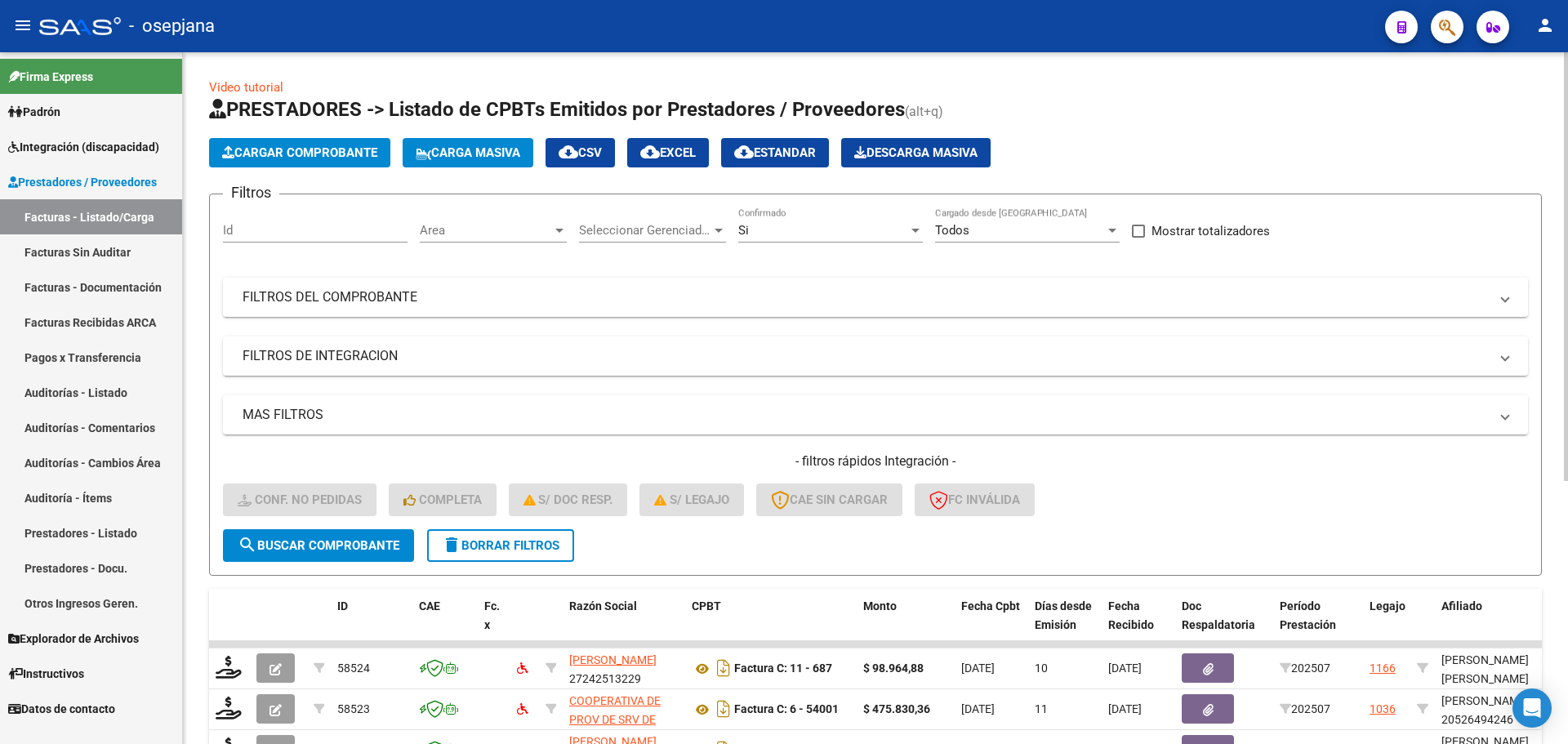
scroll to position [424, 0]
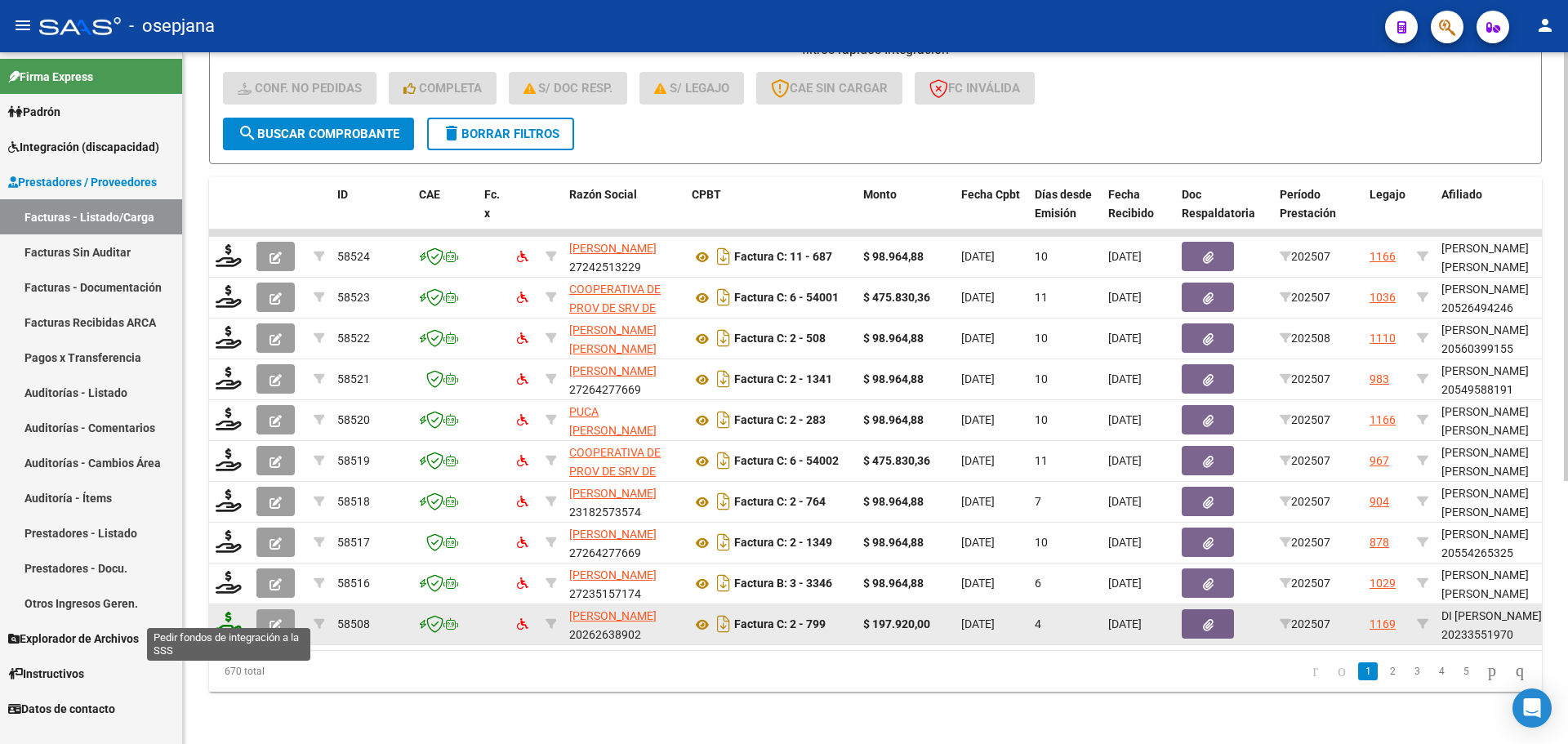
click at [231, 612] on icon at bounding box center [229, 624] width 26 height 23
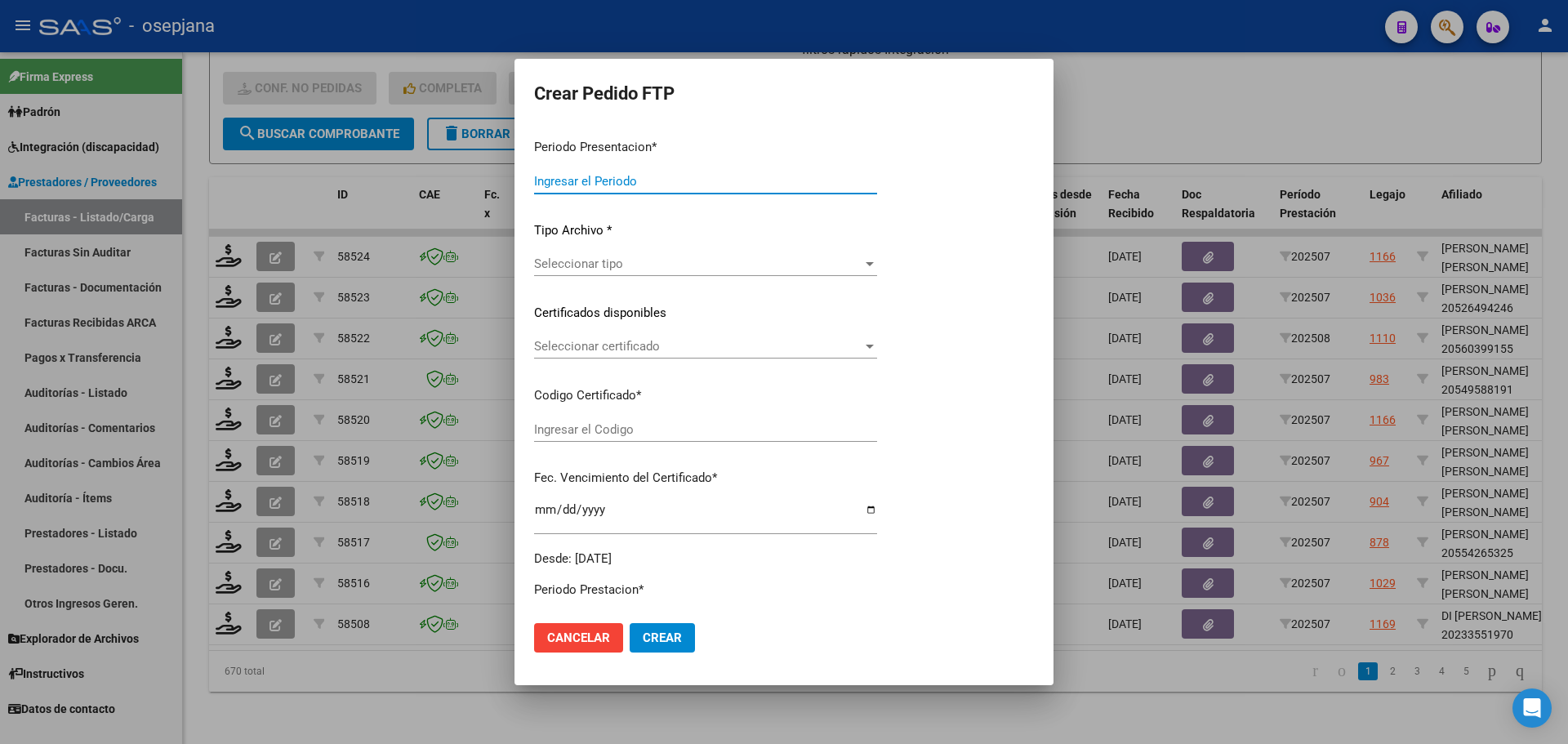
type input "202507"
type input "$ 197.920,00"
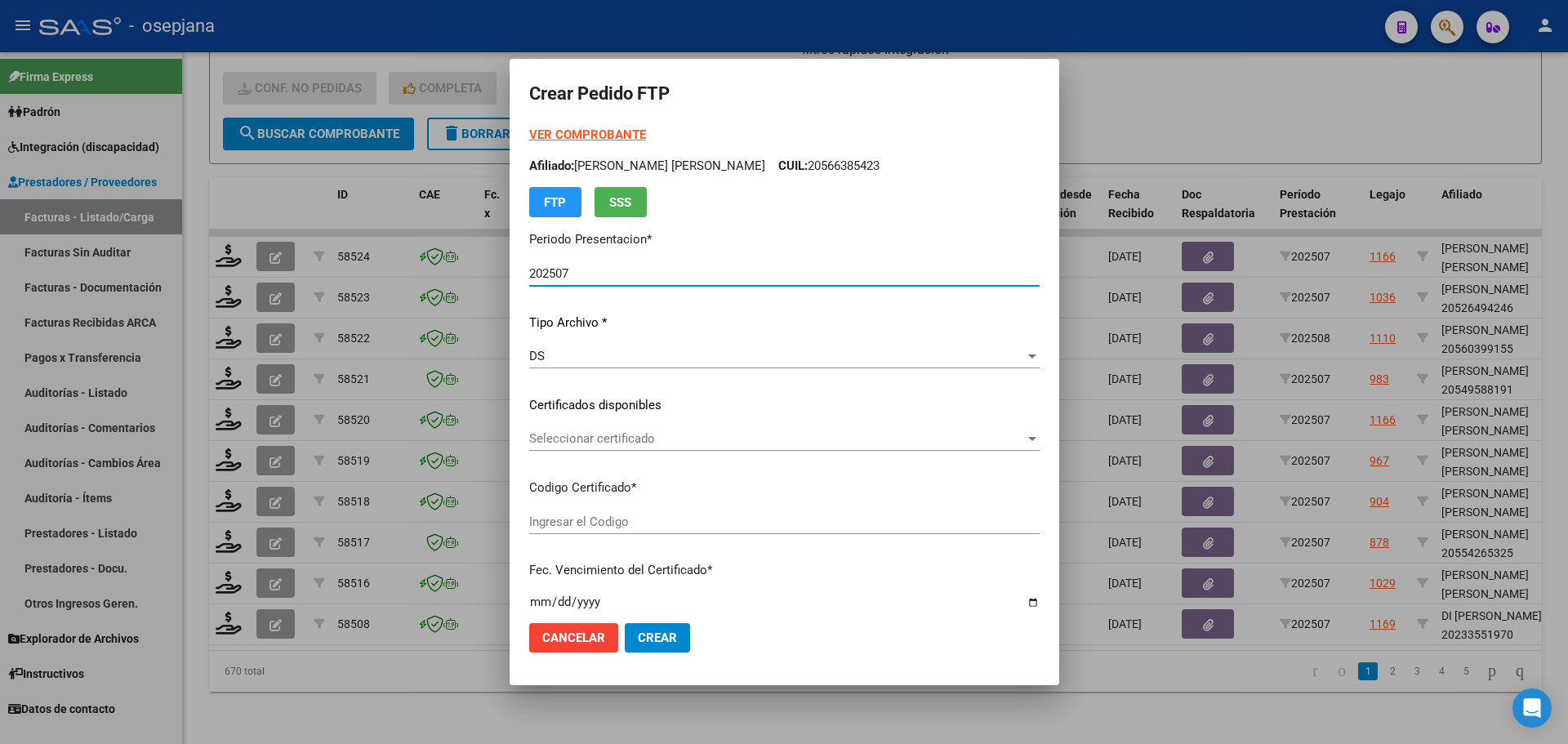
type input "ARG02000233551972019091820250918BSAS385"
type input "2025-09-18"
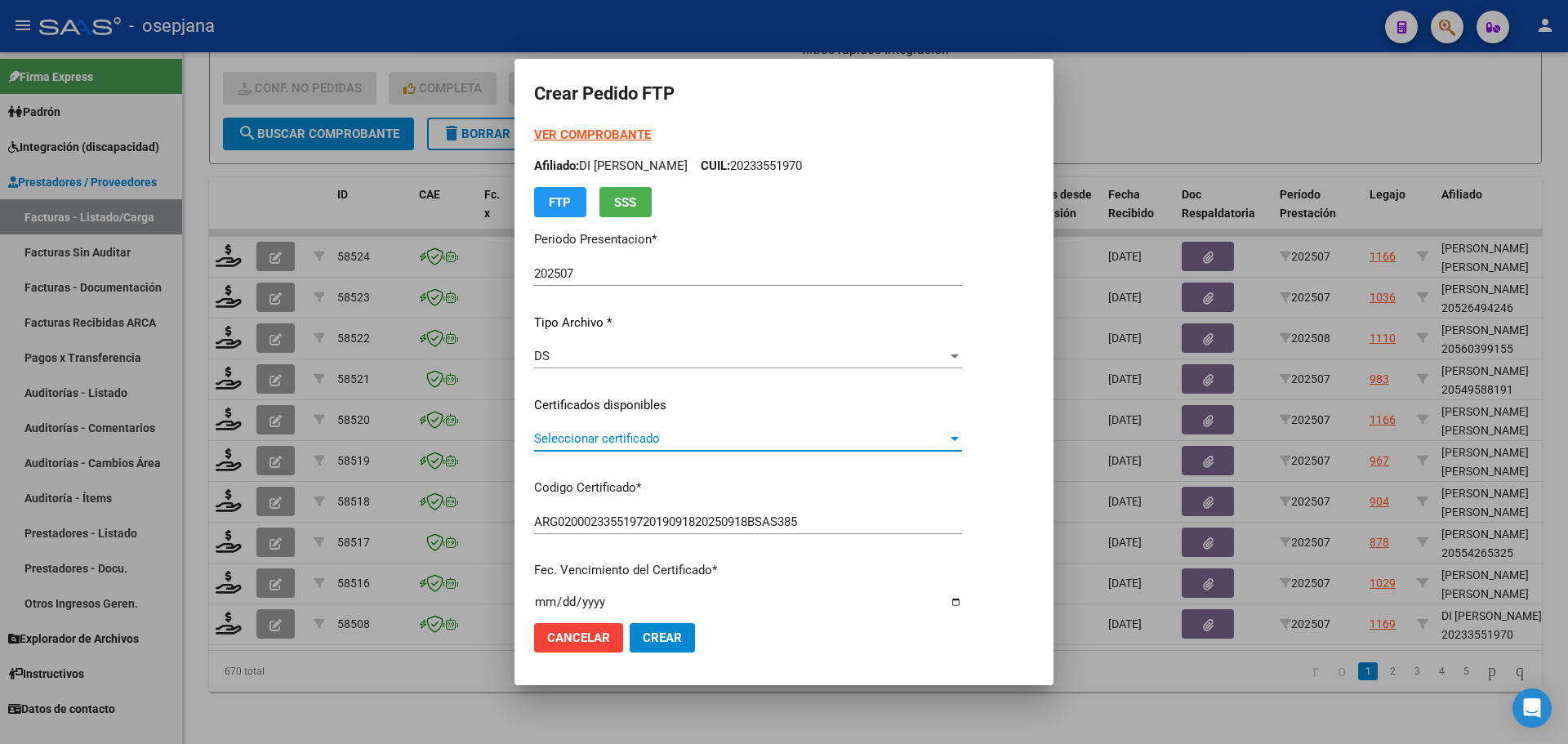
click at [637, 436] on span "Seleccionar certificado" at bounding box center [740, 439] width 413 height 15
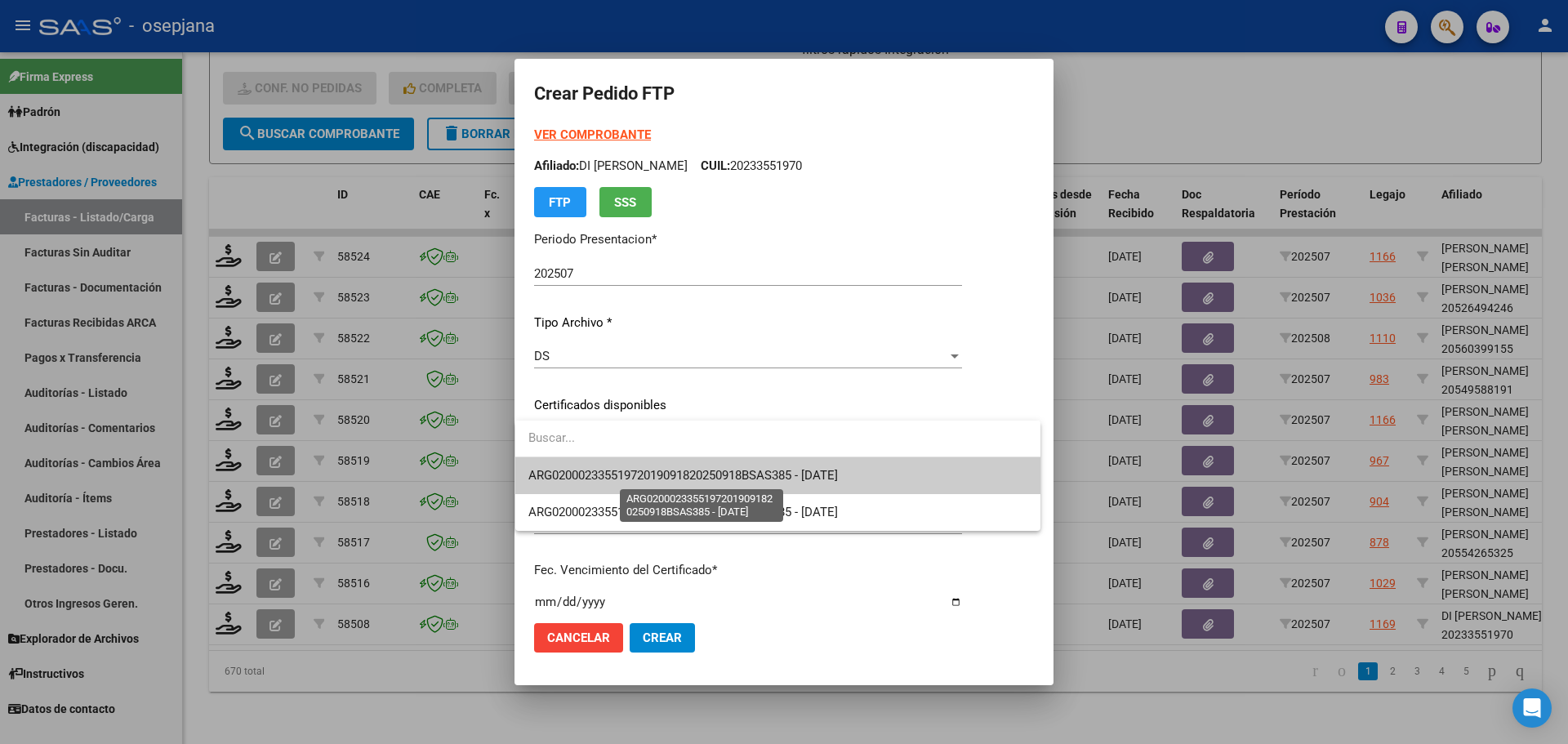
click at [649, 471] on span "ARG02000233551972019091820250918BSAS385 - 2025-09-18" at bounding box center [683, 476] width 309 height 15
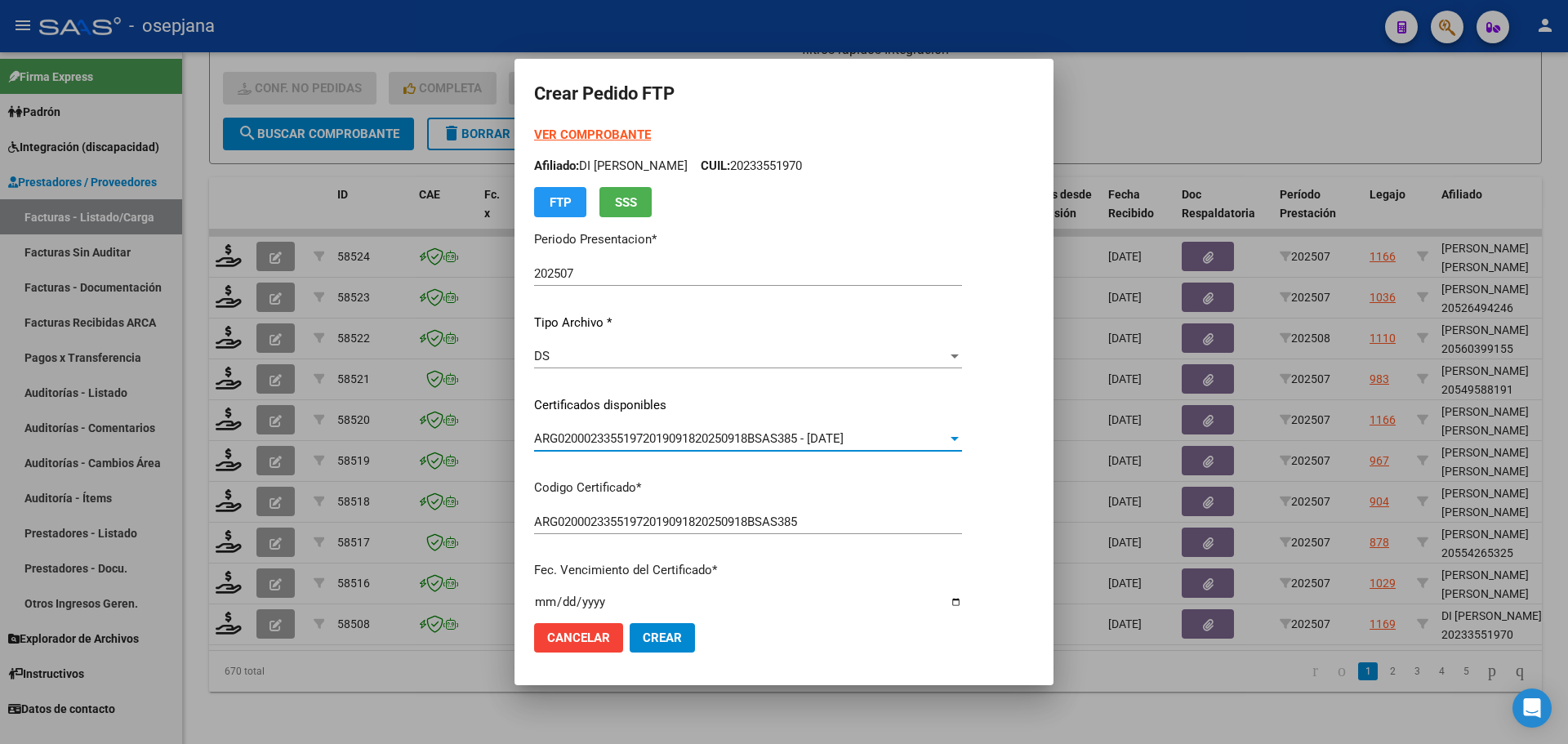
click at [610, 131] on strong "VER COMPROBANTE" at bounding box center [592, 135] width 117 height 15
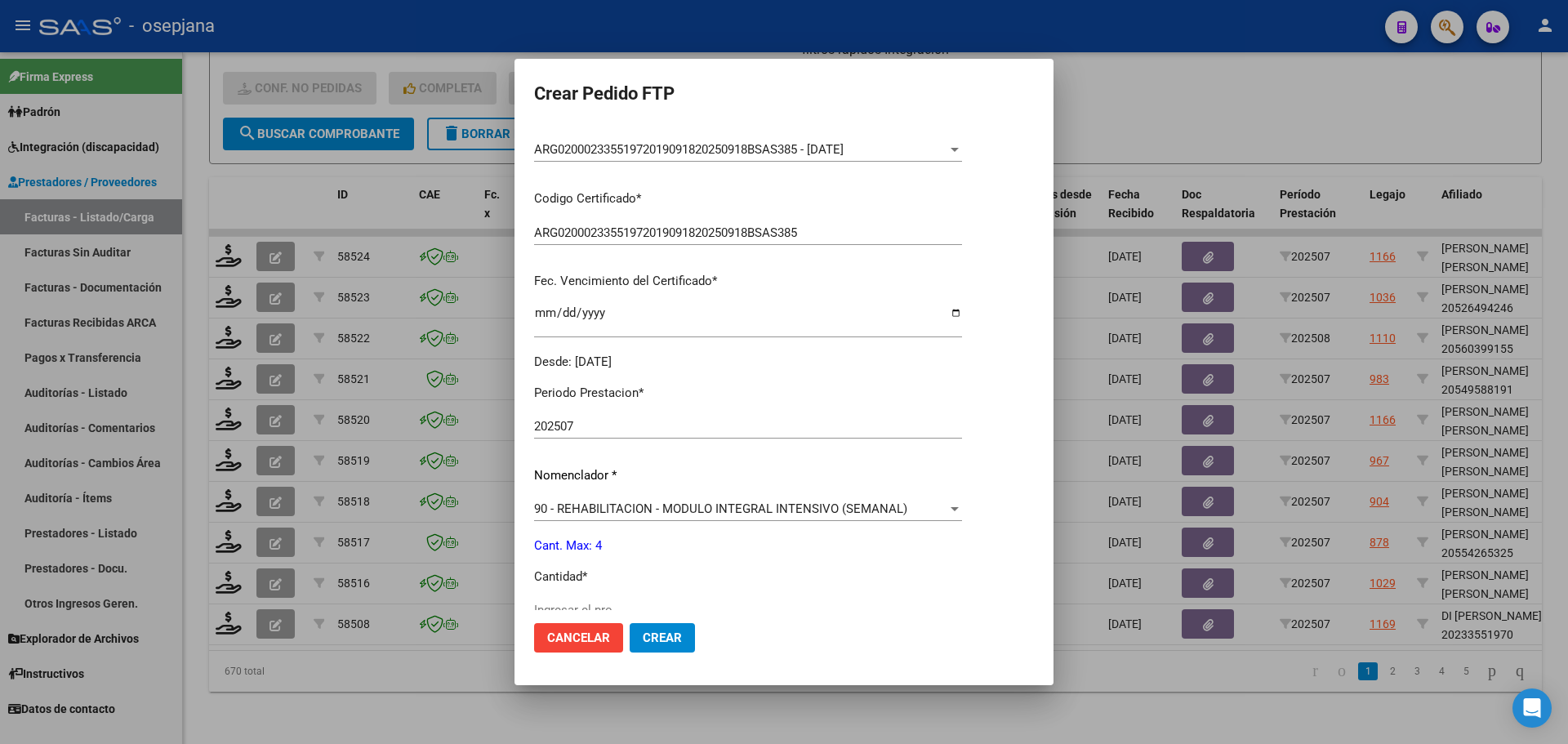
scroll to position [566, 0]
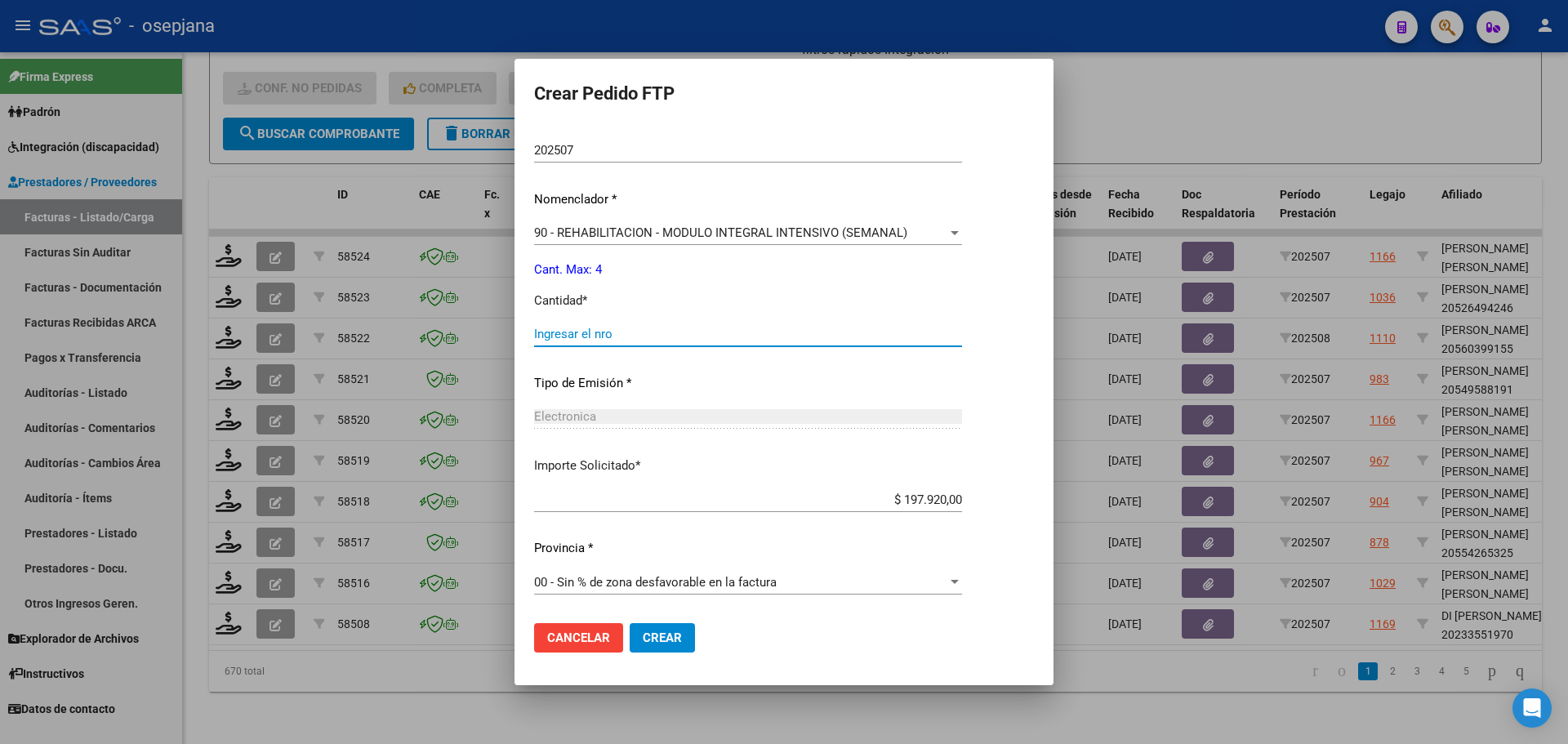
click at [605, 334] on input "Ingresar el nro" at bounding box center [748, 334] width 428 height 15
type input "4"
click at [645, 645] on span "Crear" at bounding box center [663, 638] width 39 height 15
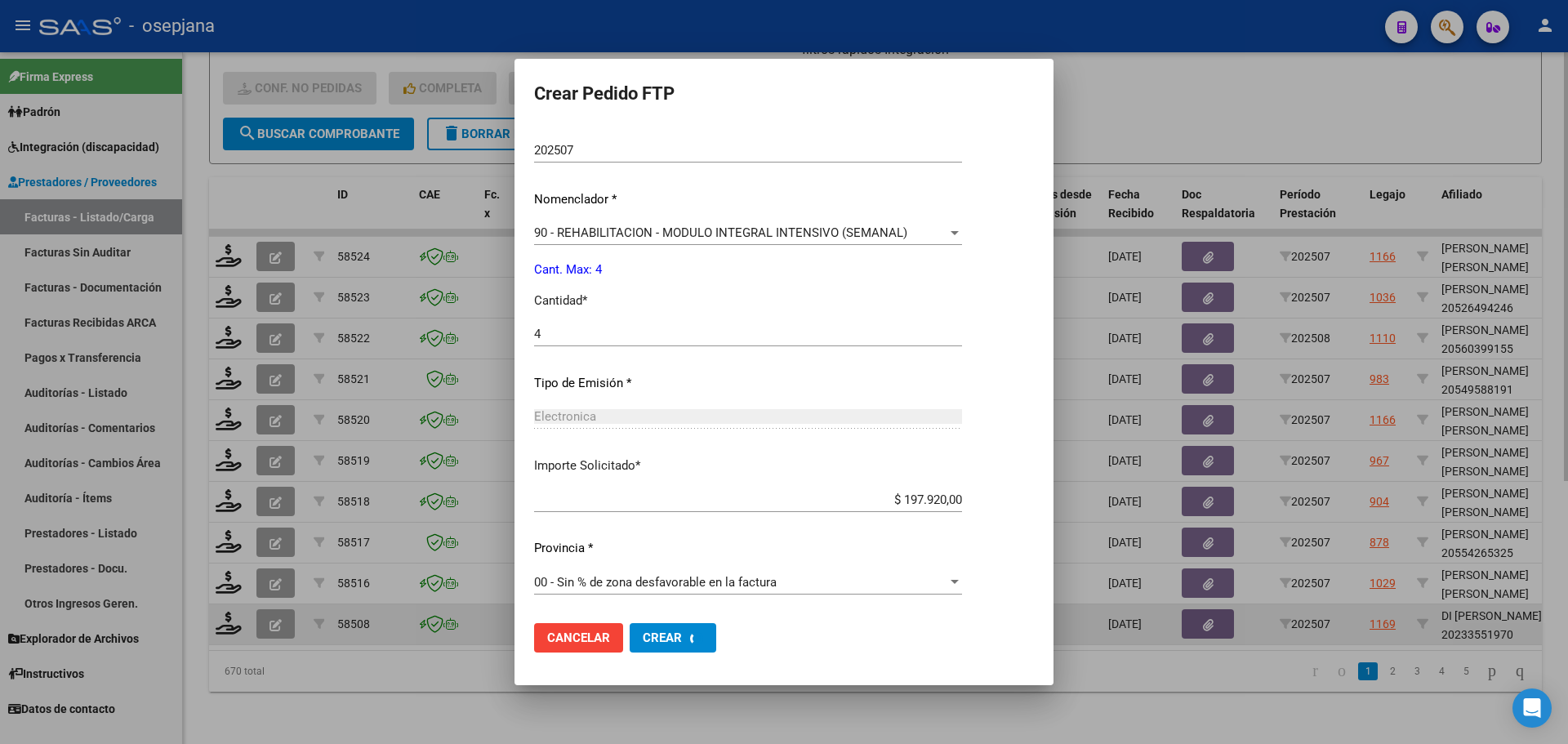
scroll to position [0, 0]
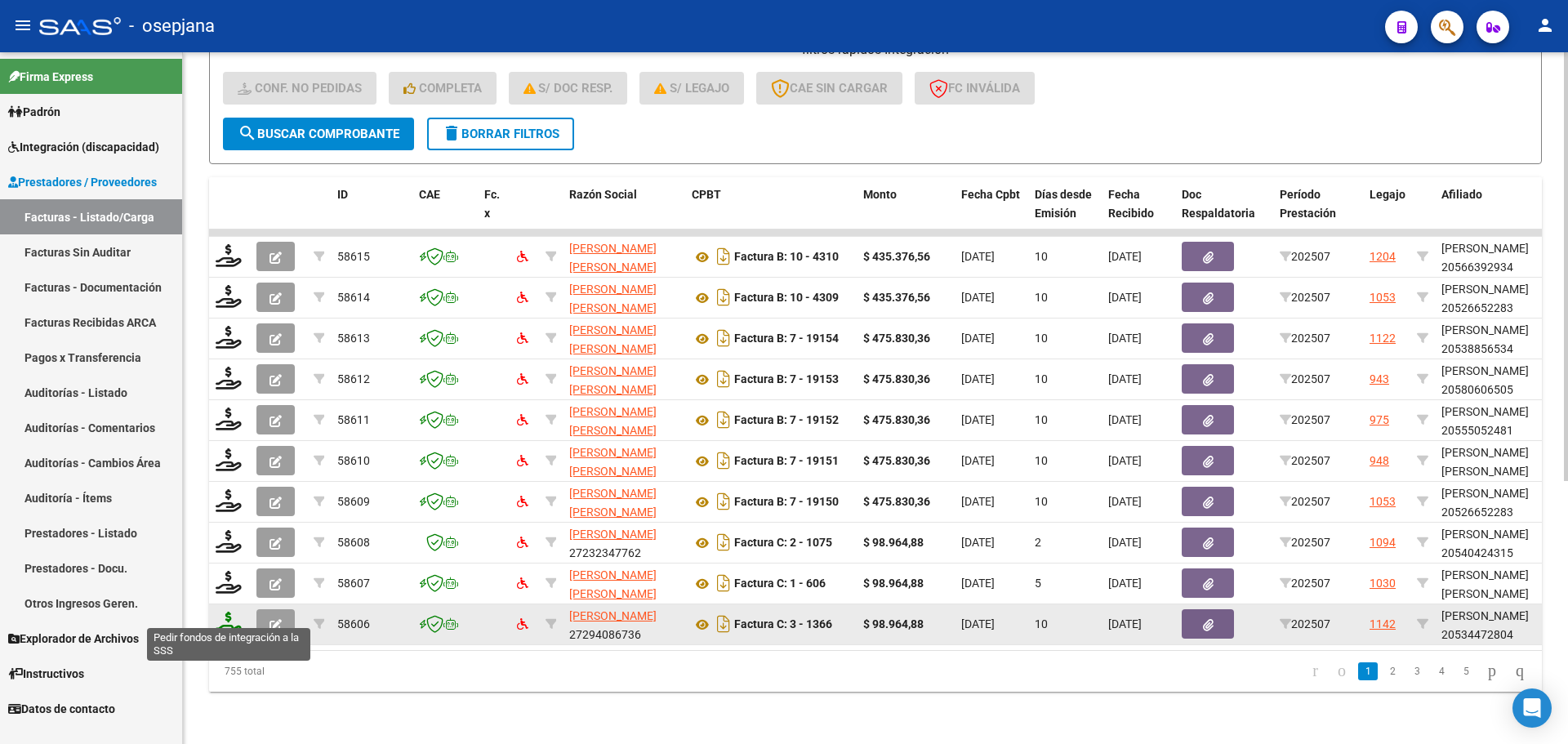
click at [222, 612] on icon at bounding box center [229, 624] width 26 height 23
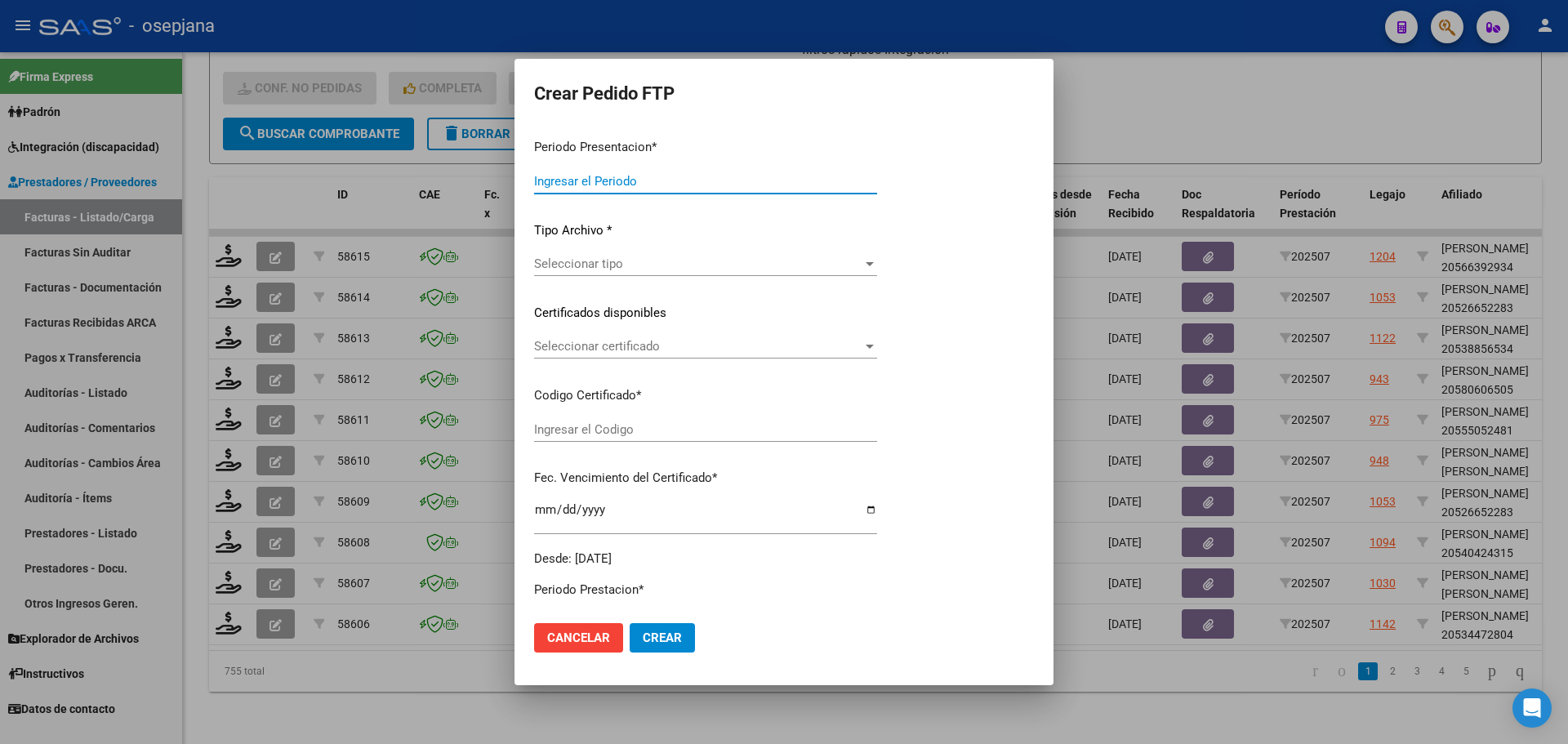
type input "202507"
type input "$ 98.964,88"
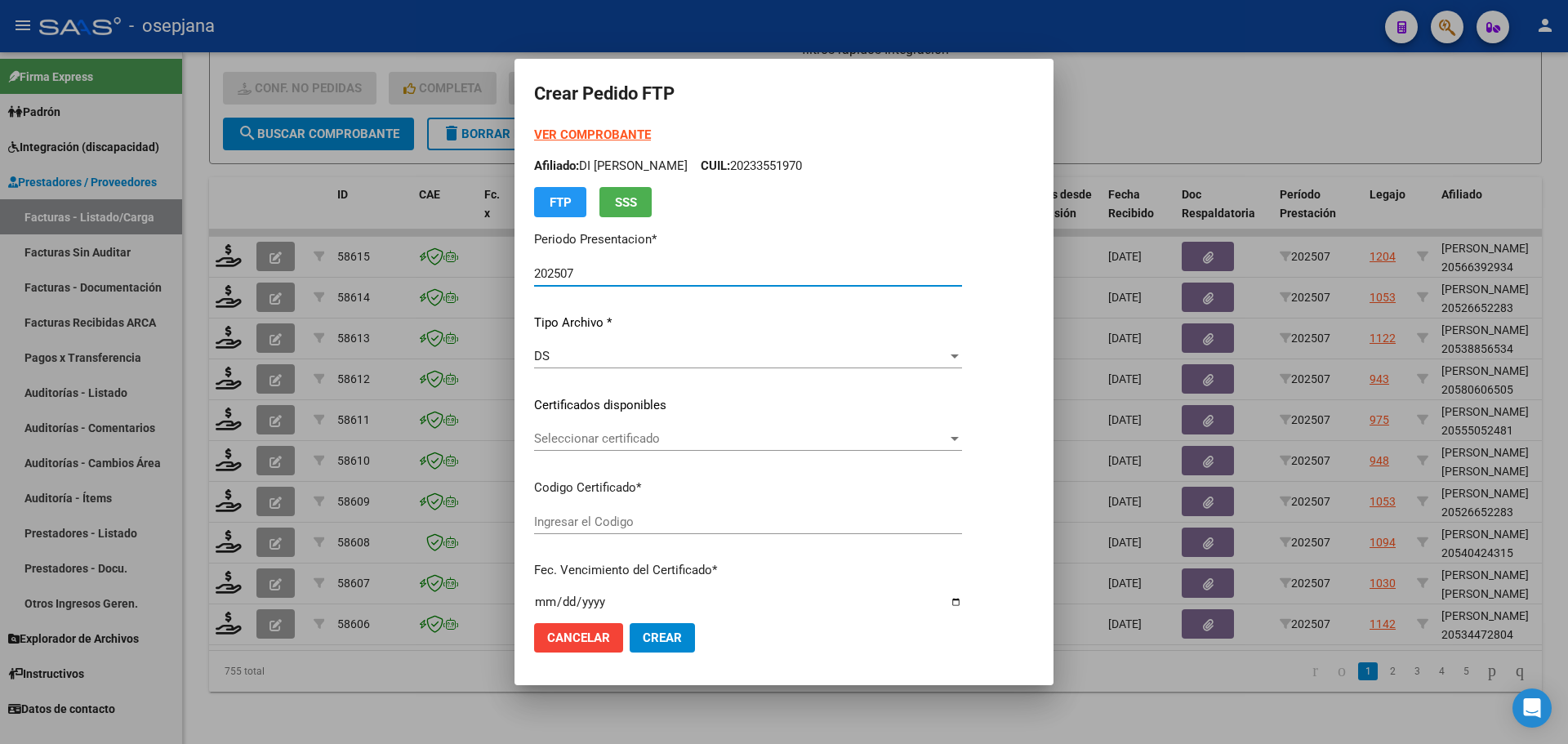
type input "ARG02000534472802023090720260907BS410"
type input "2026-09-07"
click at [656, 430] on div "Seleccionar certificado Seleccionar certificado" at bounding box center [740, 439] width 413 height 25
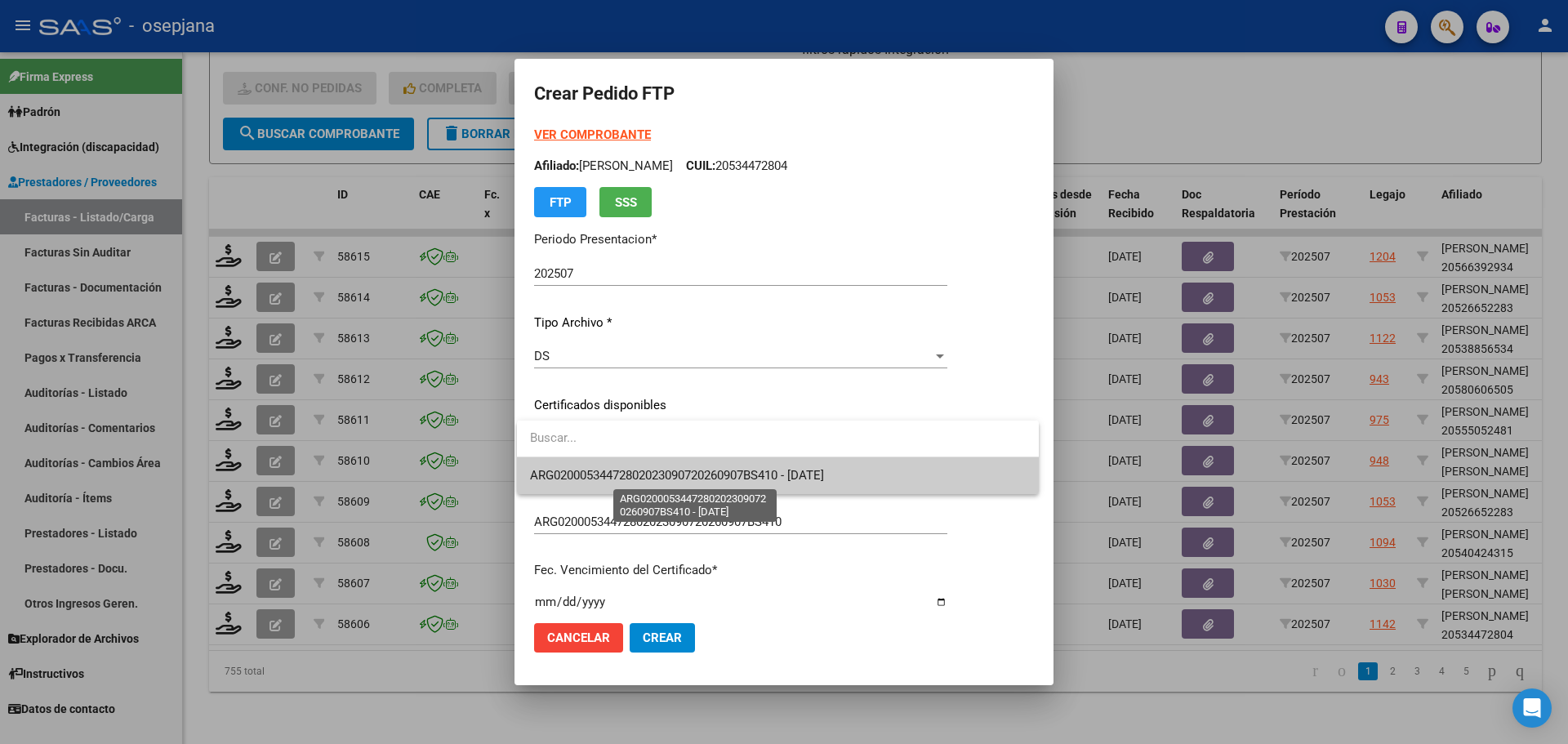
click at [663, 476] on span "ARG02000534472802023090720260907BS410 - 2026-09-07" at bounding box center [676, 476] width 294 height 15
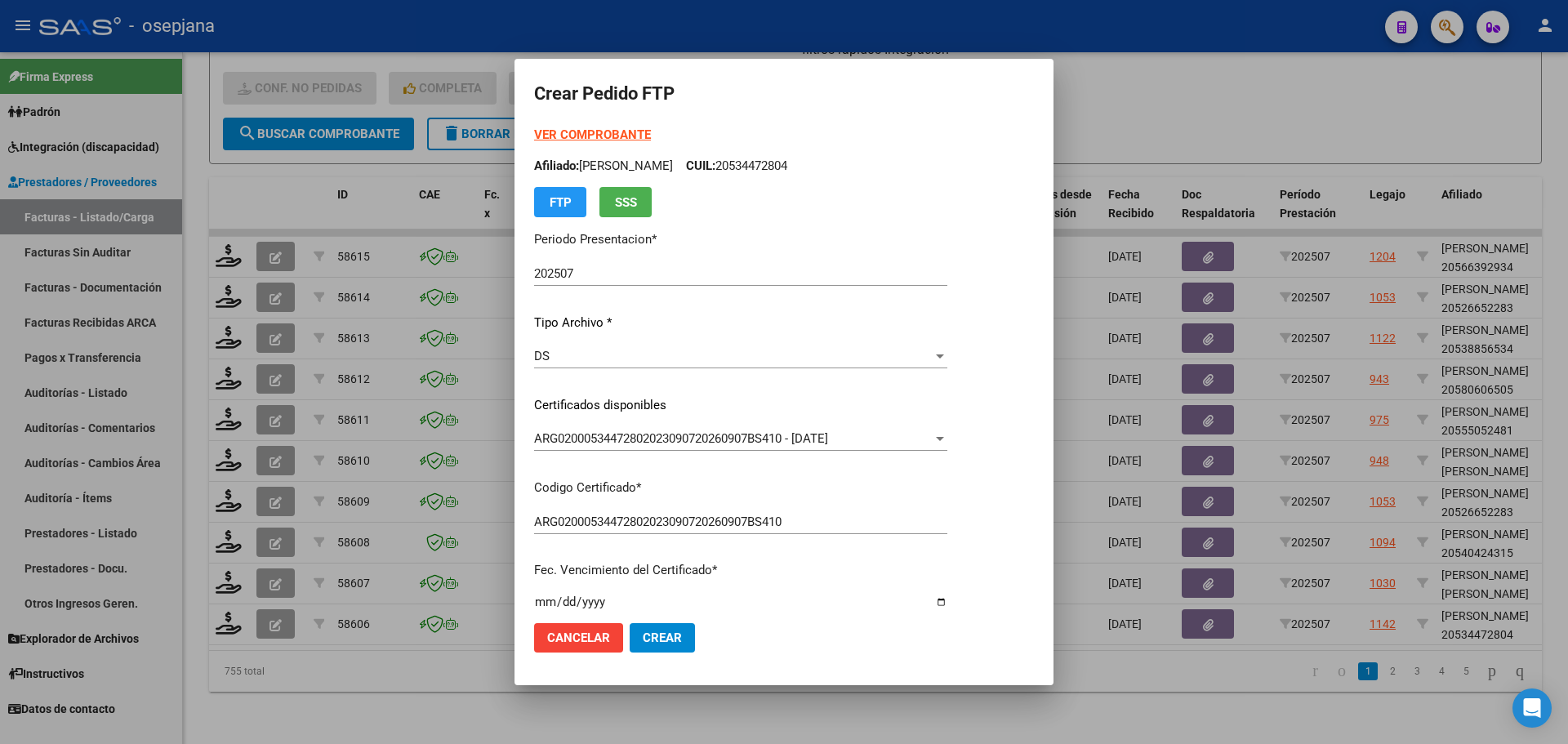
click at [596, 129] on strong "VER COMPROBANTE" at bounding box center [592, 135] width 117 height 15
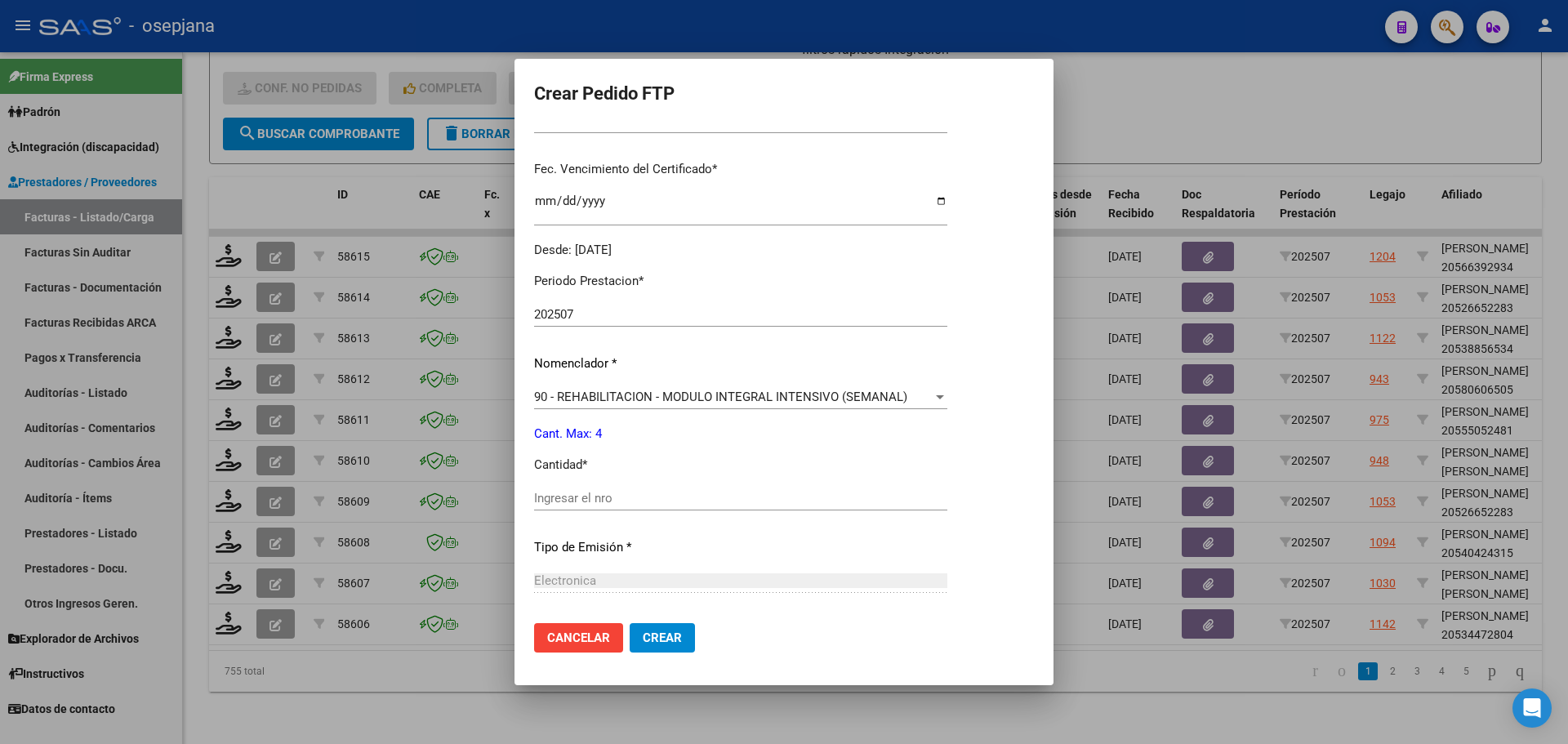
scroll to position [408, 0]
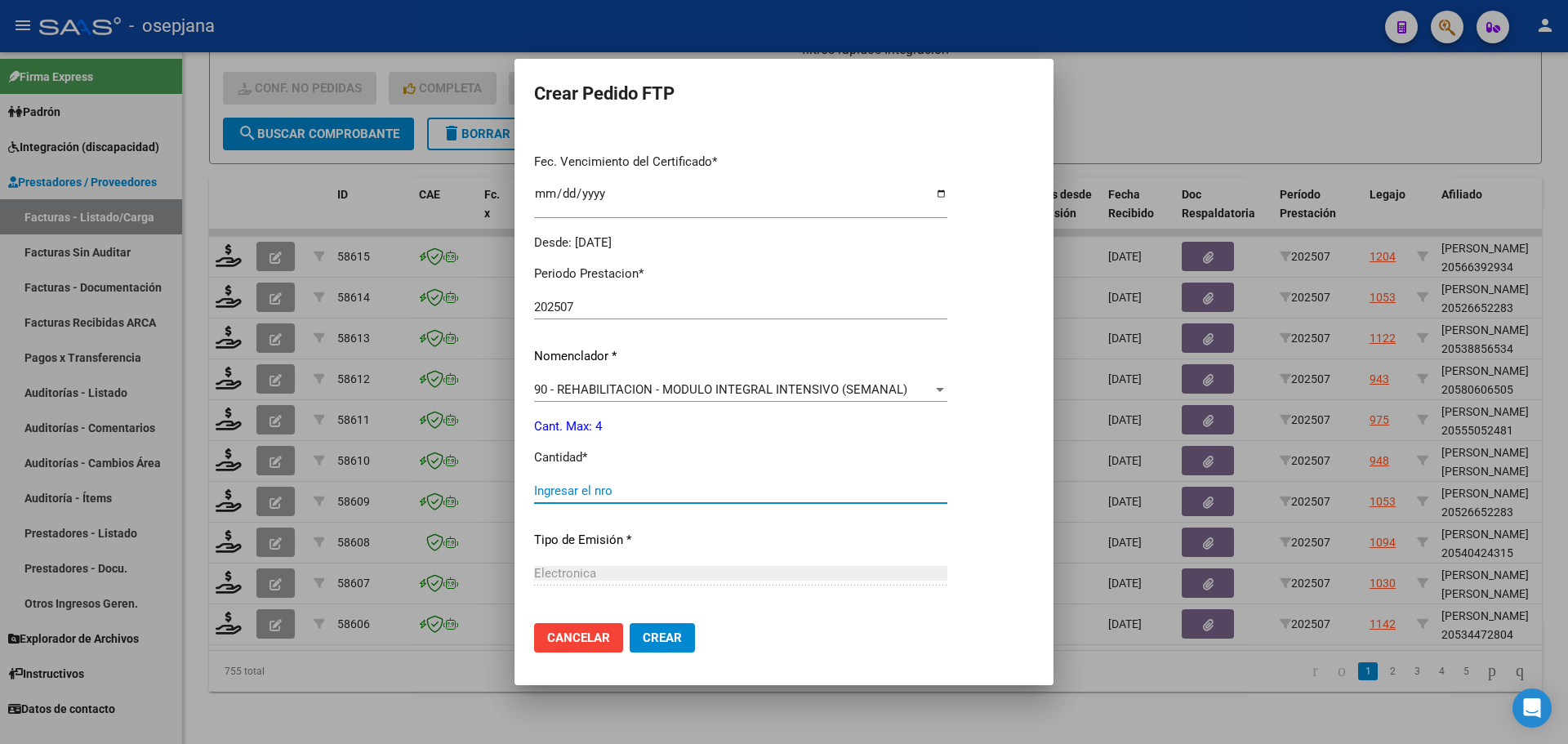
click at [582, 493] on input "Ingresar el nro" at bounding box center [740, 491] width 413 height 15
type input "4"
click at [657, 633] on span "Crear" at bounding box center [663, 638] width 39 height 15
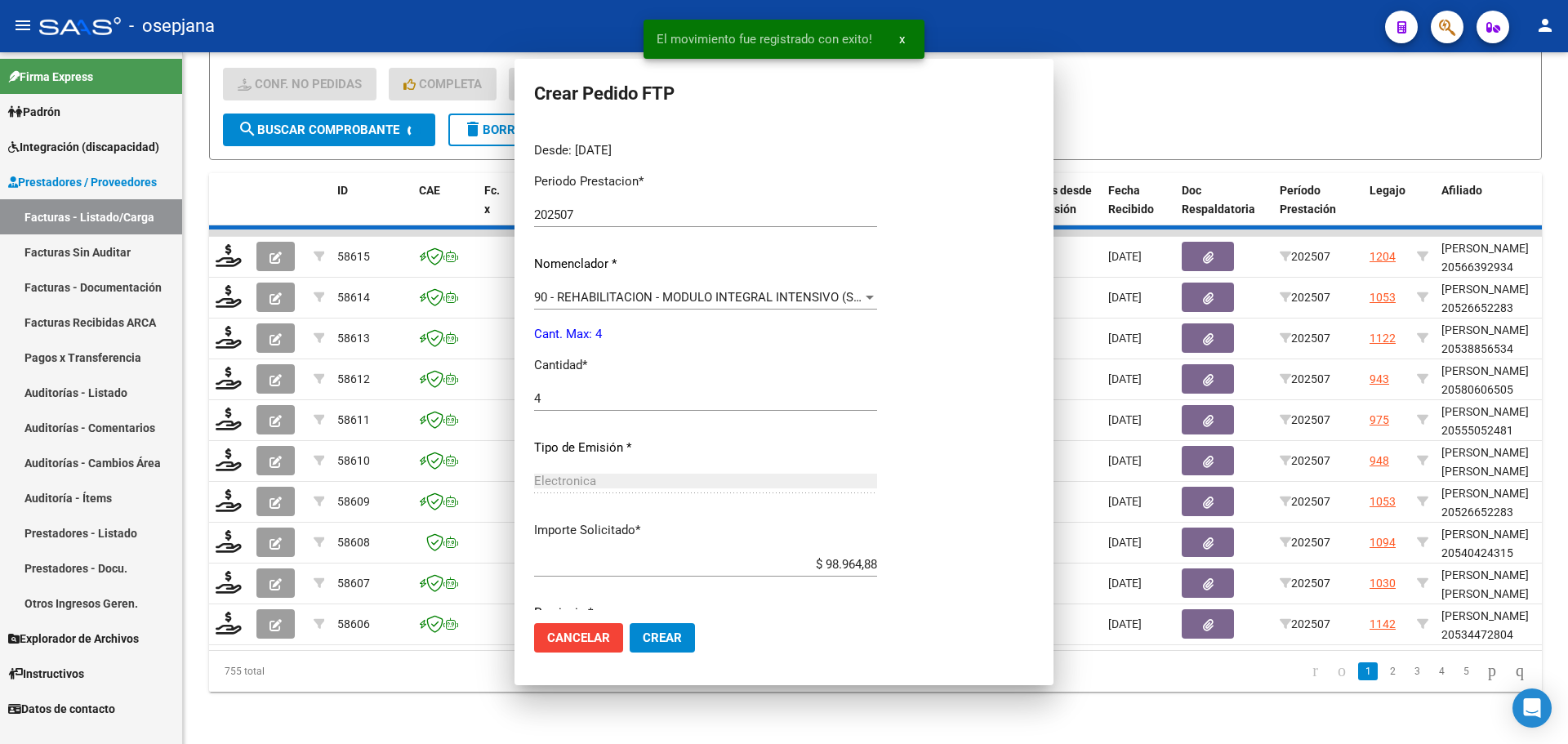
scroll to position [0, 0]
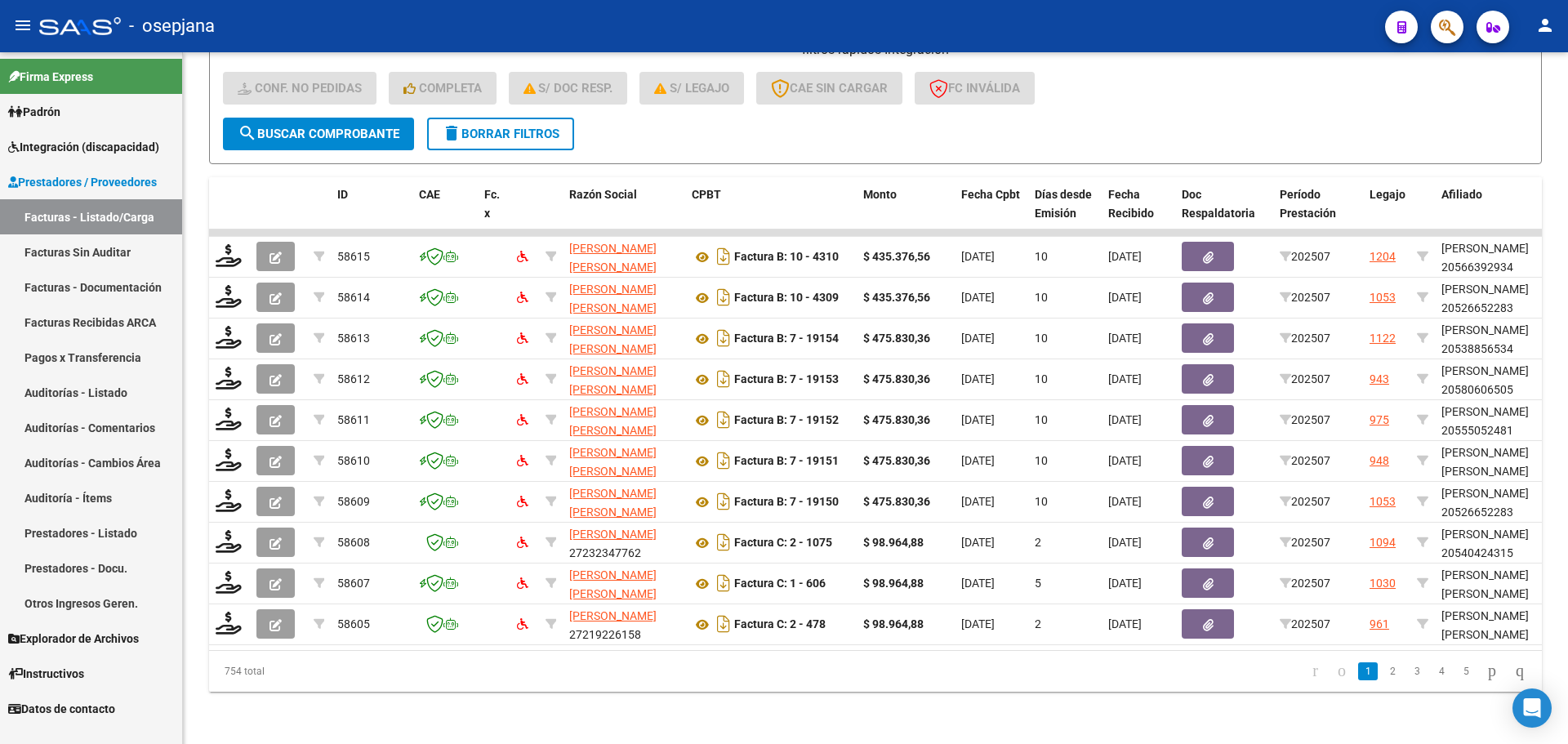
click at [55, 143] on span "Integración (discapacidad)" at bounding box center [83, 147] width 151 height 18
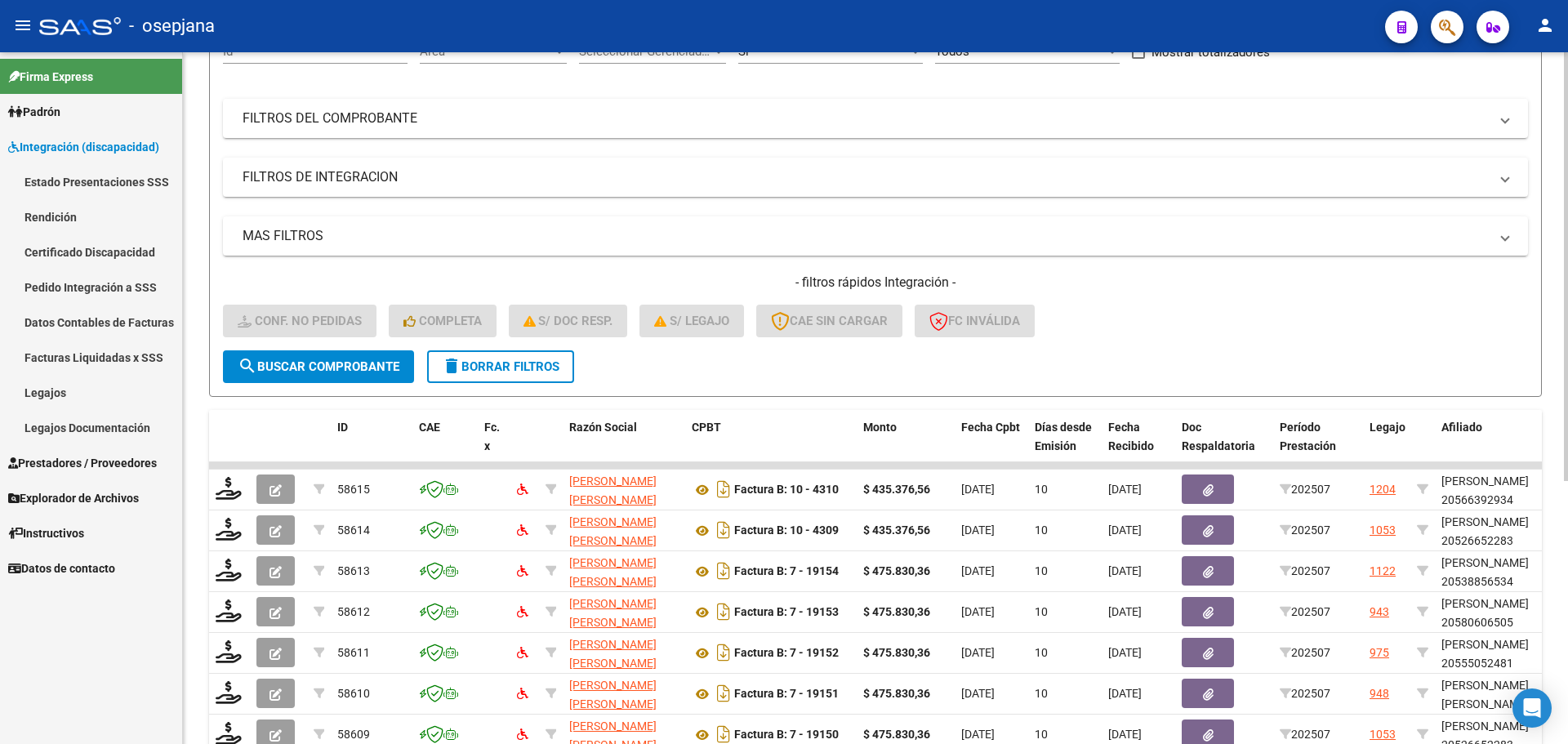
click at [512, 365] on span "delete Borrar Filtros" at bounding box center [501, 367] width 118 height 15
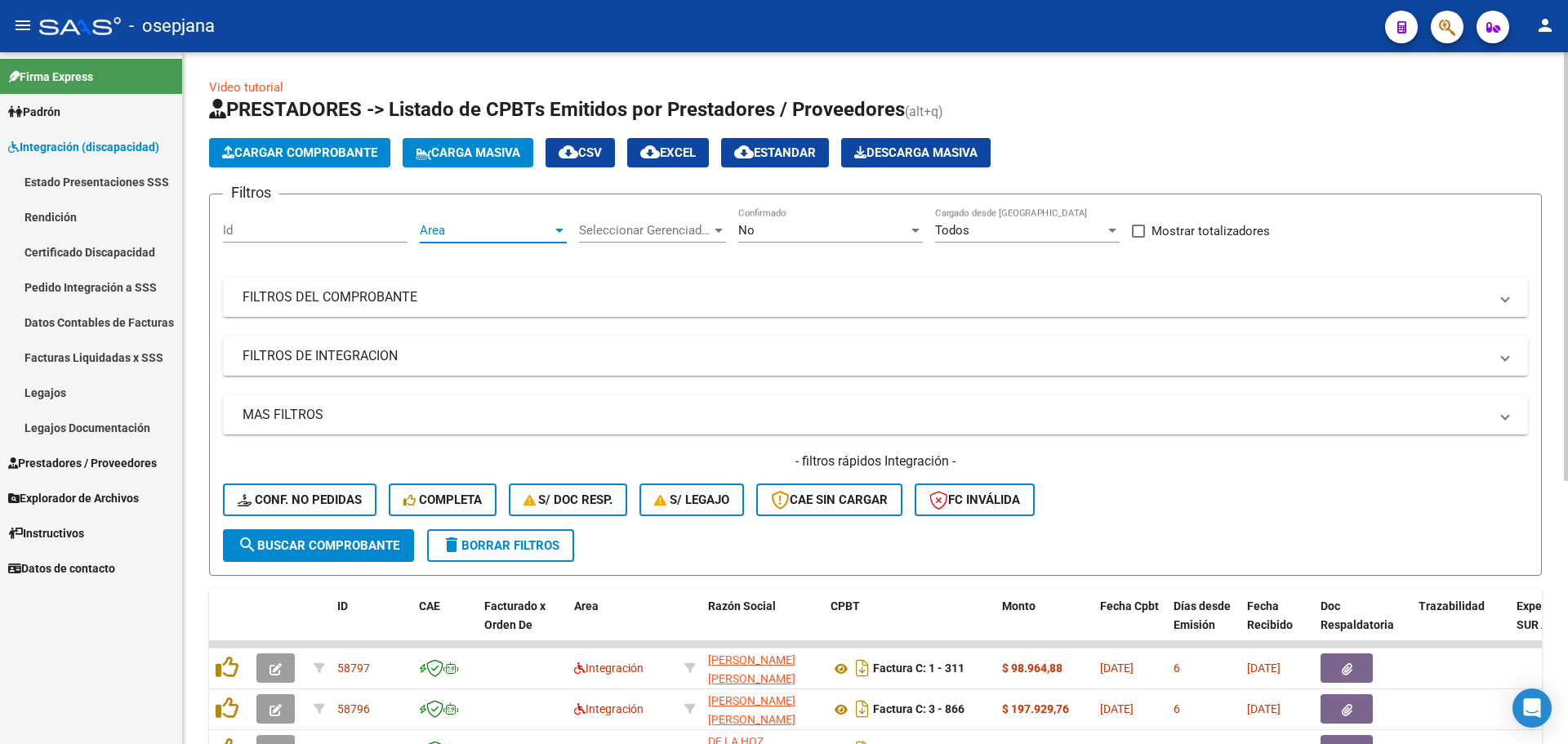
click at [514, 225] on span "Area" at bounding box center [486, 231] width 133 height 15
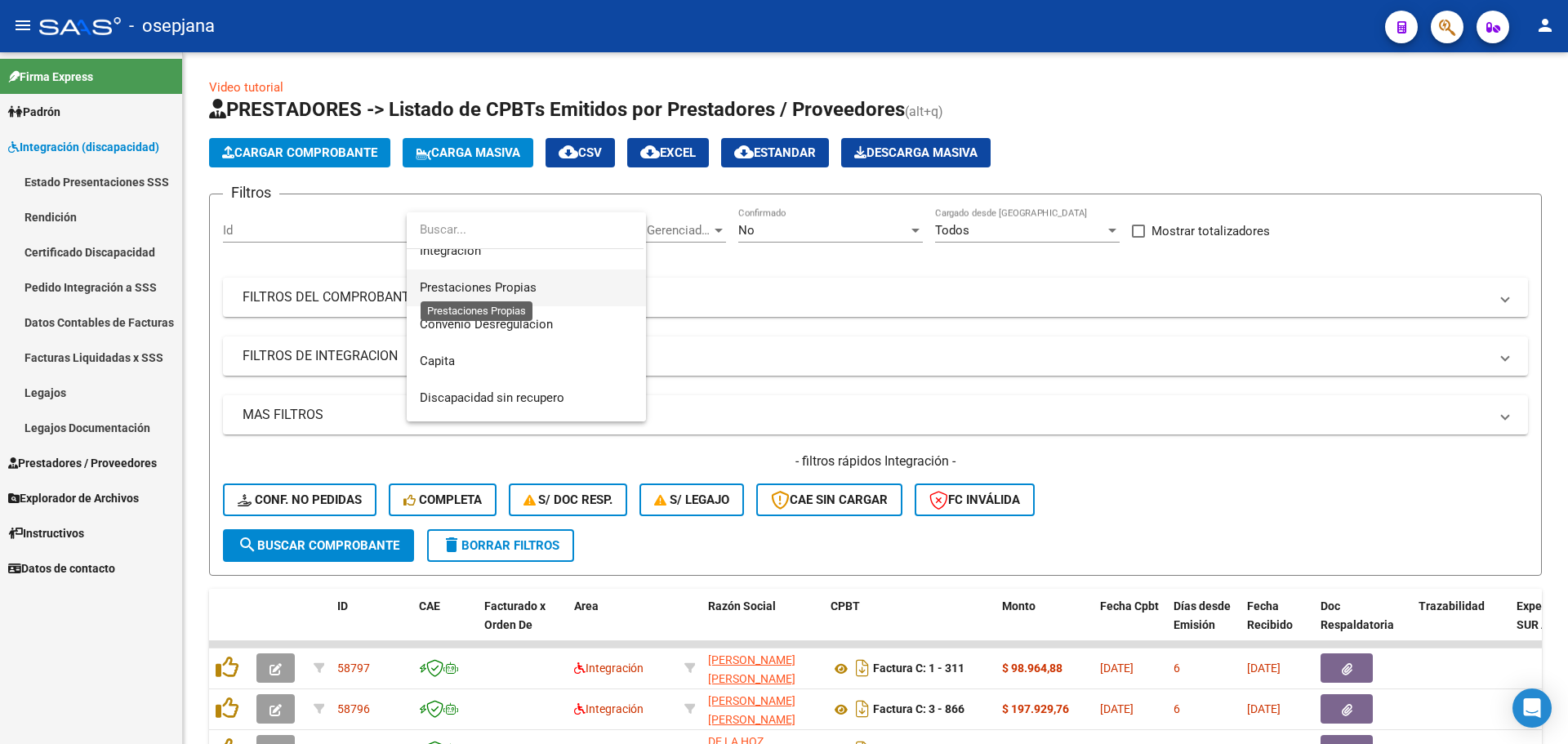
scroll to position [82, 0]
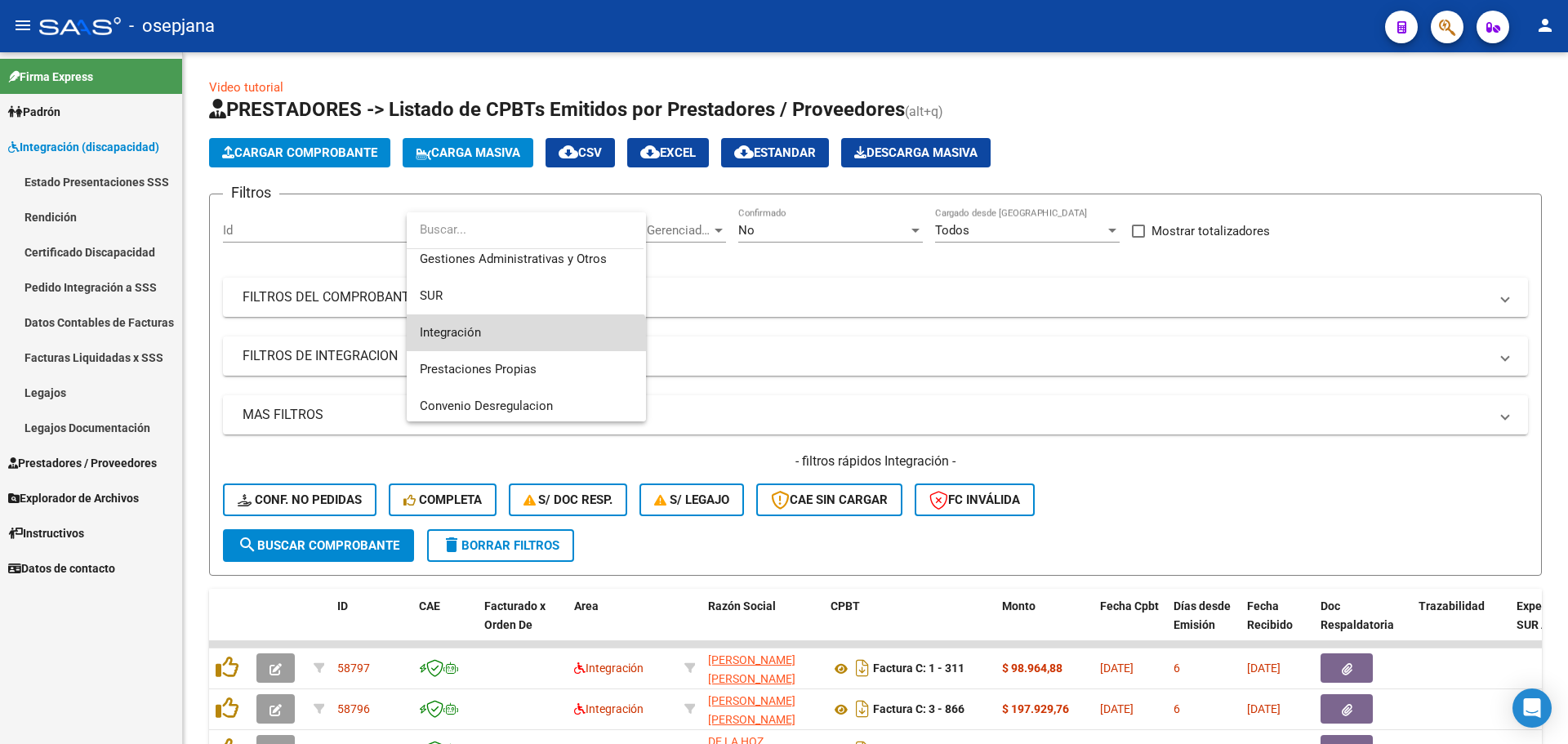
click at [493, 331] on span "Integración" at bounding box center [526, 332] width 213 height 37
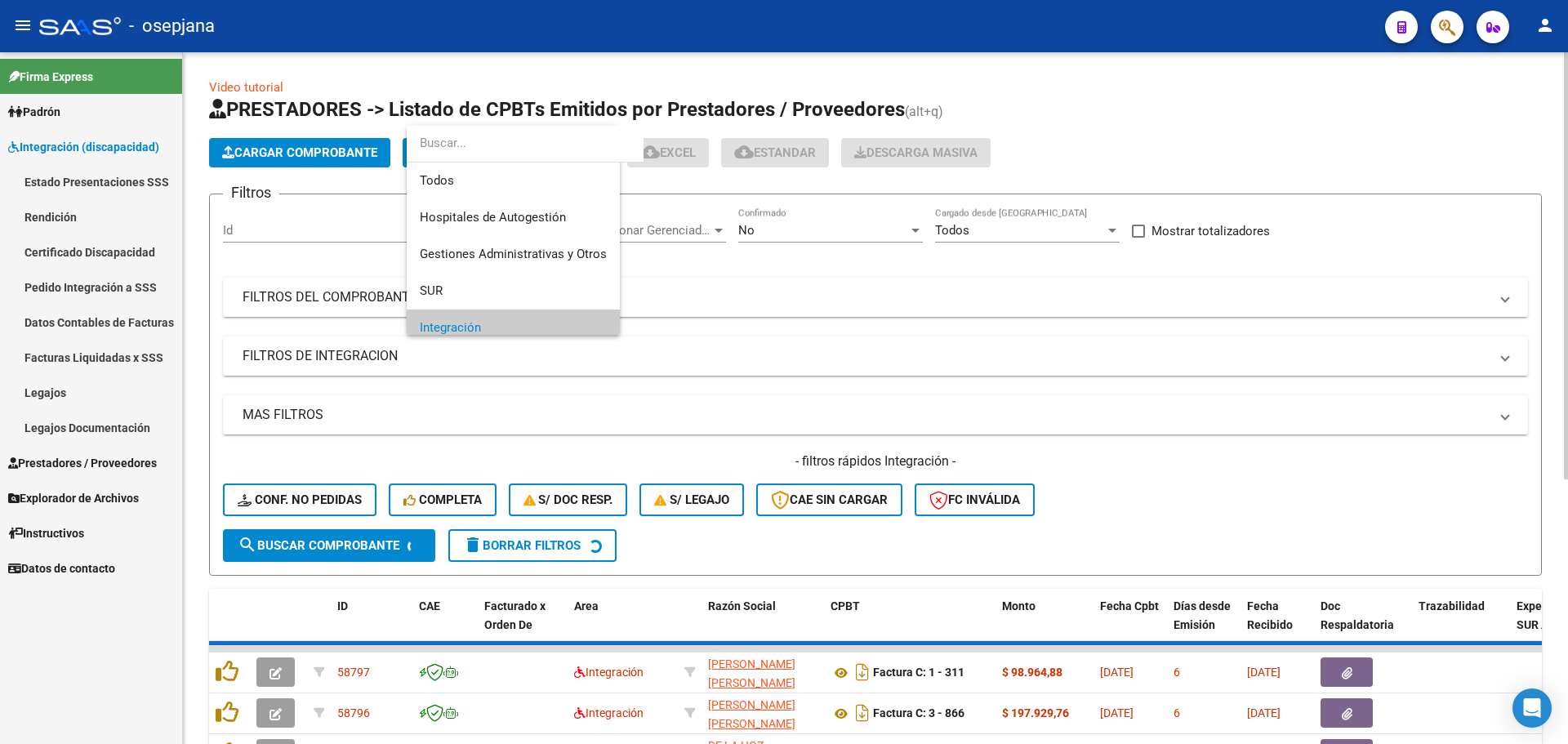
scroll to position [98, 0]
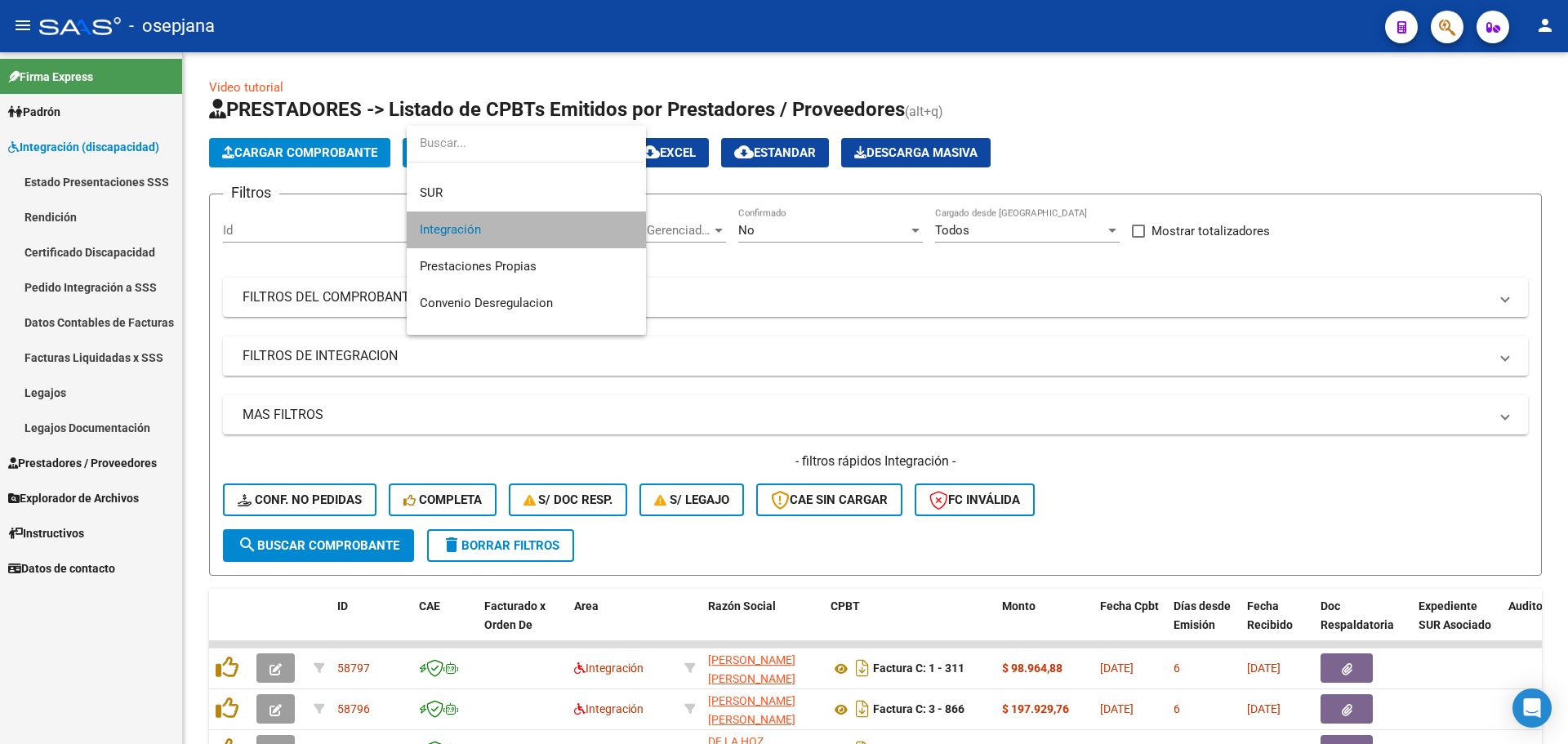
click at [531, 230] on span "Integración" at bounding box center [526, 230] width 213 height 37
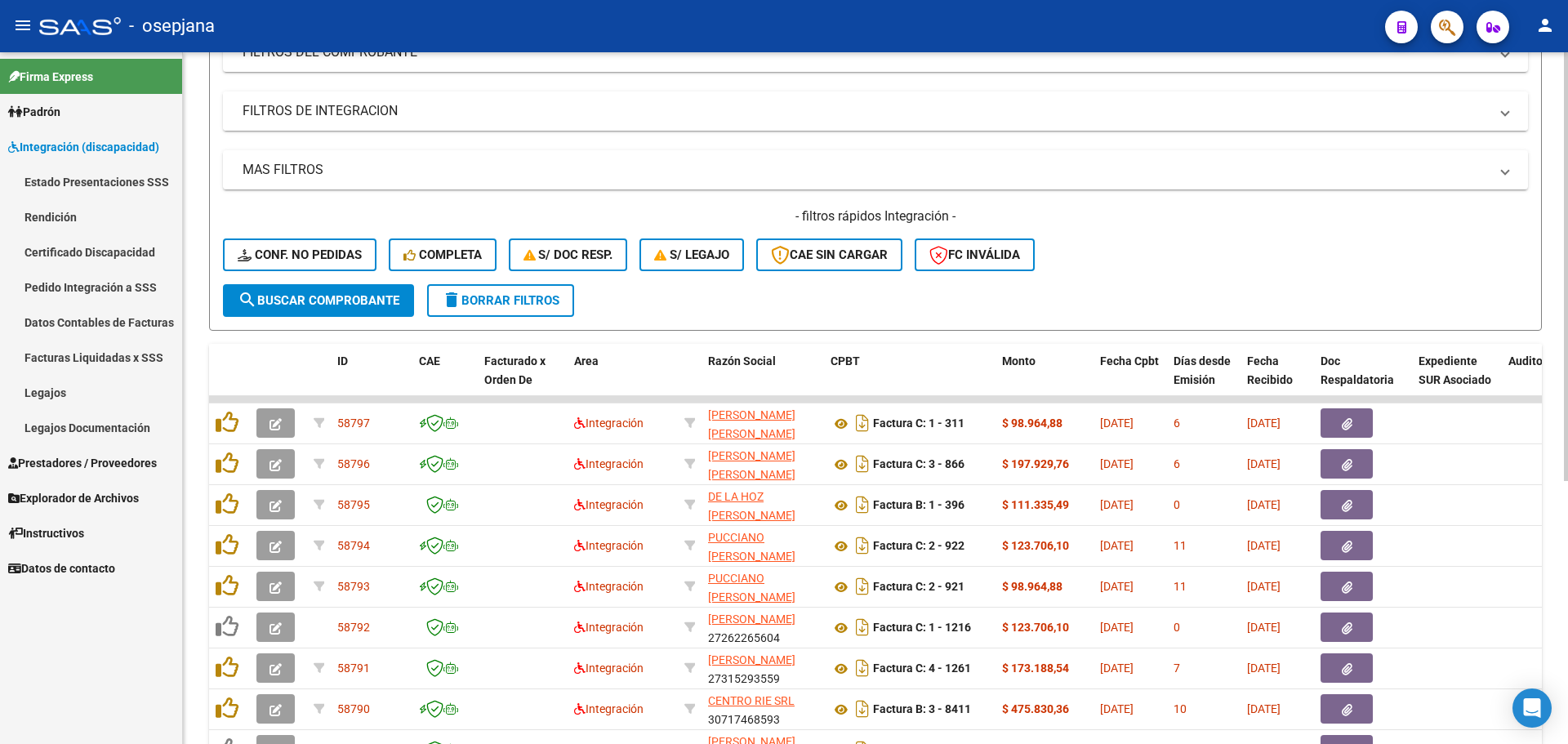
scroll to position [82, 0]
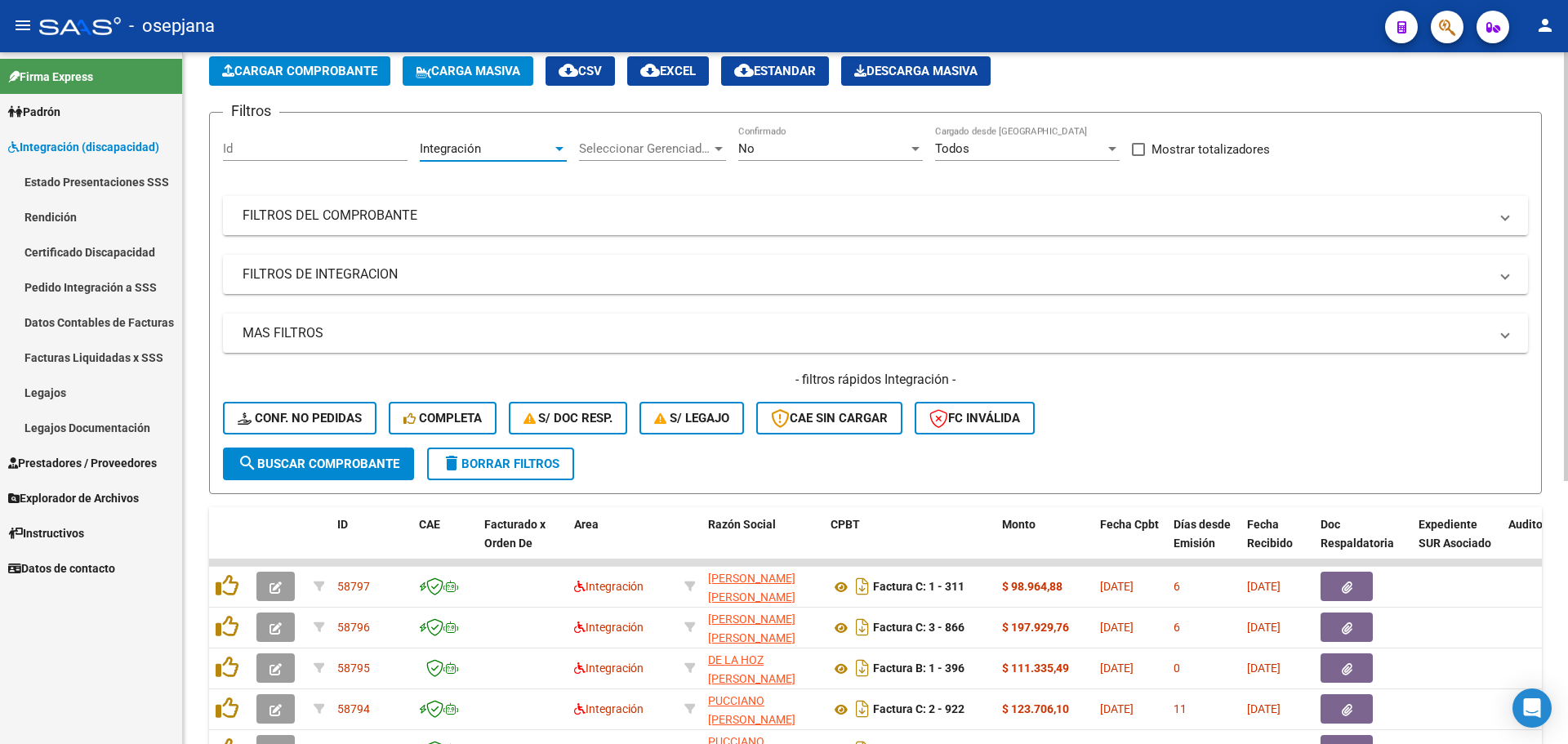
click at [398, 215] on mat-panel-title "FILTROS DEL COMPROBANTE" at bounding box center [865, 216] width 1246 height 18
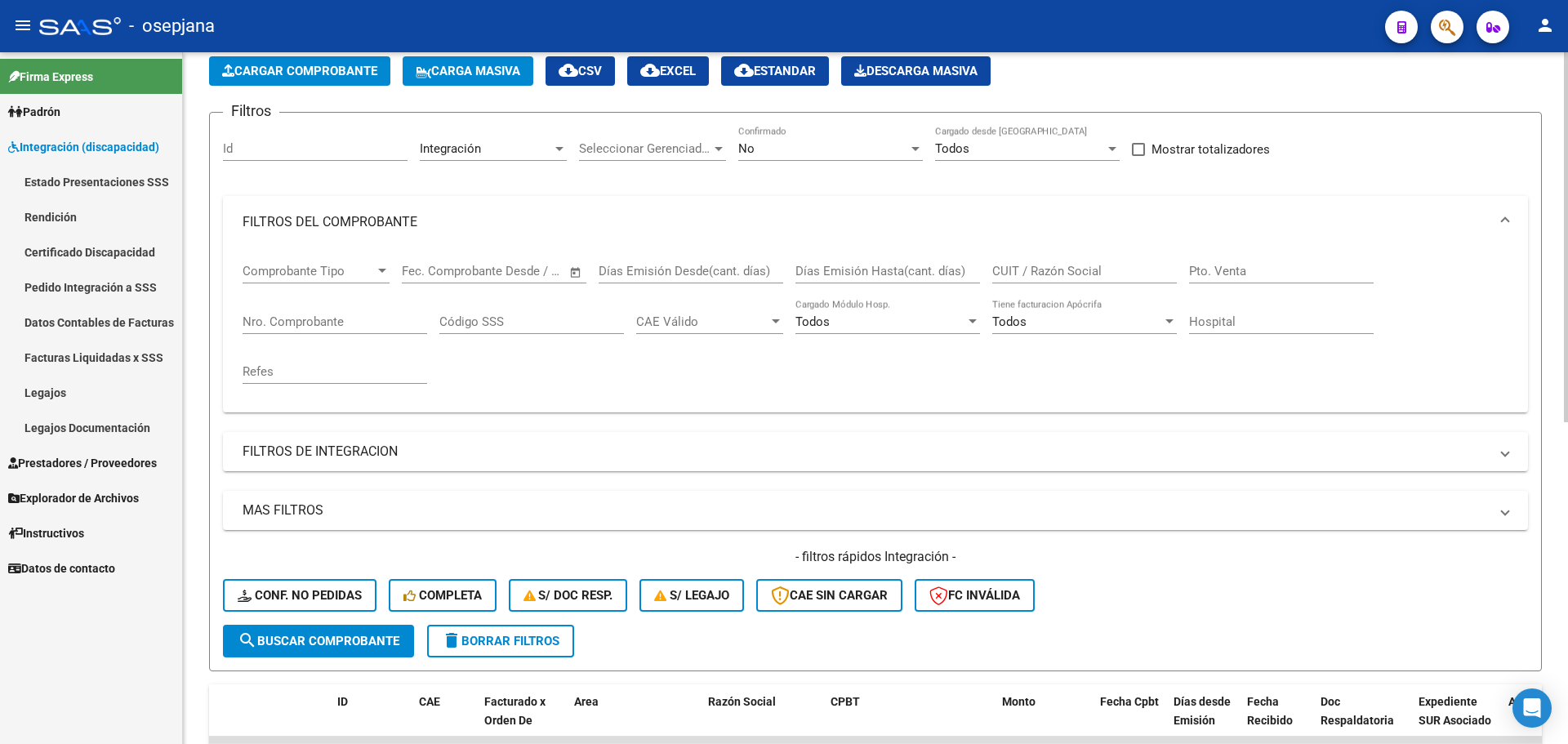
click at [374, 316] on input "Nro. Comprobante" at bounding box center [335, 322] width 185 height 15
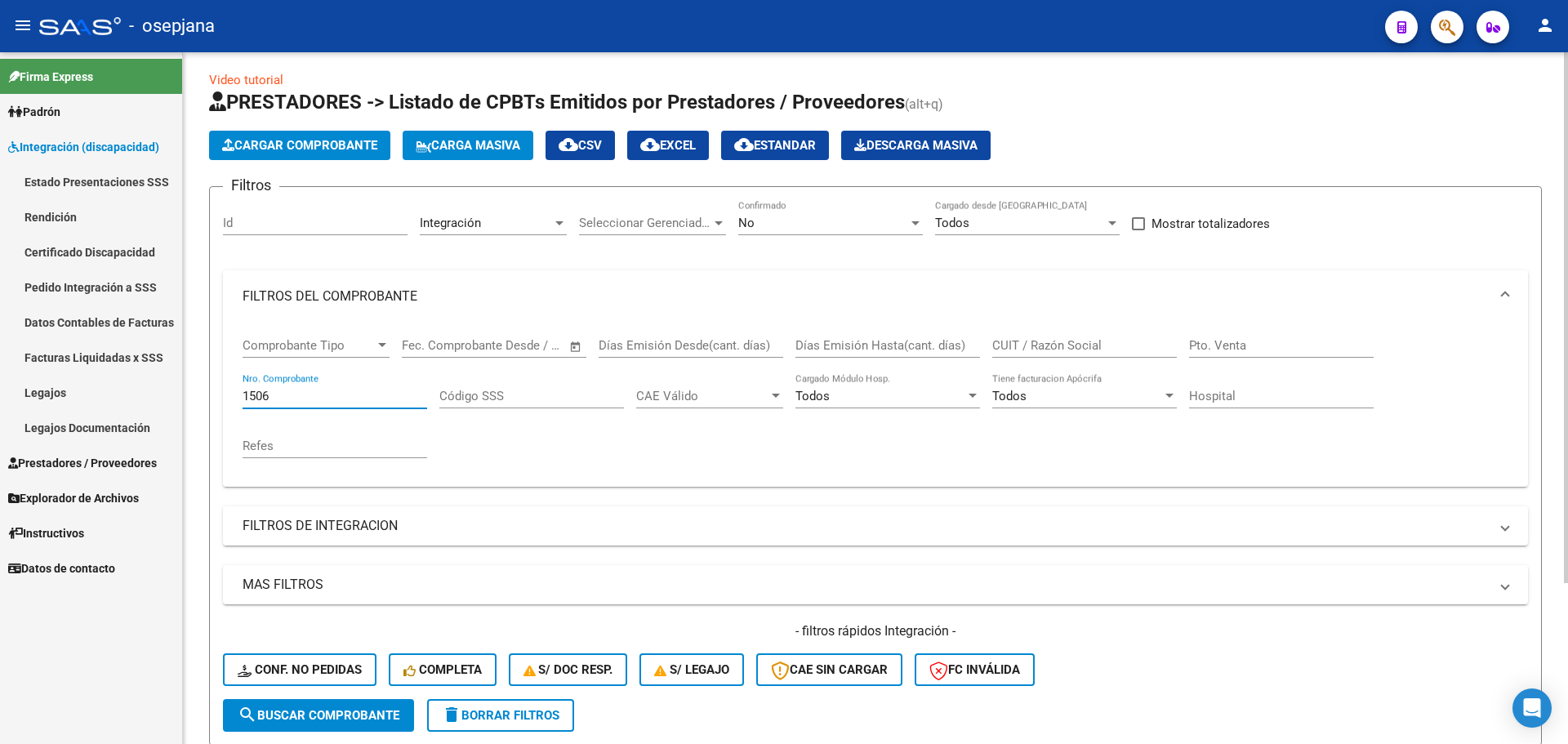
scroll to position [0, 0]
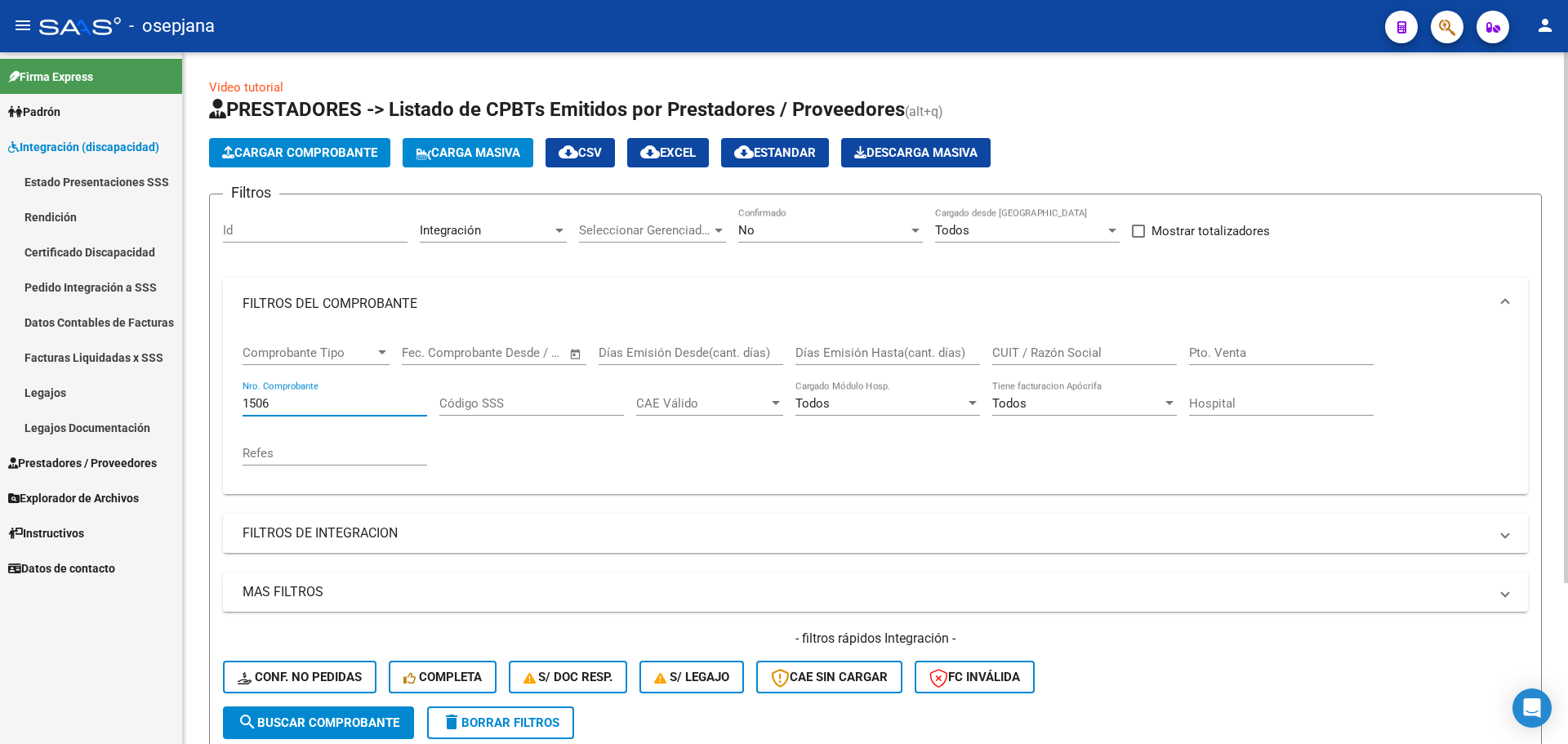
type input "1506"
click at [766, 223] on div "No Confirmado" at bounding box center [831, 225] width 185 height 35
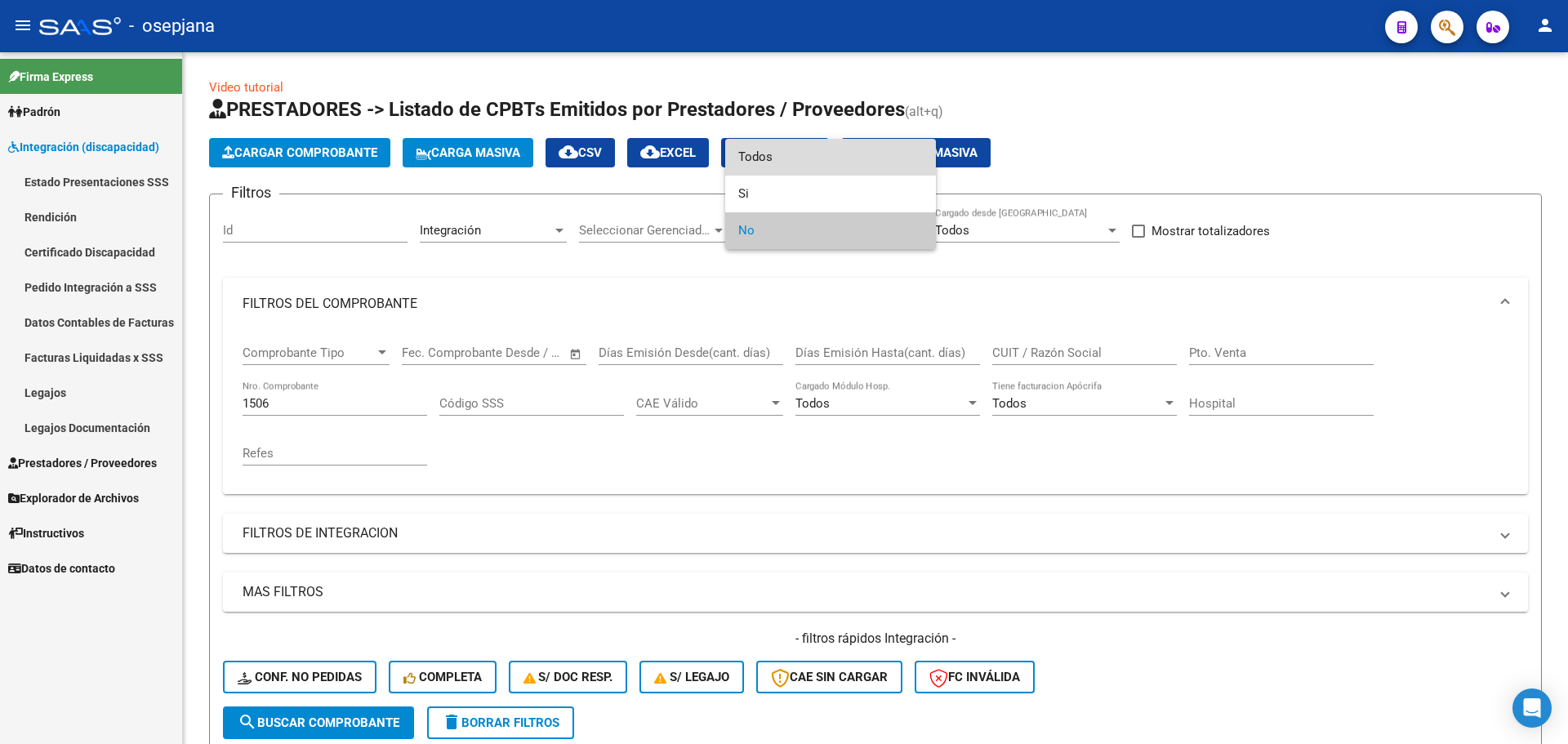
click at [782, 149] on span "Todos" at bounding box center [831, 157] width 185 height 37
click at [786, 223] on span "Todos" at bounding box center [831, 231] width 185 height 37
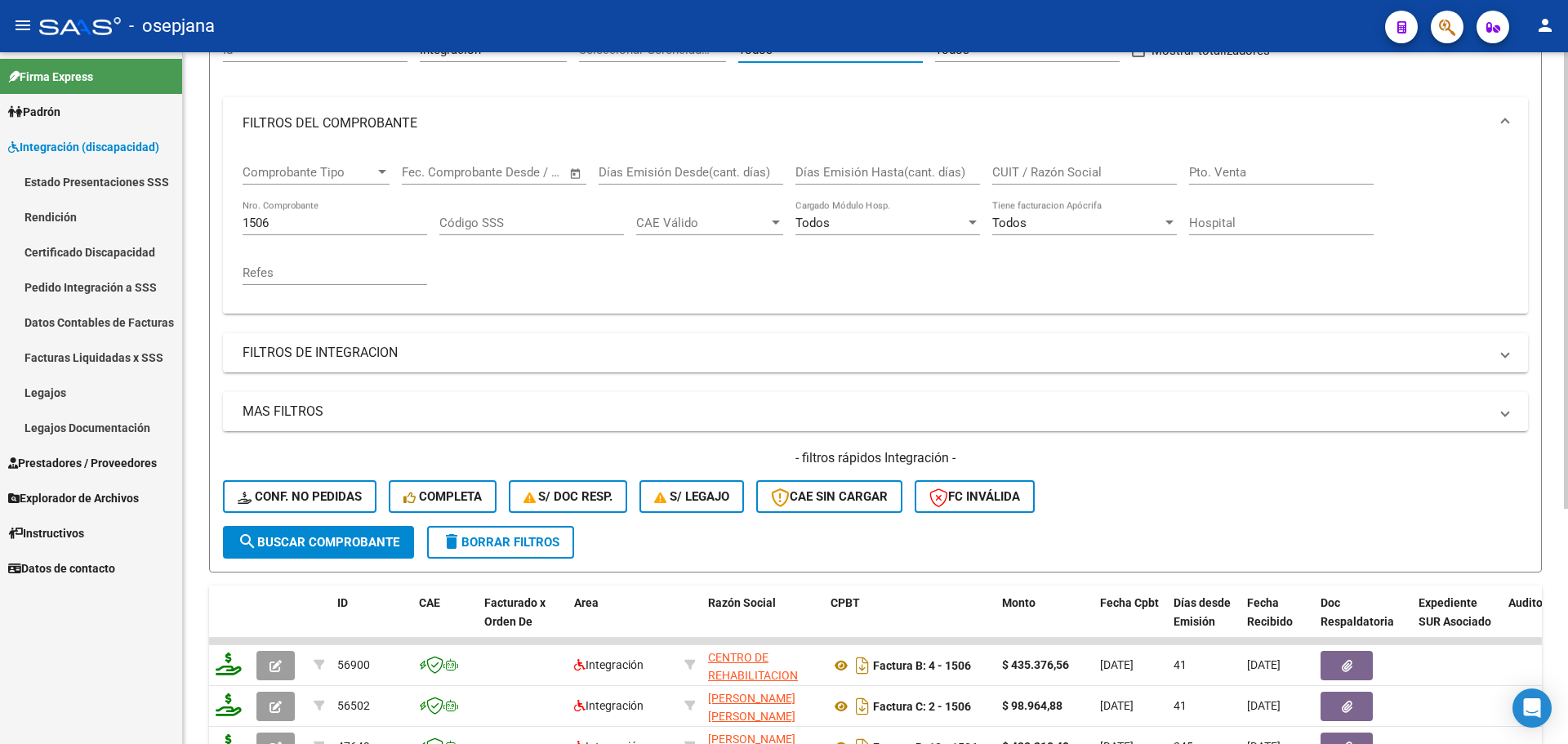
scroll to position [356, 0]
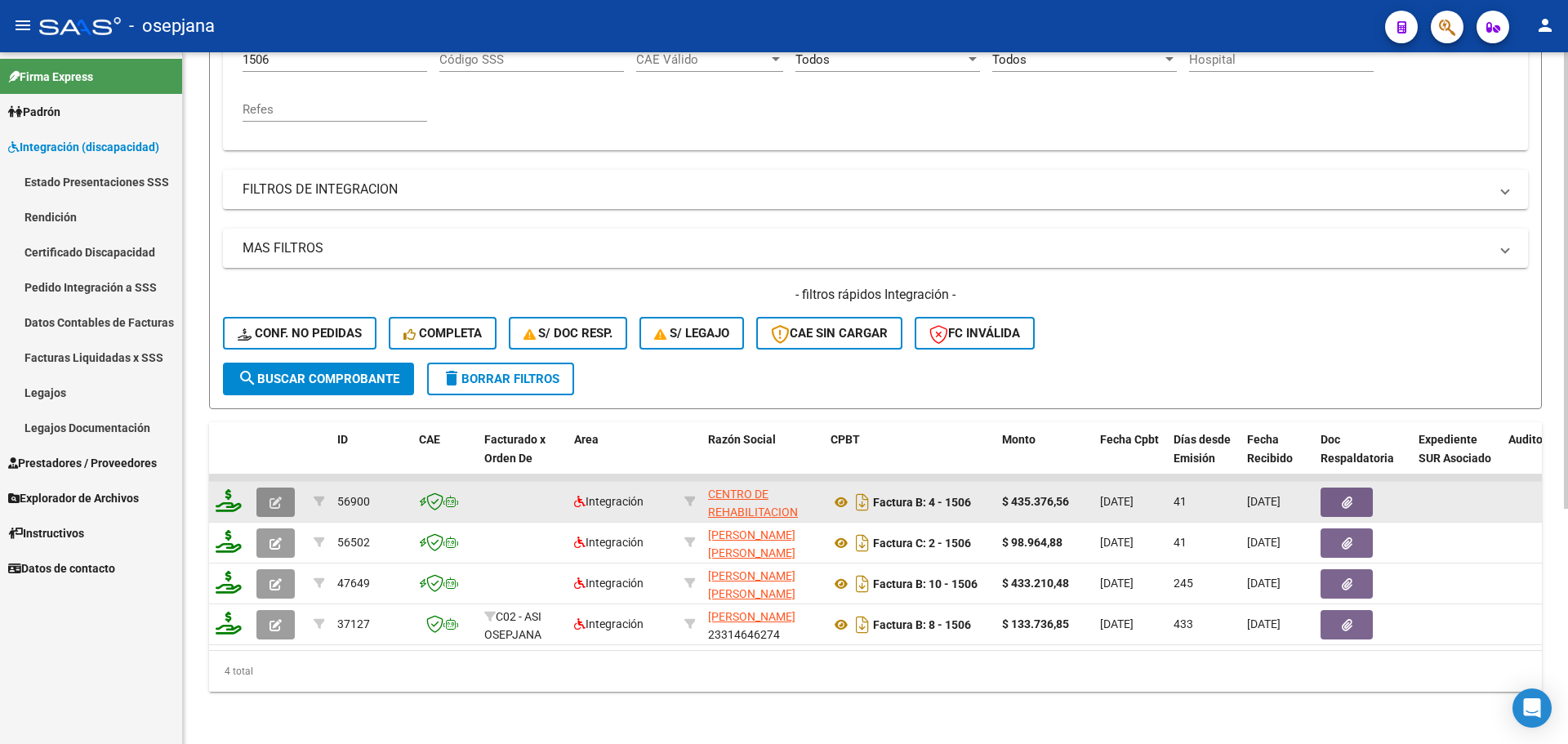
click at [266, 488] on button "button" at bounding box center [275, 503] width 38 height 29
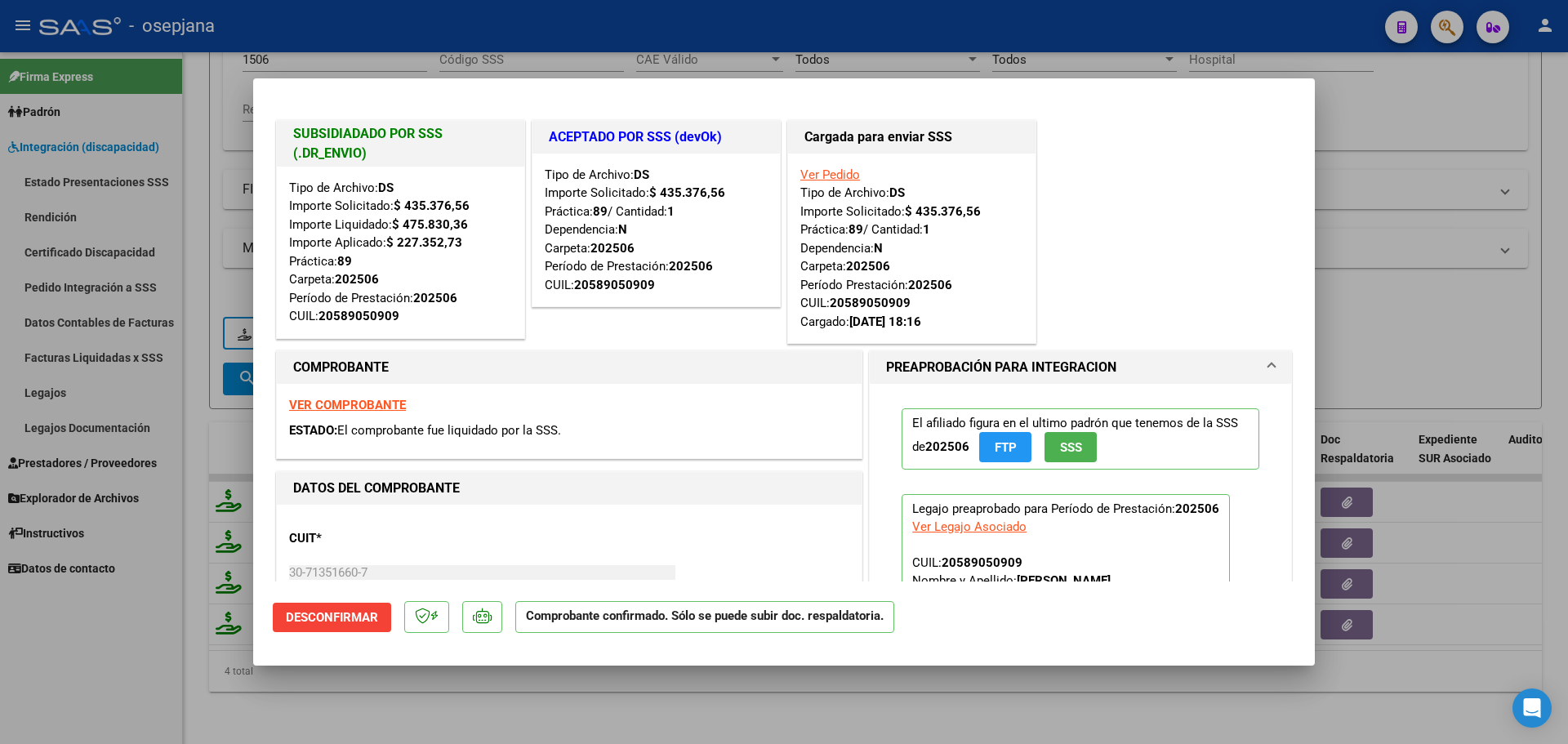
click at [369, 406] on strong "VER COMPROBANTE" at bounding box center [347, 405] width 117 height 15
click at [1399, 184] on div at bounding box center [784, 372] width 1568 height 744
type input "$ 0,00"
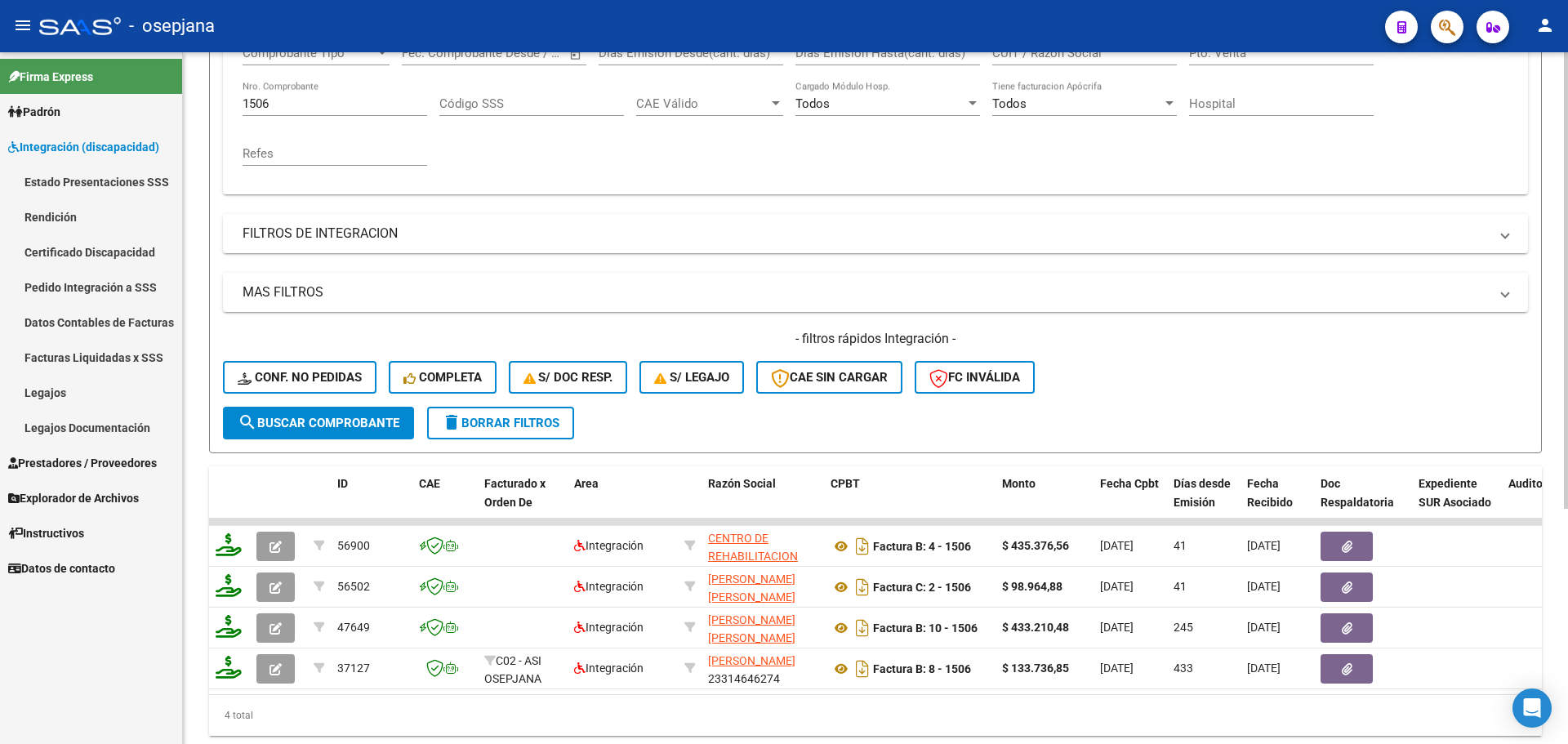
scroll to position [193, 0]
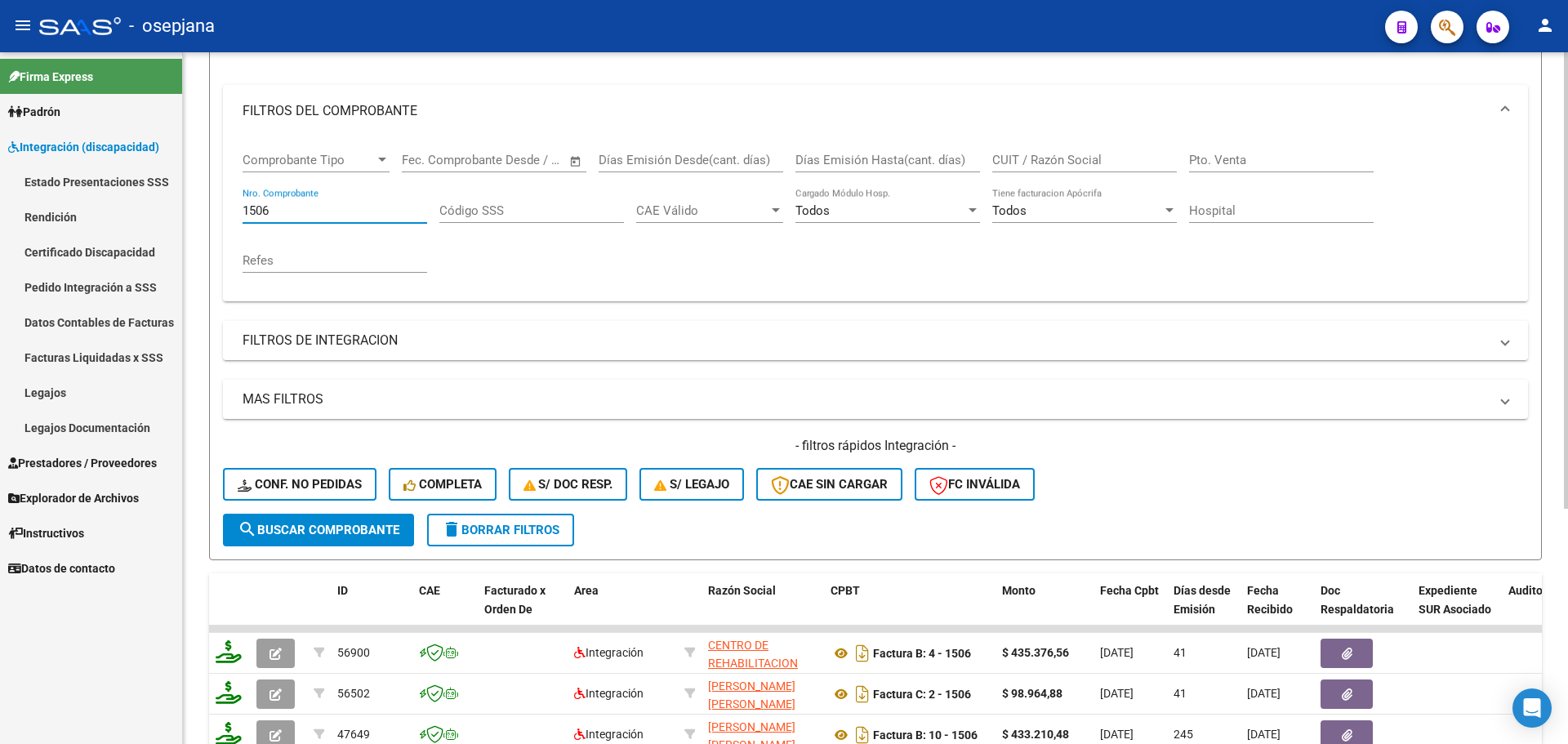
click at [321, 218] on input "1506" at bounding box center [335, 211] width 185 height 15
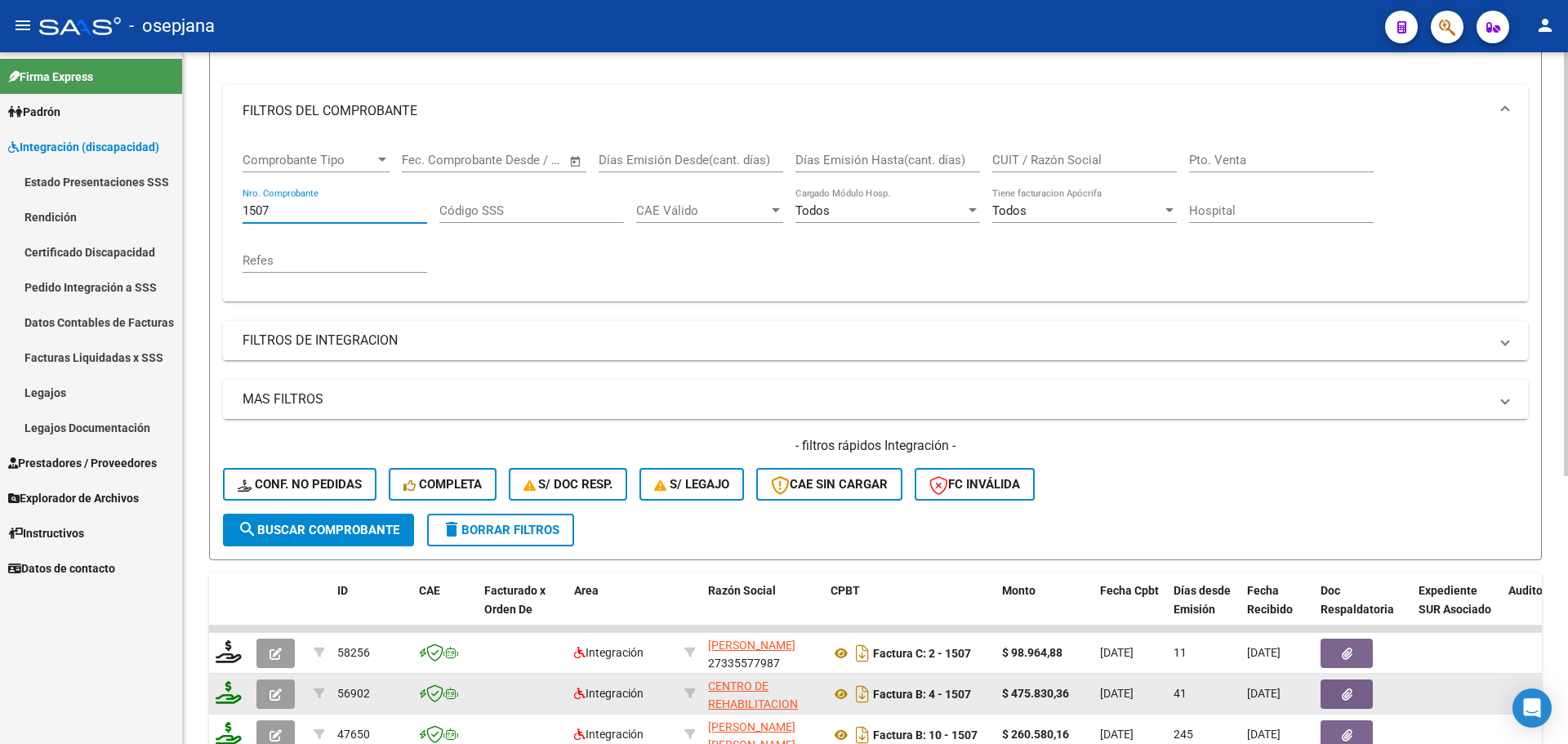
type input "1507"
click at [273, 694] on icon "button" at bounding box center [275, 695] width 12 height 12
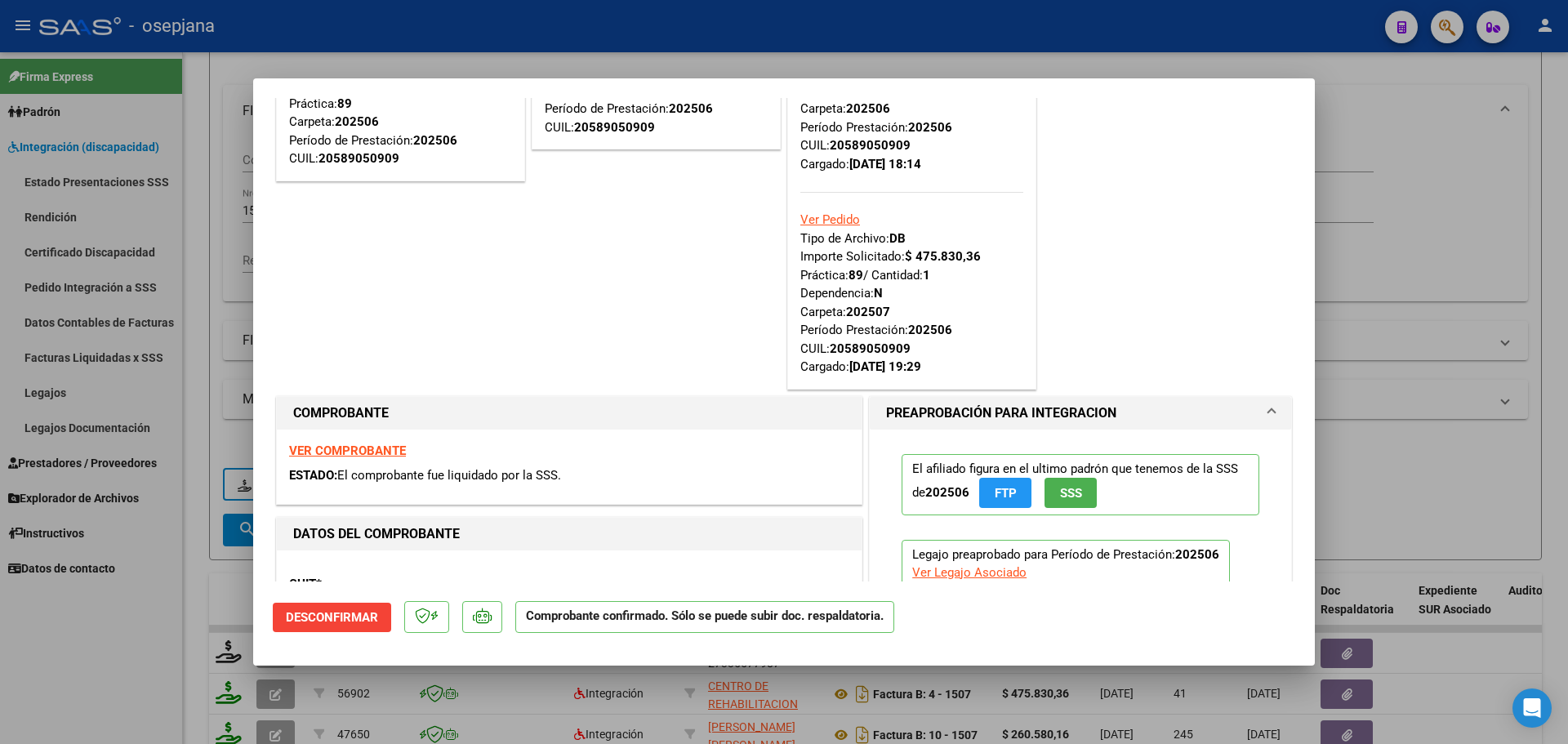
scroll to position [164, 0]
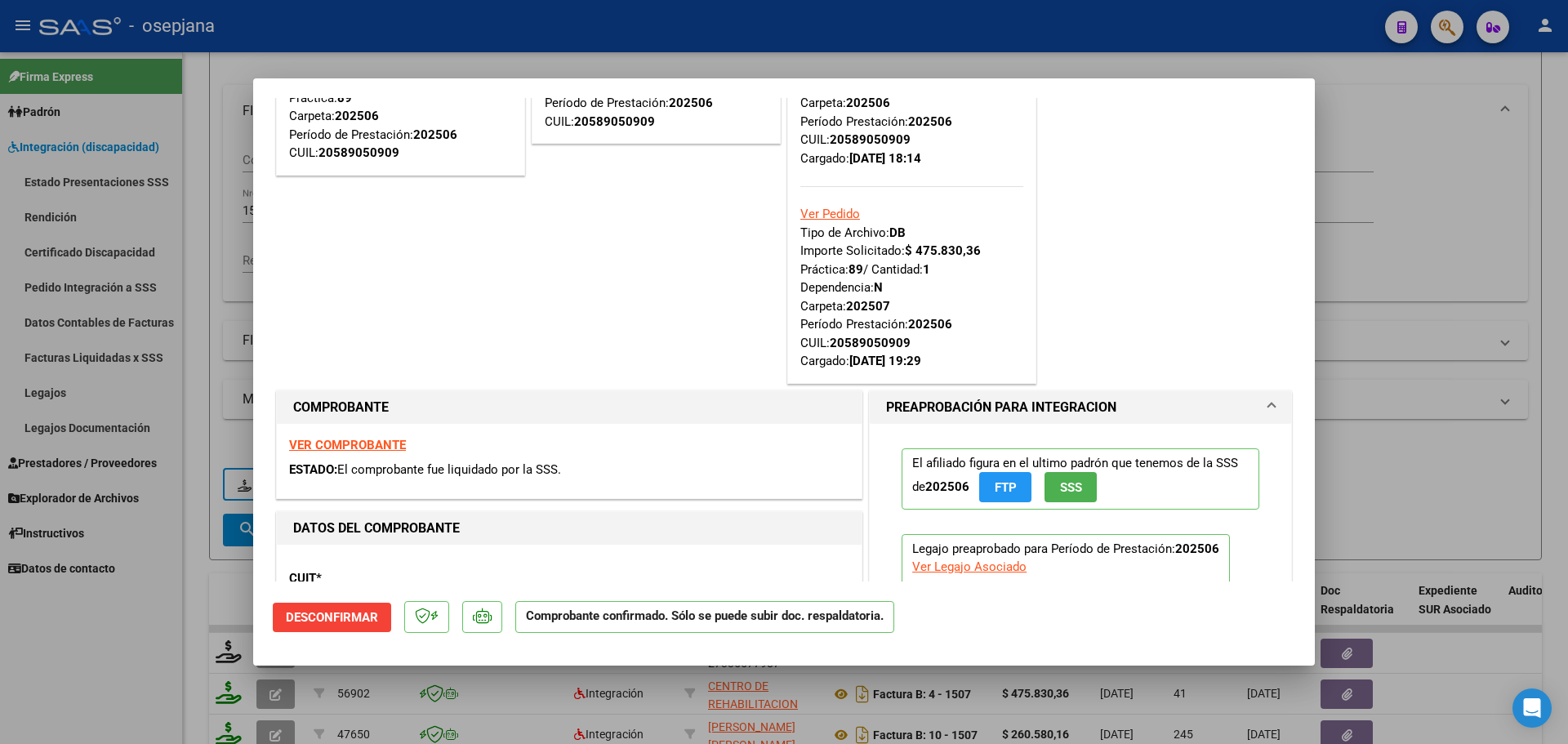
click at [366, 442] on strong "VER COMPROBANTE" at bounding box center [347, 445] width 117 height 15
click at [1493, 139] on div at bounding box center [784, 372] width 1568 height 744
type input "$ 0,00"
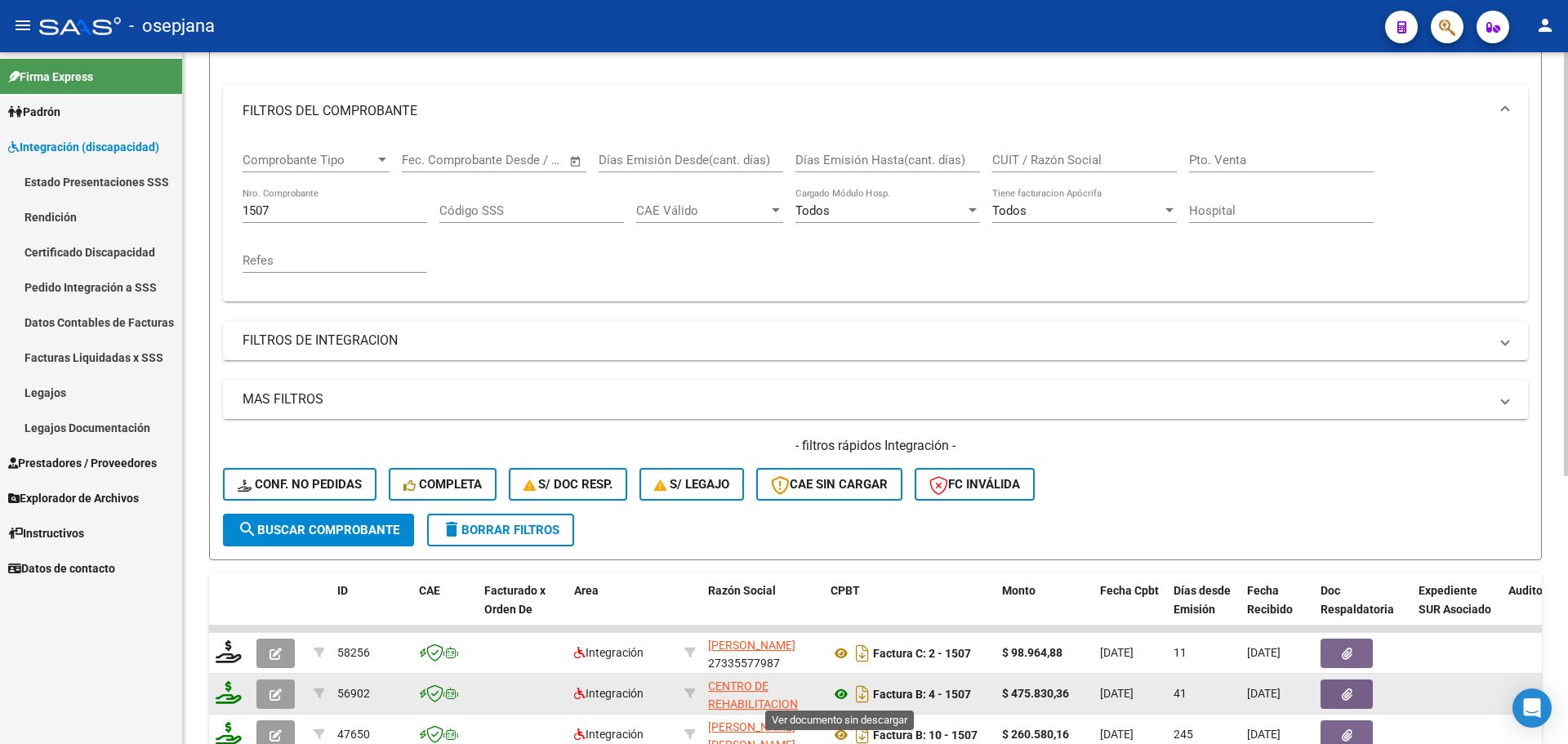
click at [842, 694] on icon at bounding box center [841, 695] width 21 height 20
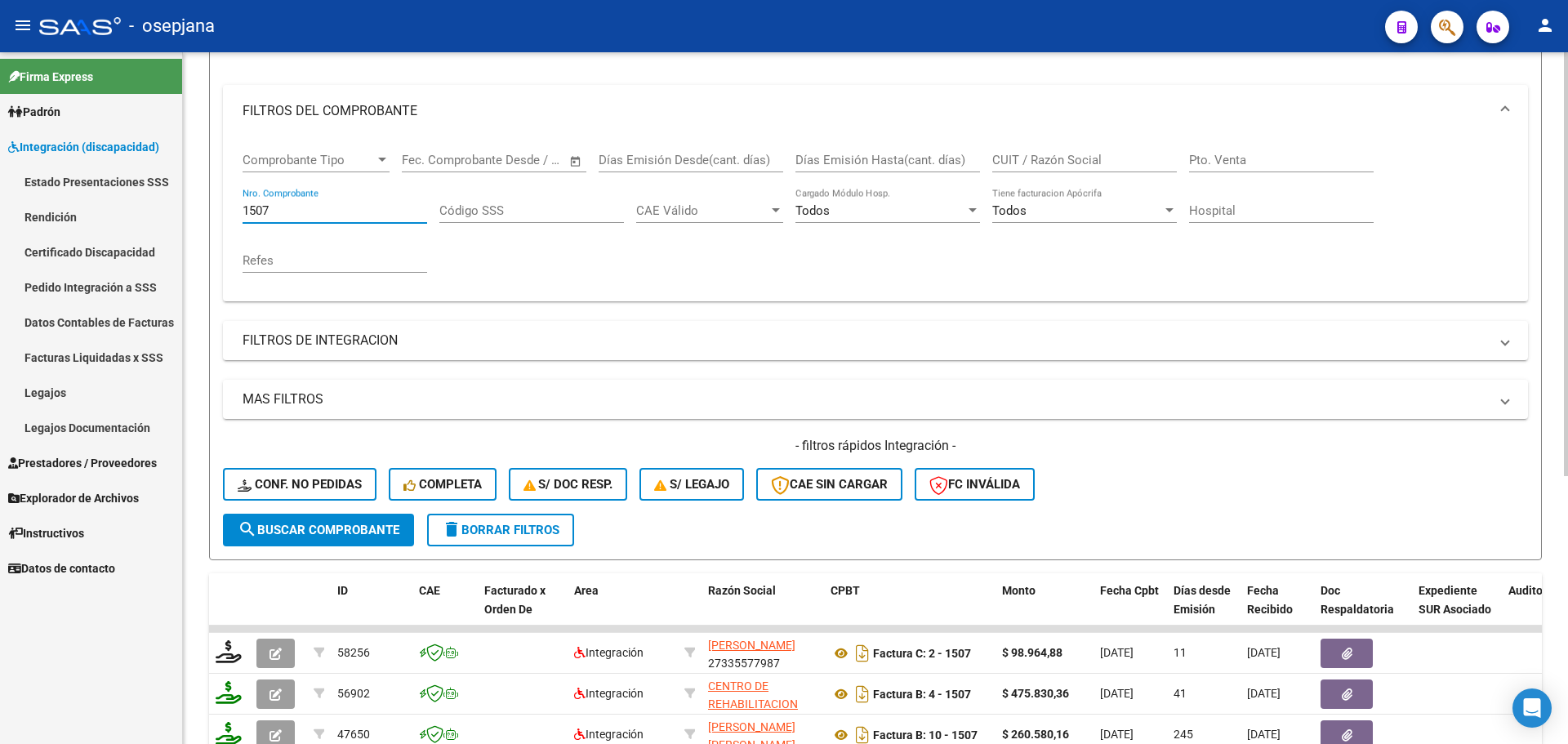
click at [348, 211] on input "1507" at bounding box center [335, 211] width 185 height 15
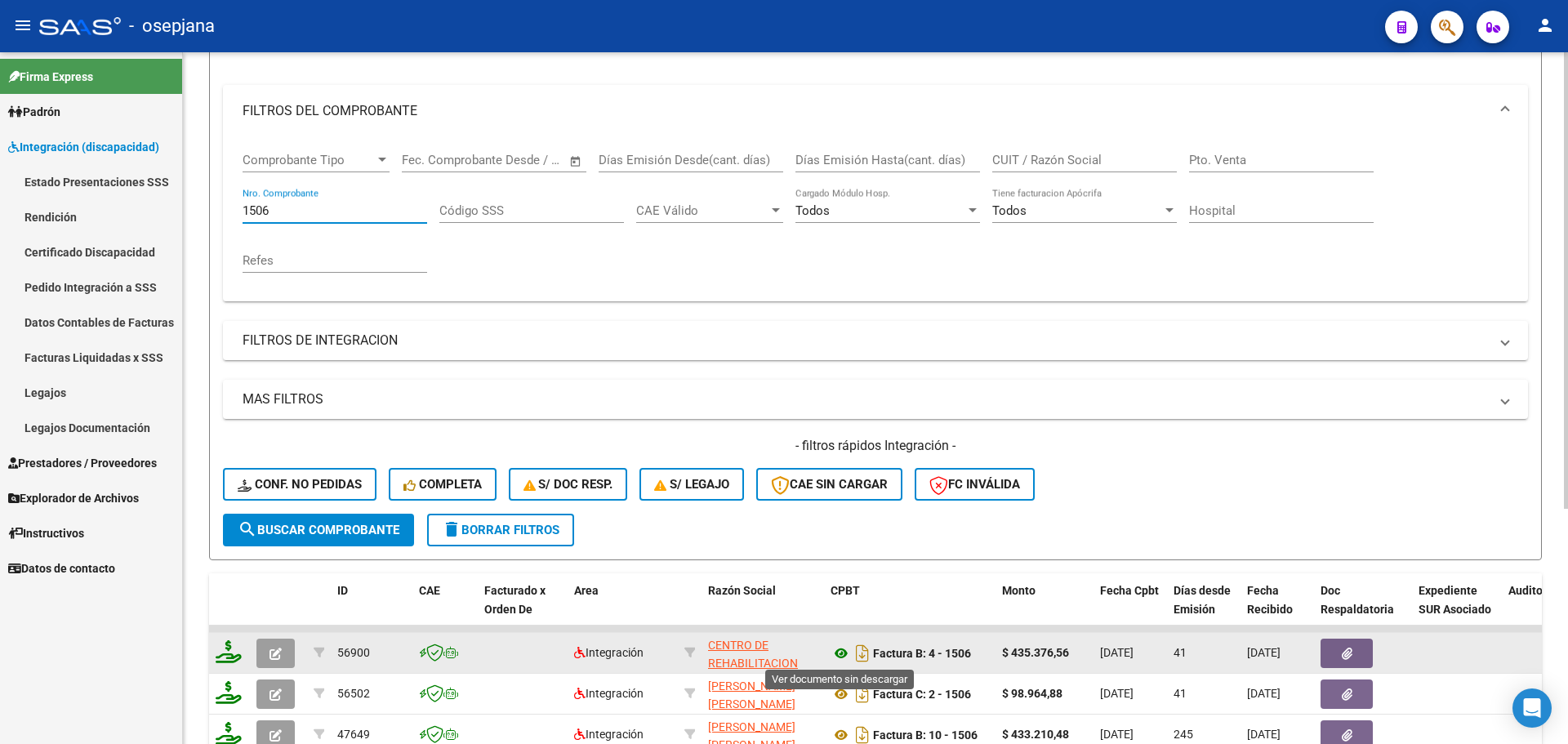
type input "1506"
click at [843, 660] on icon at bounding box center [841, 654] width 21 height 20
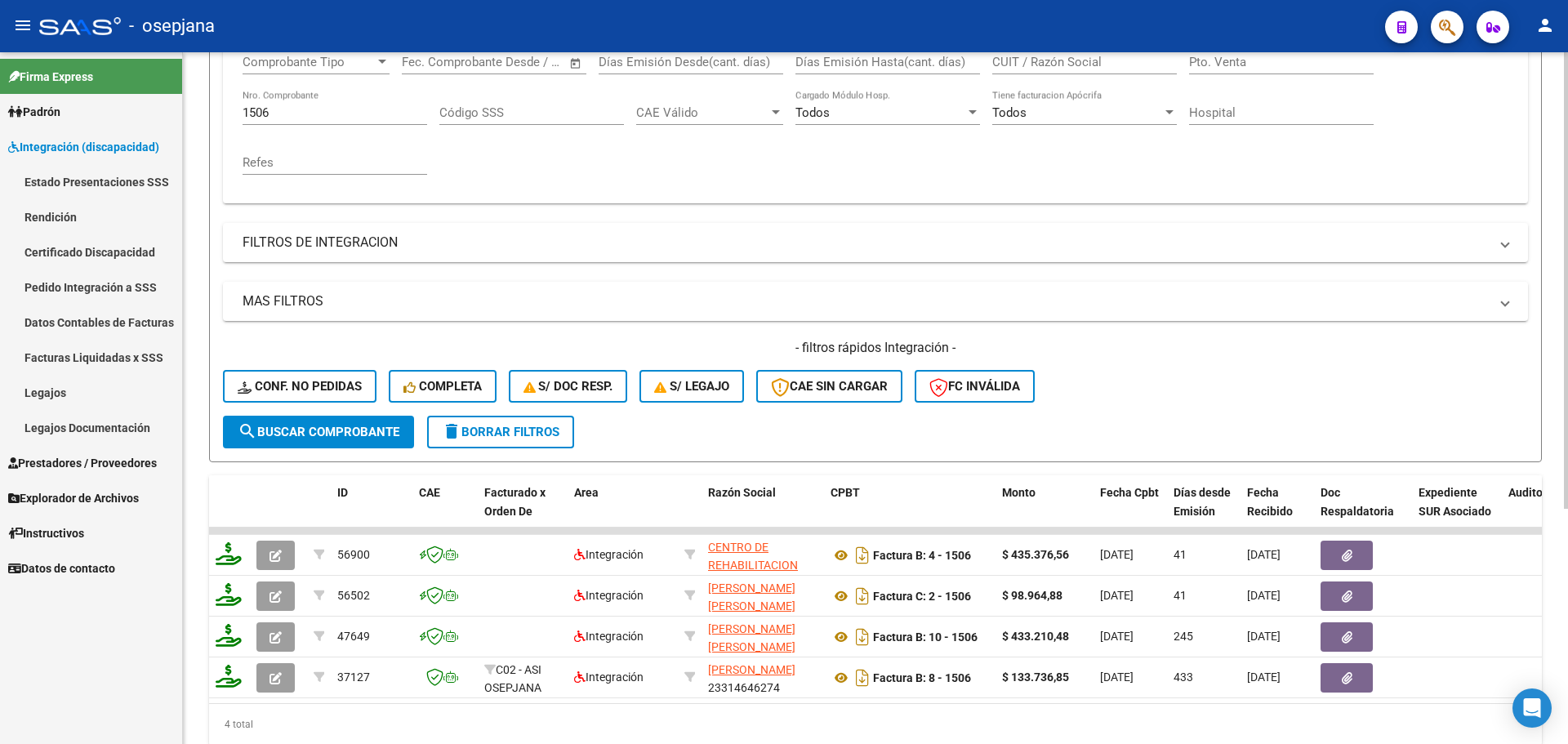
scroll to position [356, 0]
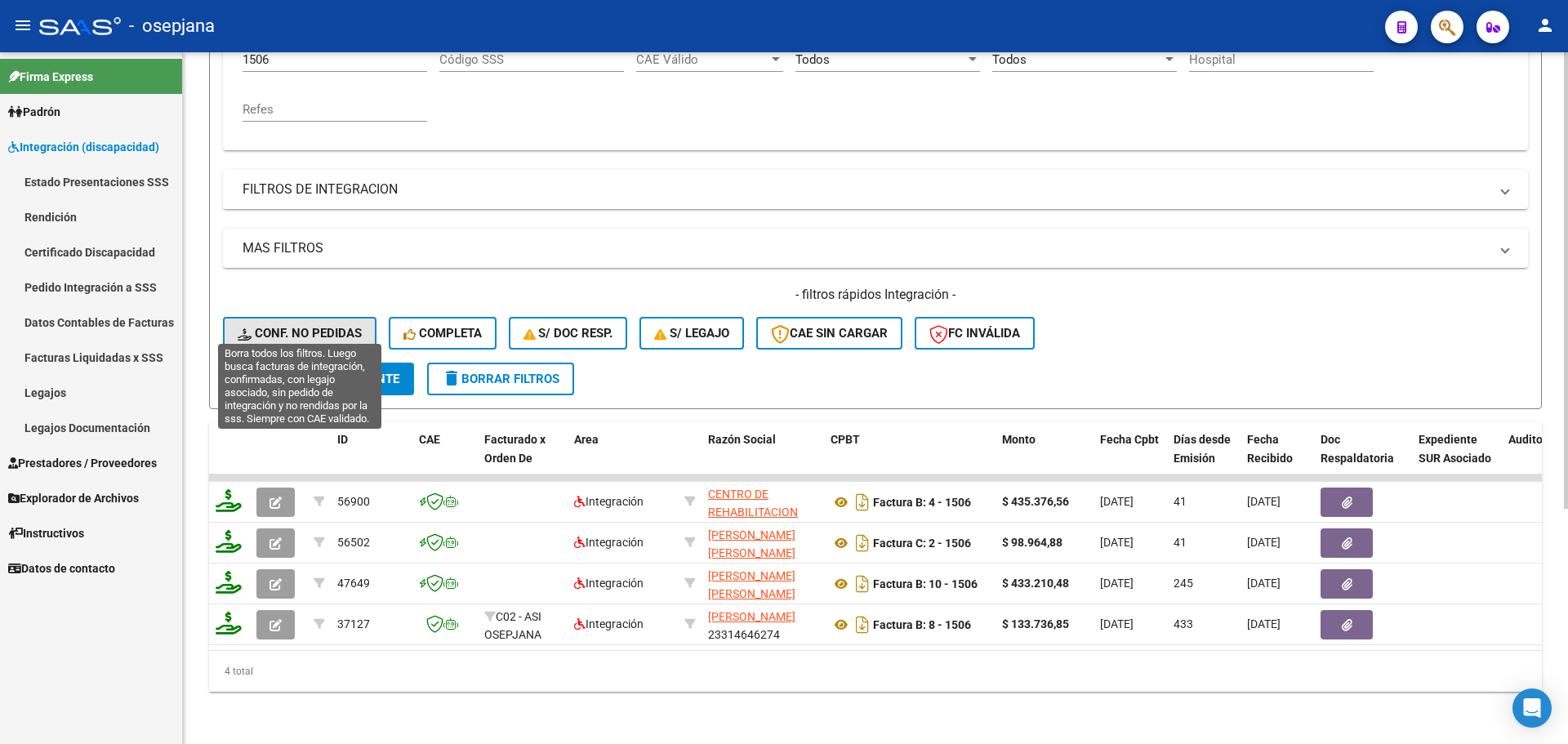
click at [338, 326] on span "Conf. no pedidas" at bounding box center [300, 333] width 124 height 15
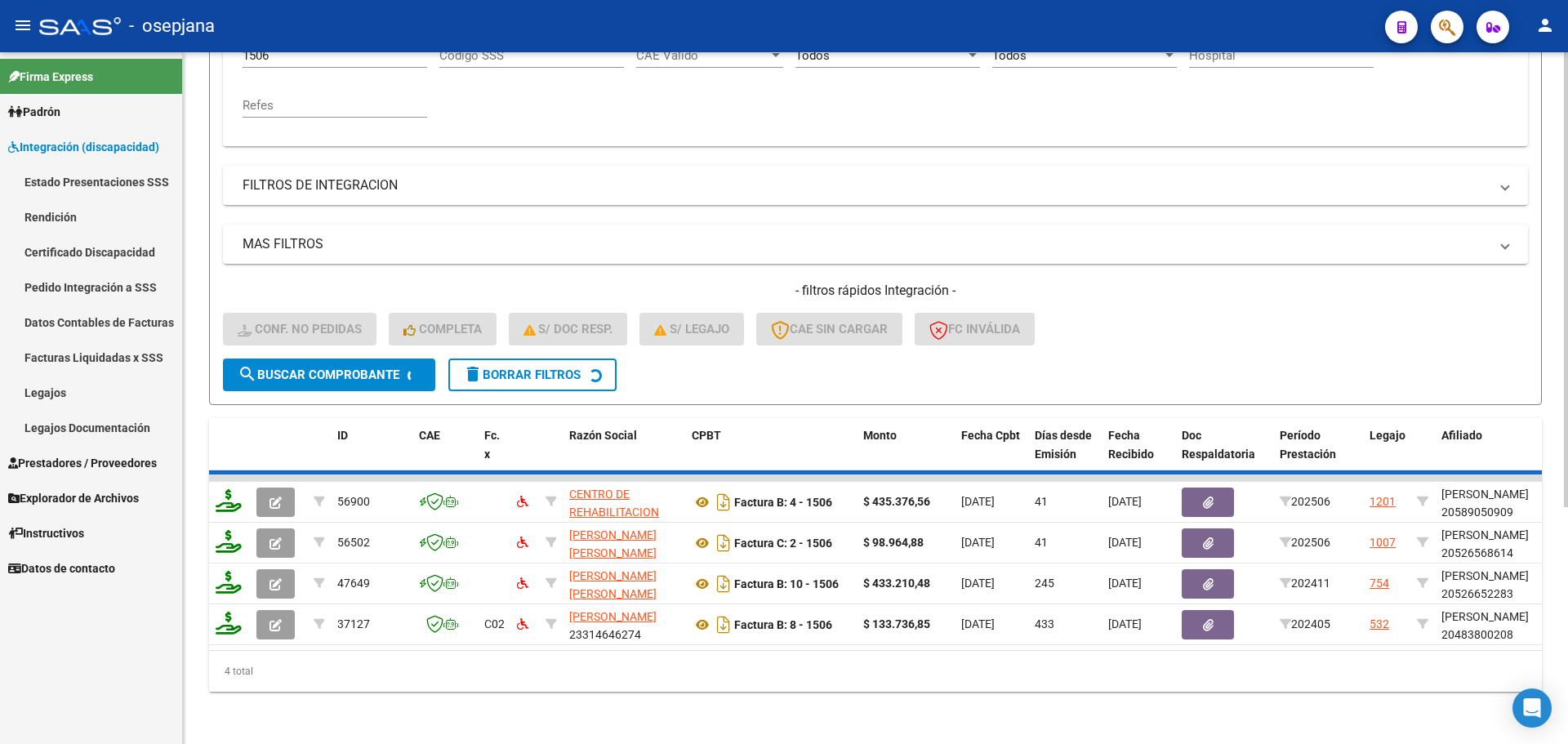
scroll to position [210, 0]
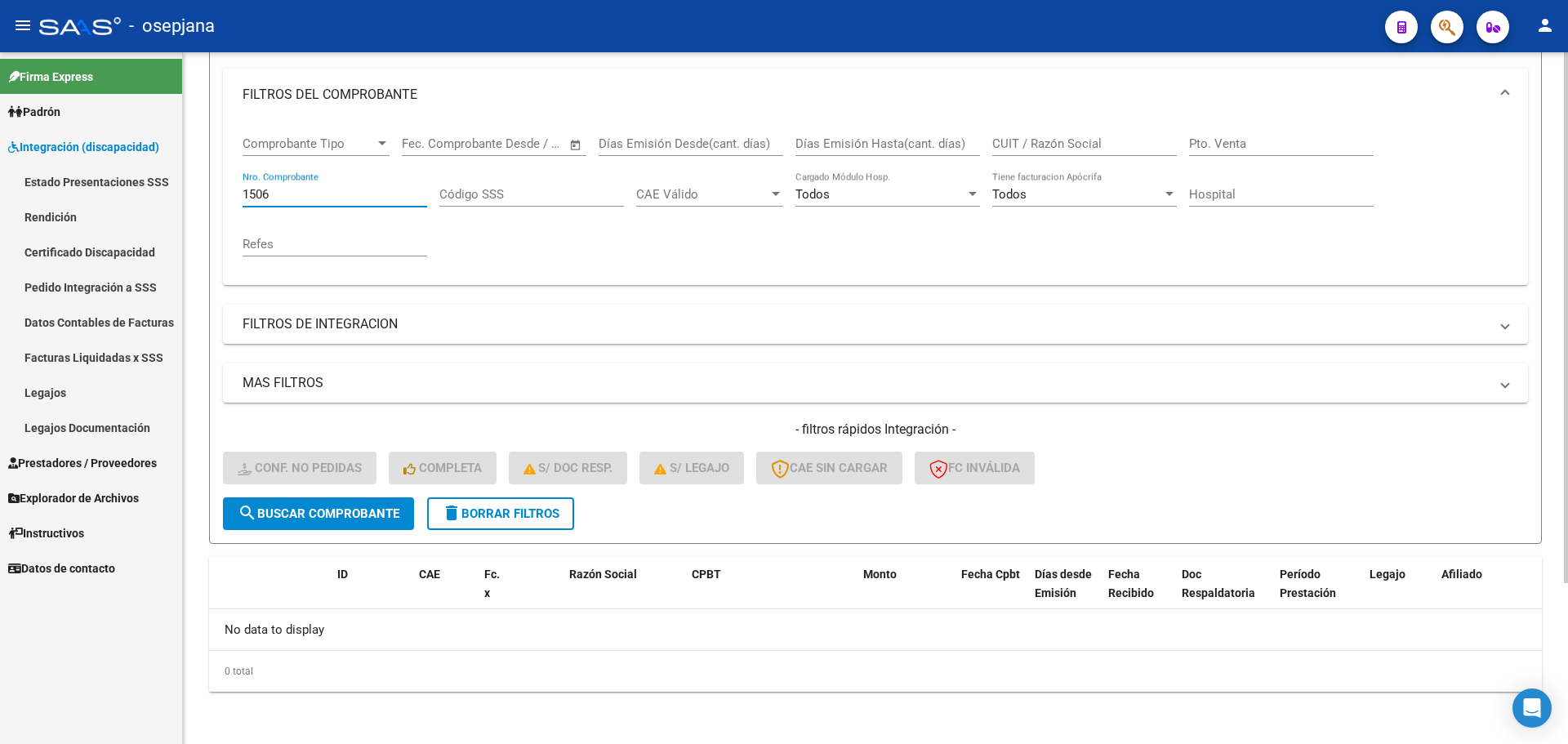
drag, startPoint x: 324, startPoint y: 197, endPoint x: 240, endPoint y: 199, distance: 84.0
click at [240, 199] on div "Comprobante Tipo Comprobante Tipo Start date – End date Fec. Comprobante Desde …" at bounding box center [875, 203] width 1305 height 165
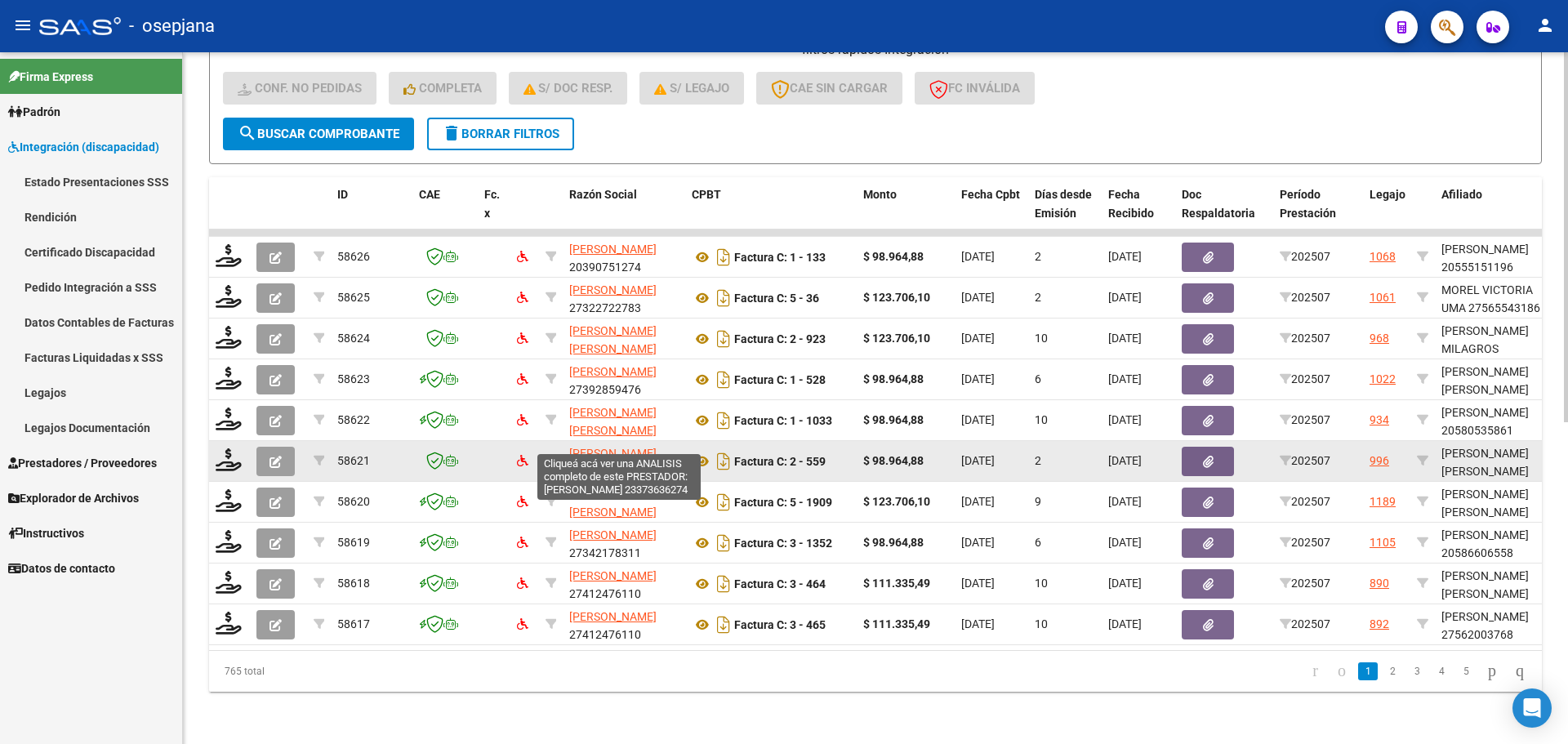
scroll to position [2, 0]
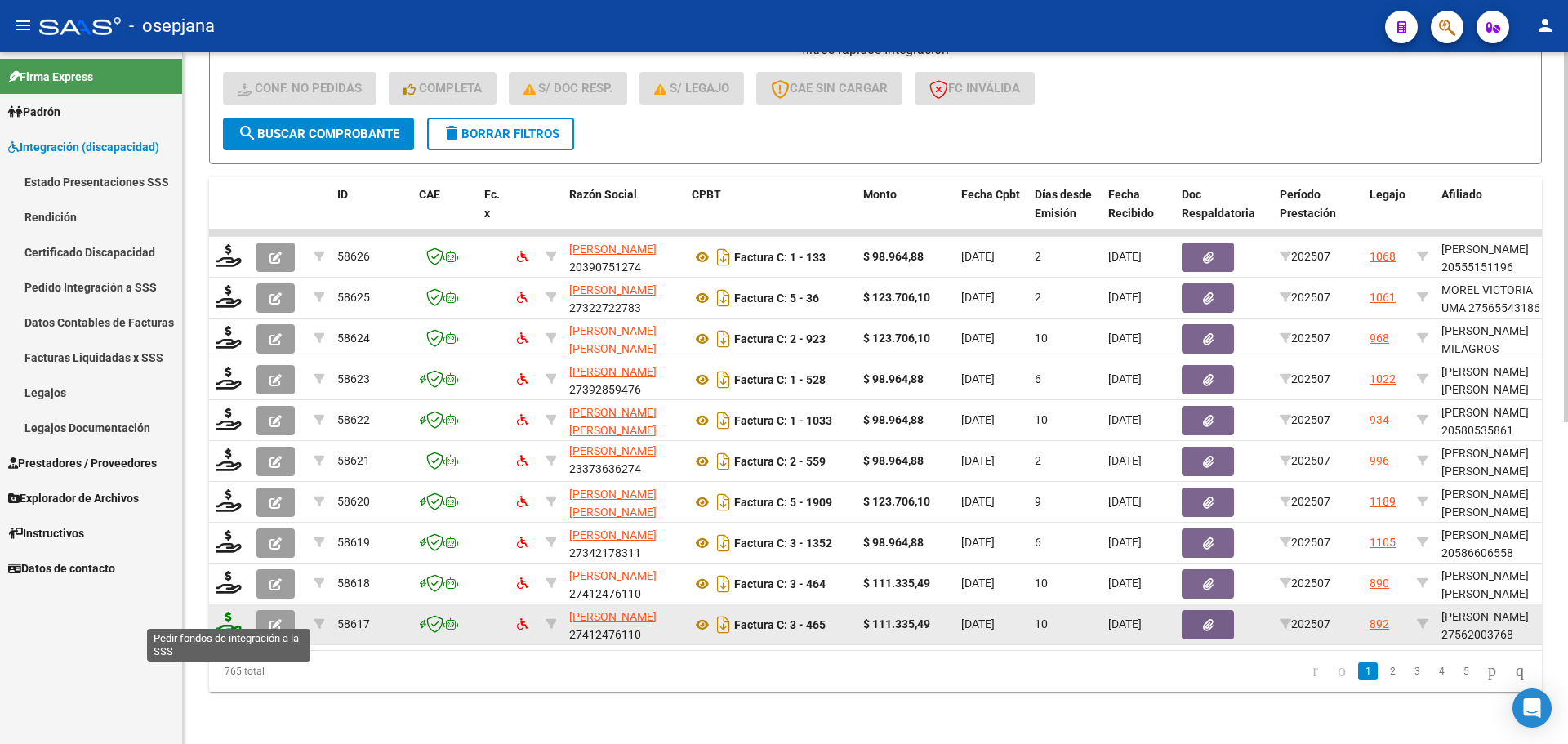
click at [227, 613] on icon at bounding box center [229, 624] width 26 height 23
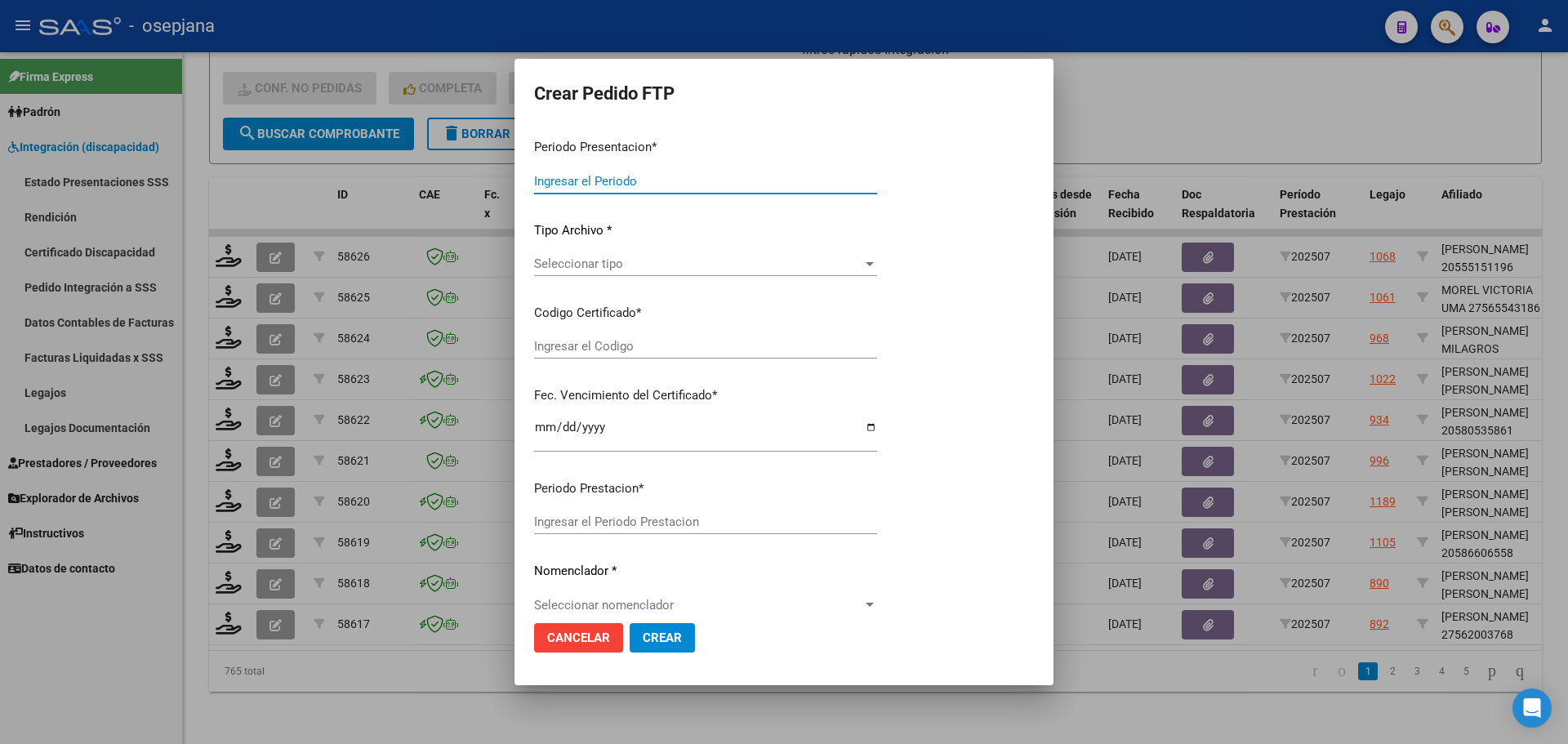
type input "202507"
type input "$ 111.335,49"
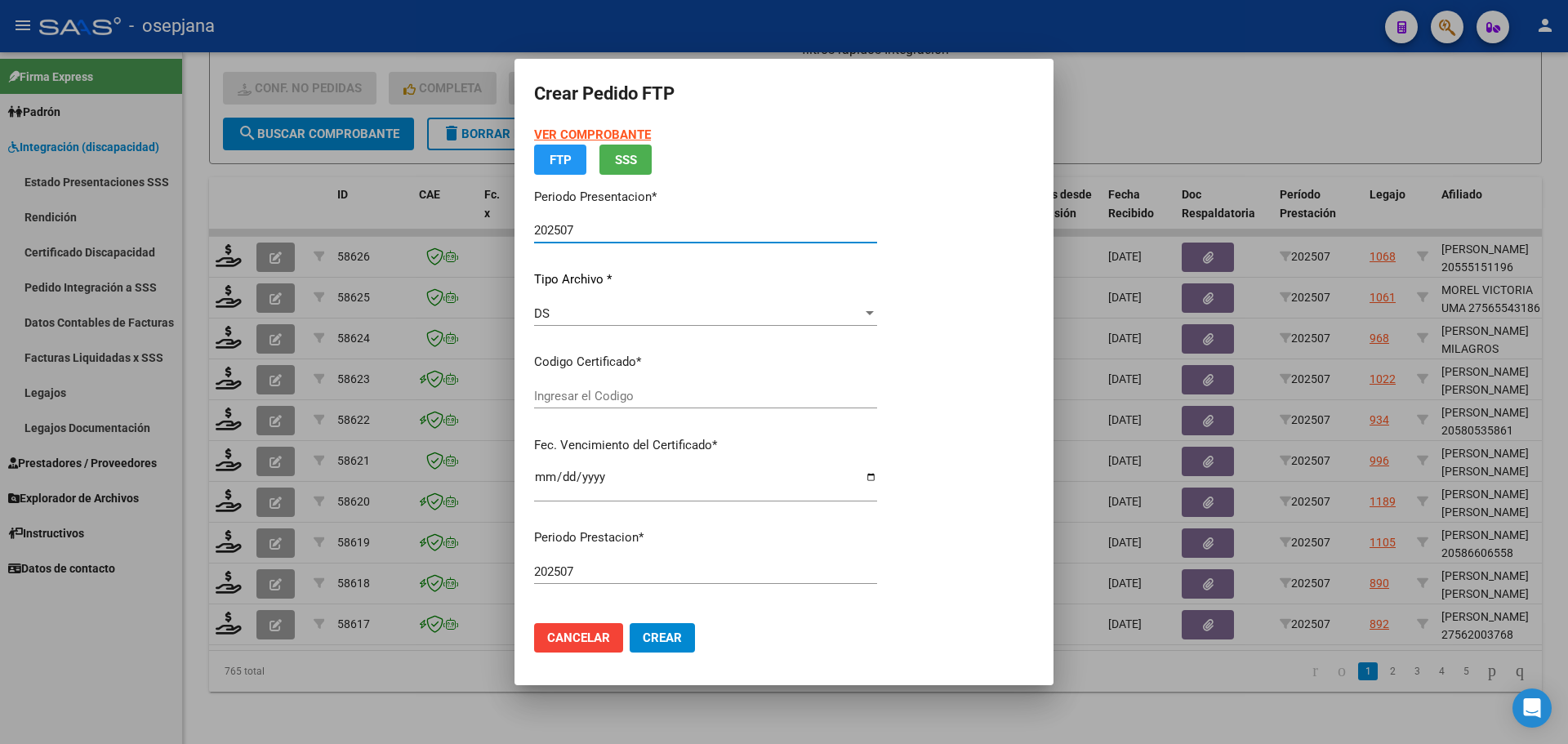
type input "ARG01000562003762023110820281108BUE313"
type input "2028-11-28"
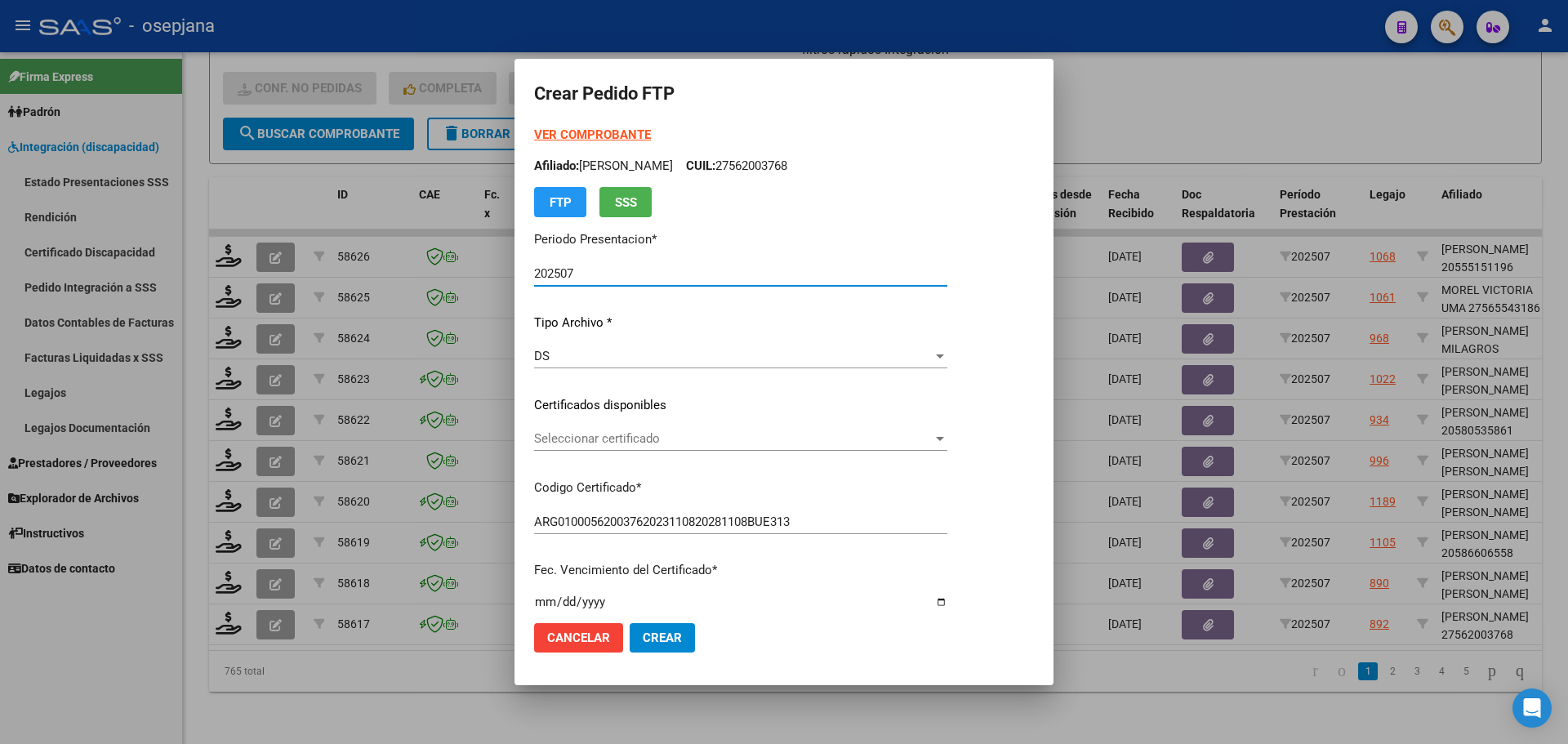
click at [704, 443] on span "Seleccionar certificado" at bounding box center [733, 439] width 398 height 15
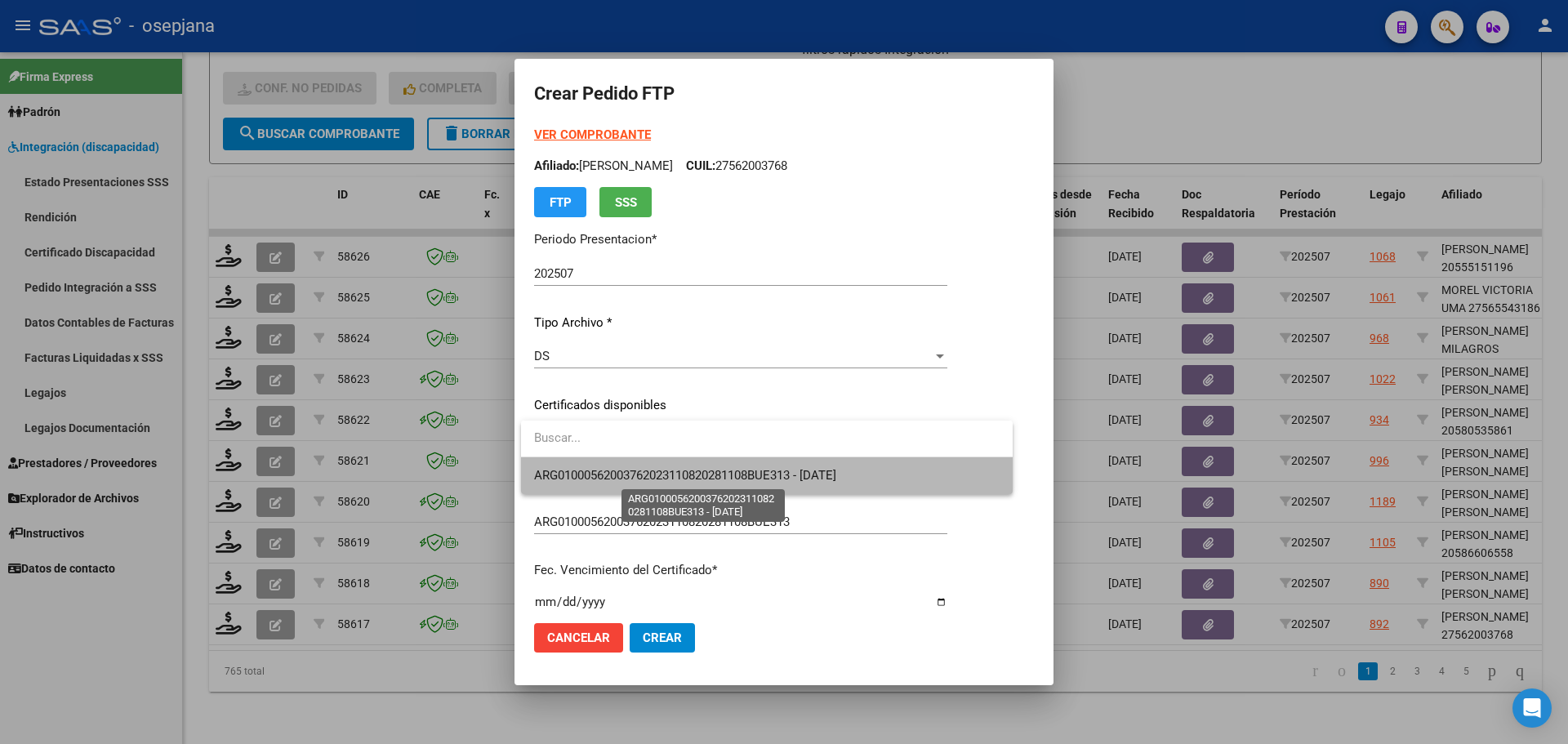
click at [704, 471] on span "ARG01000562003762023110820281108BUE313 - 2028-11-28" at bounding box center [685, 476] width 302 height 15
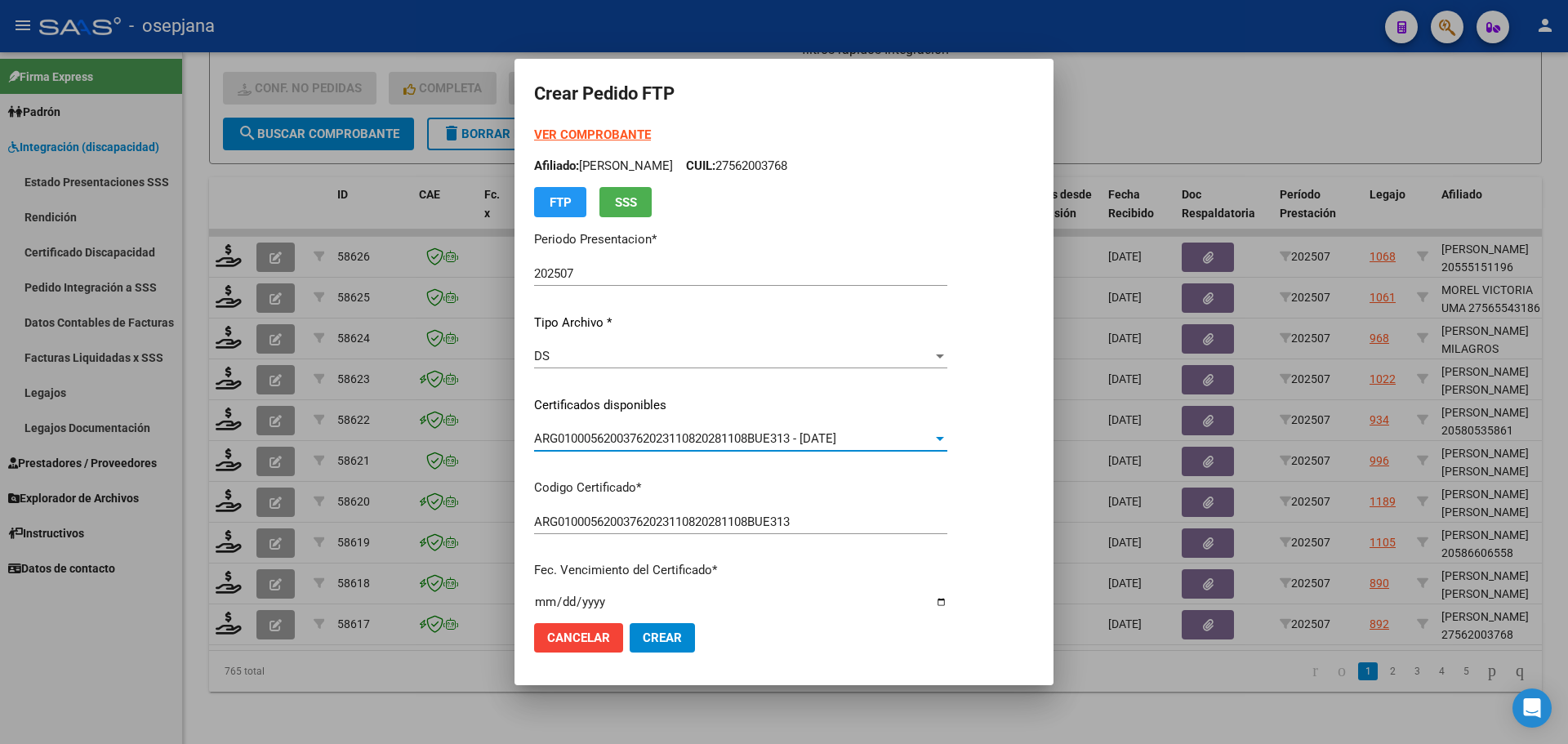
click at [615, 137] on strong "VER COMPROBANTE" at bounding box center [592, 135] width 117 height 15
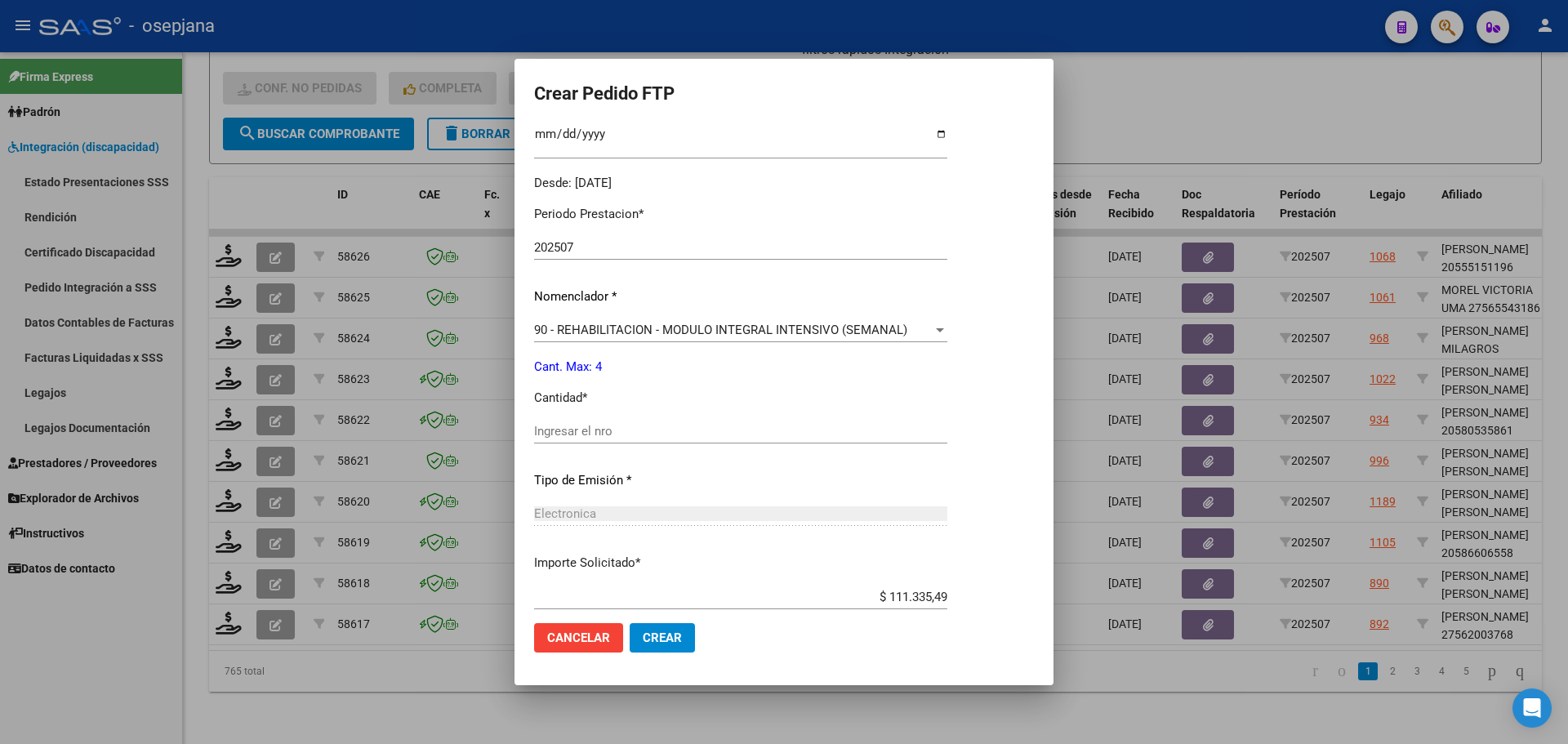
scroll to position [490, 0]
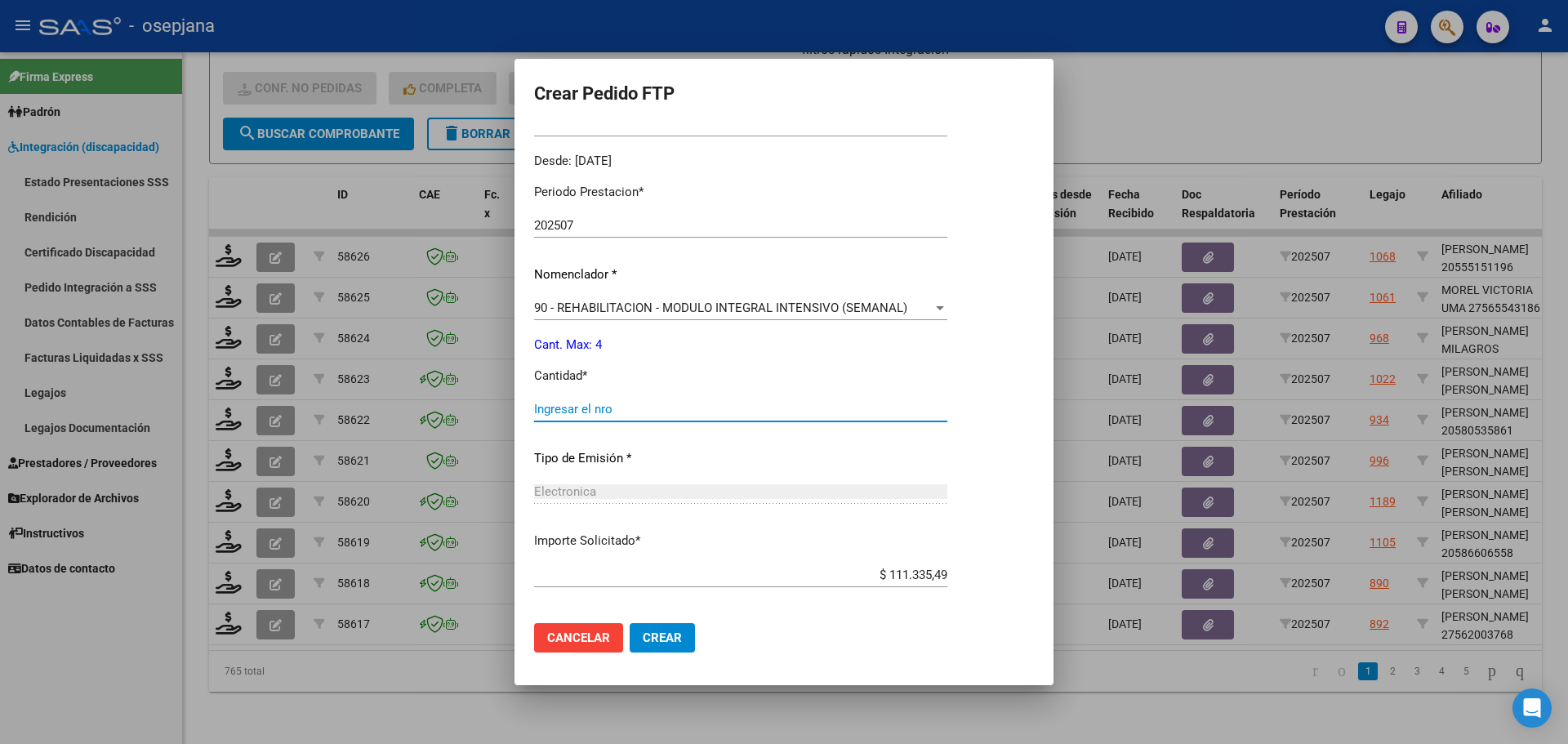
click at [620, 409] on input "Ingresar el nro" at bounding box center [740, 409] width 413 height 15
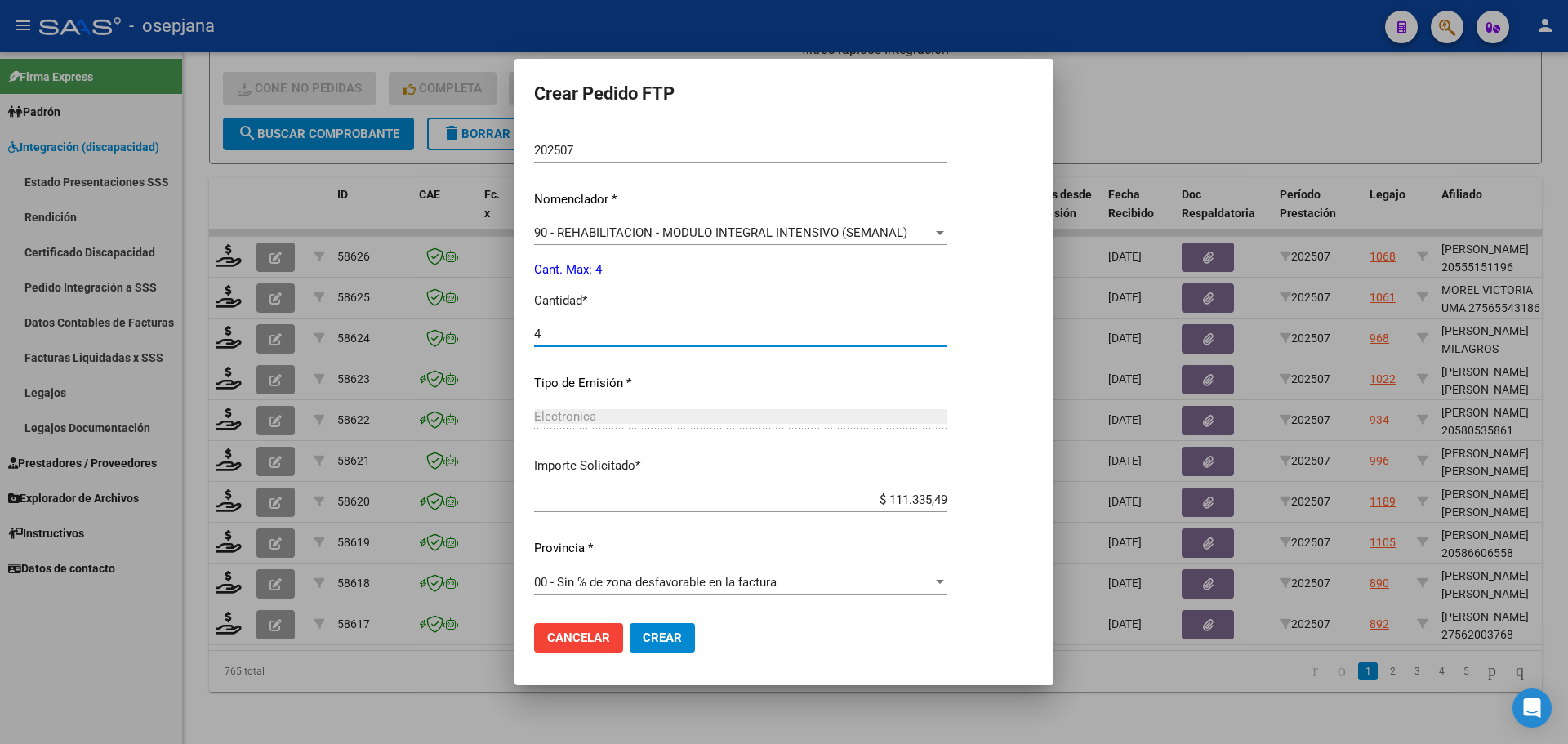
type input "4"
click at [686, 634] on button "Crear" at bounding box center [663, 638] width 65 height 29
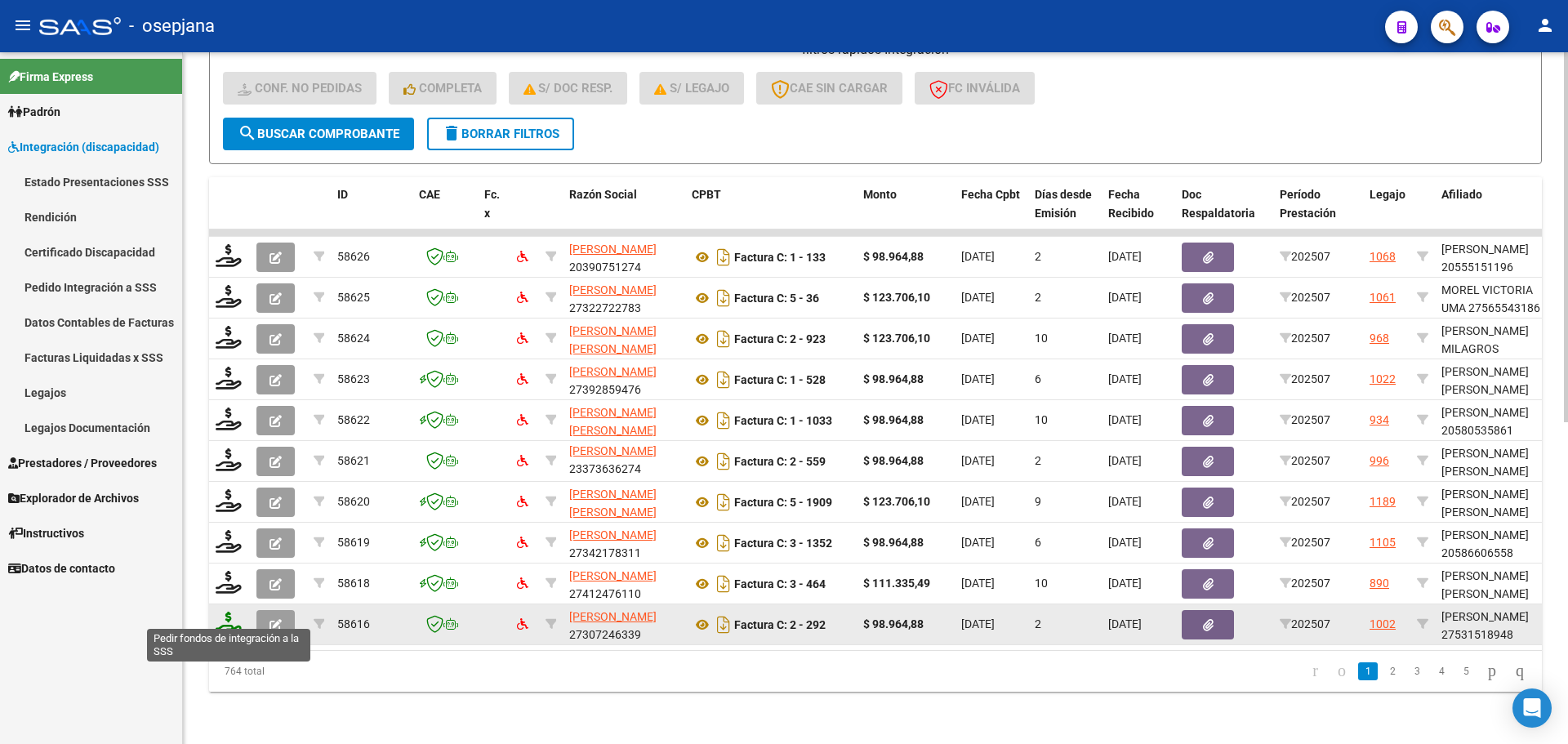
click at [231, 612] on icon at bounding box center [229, 624] width 26 height 23
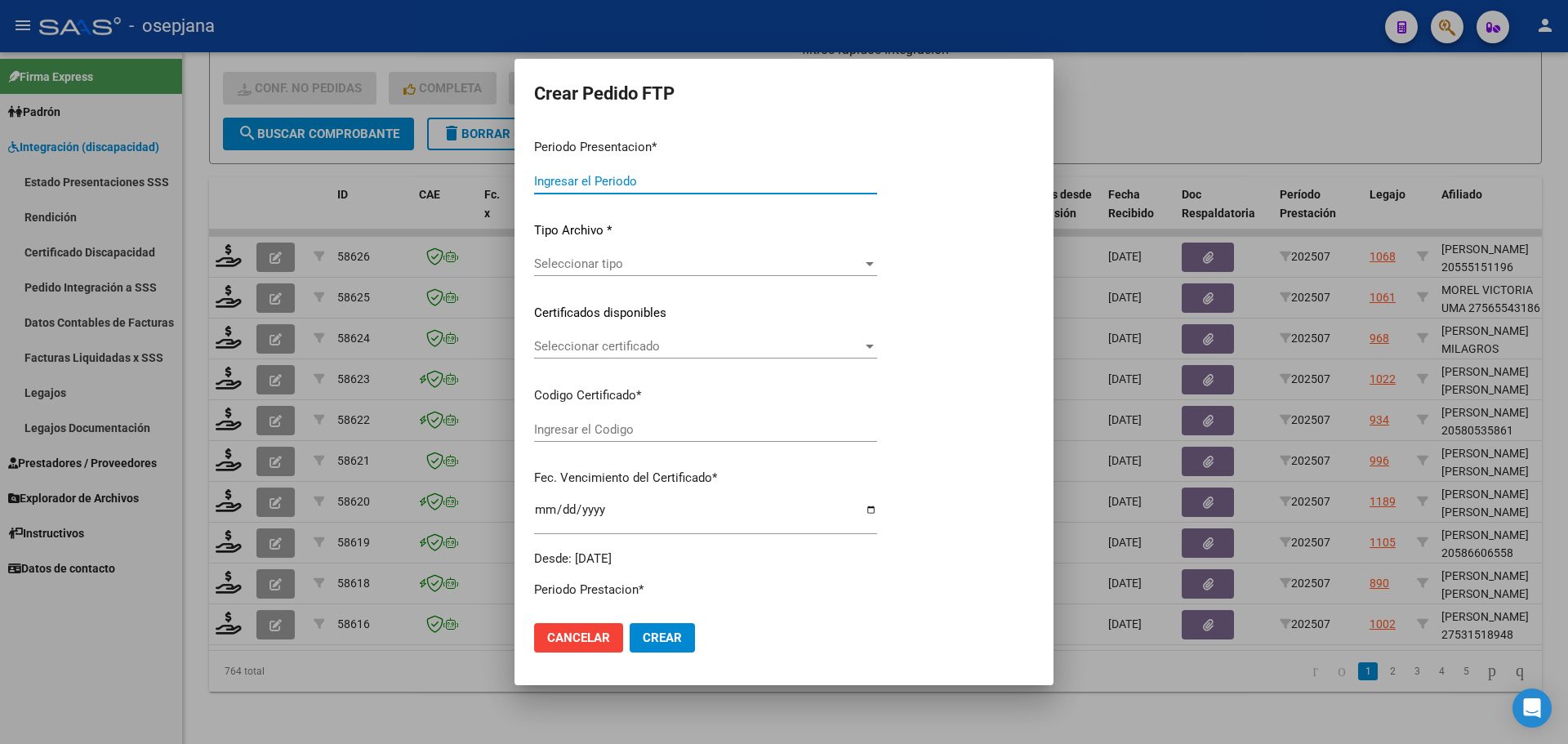
type input "202507"
type input "$ 98.964,88"
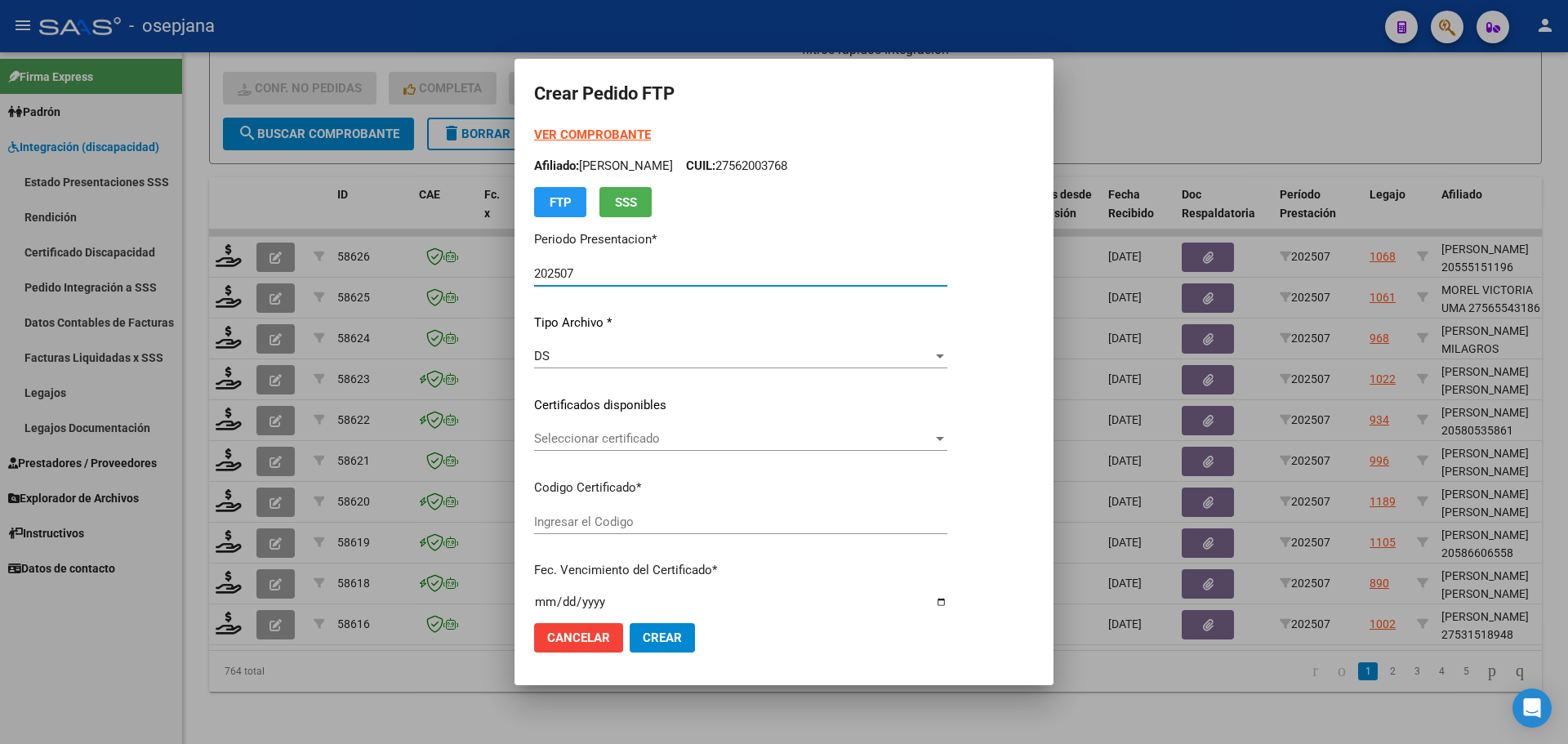
type input "ARG01000531518942022102820271028BS320"
type input "2027-10-28"
click at [641, 431] on span "Seleccionar certificado" at bounding box center [733, 439] width 398 height 15
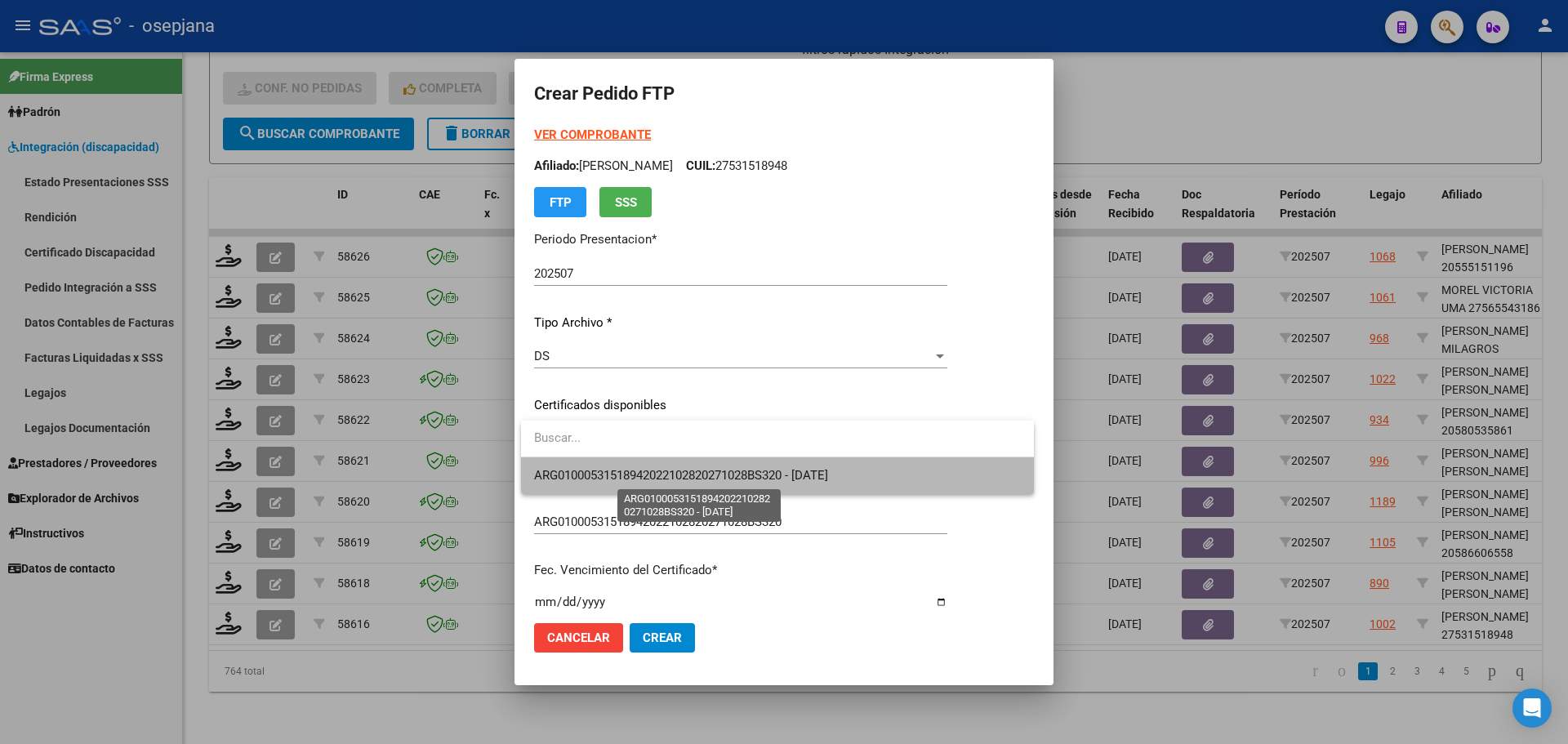
click at [643, 475] on span "ARG01000531518942022102820271028BS320 - 2027-10-28" at bounding box center [681, 476] width 294 height 15
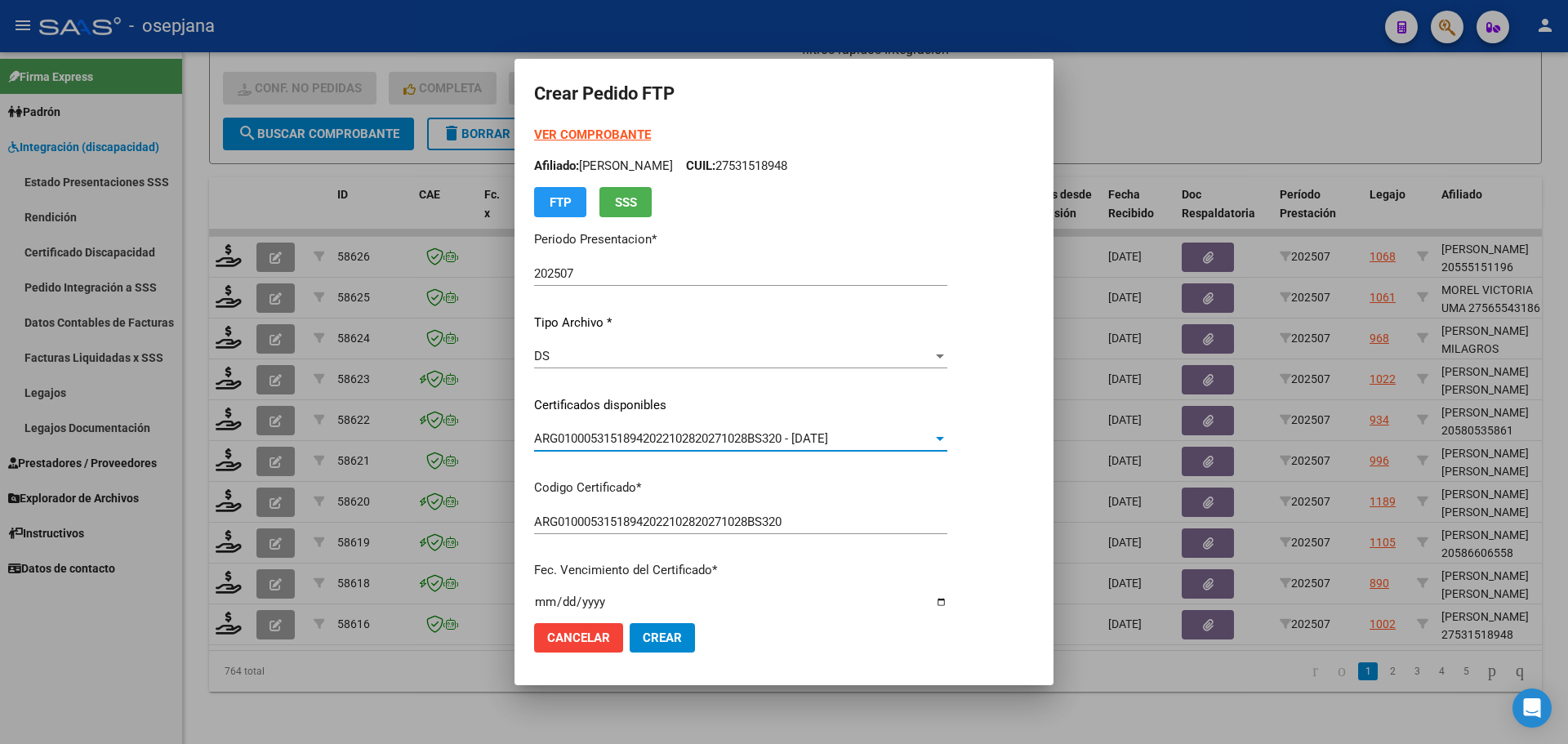
click at [624, 137] on strong "VER COMPROBANTE" at bounding box center [592, 135] width 117 height 15
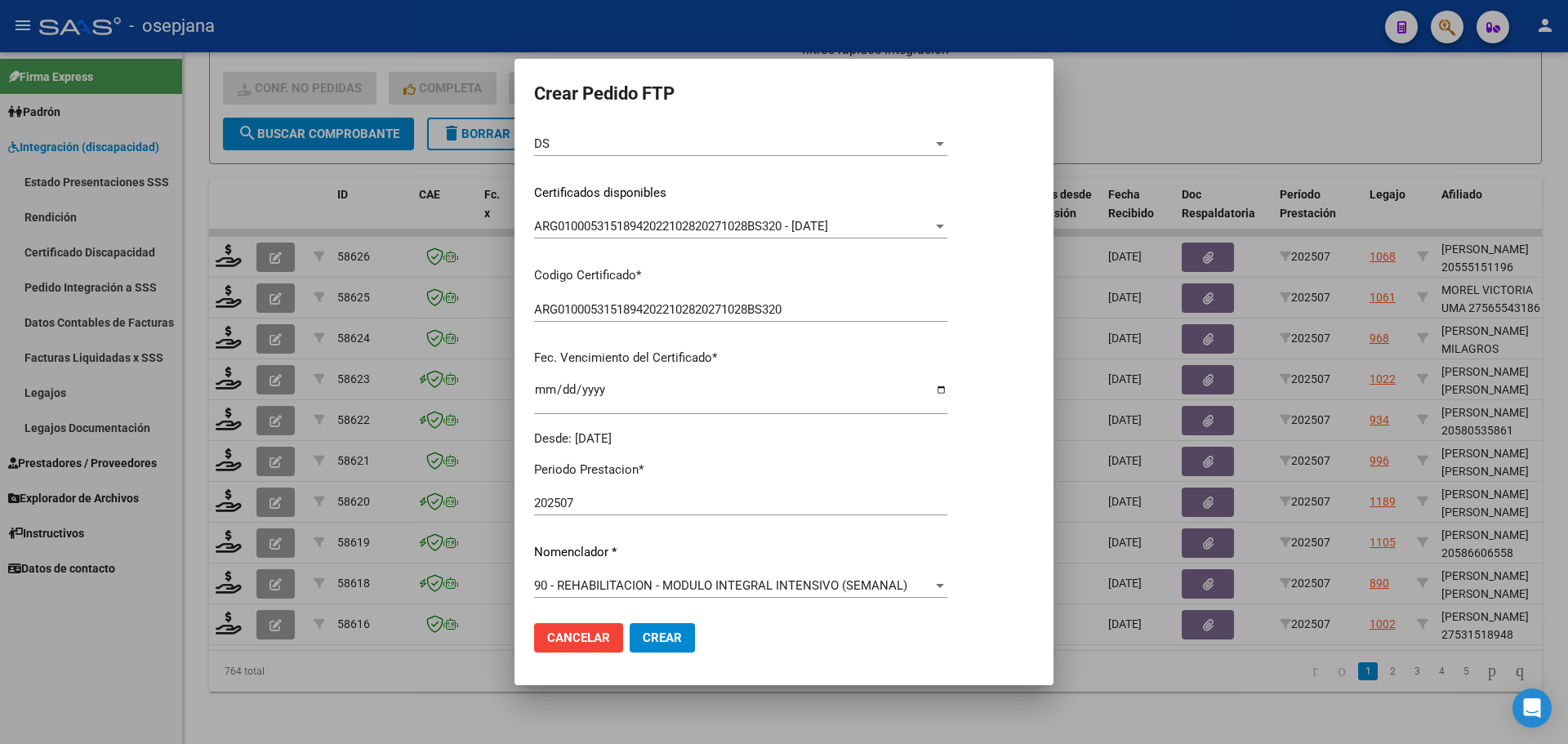
scroll to position [327, 0]
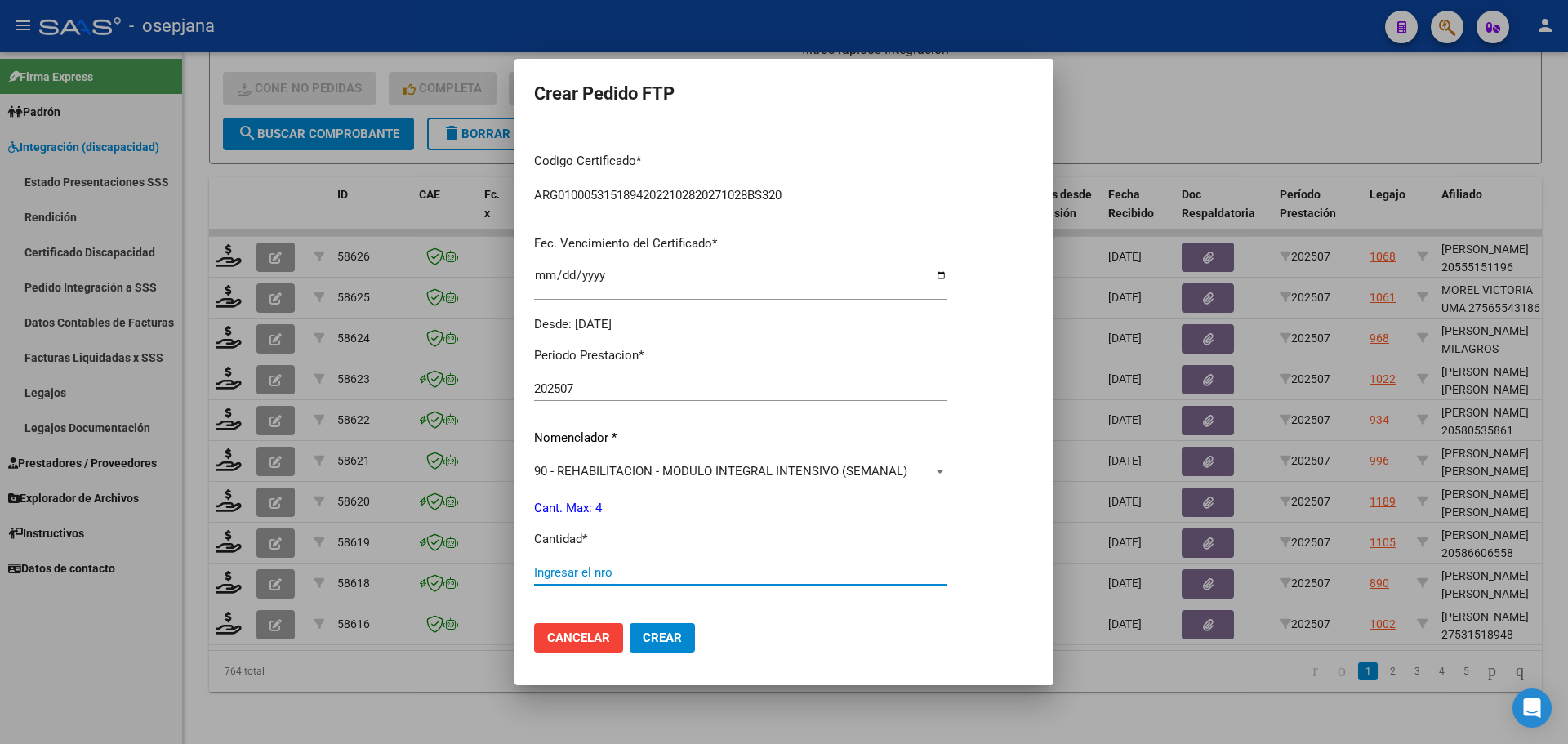
click at [572, 567] on input "Ingresar el nro" at bounding box center [740, 573] width 413 height 15
type input "4"
click at [678, 632] on span "Crear" at bounding box center [663, 638] width 39 height 15
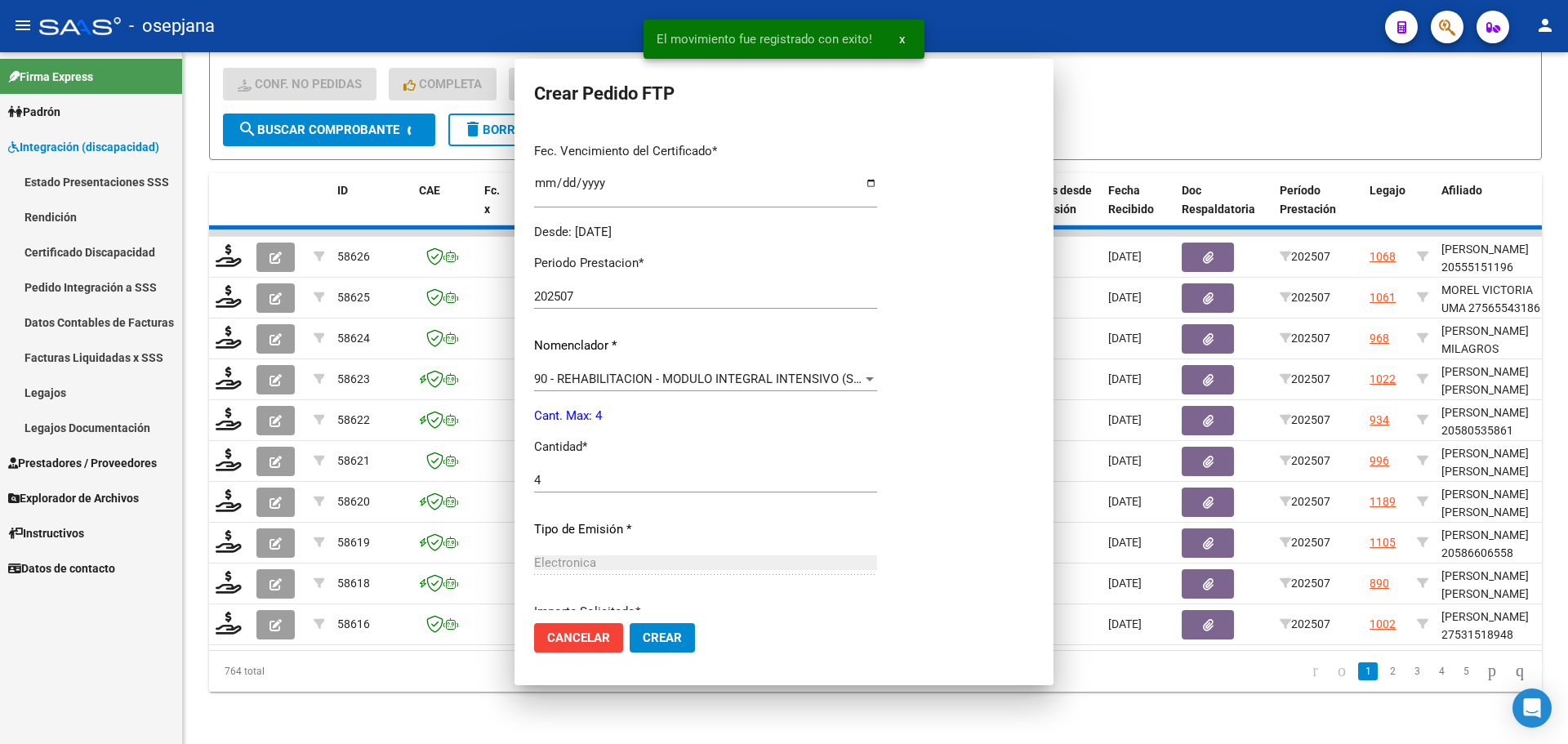
scroll to position [0, 0]
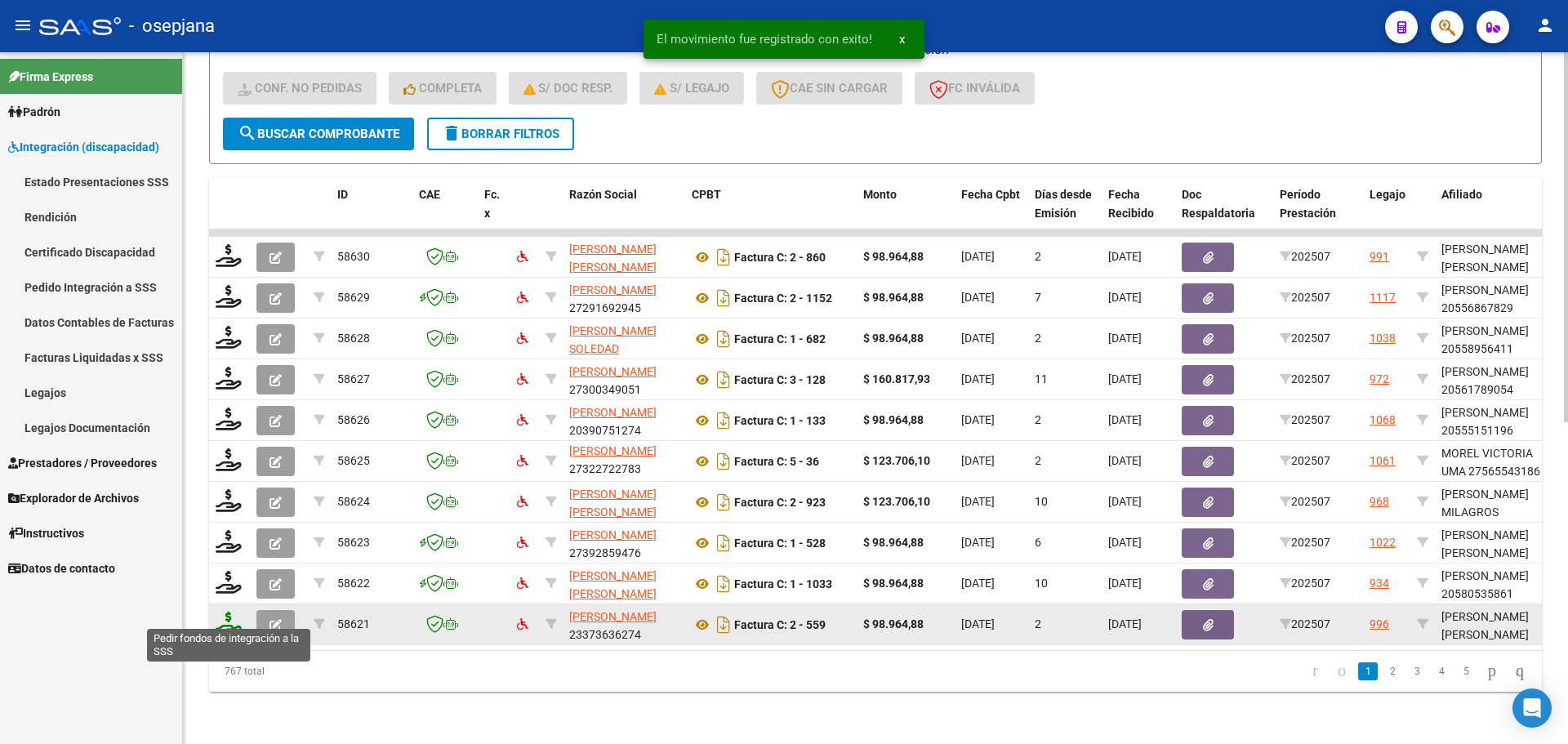
click at [222, 614] on icon at bounding box center [229, 624] width 26 height 23
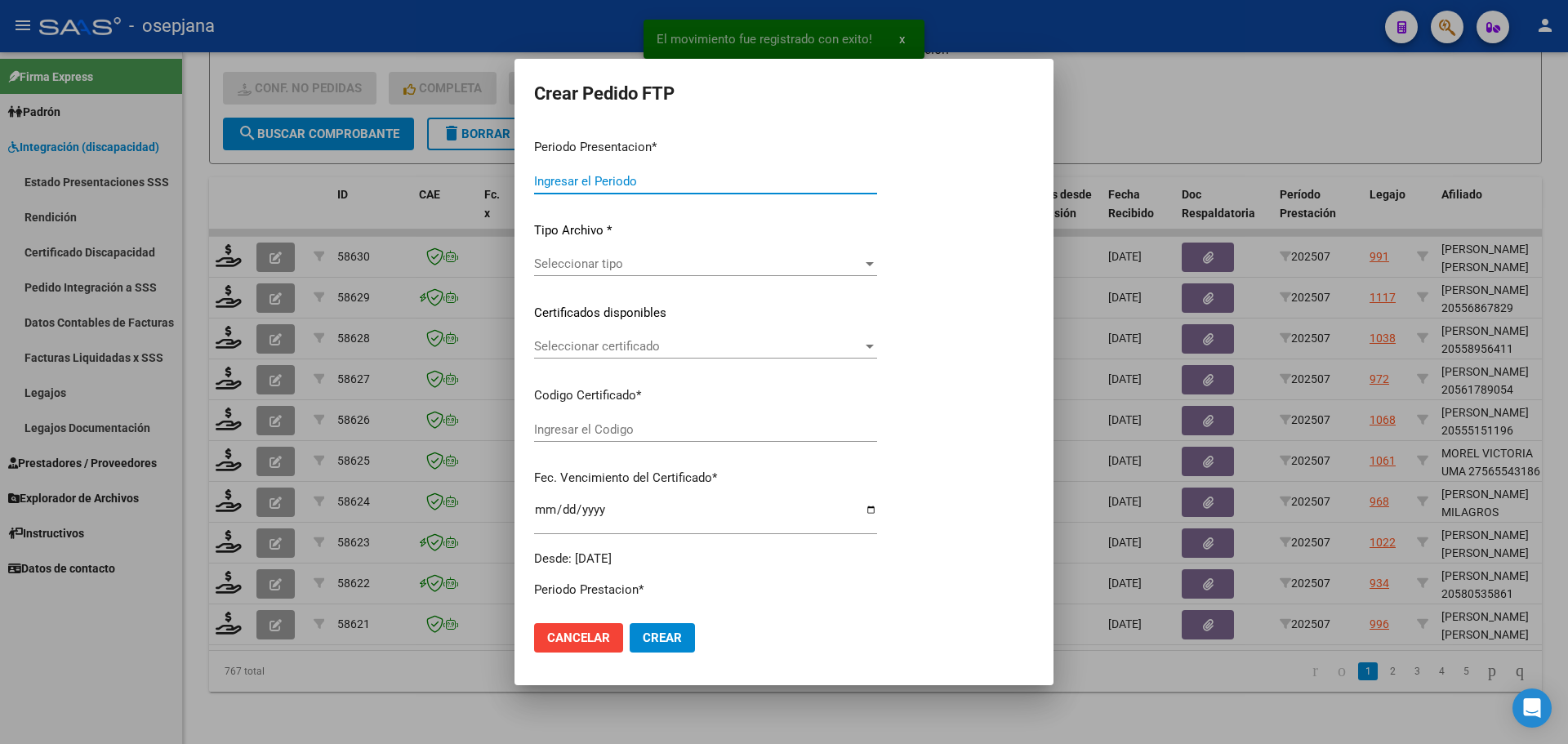
type input "202507"
type input "$ 98.964,88"
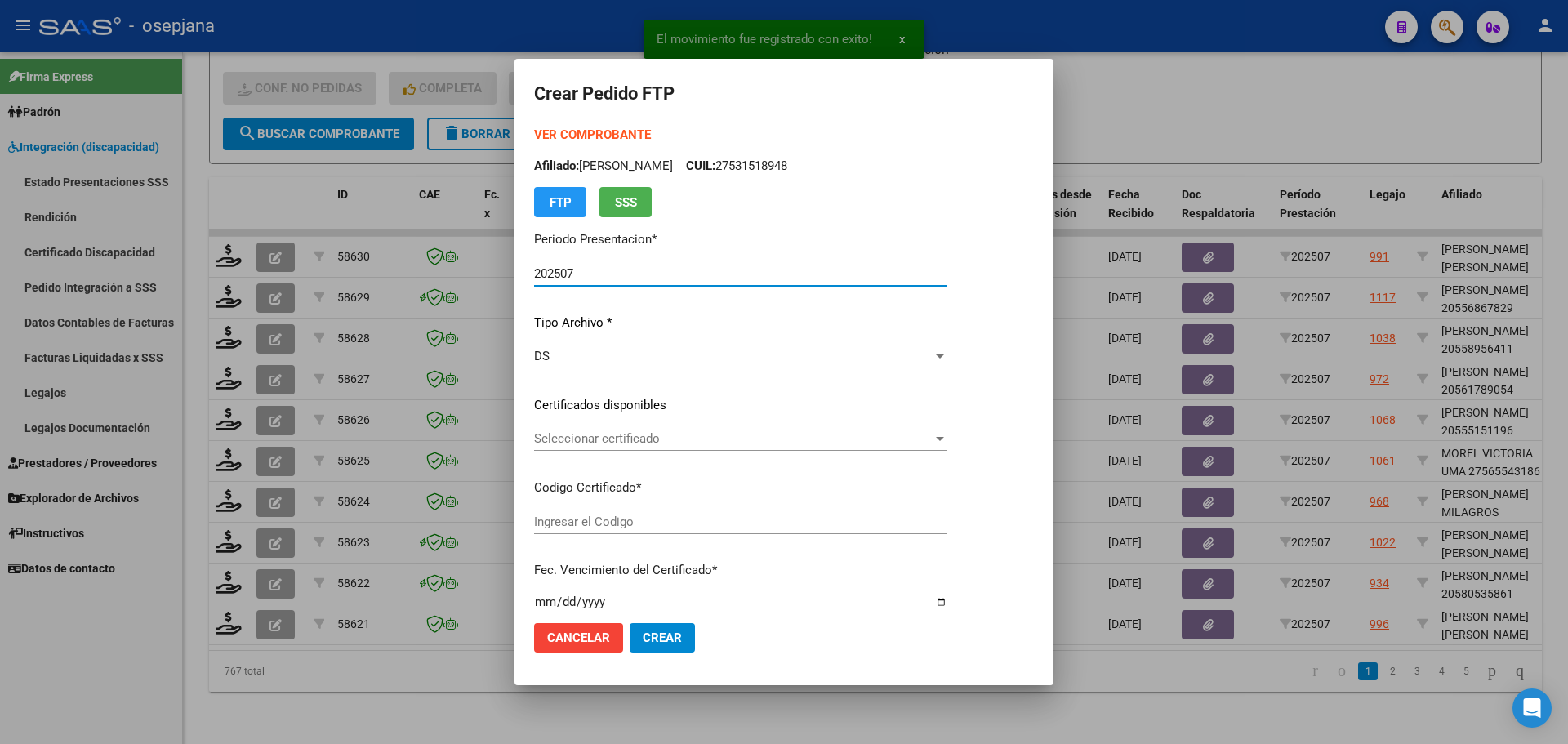
type input "ARG01000576824962023011720280117BSAS359"
type input "2028-01-17"
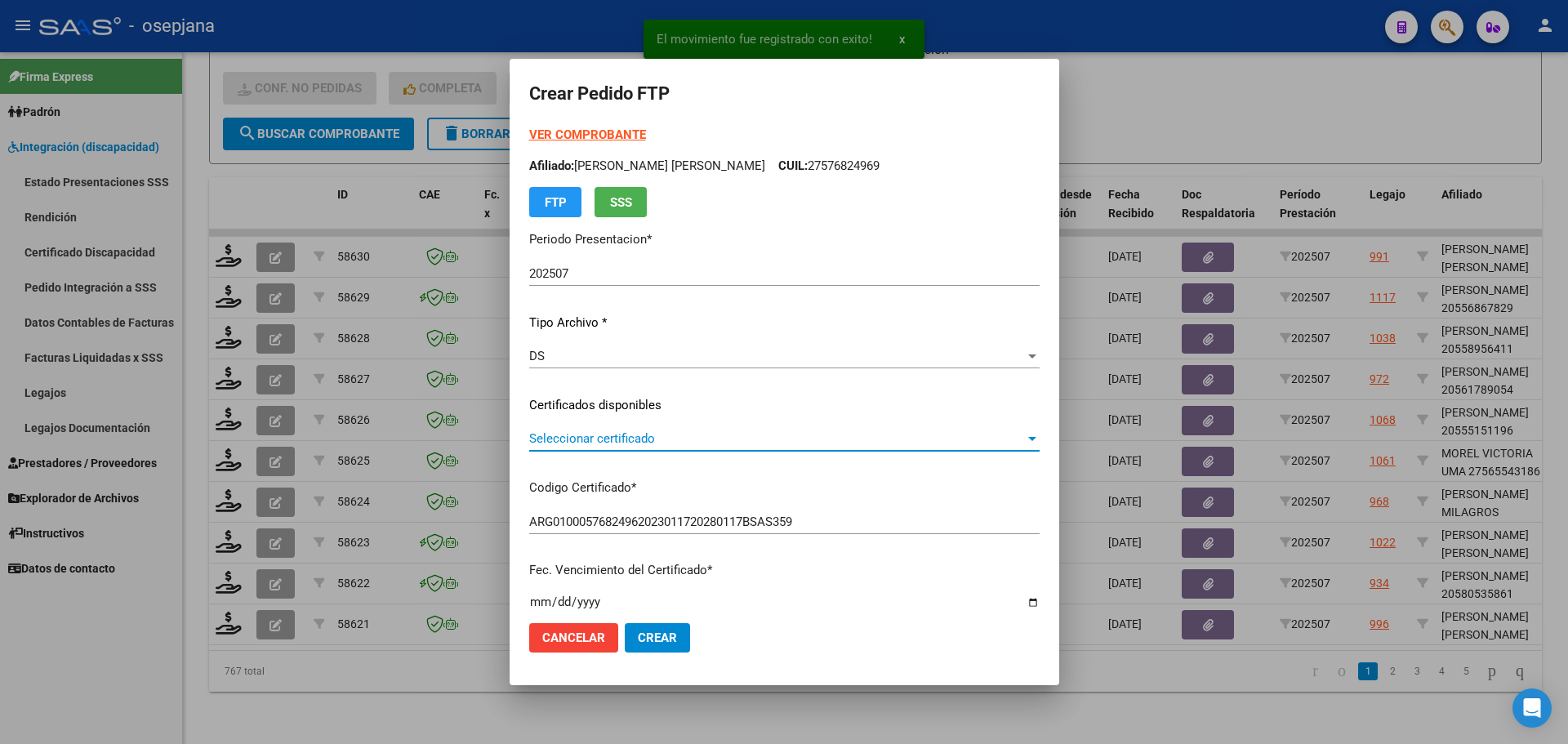
click at [661, 441] on span "Seleccionar certificado" at bounding box center [777, 439] width 496 height 15
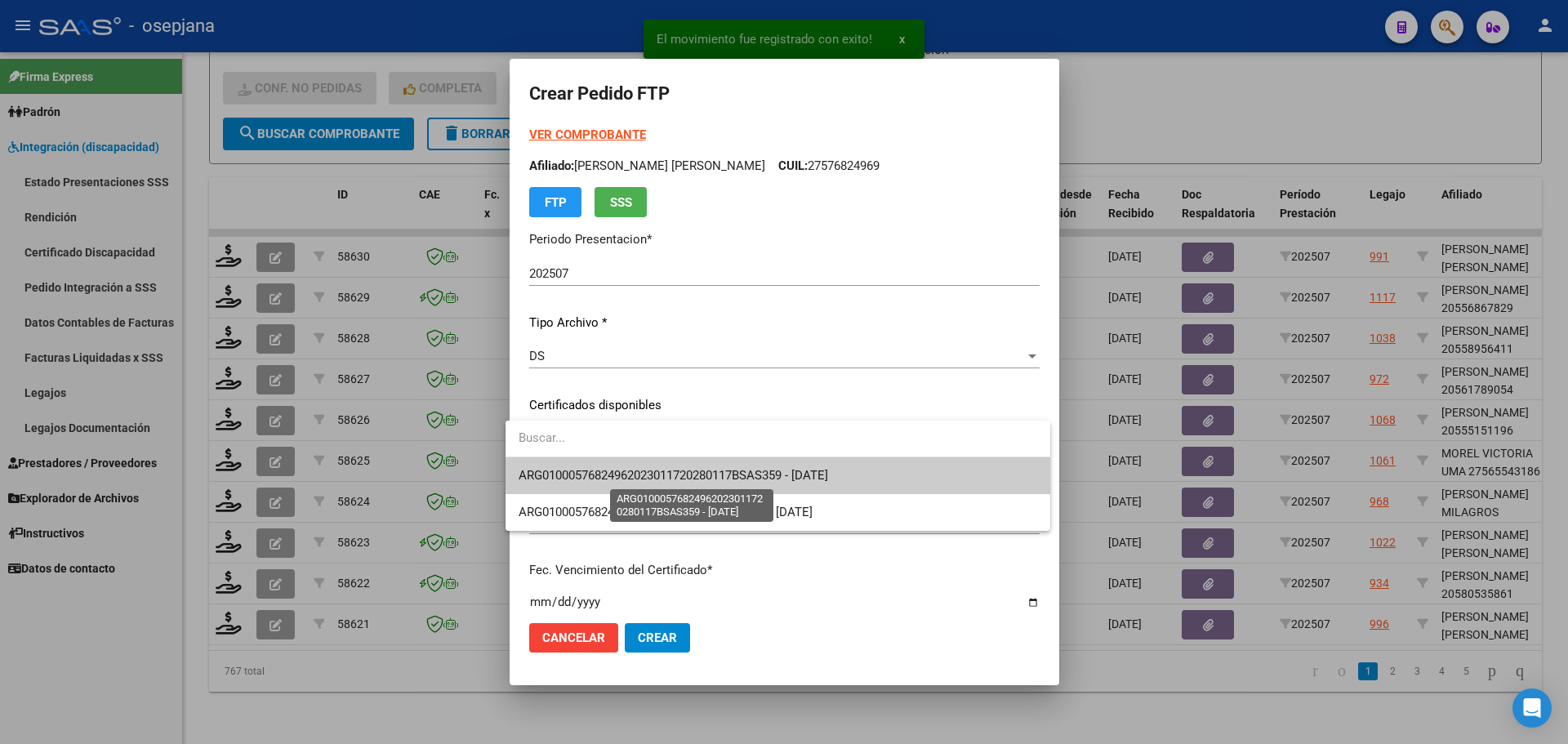
click at [662, 482] on span "ARG01000576824962023011720280117BSAS359 - 2028-01-17" at bounding box center [673, 476] width 309 height 15
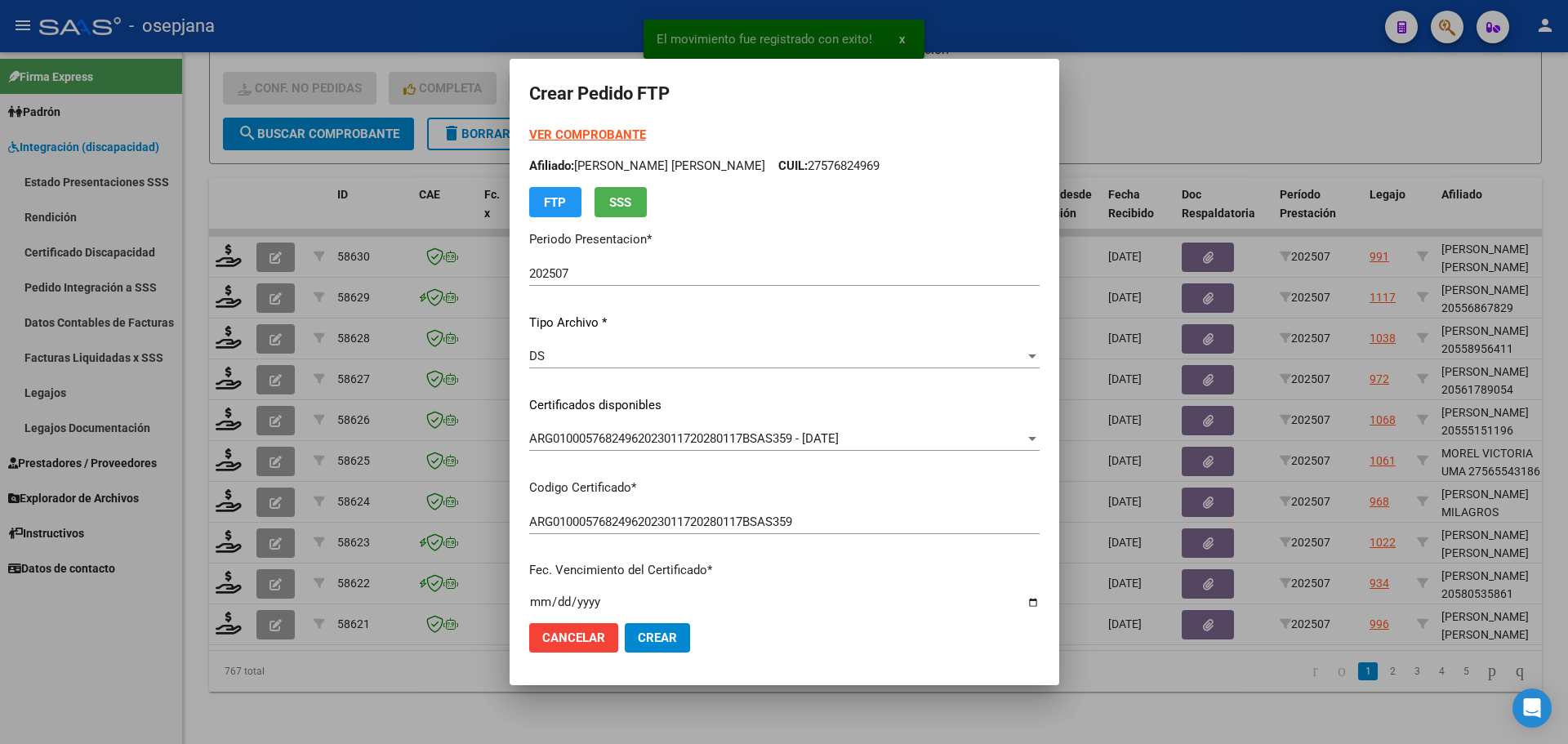
click at [604, 133] on strong "VER COMPROBANTE" at bounding box center [587, 135] width 117 height 15
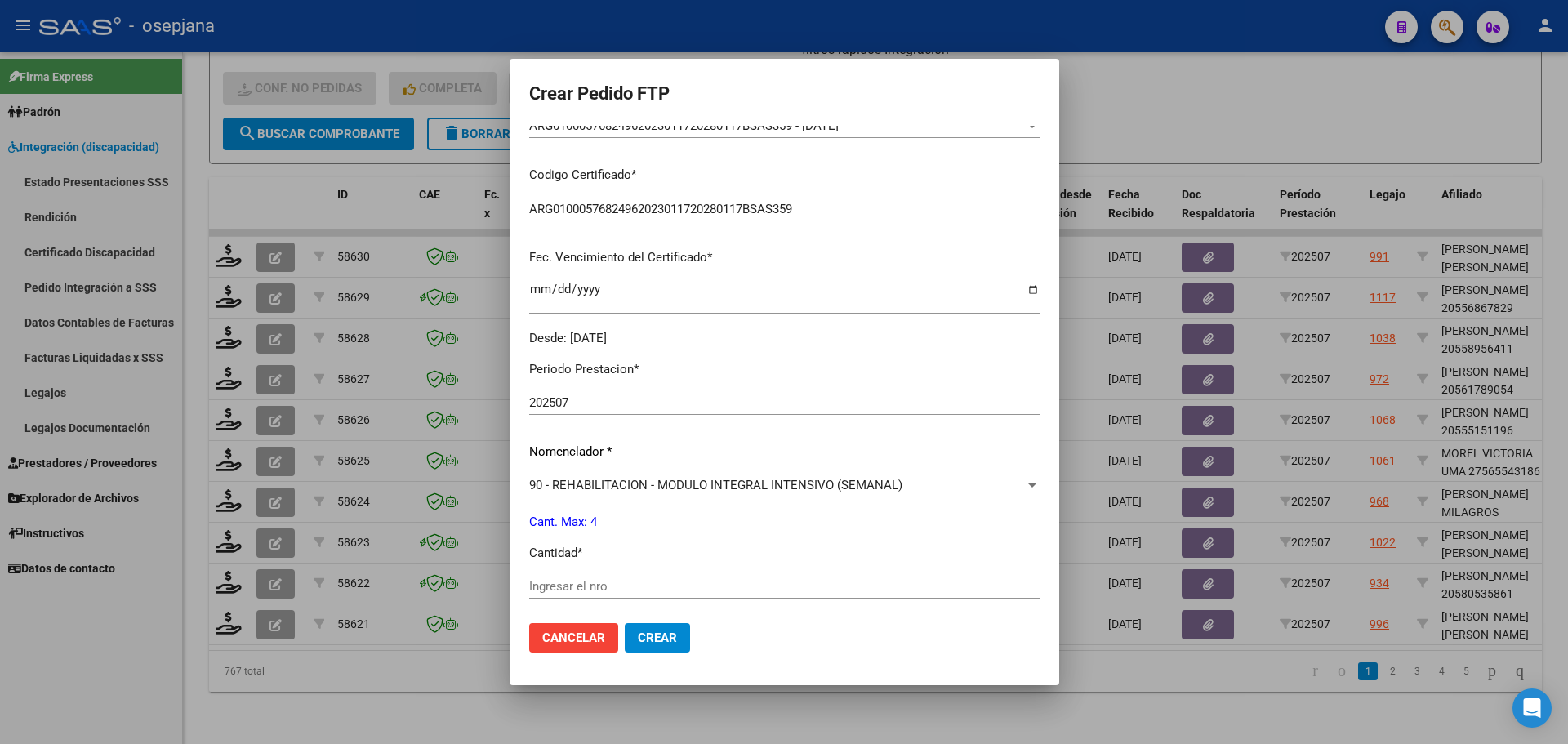
scroll to position [490, 0]
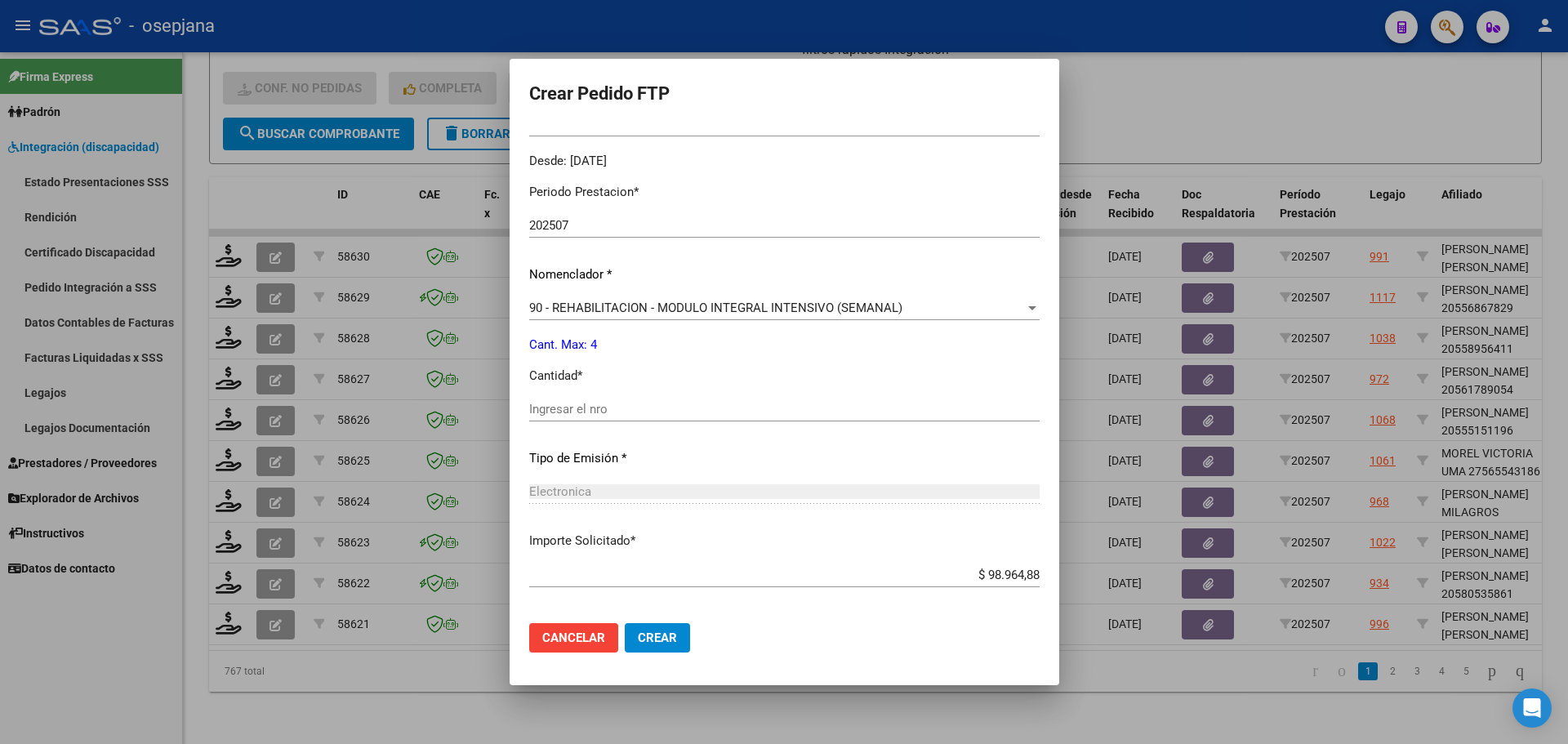
click at [561, 404] on input "Ingresar el nro" at bounding box center [784, 409] width 510 height 15
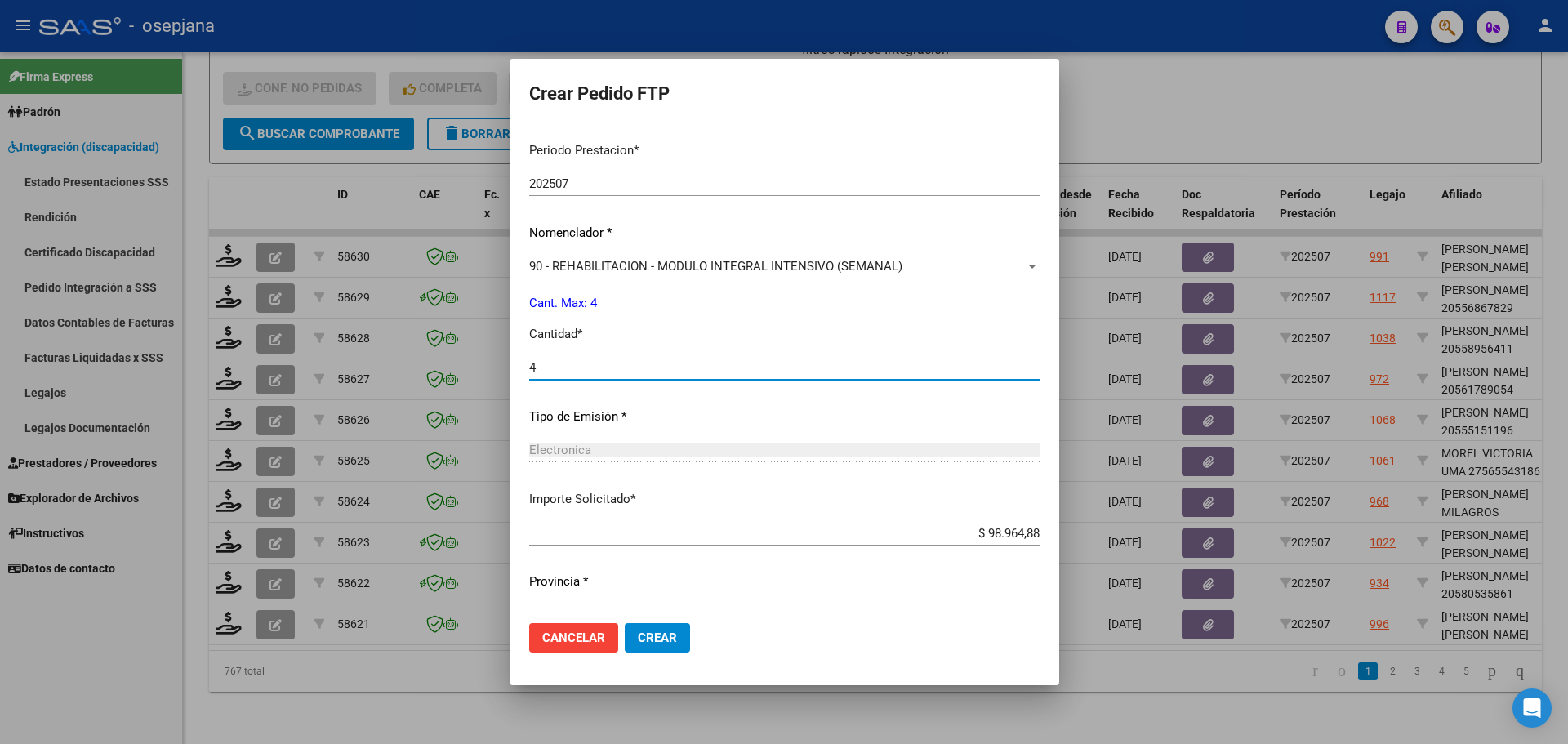
scroll to position [566, 0]
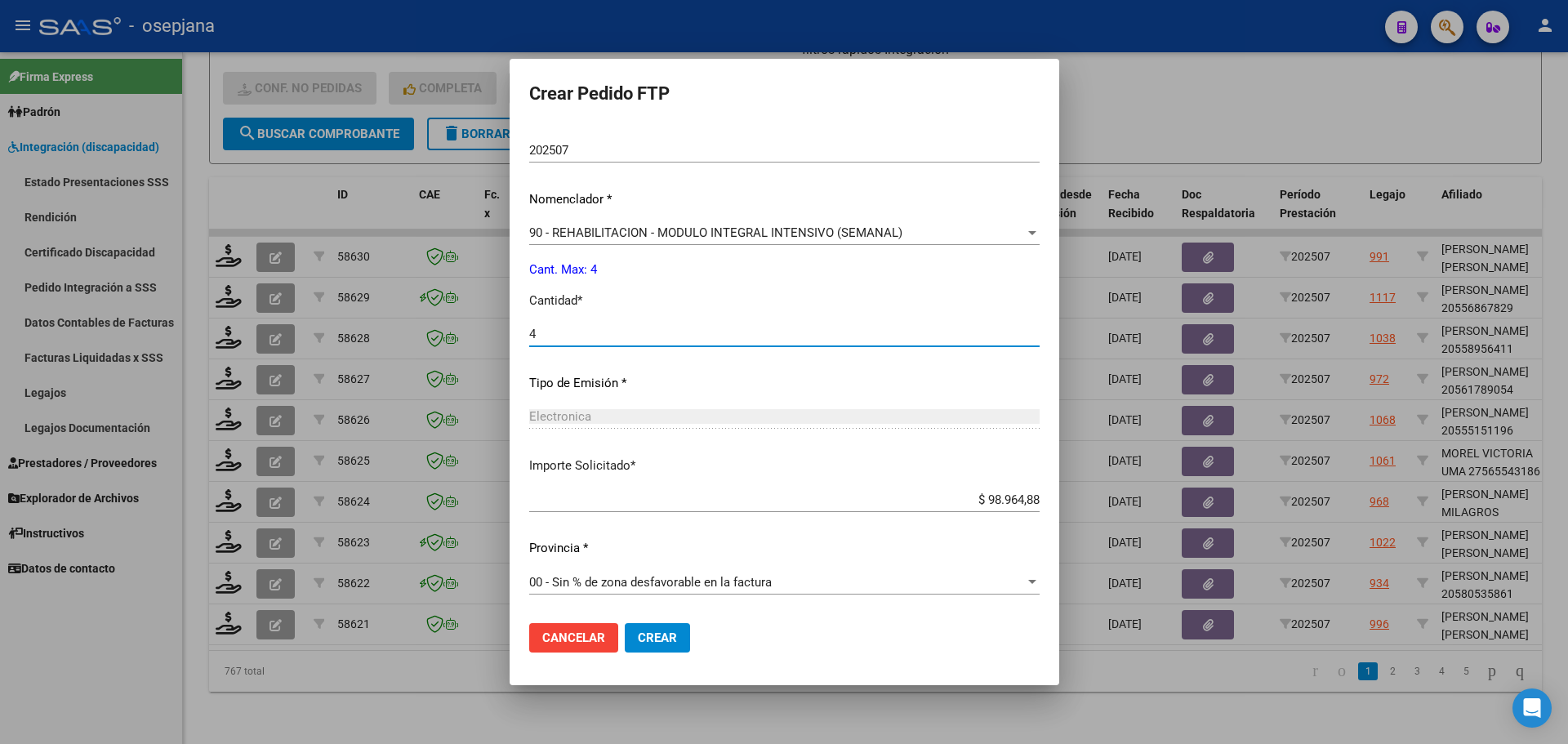
type input "4"
click at [649, 637] on span "Crear" at bounding box center [658, 638] width 39 height 15
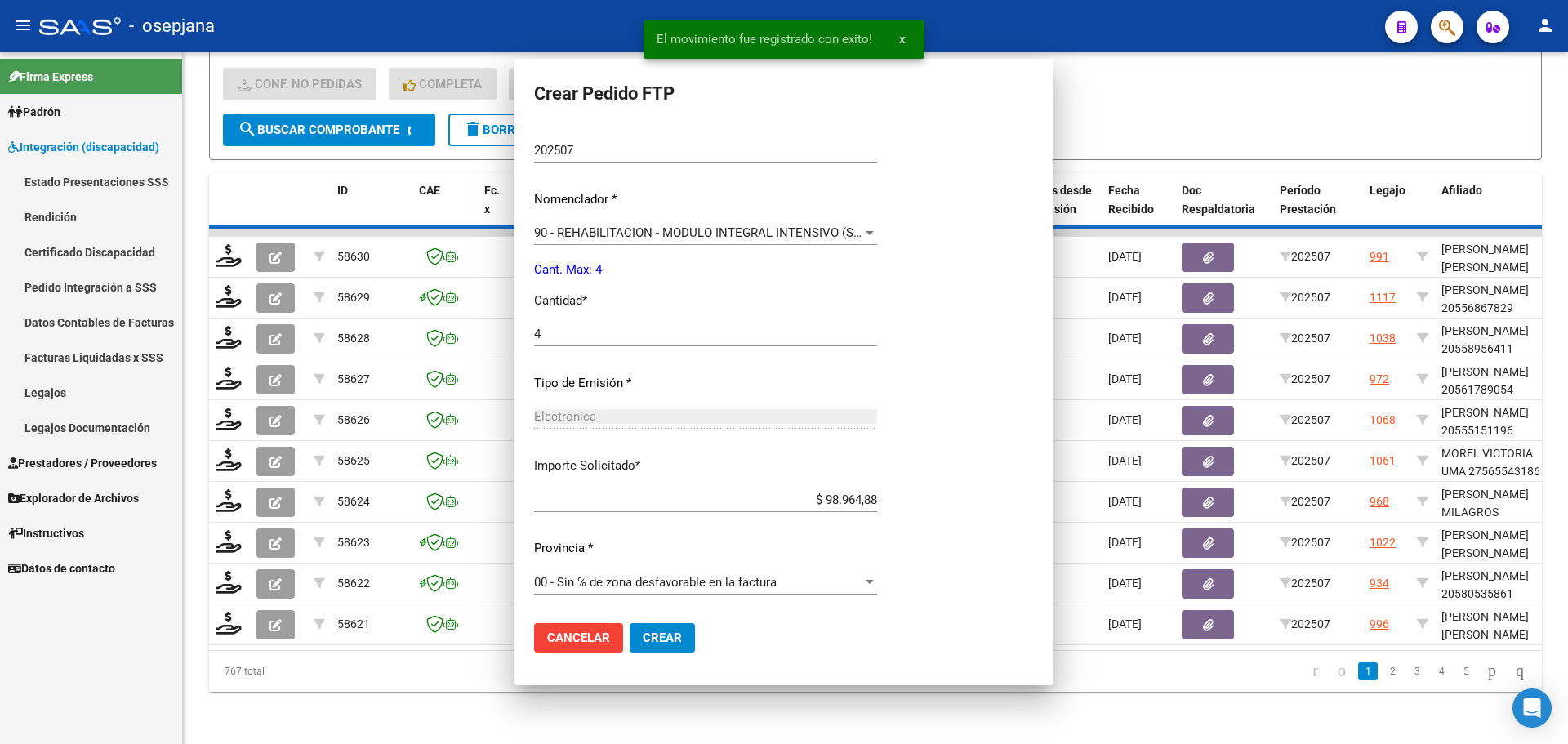
scroll to position [473, 0]
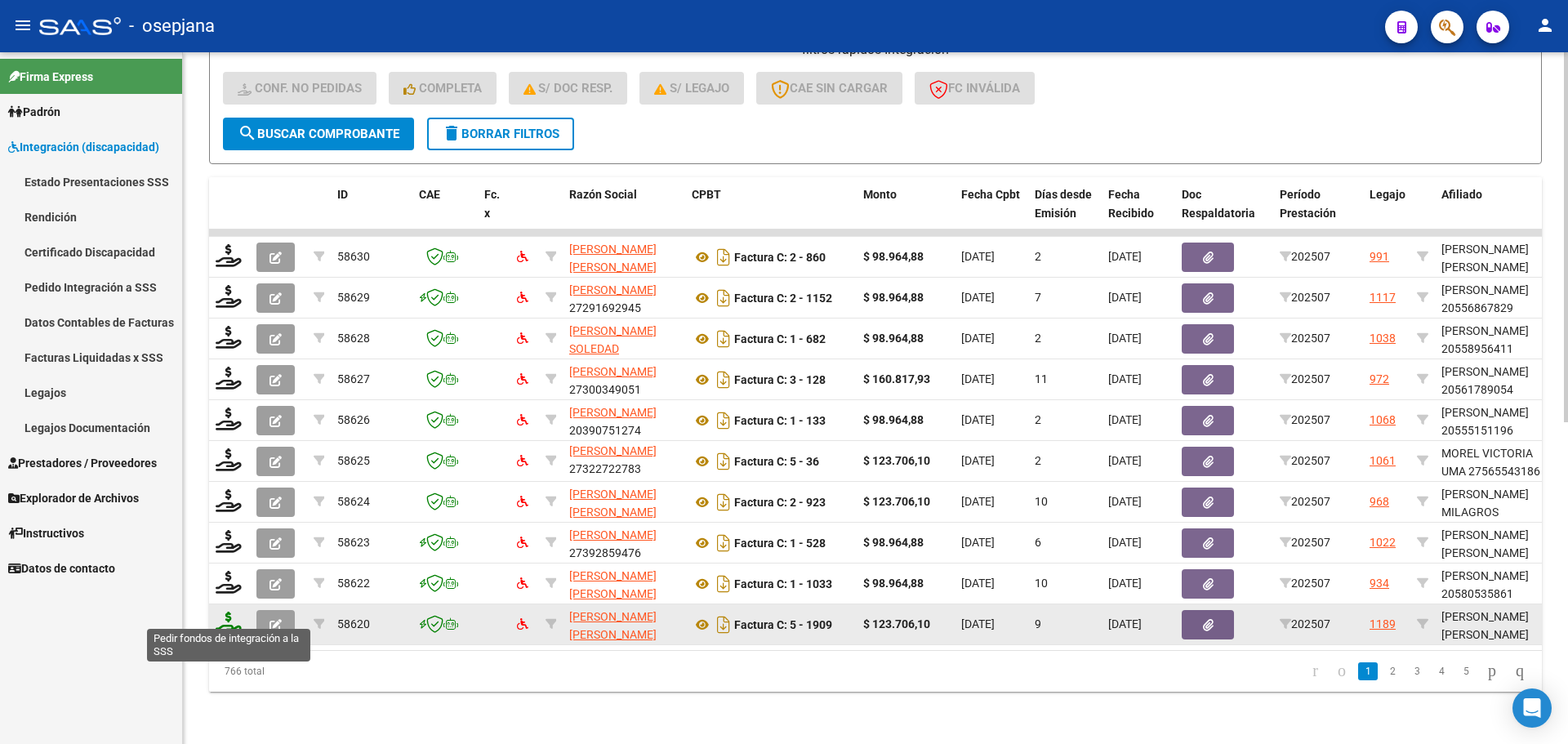
click at [222, 615] on icon at bounding box center [229, 624] width 26 height 23
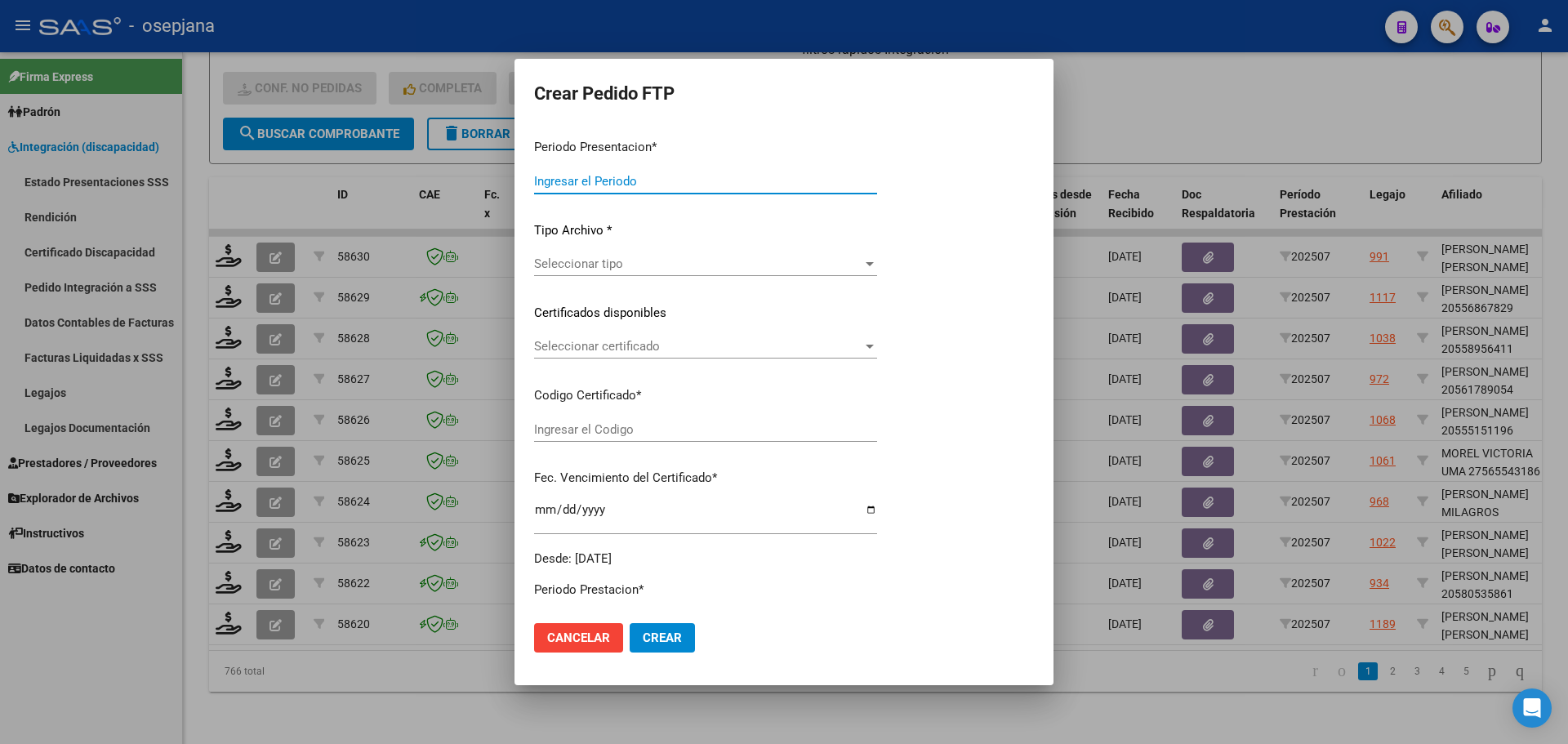
type input "202507"
type input "$ 123.706,10"
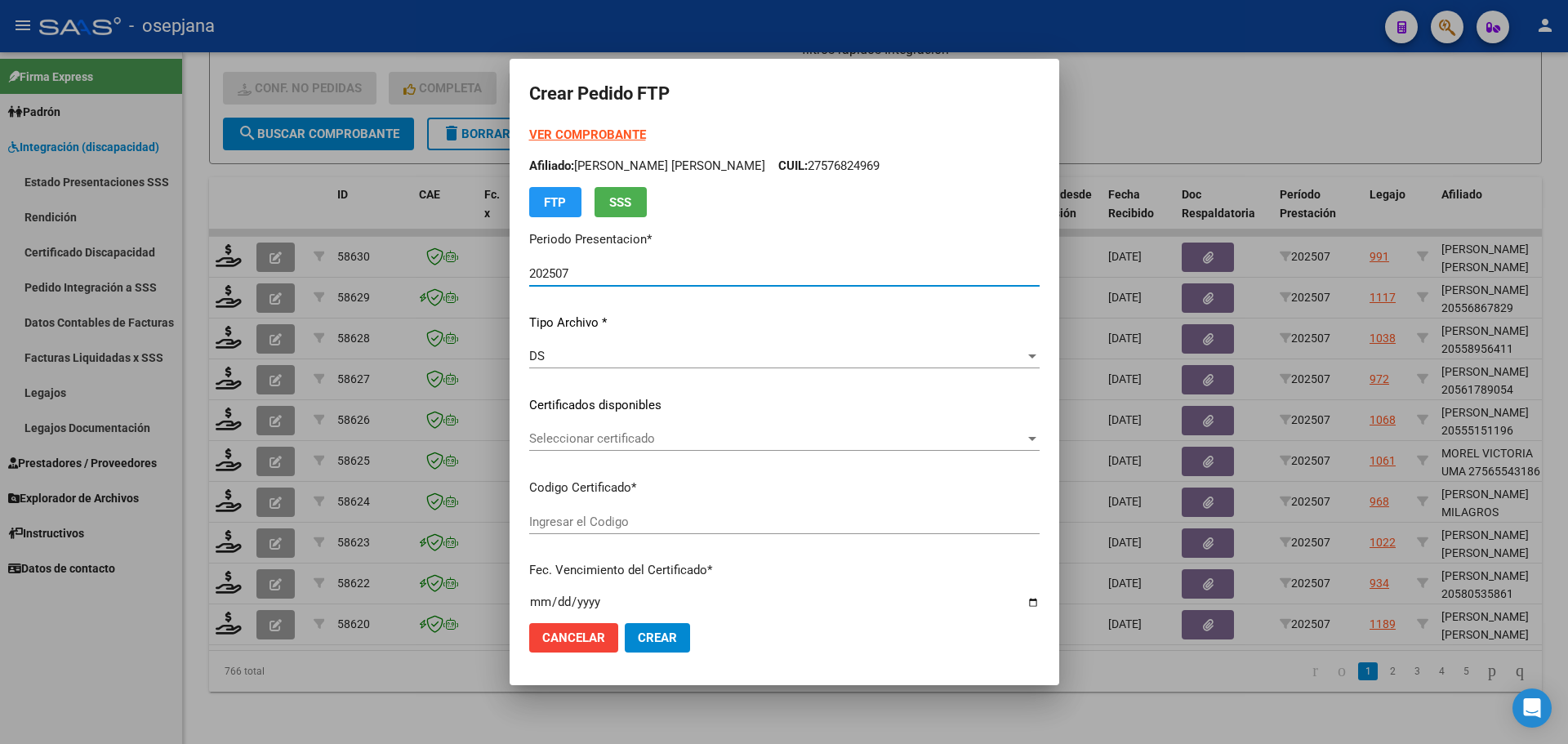
type input "ARG01000554337382025020420300204BSAS427"
type input "2030-02-04"
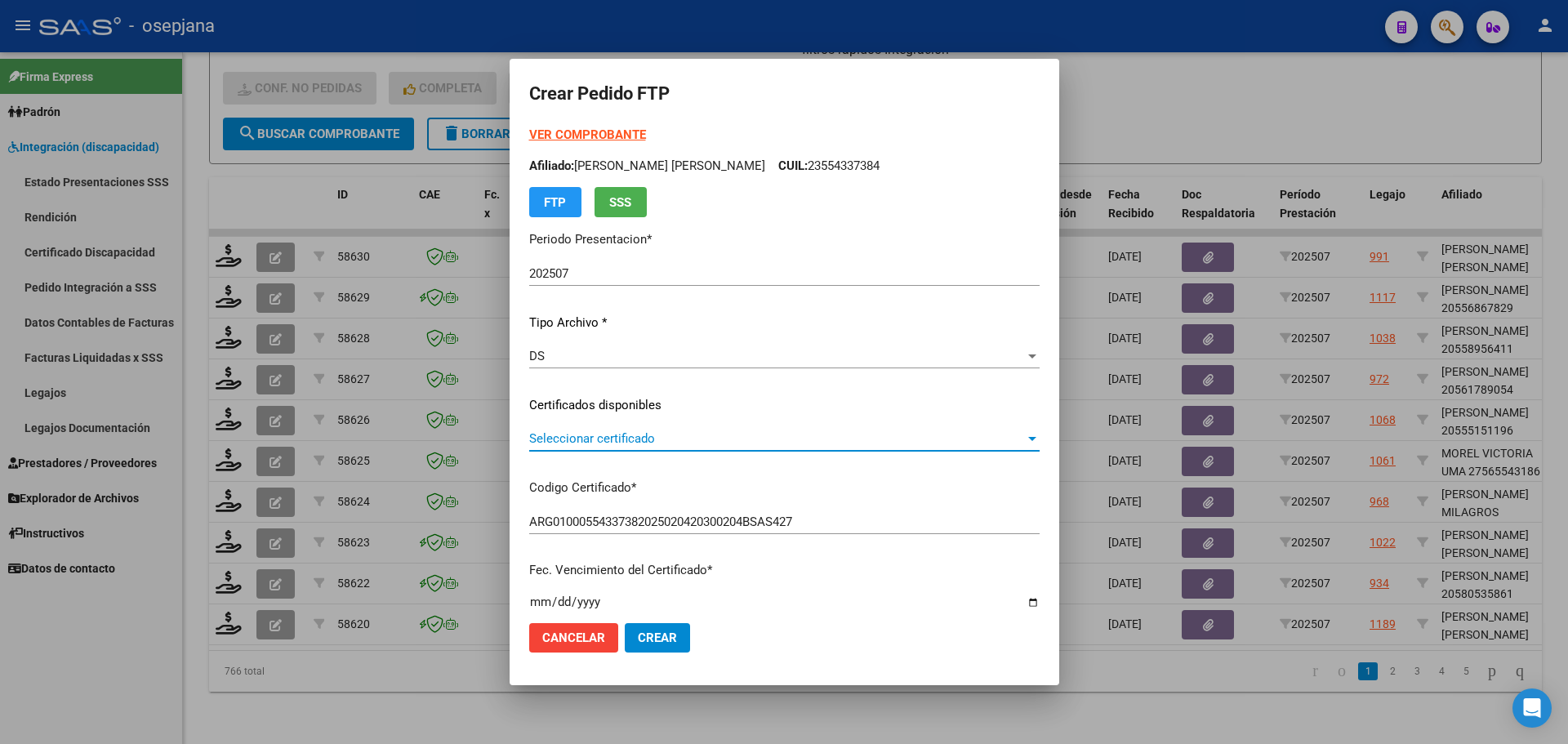
click at [650, 437] on span "Seleccionar certificado" at bounding box center [777, 439] width 496 height 15
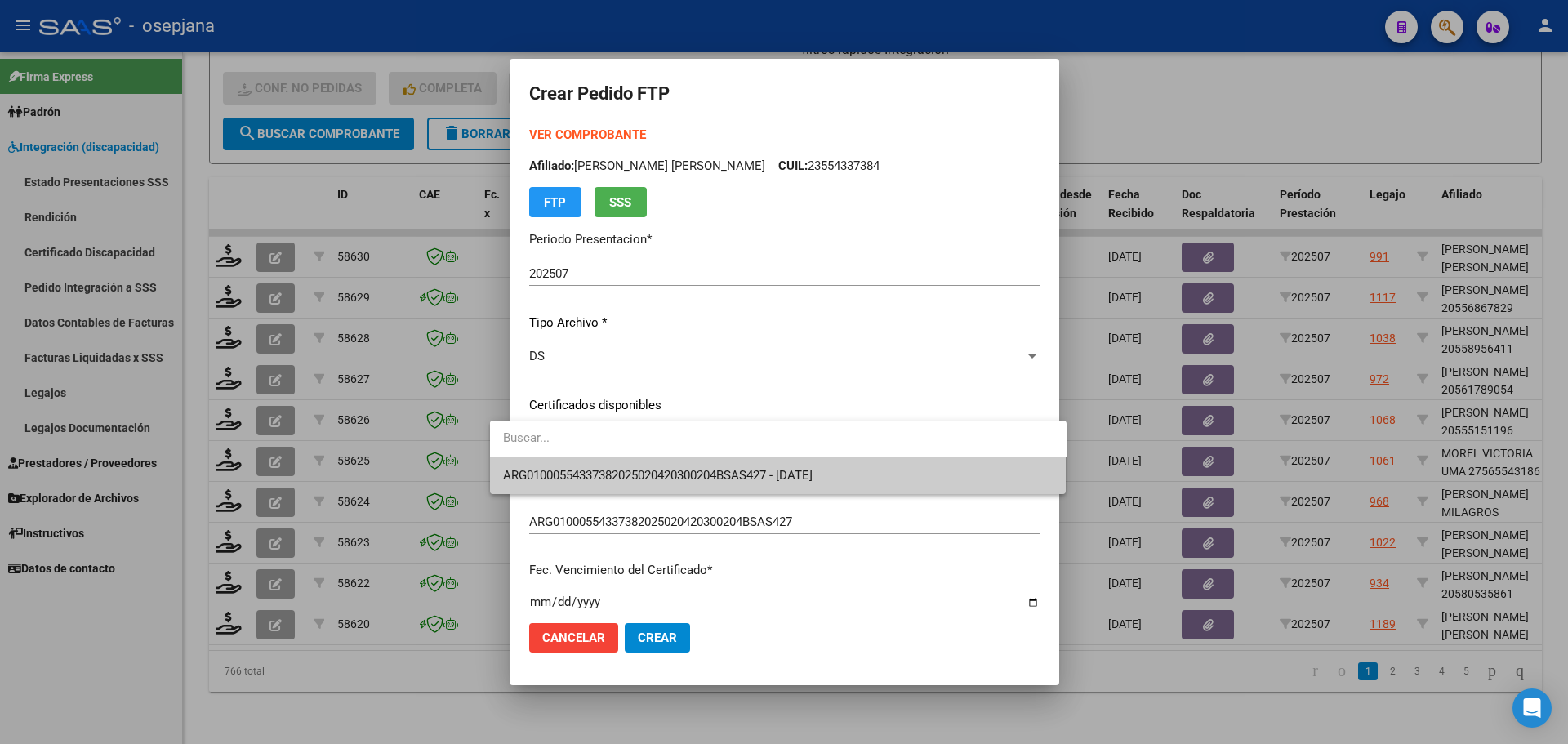
click at [657, 467] on span "ARG01000554337382025020420300204BSAS427 - 2030-02-04" at bounding box center [778, 476] width 550 height 37
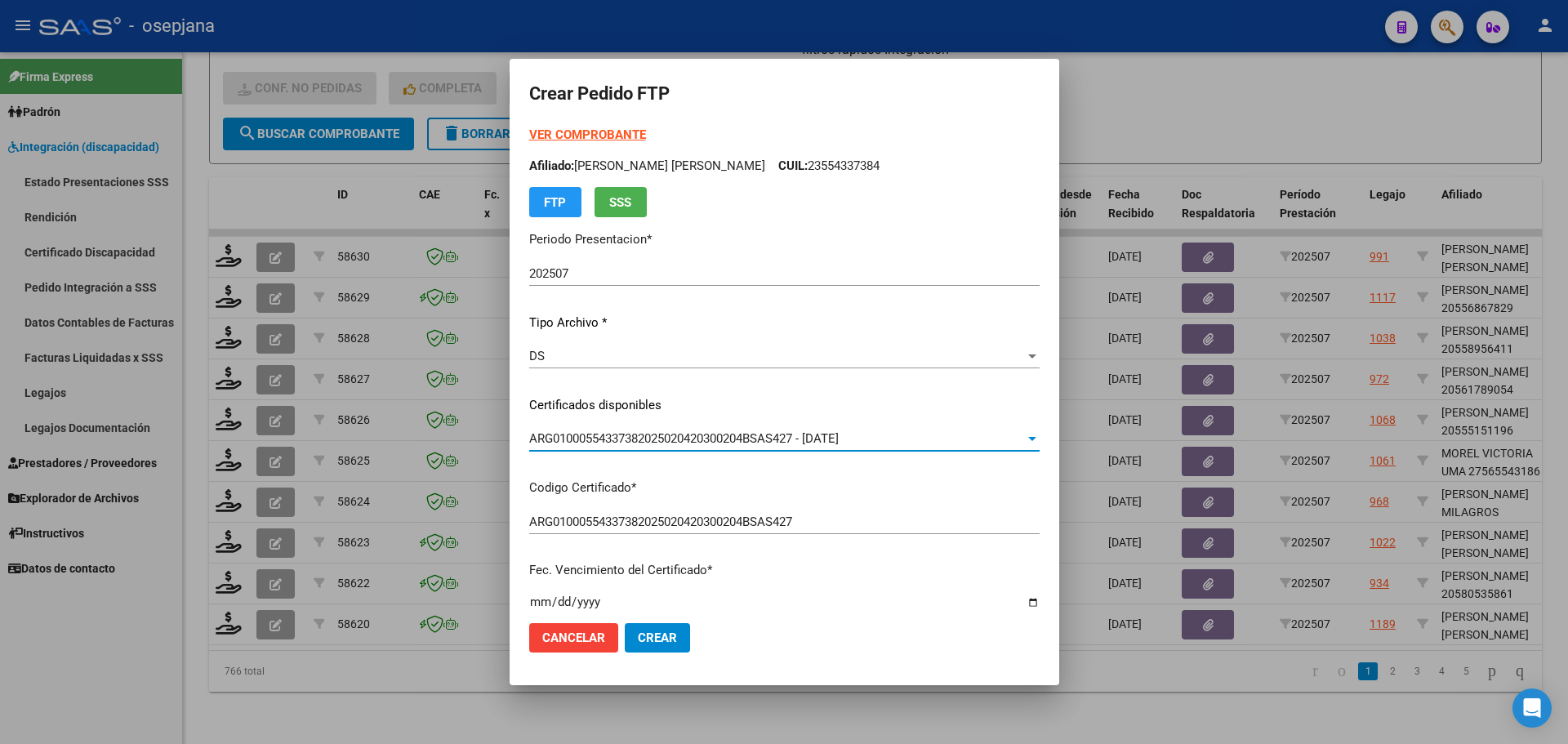
click at [560, 134] on strong "VER COMPROBANTE" at bounding box center [587, 135] width 117 height 15
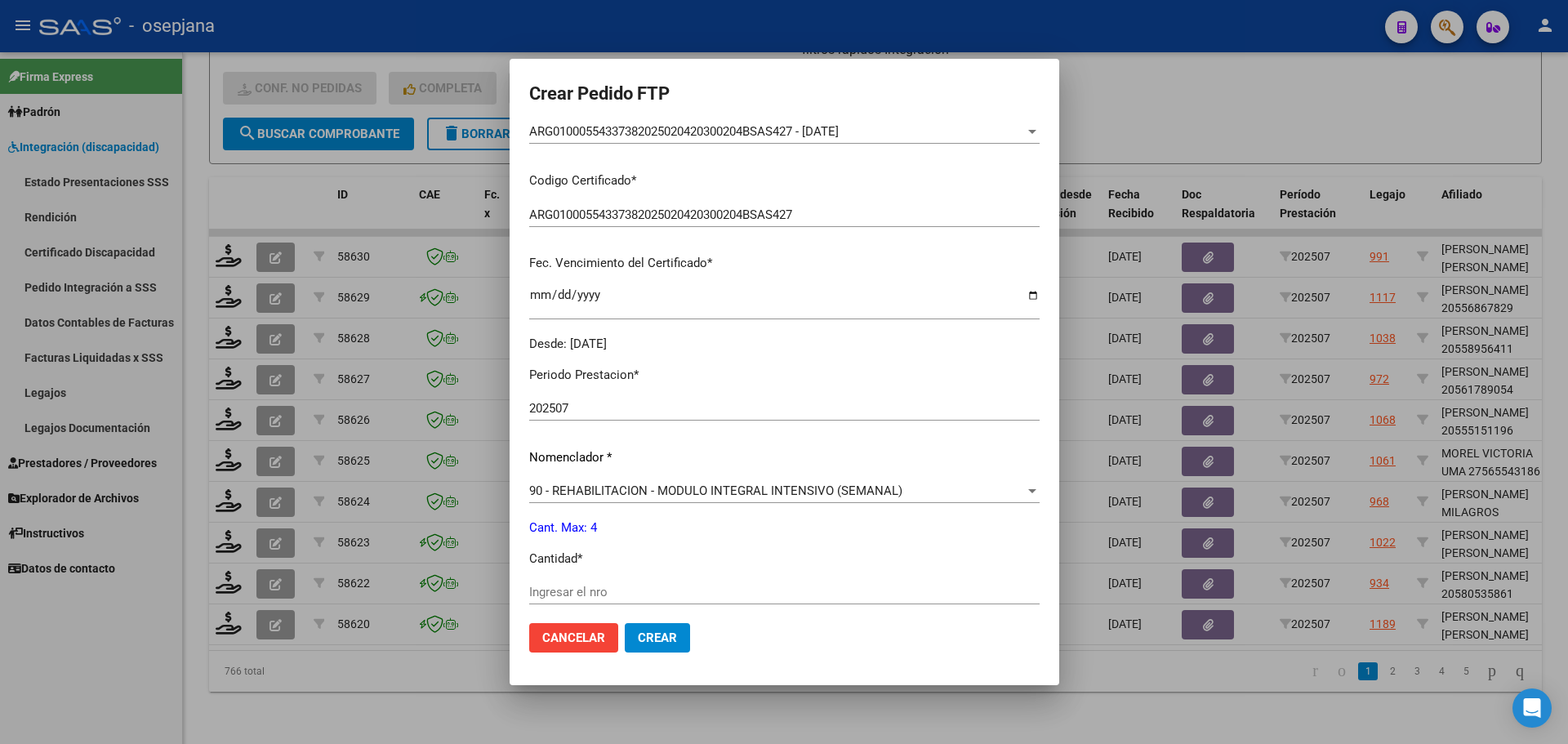
scroll to position [408, 0]
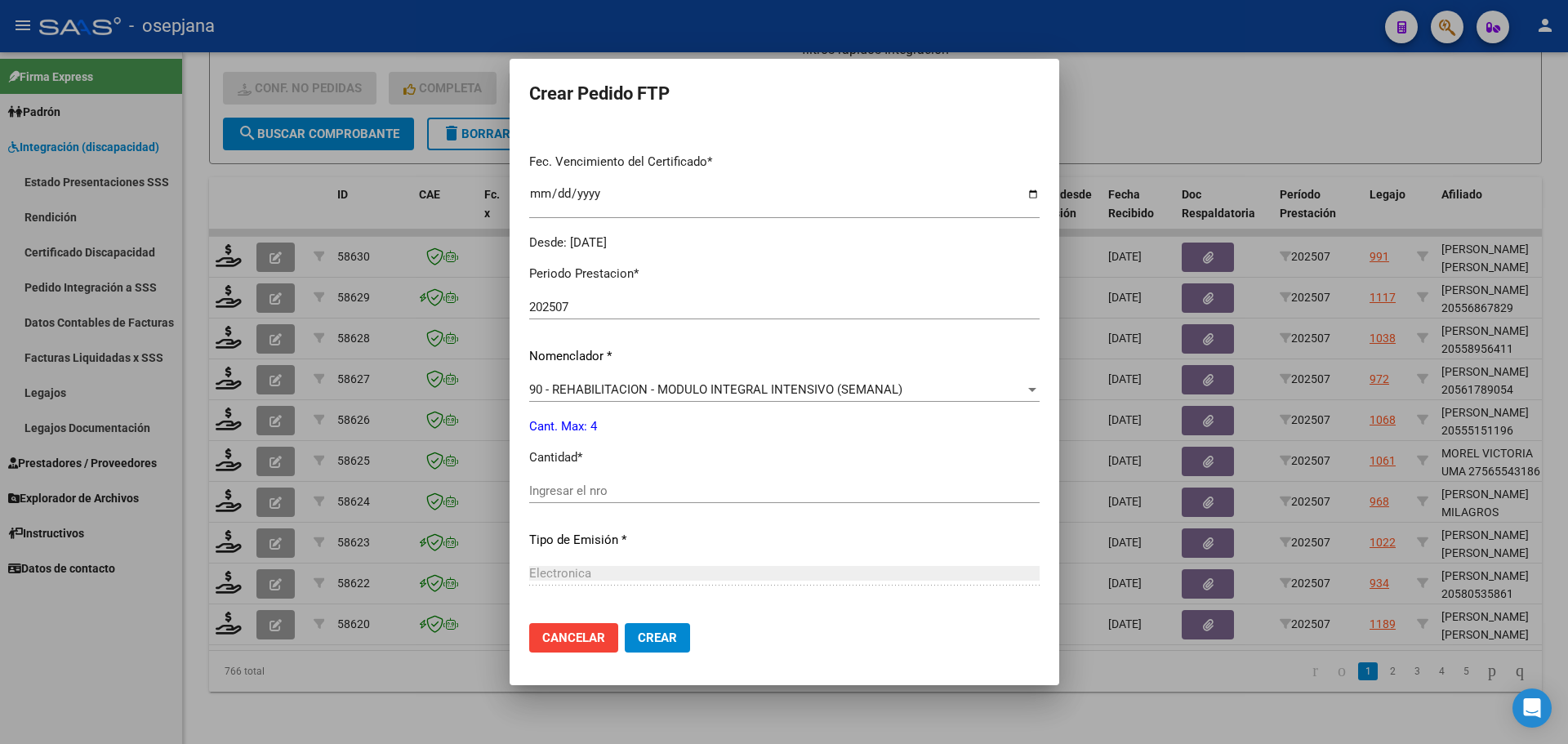
click at [529, 492] on input "Ingresar el nro" at bounding box center [784, 491] width 510 height 15
type input "4"
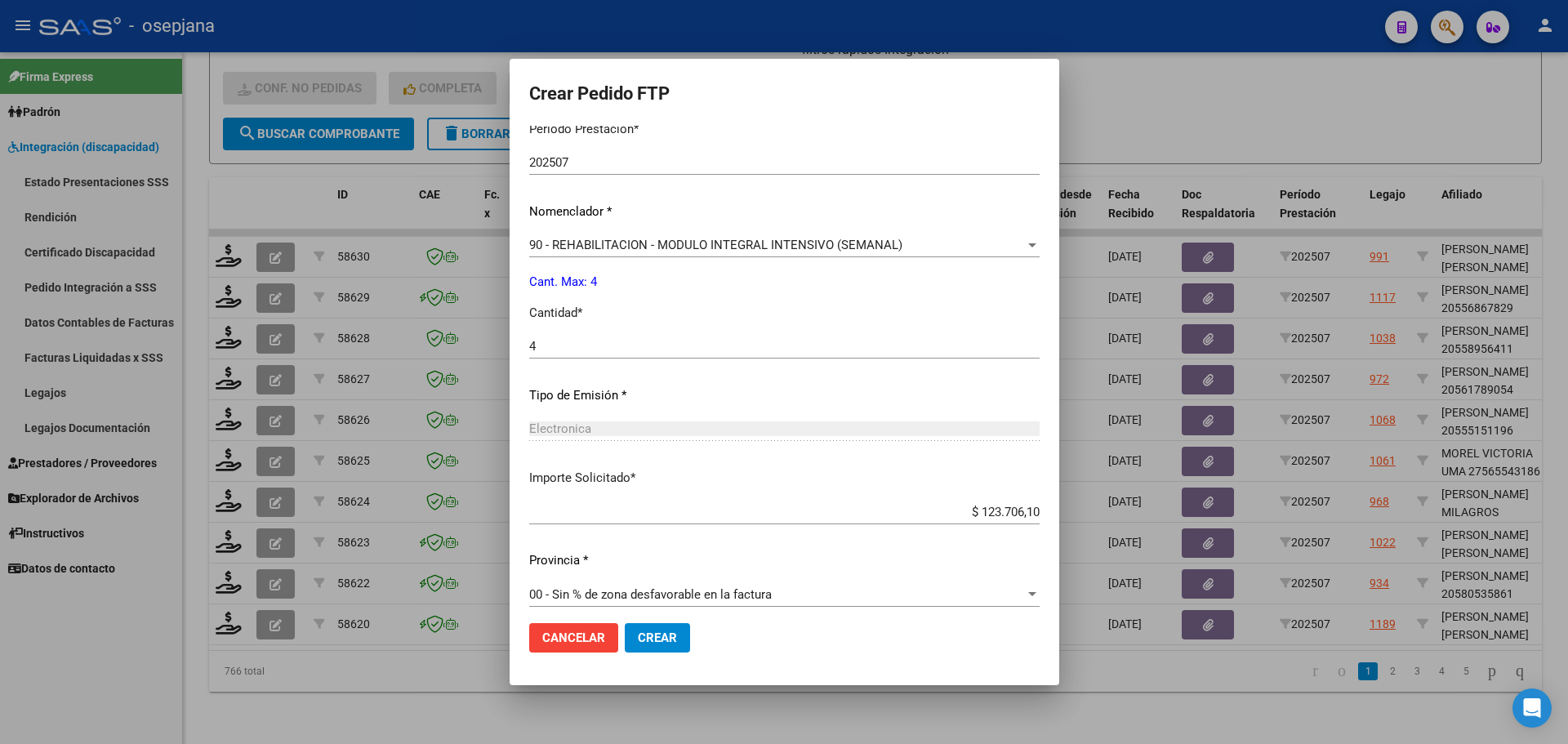
scroll to position [566, 0]
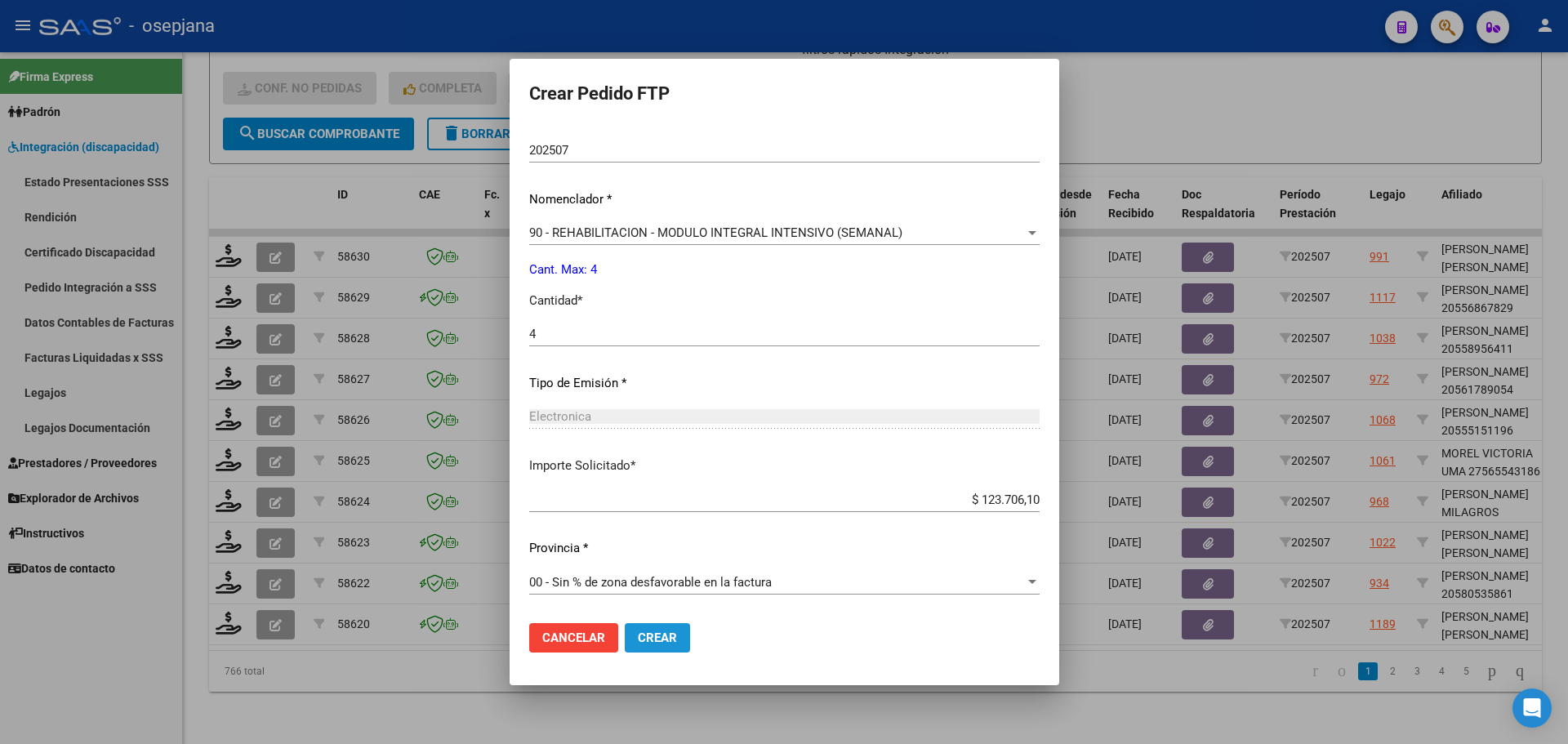
drag, startPoint x: 608, startPoint y: 631, endPoint x: 618, endPoint y: 630, distance: 10.0
click at [625, 631] on button "Crear" at bounding box center [658, 638] width 65 height 29
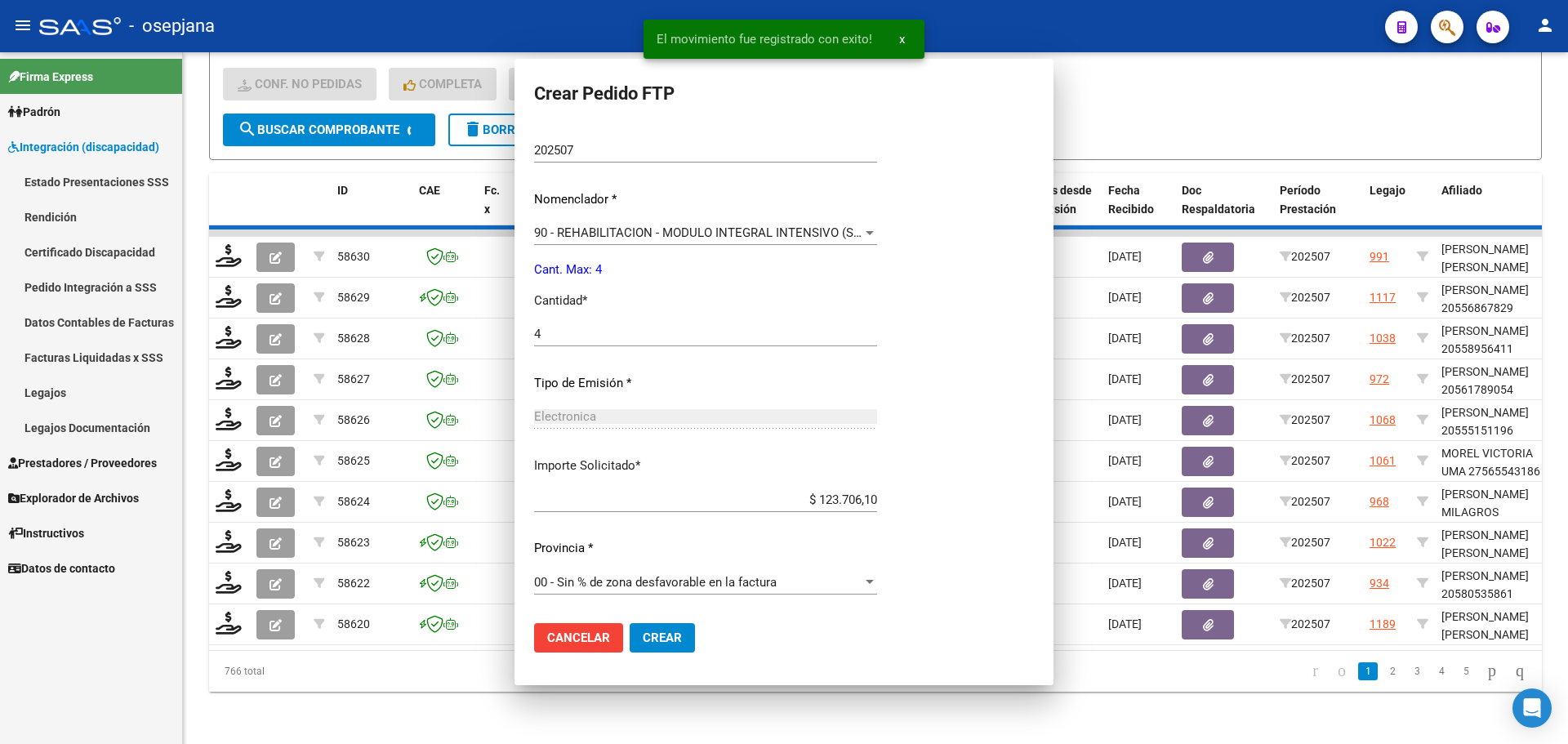
scroll to position [0, 0]
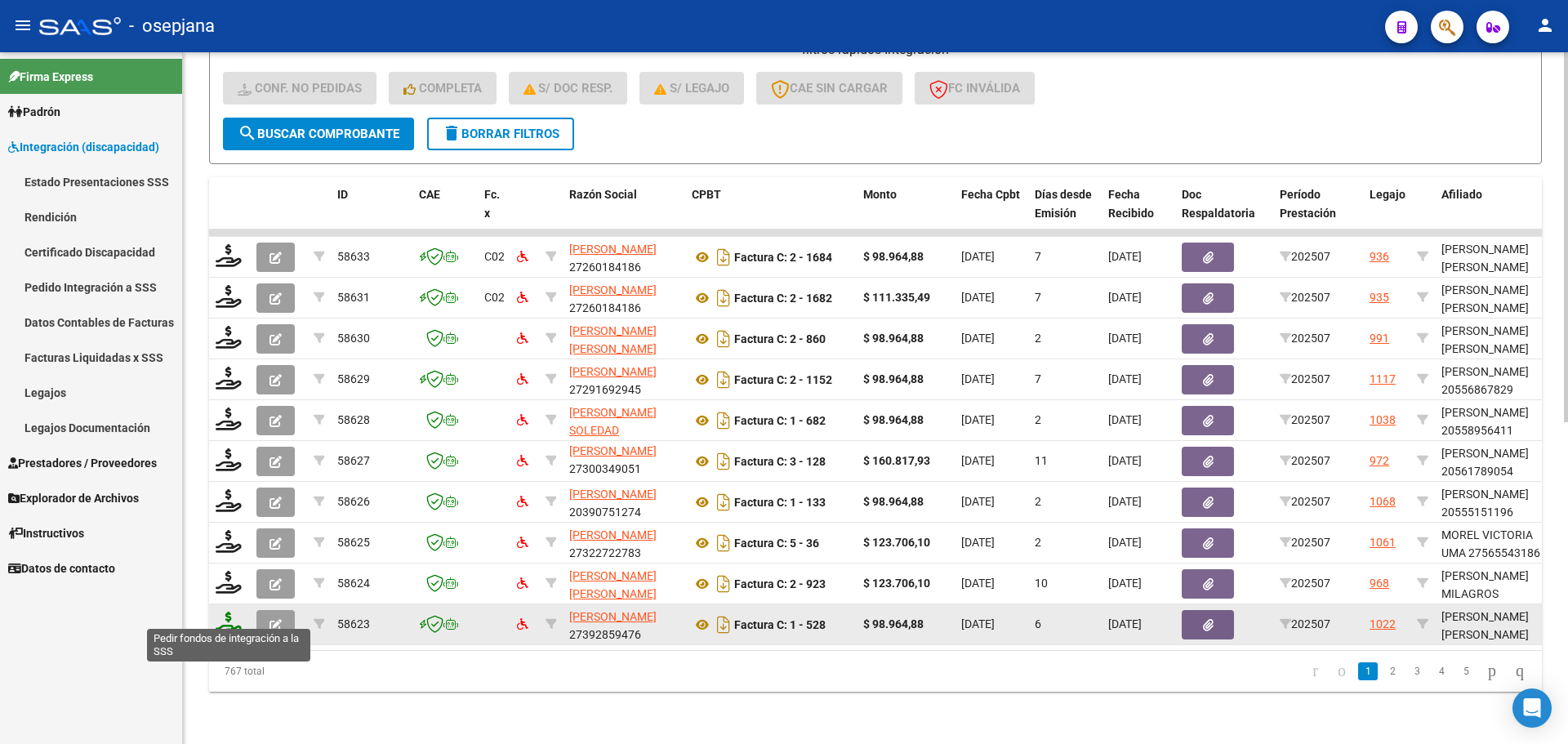
click at [224, 615] on icon at bounding box center [229, 624] width 26 height 23
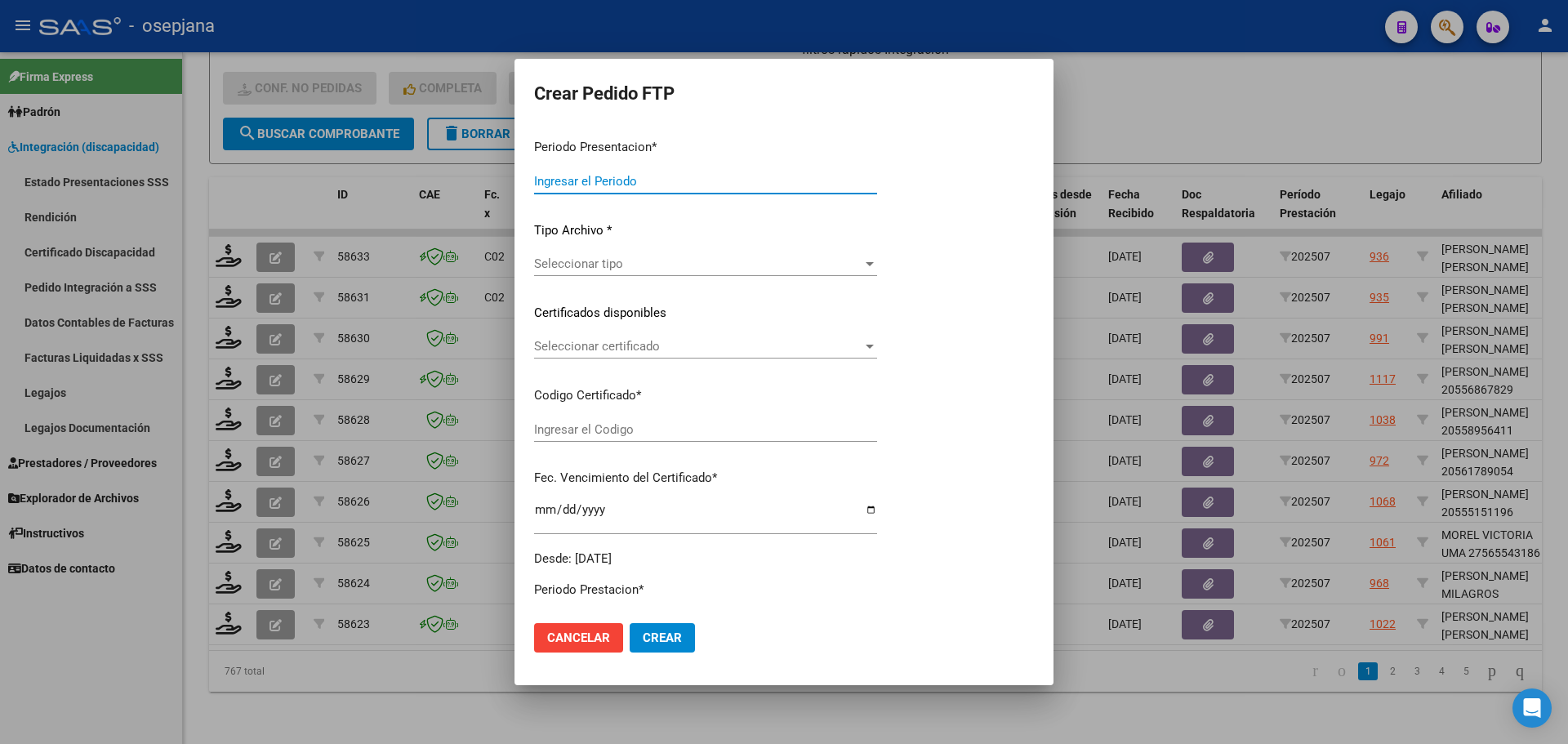
type input "202507"
type input "$ 98.964,88"
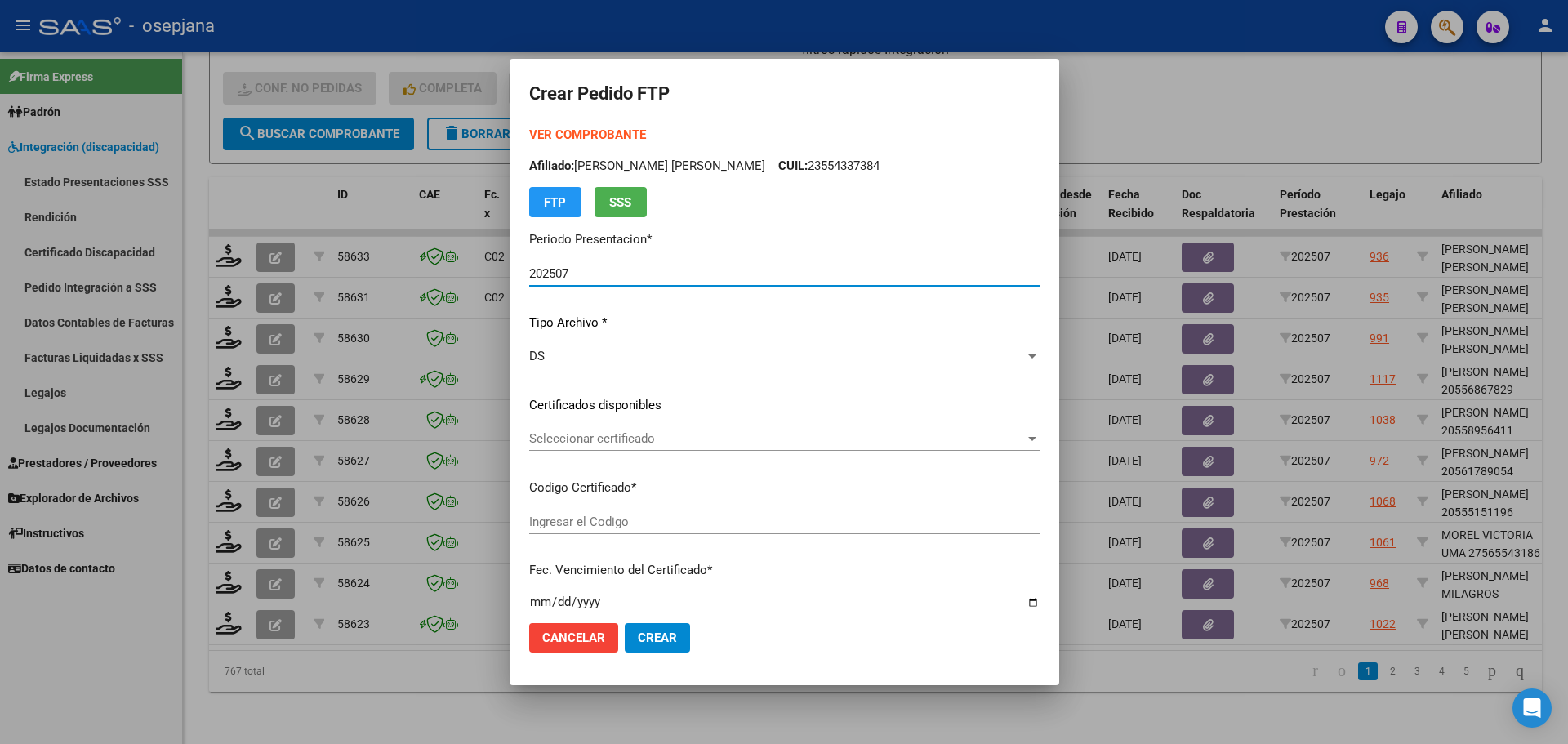
type input "VEN02000962386982023051520280515BS10725"
type input "2028-05-15"
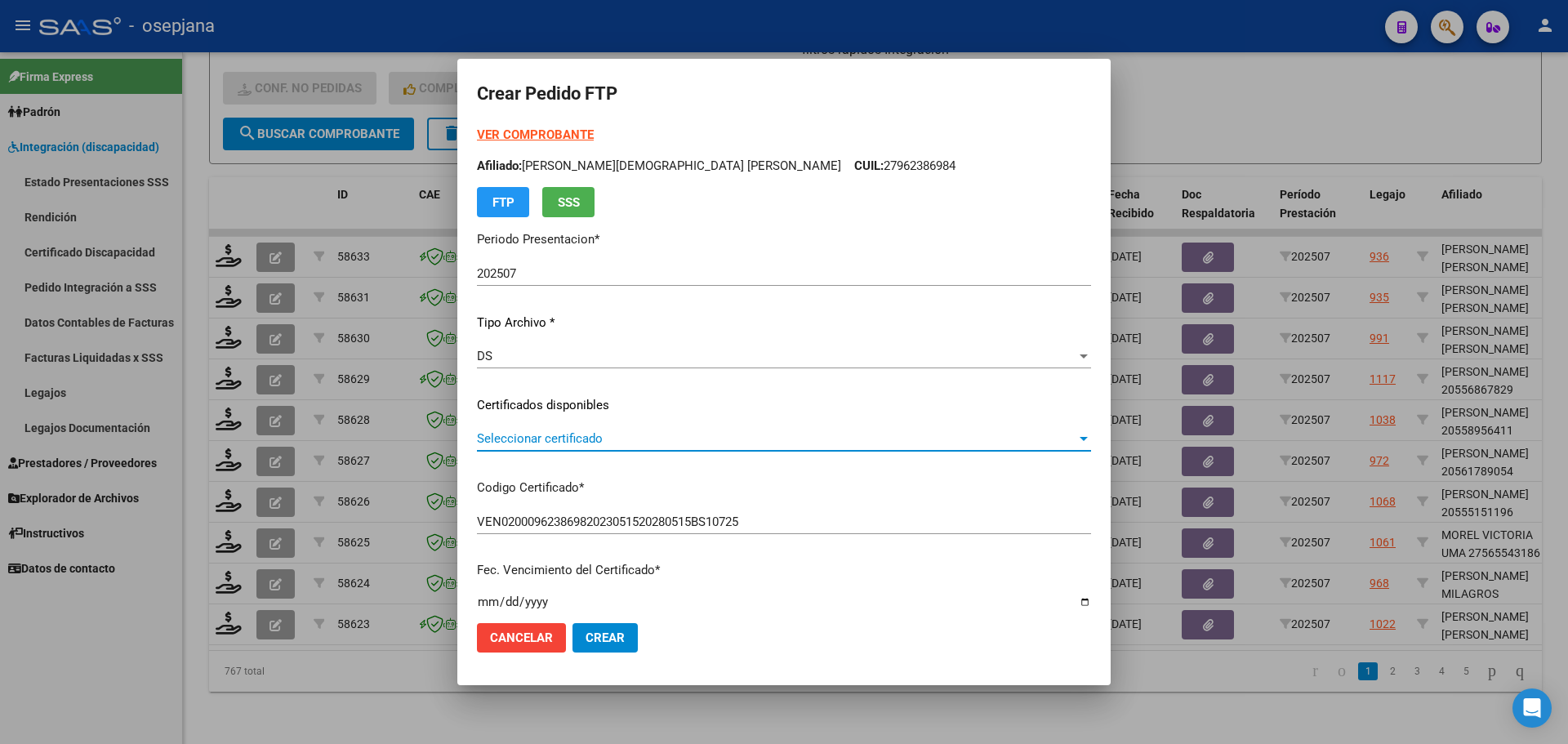
click at [638, 442] on span "Seleccionar certificado" at bounding box center [776, 439] width 600 height 15
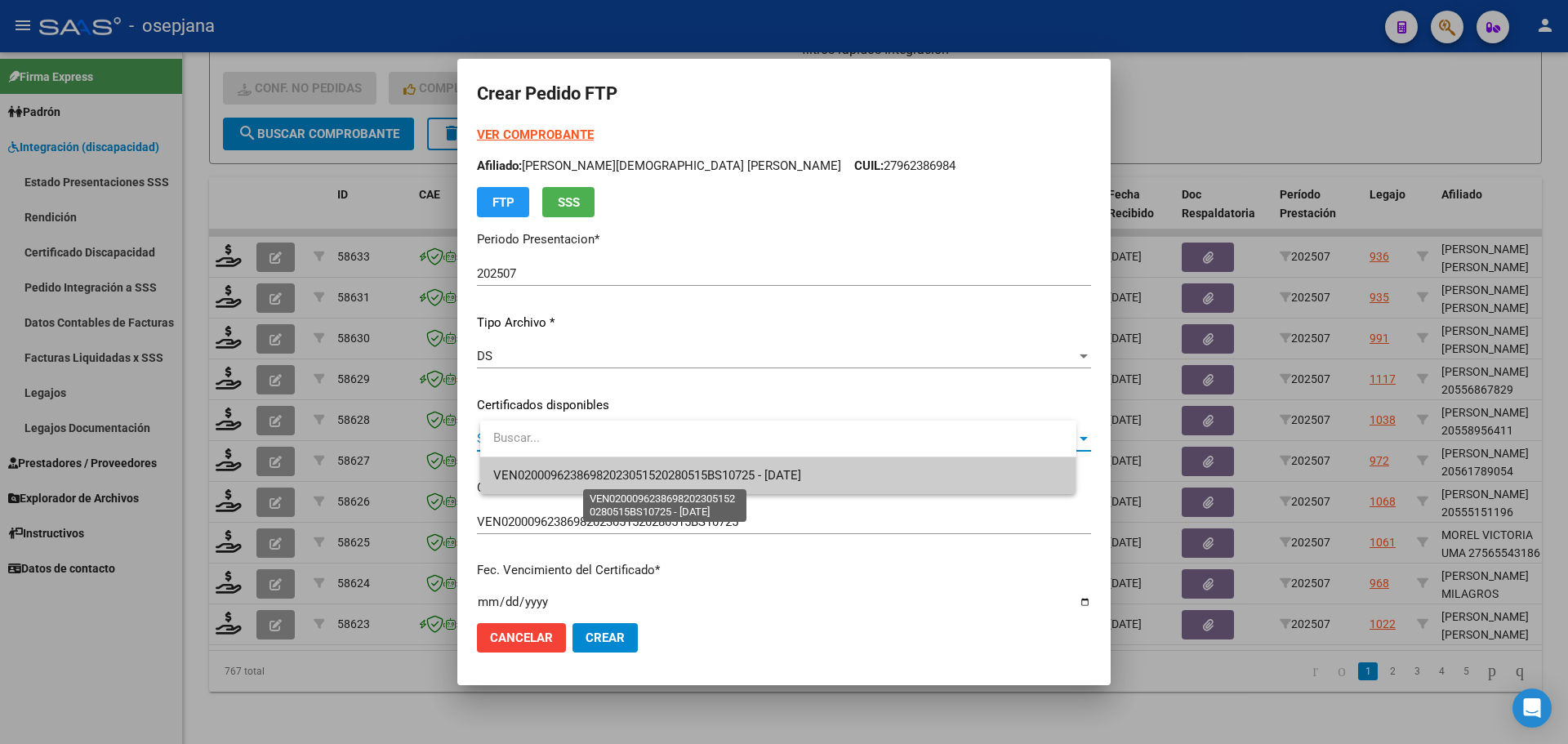
click at [649, 477] on span "VEN02000962386982023051520280515BS10725 - 2028-05-15" at bounding box center [647, 476] width 308 height 15
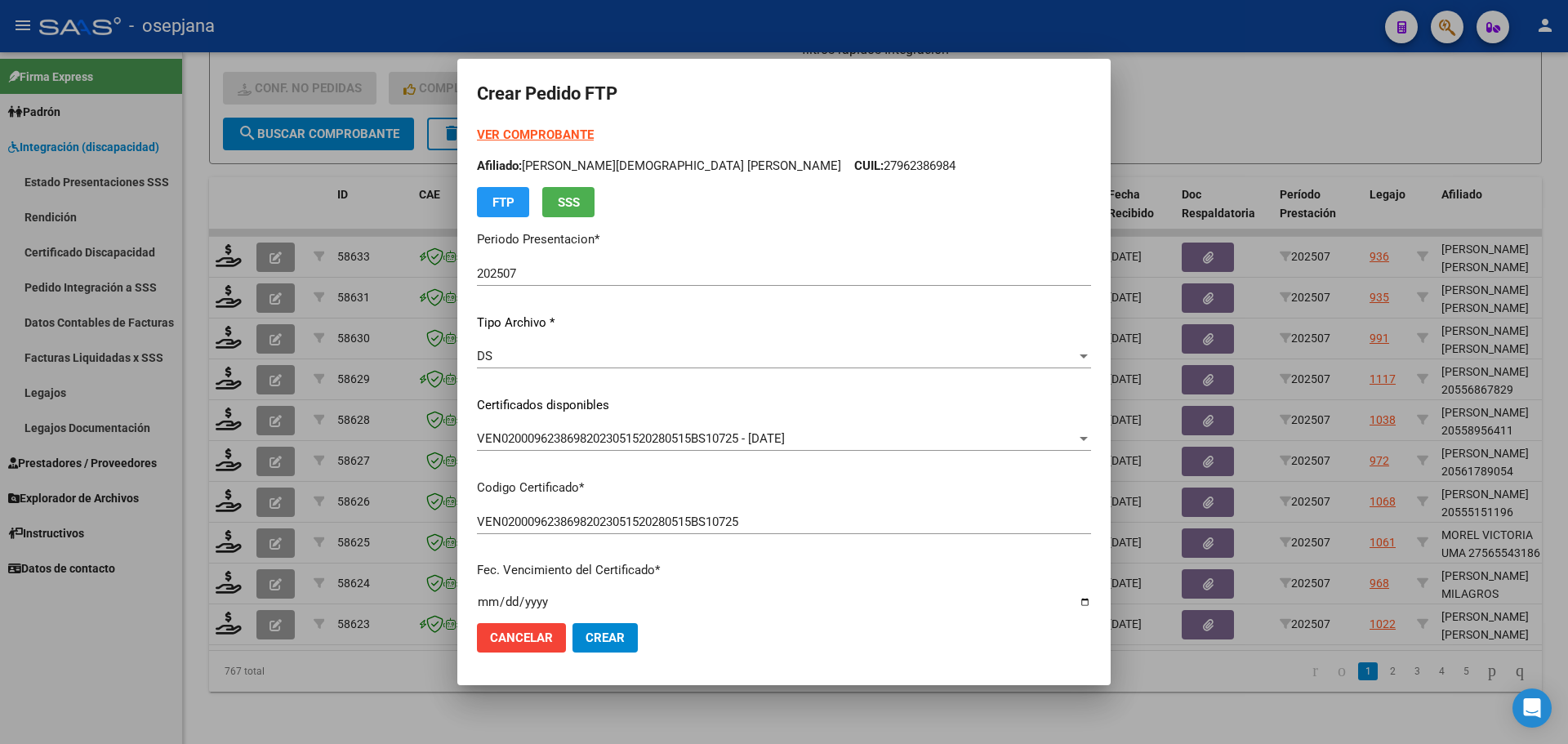
click at [569, 129] on strong "VER COMPROBANTE" at bounding box center [535, 135] width 117 height 15
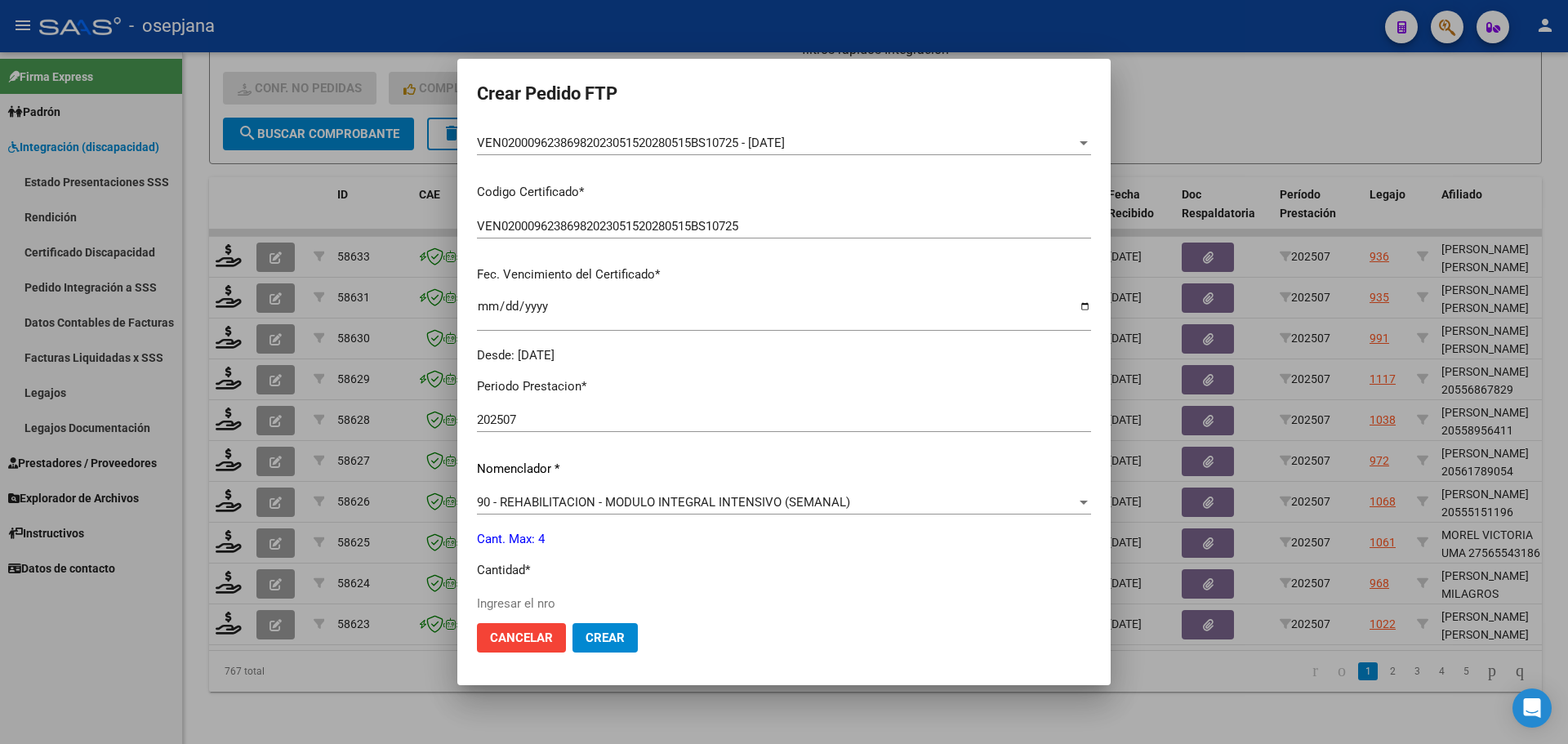
scroll to position [327, 0]
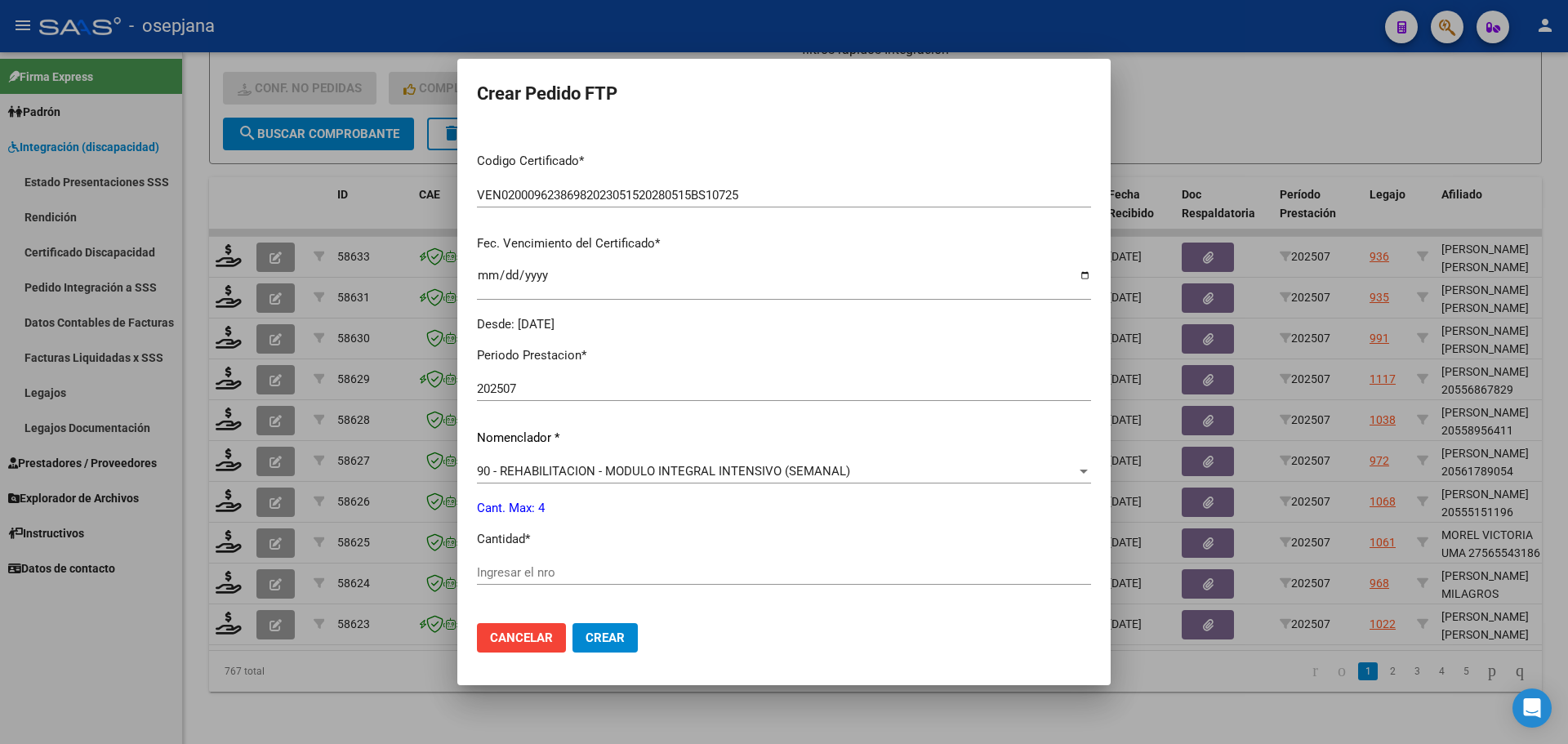
click at [537, 562] on div "Ingresar el nro" at bounding box center [784, 573] width 614 height 25
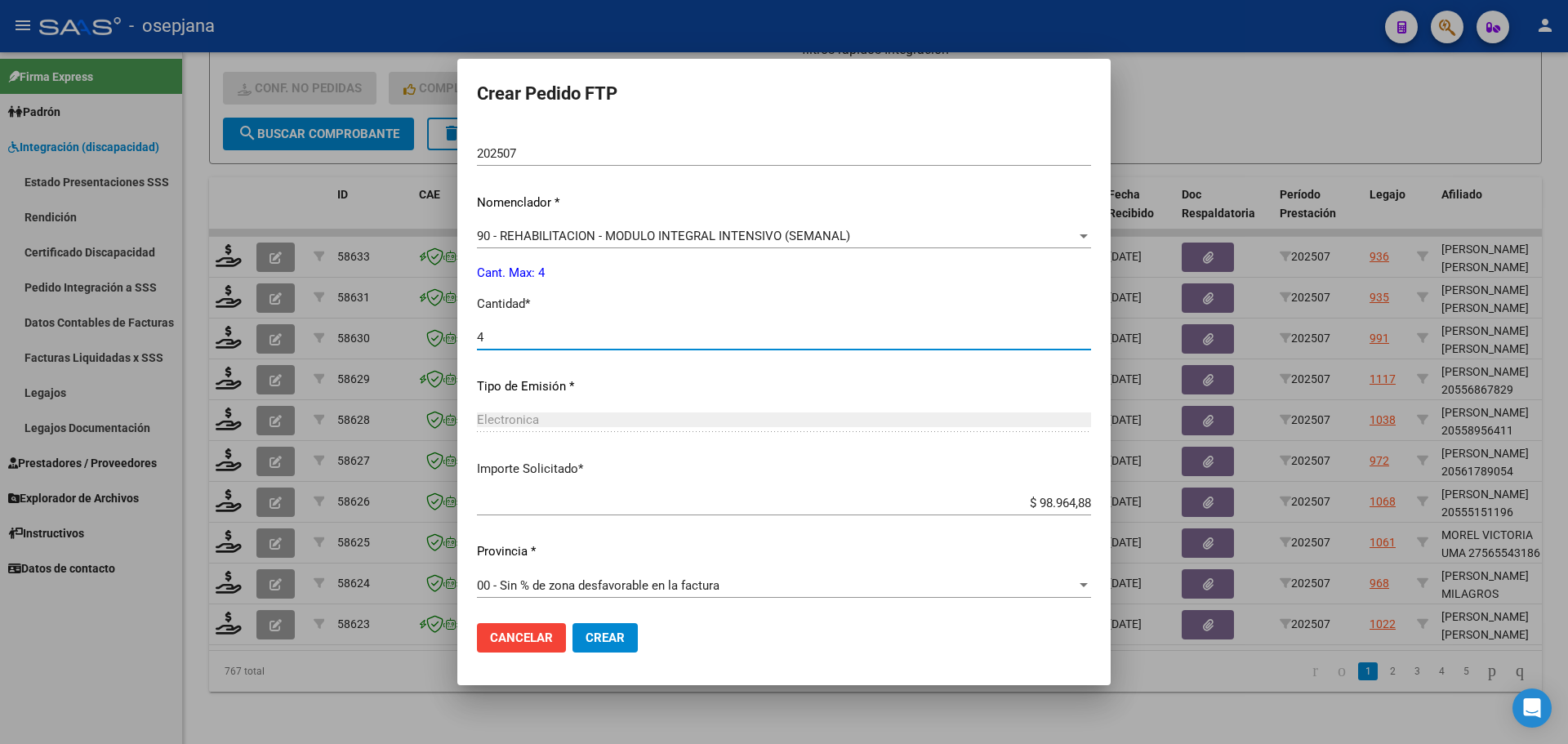
scroll to position [566, 0]
type input "4"
click at [614, 643] on span "Crear" at bounding box center [605, 638] width 39 height 15
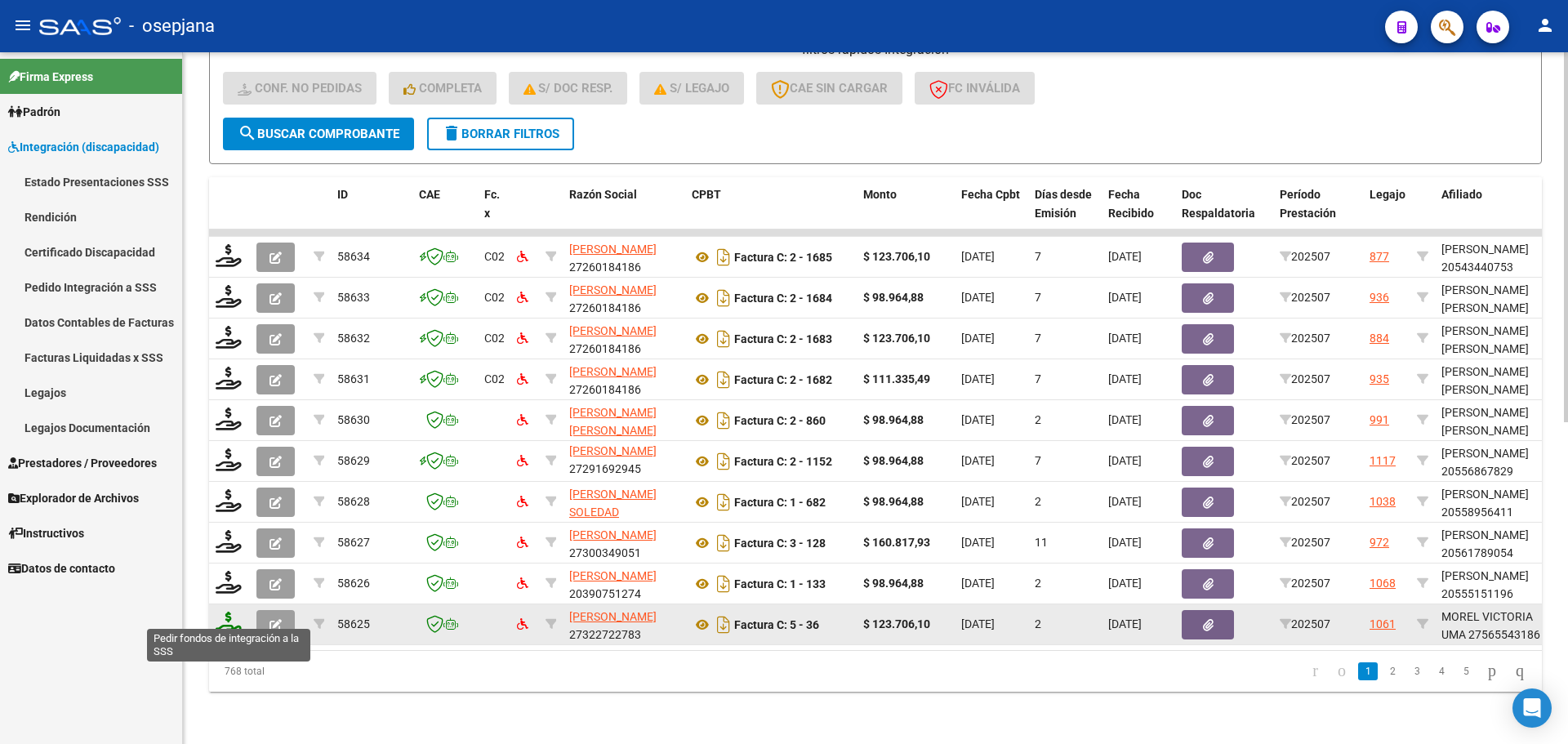
click at [238, 612] on icon at bounding box center [229, 624] width 26 height 23
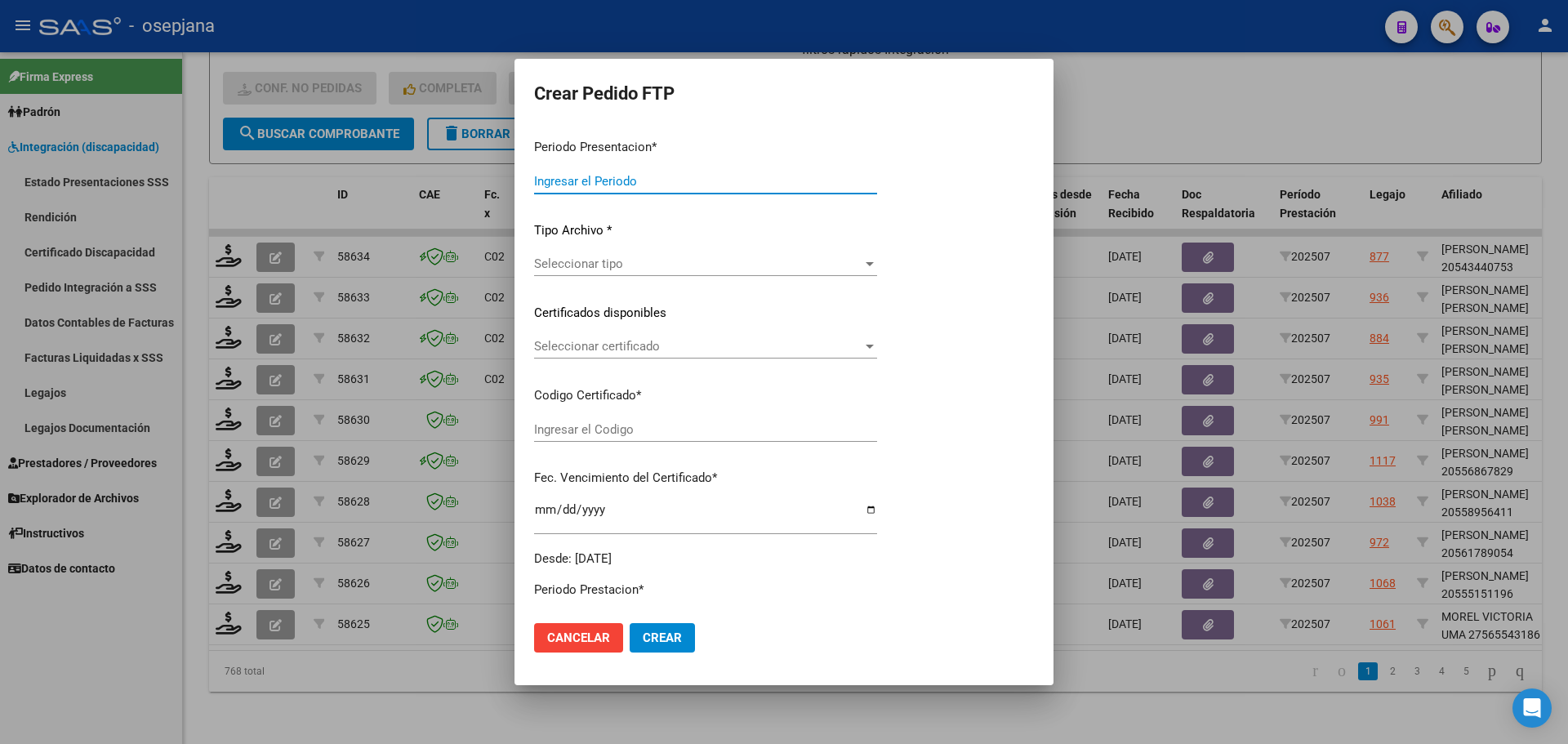
type input "202507"
type input "$ 123.706,10"
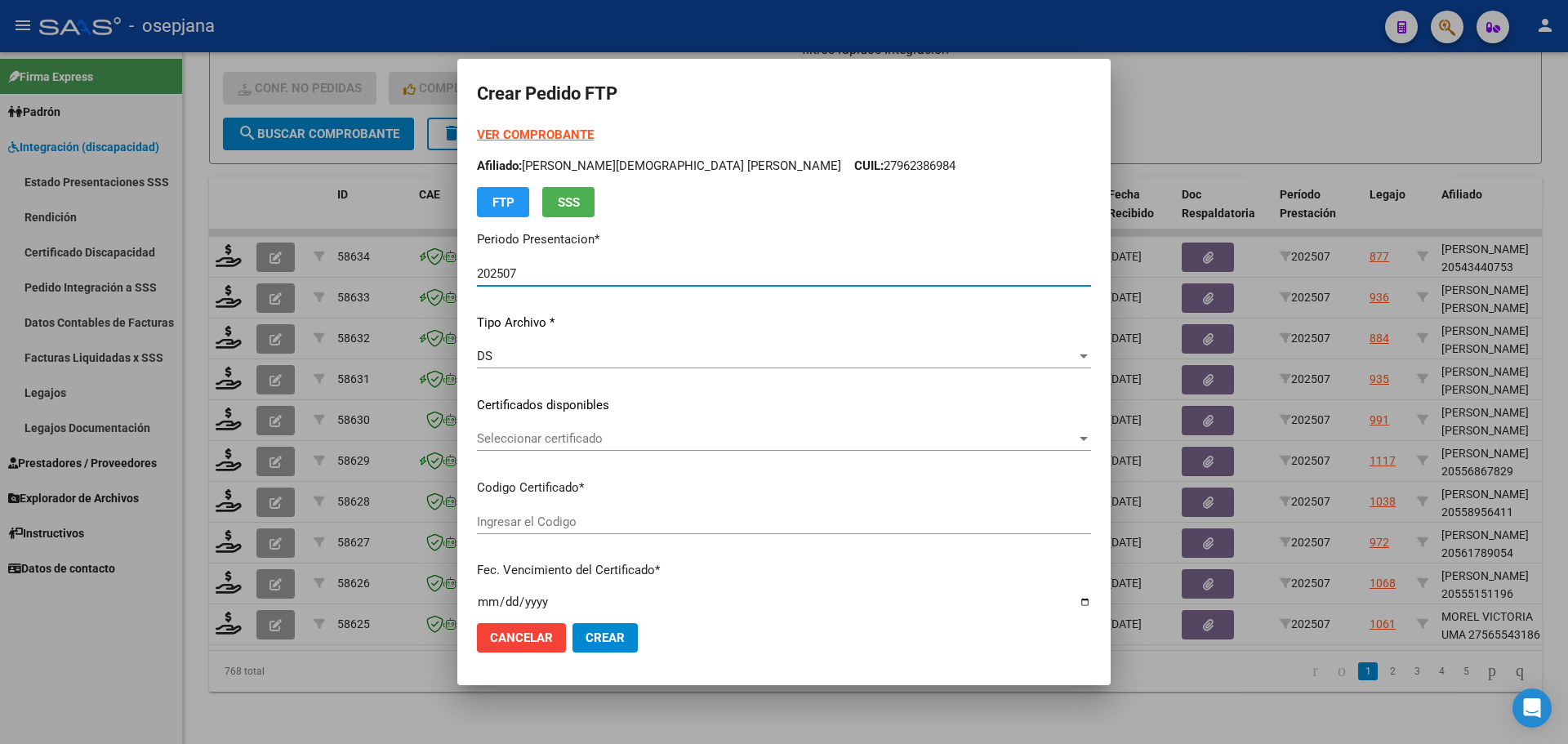
type input "ARG01000565543182023070420280704AND109"
type input "2028-07-04"
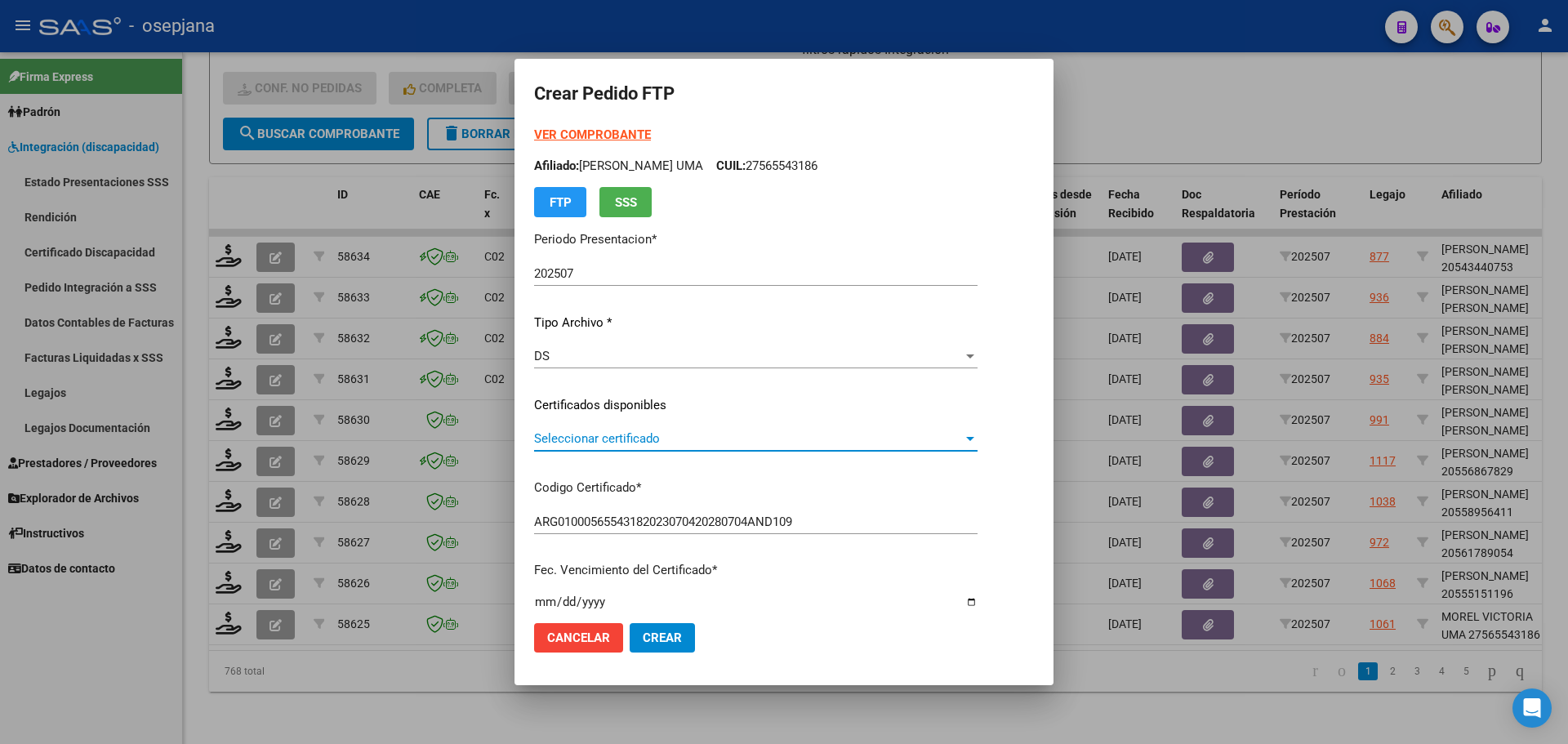
click at [627, 436] on span "Seleccionar certificado" at bounding box center [748, 439] width 429 height 15
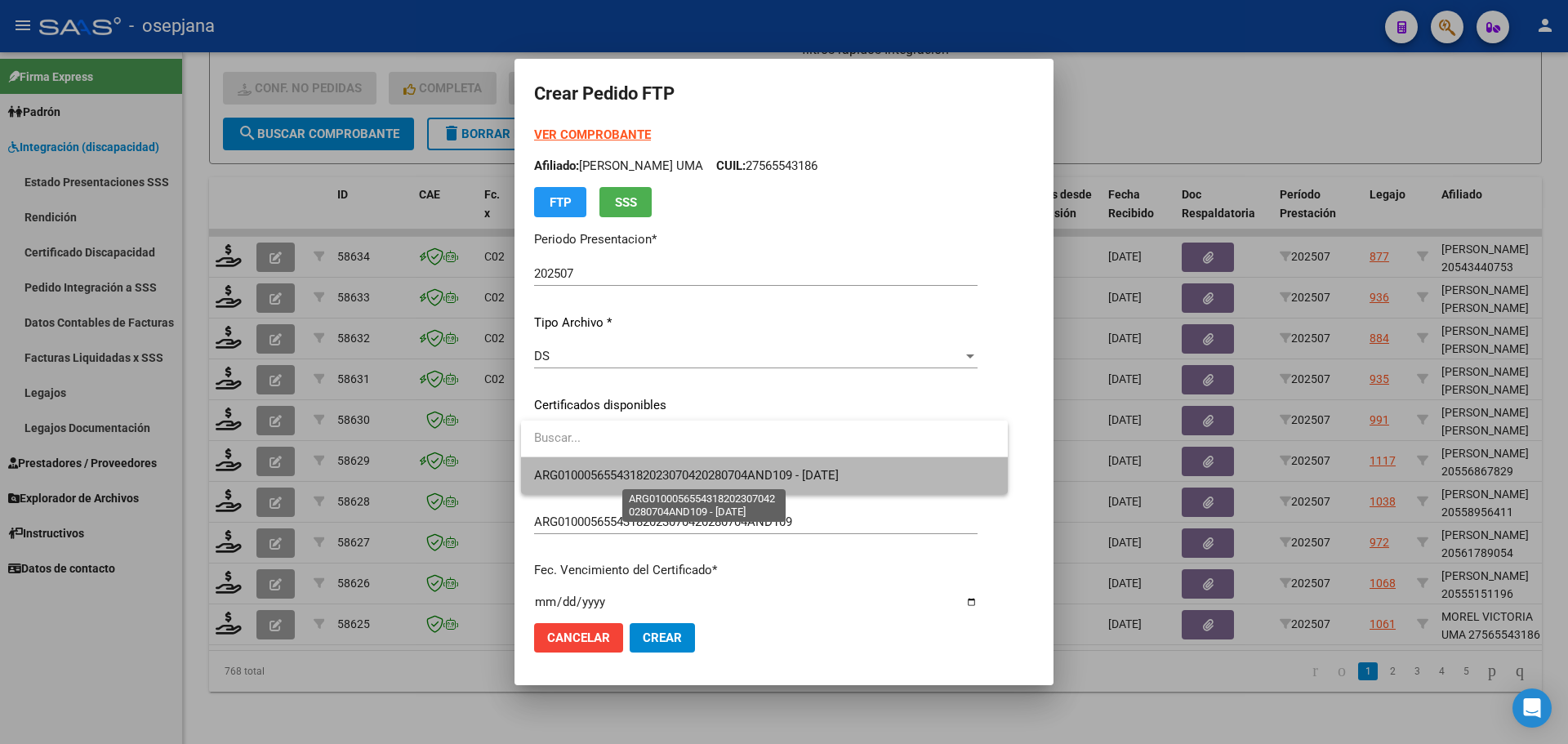
click at [636, 471] on span "ARG01000565543182023070420280704AND109 - 2028-07-04" at bounding box center [686, 476] width 304 height 15
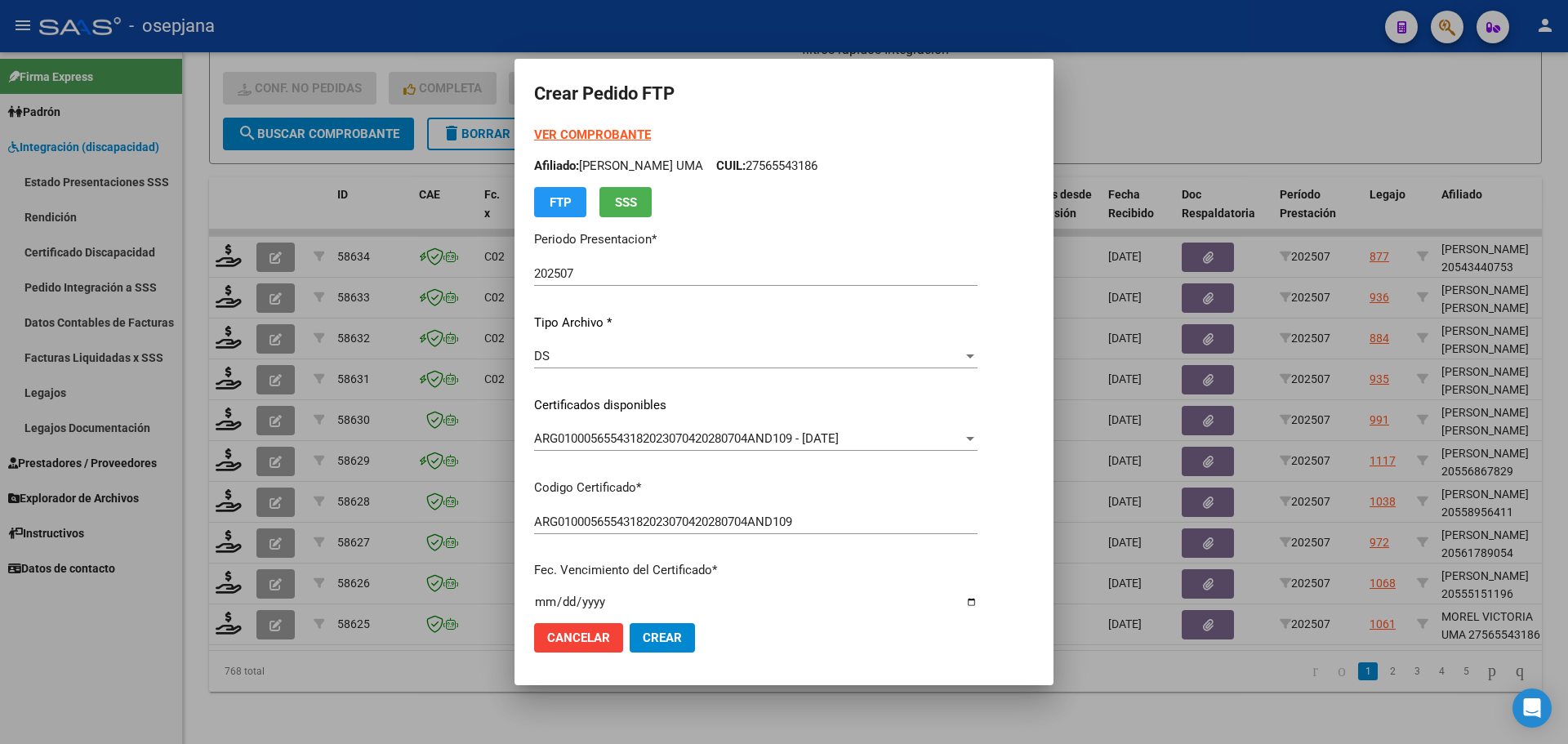
click at [597, 133] on strong "VER COMPROBANTE" at bounding box center [592, 135] width 117 height 15
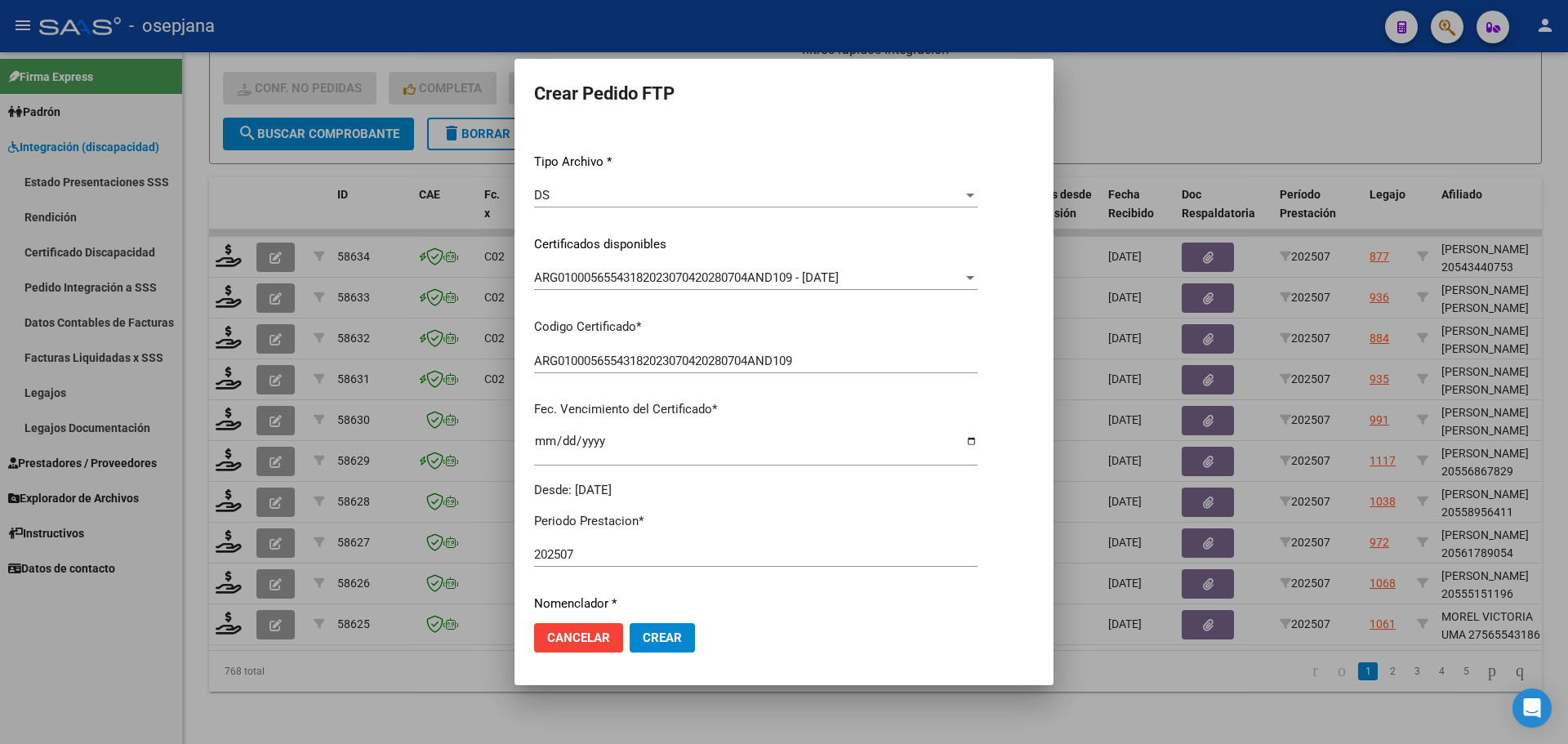
scroll to position [490, 0]
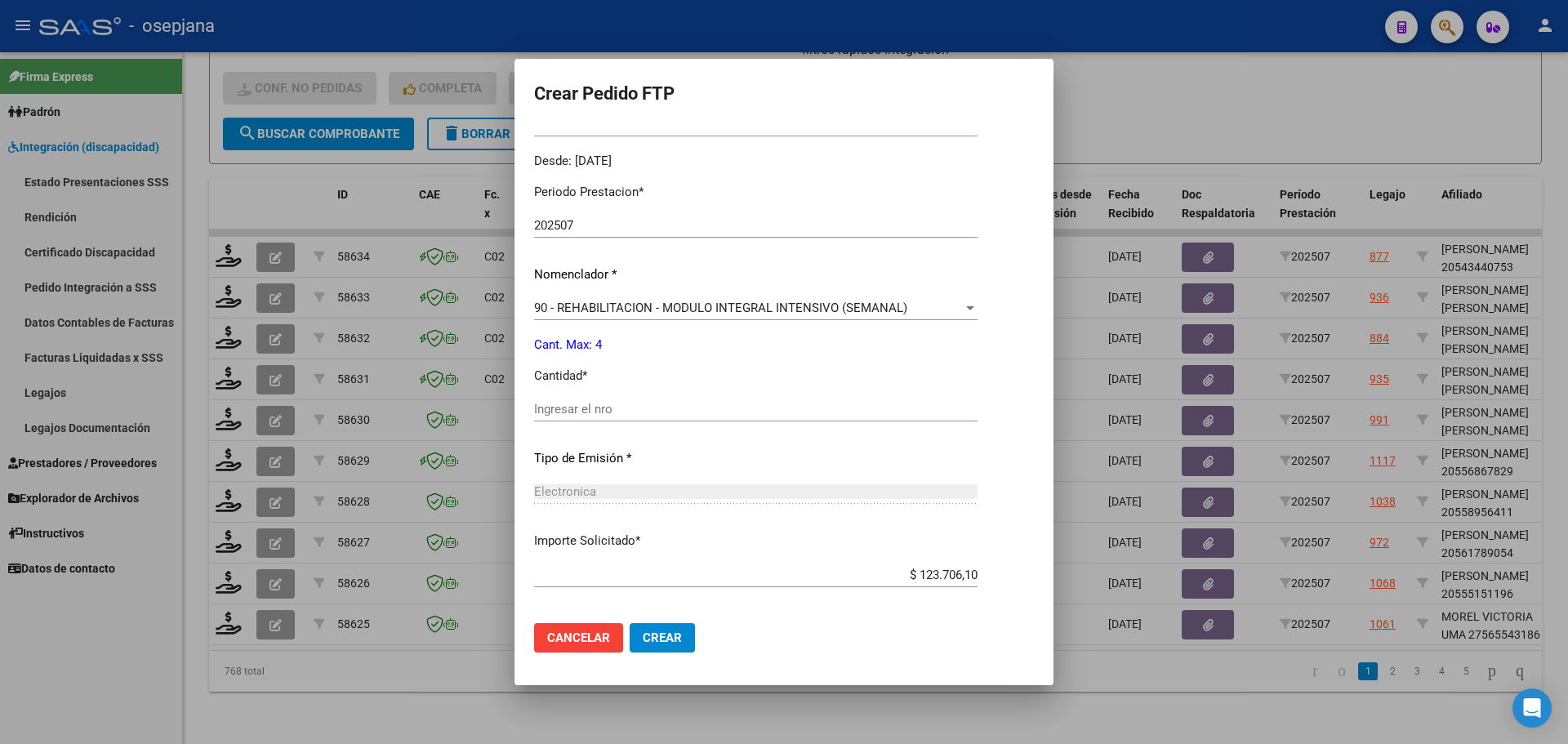
click at [593, 400] on div "Ingresar el nro" at bounding box center [756, 409] width 443 height 25
type input "4"
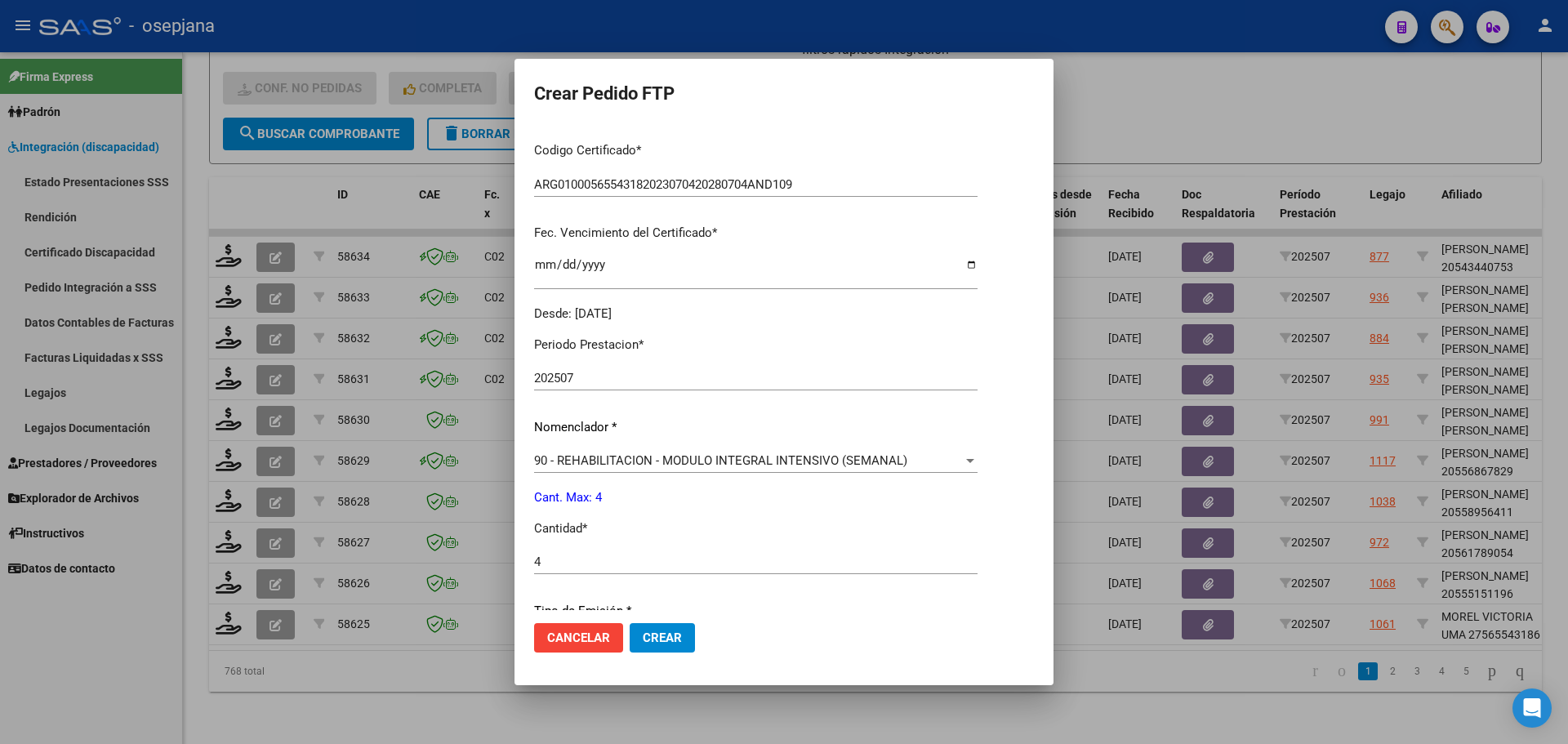
scroll to position [566, 0]
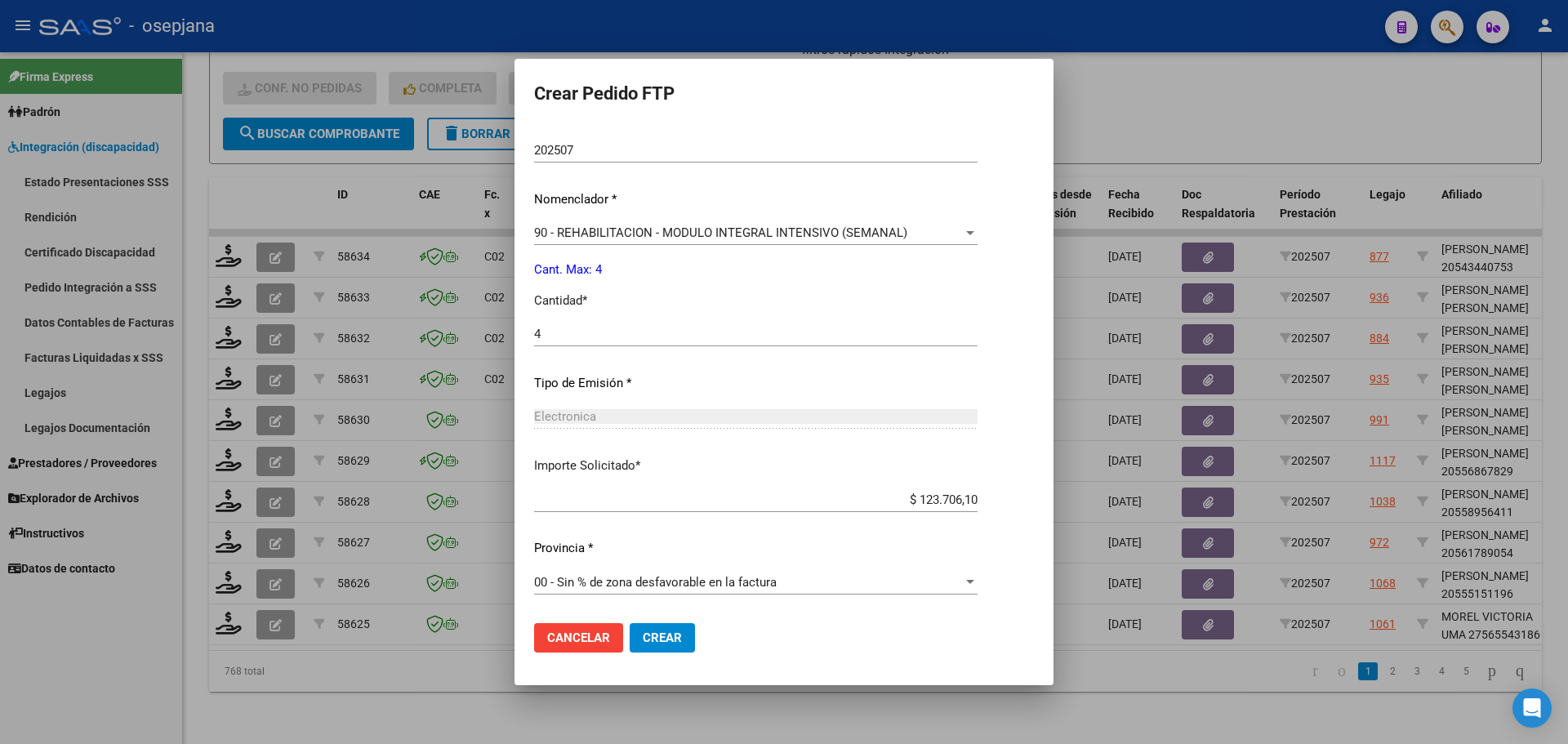
click at [676, 641] on span "Crear" at bounding box center [663, 638] width 39 height 15
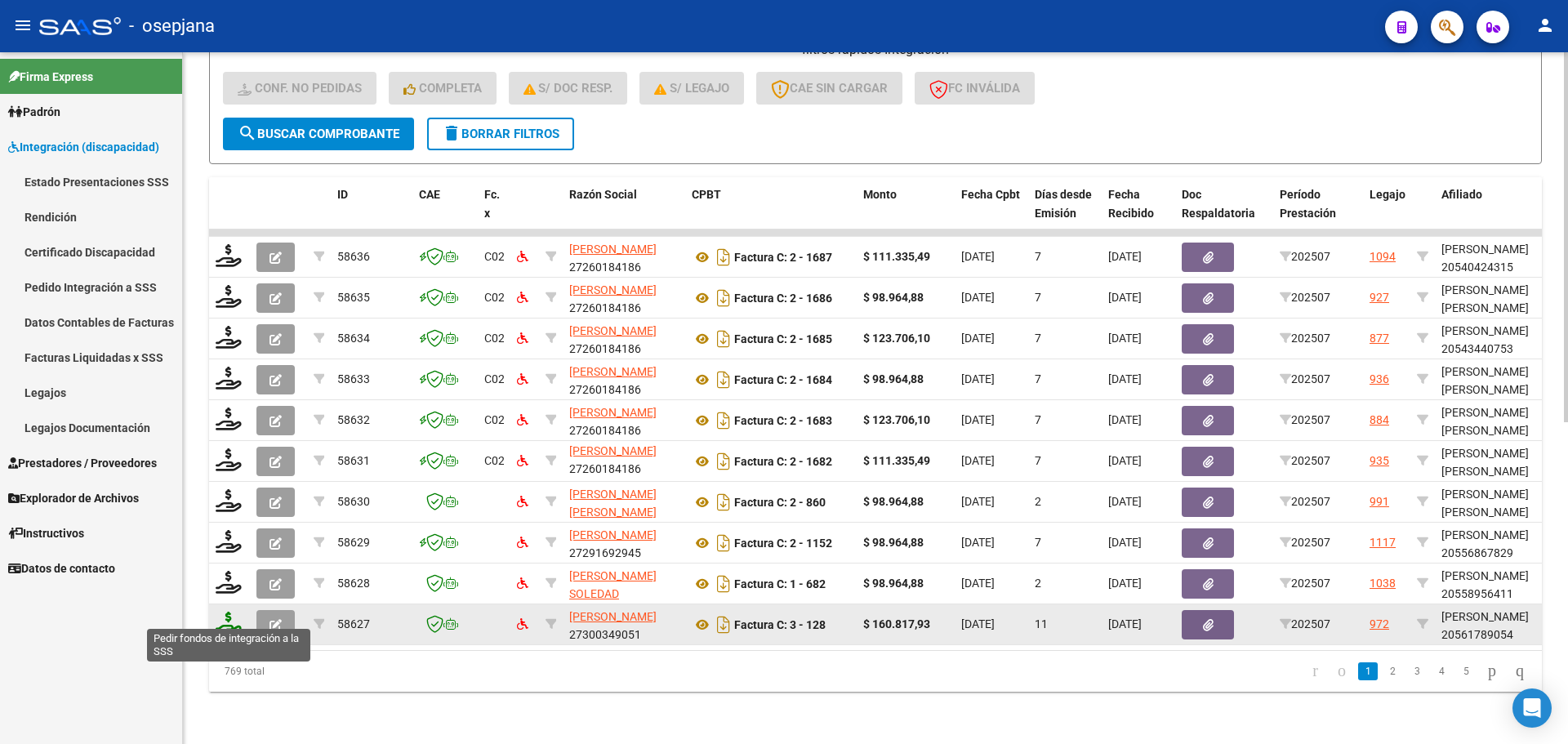
click at [234, 612] on icon at bounding box center [229, 624] width 26 height 23
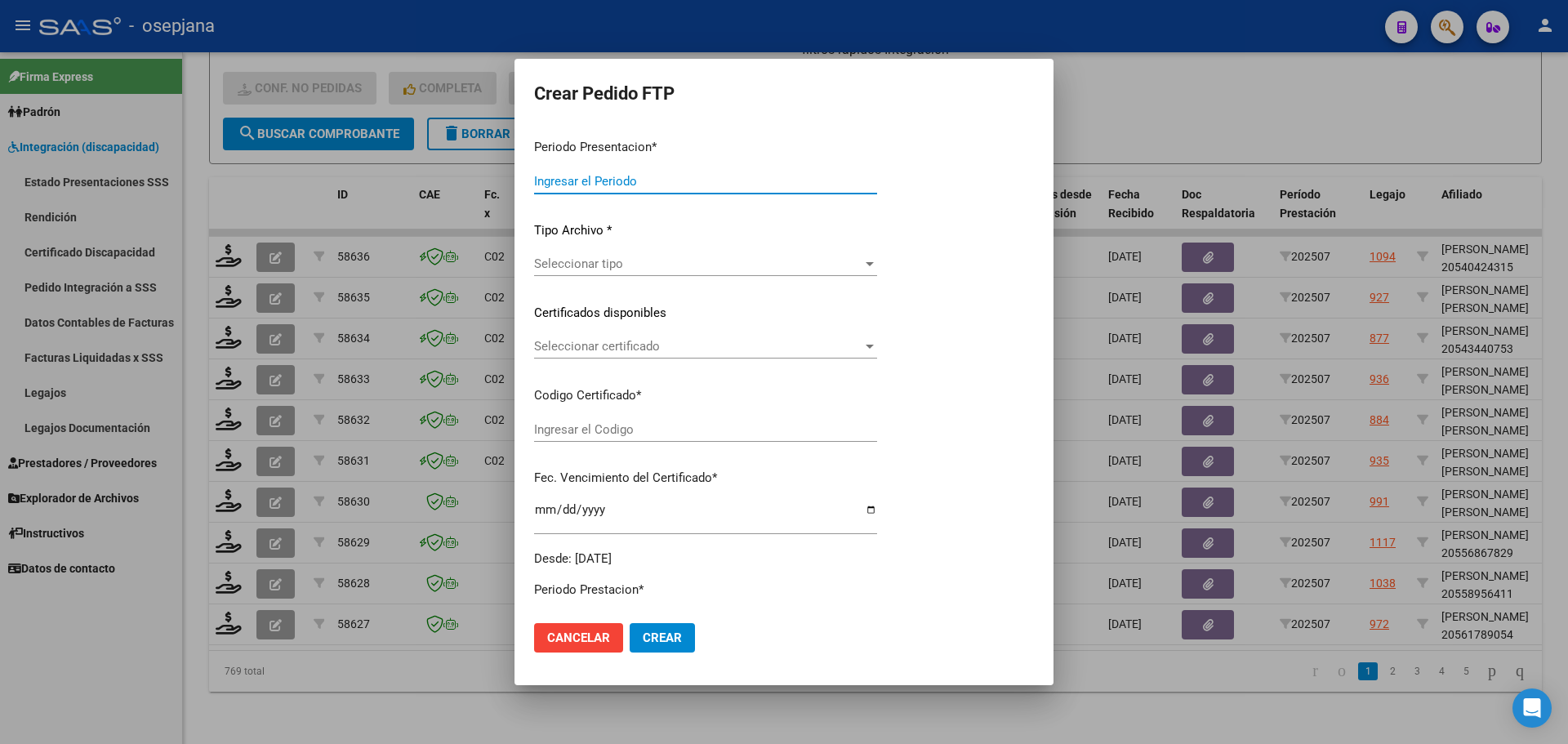
type input "202507"
type input "$ 160.817,93"
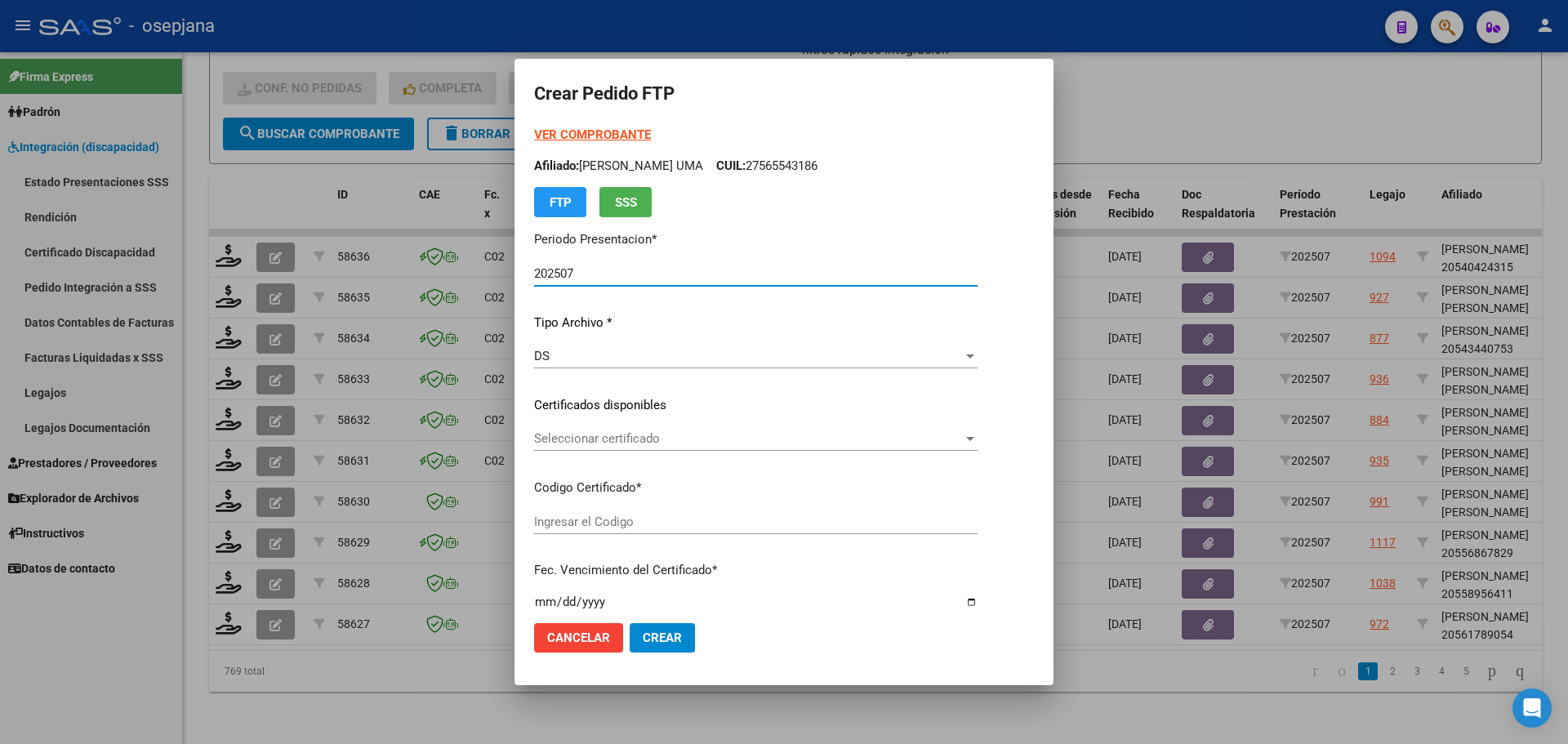
type input "ARG02000561789052024070320270703BSAS311"
type input "2027-07-03"
click at [640, 439] on span "Seleccionar certificado" at bounding box center [733, 439] width 398 height 15
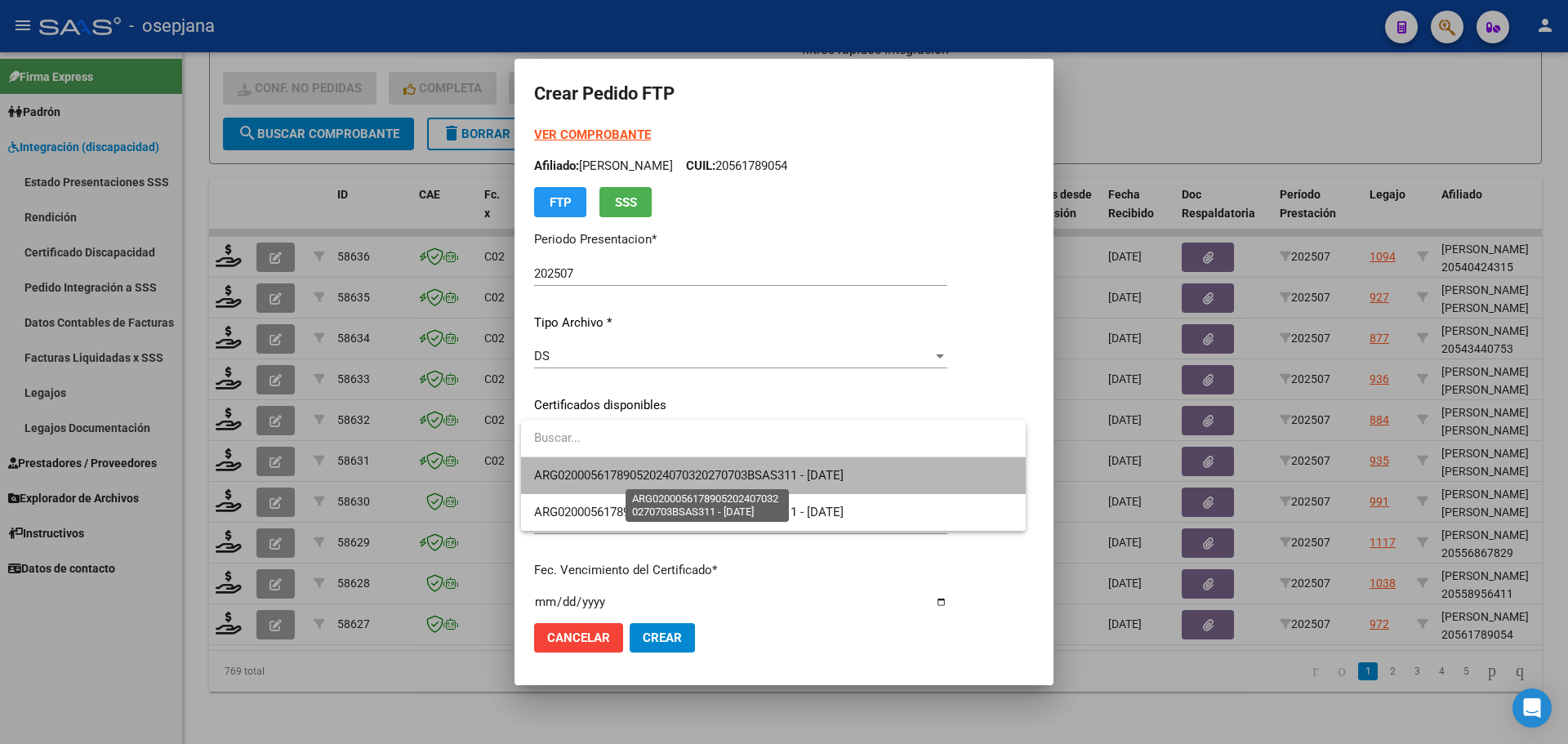
click at [649, 470] on span "ARG02000561789052024070320270703BSAS311 - 2027-07-03" at bounding box center [689, 476] width 309 height 15
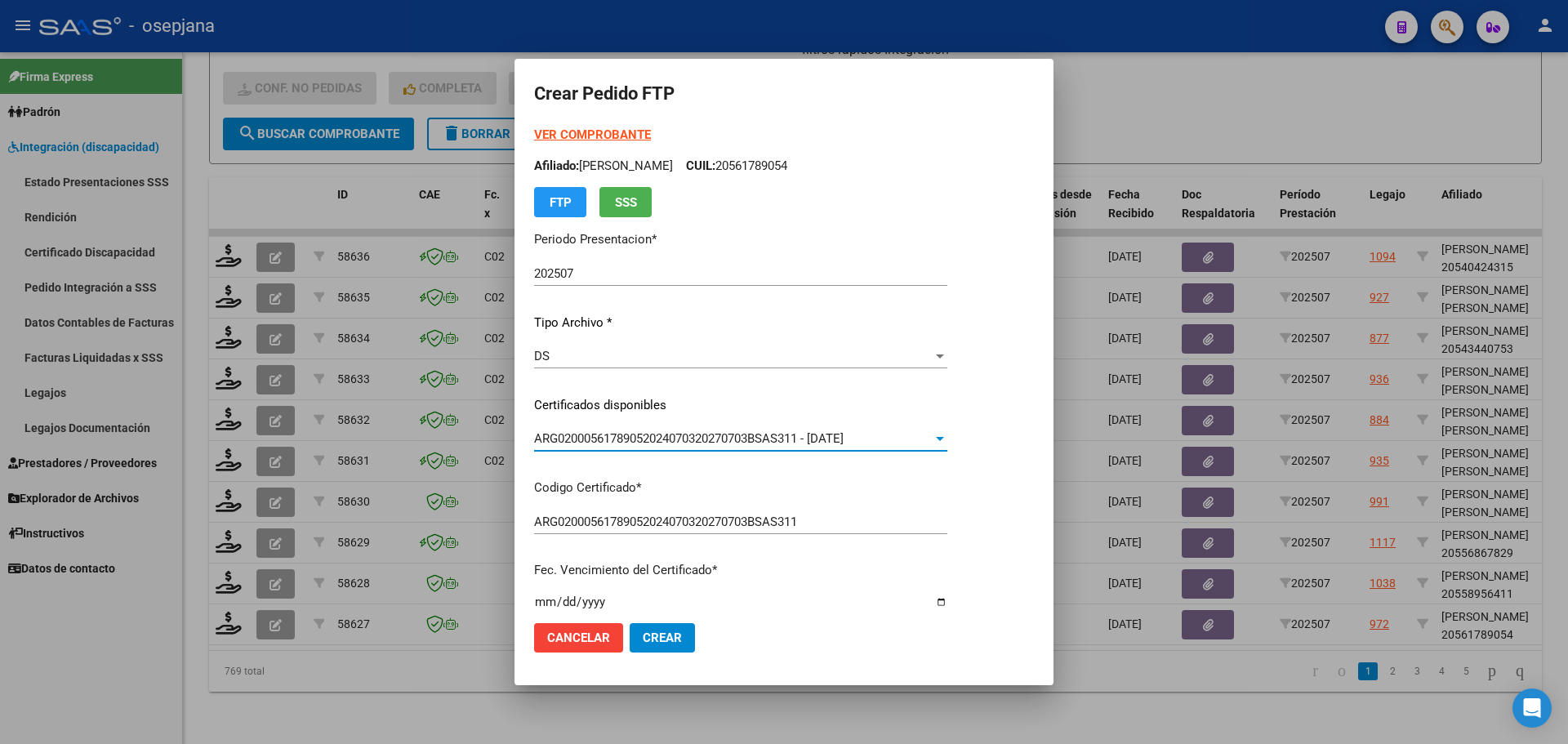
click at [597, 140] on strong "VER COMPROBANTE" at bounding box center [592, 135] width 117 height 15
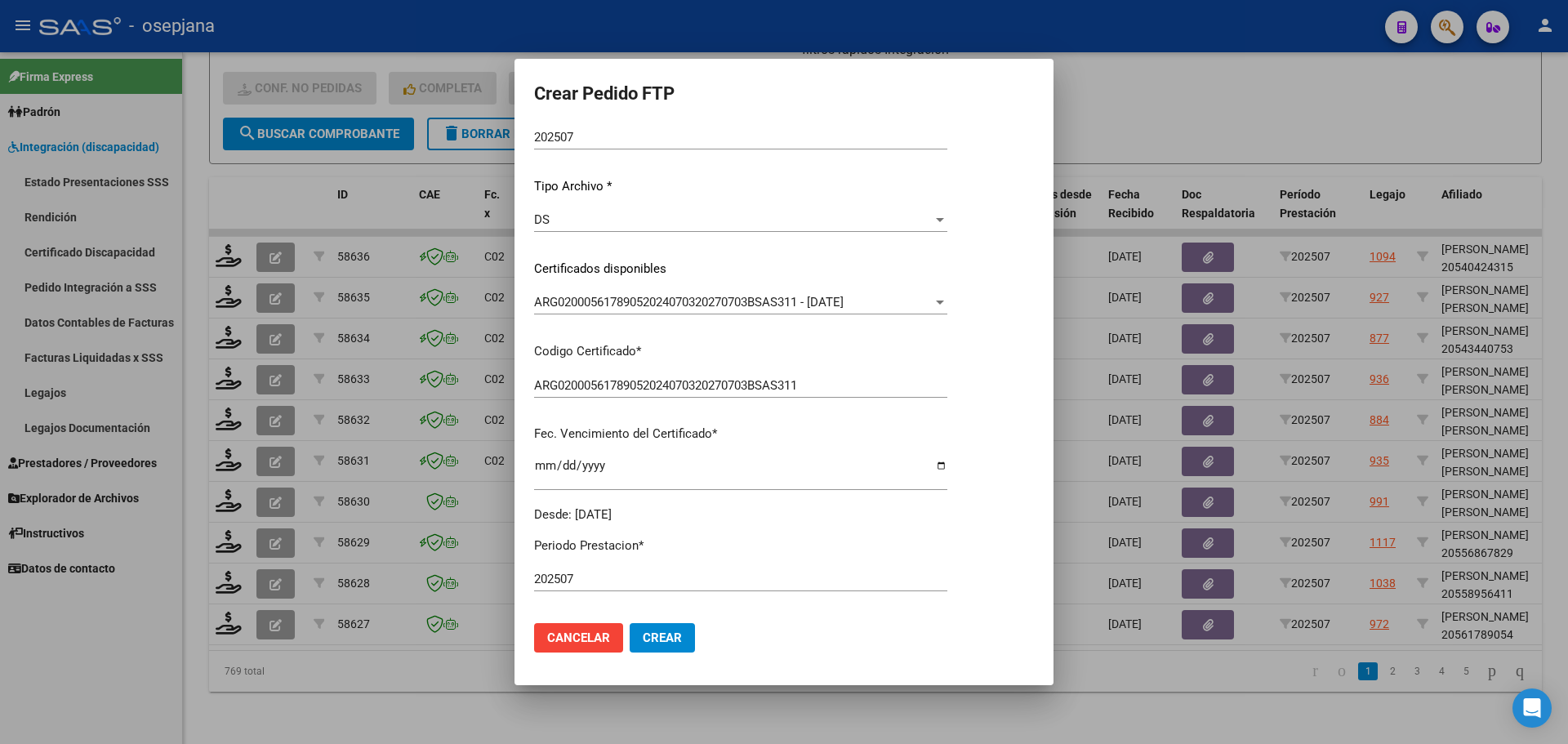
scroll to position [408, 0]
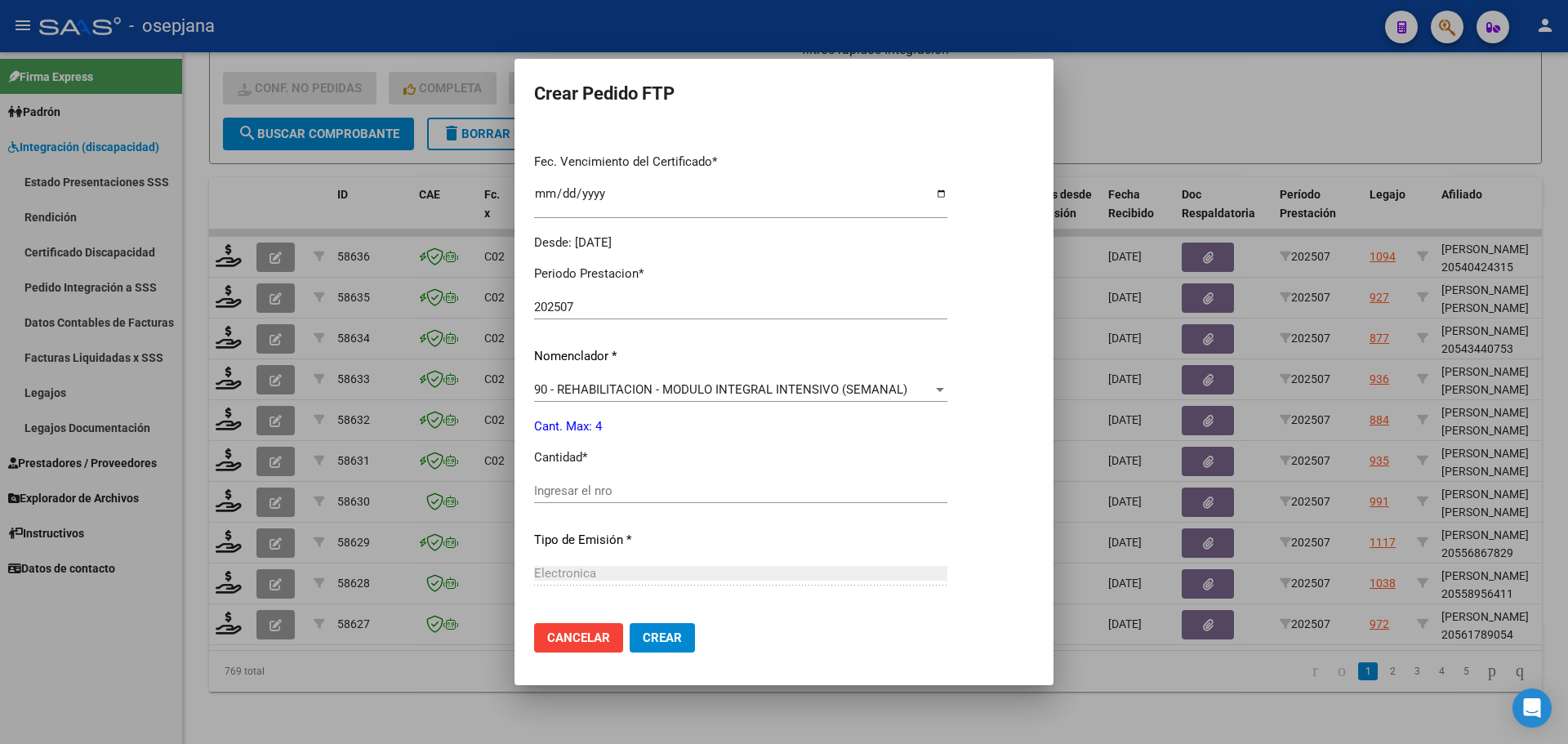
click at [560, 489] on input "Ingresar el nro" at bounding box center [740, 491] width 413 height 15
type input "4"
click at [658, 636] on span "Crear" at bounding box center [663, 638] width 39 height 15
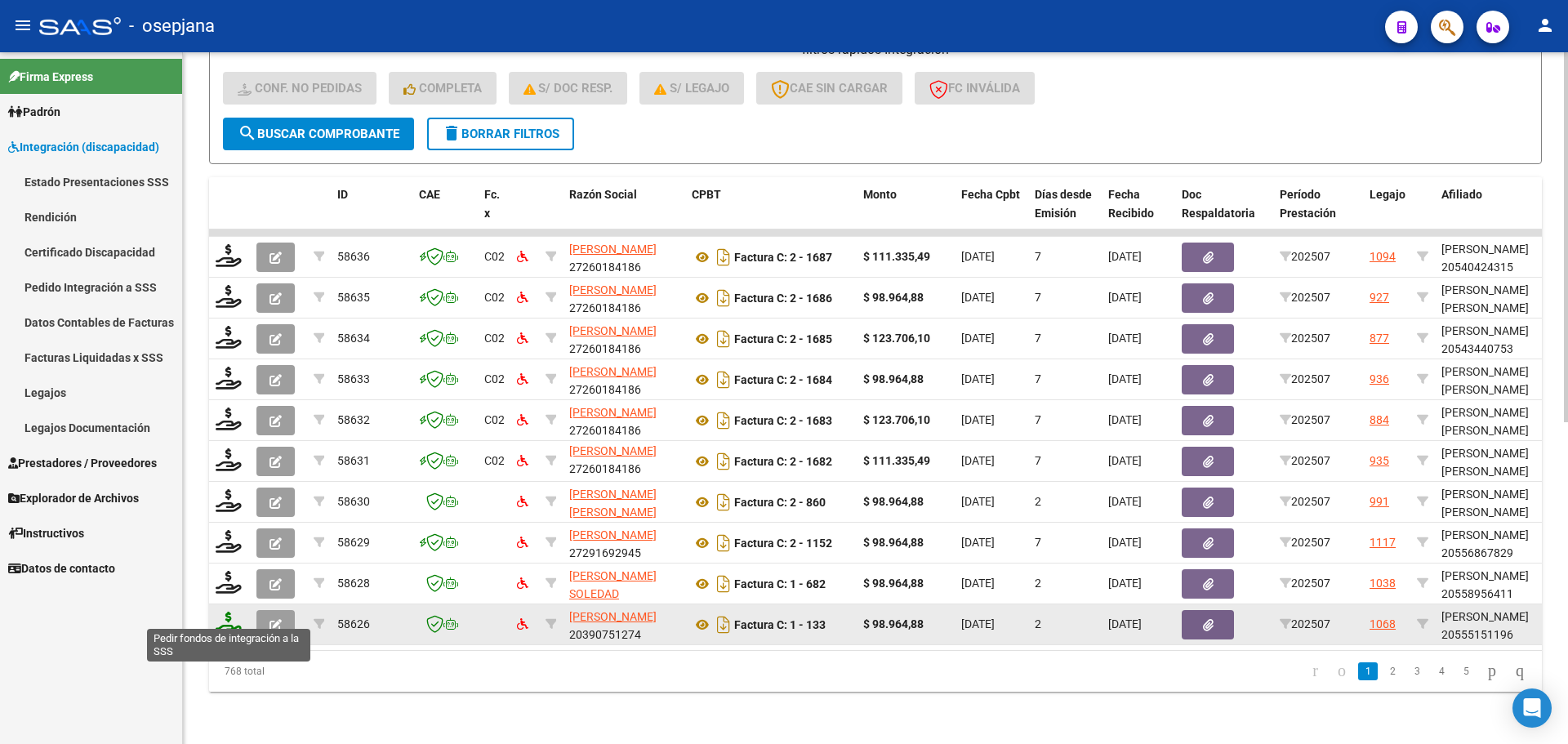
click at [230, 612] on icon at bounding box center [229, 624] width 26 height 23
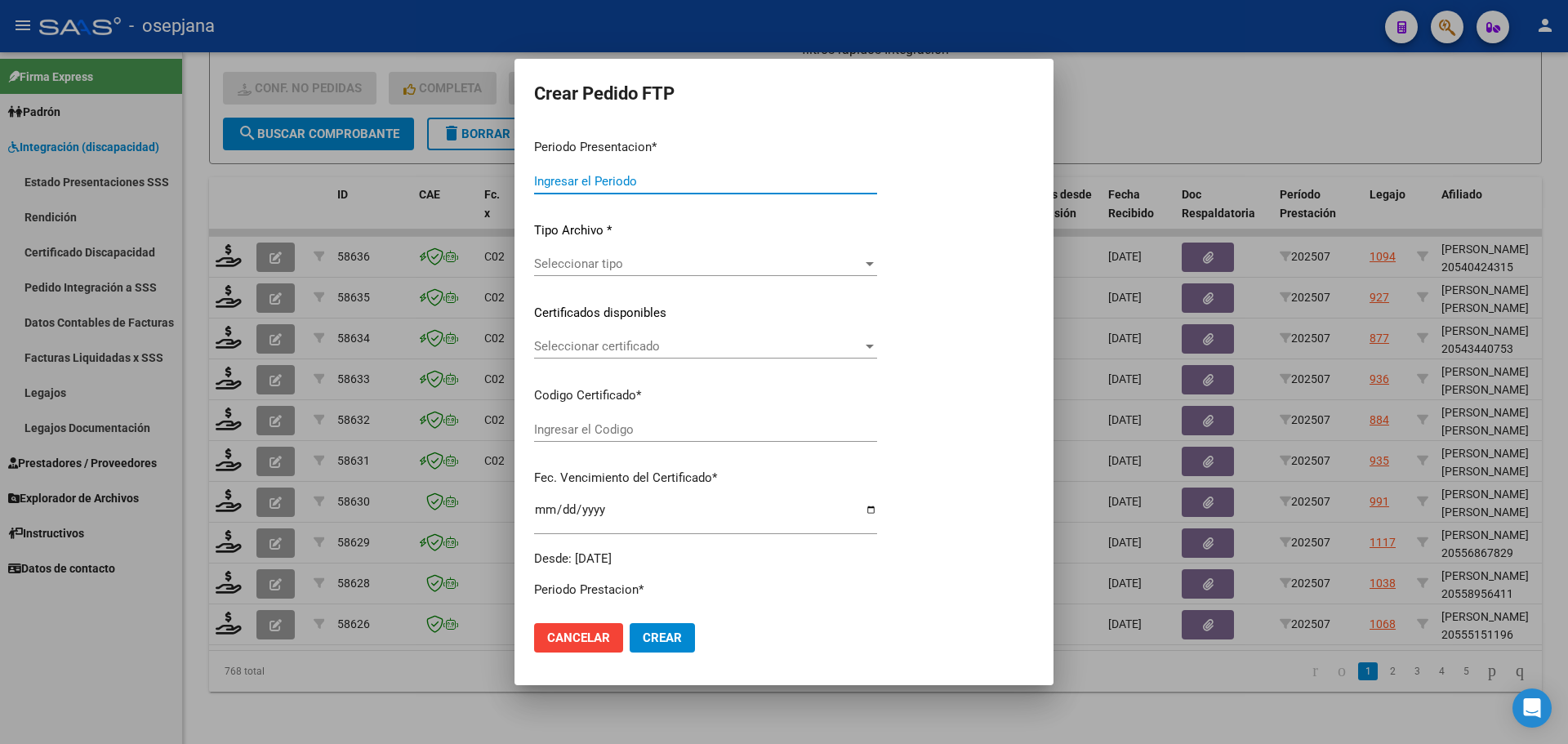
type input "202507"
type input "$ 98.964,88"
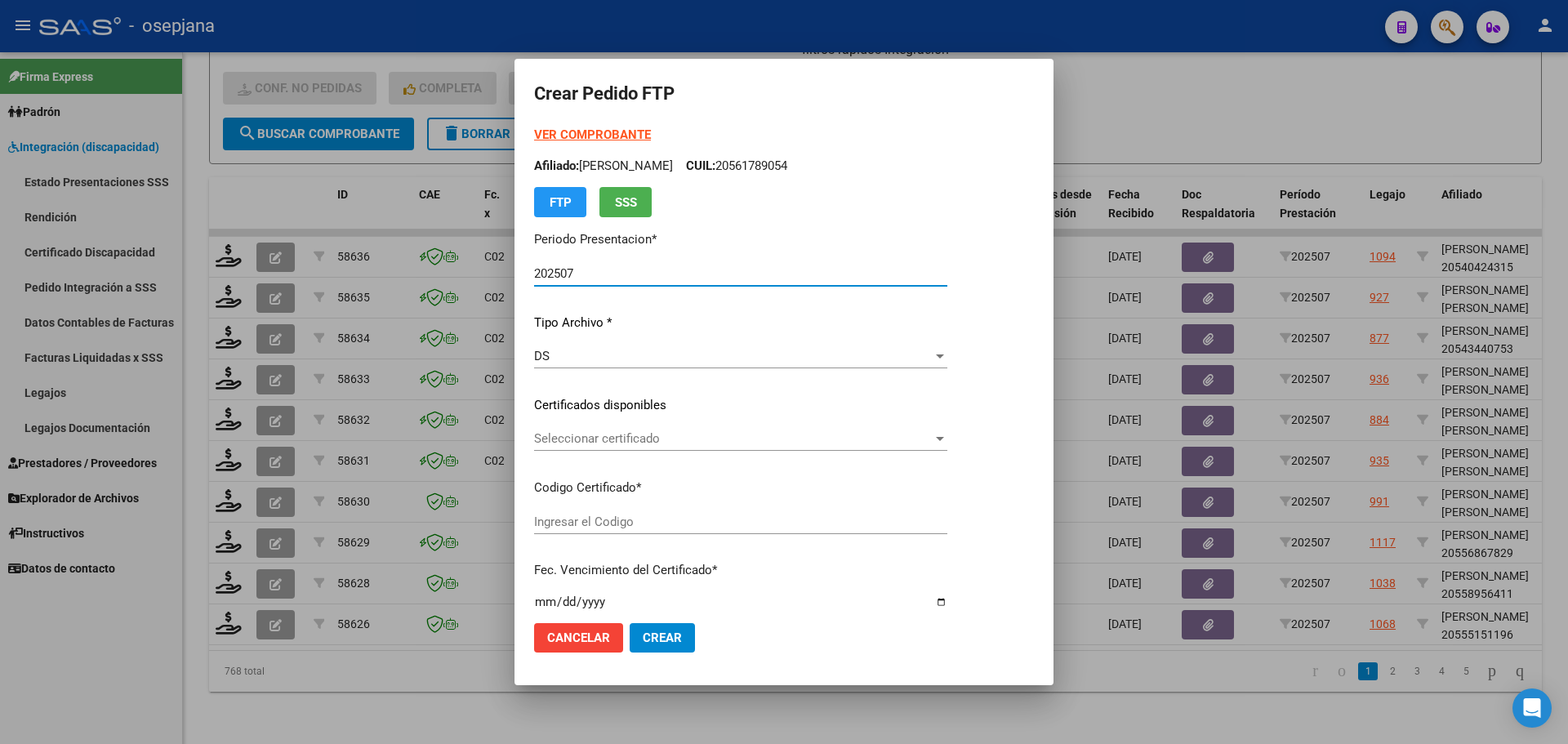
type input "ARG02000555151192024040920270409BSAS427"
type input "2027-04-09"
click at [636, 439] on span "Seleccionar certificado" at bounding box center [733, 439] width 398 height 15
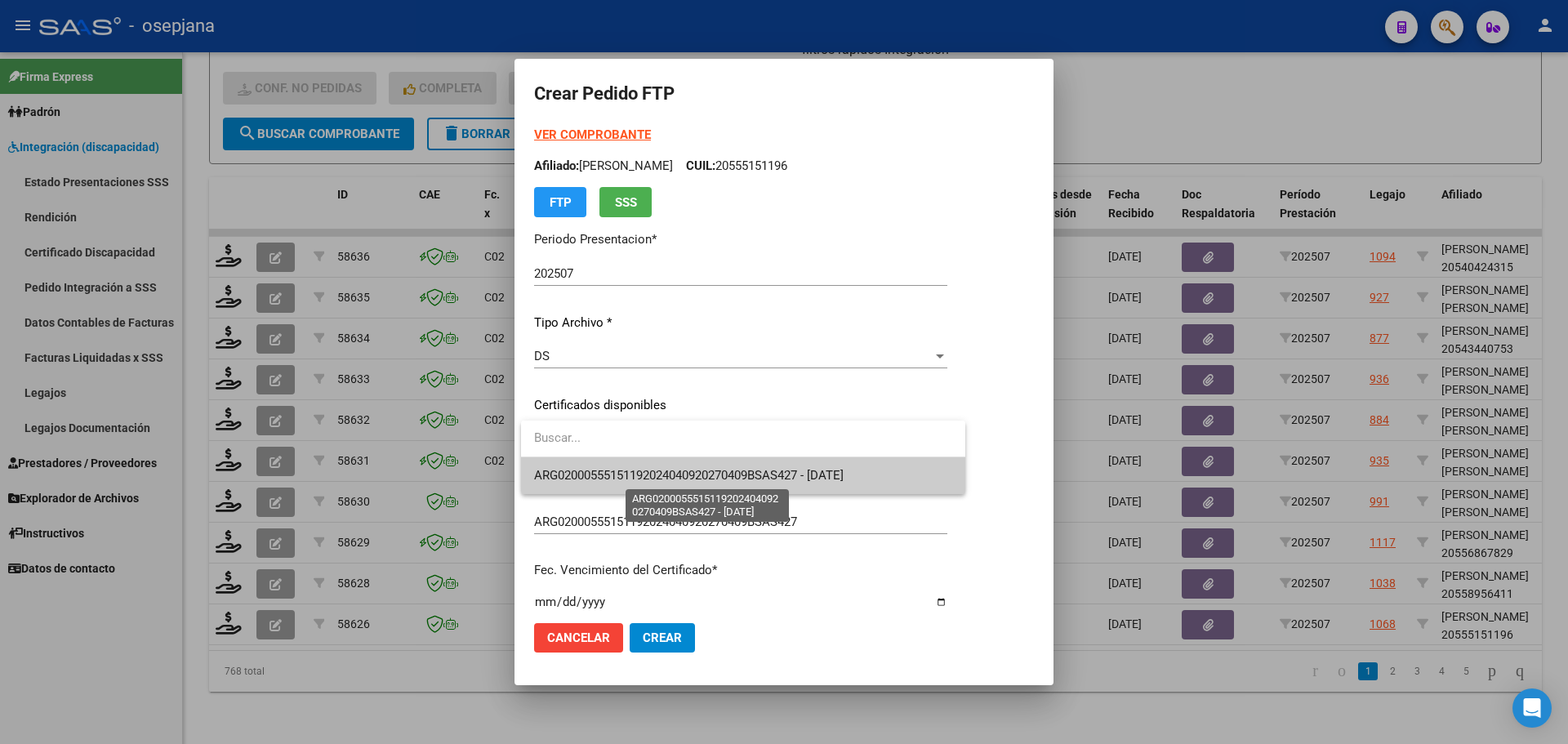
click at [648, 471] on span "ARG02000555151192024040920270409BSAS427 - 2027-04-09" at bounding box center [689, 476] width 309 height 15
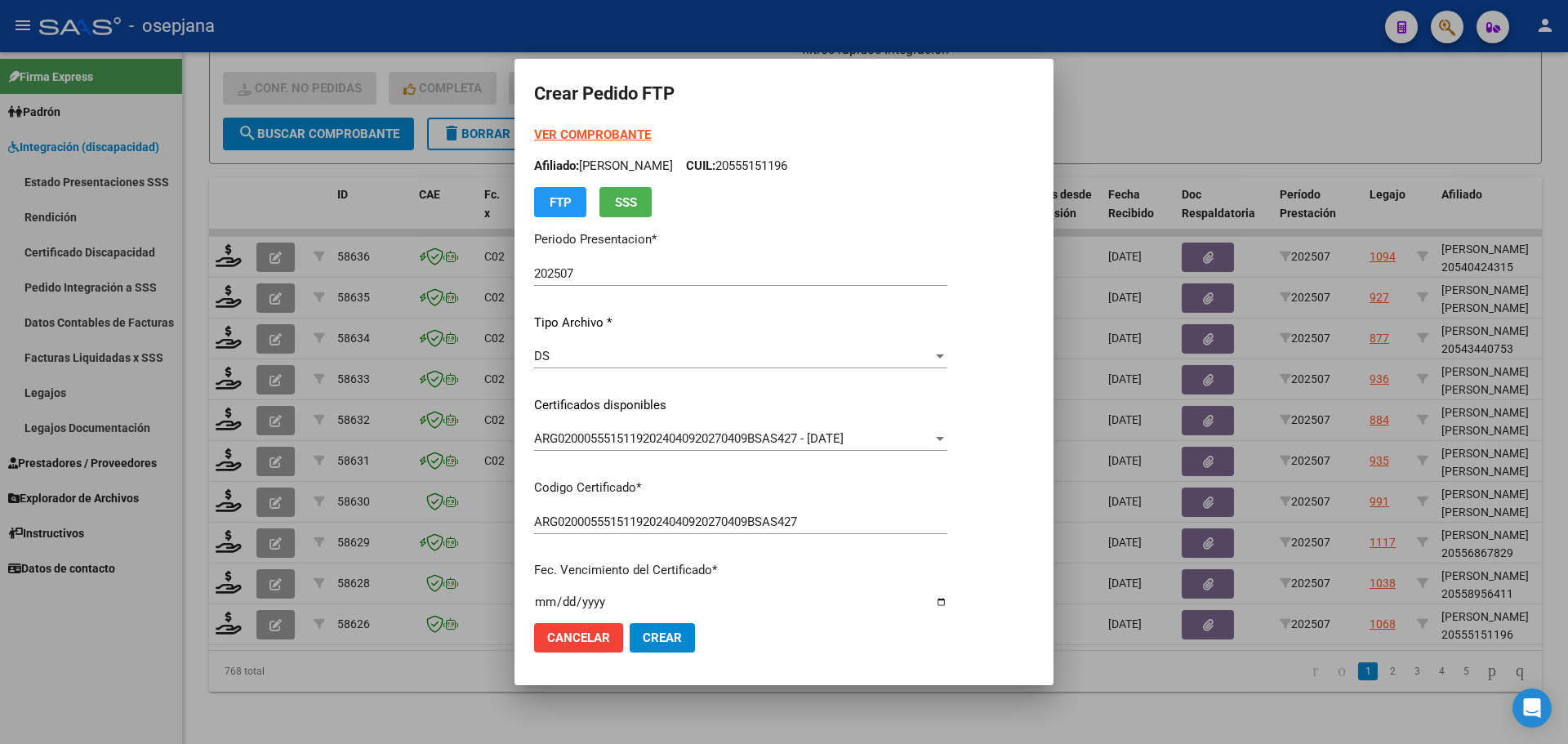
click at [603, 130] on strong "VER COMPROBANTE" at bounding box center [592, 135] width 117 height 15
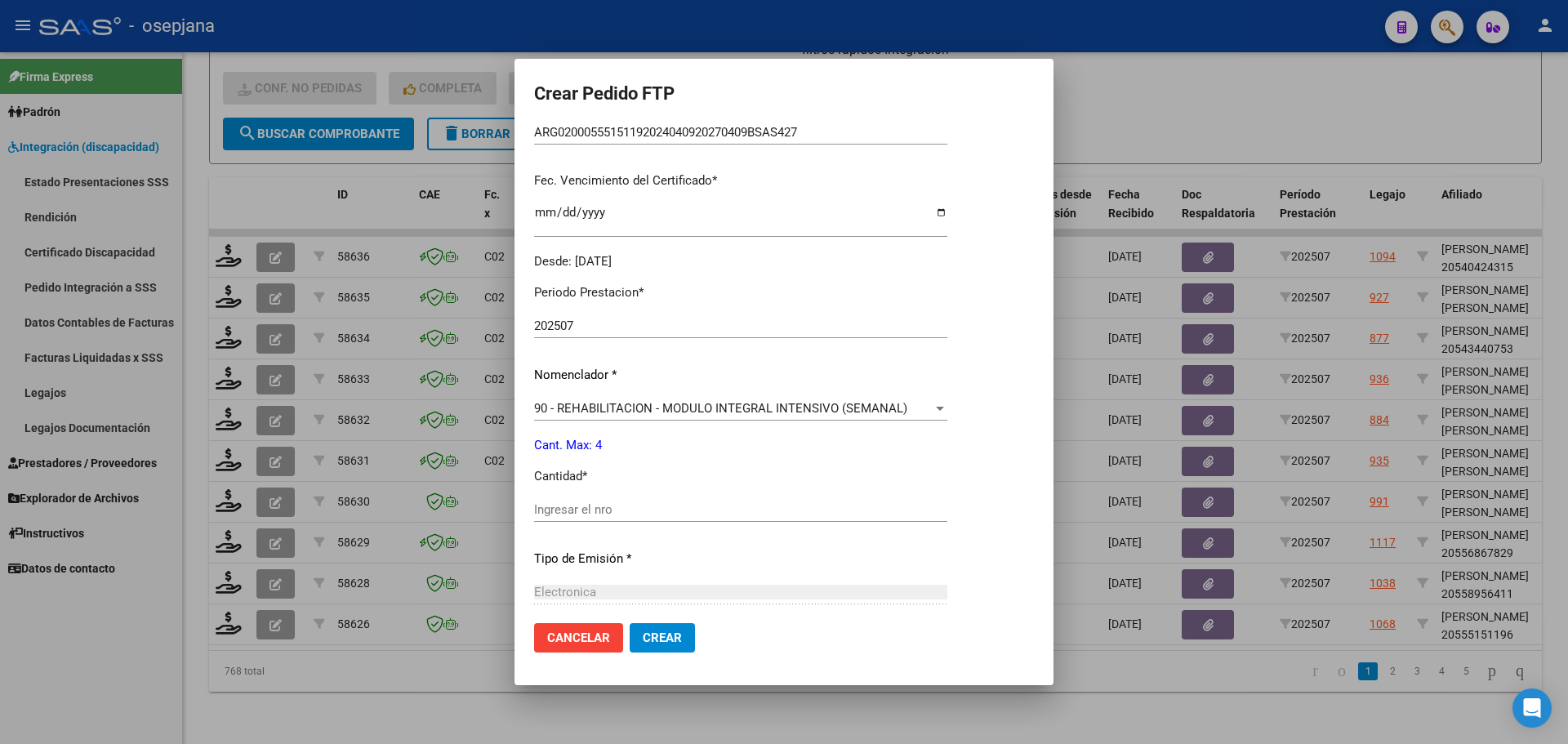
scroll to position [408, 0]
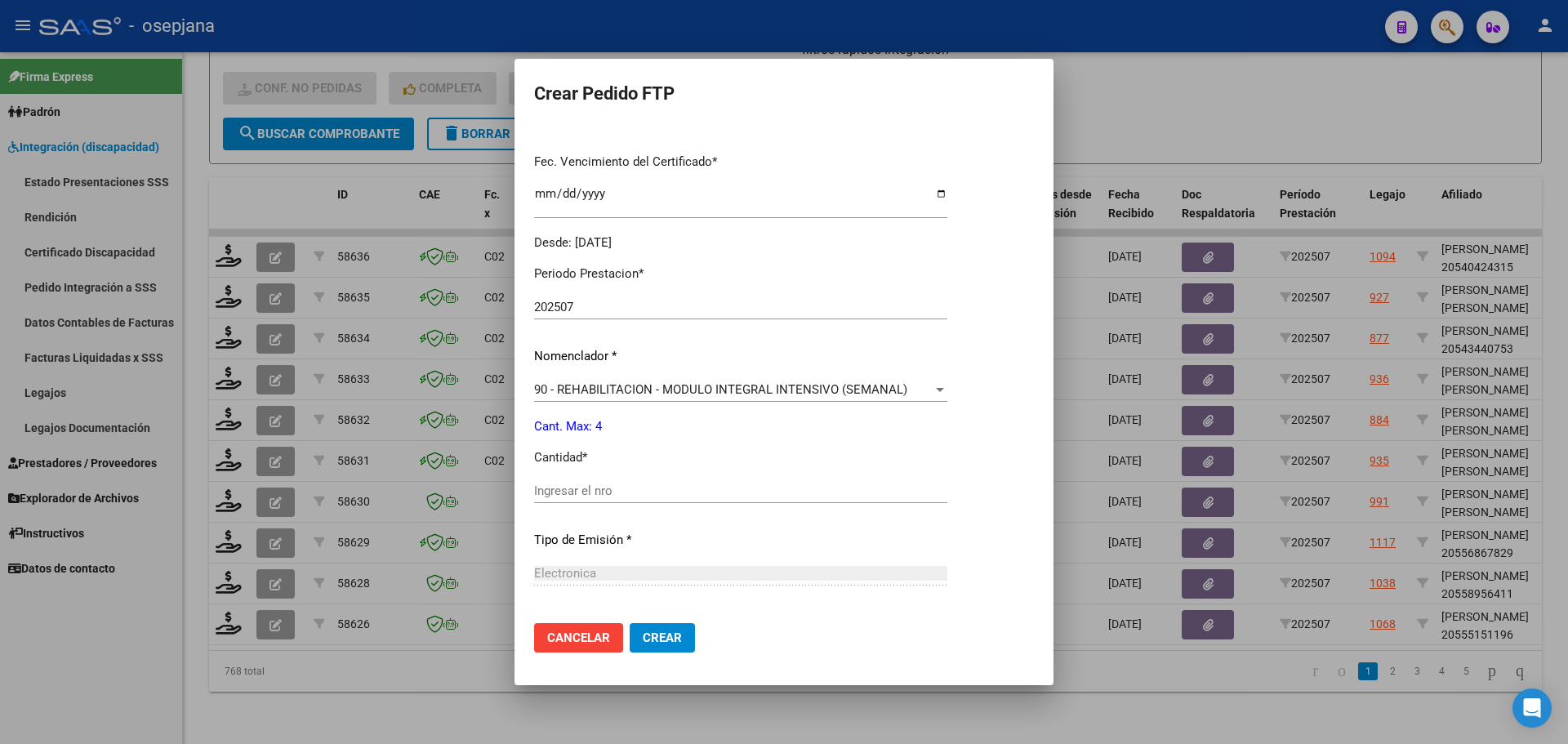
click at [557, 487] on input "Ingresar el nro" at bounding box center [740, 491] width 413 height 15
type input "4"
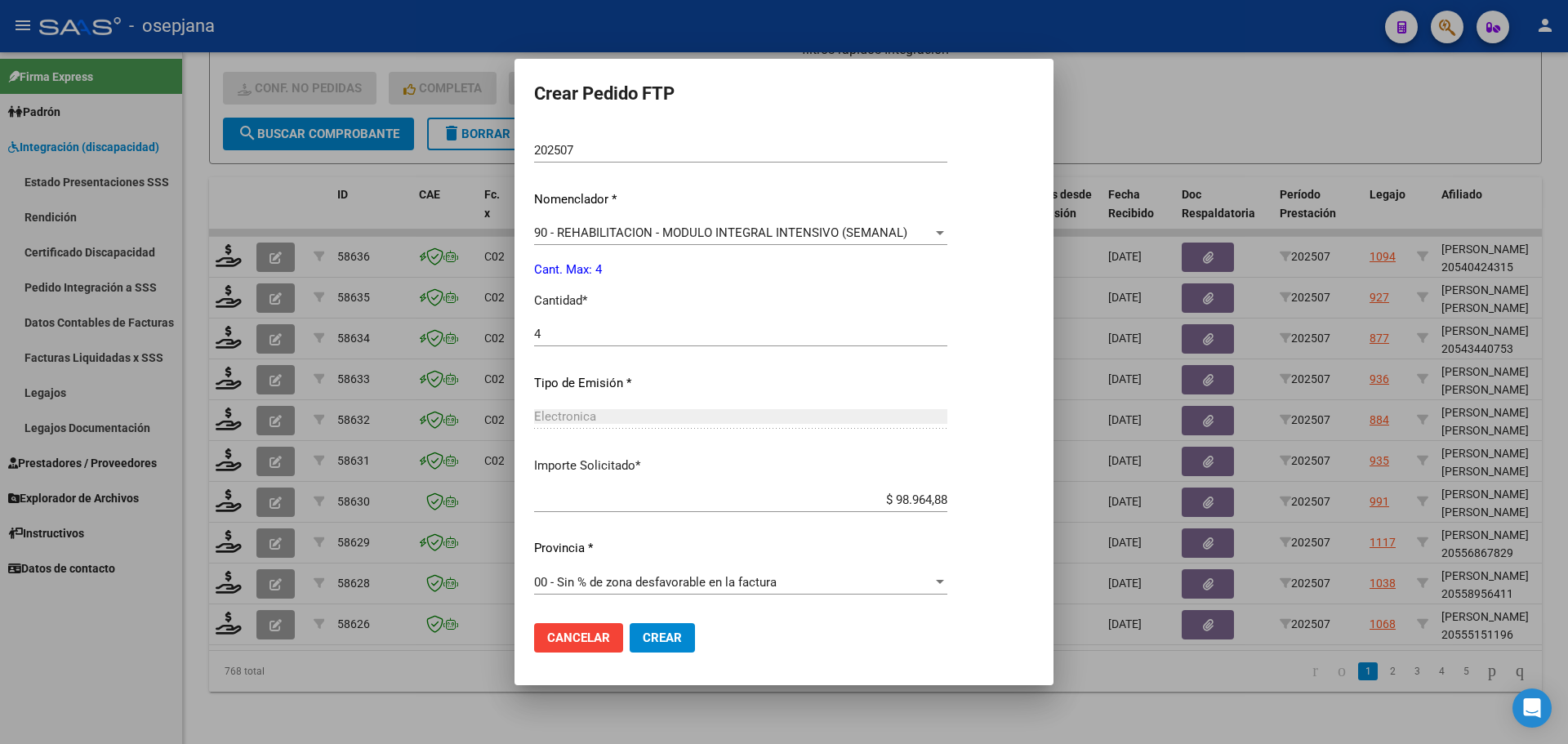
click at [660, 638] on span "Crear" at bounding box center [663, 638] width 39 height 15
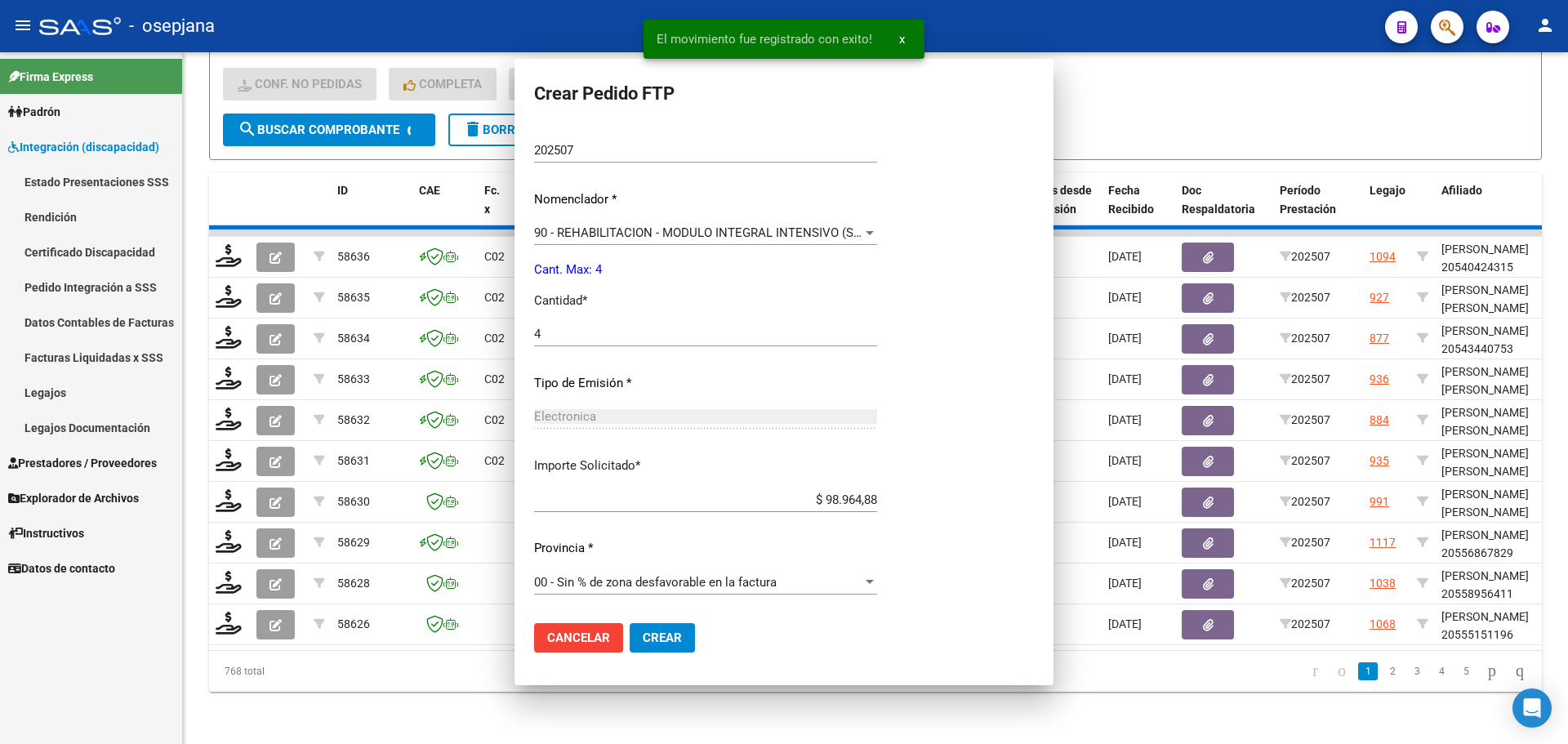
scroll to position [0, 0]
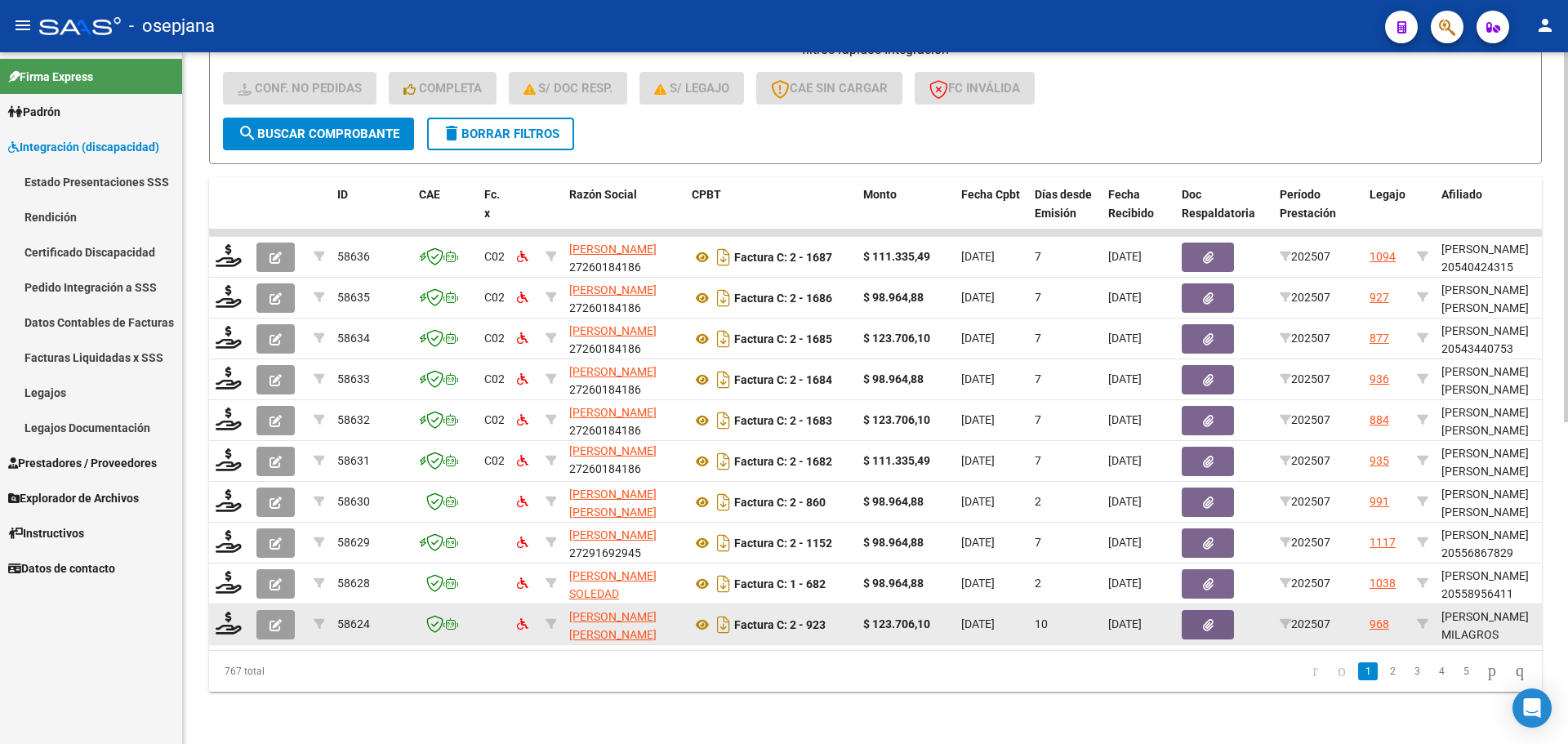
click at [240, 624] on div at bounding box center [230, 625] width 28 height 25
click at [222, 614] on icon at bounding box center [229, 624] width 26 height 23
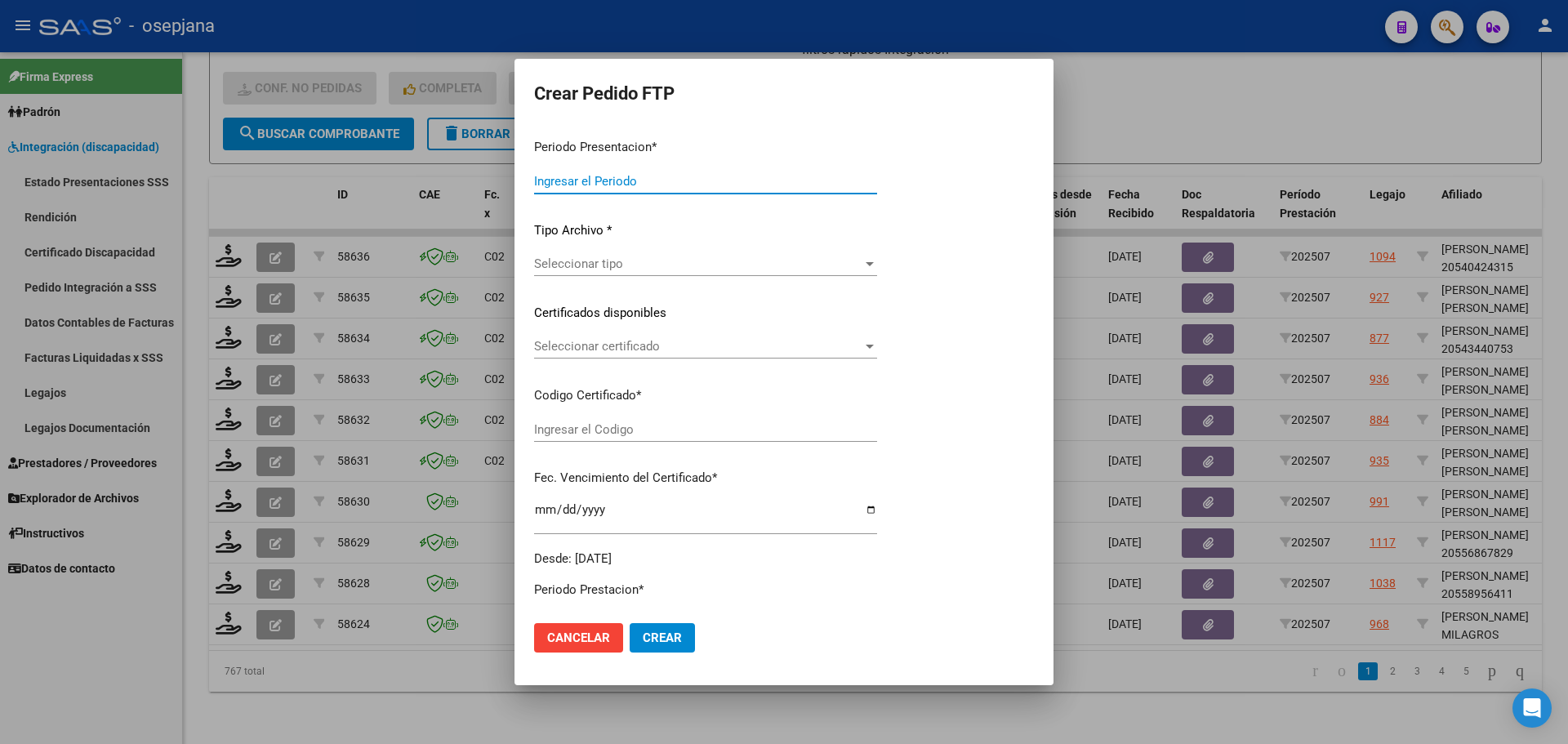
type input "202507"
type input "$ 123.706,10"
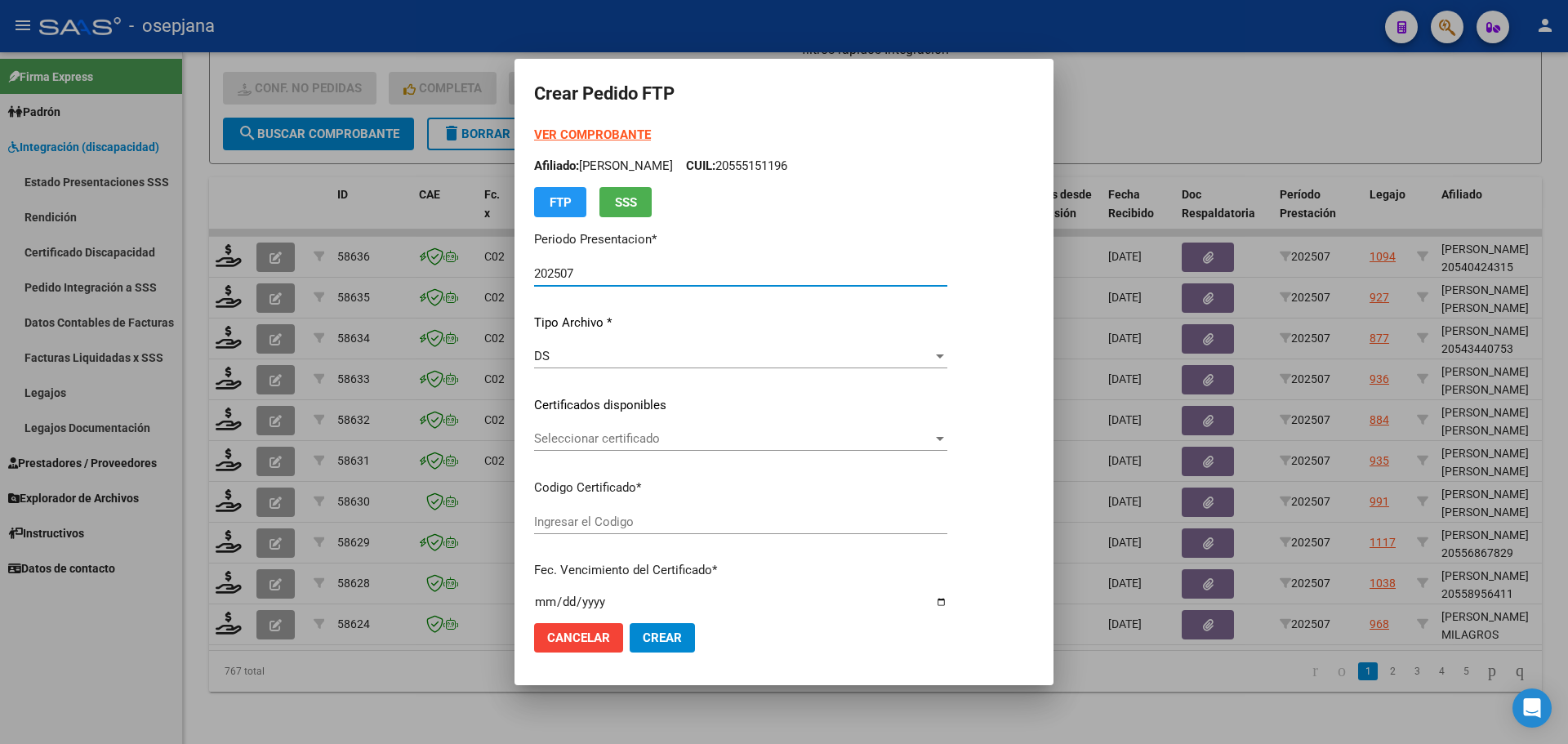
type input "ARG01000583576992021092120260921502"
type input "2025-09-21"
click at [635, 440] on span "Seleccionar certificado" at bounding box center [765, 439] width 461 height 15
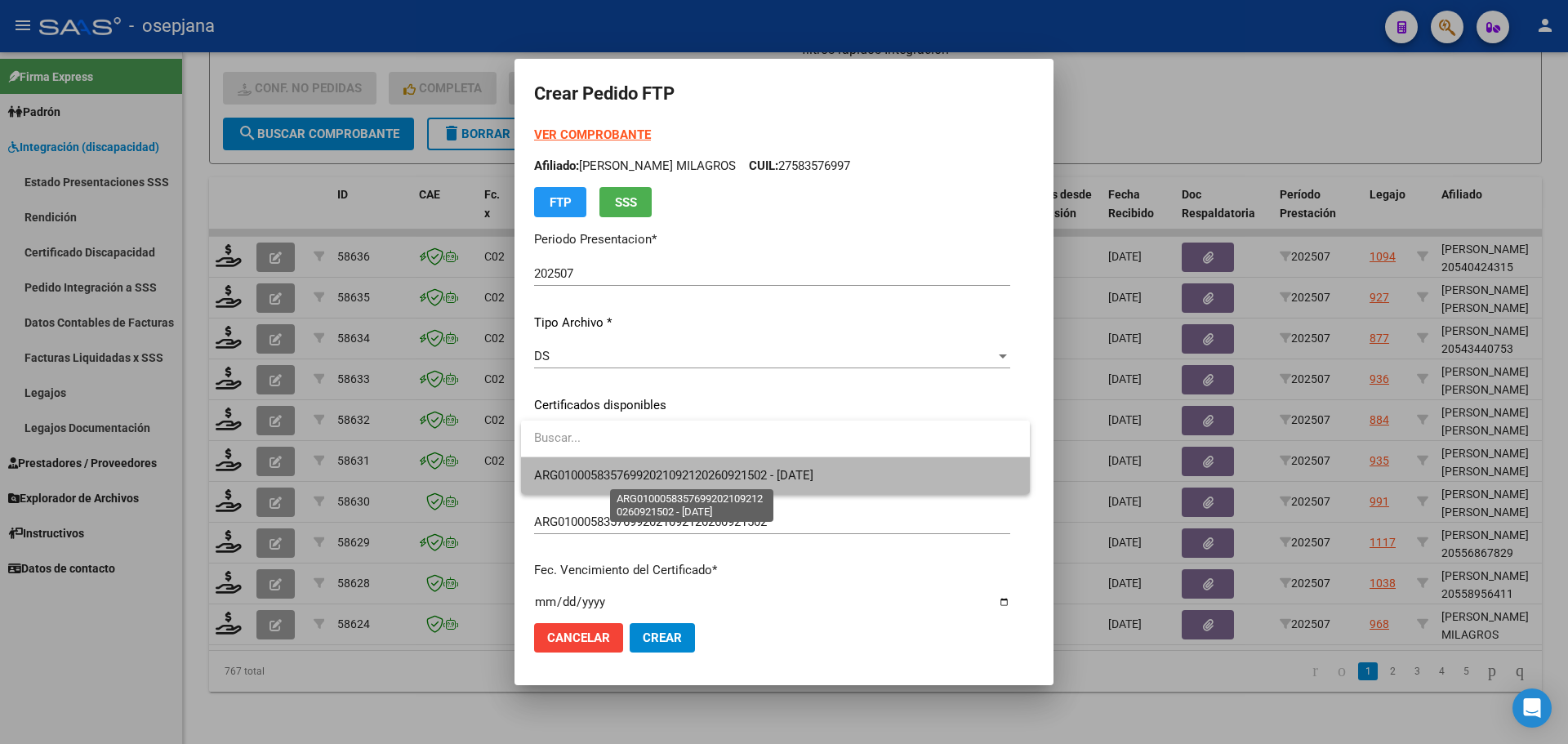
click at [632, 471] on span "ARG01000583576992021092120260921502 - 2025-09-21" at bounding box center [673, 476] width 279 height 15
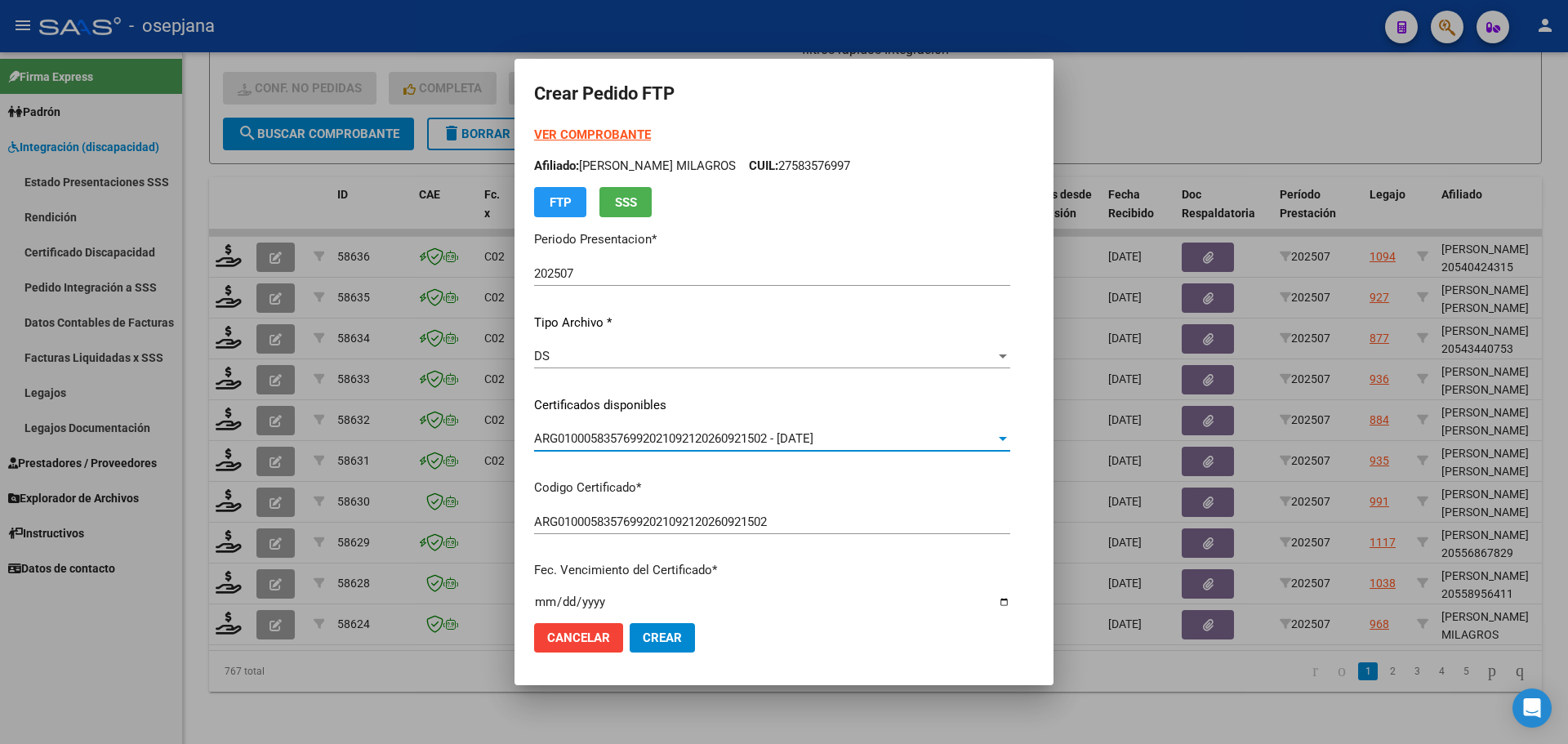
click at [617, 134] on strong "VER COMPROBANTE" at bounding box center [592, 135] width 117 height 15
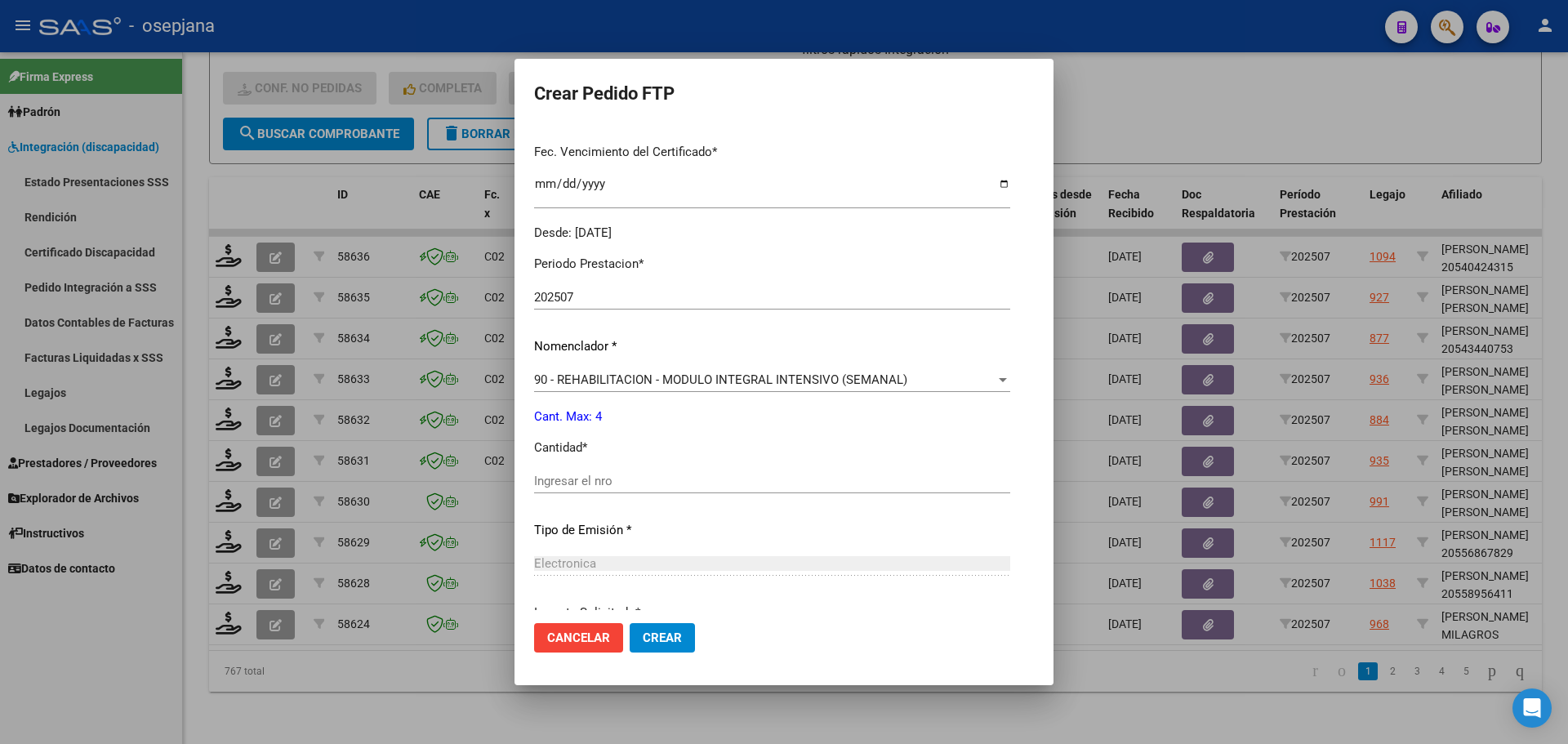
scroll to position [490, 0]
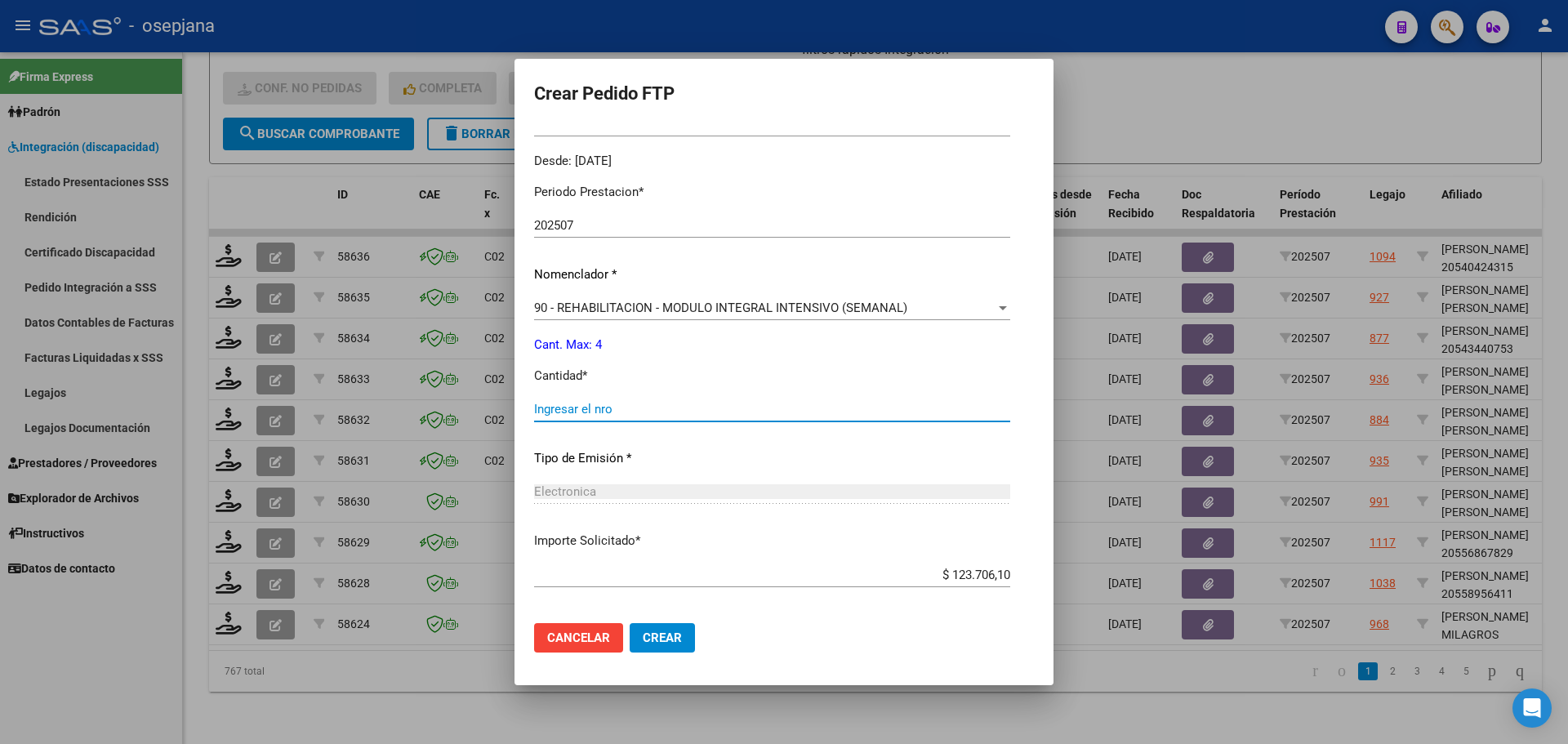
click at [582, 402] on input "Ingresar el nro" at bounding box center [772, 409] width 476 height 15
type input "4"
click at [671, 637] on span "Crear" at bounding box center [663, 638] width 39 height 15
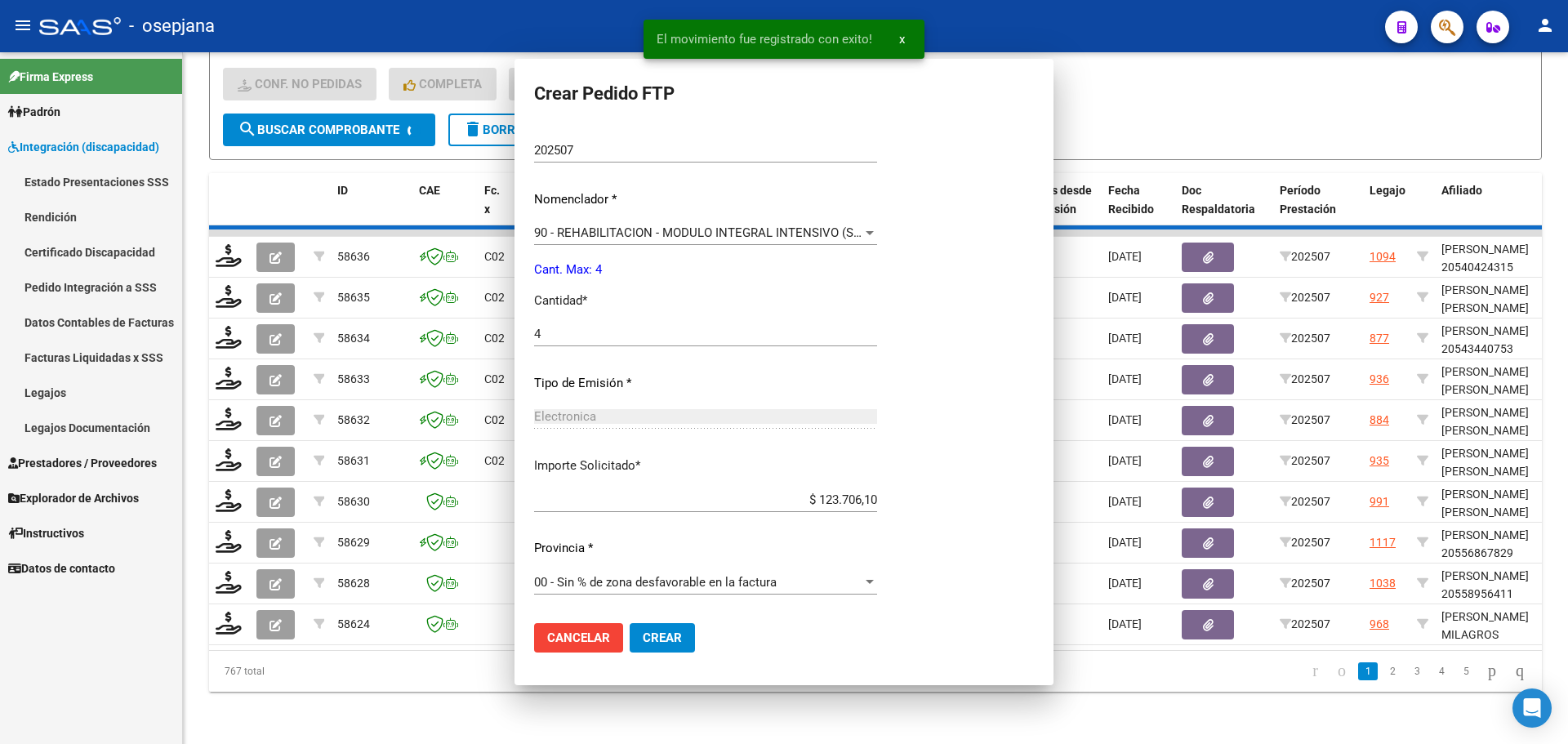
scroll to position [0, 0]
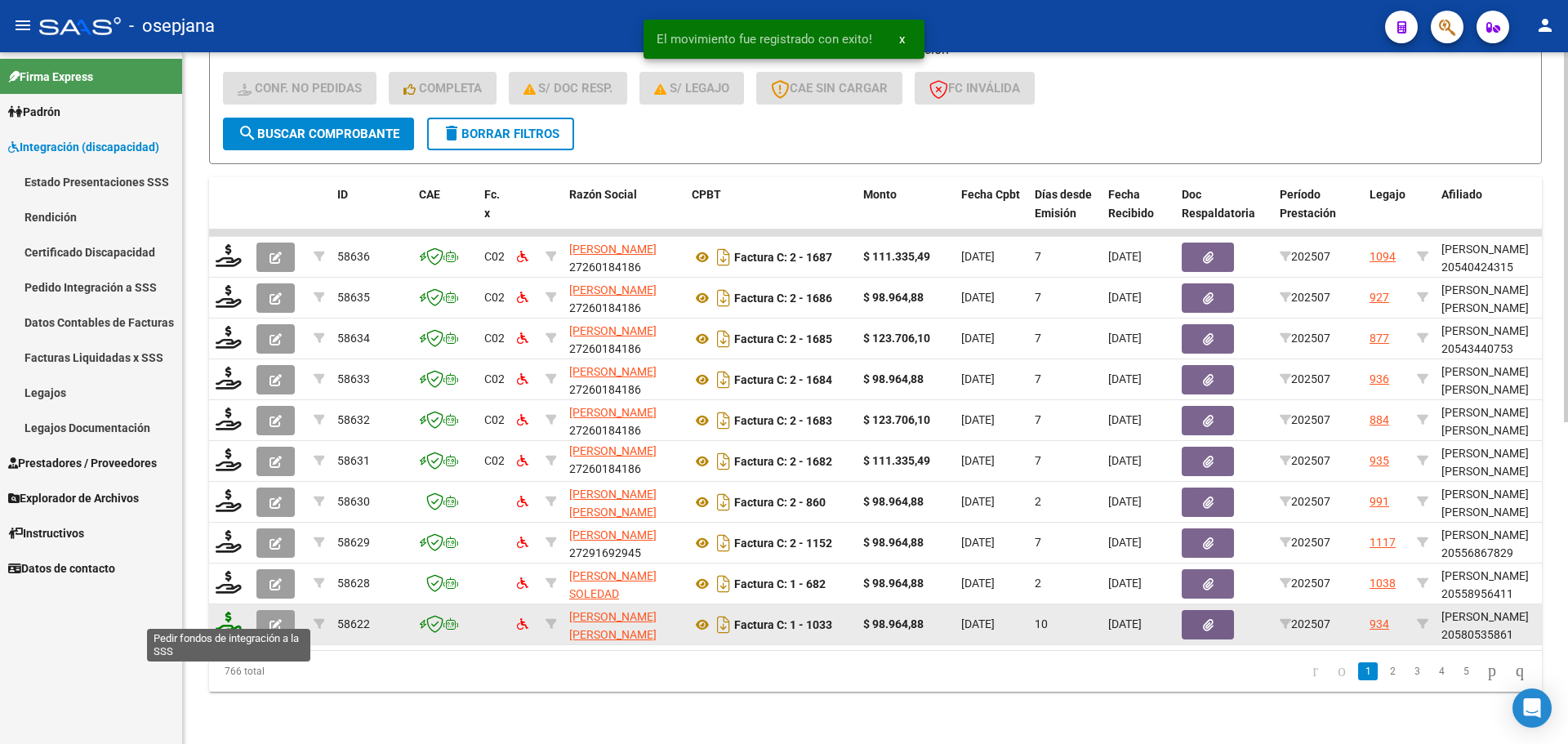
click at [226, 616] on icon at bounding box center [229, 624] width 26 height 23
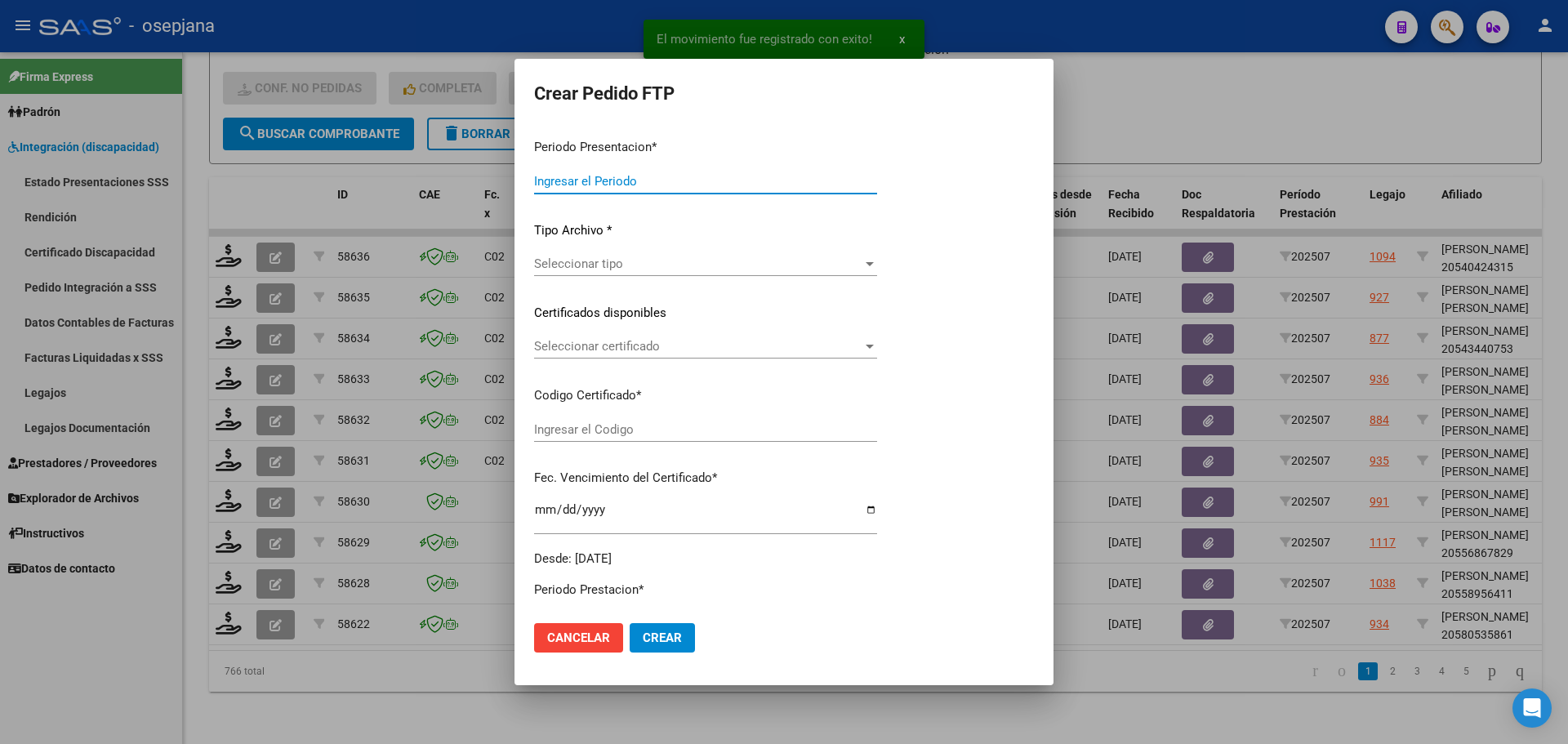
type input "202507"
type input "$ 98.964,88"
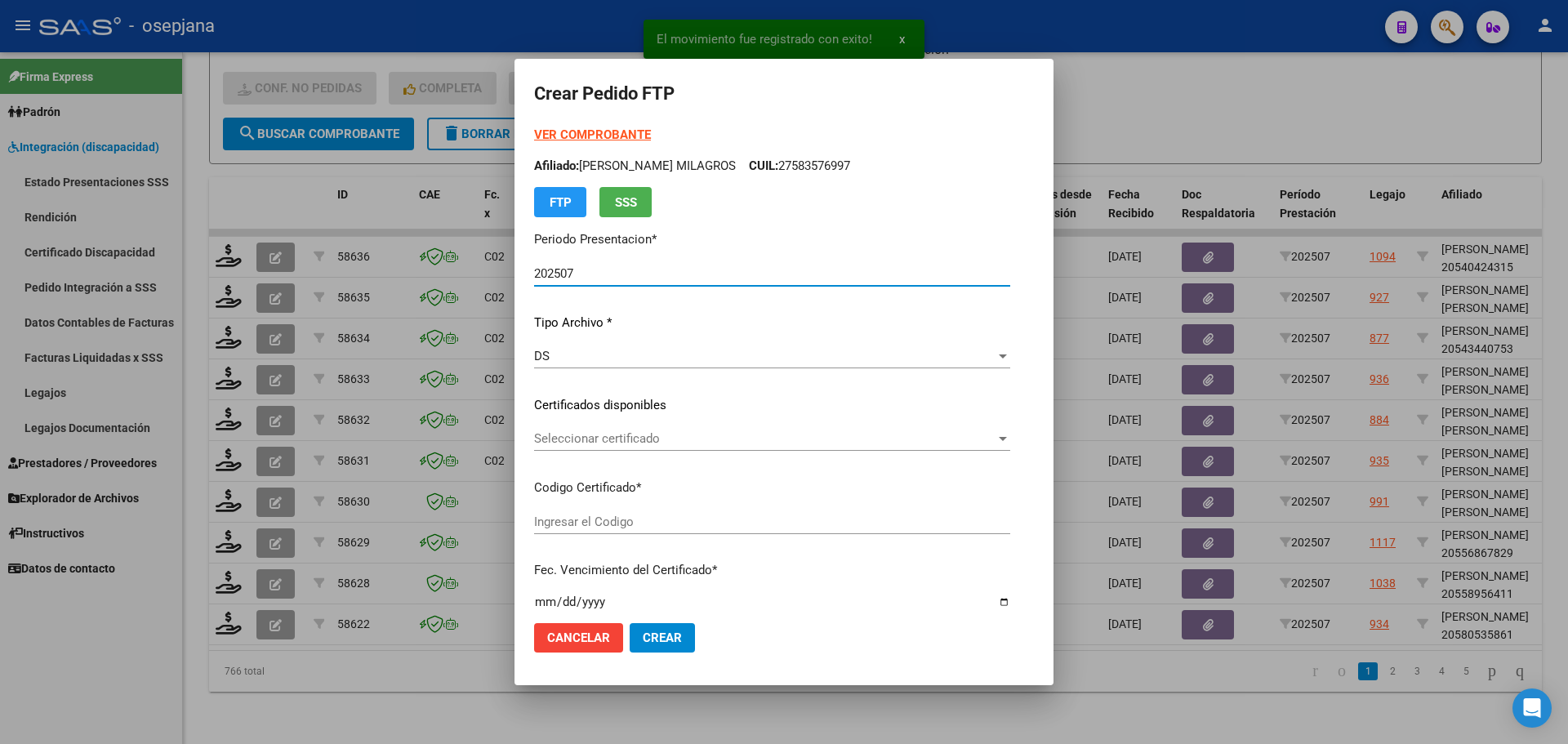
type input "ARG02000580535862022090620270906BS376"
type input "2027-09-06"
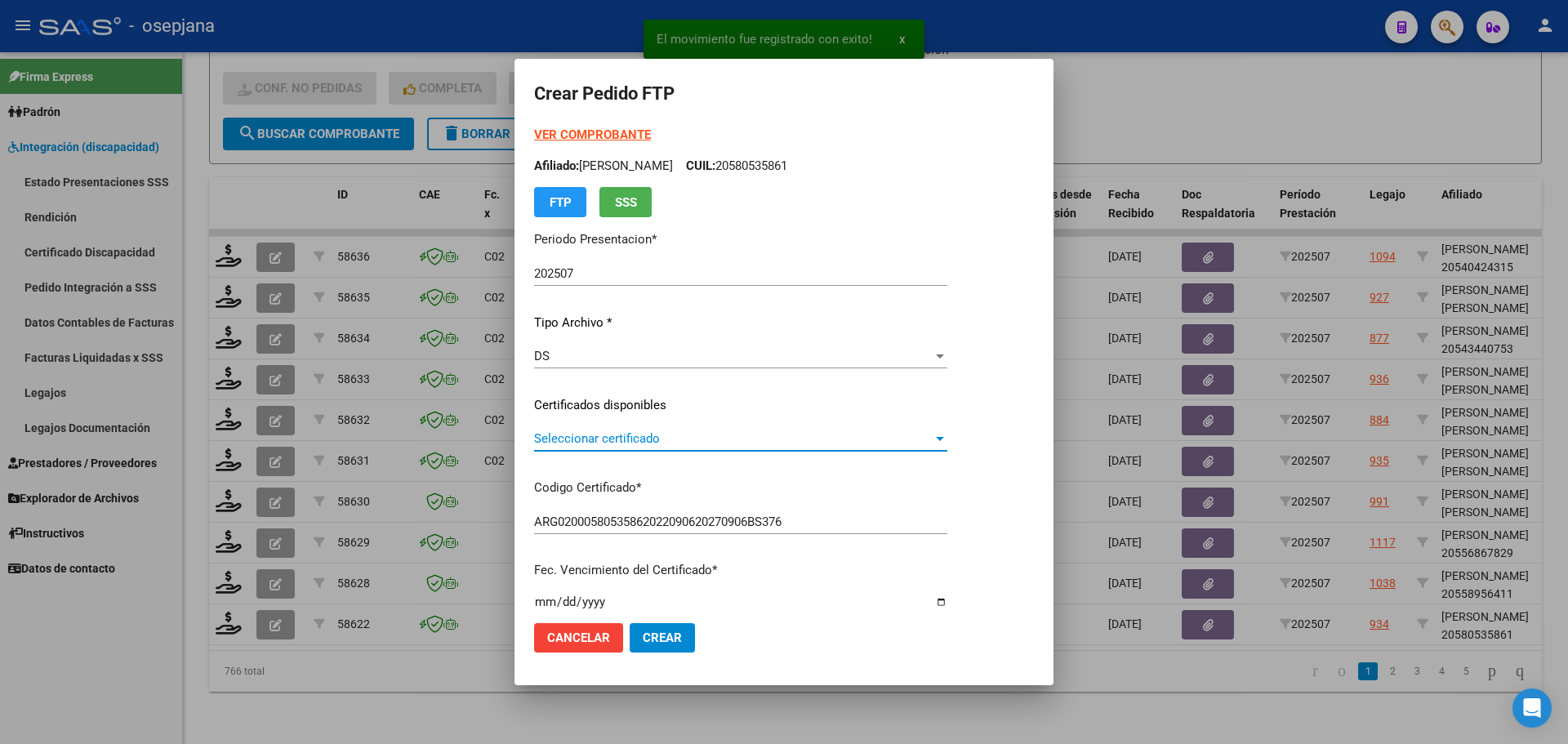
click at [602, 435] on span "Seleccionar certificado" at bounding box center [733, 439] width 398 height 15
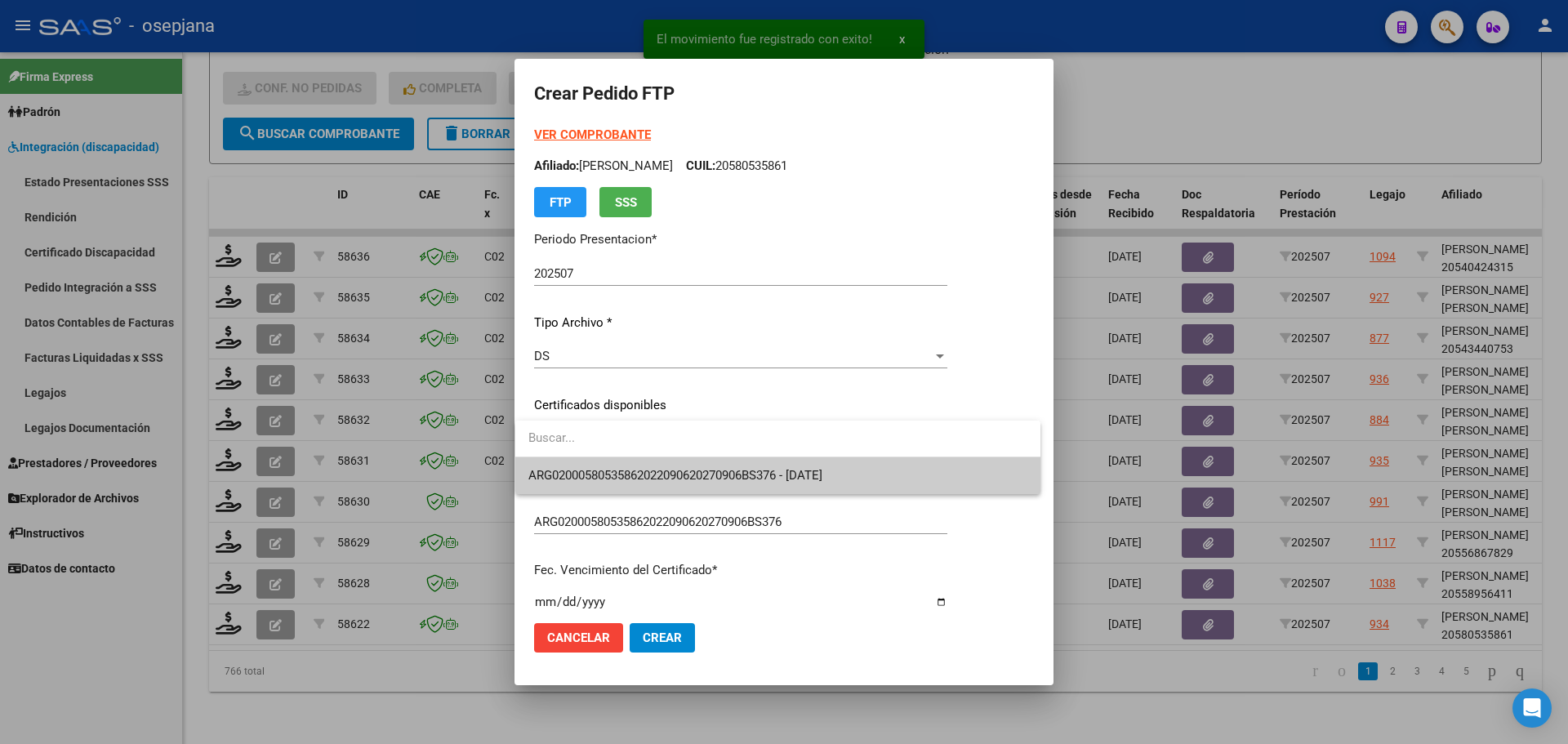
click at [609, 462] on span "ARG02000580535862022090620270906BS376 - 2027-09-06" at bounding box center [778, 476] width 499 height 37
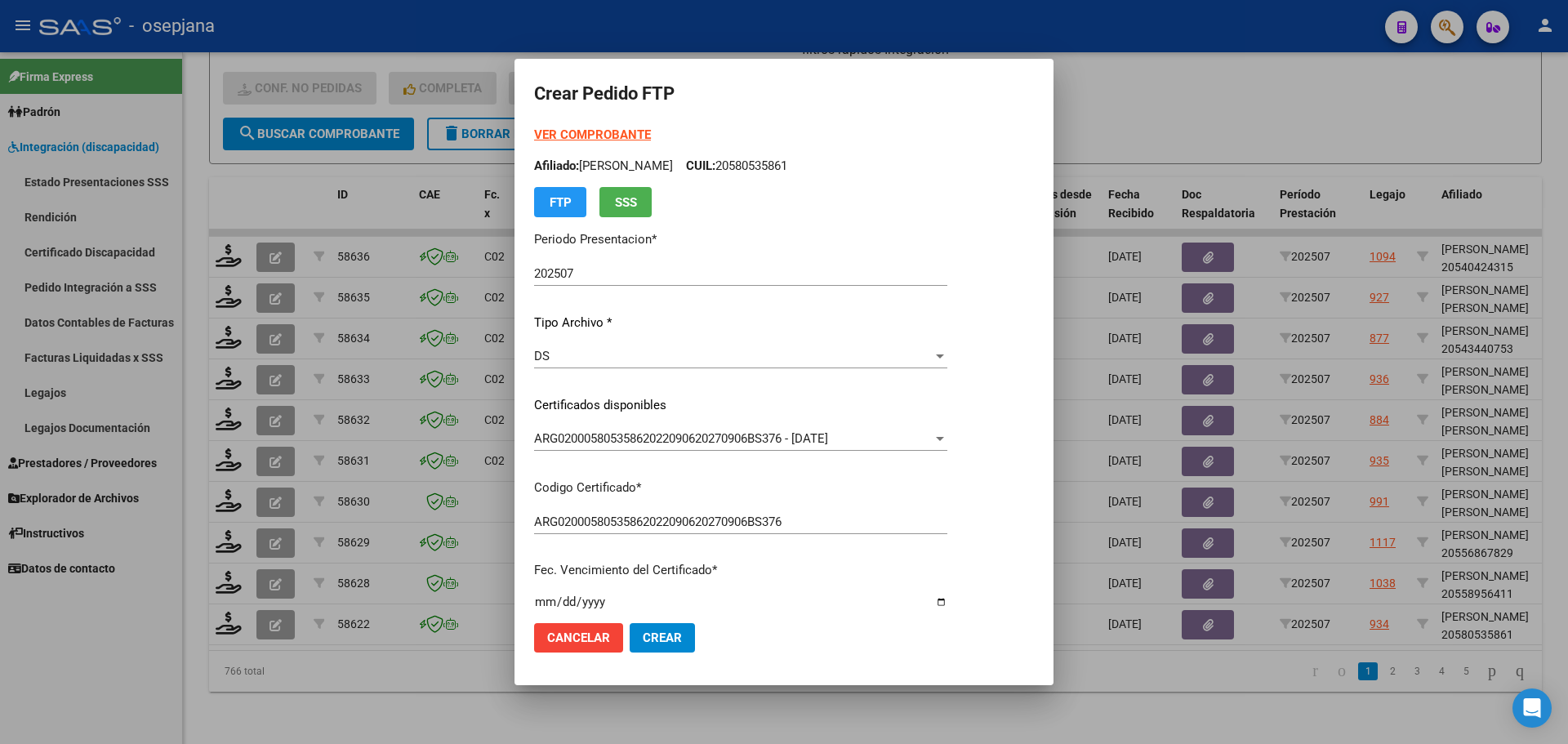
click at [627, 137] on strong "VER COMPROBANTE" at bounding box center [592, 135] width 117 height 15
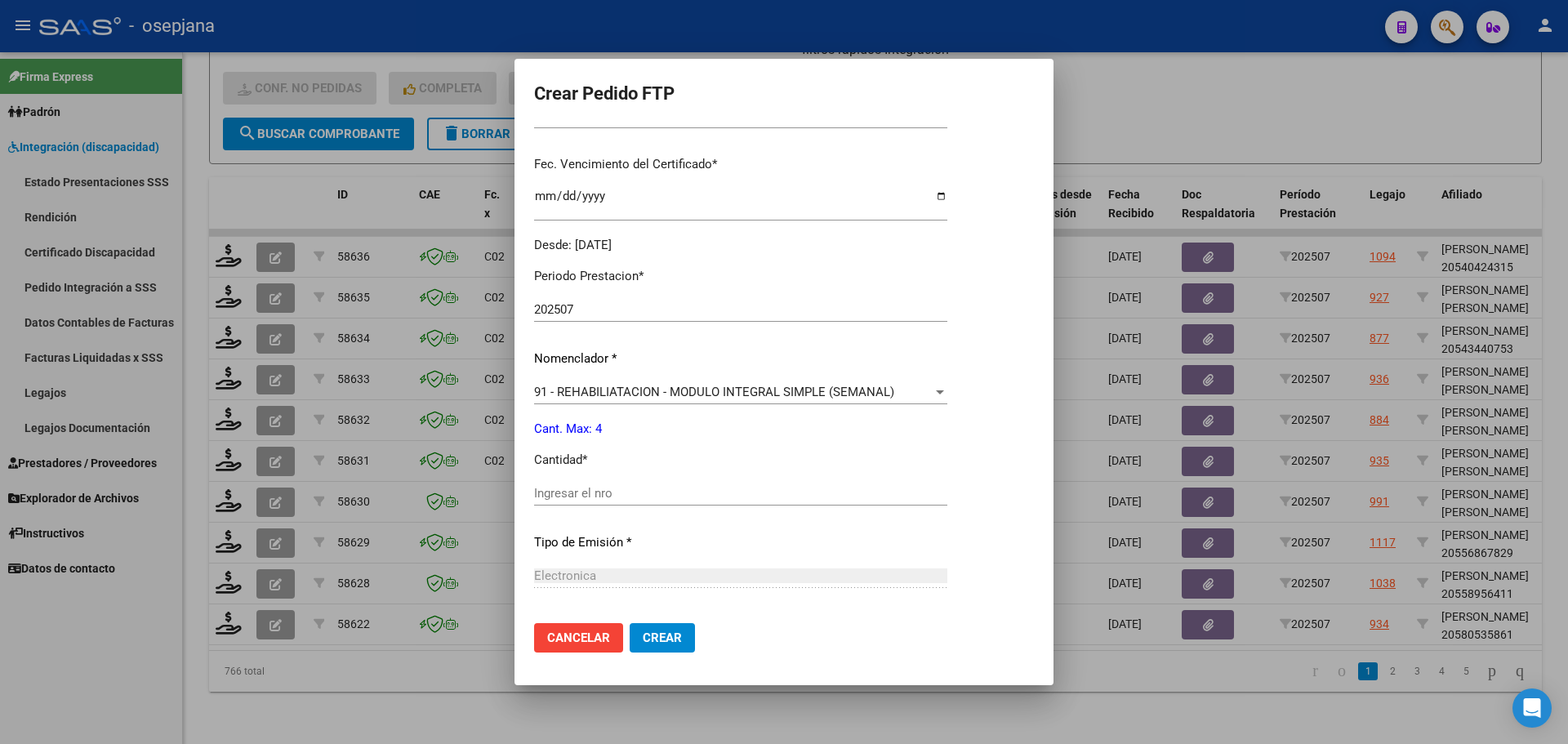
scroll to position [408, 0]
click at [542, 489] on input "Ingresar el nro" at bounding box center [740, 491] width 413 height 15
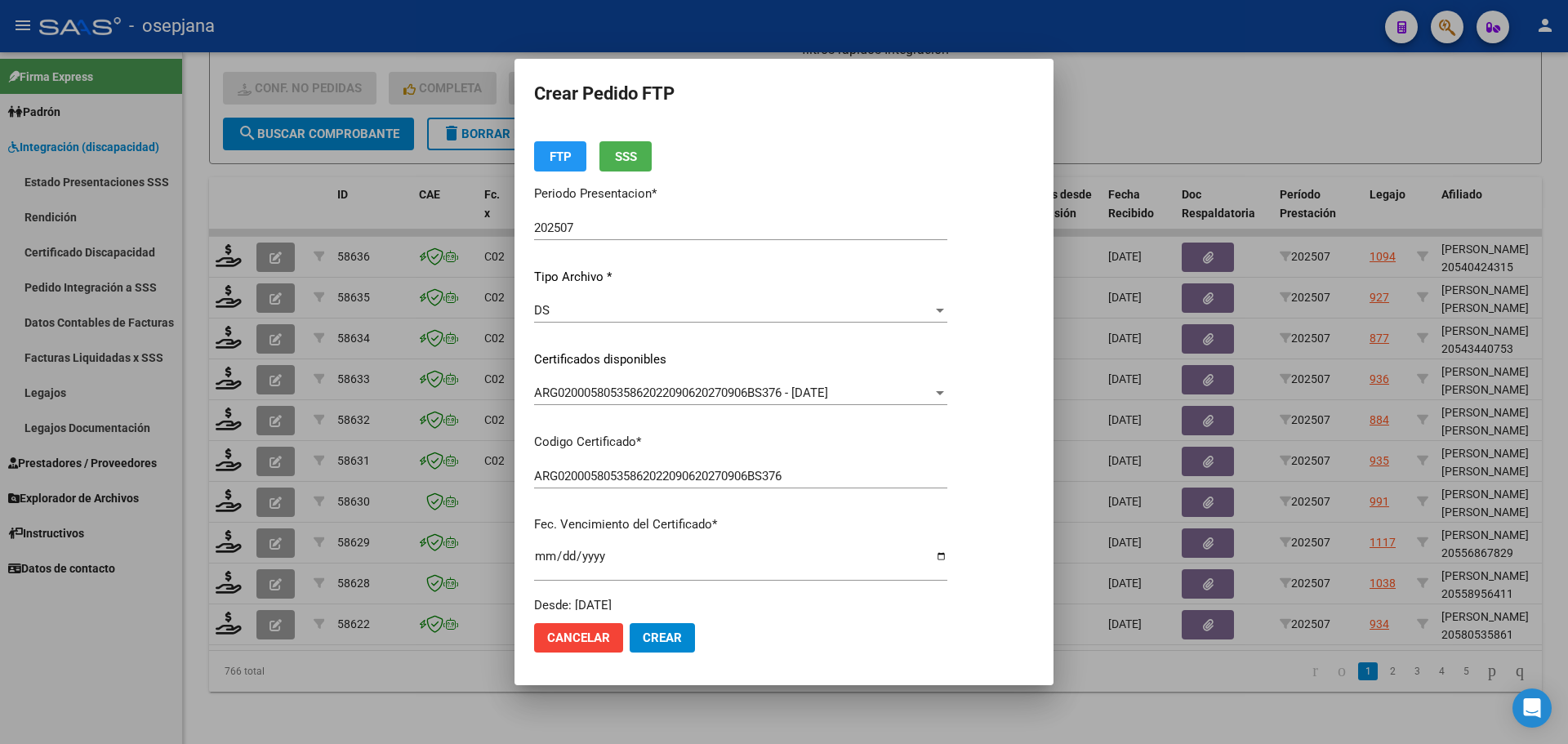
scroll to position [0, 0]
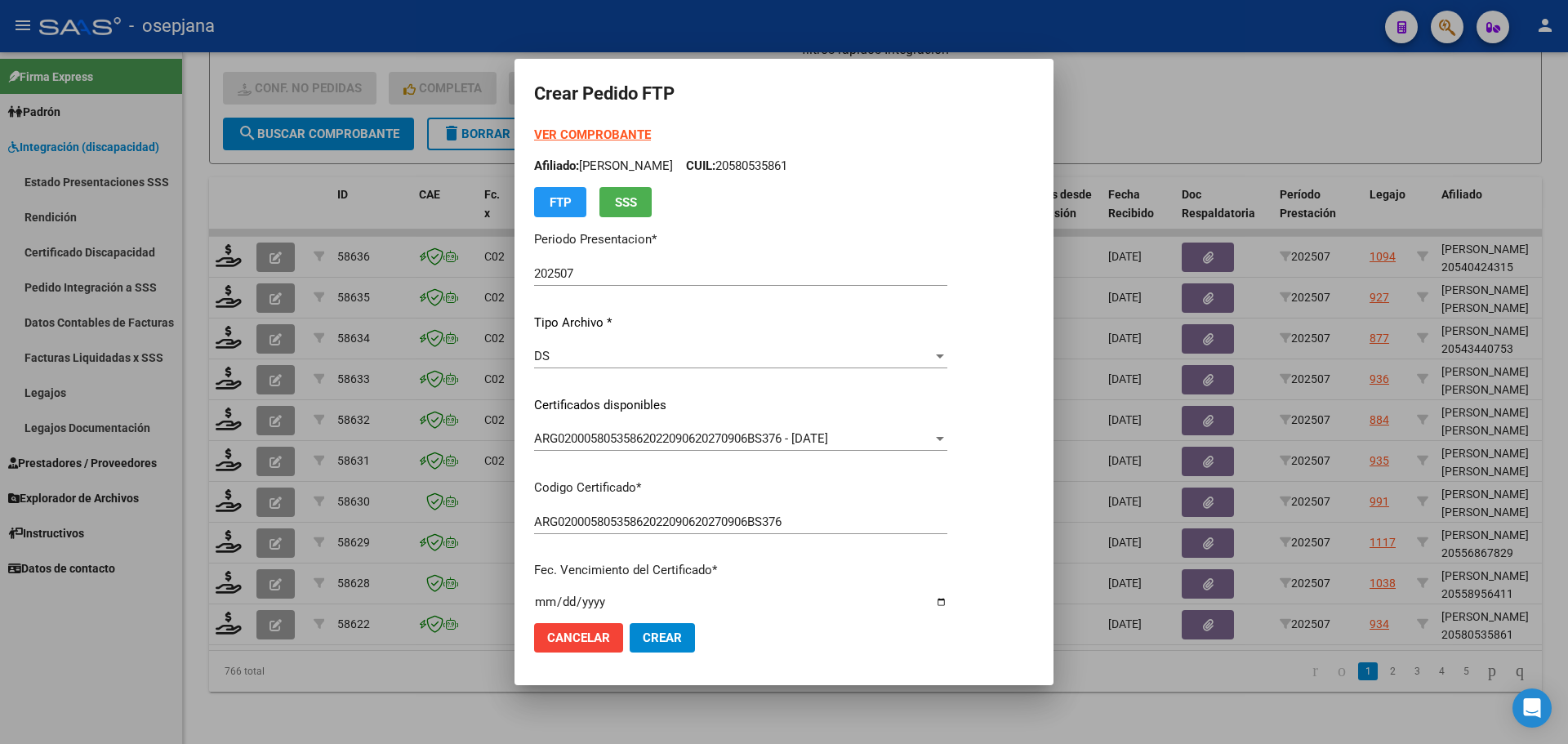
type input "4"
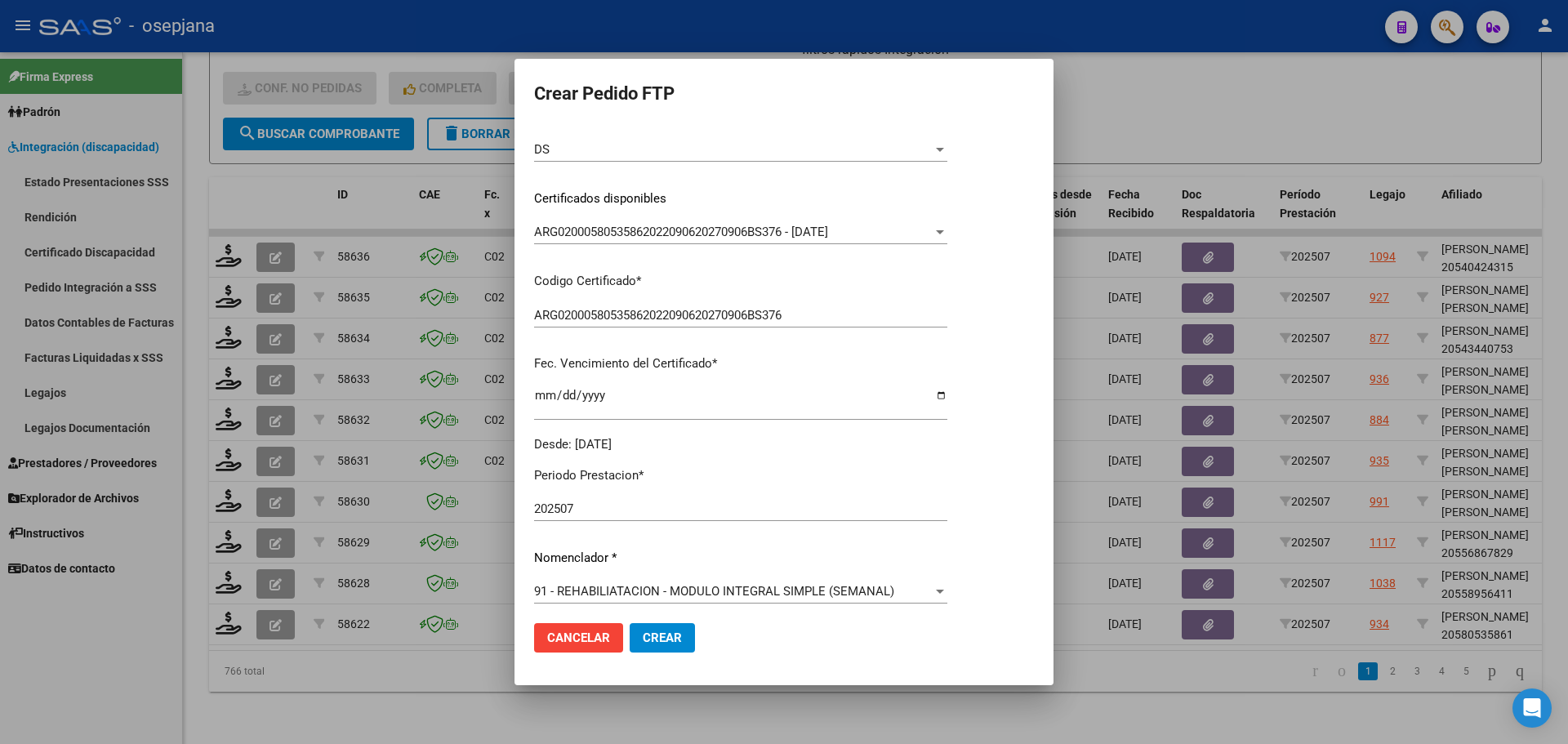
scroll to position [408, 0]
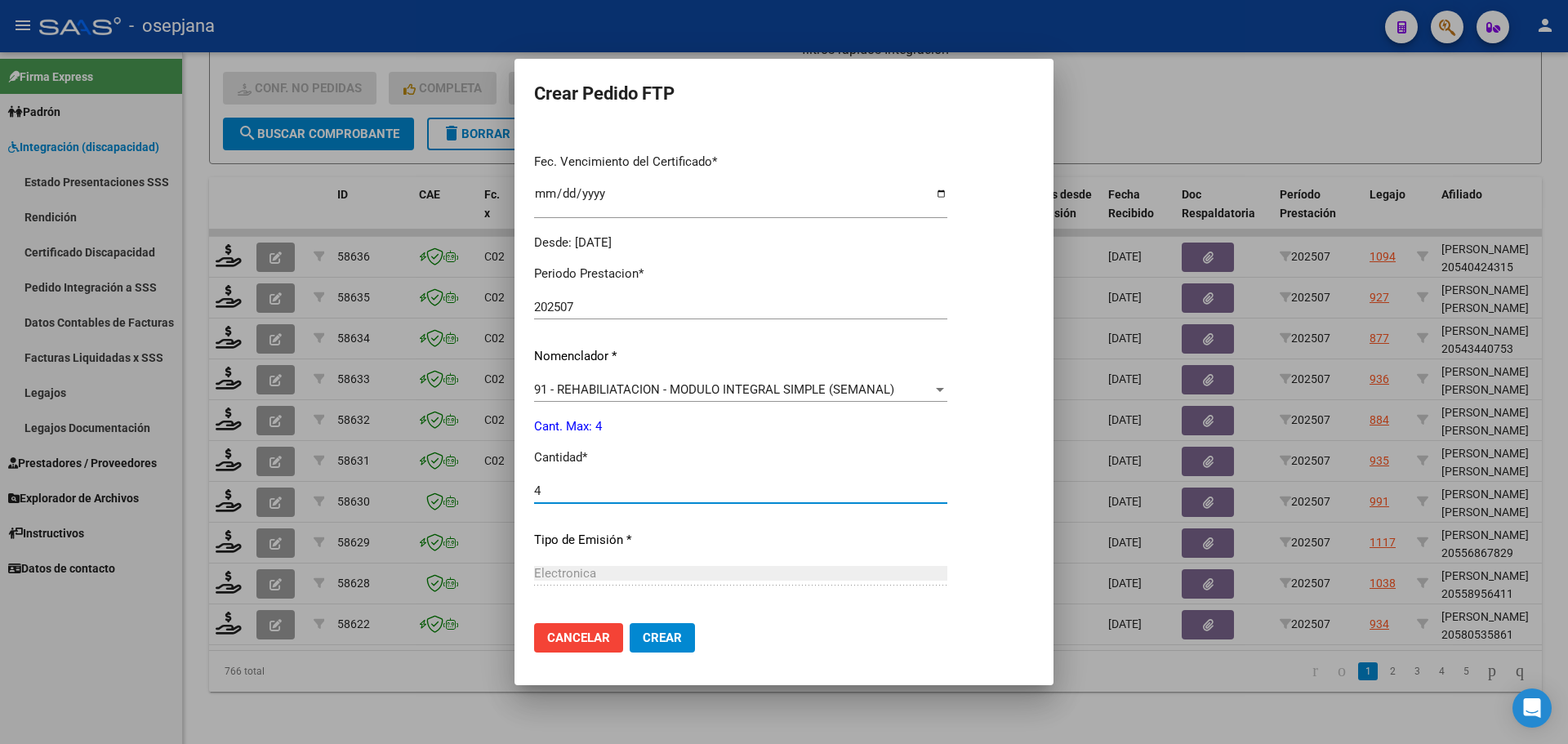
click at [676, 640] on button "Crear" at bounding box center [663, 638] width 65 height 29
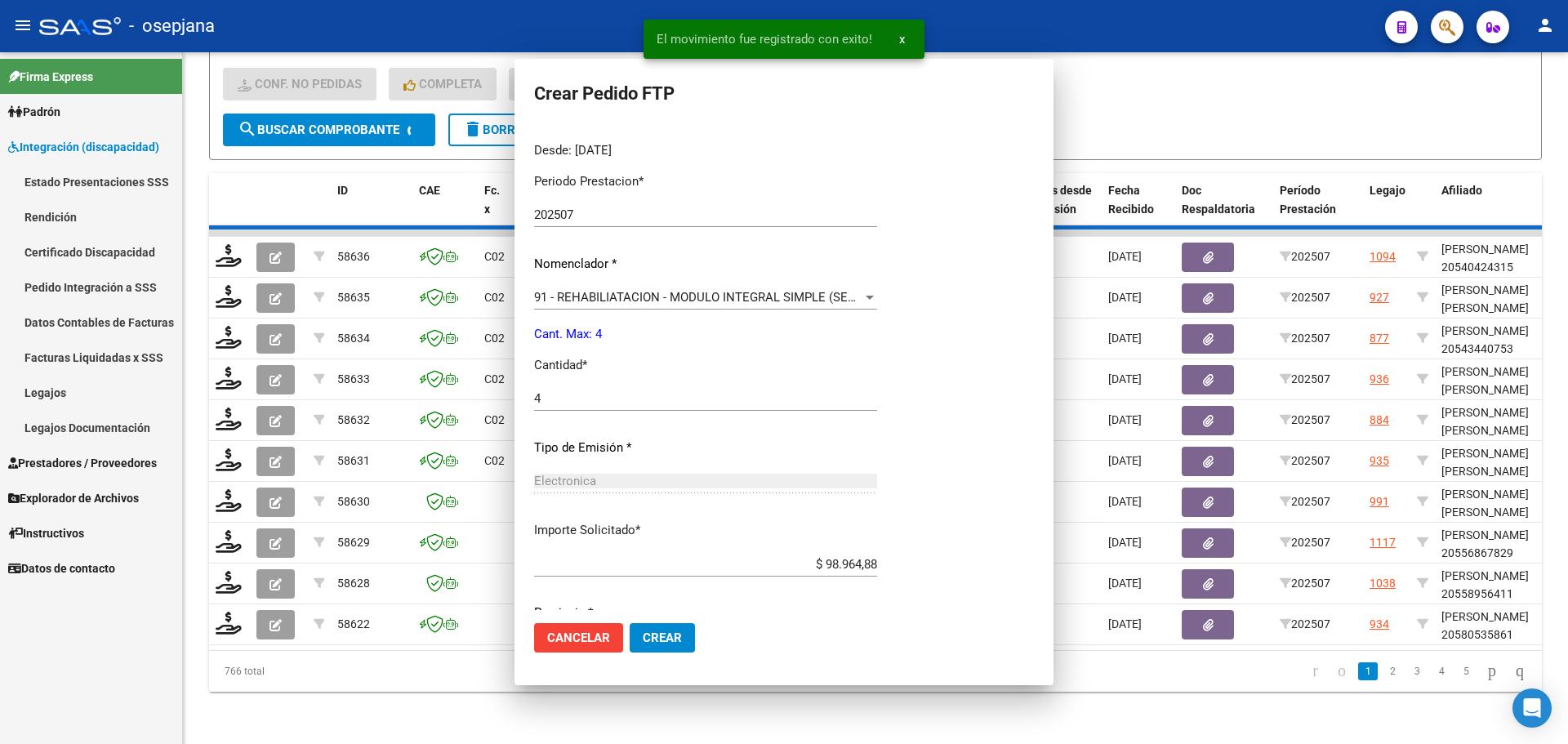
scroll to position [0, 0]
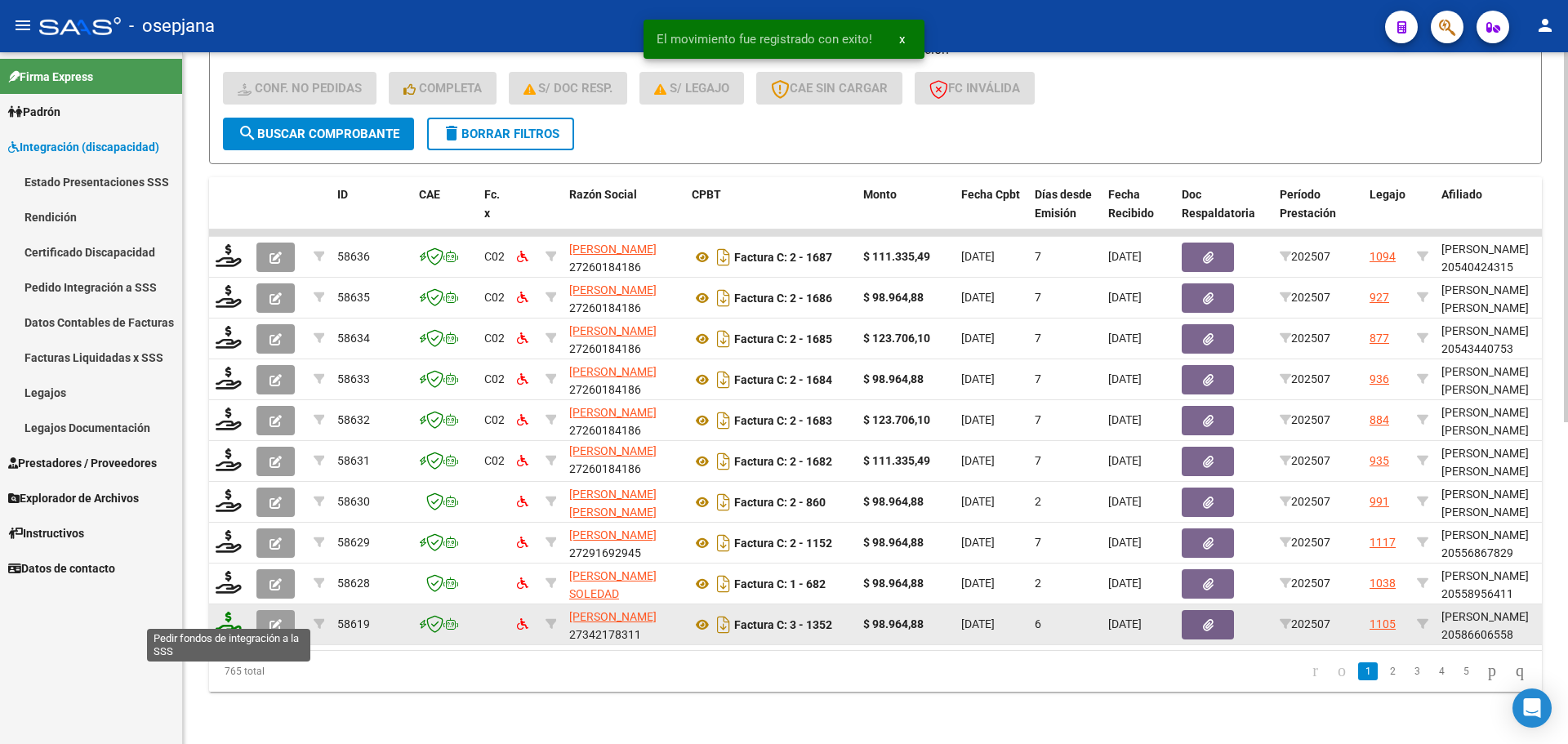
click at [236, 614] on icon at bounding box center [229, 624] width 26 height 23
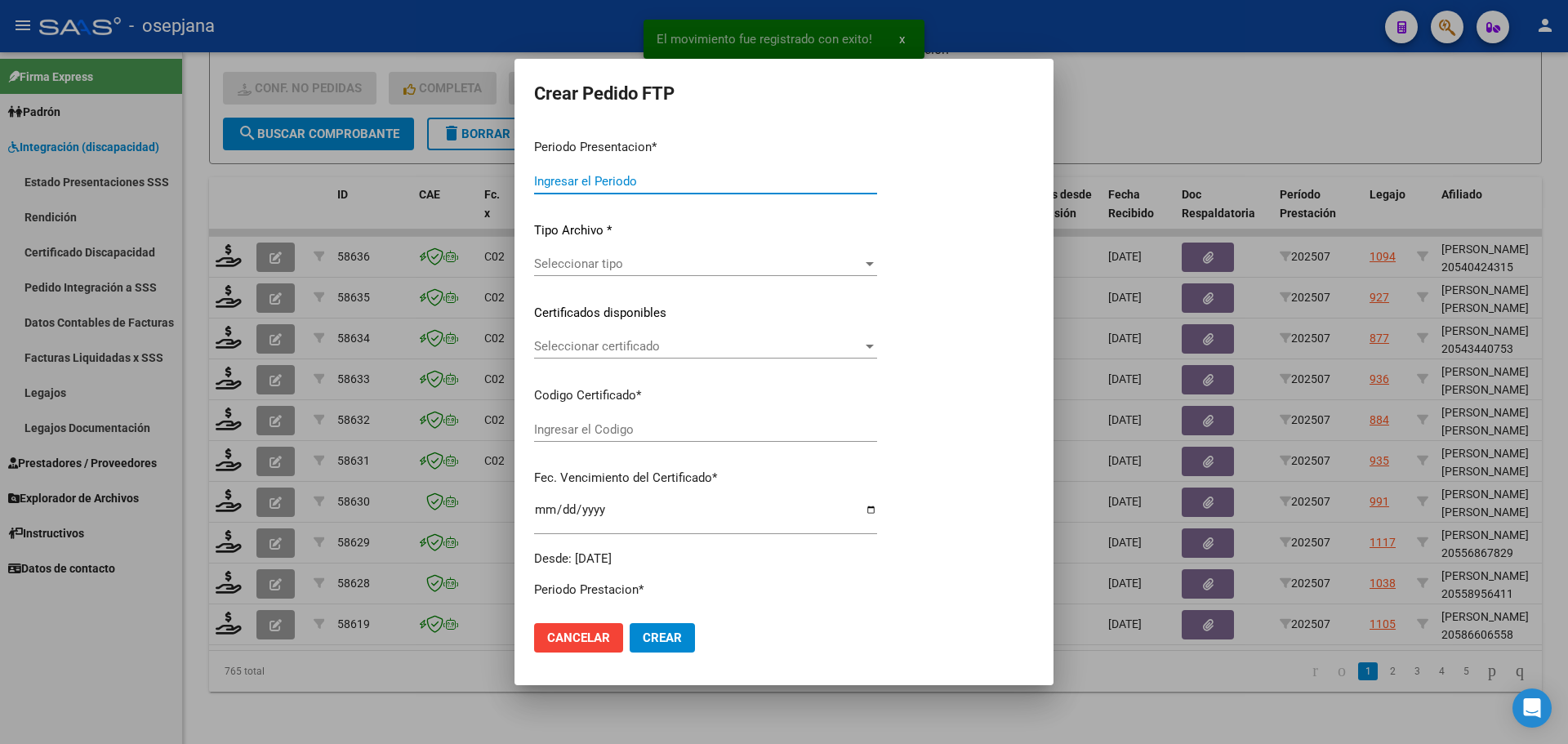
type input "202507"
type input "$ 98.964,88"
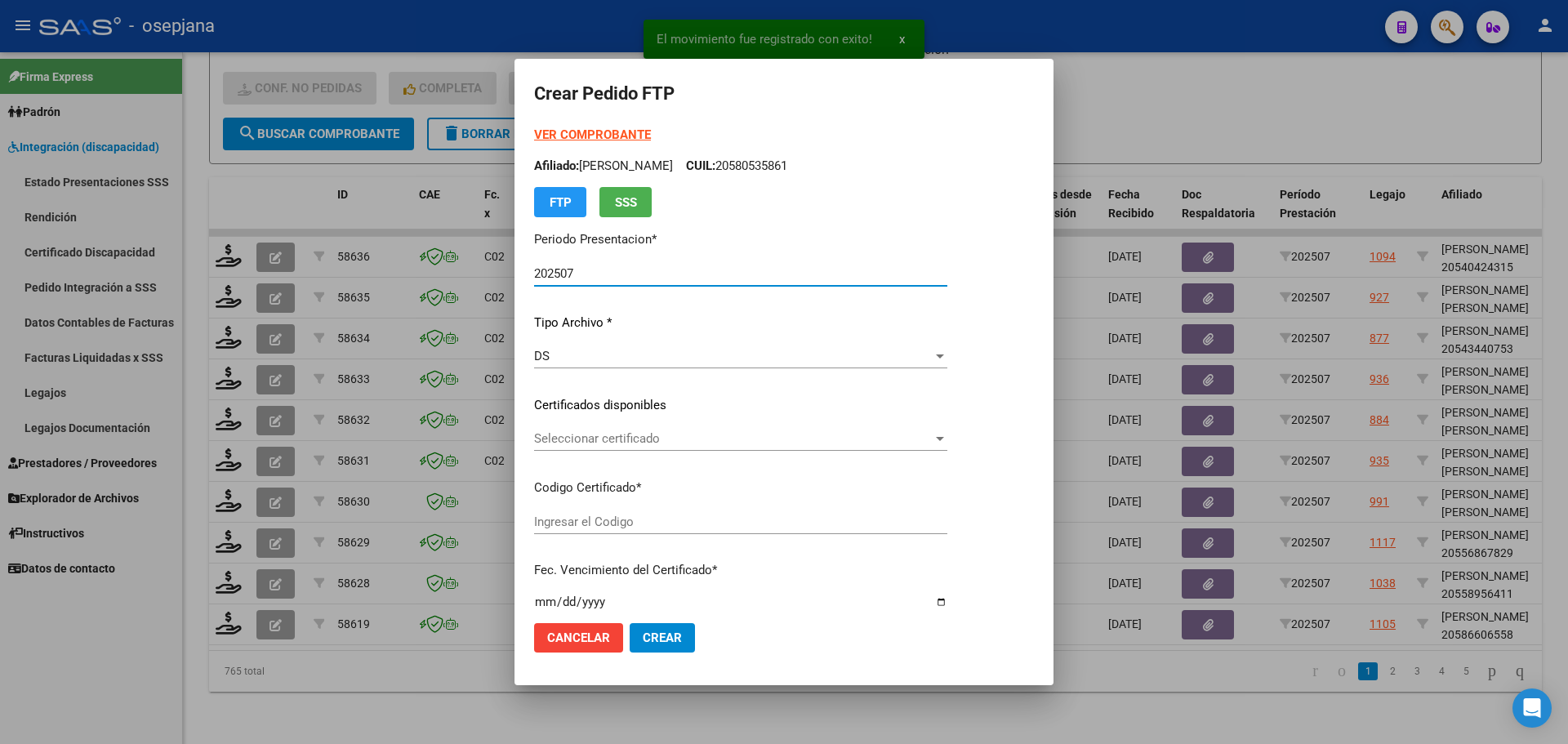
type input "arg02000586606552024020220290202bue389"
type input "2029-02-02"
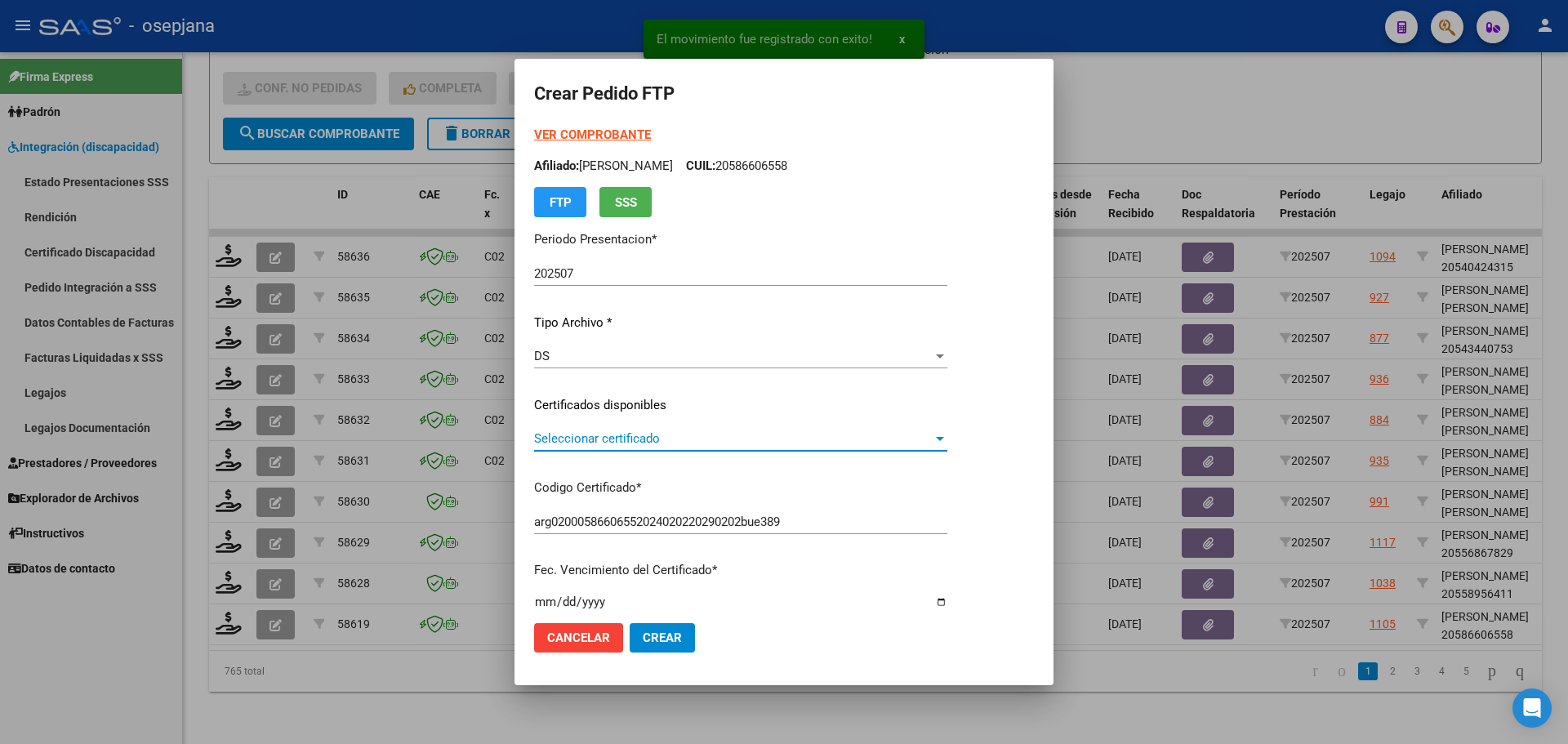
click at [613, 431] on span "Seleccionar certificado" at bounding box center [733, 439] width 398 height 15
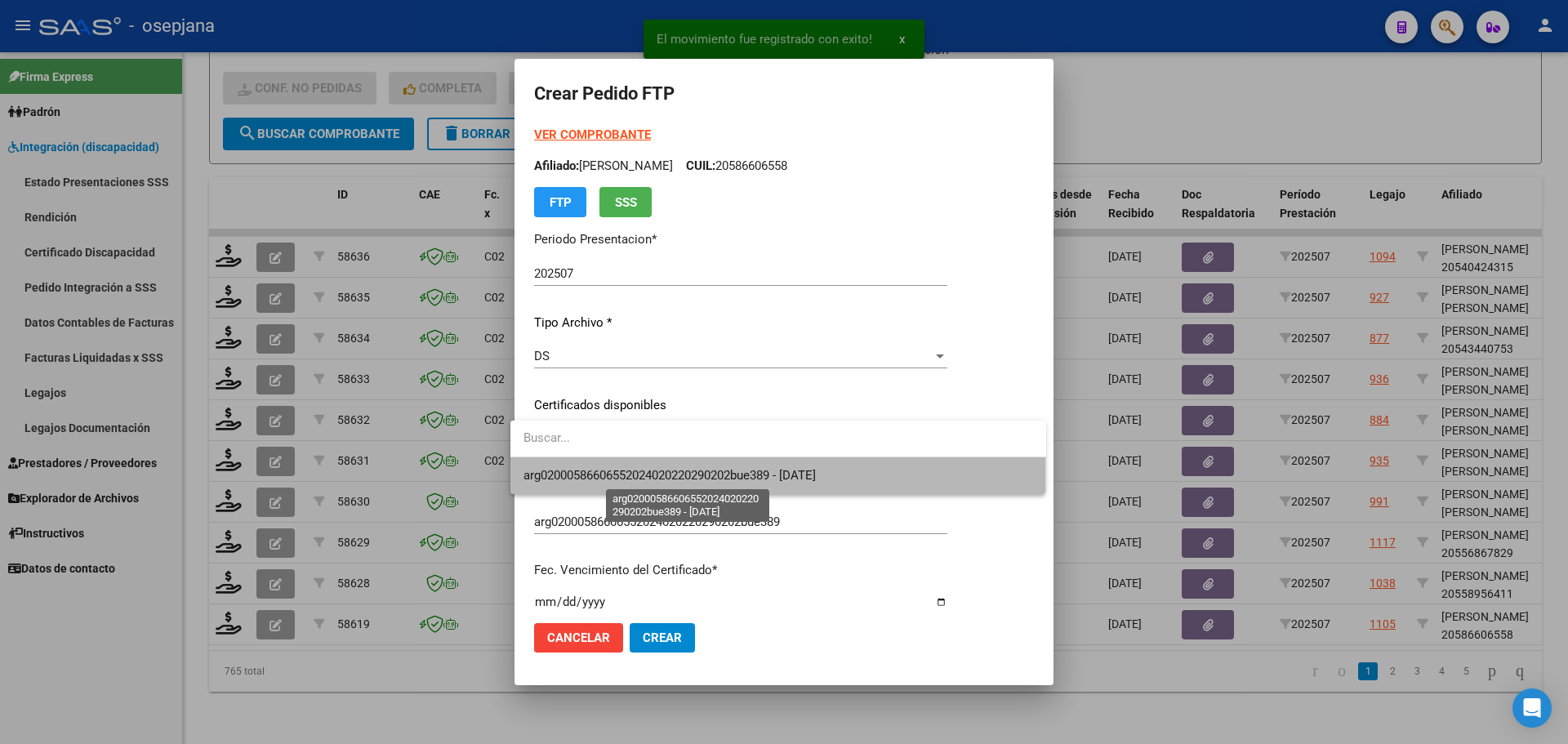
click at [619, 473] on span "arg02000586606552024020220290202bue389 - 2029-02-02" at bounding box center [669, 476] width 292 height 15
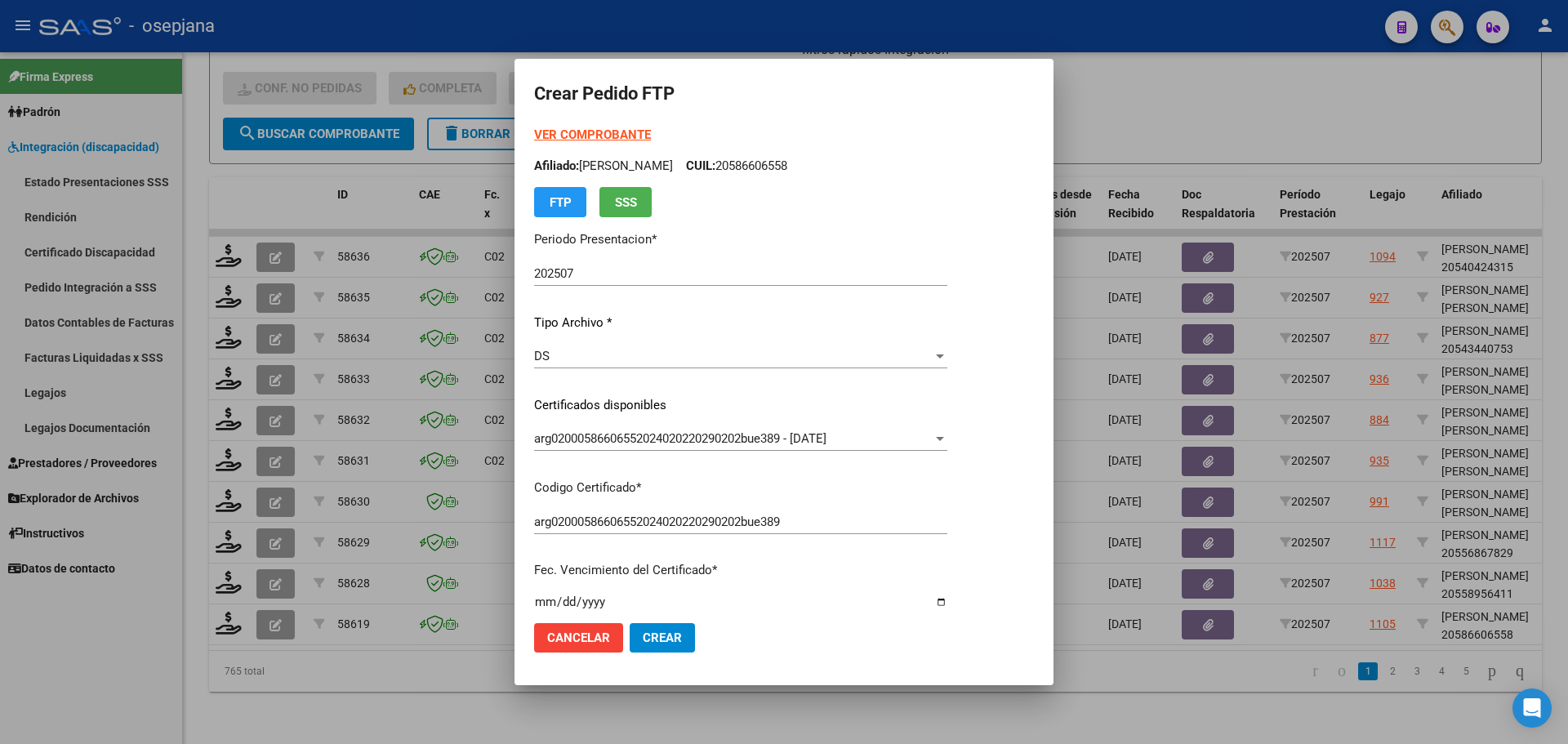
click at [600, 134] on strong "VER COMPROBANTE" at bounding box center [592, 135] width 117 height 15
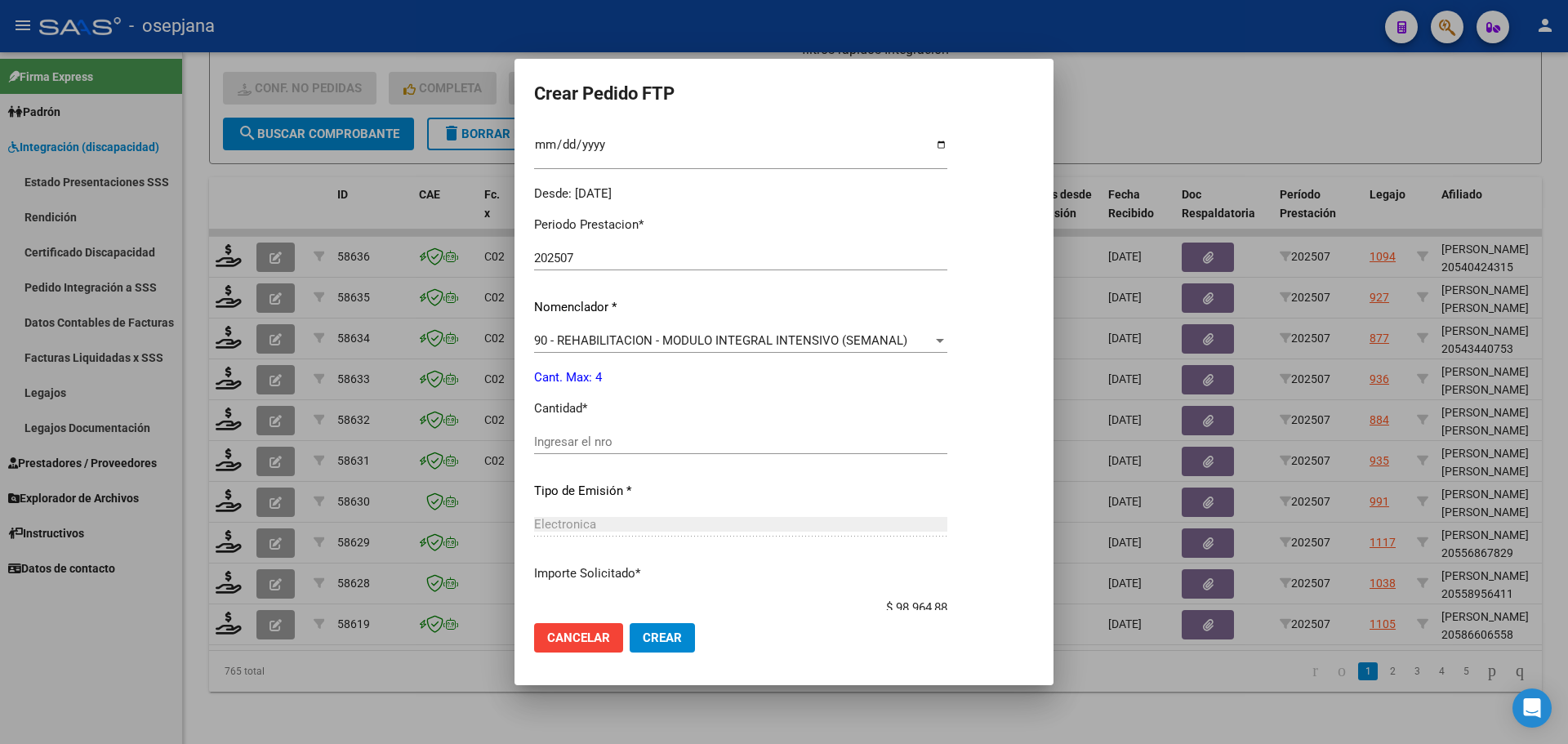
scroll to position [490, 0]
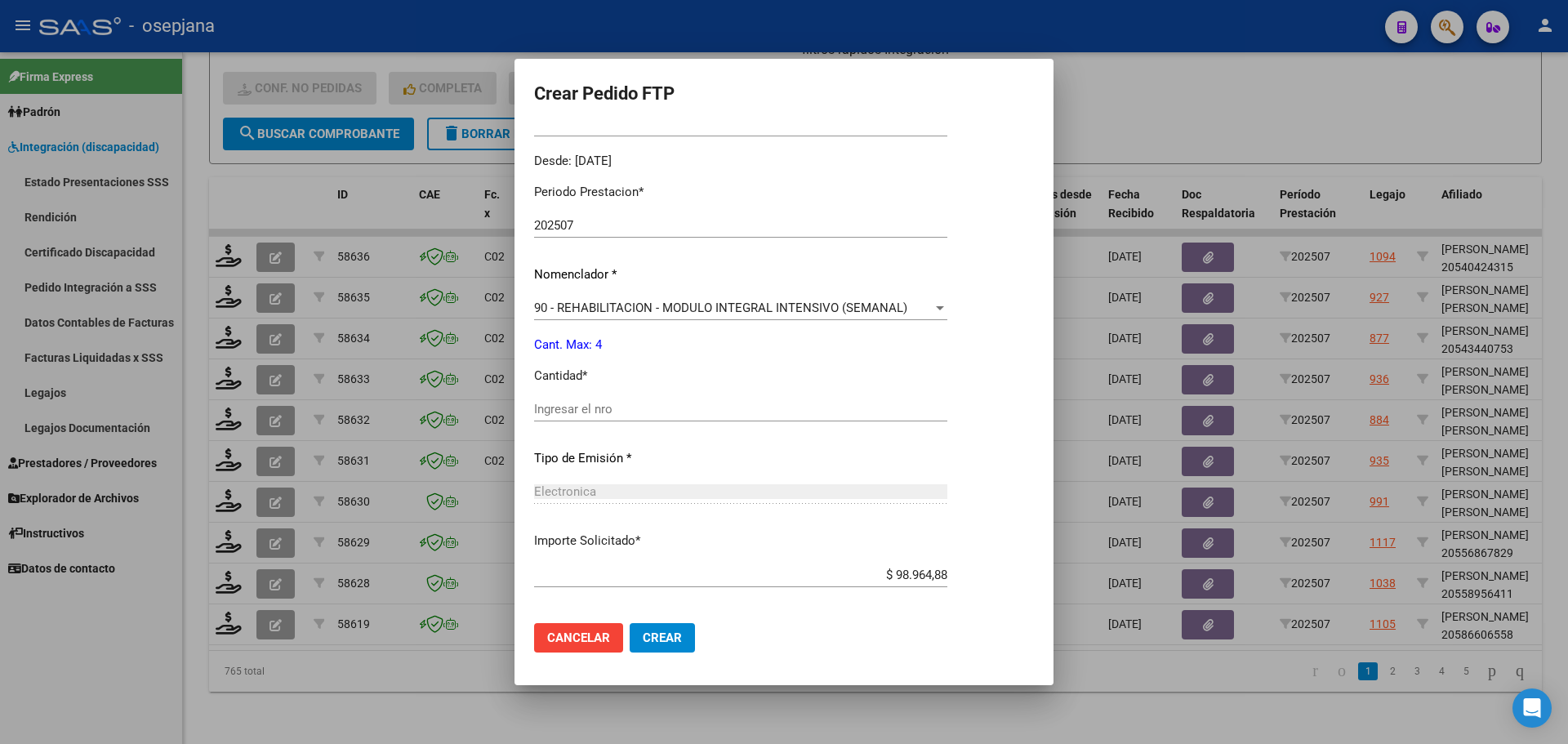
click at [588, 408] on input "Ingresar el nro" at bounding box center [740, 409] width 413 height 15
type input "4"
click at [644, 626] on button "Crear" at bounding box center [663, 638] width 65 height 29
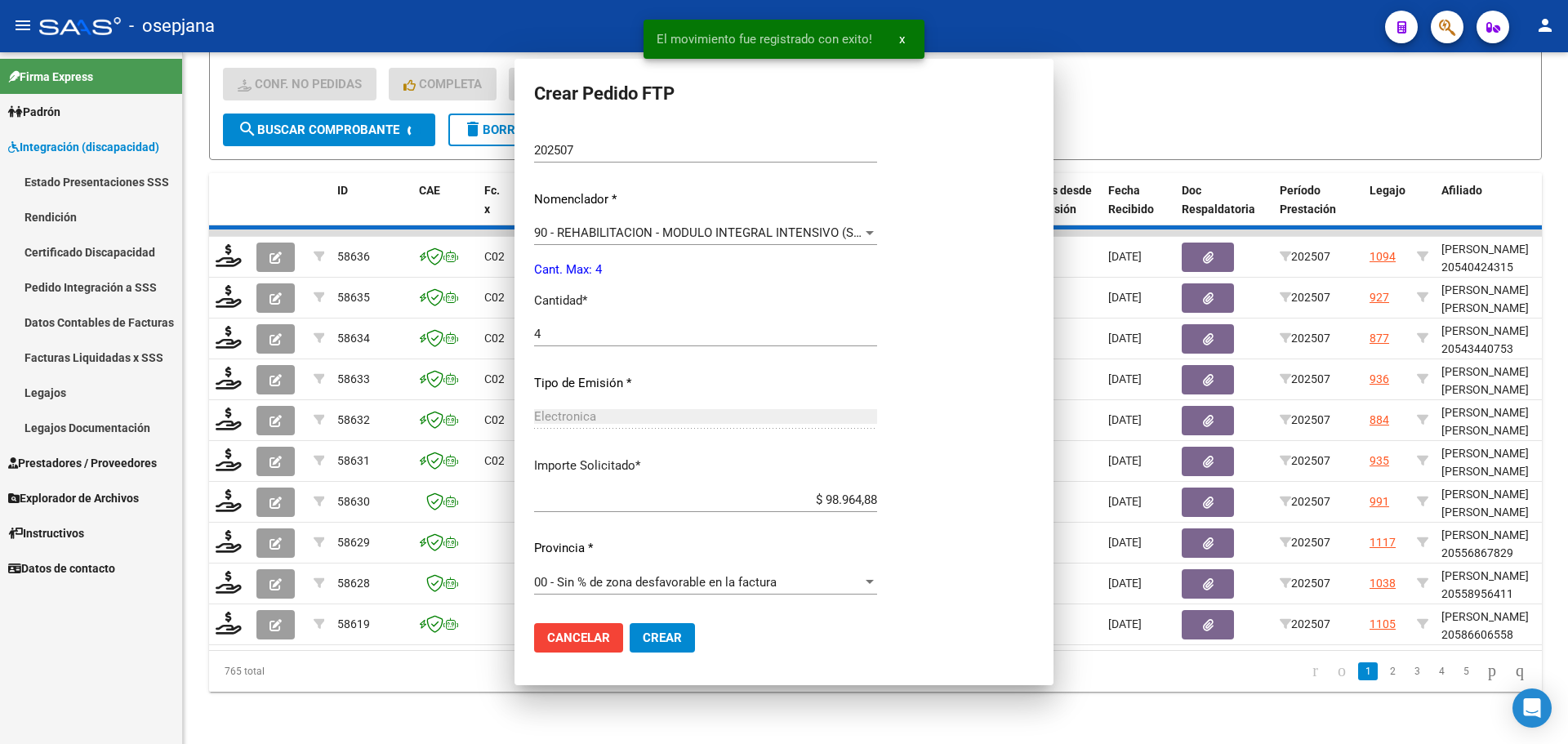
scroll to position [0, 0]
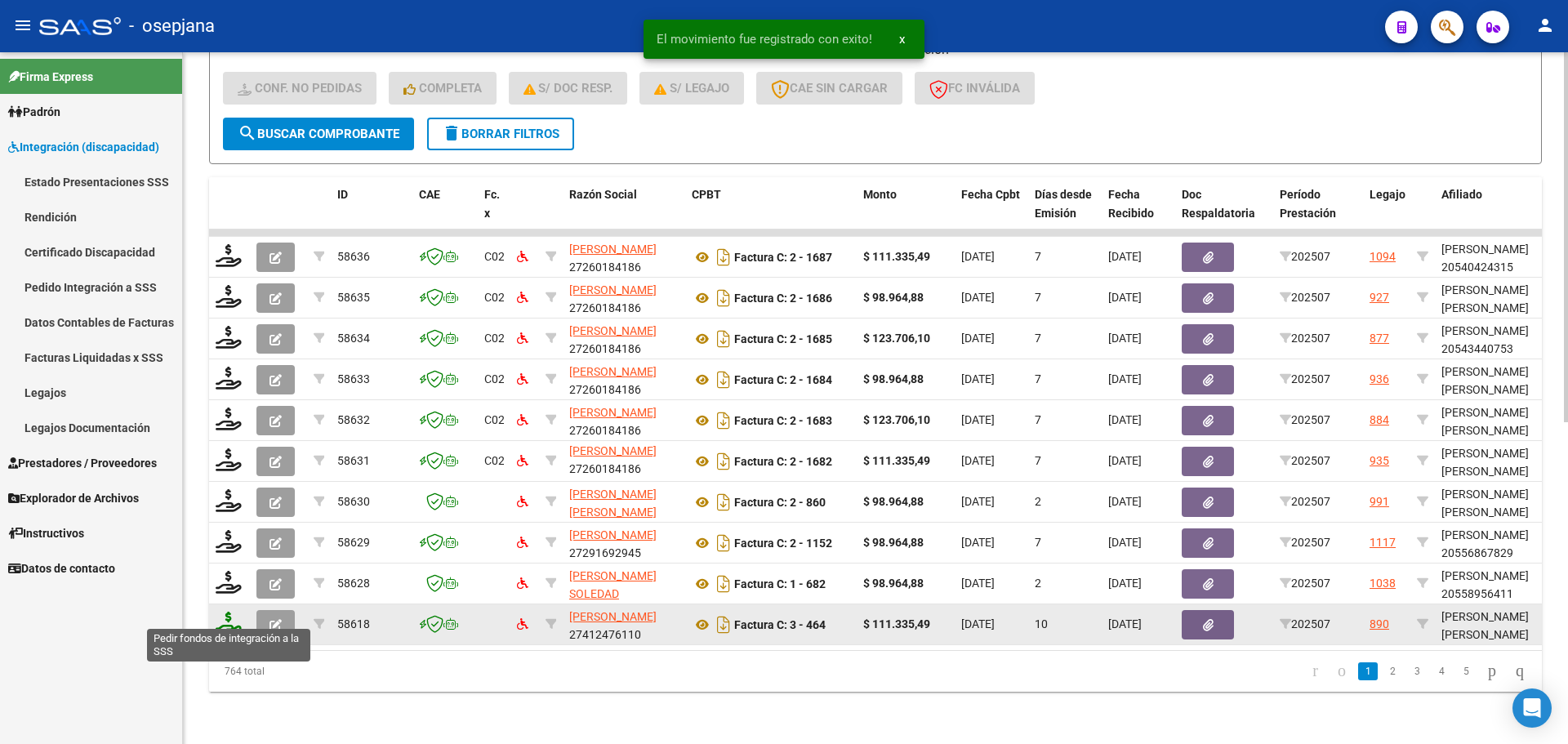
click at [235, 615] on icon at bounding box center [229, 624] width 26 height 23
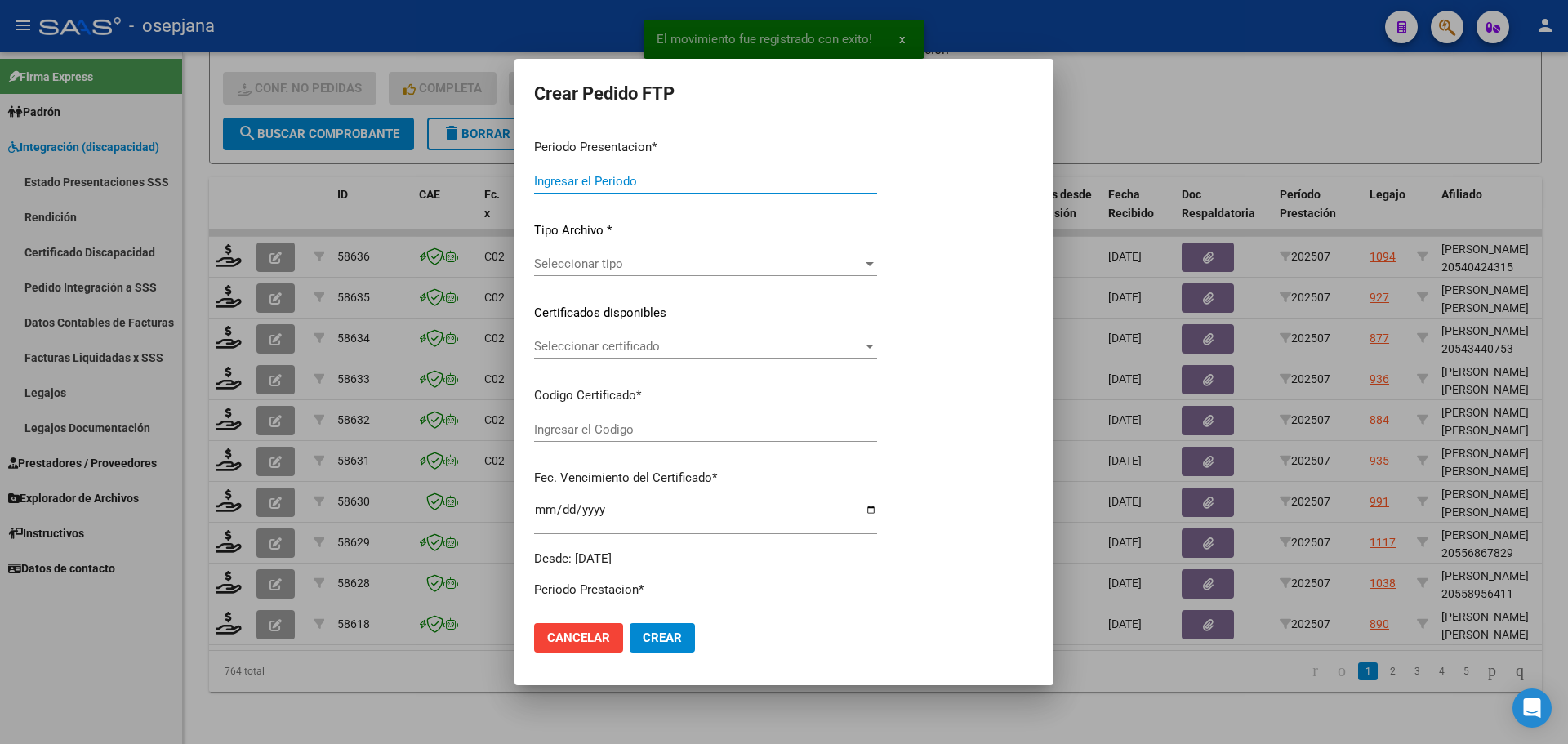
type input "202507"
type input "$ 111.335,49"
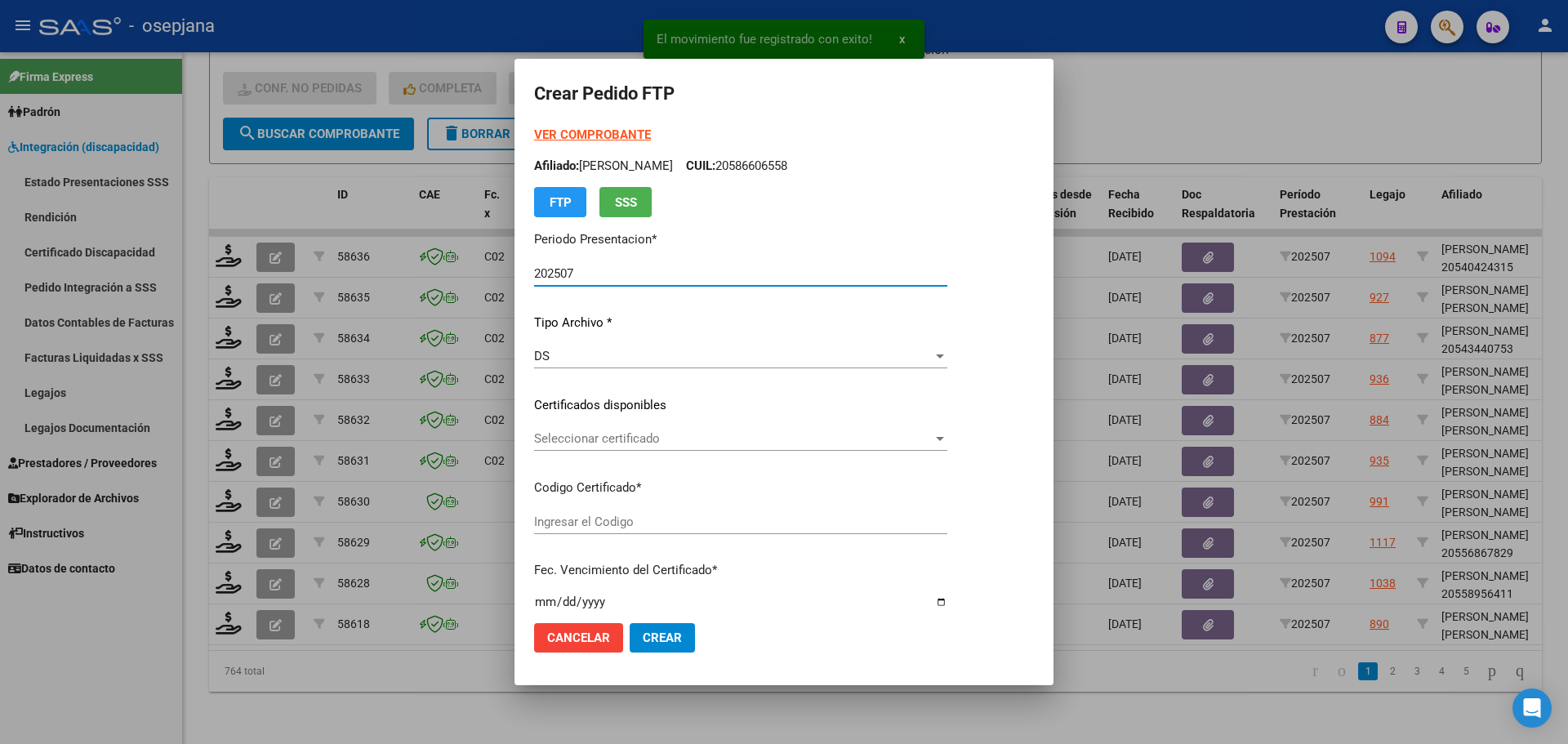
type input "SIN/NRO"
type input "2099-12-31"
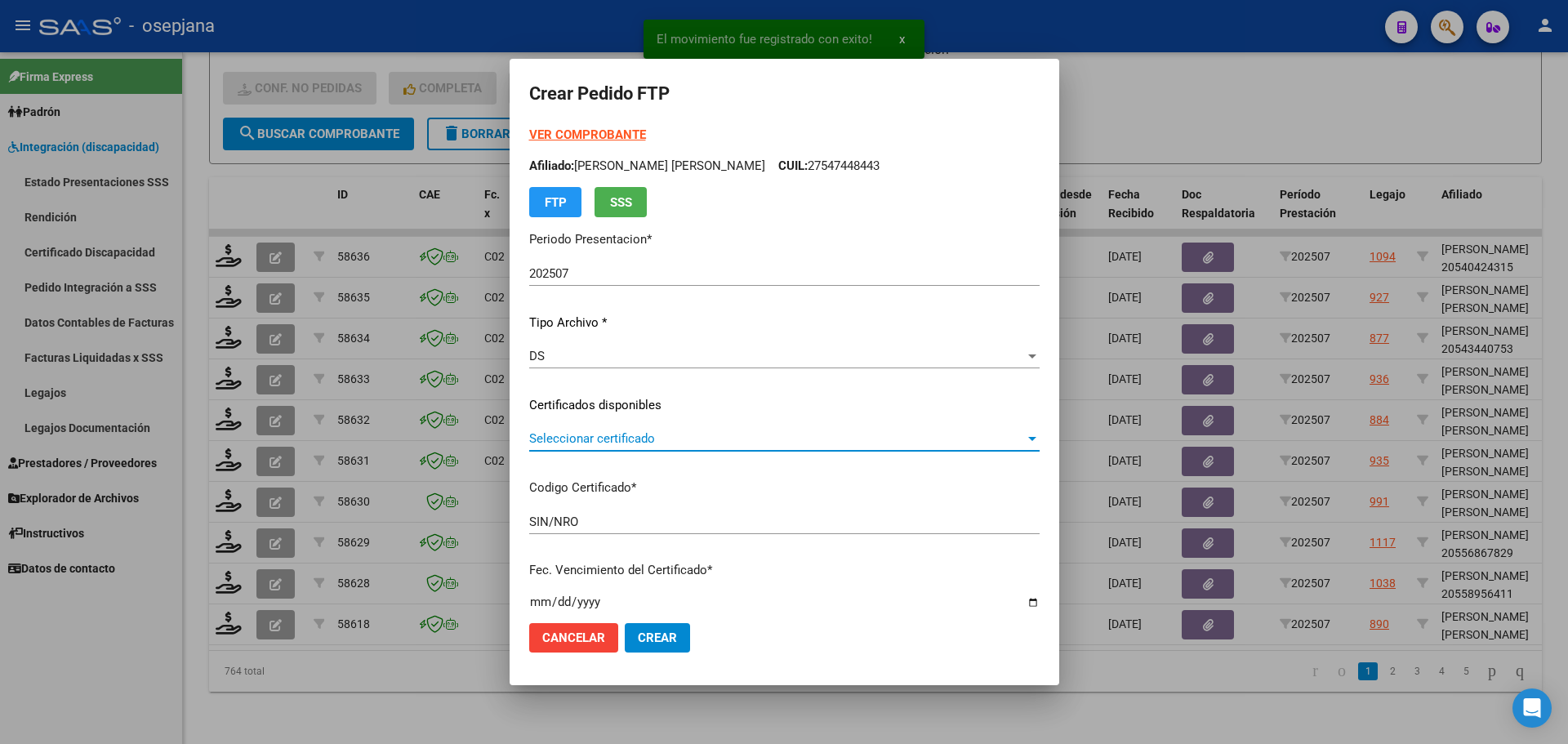
click at [627, 440] on span "Seleccionar certificado" at bounding box center [777, 439] width 496 height 15
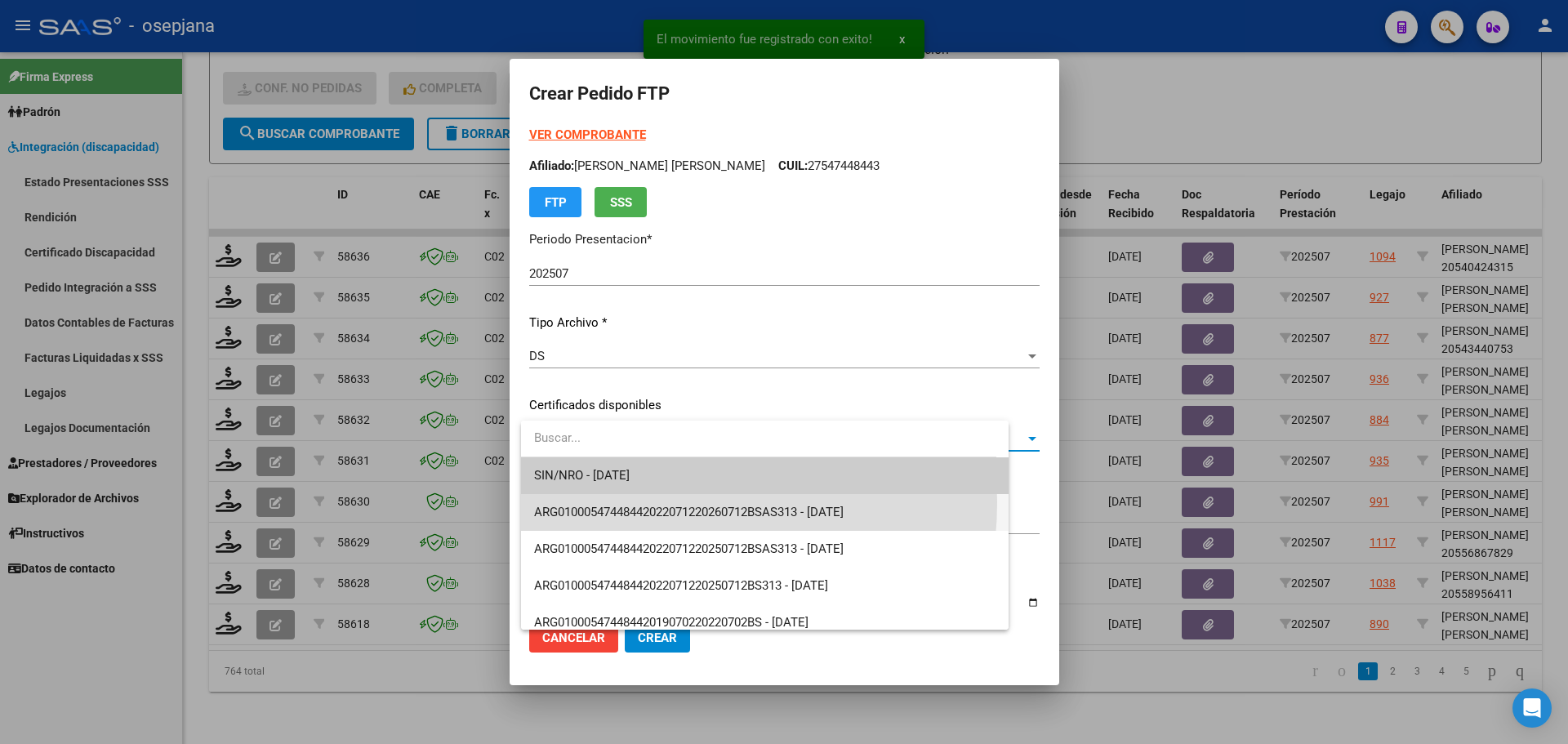
click at [632, 503] on span "ARG01000547448442022071220260712BSAS313 - 2026-07-13" at bounding box center [765, 512] width 461 height 37
type input "ARG01000547448442022071220260712BSAS313"
type input "2026-07-13"
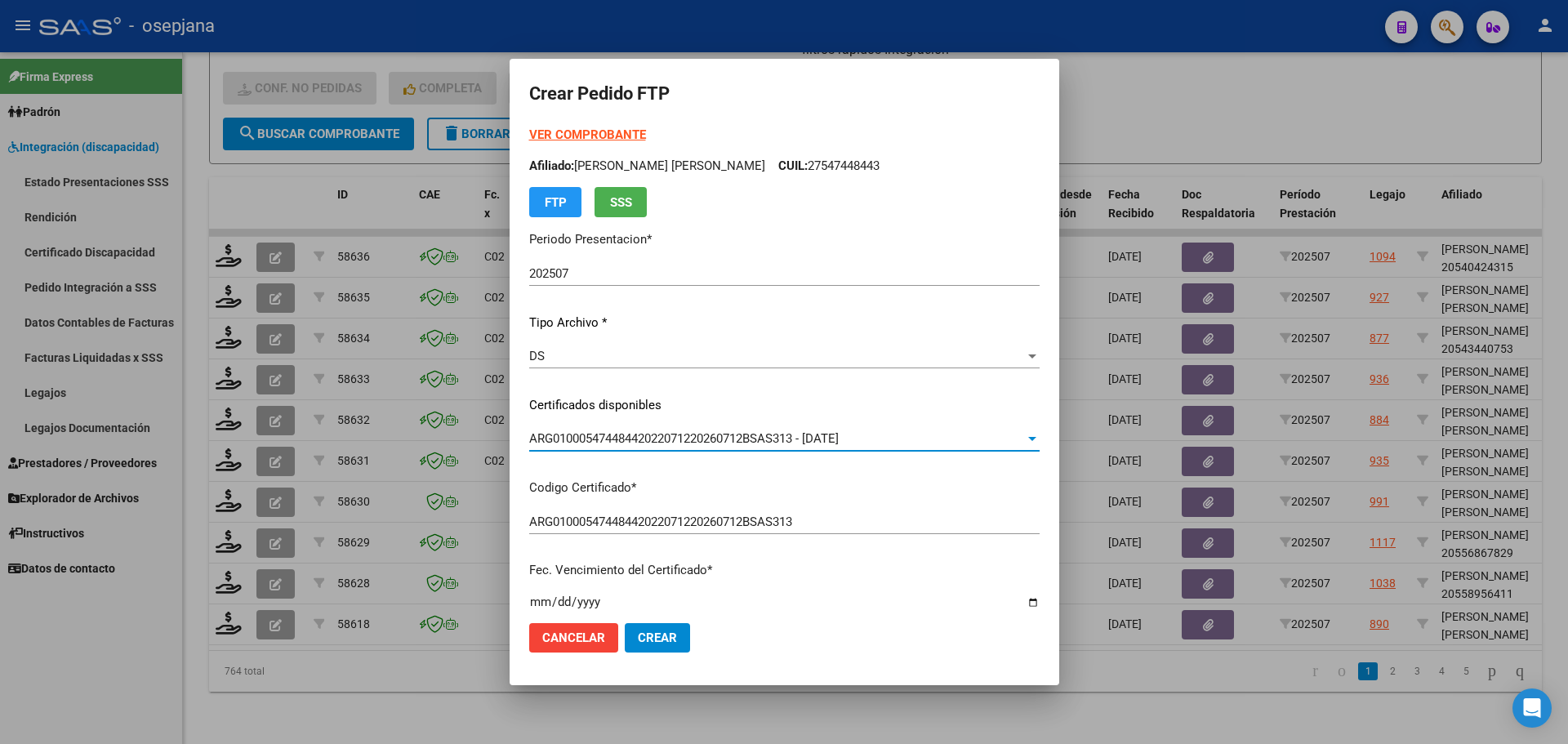
click at [595, 134] on strong "VER COMPROBANTE" at bounding box center [587, 135] width 117 height 15
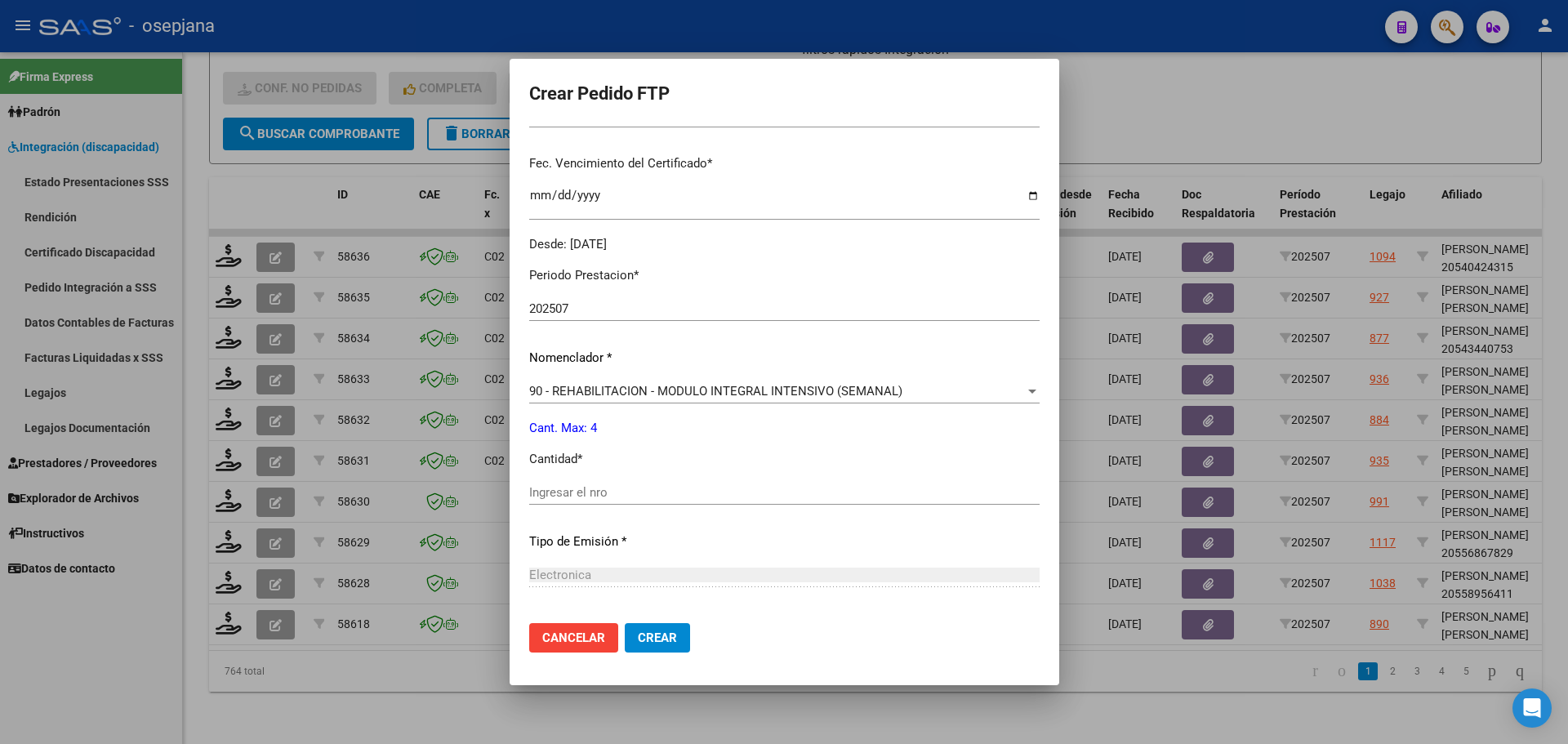
scroll to position [408, 0]
click at [586, 492] on input "Ingresar el nro" at bounding box center [784, 491] width 510 height 15
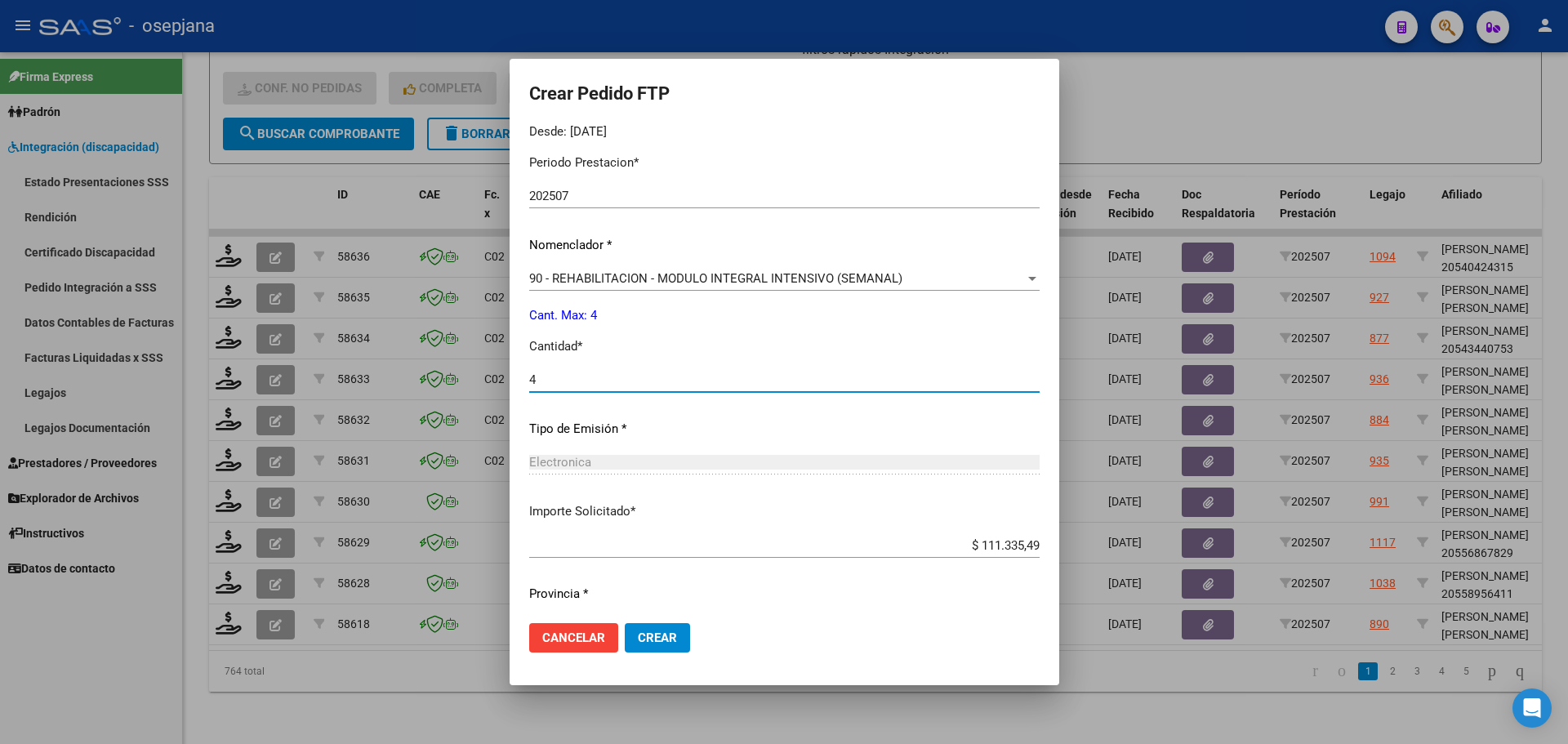
scroll to position [566, 0]
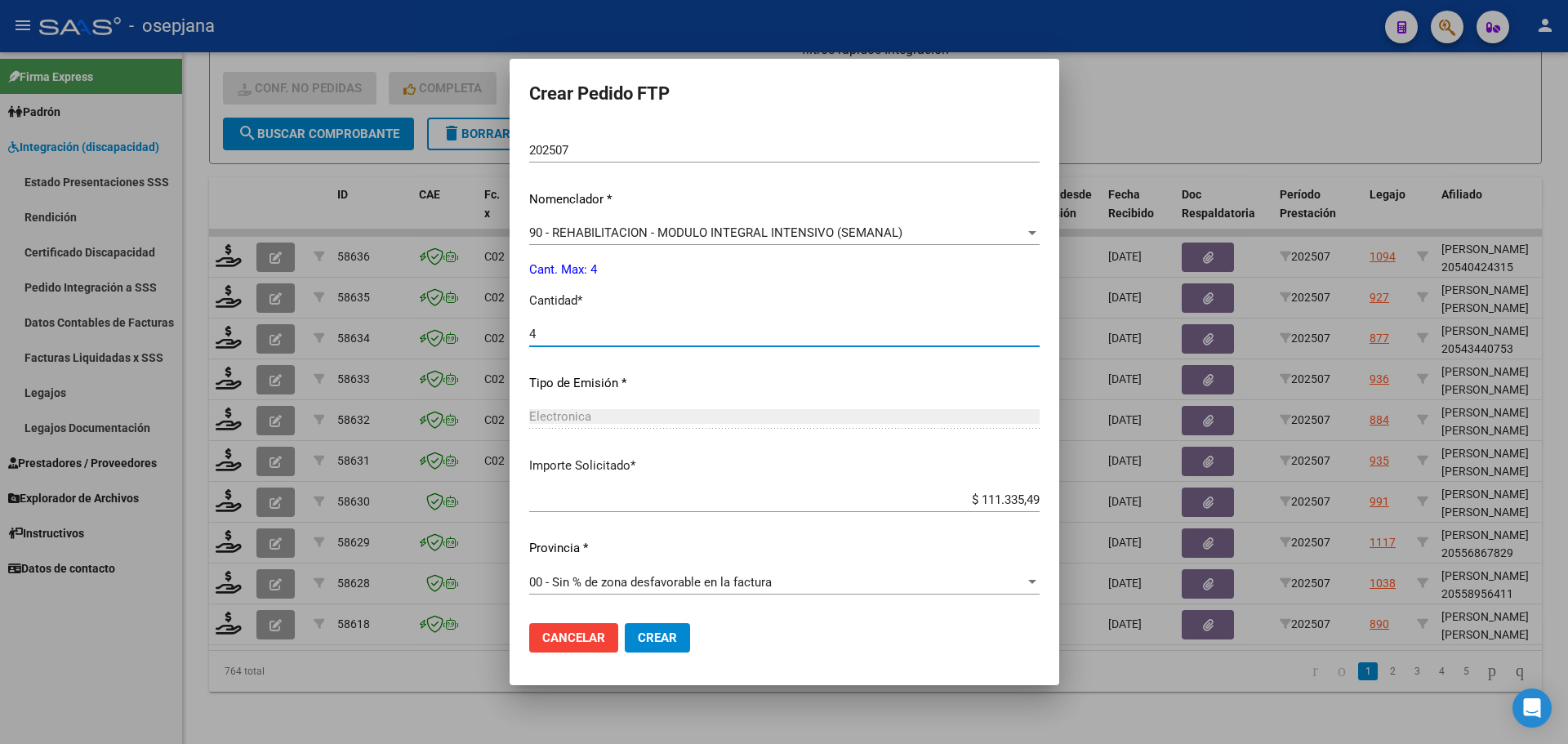
type input "4"
click at [677, 643] on span "Crear" at bounding box center [658, 638] width 39 height 15
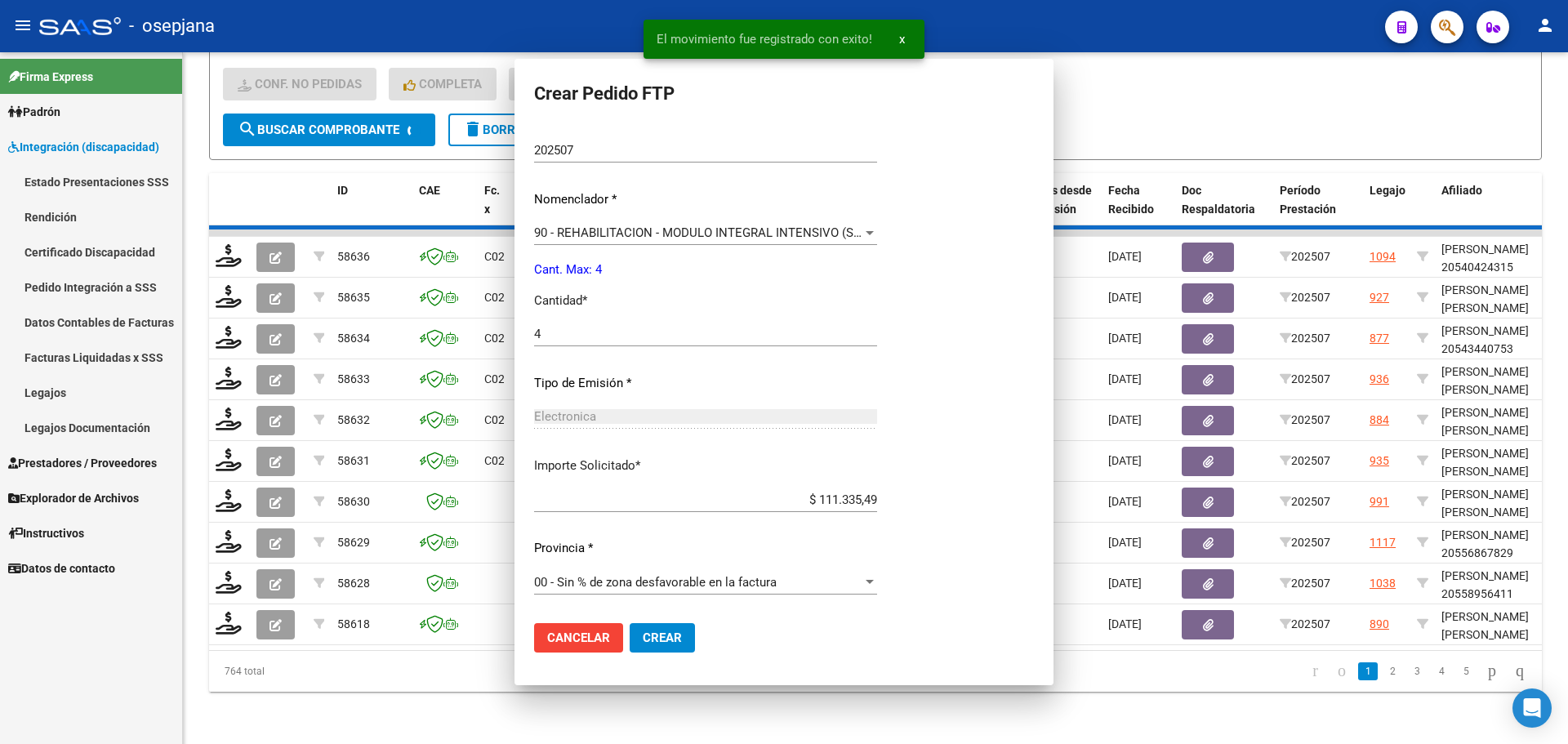
scroll to position [0, 0]
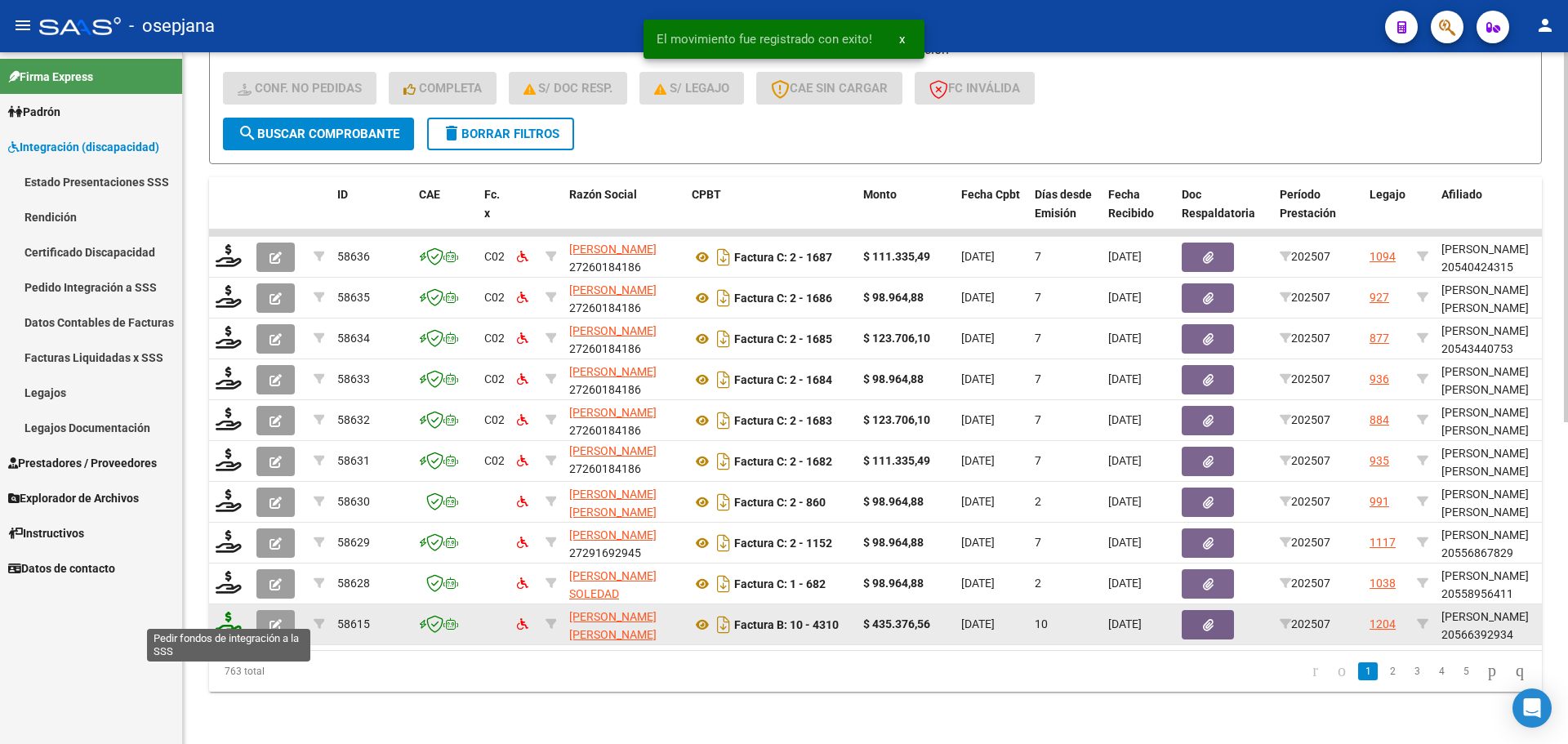
click at [224, 612] on icon at bounding box center [229, 624] width 26 height 23
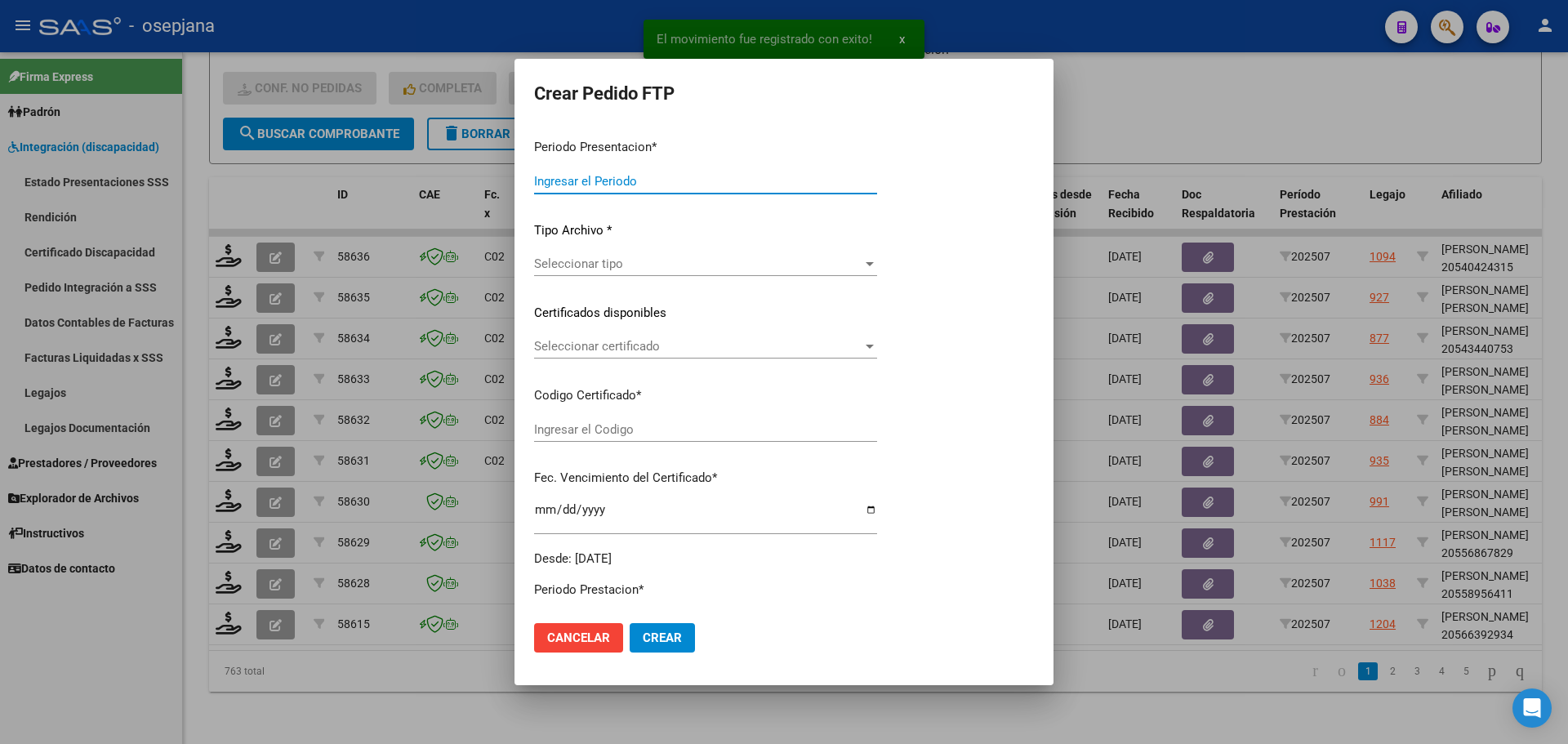
type input "202507"
type input "$ 435.376,56"
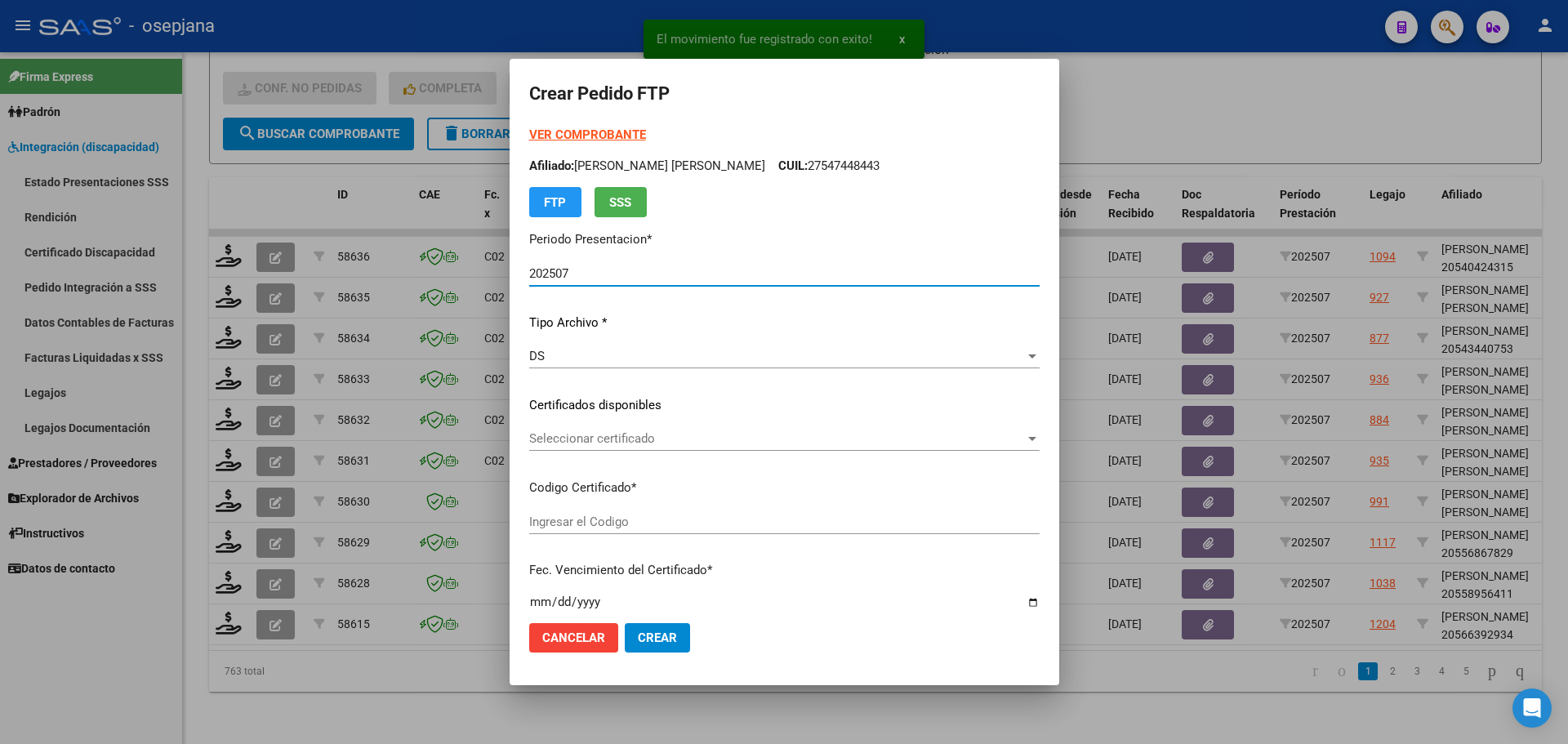
type input "ARG02000566392932023090620280906BUE352"
type input "2028-09-06"
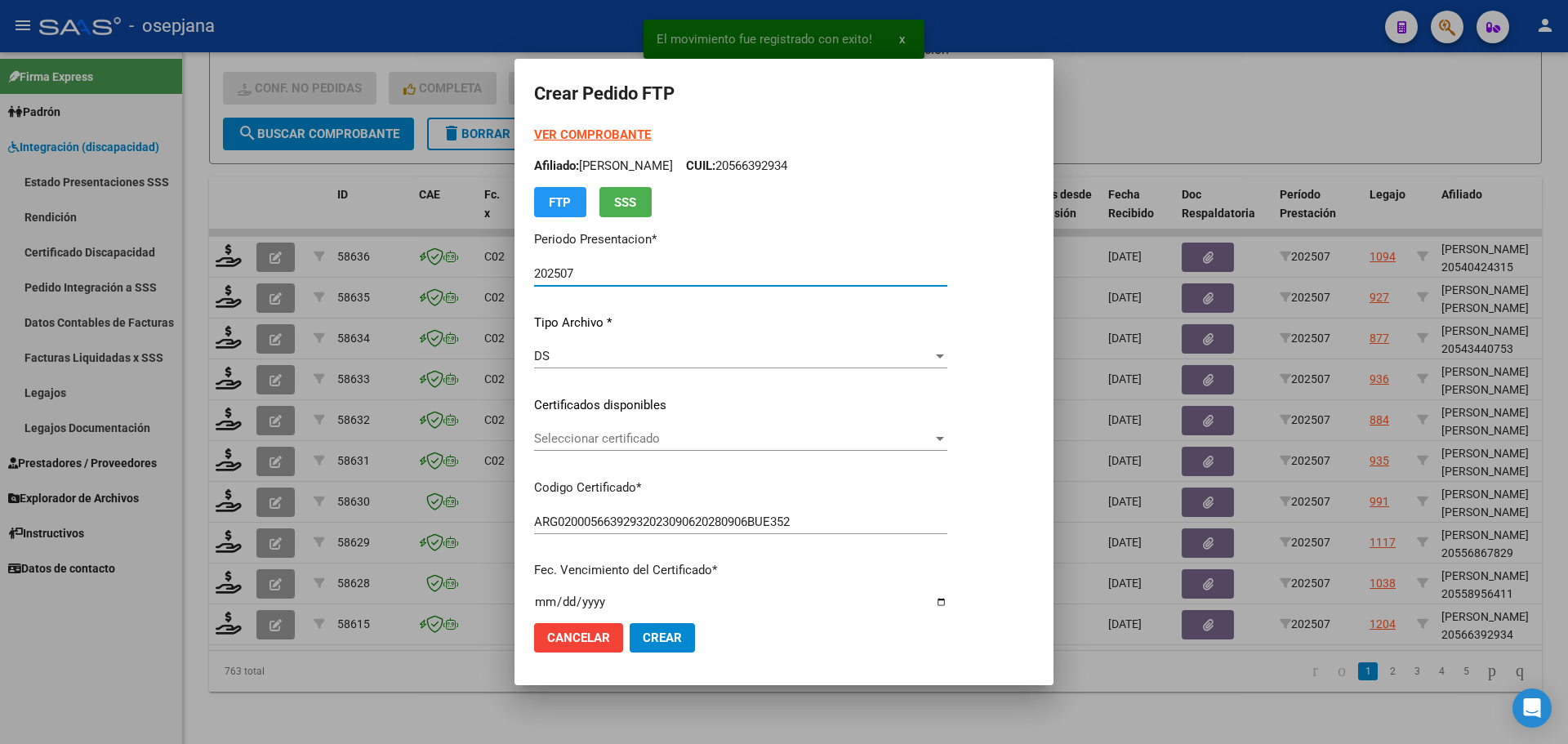
click at [619, 440] on span "Seleccionar certificado" at bounding box center [733, 439] width 398 height 15
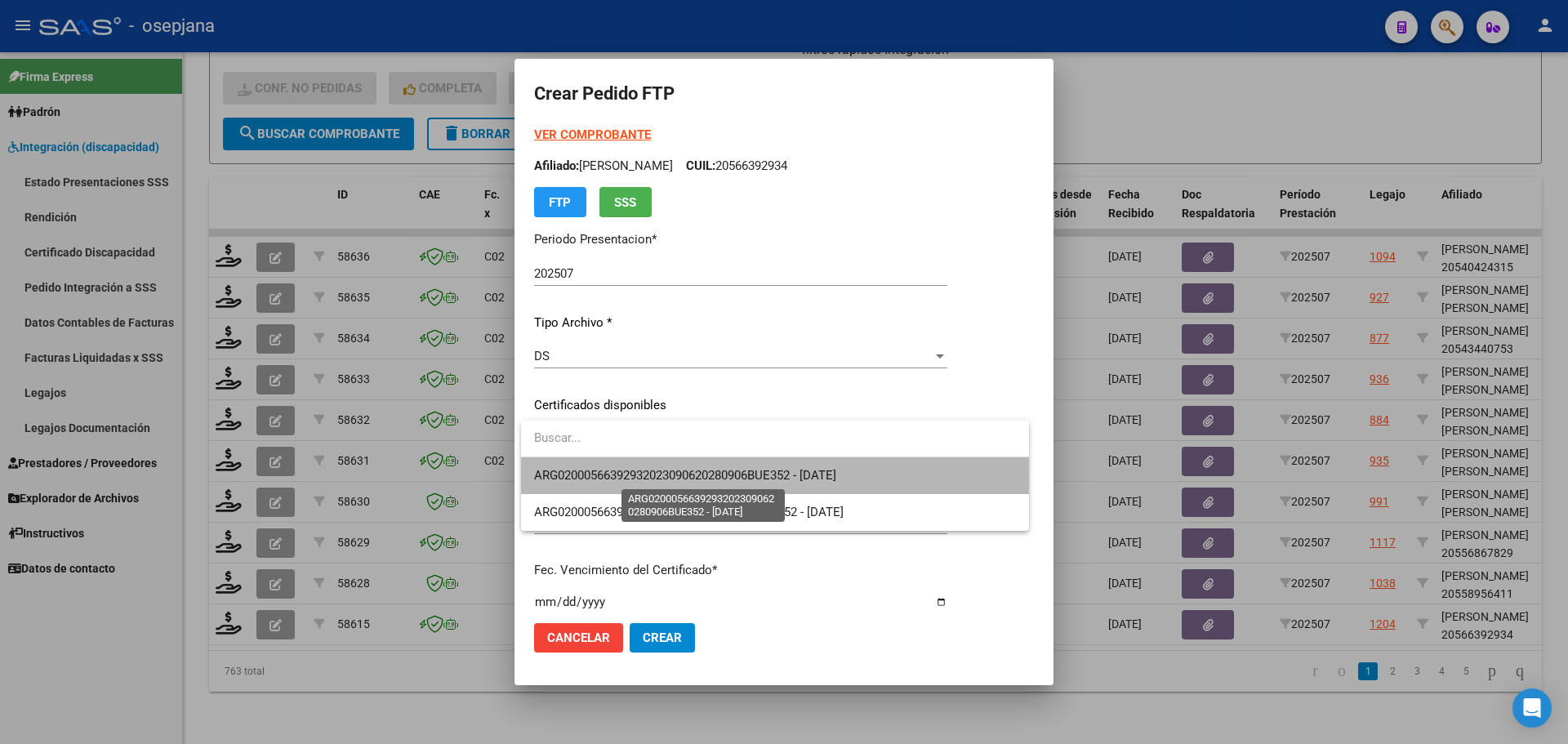
click at [628, 476] on span "ARG02000566392932023090620280906BUE352 - 2028-09-06" at bounding box center [685, 476] width 302 height 15
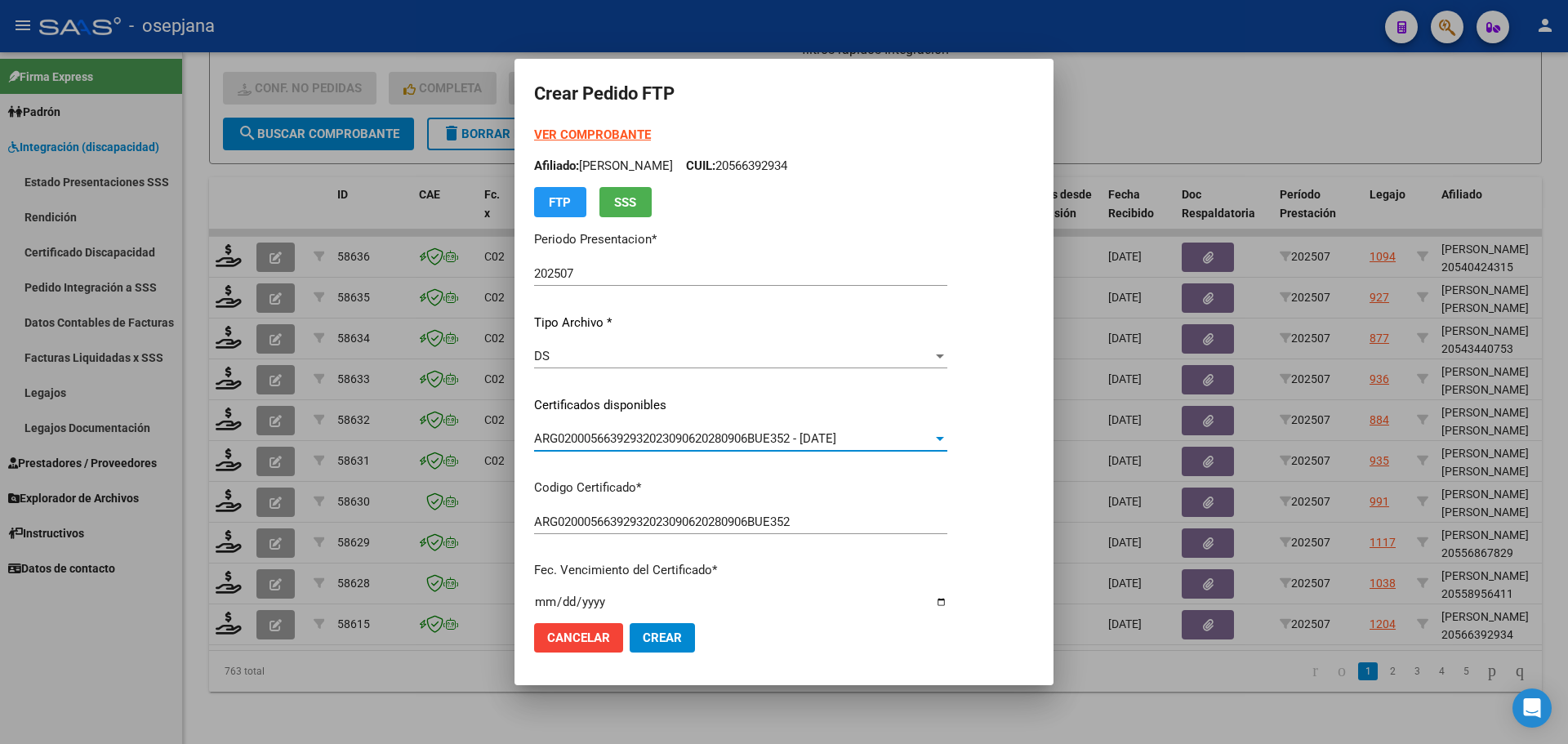
click at [594, 131] on strong "VER COMPROBANTE" at bounding box center [592, 135] width 117 height 15
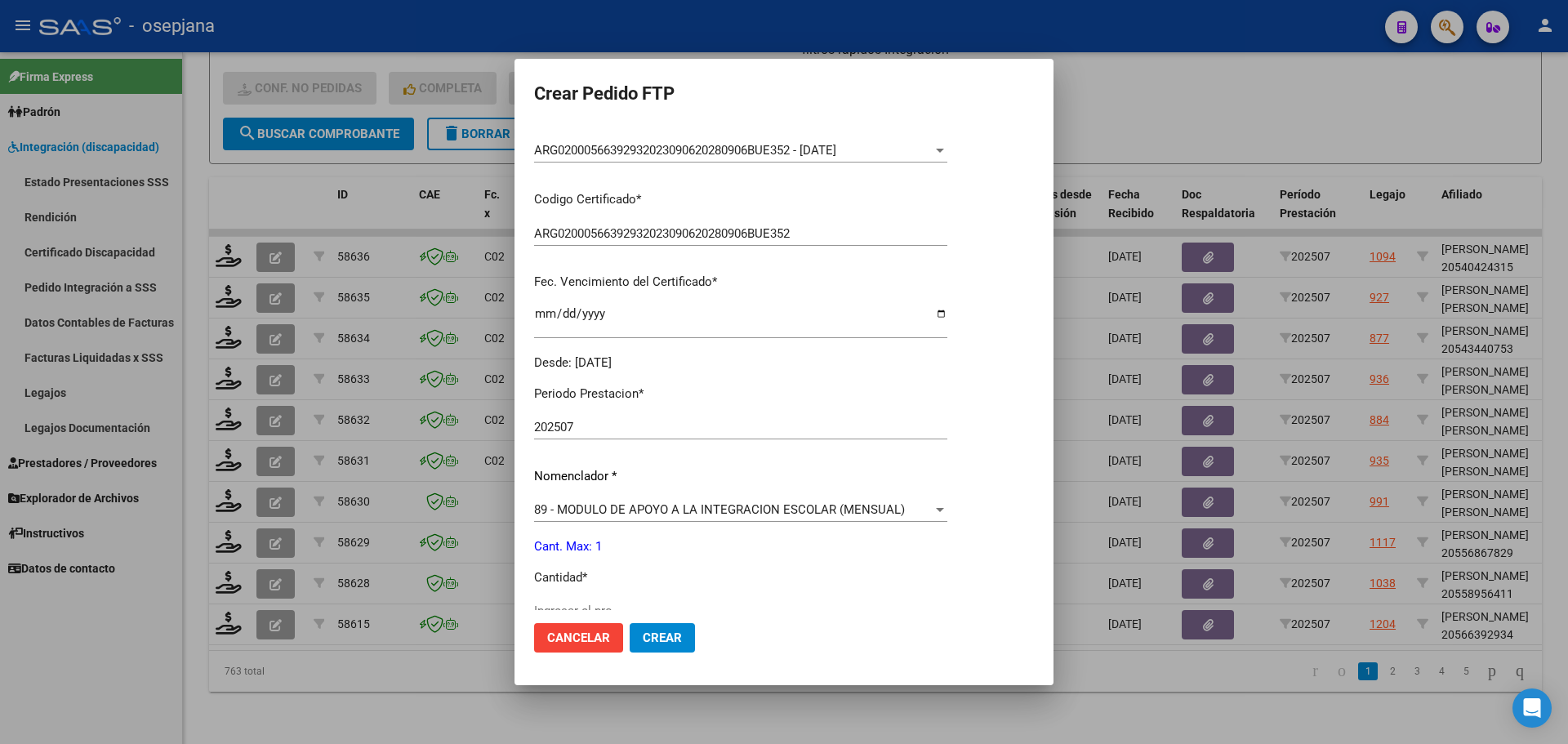
scroll to position [327, 0]
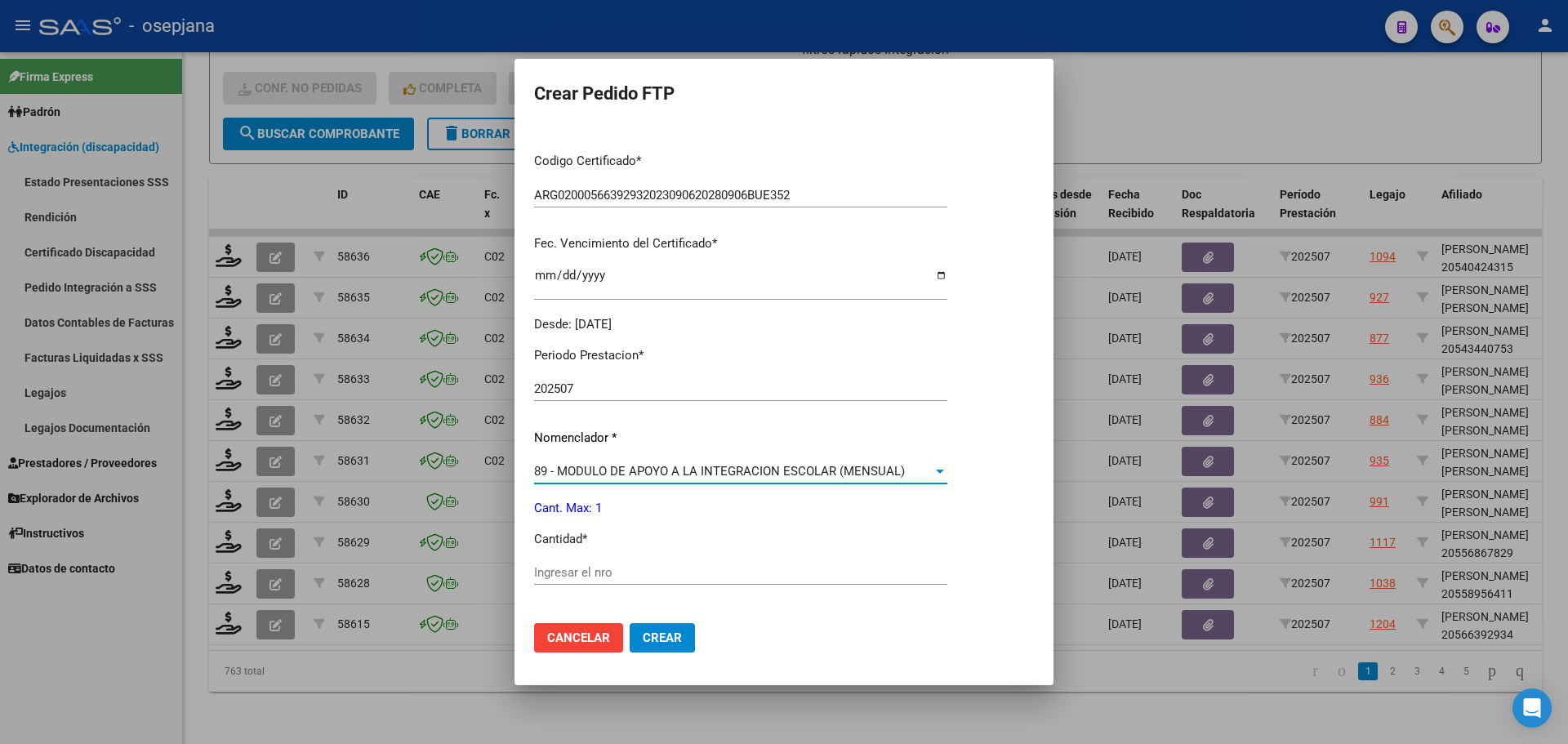
click at [599, 477] on span "89 - MODULO DE APOYO A LA INTEGRACION ESCOLAR (MENSUAL)" at bounding box center [719, 471] width 371 height 15
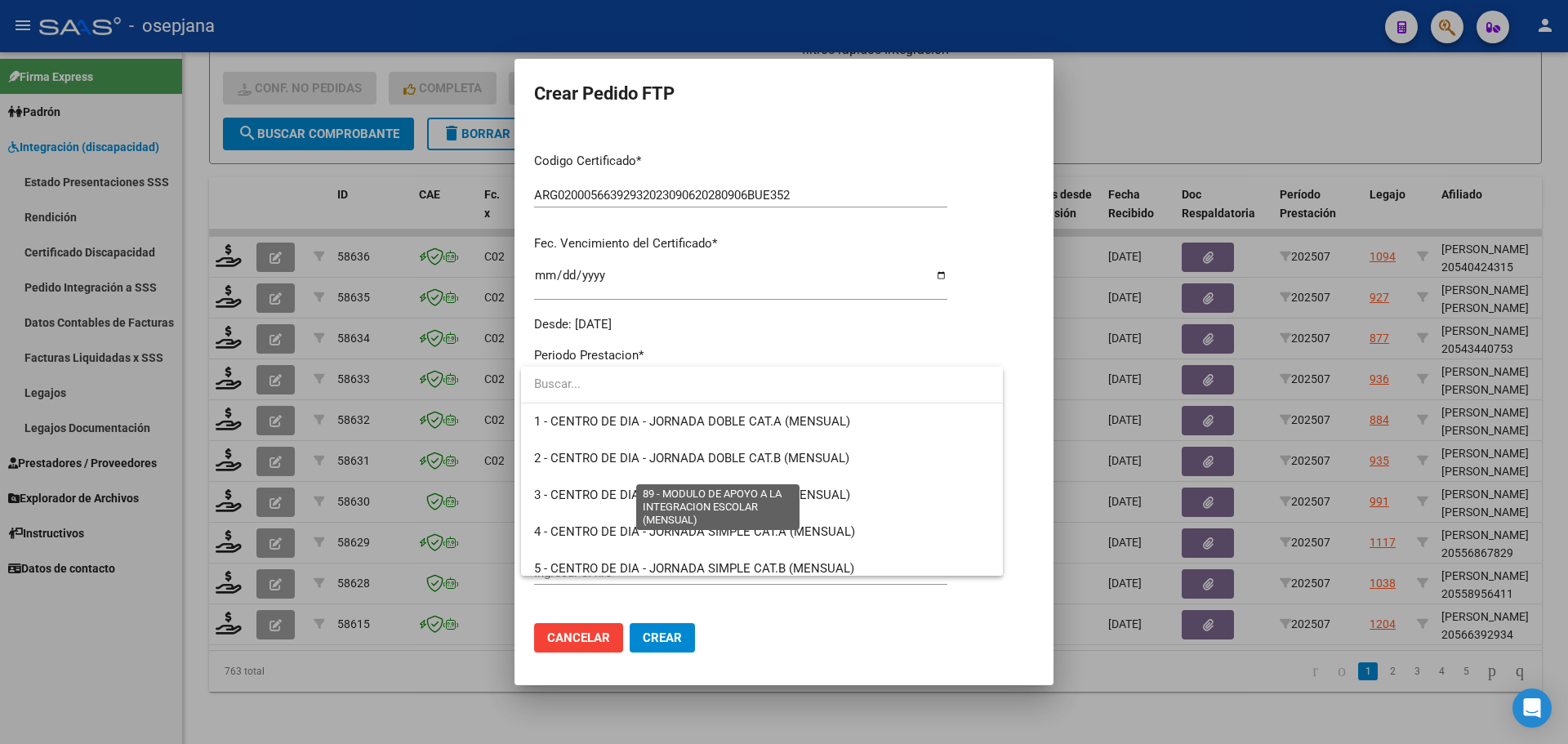
scroll to position [3187, 0]
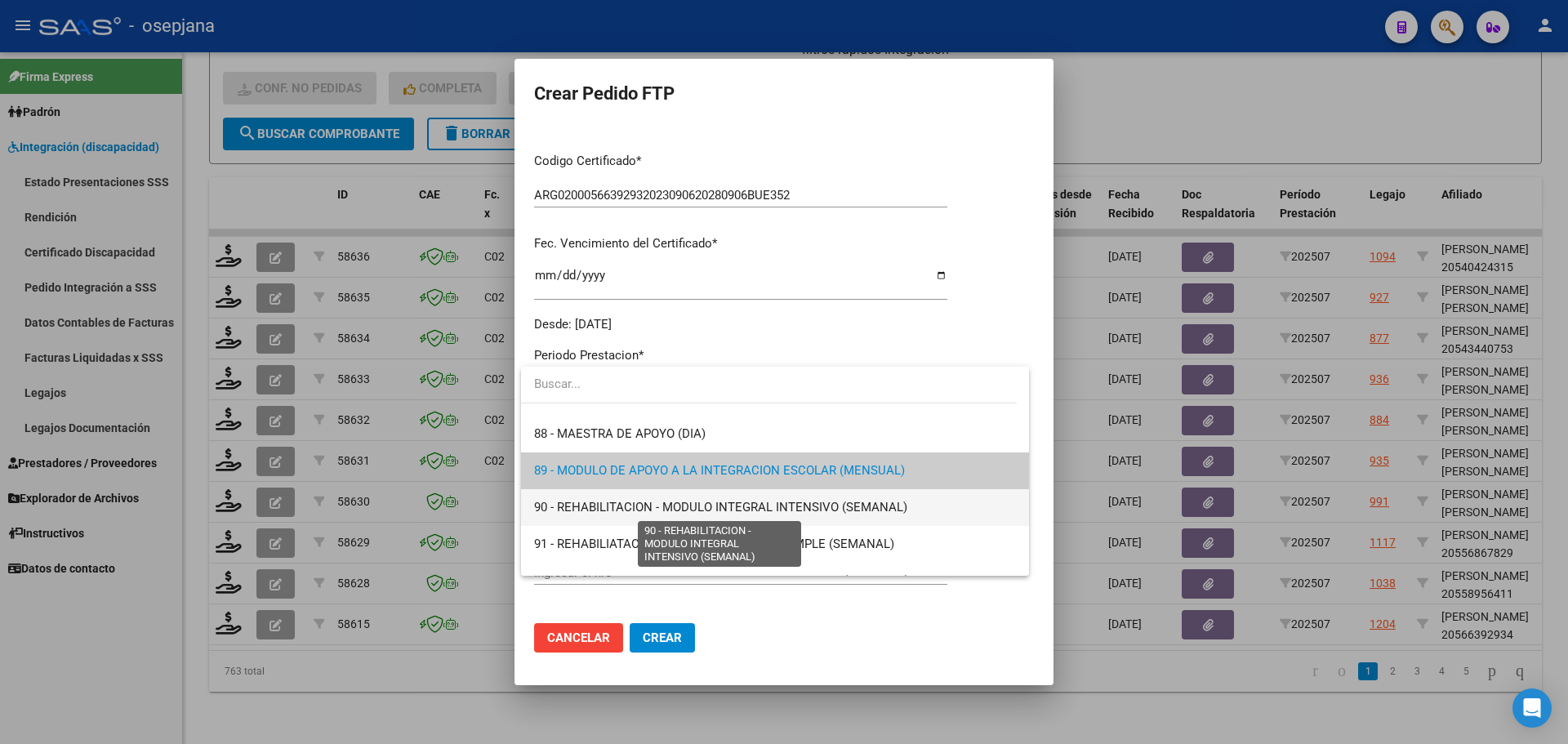
click at [604, 507] on span "90 - REHABILITACION - MODULO INTEGRAL INTENSIVO (SEMANAL)" at bounding box center [721, 507] width 373 height 15
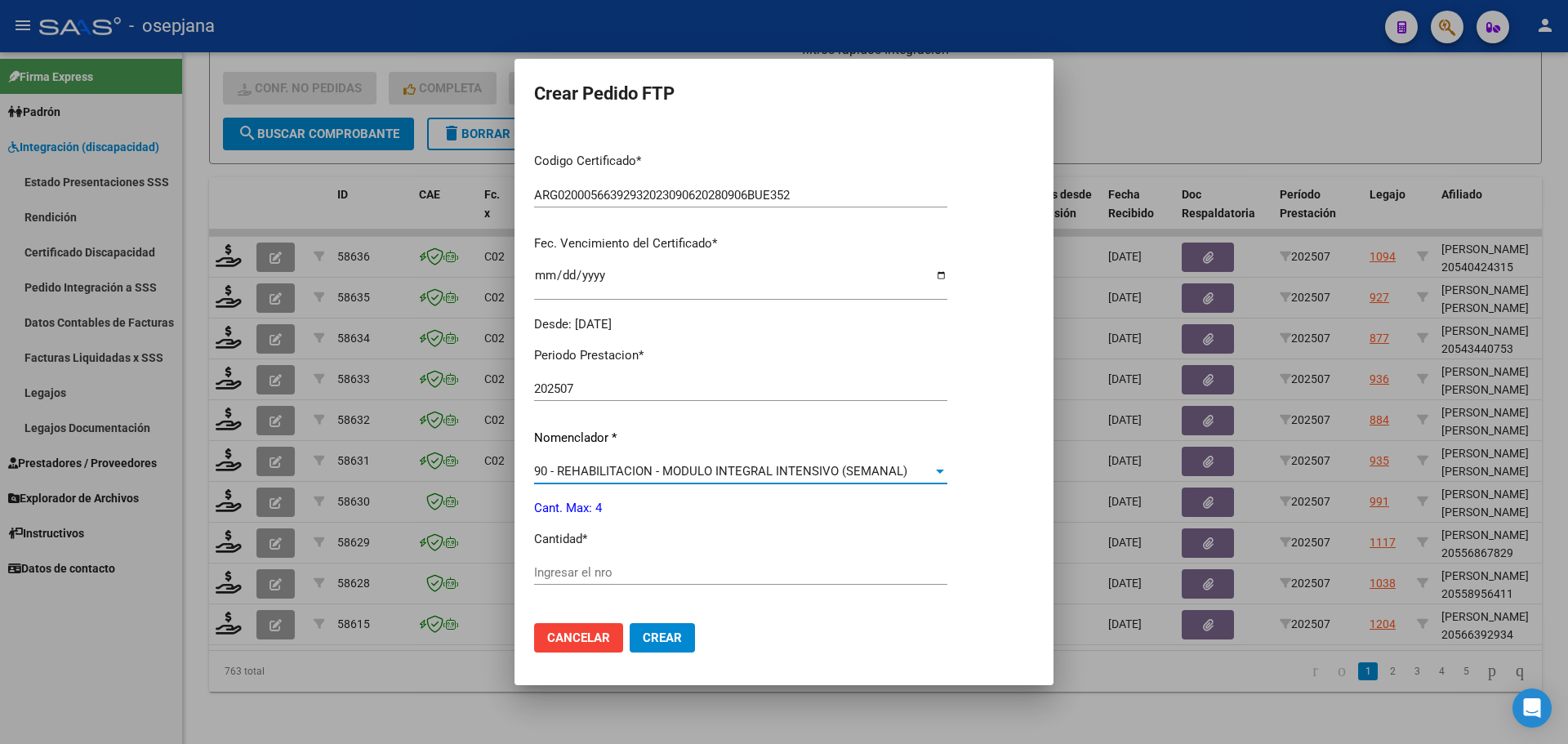
click at [565, 559] on div "Periodo Prestacion * 202507 Ingresar el Periodo Prestacion Nomenclador * 90 - R…" at bounding box center [740, 591] width 413 height 515
click at [565, 576] on input "Ingresar el nro" at bounding box center [740, 573] width 413 height 15
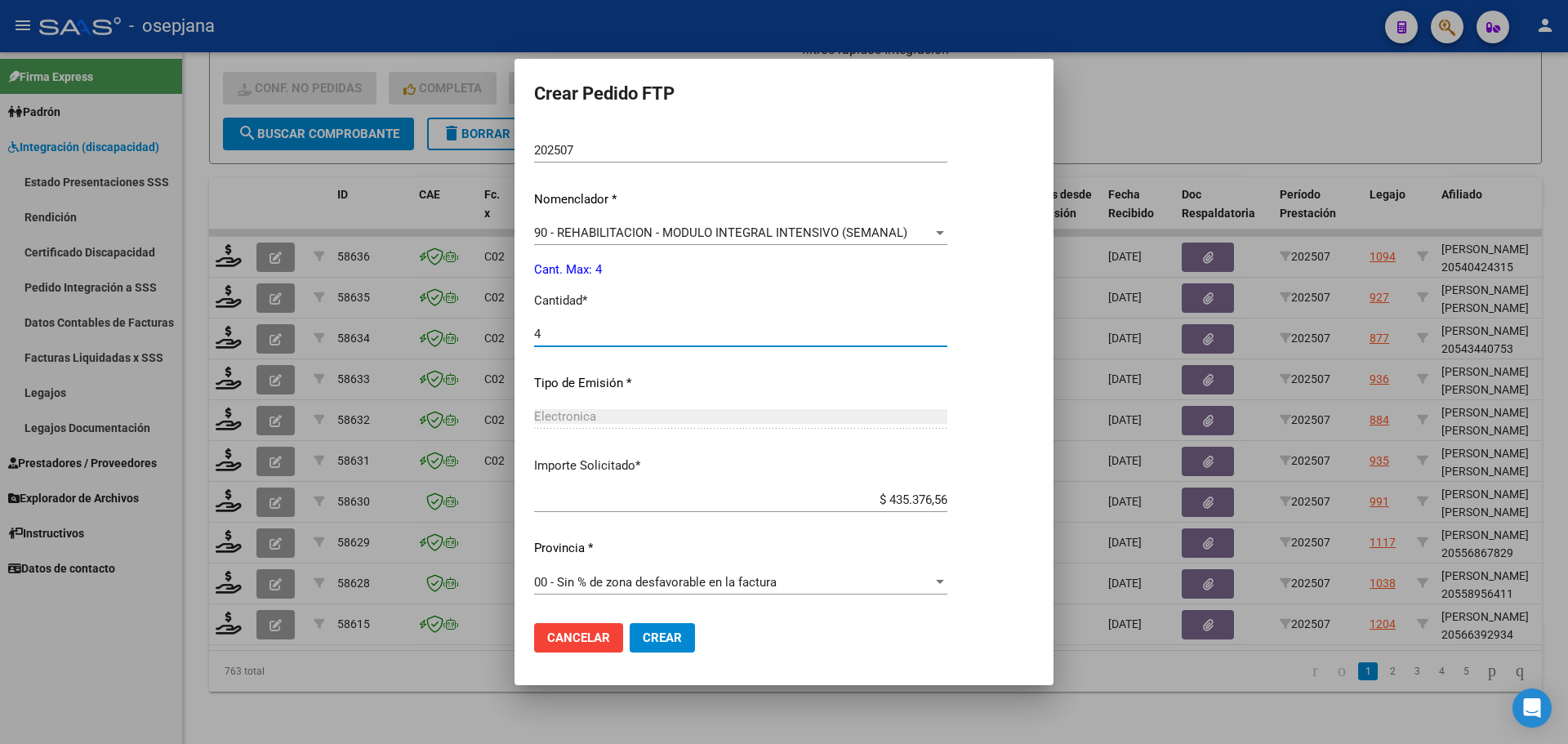
type input "4"
click at [646, 643] on span "Crear" at bounding box center [663, 638] width 39 height 15
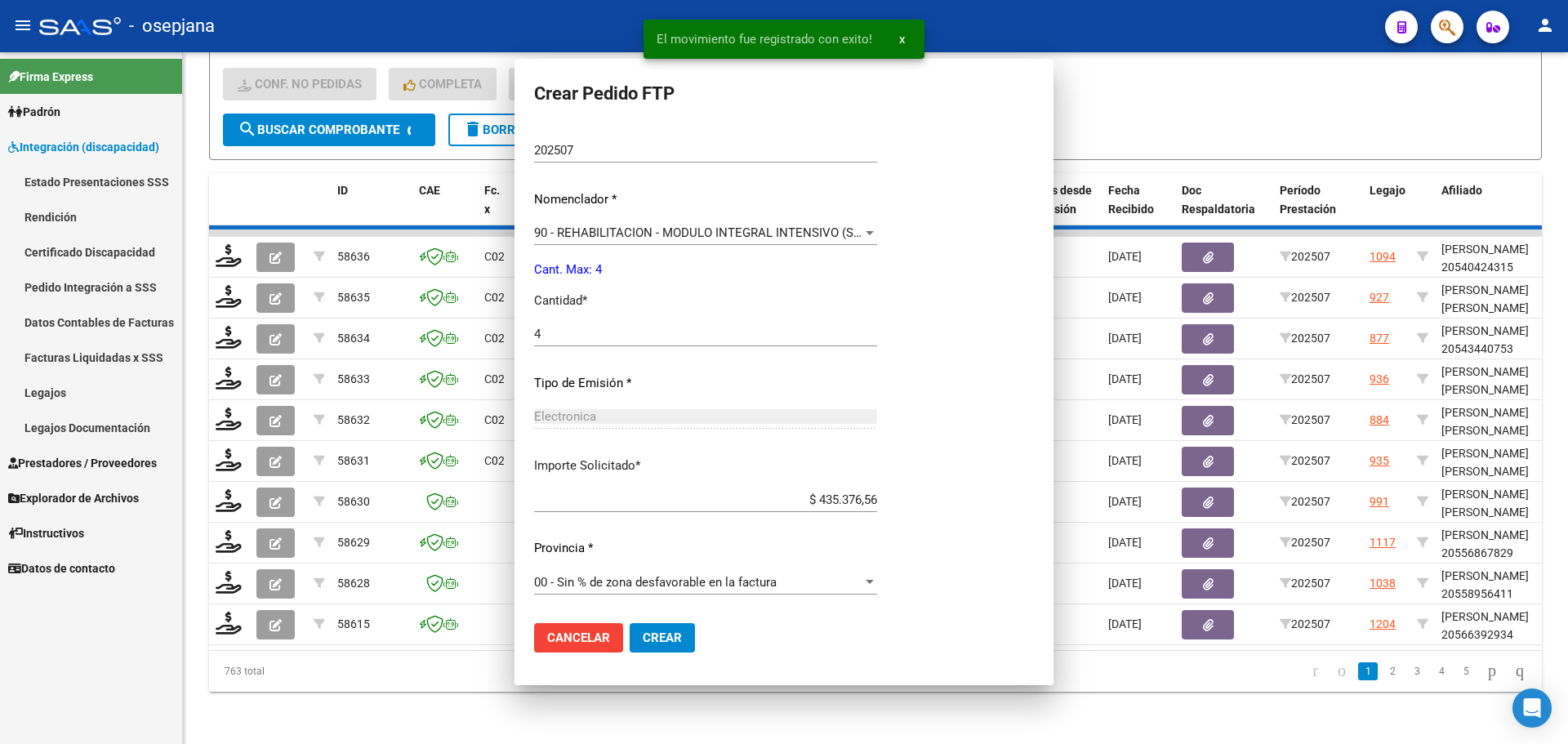
scroll to position [0, 0]
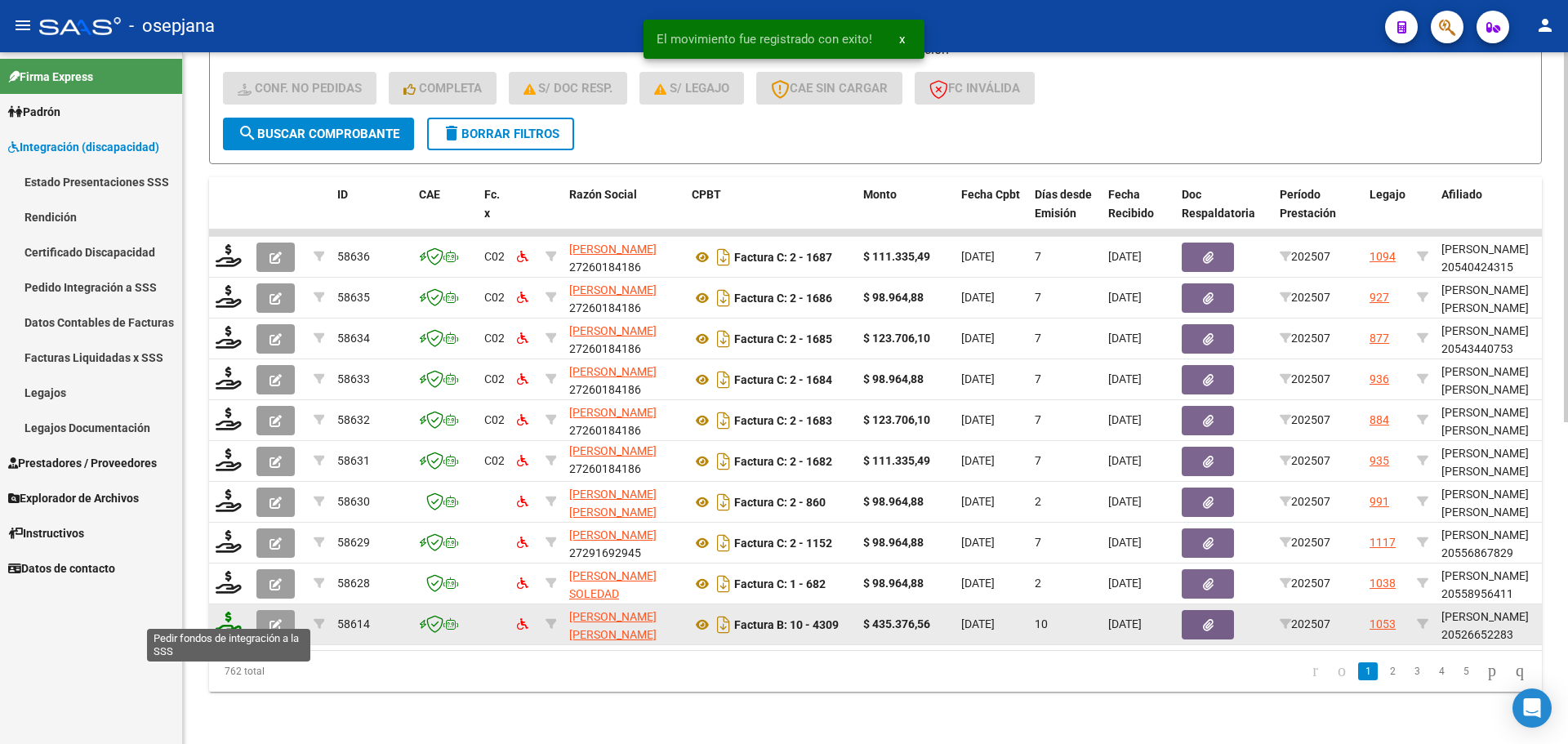
click at [222, 616] on icon at bounding box center [229, 624] width 26 height 23
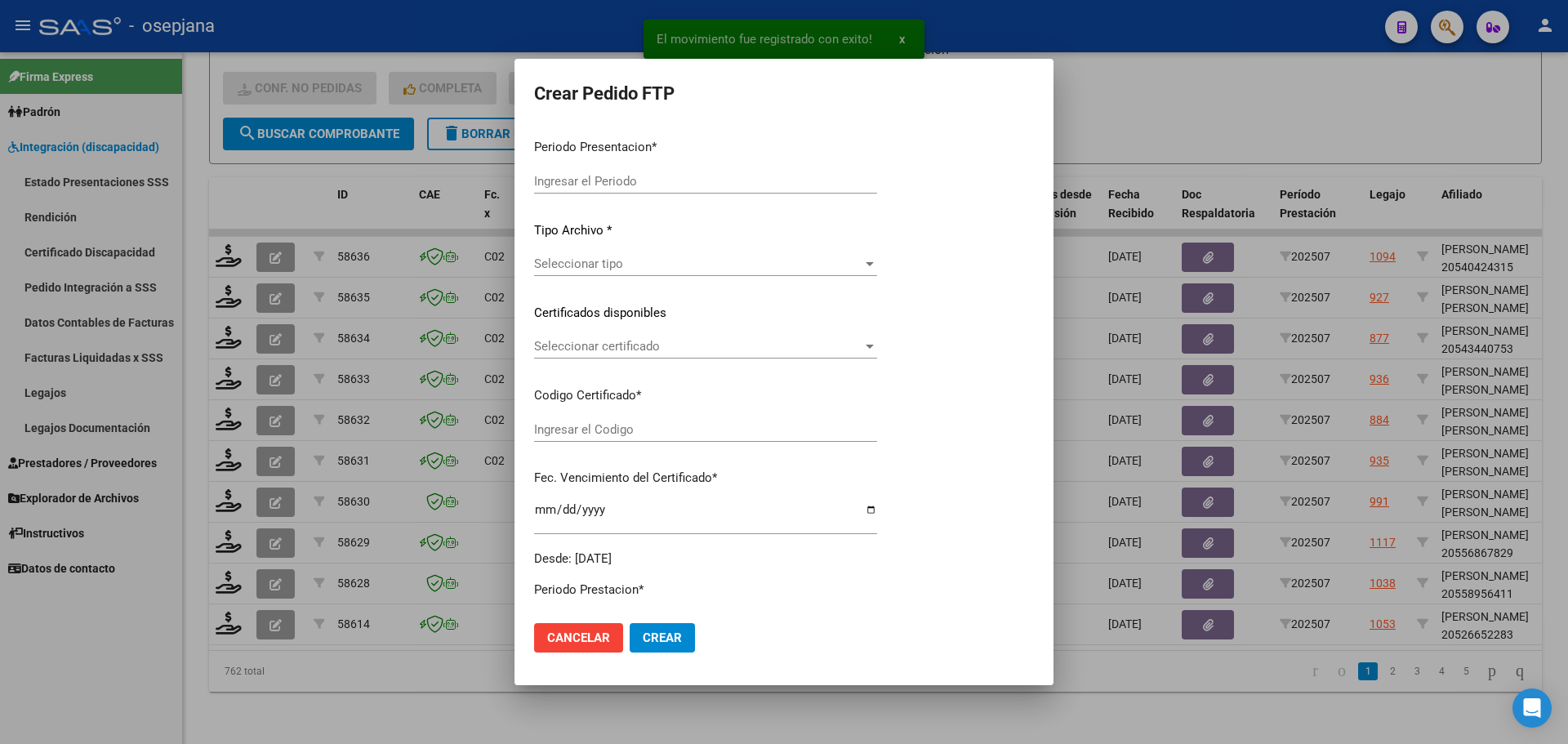
type input "202507"
type input "$ 435.376,56"
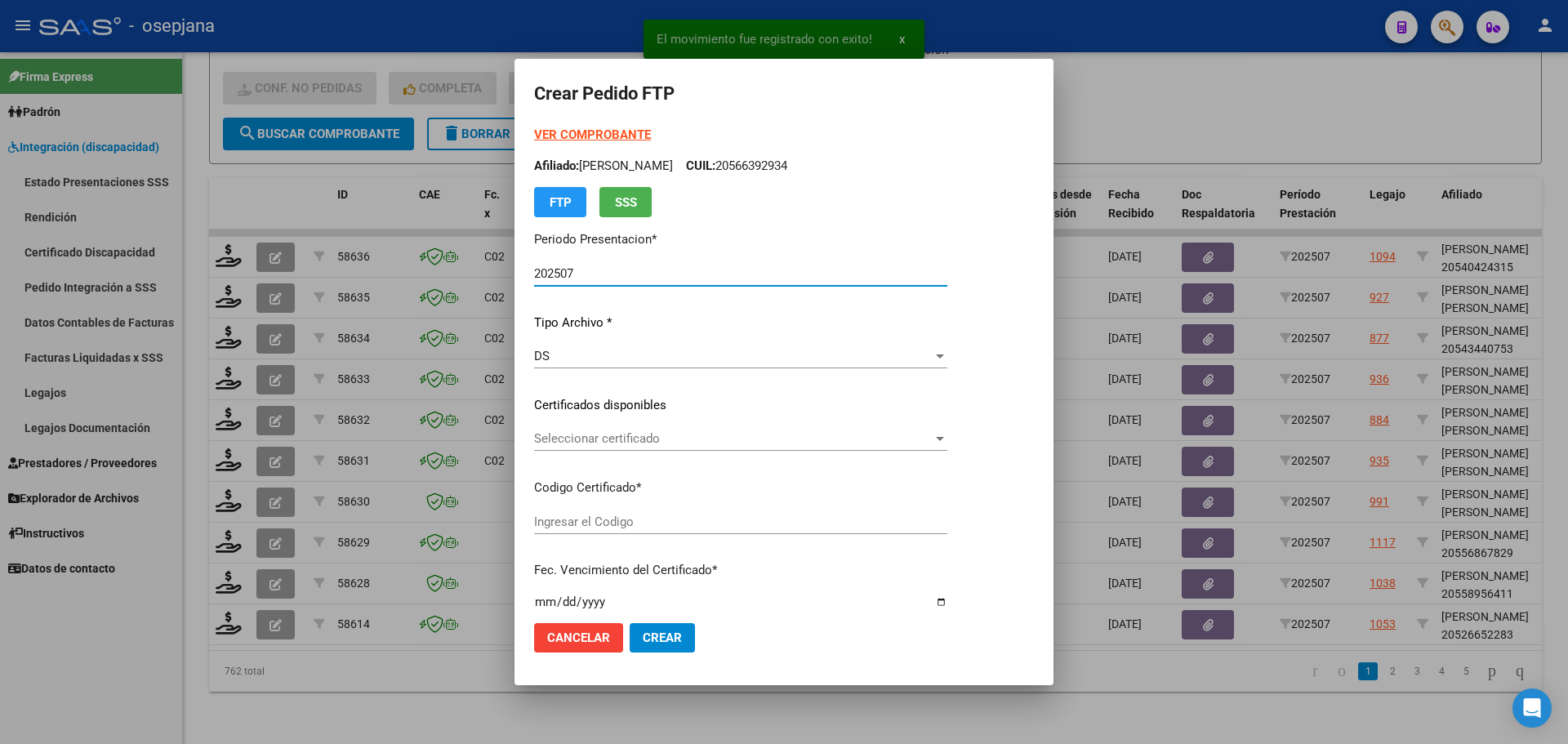
type input "ARG02000526652282022032820260328BSAS439"
type input "2026-03-28"
click at [590, 133] on strong "VER COMPROBANTE" at bounding box center [592, 135] width 117 height 15
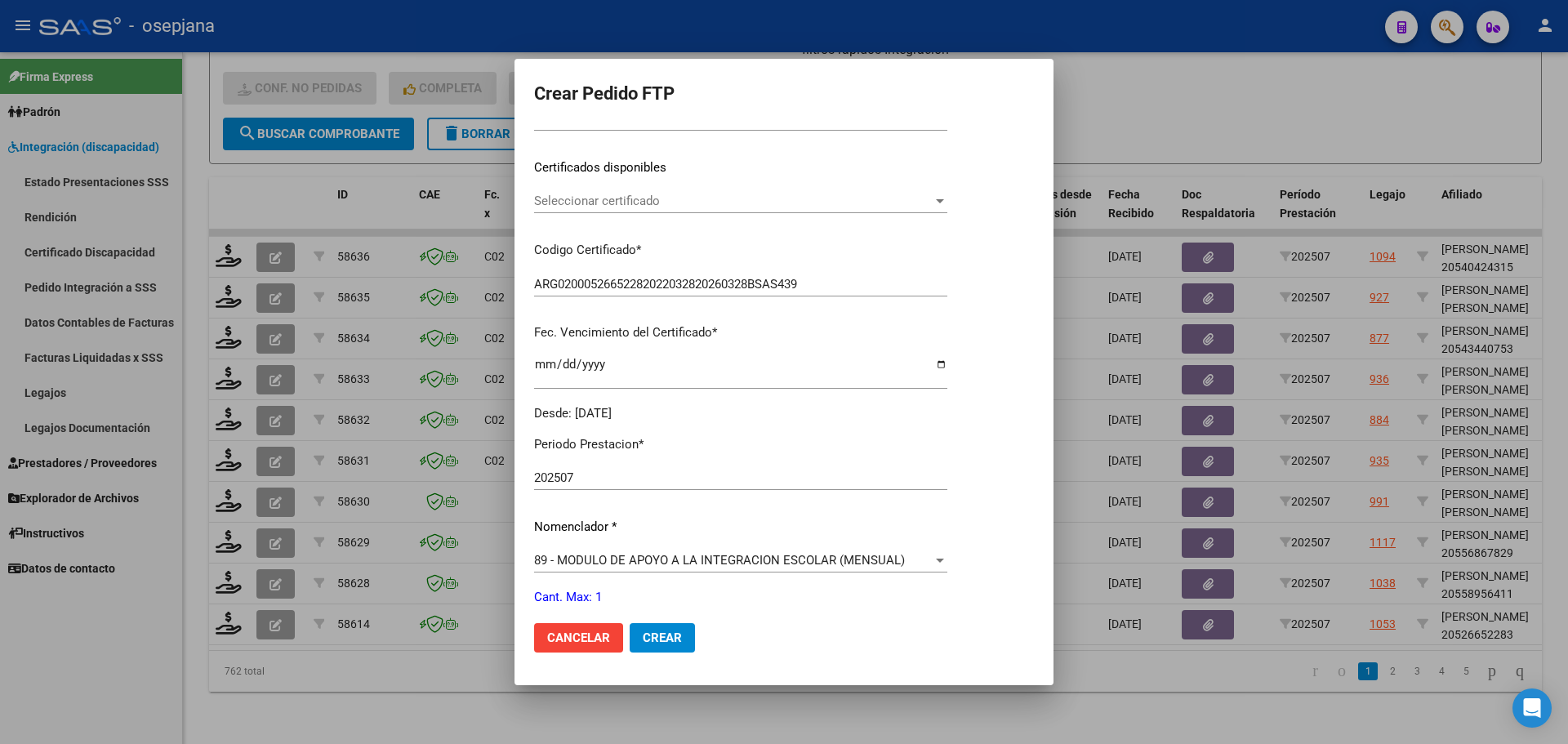
scroll to position [246, 0]
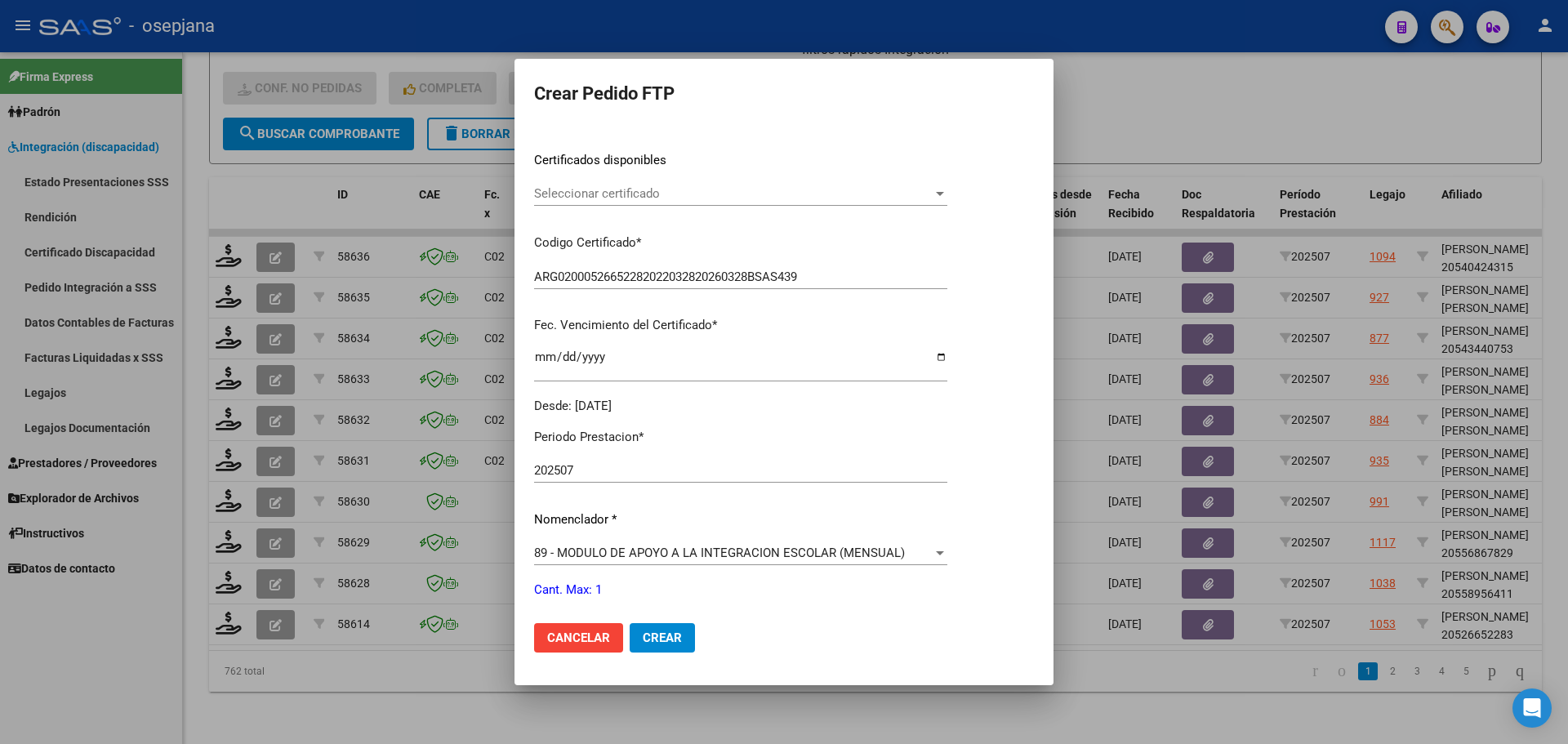
click at [652, 197] on span "Seleccionar certificado" at bounding box center [733, 194] width 398 height 15
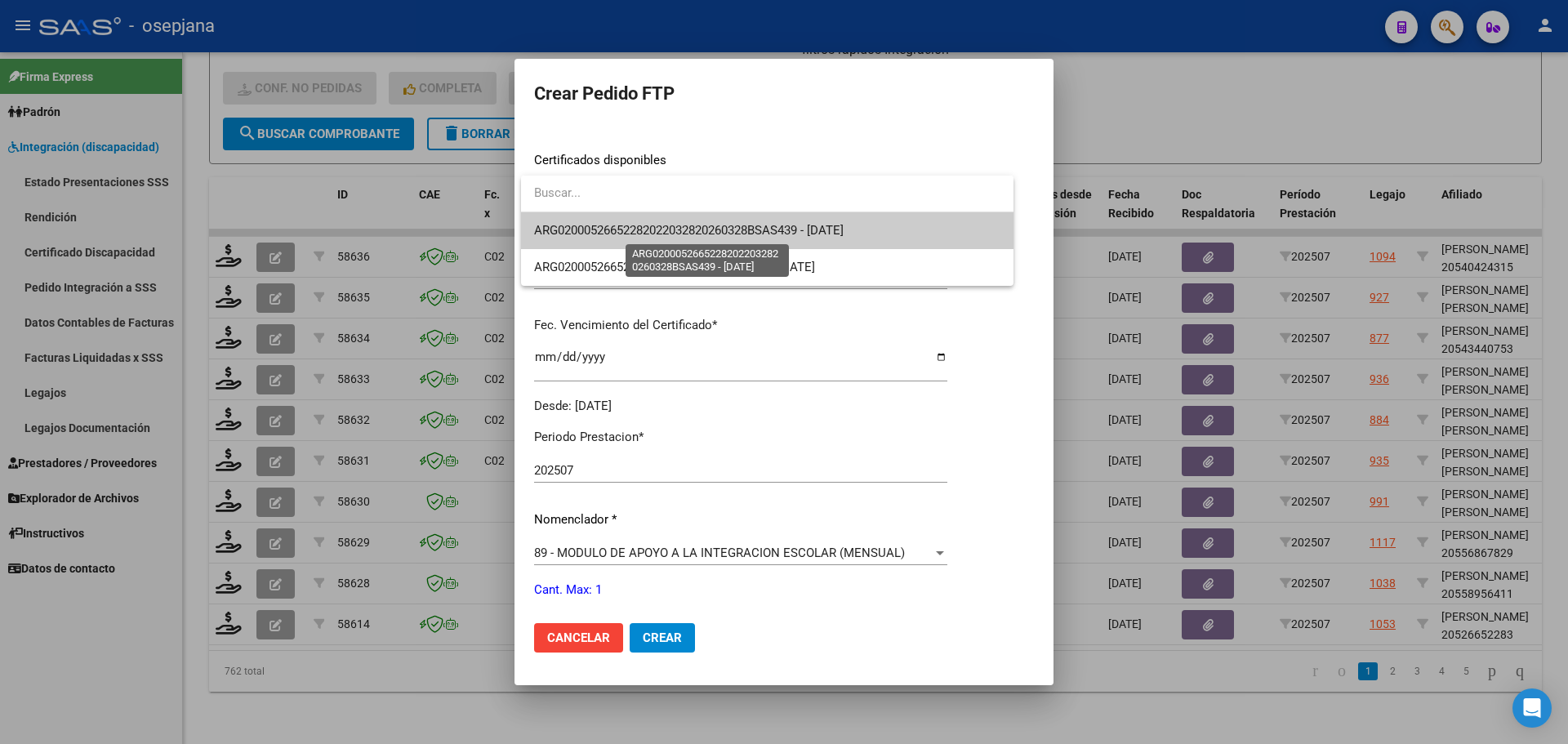
click at [653, 234] on span "ARG02000526652282022032820260328BSAS439 - 2026-03-28" at bounding box center [689, 231] width 309 height 15
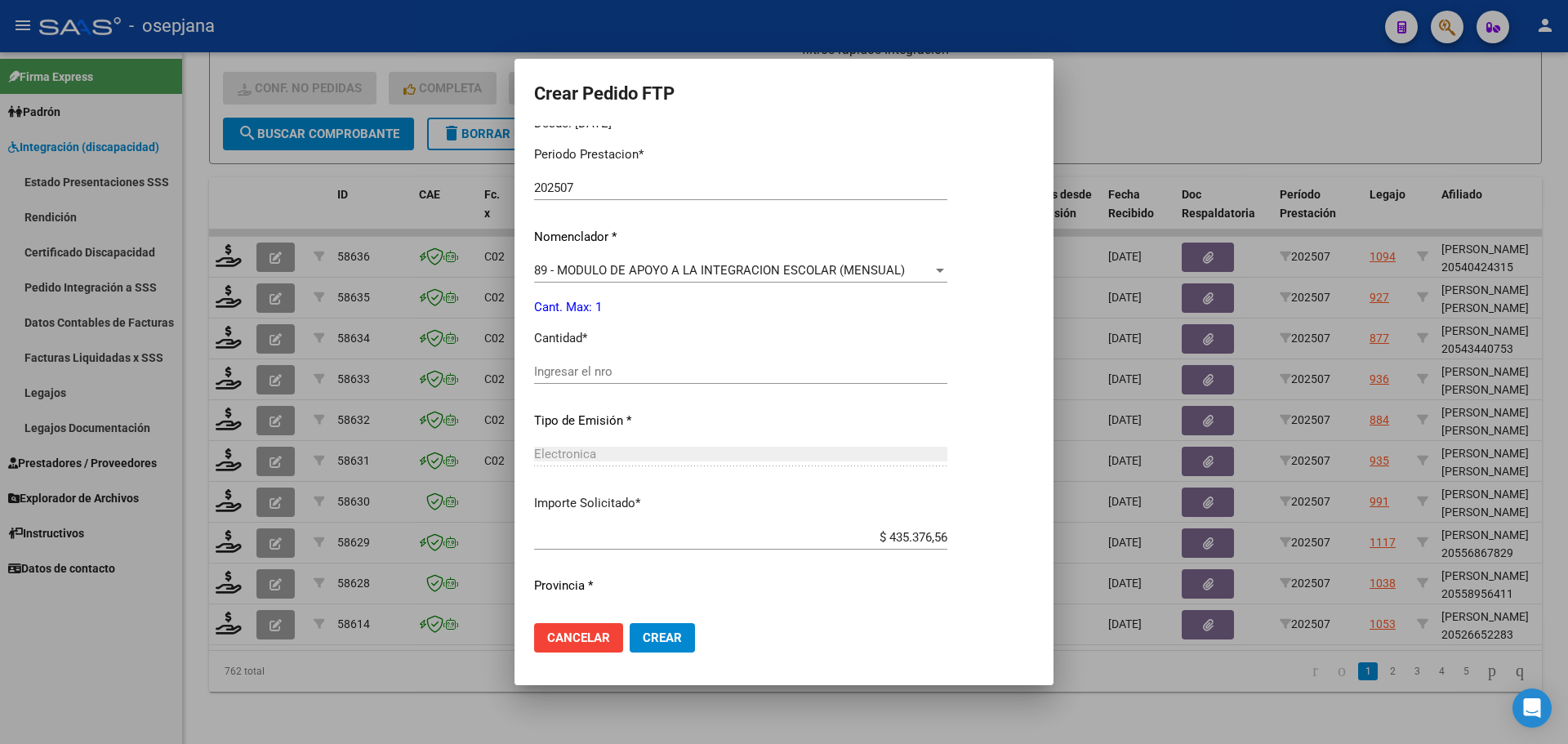
scroll to position [566, 0]
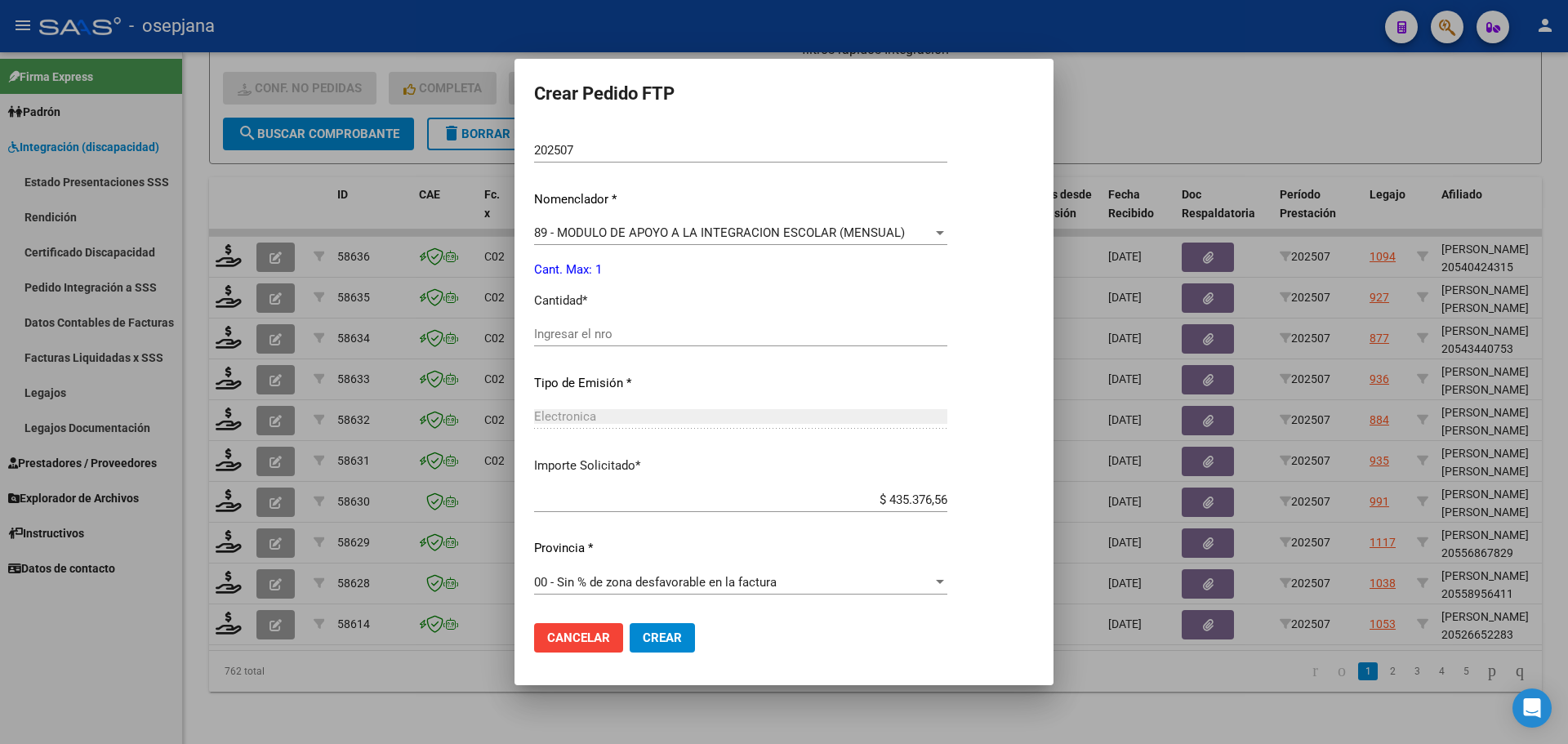
click at [604, 232] on span "89 - MODULO DE APOYO A LA INTEGRACION ESCOLAR (MENSUAL)" at bounding box center [719, 233] width 371 height 15
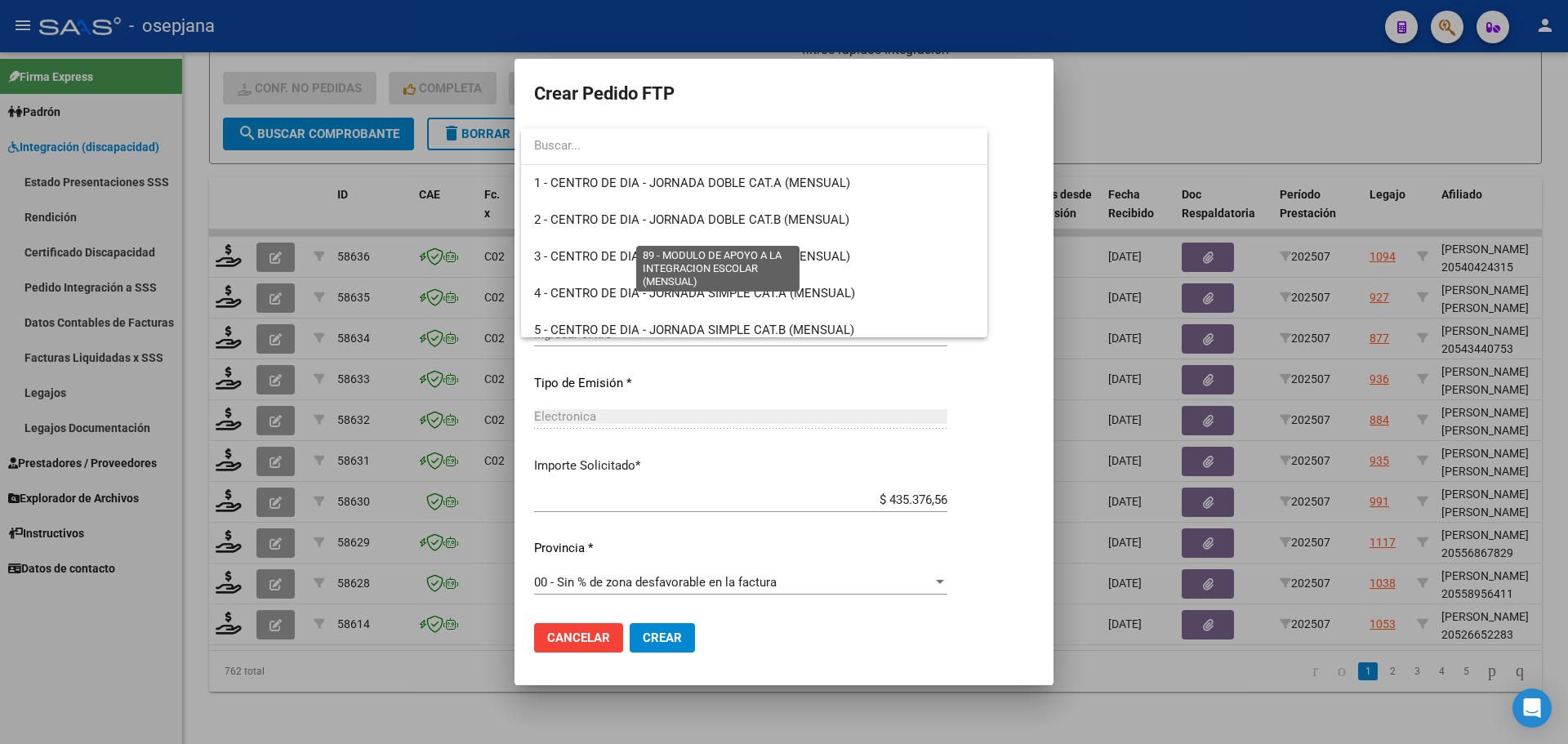
scroll to position [3187, 0]
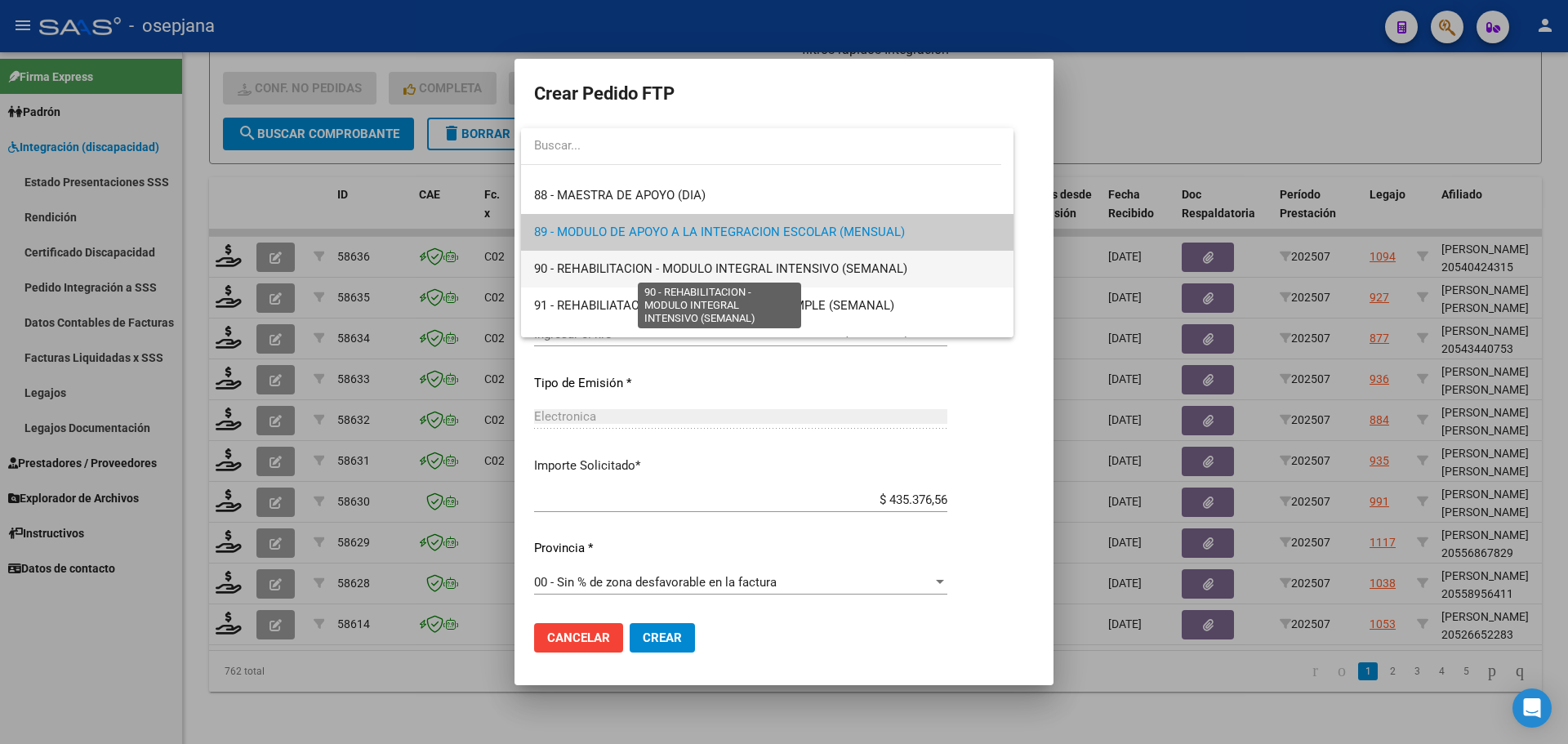
click at [600, 269] on span "90 - REHABILITACION - MODULO INTEGRAL INTENSIVO (SEMANAL)" at bounding box center [721, 268] width 373 height 15
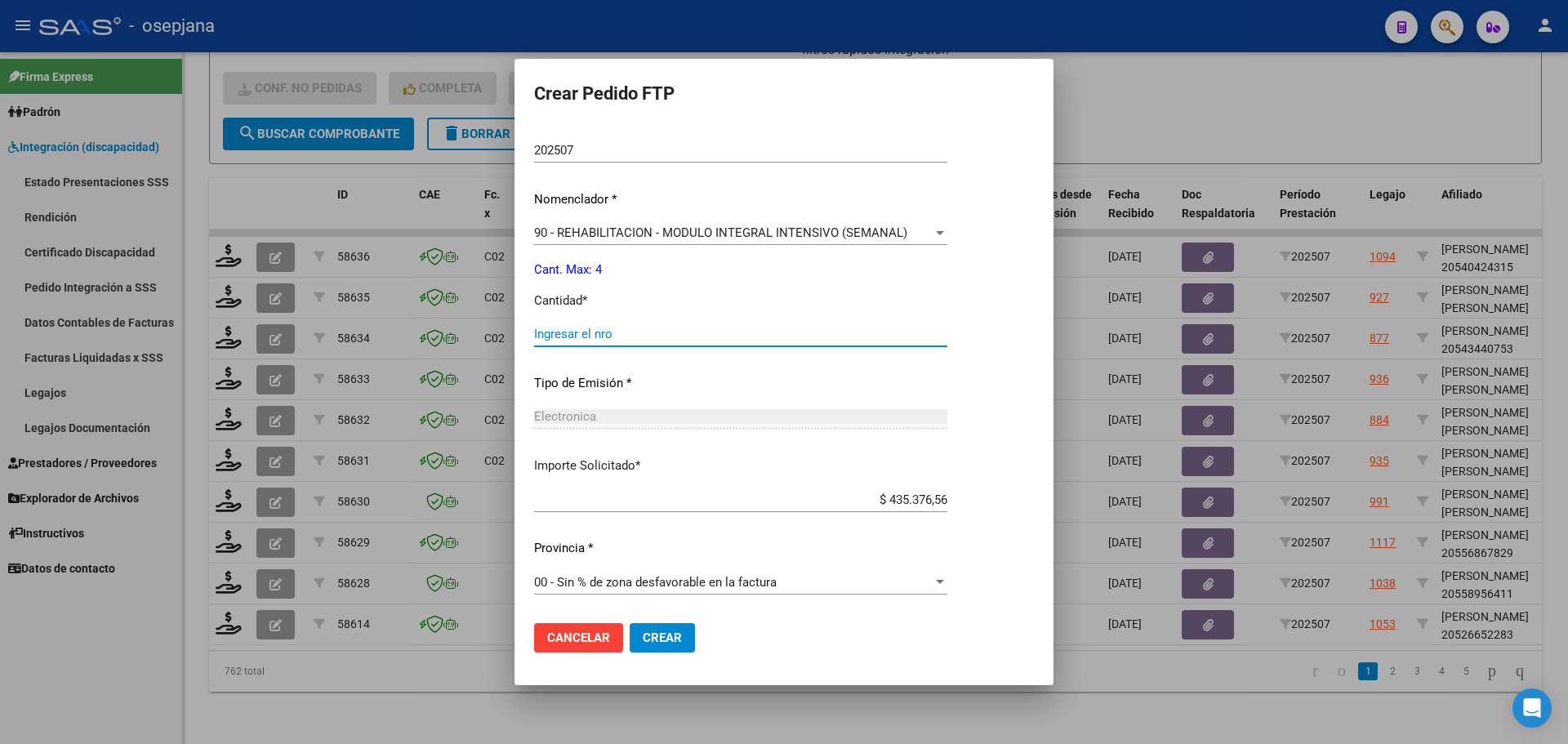
click at [583, 330] on input "Ingresar el nro" at bounding box center [740, 334] width 413 height 15
type input "4"
click at [667, 640] on span "Crear" at bounding box center [663, 638] width 39 height 15
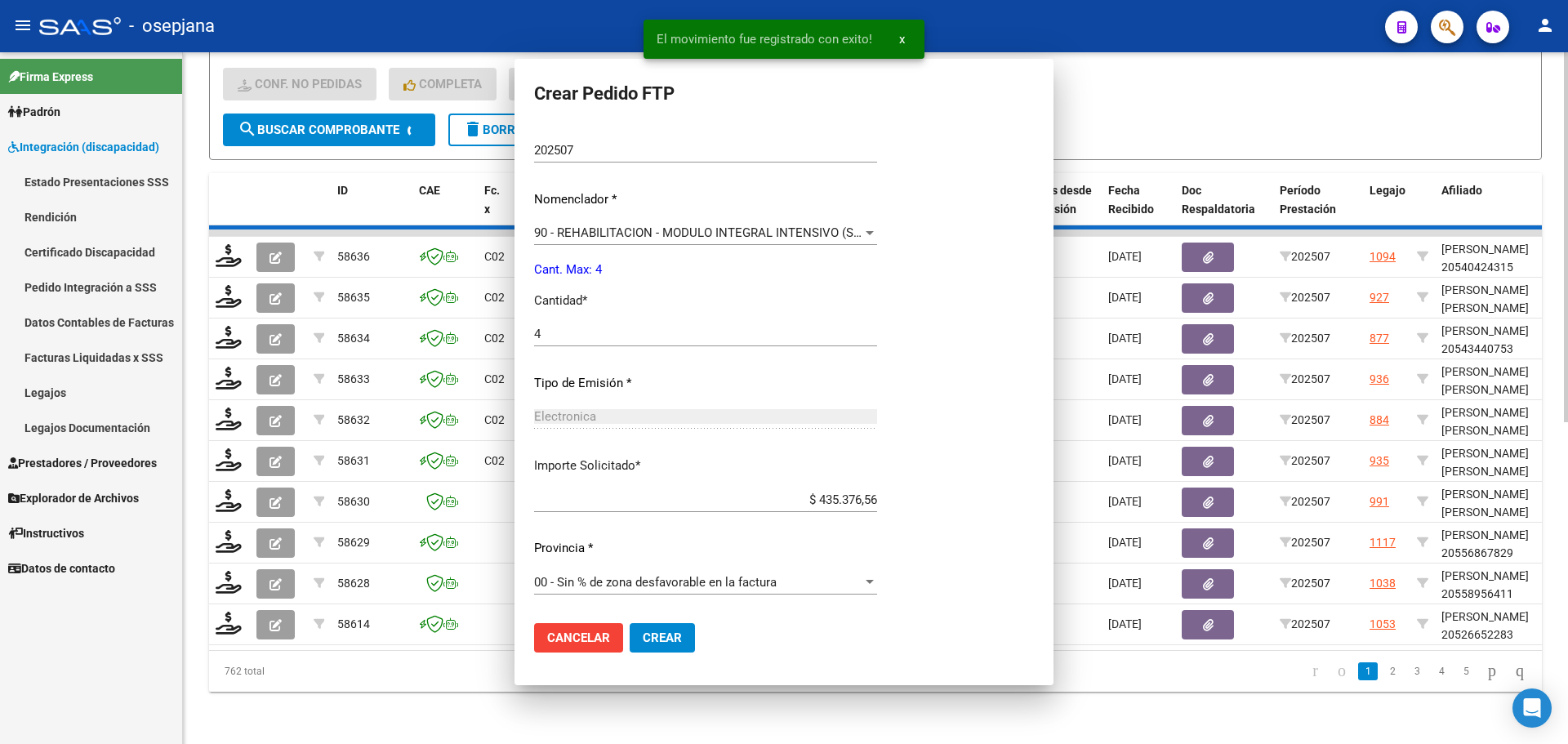
scroll to position [0, 0]
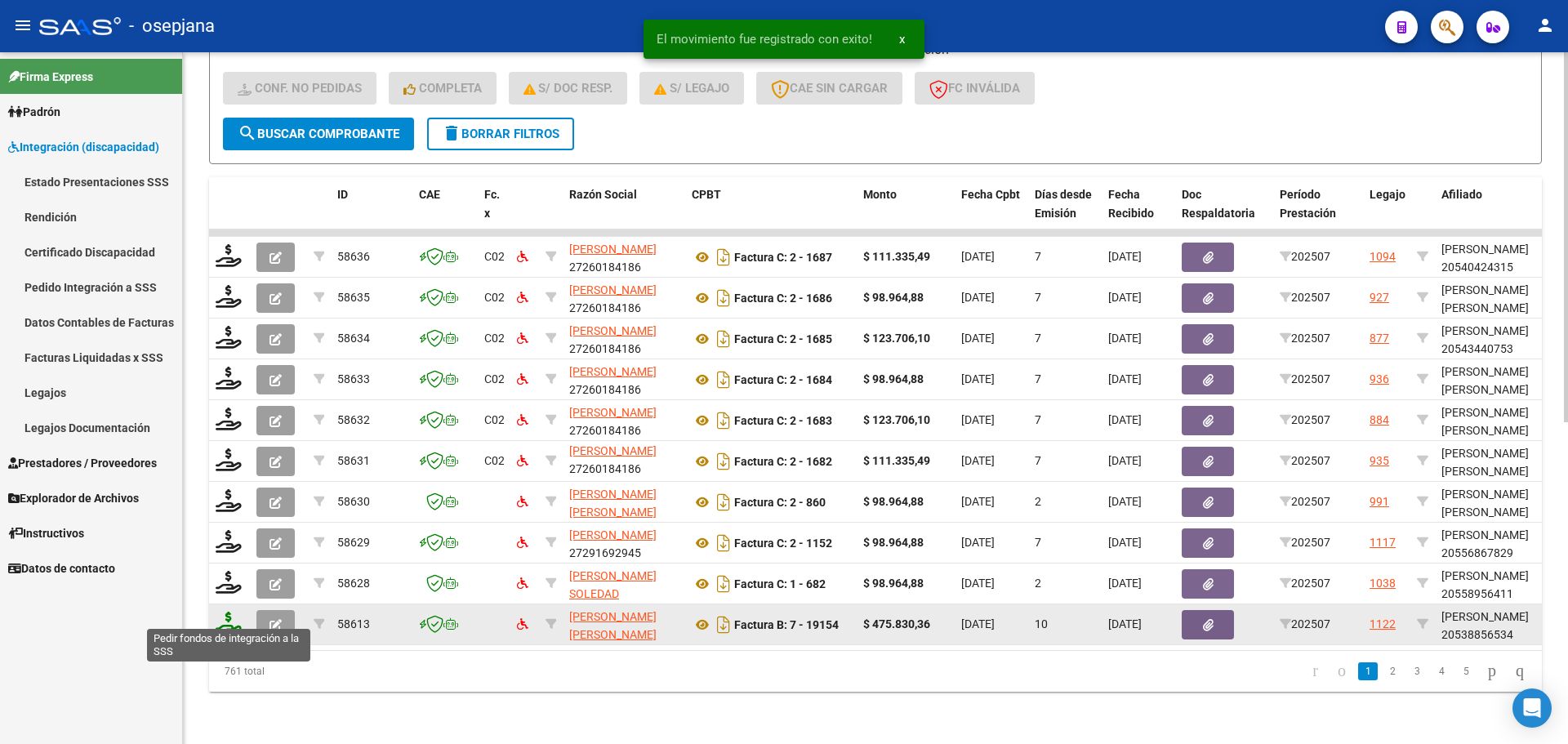
click at [228, 619] on icon at bounding box center [229, 624] width 26 height 23
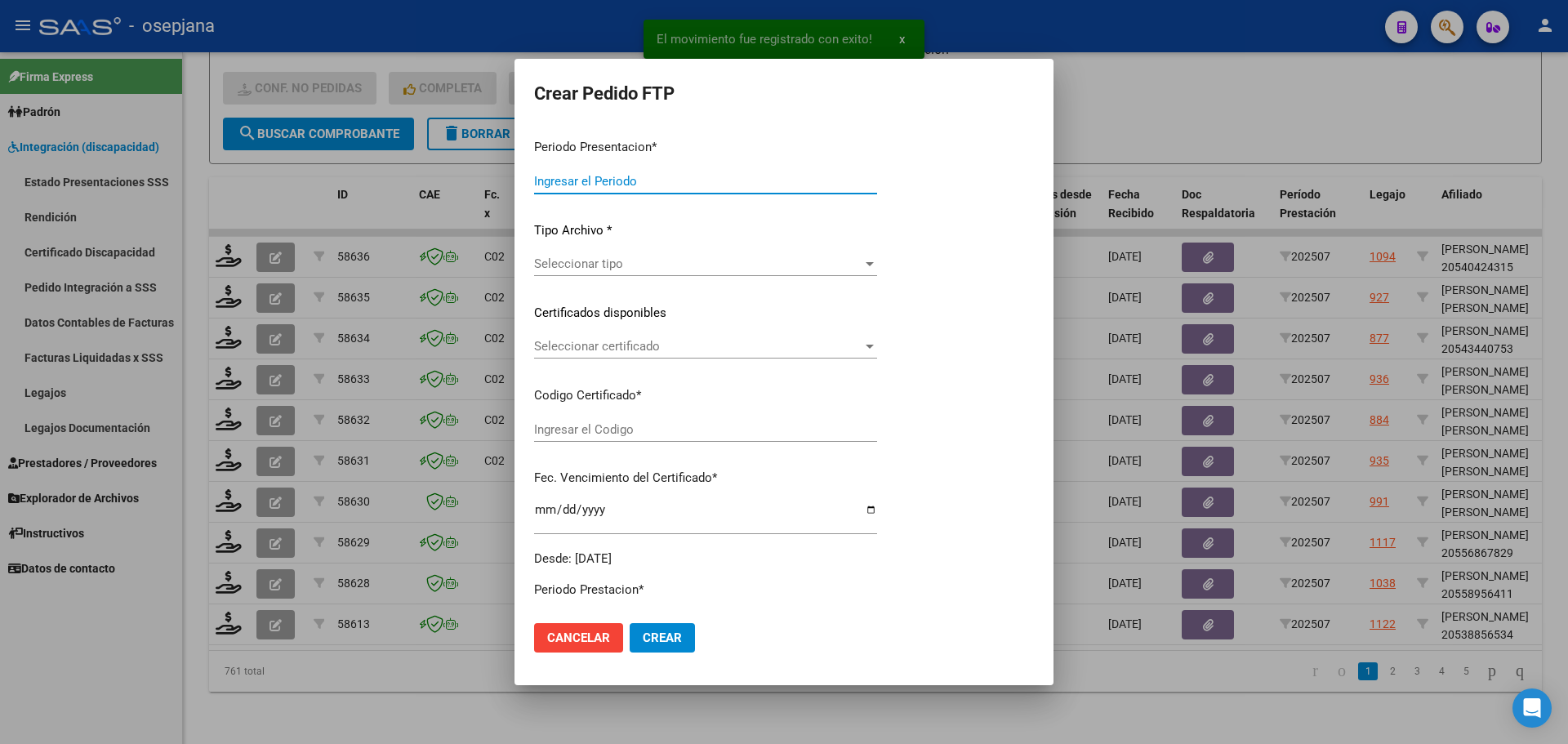
type input "202507"
type input "$ 475.830,36"
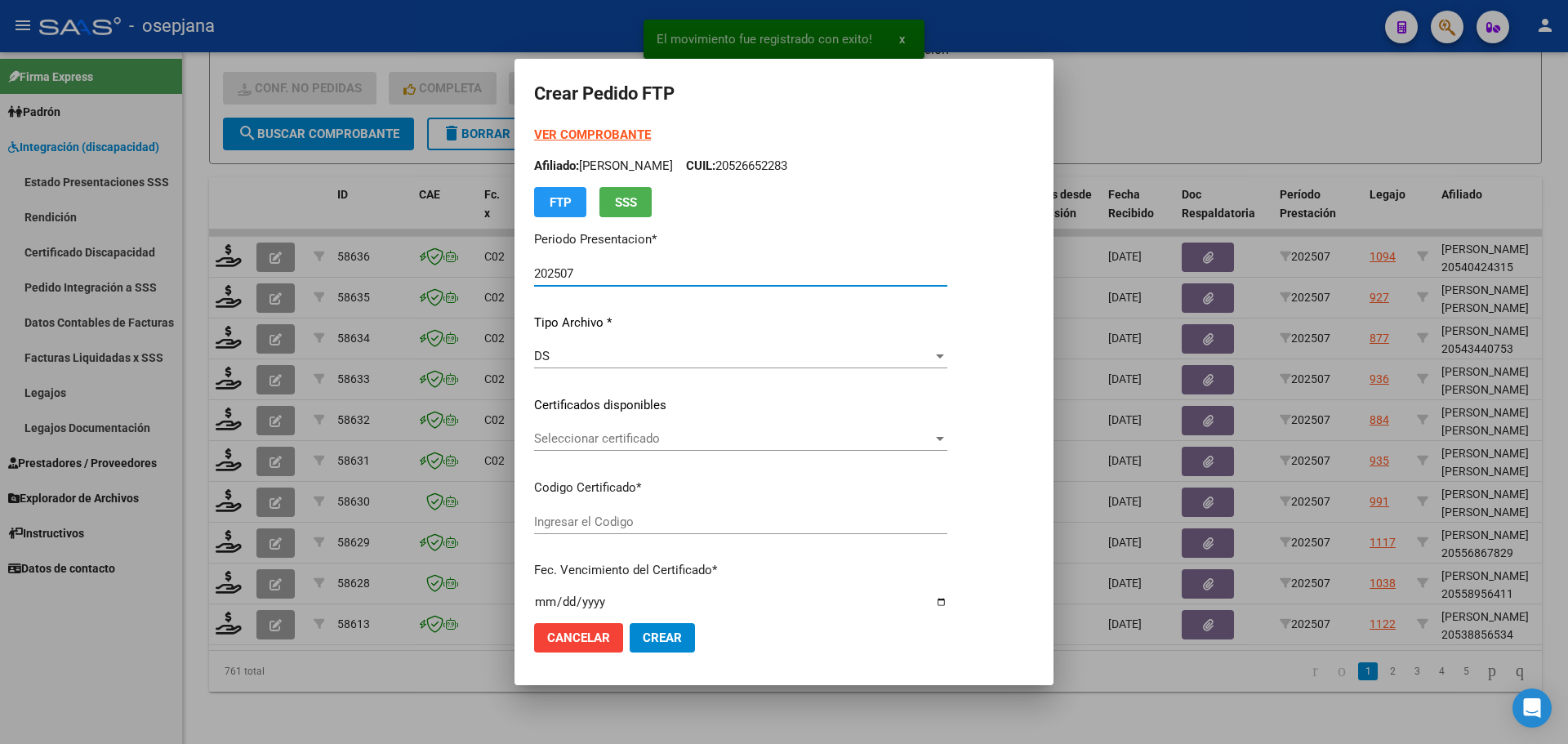
type input "ARG02000538856532024112820271128BSAS415"
type input "2027-11-28"
click at [635, 435] on span "Seleccionar certificado" at bounding box center [733, 439] width 398 height 15
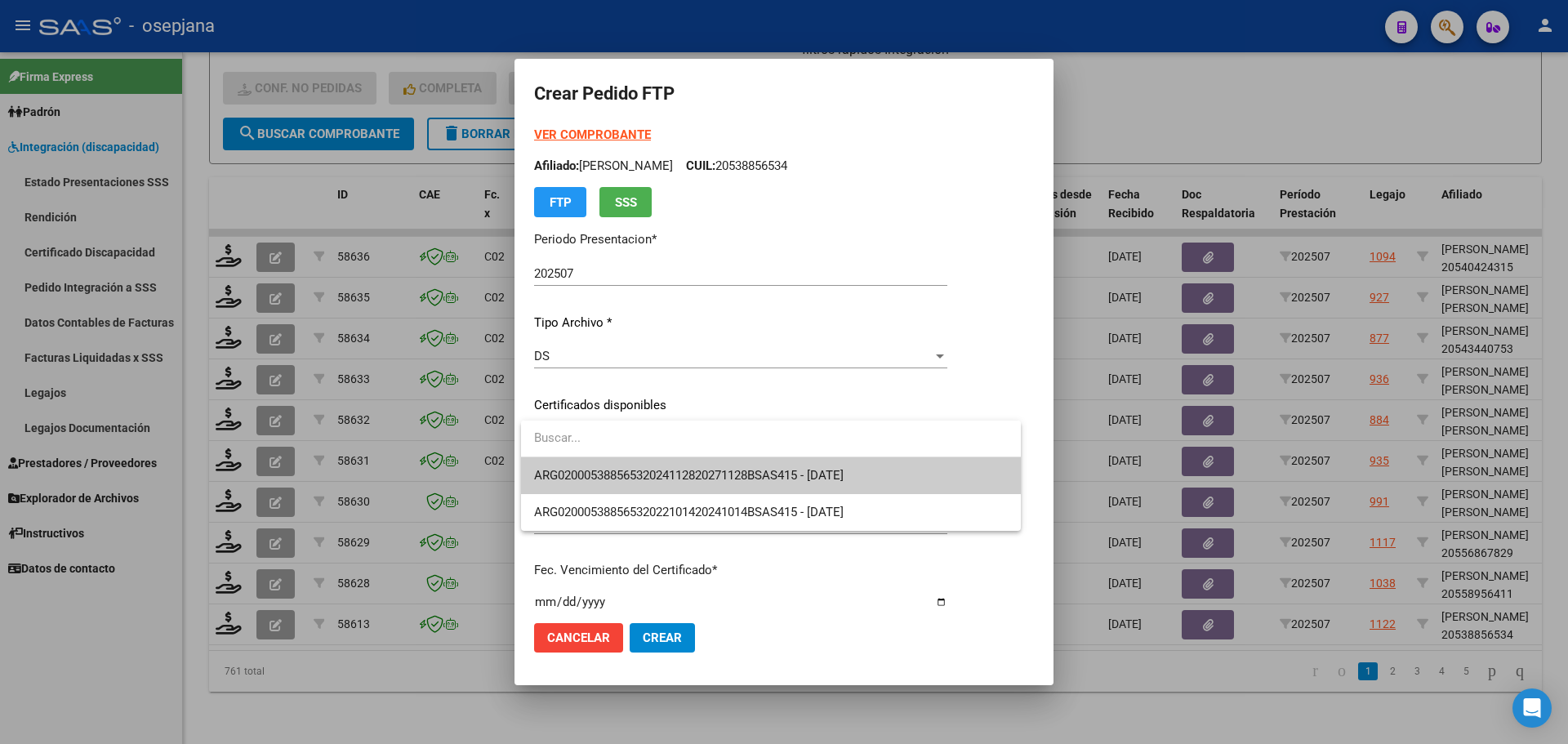
click at [639, 467] on span "ARG02000538856532024112820271128BSAS415 - 2027-11-28" at bounding box center [771, 476] width 474 height 37
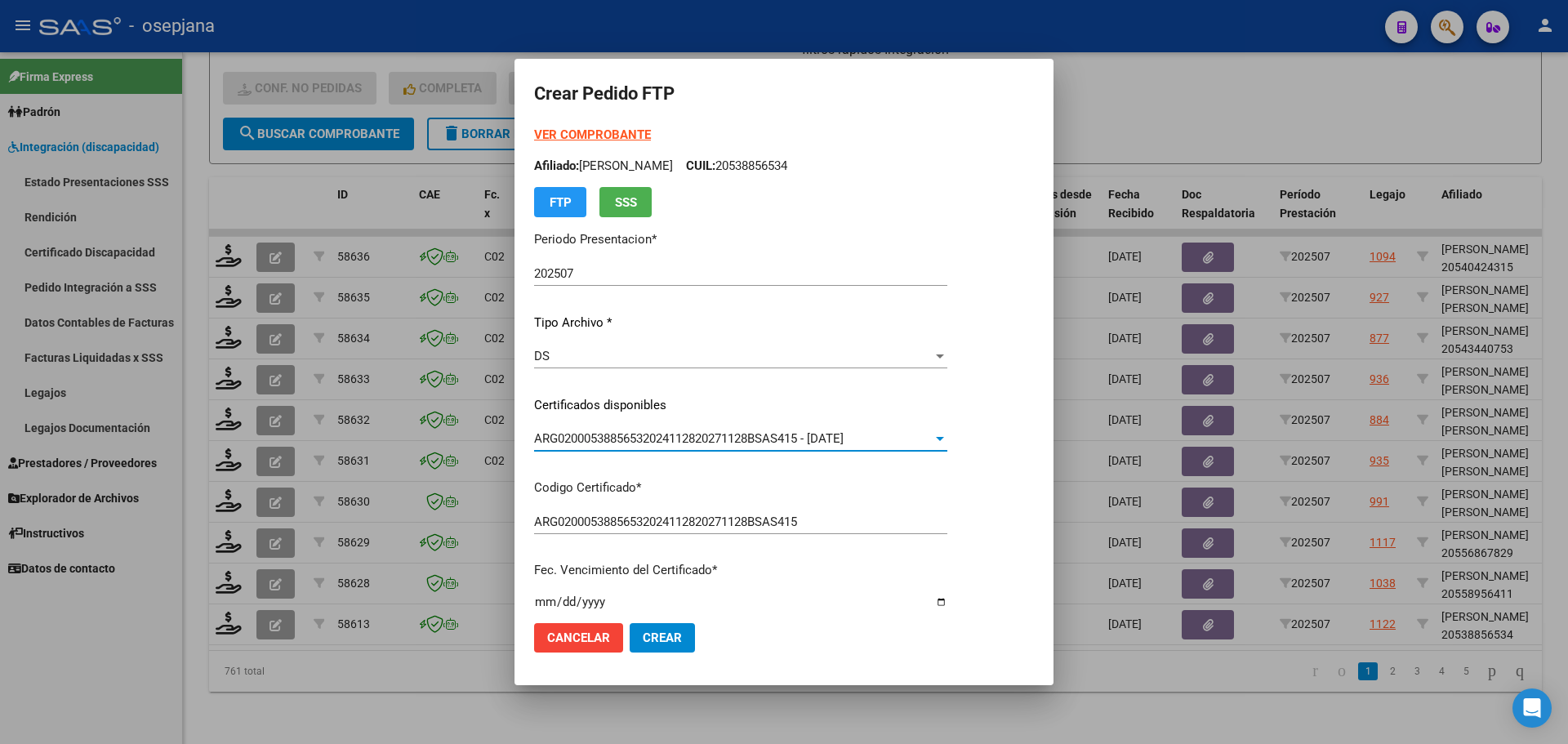
click at [609, 145] on div "VER COMPROBANTE ARCA Padrón Afiliado: RUIZ TOBIAS FRANCISCO CUIL: 20538856534 F…" at bounding box center [740, 172] width 413 height 92
click at [618, 131] on strong "VER COMPROBANTE" at bounding box center [592, 135] width 117 height 15
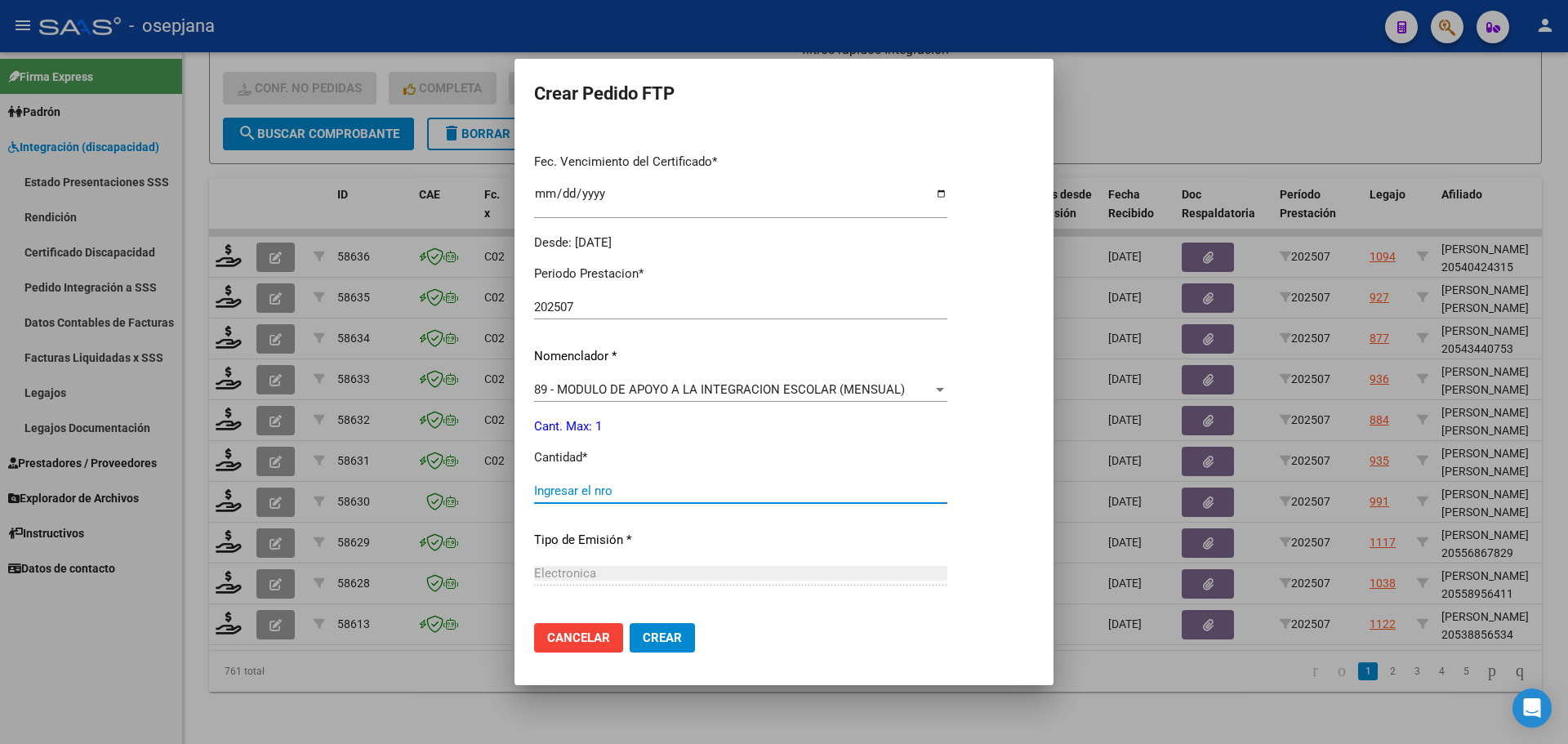
click at [558, 495] on input "Ingresar el nro" at bounding box center [740, 491] width 413 height 15
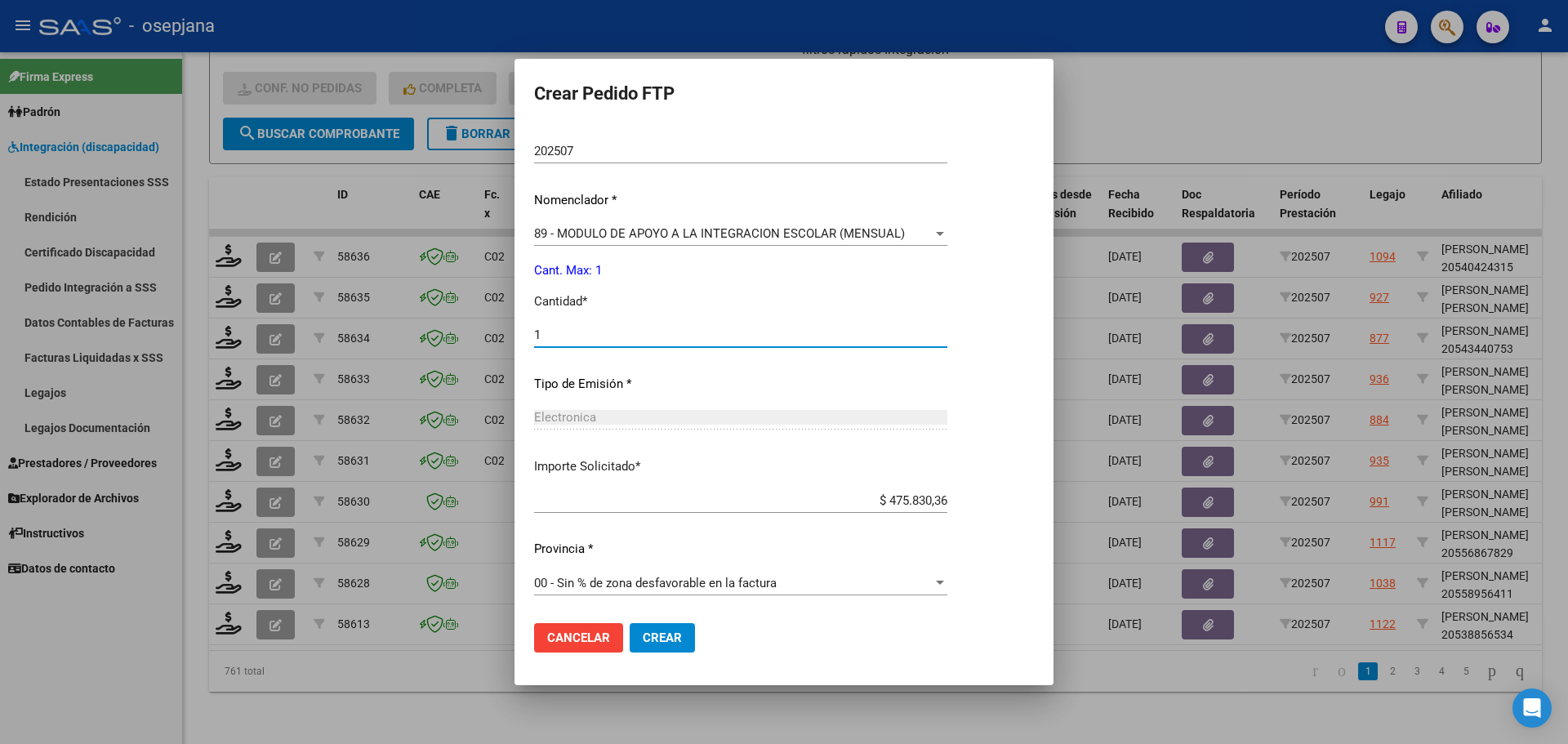
scroll to position [566, 0]
type input "1"
click at [664, 642] on span "Crear" at bounding box center [663, 638] width 39 height 15
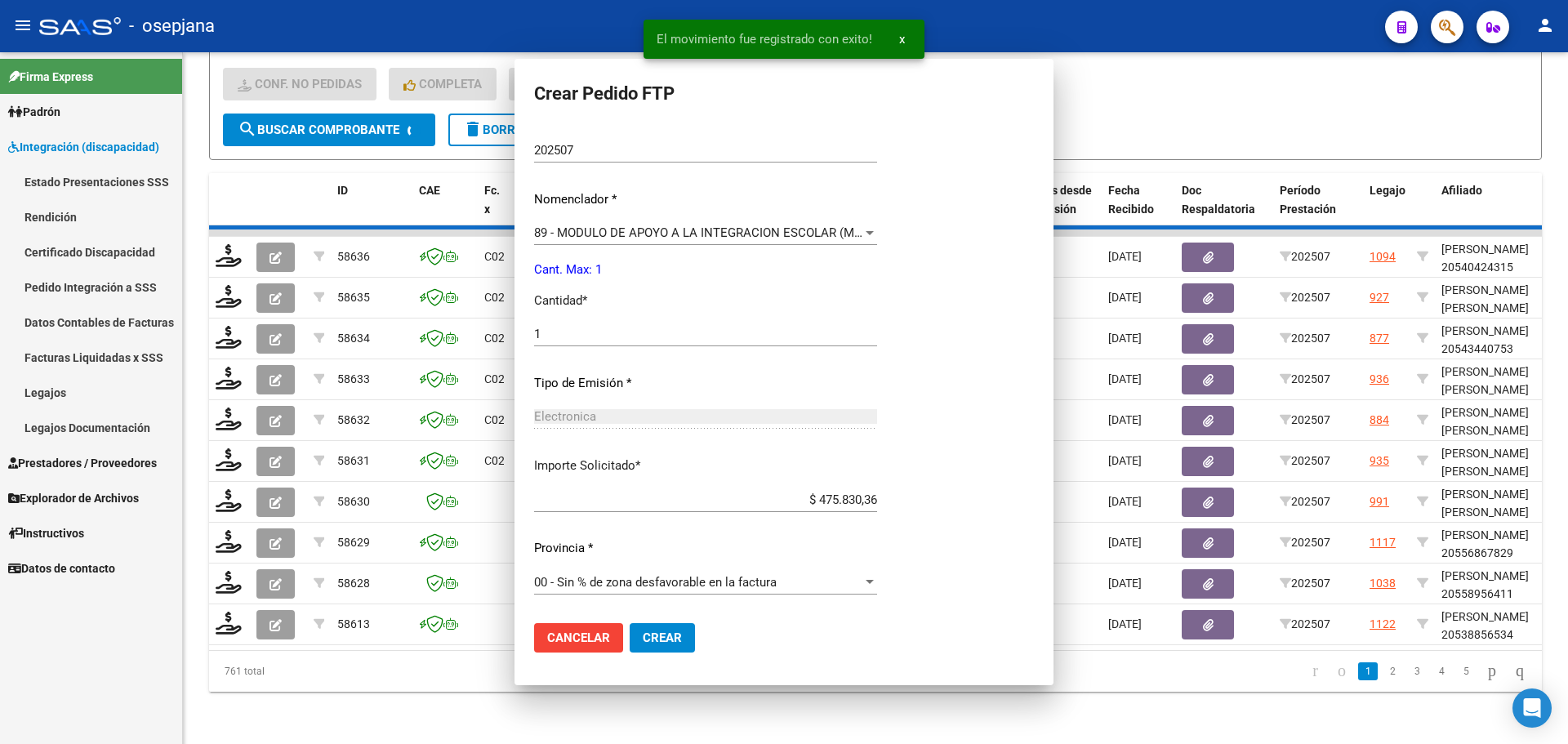
scroll to position [0, 0]
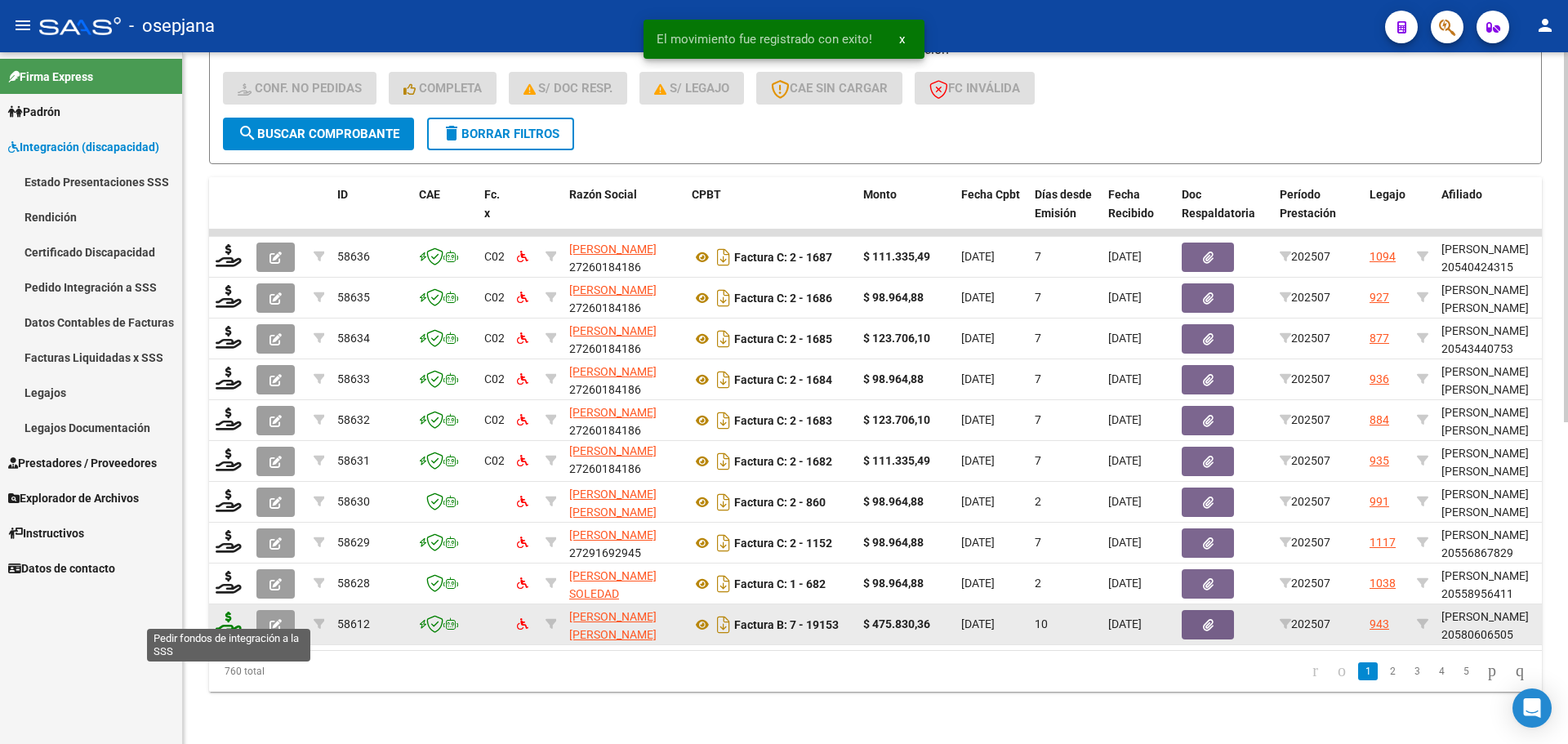
click at [232, 612] on icon at bounding box center [229, 624] width 26 height 23
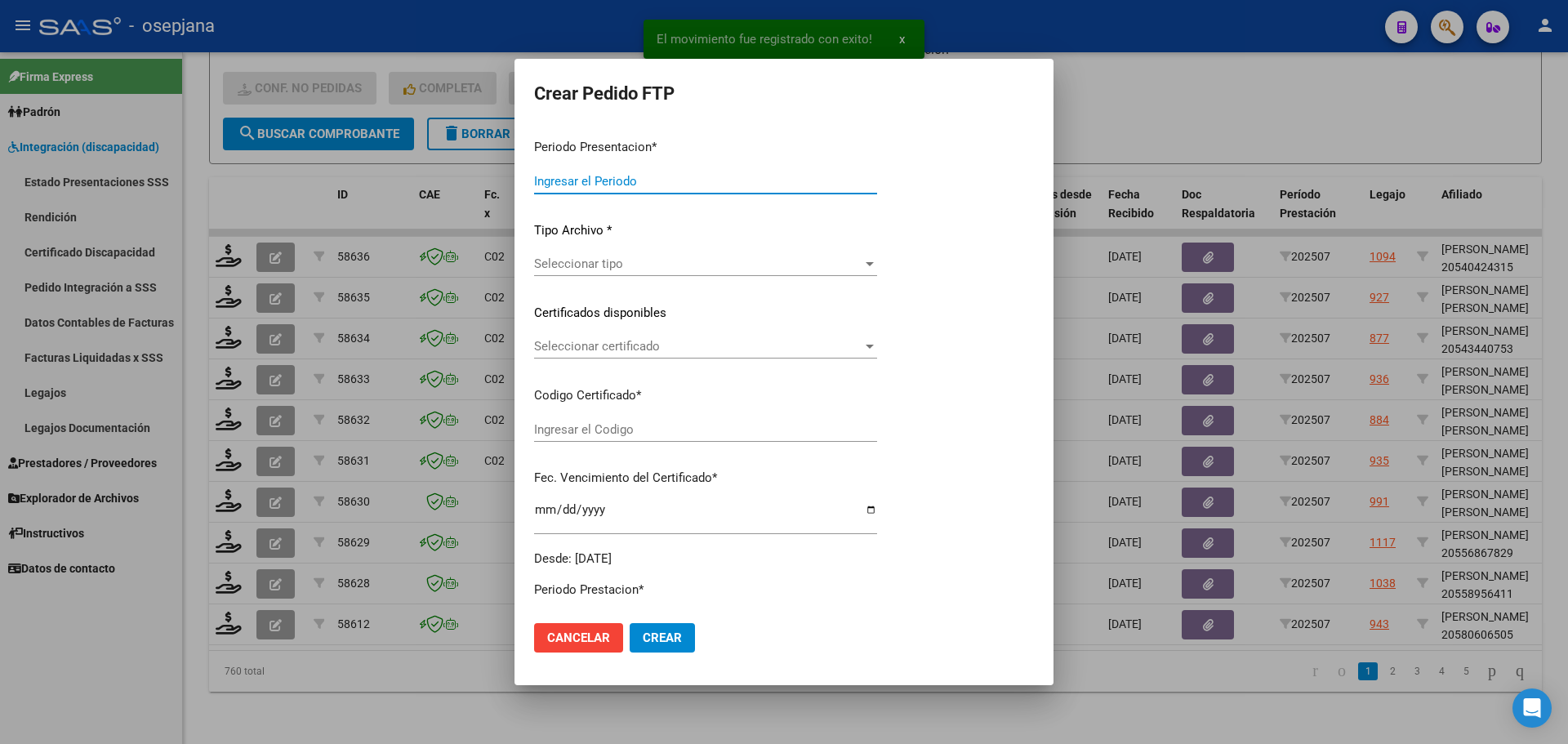
type input "202507"
type input "$ 475.830,36"
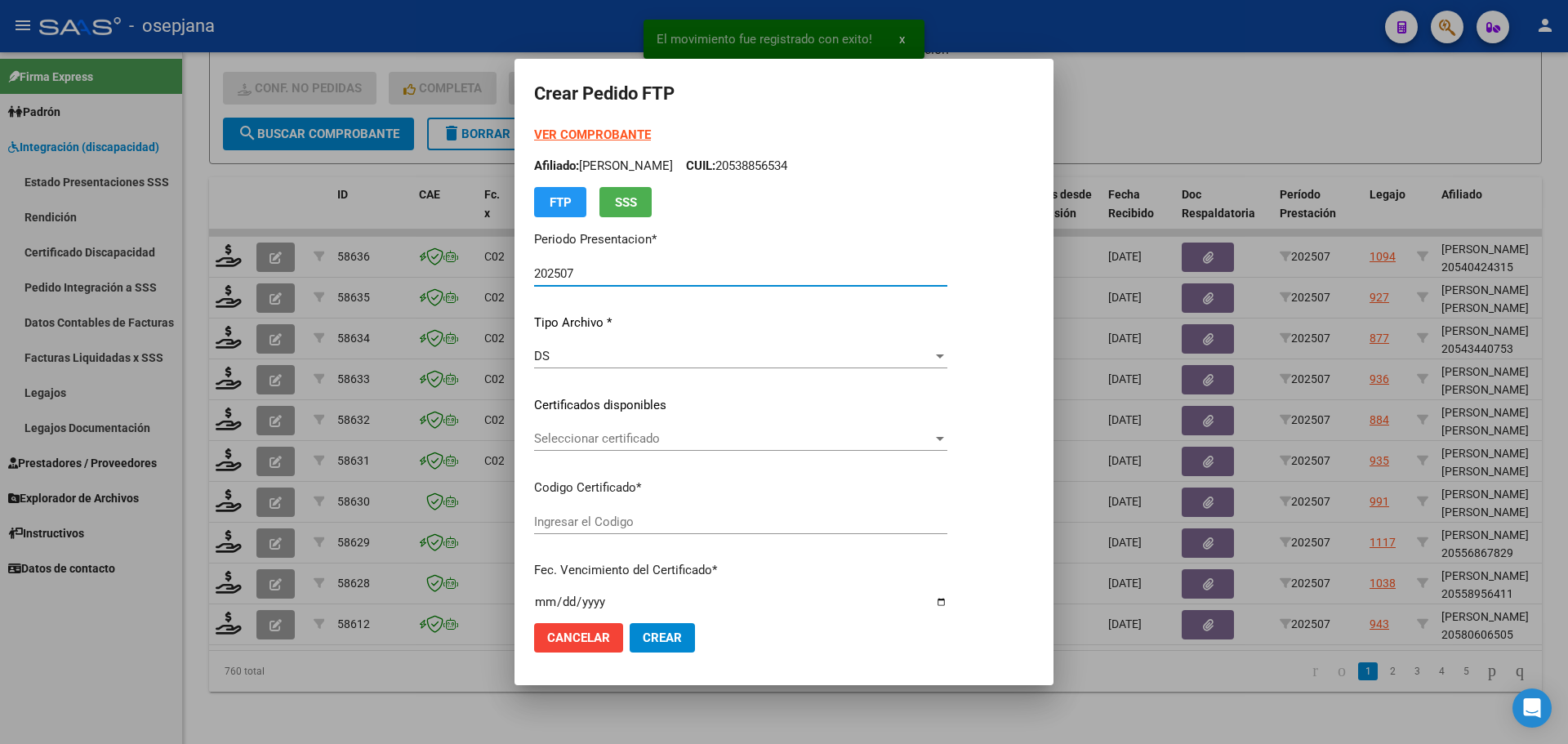
type input "ARG02000580606502023012720260127BSAS342"
type input "2026-01-27"
click at [627, 439] on span "Seleccionar certificado" at bounding box center [733, 439] width 398 height 15
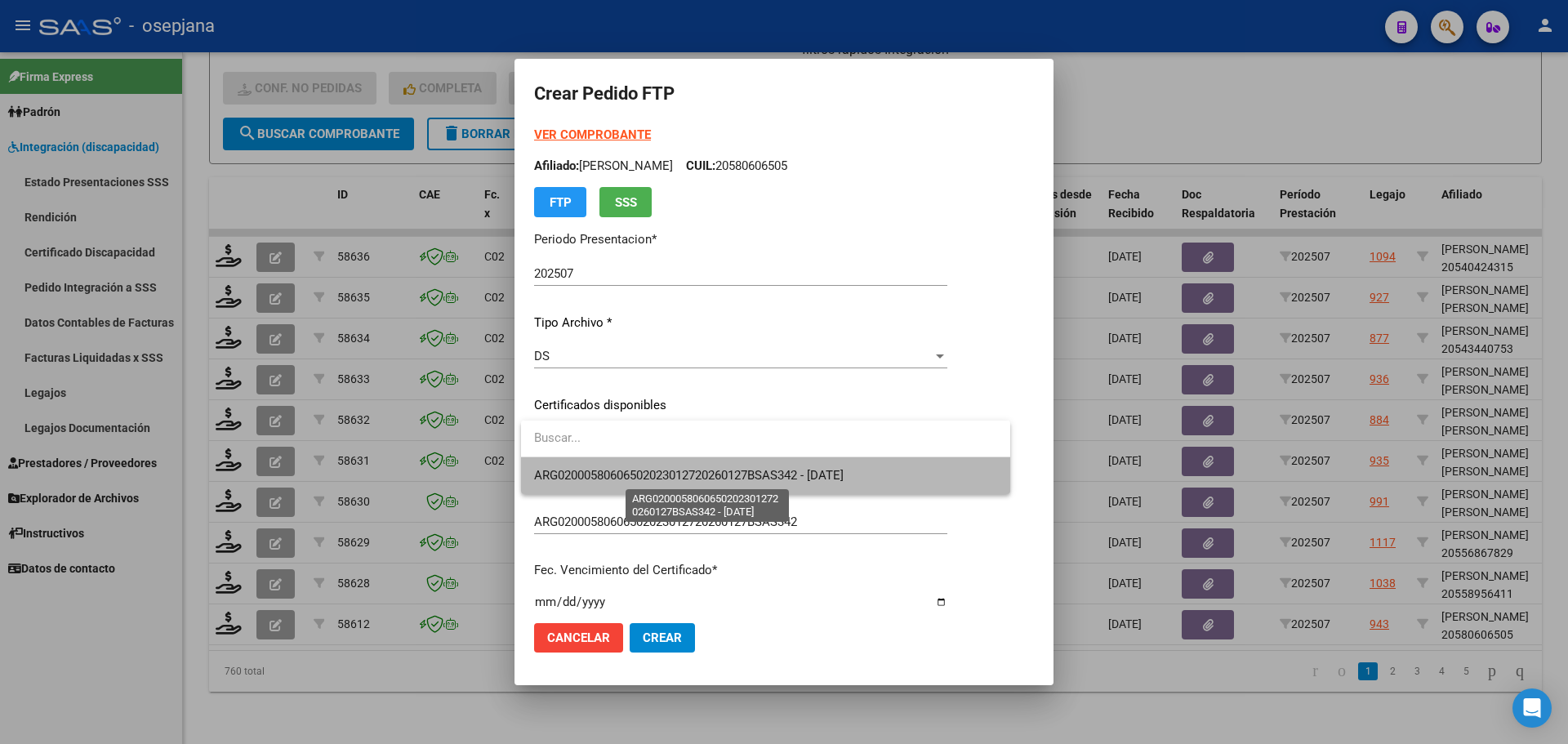
click at [632, 474] on span "ARG02000580606502023012720260127BSAS342 - 2026-01-27" at bounding box center [689, 476] width 309 height 15
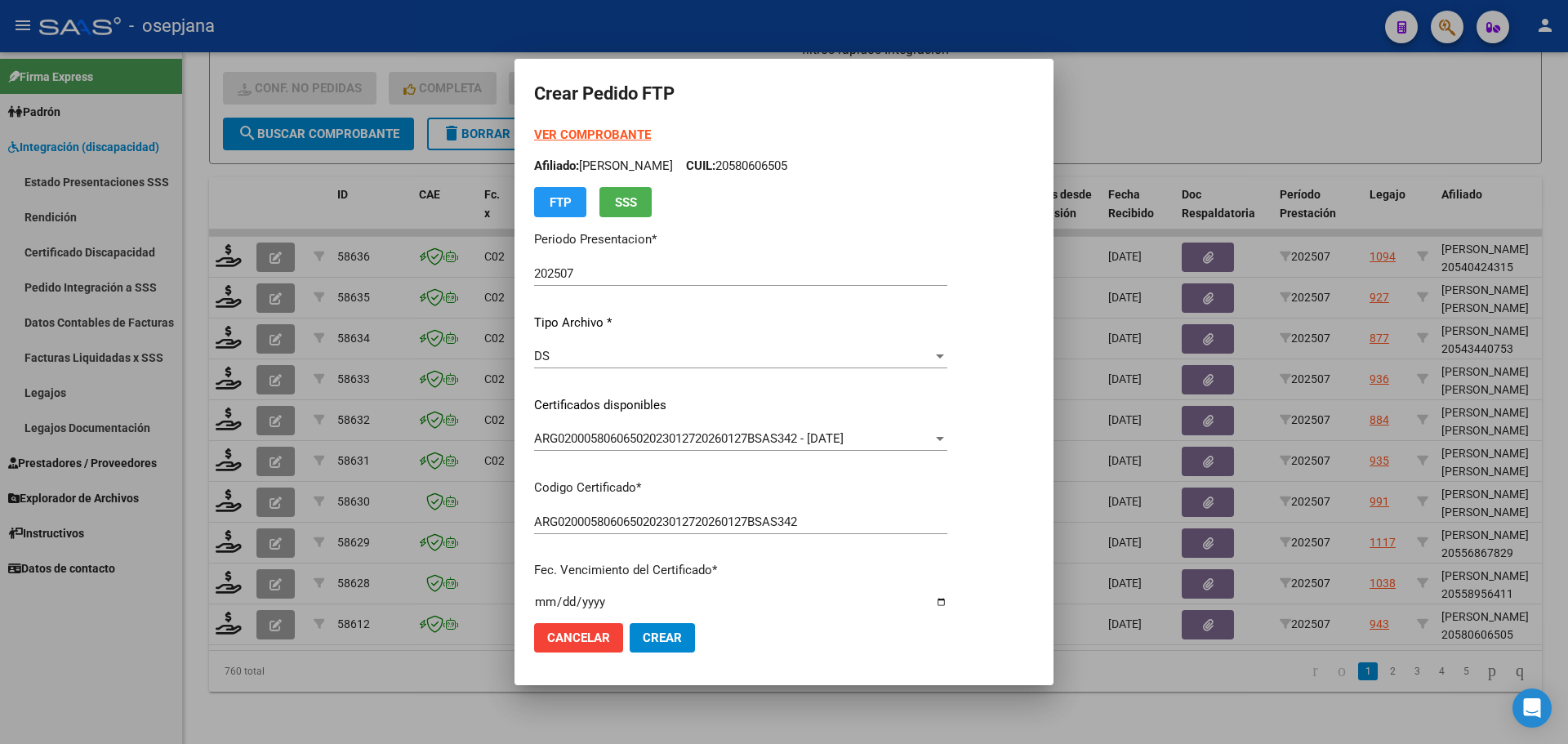
click at [604, 133] on strong "VER COMPROBANTE" at bounding box center [592, 135] width 117 height 15
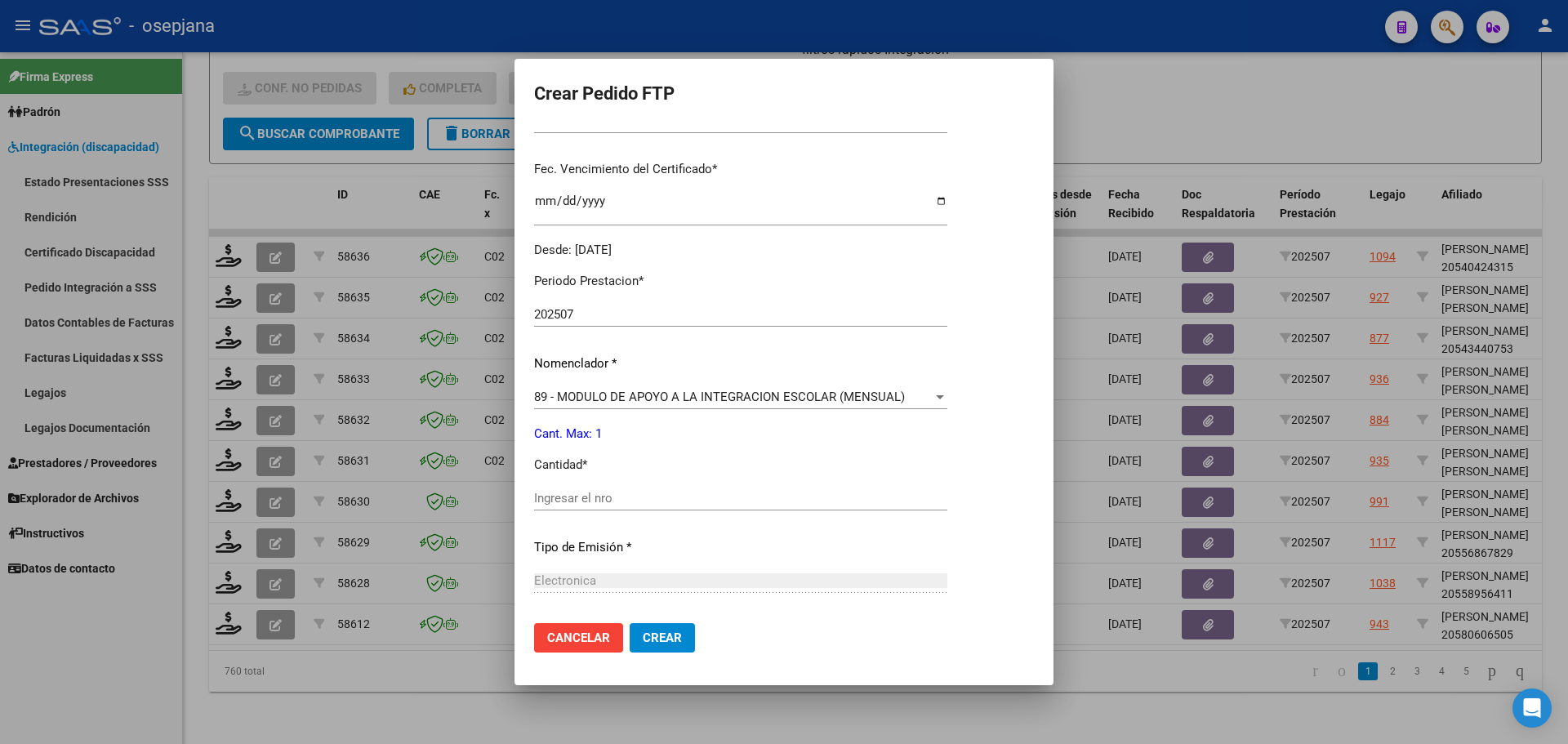
scroll to position [408, 0]
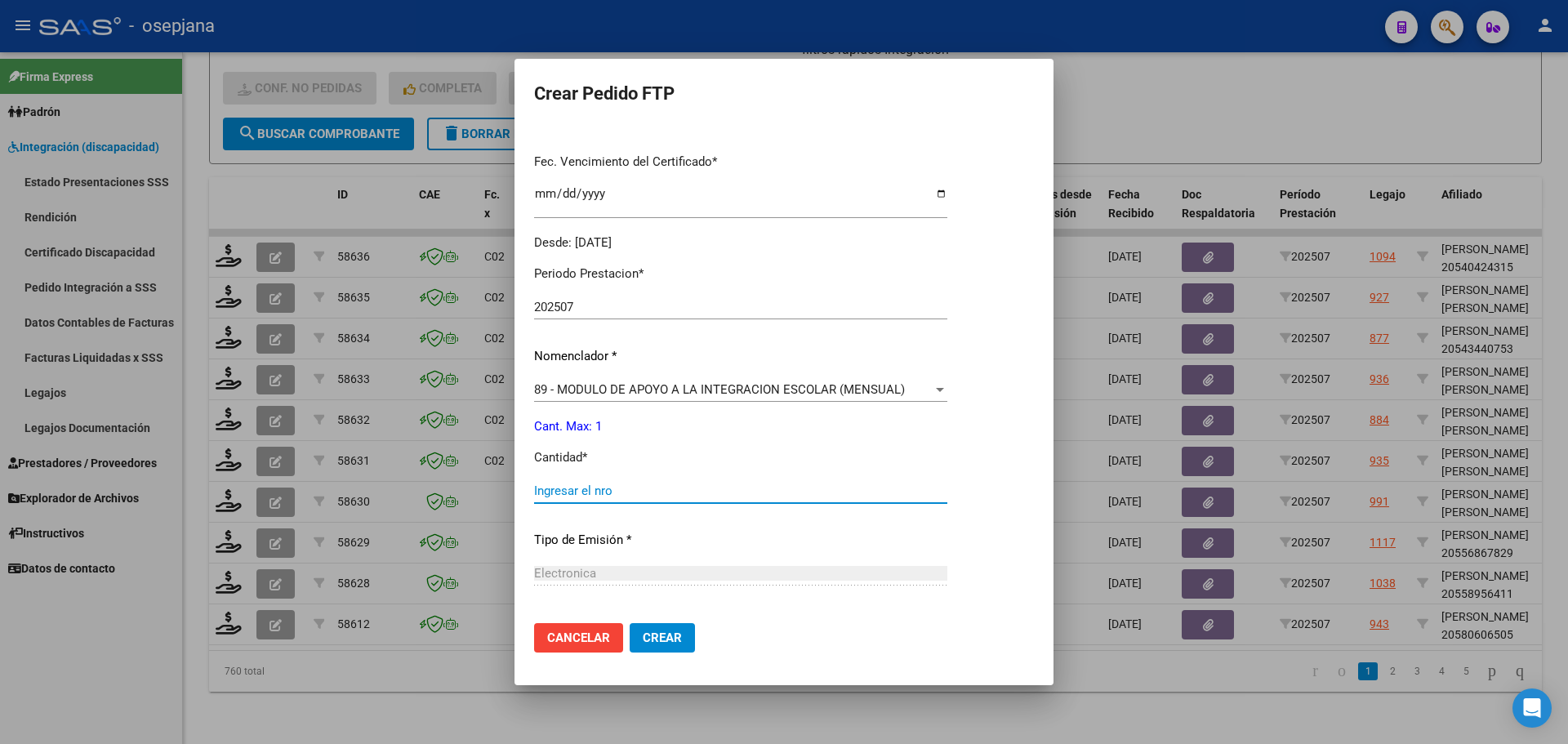
click at [604, 489] on input "Ingresar el nro" at bounding box center [740, 491] width 413 height 15
type input "1"
click at [667, 638] on span "Crear" at bounding box center [663, 638] width 39 height 15
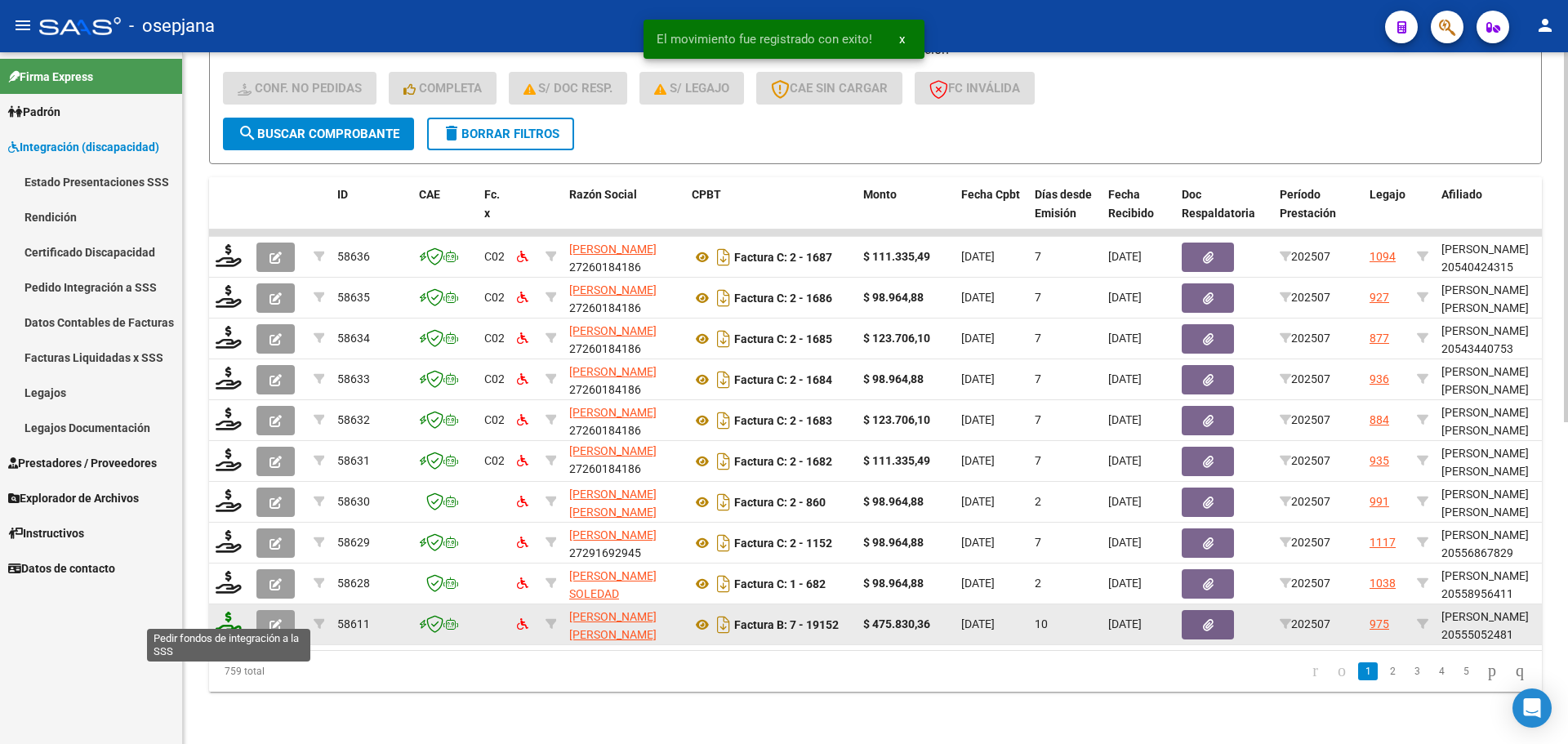
click at [222, 615] on icon at bounding box center [229, 624] width 26 height 23
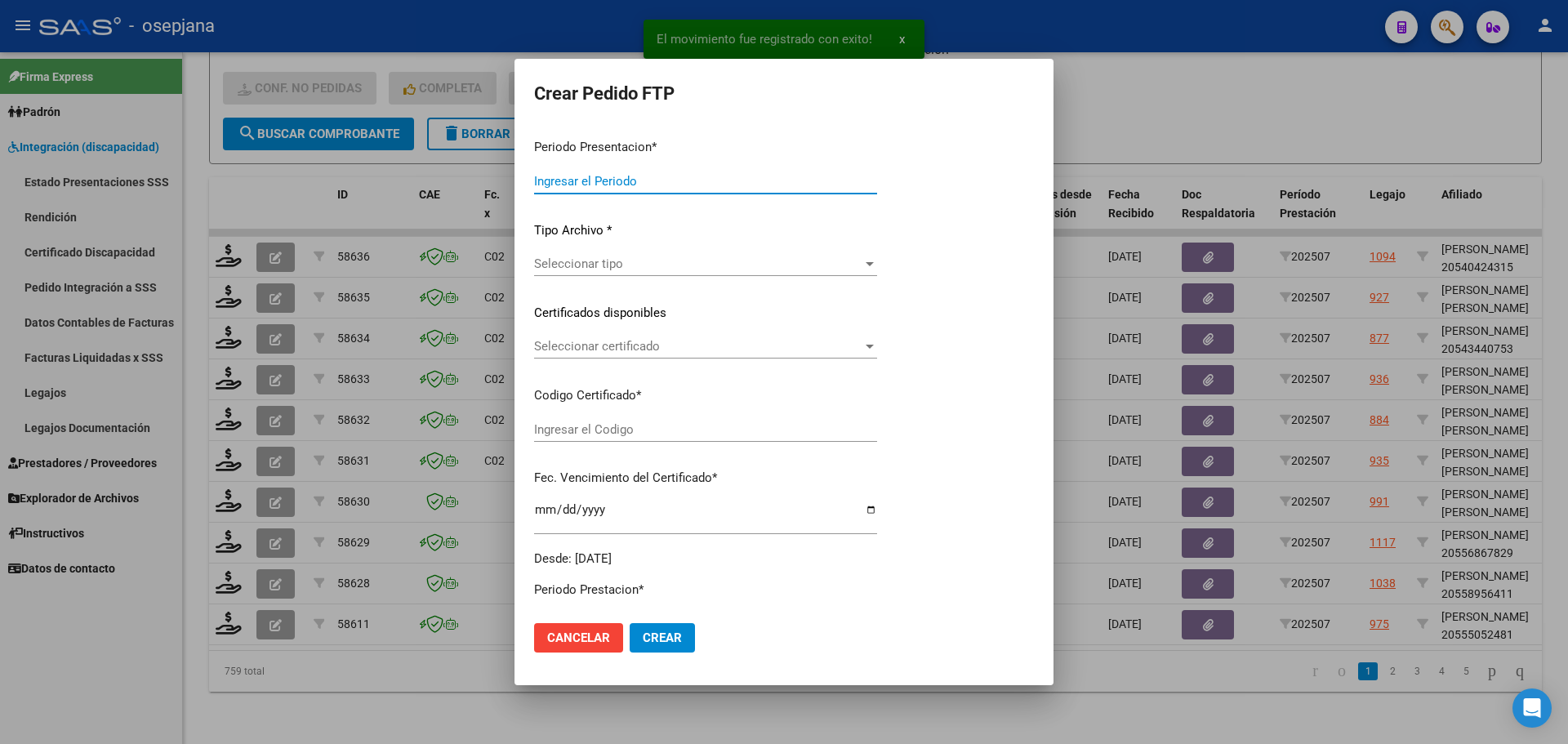
type input "202507"
type input "$ 475.830,36"
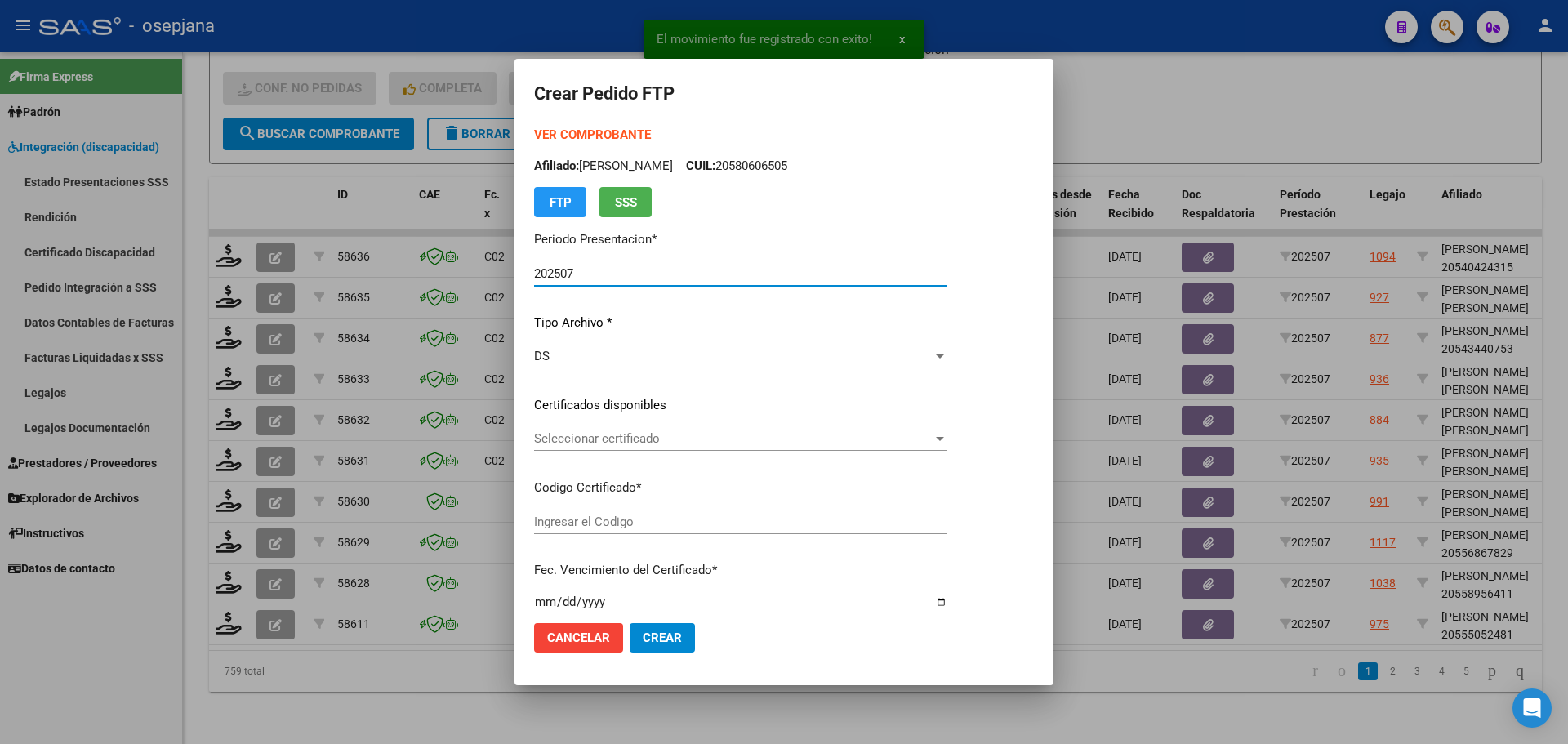
type input "E/T"
type input "2099-12-31"
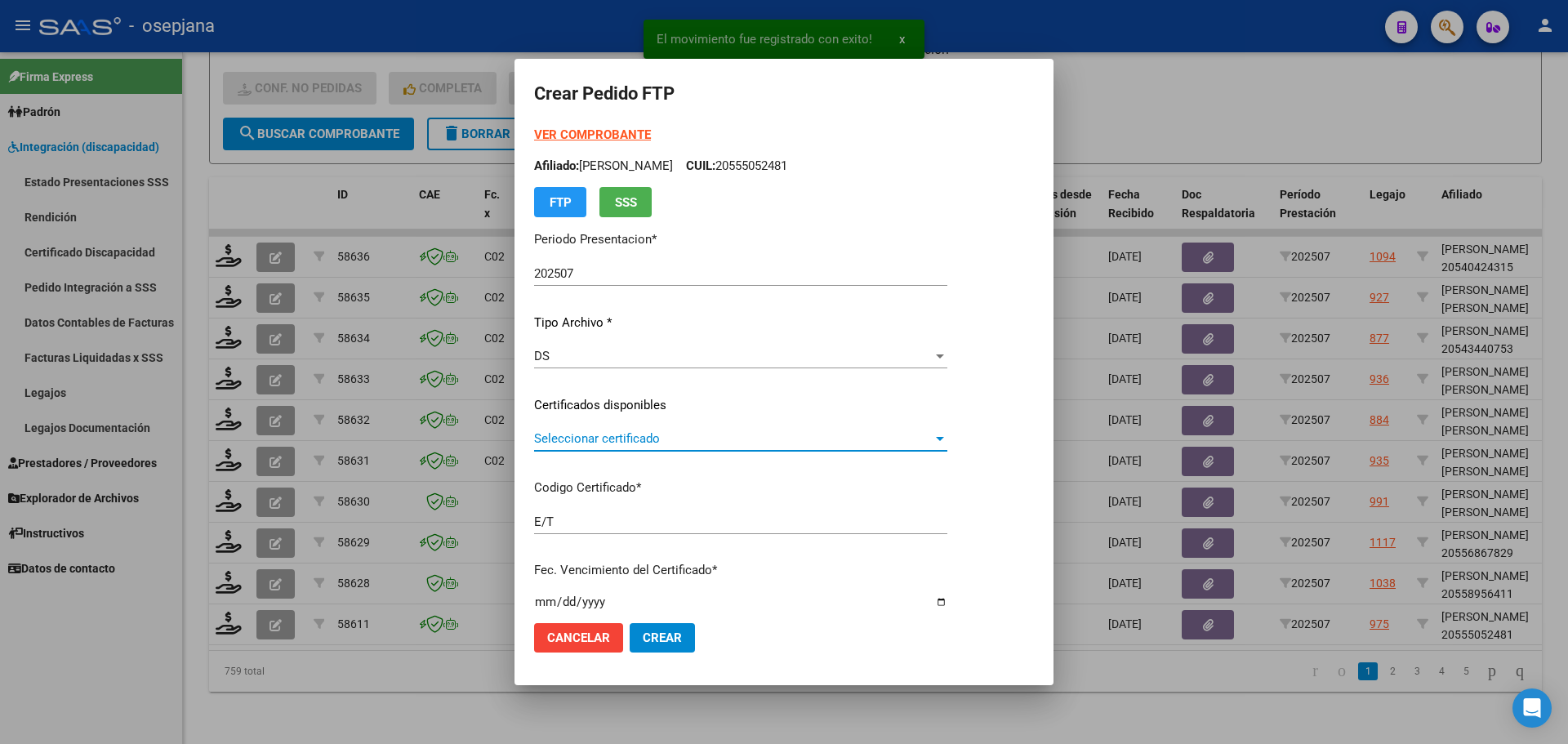
click at [622, 436] on span "Seleccionar certificado" at bounding box center [733, 439] width 398 height 15
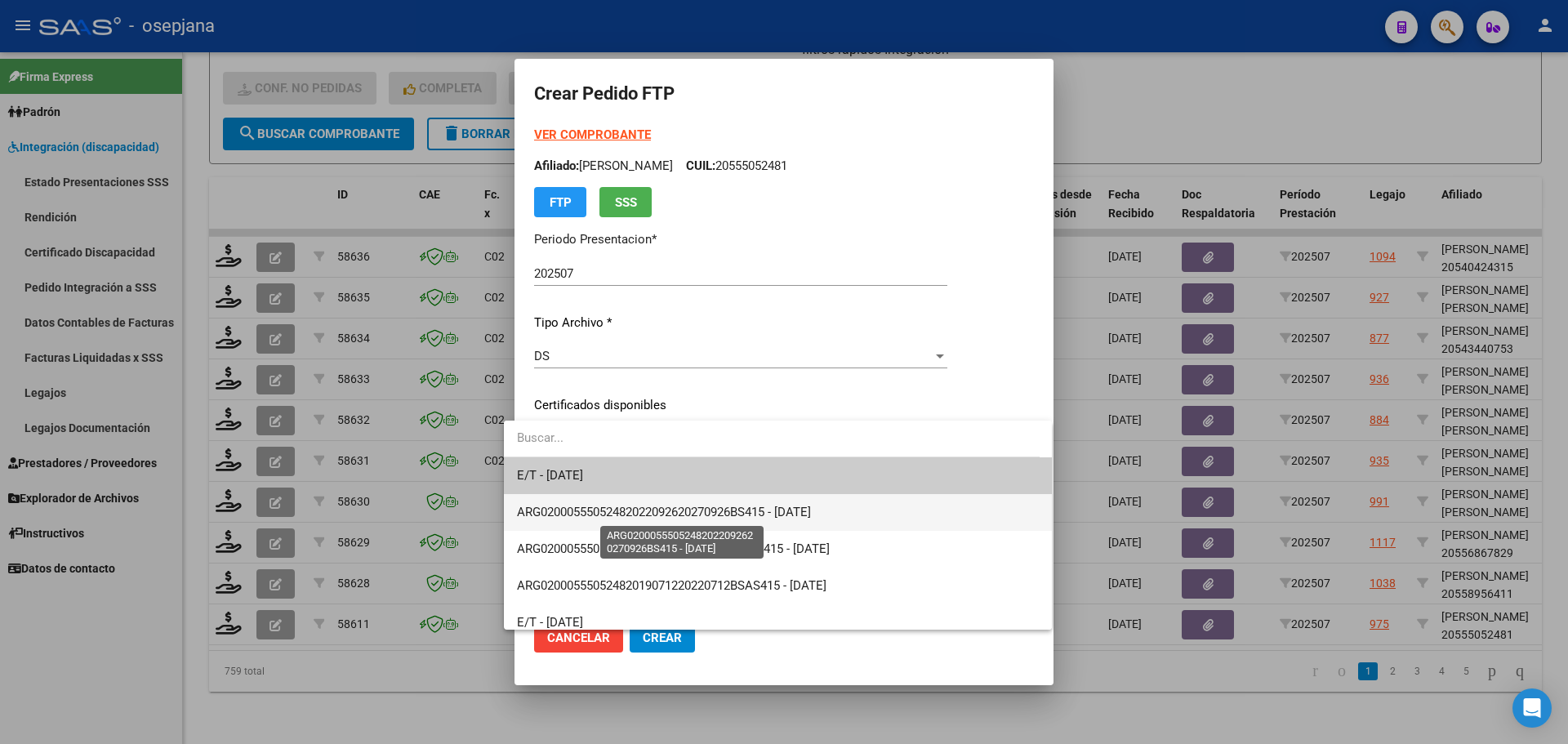
click at [636, 506] on span "ARG02000555052482022092620270926BS415 - 2027-09-26" at bounding box center [663, 512] width 294 height 15
type input "ARG02000555052482022092620270926BS415"
type input "2027-09-26"
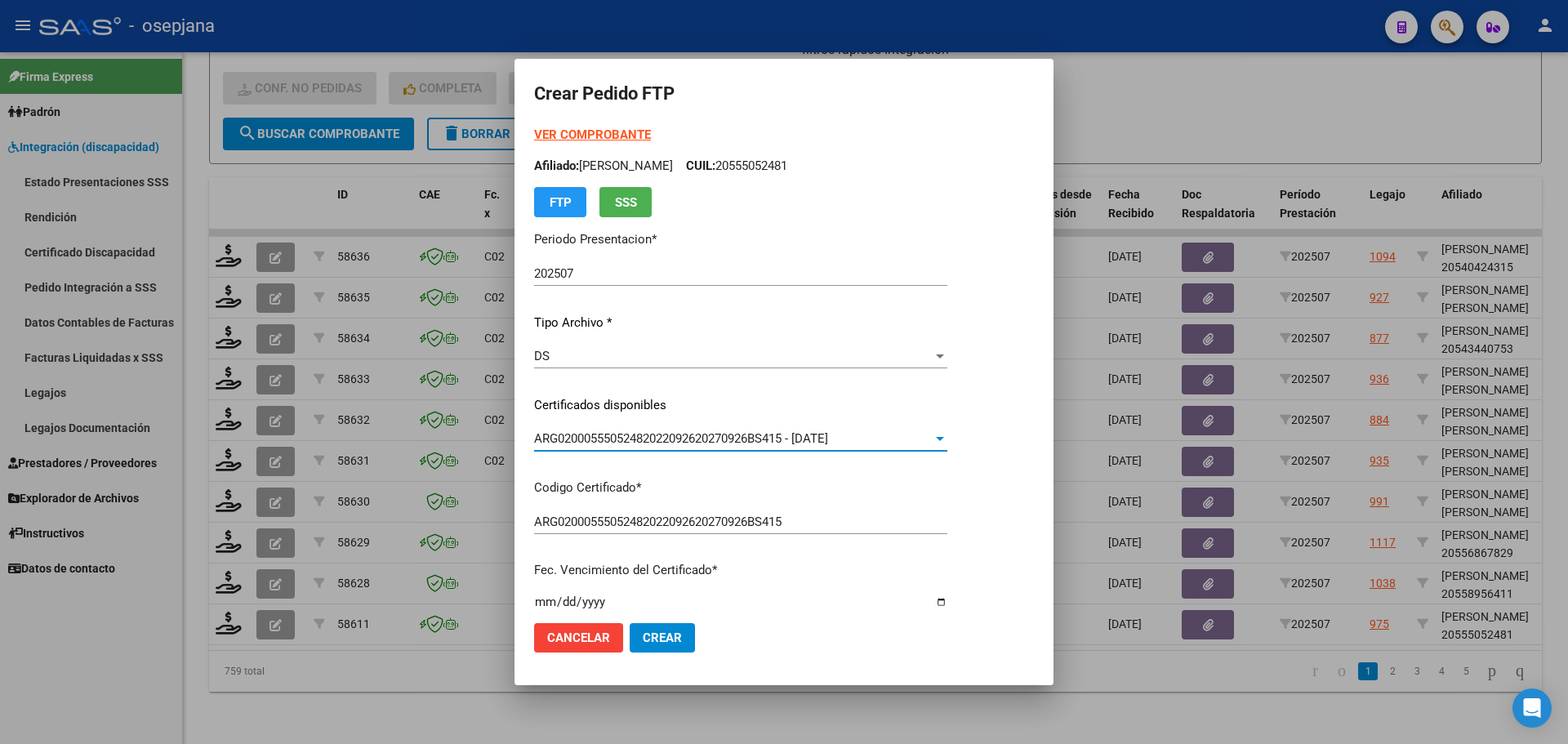
click at [585, 131] on strong "VER COMPROBANTE" at bounding box center [592, 135] width 117 height 15
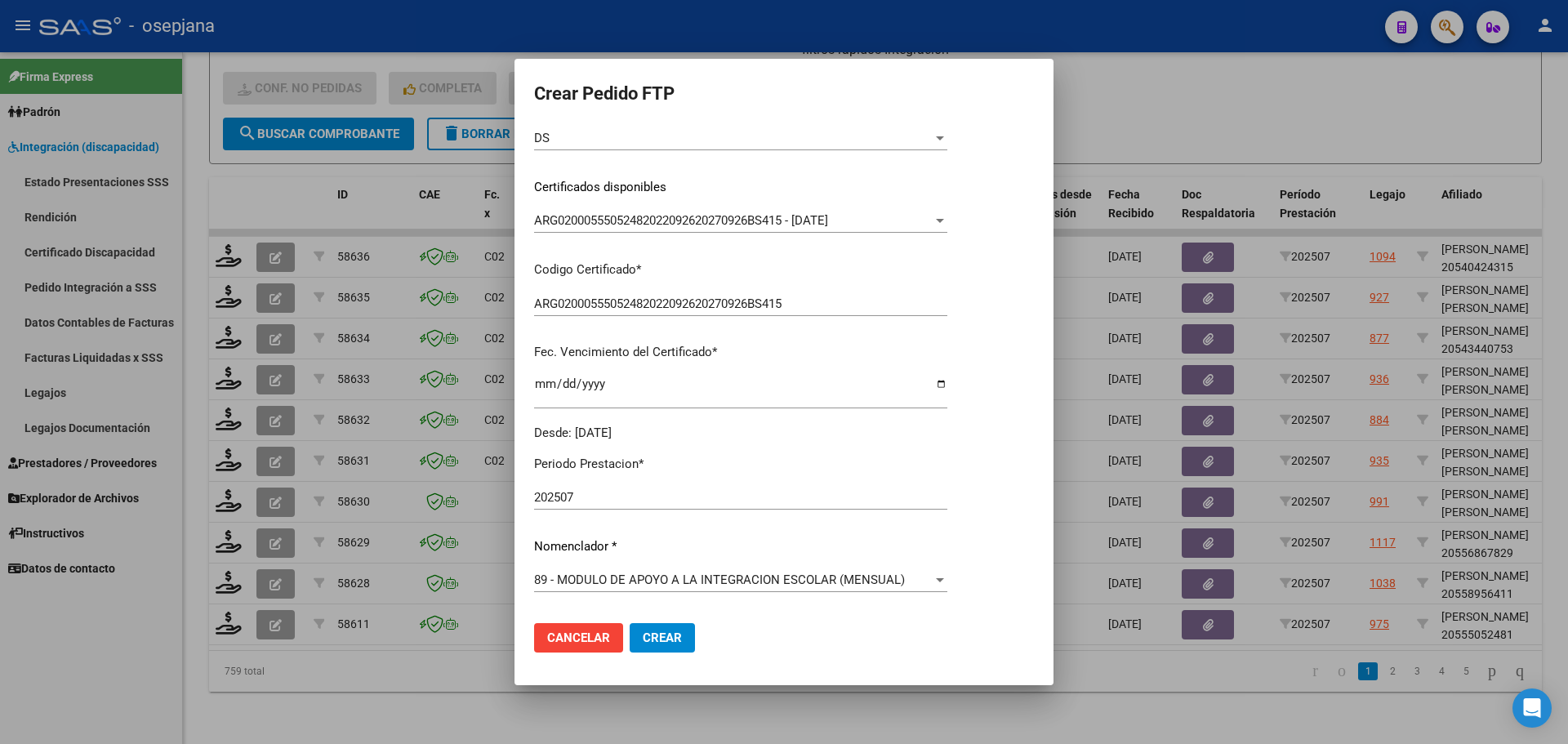
scroll to position [327, 0]
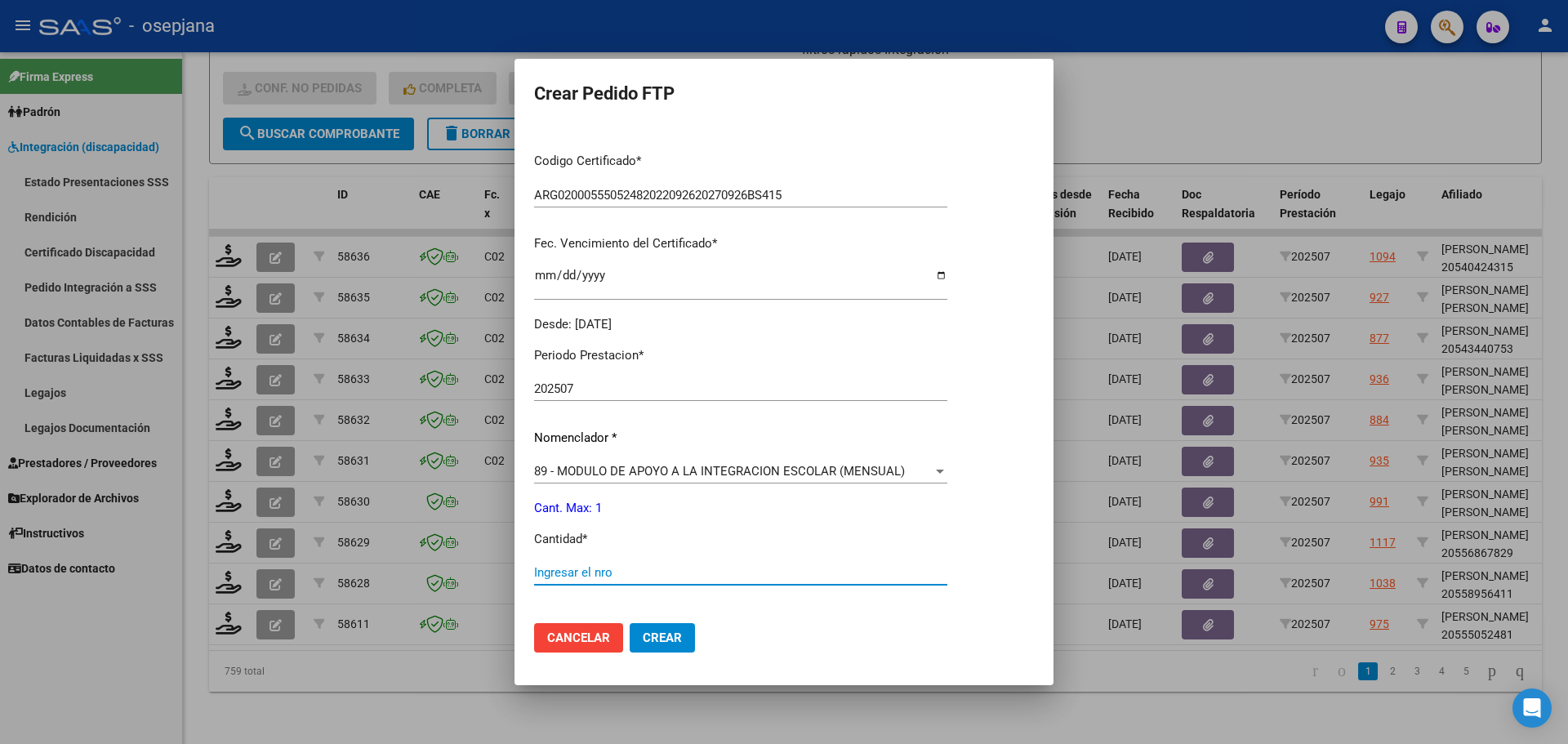
click at [544, 577] on input "Ingresar el nro" at bounding box center [740, 573] width 413 height 15
type input "1"
click at [643, 642] on span "Crear" at bounding box center [663, 638] width 39 height 15
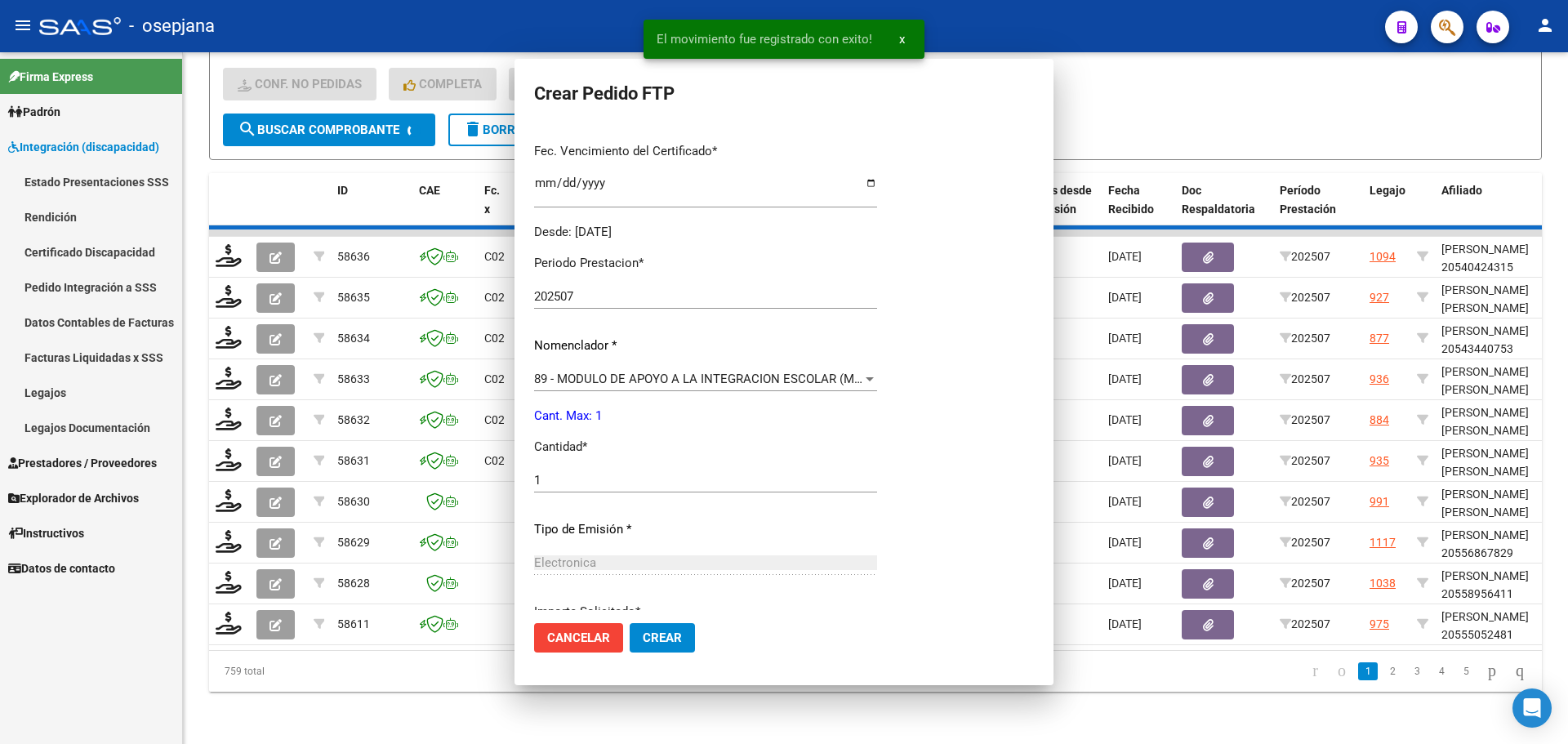
scroll to position [0, 0]
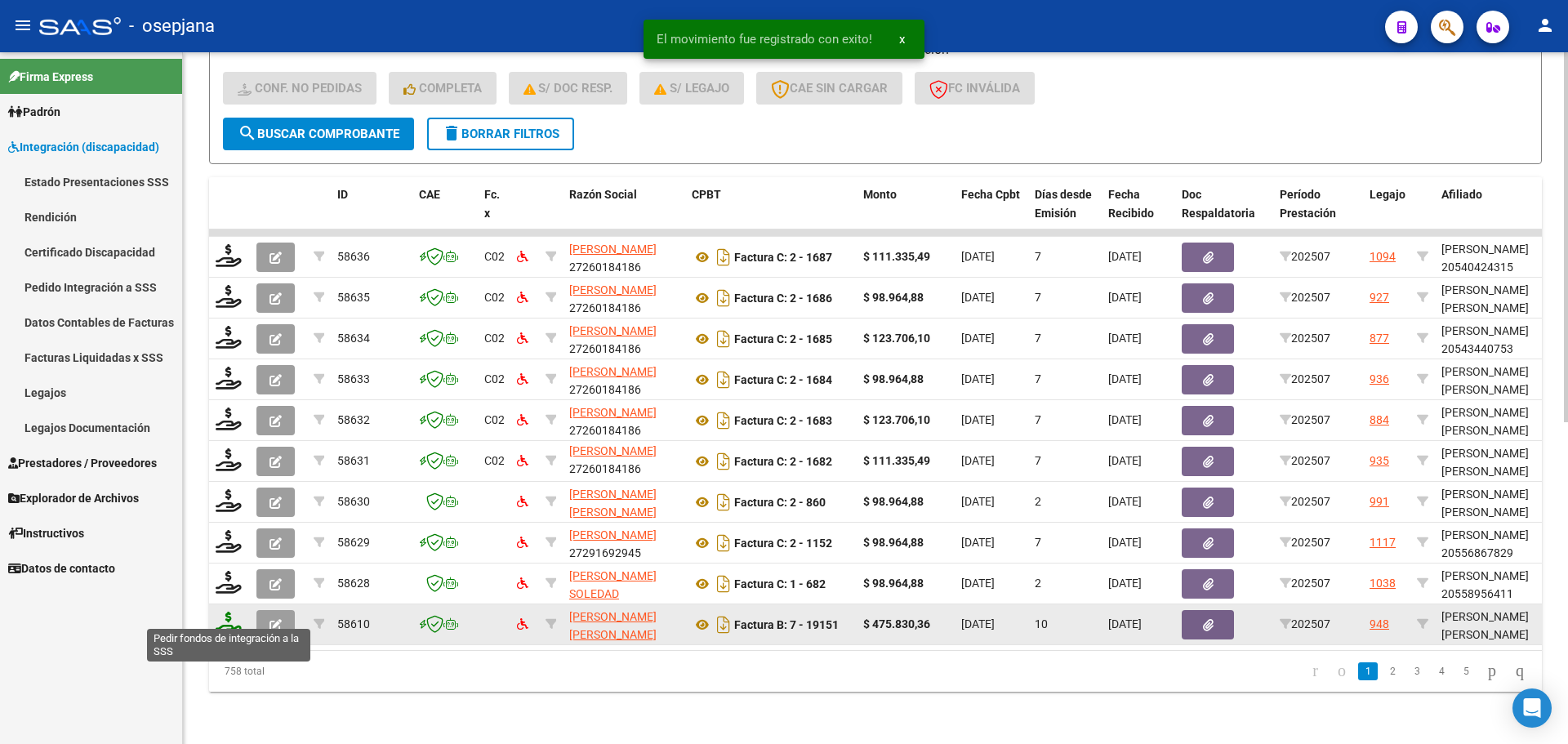
click at [226, 612] on icon at bounding box center [229, 624] width 26 height 23
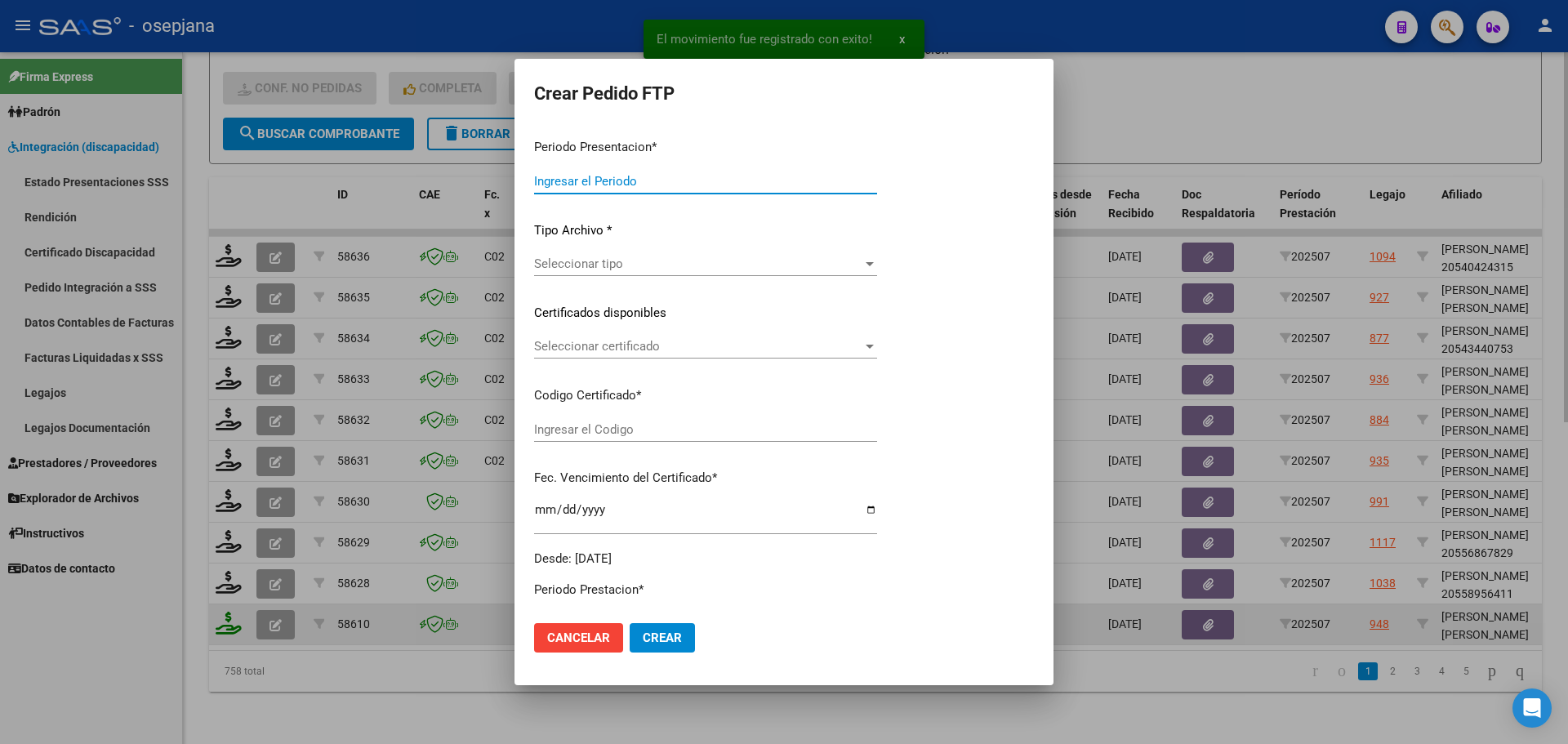
type input "202507"
type input "$ 475.830,36"
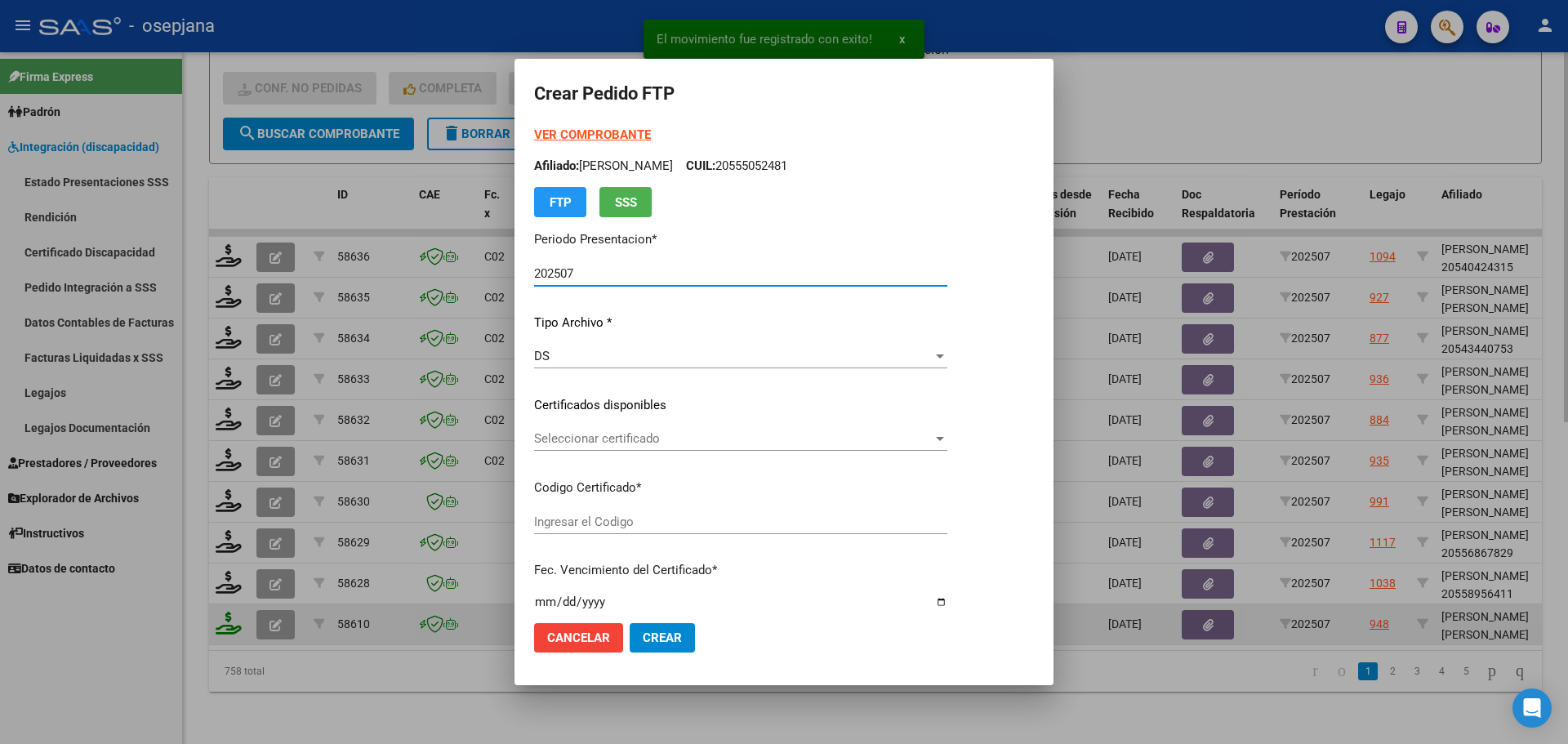
type input "ARG02000571803222024070320270703BSAS415"
type input "2027-07-03"
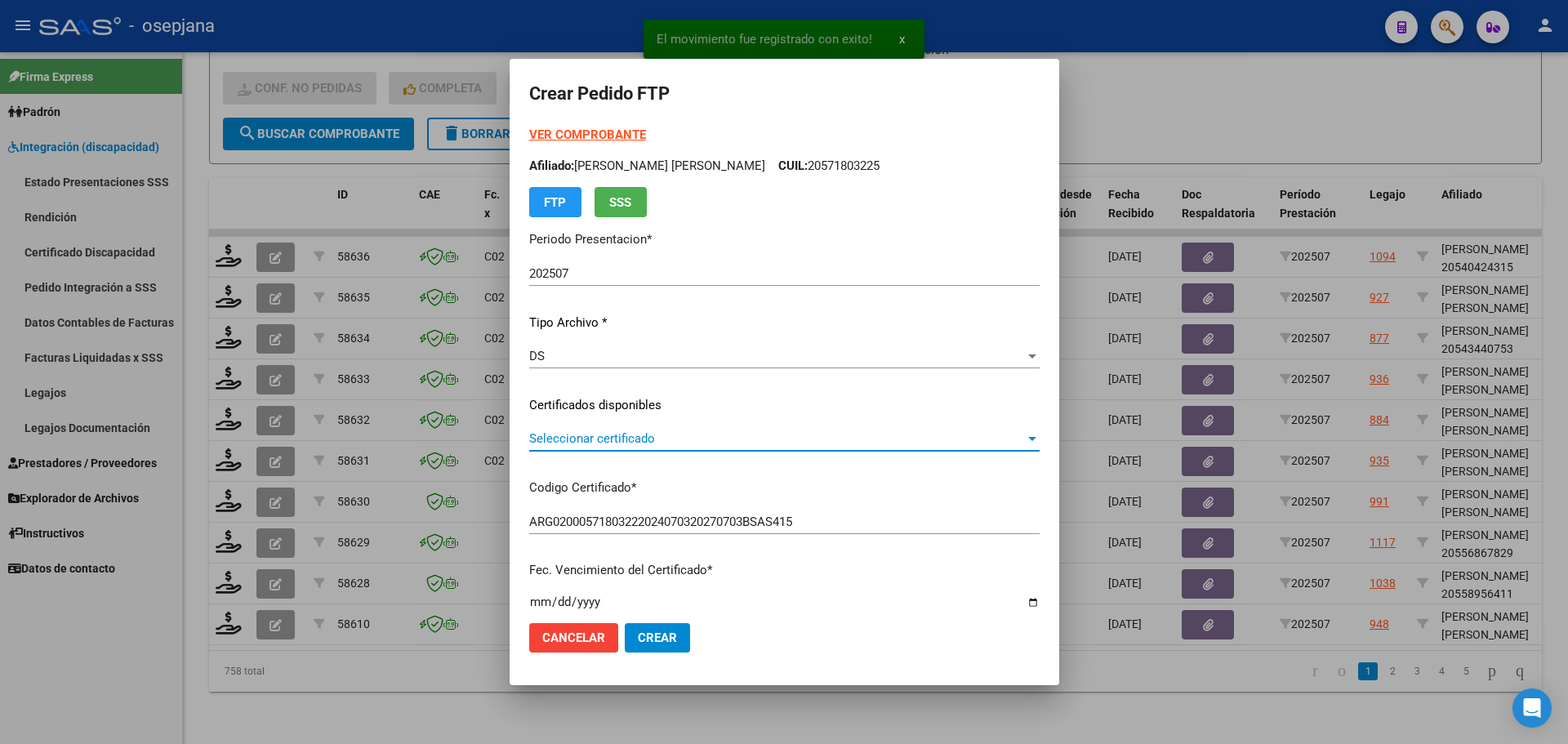
click at [631, 442] on span "Seleccionar certificado" at bounding box center [777, 439] width 496 height 15
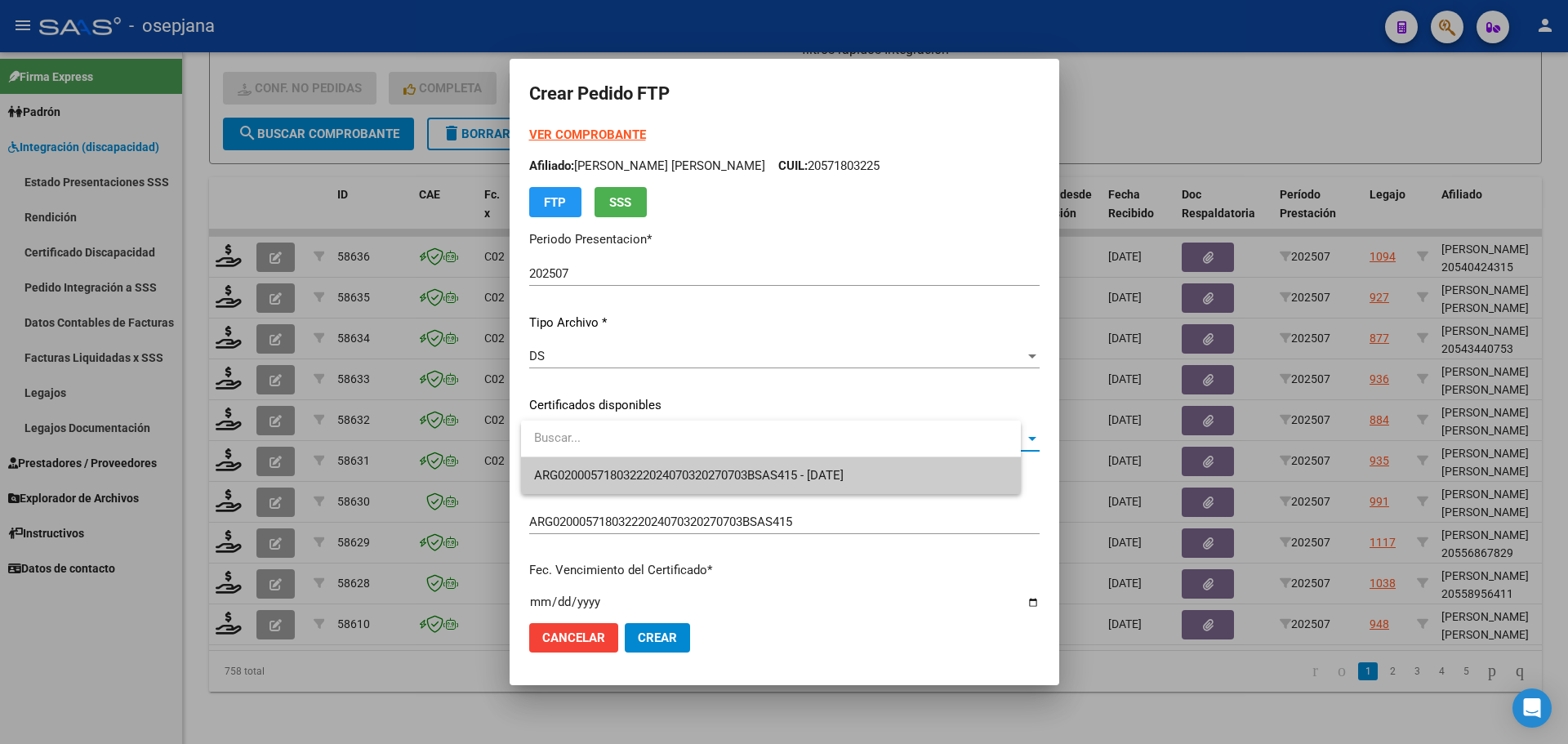
click at [629, 465] on span "ARG02000571803222024070320270703BSAS415 - 2027-07-03" at bounding box center [771, 476] width 474 height 37
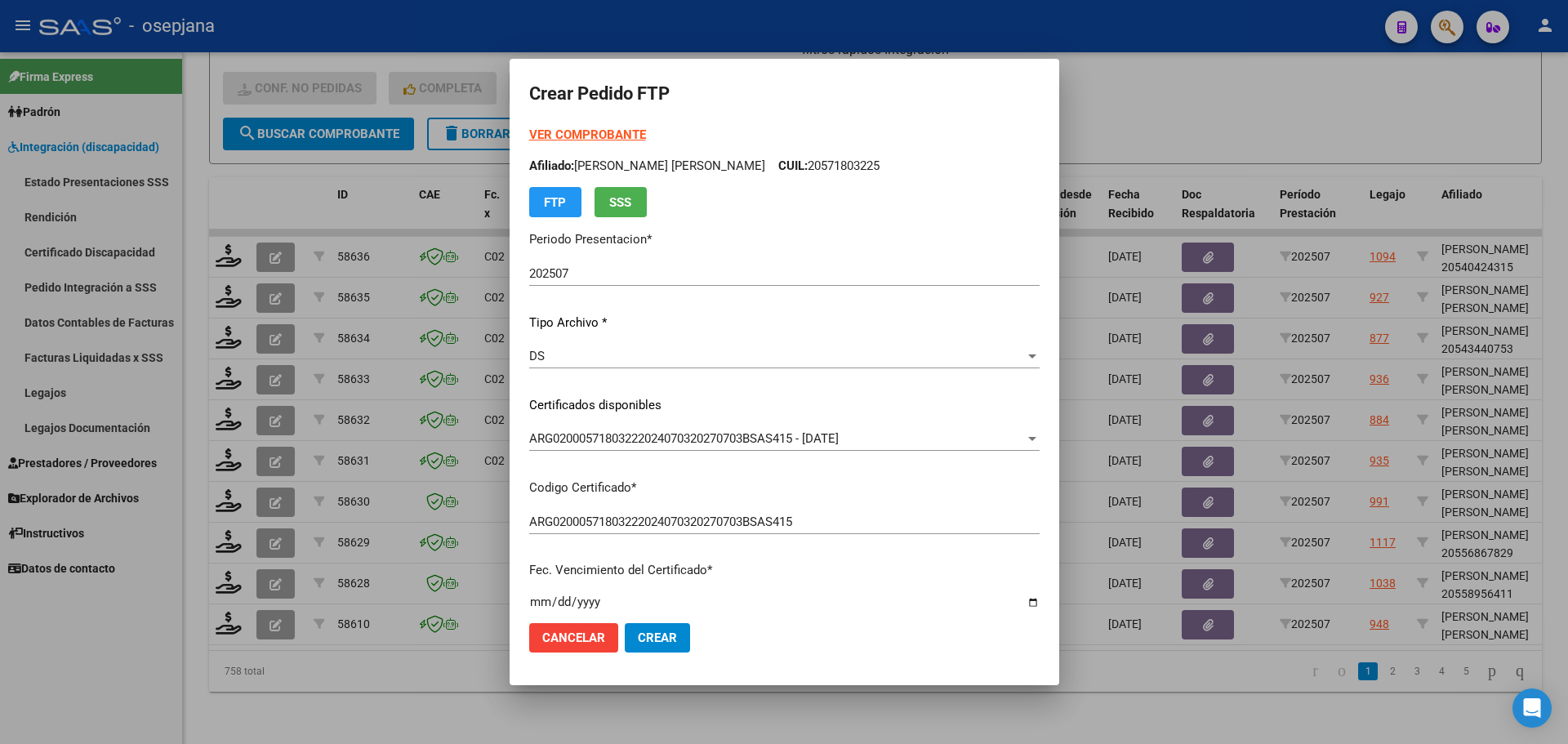
click at [593, 133] on strong "VER COMPROBANTE" at bounding box center [587, 135] width 117 height 15
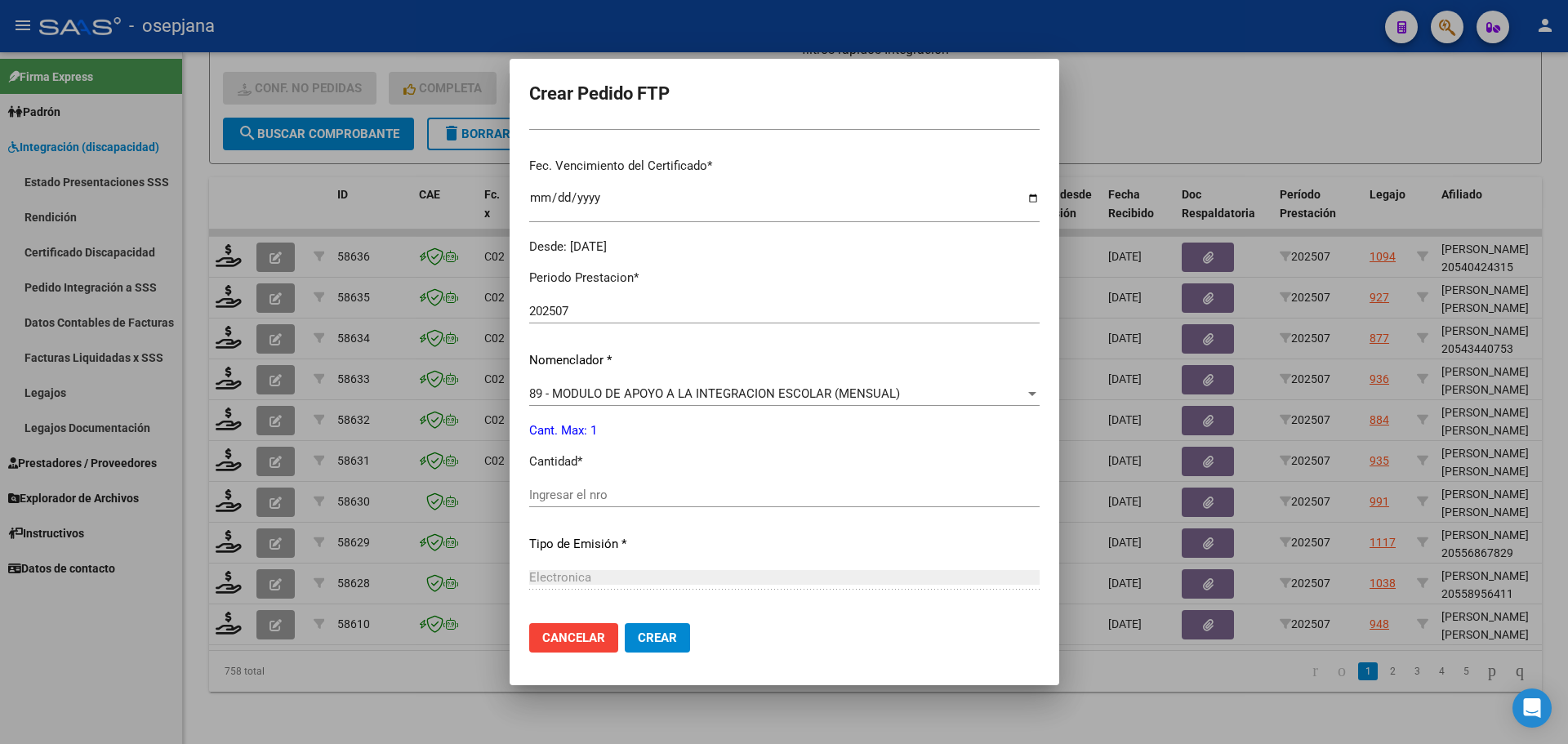
scroll to position [408, 0]
click at [563, 488] on input "Ingresar el nro" at bounding box center [784, 491] width 510 height 15
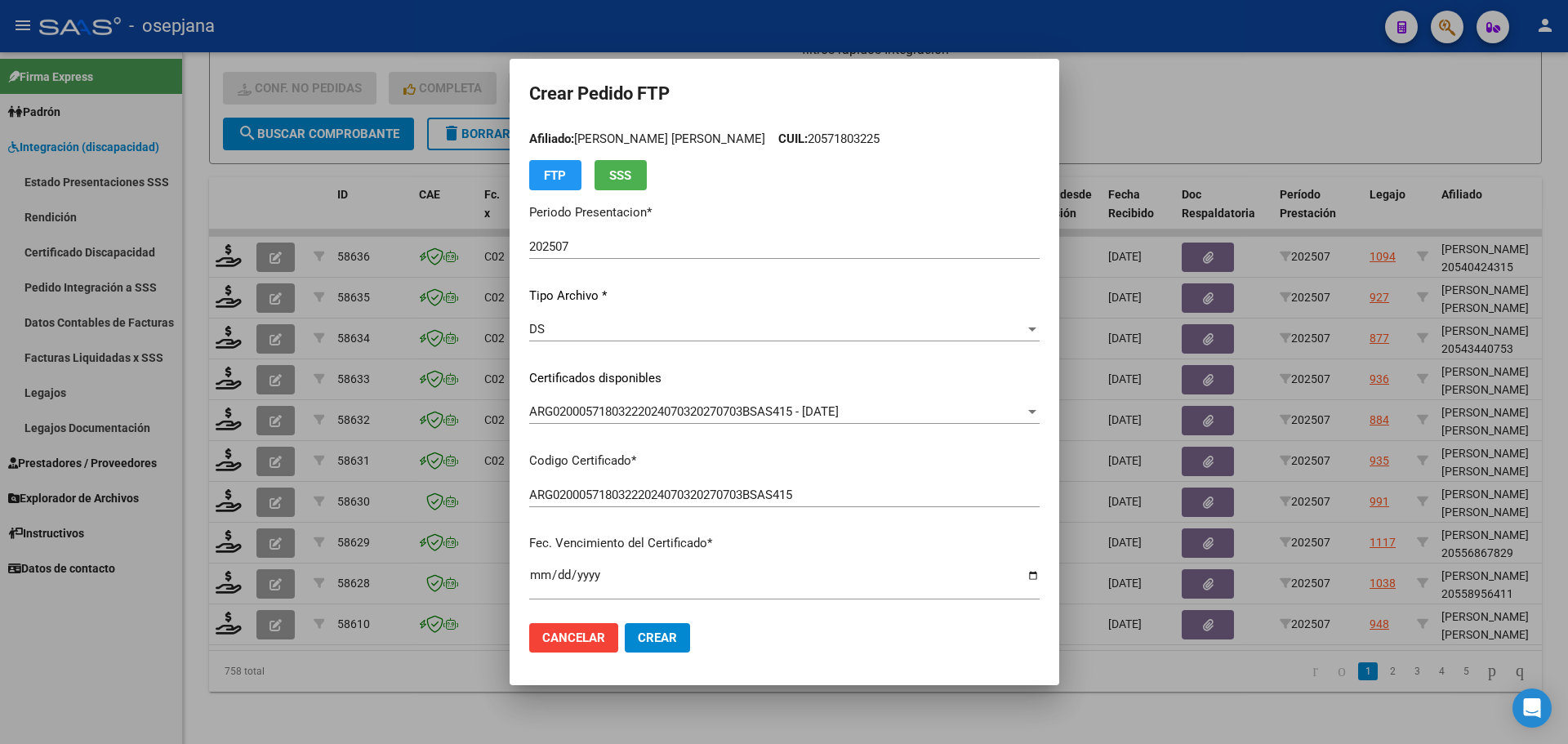
scroll to position [0, 0]
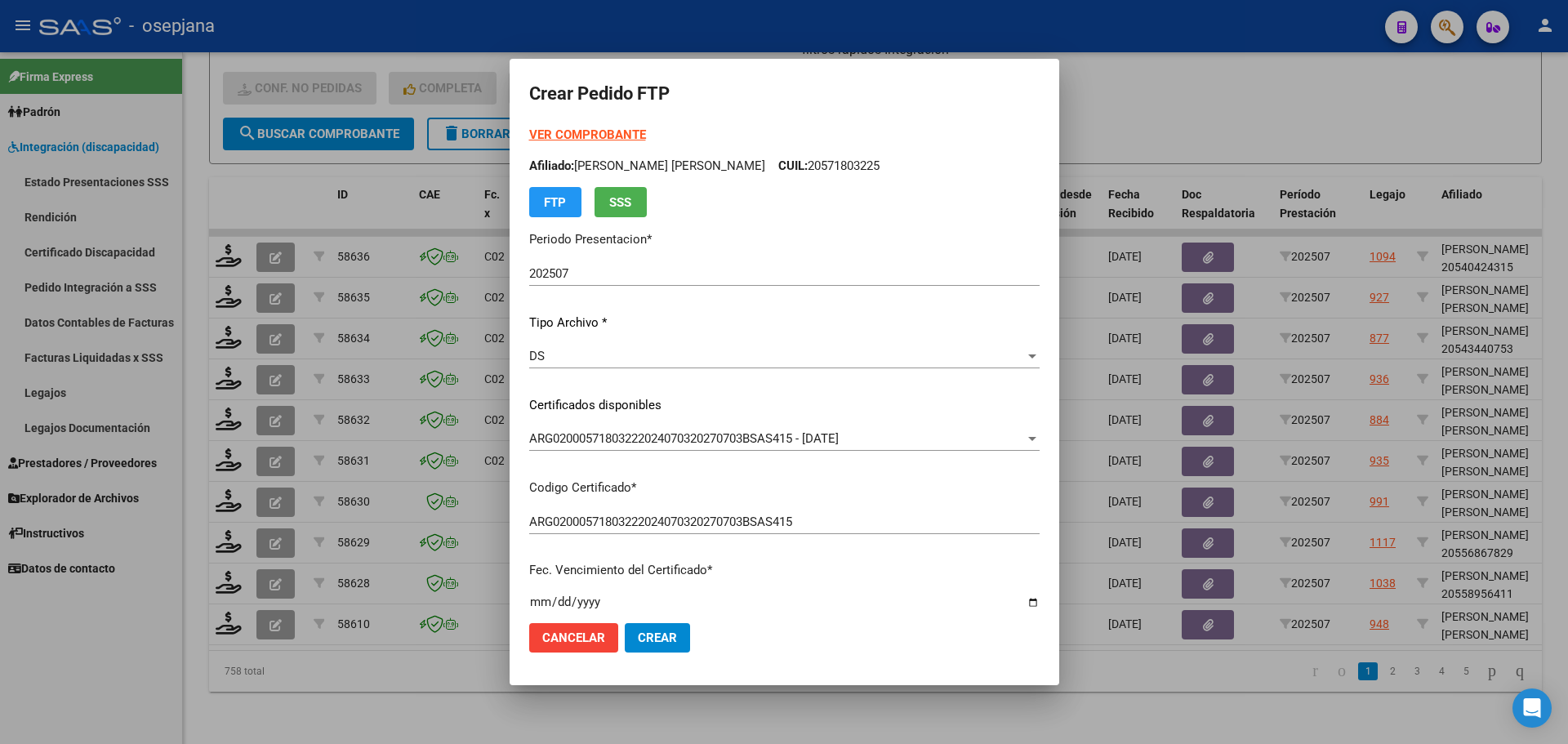
type input "1"
click at [684, 640] on button "Crear" at bounding box center [658, 638] width 65 height 29
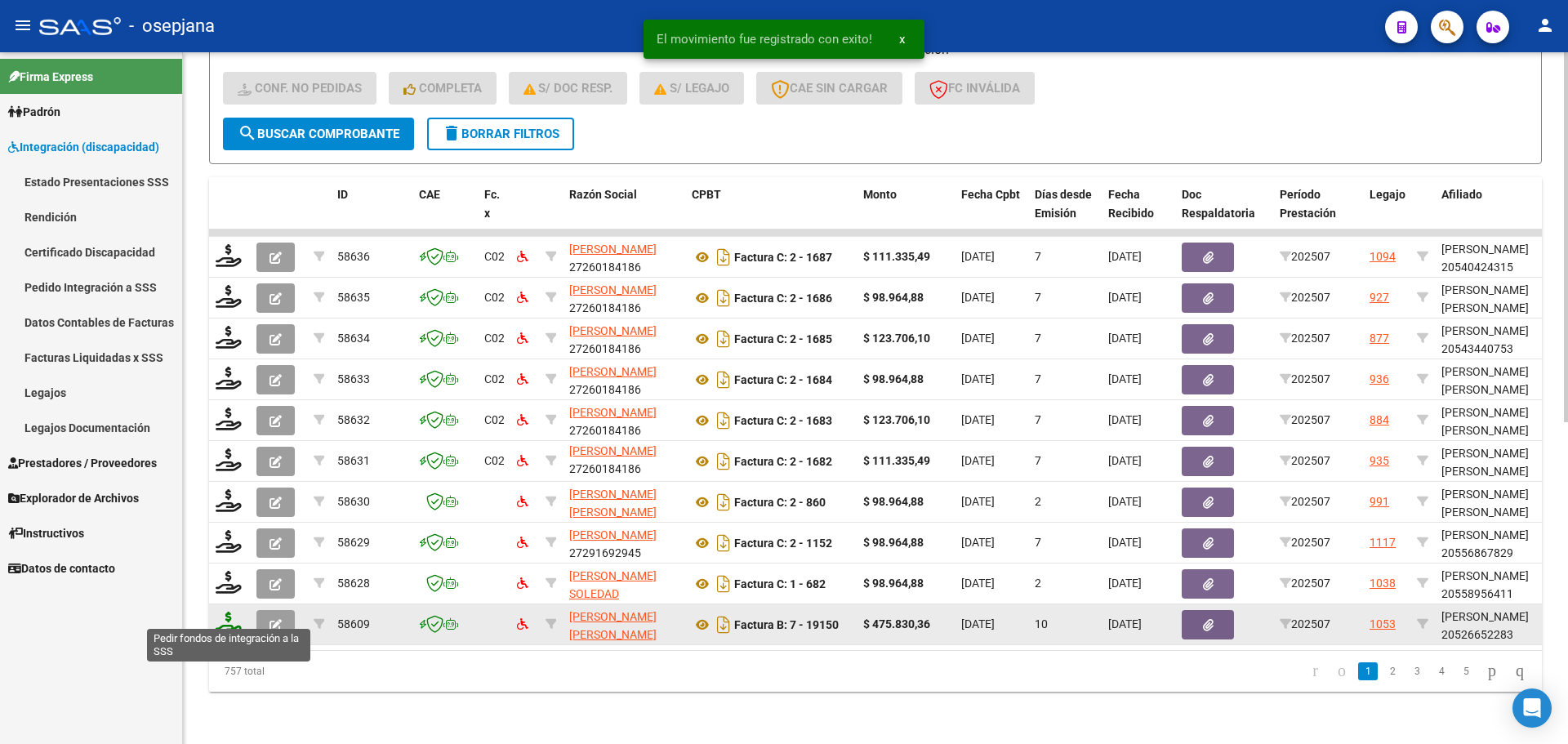
click at [231, 612] on icon at bounding box center [229, 624] width 26 height 23
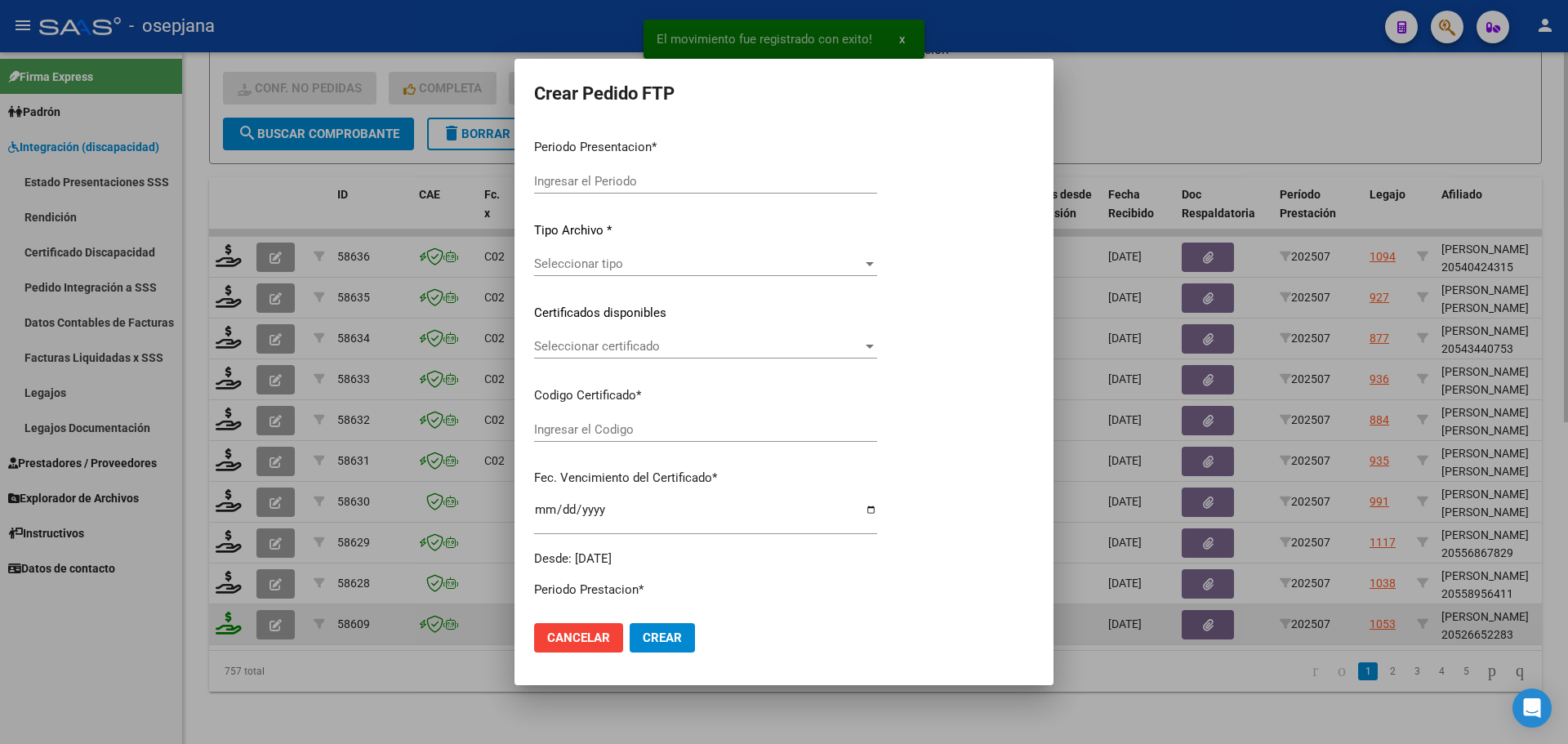
type input "202507"
type input "$ 475.830,36"
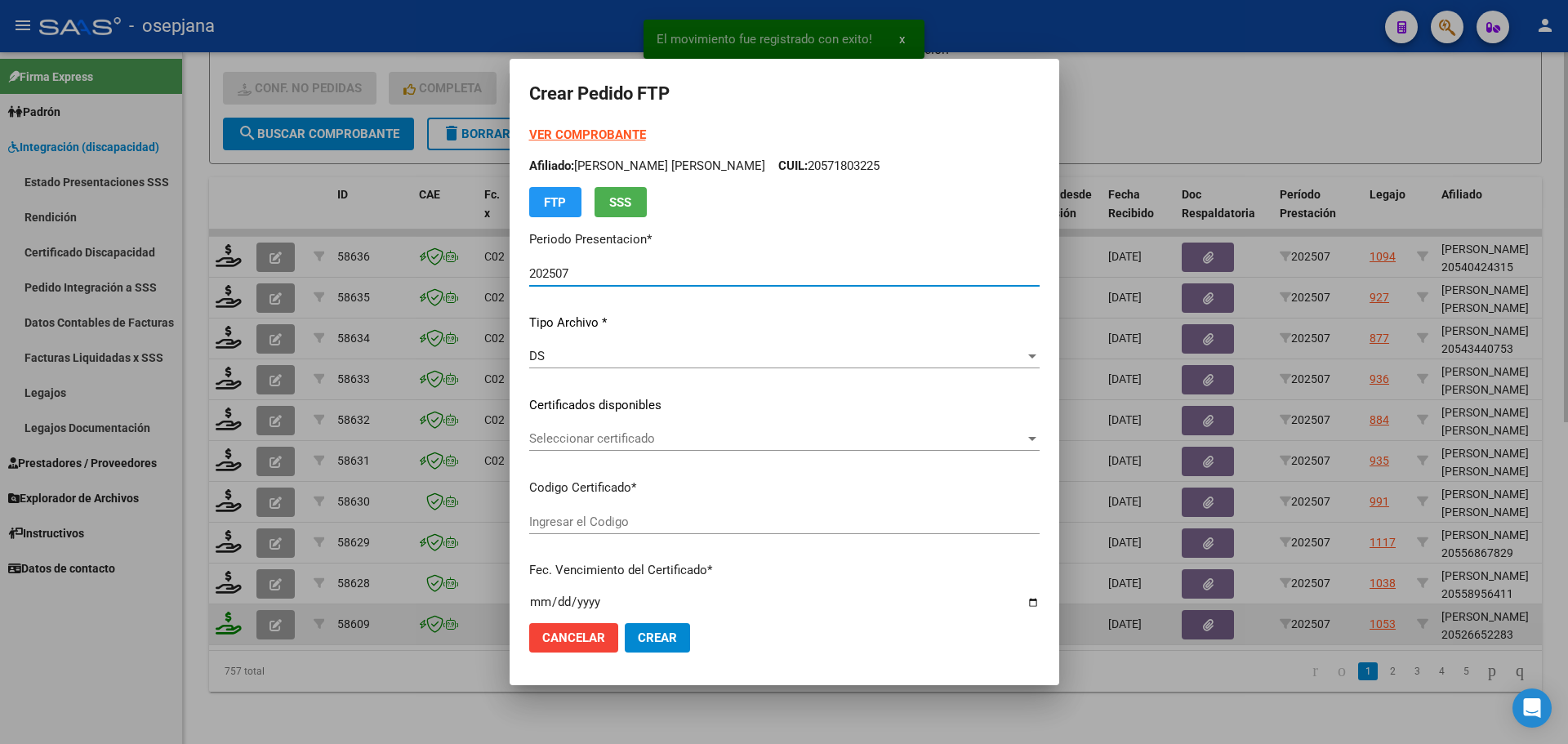
type input "ARG02000526652282022032820260328BSAS439"
type input "2026-03-28"
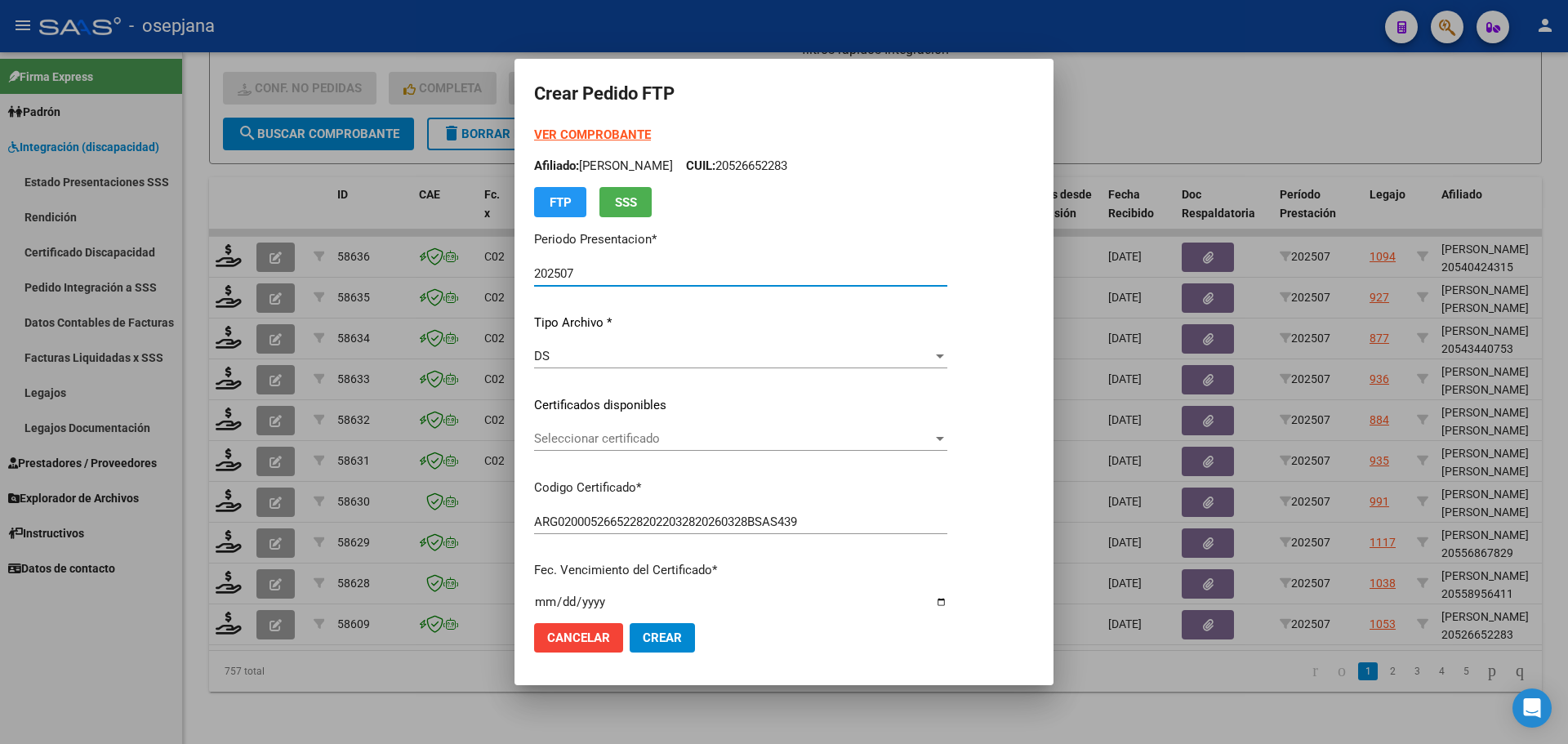
click at [735, 438] on span "Seleccionar certificado" at bounding box center [733, 439] width 398 height 15
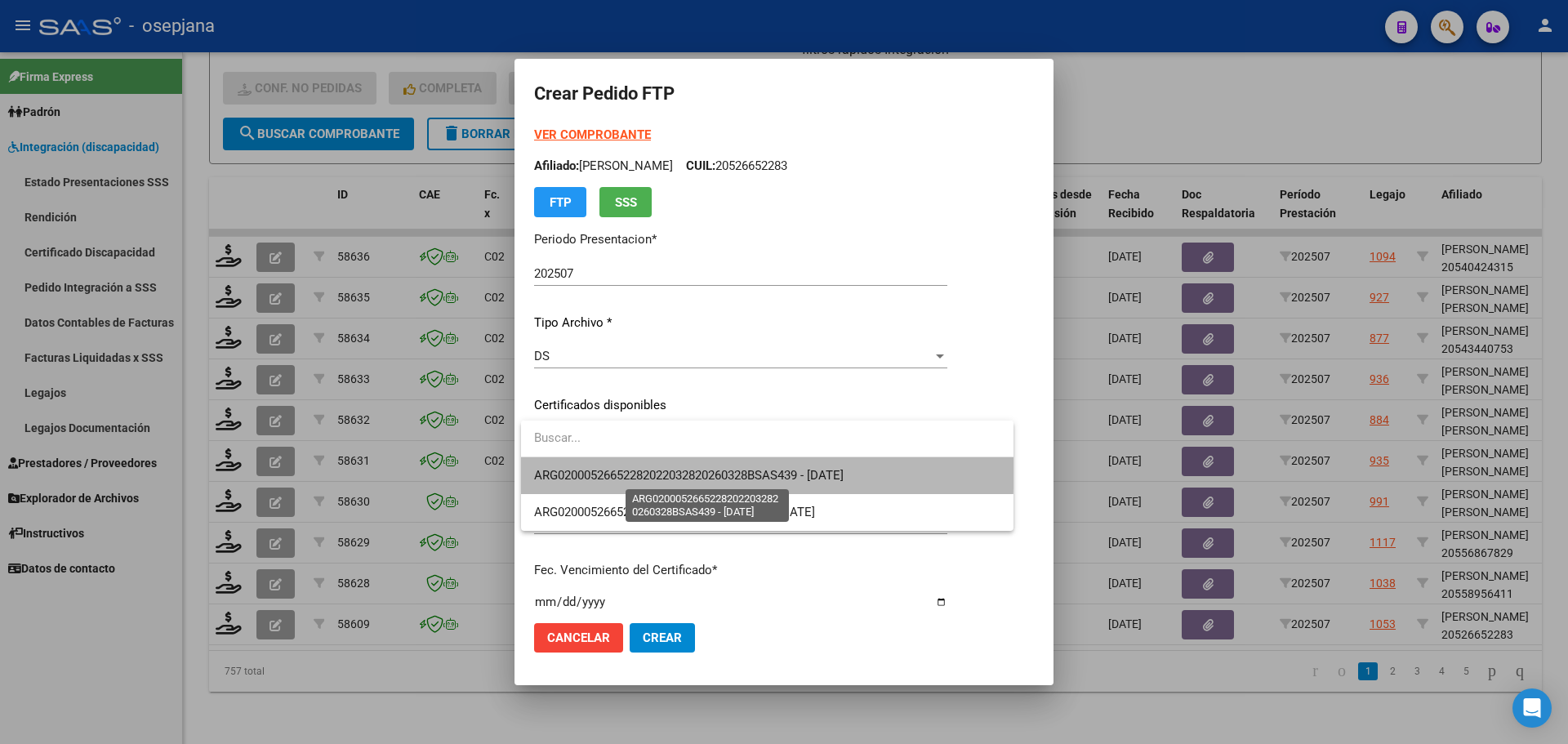
click at [736, 468] on span "ARG02000526652282022032820260328BSAS439 - 2026-03-28" at bounding box center [689, 476] width 309 height 15
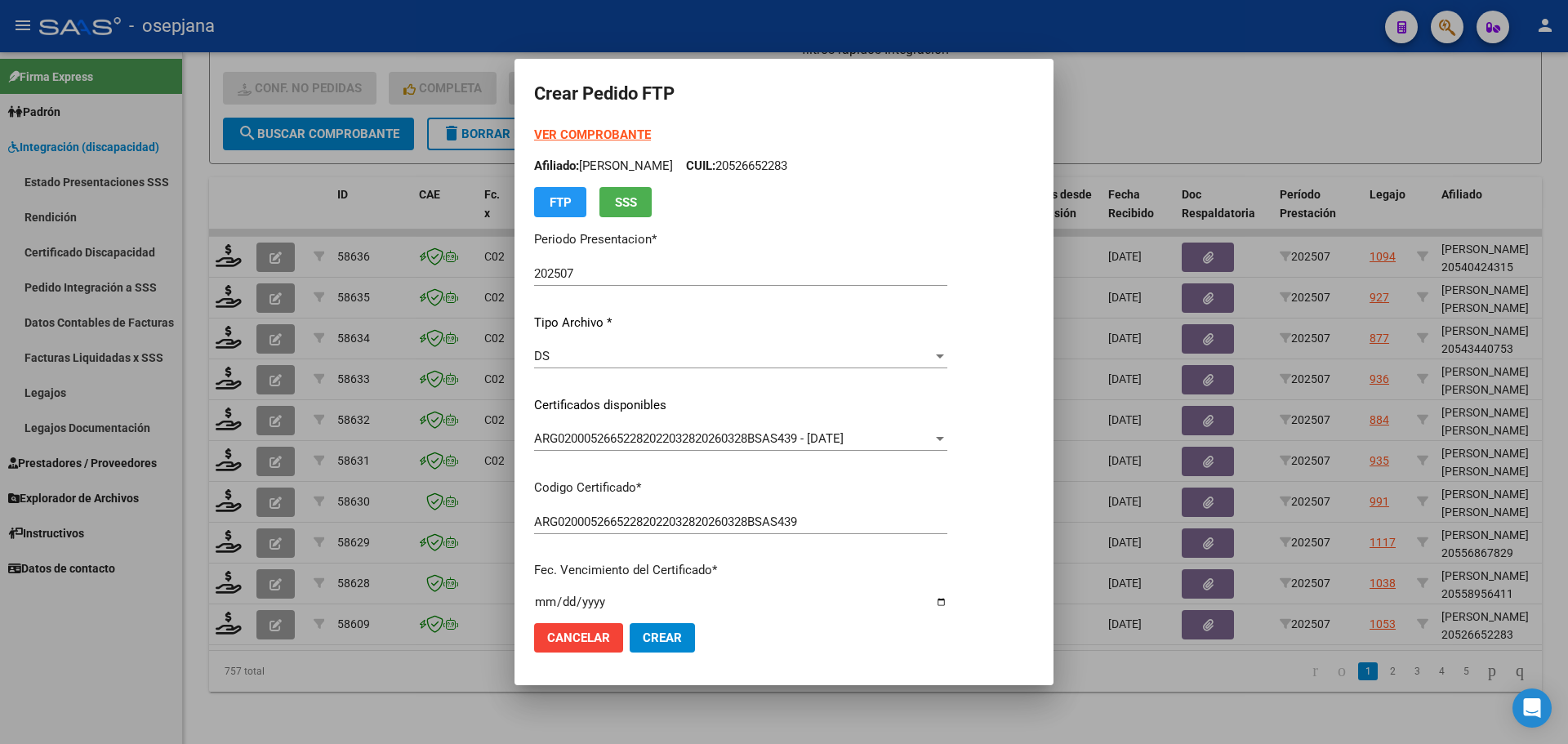
click at [634, 131] on strong "VER COMPROBANTE" at bounding box center [592, 135] width 117 height 15
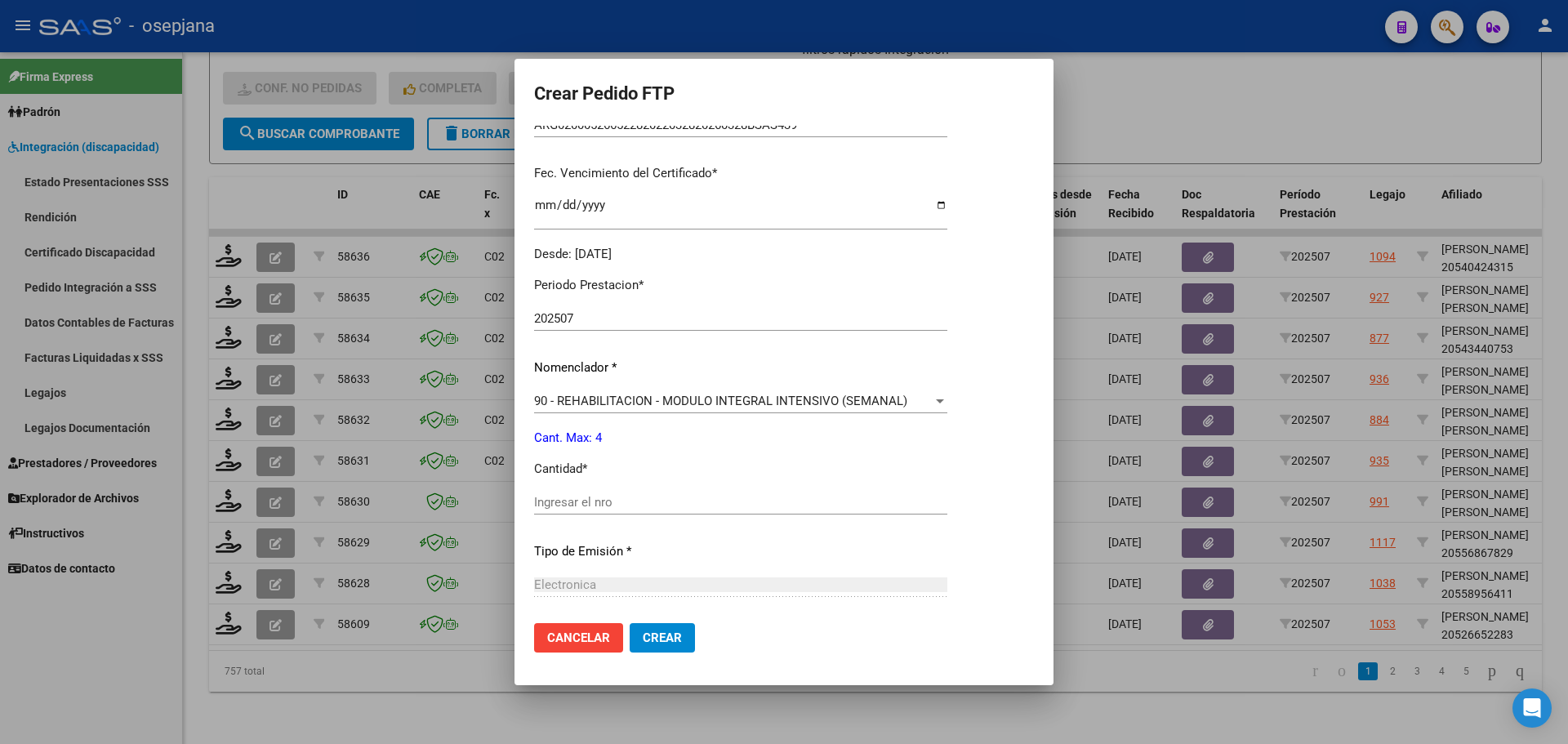
scroll to position [408, 0]
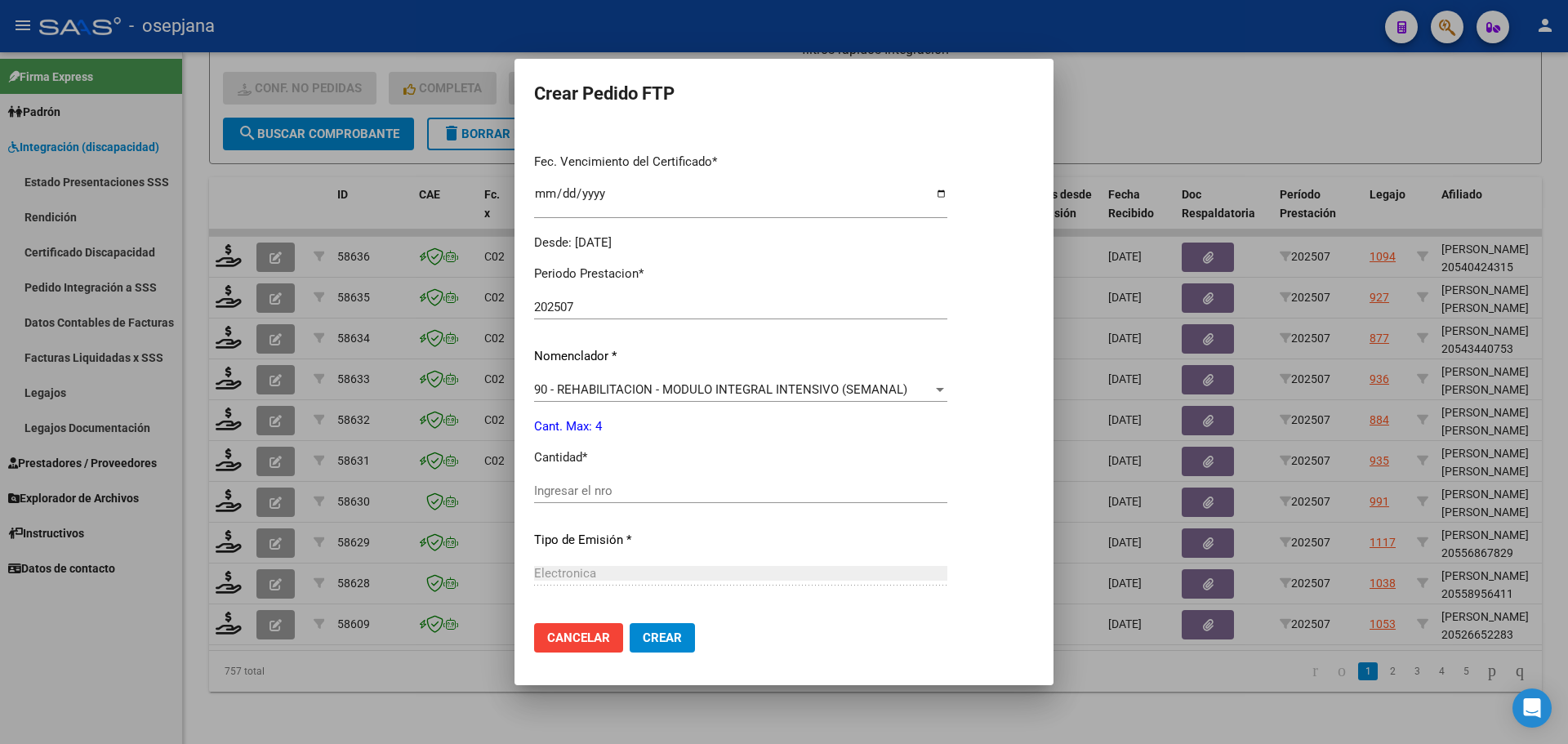
click at [588, 390] on span "90 - REHABILITACION - MODULO INTEGRAL INTENSIVO (SEMANAL)" at bounding box center [721, 390] width 373 height 15
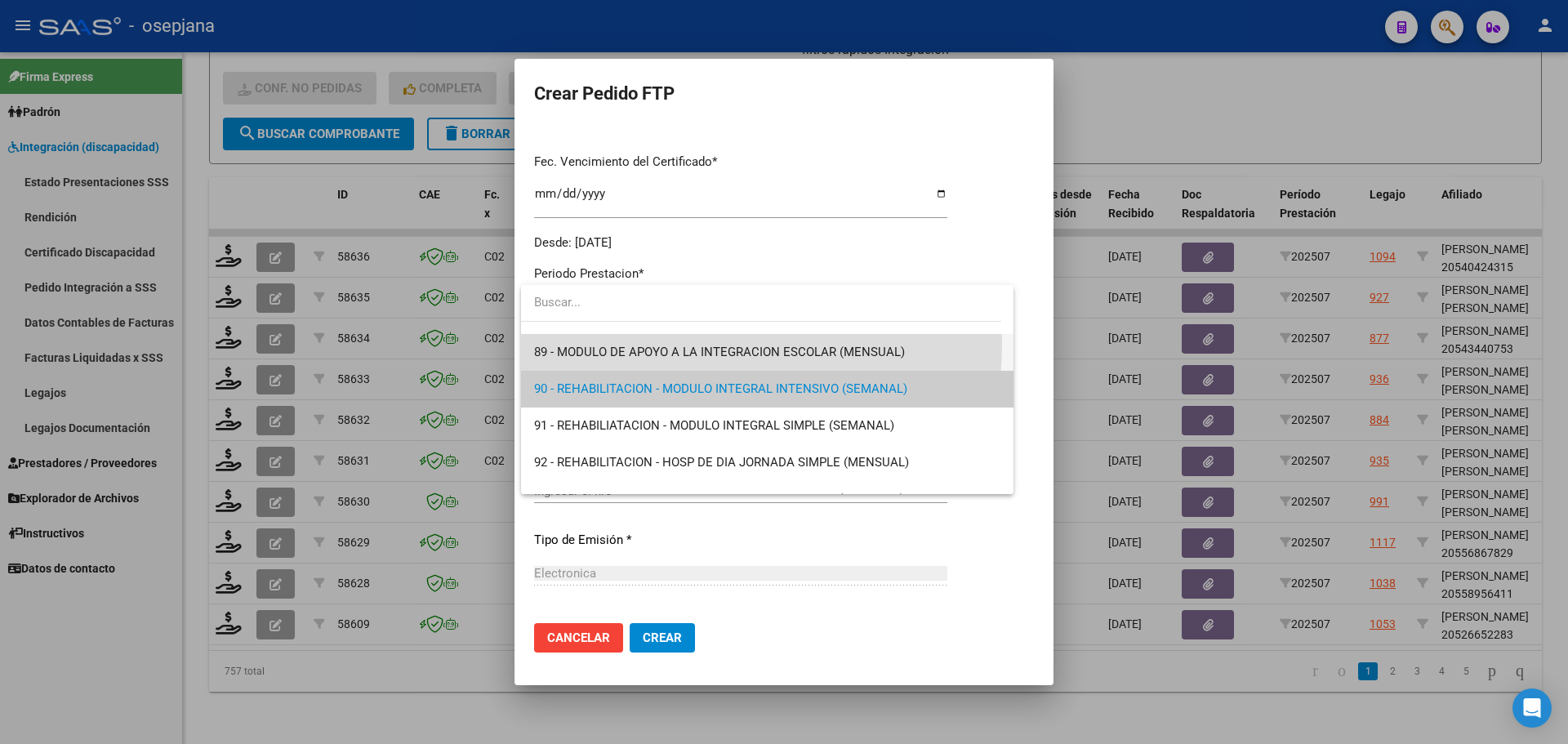
click at [610, 342] on span "89 - MODULO DE APOYO A LA INTEGRACION ESCOLAR (MENSUAL)" at bounding box center [767, 352] width 466 height 37
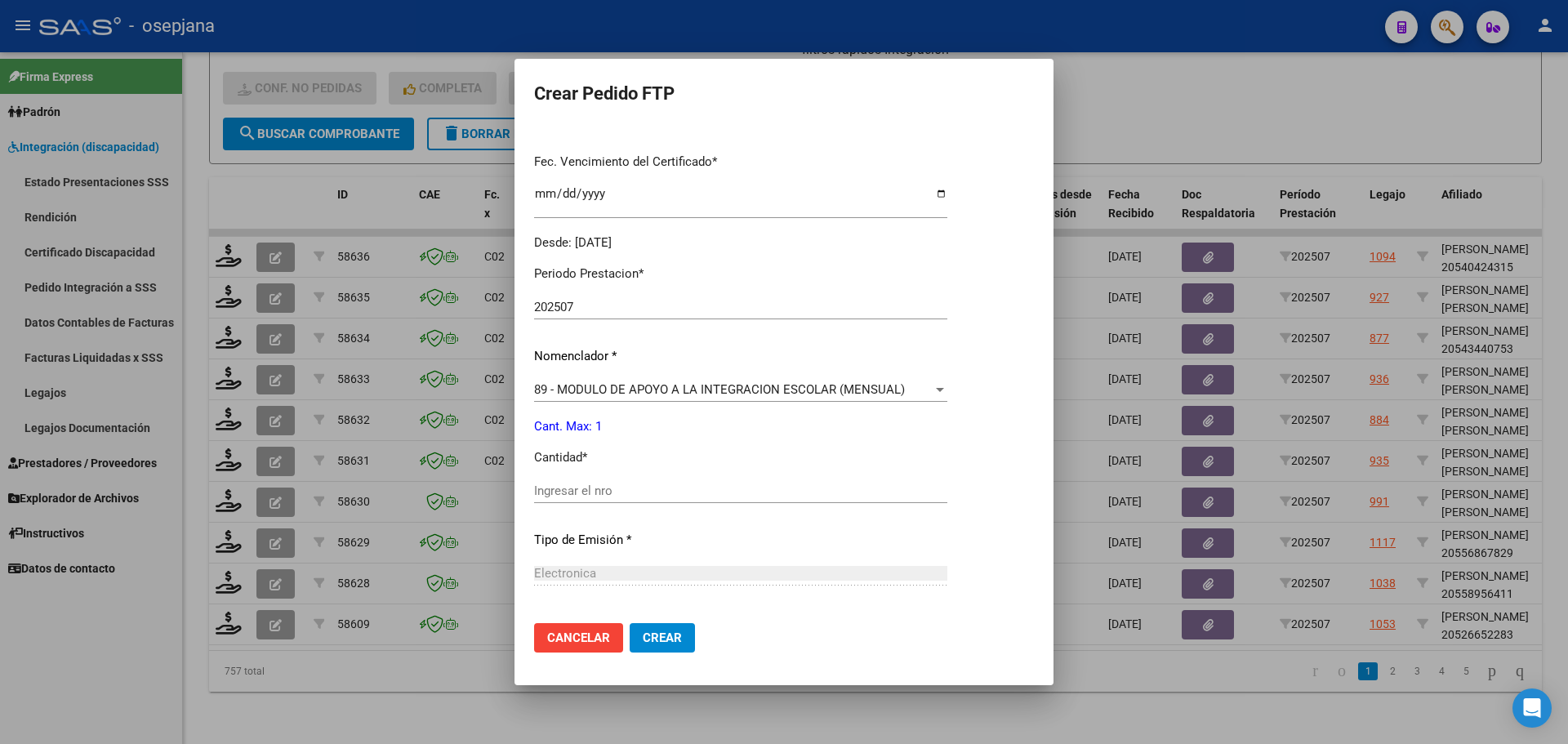
click at [568, 503] on div "Ingresar el nro" at bounding box center [740, 491] width 413 height 25
type input "1"
click at [680, 626] on button "Crear" at bounding box center [663, 638] width 65 height 29
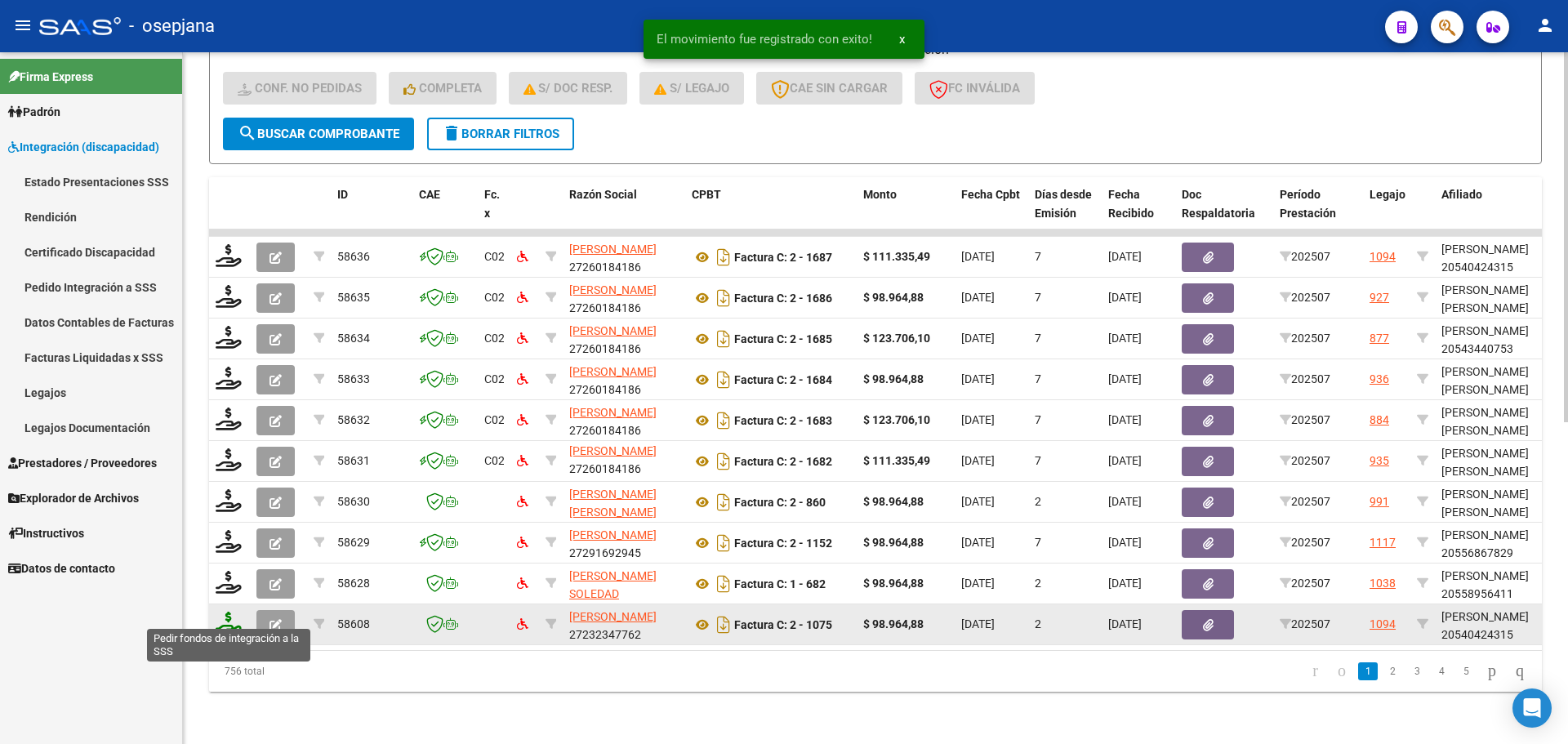
click at [227, 616] on icon at bounding box center [229, 624] width 26 height 23
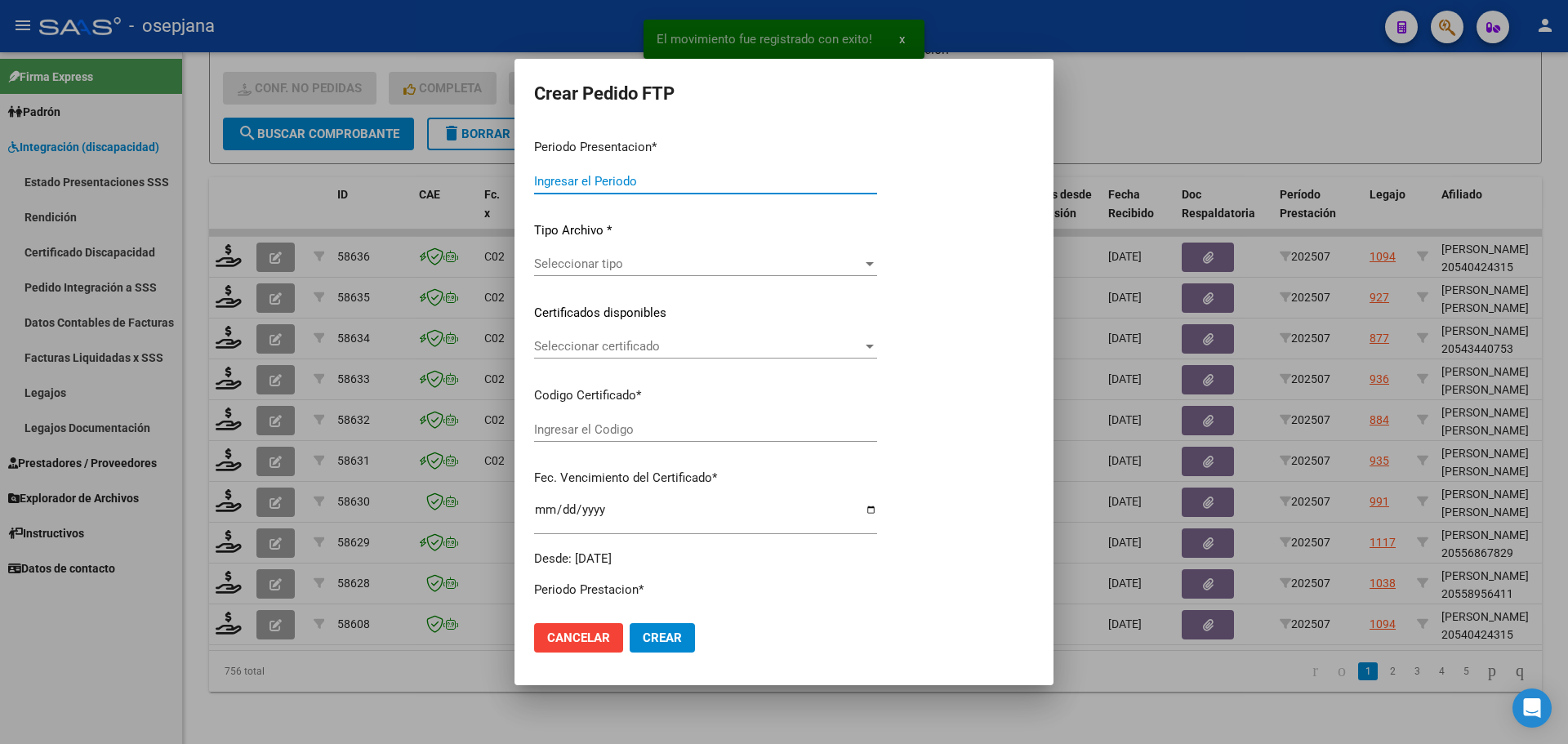
type input "202507"
type input "$ 98.964,88"
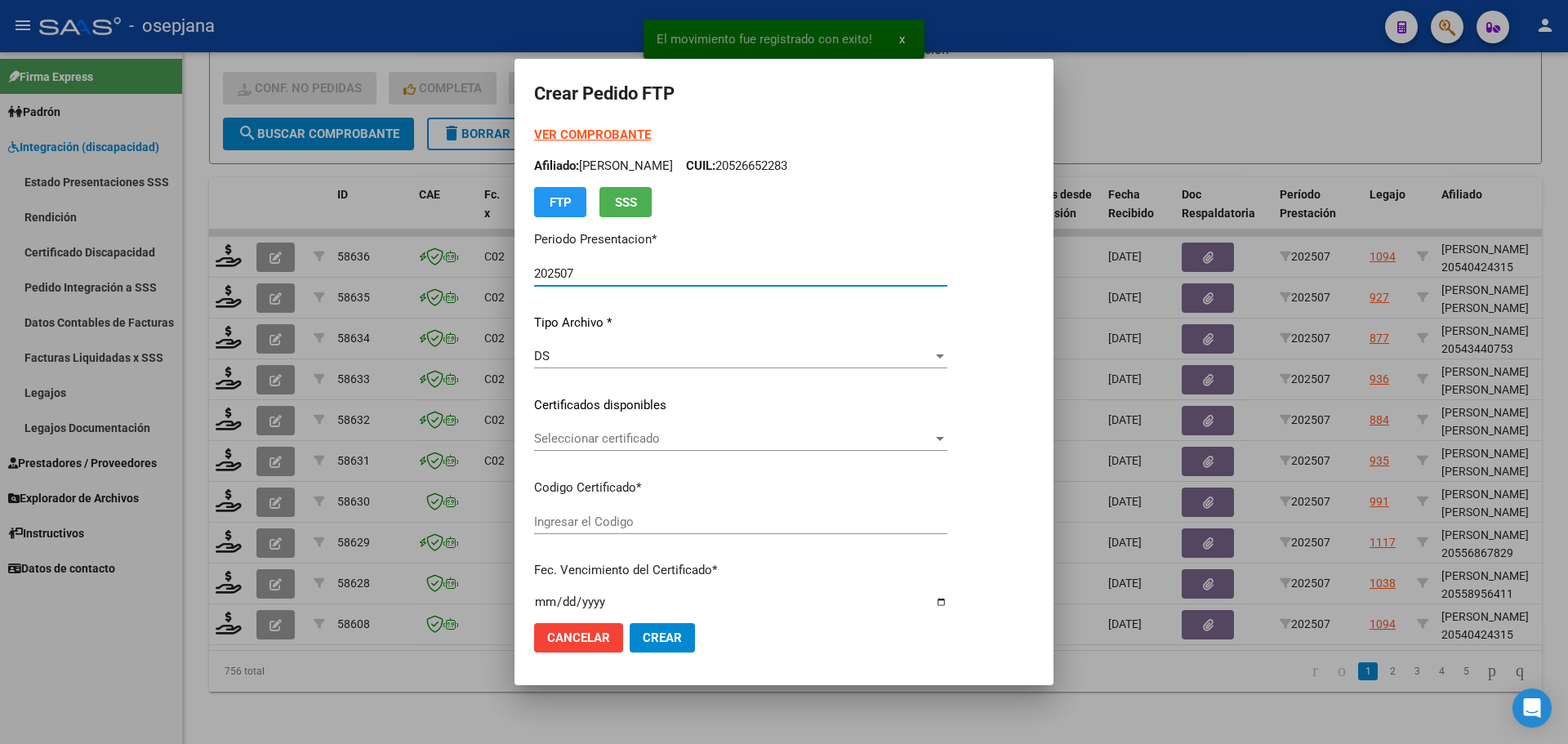
type input "ARG02000540424312020090320250903BSAS446"
type input "2025-09-03"
click at [624, 441] on span "Seleccionar certificado" at bounding box center [733, 439] width 398 height 15
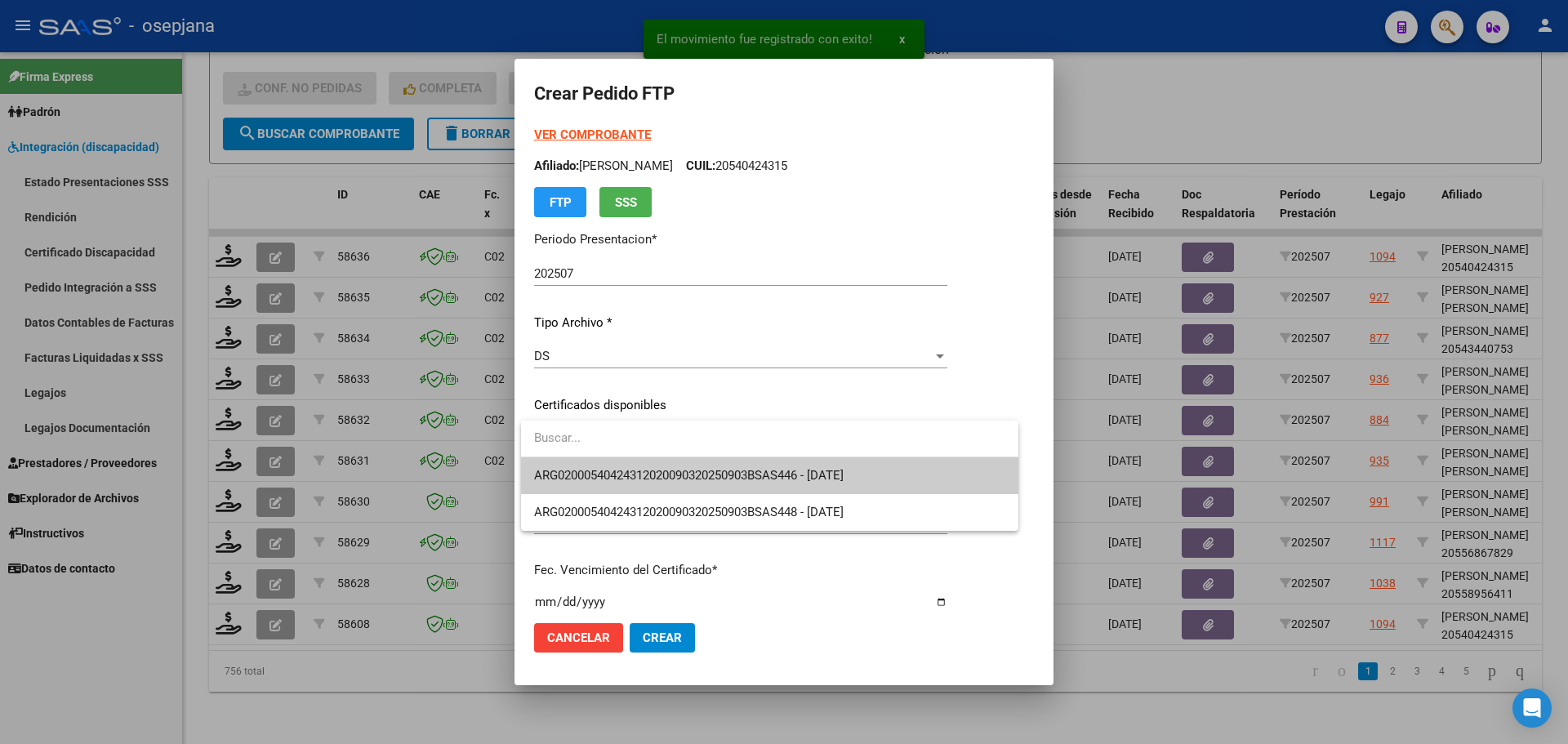
click at [624, 466] on span "ARG02000540424312020090320250903BSAS446 - 2025-09-03" at bounding box center [770, 476] width 471 height 37
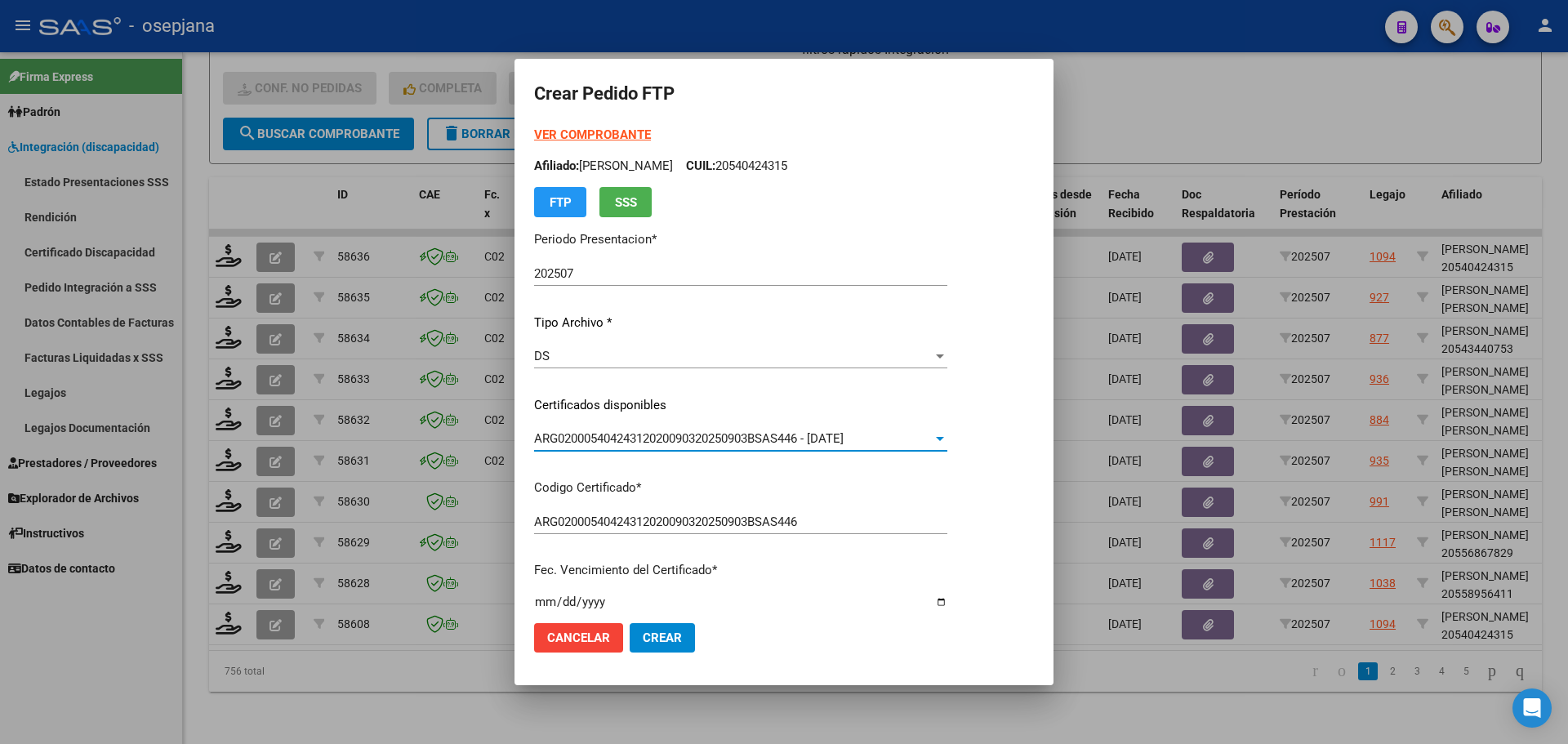
click at [615, 136] on strong "VER COMPROBANTE" at bounding box center [592, 135] width 117 height 15
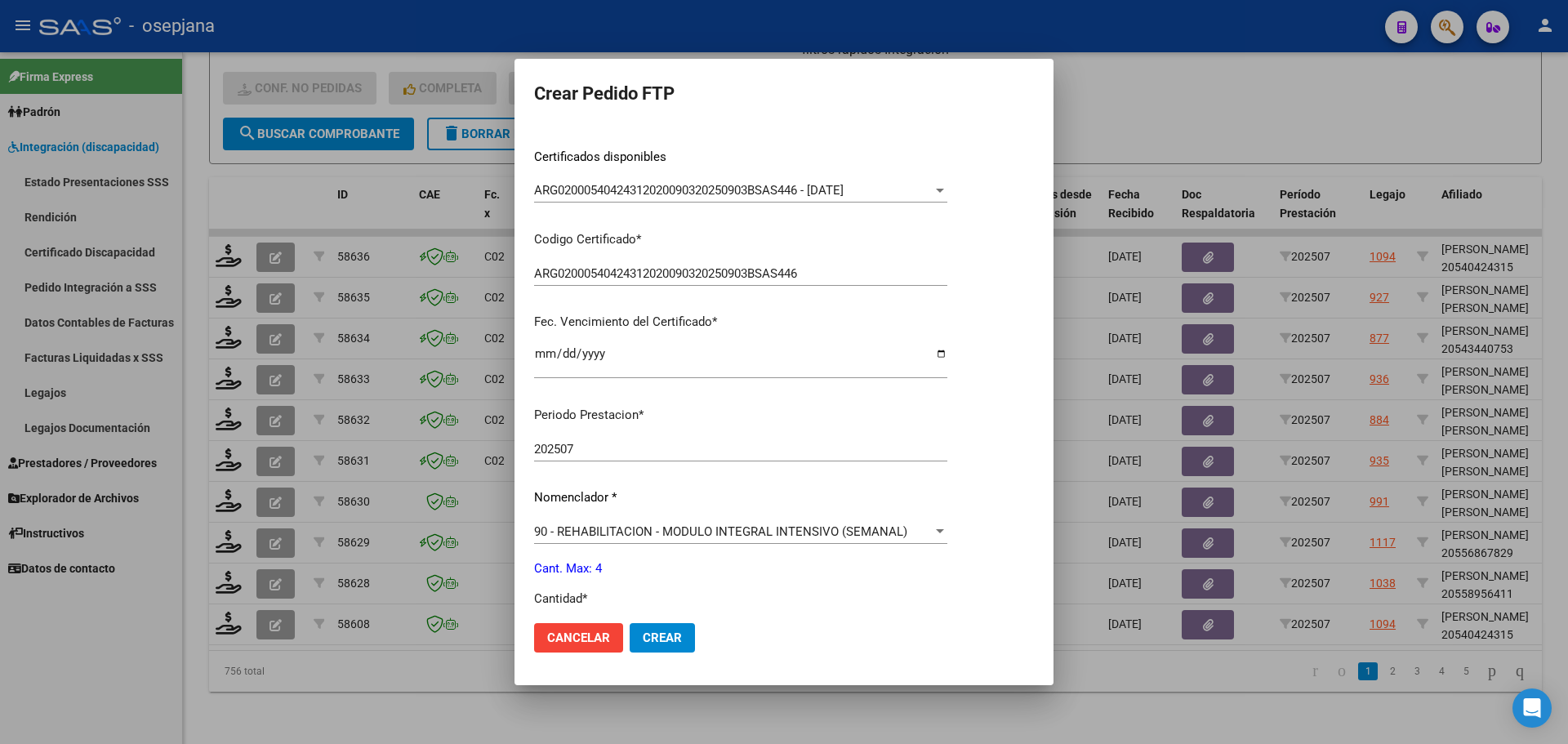
scroll to position [408, 0]
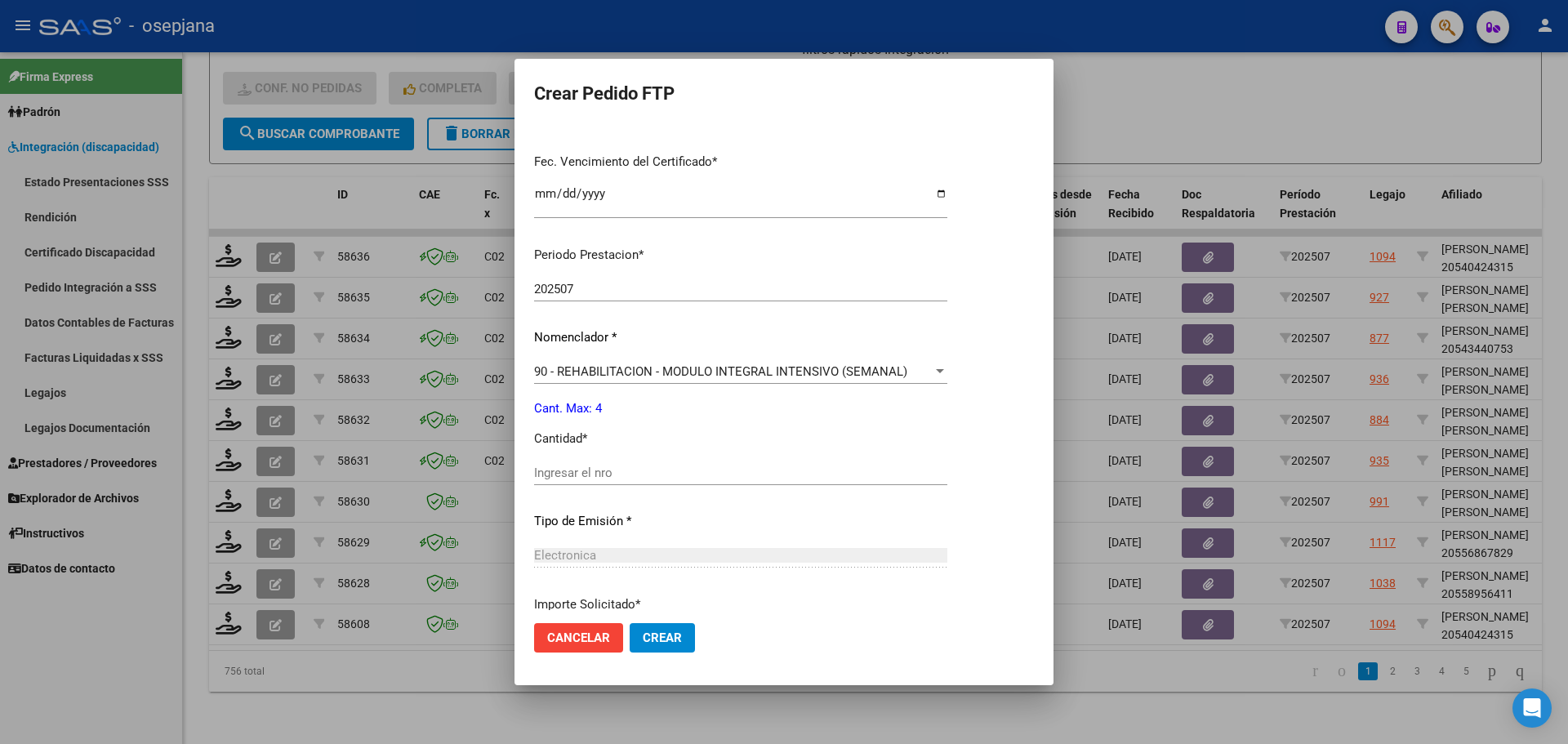
click at [589, 471] on input "Ingresar el nro" at bounding box center [740, 473] width 413 height 15
type input "4"
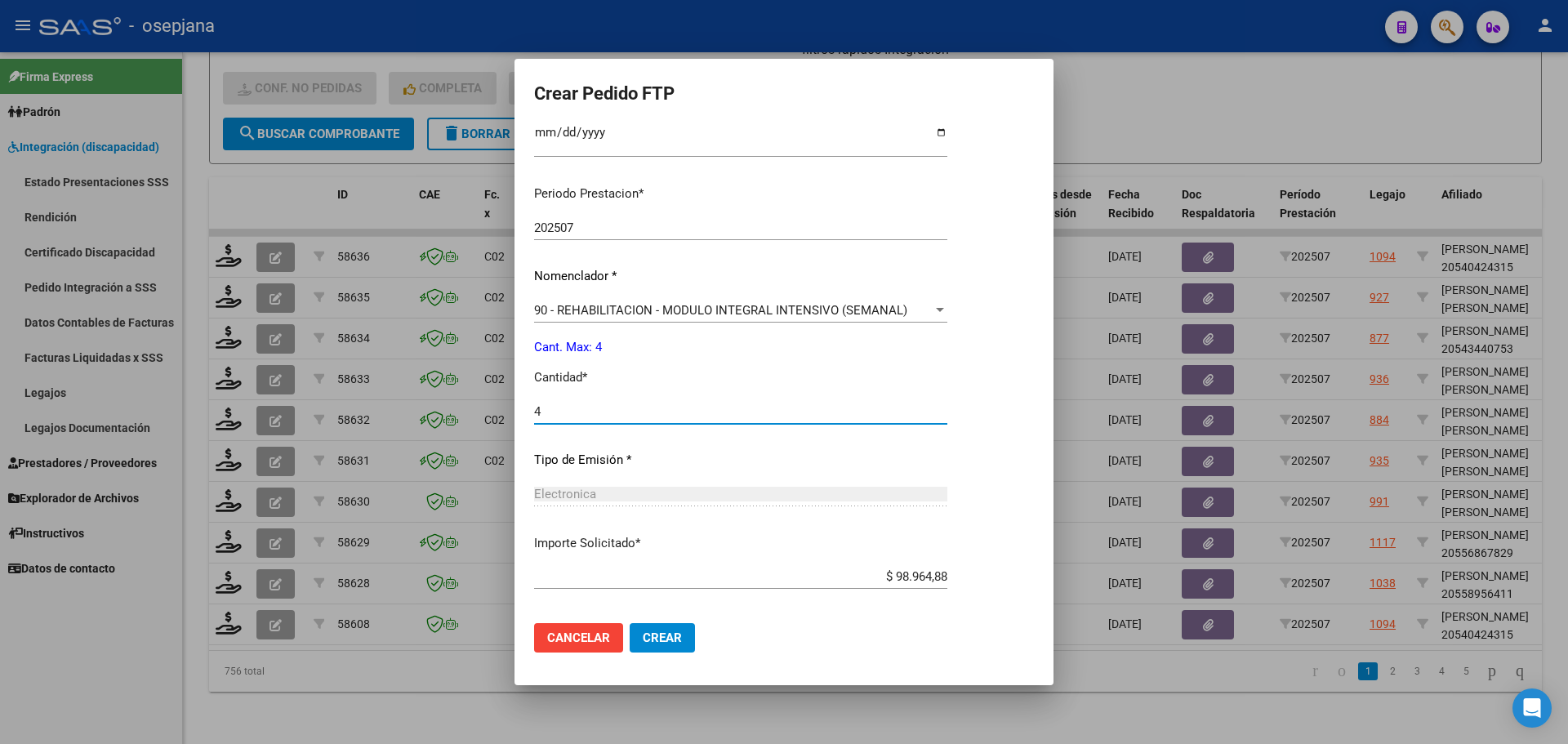
scroll to position [547, 0]
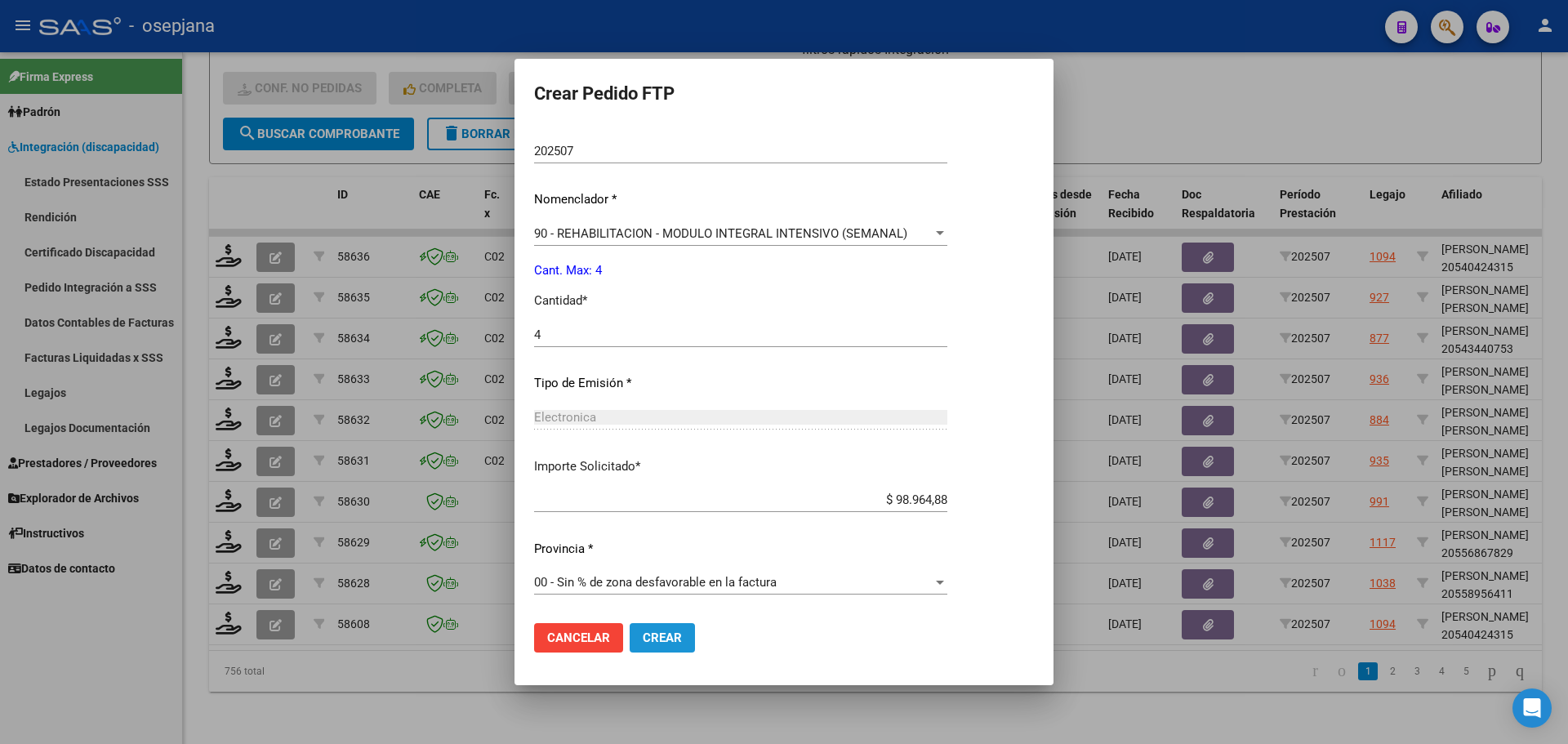
click at [681, 641] on span "Crear" at bounding box center [663, 638] width 39 height 15
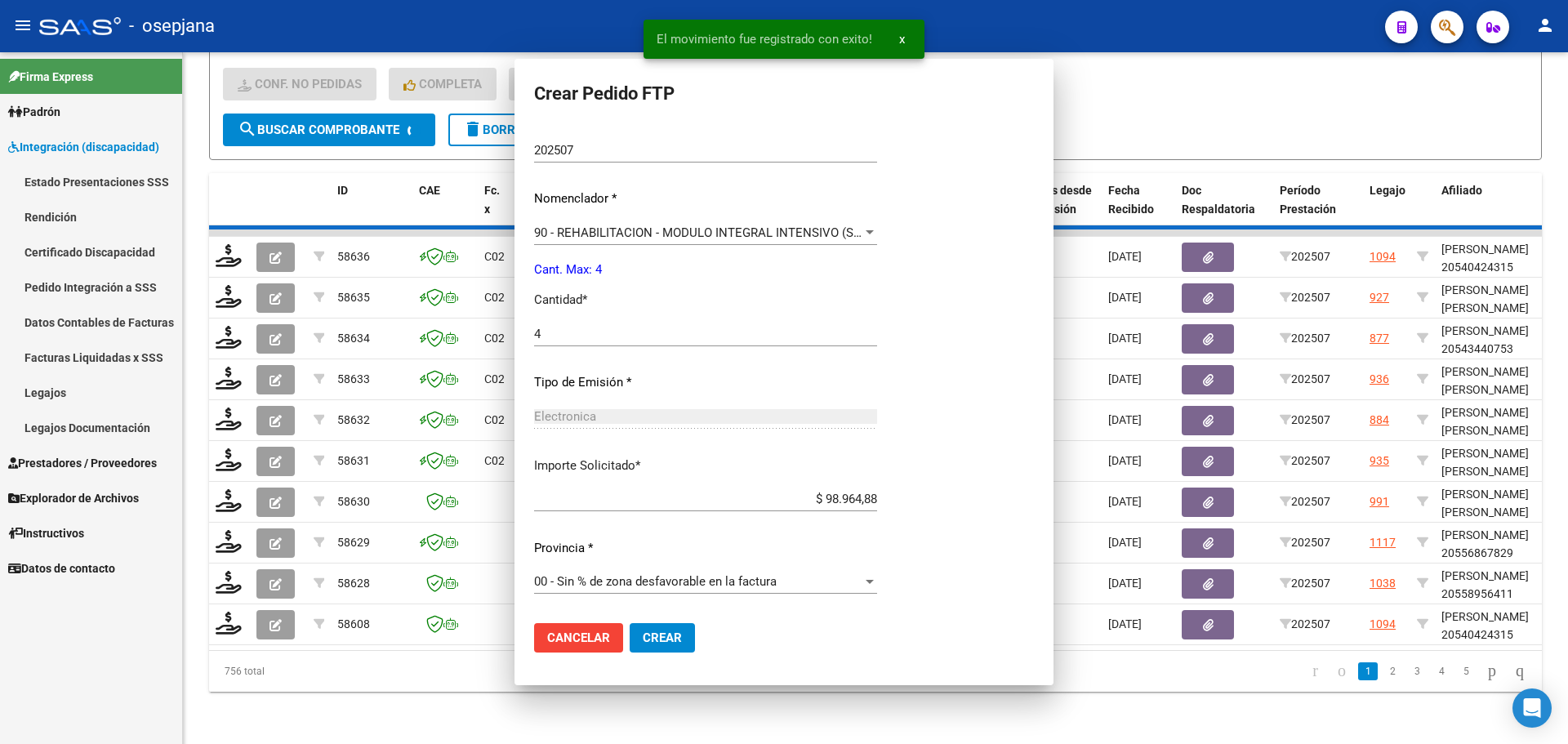
scroll to position [0, 0]
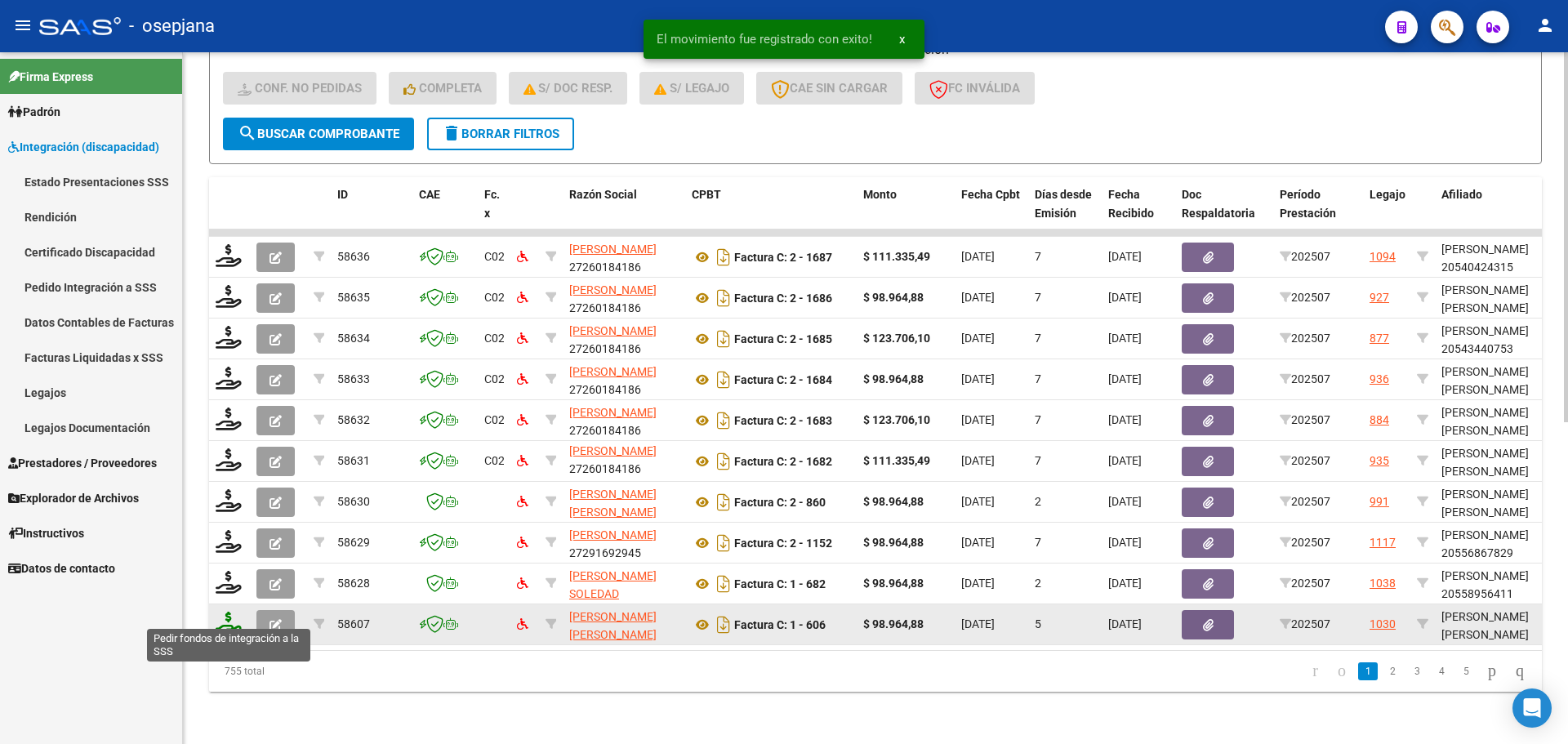
click at [234, 612] on icon at bounding box center [229, 624] width 26 height 23
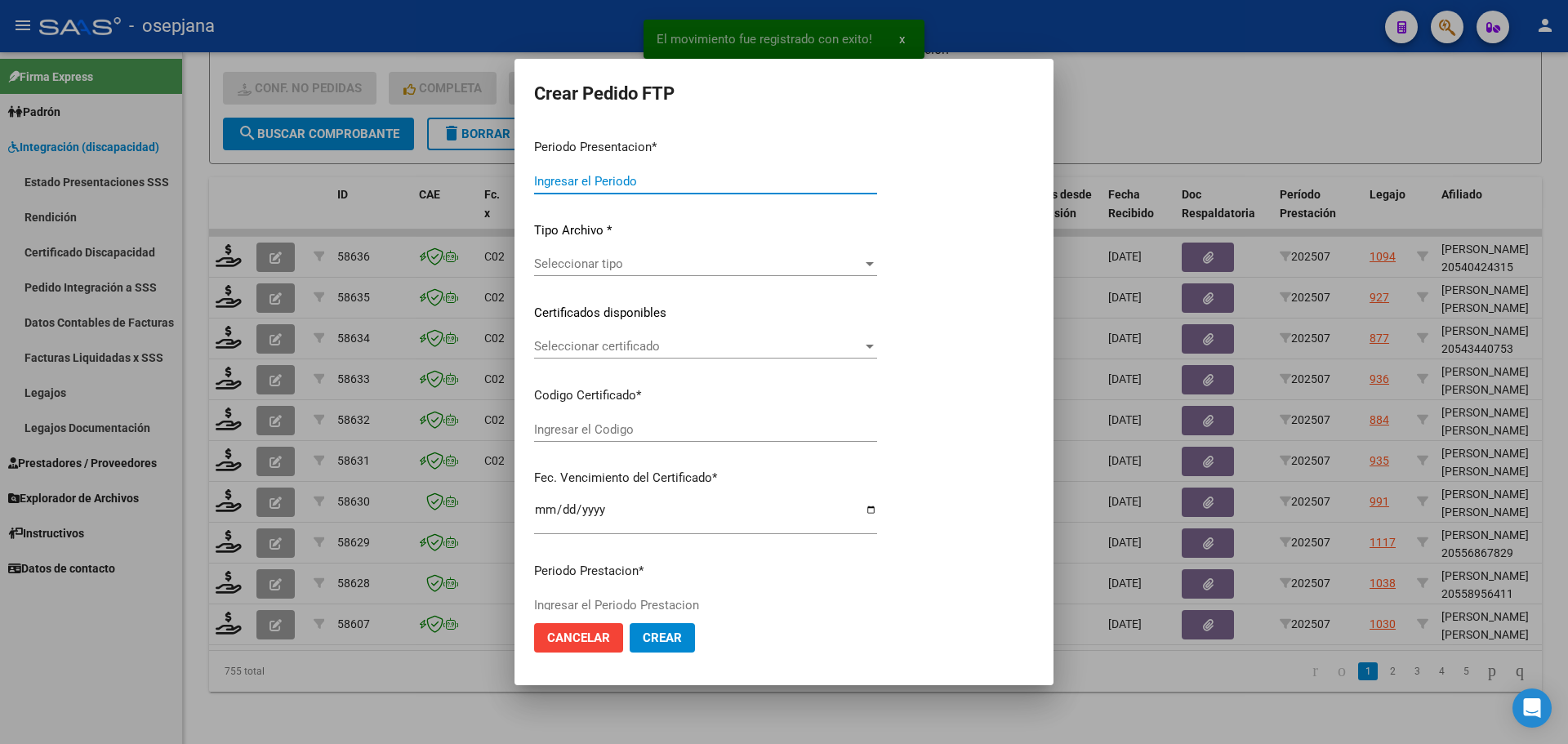
type input "202507"
type input "$ 98.964,88"
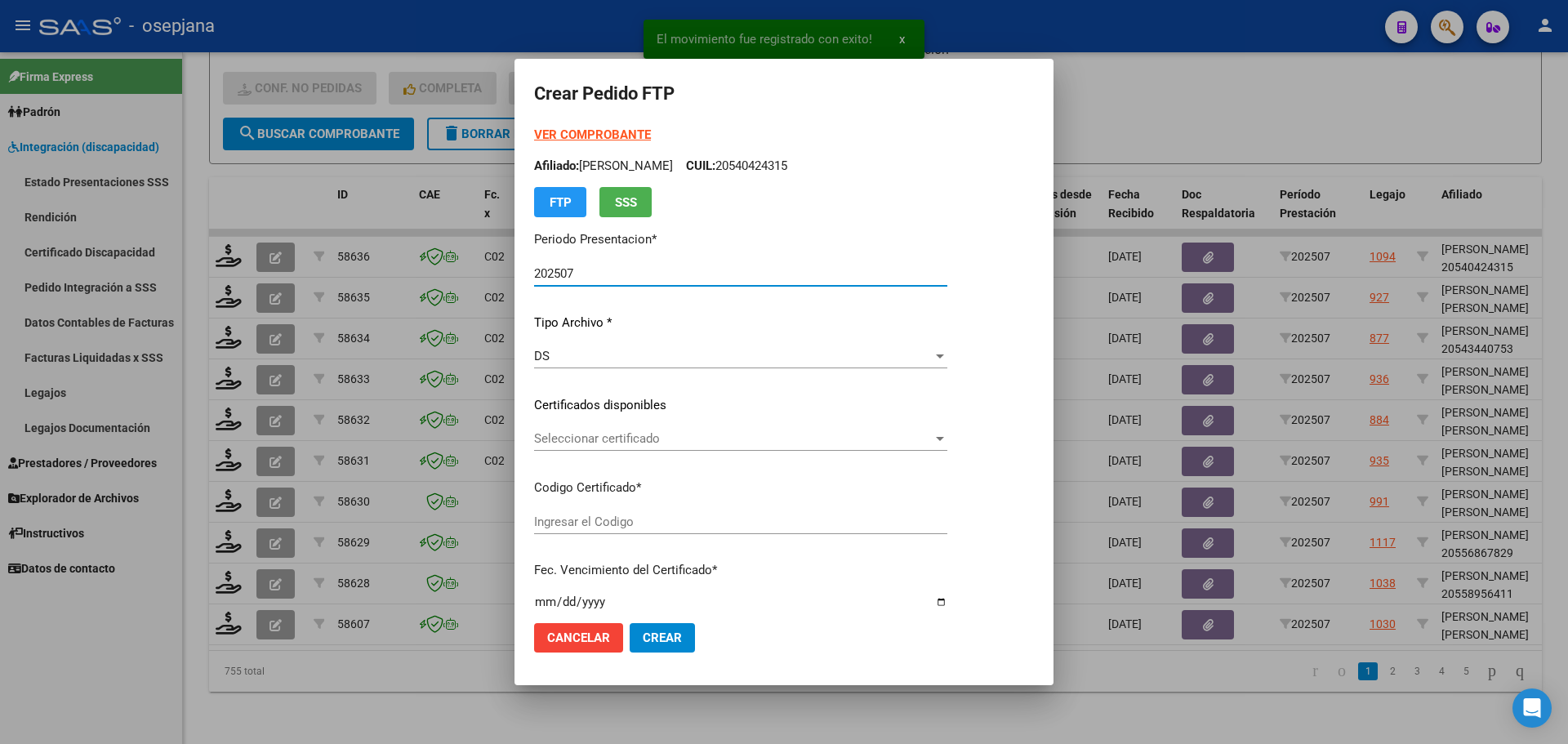
type input "ARG020005725864120230815-20280815AND109"
type input "2028-08-15"
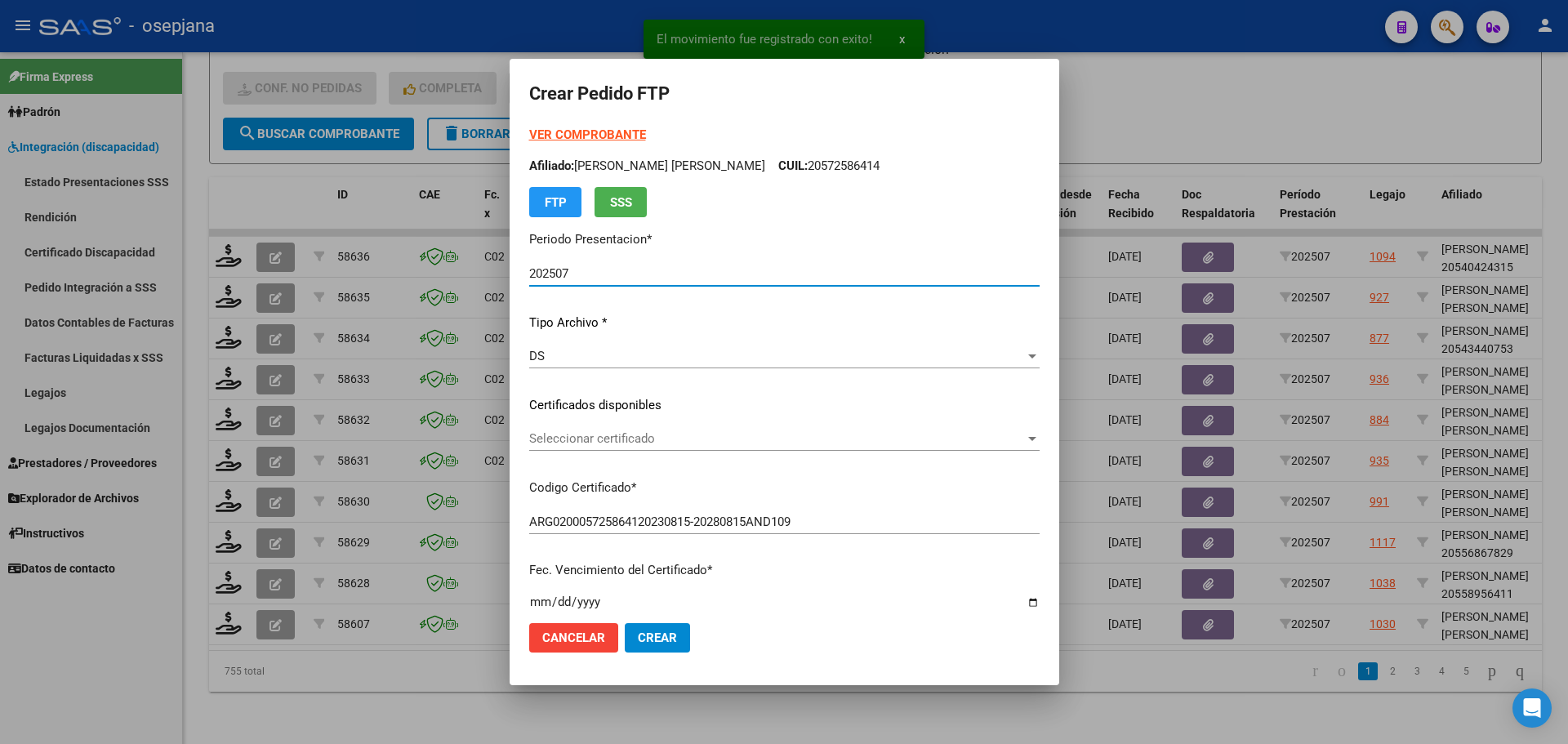
click at [621, 431] on span "Seleccionar certificado" at bounding box center [777, 439] width 496 height 15
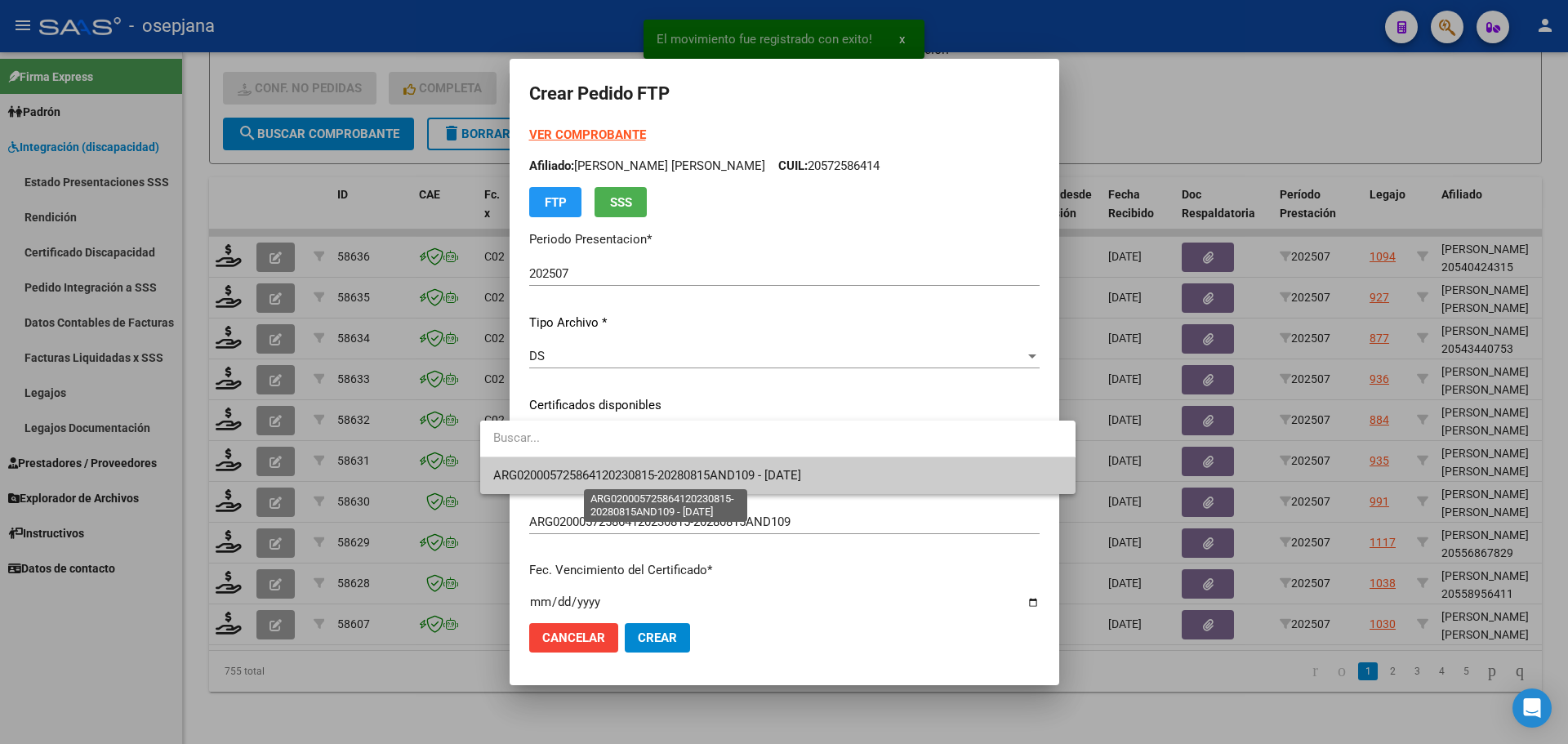
click at [620, 477] on span "ARG020005725864120230815-20280815AND109 - 2028-08-15" at bounding box center [647, 476] width 308 height 15
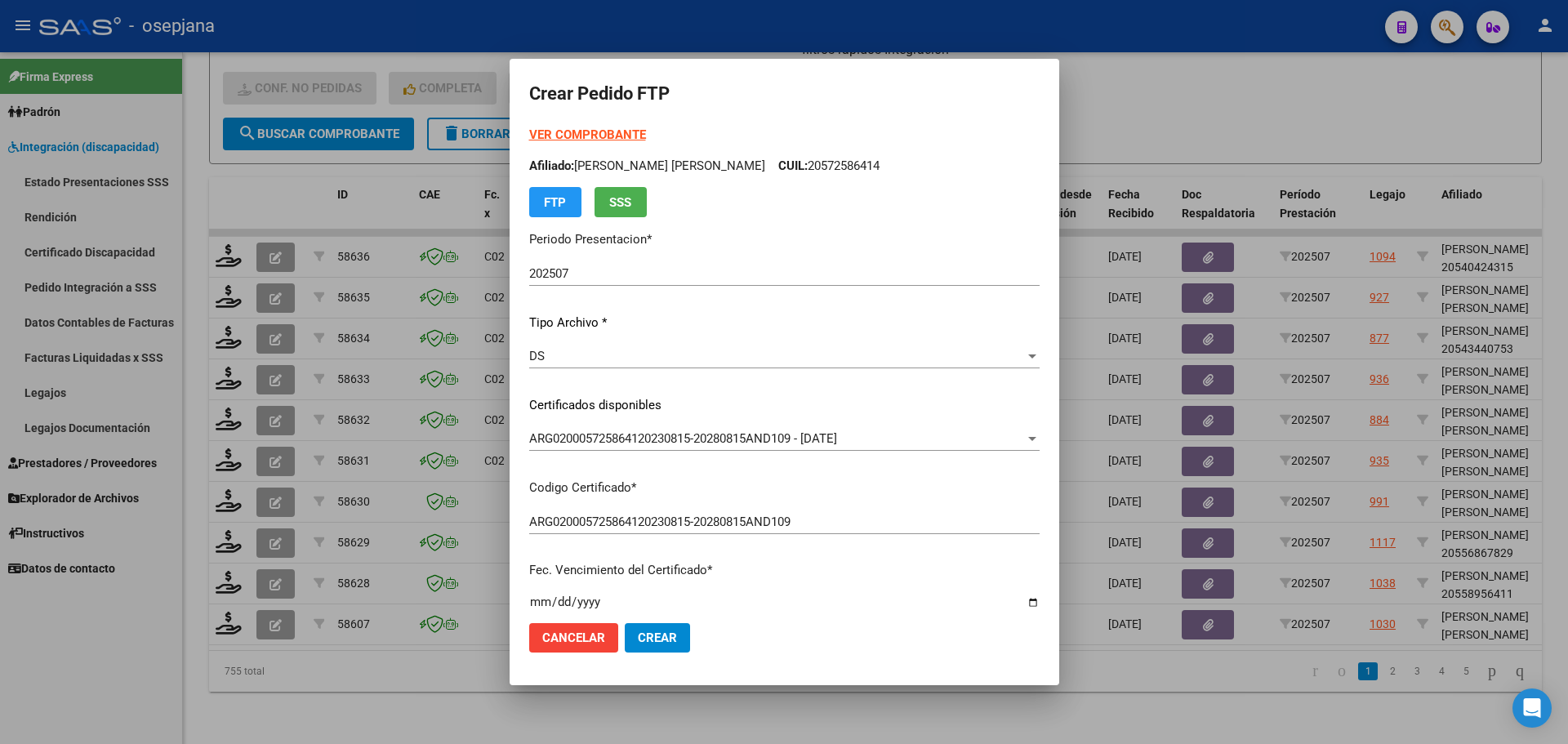
click at [582, 133] on strong "VER COMPROBANTE" at bounding box center [587, 135] width 117 height 15
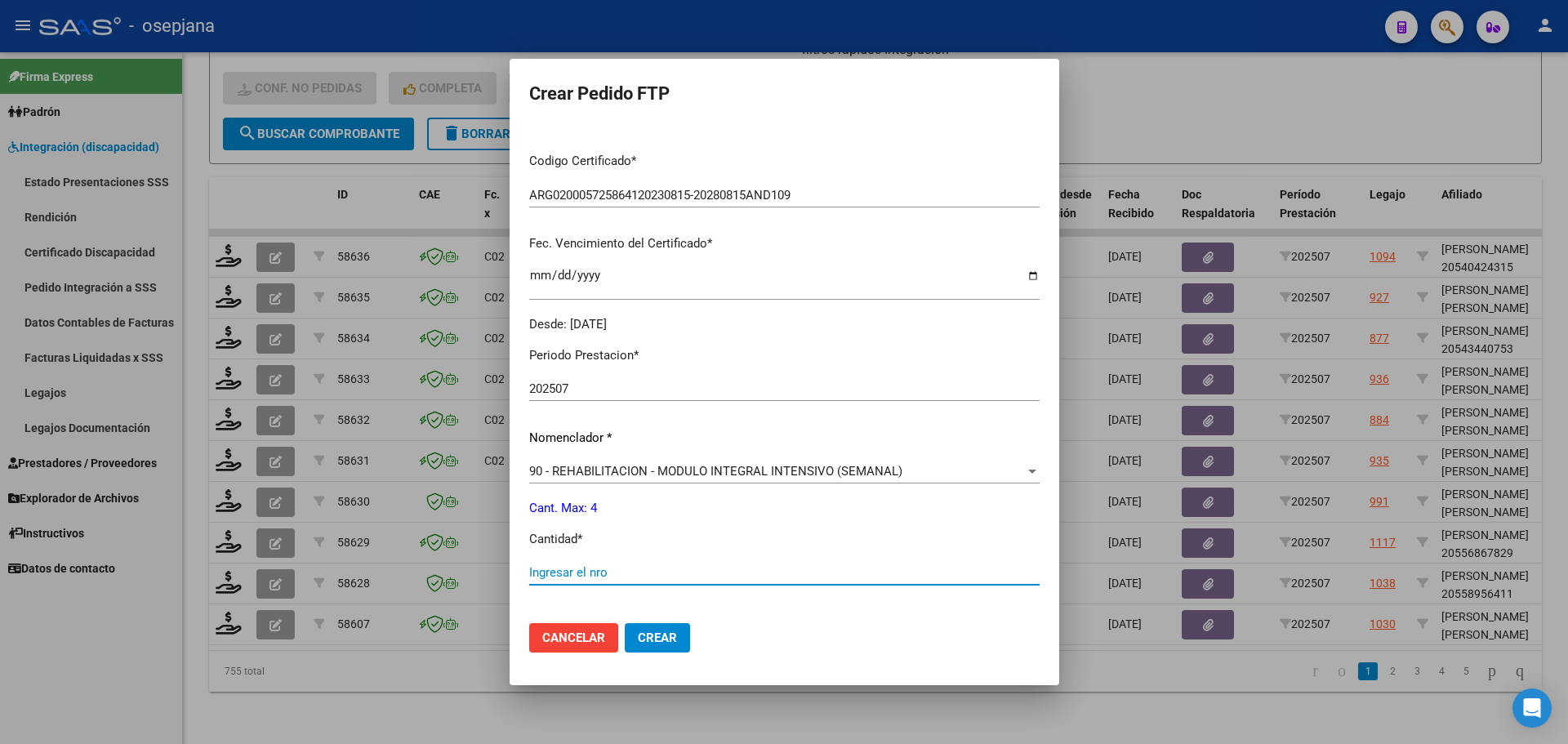
click at [529, 570] on input "Ingresar el nro" at bounding box center [784, 573] width 510 height 15
type input "4"
click at [638, 637] on span "Crear" at bounding box center [658, 638] width 39 height 15
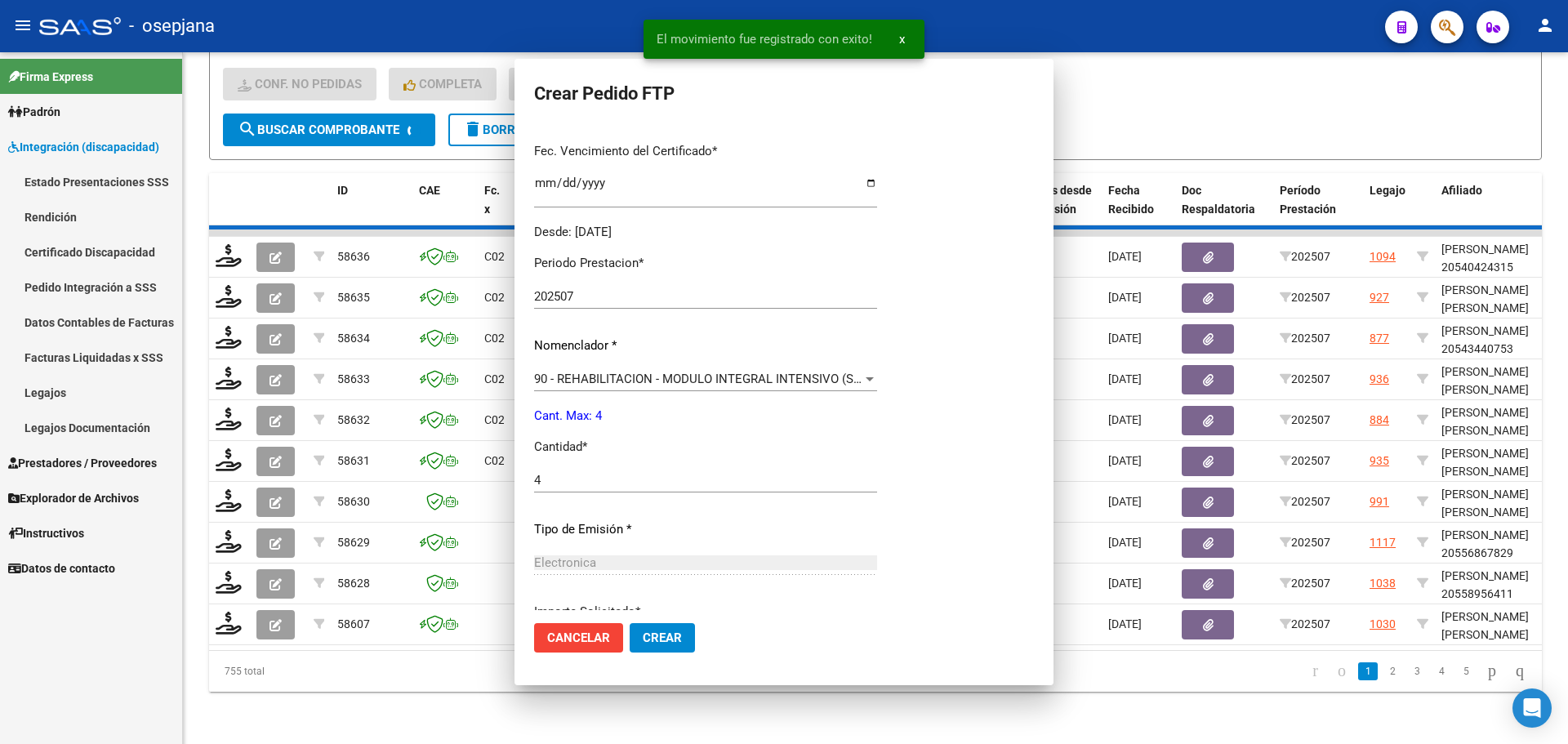
scroll to position [0, 0]
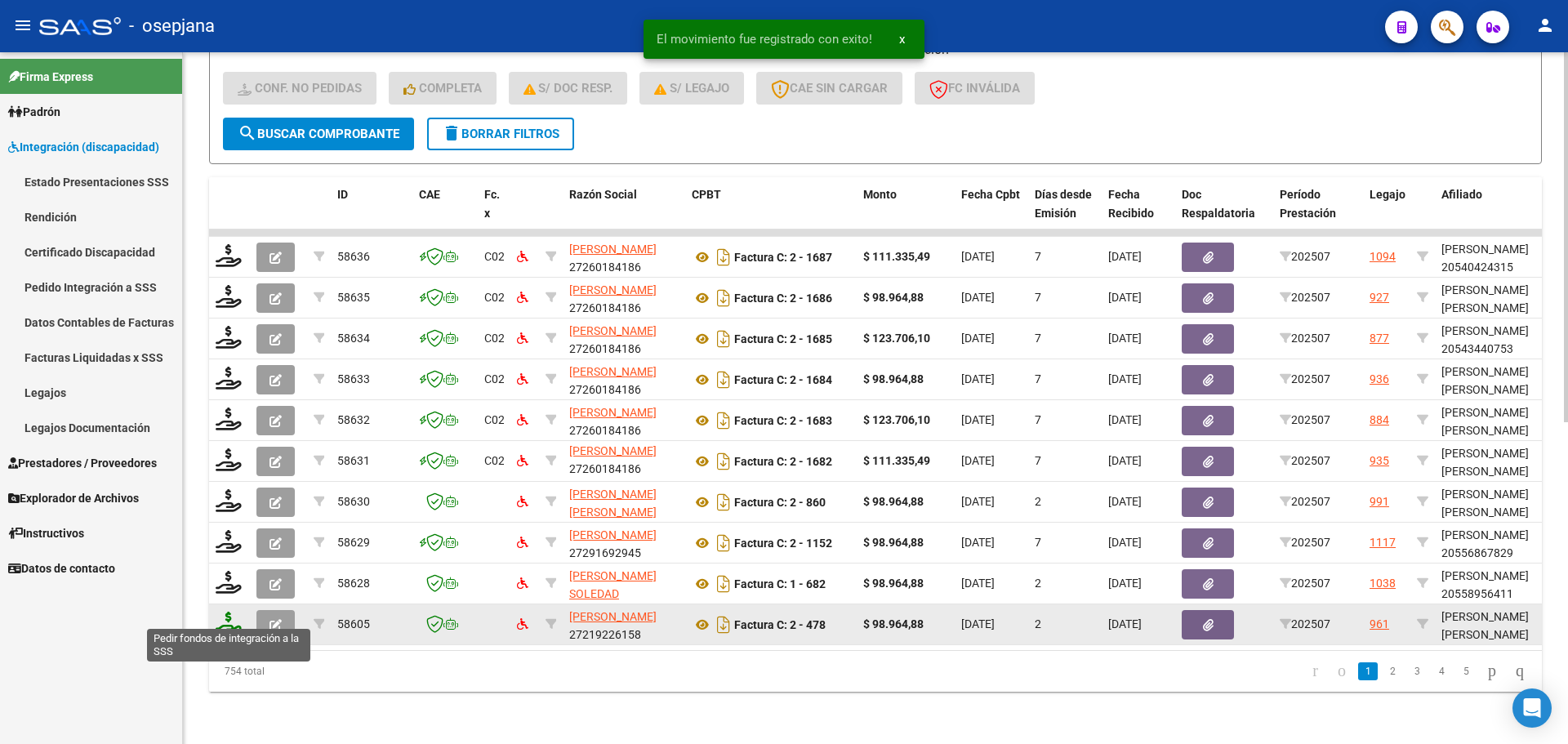
click at [222, 612] on icon at bounding box center [229, 624] width 26 height 23
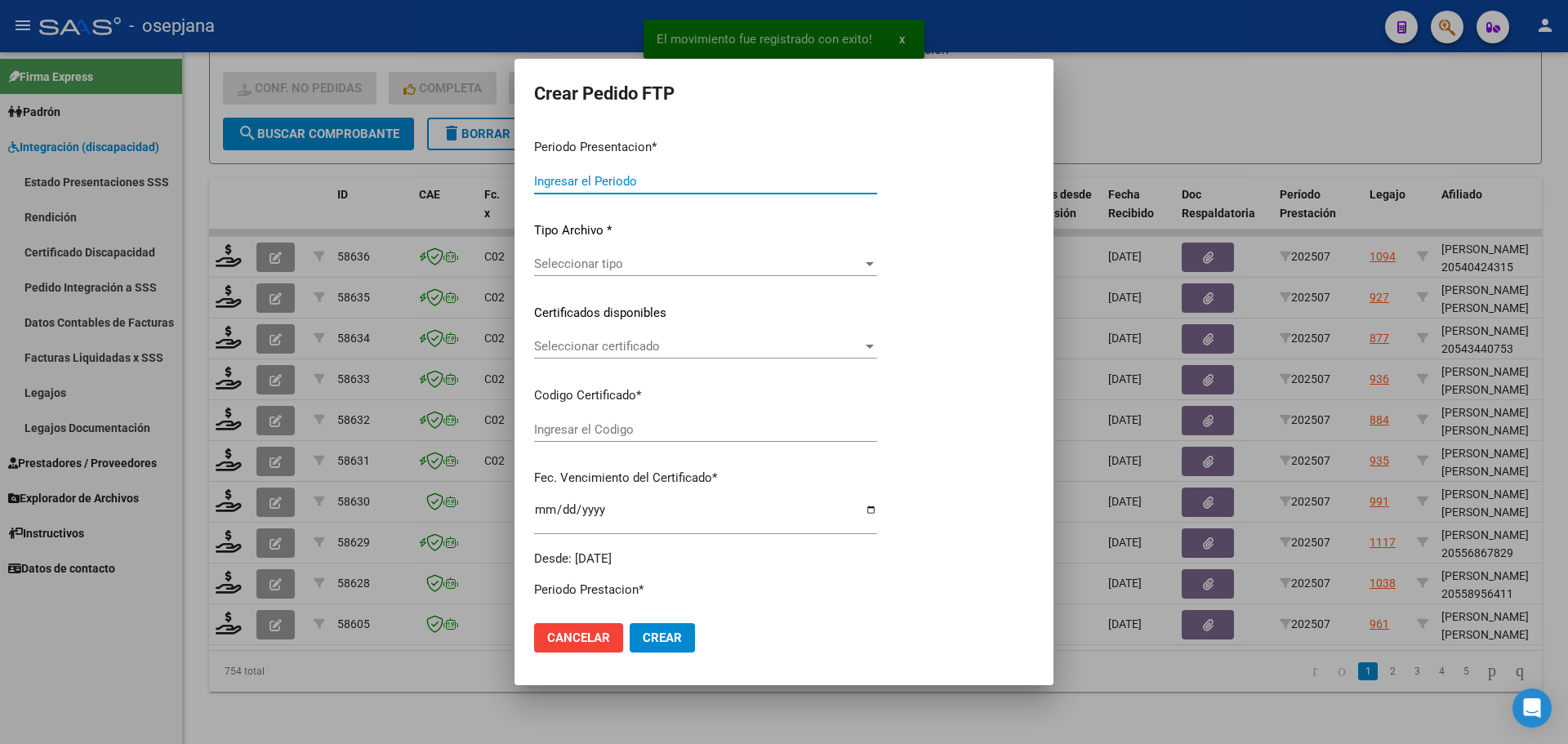
type input "202507"
type input "$ 98.964,88"
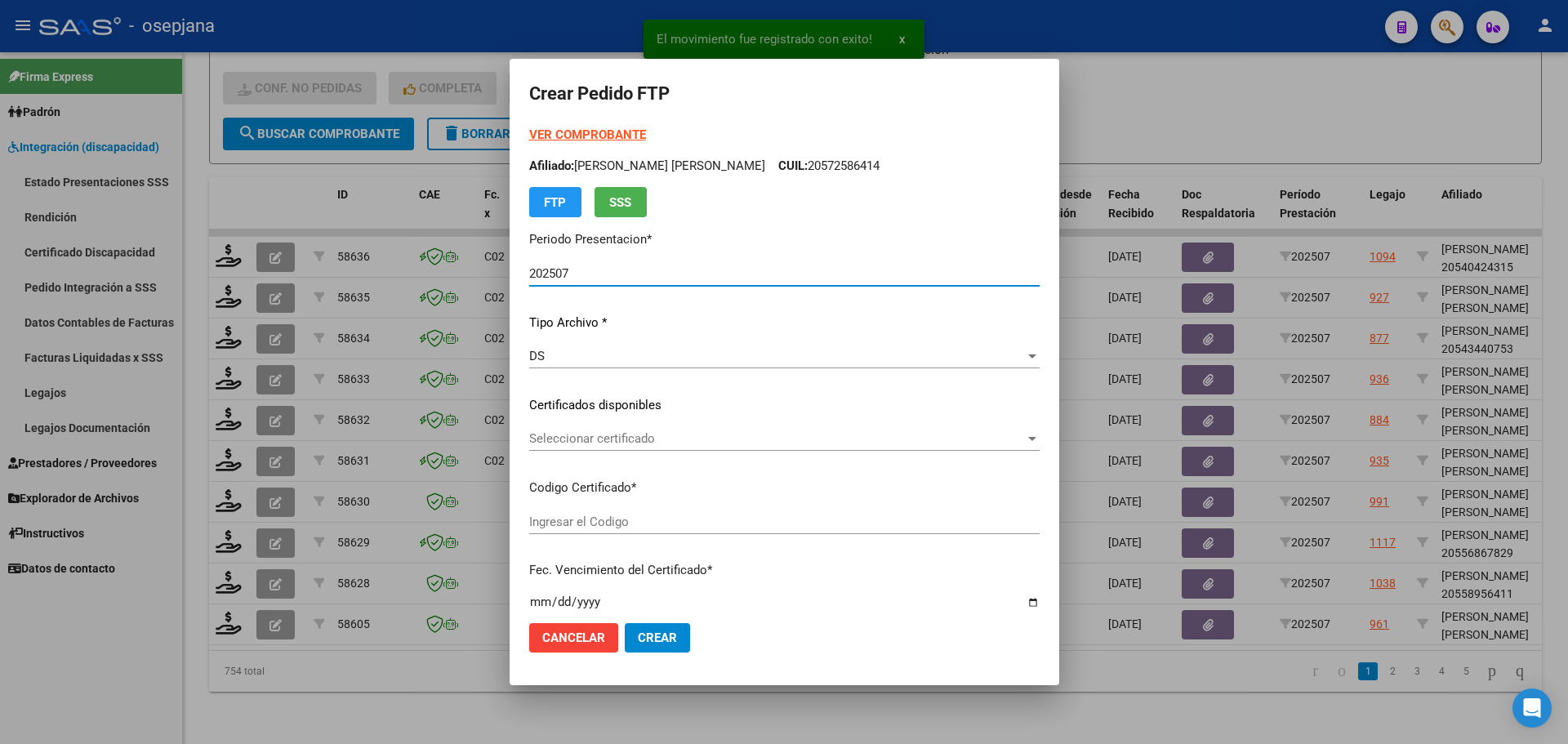
type input "ARG02000528585282024070420290704BSAS415"
type input "2029-07-04"
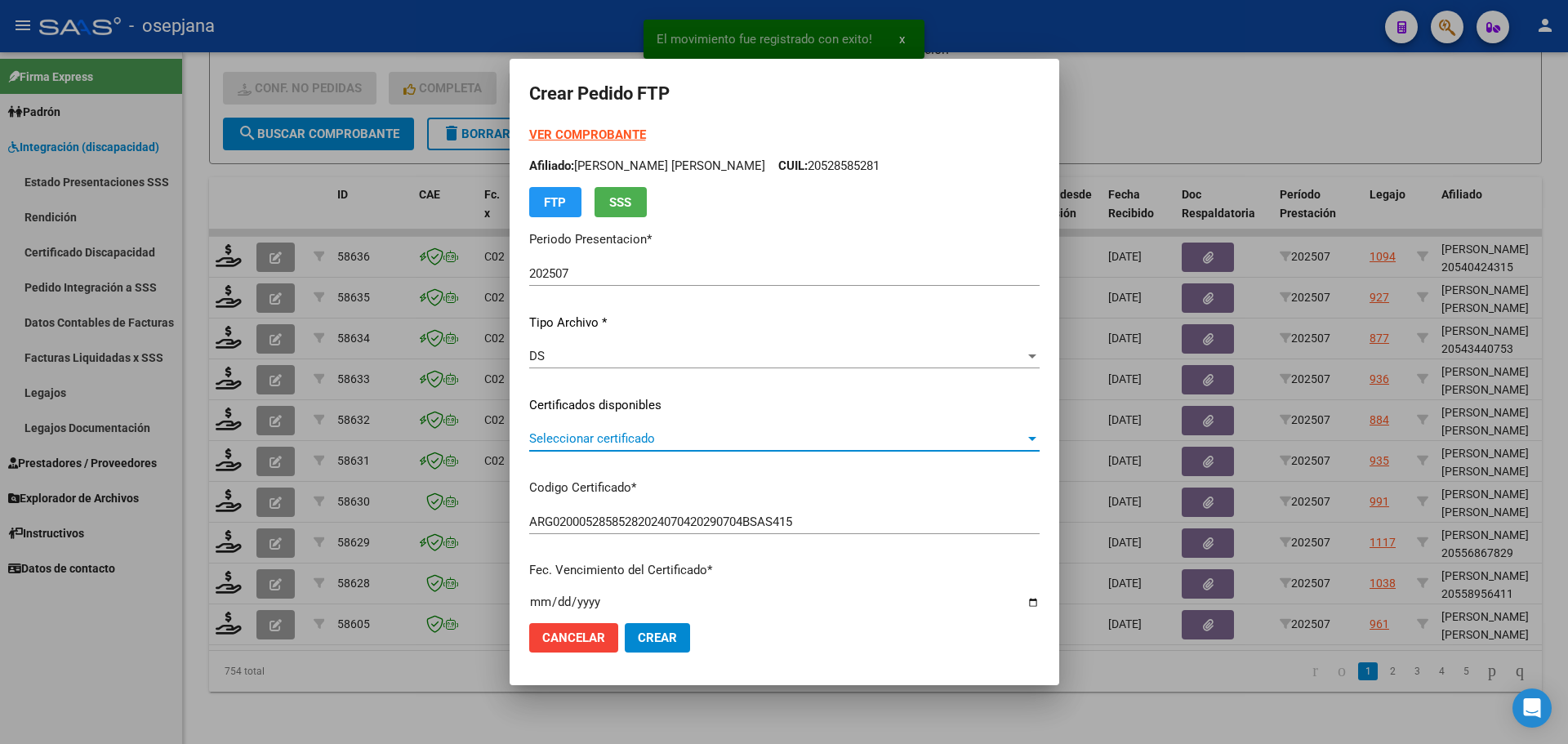
click at [650, 434] on span "Seleccionar certificado" at bounding box center [777, 439] width 496 height 15
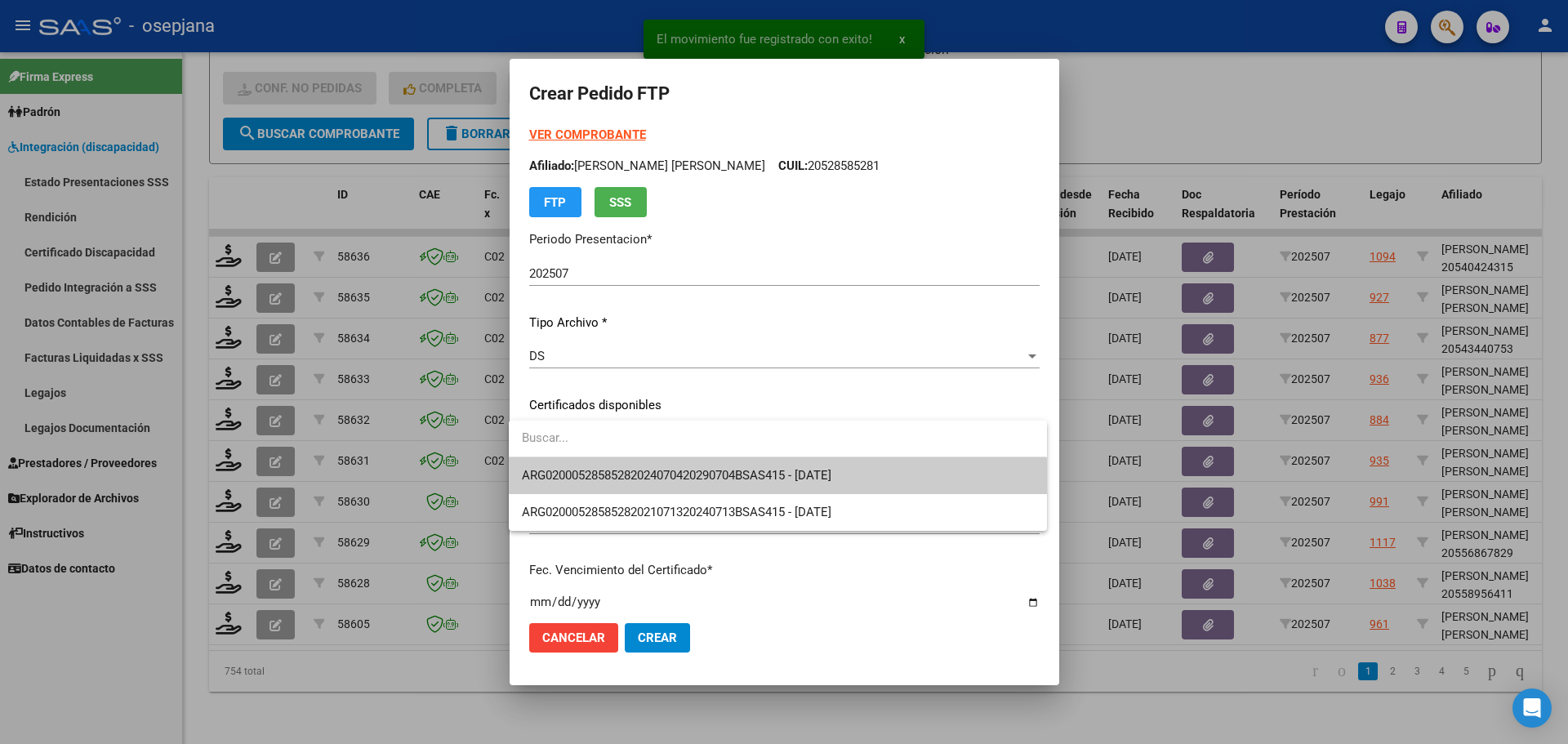
click at [656, 467] on span "ARG02000528585282024070420290704BSAS415 - 2029-07-04" at bounding box center [777, 476] width 511 height 37
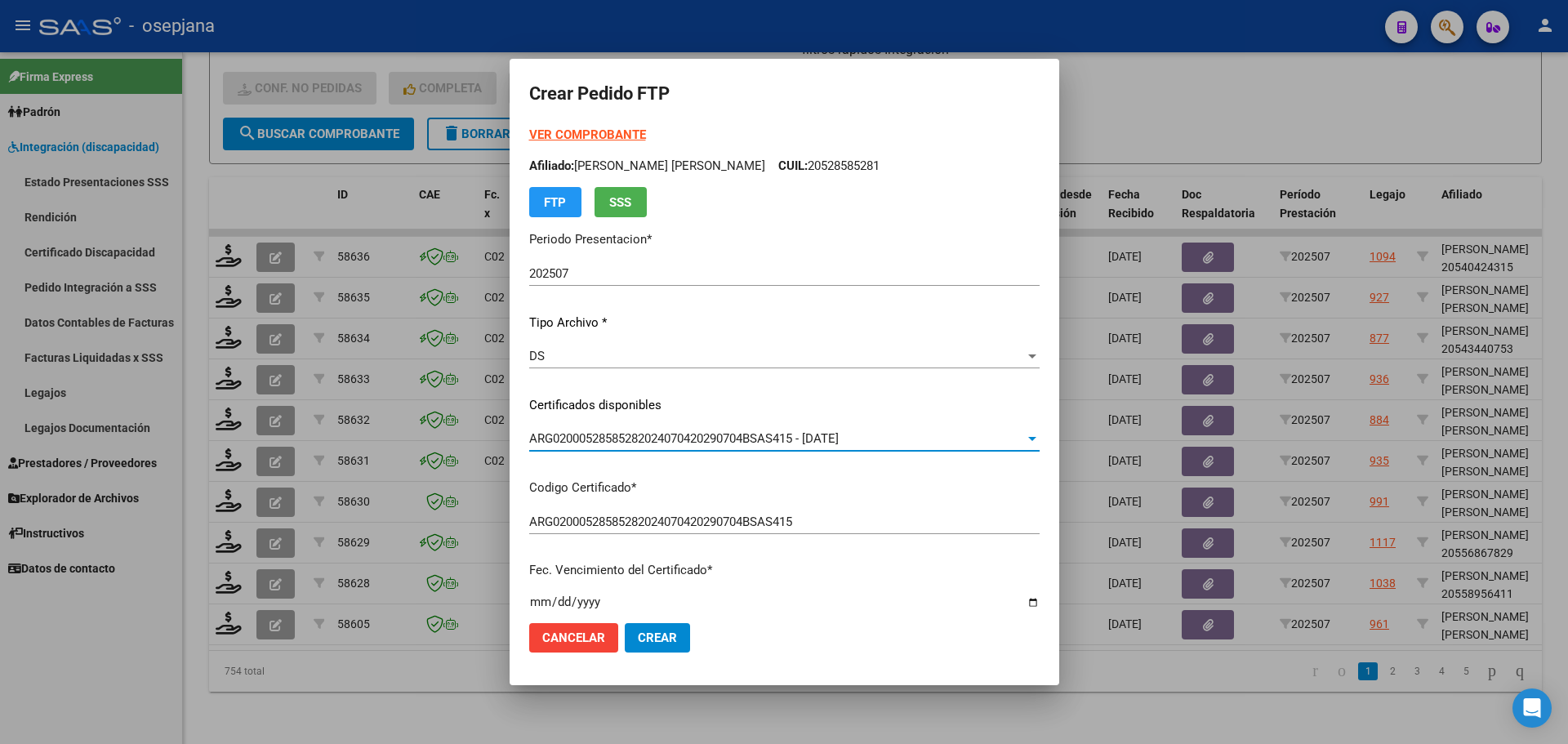
click at [579, 133] on strong "VER COMPROBANTE" at bounding box center [587, 135] width 117 height 15
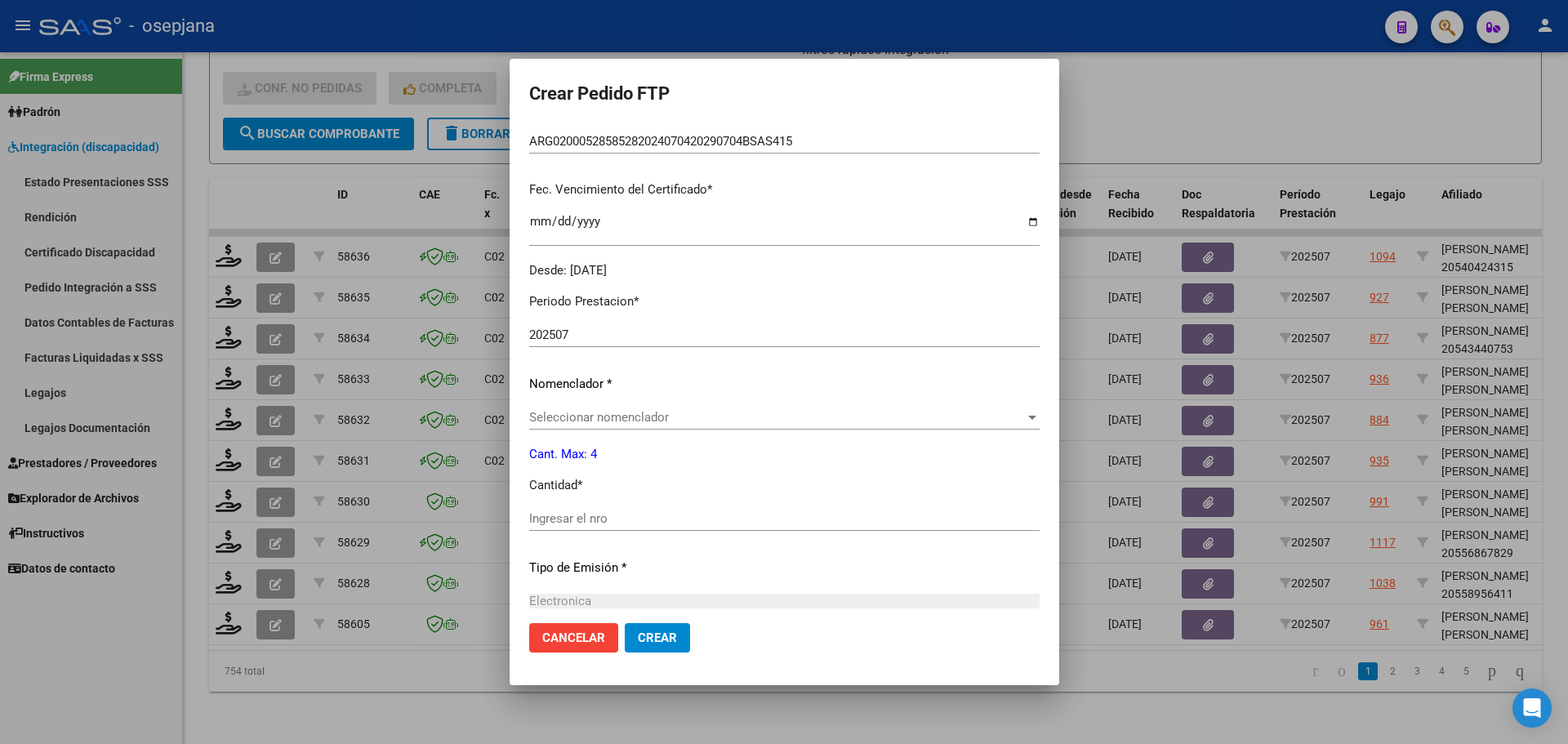
scroll to position [408, 0]
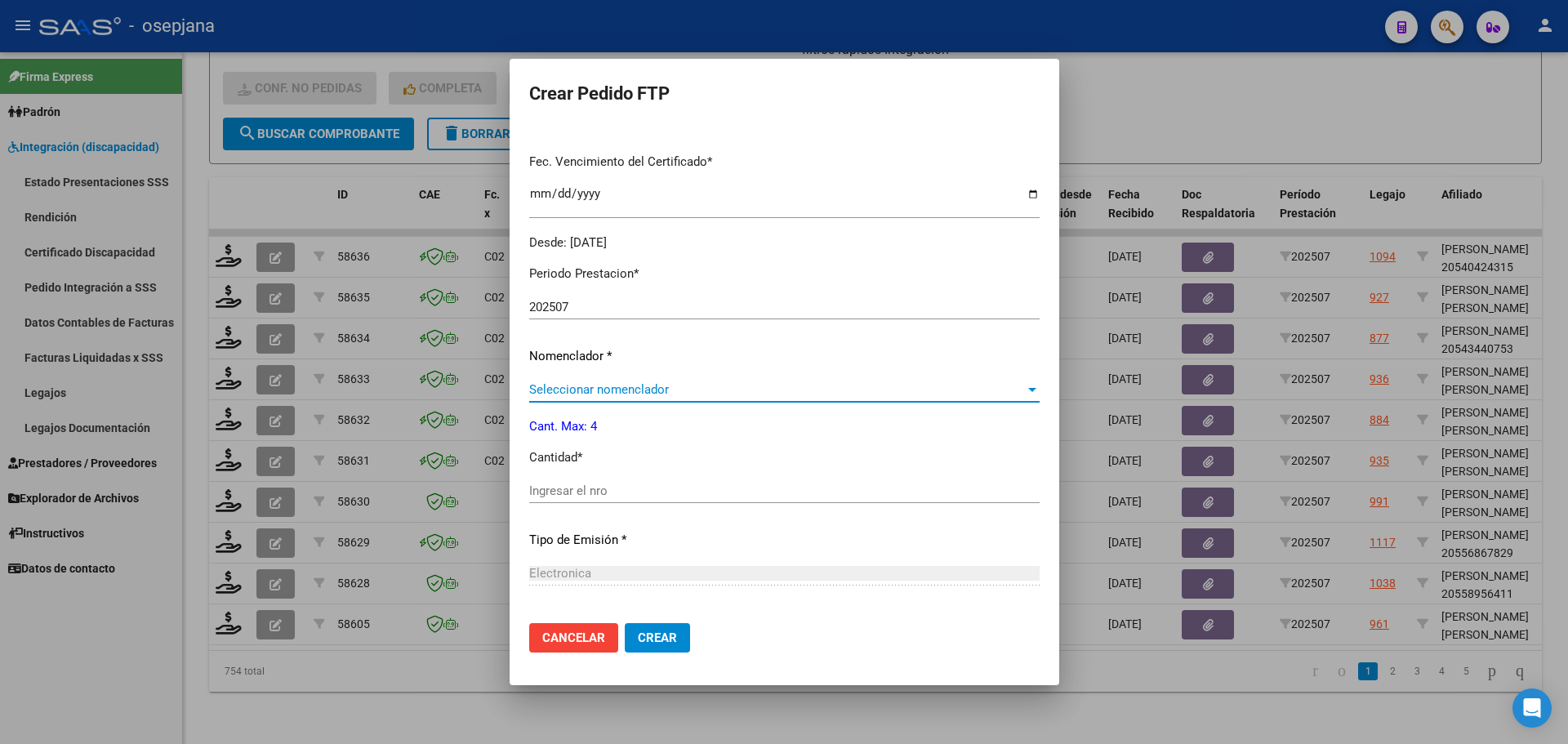
click at [553, 393] on span "Seleccionar nomenclador" at bounding box center [777, 390] width 496 height 15
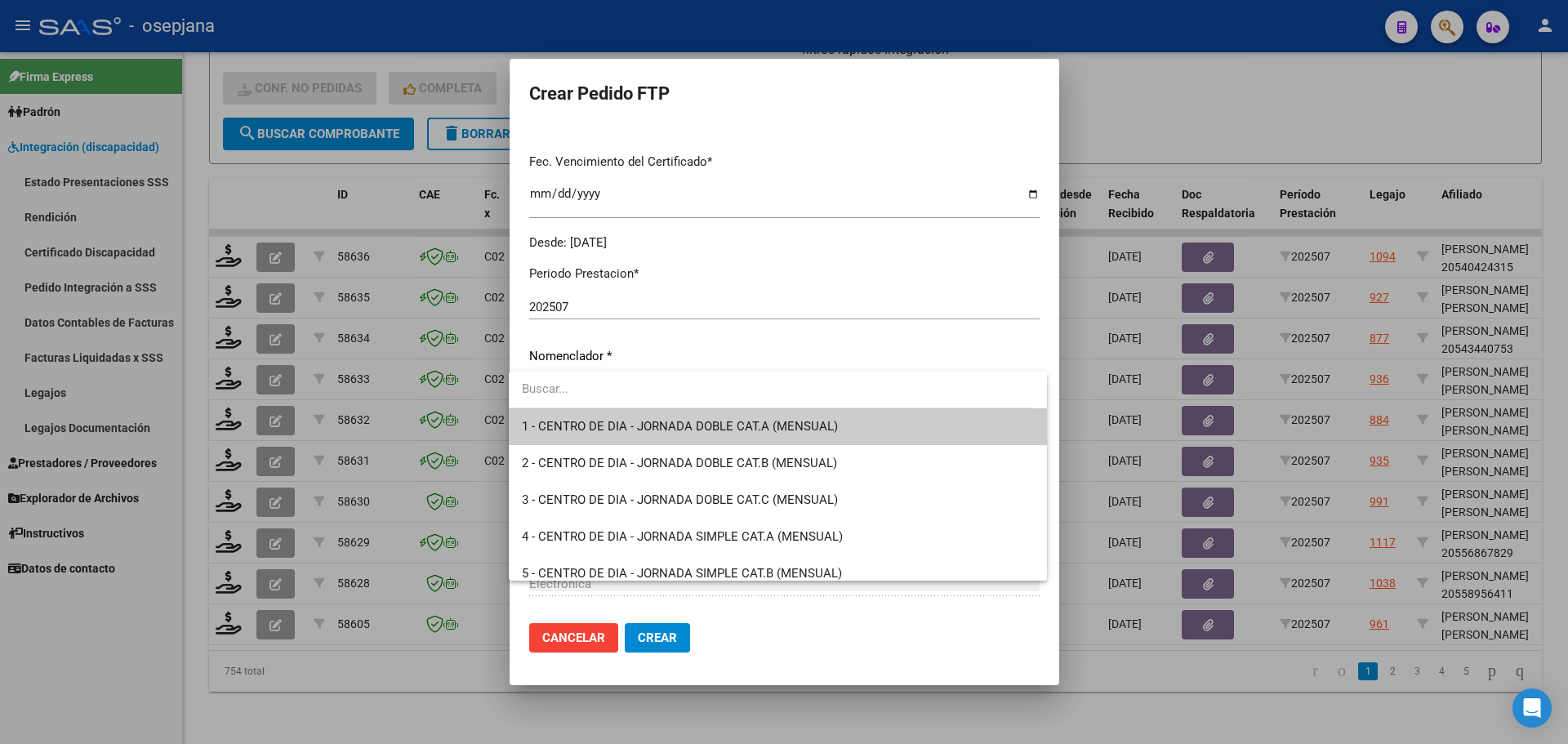
click at [805, 223] on div at bounding box center [784, 372] width 1568 height 744
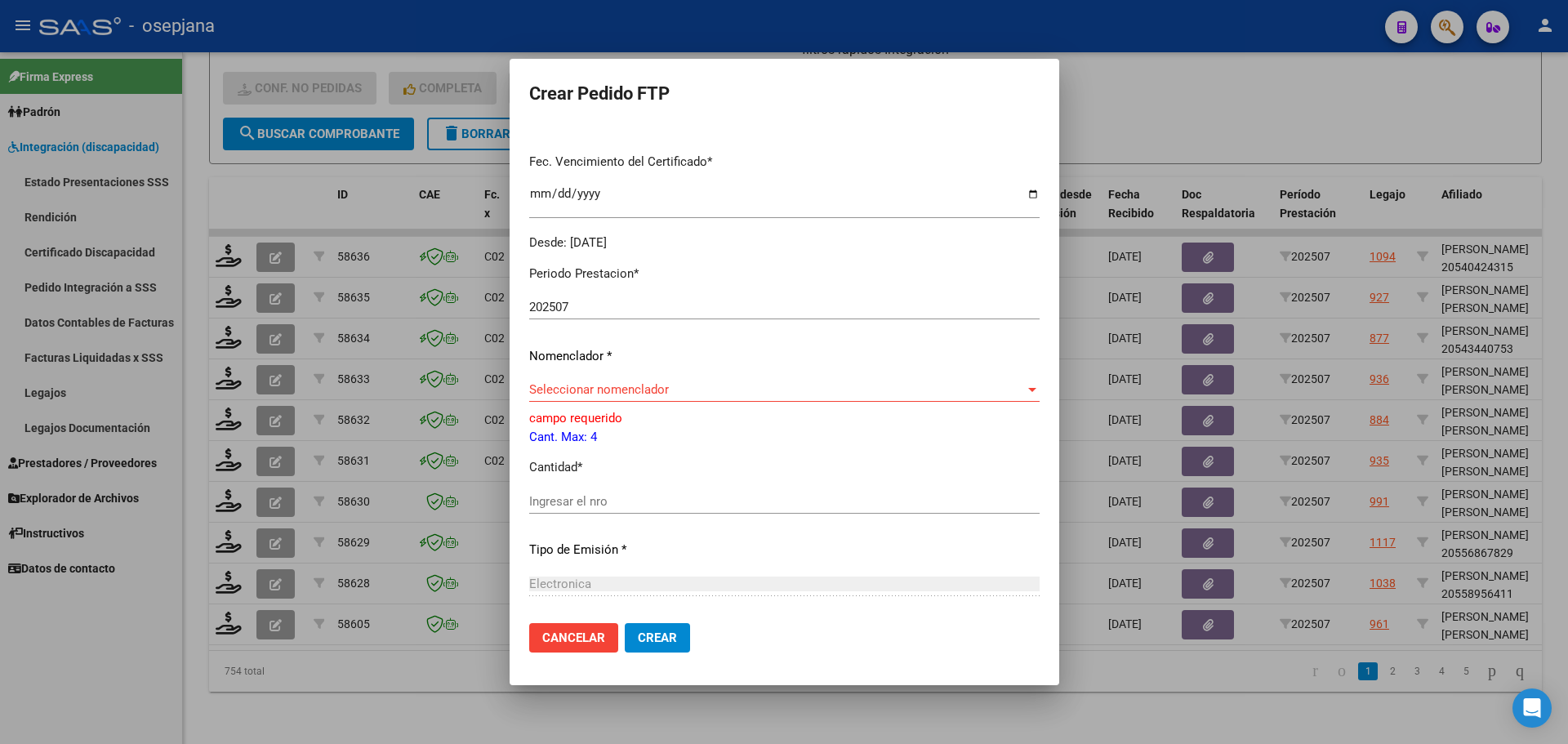
click at [564, 387] on span "Seleccionar nomenclador" at bounding box center [777, 390] width 496 height 15
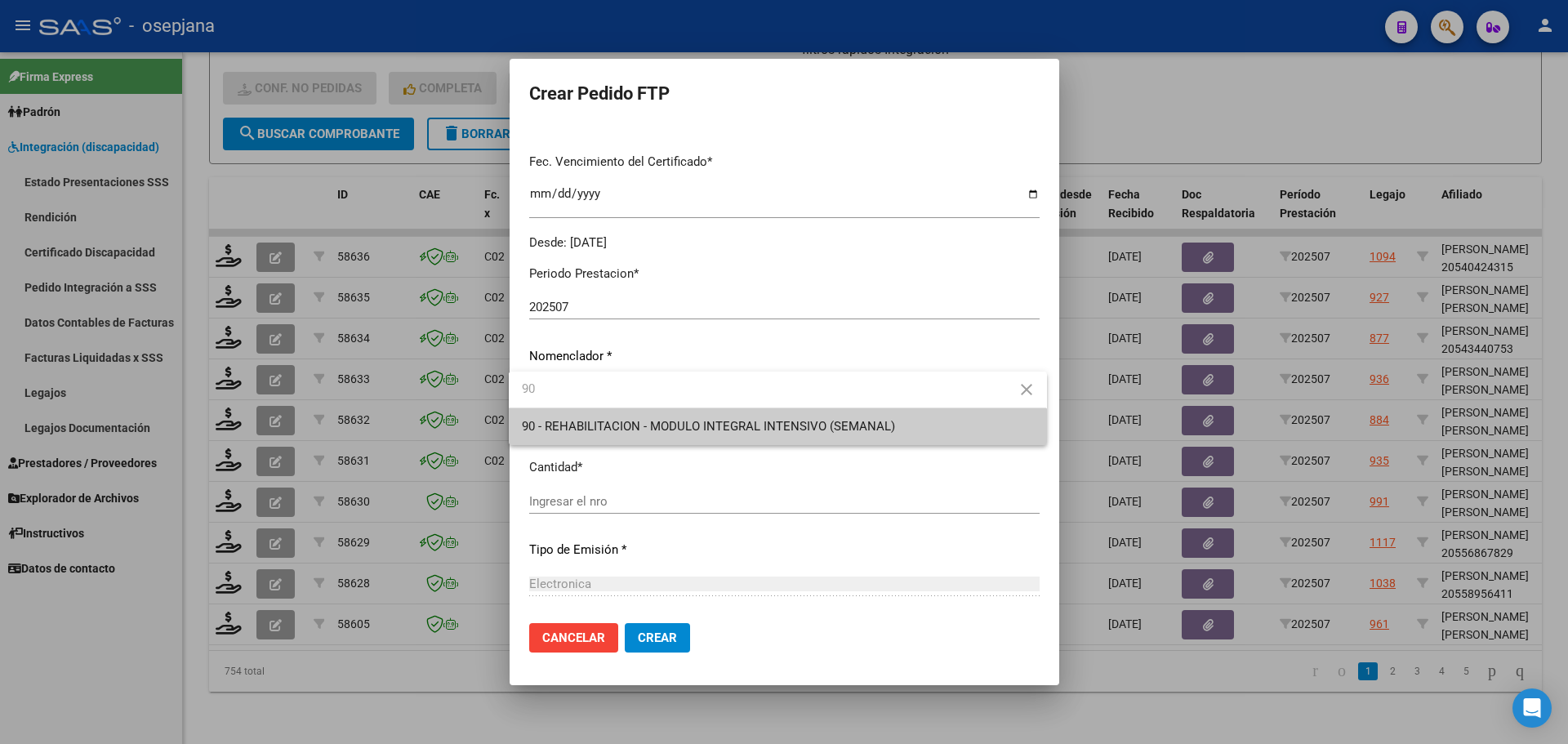
type input "90"
click at [568, 418] on span "90 - REHABILITACION - MODULO INTEGRAL INTENSIVO (SEMANAL)" at bounding box center [777, 426] width 511 height 37
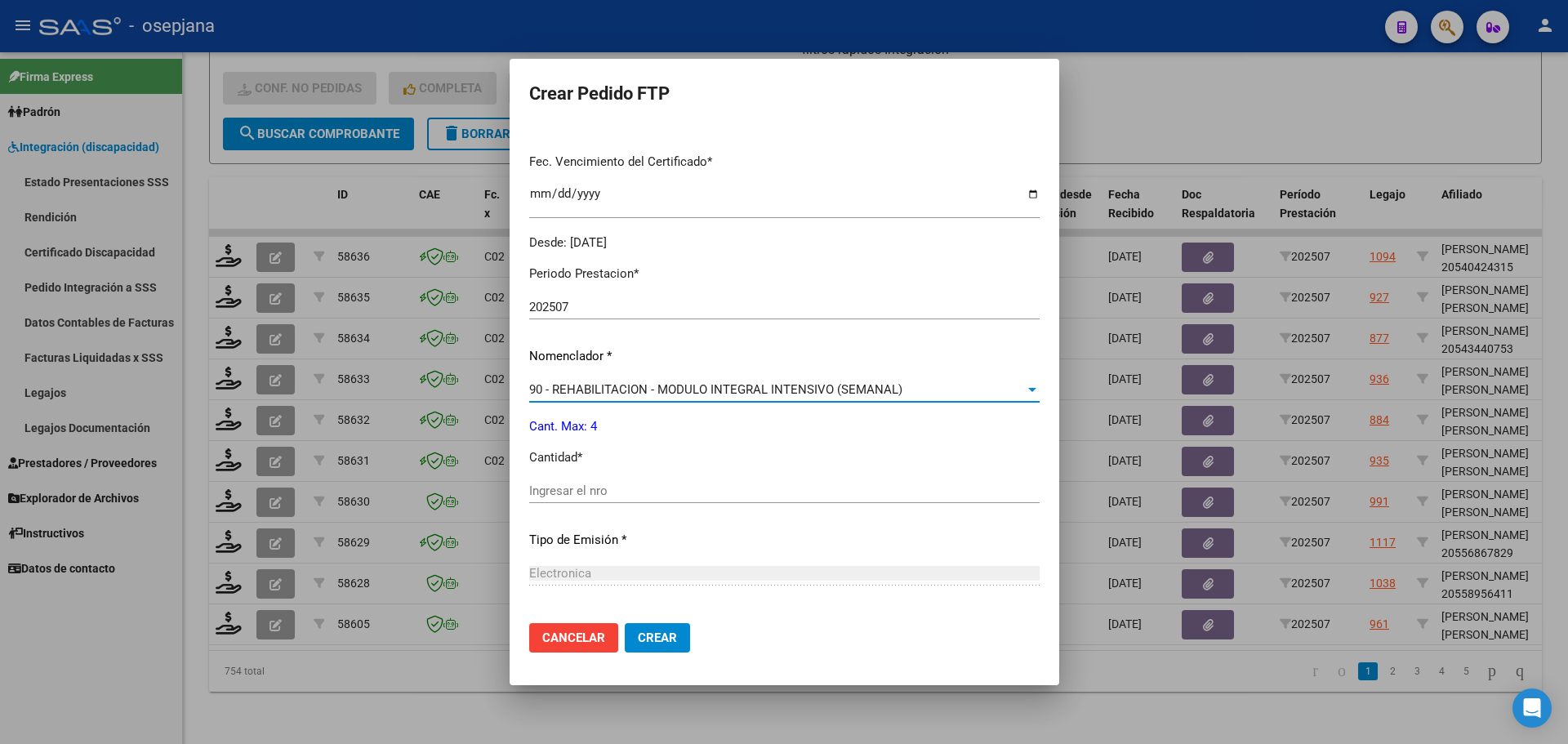
click at [541, 506] on div "Ingresar el nro" at bounding box center [784, 498] width 510 height 40
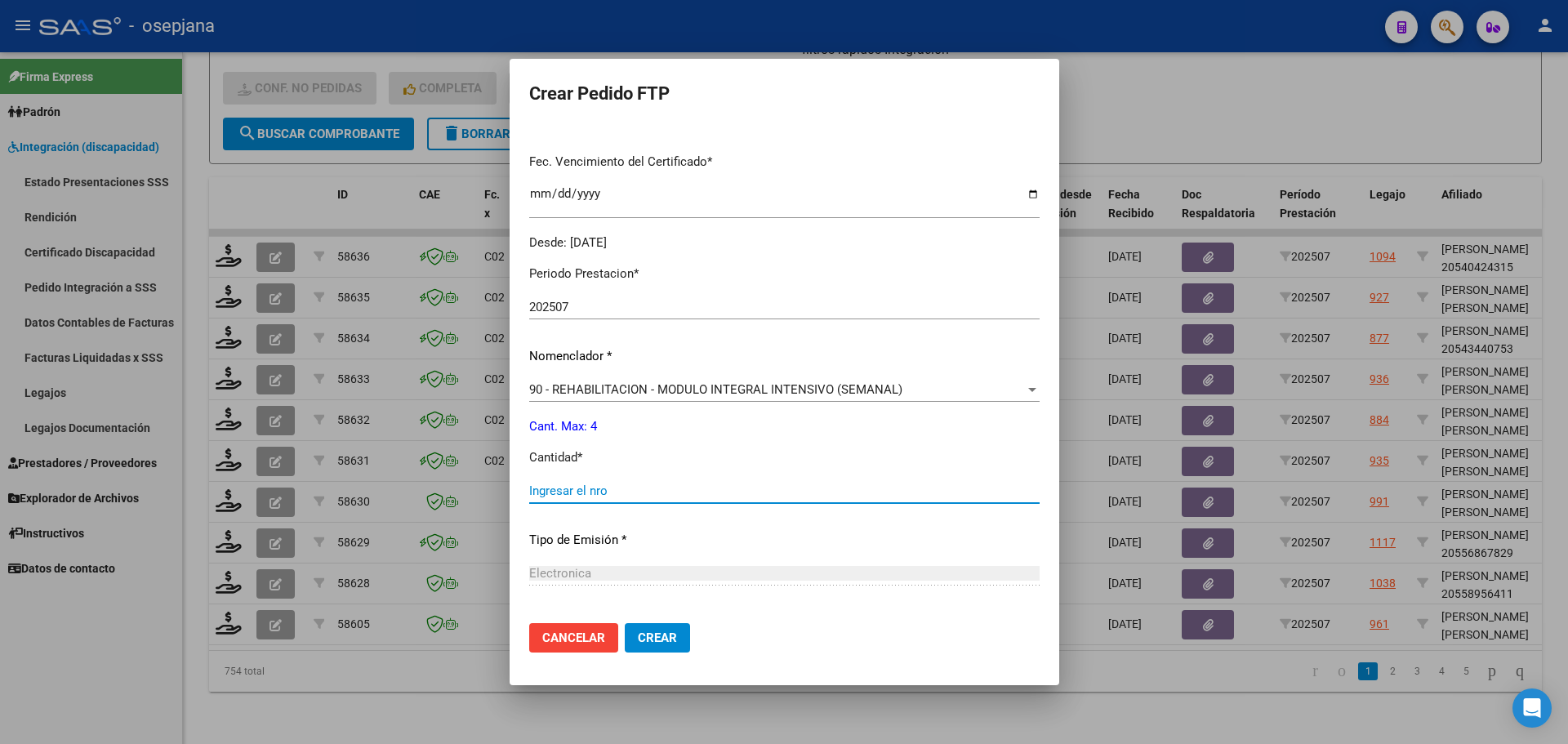
click at [572, 489] on input "Ingresar el nro" at bounding box center [784, 491] width 510 height 15
type input "4"
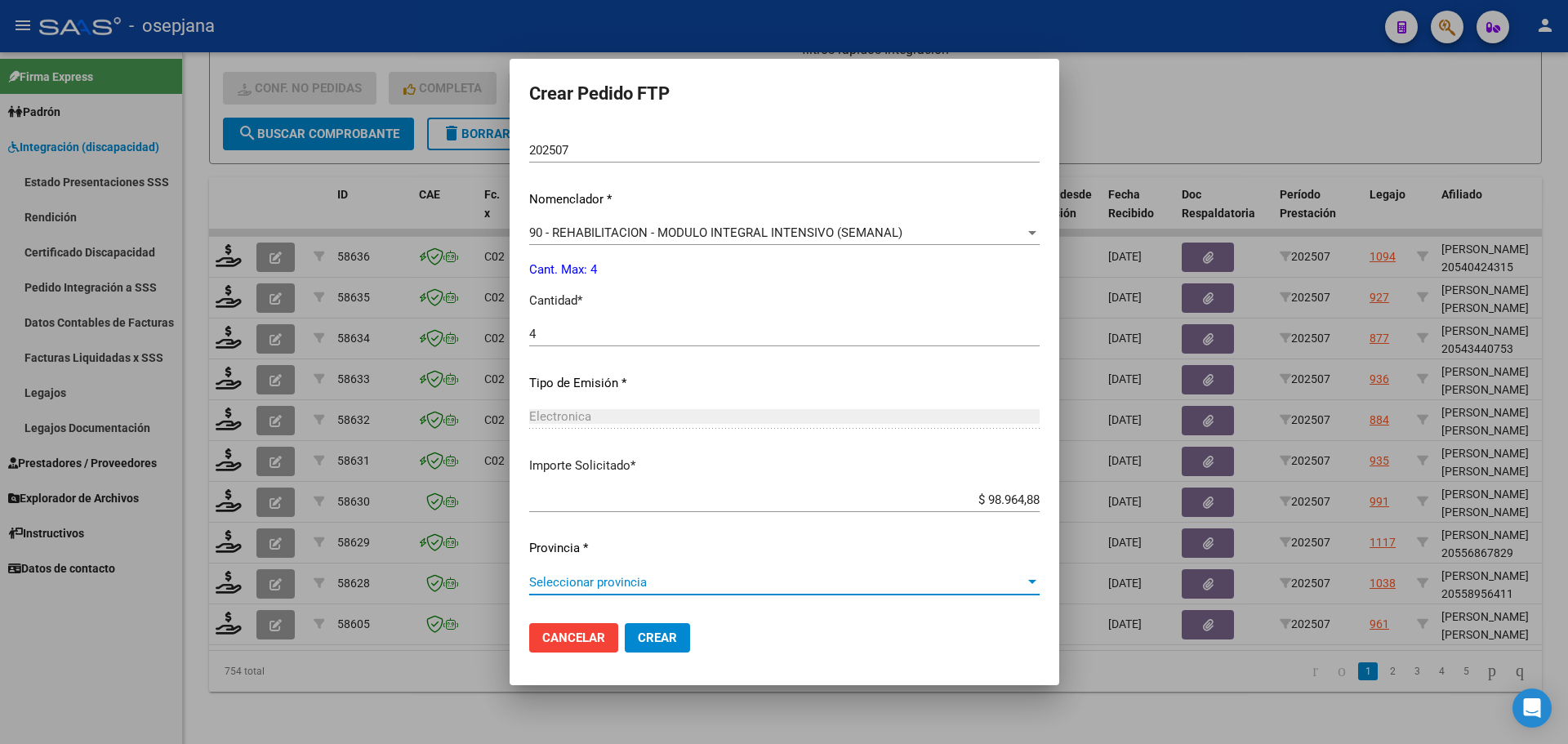
click at [595, 585] on span "Seleccionar provincia" at bounding box center [777, 583] width 496 height 15
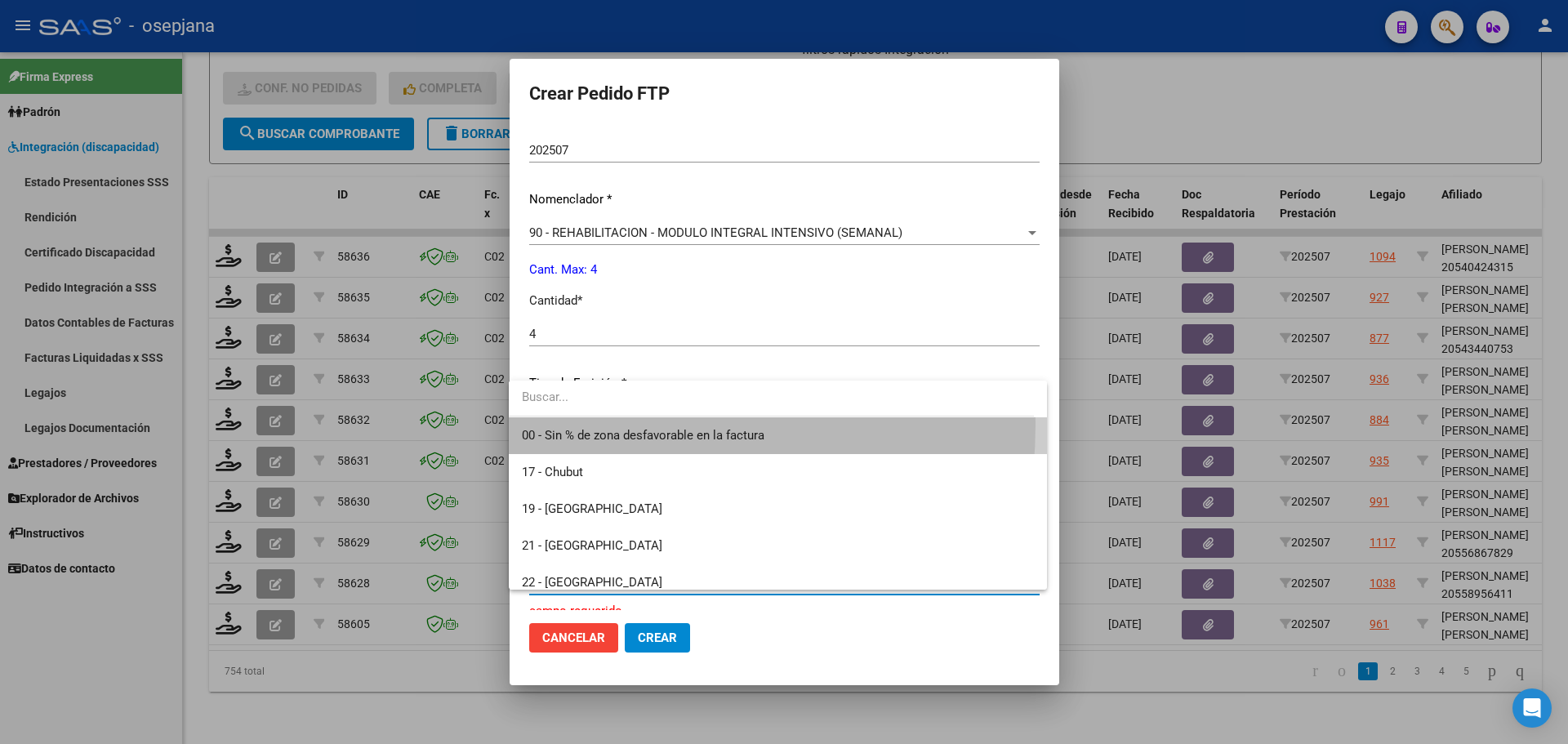
click at [589, 425] on span "00 - Sin % de zona desfavorable en la factura" at bounding box center [777, 435] width 511 height 37
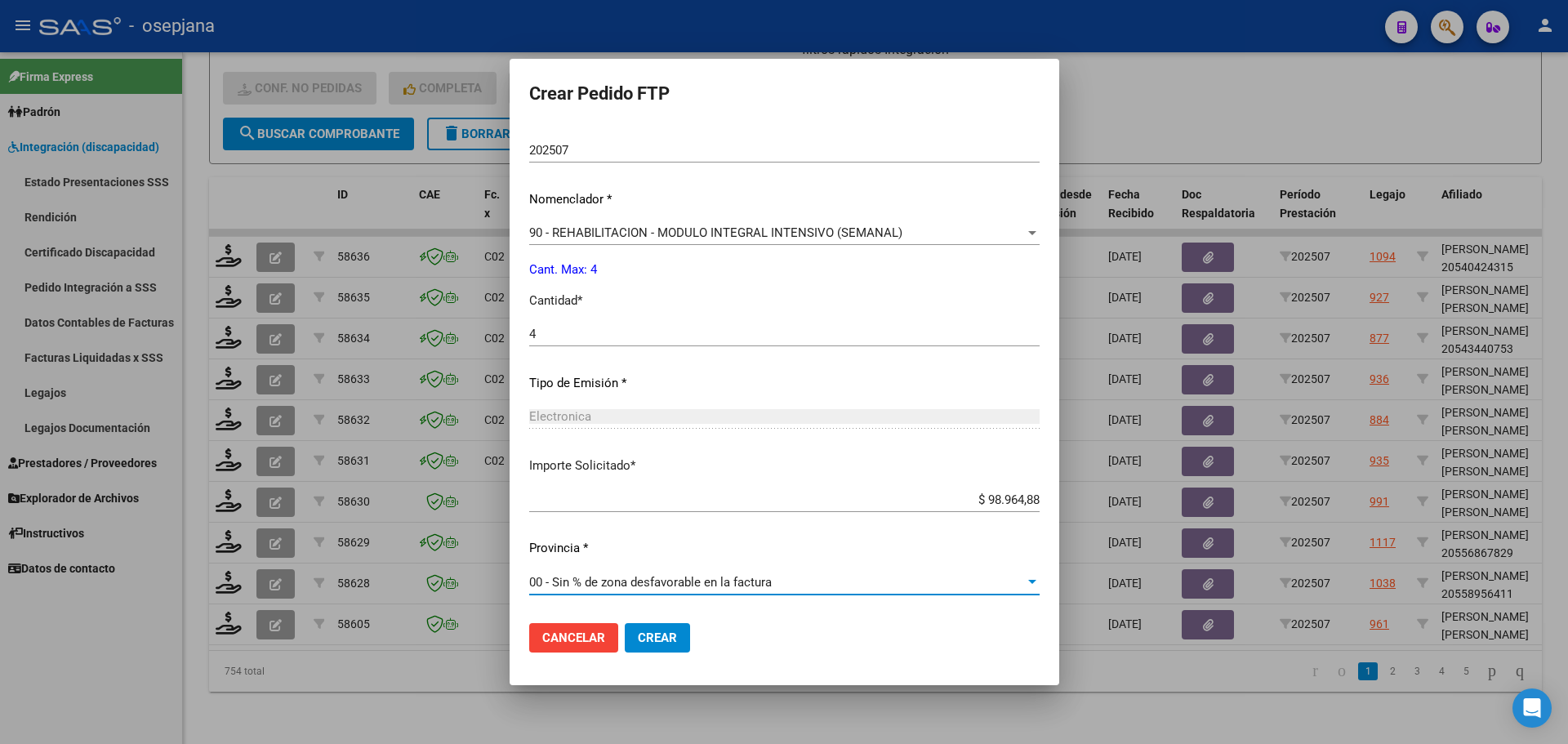
click at [651, 631] on span "Crear" at bounding box center [658, 638] width 39 height 15
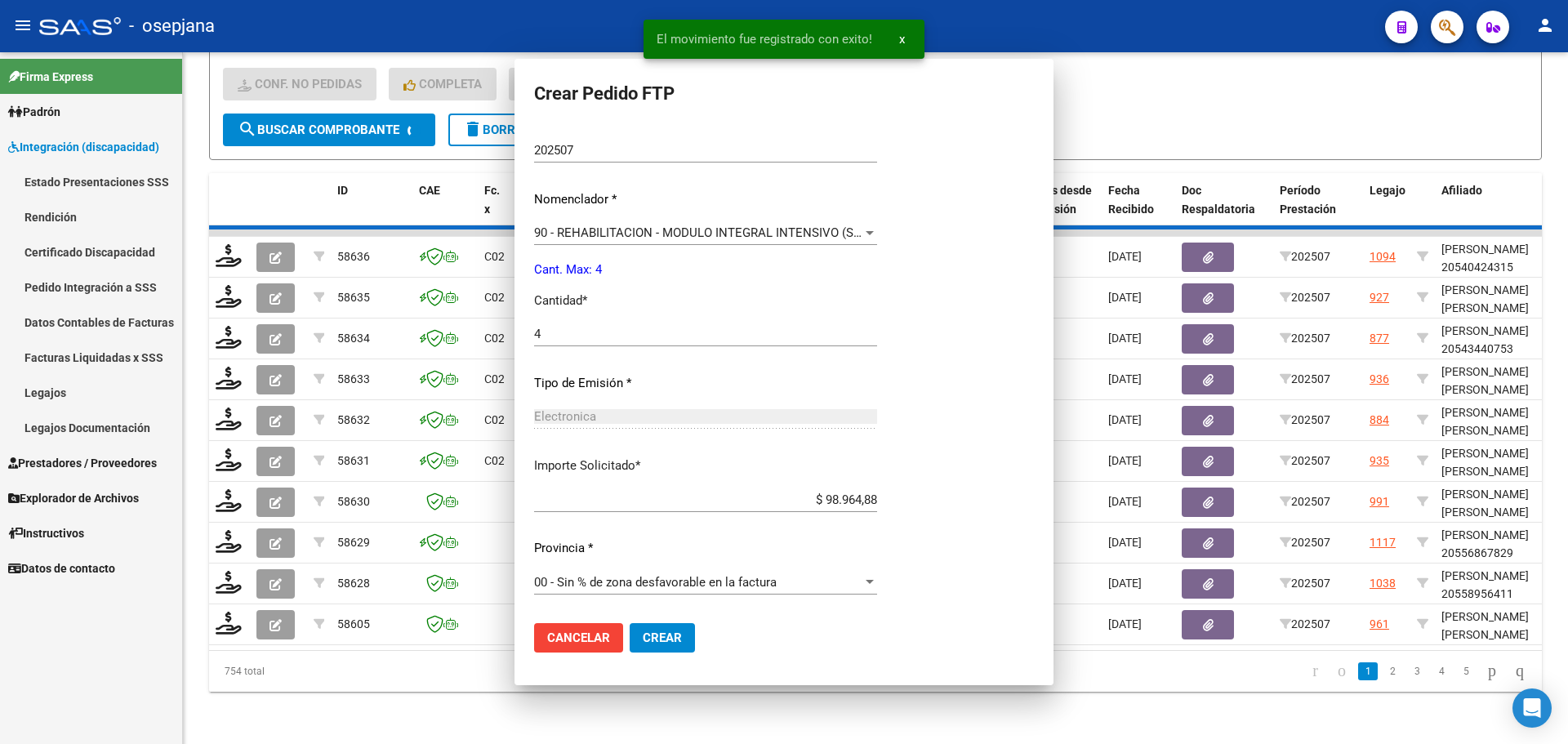
scroll to position [0, 0]
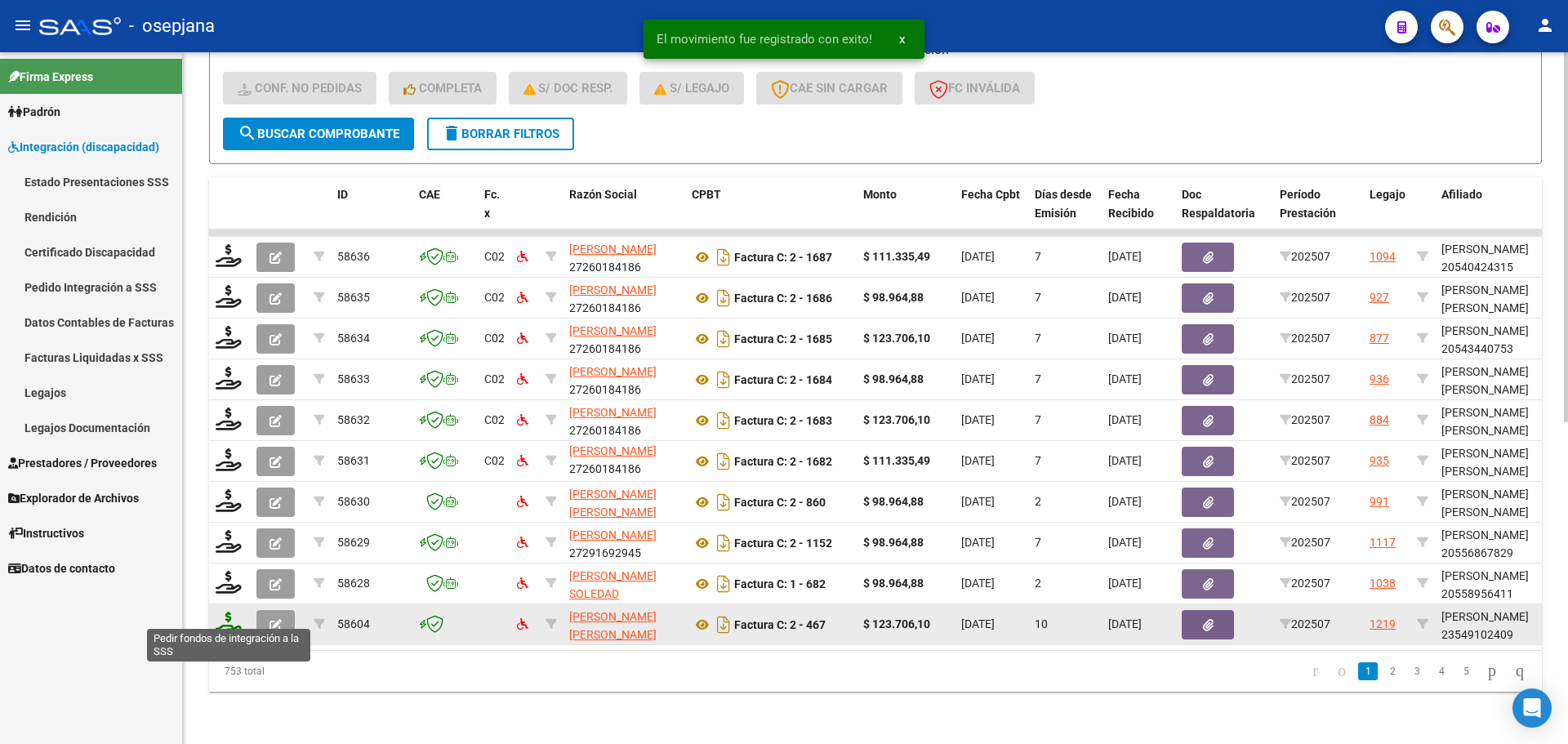
click at [219, 613] on icon at bounding box center [229, 624] width 26 height 23
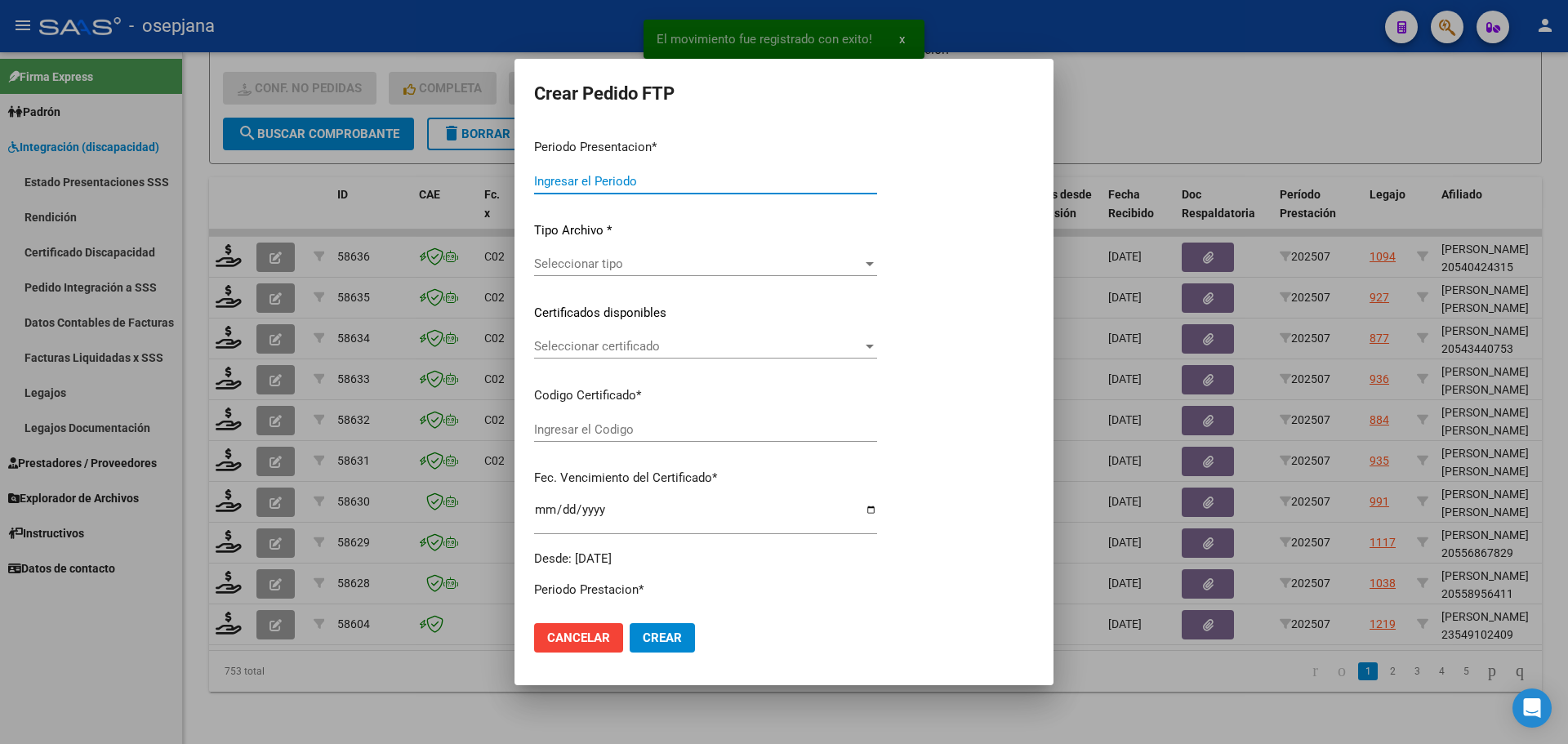
type input "202507"
type input "$ 123.706,10"
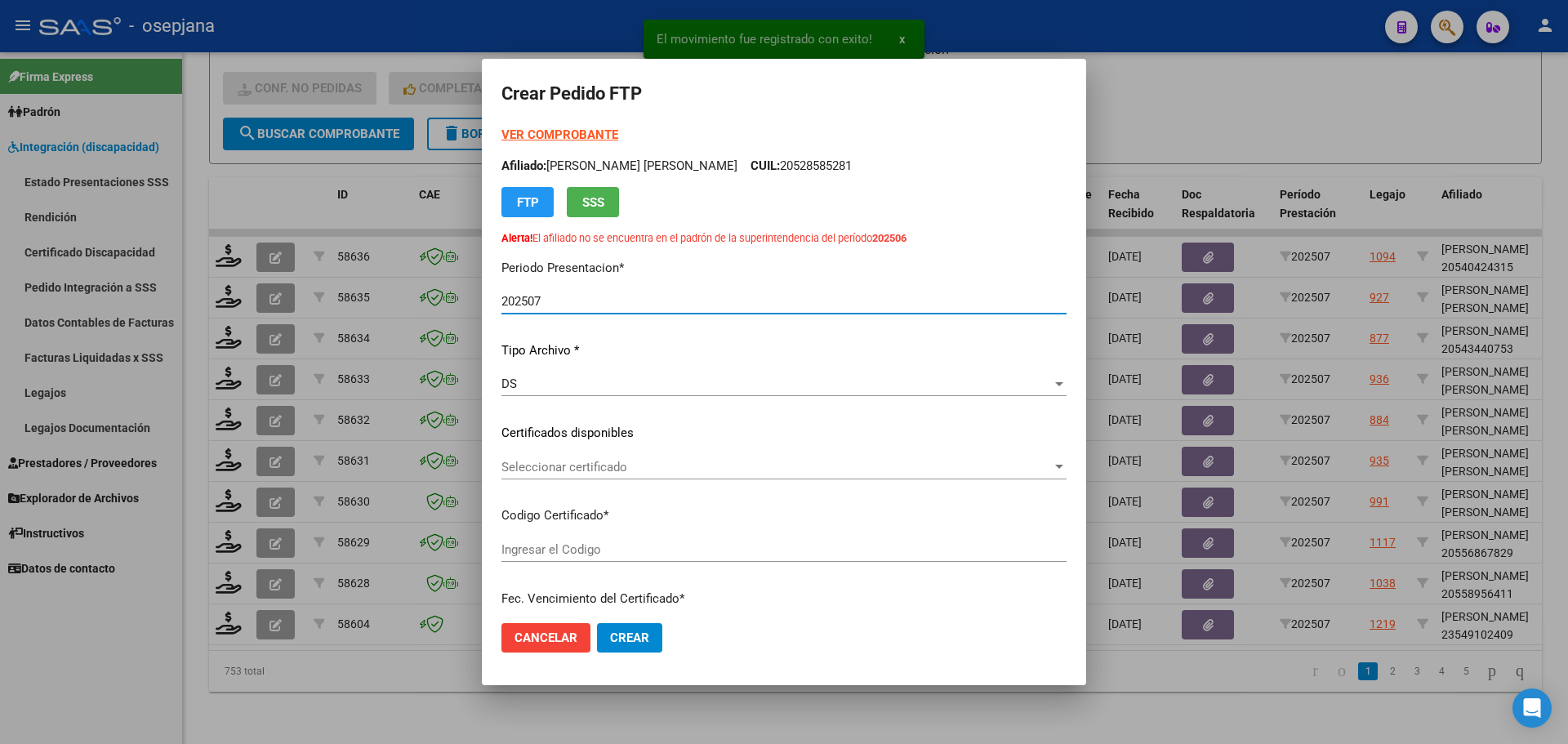
type input "ARG02000549102402025031320280313BUE10725"
type input "2028-03-13"
click at [586, 460] on span "Seleccionar certificado" at bounding box center [776, 467] width 550 height 15
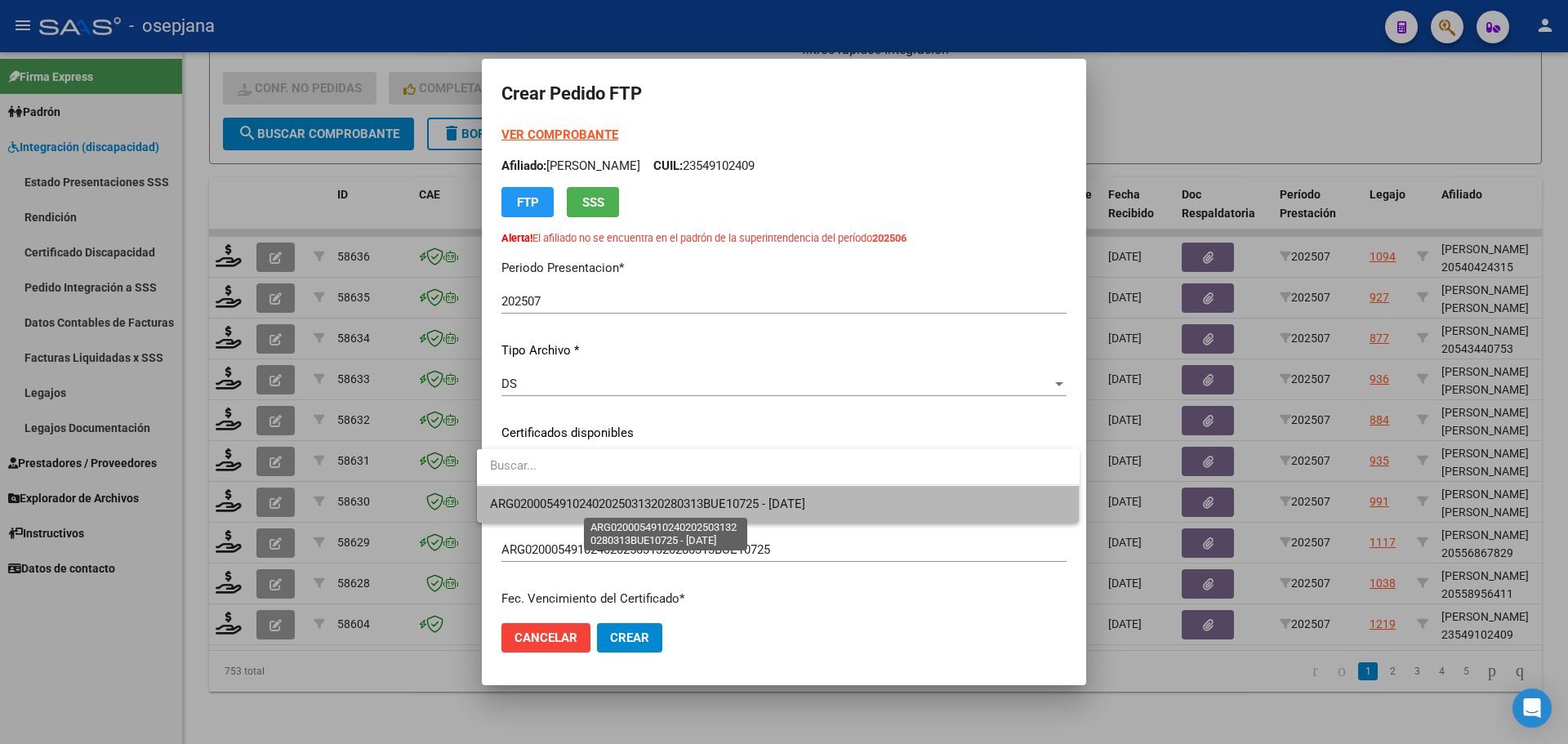
click at [586, 502] on span "ARG02000549102402025031320280313BUE10725 - 2028-03-13" at bounding box center [647, 504] width 315 height 15
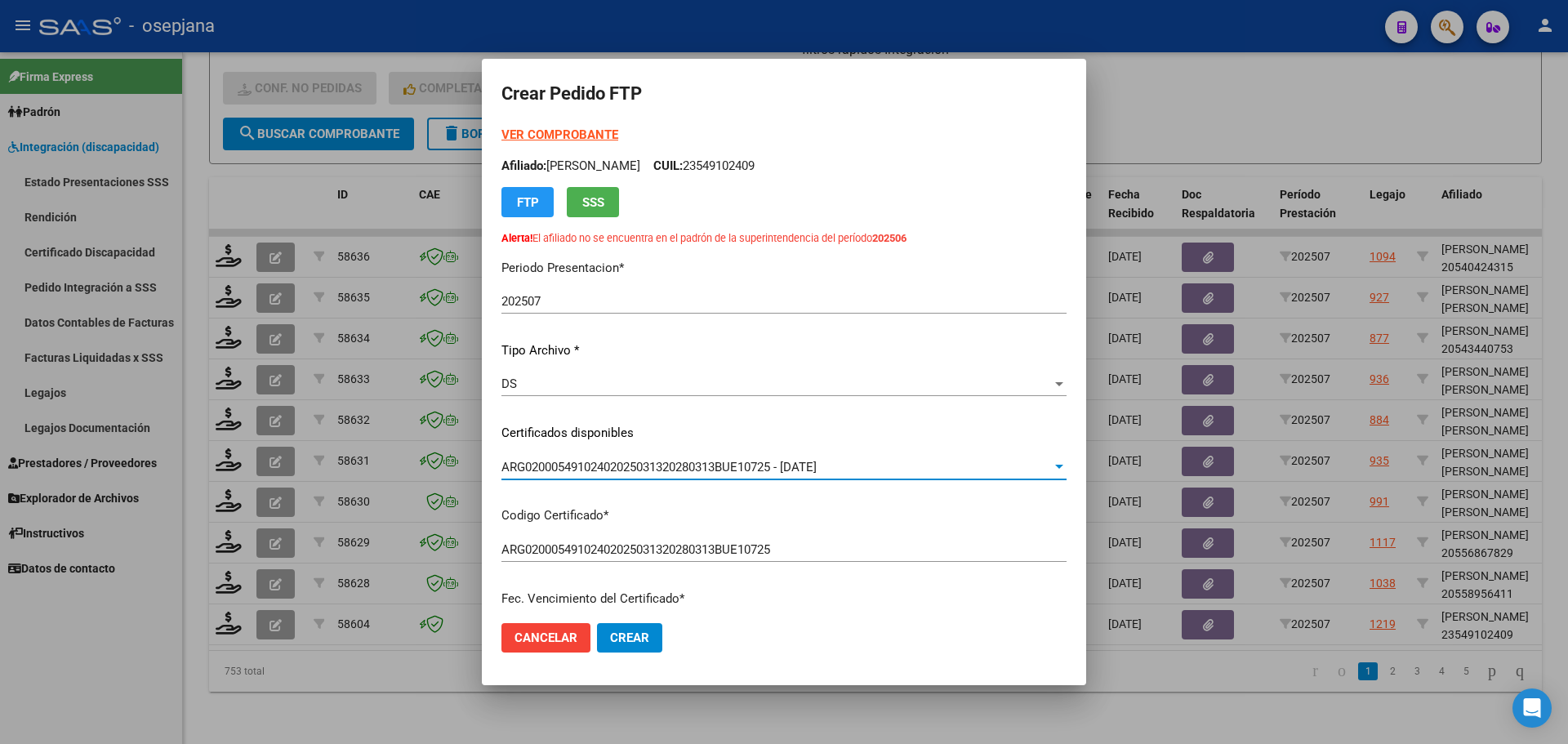
click at [568, 135] on strong "VER COMPROBANTE" at bounding box center [559, 135] width 117 height 15
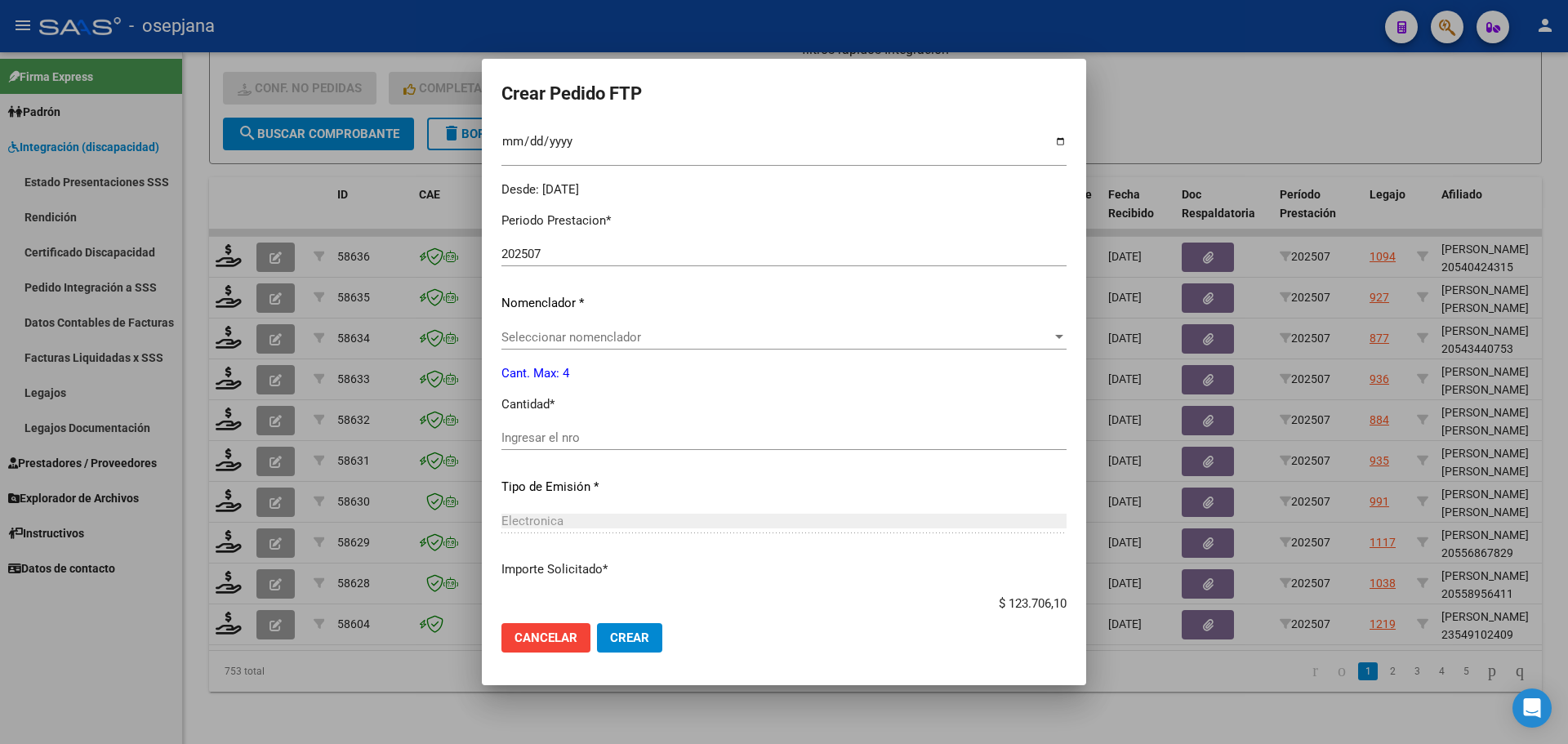
scroll to position [490, 0]
click at [543, 339] on span "Seleccionar nomenclador" at bounding box center [776, 336] width 550 height 15
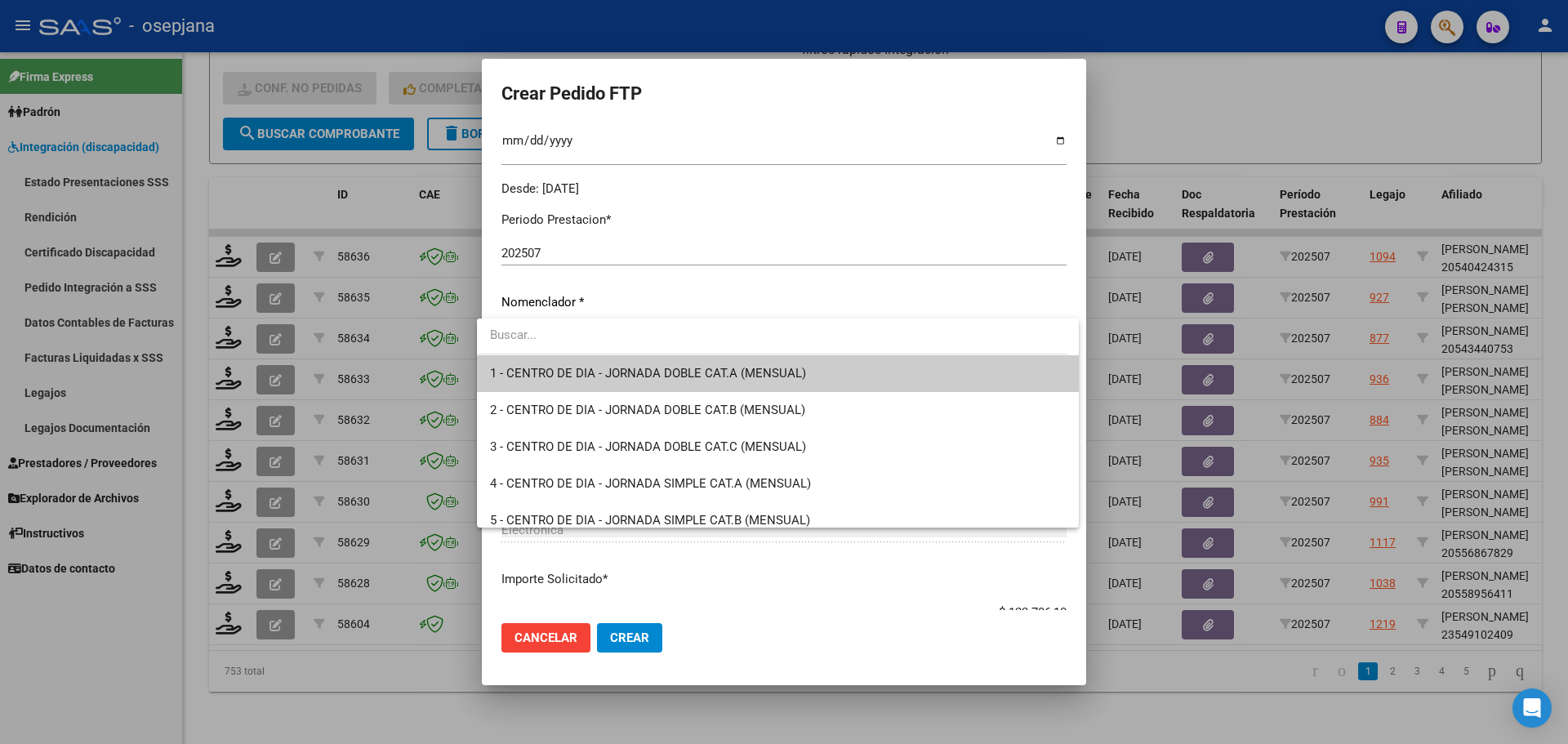
click at [1199, 122] on div at bounding box center [784, 372] width 1568 height 744
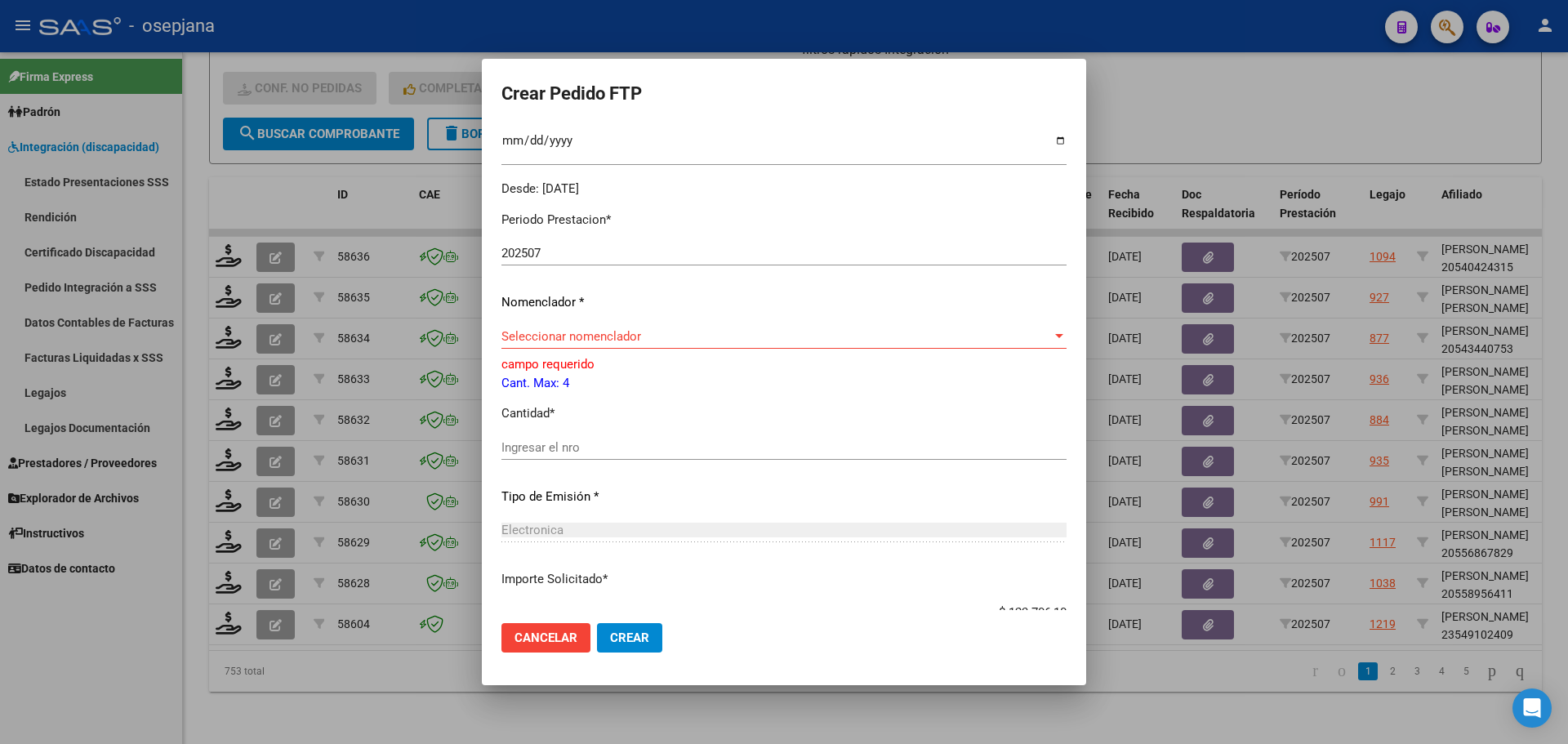
drag, startPoint x: 1144, startPoint y: 118, endPoint x: 1044, endPoint y: 9, distance: 147.9
click at [1143, 118] on div at bounding box center [784, 372] width 1568 height 744
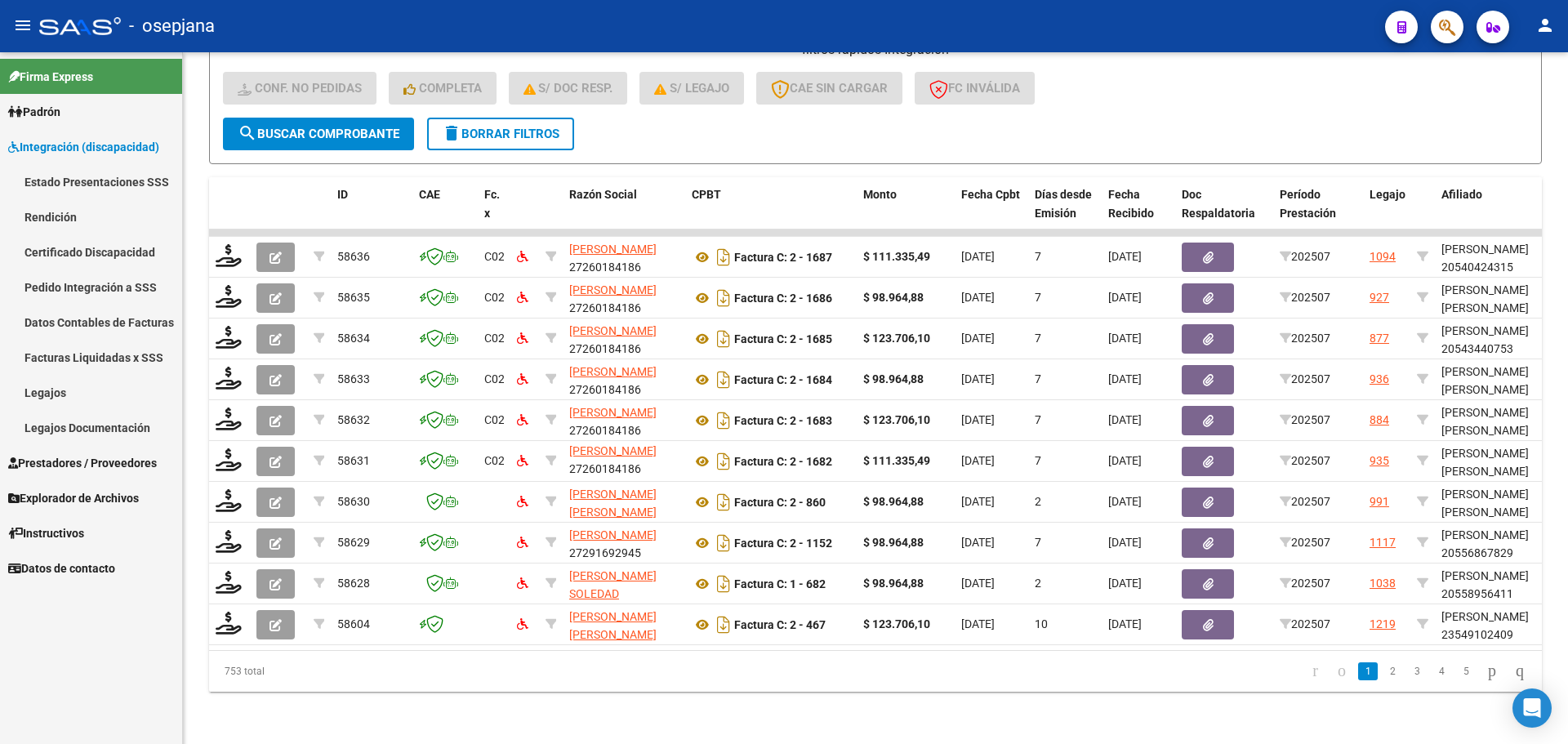
click at [75, 146] on span "Integración (discapacidad)" at bounding box center [83, 147] width 151 height 18
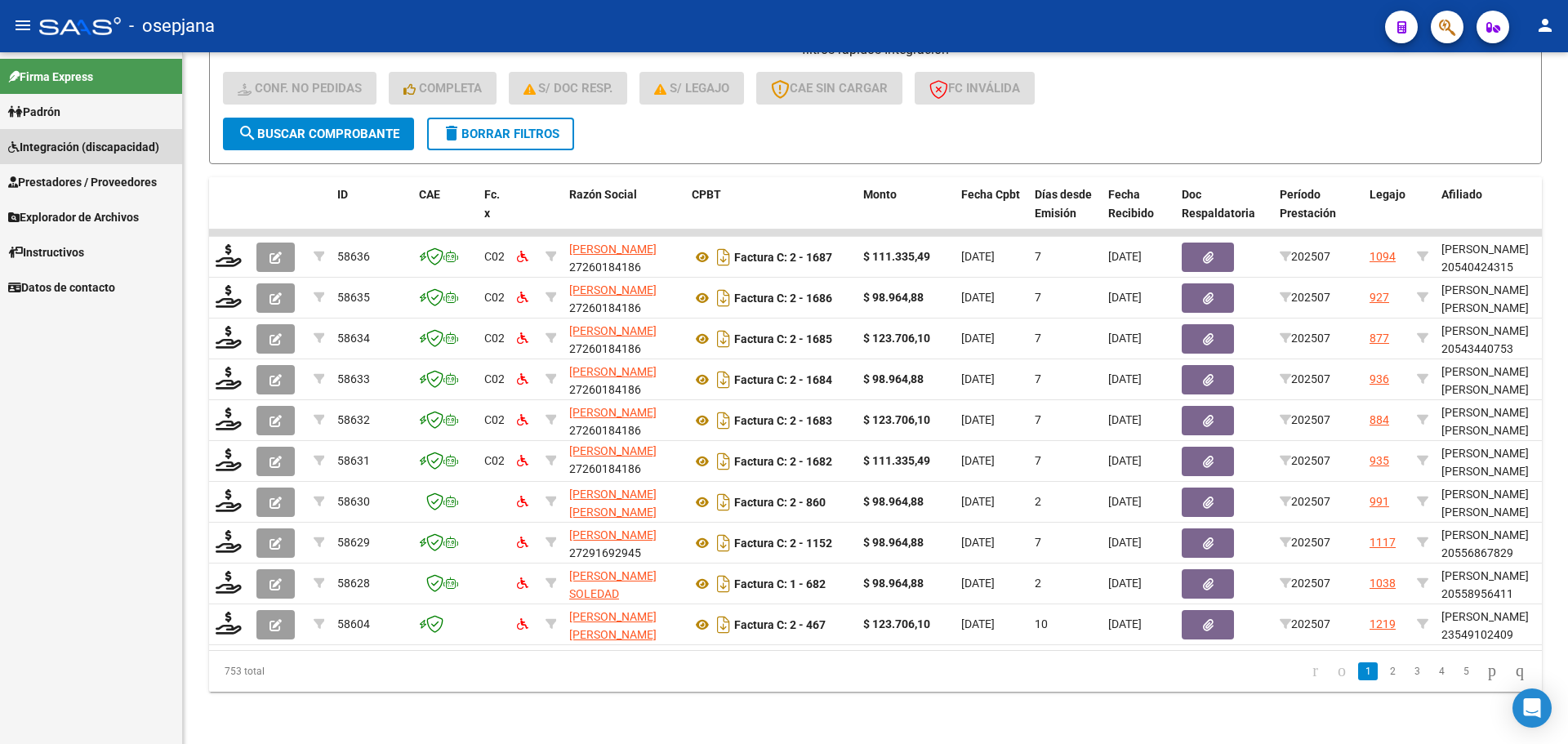
click at [80, 137] on link "Integración (discapacidad)" at bounding box center [91, 147] width 182 height 35
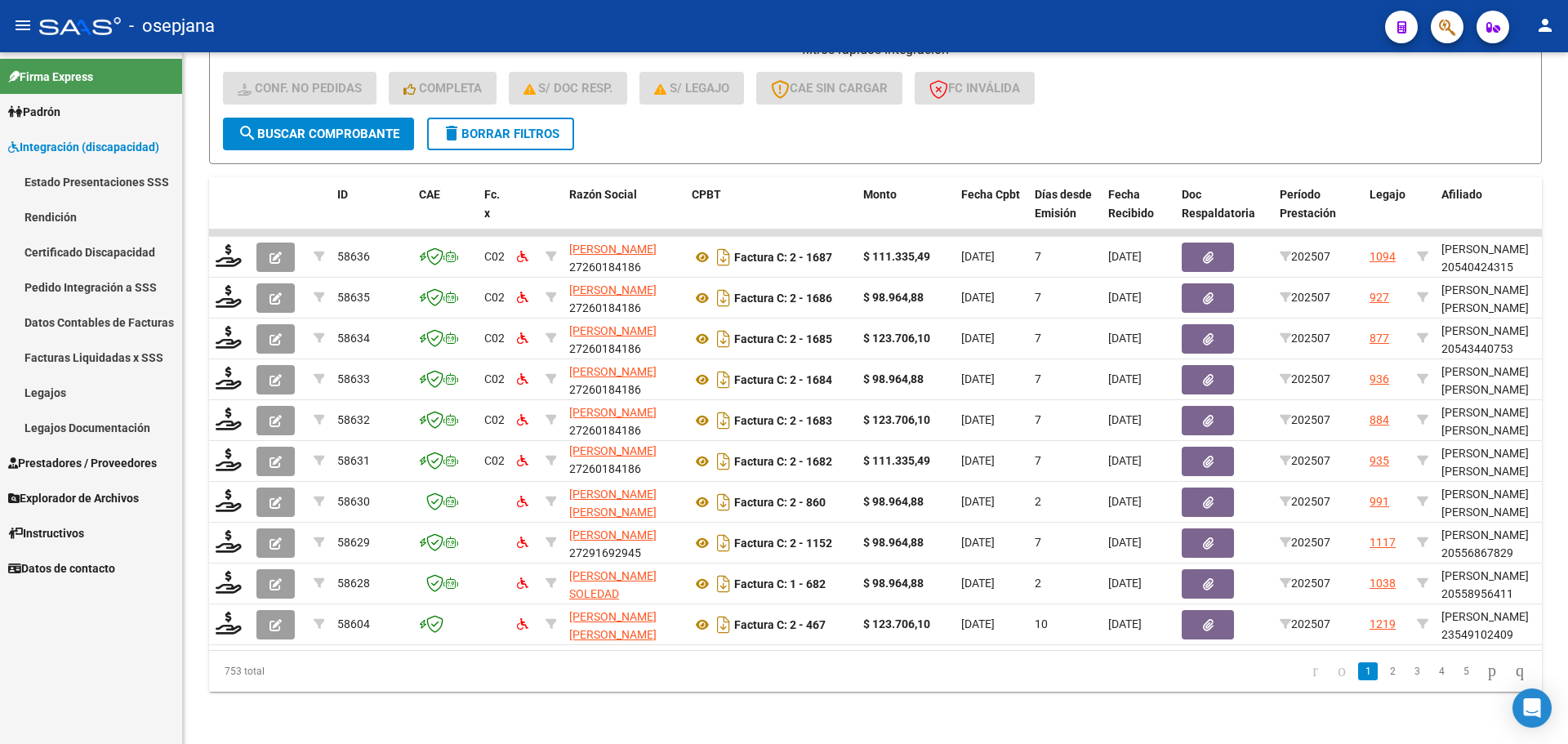
click at [50, 386] on link "Legajos" at bounding box center [91, 392] width 182 height 35
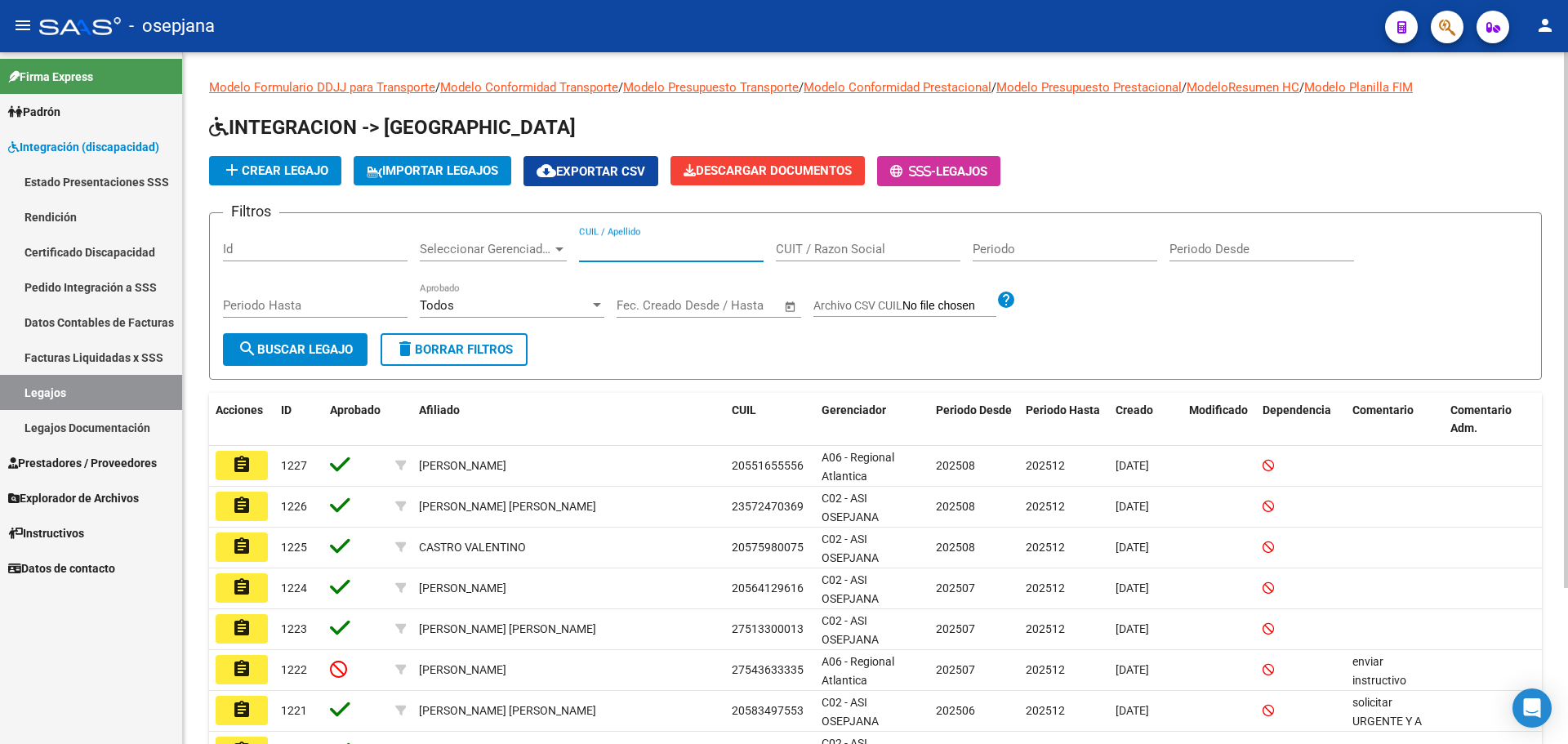
click at [679, 252] on input "CUIL / Apellido" at bounding box center [672, 250] width 185 height 15
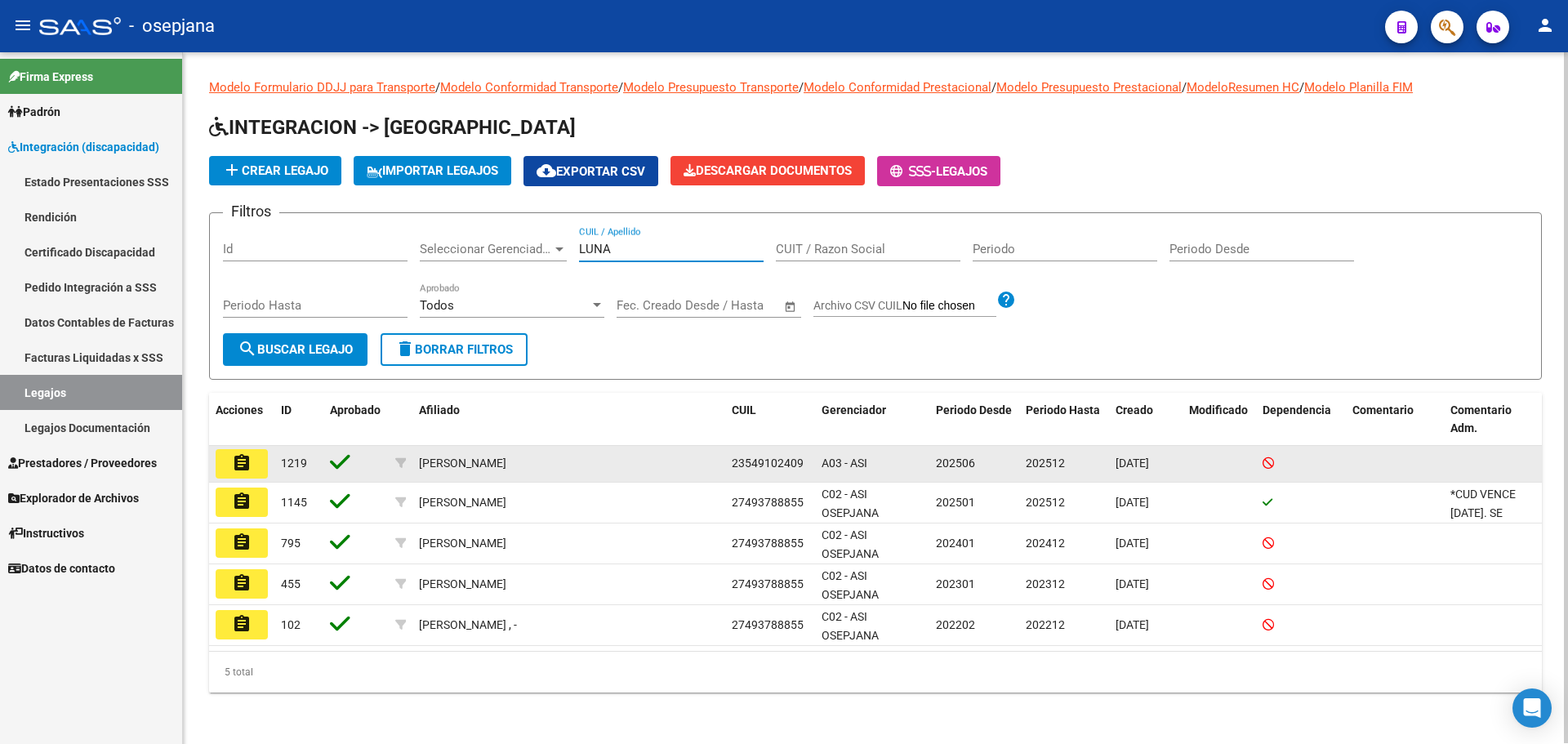
type input "LUNA"
click at [262, 459] on button "assignment" at bounding box center [242, 464] width 52 height 29
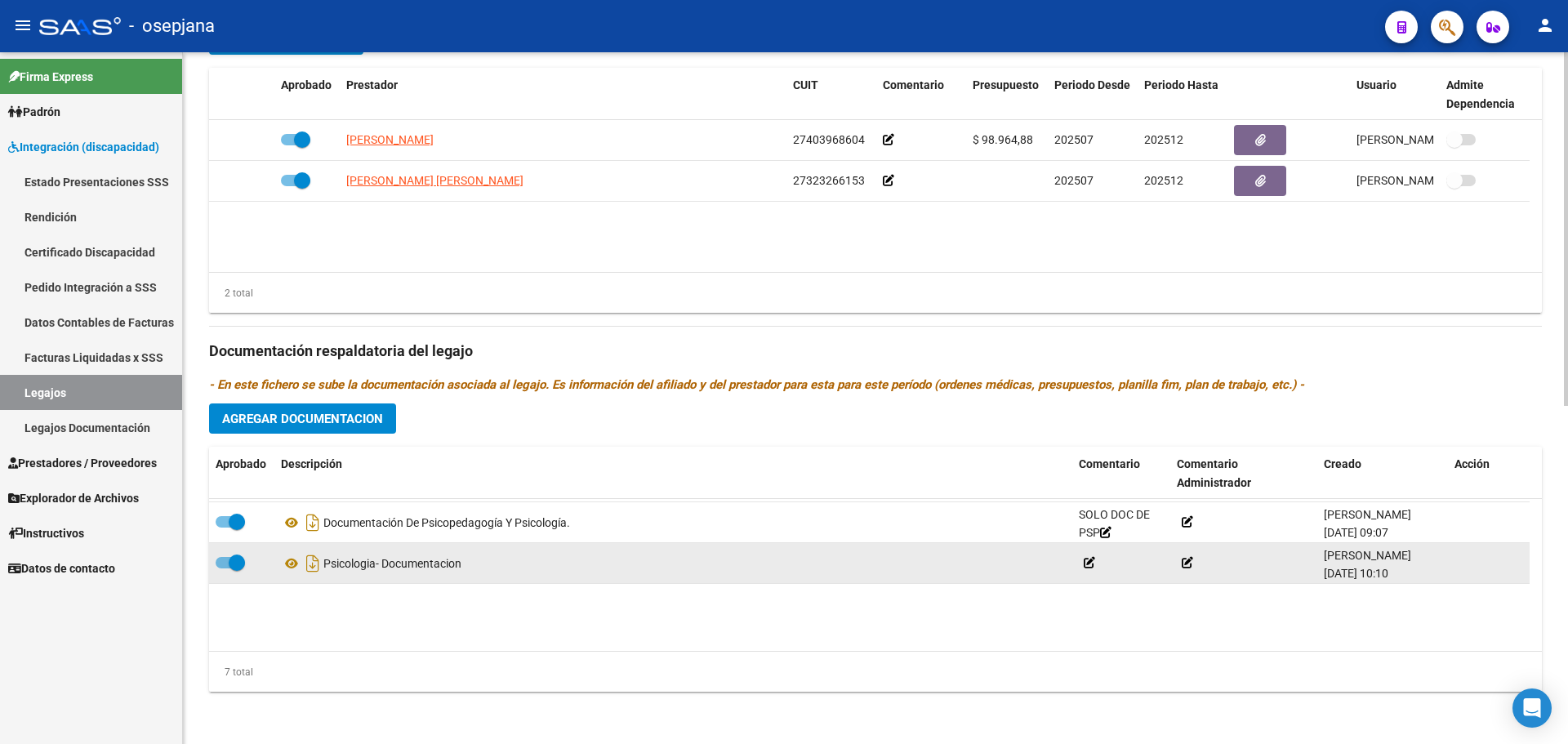
scroll to position [139, 0]
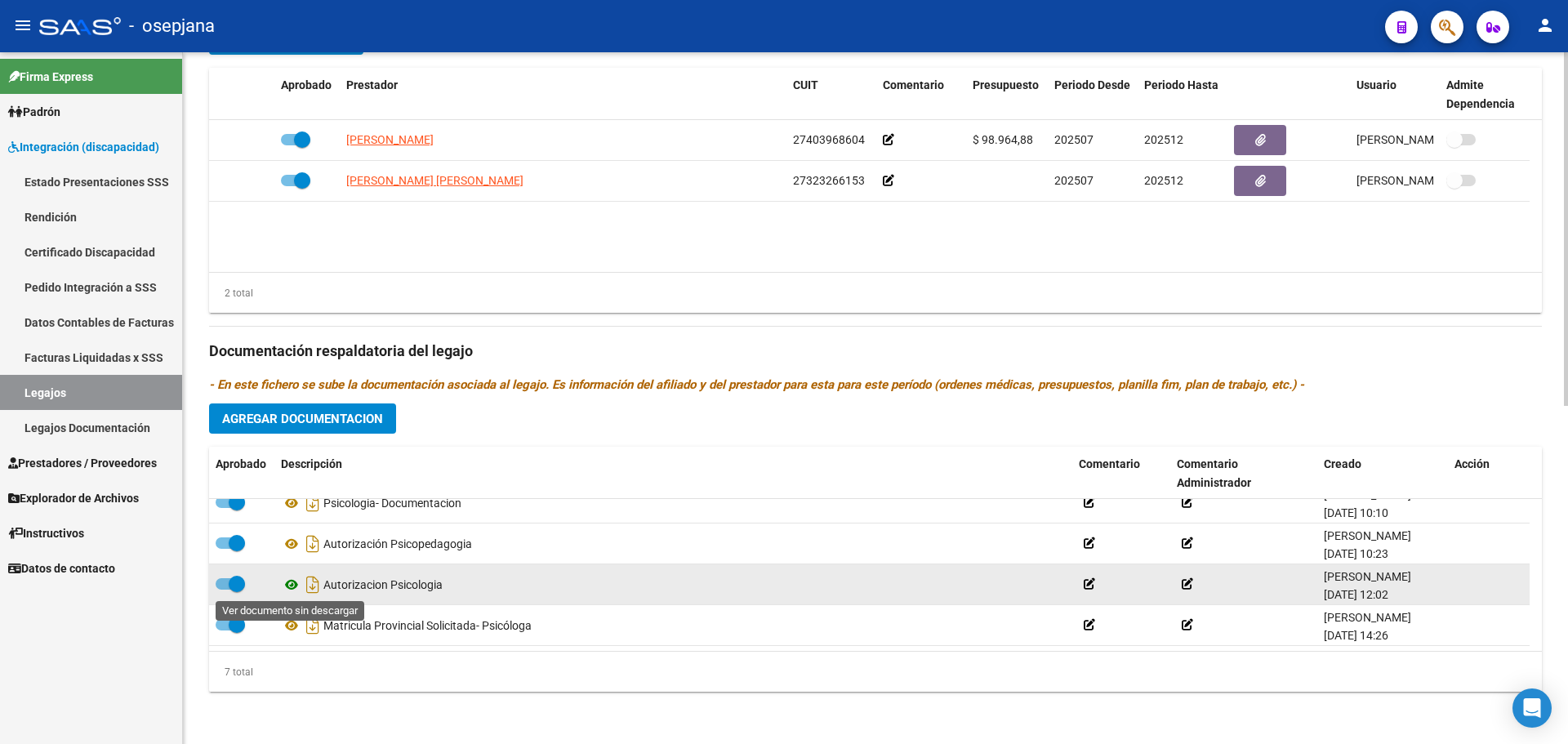
click at [287, 583] on icon at bounding box center [291, 585] width 21 height 20
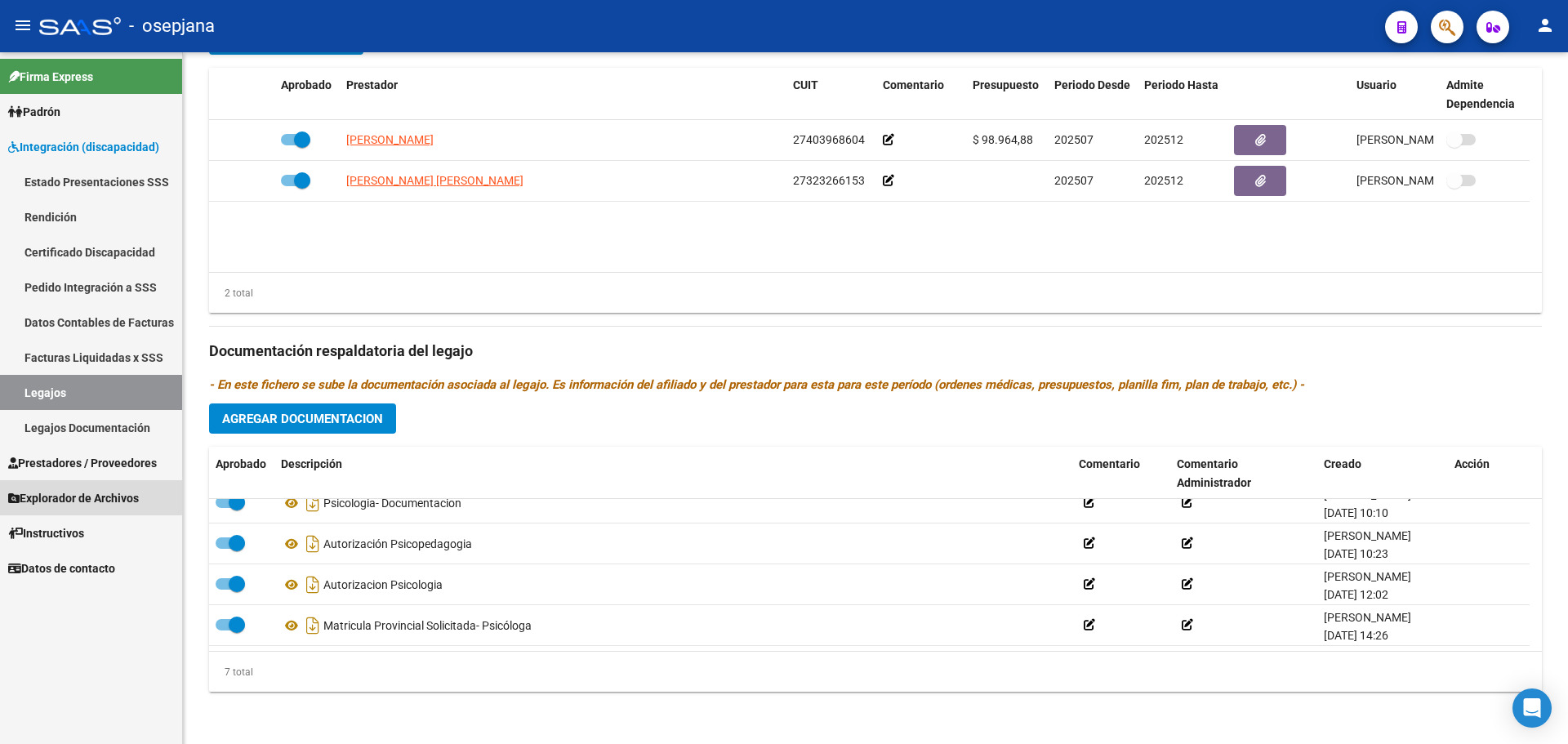
click at [74, 496] on span "Explorador de Archivos" at bounding box center [74, 498] width 131 height 18
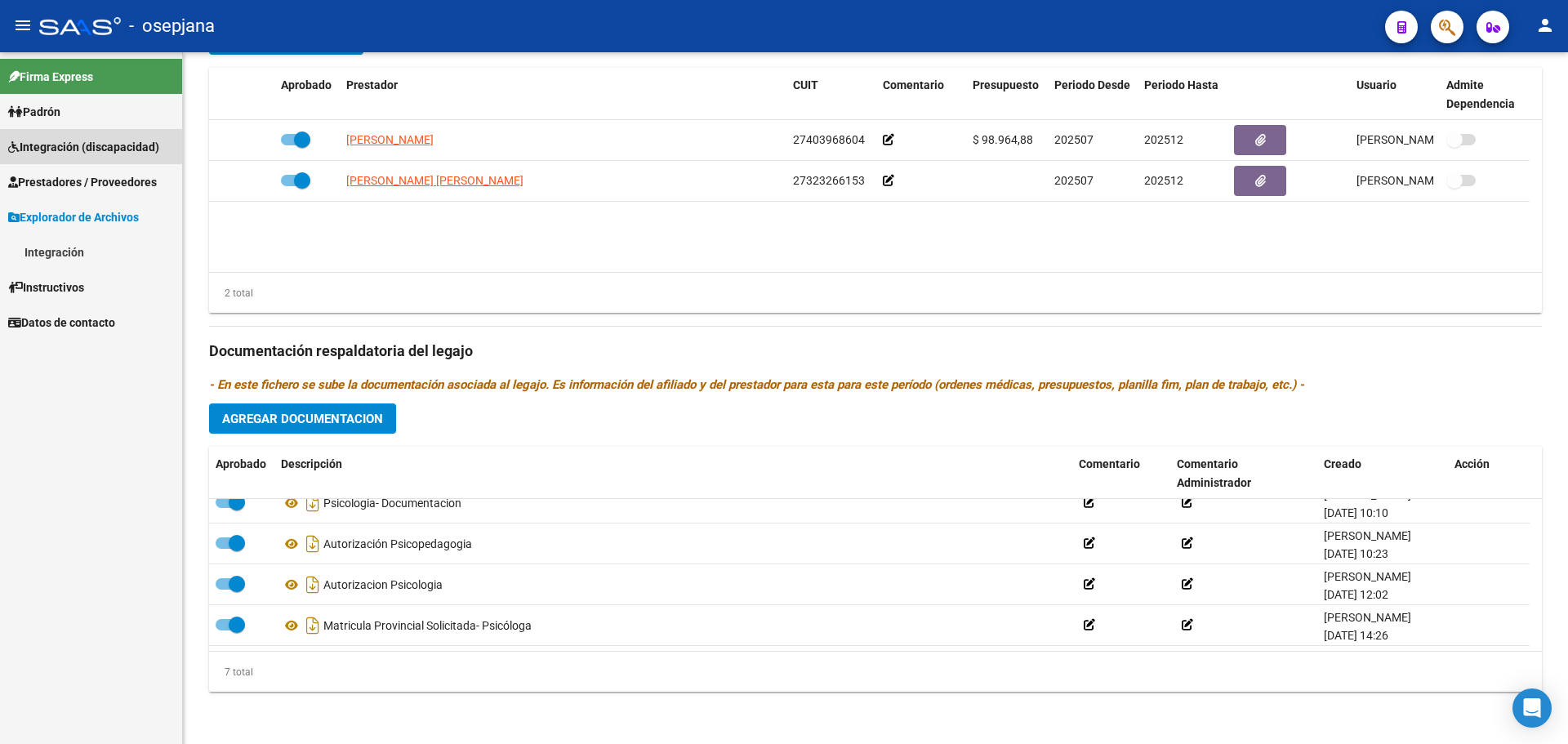
click at [79, 142] on span "Integración (discapacidad)" at bounding box center [83, 147] width 151 height 18
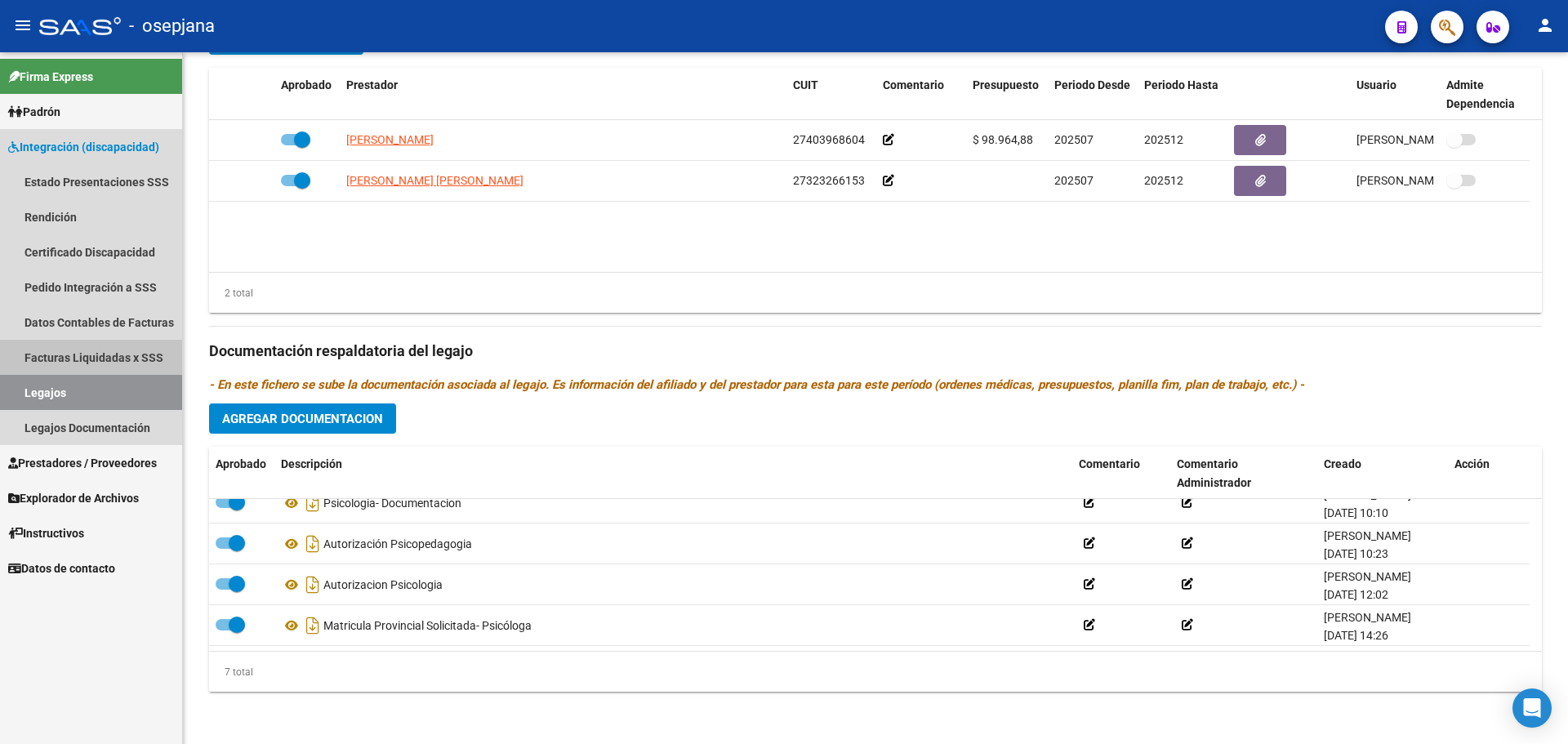
click at [75, 354] on link "Facturas Liquidadas x SSS" at bounding box center [91, 357] width 182 height 35
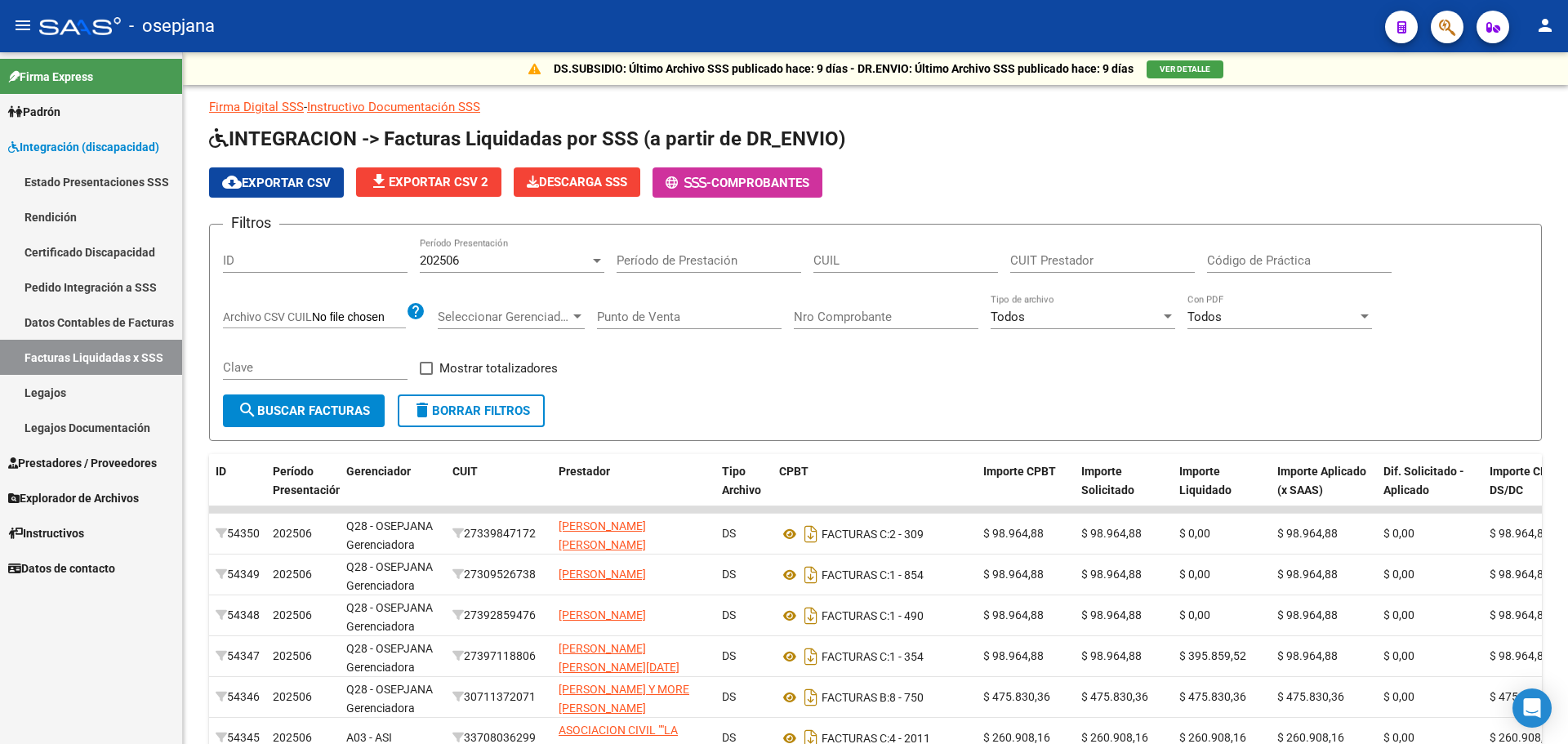
click at [63, 462] on span "Prestadores / Proveedores" at bounding box center [83, 463] width 149 height 18
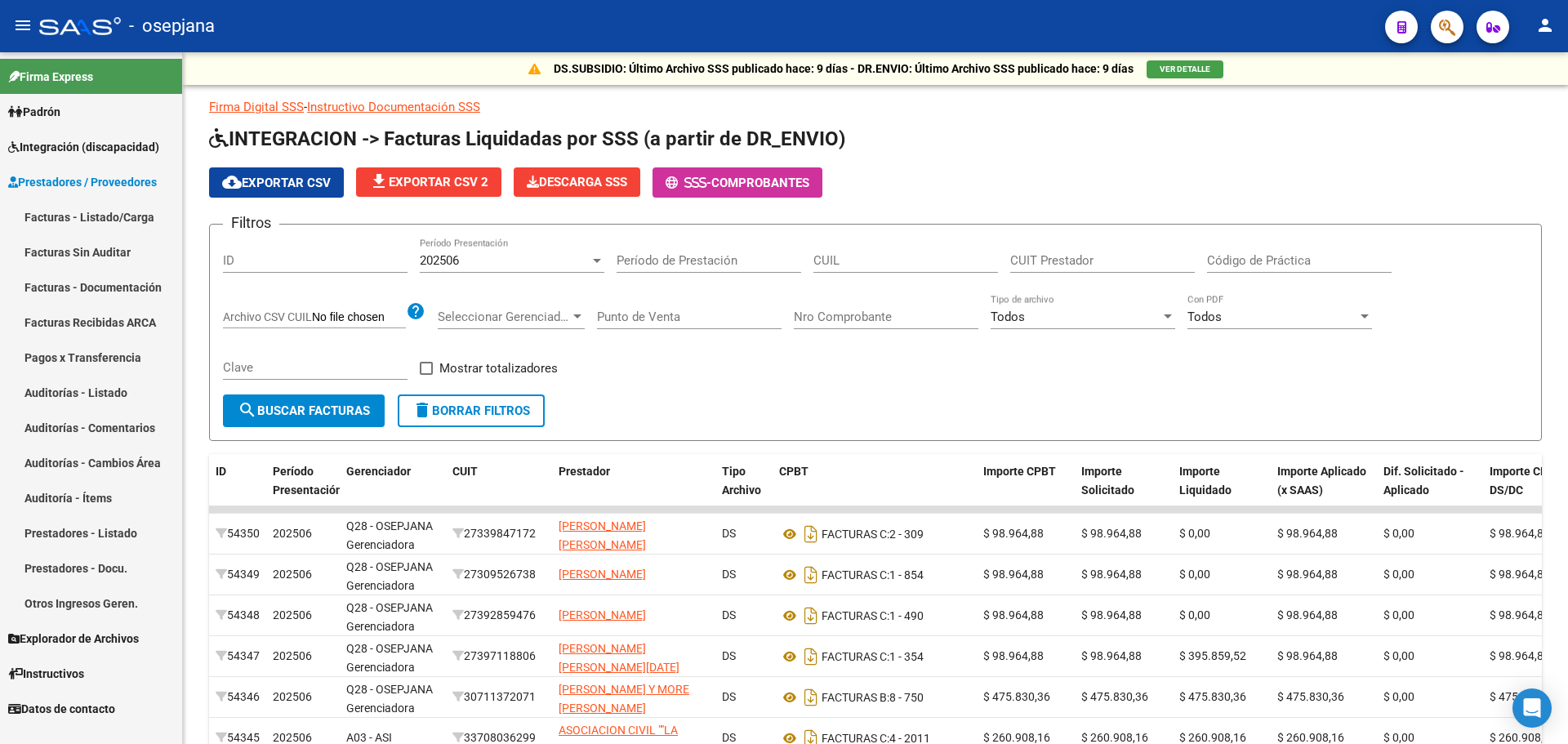
click at [70, 227] on link "Facturas - Listado/Carga" at bounding box center [91, 217] width 182 height 35
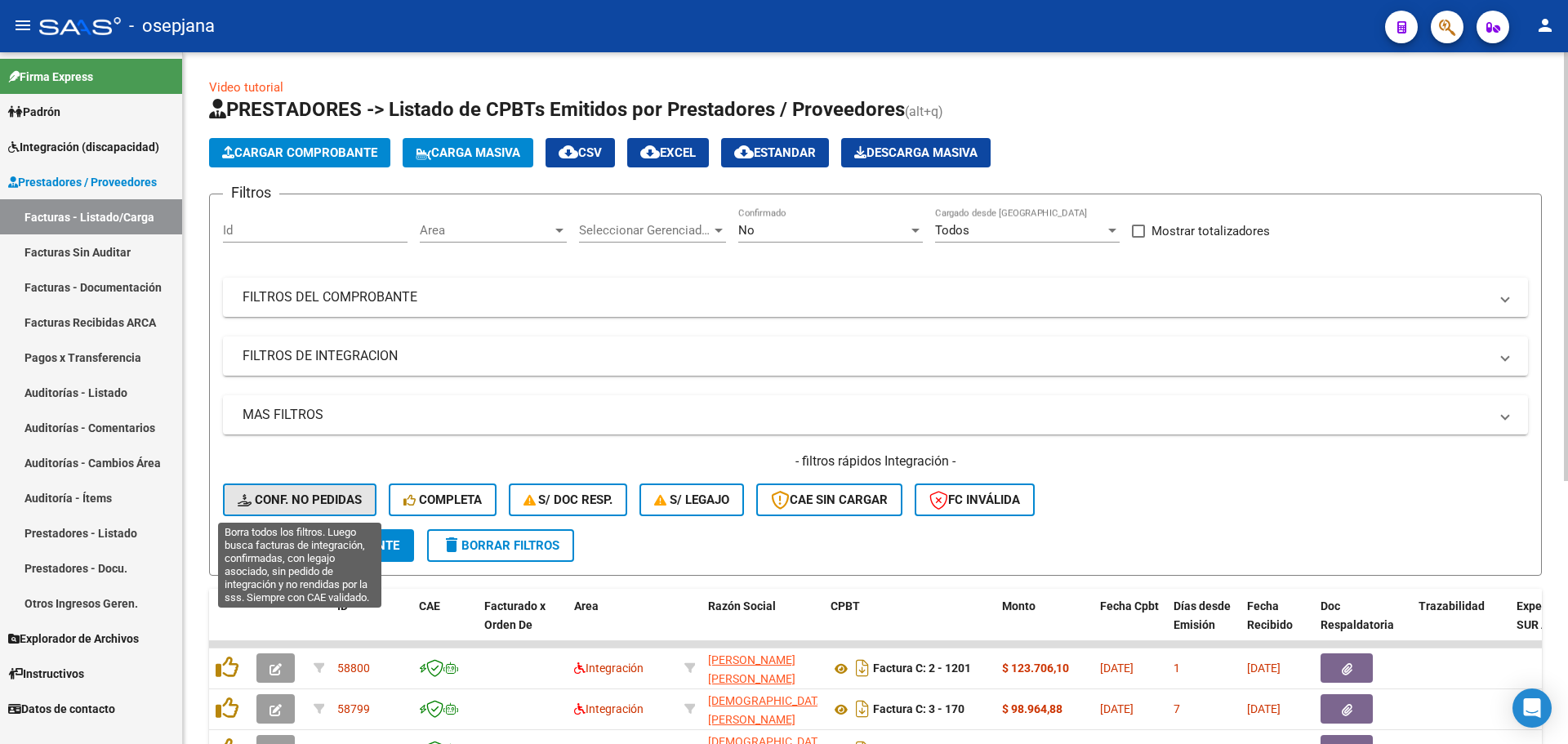
click at [305, 501] on span "Conf. no pedidas" at bounding box center [300, 500] width 124 height 15
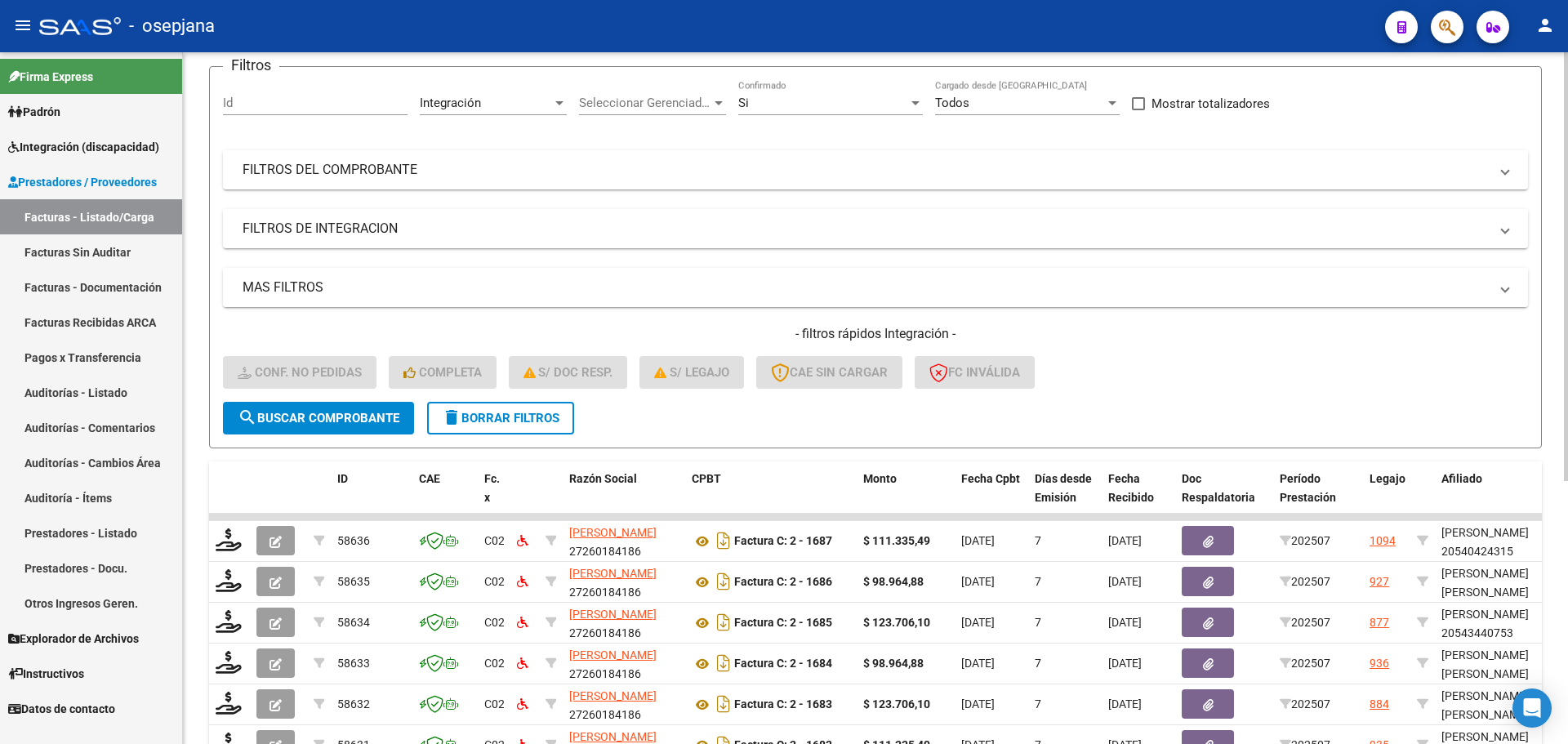
scroll to position [408, 0]
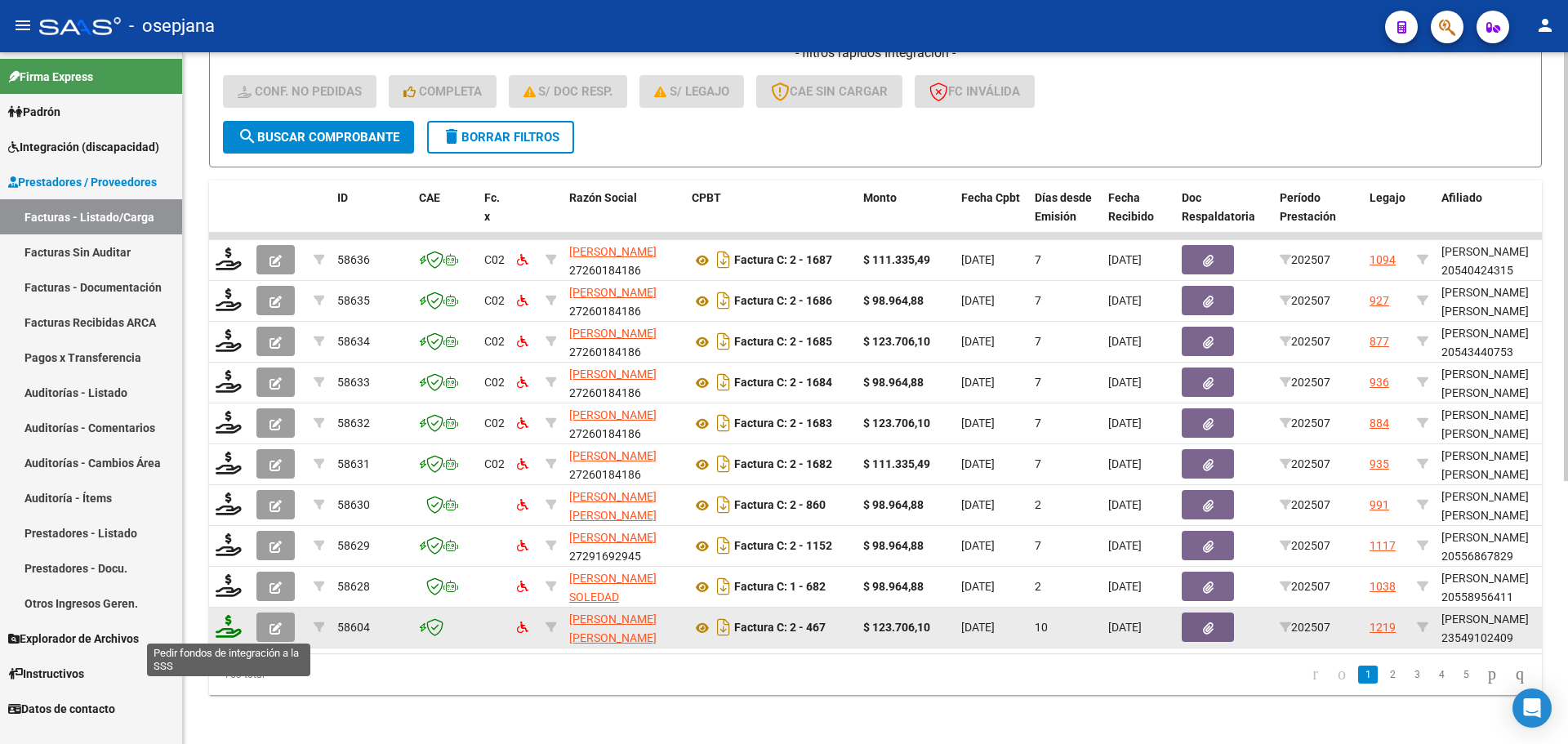
click at [238, 629] on icon at bounding box center [229, 627] width 26 height 23
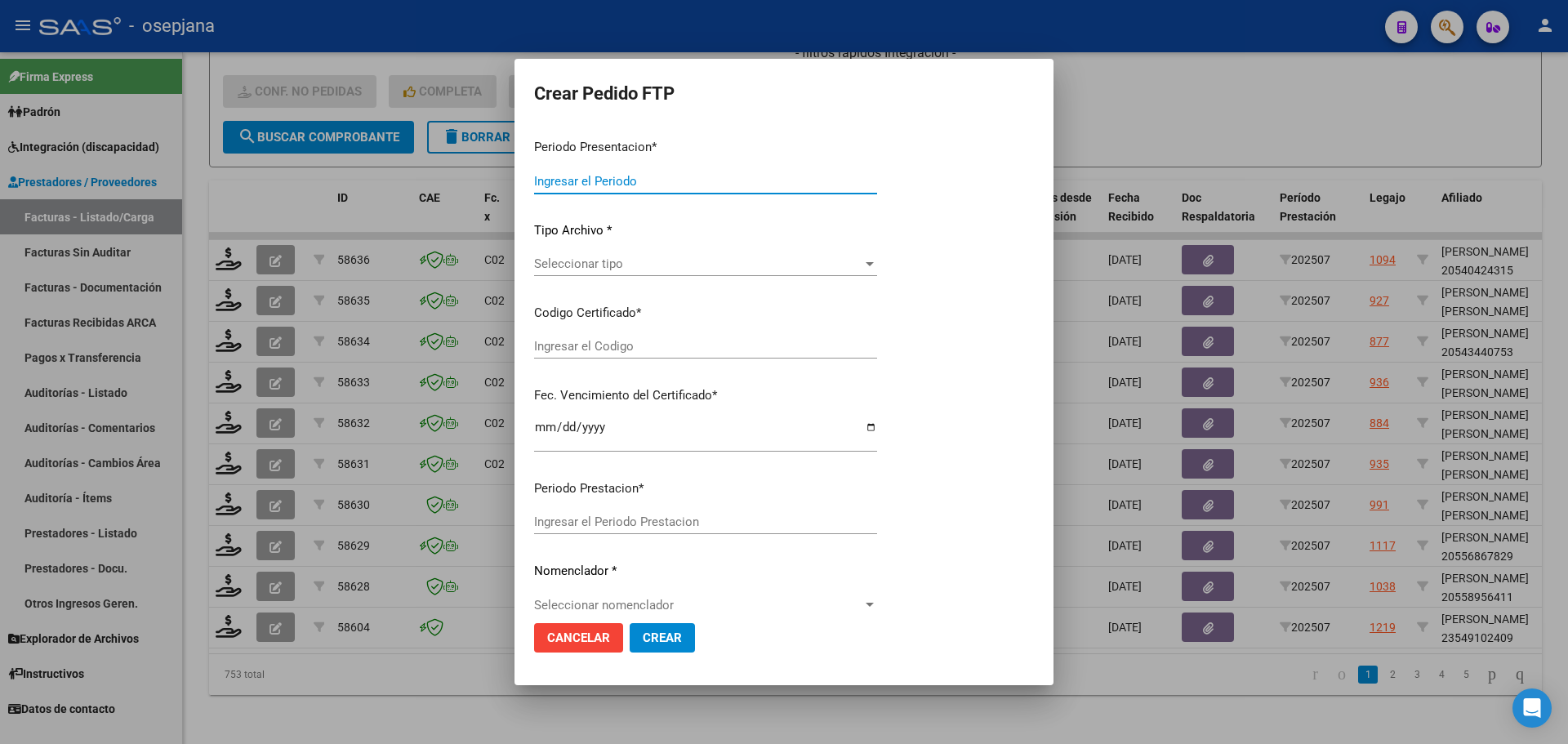
type input "202507"
type input "$ 123.706,10"
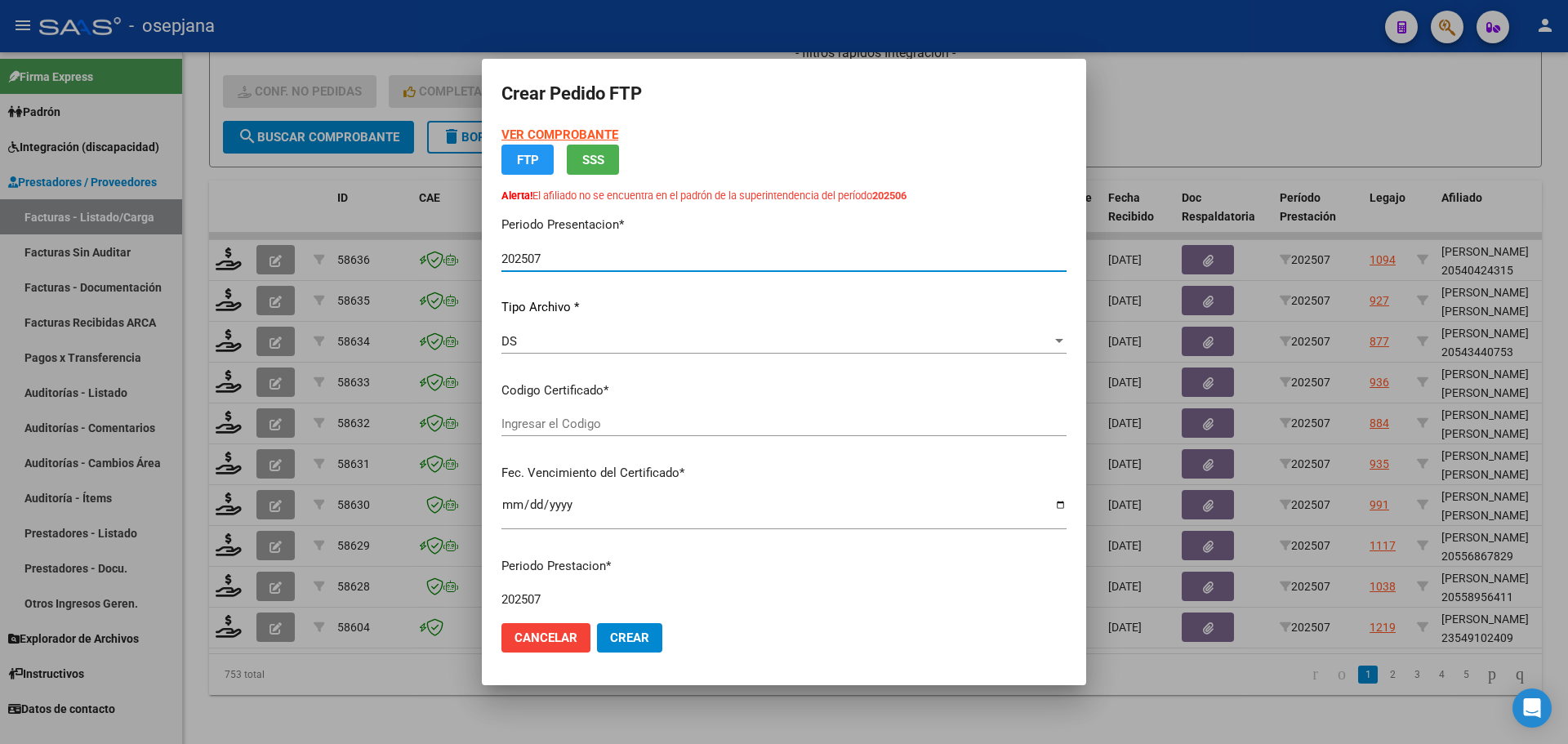
type input "ARG02000549102402025031320280313BUE10725"
type input "2028-03-13"
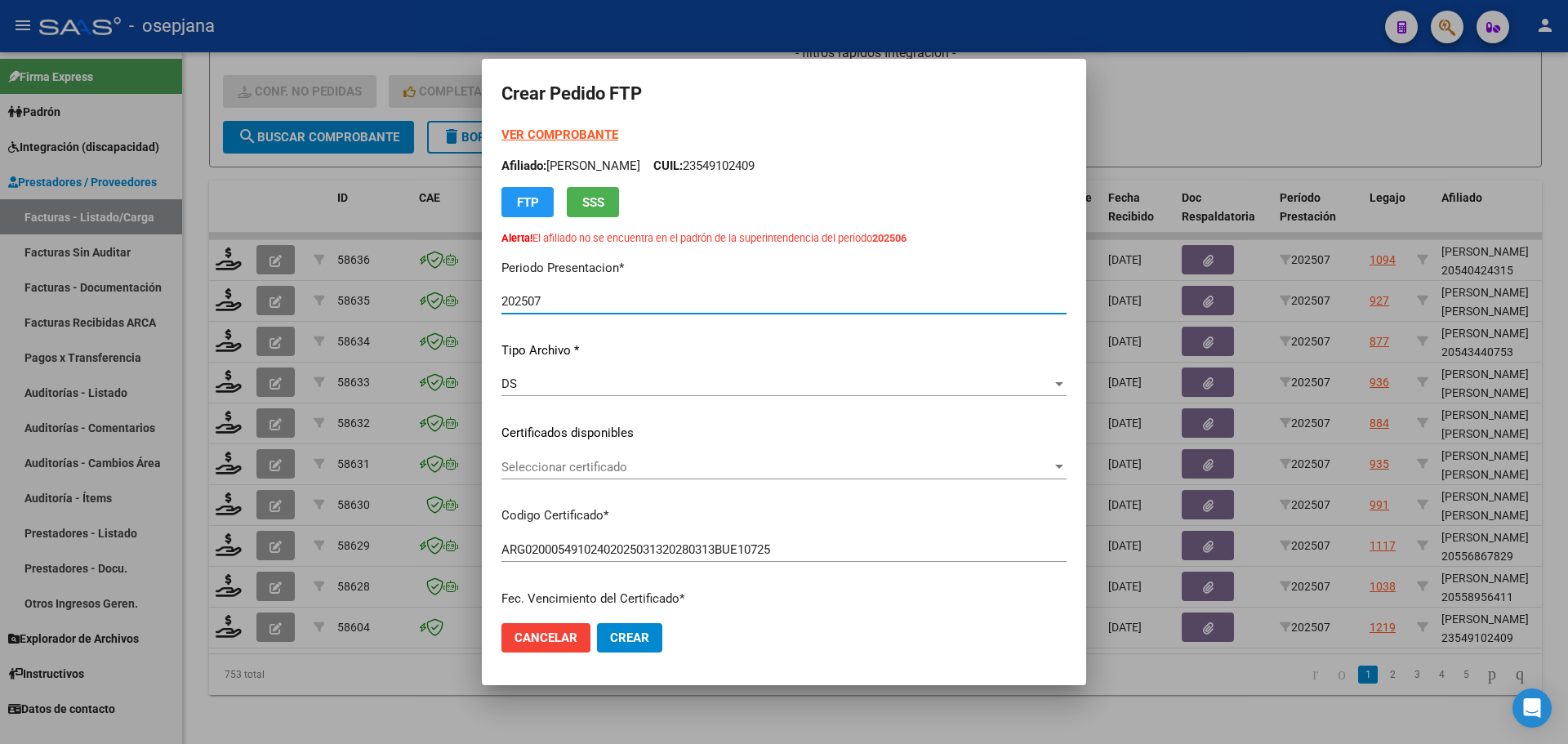
click at [583, 458] on div "Seleccionar certificado Seleccionar certificado" at bounding box center [784, 467] width 565 height 25
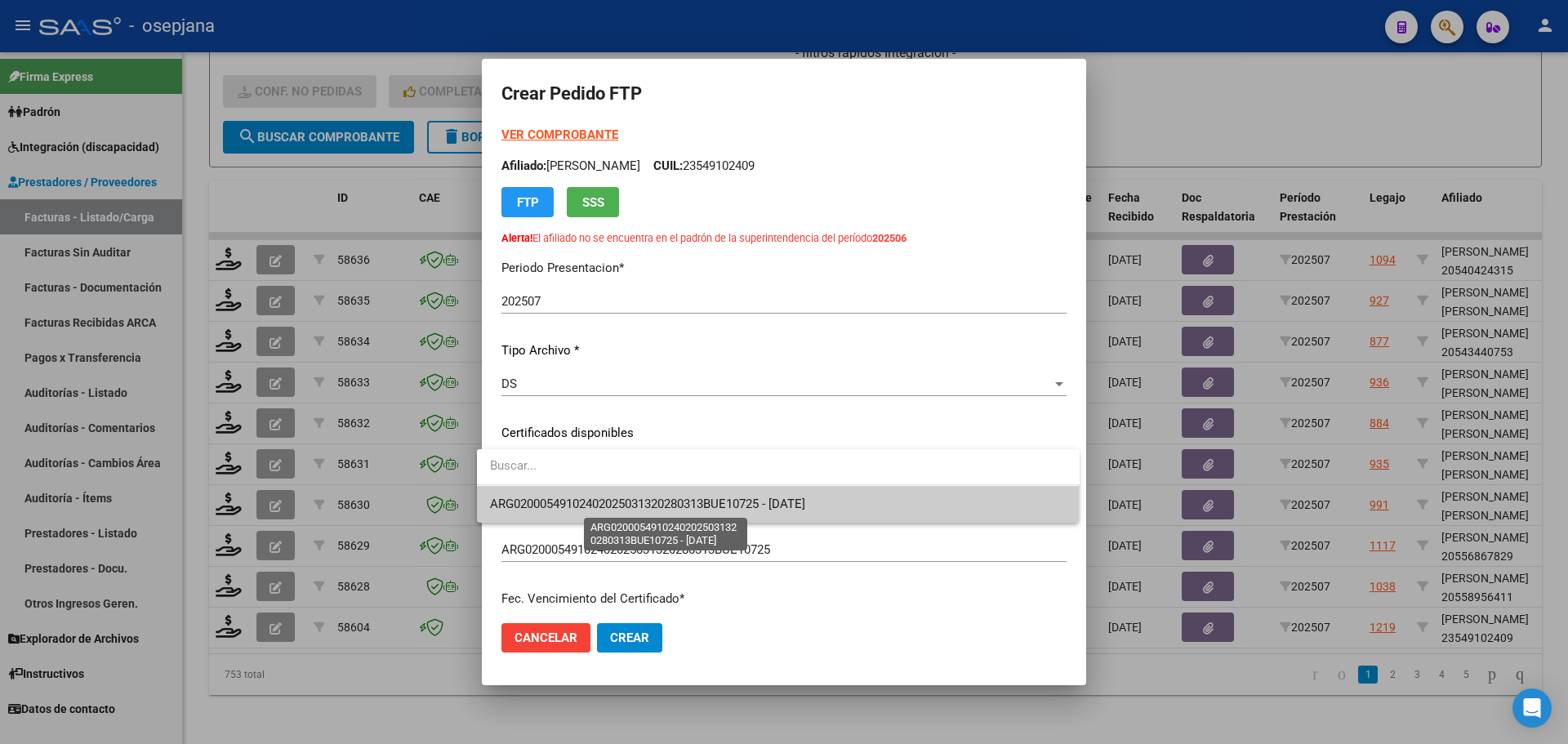
click at [591, 507] on span "ARG02000549102402025031320280313BUE10725 - 2028-03-13" at bounding box center [647, 504] width 315 height 15
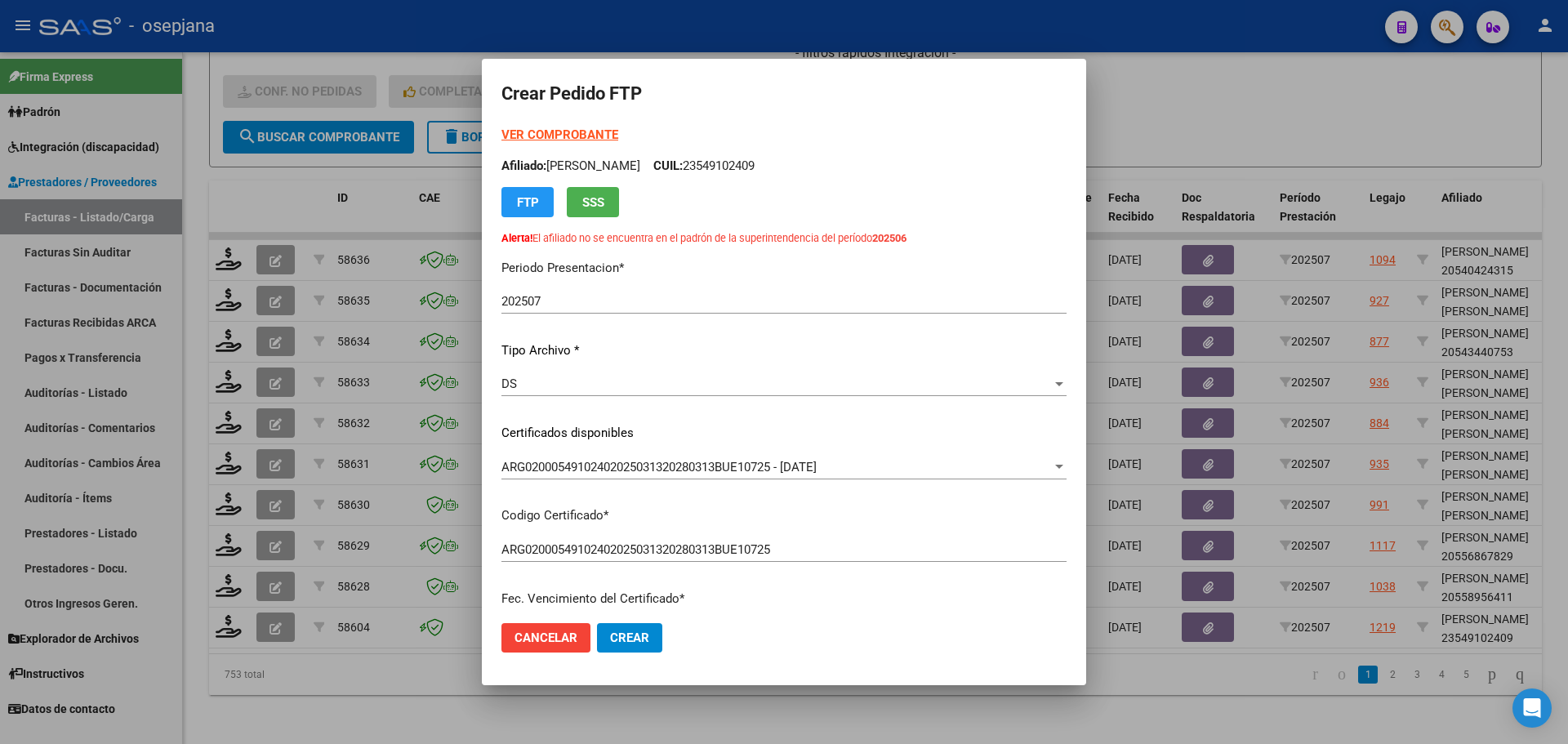
click at [579, 129] on strong "VER COMPROBANTE" at bounding box center [559, 135] width 117 height 15
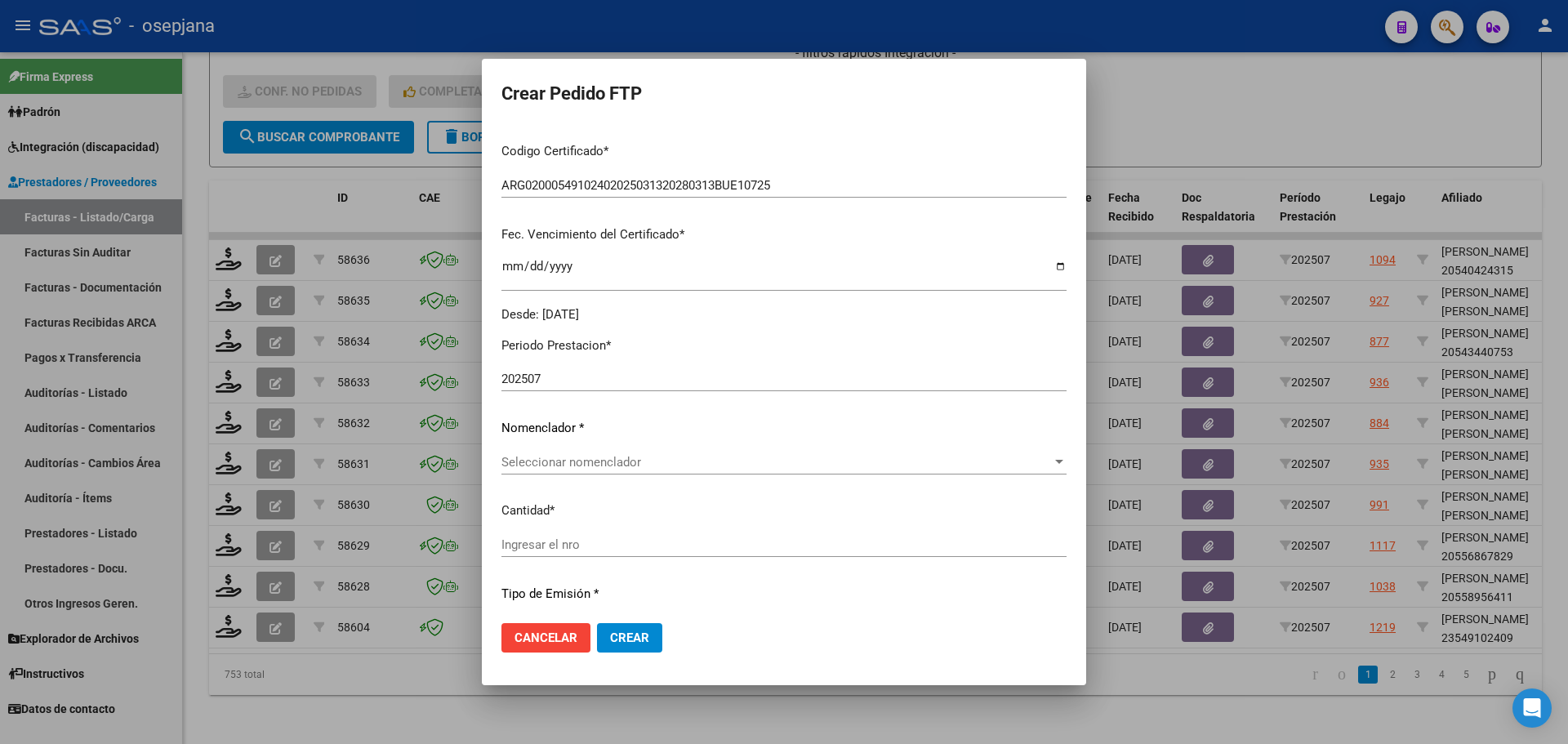
scroll to position [490, 0]
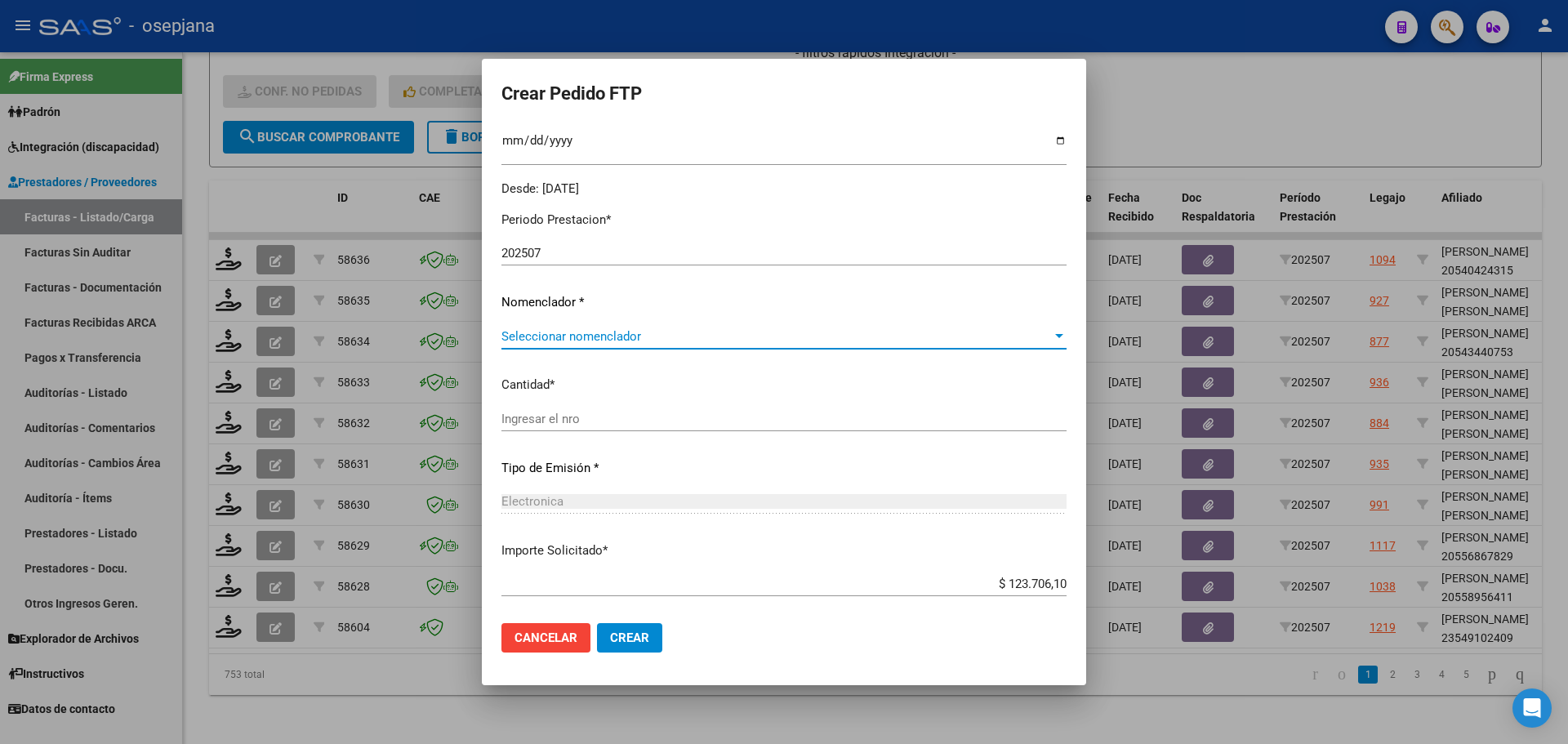
click at [541, 343] on span "Seleccionar nomenclador" at bounding box center [776, 336] width 550 height 15
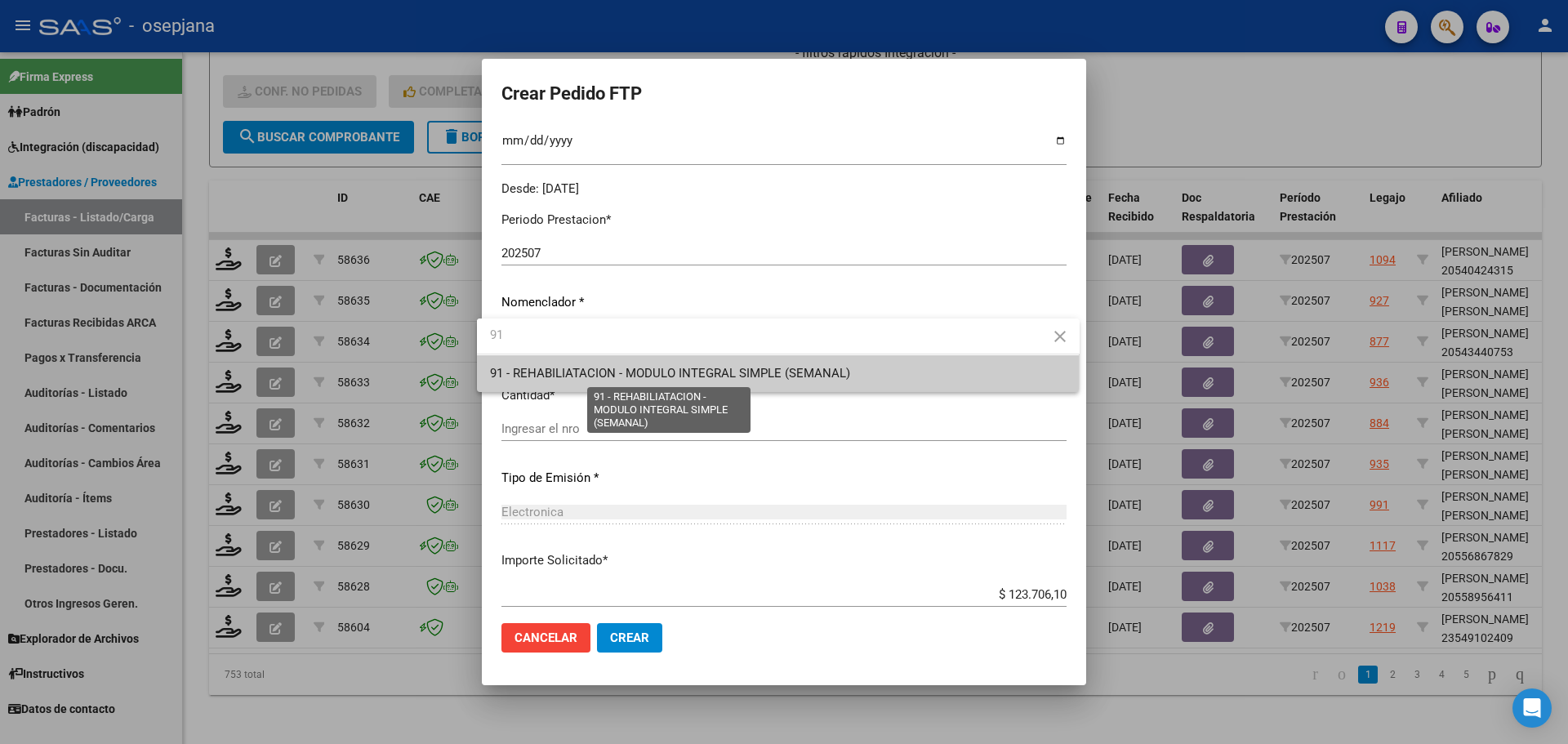
type input "91"
click at [552, 375] on span "91 - REHABILIATACION - MODULO INTEGRAL SIMPLE (SEMANAL)" at bounding box center [670, 373] width 360 height 15
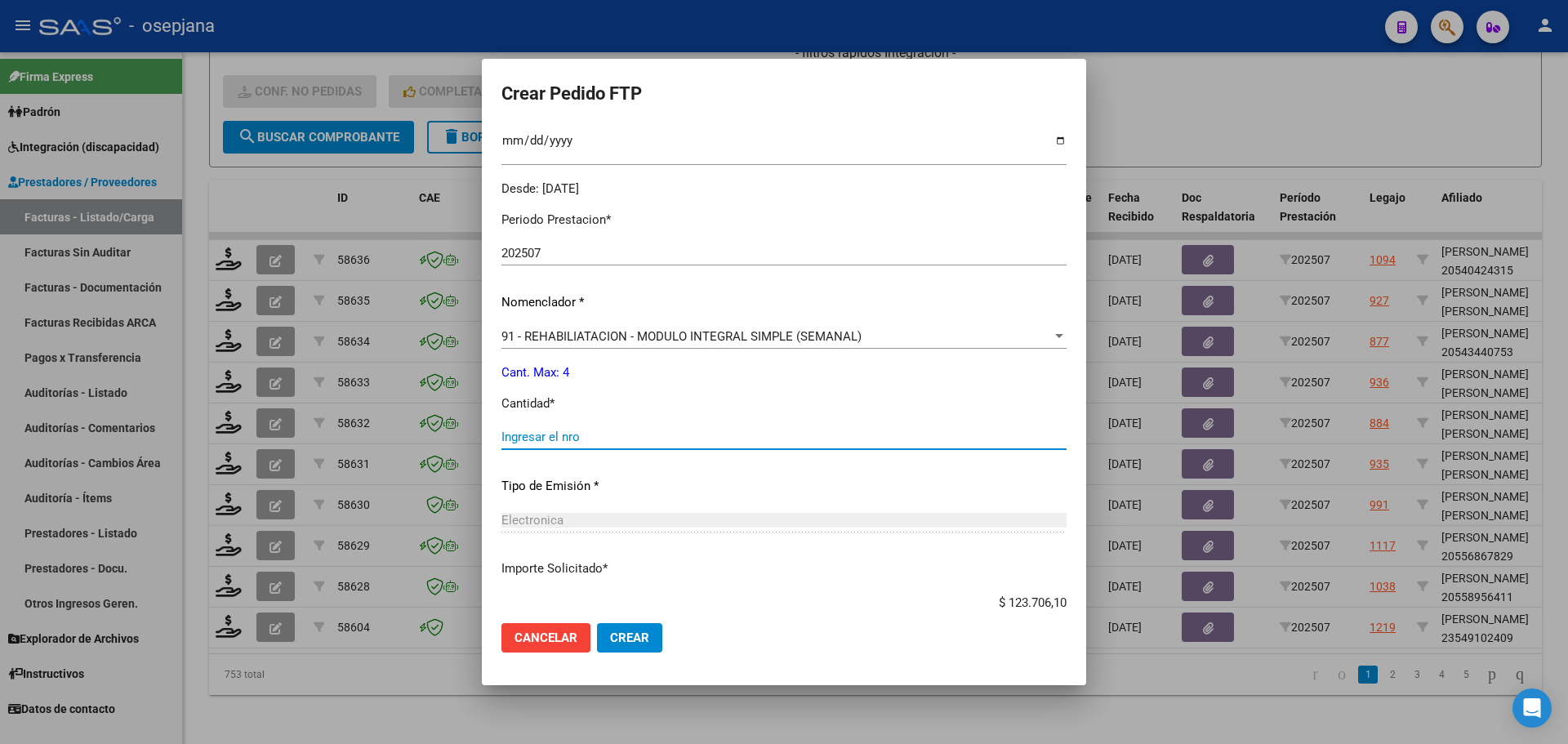
click at [550, 438] on input "Ingresar el nro" at bounding box center [784, 437] width 565 height 15
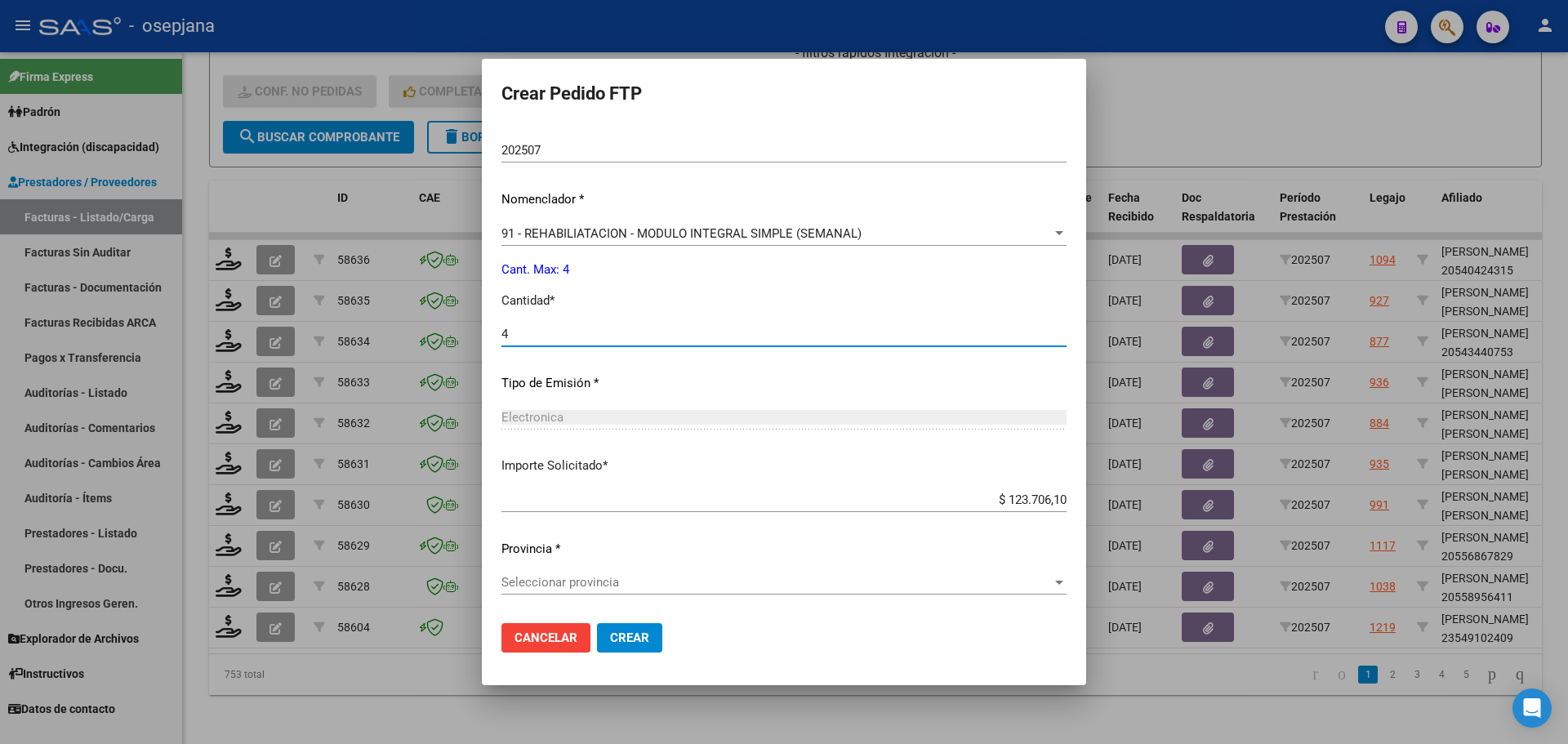
type input "4"
click at [627, 584] on span "Seleccionar provincia" at bounding box center [776, 583] width 550 height 15
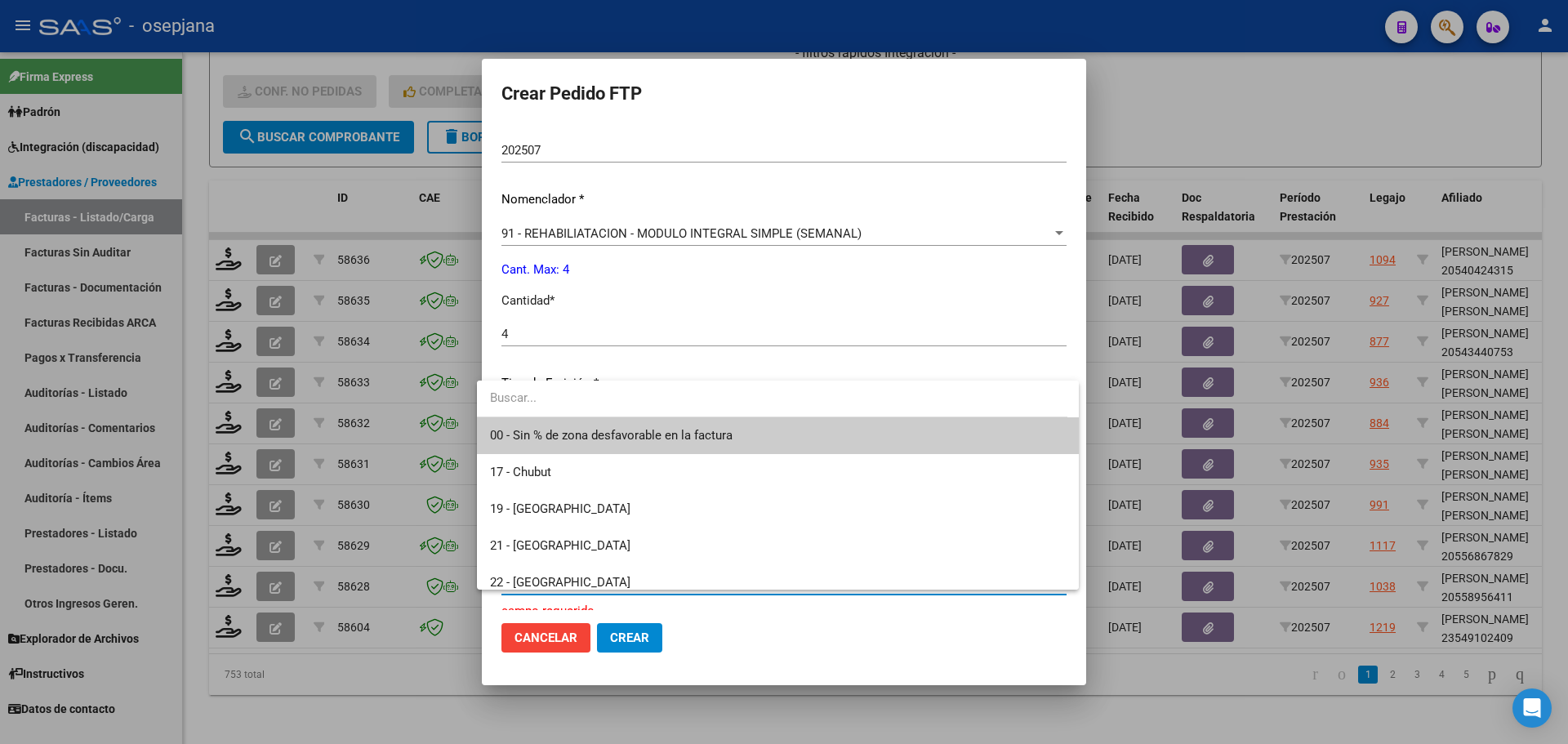
click at [663, 446] on span "00 - Sin % de zona desfavorable en la factura" at bounding box center [778, 435] width 577 height 37
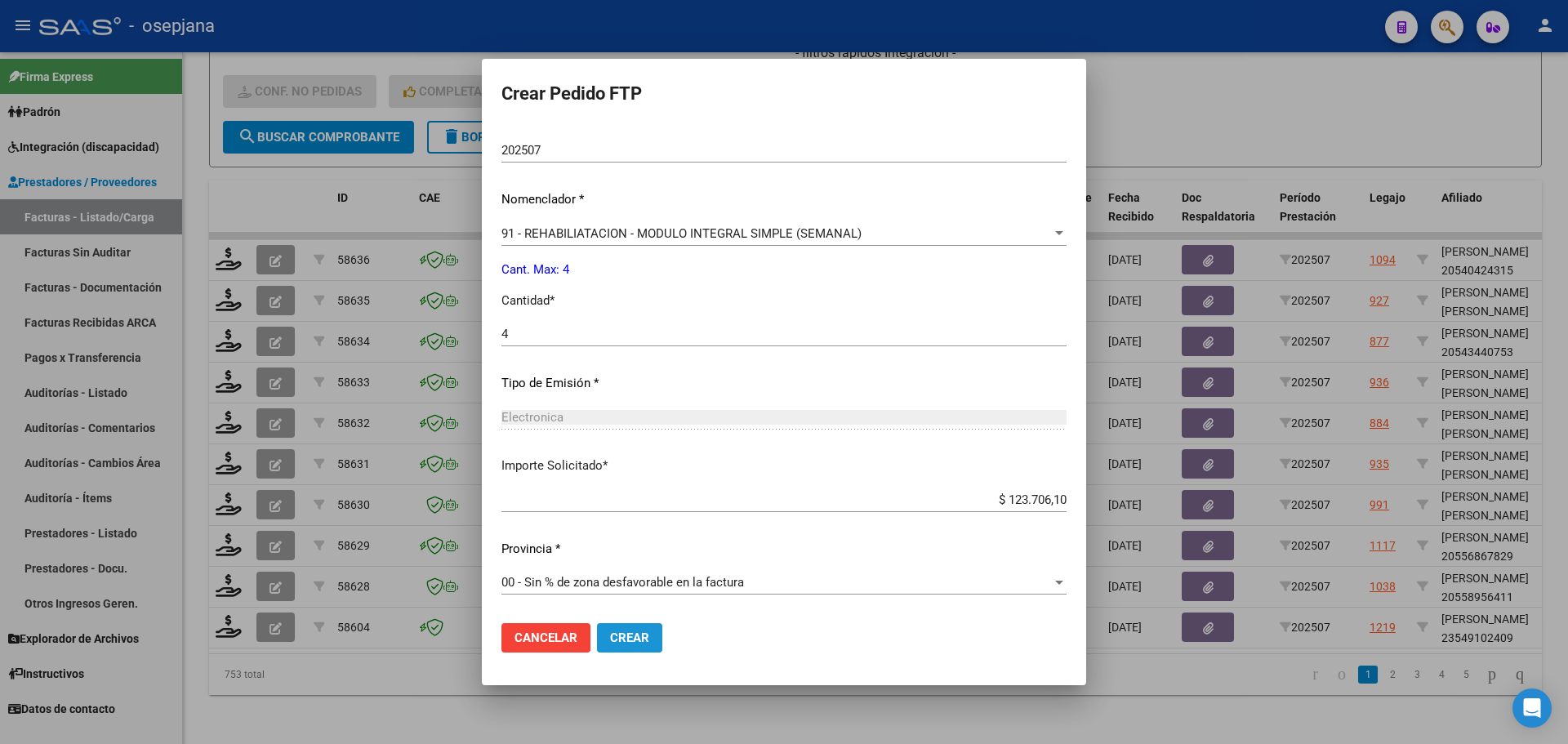
click at [622, 647] on button "Crear" at bounding box center [630, 638] width 65 height 29
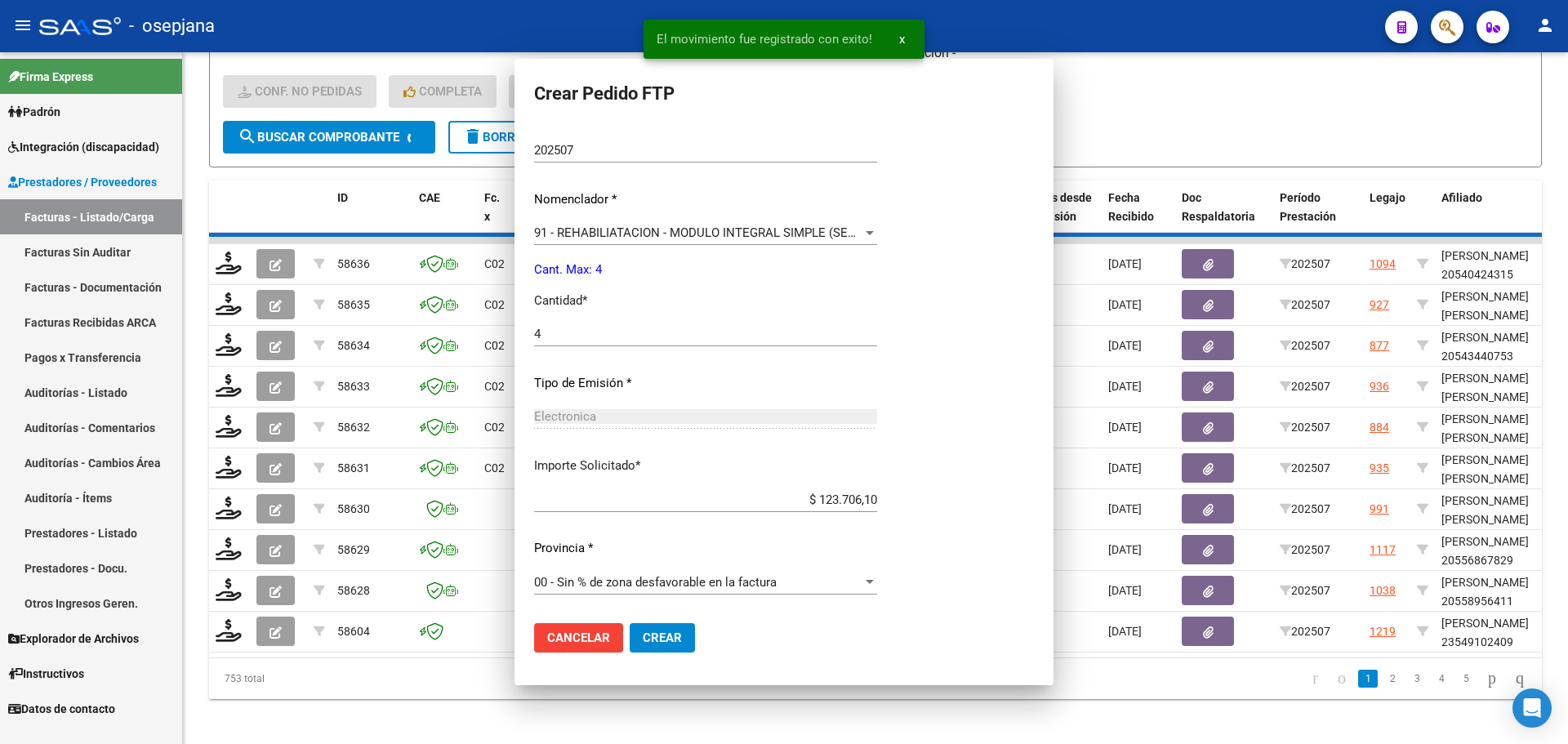
scroll to position [473, 0]
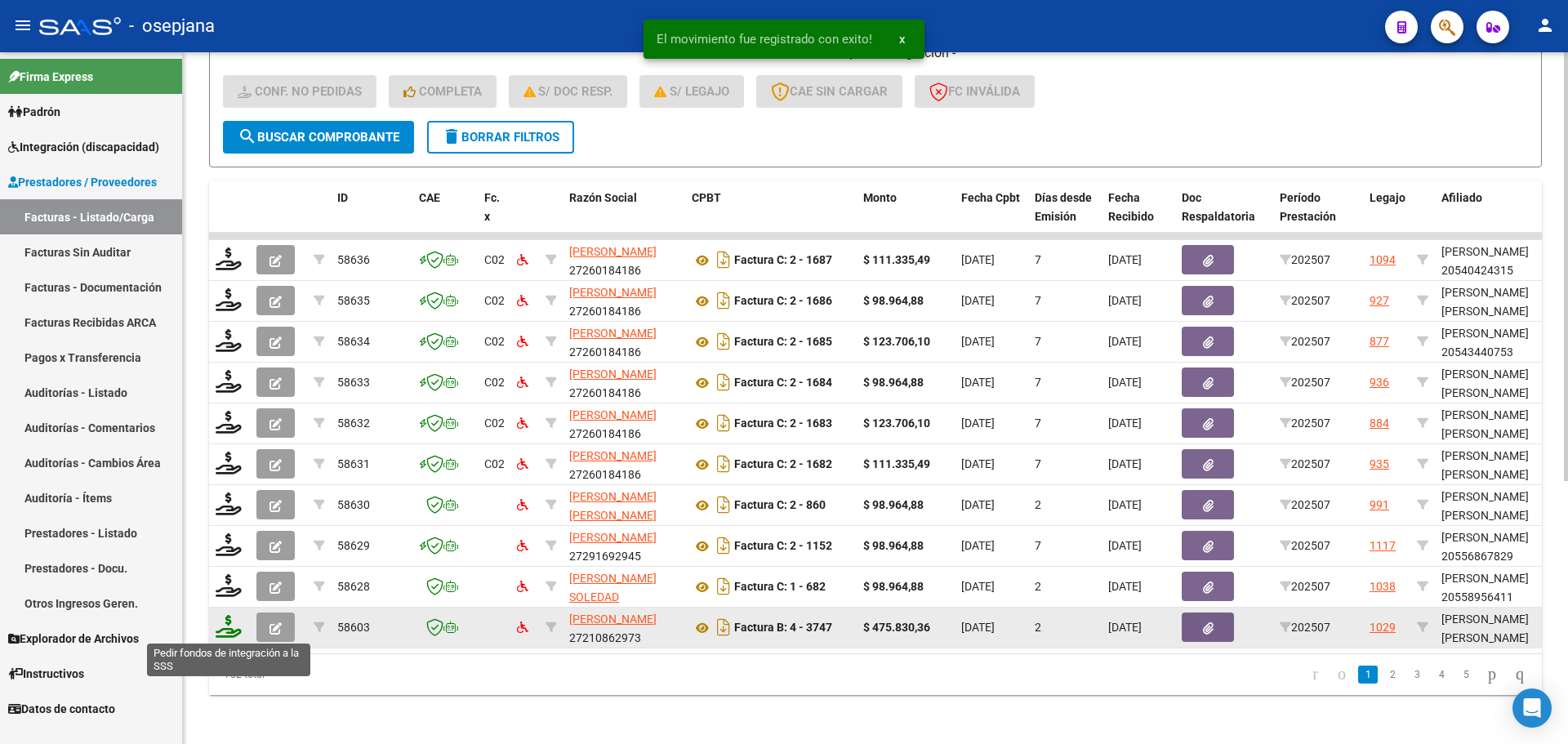
click at [222, 626] on icon at bounding box center [229, 627] width 26 height 23
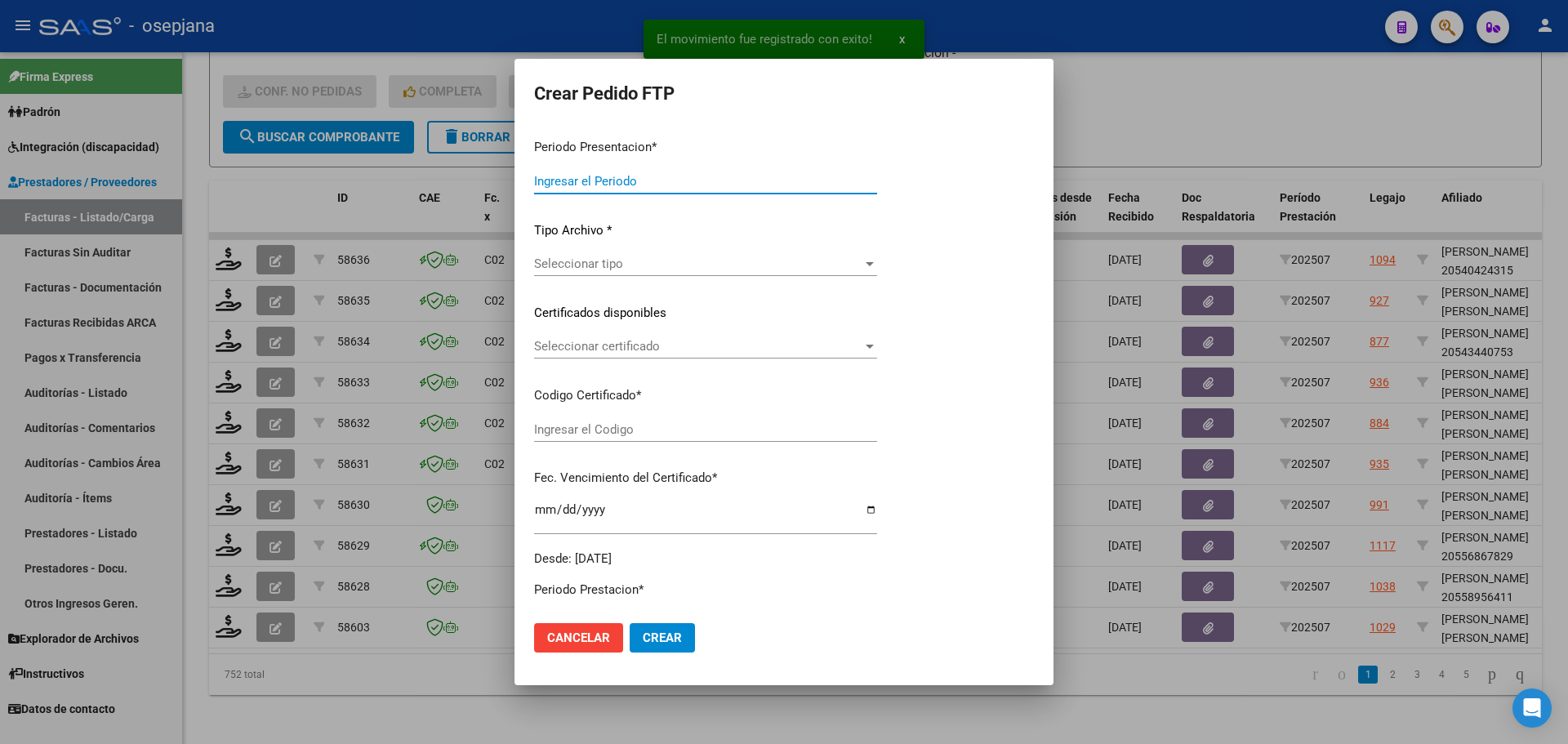
type input "202507"
type input "$ 475.830,36"
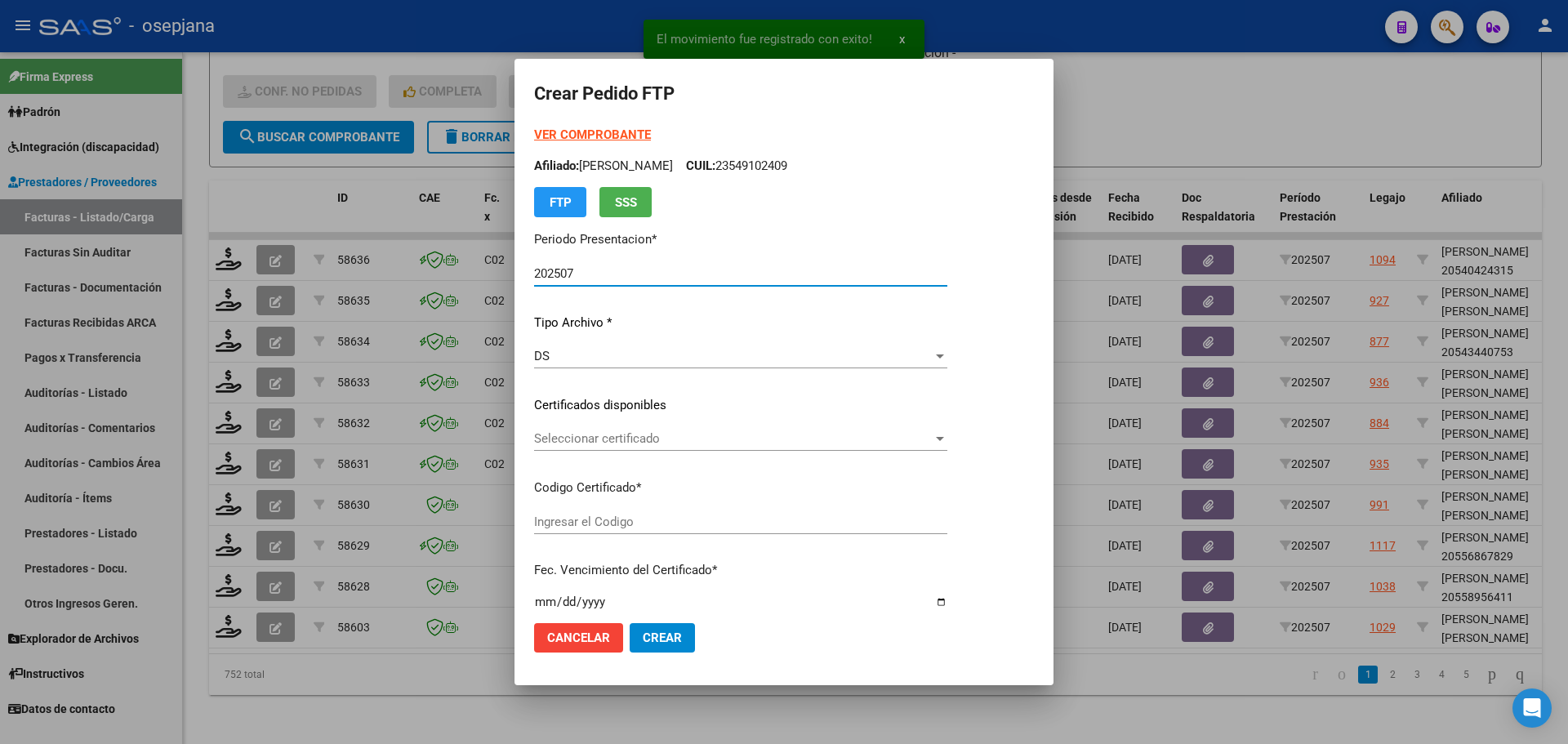
type input "ARG02000540522792022111520271115BSAS436"
type input "2027-11-15"
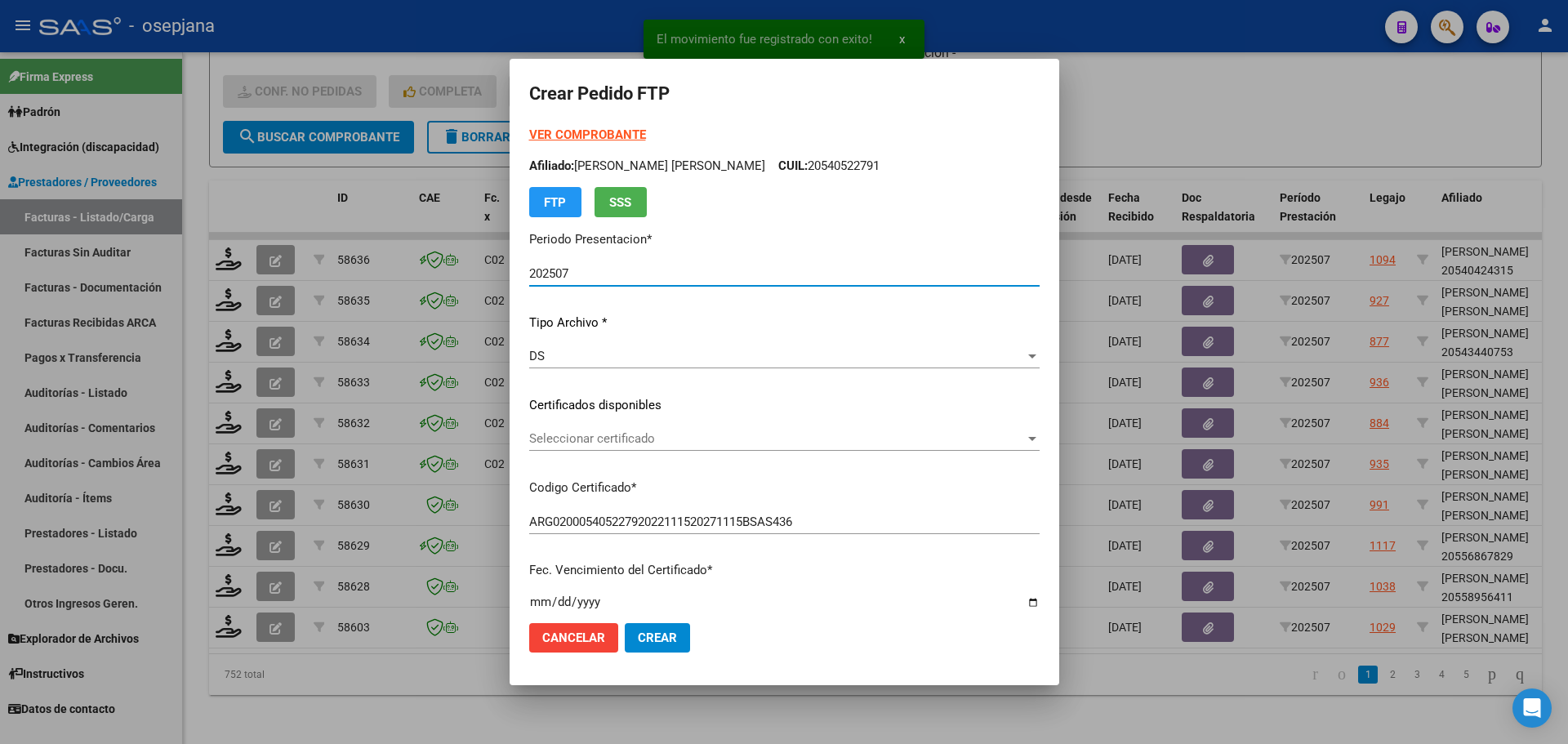
click at [631, 443] on span "Seleccionar certificado" at bounding box center [777, 439] width 496 height 15
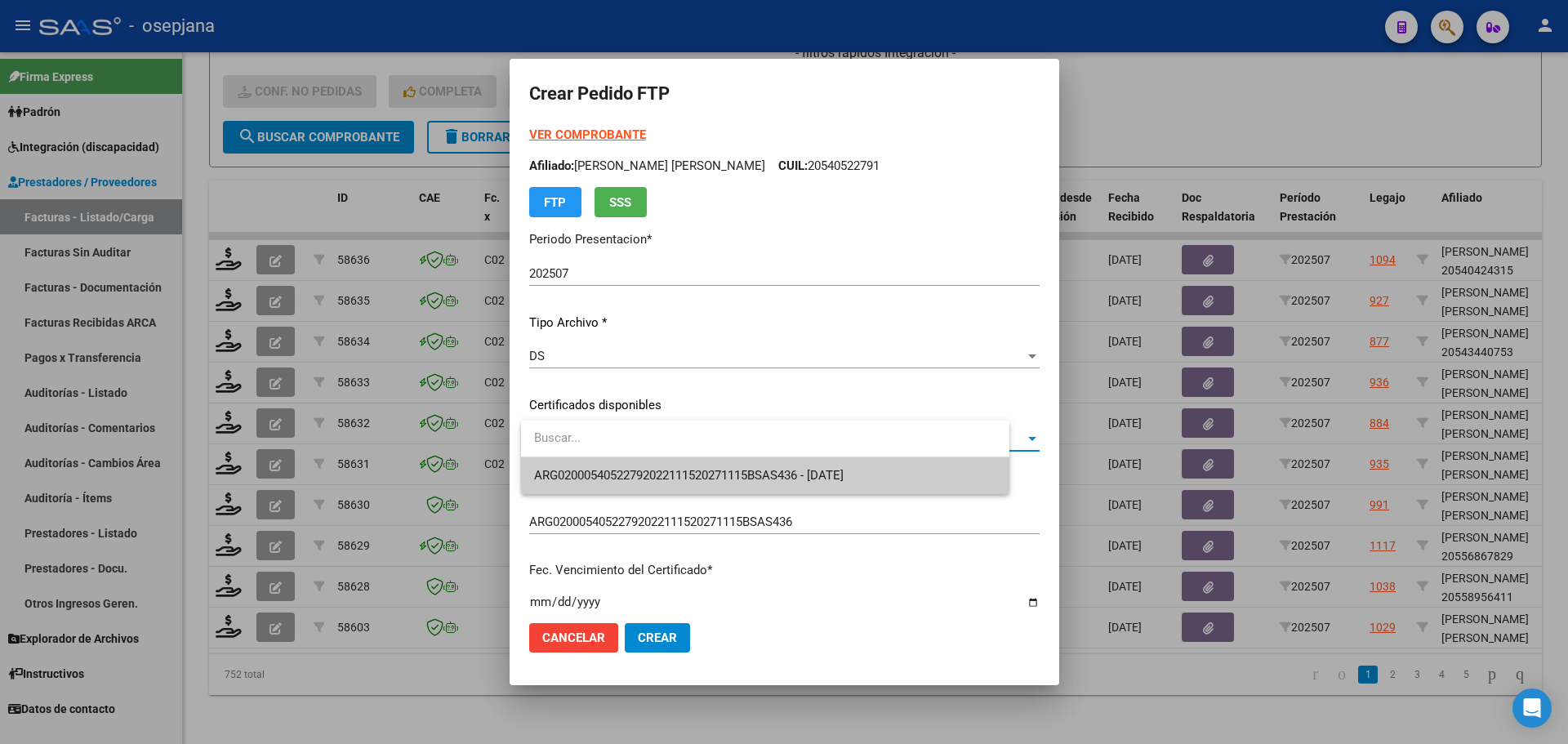
click at [636, 466] on span "ARG02000540522792022111520271115BSAS436 - 2027-11-15" at bounding box center [765, 476] width 462 height 37
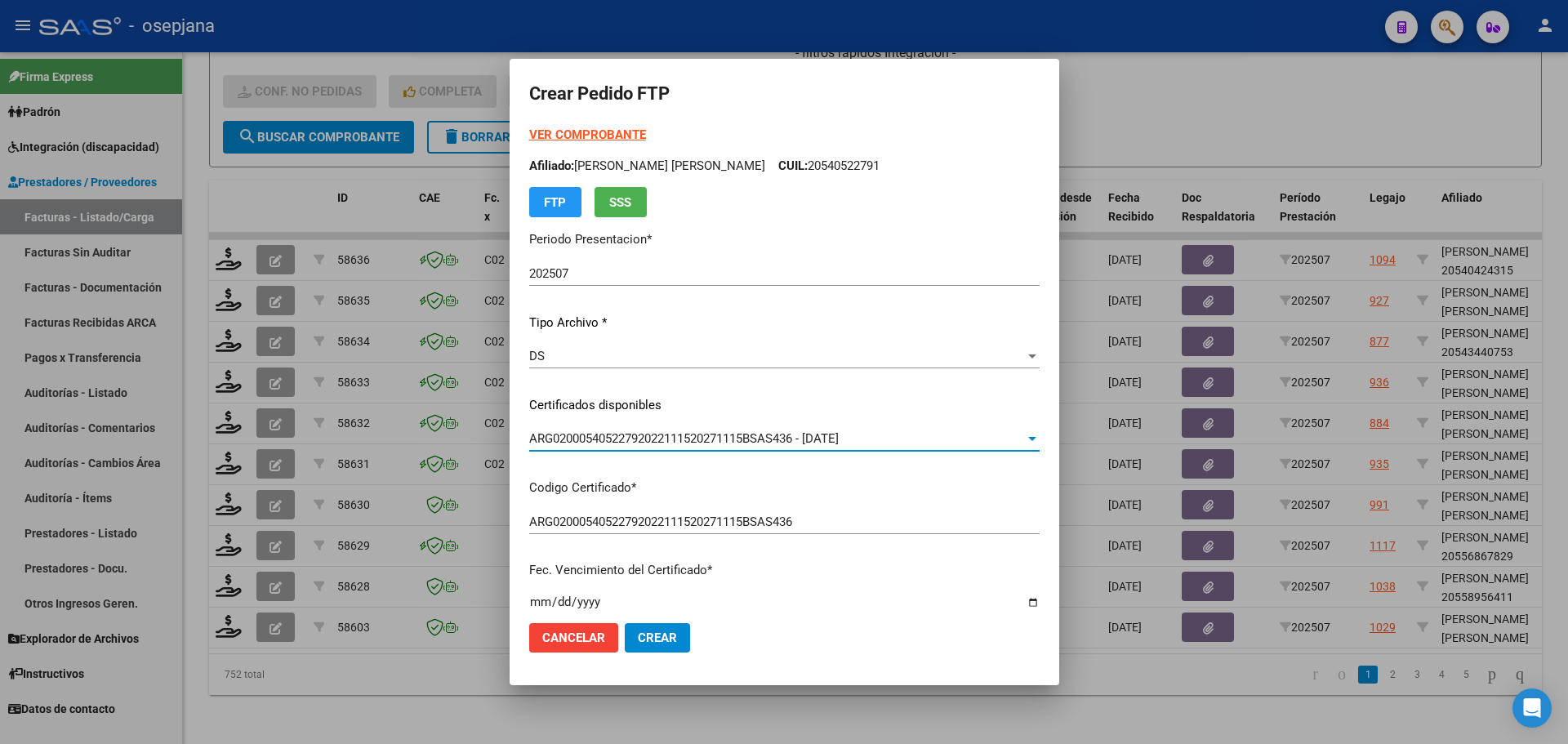
click at [604, 129] on strong "VER COMPROBANTE" at bounding box center [587, 135] width 117 height 15
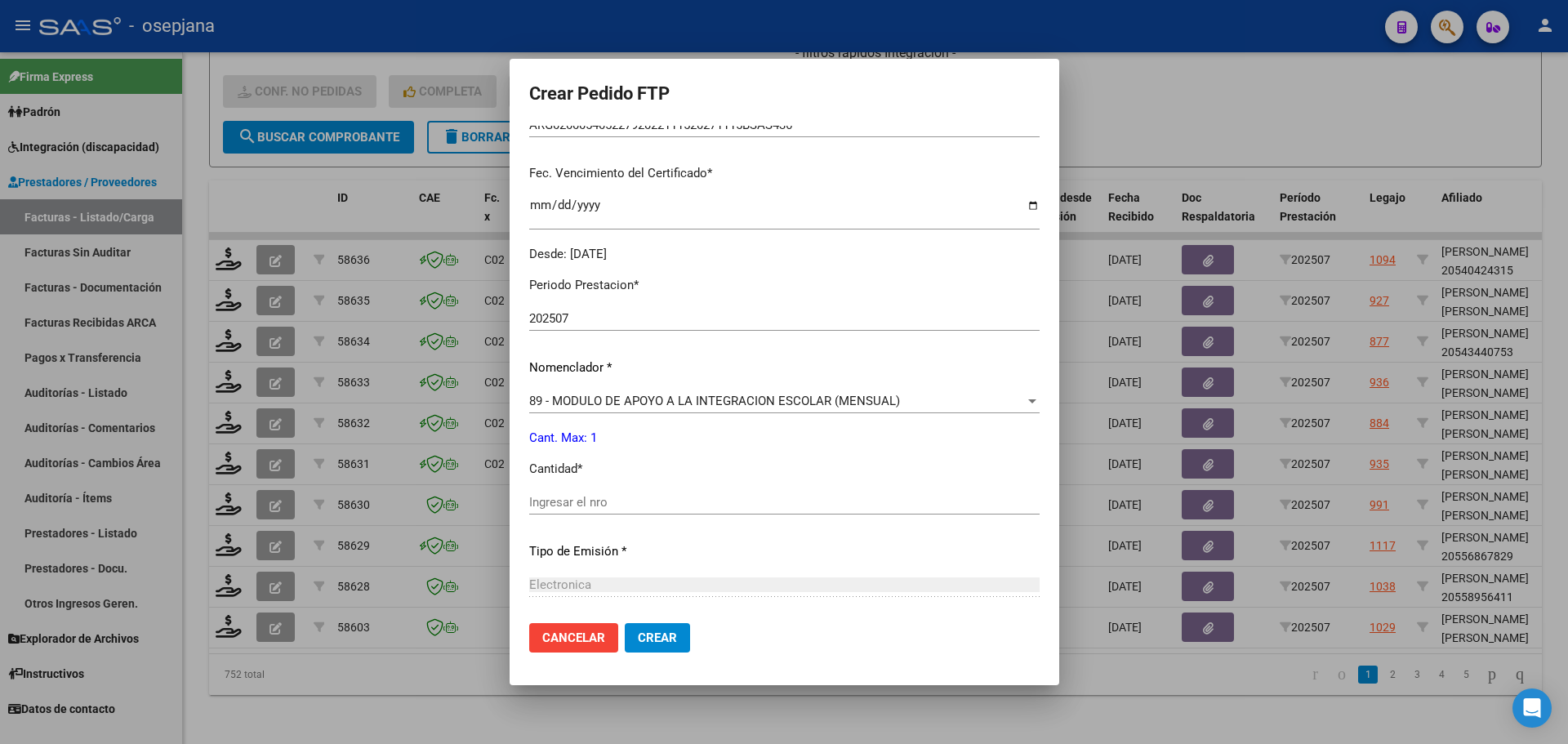
scroll to position [408, 0]
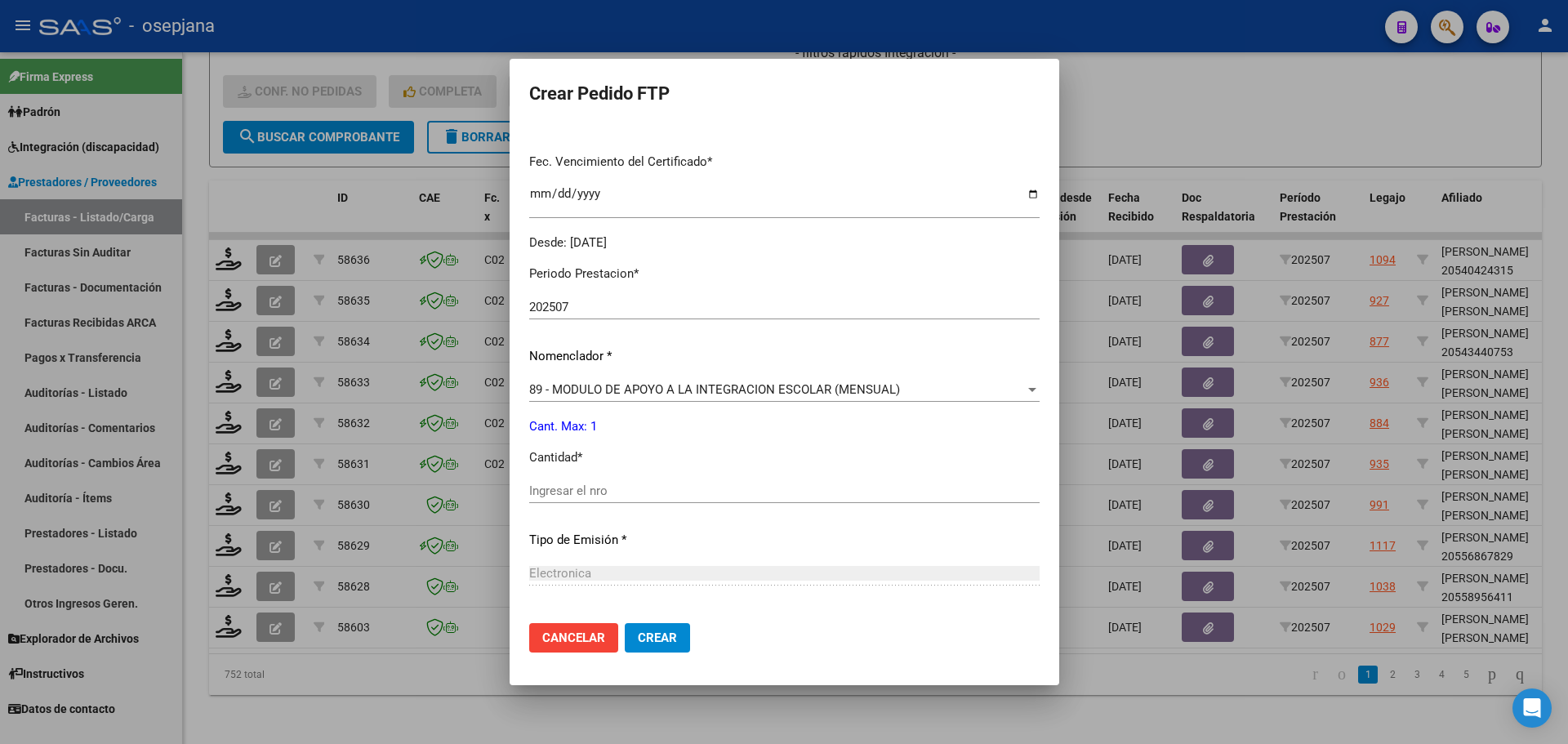
drag, startPoint x: 586, startPoint y: 478, endPoint x: 580, endPoint y: 491, distance: 14.3
click at [586, 479] on div "Periodo Prestacion * 202507 Ingresar el Periodo Prestacion Nomenclador * 89 - M…" at bounding box center [784, 509] width 510 height 515
click at [578, 492] on input "Ingresar el nro" at bounding box center [784, 491] width 510 height 15
type input "1"
click at [658, 631] on span "Crear" at bounding box center [658, 638] width 39 height 15
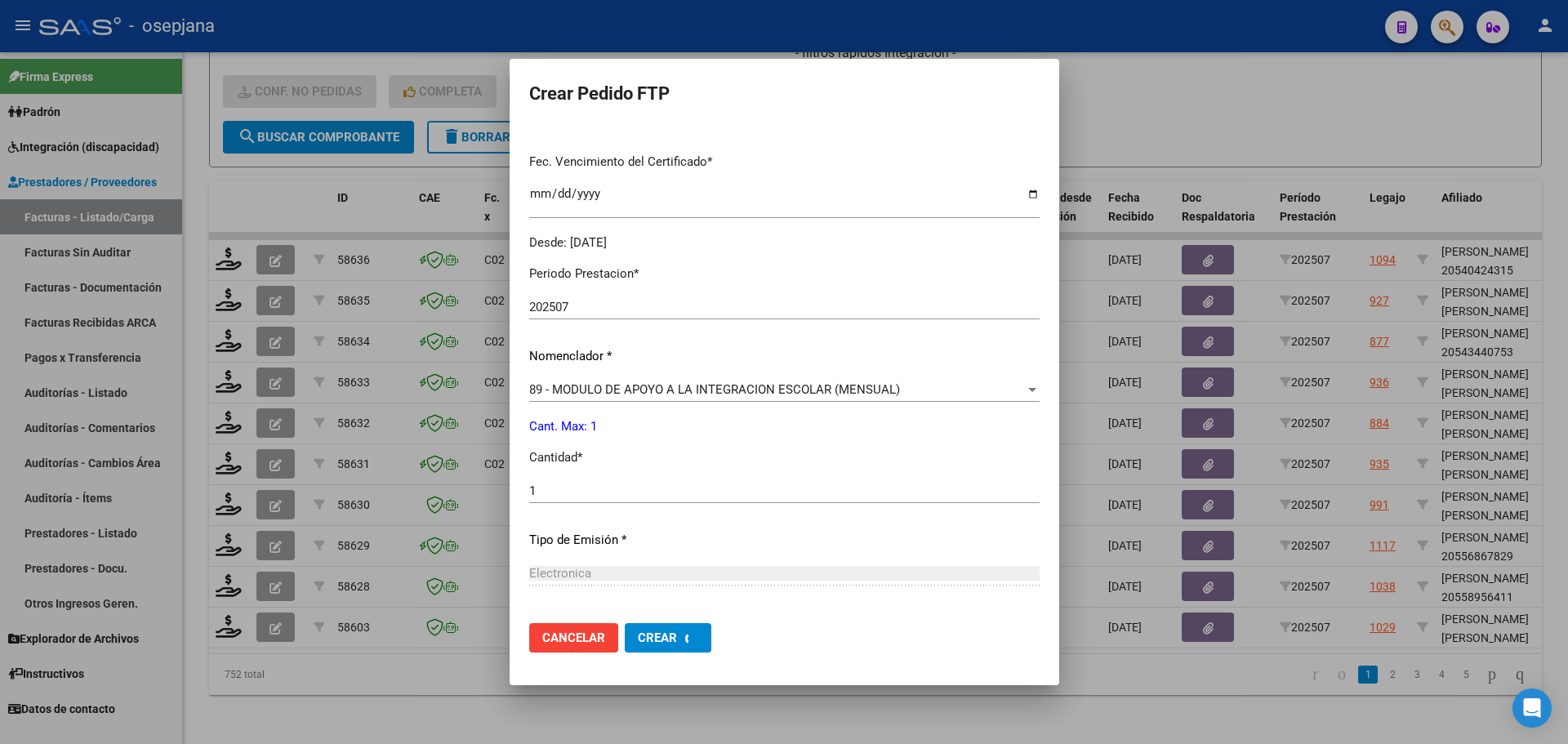
scroll to position [0, 0]
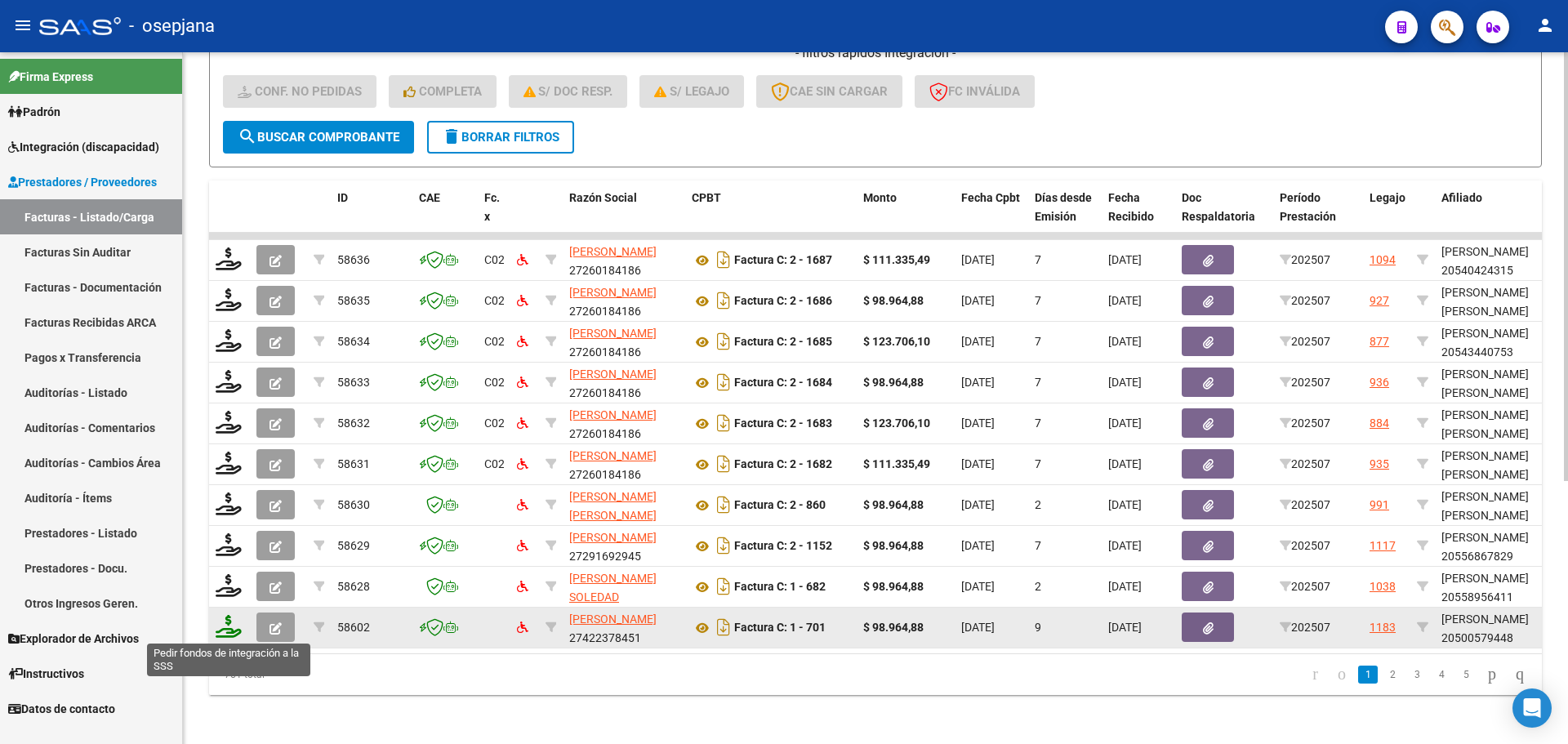
click at [227, 626] on icon at bounding box center [229, 627] width 26 height 23
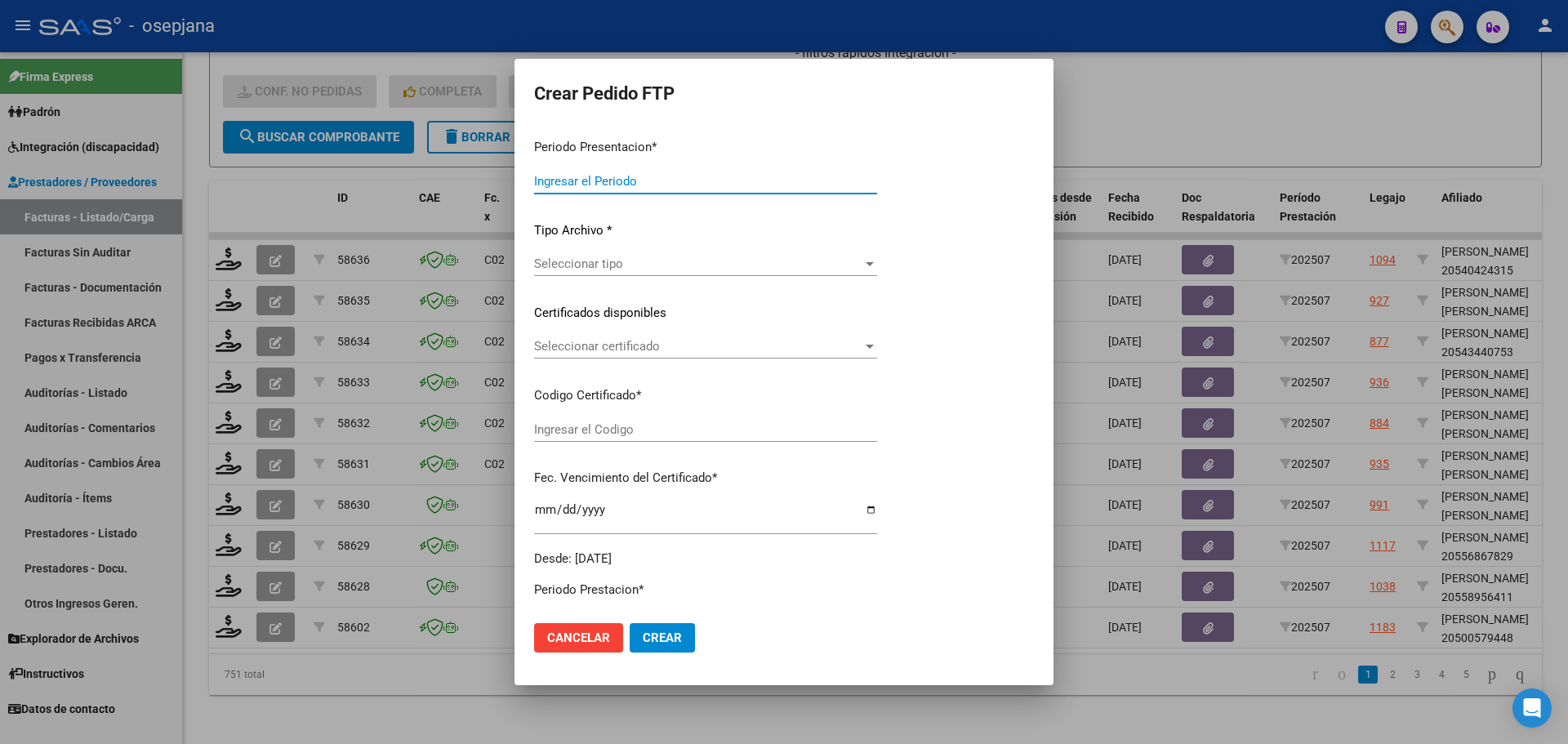
type input "202507"
type input "$ 98.964,88"
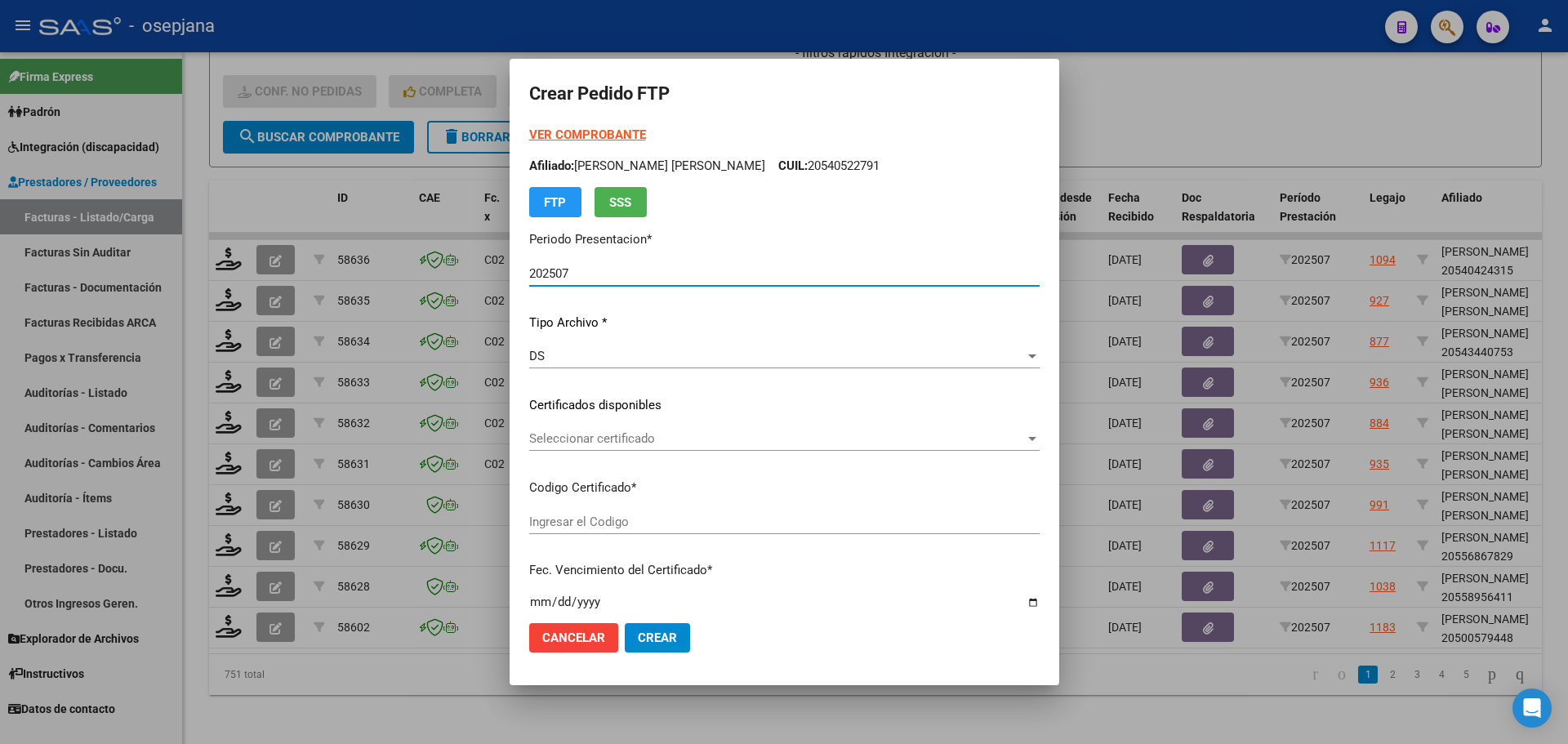
type input "ARG02000500579442023022320260223BS376"
type input "2026-02-23"
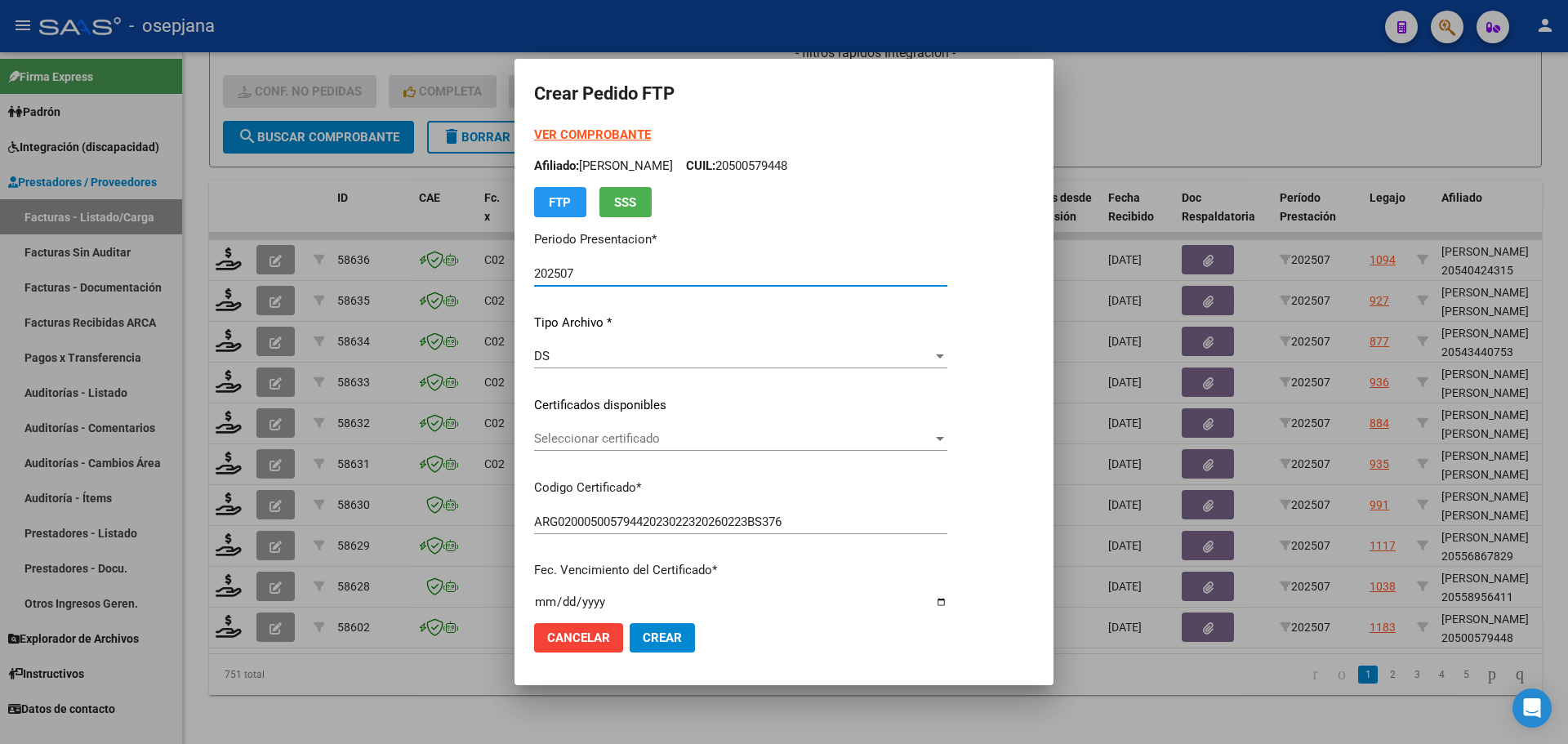
click at [632, 441] on span "Seleccionar certificado" at bounding box center [733, 439] width 398 height 15
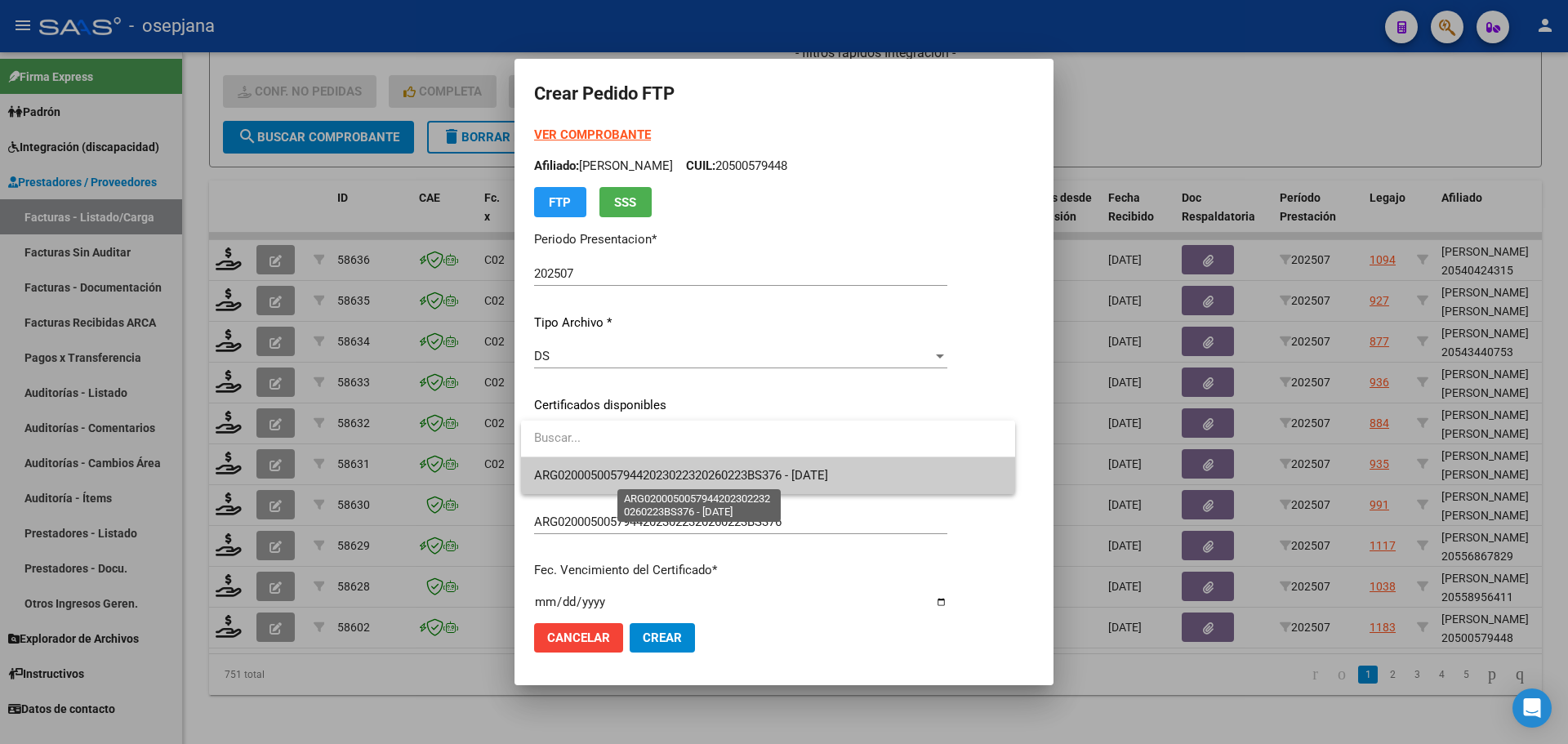
click at [640, 476] on span "ARG02000500579442023022320260223BS376 - 2026-02-23" at bounding box center [681, 476] width 294 height 15
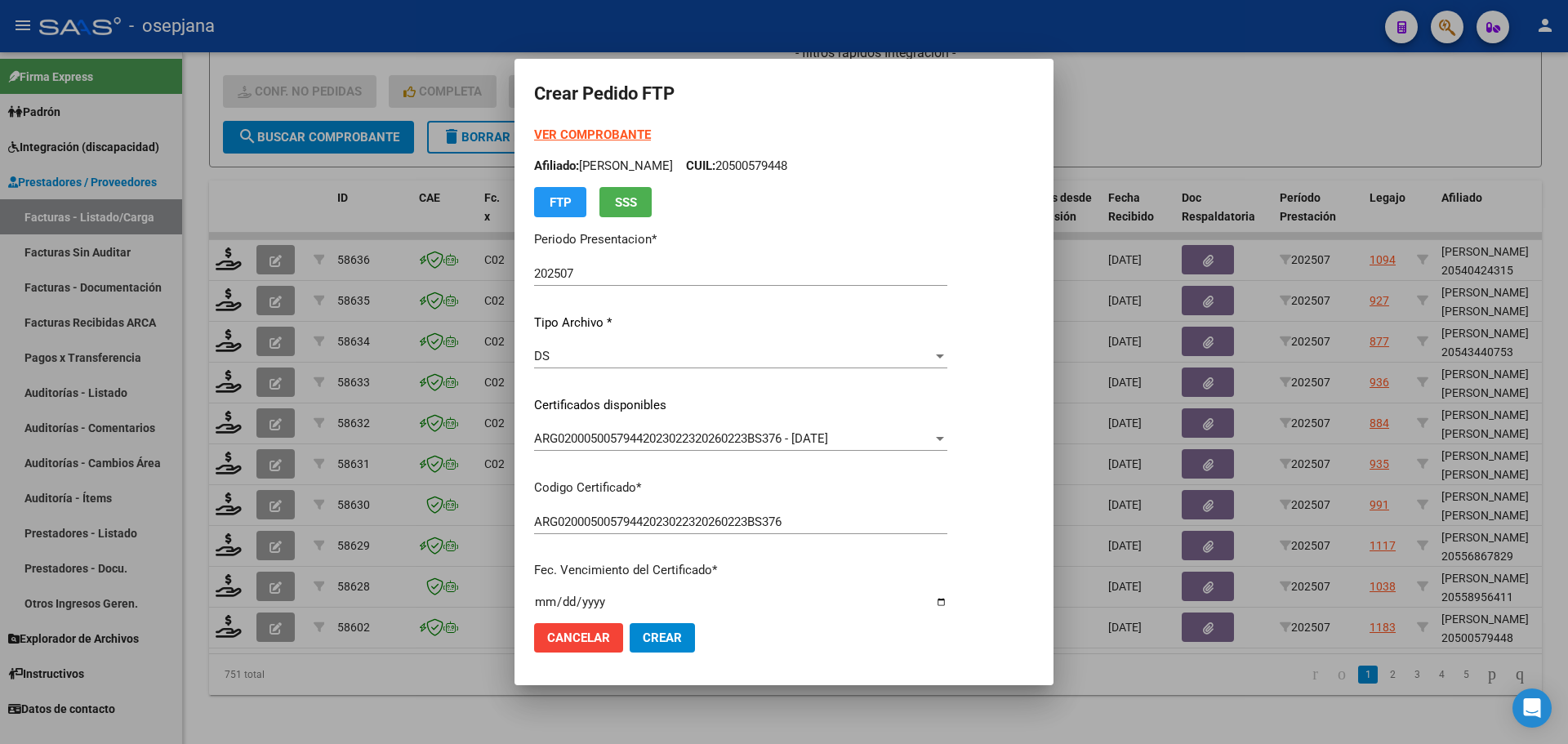
click at [606, 138] on strong "VER COMPROBANTE" at bounding box center [592, 135] width 117 height 15
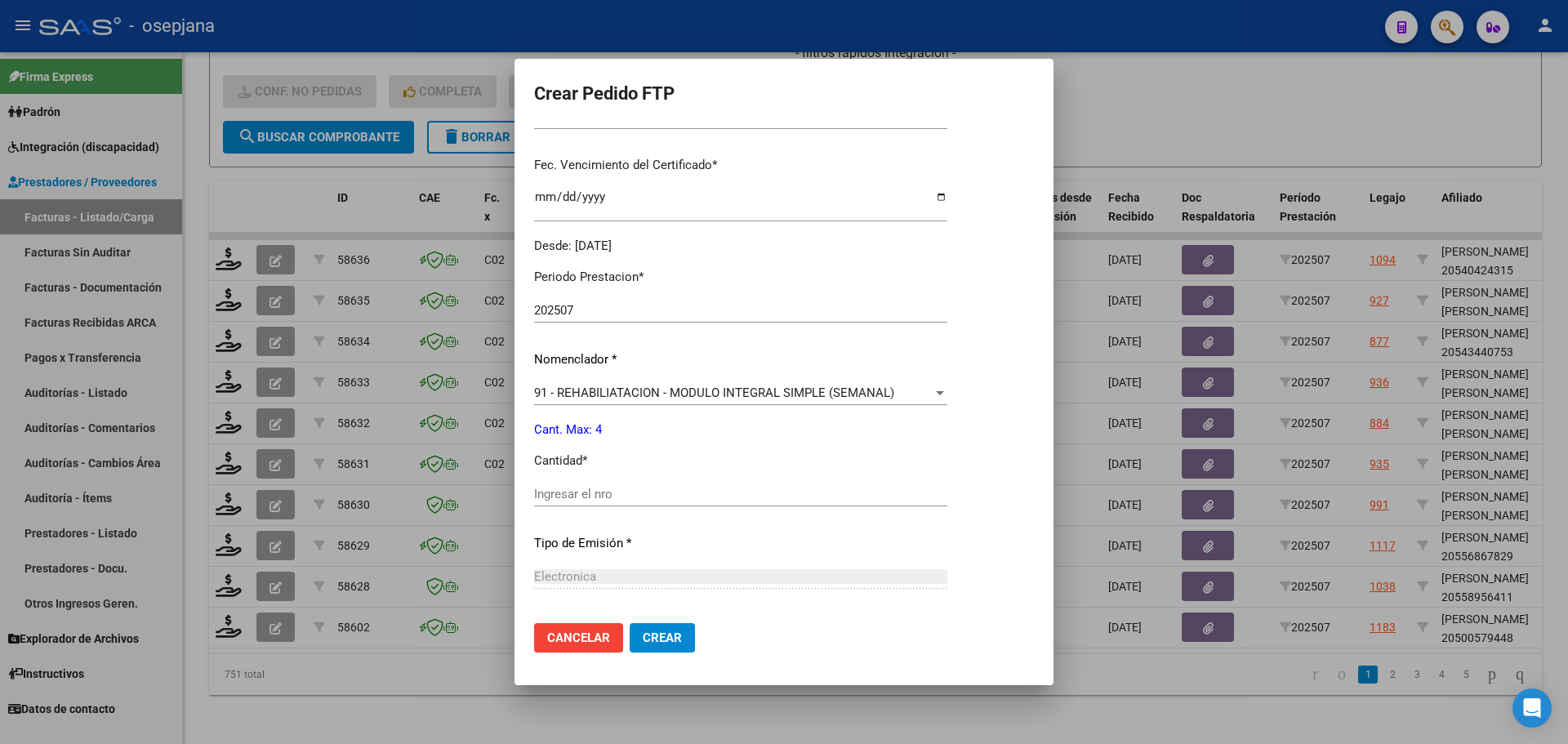
scroll to position [408, 0]
click at [574, 493] on input "Ingresar el nro" at bounding box center [740, 491] width 413 height 15
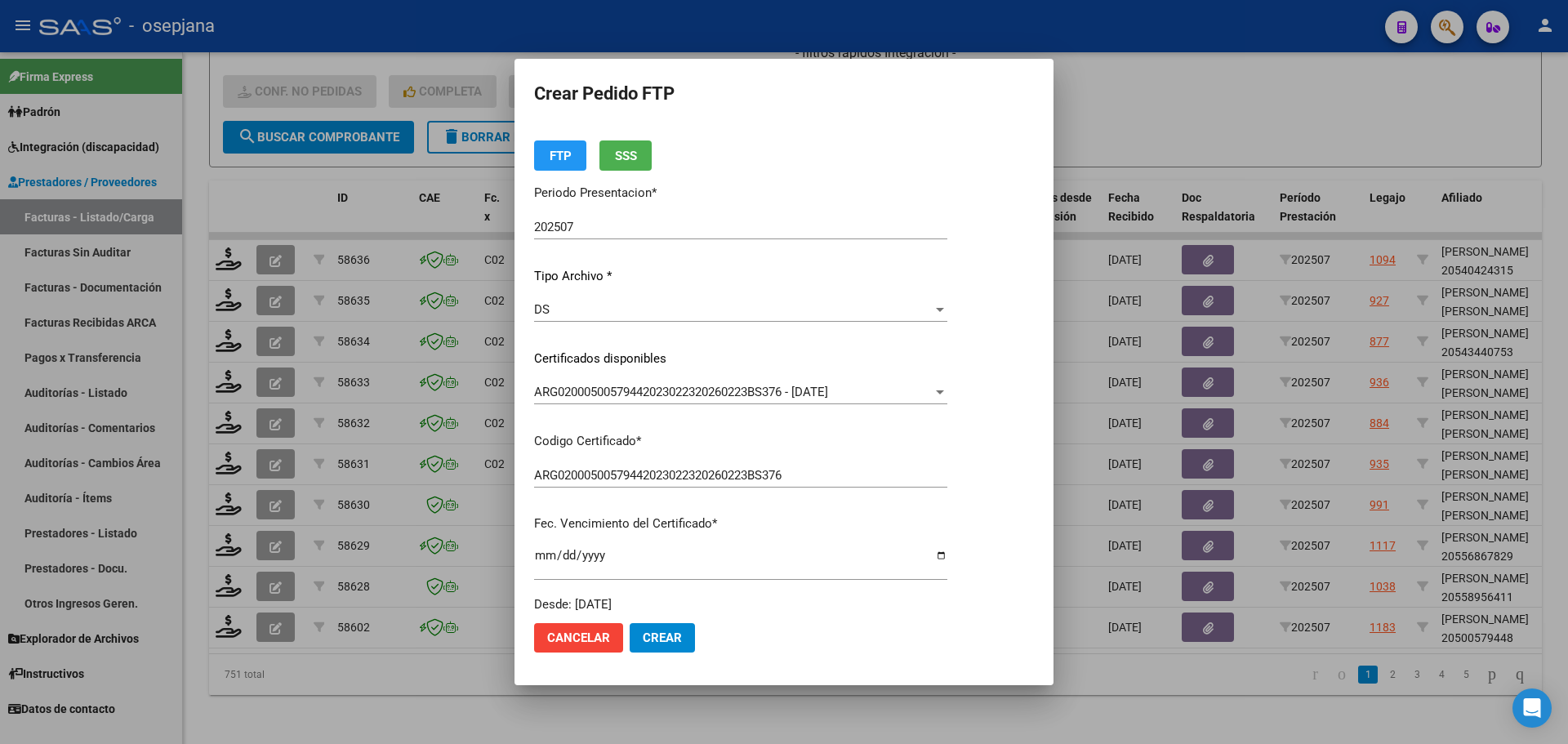
scroll to position [0, 0]
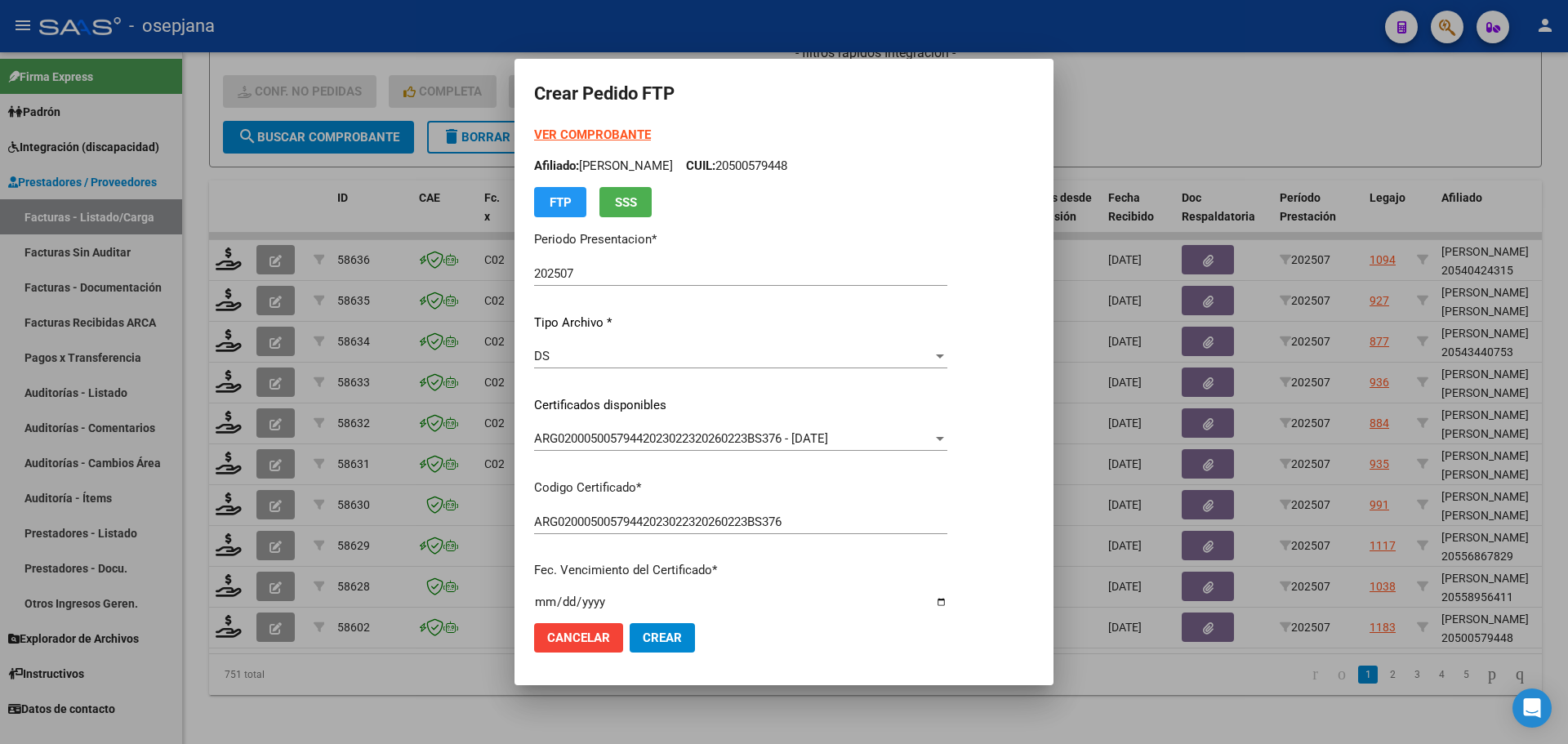
type input "4"
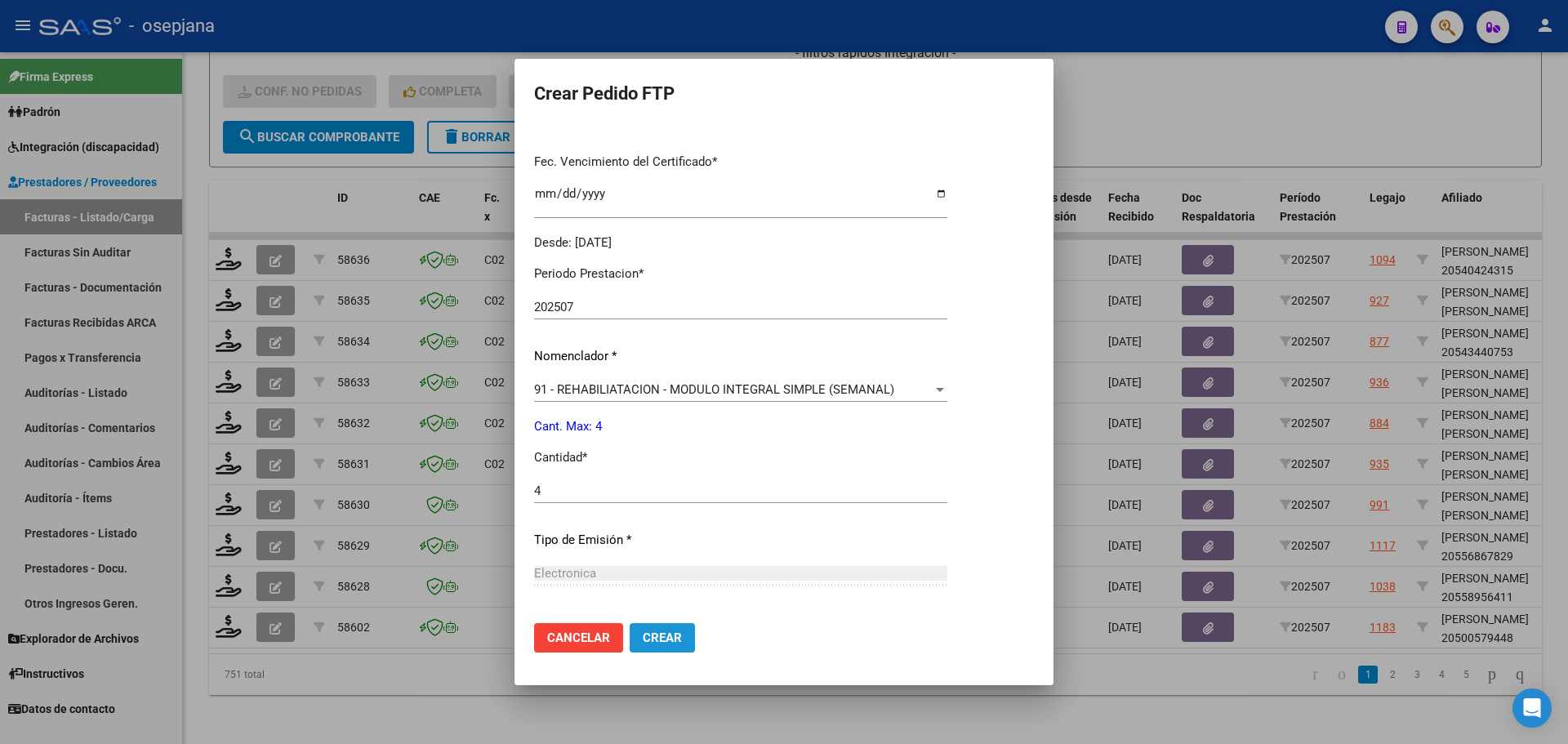
click at [679, 624] on button "Crear" at bounding box center [663, 638] width 65 height 29
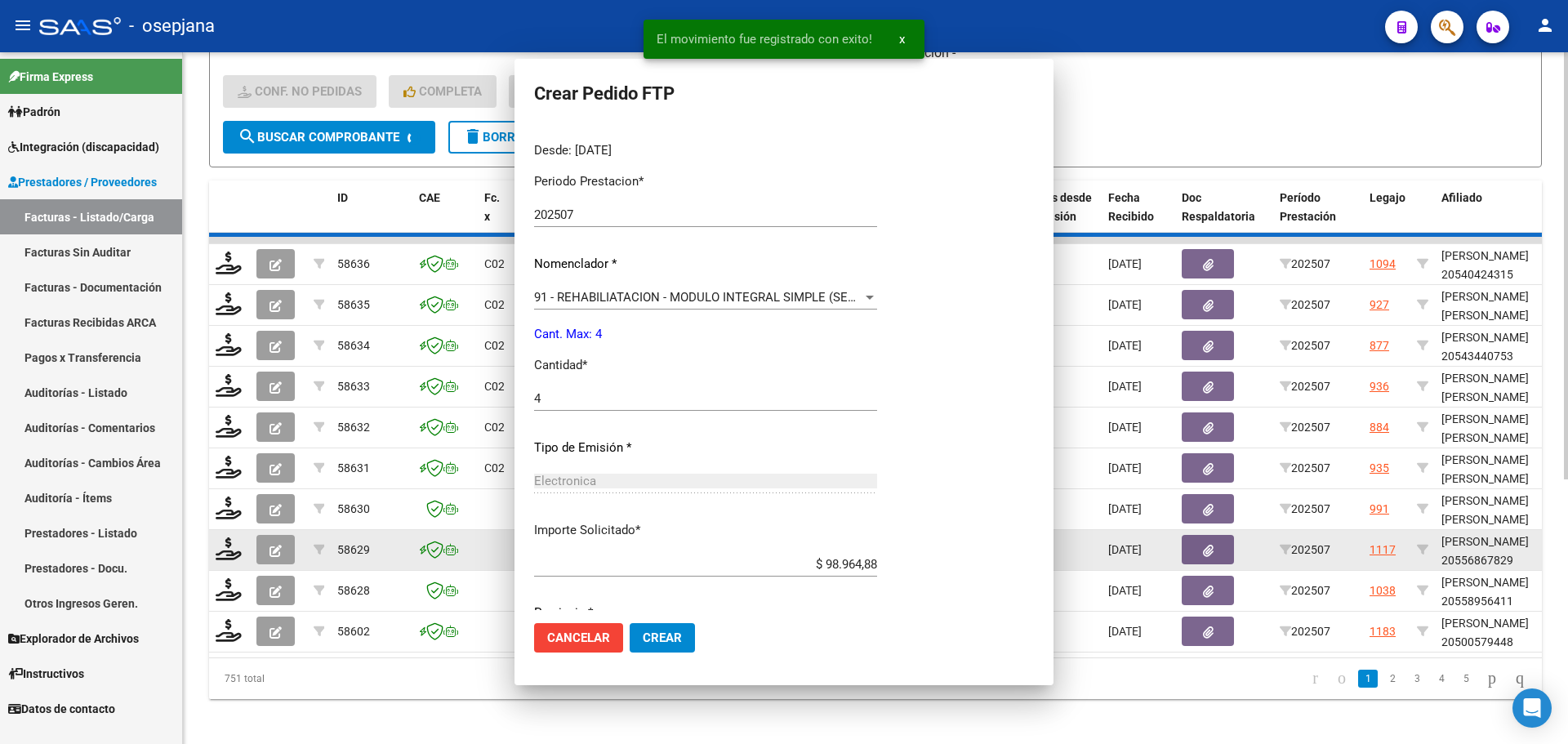
scroll to position [0, 0]
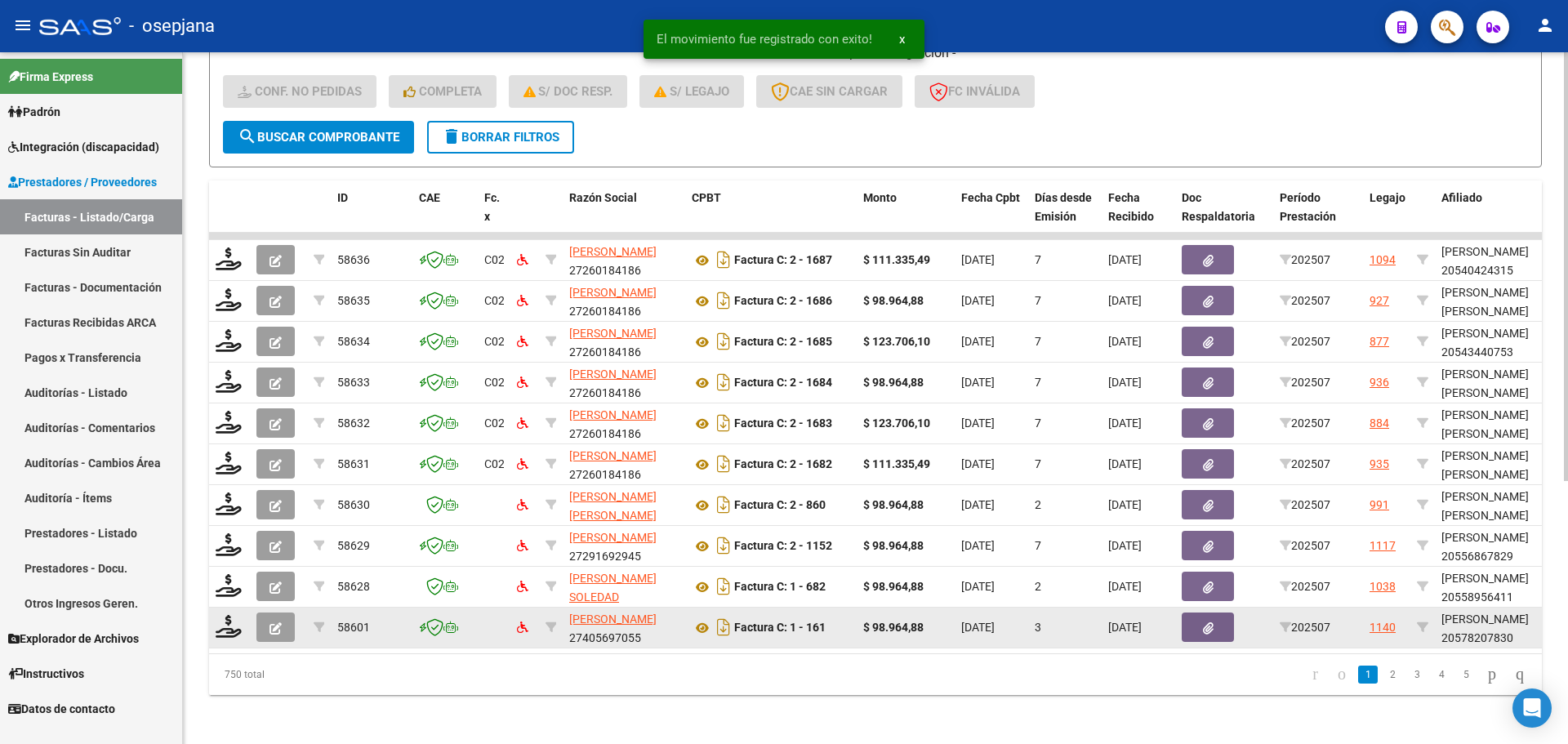
click at [244, 615] on datatable-body-cell at bounding box center [230, 628] width 41 height 40
click at [231, 631] on icon at bounding box center [229, 627] width 26 height 23
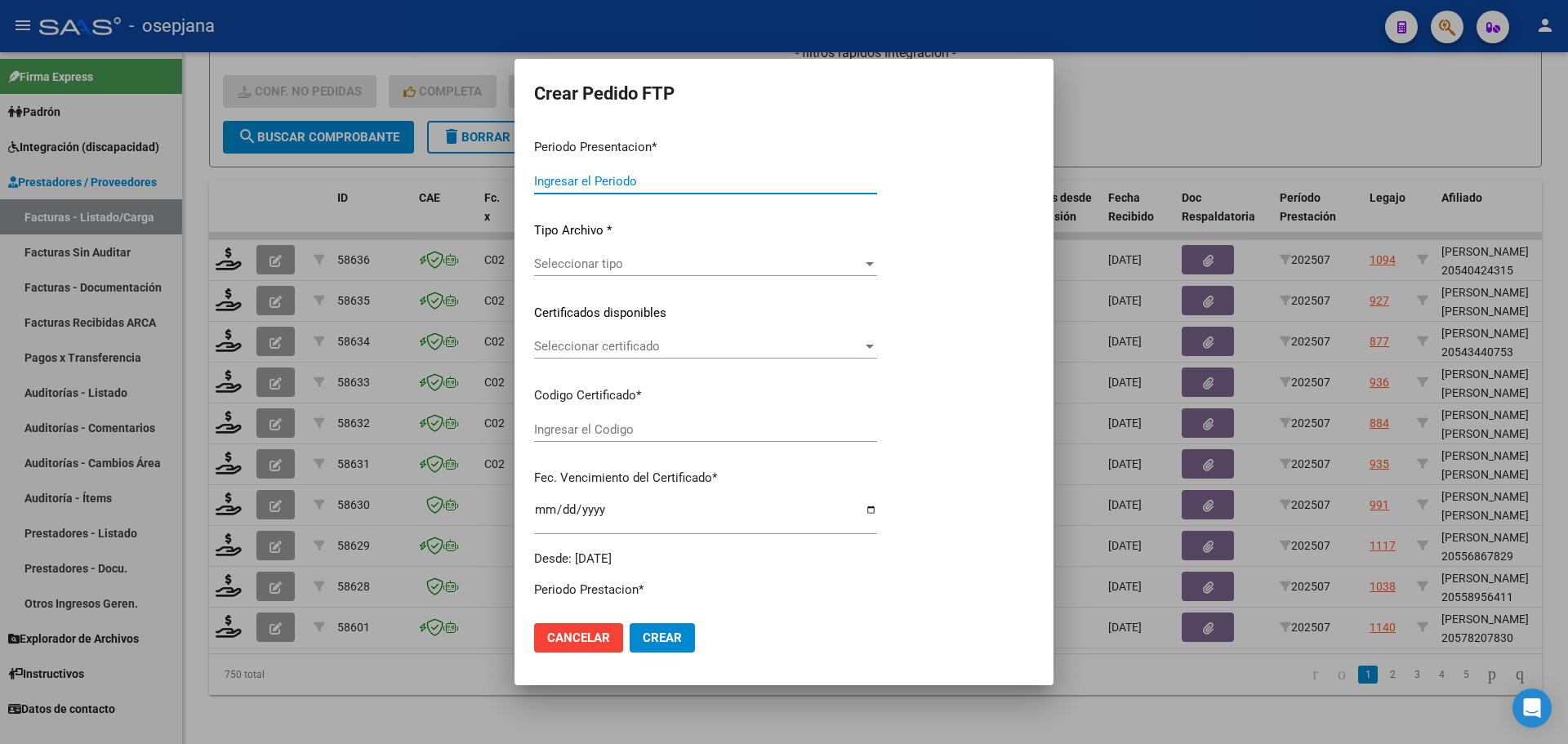
type input "202507"
type input "$ 98.964,88"
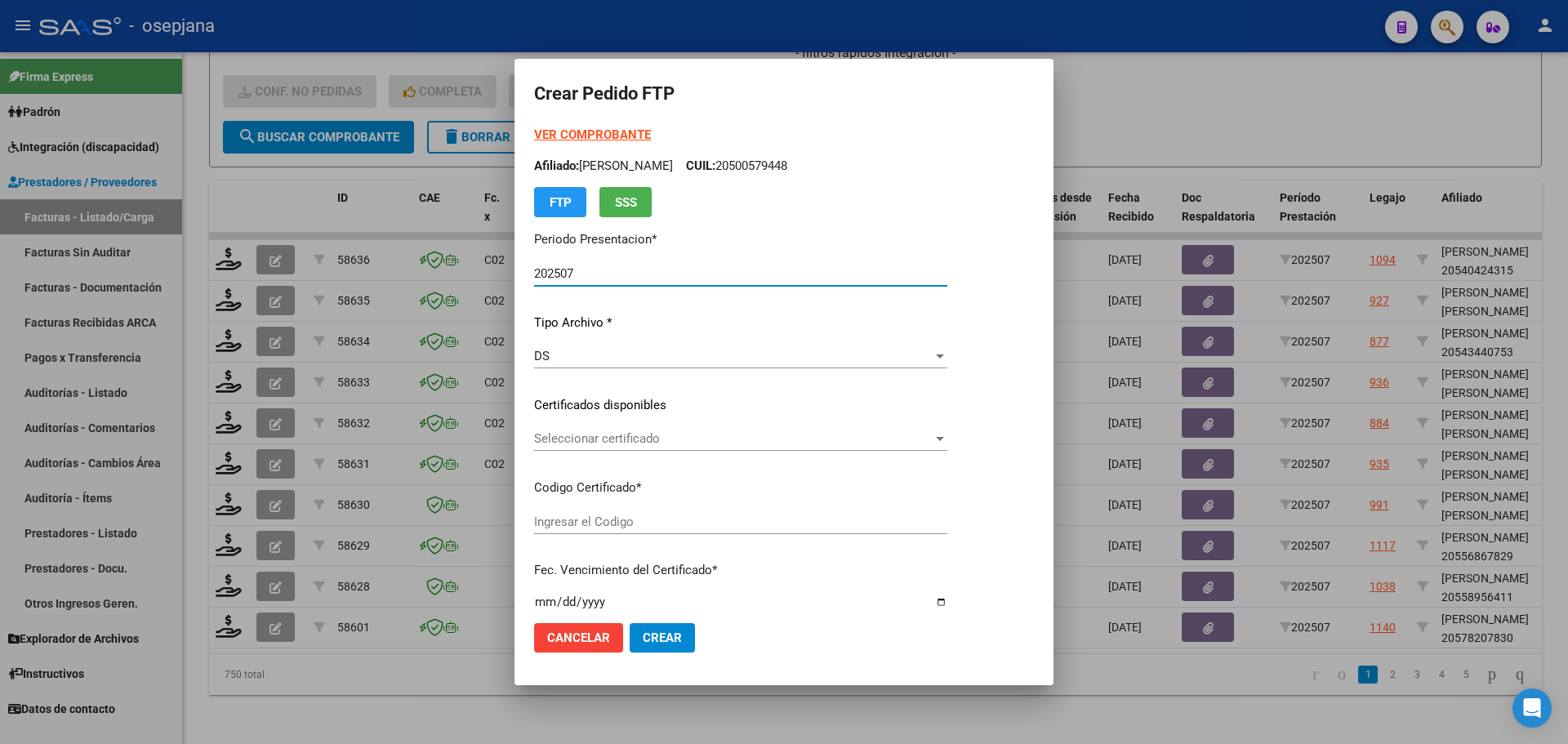
type input "ARG02000578207832024092320270923BSAS427"
type input "2027-09-23"
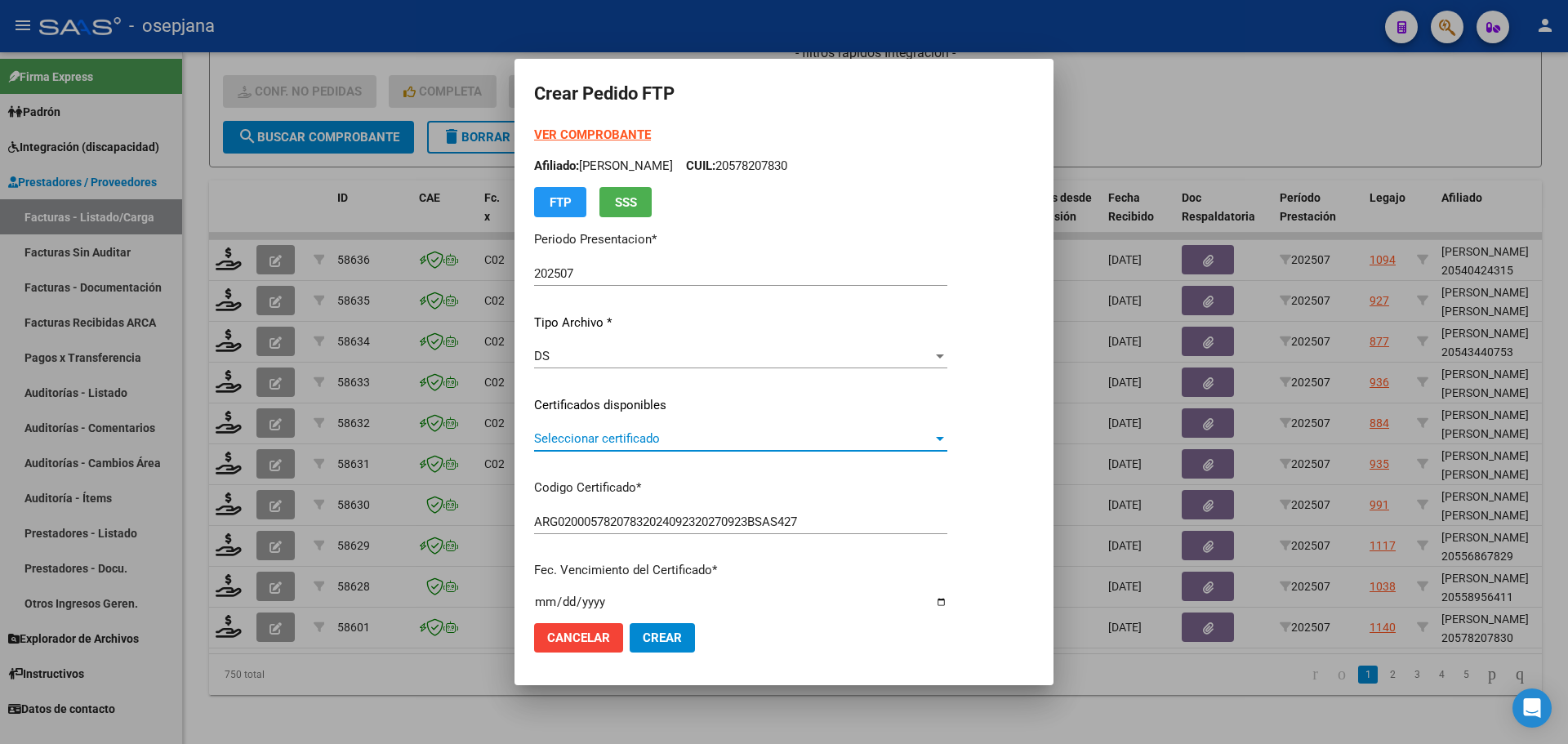
click at [667, 433] on span "Seleccionar certificado" at bounding box center [733, 439] width 398 height 15
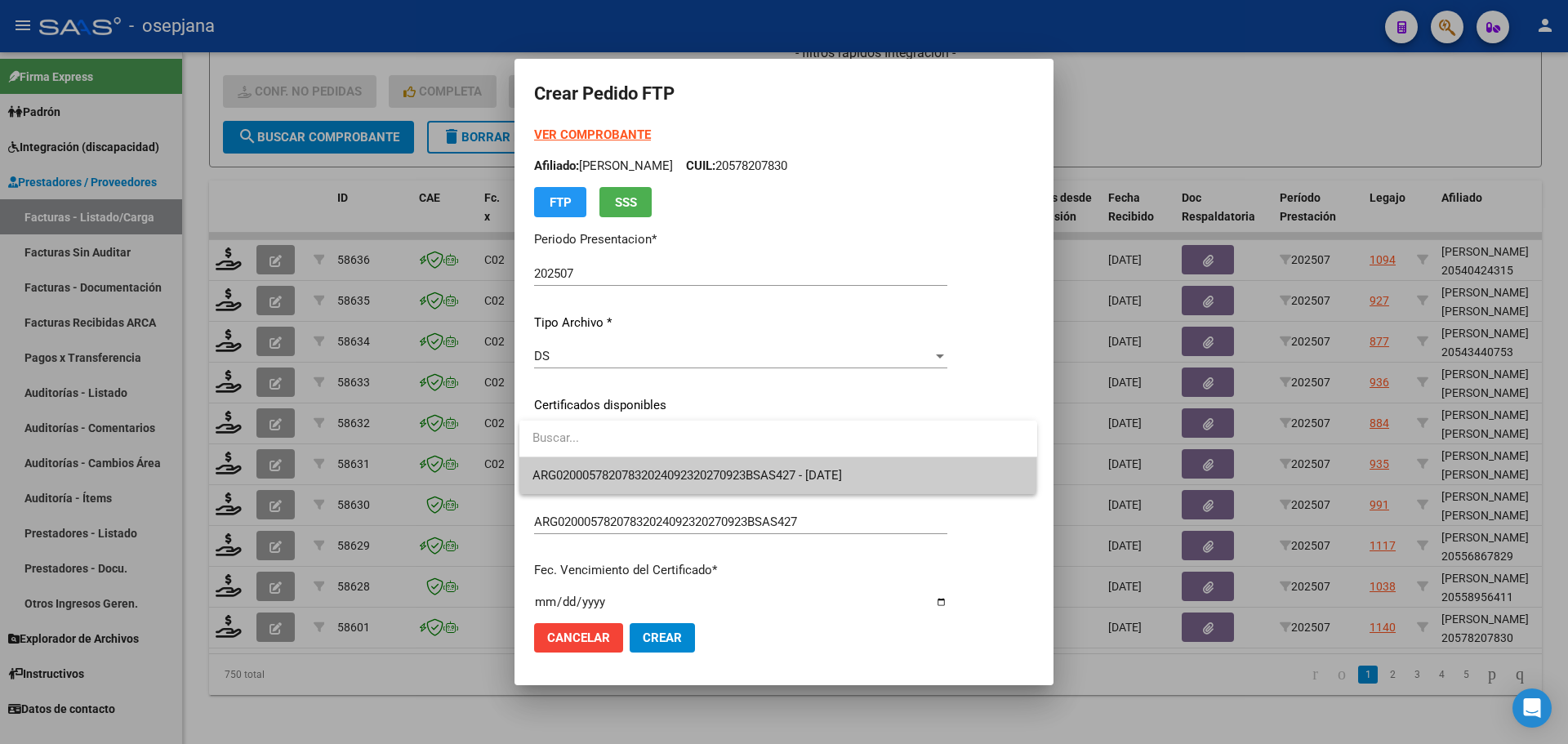
click at [669, 467] on span "ARG02000578207832024092320270923BSAS427 - 2027-09-23" at bounding box center [778, 476] width 492 height 37
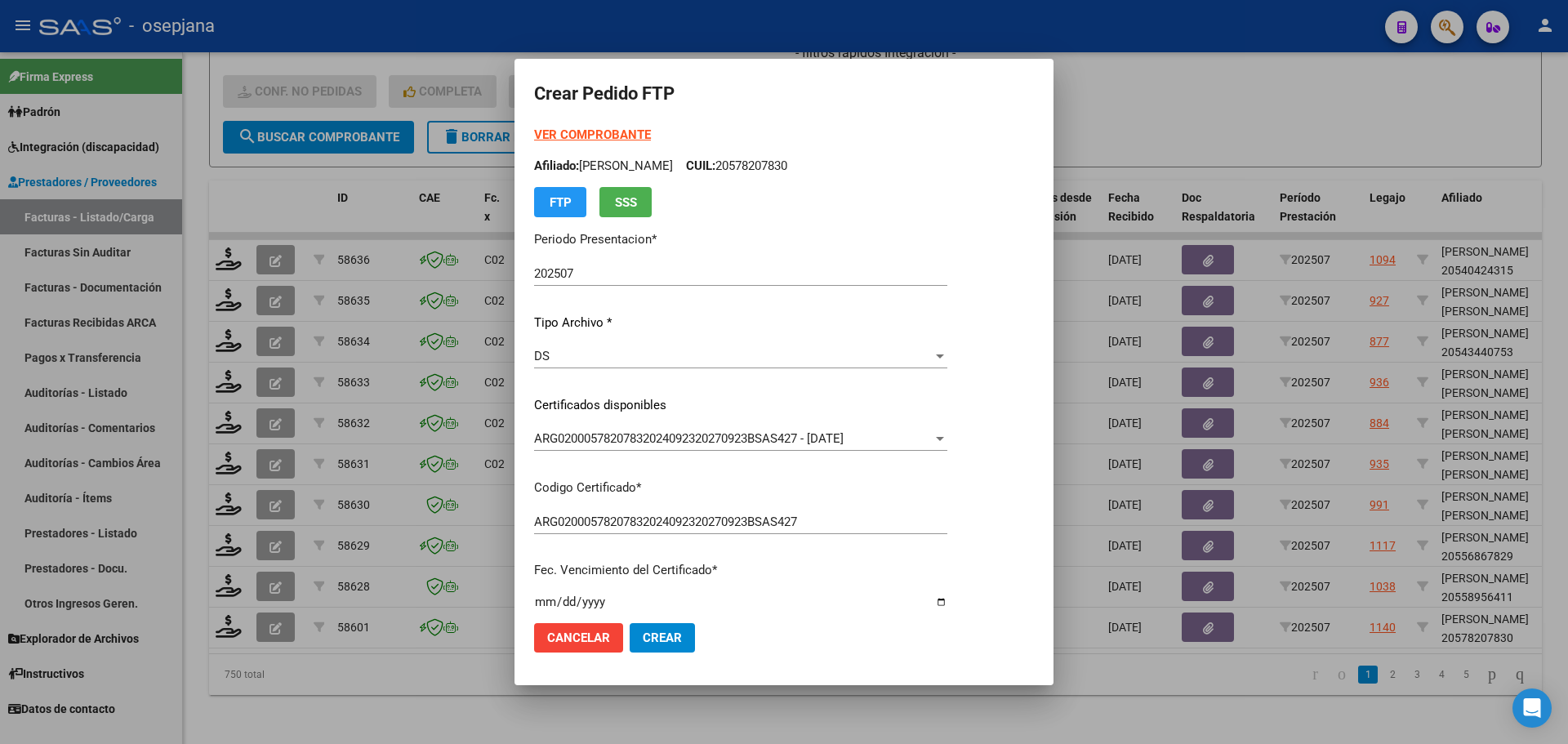
click at [616, 135] on strong "VER COMPROBANTE" at bounding box center [592, 135] width 117 height 15
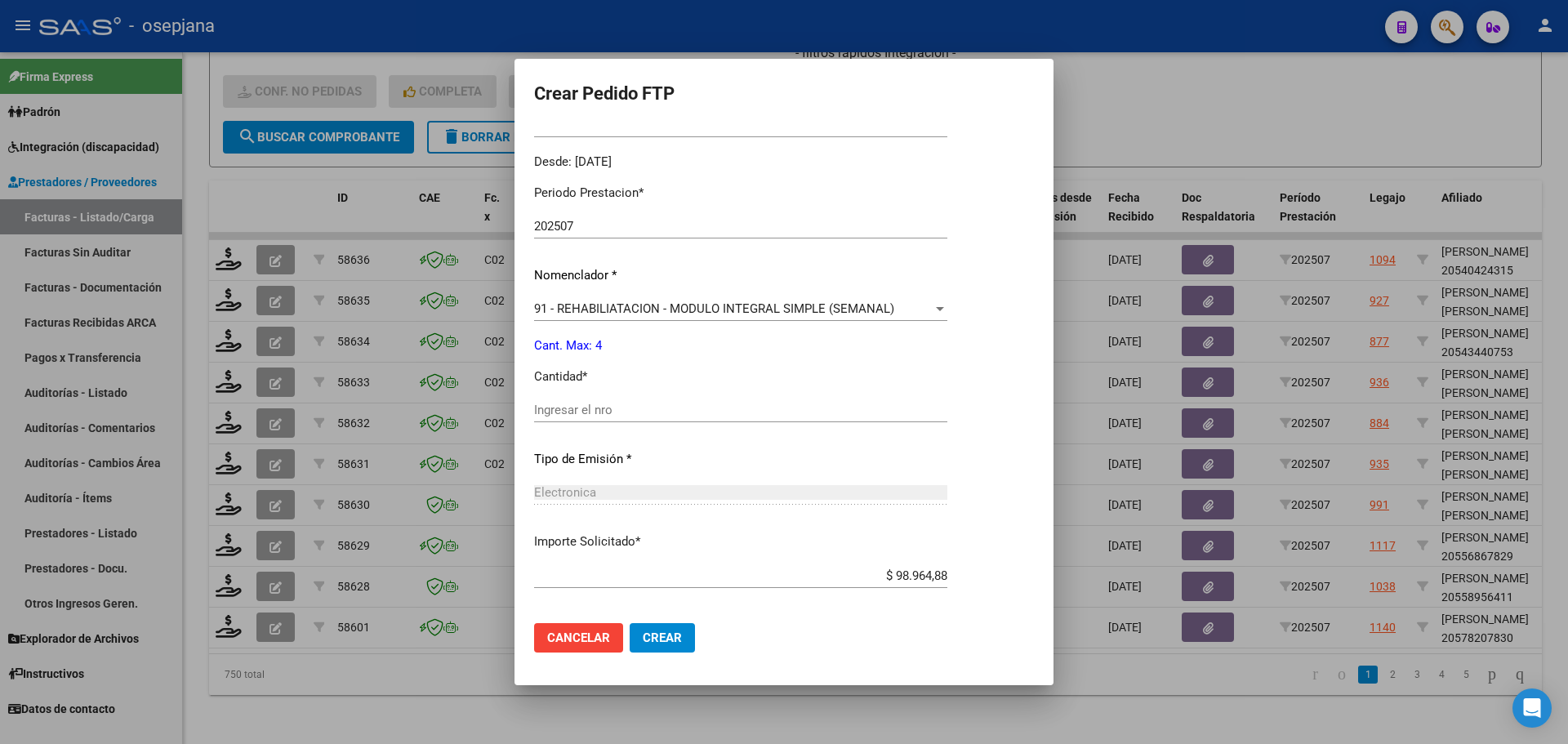
scroll to position [490, 0]
click at [564, 404] on input "Ingresar el nro" at bounding box center [740, 409] width 413 height 15
type input "4"
click at [676, 634] on span "Crear" at bounding box center [663, 638] width 39 height 15
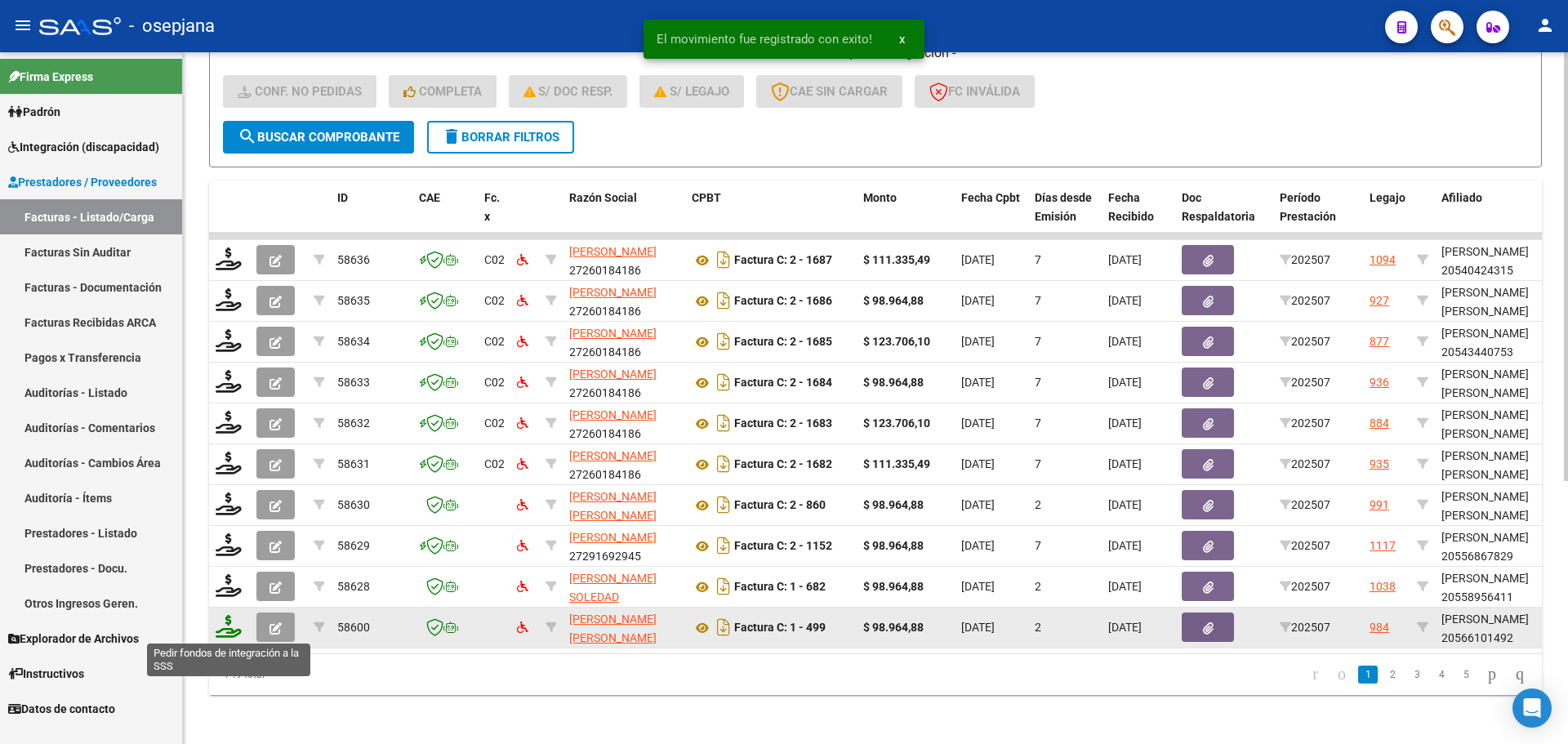
click at [233, 634] on icon at bounding box center [229, 627] width 26 height 23
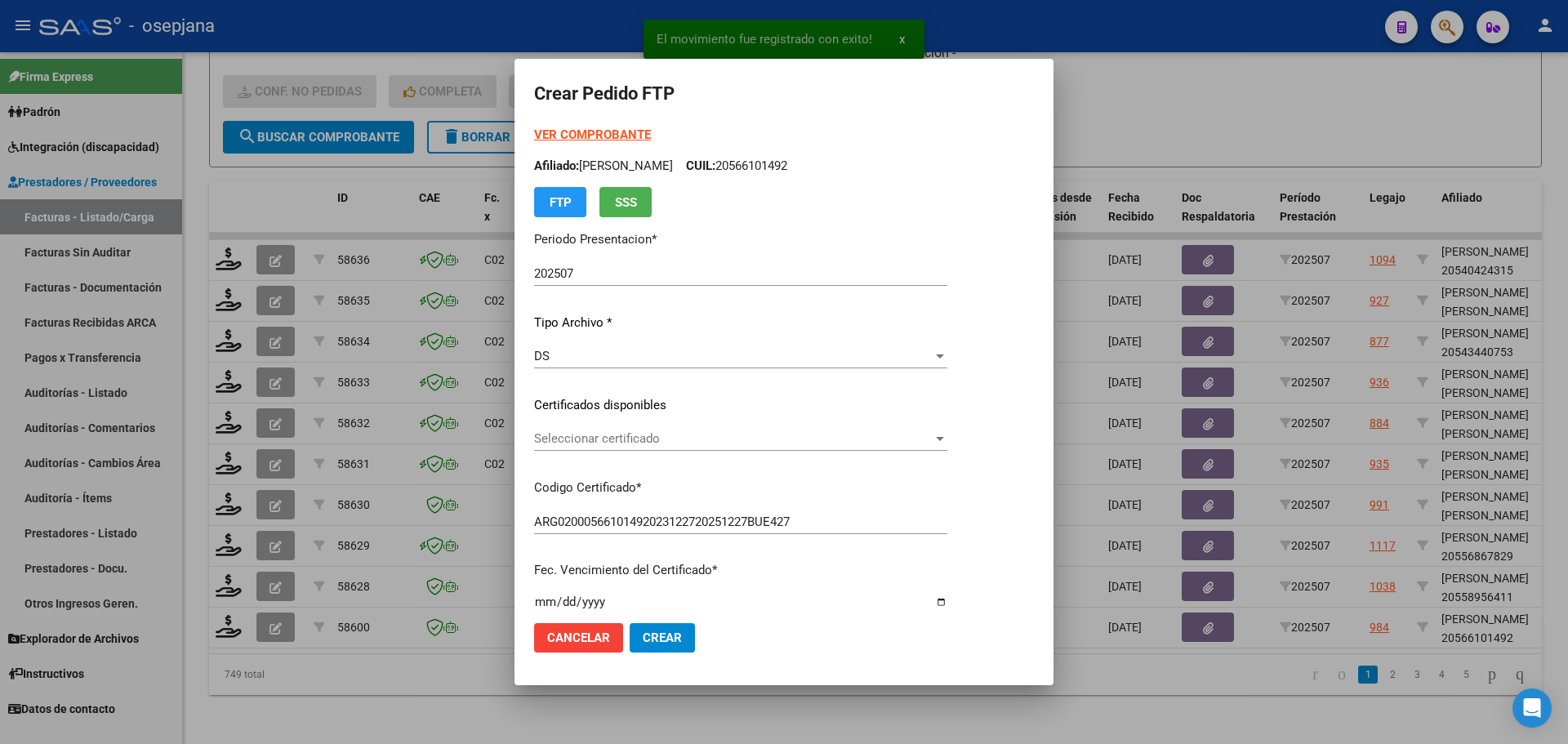
click at [699, 449] on div "Seleccionar certificado Seleccionar certificado" at bounding box center [740, 439] width 413 height 25
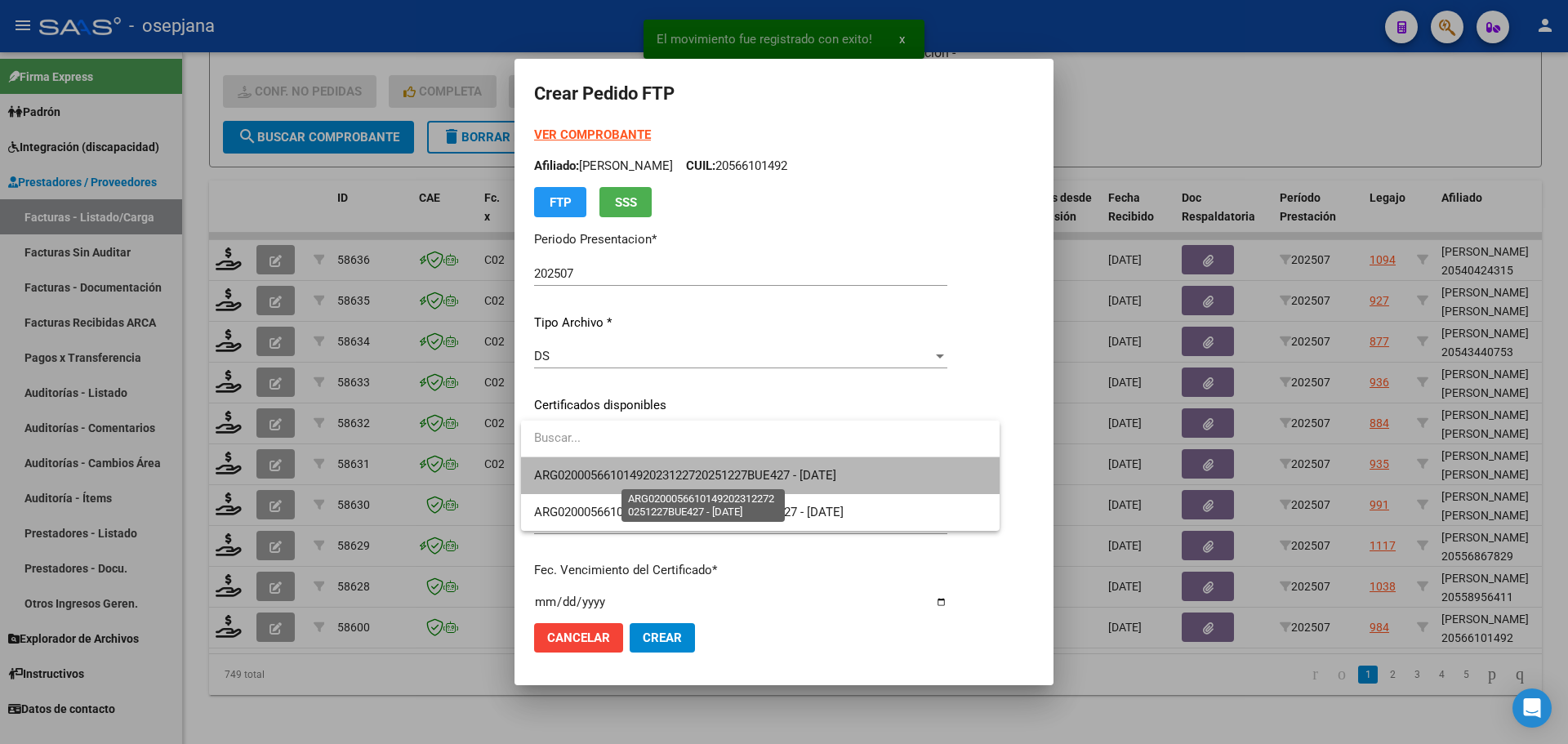
click at [707, 470] on span "ARG02000566101492023122720251227BUE427 - 2025-12-27" at bounding box center [685, 476] width 302 height 15
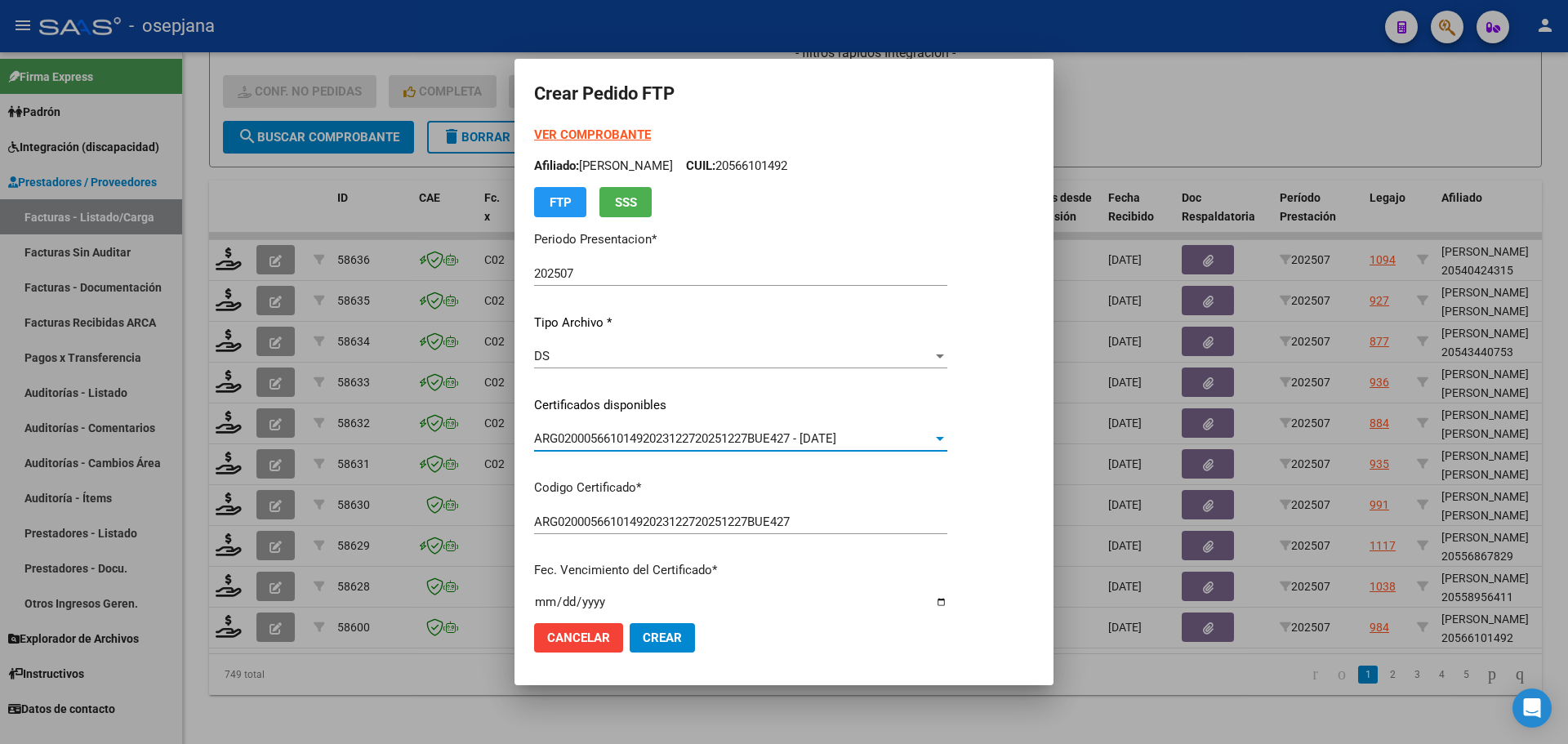
click at [590, 124] on form "Crear Pedido FTP VER COMPROBANTE ARCA Padrón Afiliado: PONS LUCA NICOLAS CUIL: …" at bounding box center [784, 372] width 500 height 587
click at [587, 131] on strong "VER COMPROBANTE" at bounding box center [592, 135] width 117 height 15
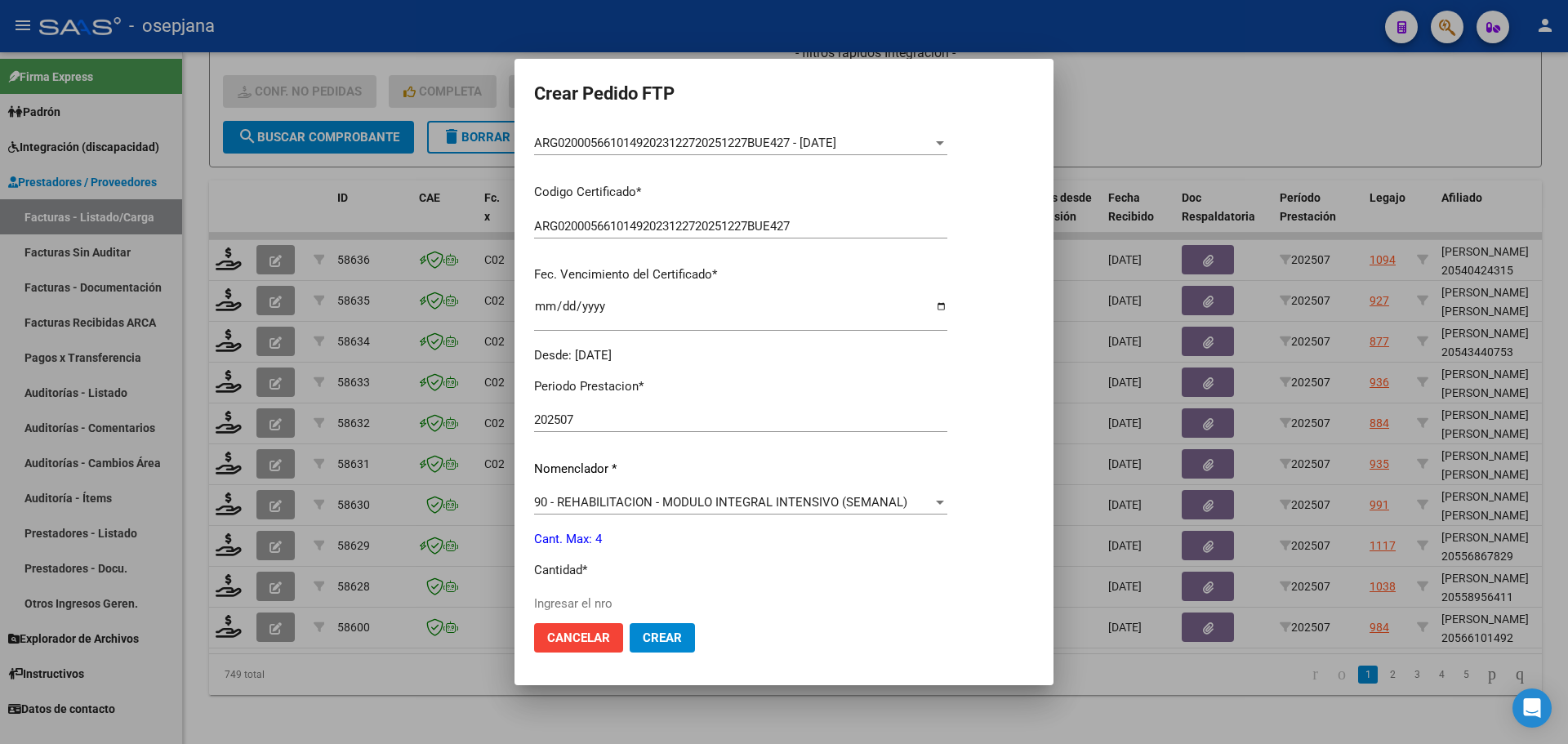
scroll to position [327, 0]
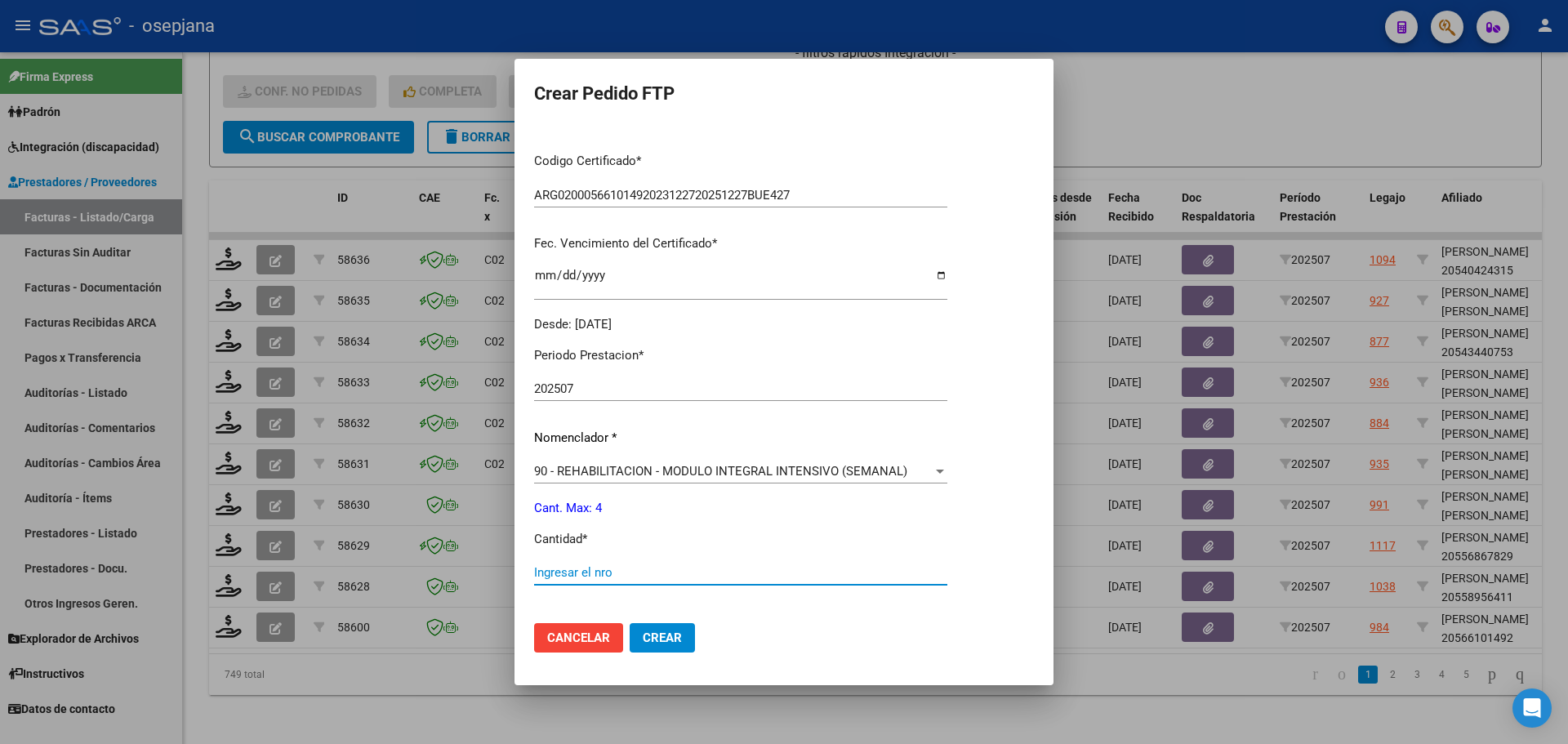
click at [559, 570] on input "Ingresar el nro" at bounding box center [740, 573] width 413 height 15
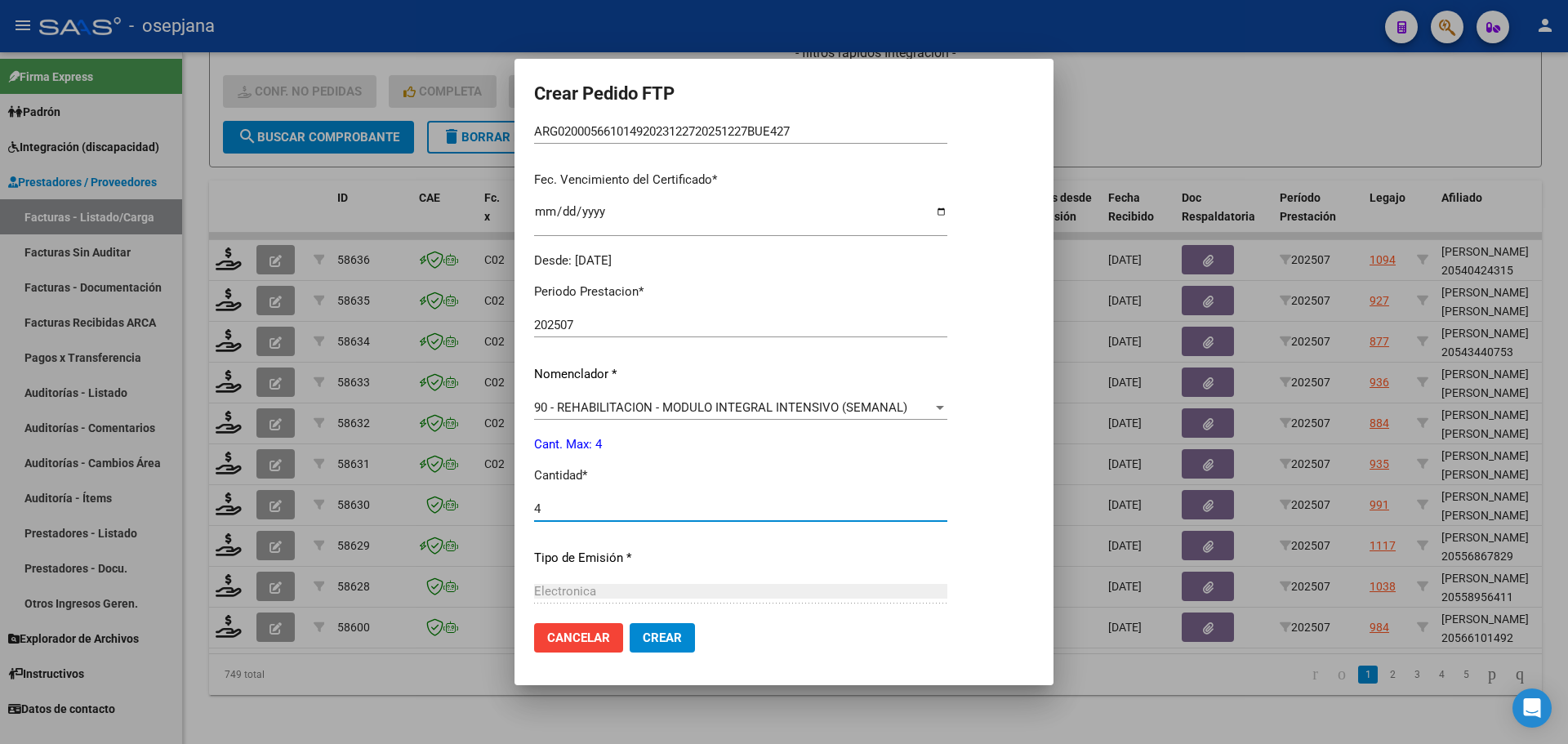
scroll to position [566, 0]
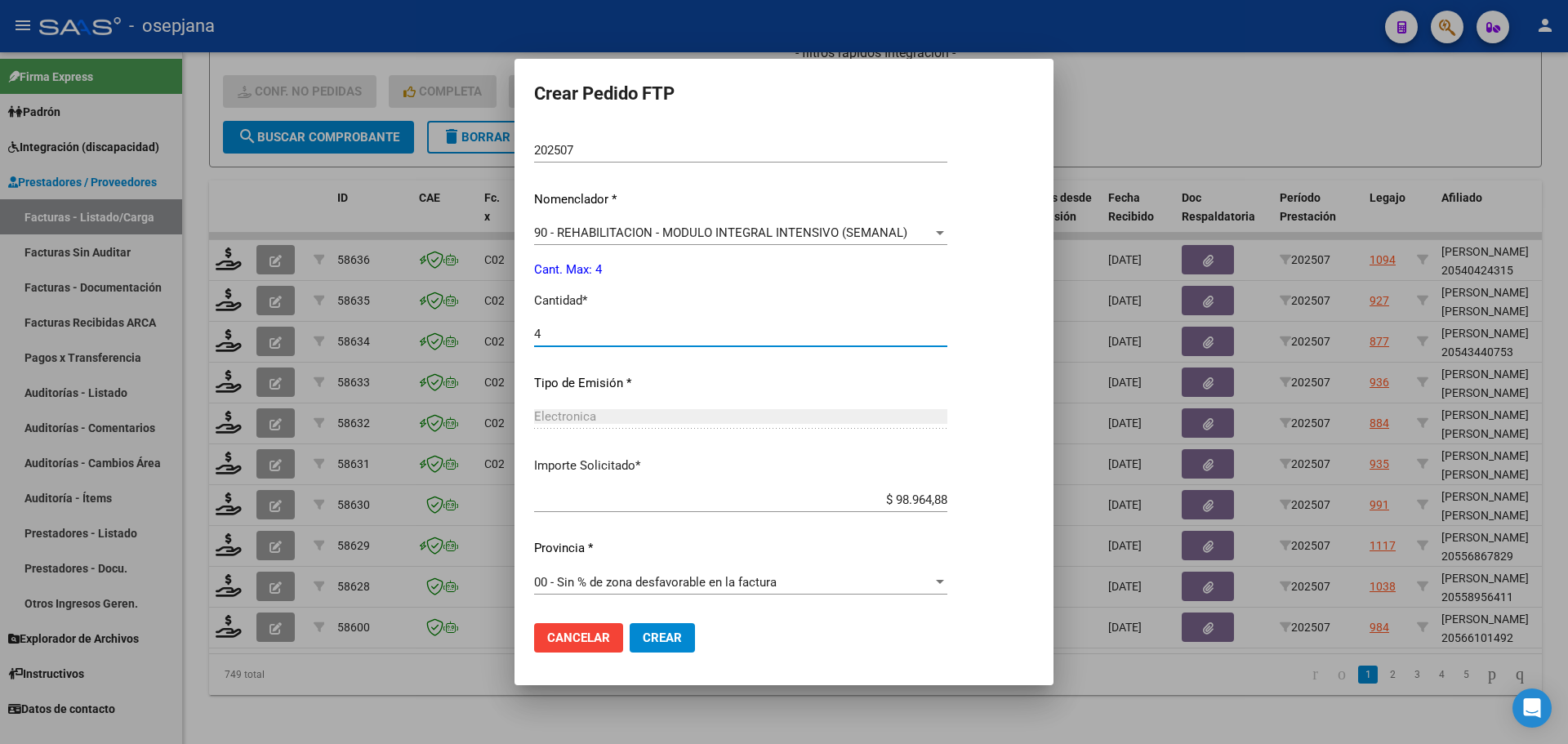
click at [676, 637] on span "Crear" at bounding box center [663, 638] width 39 height 15
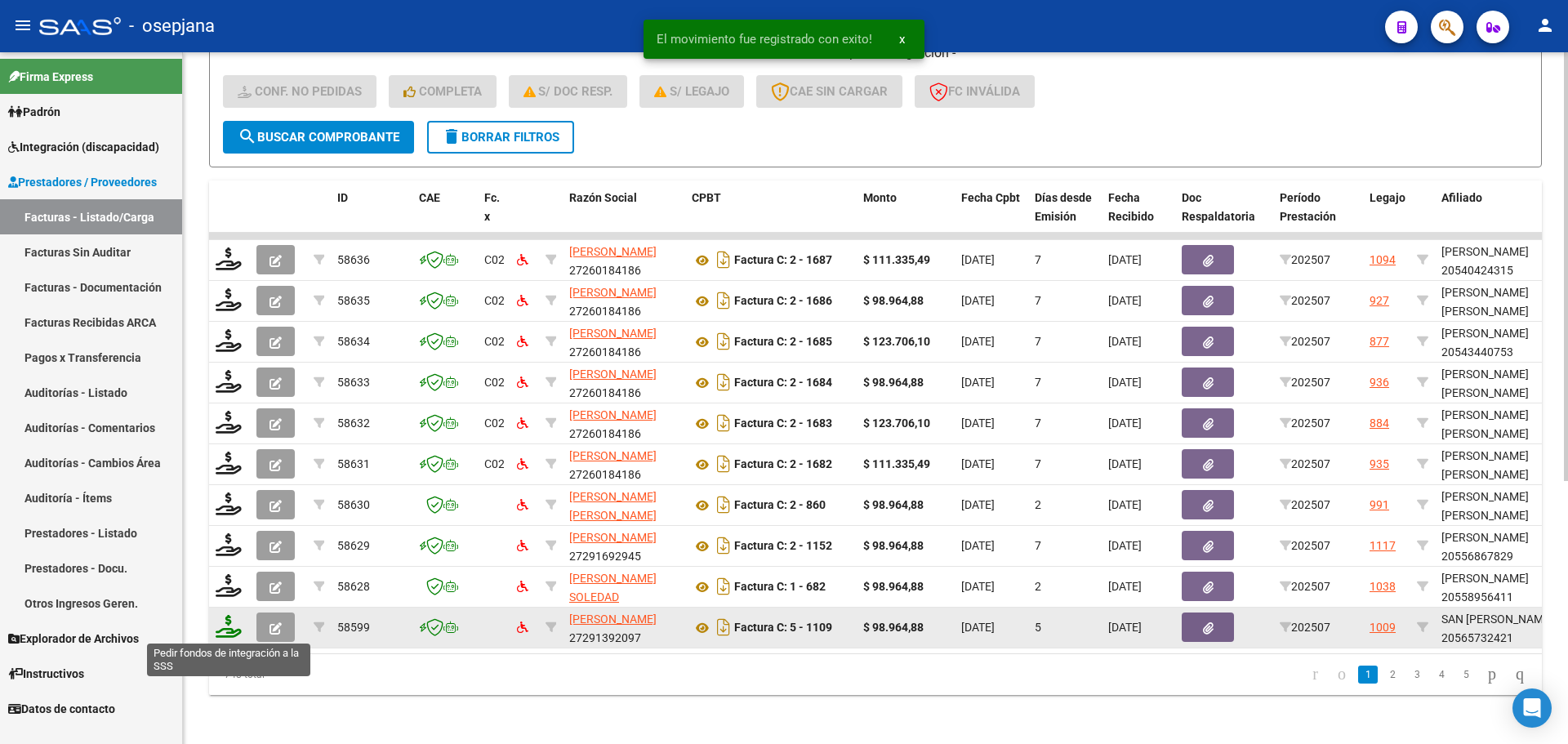
click at [222, 620] on icon at bounding box center [229, 627] width 26 height 23
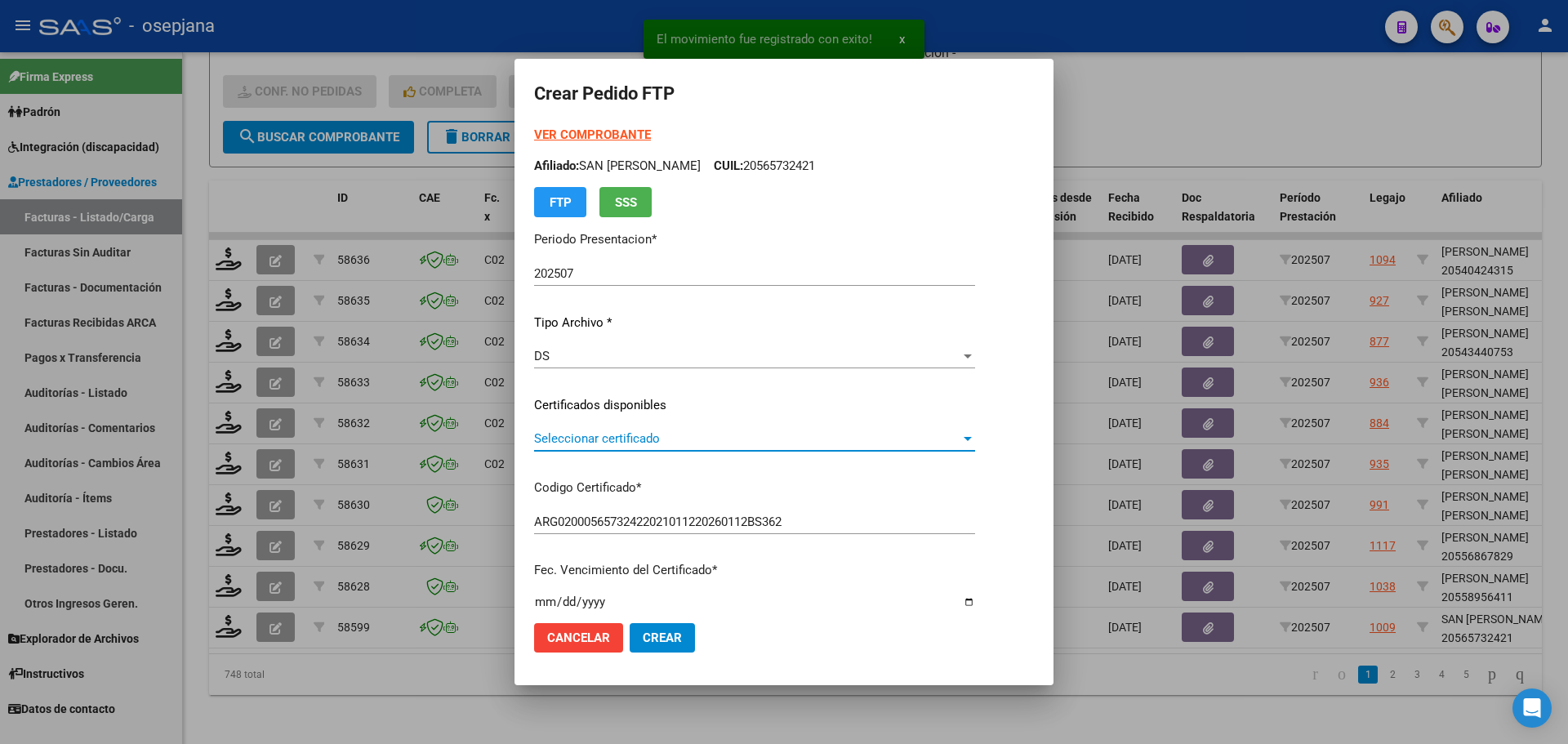
click at [639, 439] on span "Seleccionar certificado" at bounding box center [747, 439] width 426 height 15
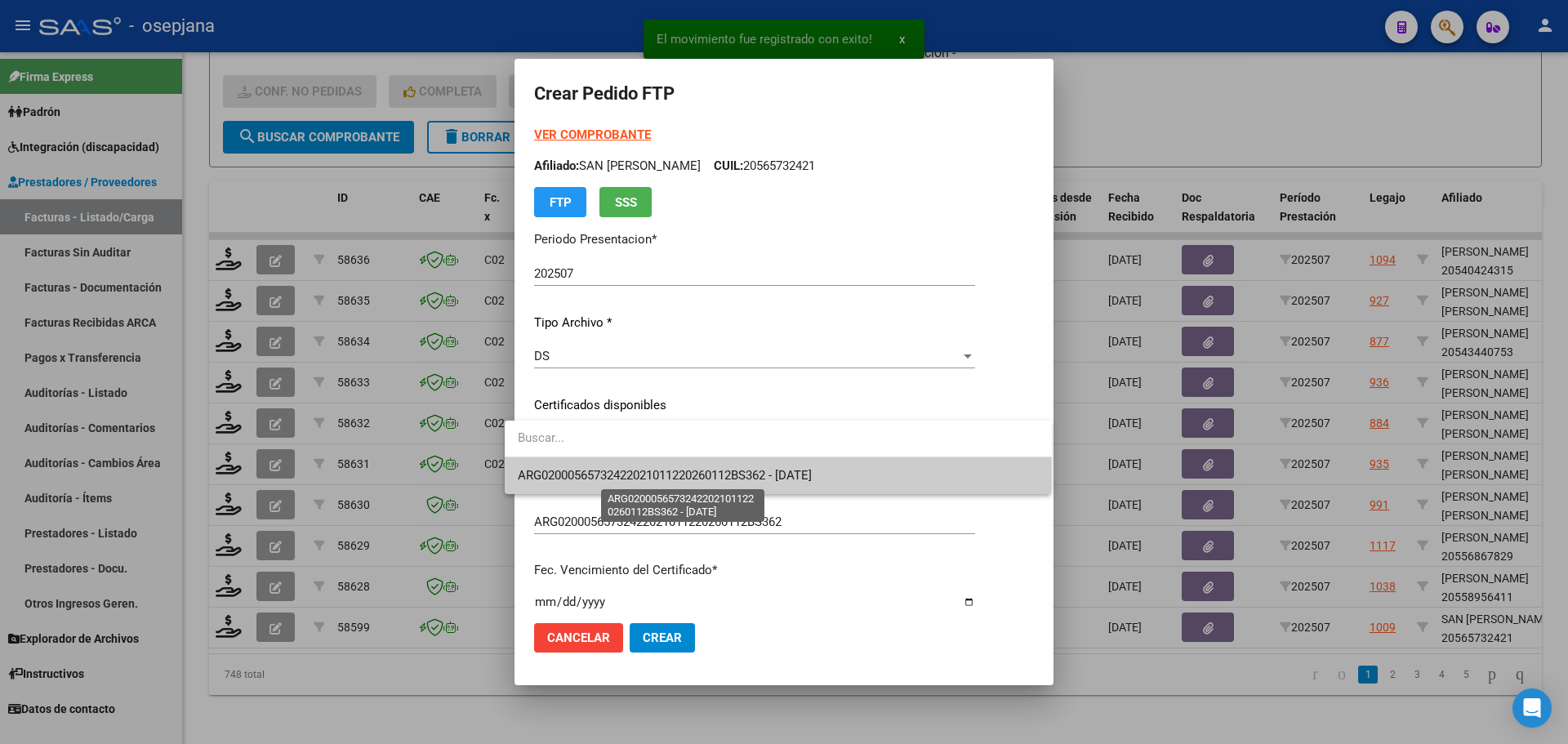
click at [641, 472] on span "ARG02000565732422021011220260112BS362 - 2026-01-12" at bounding box center [664, 476] width 294 height 15
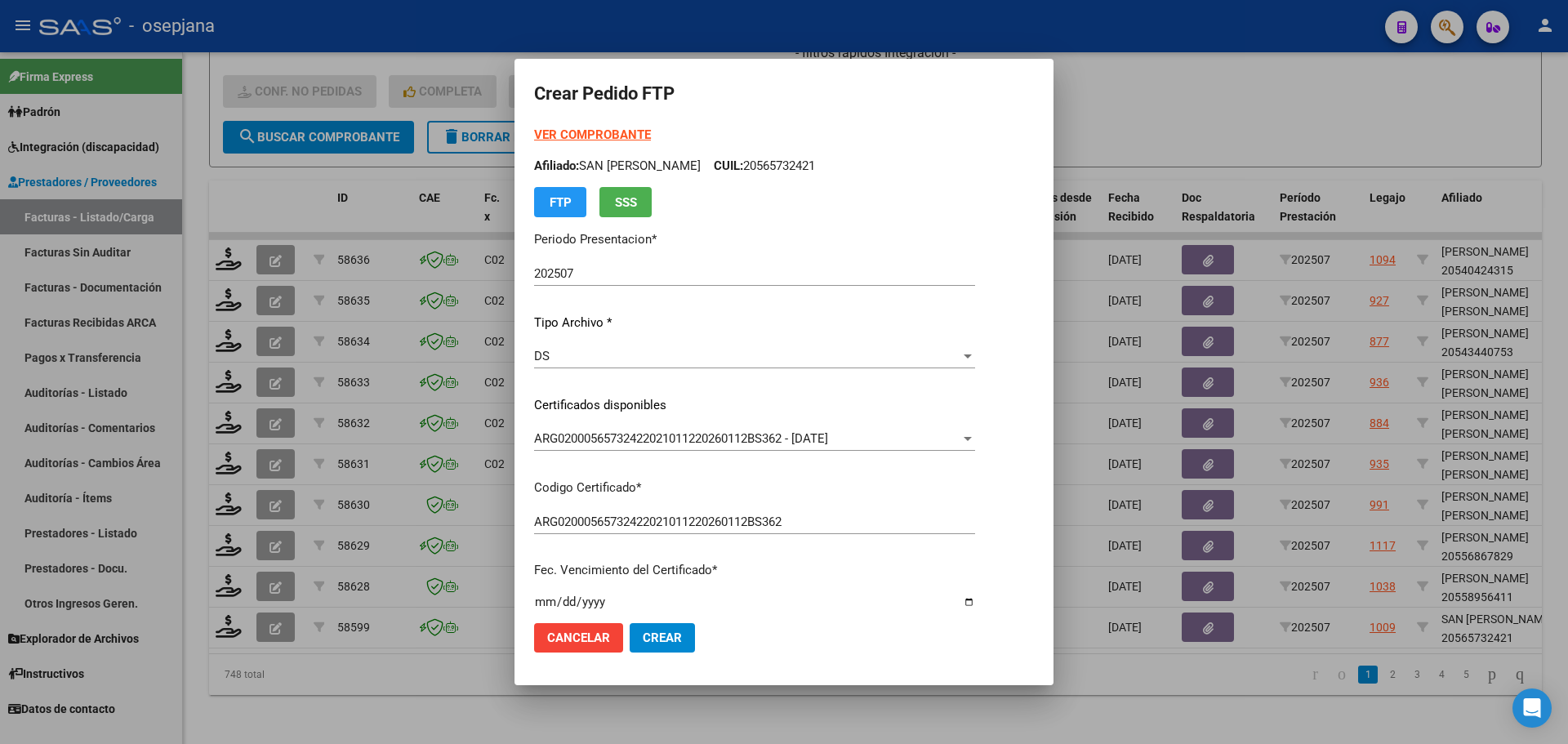
click at [591, 131] on strong "VER COMPROBANTE" at bounding box center [592, 135] width 117 height 15
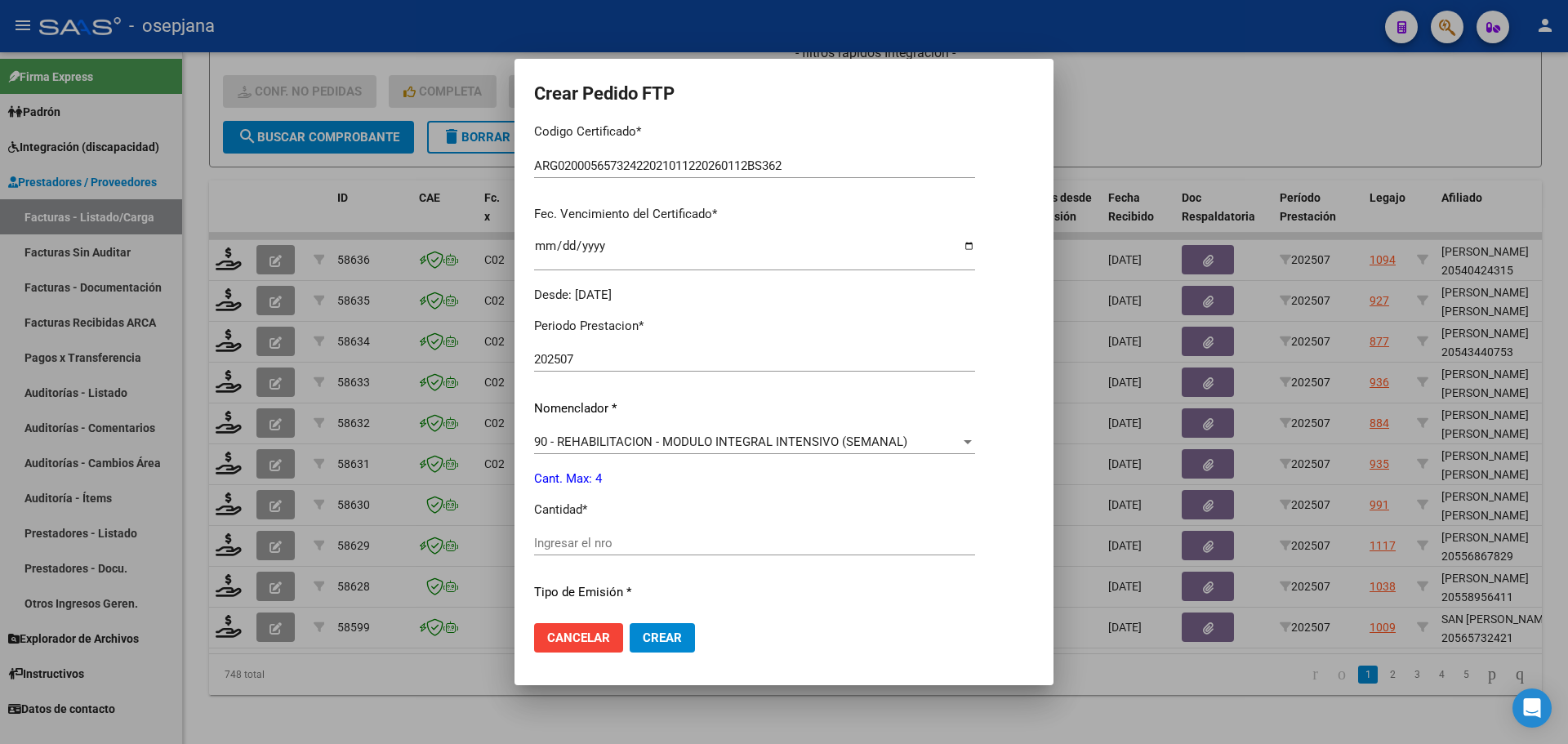
scroll to position [408, 0]
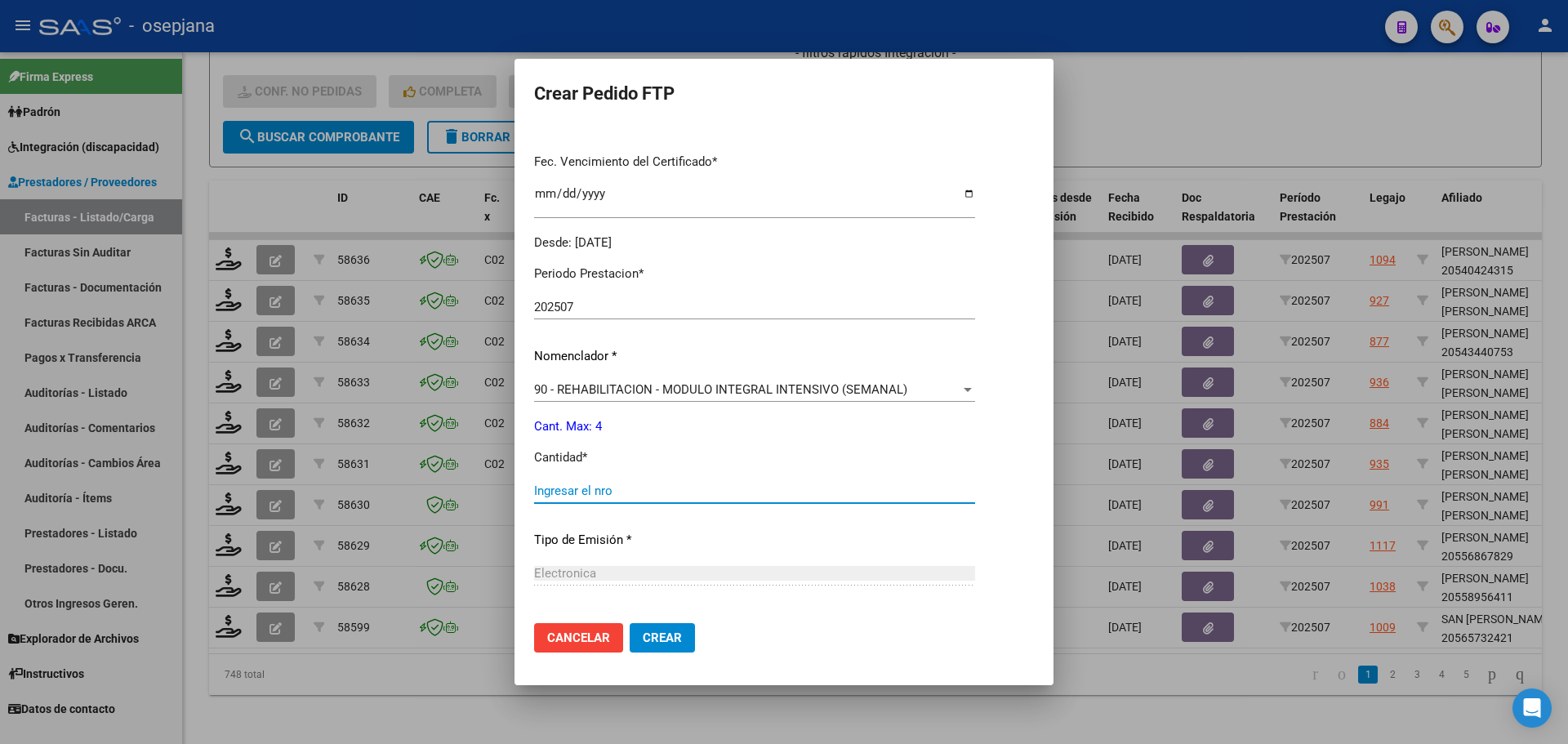
click at [564, 487] on input "Ingresar el nro" at bounding box center [754, 491] width 441 height 15
click at [644, 640] on span "Crear" at bounding box center [663, 638] width 39 height 15
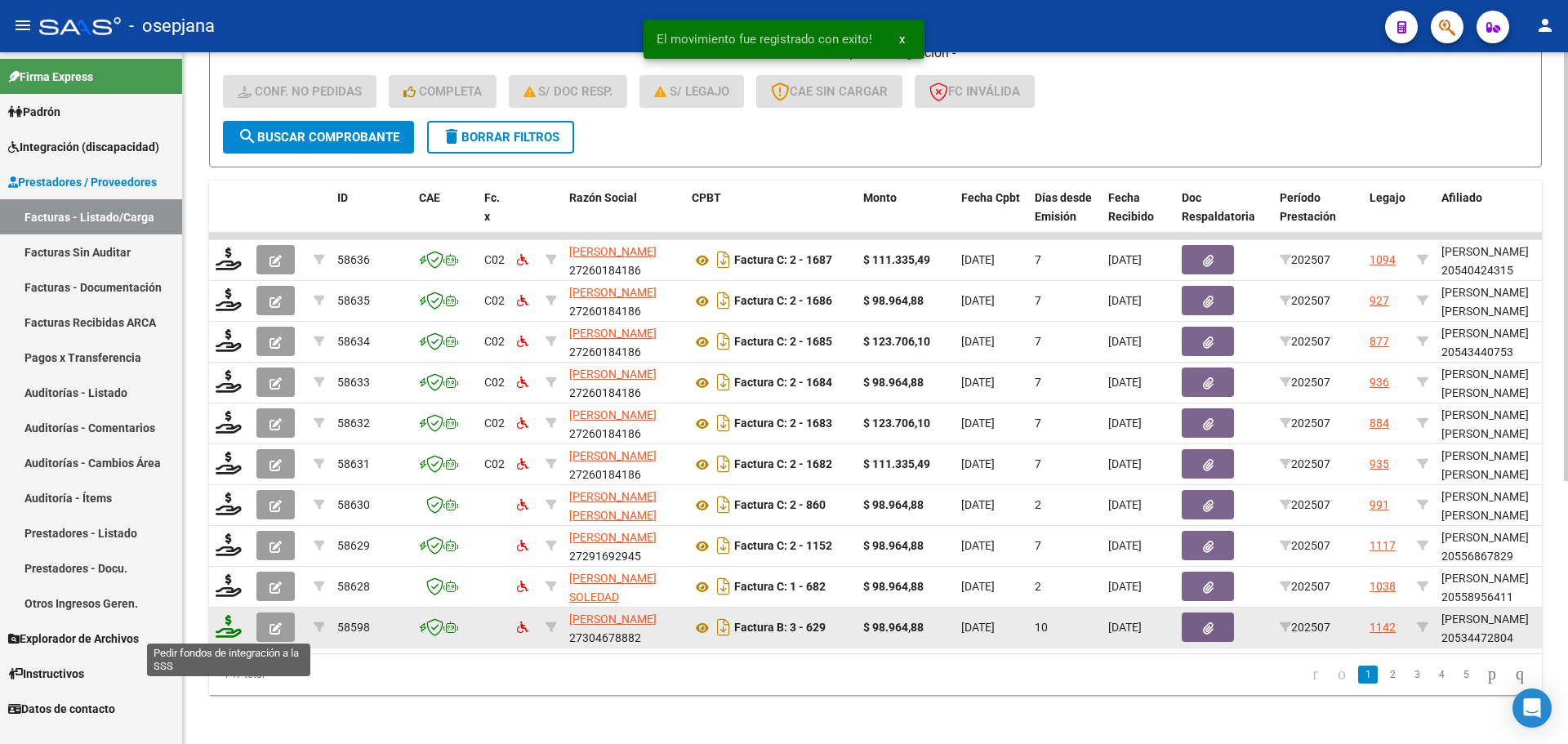
click at [227, 629] on icon at bounding box center [229, 627] width 26 height 23
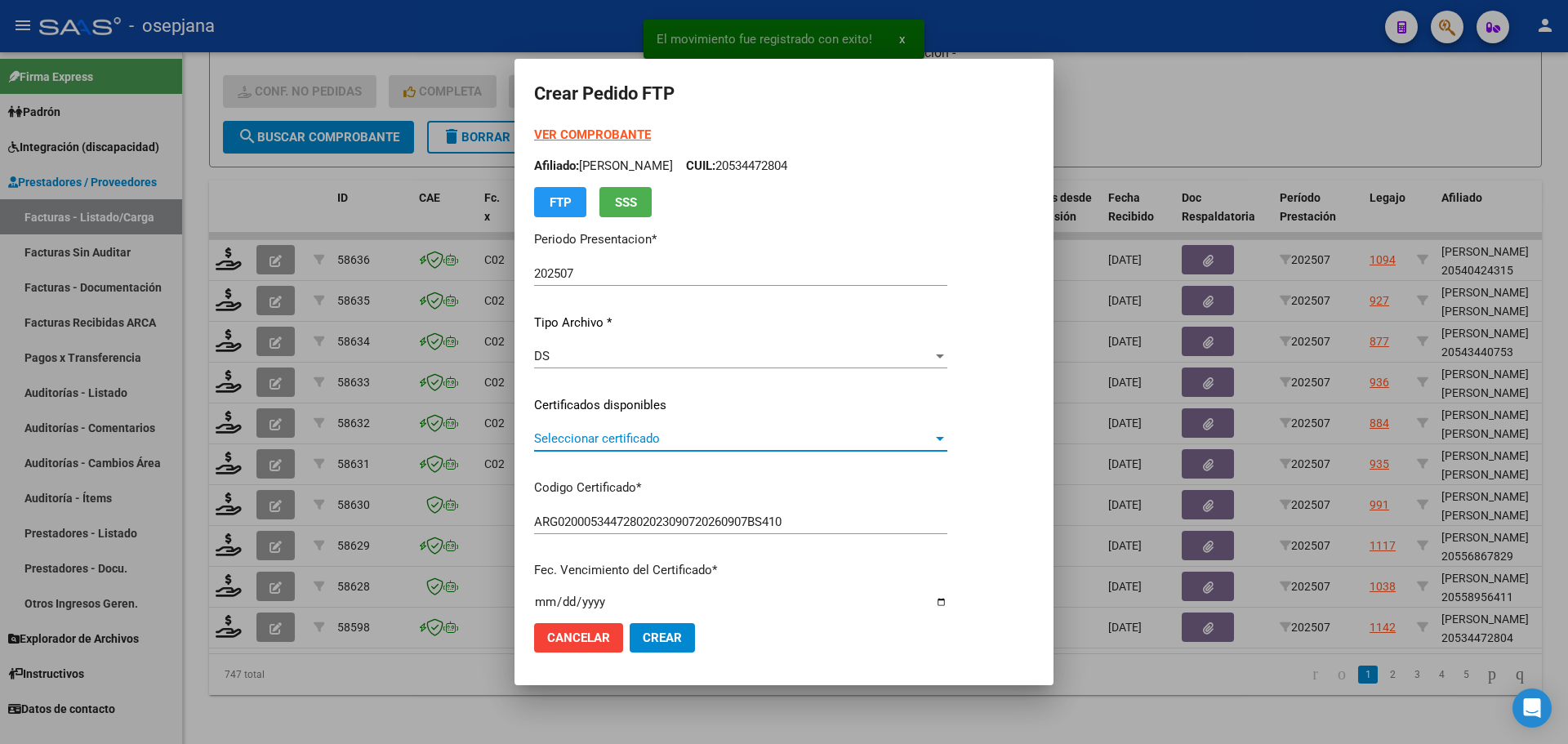
click at [630, 432] on span "Seleccionar certificado" at bounding box center [733, 439] width 398 height 15
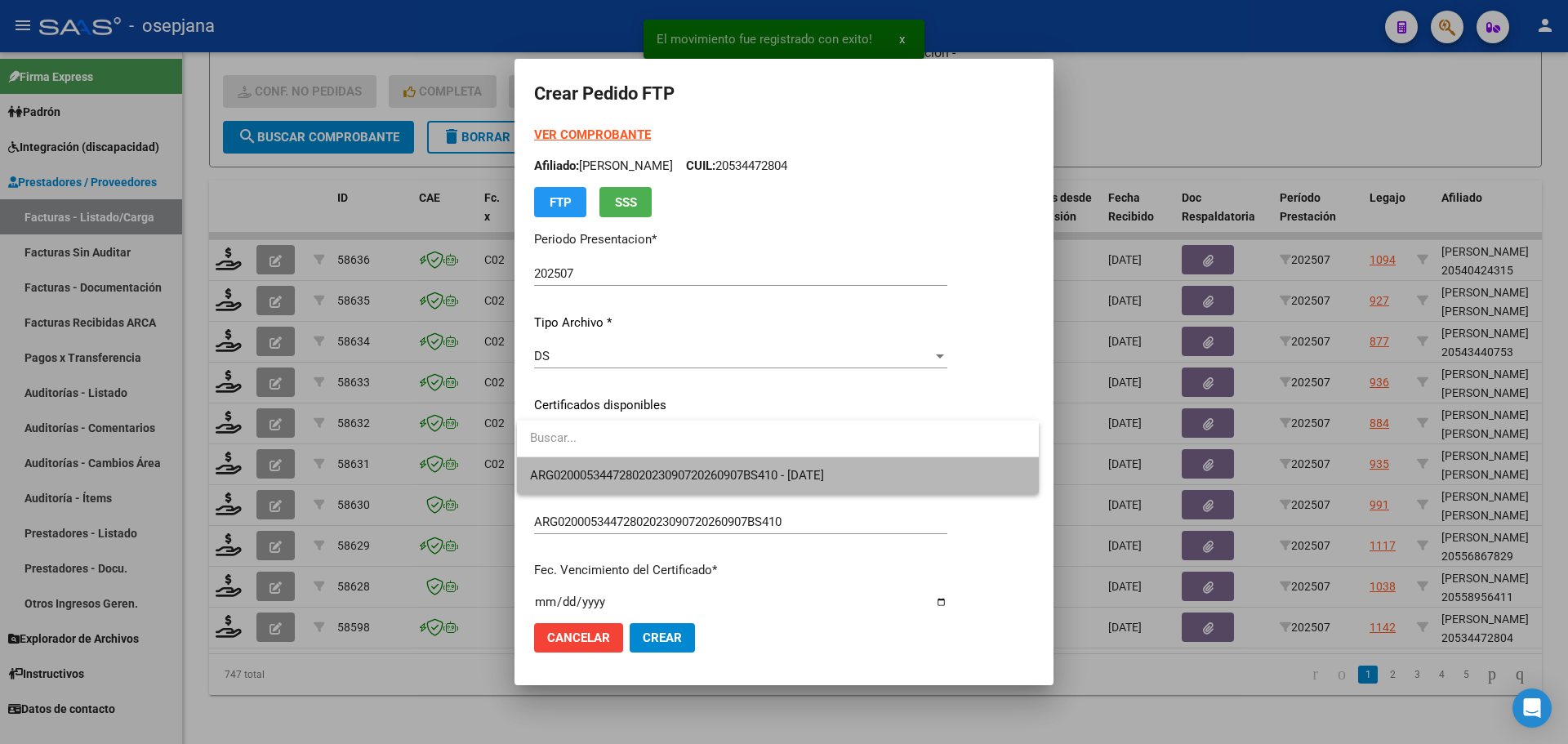
click at [631, 467] on span "ARG02000534472802023090720260907BS410 - 2026-09-07" at bounding box center [778, 476] width 496 height 37
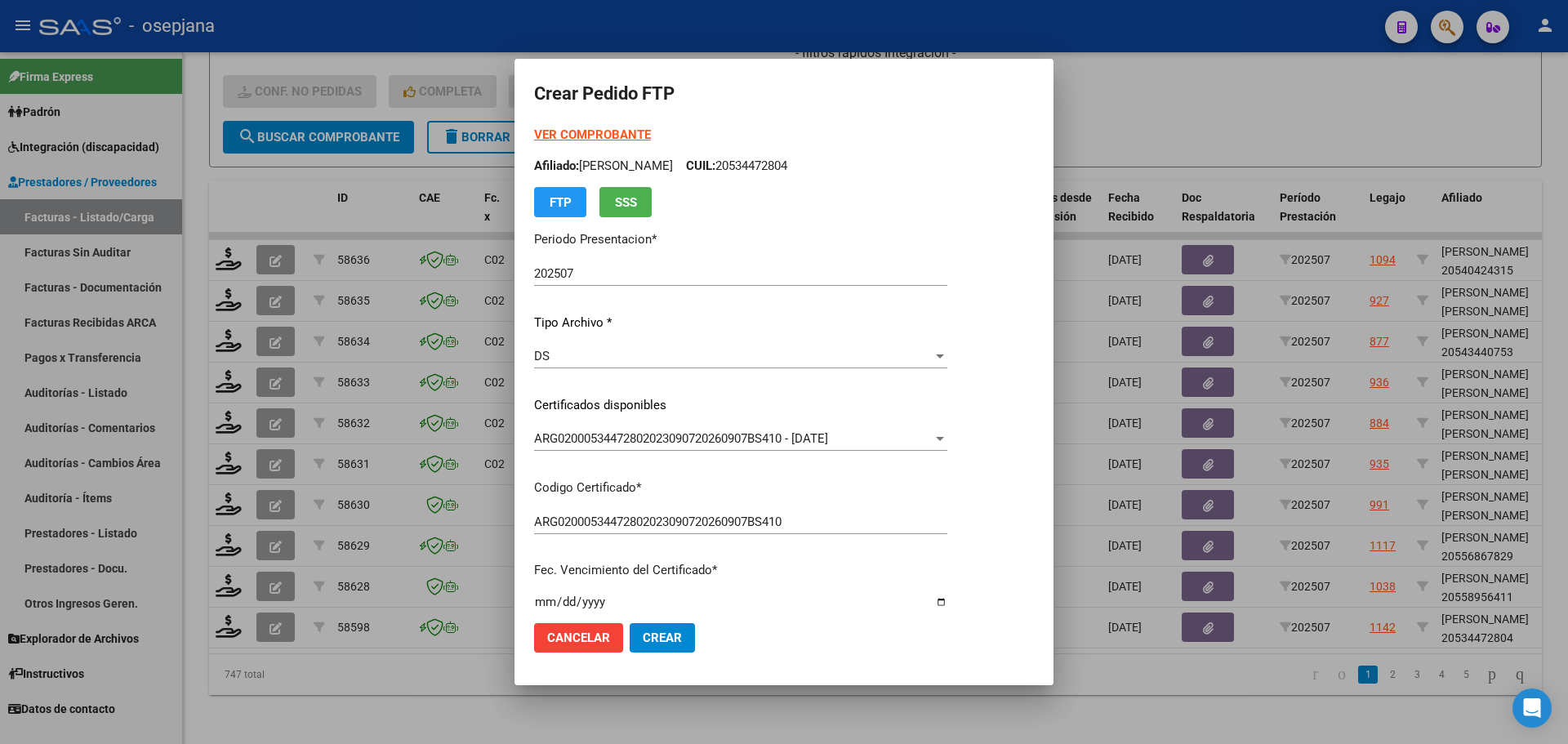
click at [630, 124] on form "Crear Pedido FTP VER COMPROBANTE ARCA Padrón Afiliado: ORELLANA SEBASTIAN GAEL …" at bounding box center [784, 372] width 500 height 587
click at [623, 133] on strong "VER COMPROBANTE" at bounding box center [592, 135] width 117 height 15
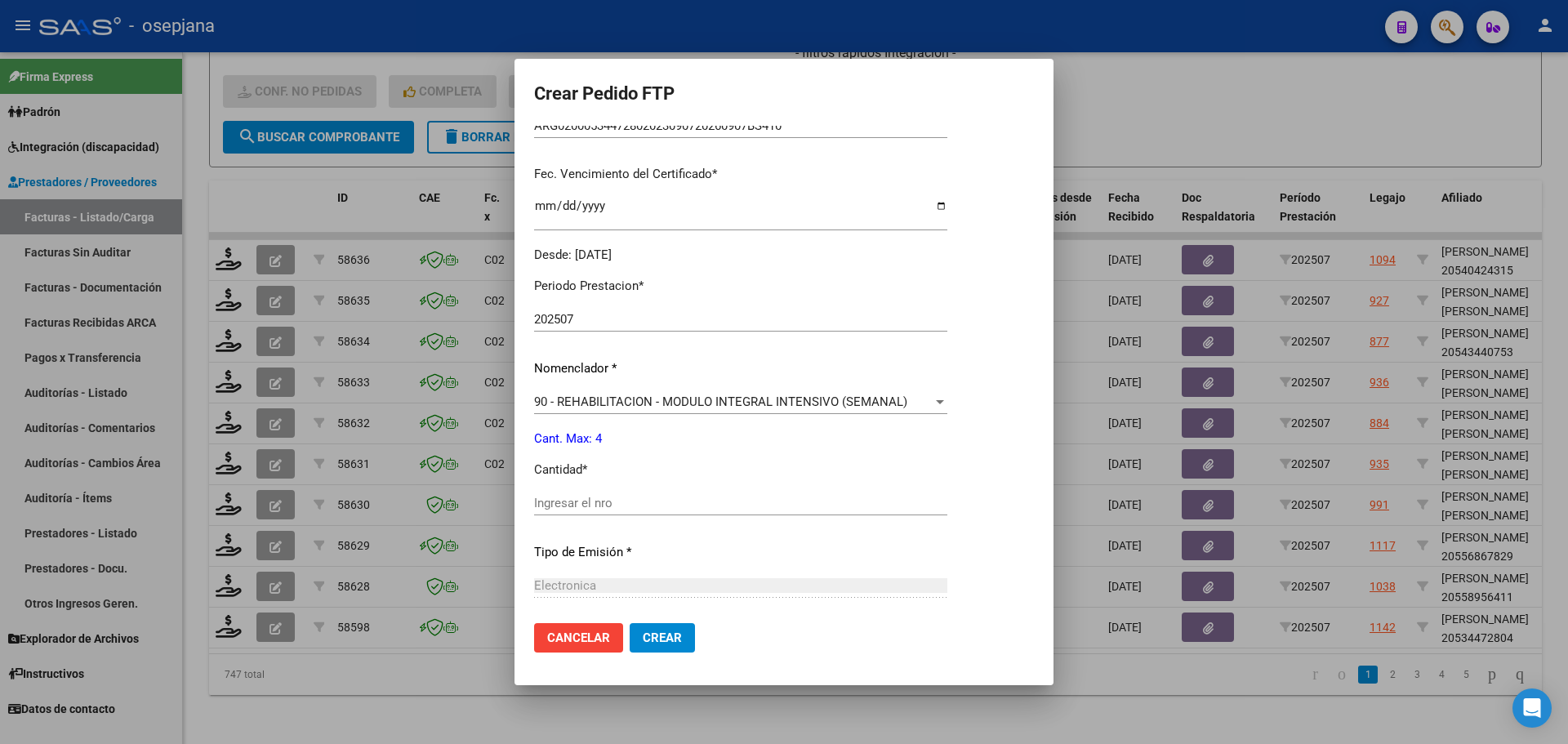
scroll to position [408, 0]
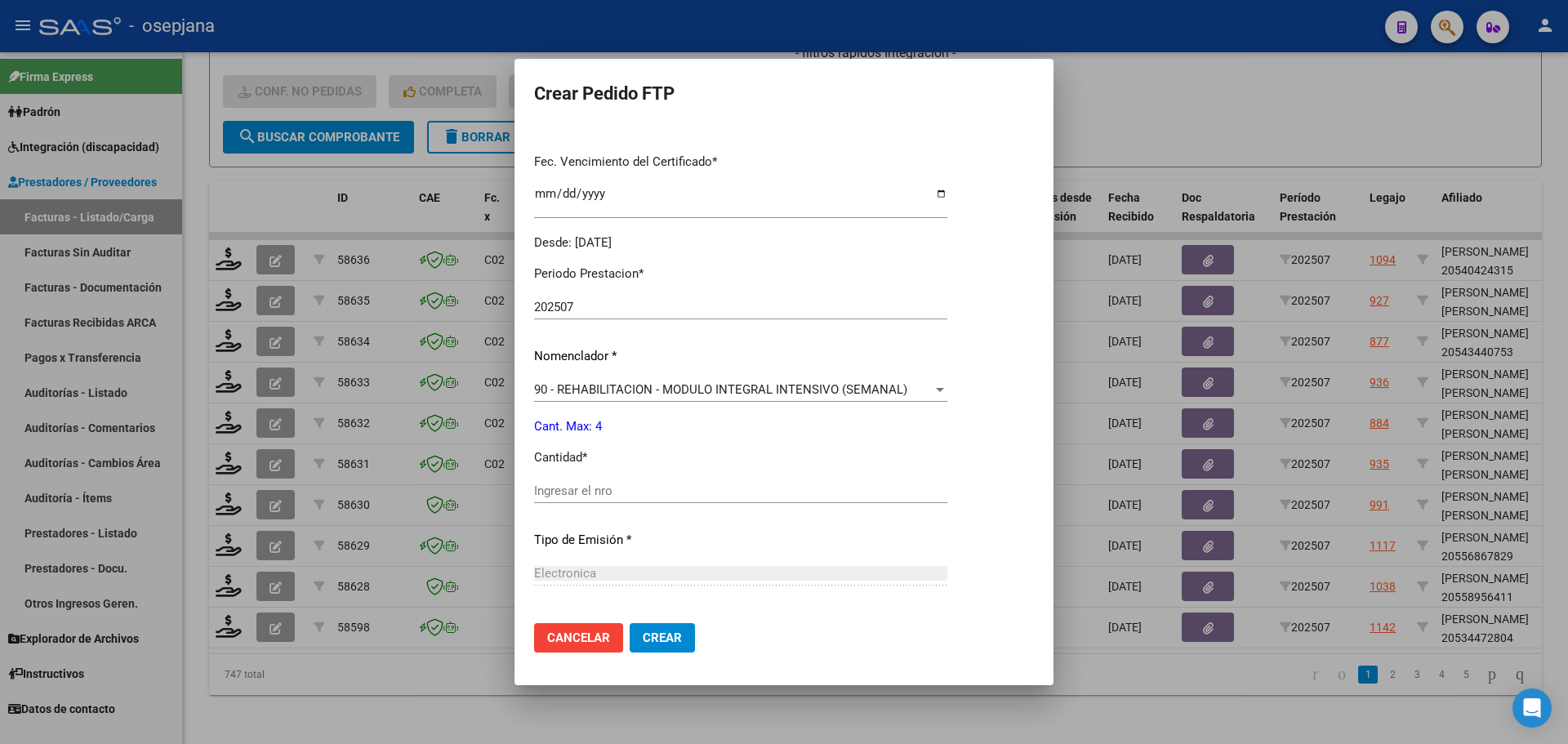
click at [540, 493] on input "Ingresar el nro" at bounding box center [740, 491] width 413 height 15
click at [666, 629] on button "Crear" at bounding box center [663, 638] width 65 height 29
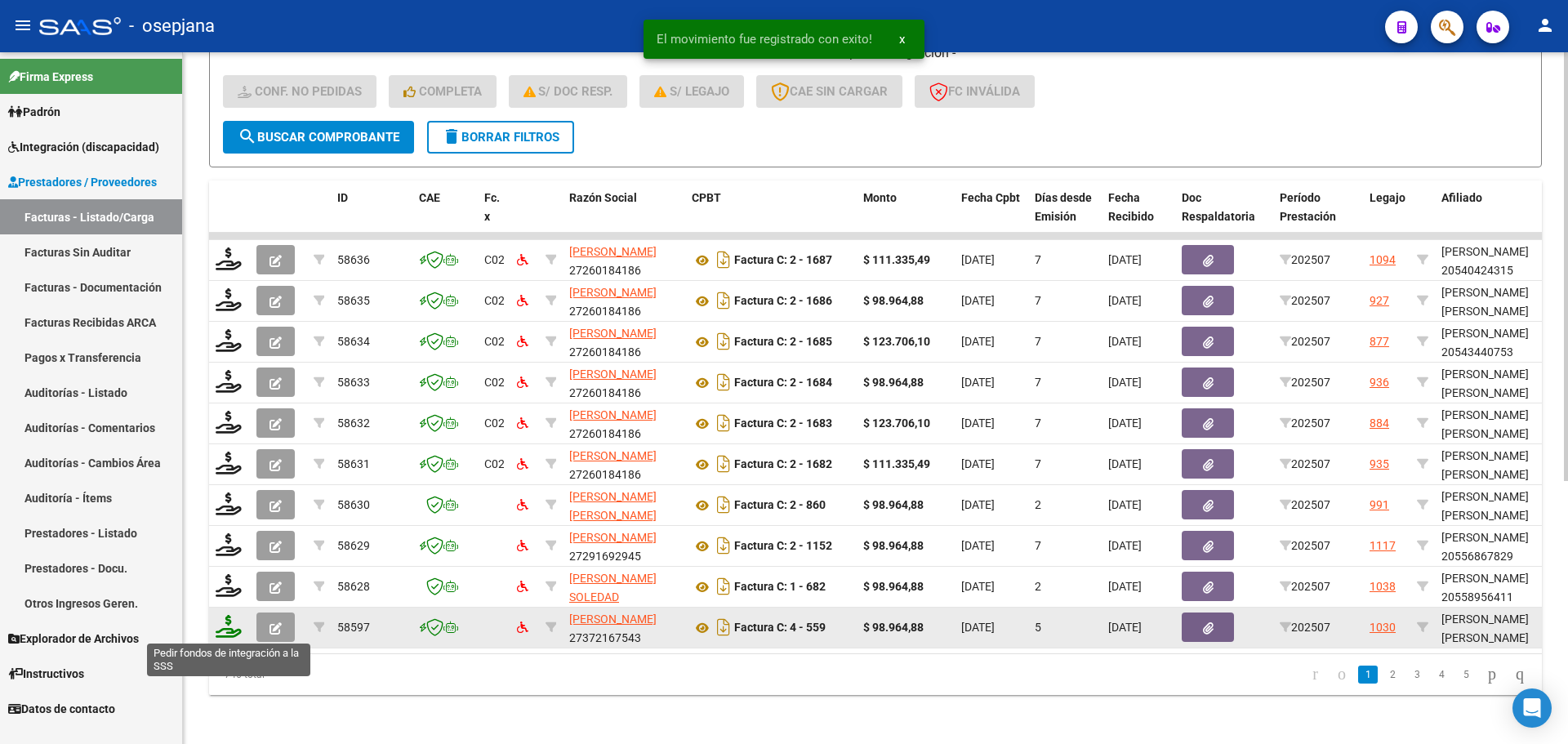
click at [220, 629] on icon at bounding box center [229, 627] width 26 height 23
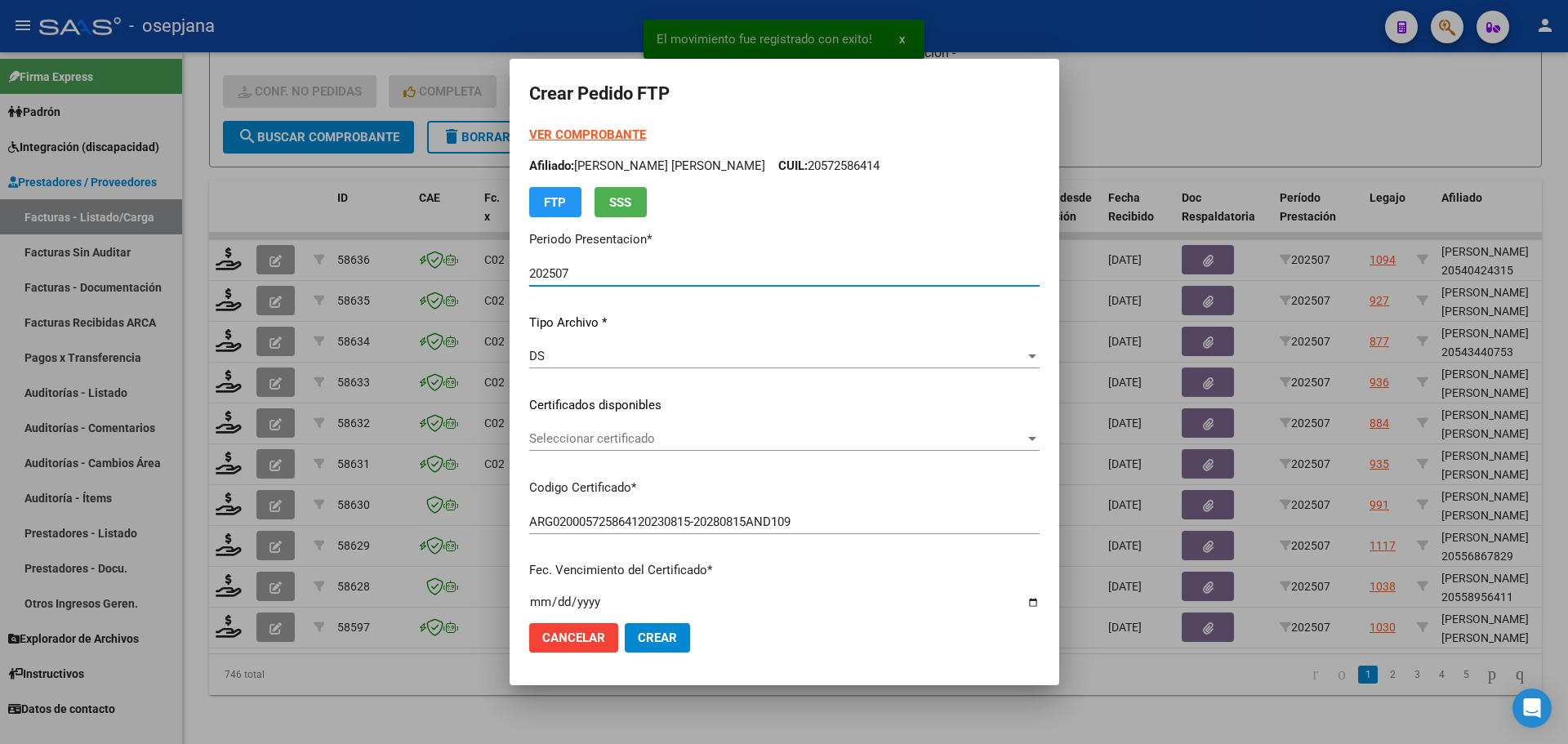
click at [613, 441] on span "Seleccionar certificado" at bounding box center [777, 439] width 496 height 15
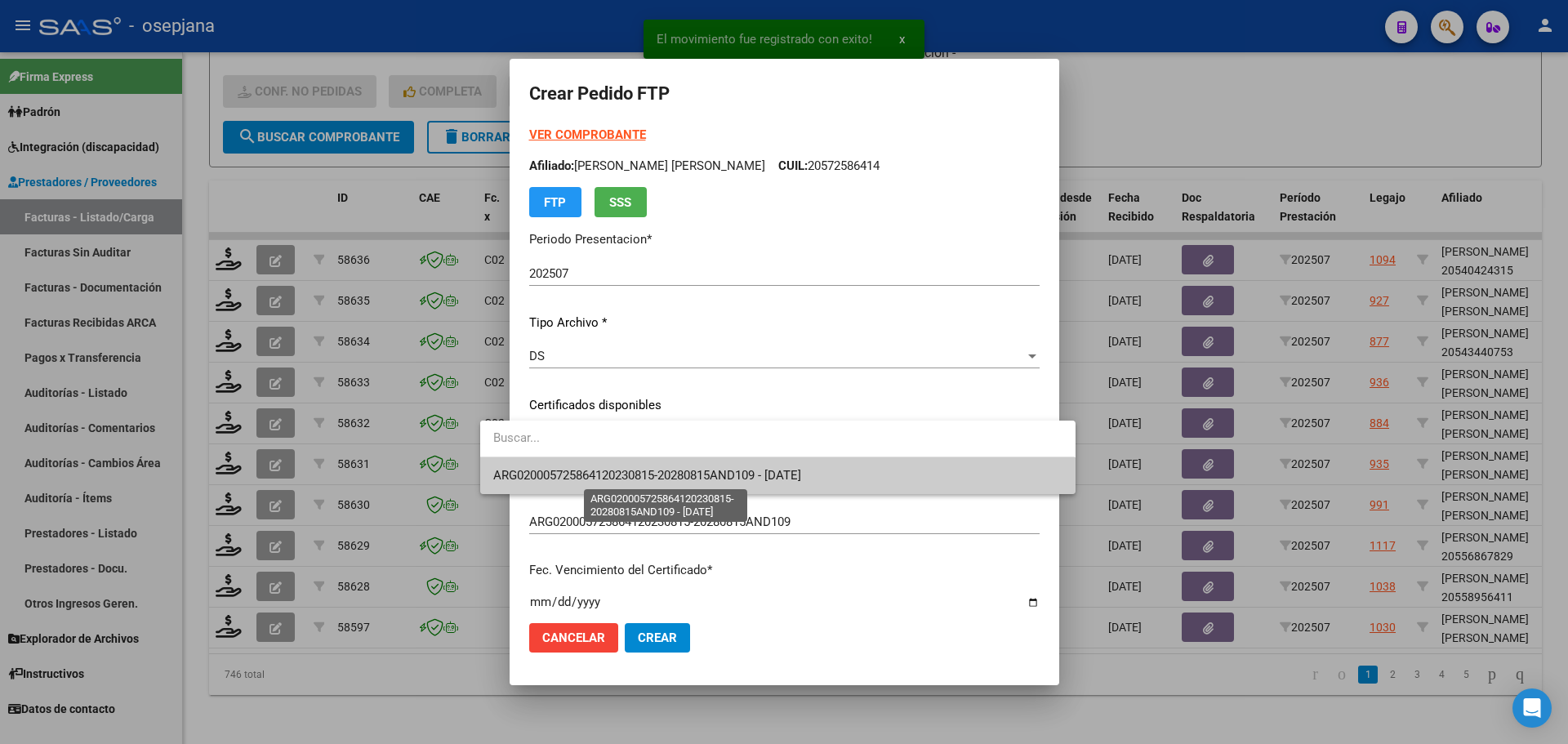
click at [618, 471] on span "ARG020005725864120230815-20280815AND109 - 2028-08-15" at bounding box center [647, 476] width 308 height 15
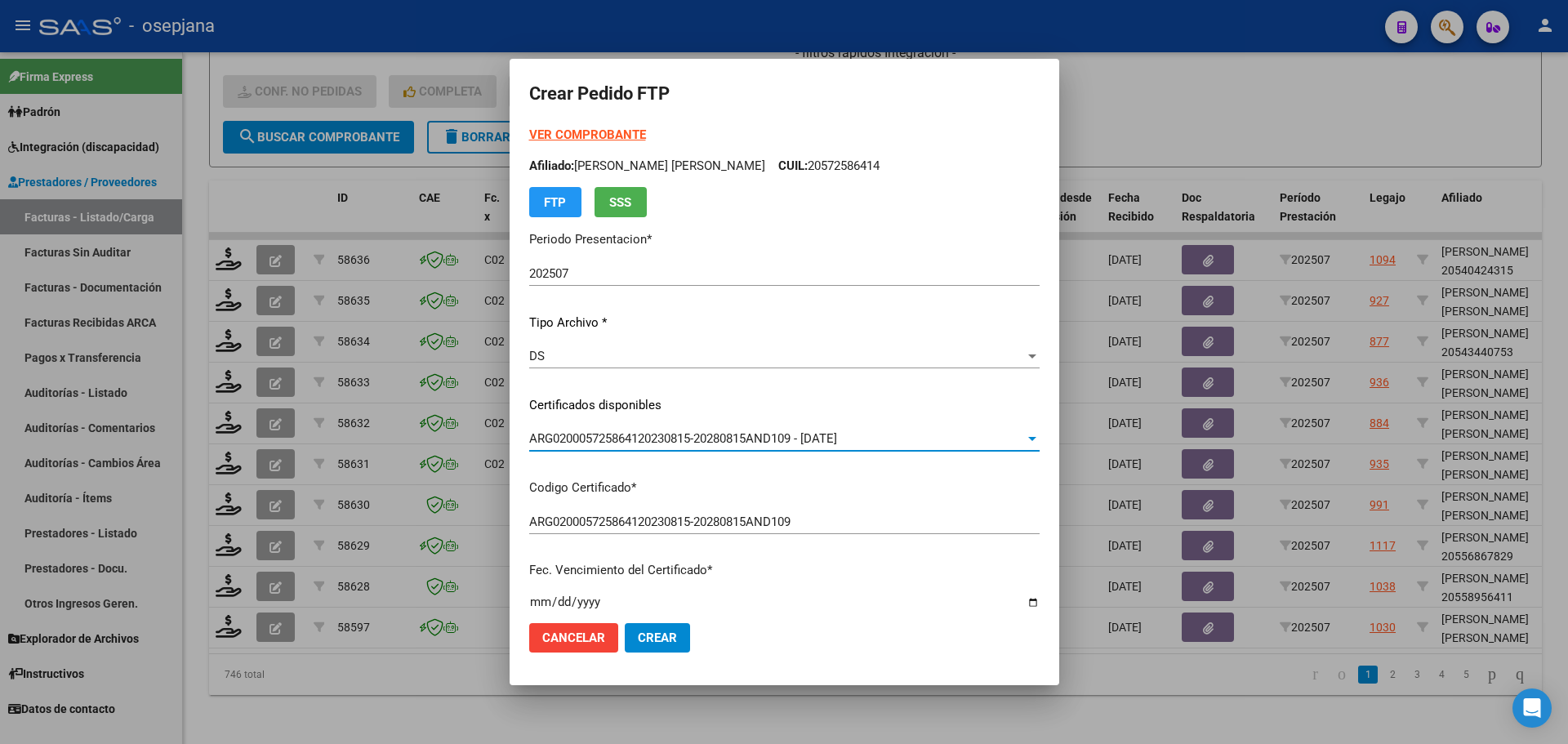
click at [600, 133] on strong "VER COMPROBANTE" at bounding box center [587, 135] width 117 height 15
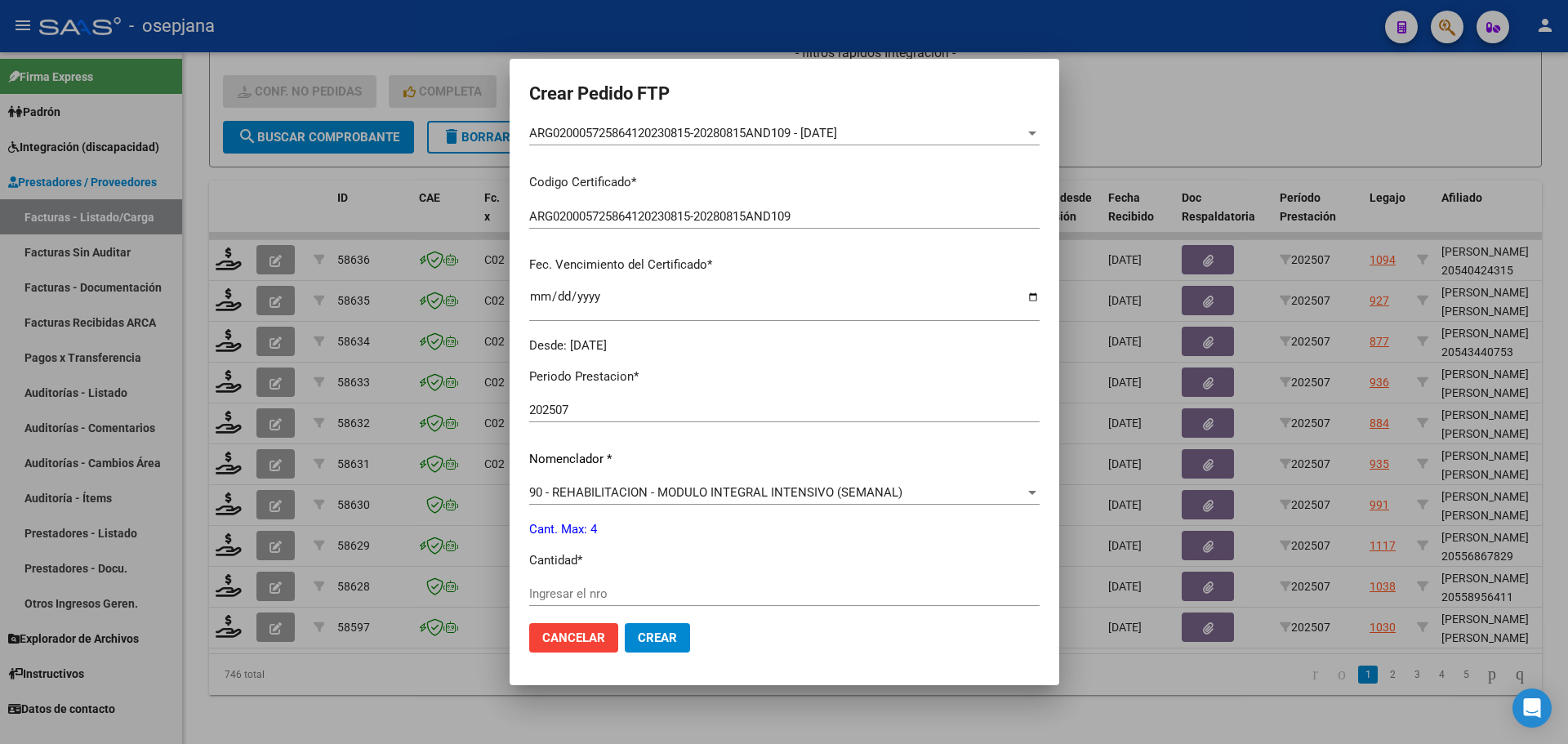
scroll to position [408, 0]
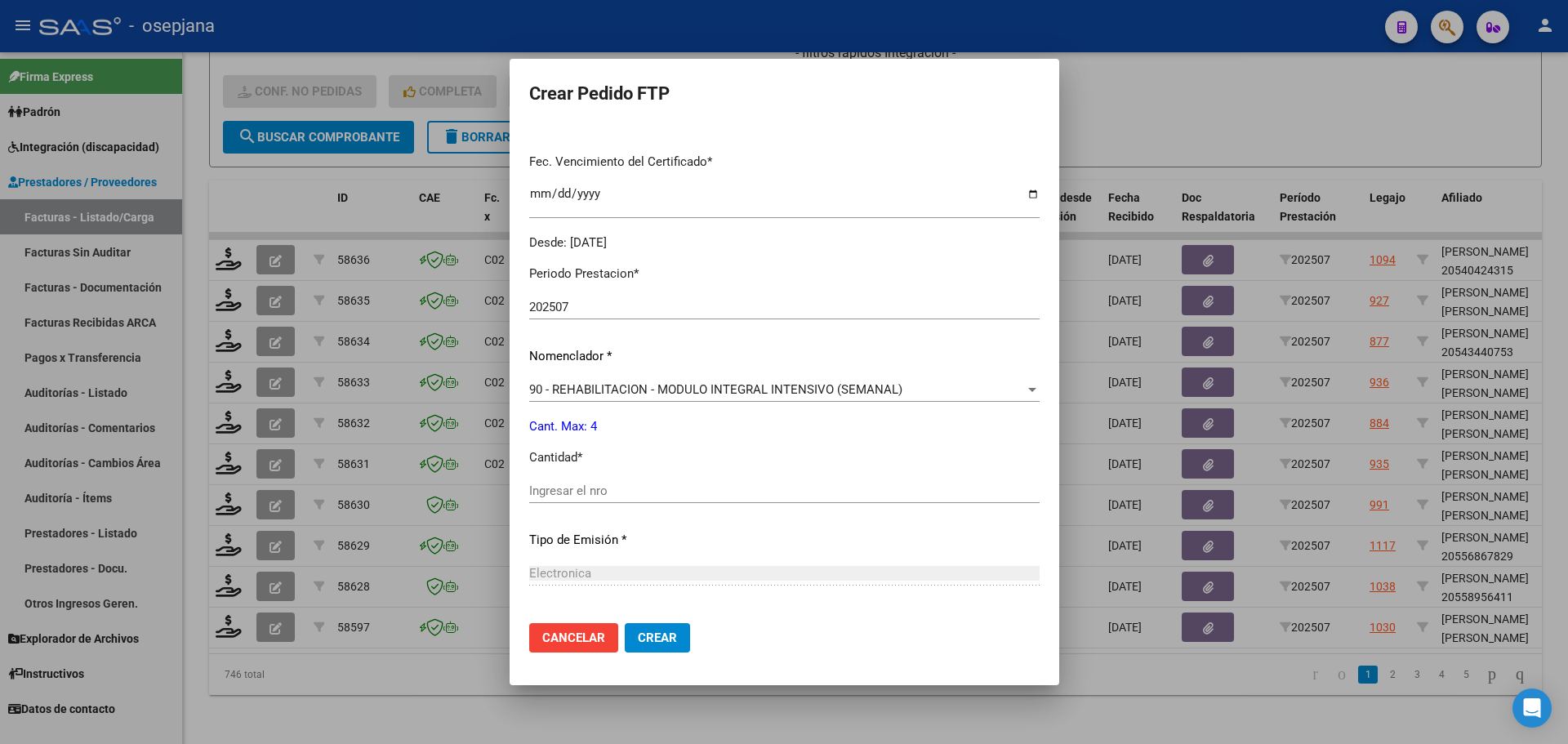
click at [529, 499] on div "Ingresar el nro" at bounding box center [784, 491] width 510 height 25
click at [638, 634] on span "Crear" at bounding box center [658, 638] width 39 height 15
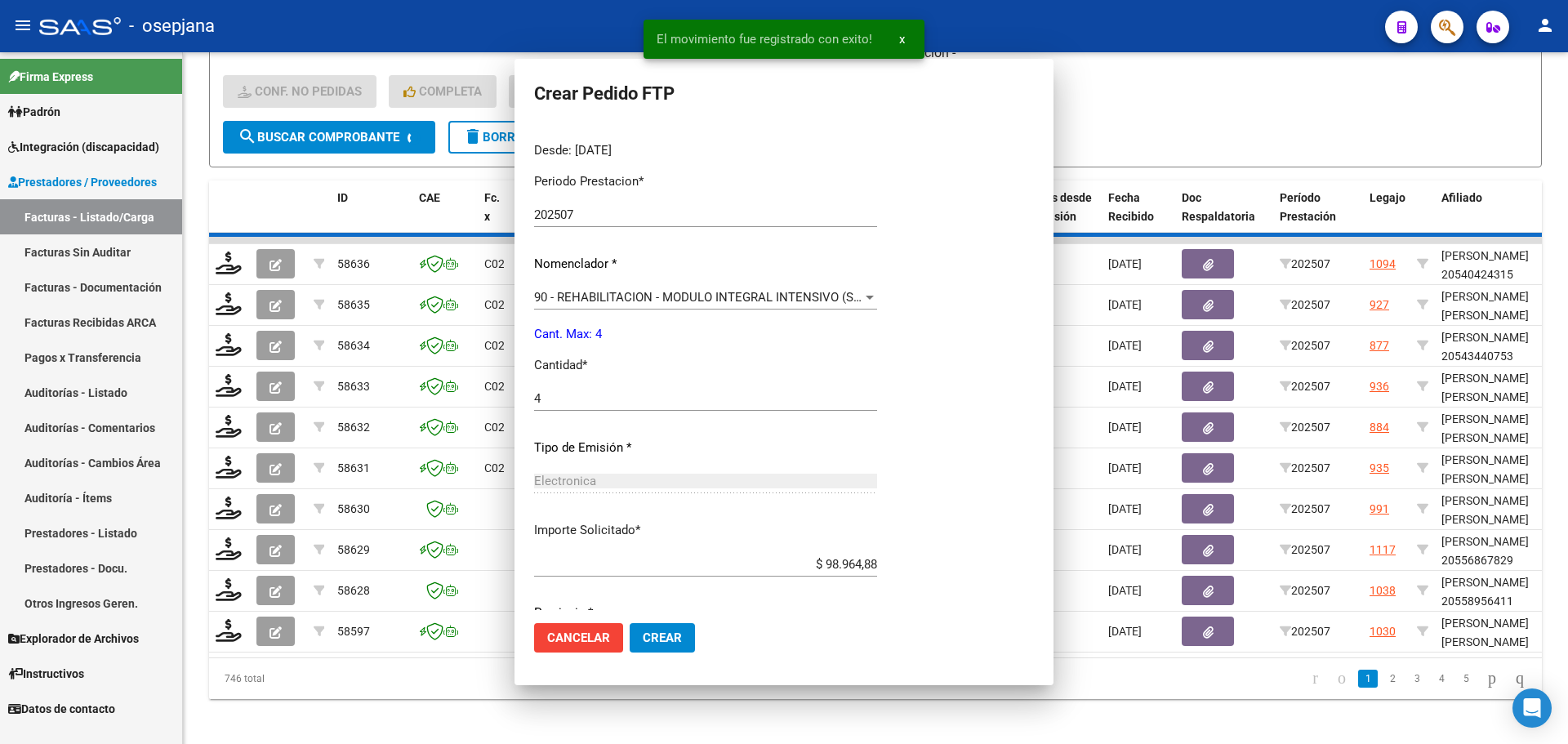
scroll to position [316, 0]
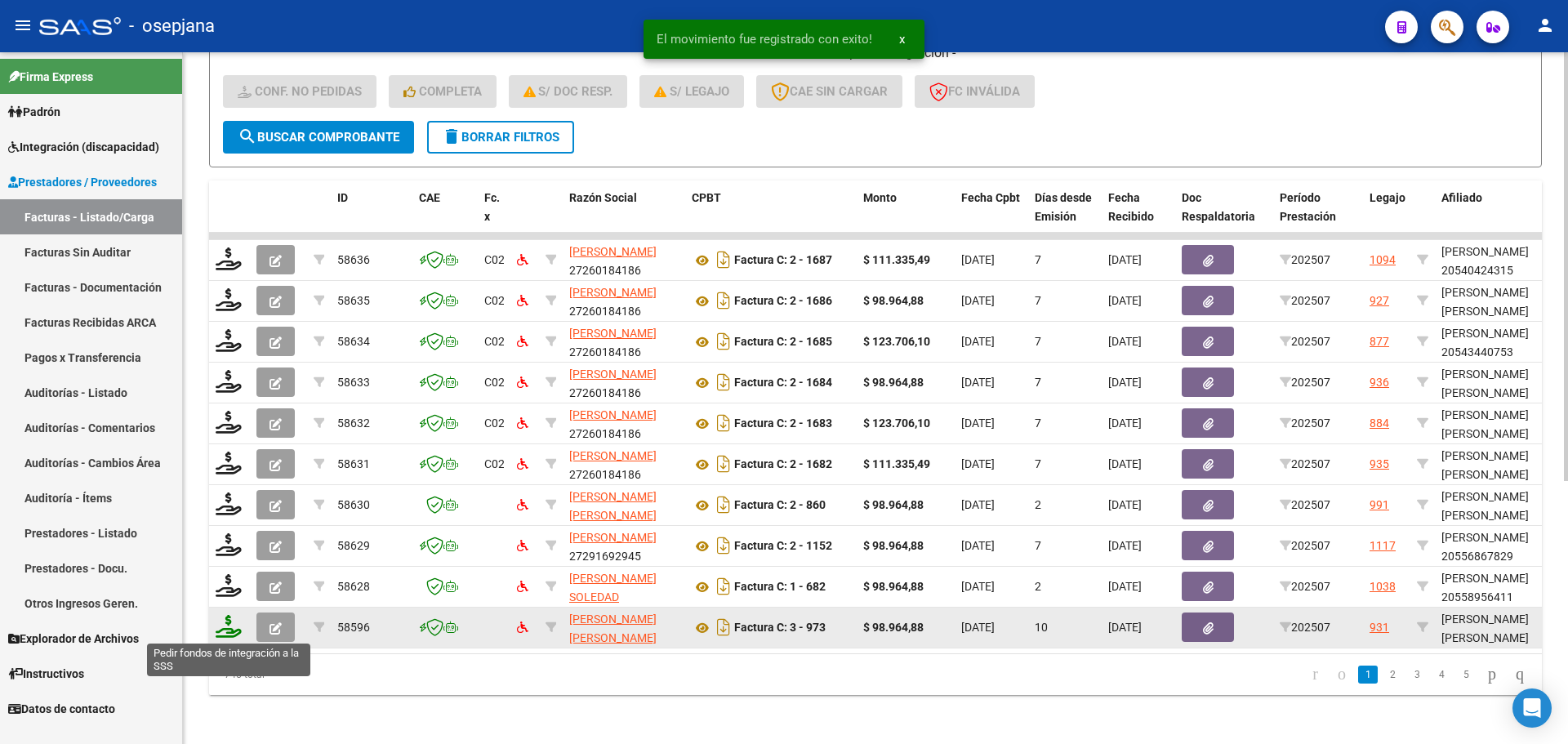
click at [219, 632] on icon at bounding box center [229, 627] width 26 height 23
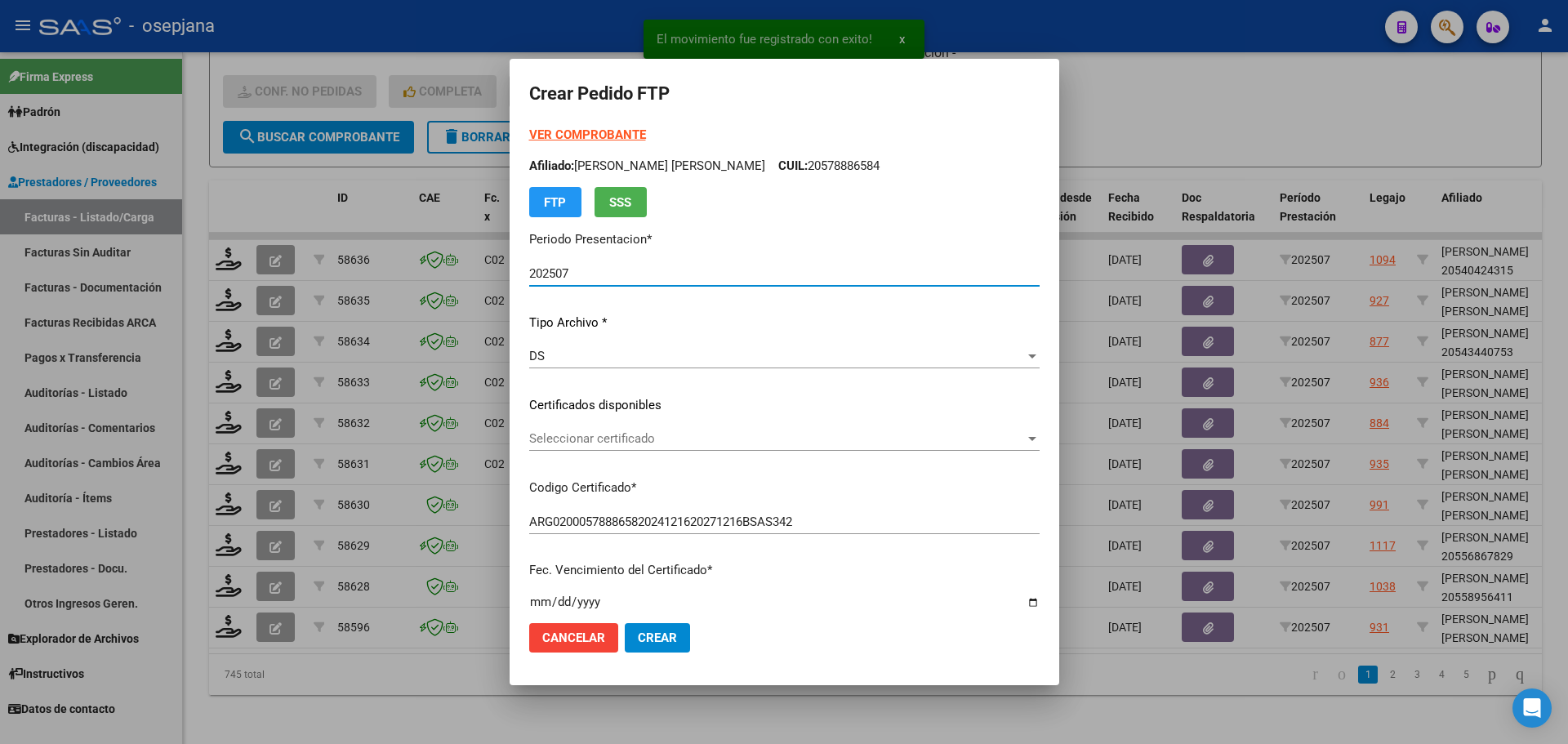
click at [564, 435] on span "Seleccionar certificado" at bounding box center [777, 439] width 496 height 15
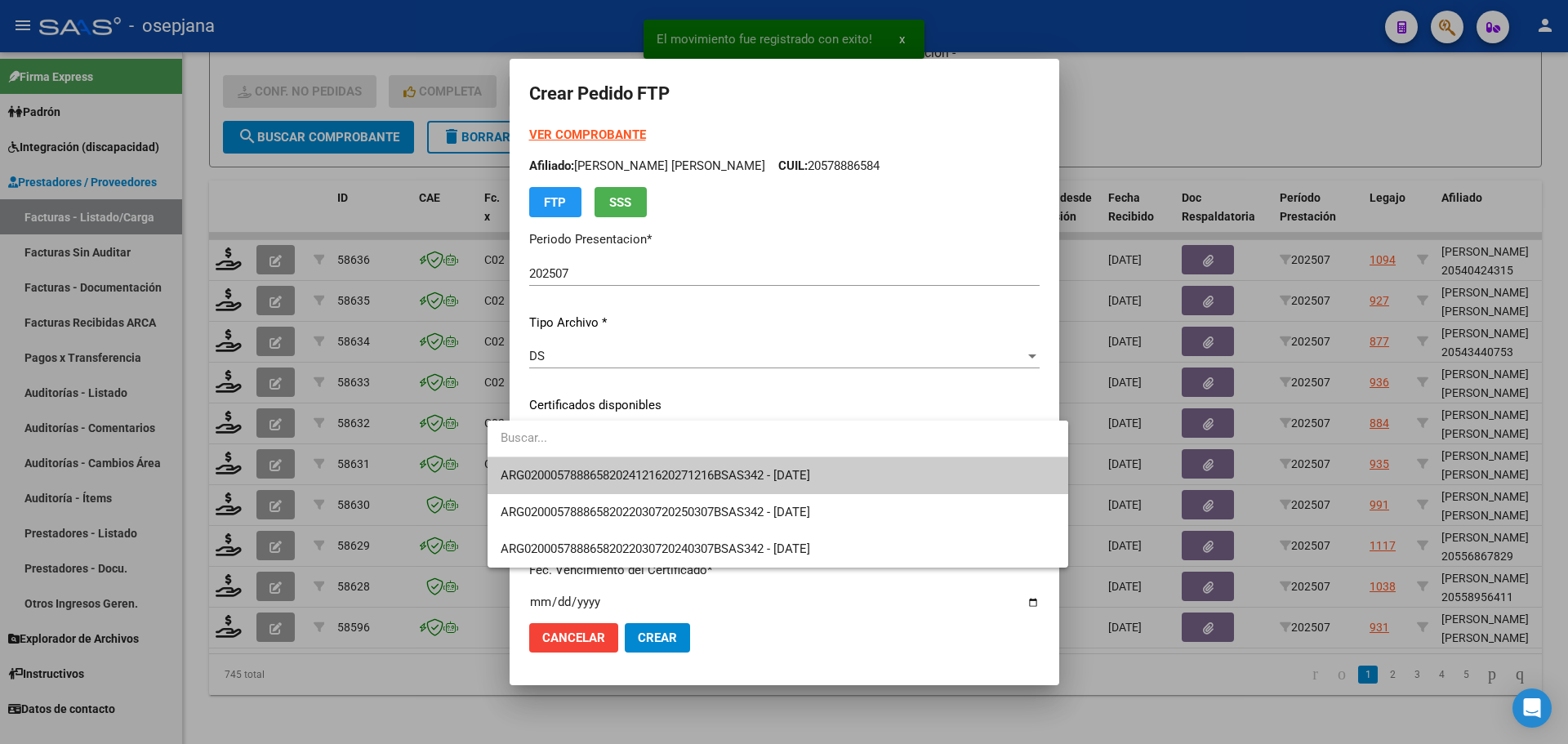
click at [573, 467] on span "ARG02000578886582024121620271216BSAS342 - 2027-12-16" at bounding box center [778, 476] width 555 height 37
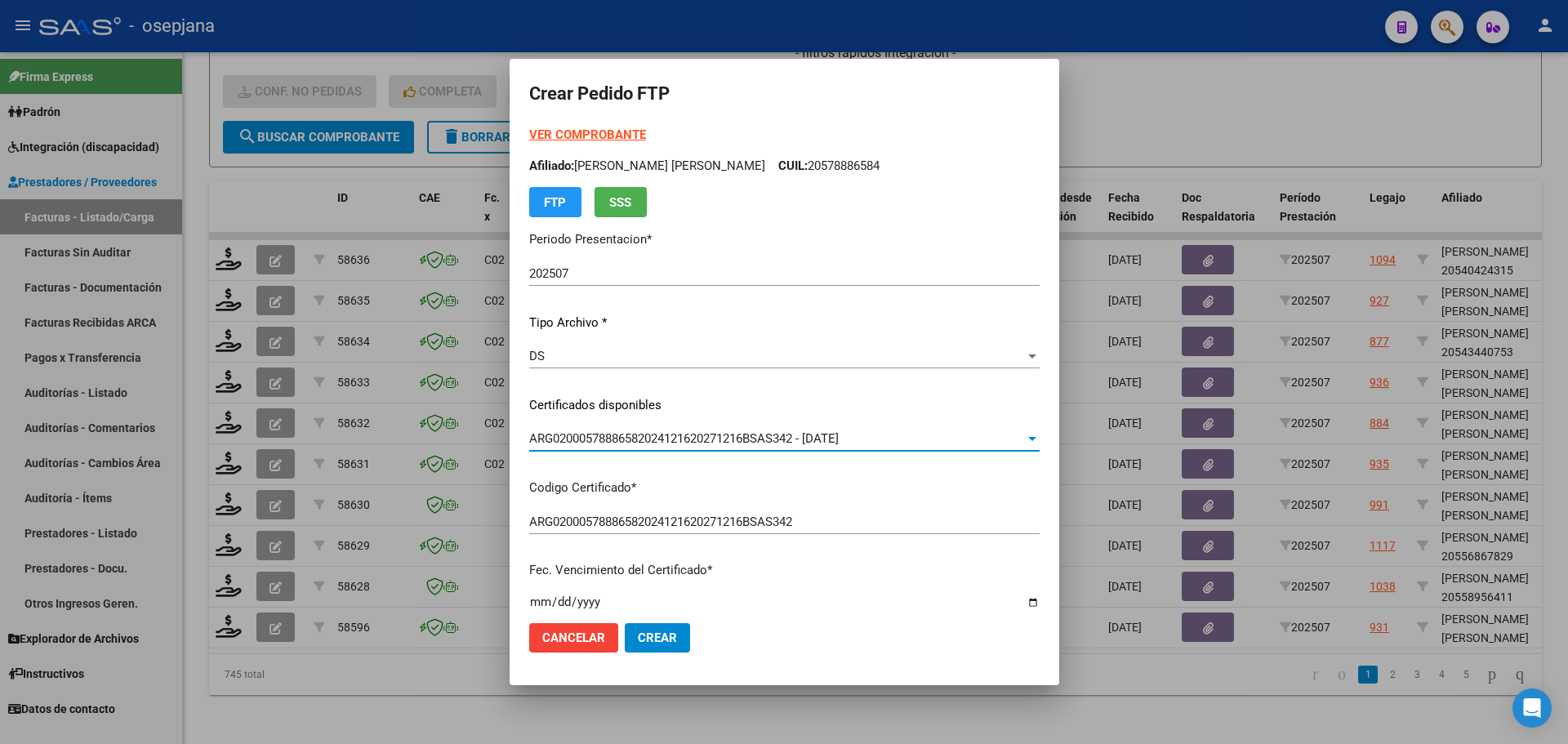
click at [576, 133] on strong "VER COMPROBANTE" at bounding box center [587, 135] width 117 height 15
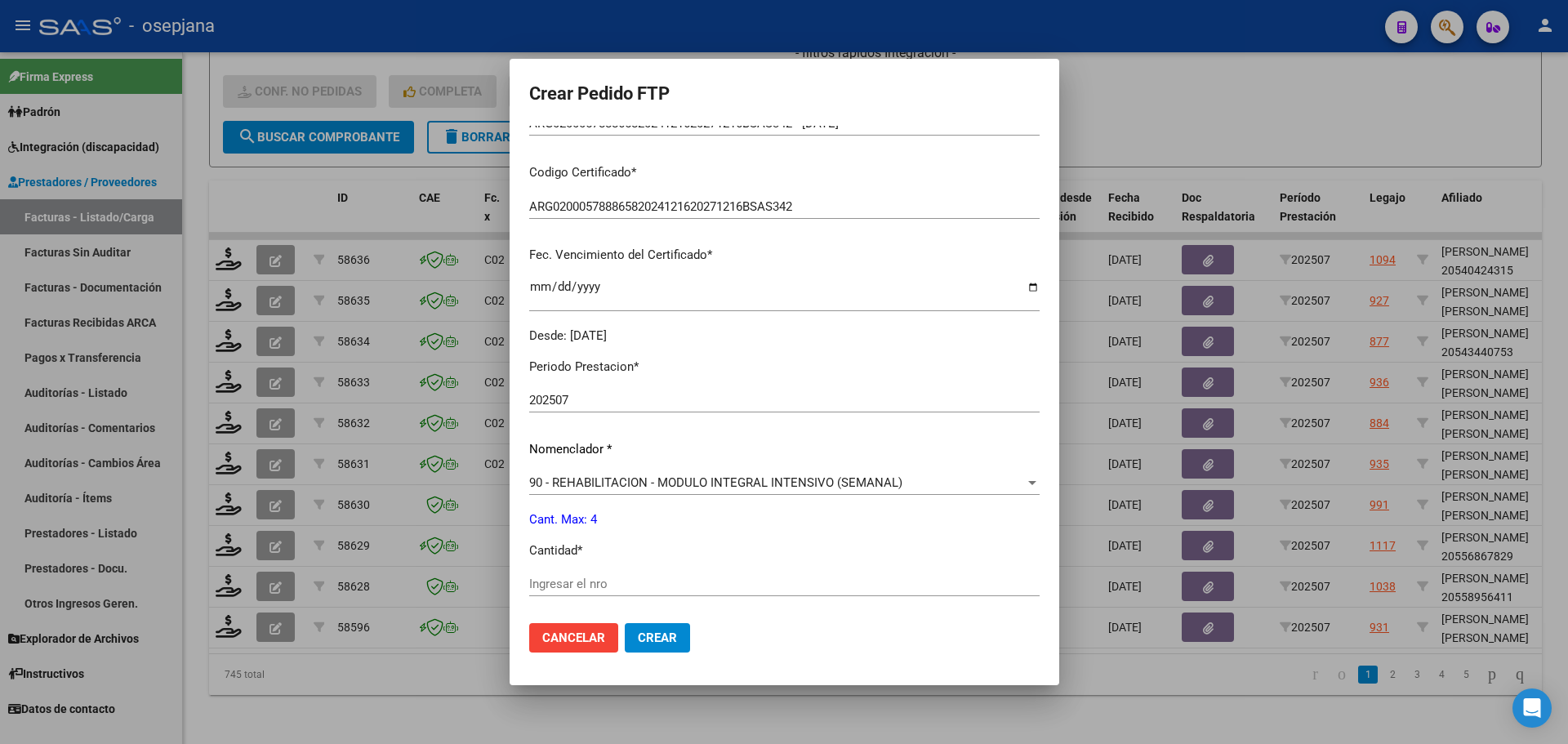
scroll to position [327, 0]
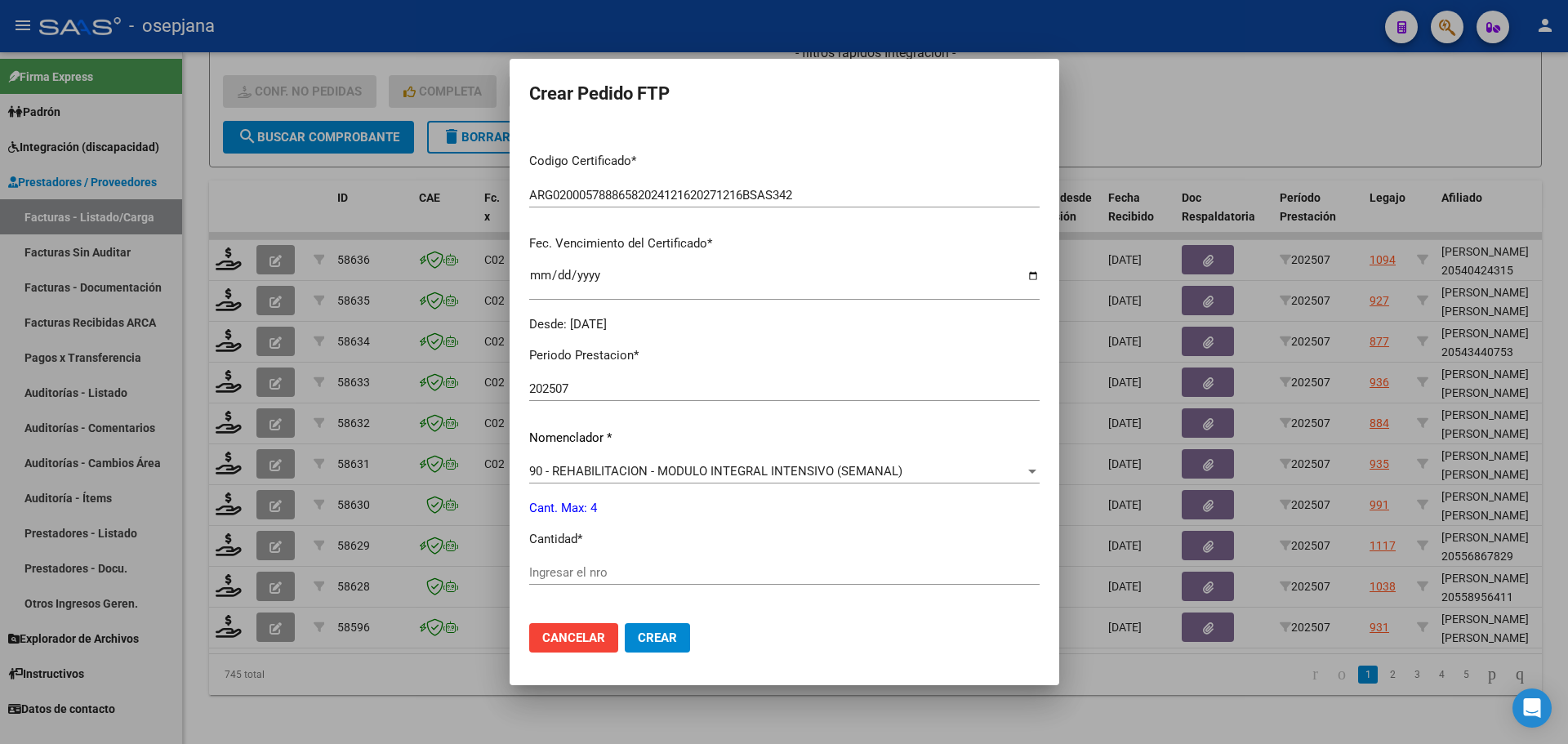
click at [533, 574] on input "Ingresar el nro" at bounding box center [784, 573] width 510 height 15
click at [649, 649] on button "Crear" at bounding box center [658, 638] width 65 height 29
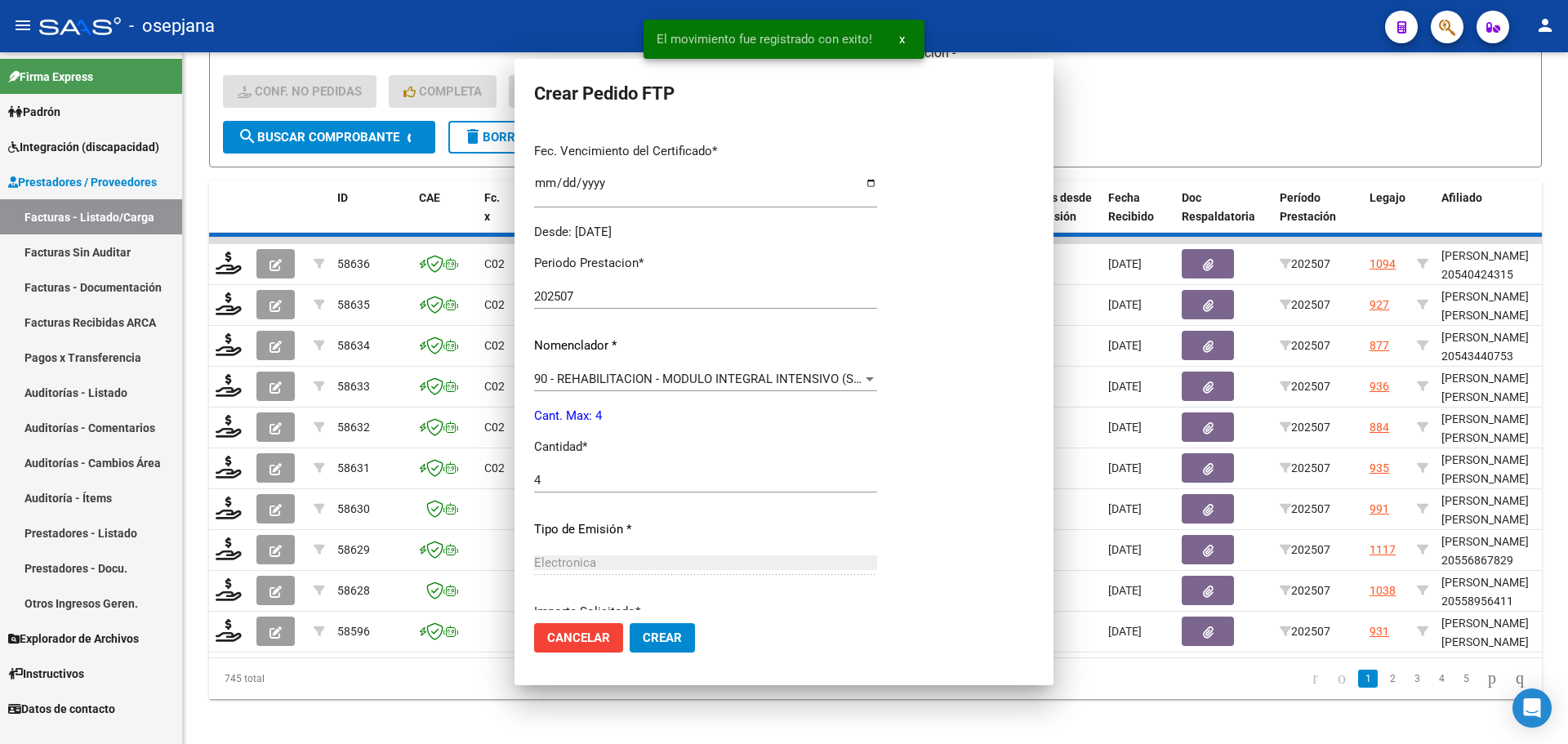
scroll to position [0, 0]
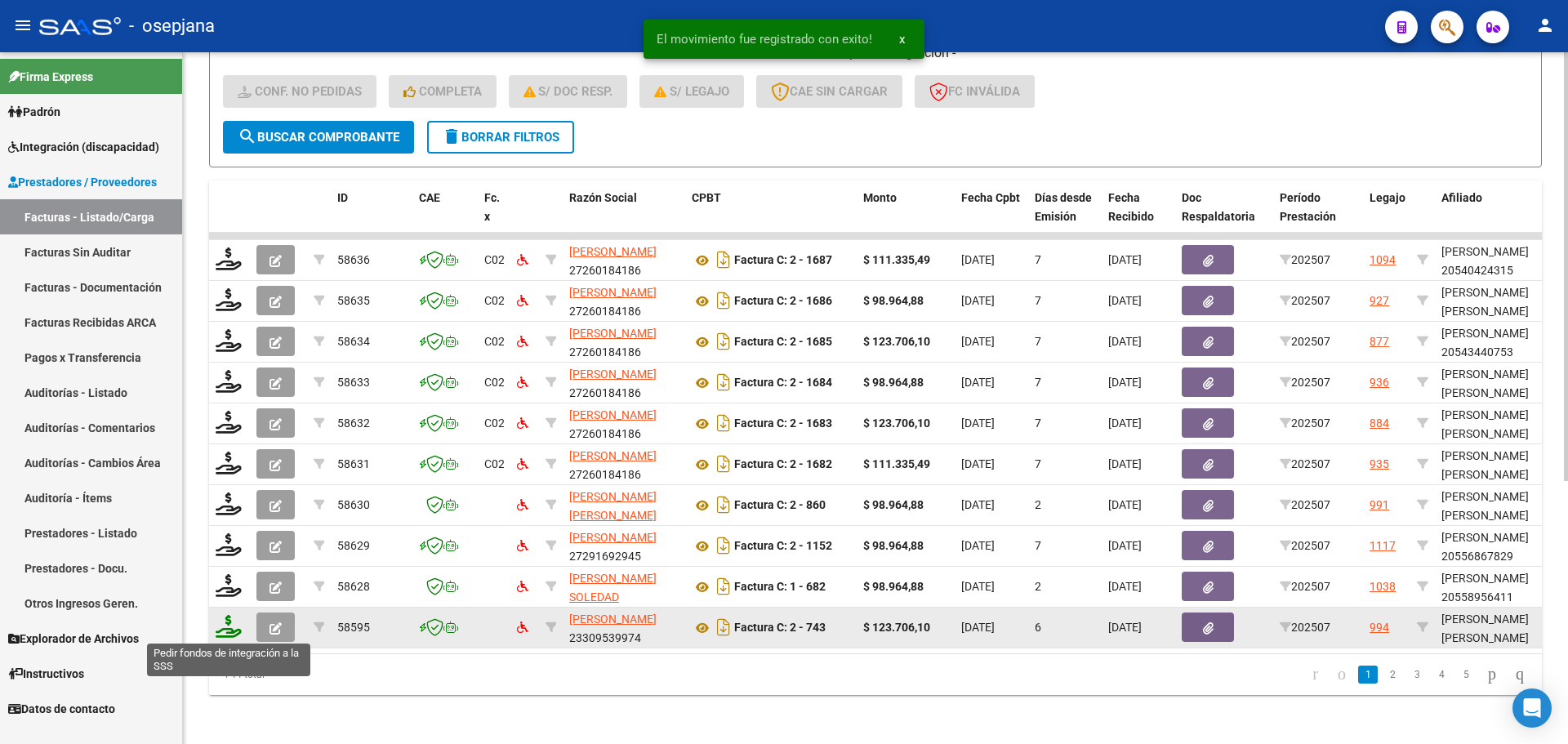
click at [235, 629] on icon at bounding box center [229, 627] width 26 height 23
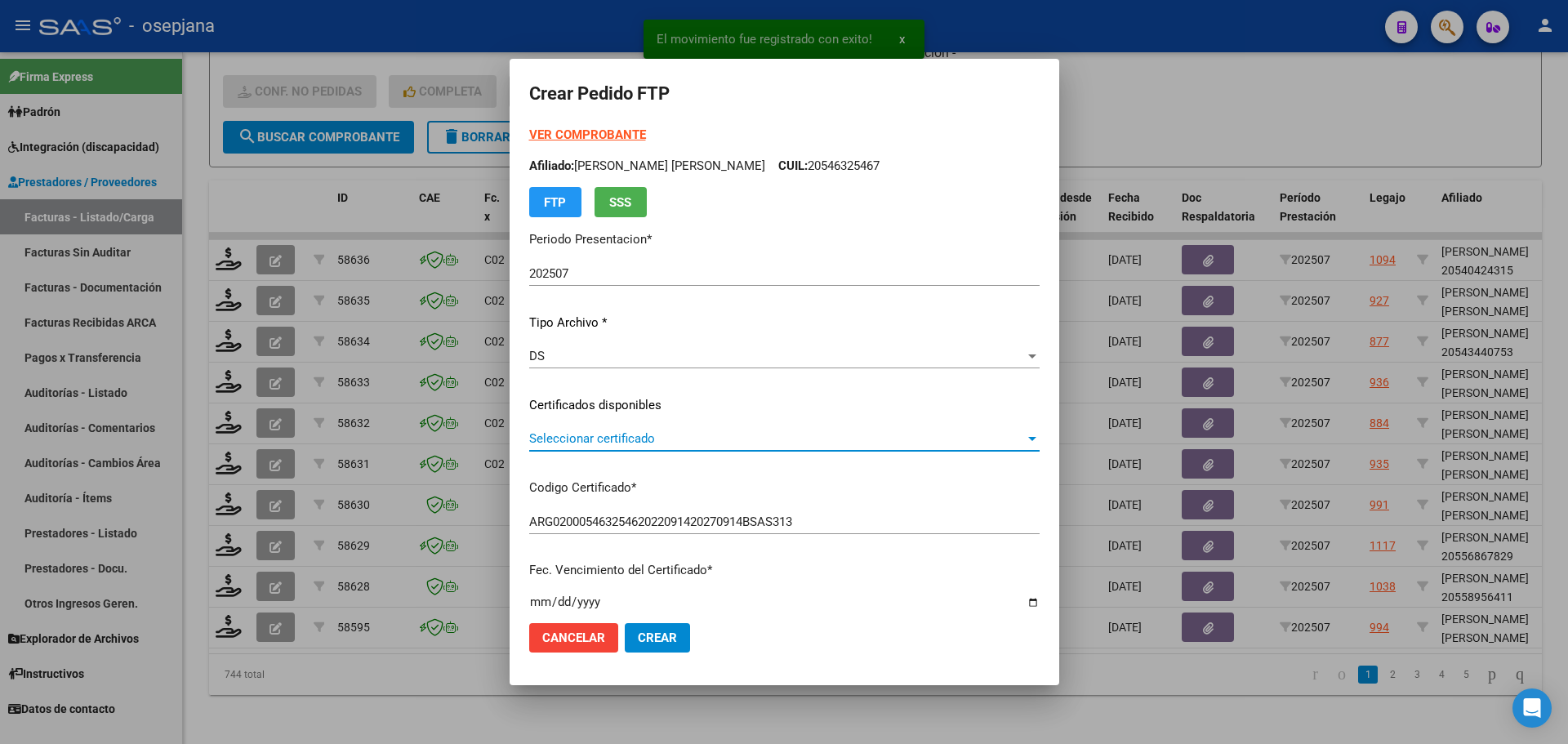
click at [645, 439] on span "Seleccionar certificado" at bounding box center [777, 439] width 496 height 15
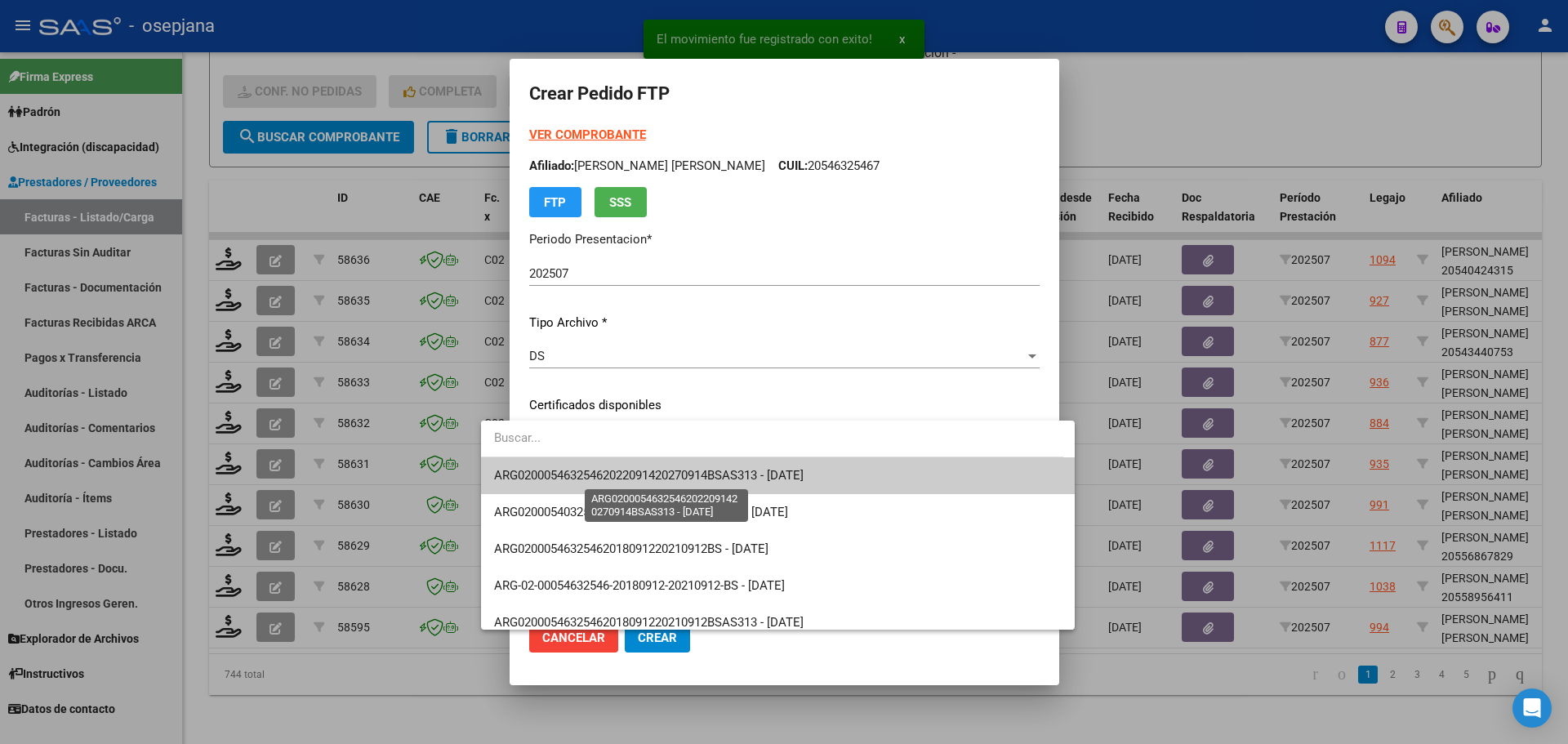
click at [656, 471] on span "ARG02000546325462022091420270914BSAS313 - 2027-09-14" at bounding box center [649, 476] width 309 height 15
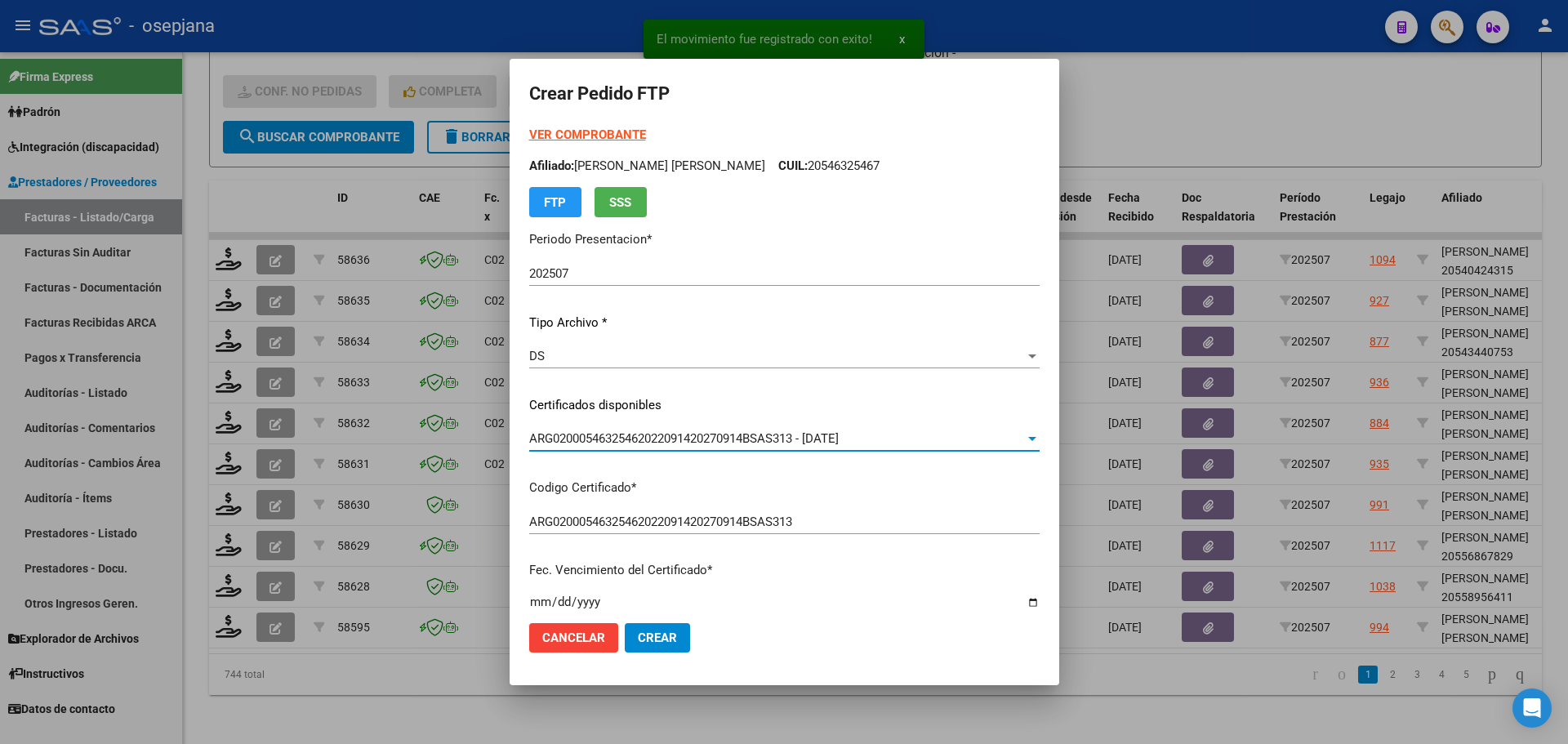
click at [582, 133] on strong "VER COMPROBANTE" at bounding box center [587, 135] width 117 height 15
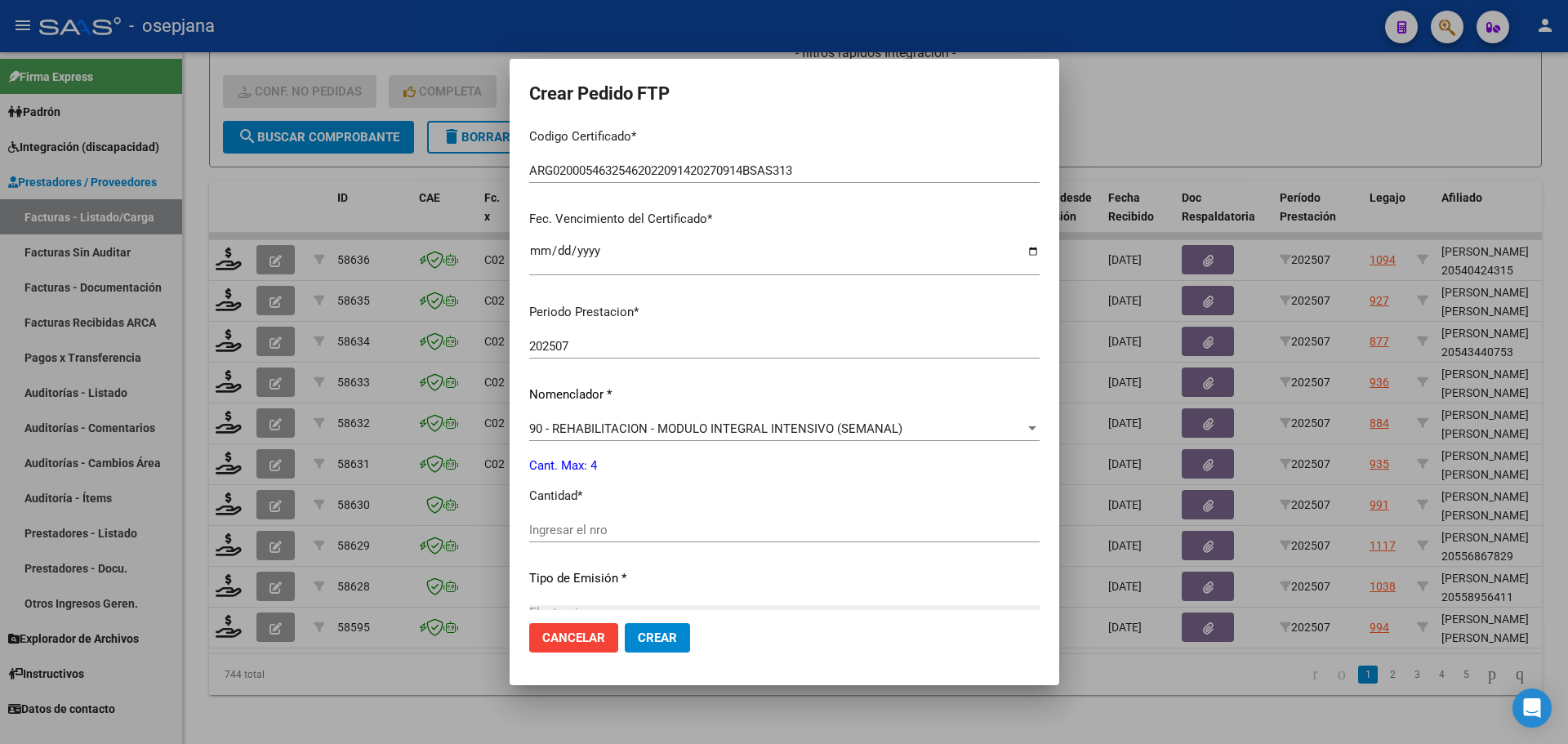
scroll to position [408, 0]
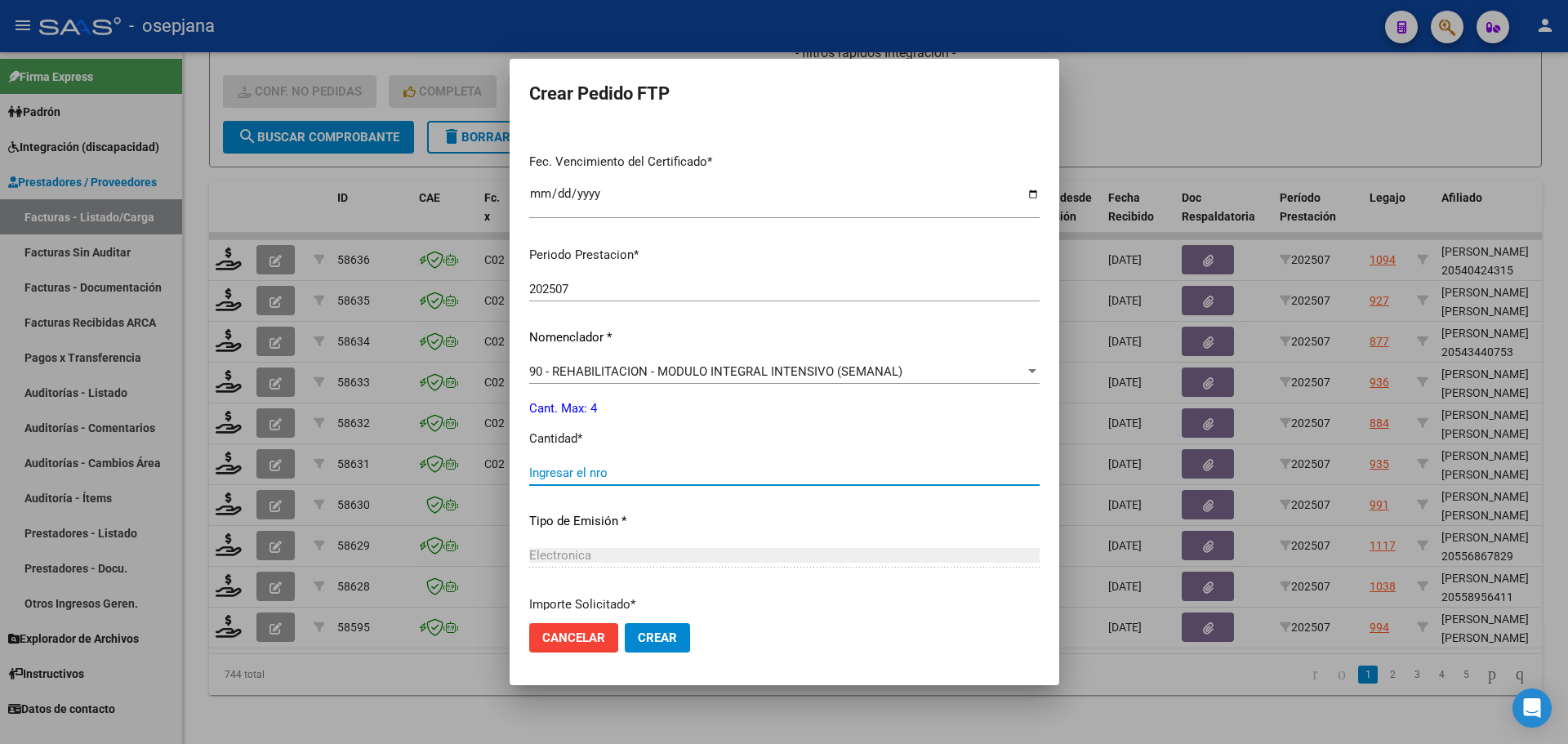
click at [534, 471] on input "Ingresar el nro" at bounding box center [784, 473] width 510 height 15
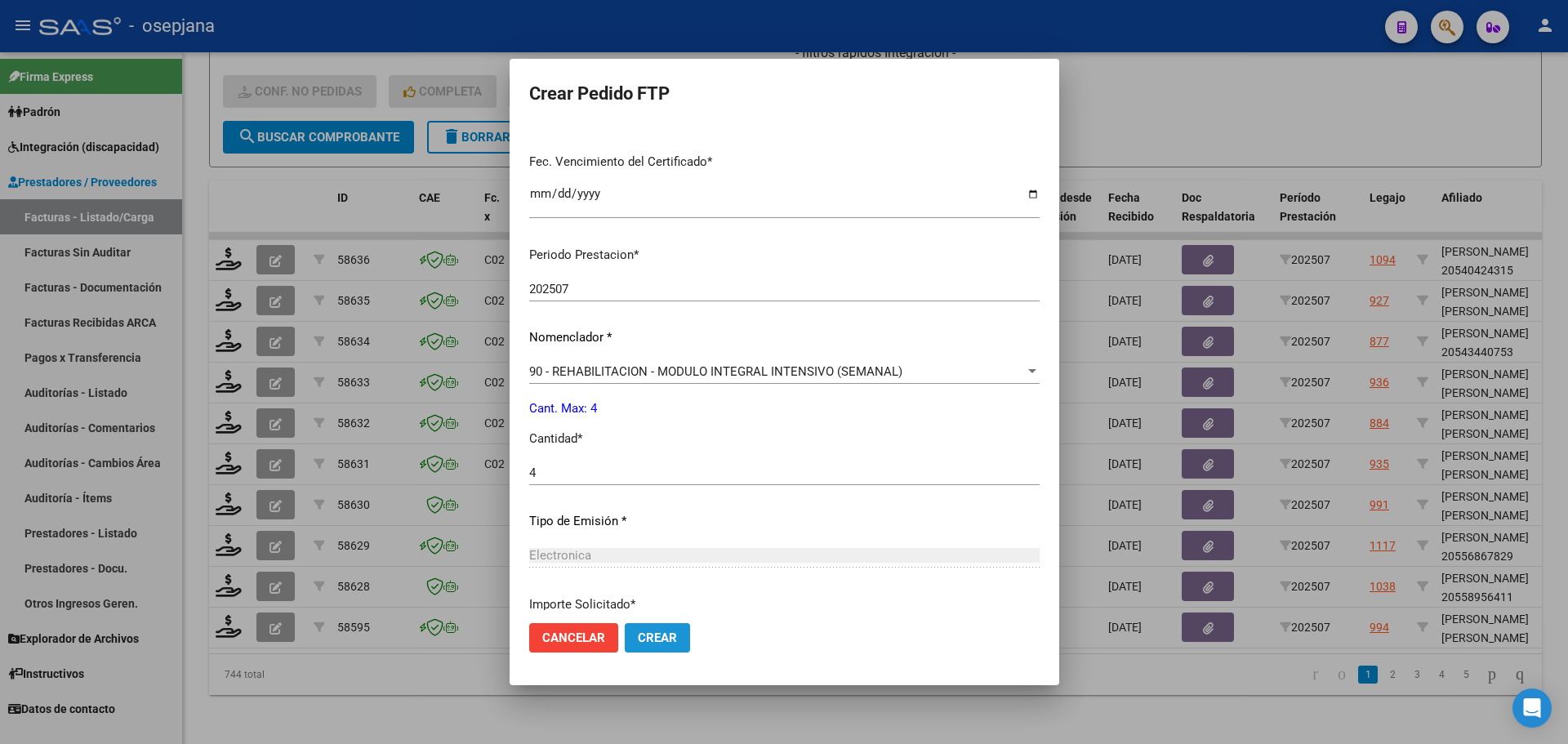
click at [644, 635] on button "Crear" at bounding box center [658, 638] width 65 height 29
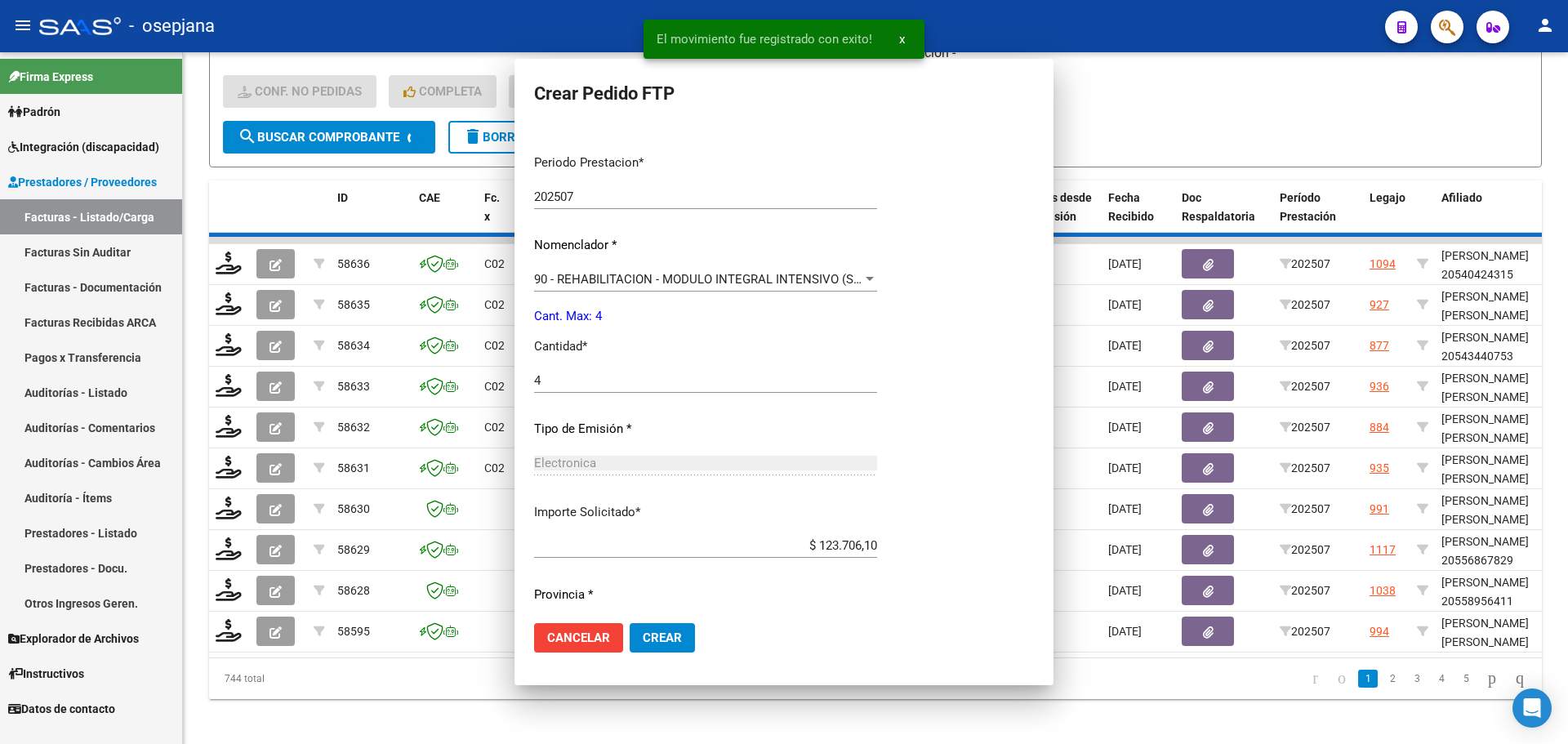
scroll to position [0, 0]
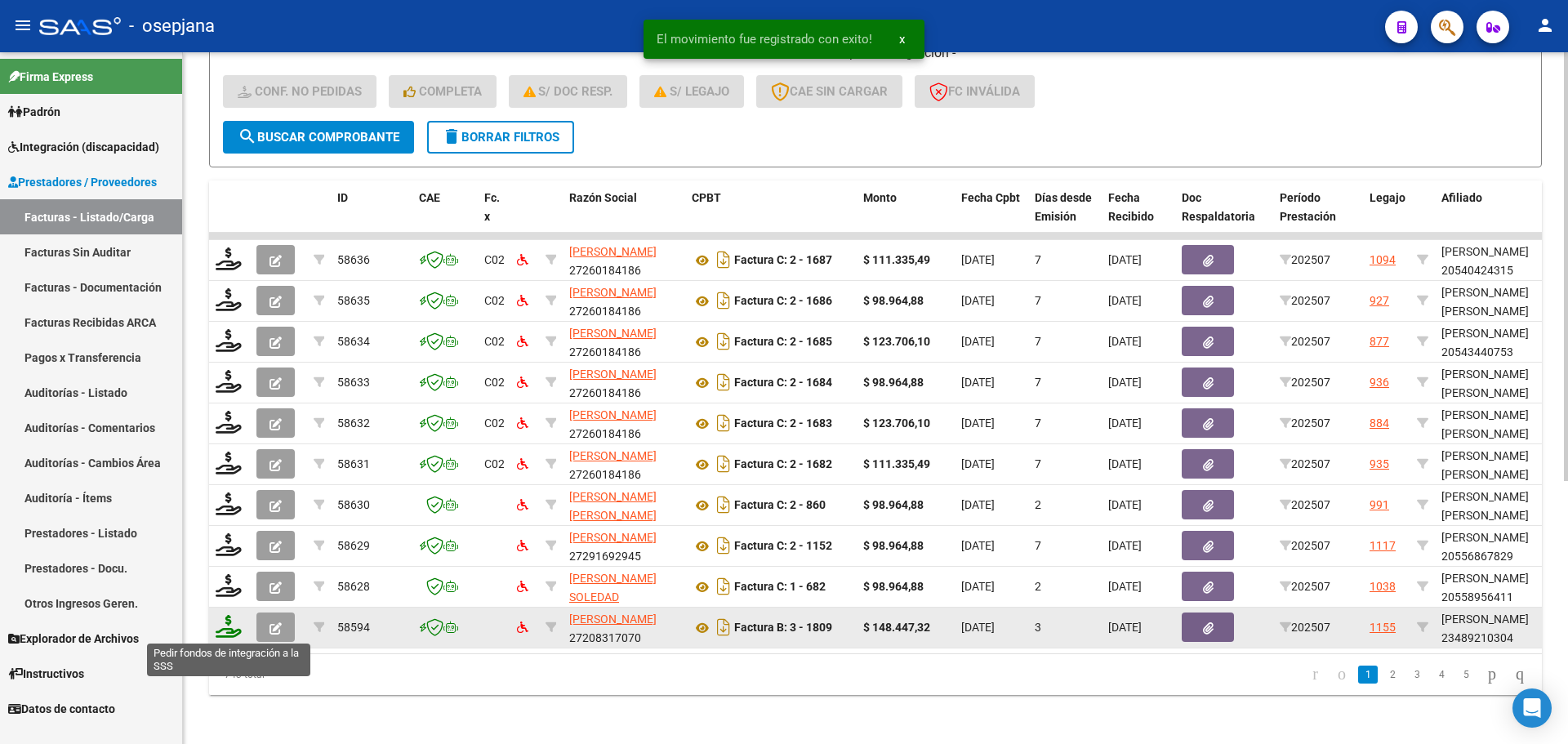
click at [236, 627] on icon at bounding box center [229, 627] width 26 height 23
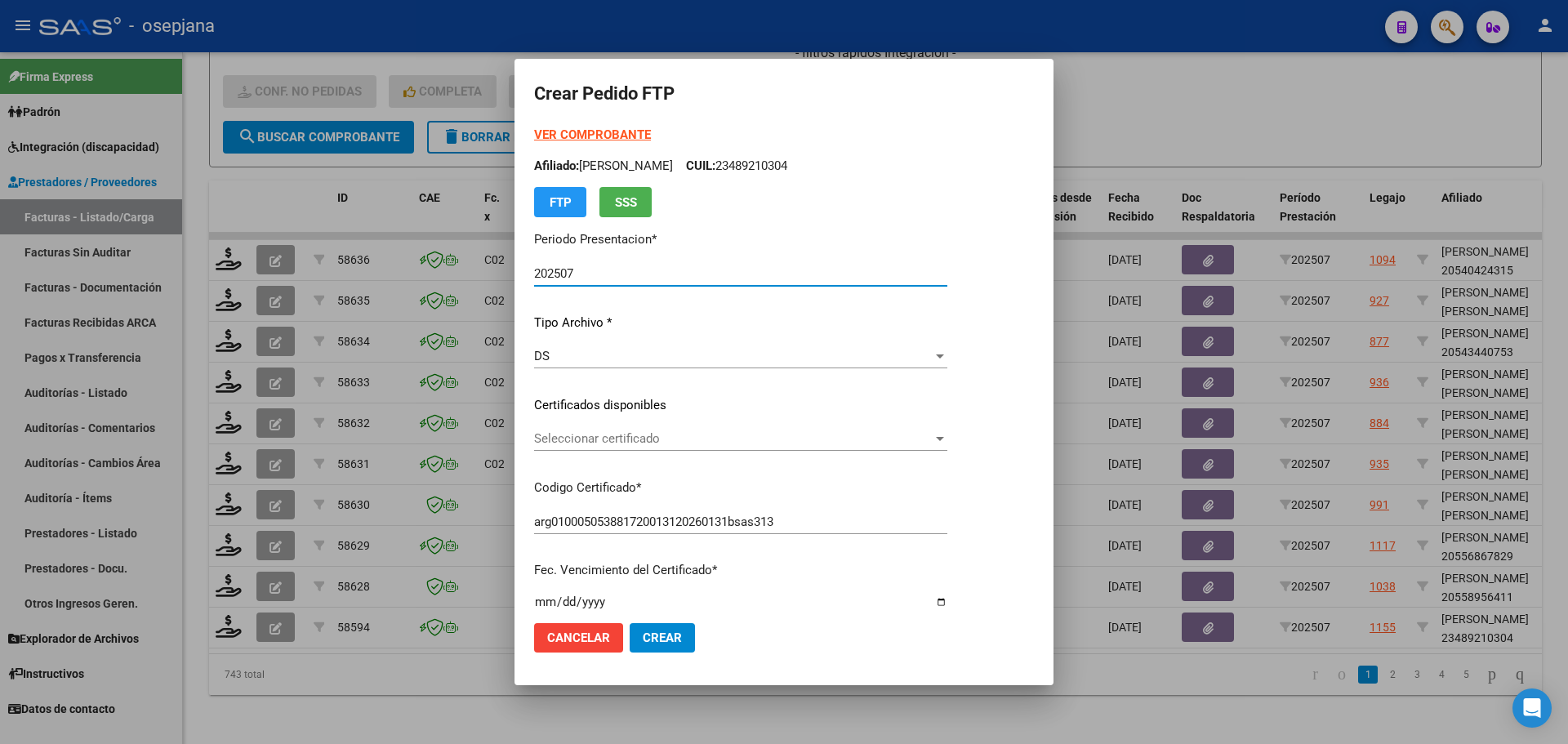
click at [615, 440] on span "Seleccionar certificado" at bounding box center [733, 439] width 398 height 15
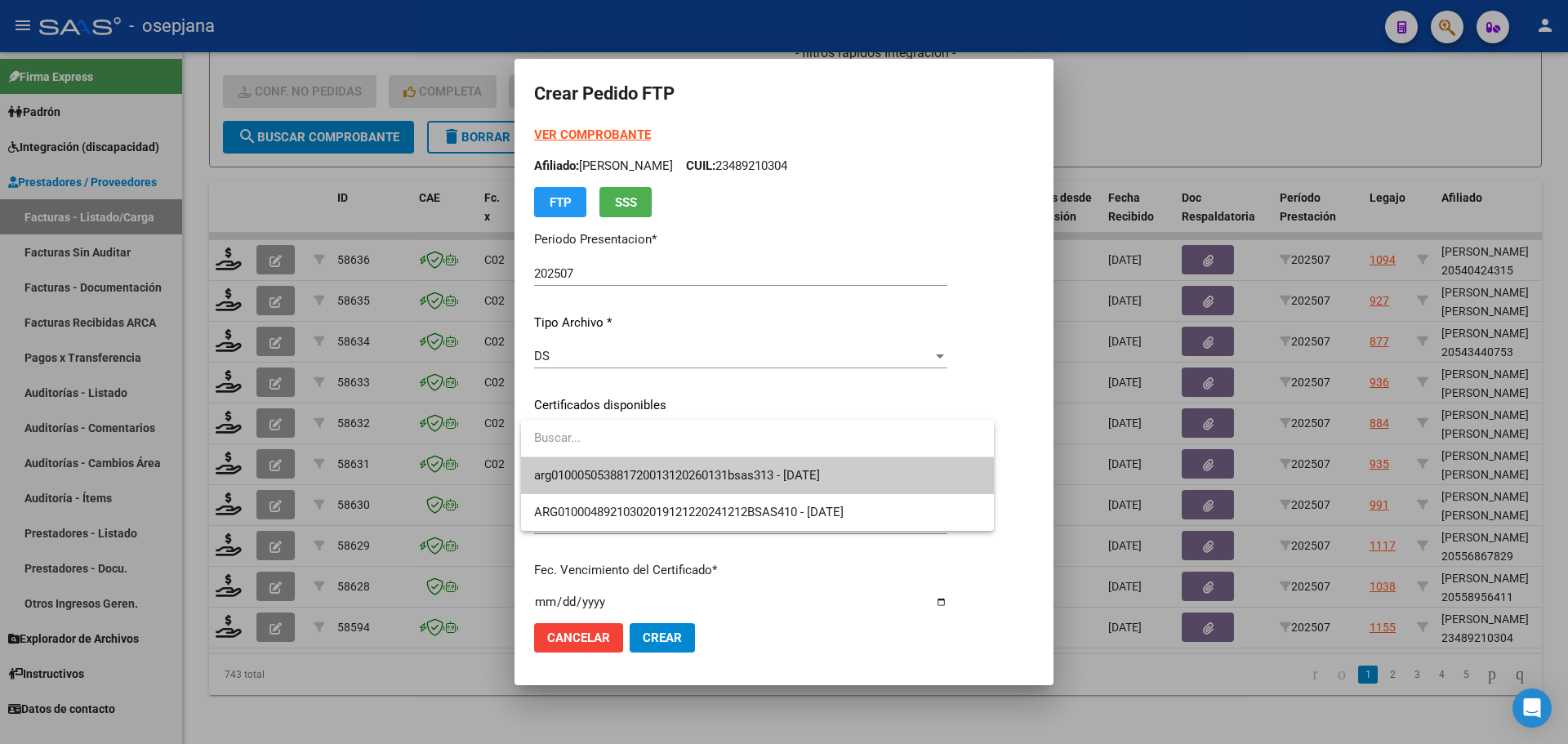
click at [618, 466] on span "arg010005053881720013120260131bsas313 - 2029-11-27" at bounding box center [757, 476] width 447 height 37
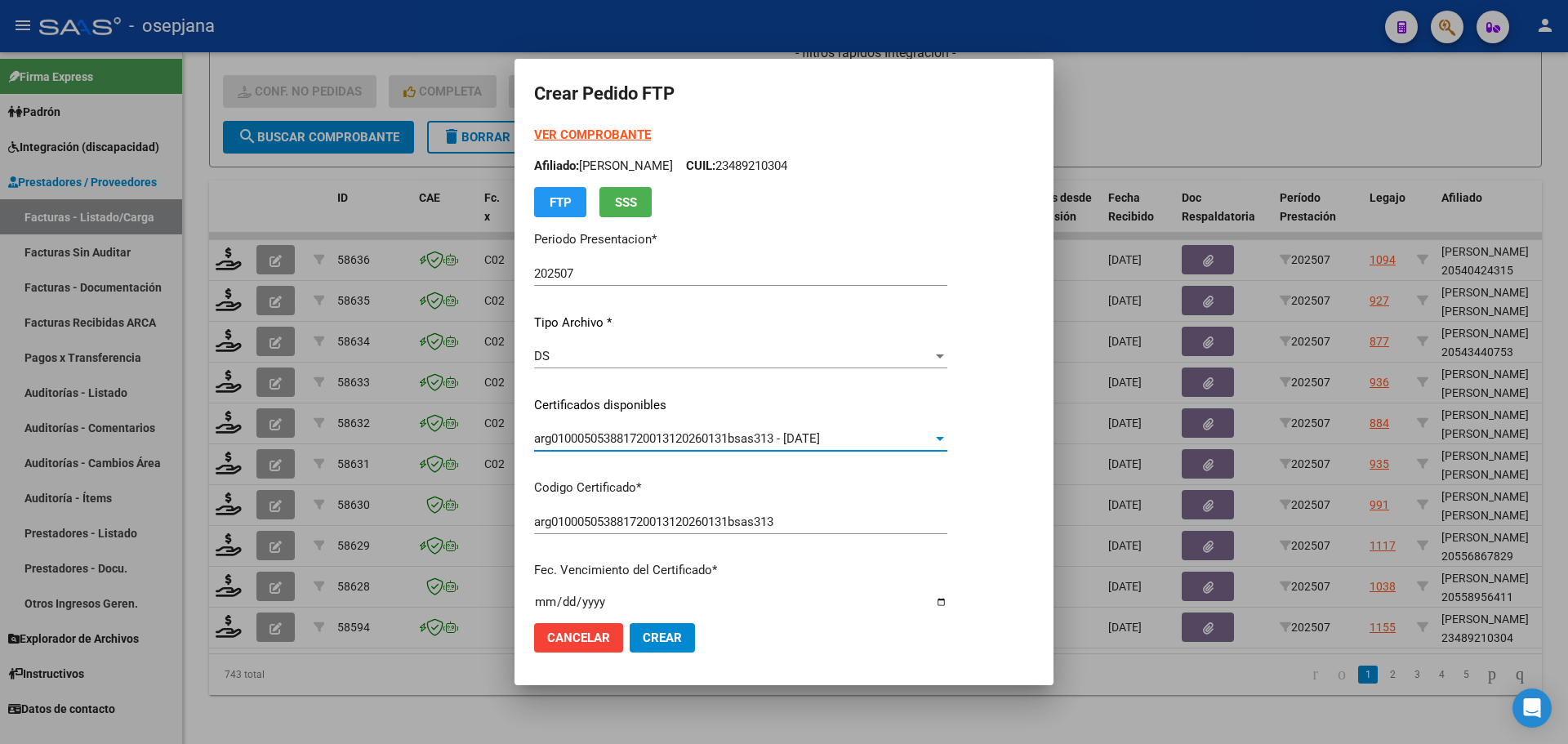
click at [621, 134] on strong "VER COMPROBANTE" at bounding box center [592, 135] width 117 height 15
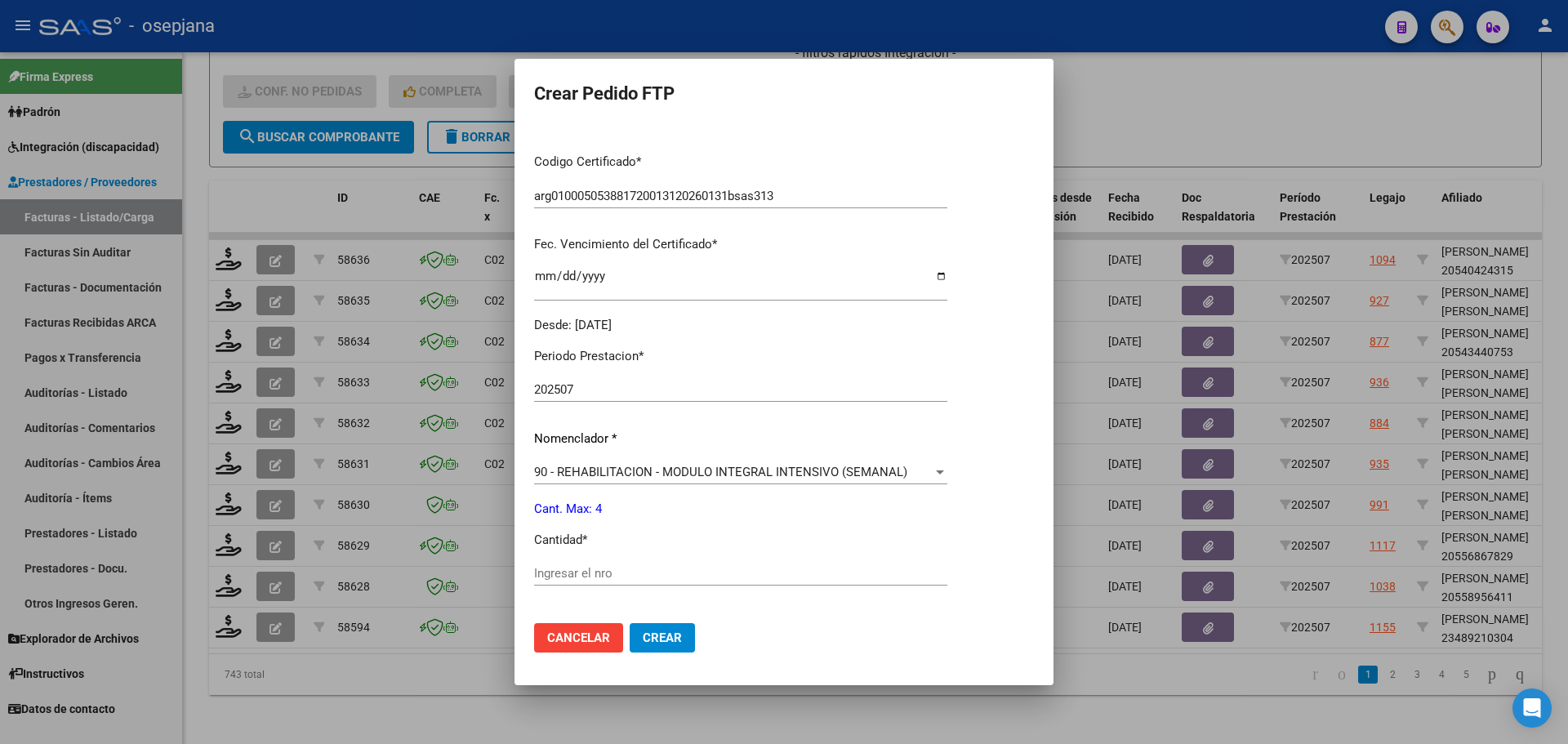
scroll to position [327, 0]
click at [567, 565] on div "Ingresar el nro" at bounding box center [740, 573] width 413 height 25
click at [654, 629] on button "Crear" at bounding box center [663, 638] width 65 height 29
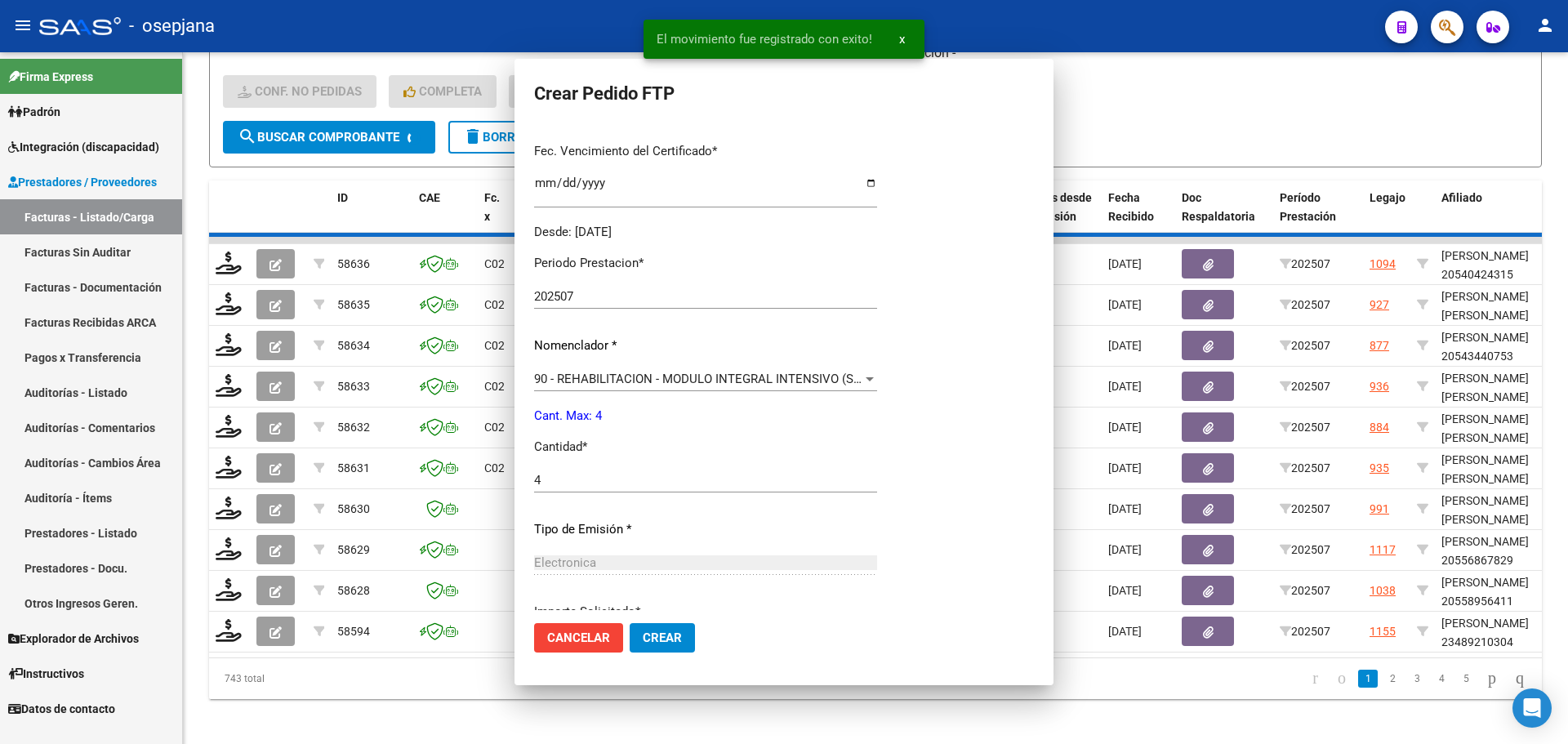
scroll to position [235, 0]
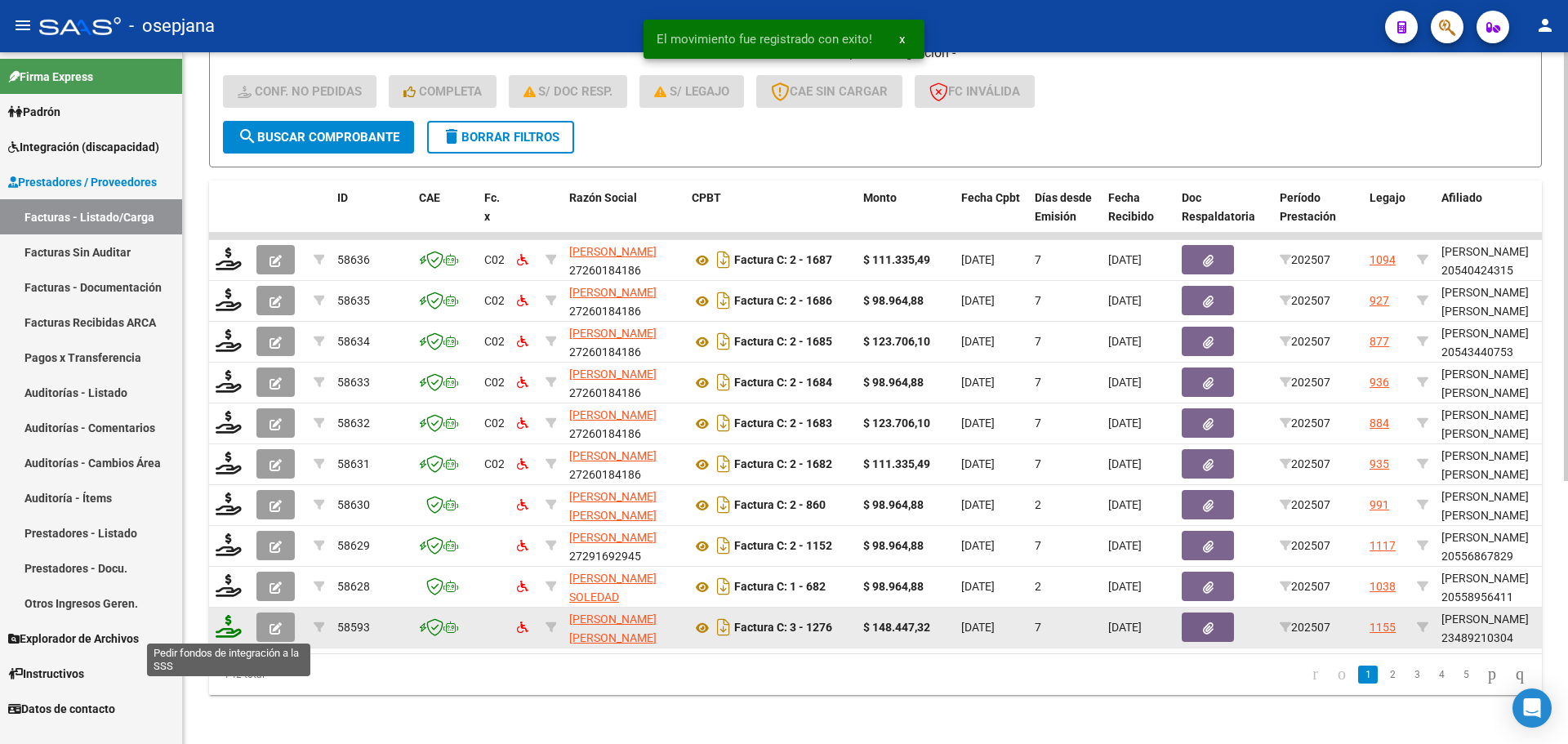
click at [223, 630] on icon at bounding box center [229, 627] width 26 height 23
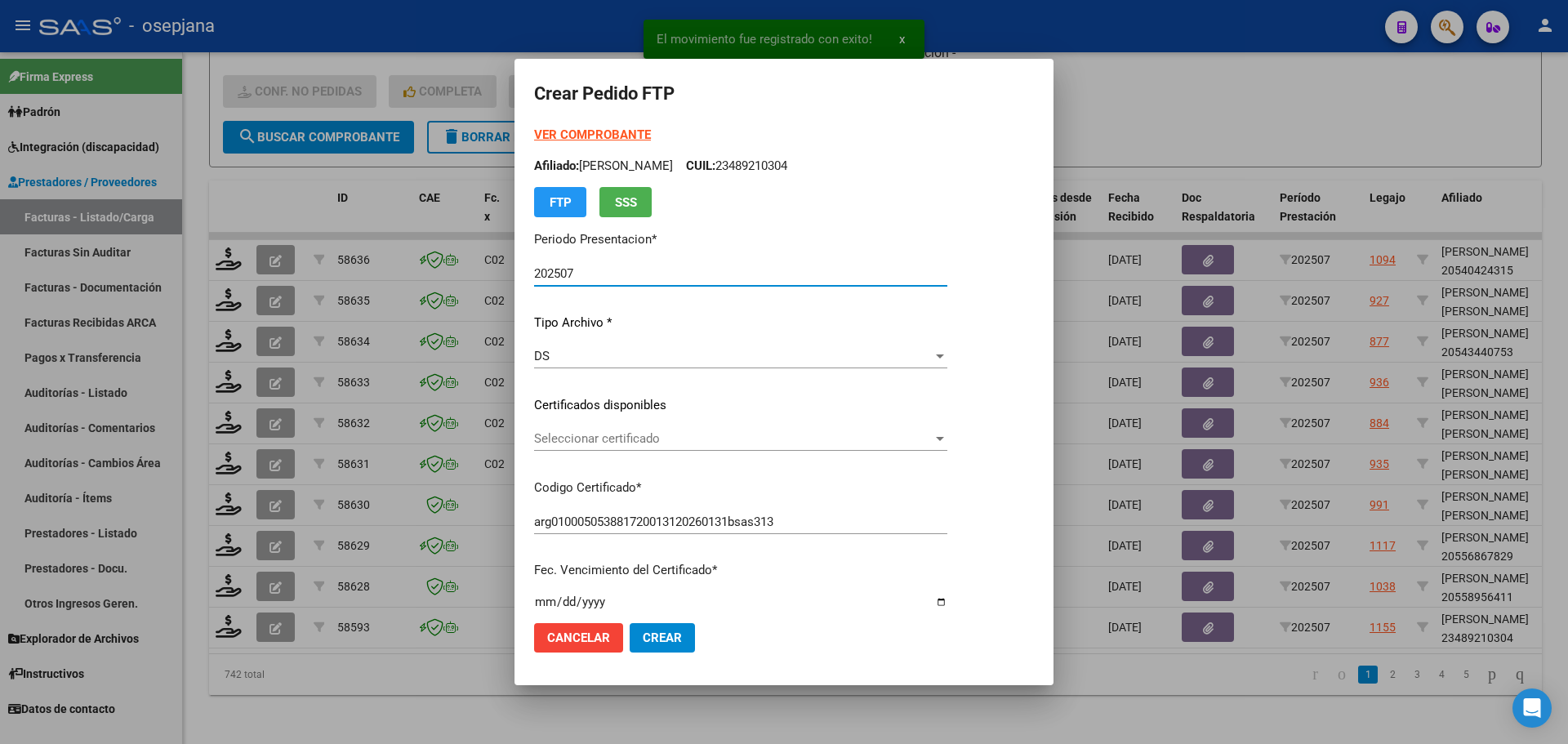
click at [629, 439] on span "Seleccionar certificado" at bounding box center [733, 439] width 398 height 15
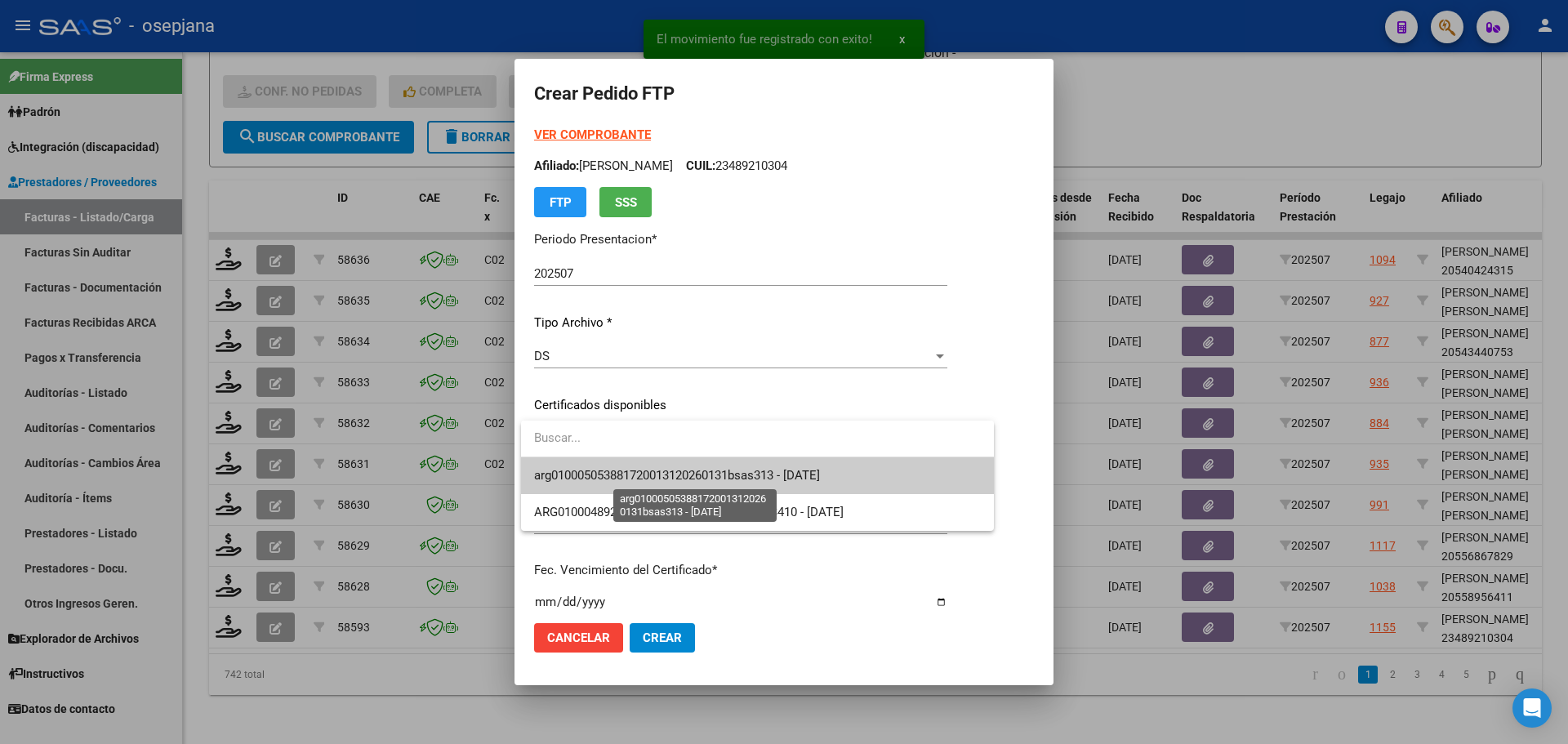
click at [631, 476] on span "arg010005053881720013120260131bsas313 - 2029-11-27" at bounding box center [676, 476] width 285 height 15
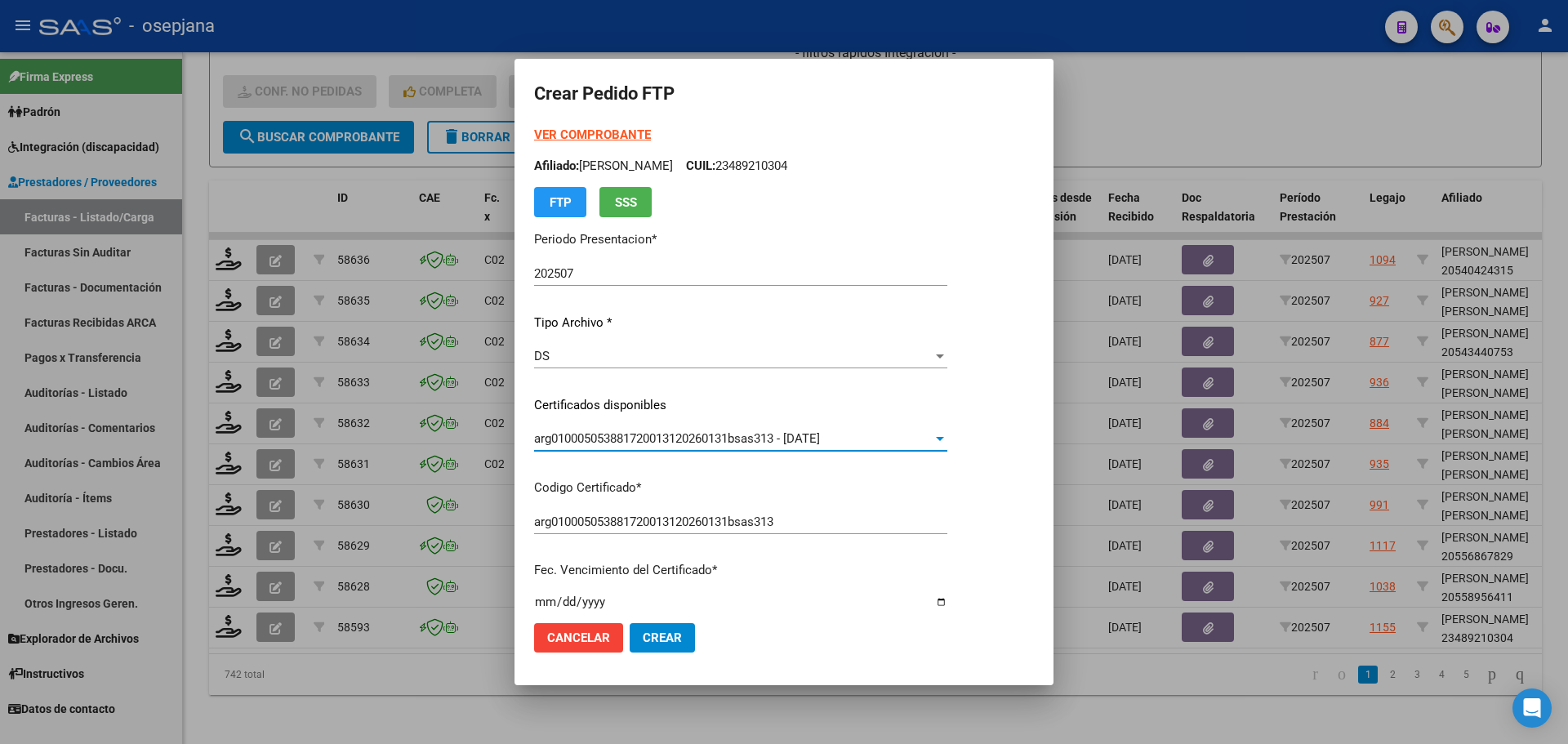
click at [600, 131] on strong "VER COMPROBANTE" at bounding box center [592, 135] width 117 height 15
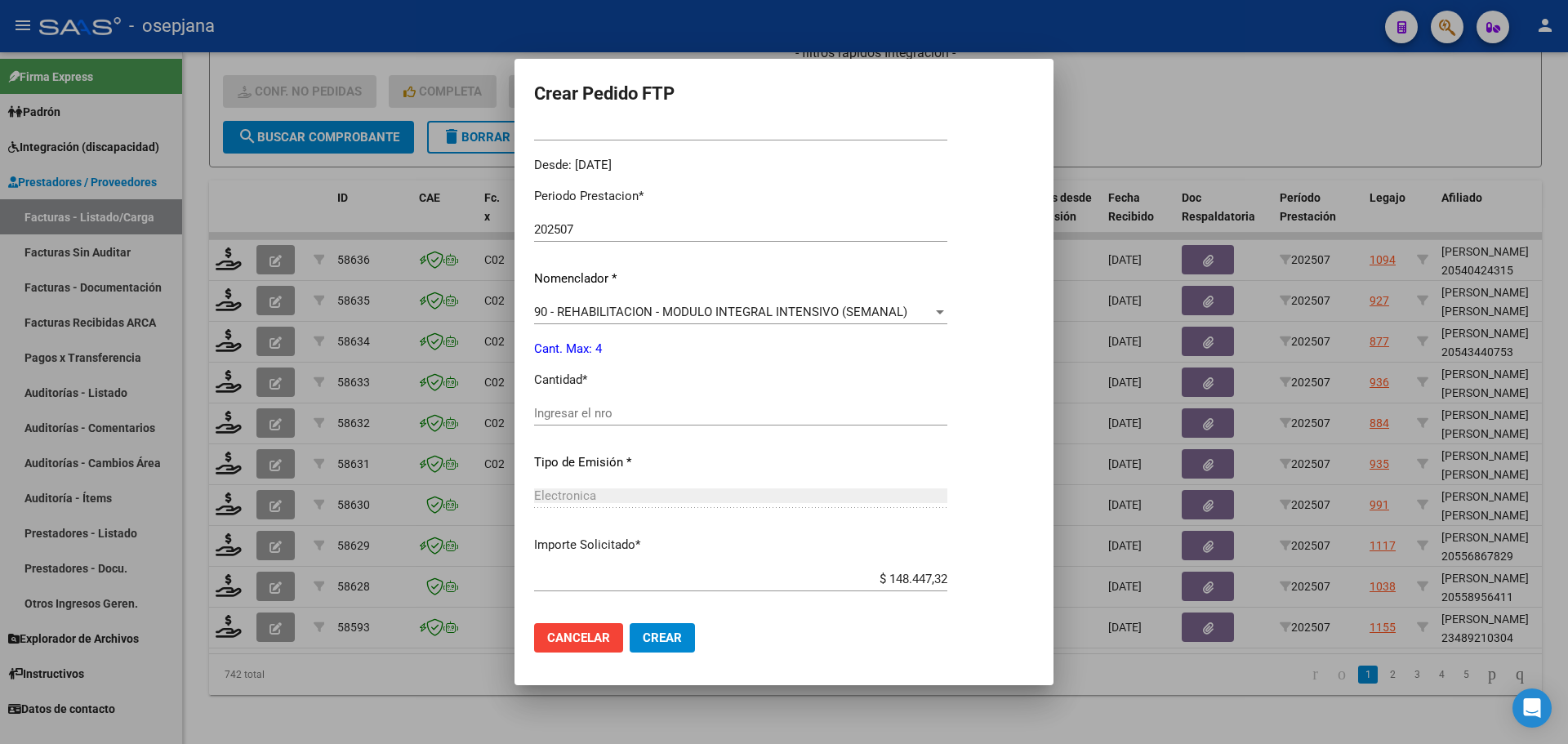
scroll to position [490, 0]
click at [578, 418] on div "Ingresar el nro" at bounding box center [740, 409] width 413 height 25
click at [676, 626] on button "Crear" at bounding box center [663, 638] width 65 height 29
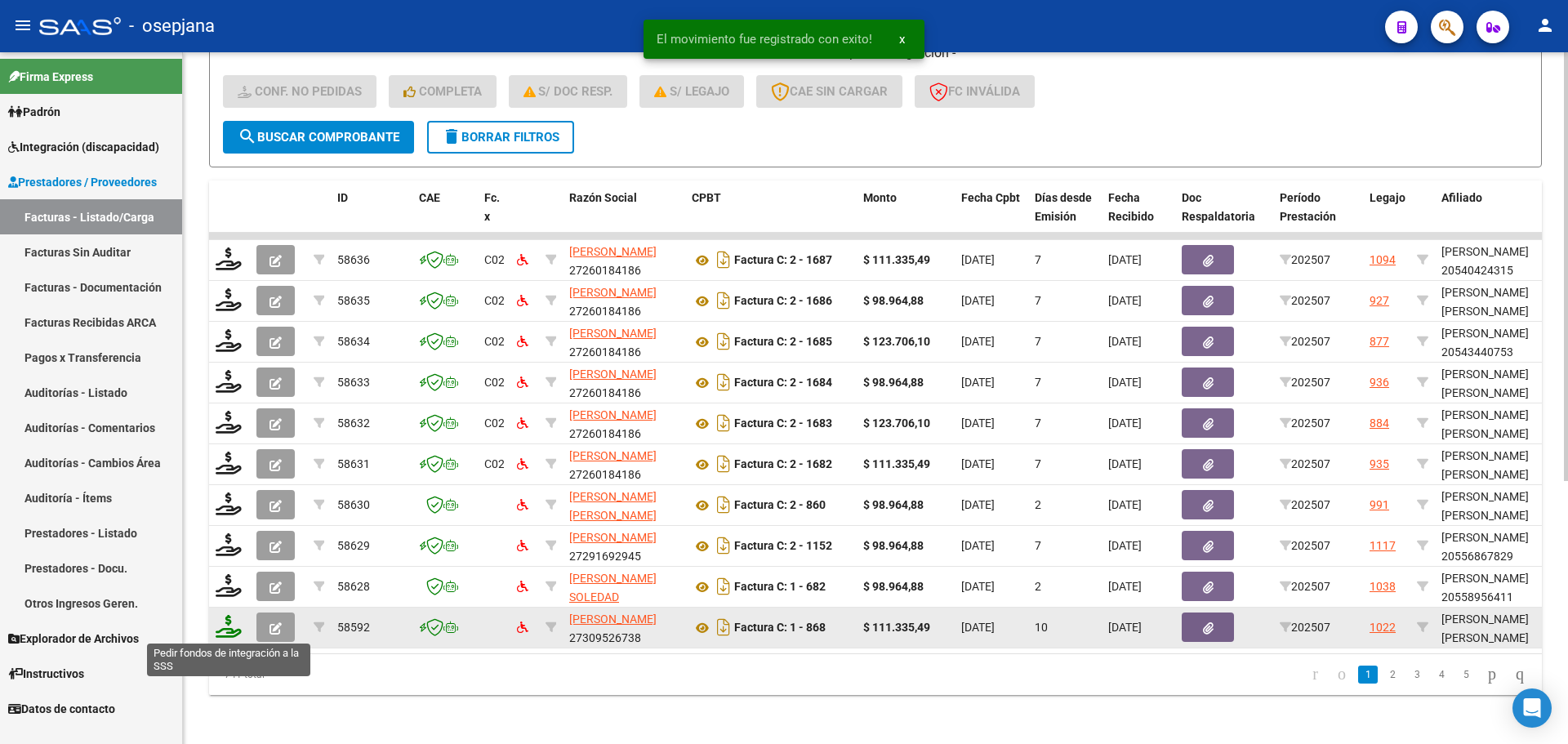
click at [237, 622] on icon at bounding box center [229, 627] width 26 height 23
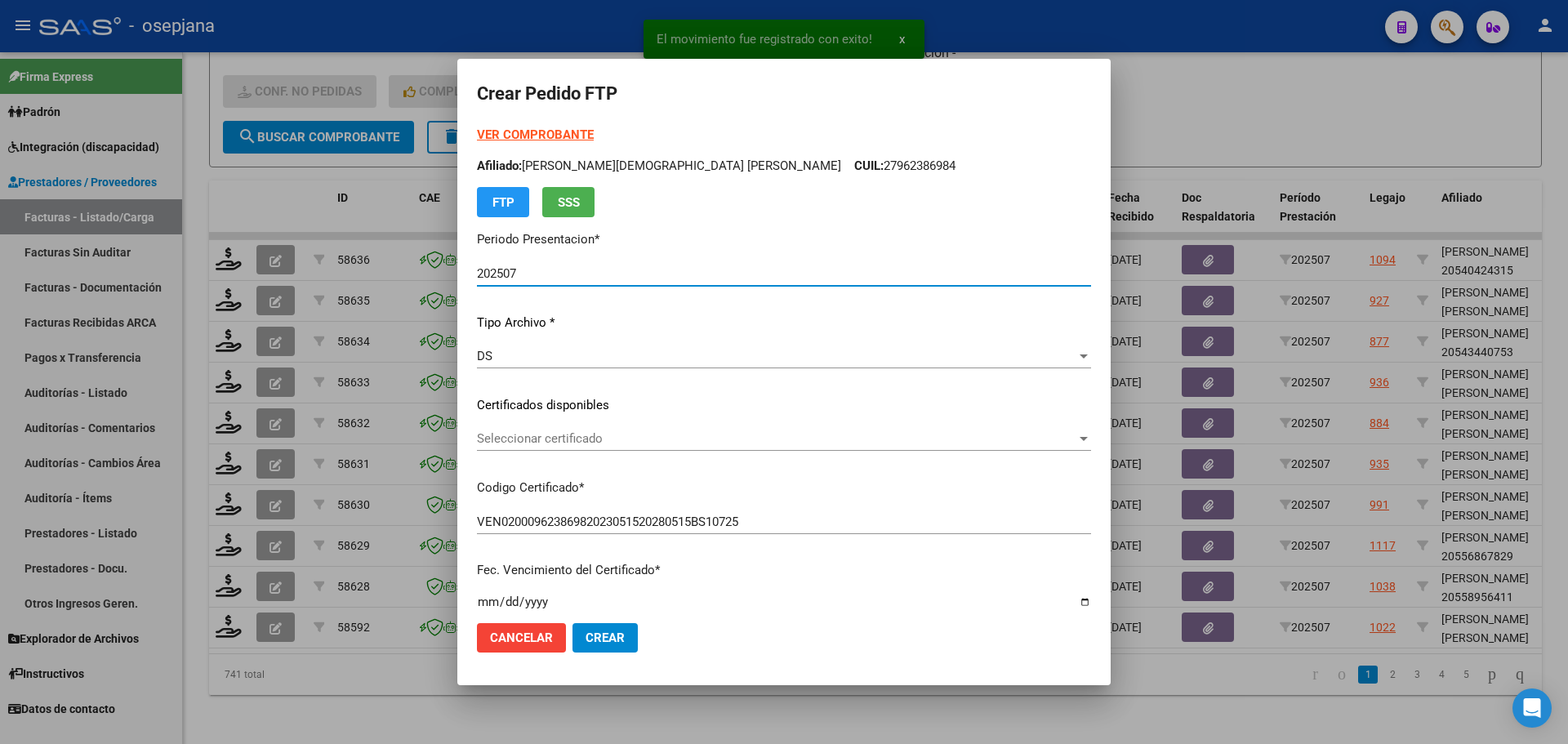
click at [594, 437] on span "Seleccionar certificado" at bounding box center [776, 439] width 600 height 15
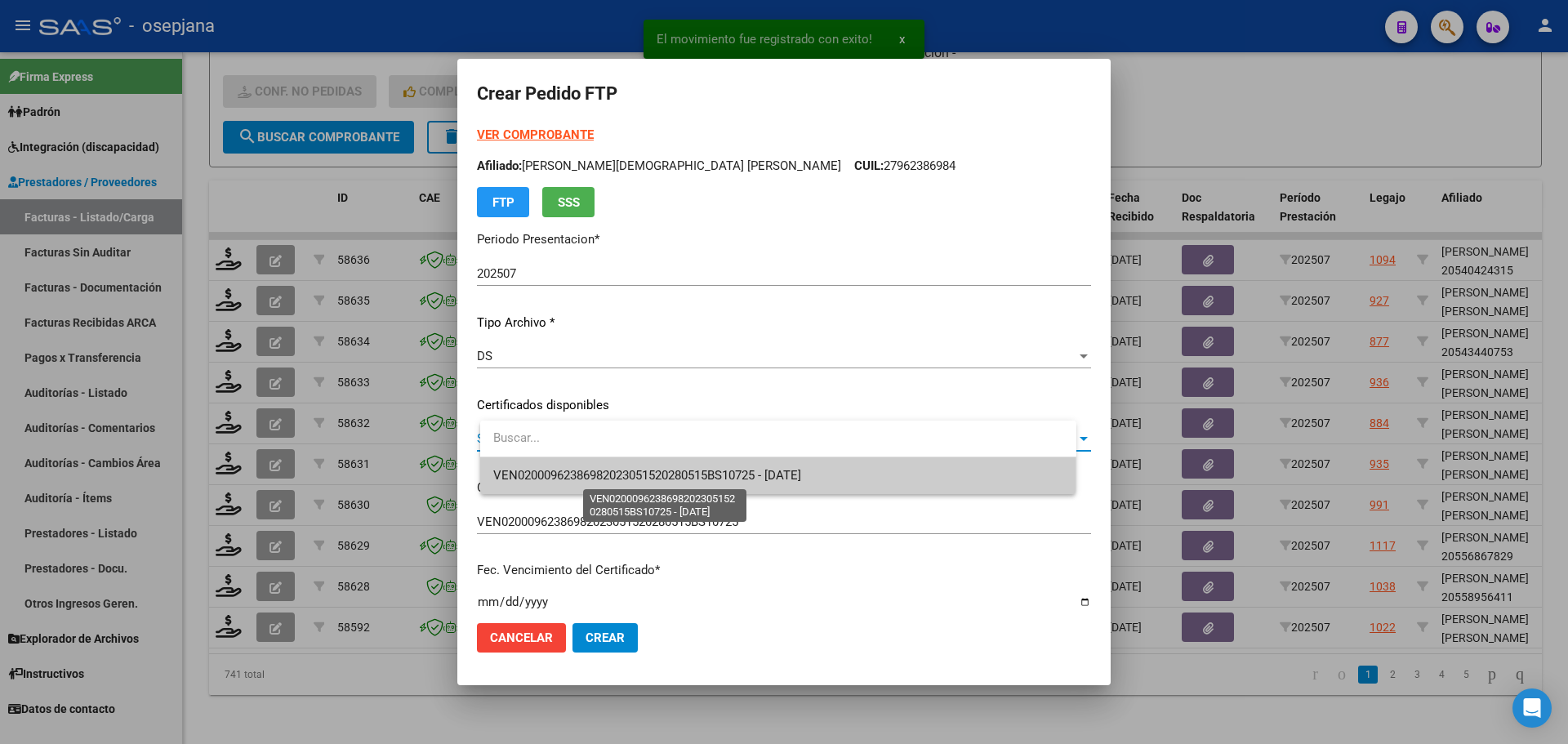
click at [595, 471] on span "VEN02000962386982023051520280515BS10725 - 2028-05-15" at bounding box center [647, 476] width 308 height 15
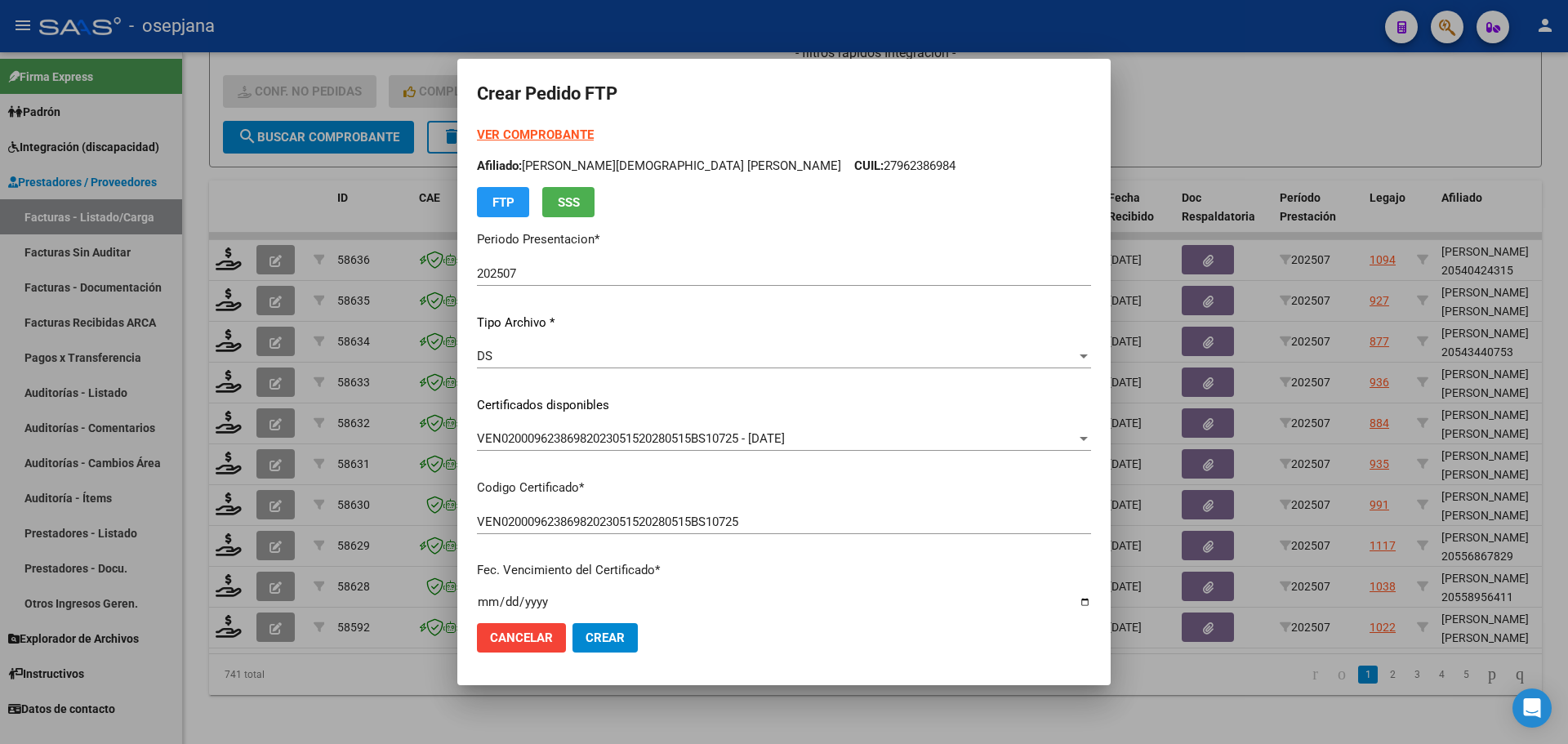
click at [574, 132] on strong "VER COMPROBANTE" at bounding box center [535, 135] width 117 height 15
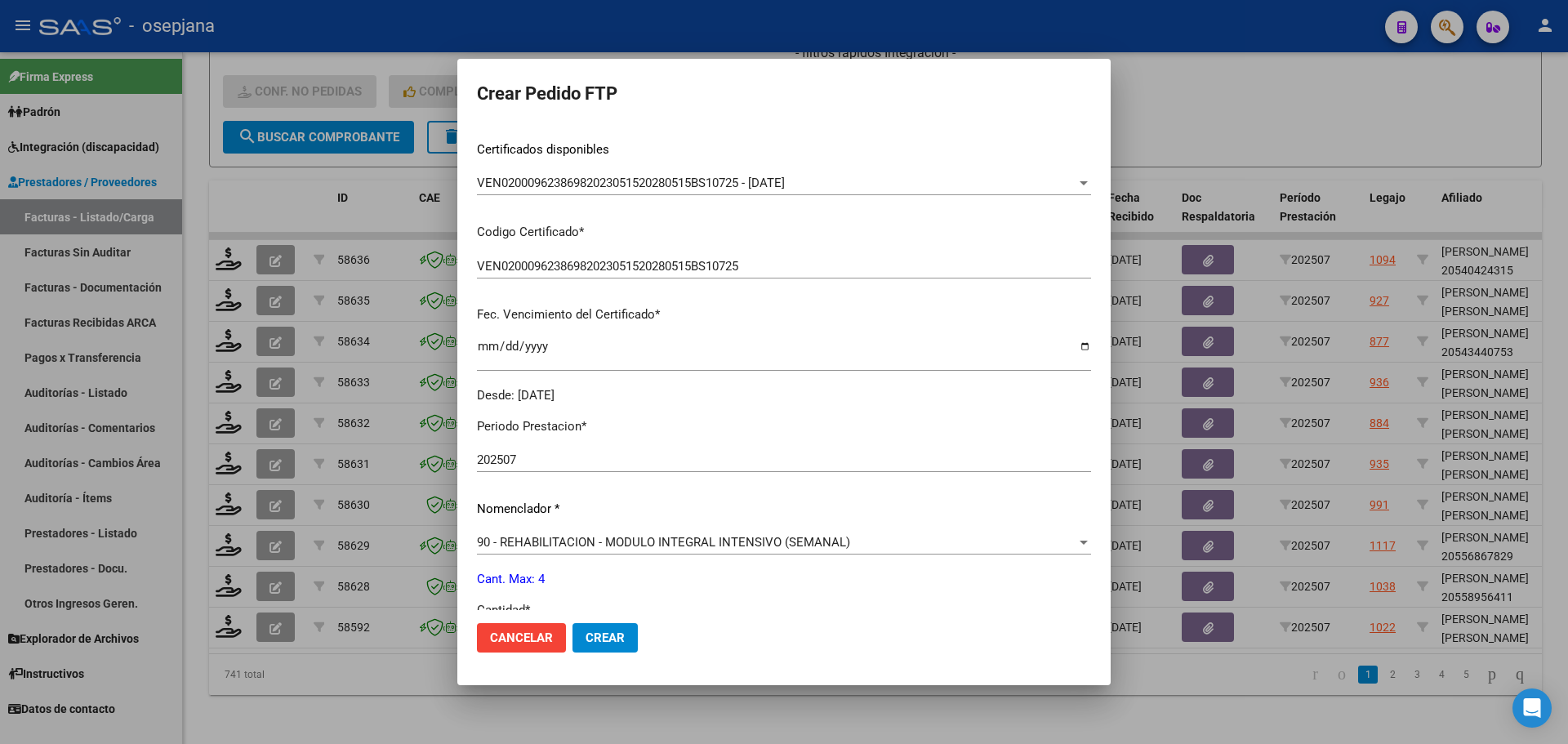
scroll to position [408, 0]
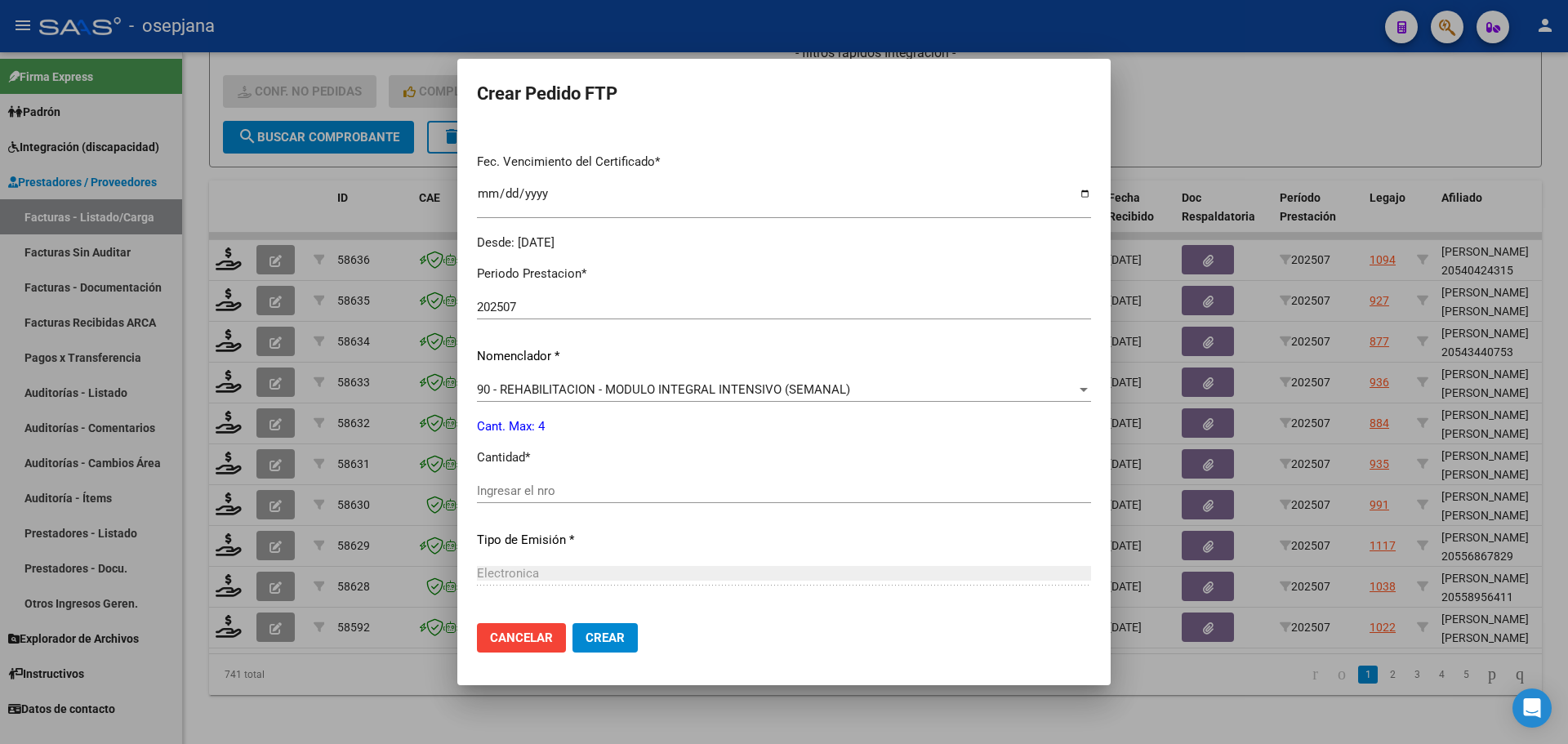
click at [523, 481] on div "Ingresar el nro" at bounding box center [784, 491] width 614 height 25
click at [625, 638] on span "Crear" at bounding box center [605, 638] width 39 height 15
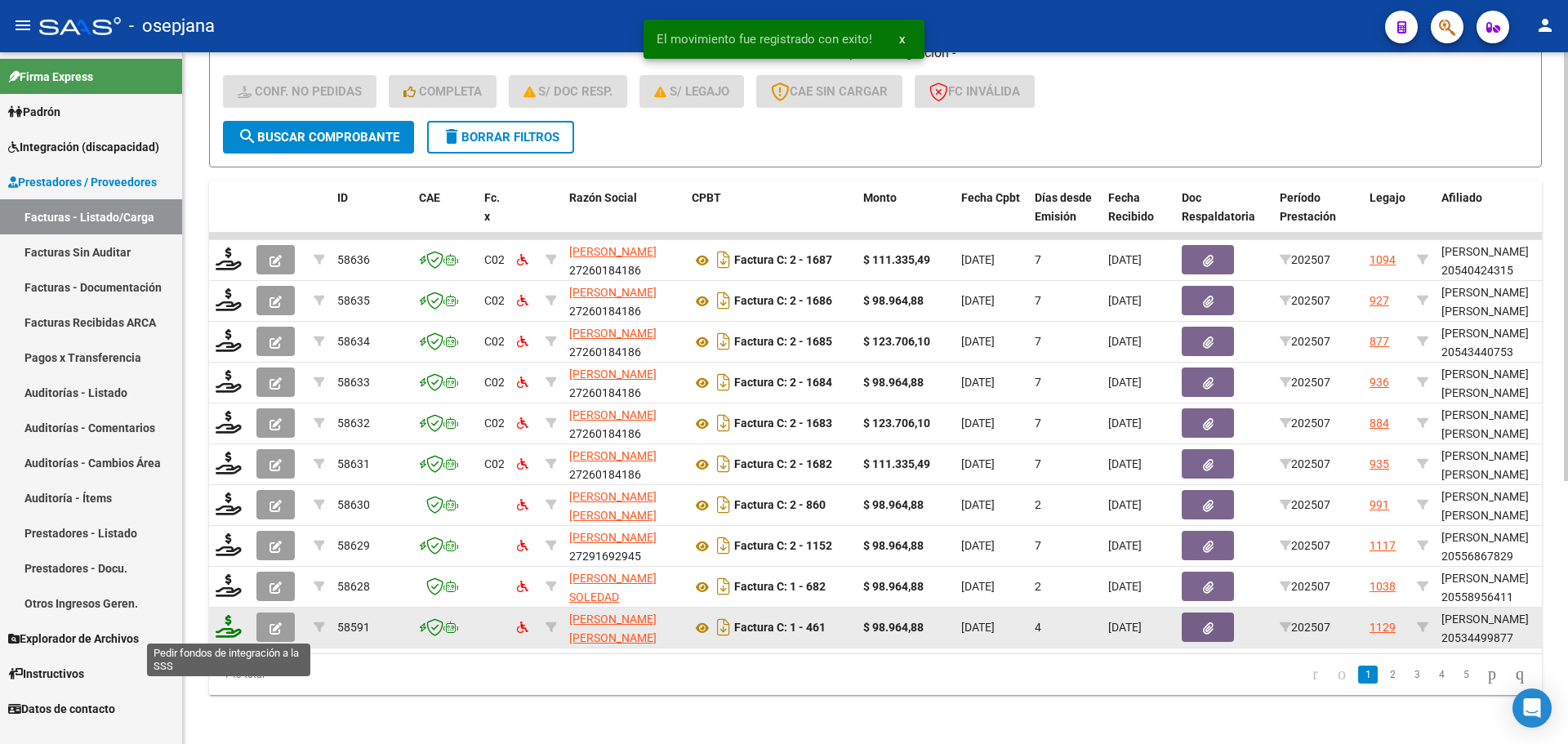
click at [234, 629] on icon at bounding box center [229, 627] width 26 height 23
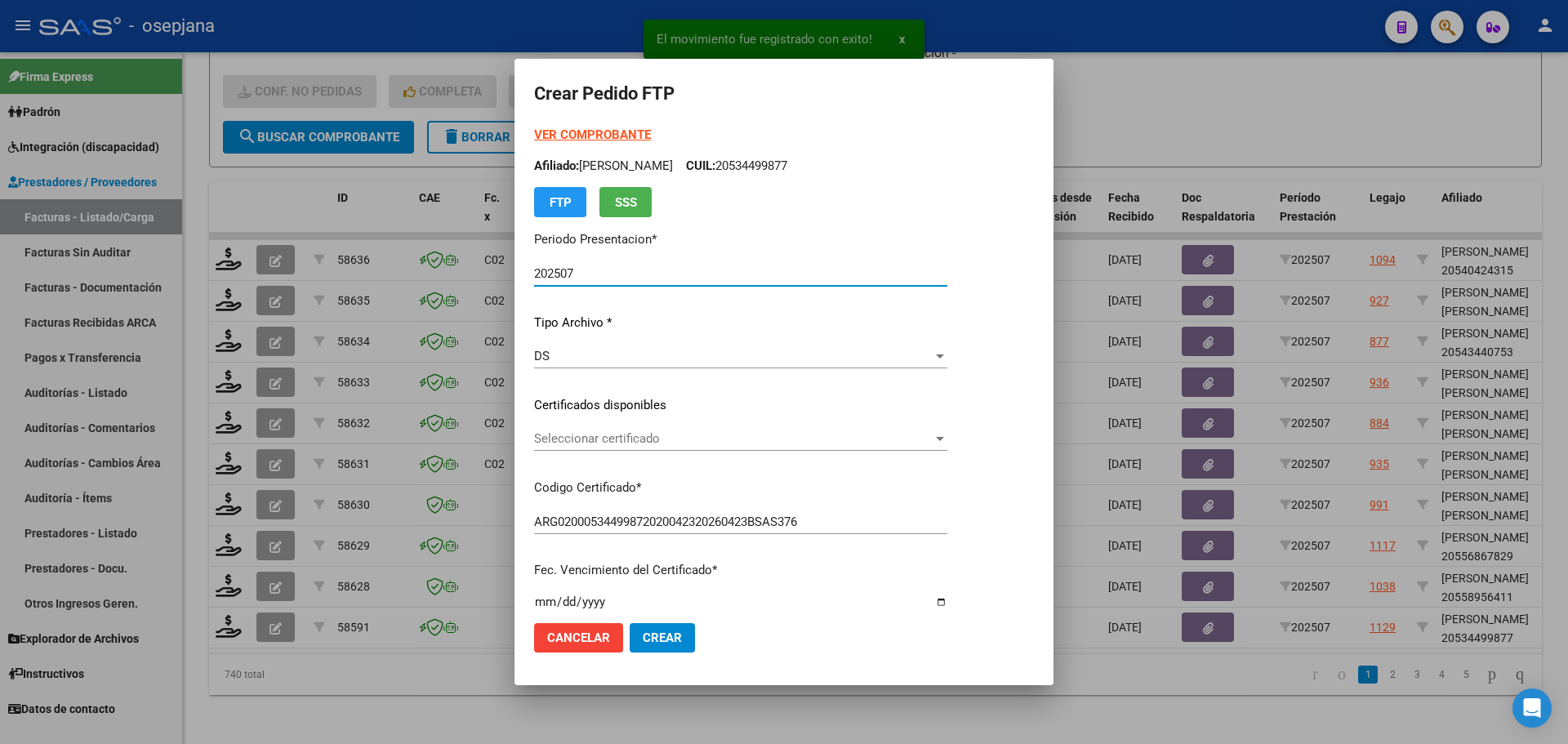
click at [622, 443] on span "Seleccionar certificado" at bounding box center [733, 439] width 398 height 15
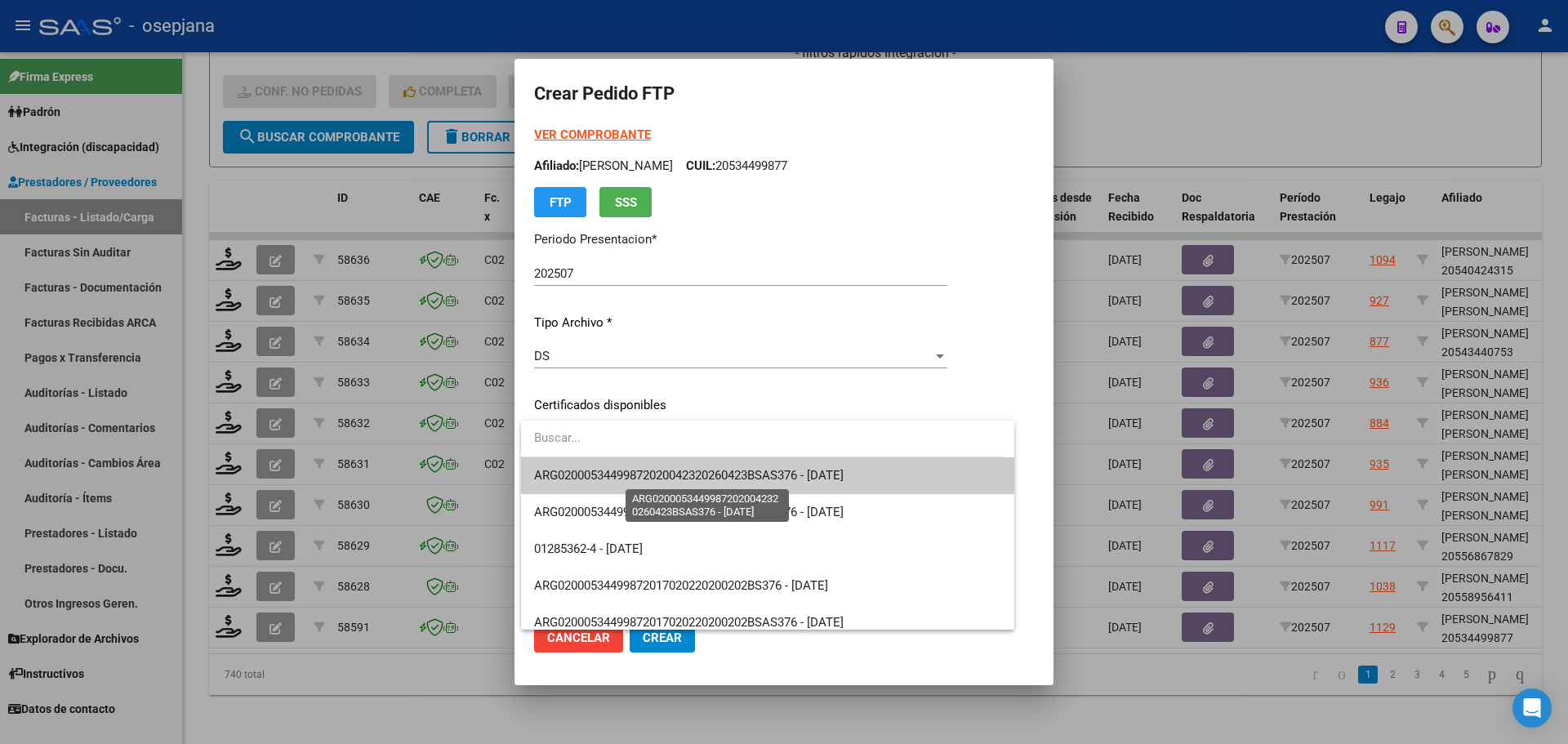
click at [636, 477] on span "ARG02000534499872020042320260423BSAS376 - 2026-04-23" at bounding box center [689, 476] width 309 height 15
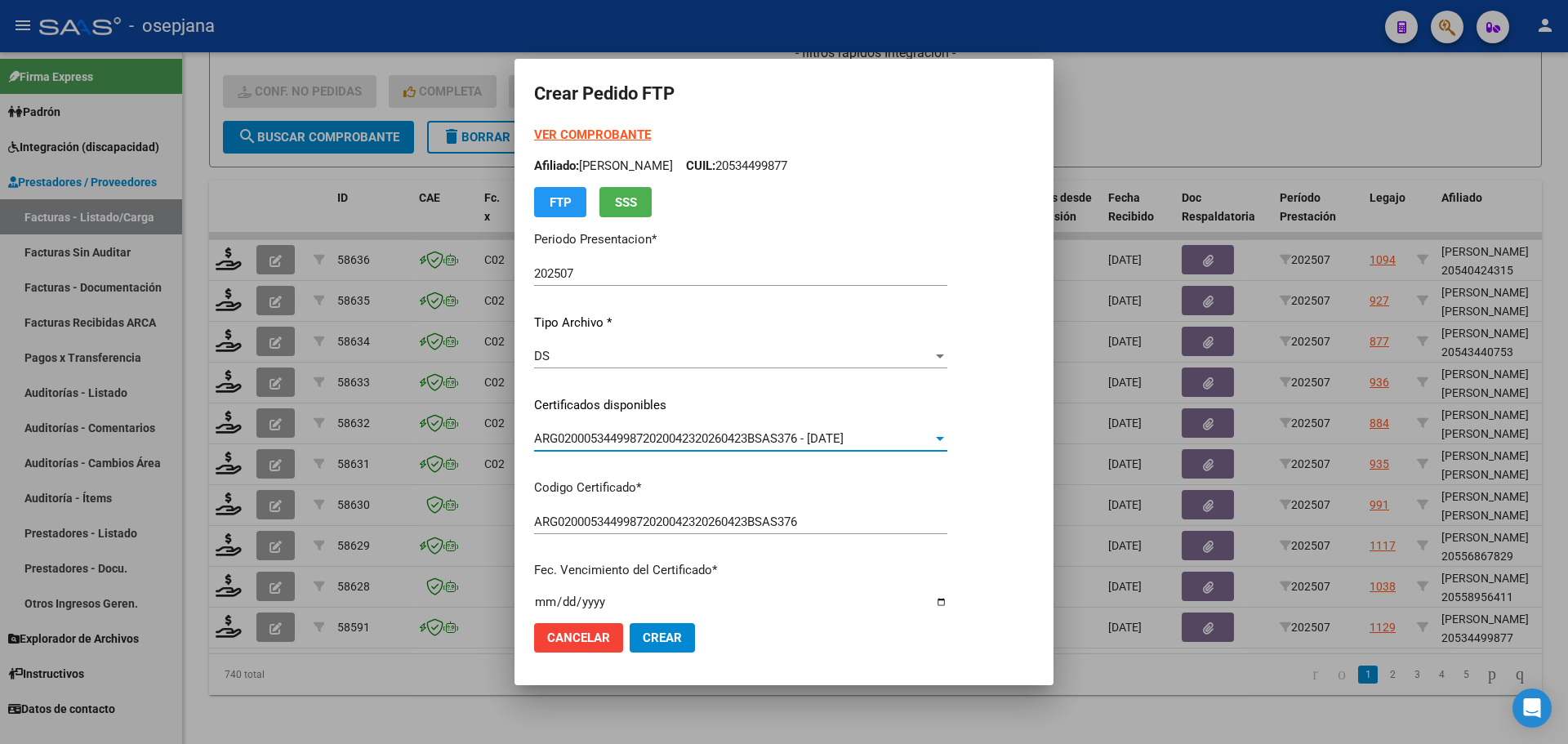
click at [576, 136] on strong "VER COMPROBANTE" at bounding box center [592, 135] width 117 height 15
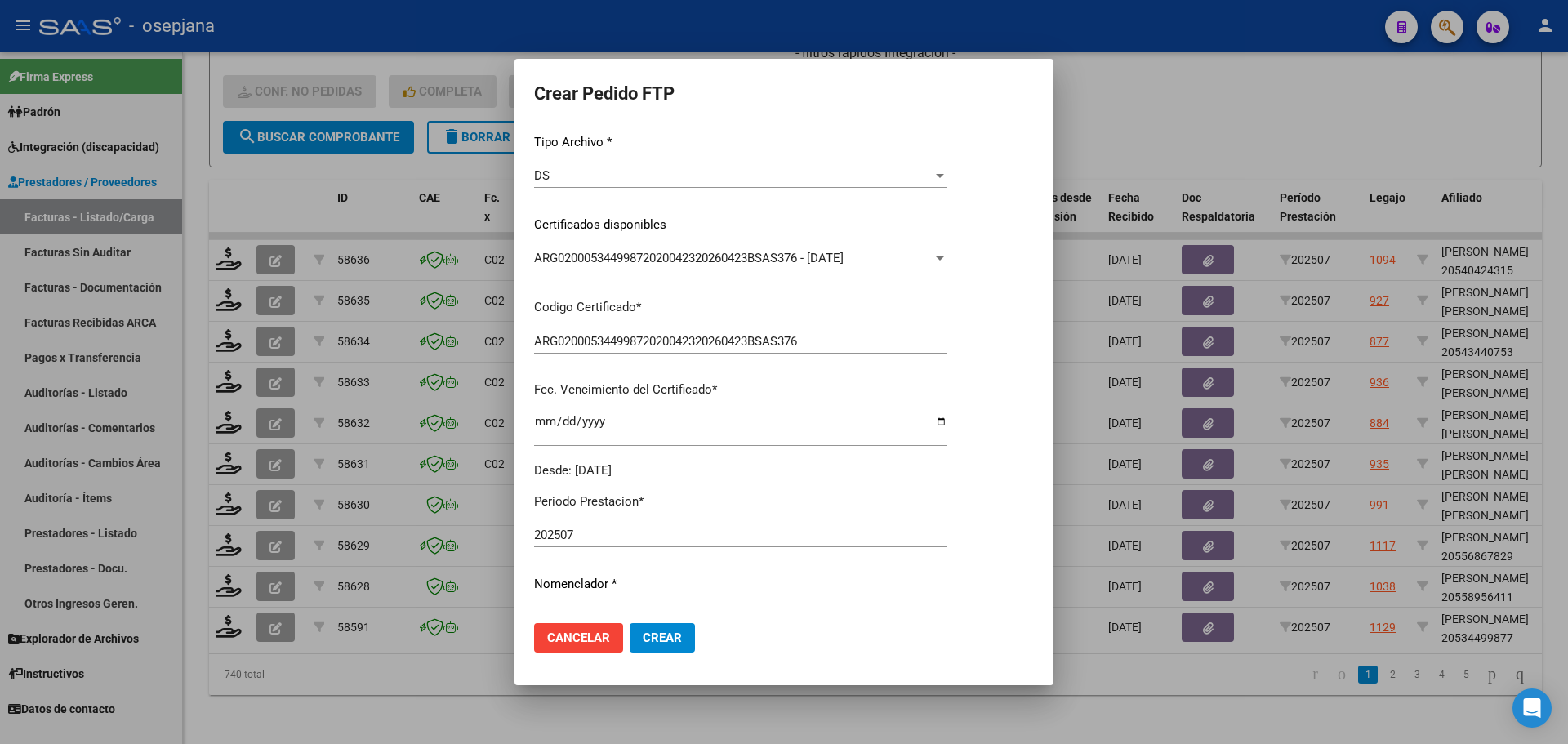
scroll to position [408, 0]
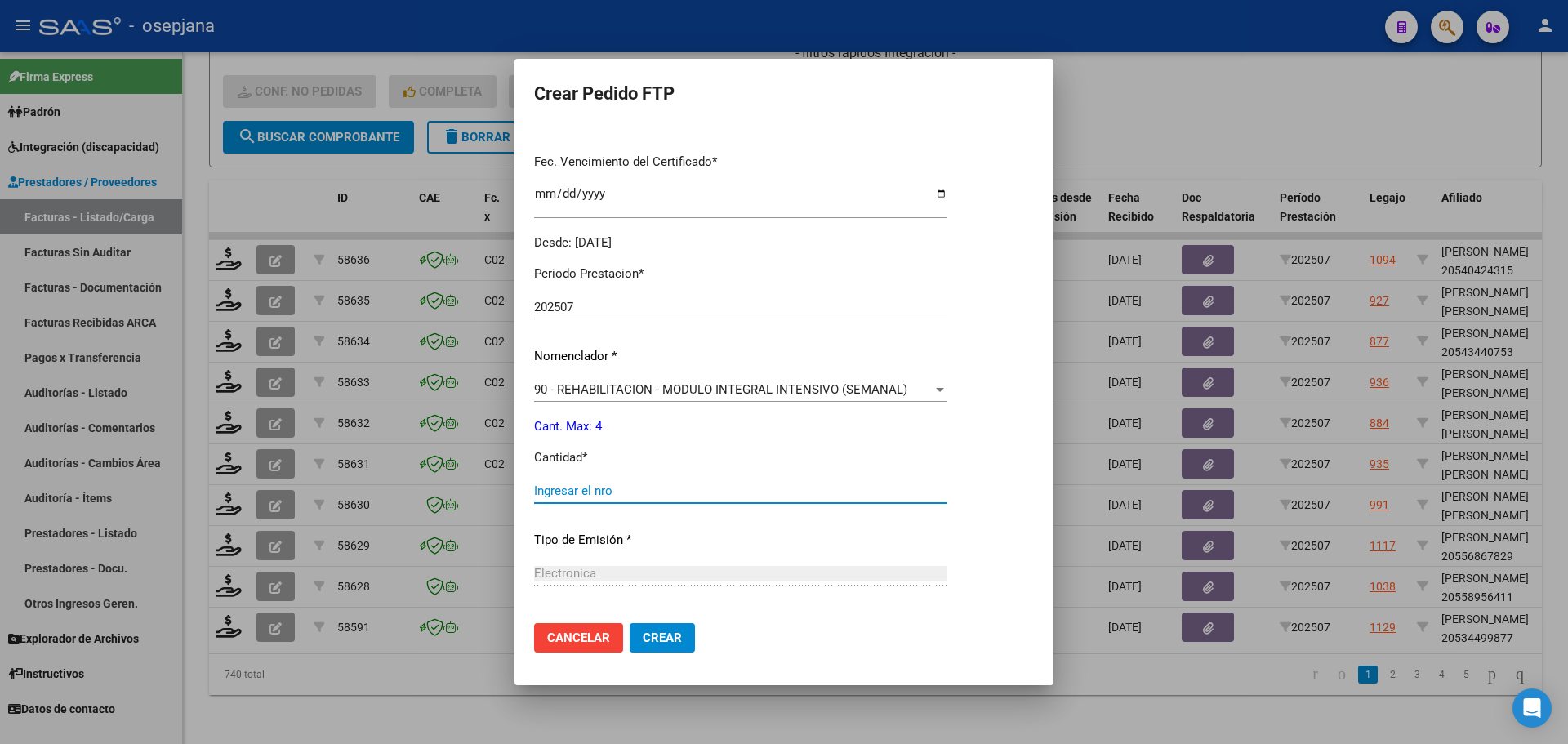
click at [567, 498] on input "Ingresar el nro" at bounding box center [740, 491] width 413 height 15
click at [664, 640] on span "Crear" at bounding box center [663, 638] width 39 height 15
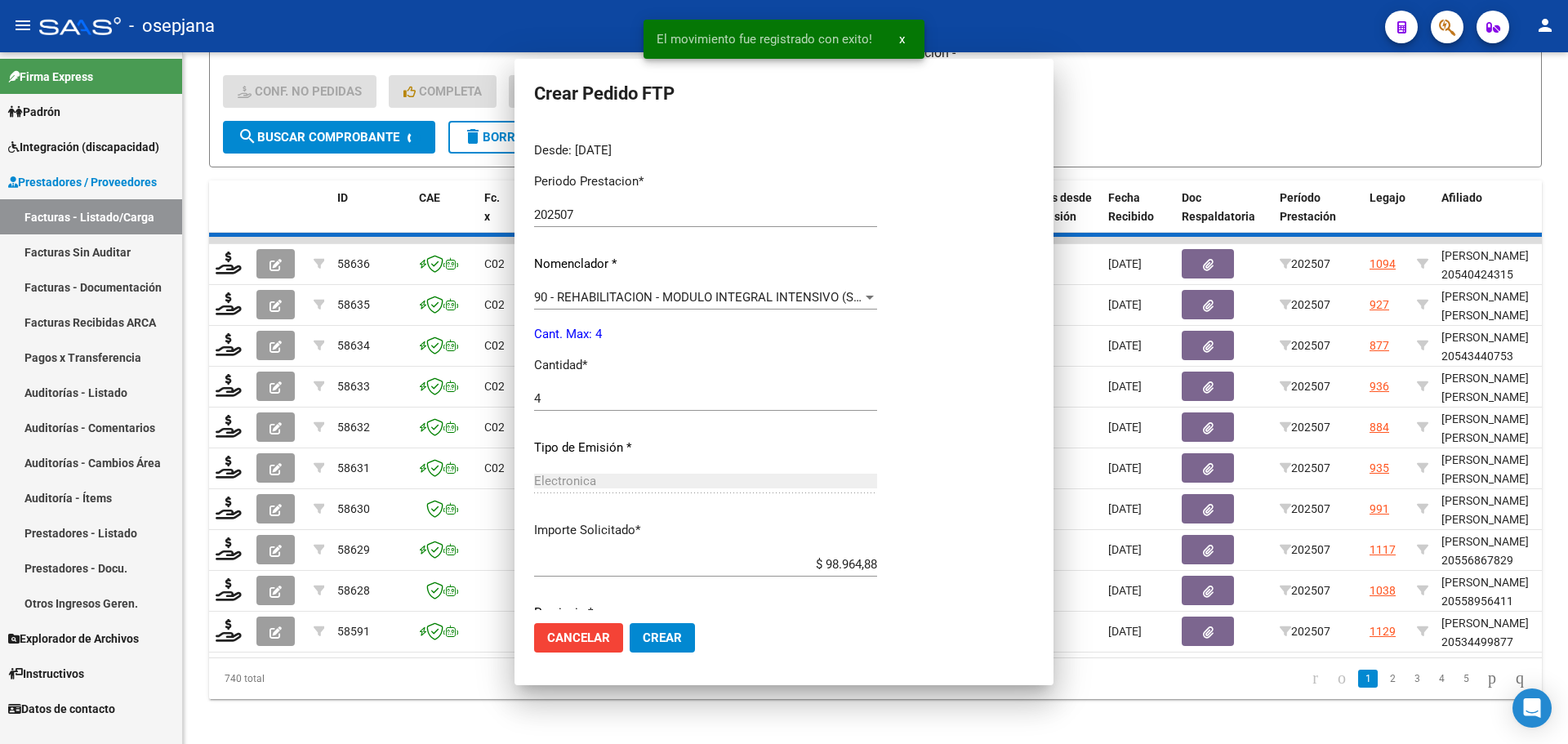
scroll to position [0, 0]
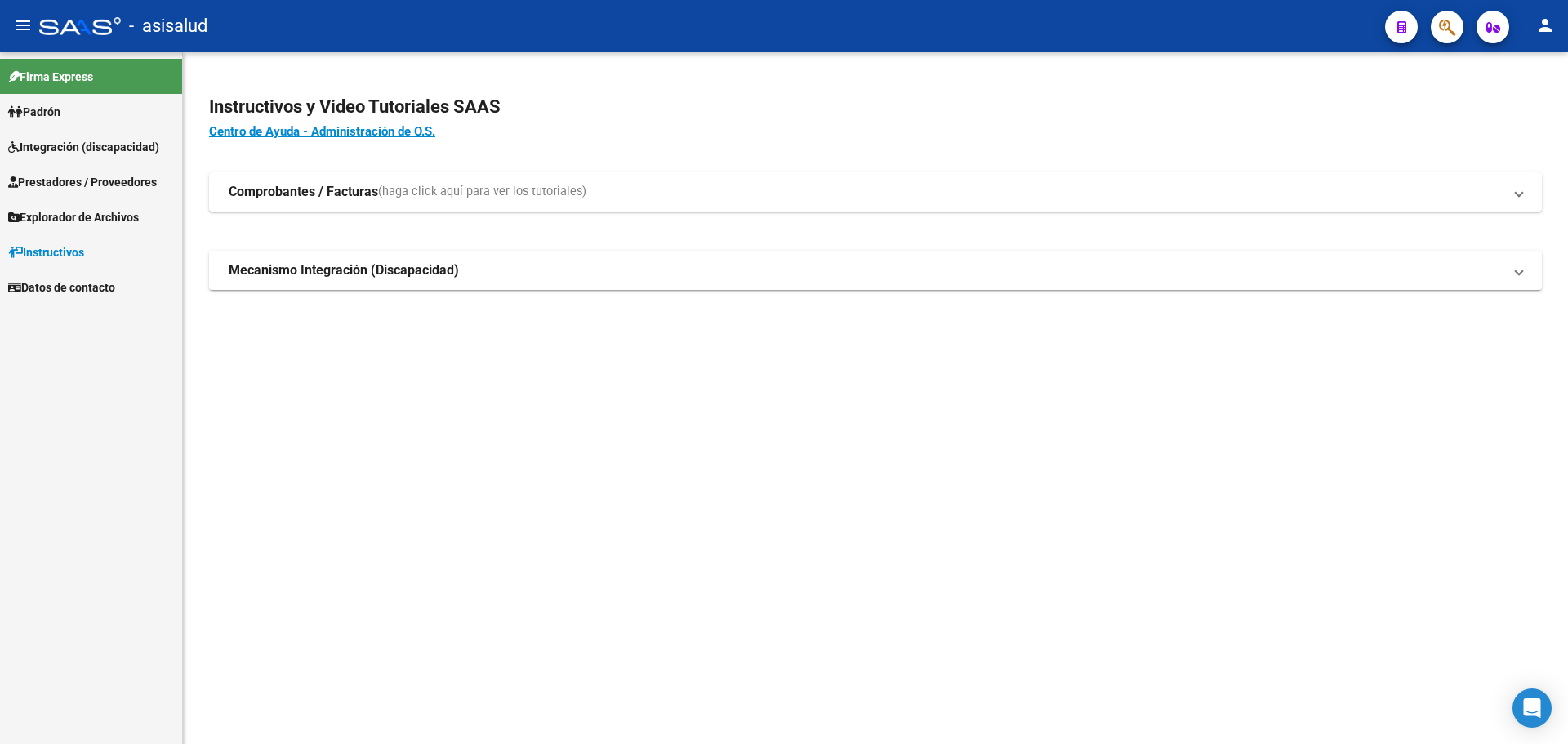
click at [281, 195] on strong "Comprobantes / Facturas" at bounding box center [303, 192] width 150 height 18
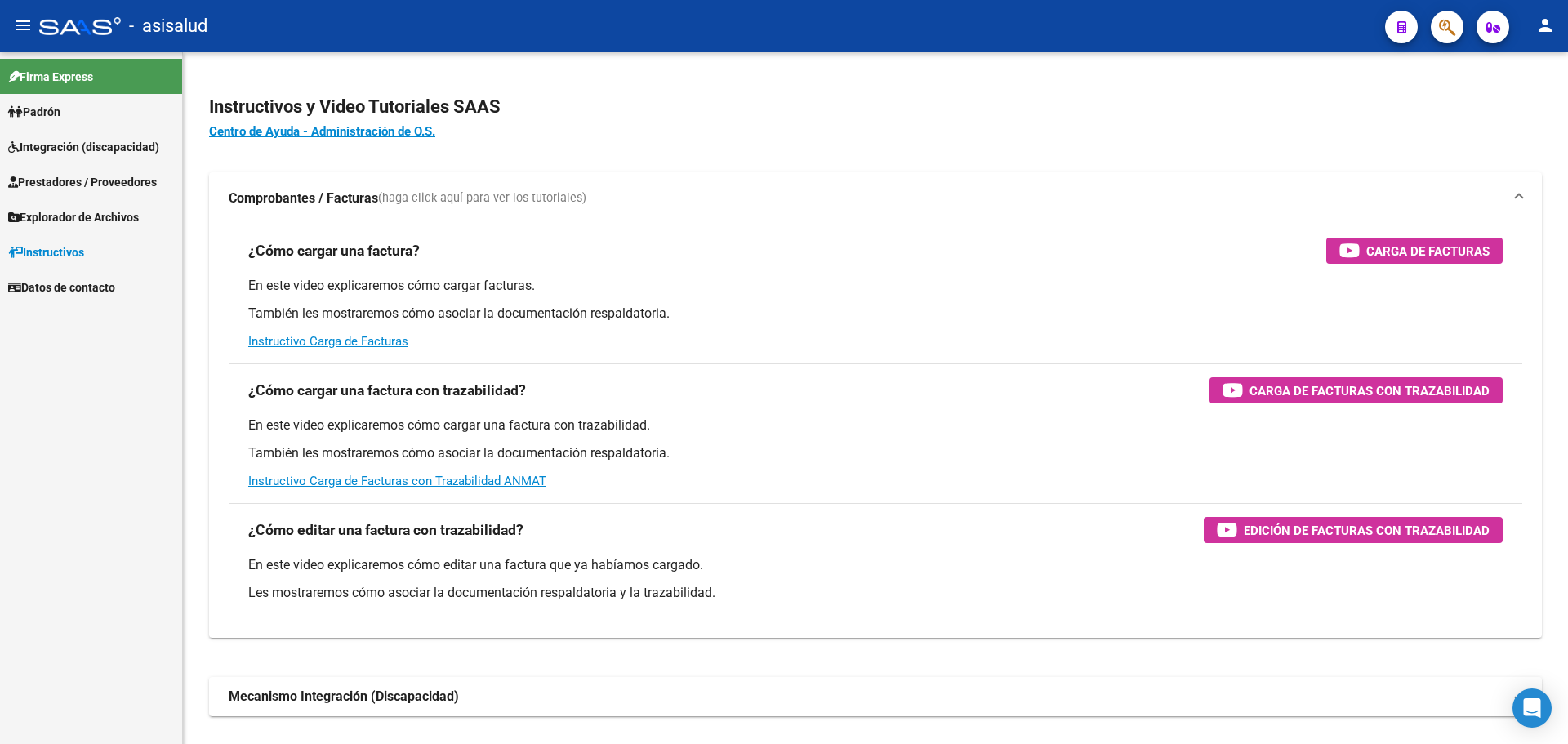
click at [56, 137] on link "Integración (discapacidad)" at bounding box center [91, 147] width 182 height 35
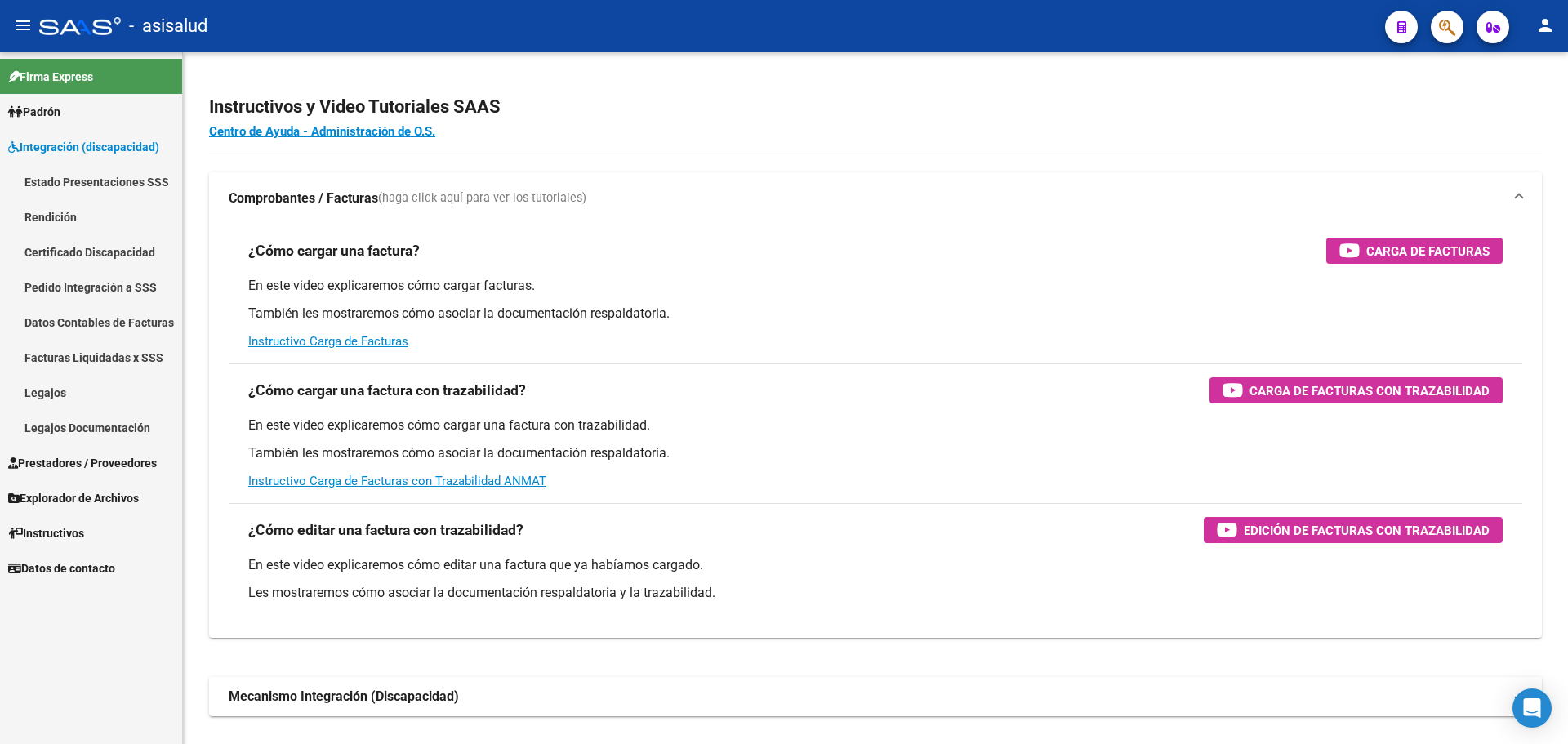
click at [86, 459] on span "Prestadores / Proveedores" at bounding box center [83, 463] width 149 height 18
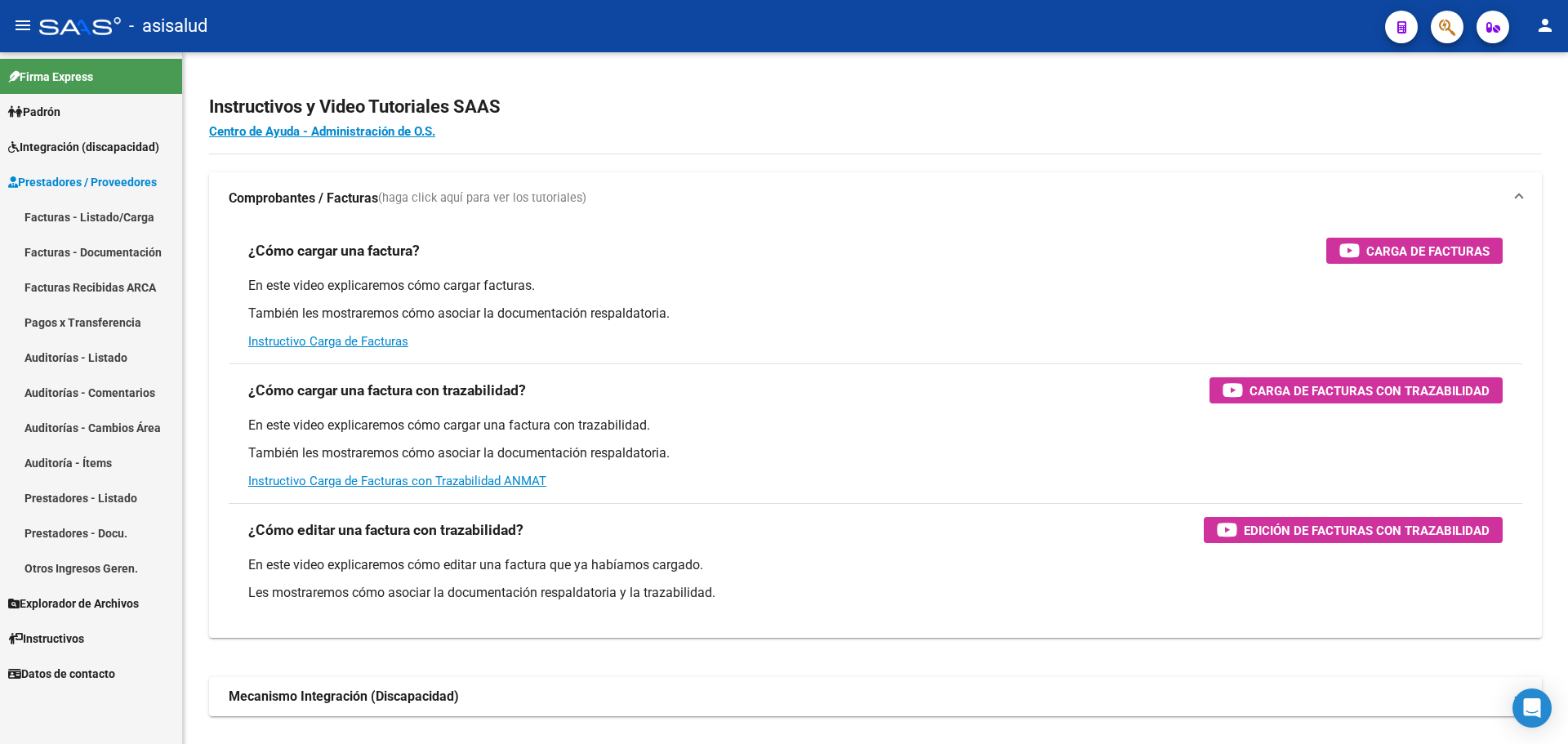
click at [71, 150] on span "Integración (discapacidad)" at bounding box center [83, 147] width 151 height 18
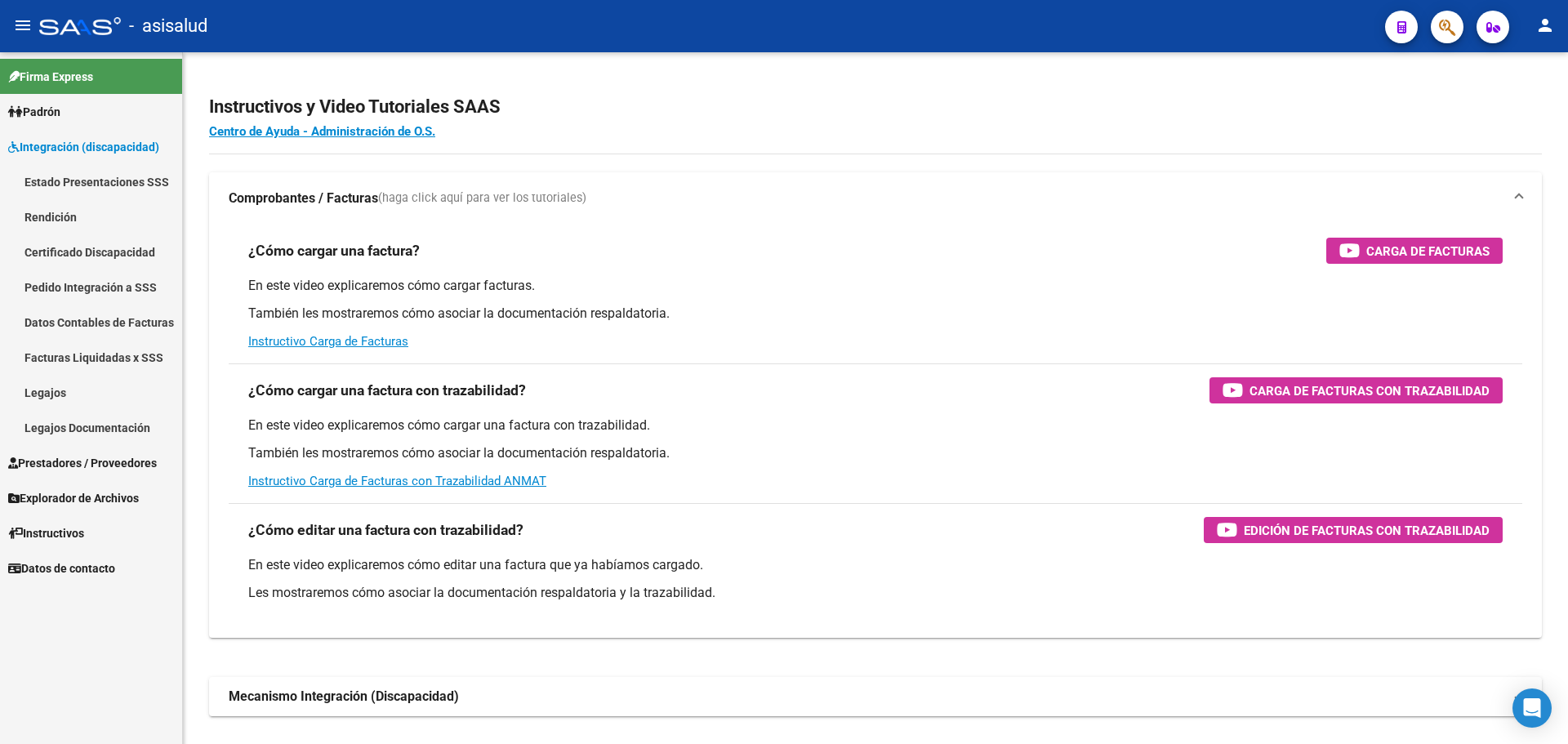
click at [56, 383] on link "Legajos" at bounding box center [91, 392] width 182 height 35
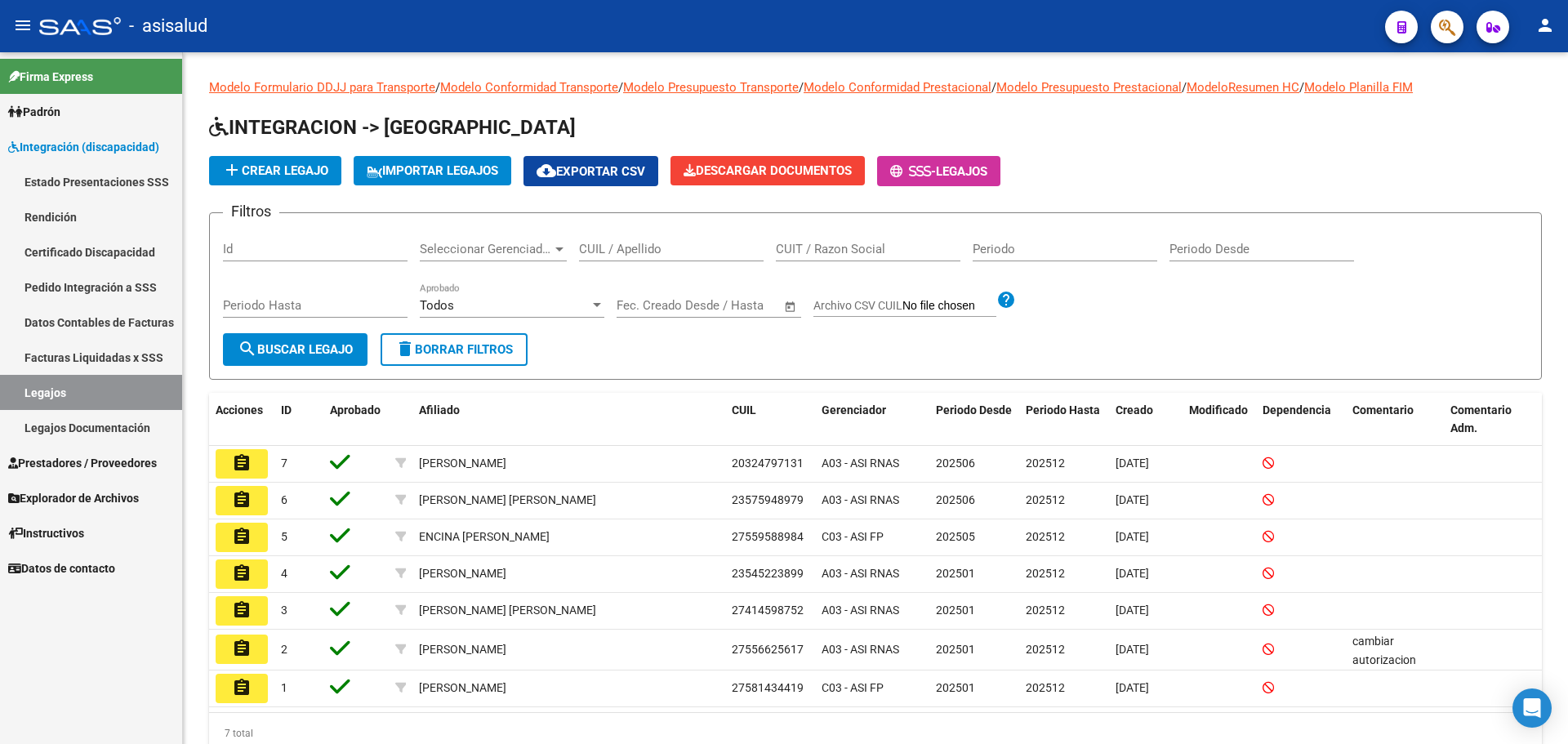
click at [245, 530] on mat-icon "assignment" at bounding box center [242, 537] width 20 height 20
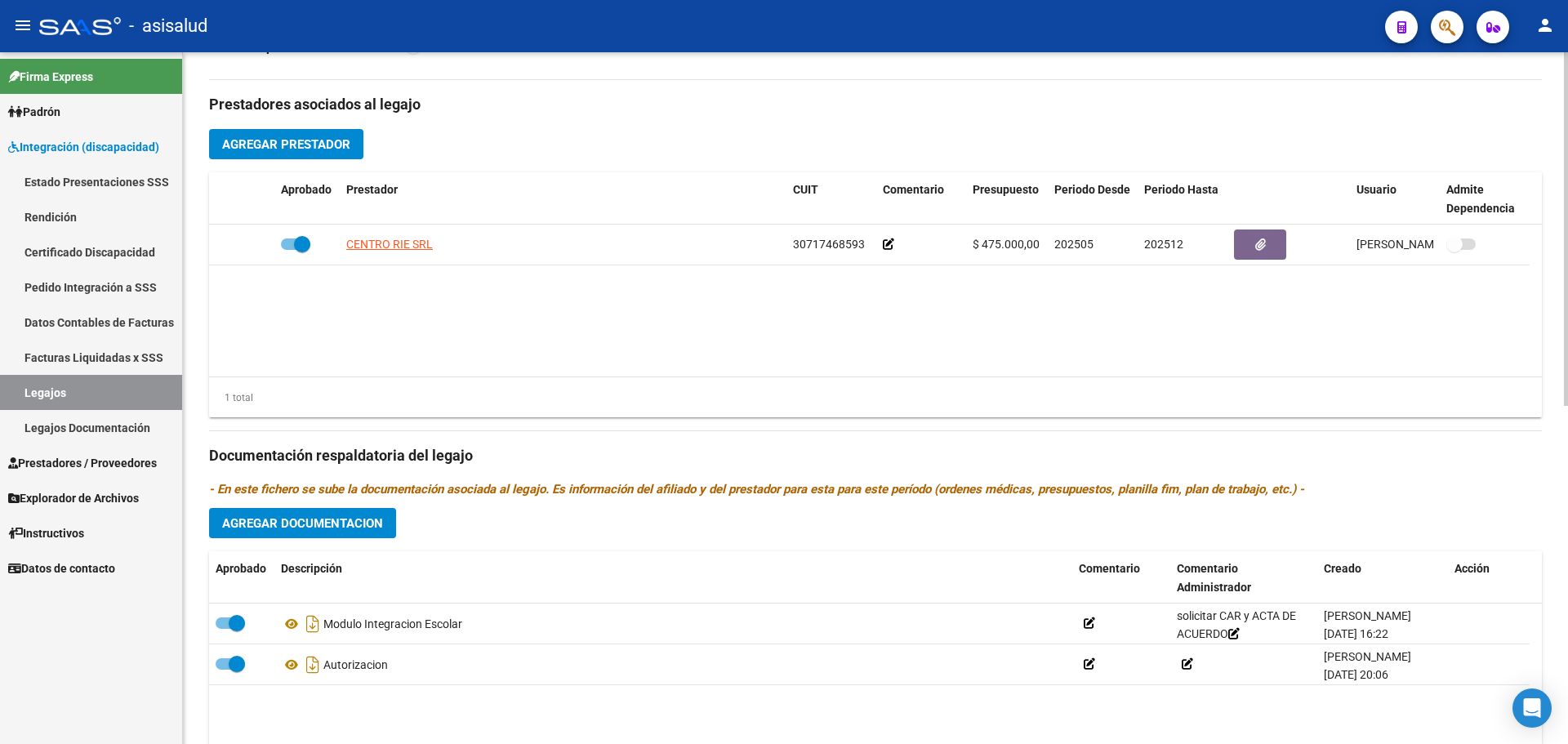
scroll to position [572, 0]
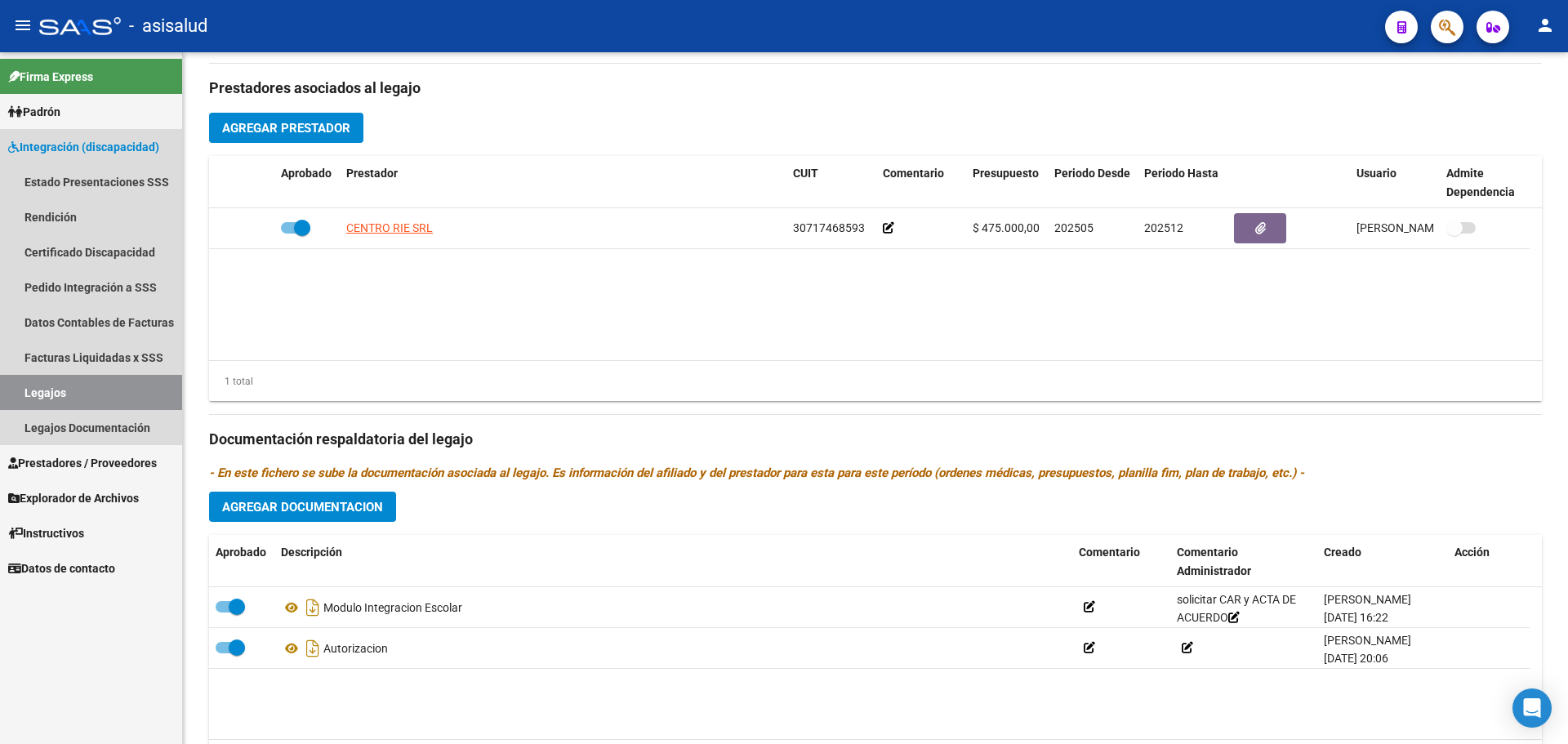
click at [81, 386] on link "Legajos" at bounding box center [91, 392] width 182 height 35
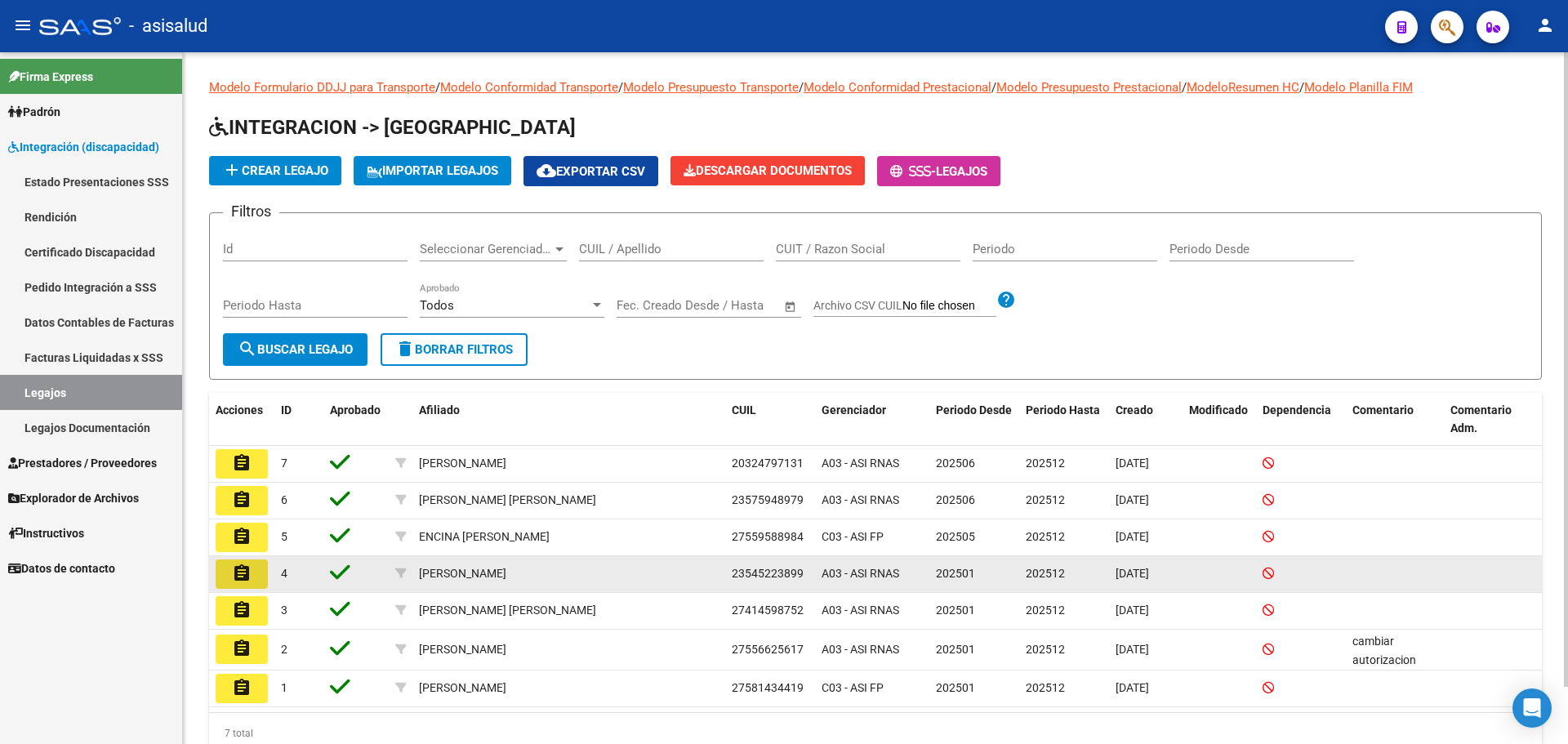
click at [244, 577] on mat-icon "assignment" at bounding box center [242, 574] width 20 height 20
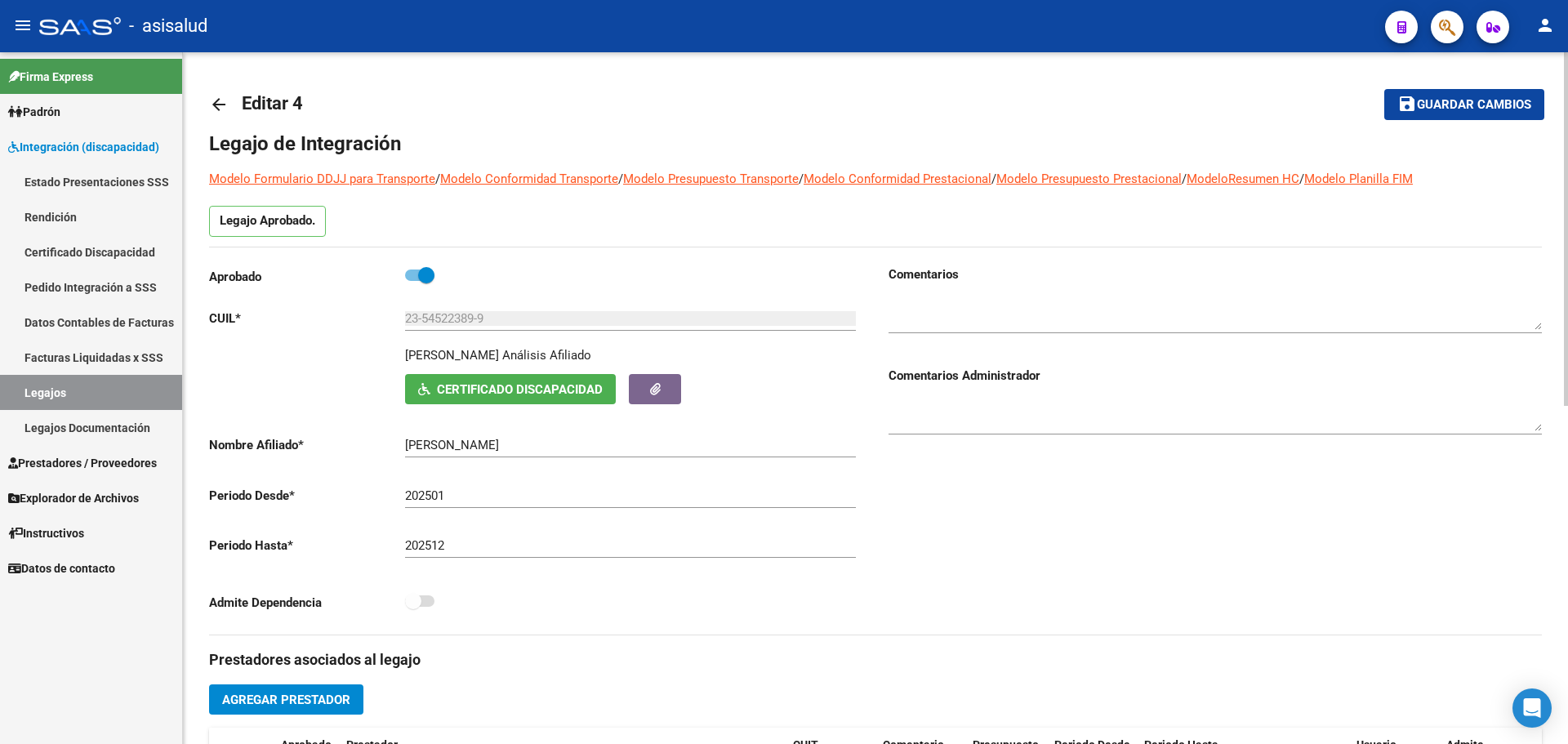
scroll to position [246, 0]
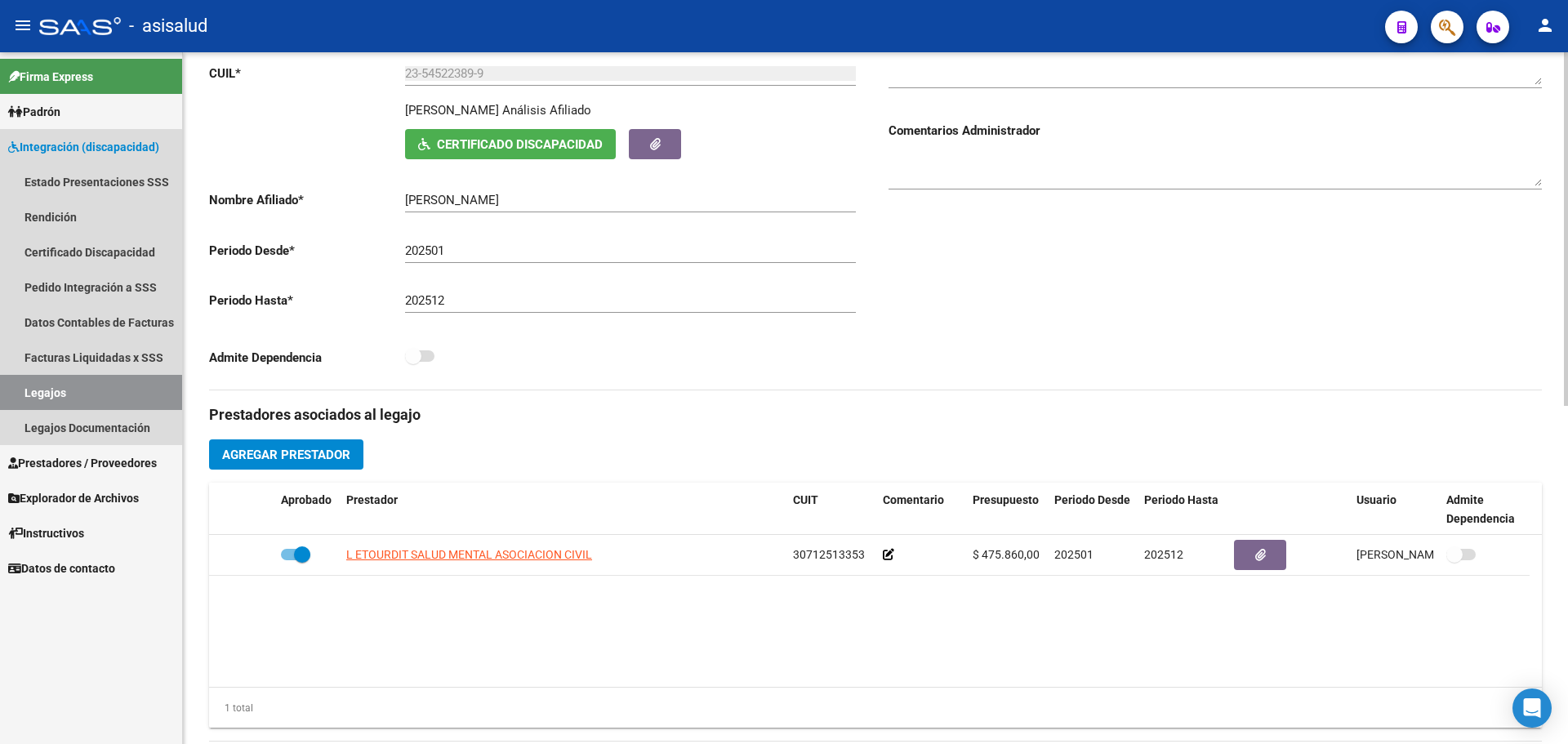
click at [54, 392] on link "Legajos" at bounding box center [91, 392] width 182 height 35
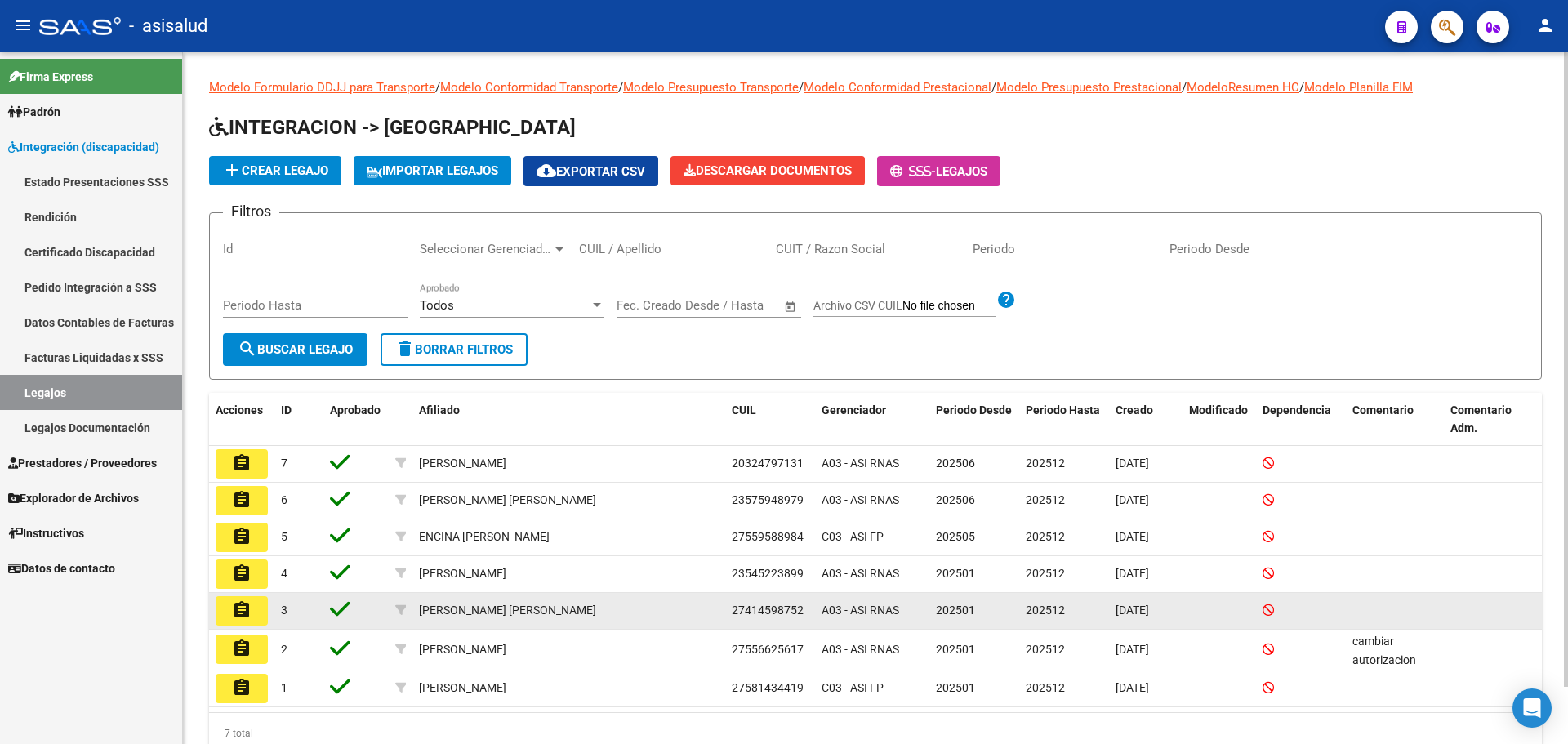
click at [247, 617] on mat-icon "assignment" at bounding box center [242, 611] width 20 height 20
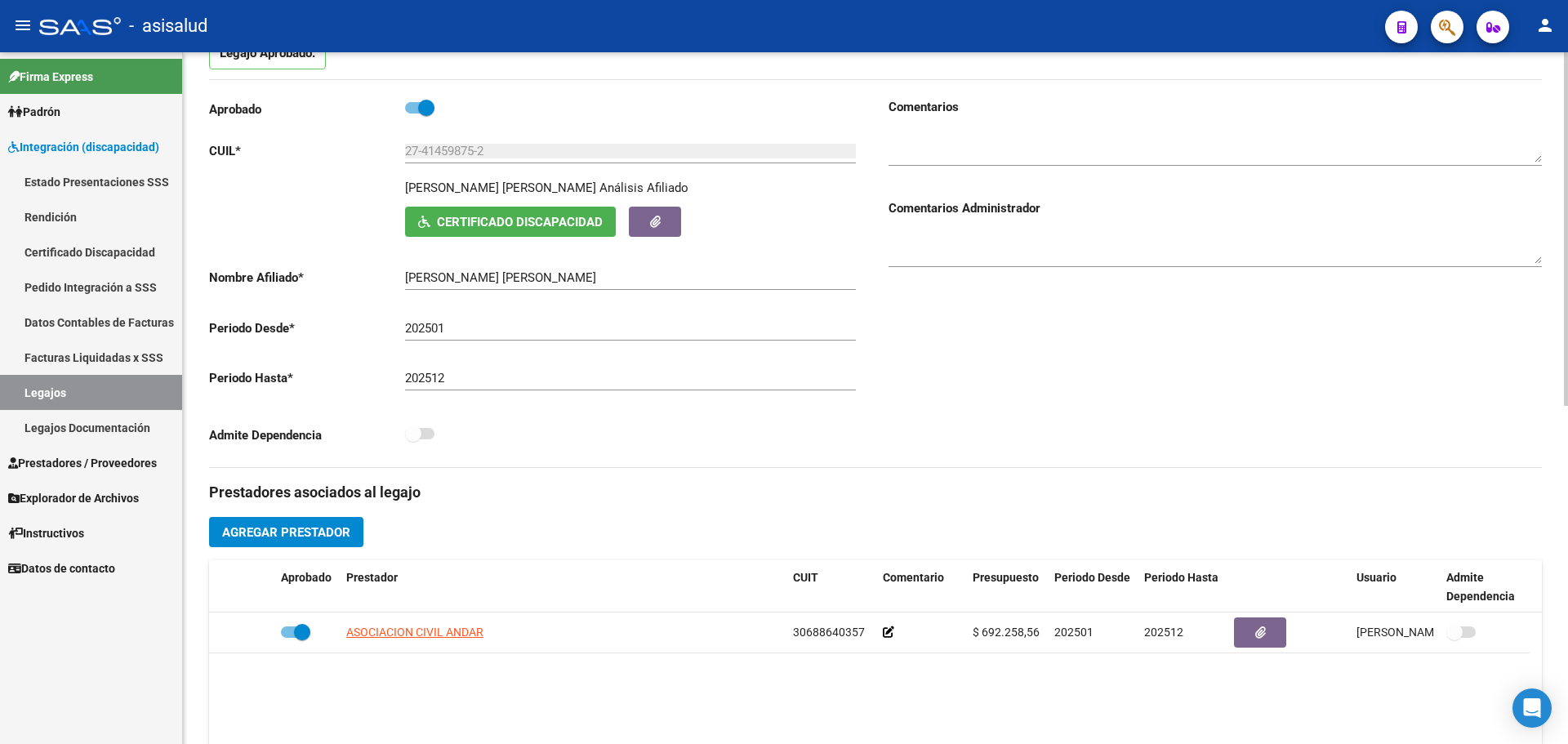
scroll to position [246, 0]
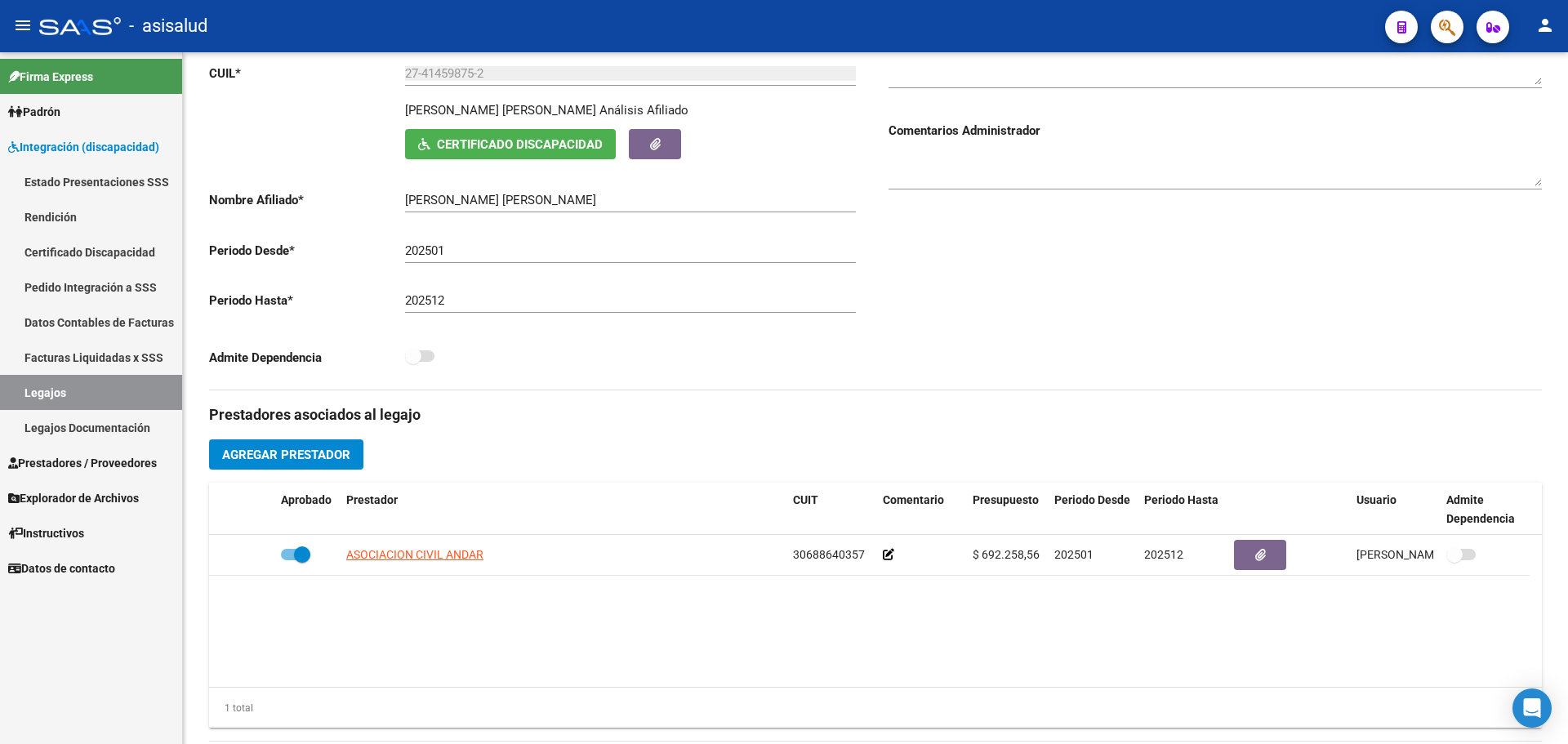
click at [65, 388] on link "Legajos" at bounding box center [91, 392] width 182 height 35
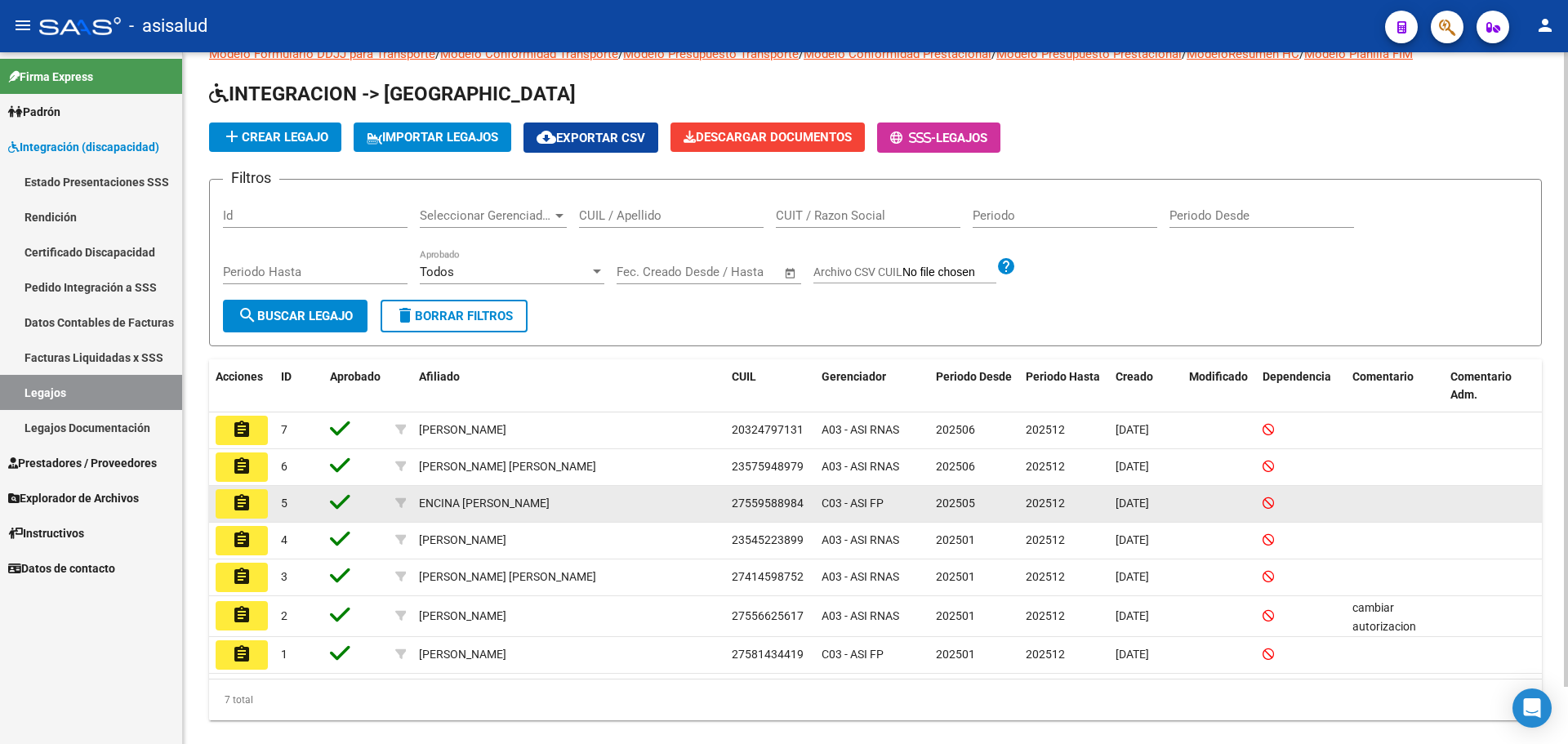
scroll to position [62, 0]
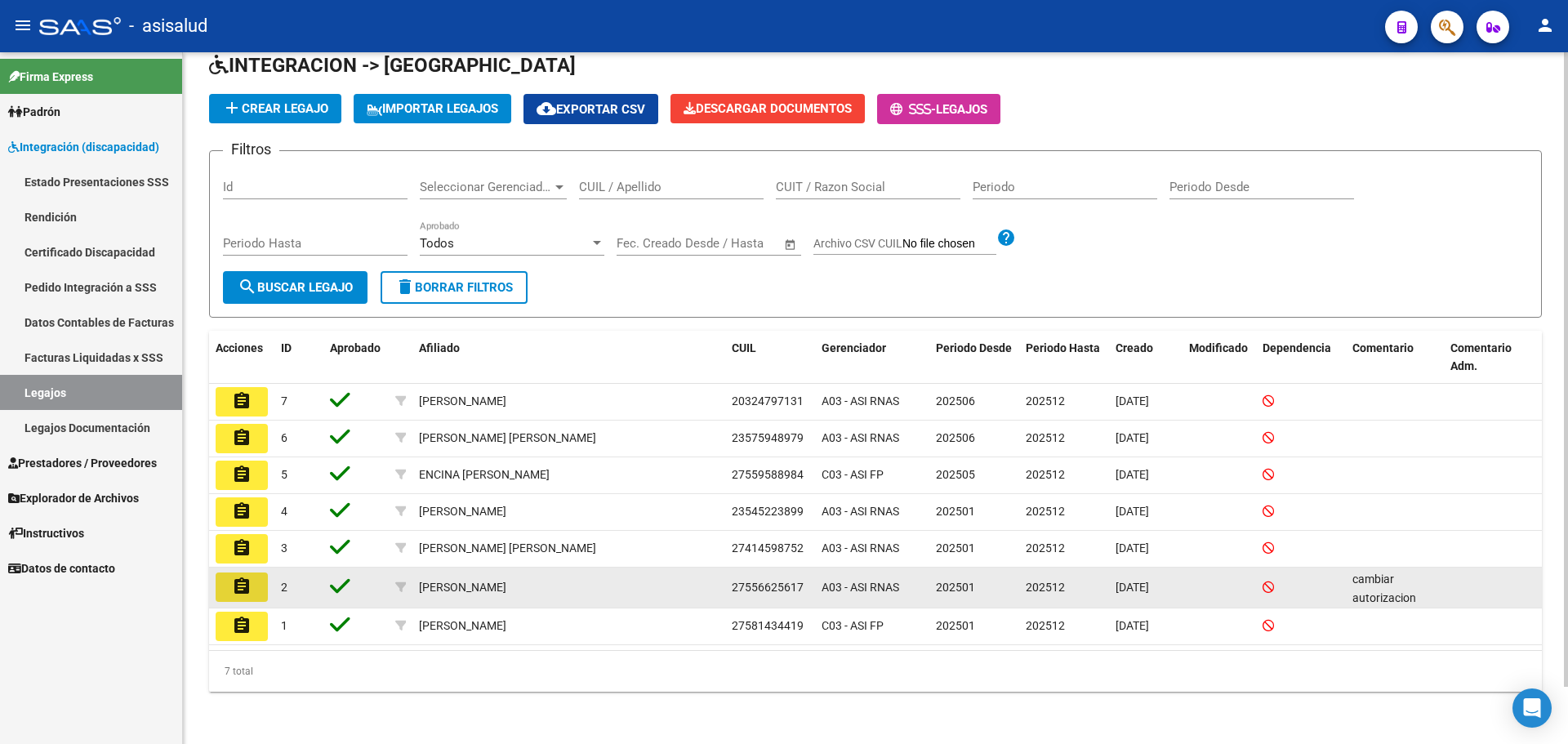
click at [249, 590] on mat-icon "assignment" at bounding box center [242, 587] width 20 height 20
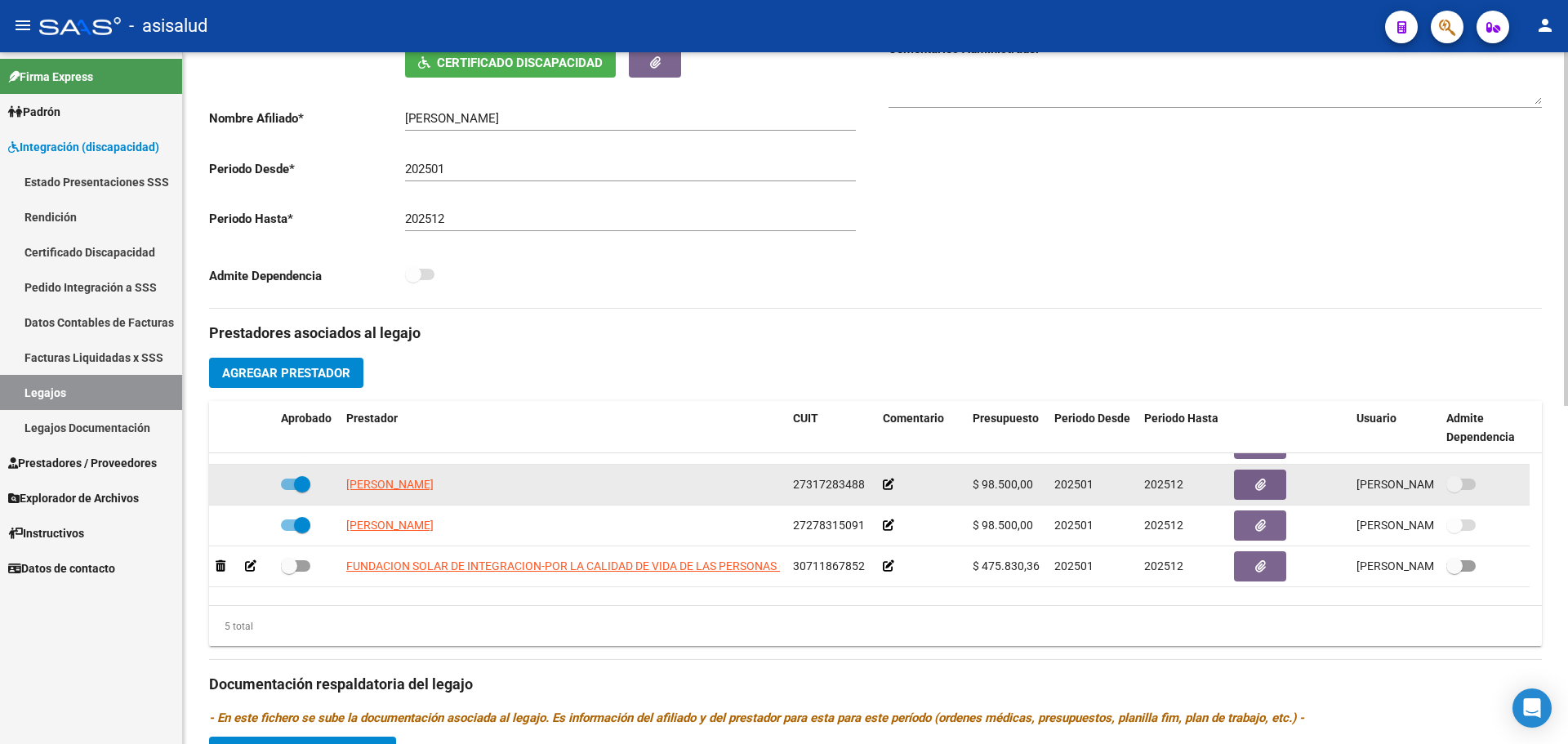
scroll to position [57, 0]
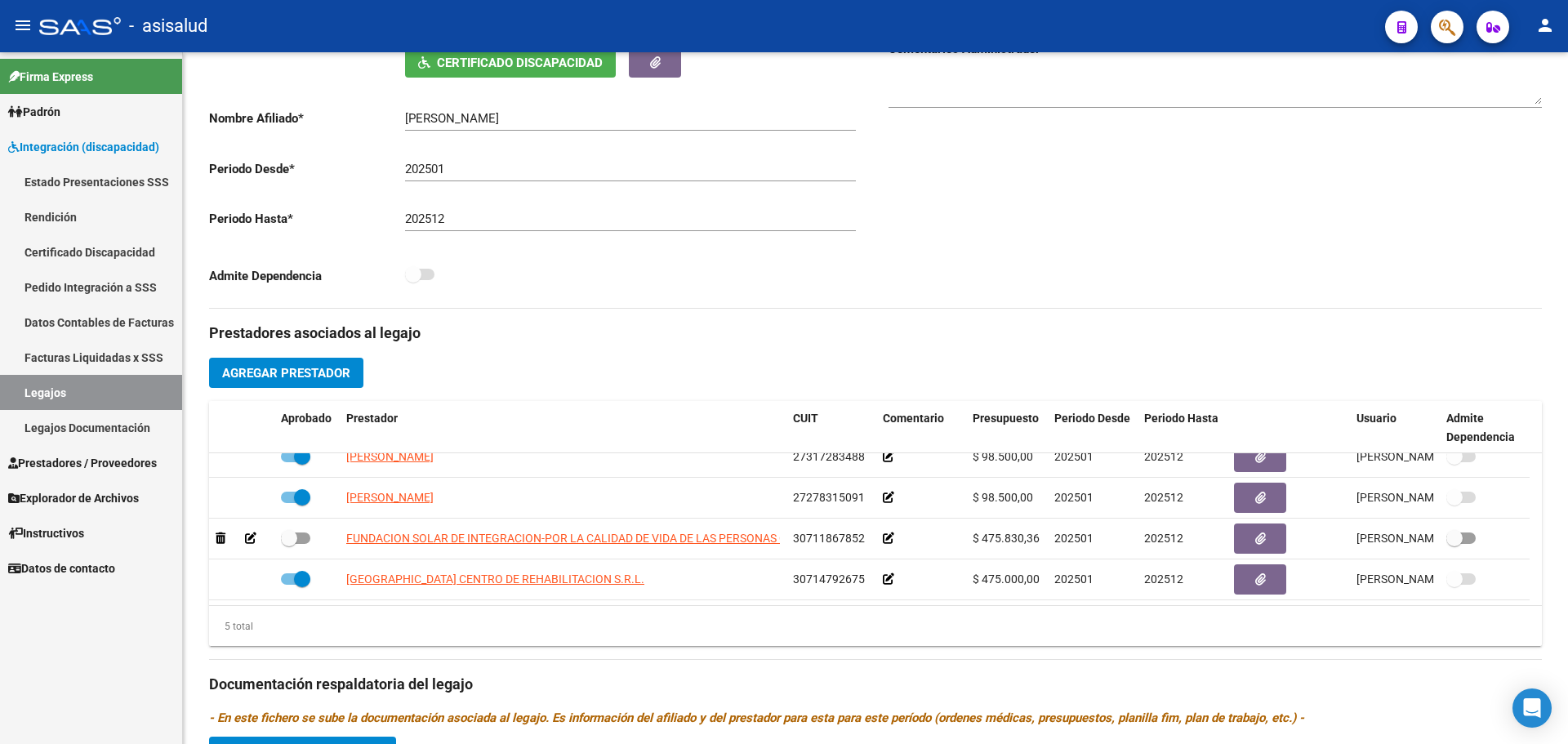
click at [105, 388] on link "Legajos" at bounding box center [91, 392] width 182 height 35
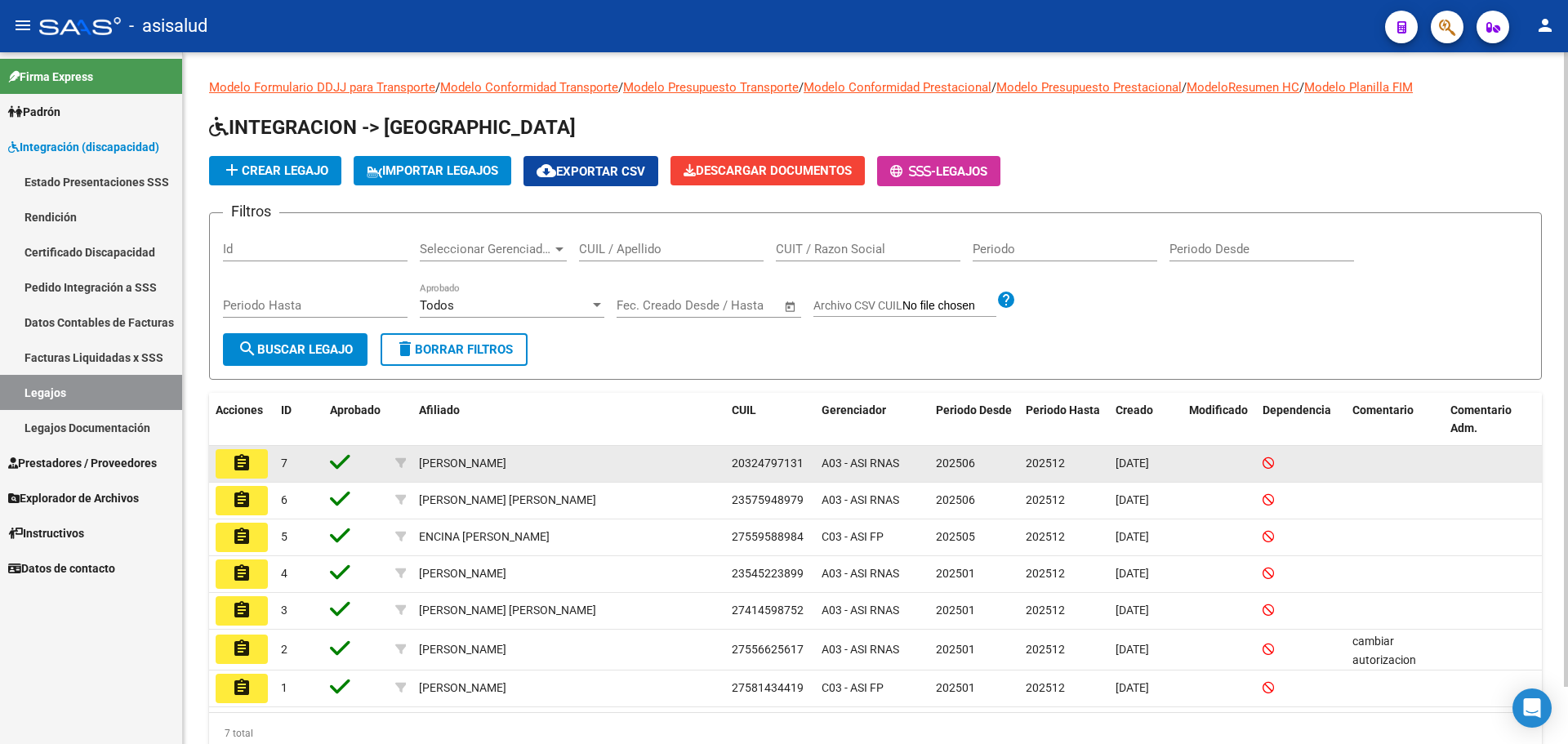
scroll to position [62, 0]
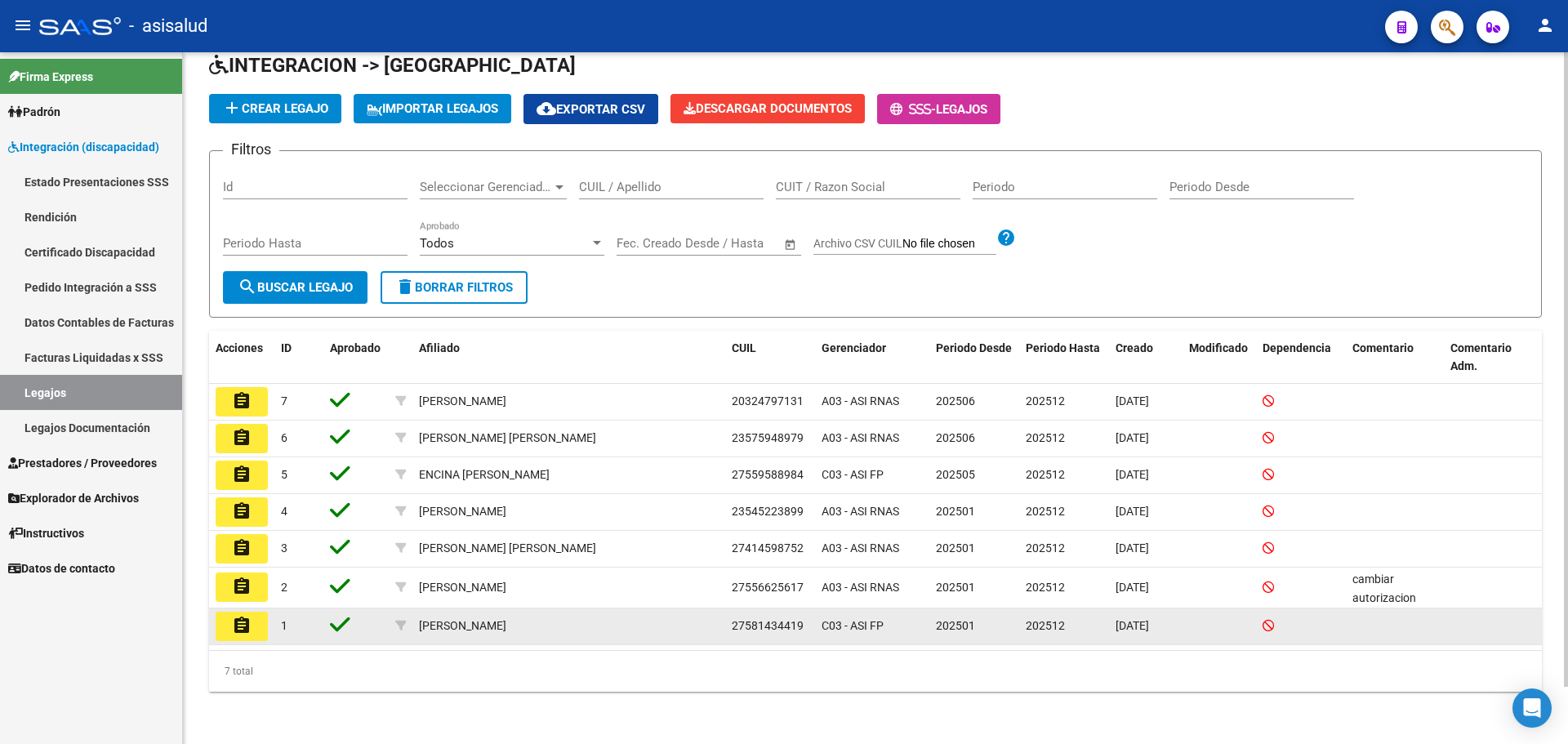
click at [231, 628] on button "assignment" at bounding box center [242, 627] width 52 height 29
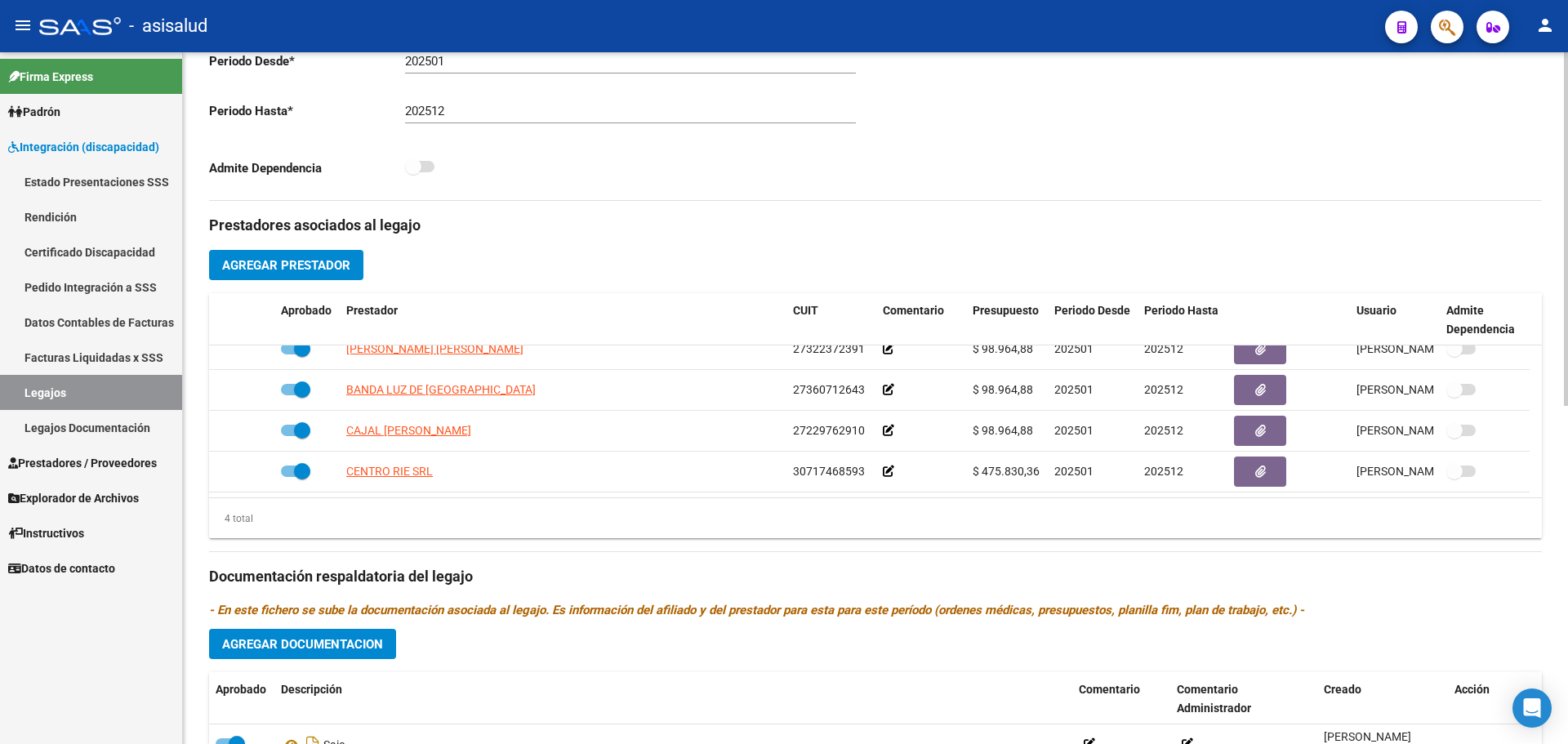
scroll to position [661, 0]
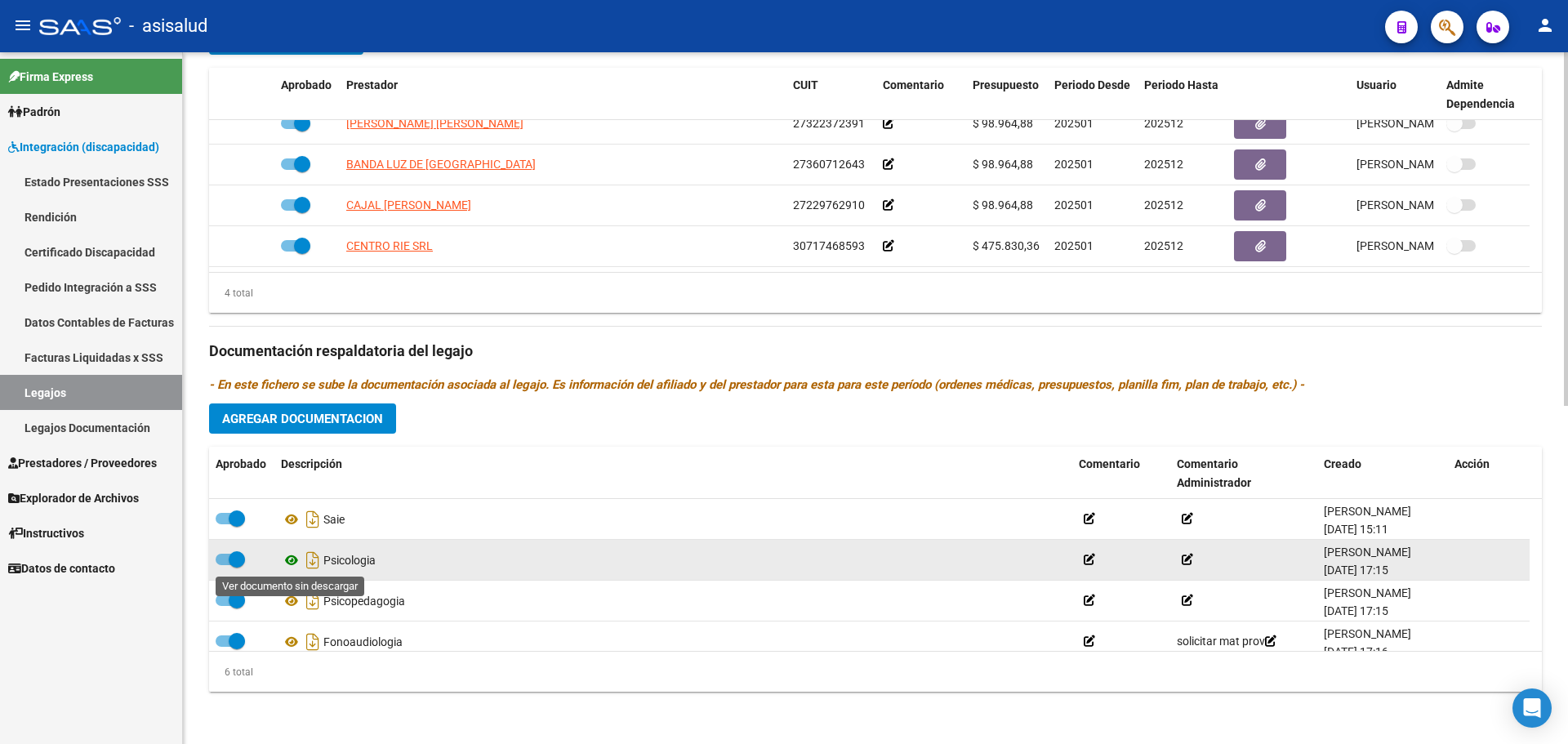
click at [290, 560] on icon at bounding box center [291, 561] width 21 height 20
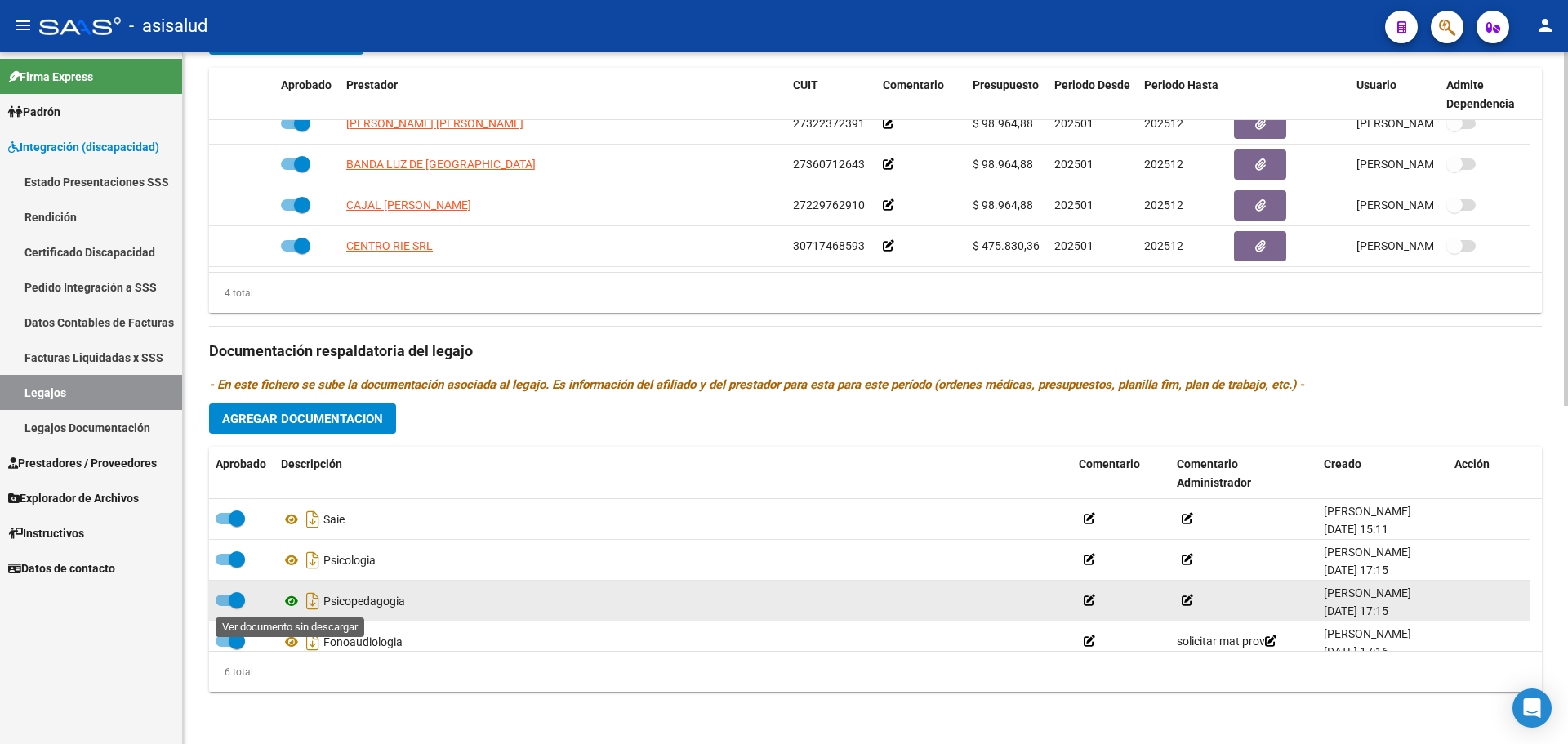
click at [291, 598] on icon at bounding box center [291, 602] width 21 height 20
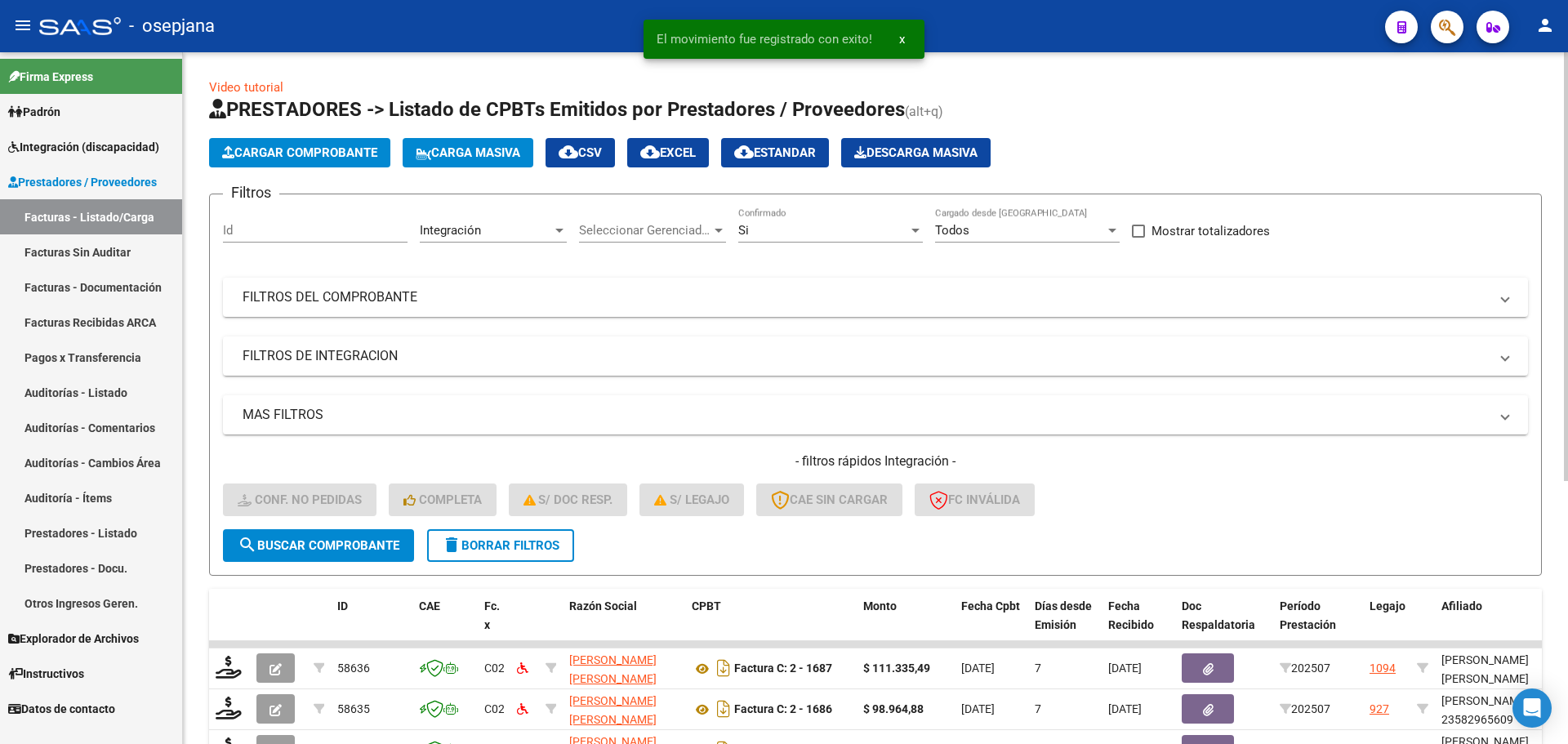
scroll to position [408, 0]
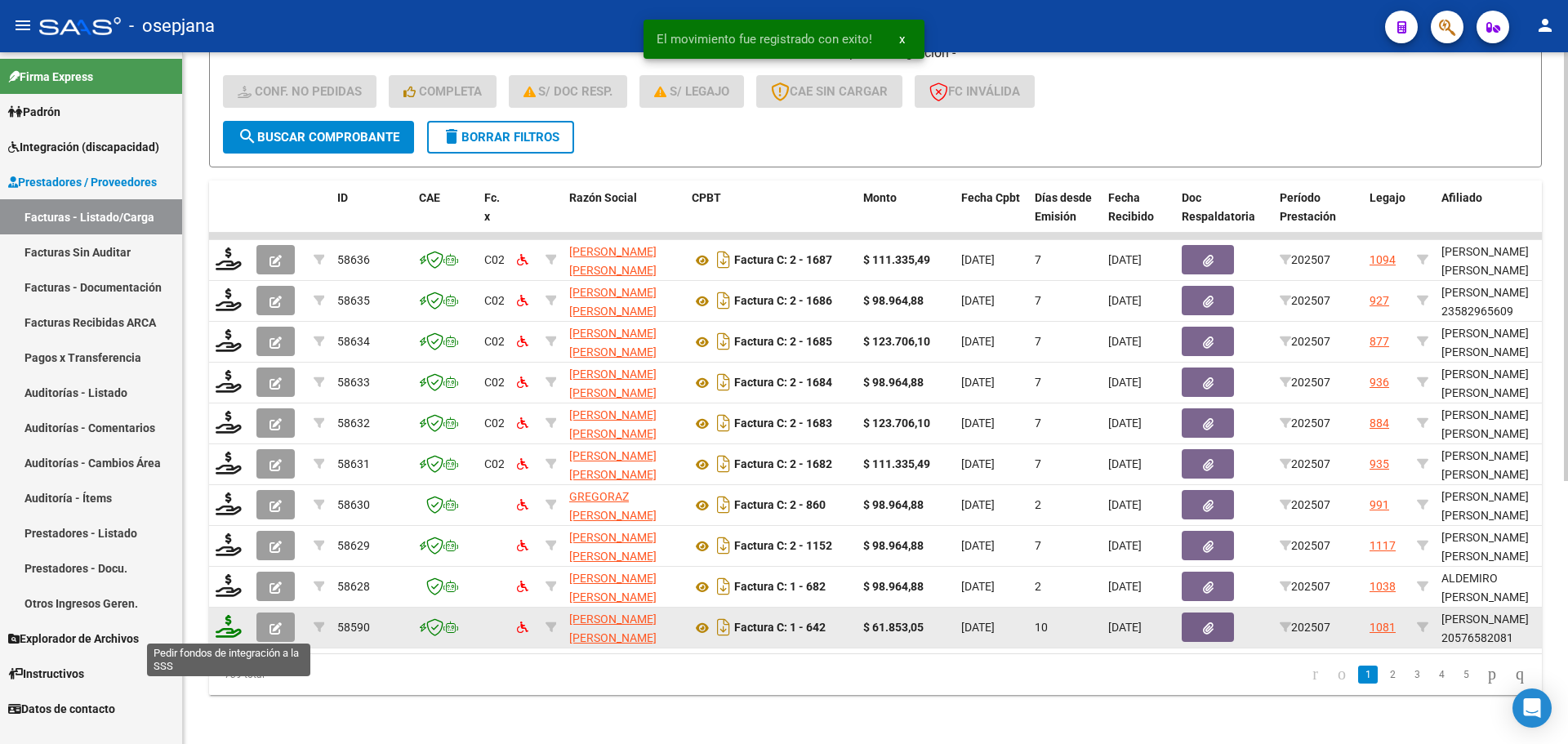
click at [230, 629] on icon at bounding box center [229, 627] width 26 height 23
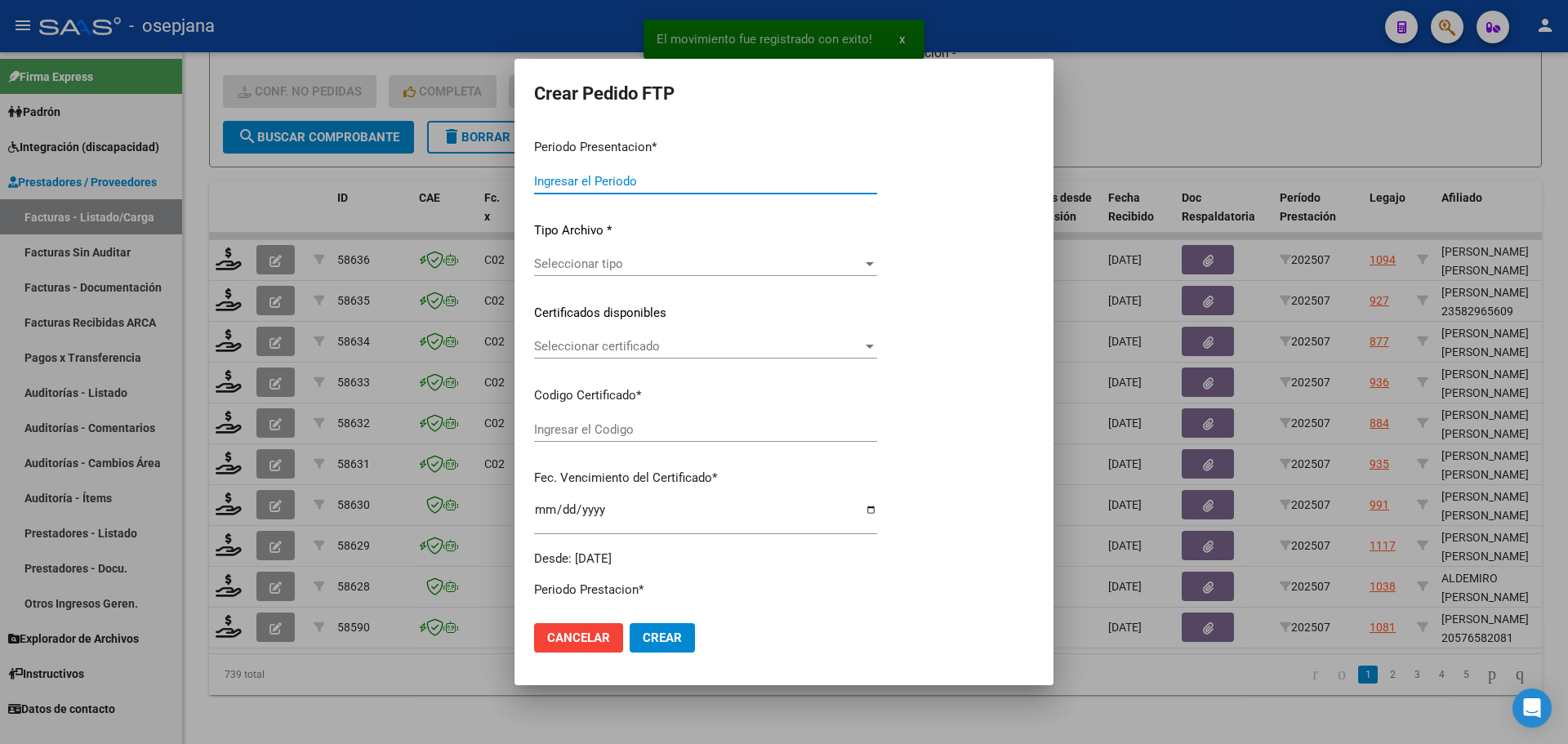
type input "202507"
type input "$ 61.853,05"
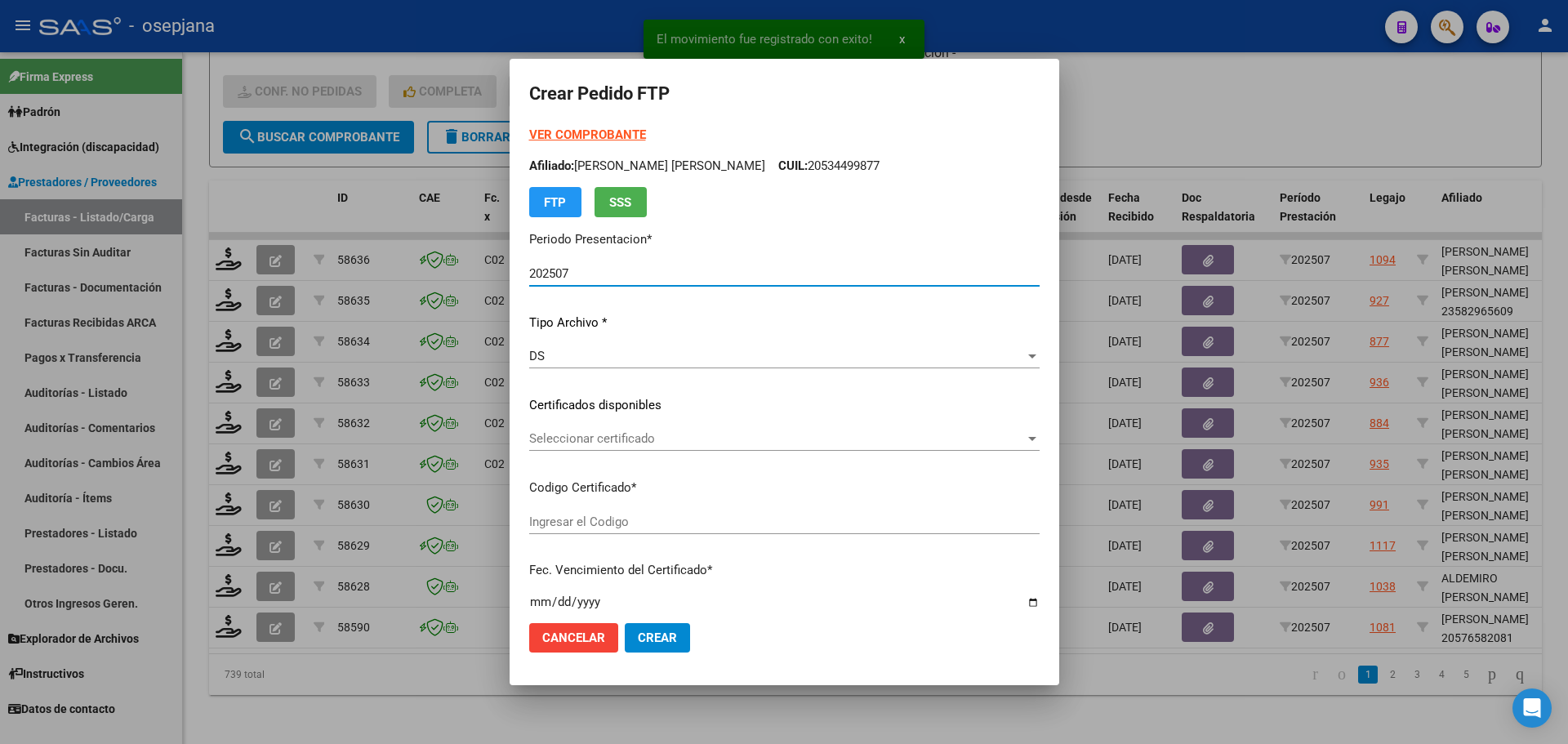
type input "ARG02000576582082022111020271110BSAS427"
type input "2027-11-10"
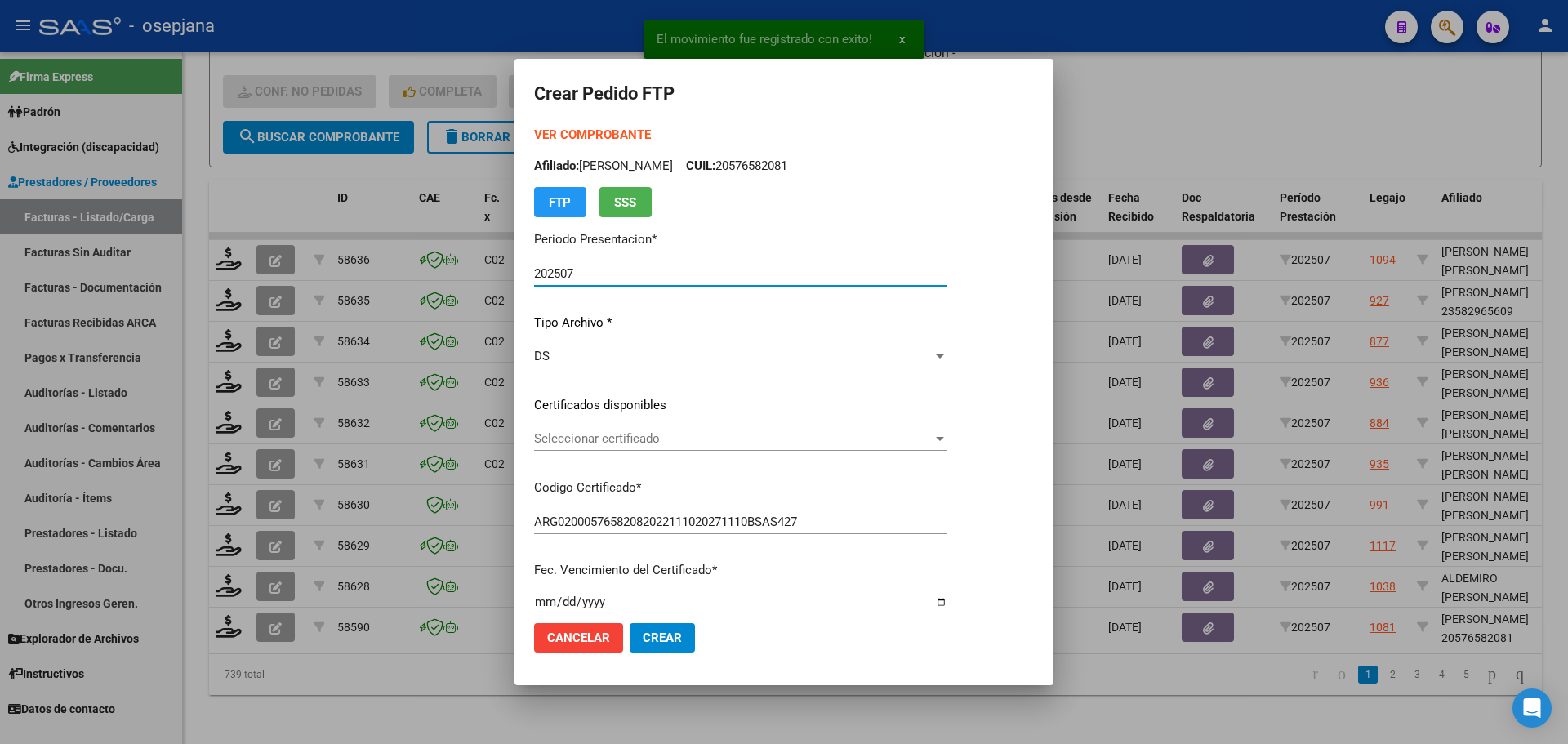
click at [600, 438] on span "Seleccionar certificado" at bounding box center [733, 439] width 398 height 15
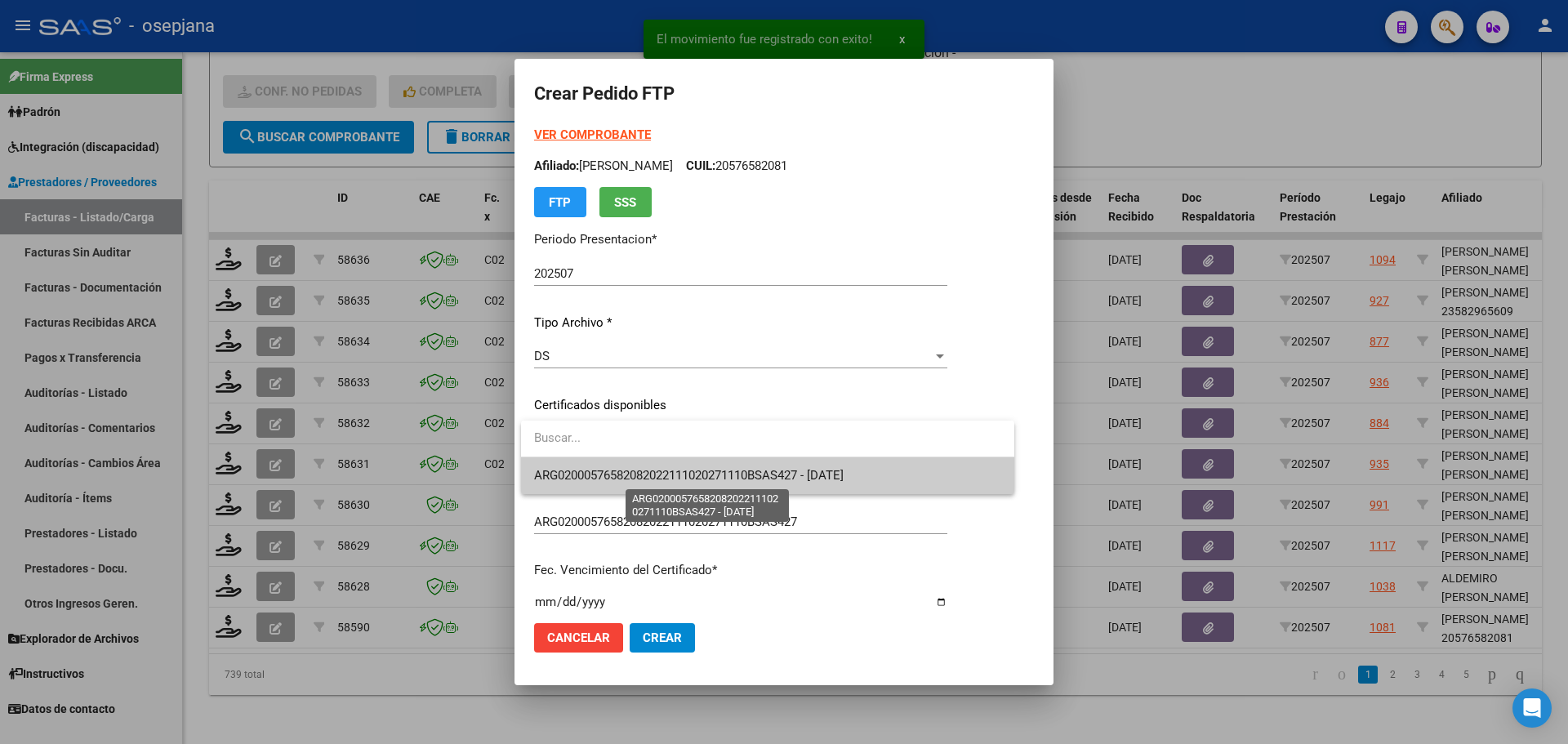
click at [606, 476] on span "ARG02000576582082022111020271110BSAS427 - 2027-11-10" at bounding box center [689, 476] width 309 height 15
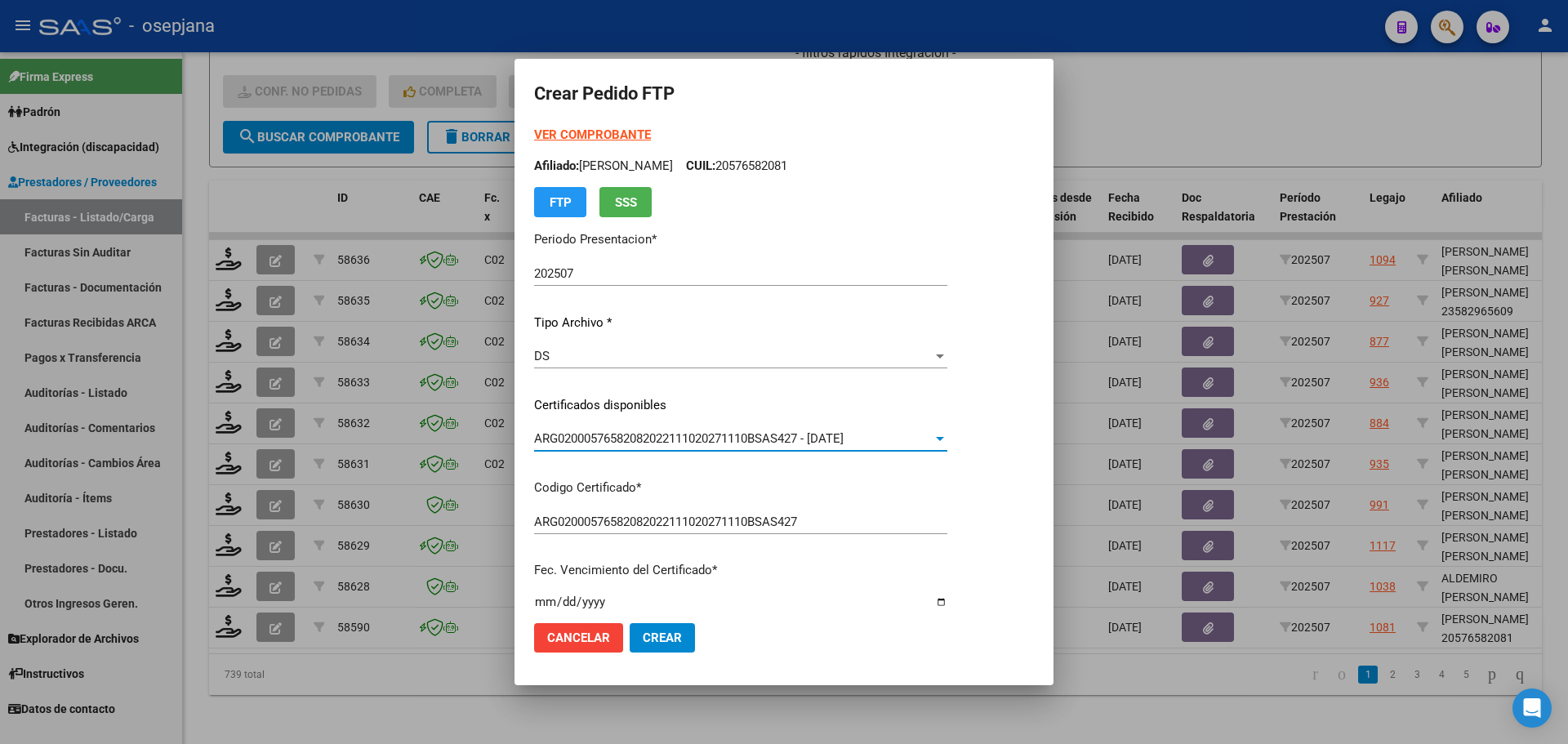
click at [619, 130] on strong "VER COMPROBANTE" at bounding box center [592, 135] width 117 height 15
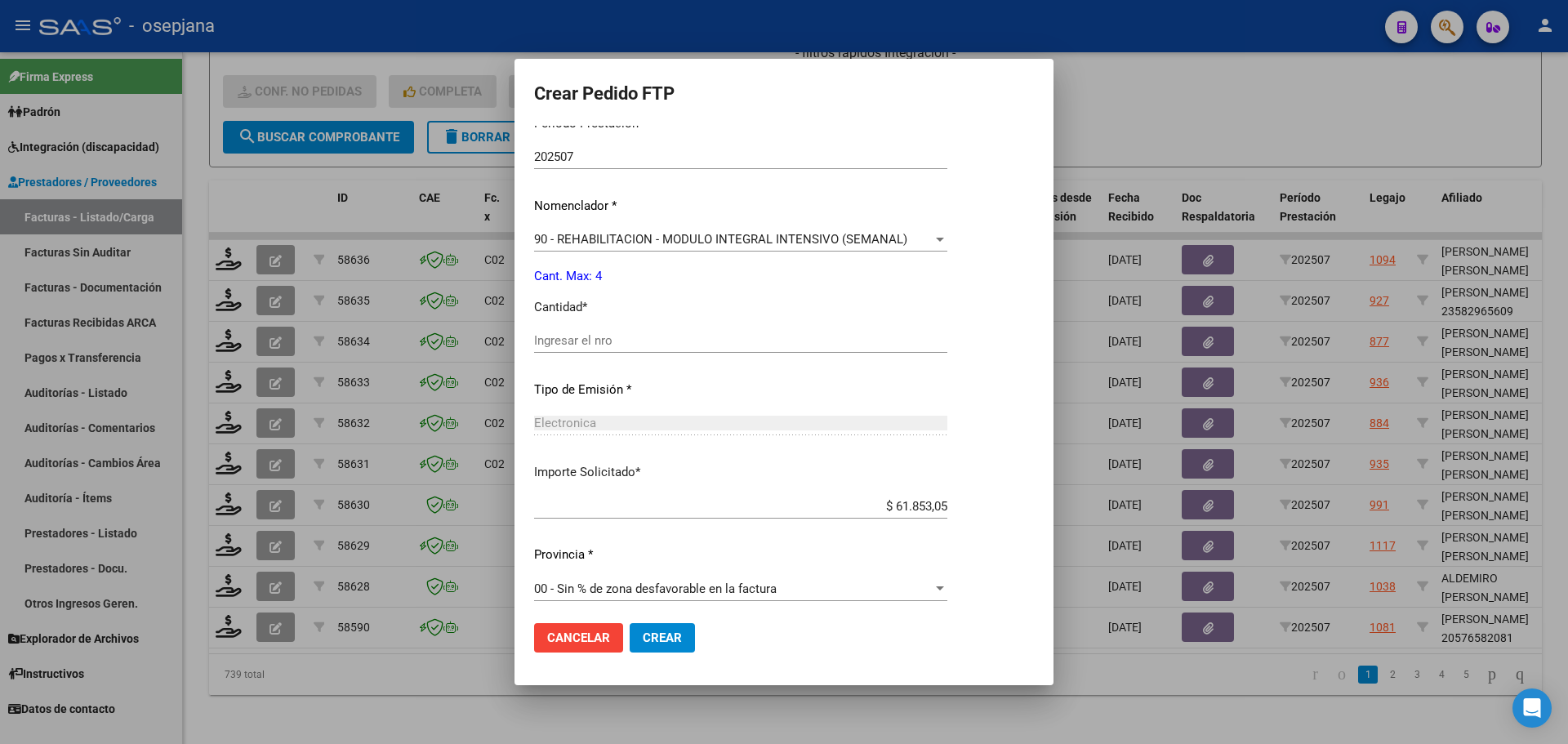
scroll to position [566, 0]
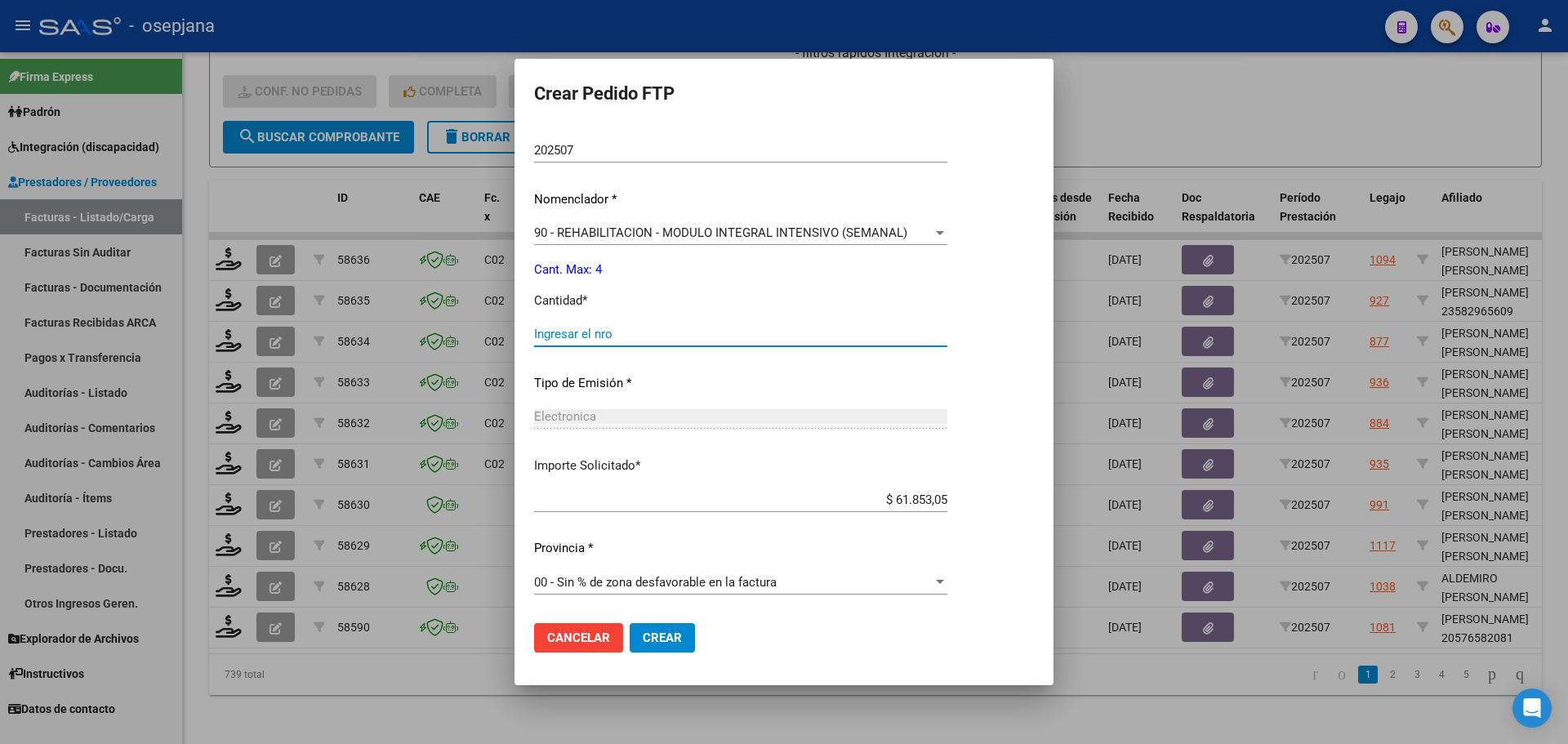
click at [580, 333] on input "Ingresar el nro" at bounding box center [740, 334] width 413 height 15
type input "4"
click at [667, 638] on span "Crear" at bounding box center [663, 638] width 39 height 15
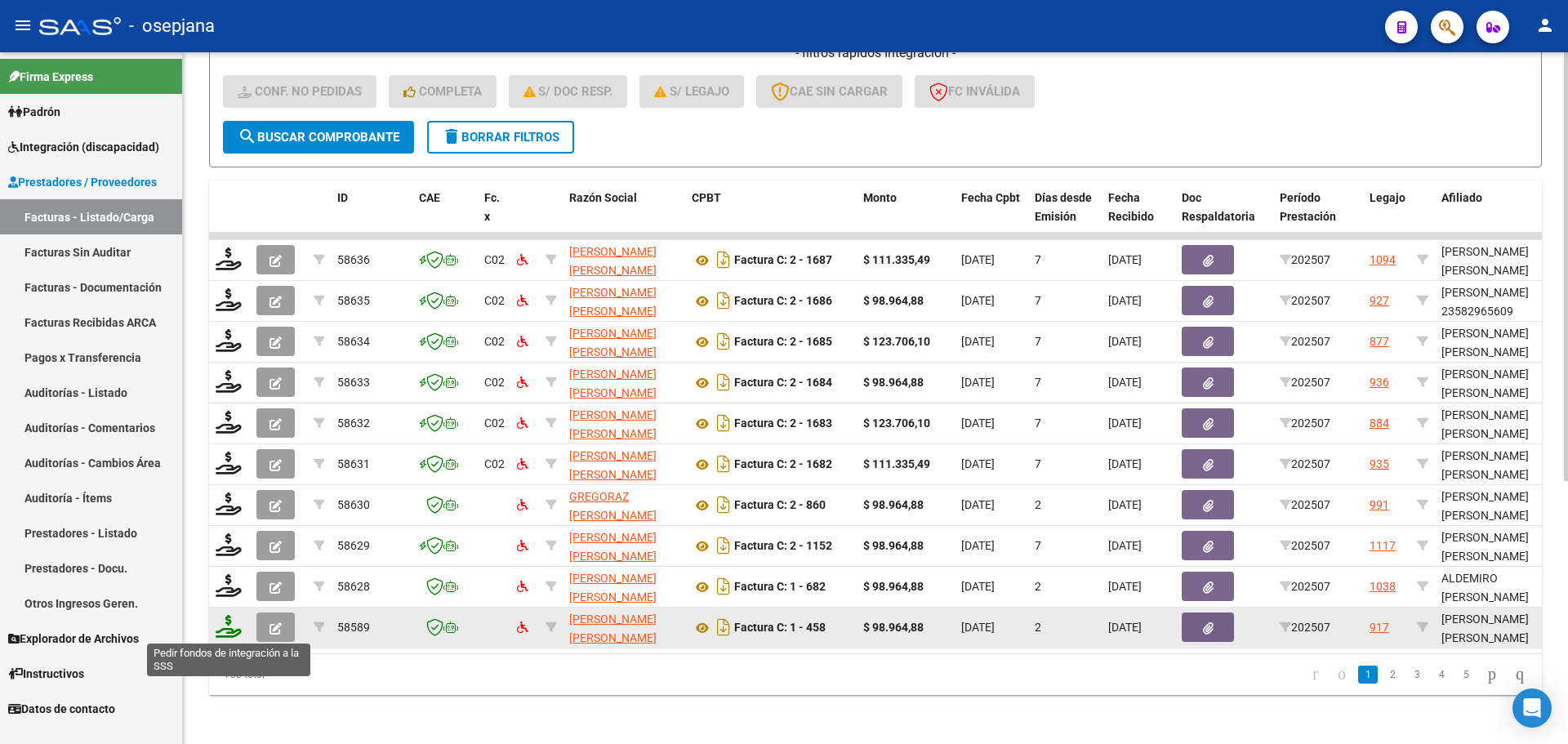
click at [235, 629] on icon at bounding box center [229, 627] width 26 height 23
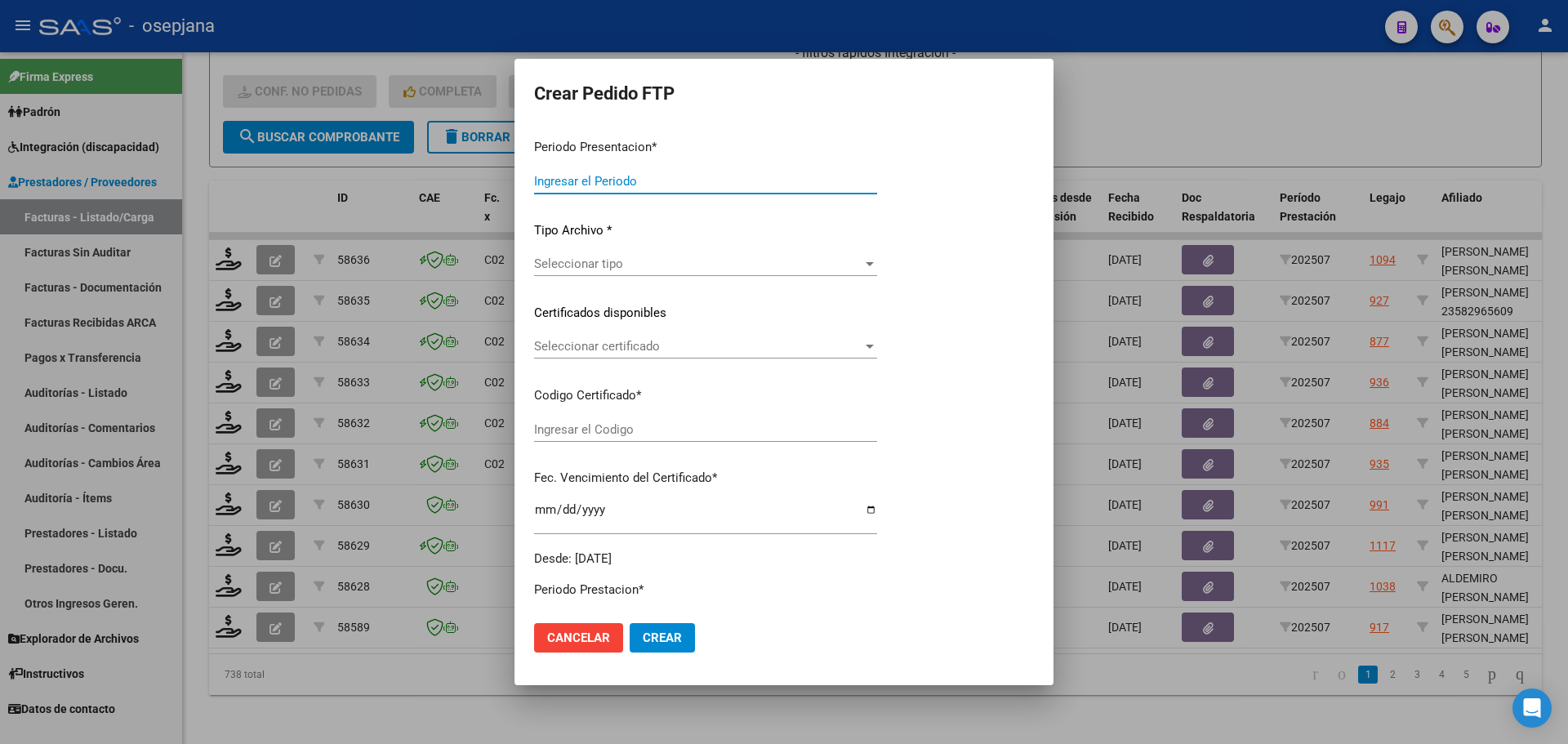
type input "202507"
type input "$ 98.964,88"
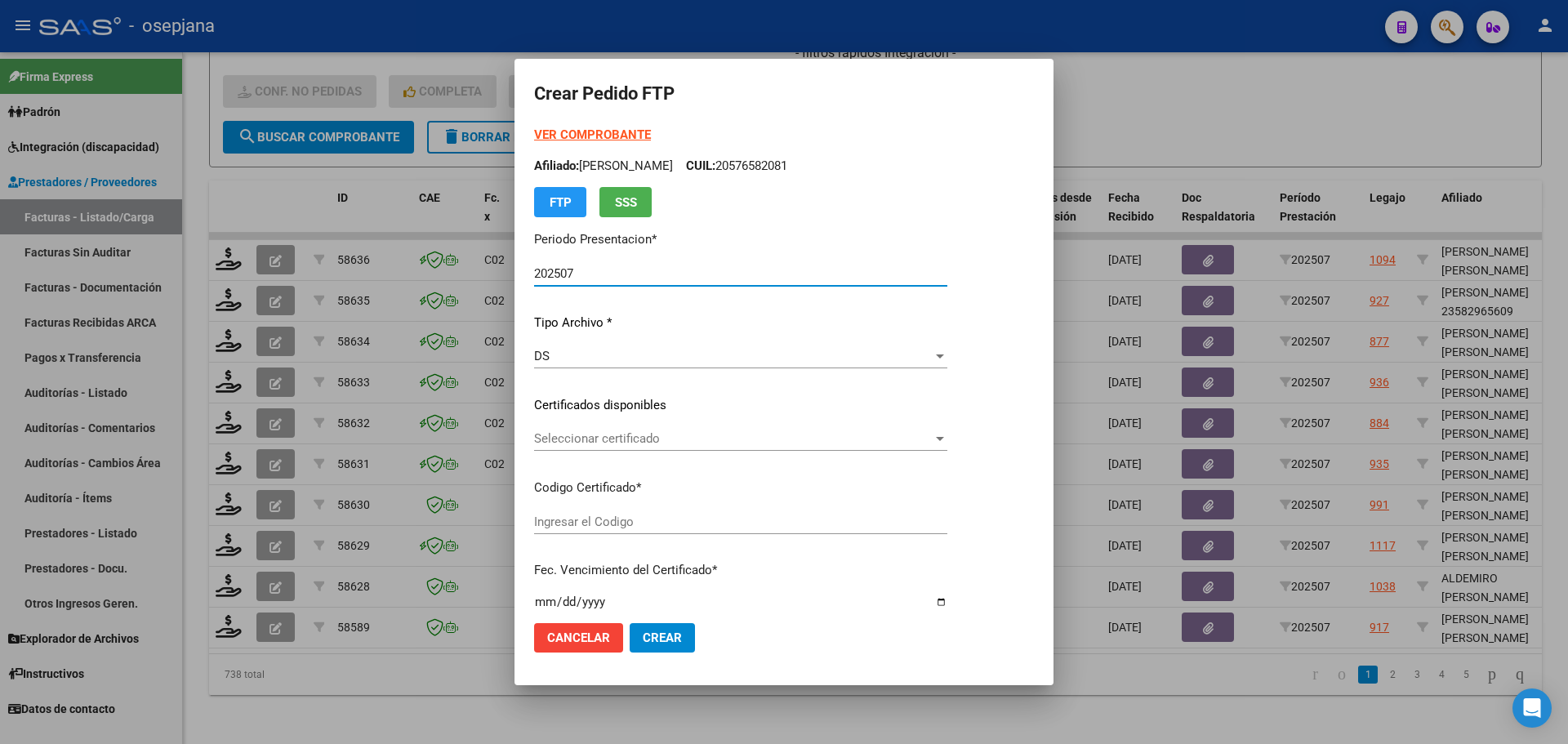
type input "ARG02000511725132024022620290226BSAS359"
type input "2029-02-28"
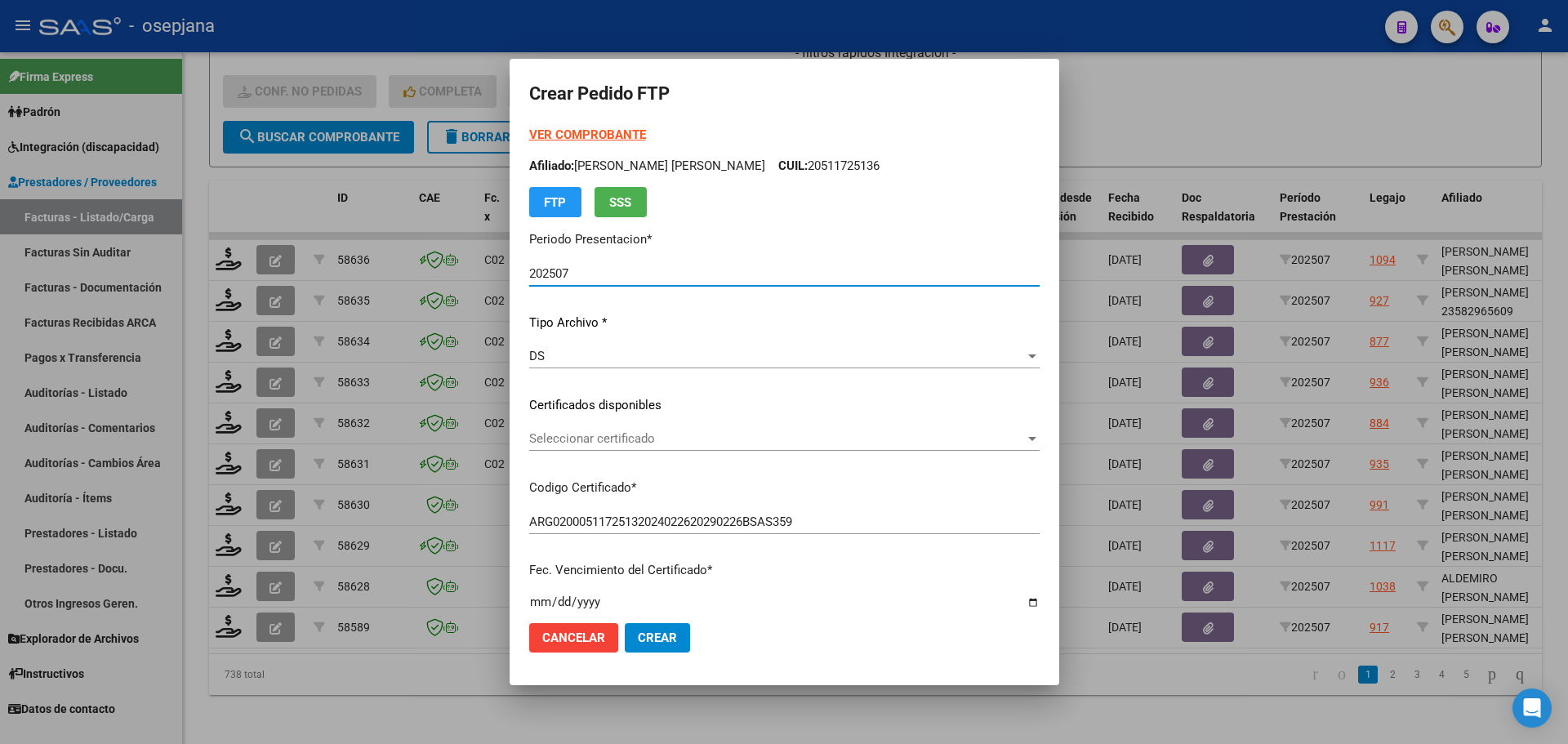
click at [635, 440] on span "Seleccionar certificado" at bounding box center [777, 439] width 496 height 15
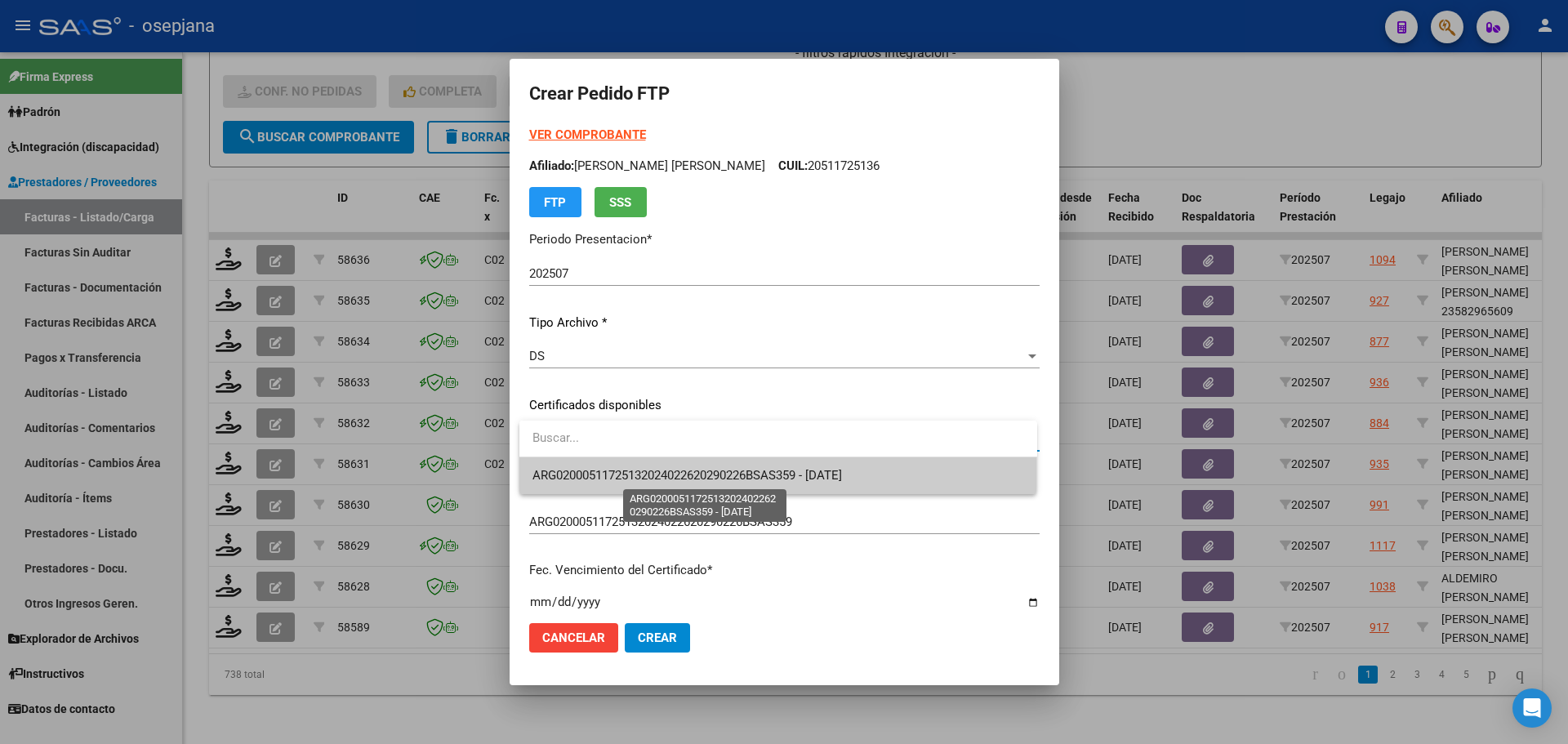
click at [649, 476] on span "ARG02000511725132024022620290226BSAS359 - 2029-02-28" at bounding box center [687, 476] width 309 height 15
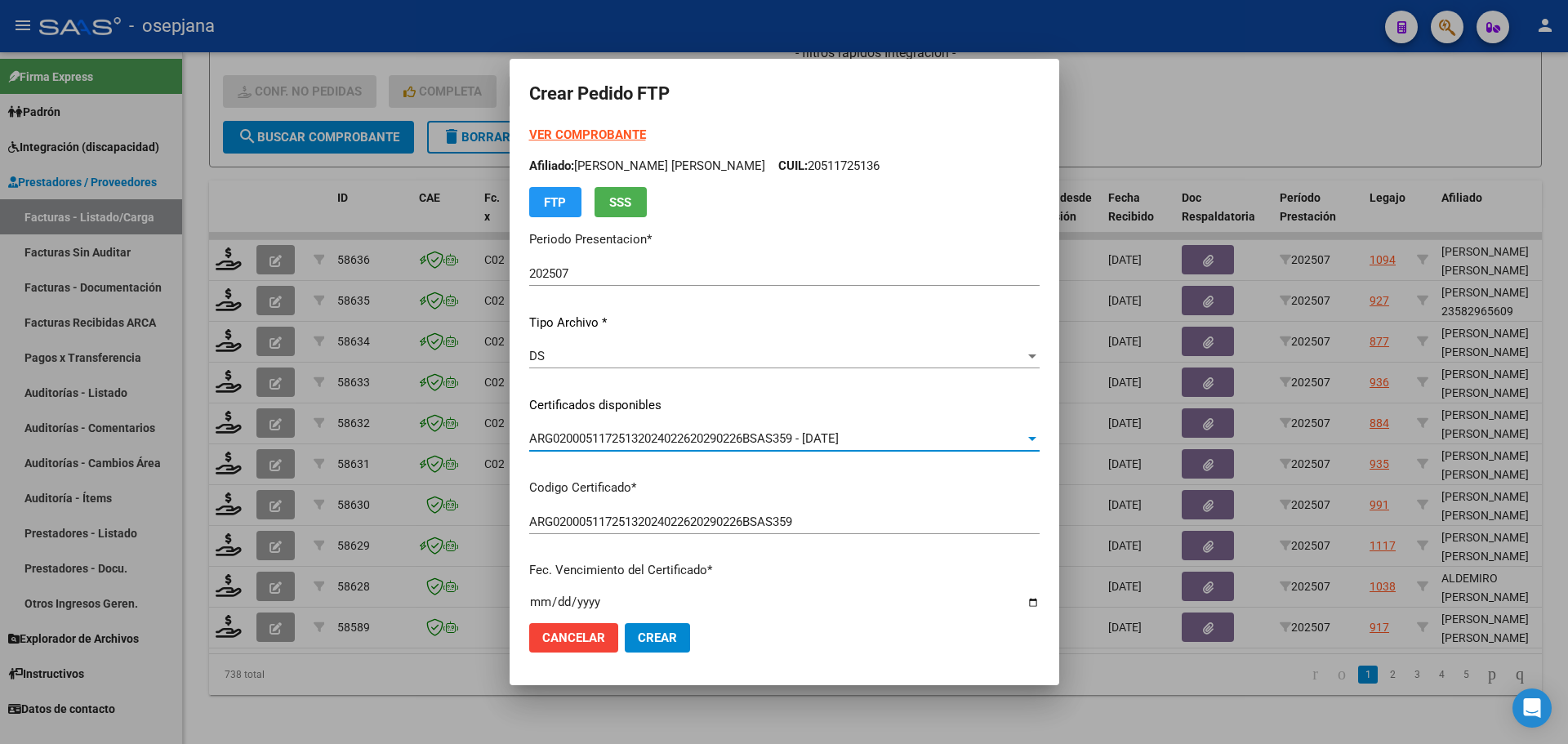
click at [600, 127] on div "VER COMPROBANTE ARCA Padrón Afiliado: CORONEL MATEO EMANUEL CUIL: 20511725136 F…" at bounding box center [784, 172] width 510 height 92
click at [600, 129] on div "VER COMPROBANTE ARCA Padrón Afiliado: CORONEL MATEO EMANUEL CUIL: 20511725136 F…" at bounding box center [784, 172] width 510 height 92
click at [600, 133] on strong "VER COMPROBANTE" at bounding box center [587, 135] width 117 height 15
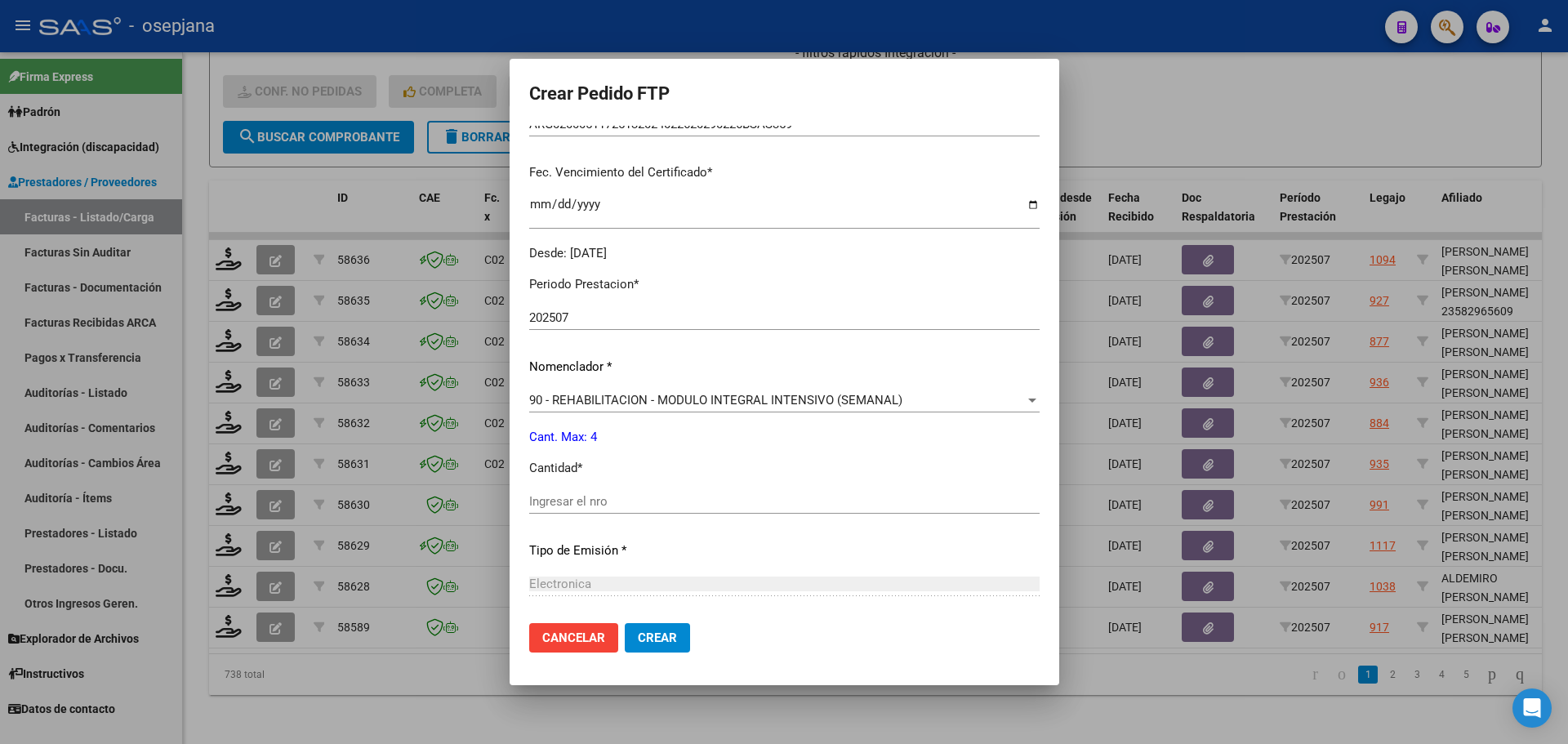
scroll to position [490, 0]
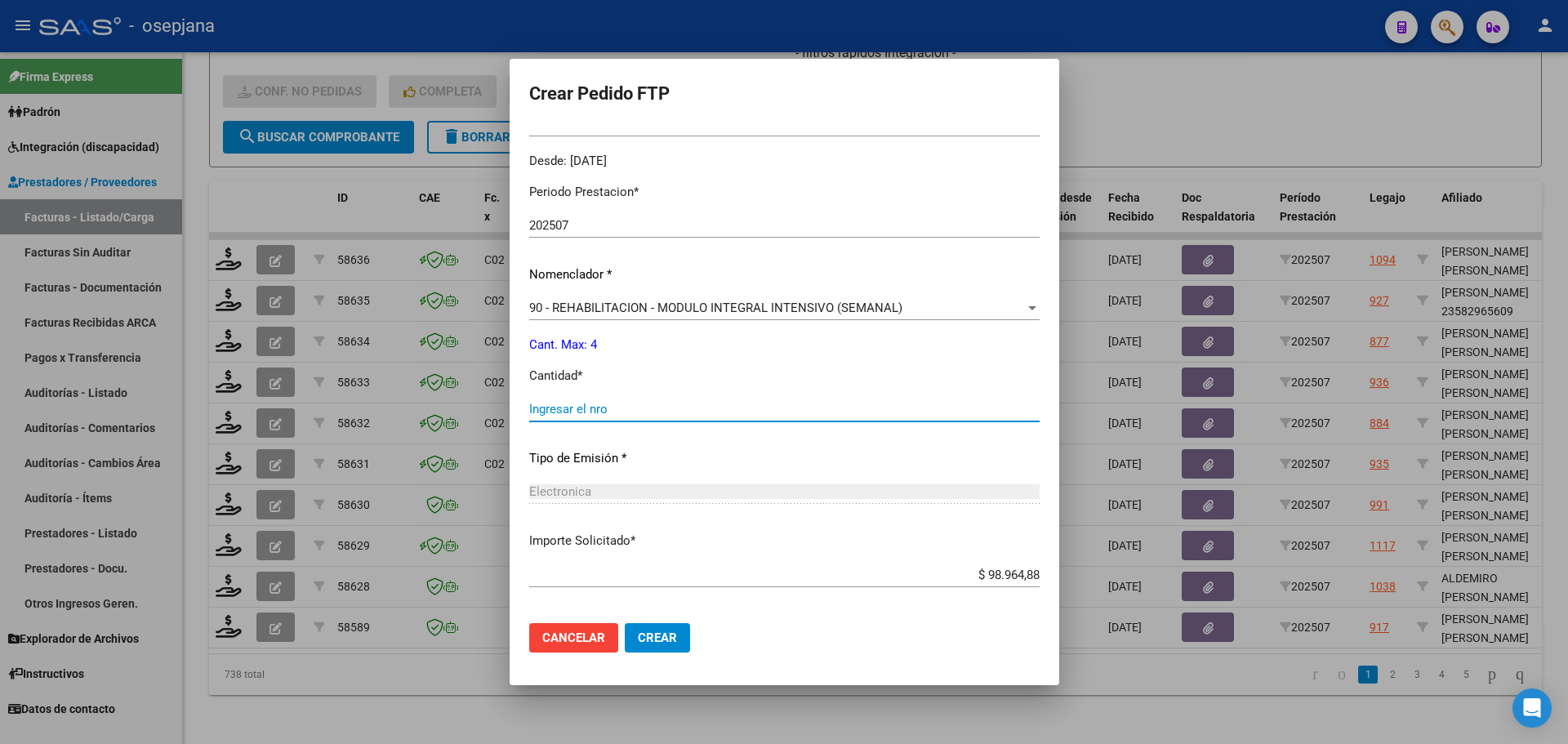
click at [571, 405] on input "Ingresar el nro" at bounding box center [784, 409] width 510 height 15
type input "4"
click at [653, 630] on button "Crear" at bounding box center [658, 638] width 65 height 29
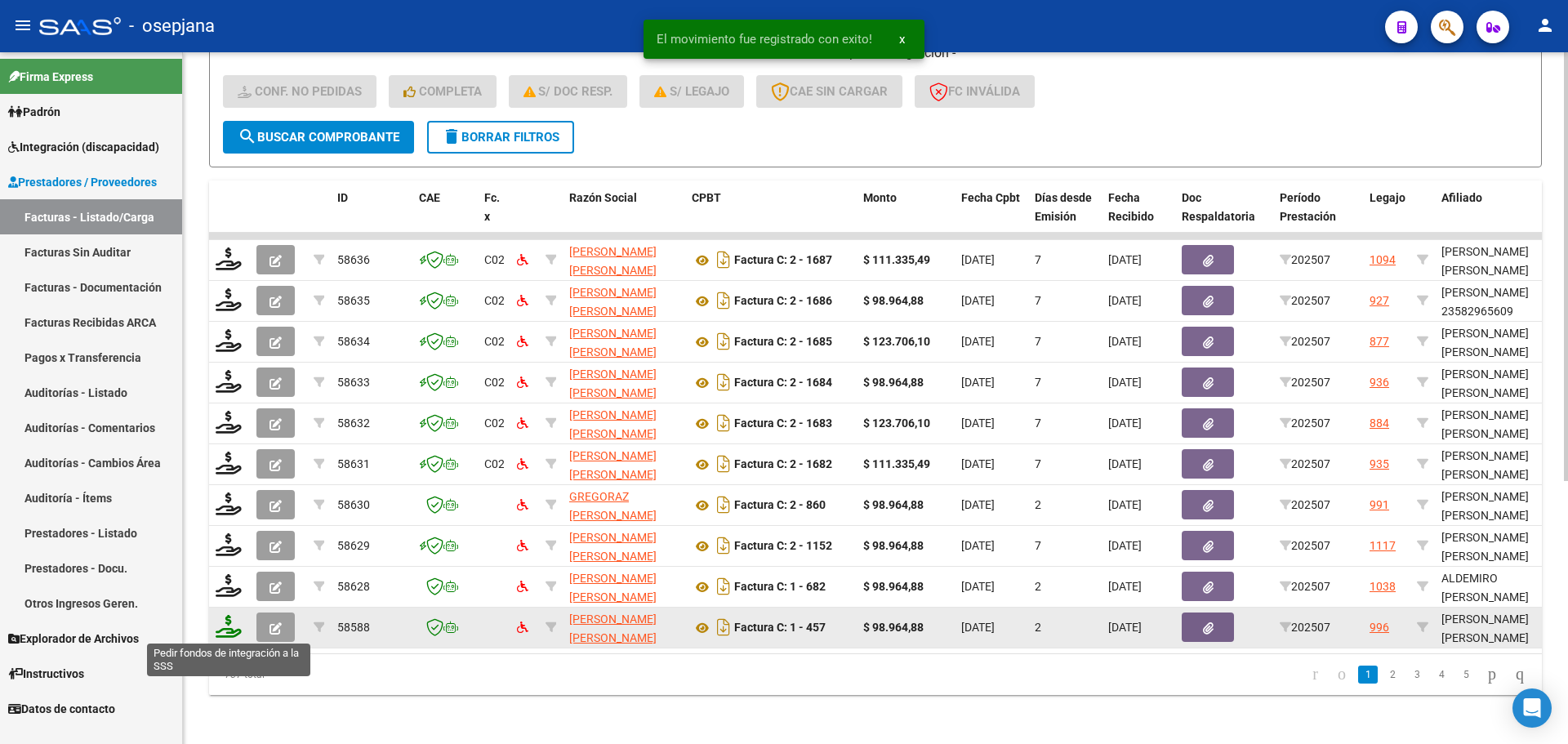
click at [230, 626] on icon at bounding box center [229, 627] width 26 height 23
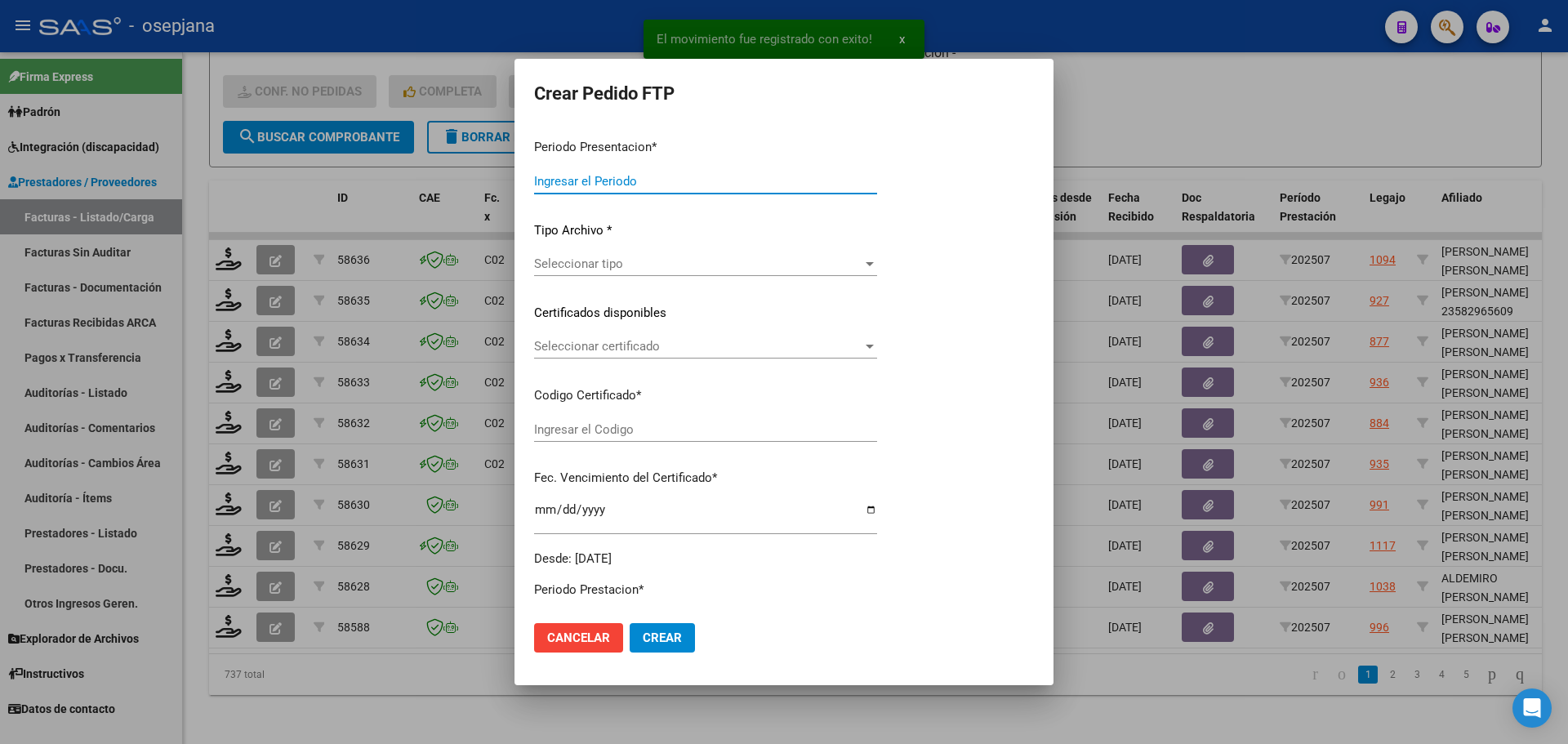
type input "202507"
type input "$ 98.964,88"
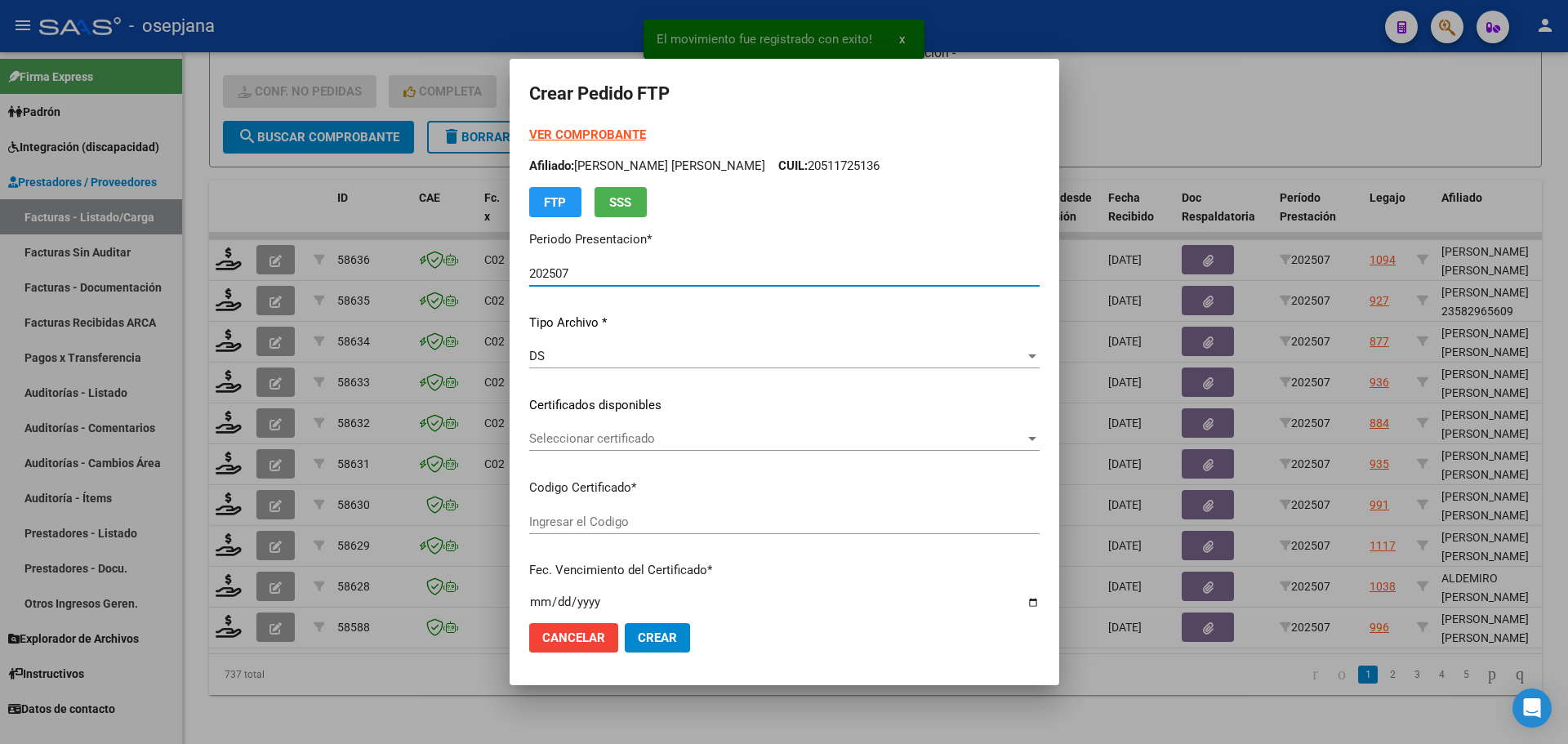
type input "ARG01000576824962023011720280117BSAS359"
type input "2028-01-17"
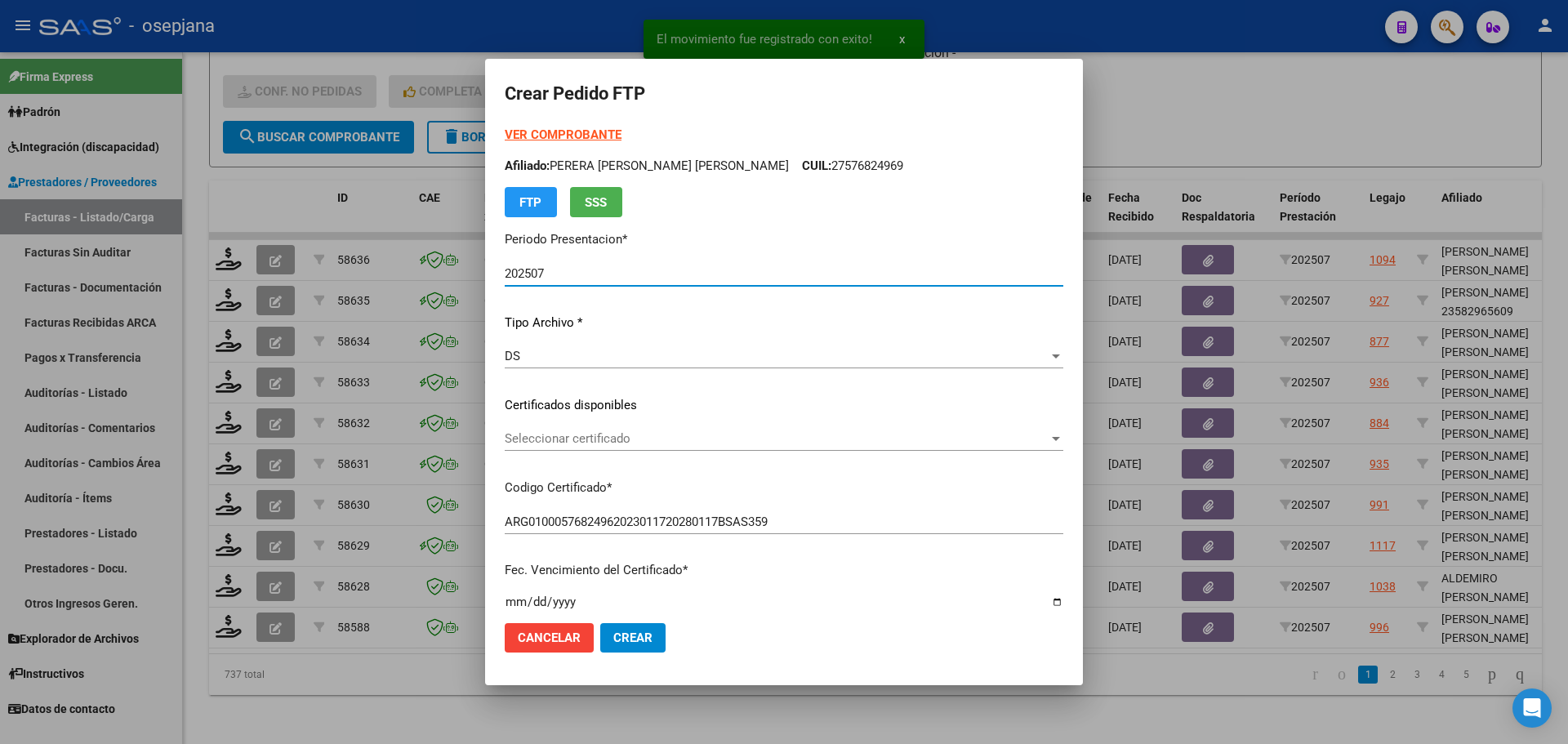
click at [663, 440] on span "Seleccionar certificado" at bounding box center [776, 439] width 544 height 15
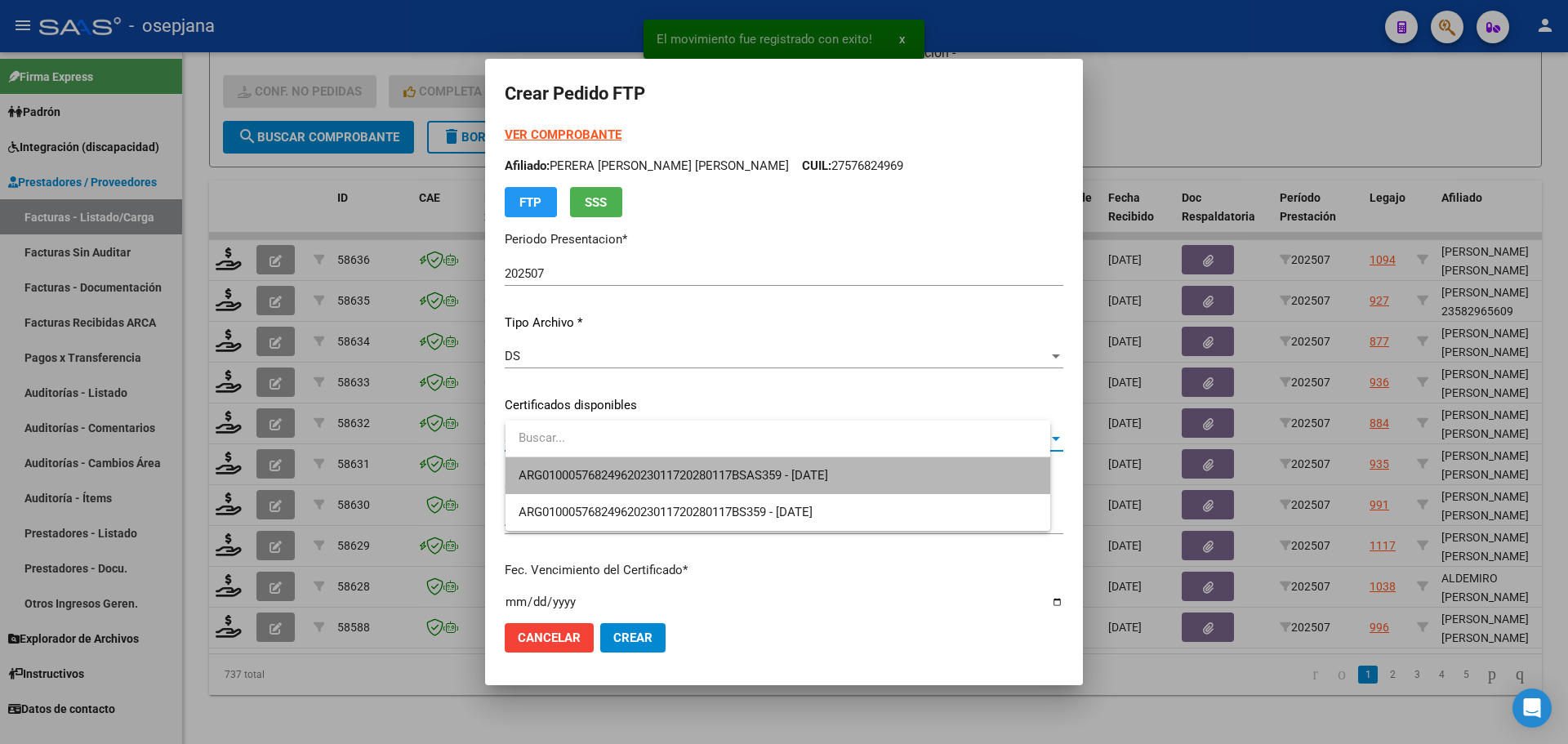
click at [663, 466] on span "ARG01000576824962023011720280117BSAS359 - 2028-01-17" at bounding box center [778, 476] width 519 height 37
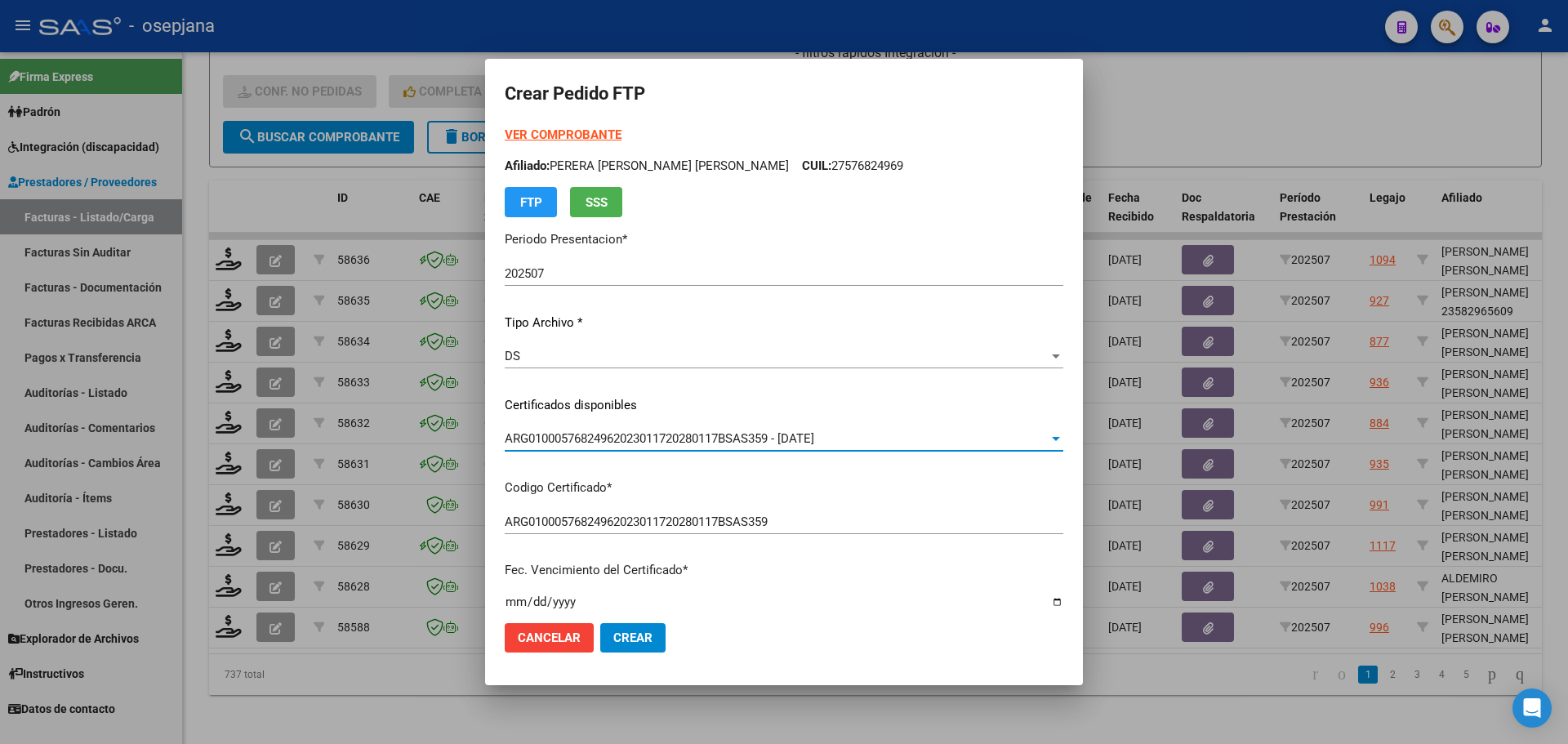
click at [608, 128] on strong "VER COMPROBANTE" at bounding box center [563, 135] width 117 height 15
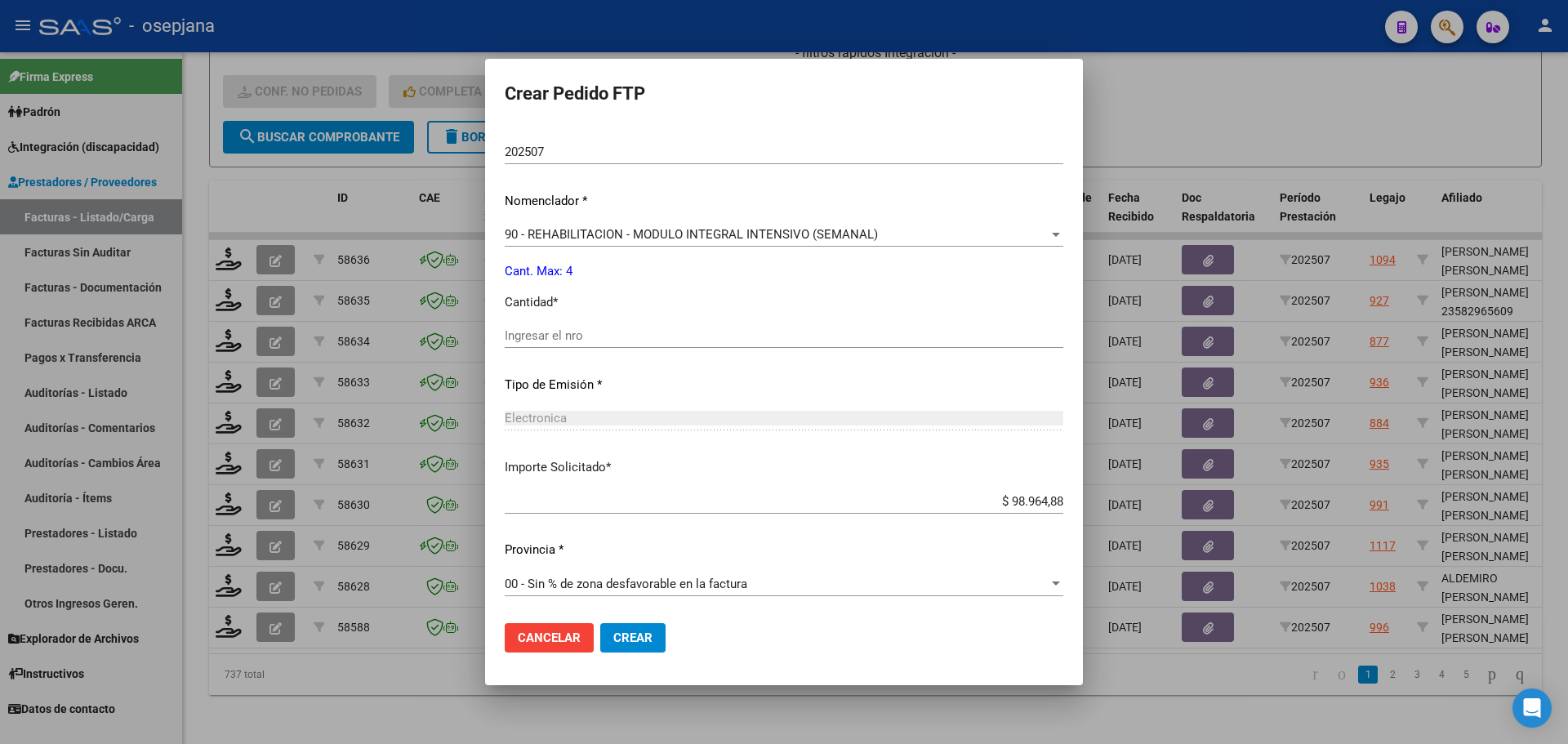
scroll to position [566, 0]
click at [611, 333] on input "Ingresar el nro" at bounding box center [784, 334] width 559 height 15
type input "4"
click at [653, 635] on span "Crear" at bounding box center [633, 638] width 39 height 15
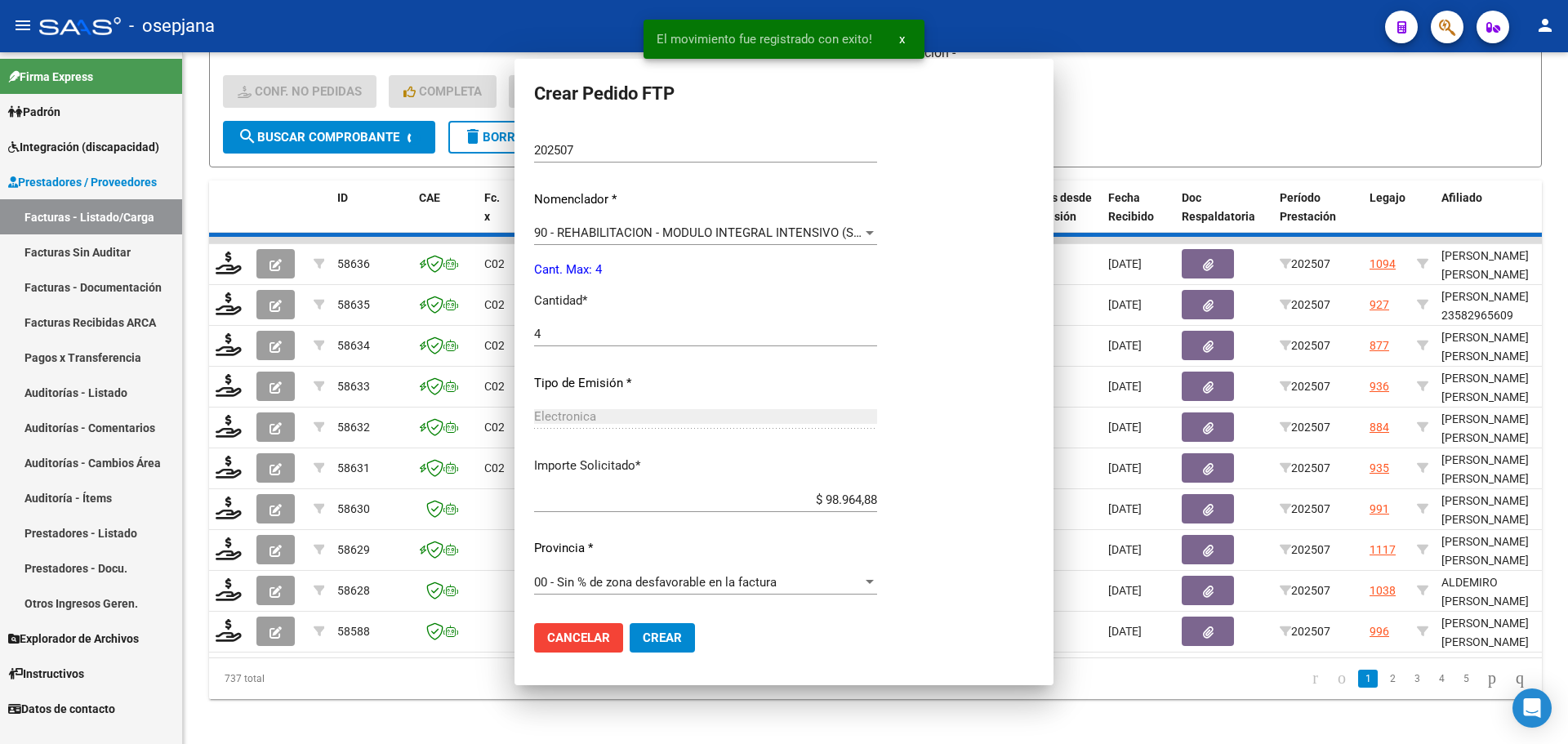
scroll to position [0, 0]
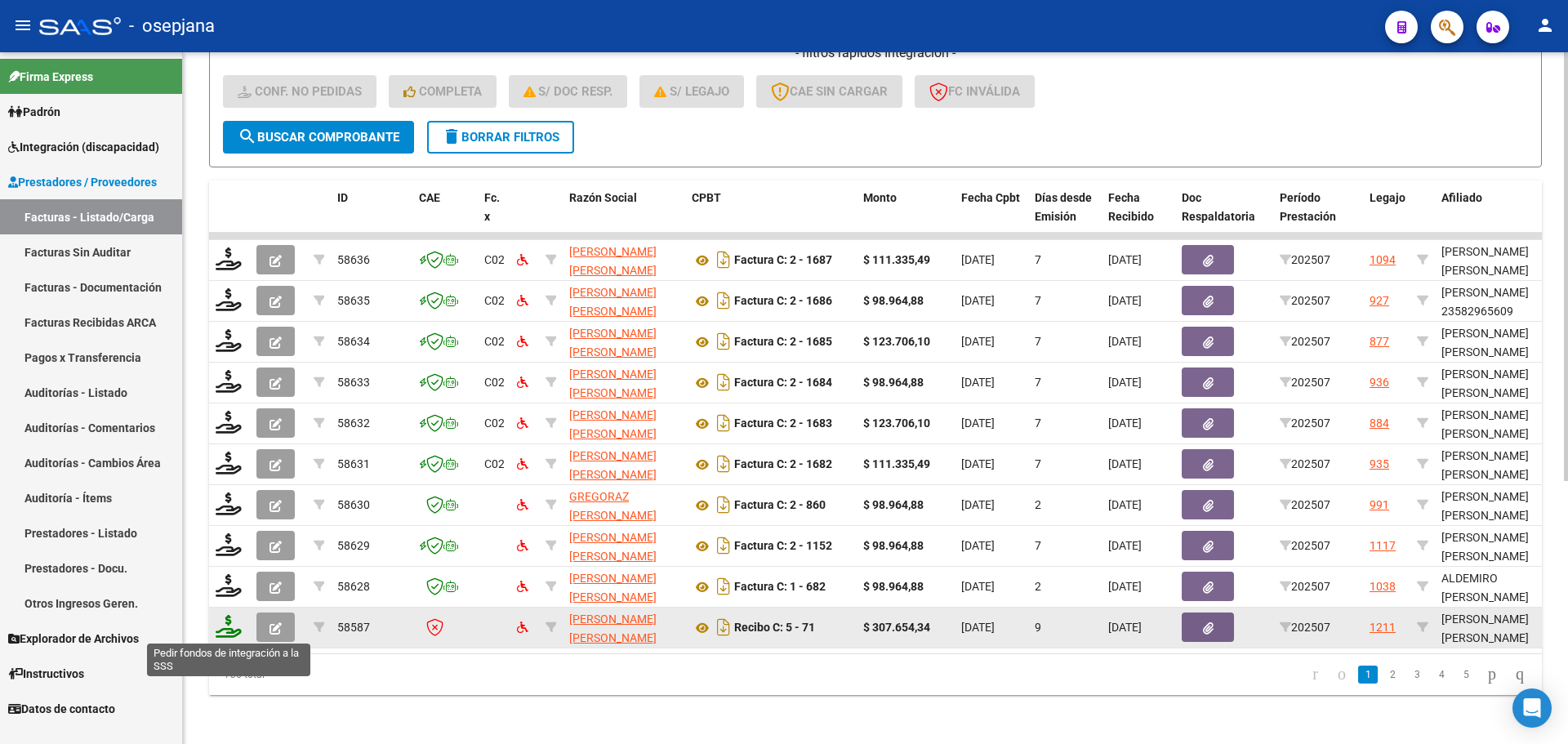
click at [237, 631] on icon at bounding box center [229, 627] width 26 height 23
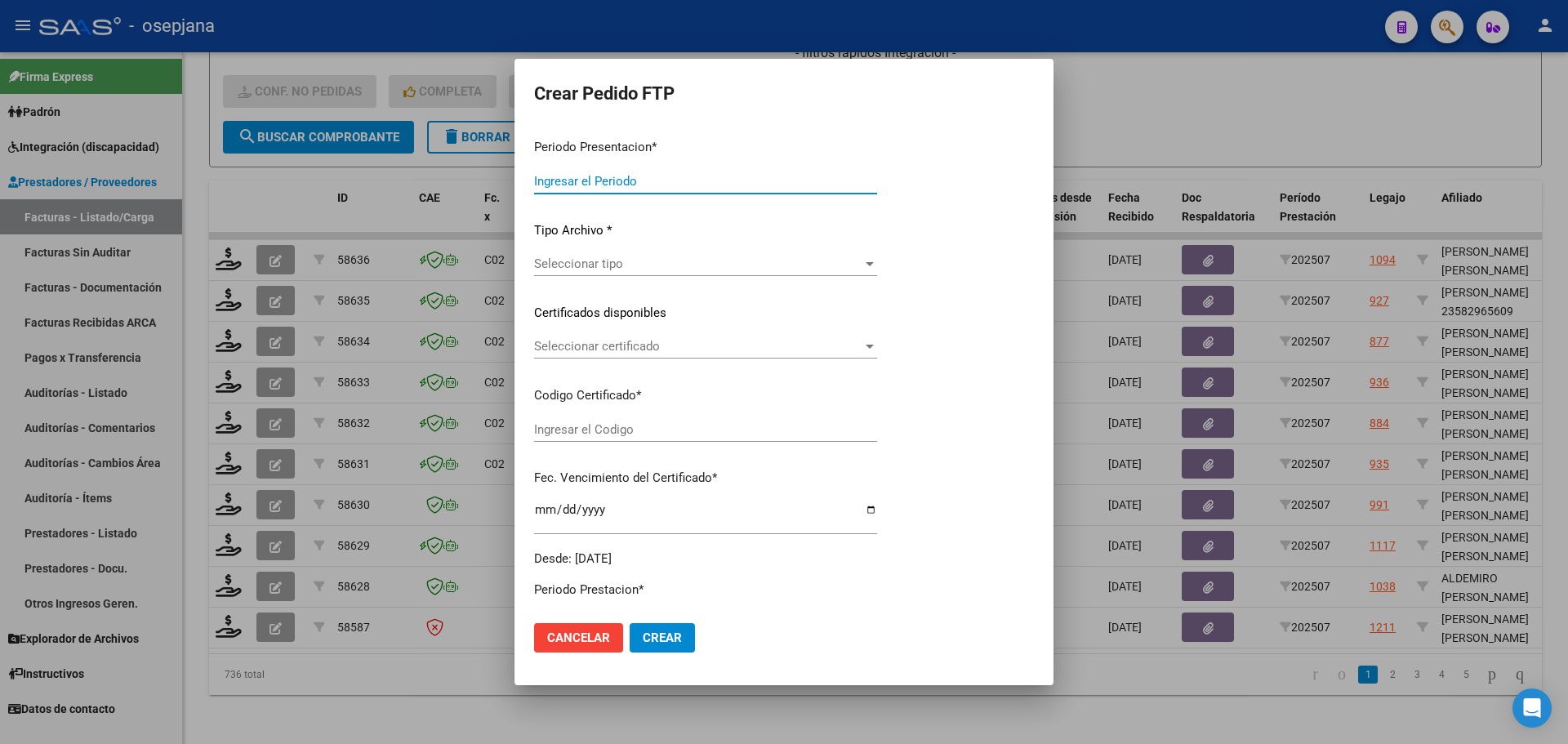
type input "202507"
type input "$ 307.654,34"
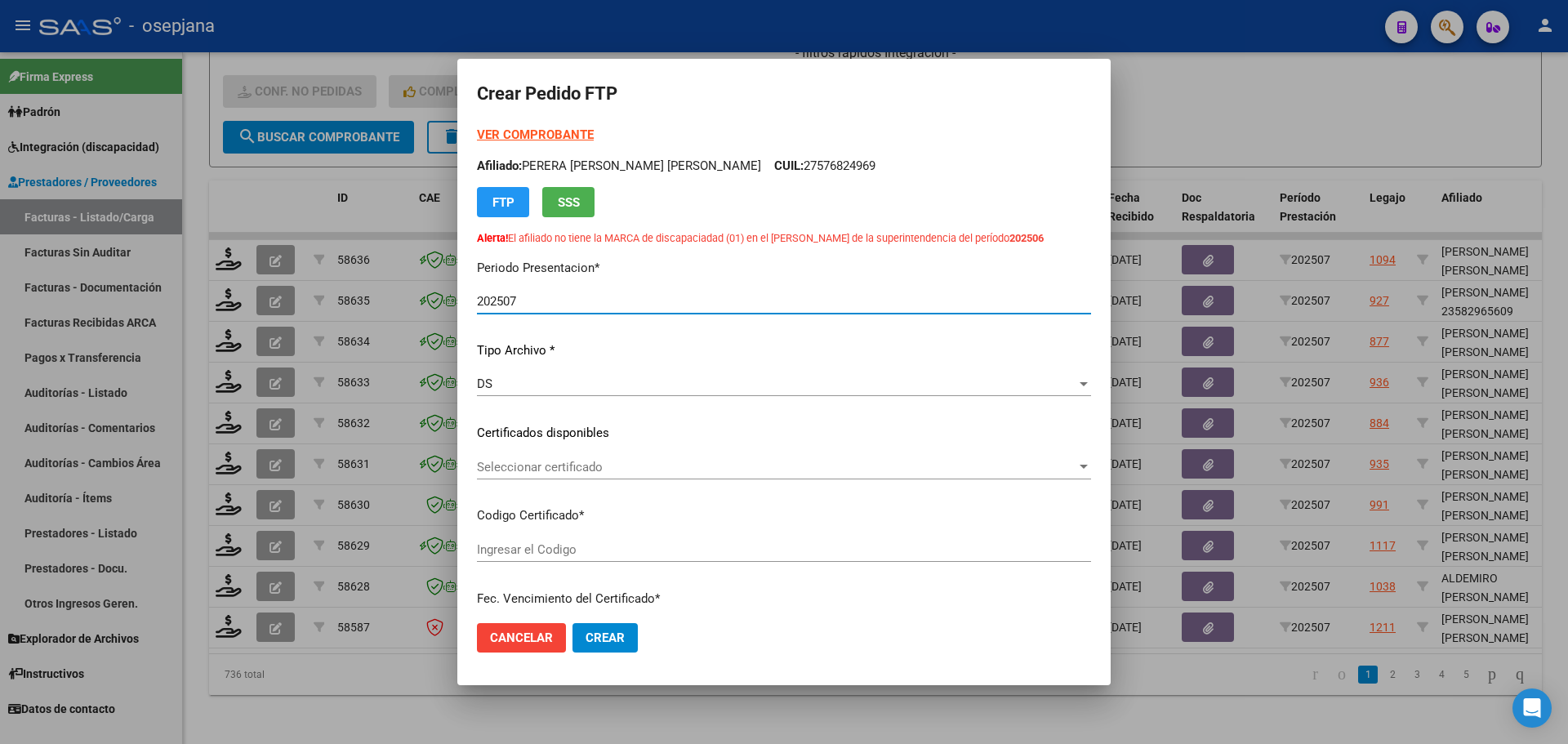
type input "ARG02000573800902025032520350325BSAS357"
type input "2035-03-27"
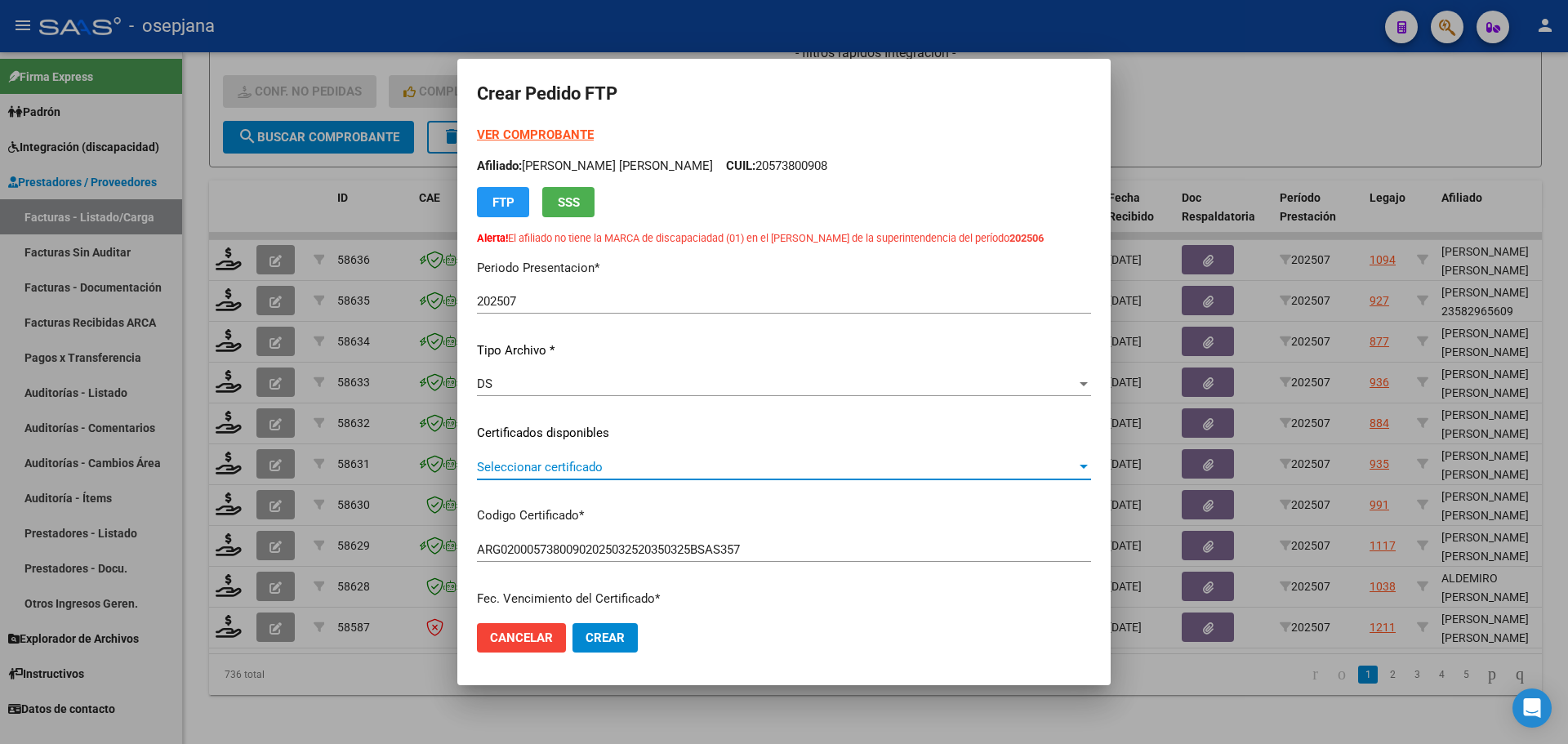
click at [542, 467] on span "Seleccionar certificado" at bounding box center [776, 467] width 600 height 15
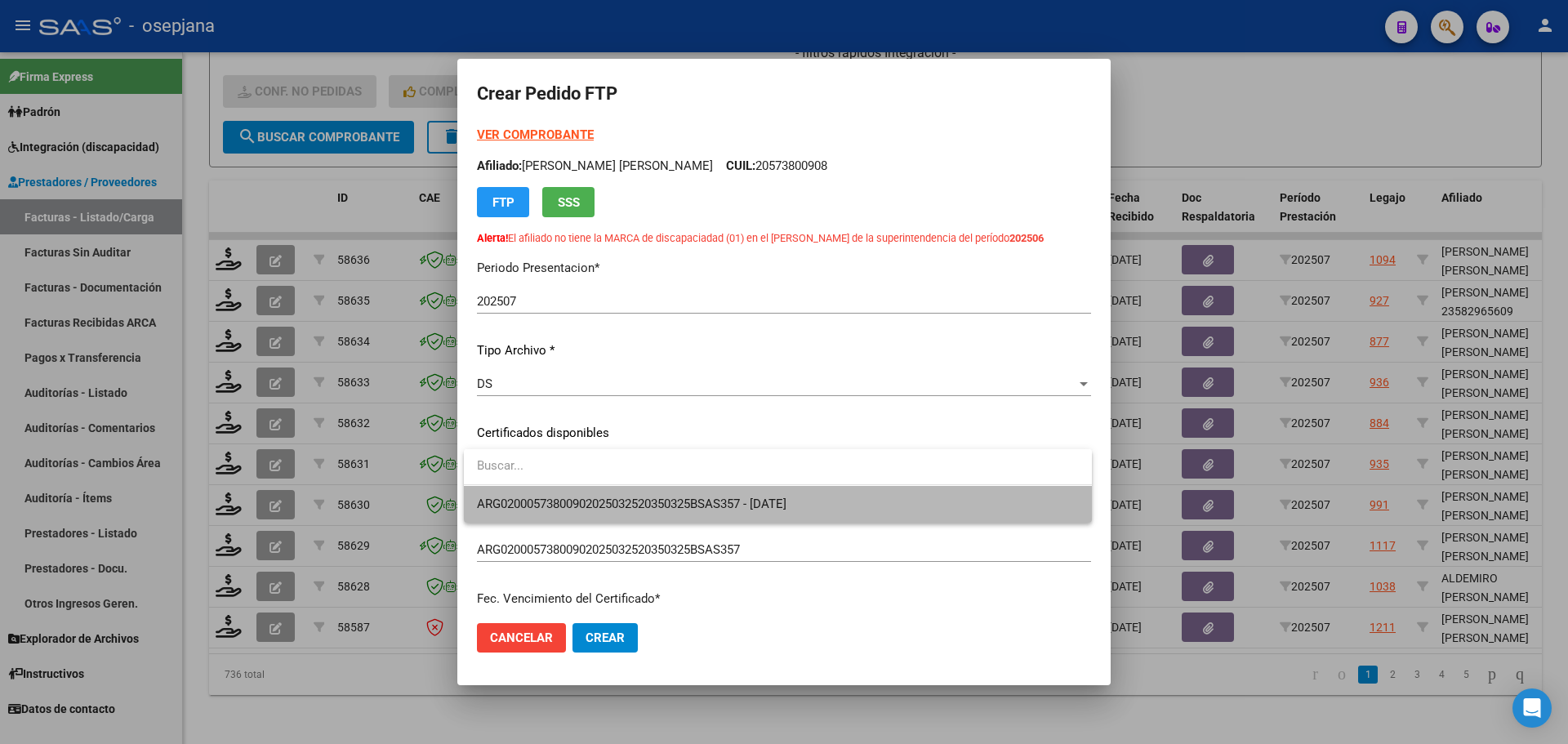
click at [581, 494] on span "ARG02000573800902025032520350325BSAS357 - 2035-03-27" at bounding box center [778, 504] width 602 height 37
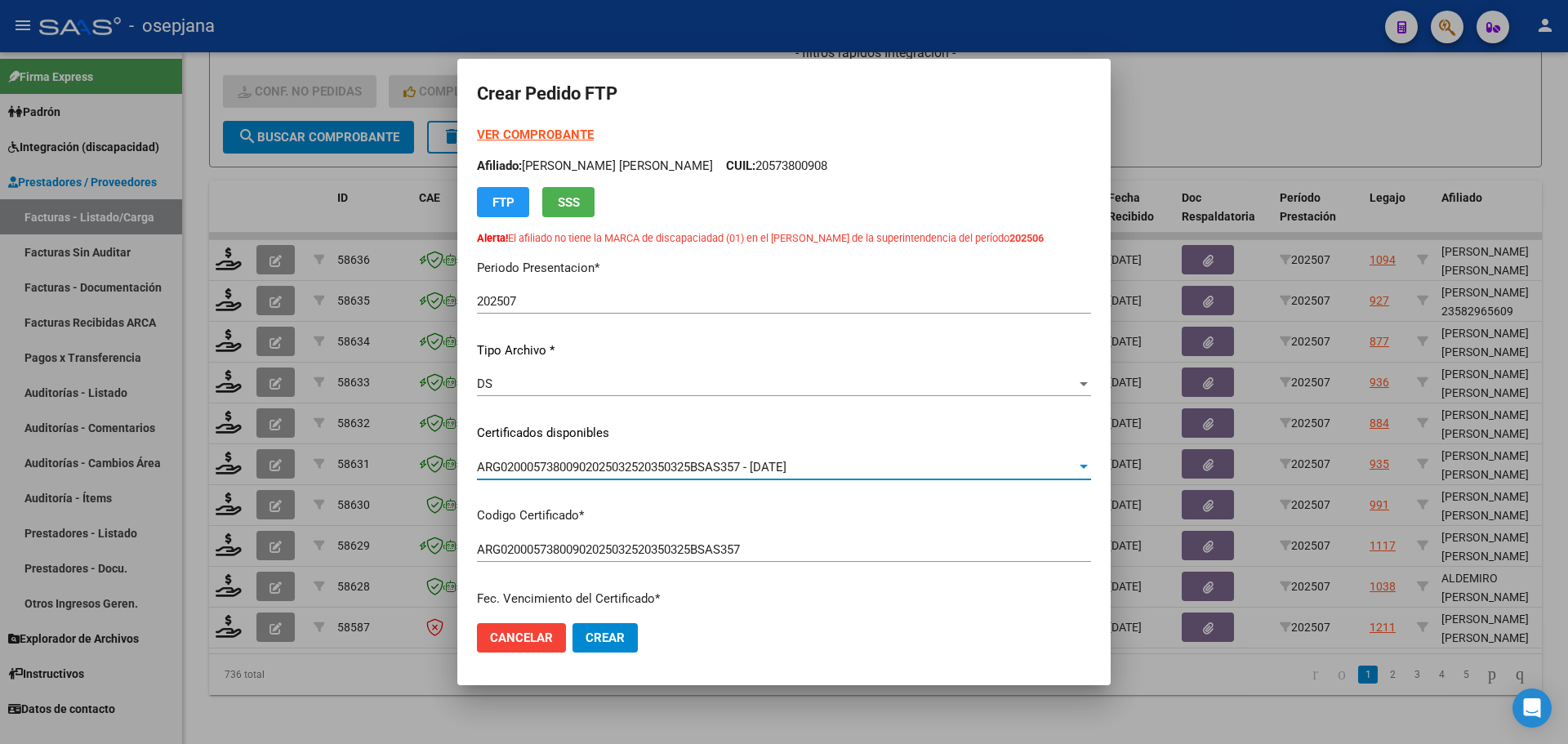
click at [559, 131] on strong "VER COMPROBANTE" at bounding box center [535, 135] width 117 height 15
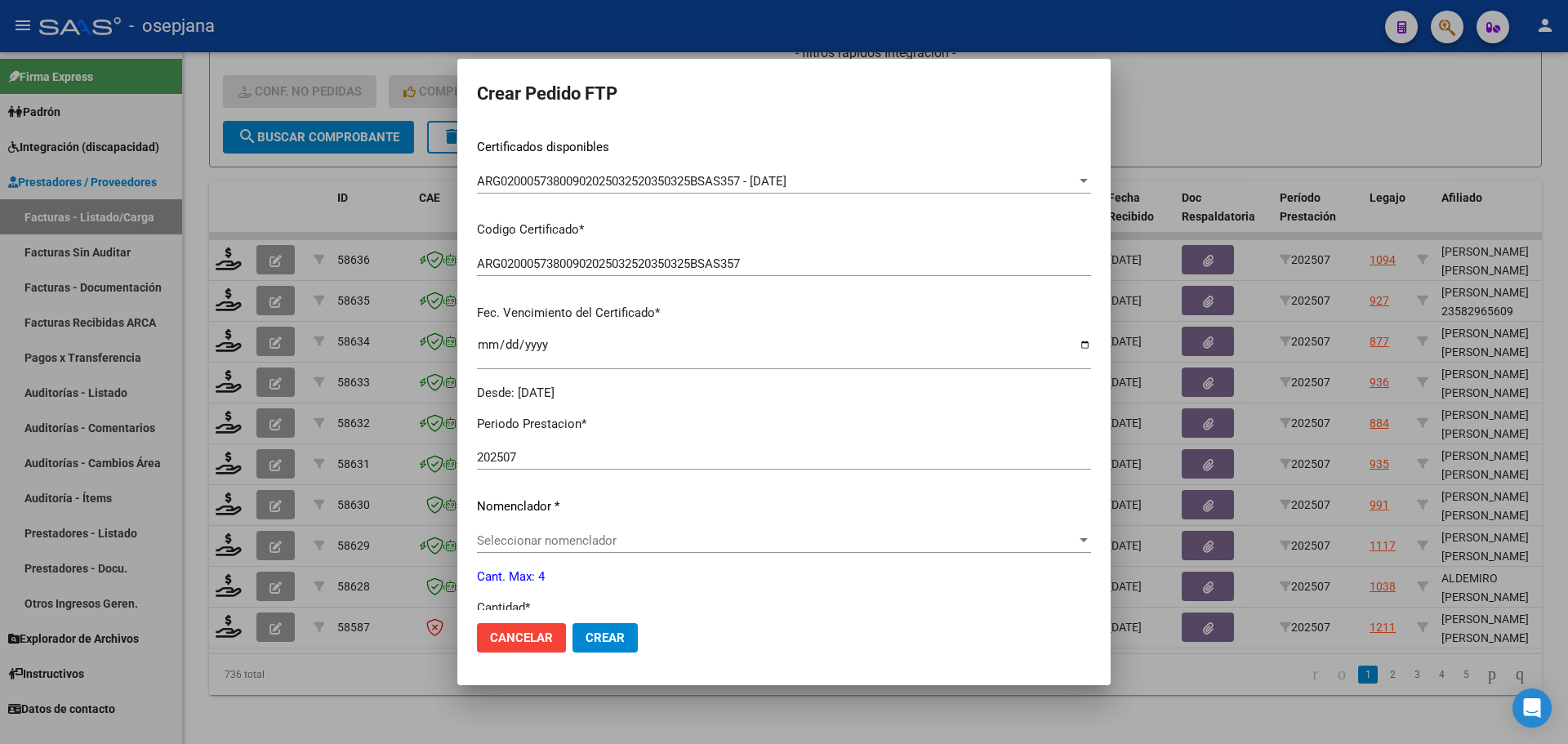
scroll to position [572, 0]
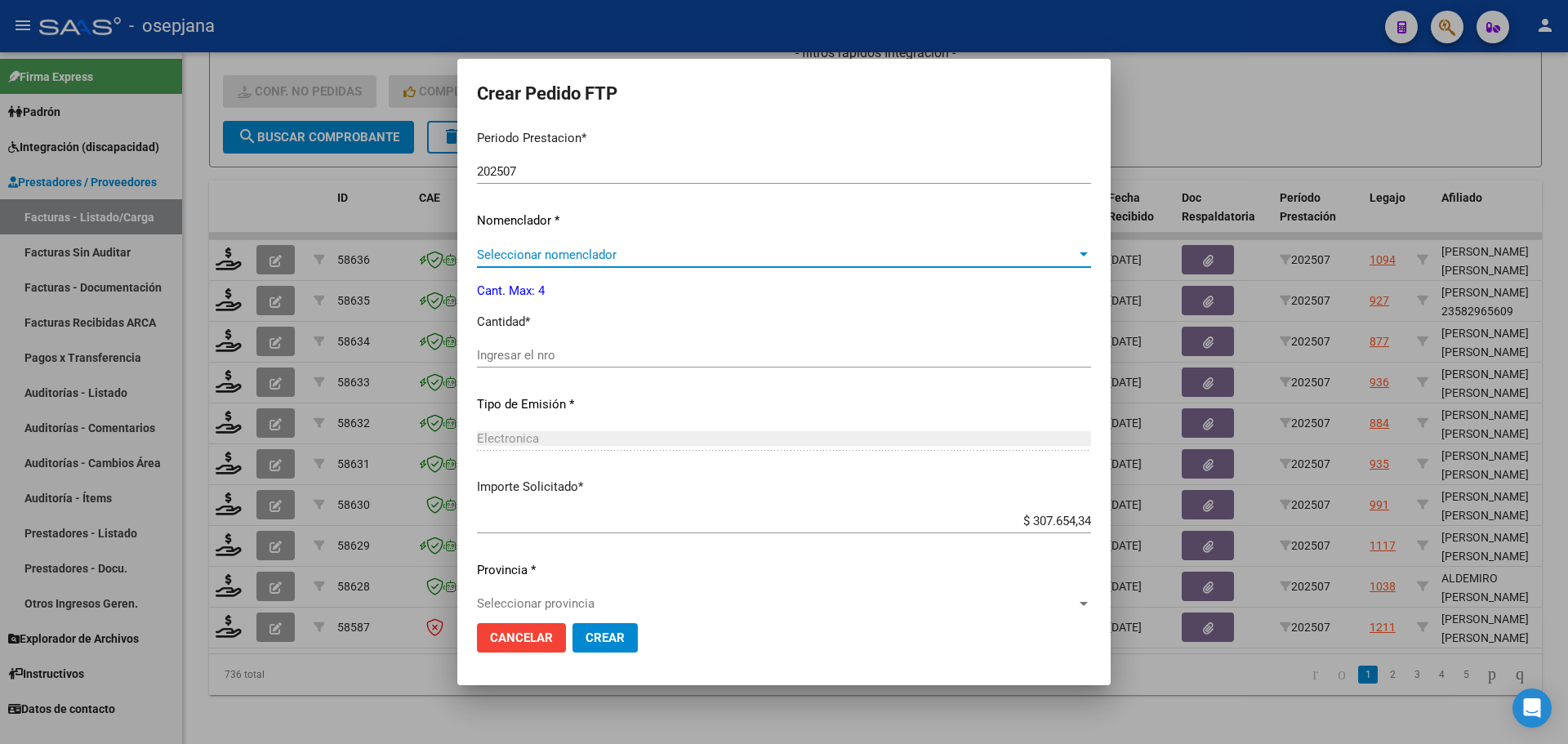
click at [568, 258] on span "Seleccionar nomenclador" at bounding box center [776, 255] width 600 height 15
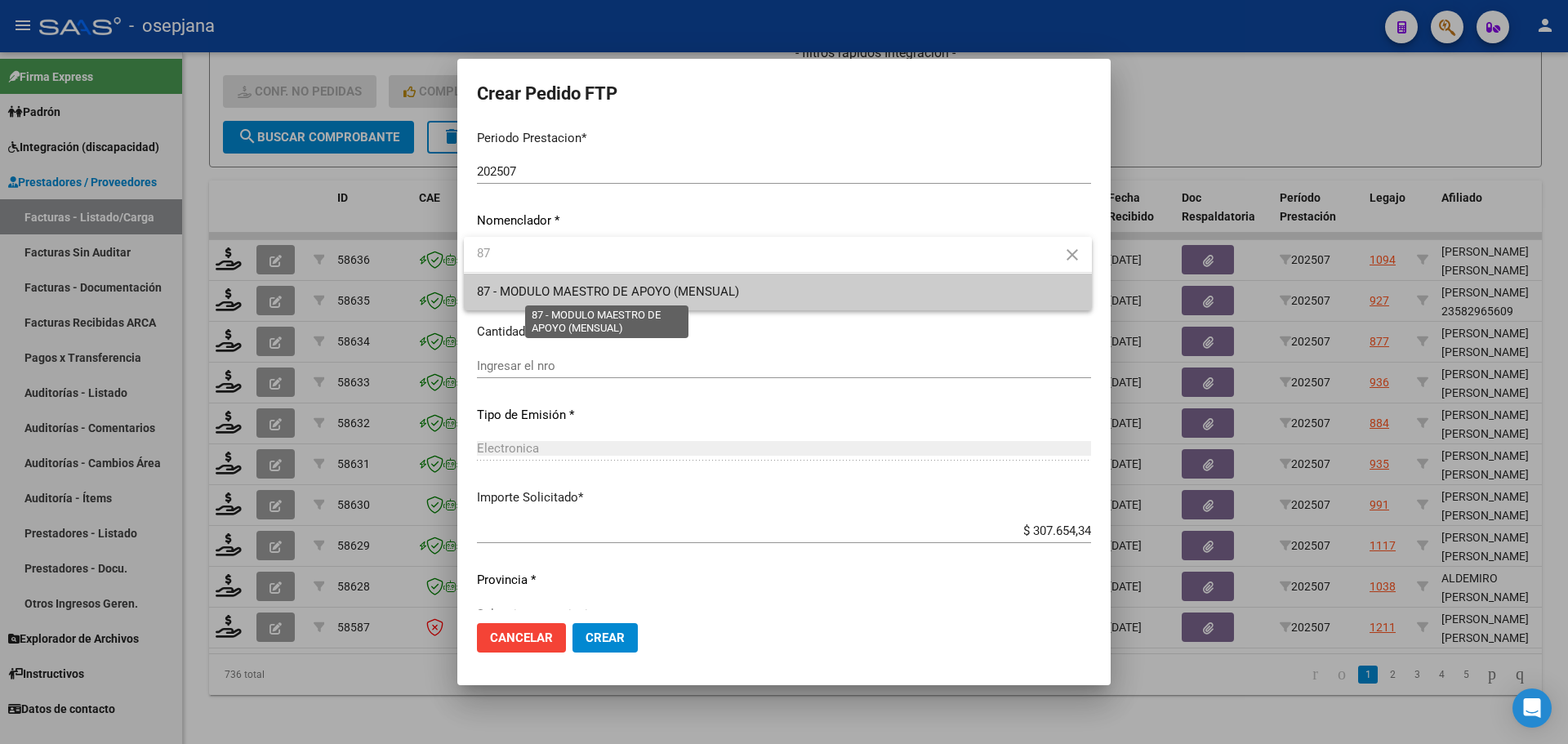
type input "87"
click at [601, 295] on span "87 - MODULO MAESTRO DE APOYO (MENSUAL)" at bounding box center [608, 291] width 262 height 15
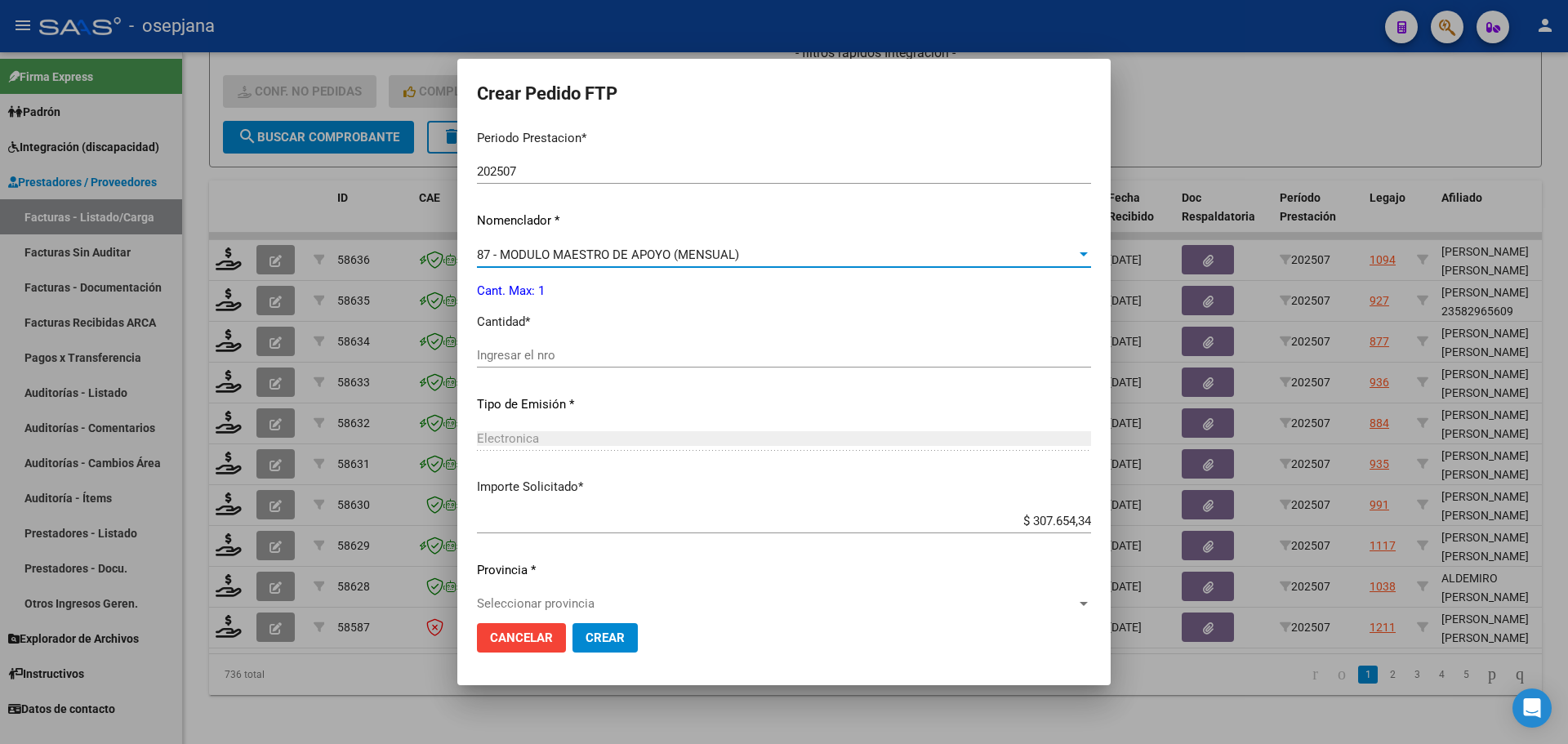
click at [595, 365] on div "Ingresar el nro" at bounding box center [784, 355] width 614 height 25
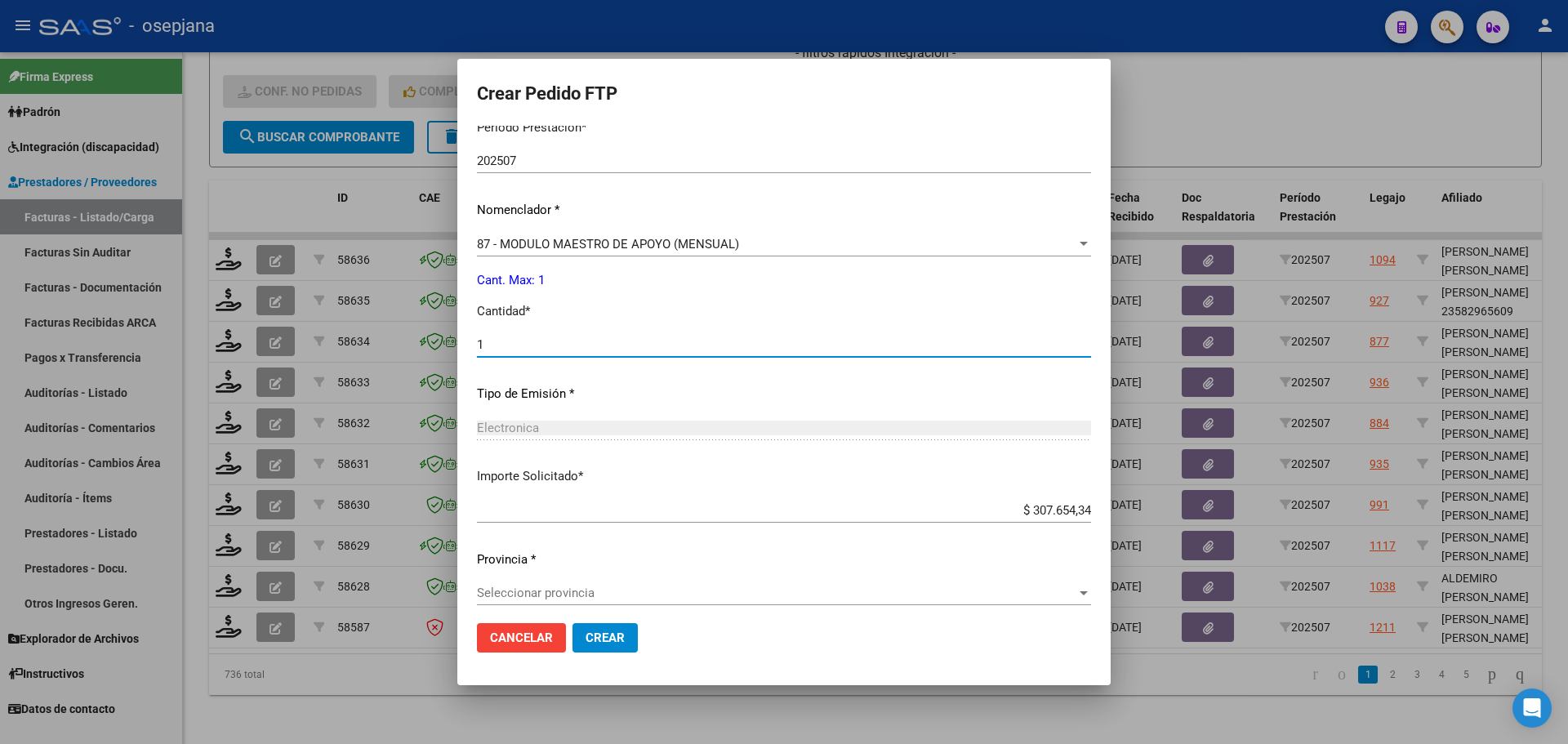
scroll to position [593, 0]
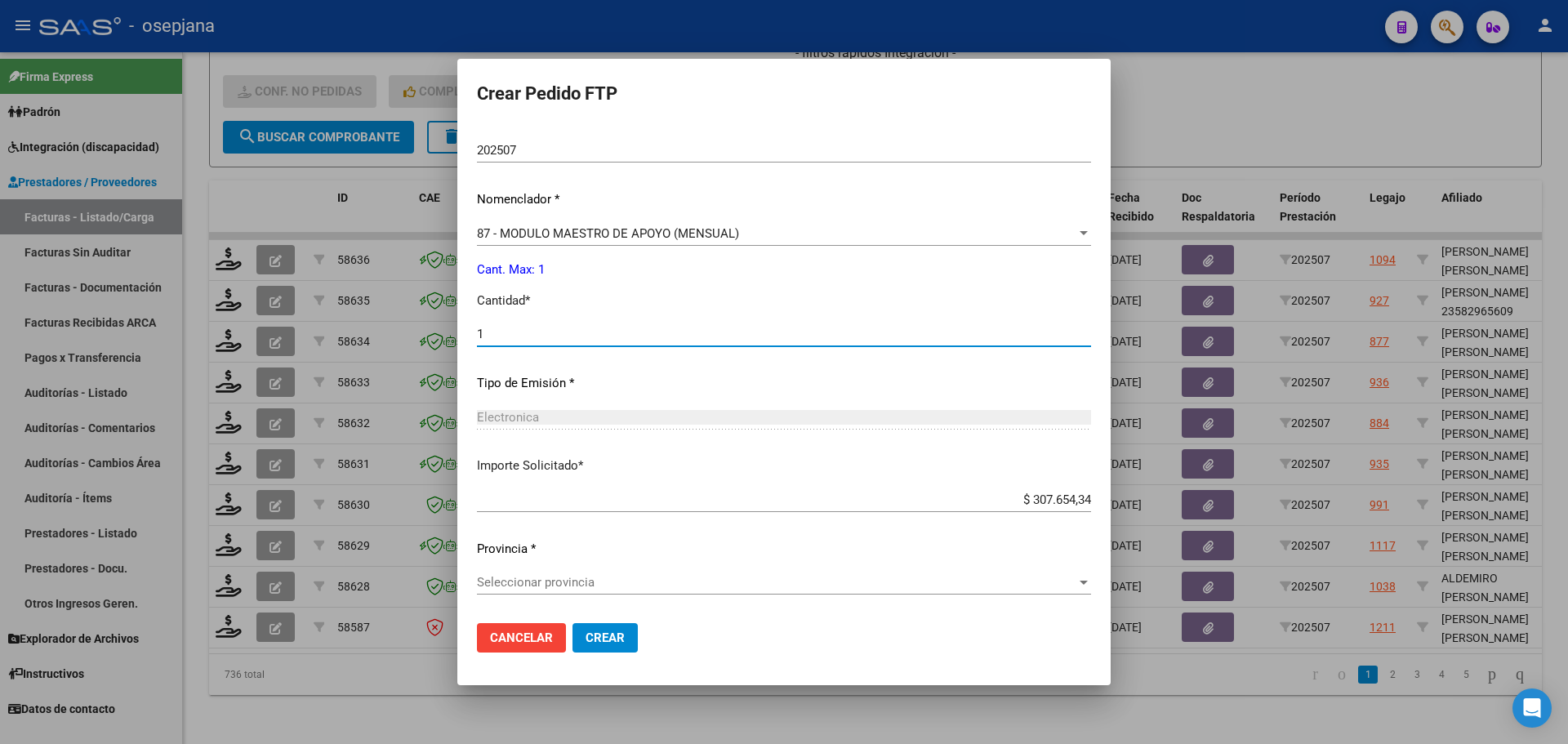
type input "1"
click at [576, 583] on span "Seleccionar provincia" at bounding box center [776, 583] width 600 height 15
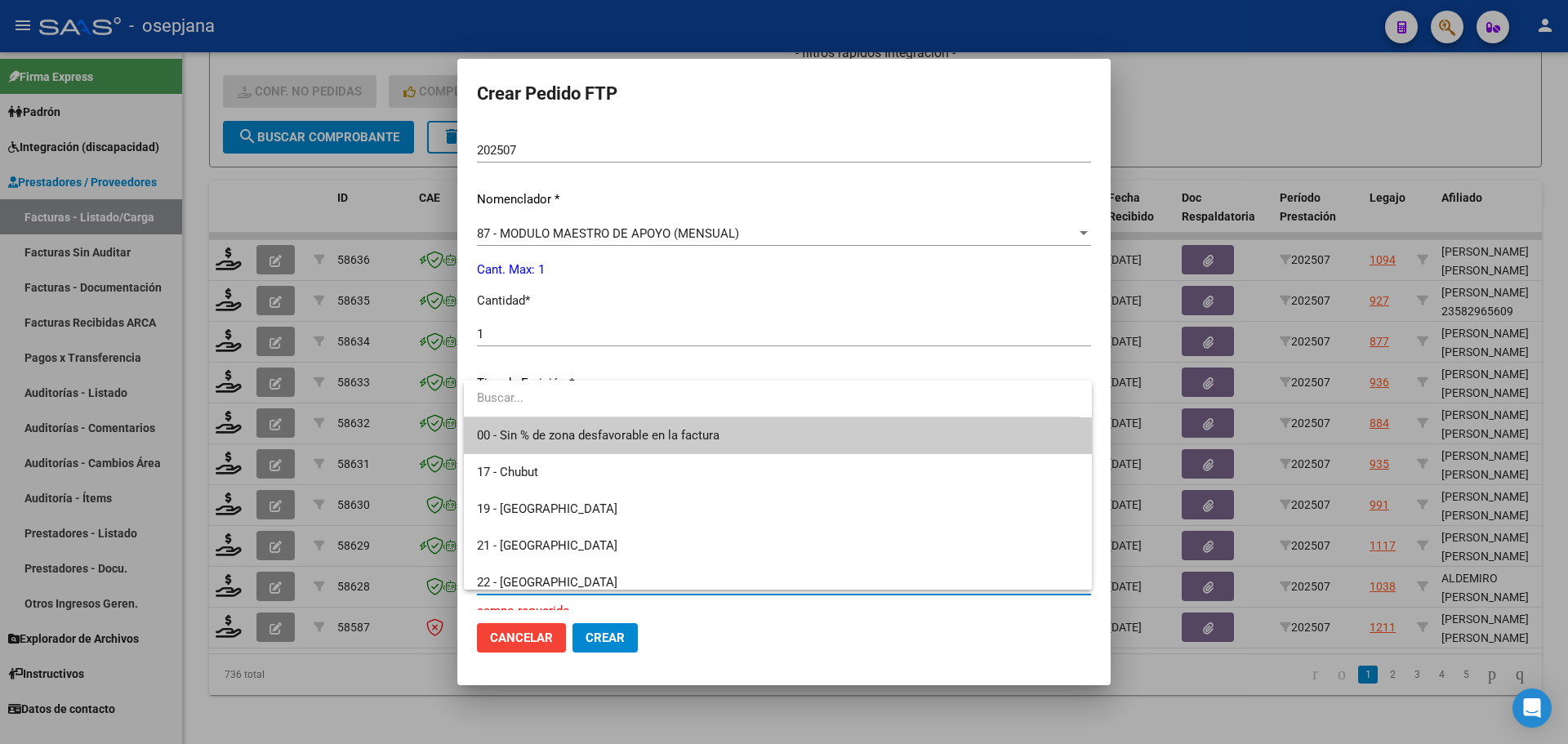
click at [615, 418] on span "00 - Sin % de zona desfavorable en la factura" at bounding box center [778, 435] width 602 height 37
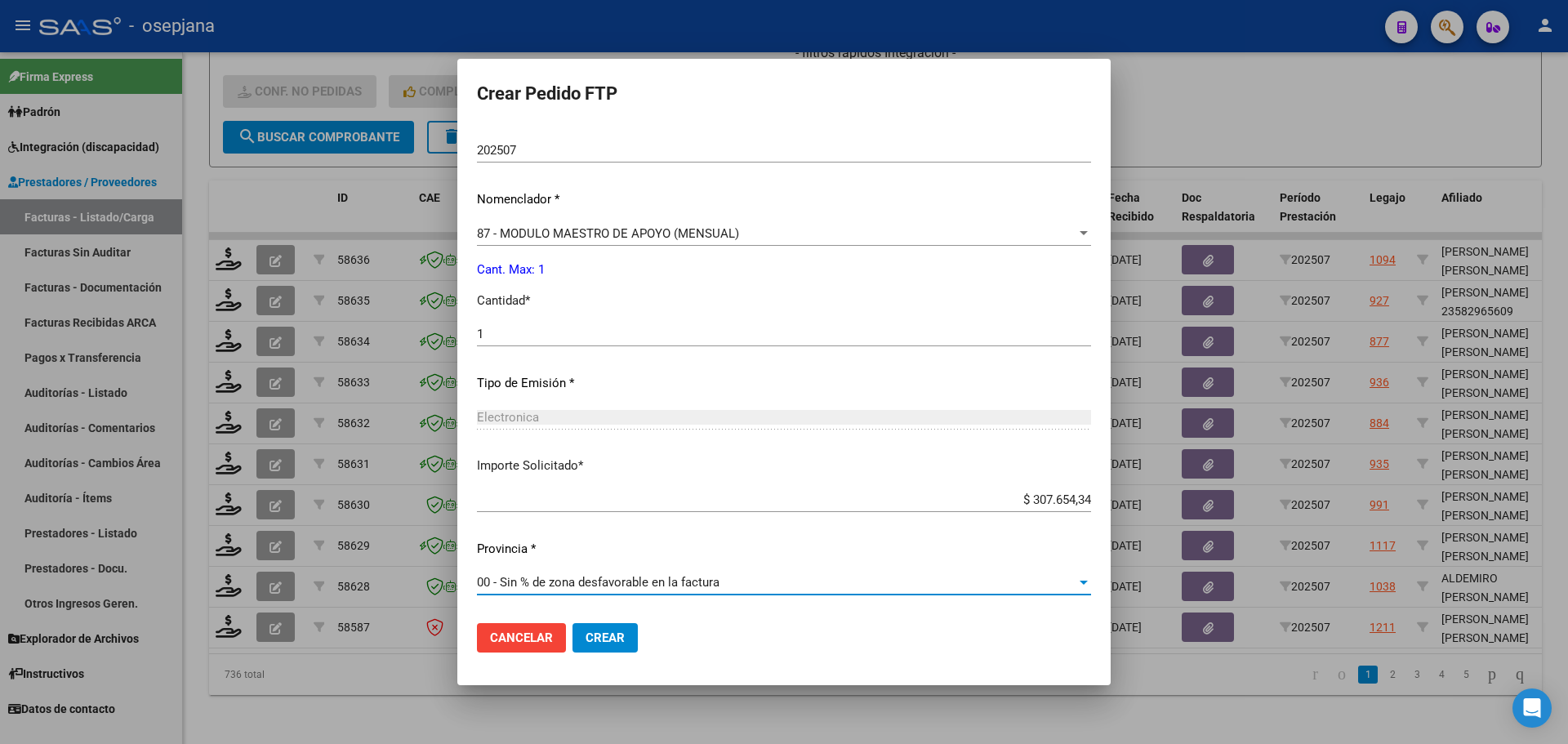
click at [617, 647] on button "Crear" at bounding box center [605, 638] width 65 height 29
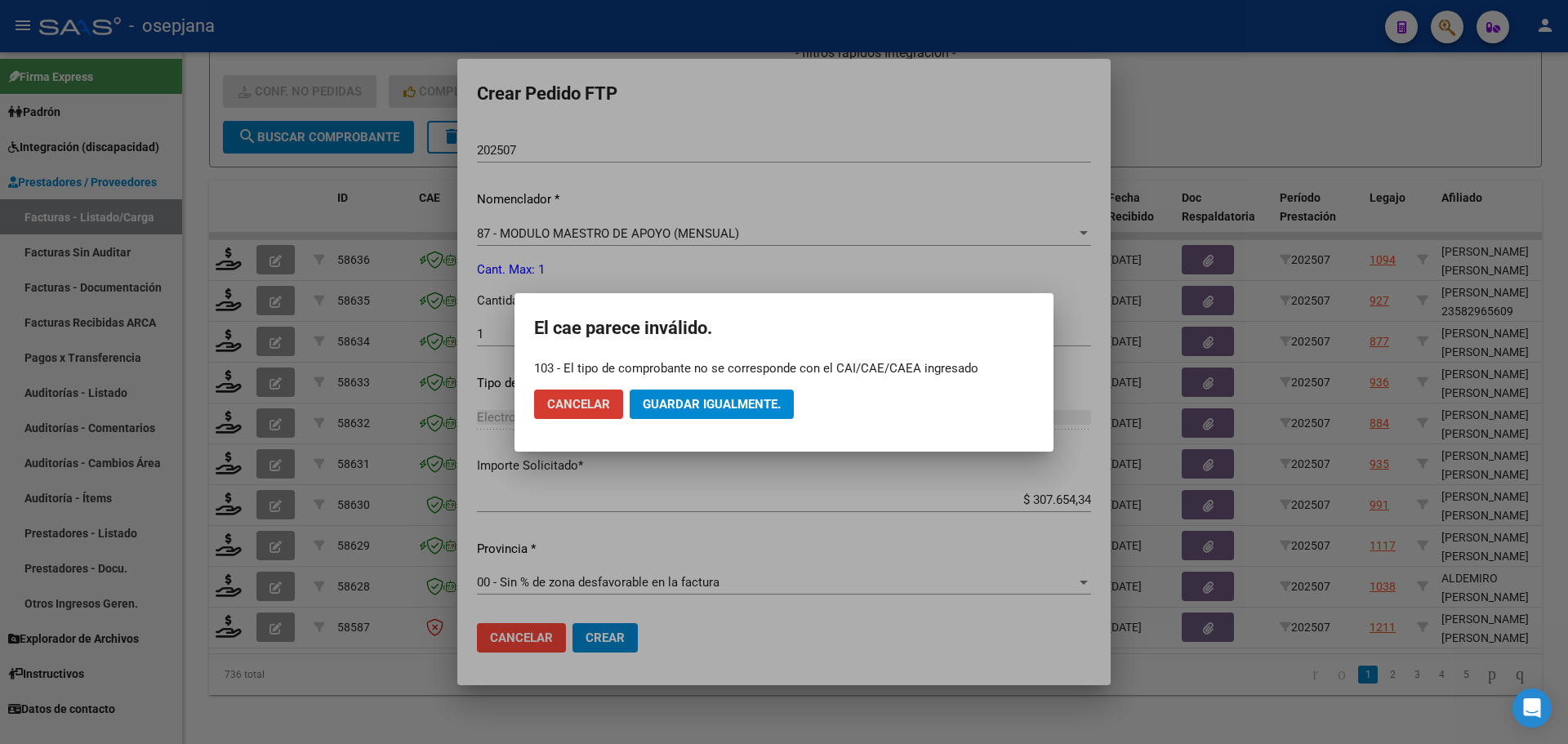
click at [685, 403] on span "Guardar igualmente." at bounding box center [712, 404] width 138 height 15
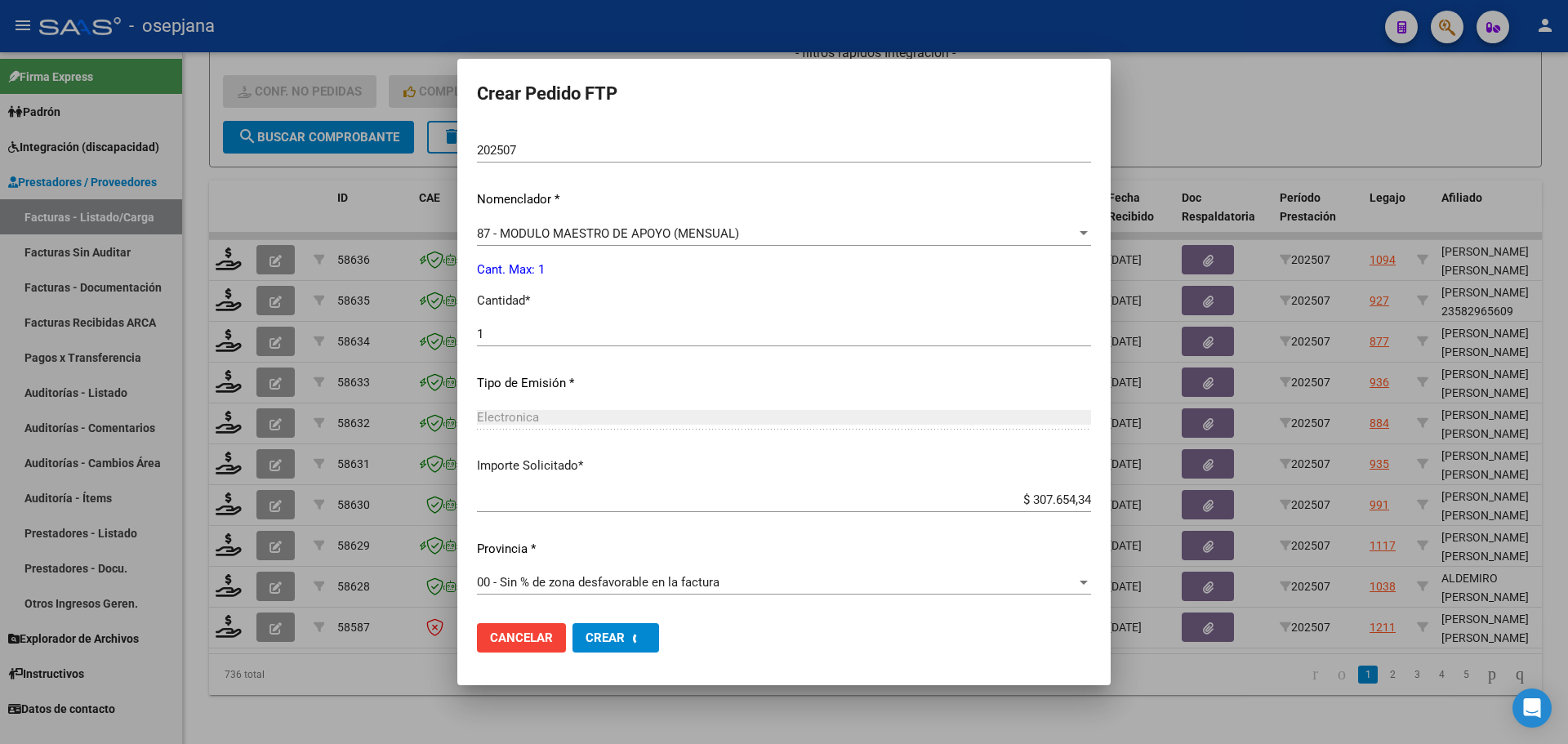
scroll to position [0, 0]
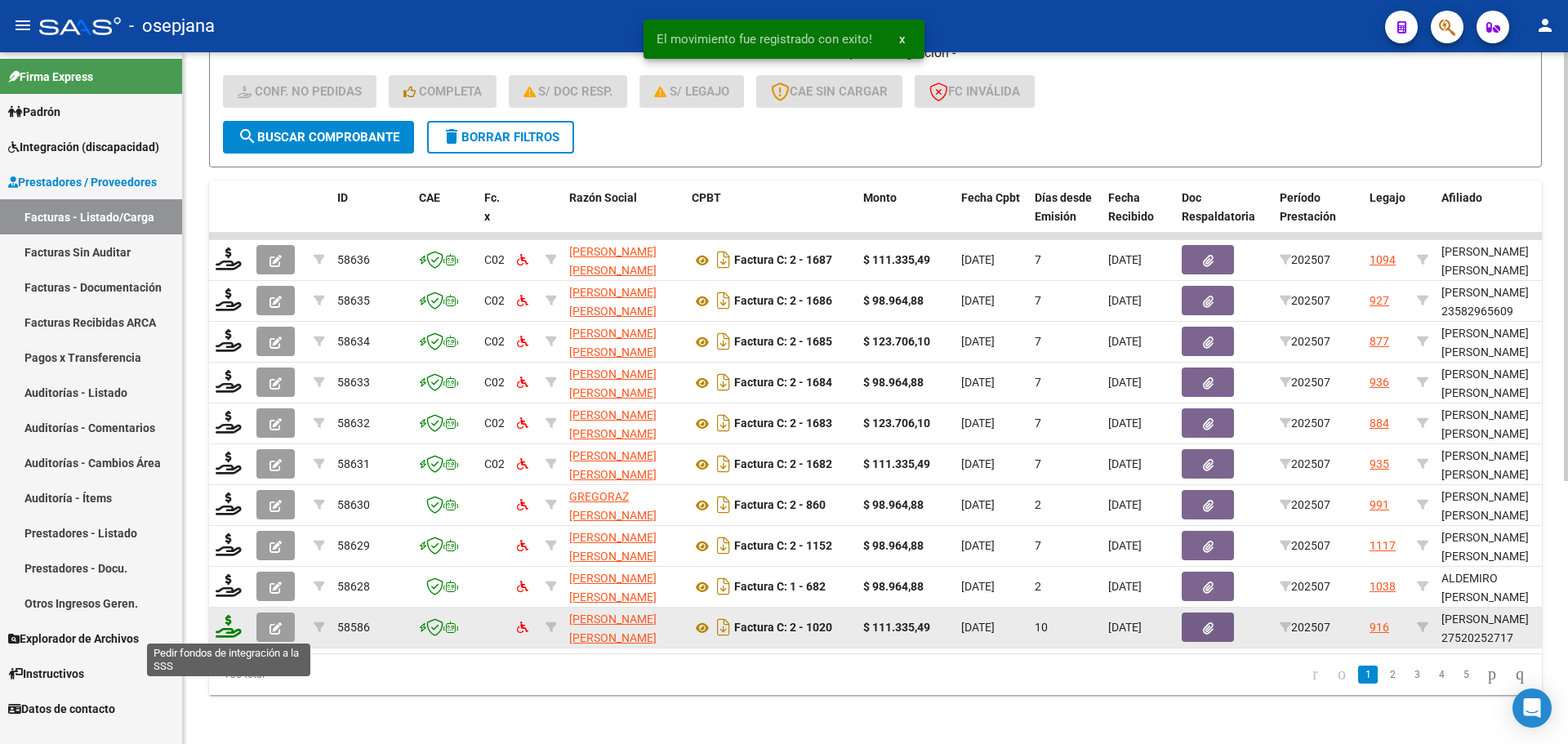
click at [224, 632] on icon at bounding box center [229, 627] width 26 height 23
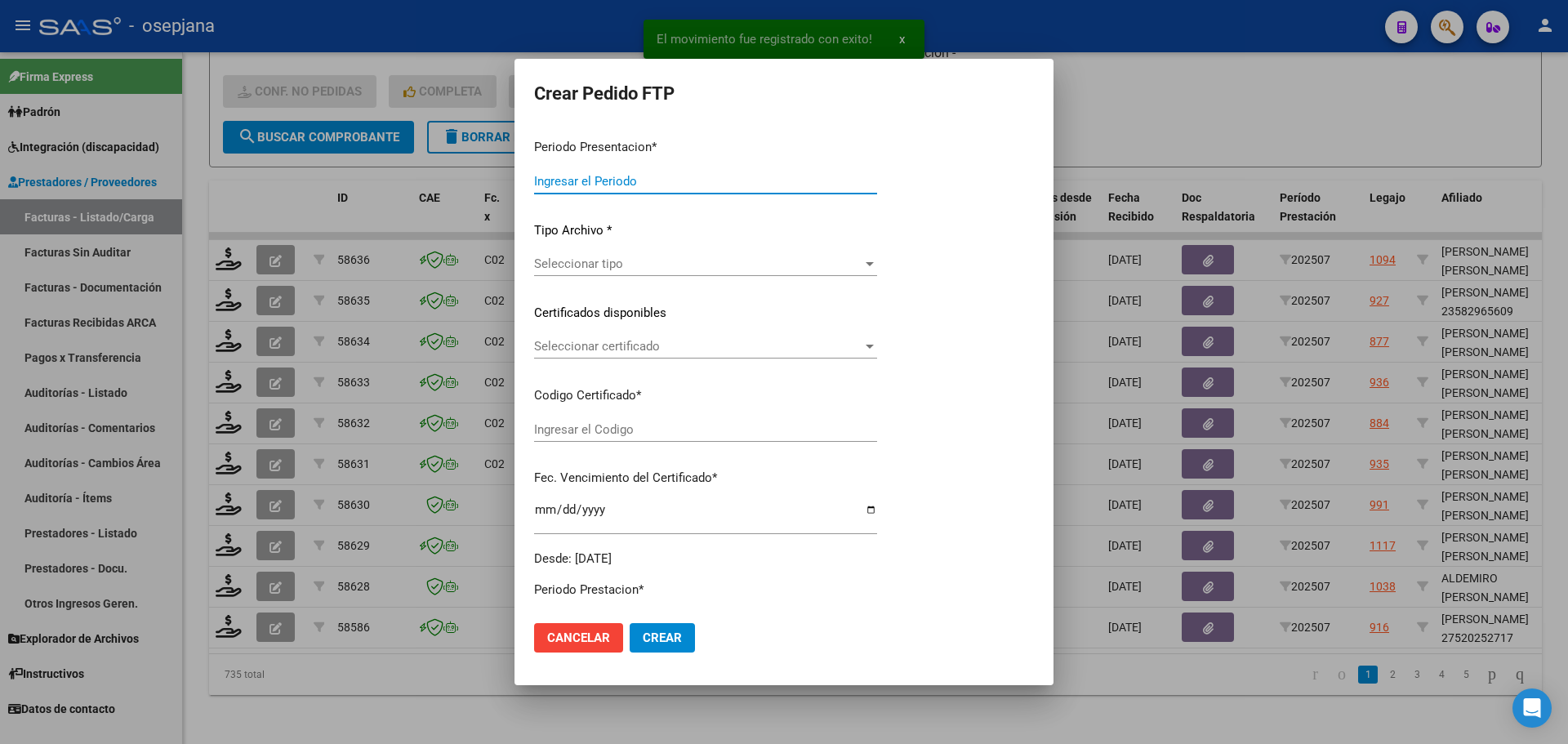
type input "202507"
type input "$ 111.335,49"
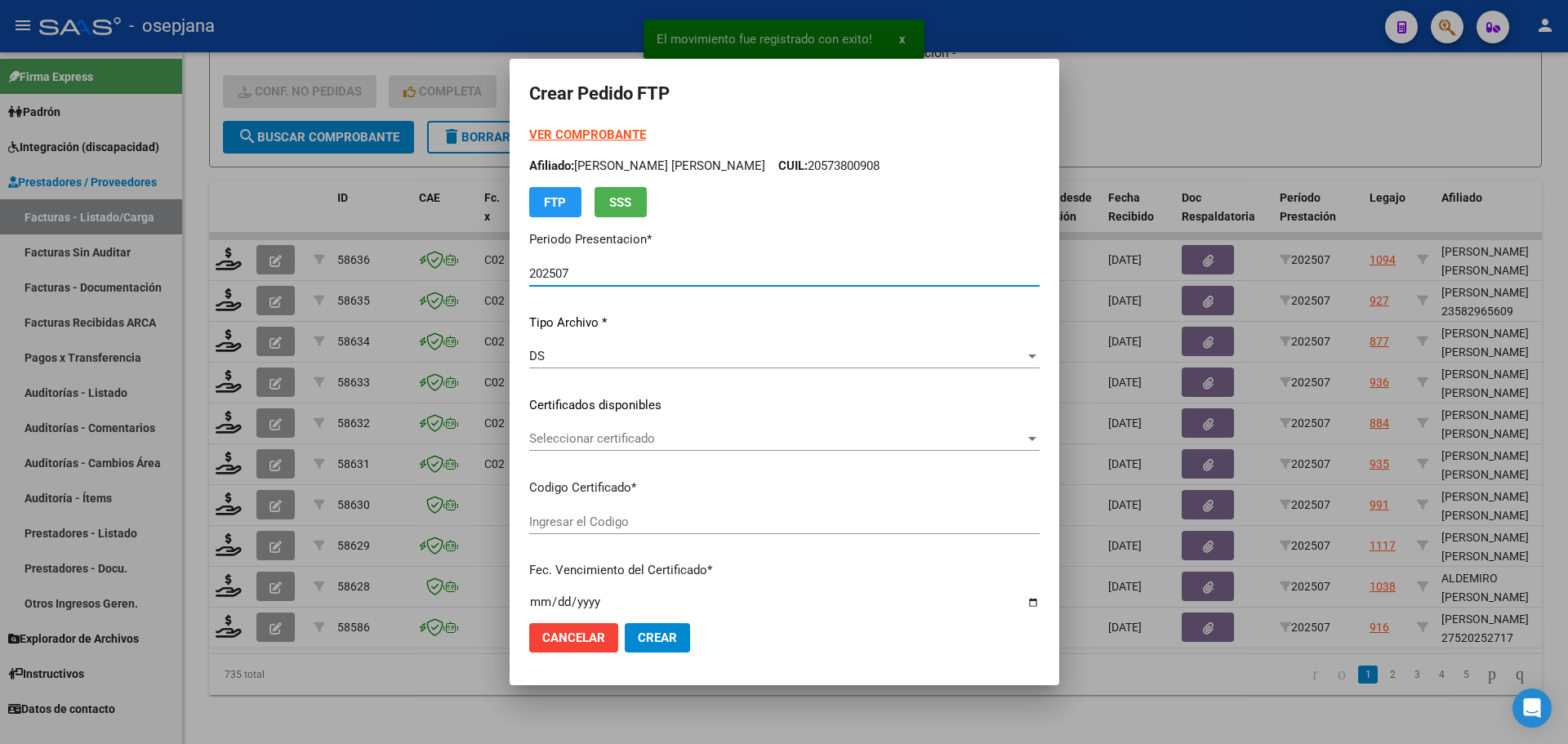
type input "ARG01000520252712022100420271004BS436"
type input "2027-10-04"
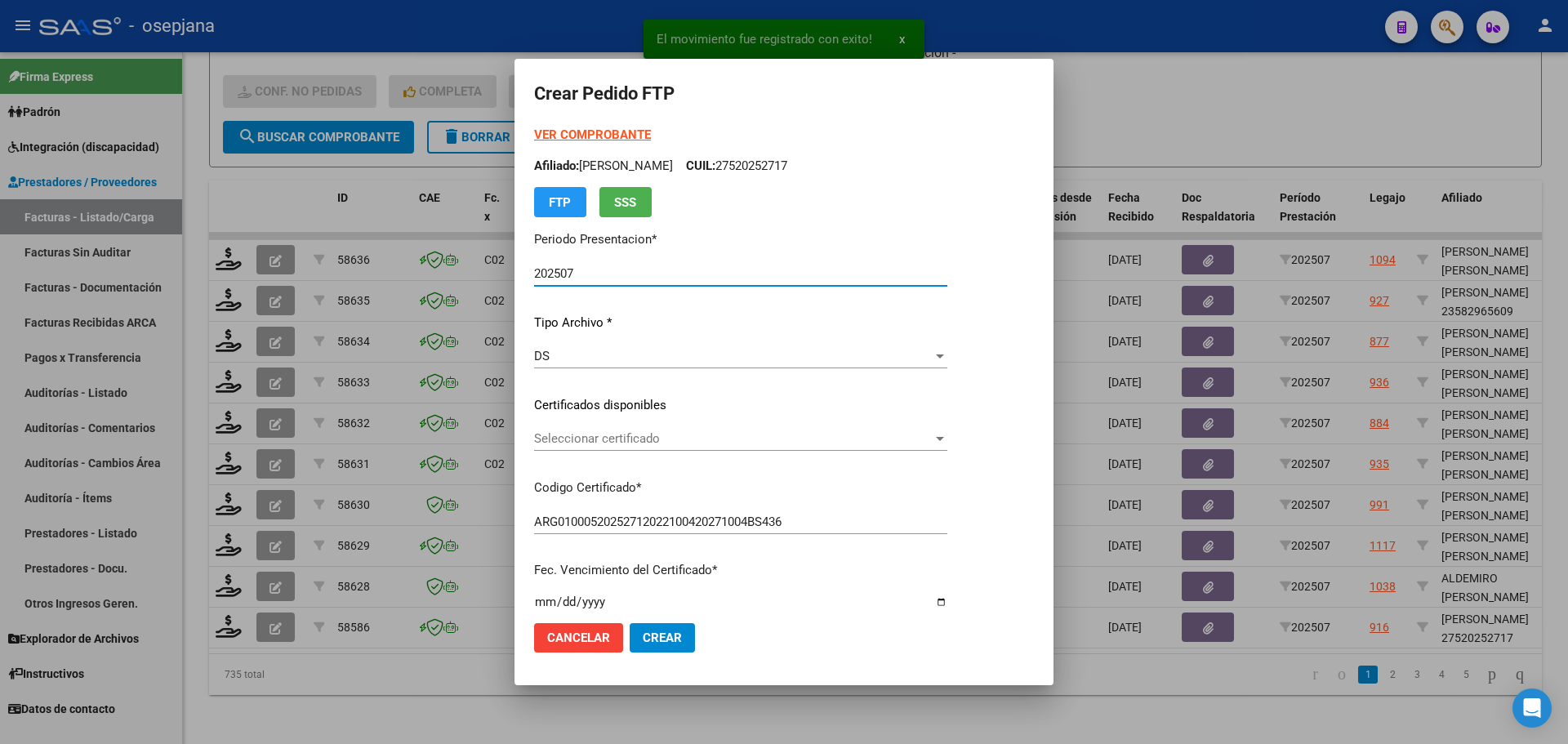
click at [604, 440] on span "Seleccionar certificado" at bounding box center [733, 439] width 398 height 15
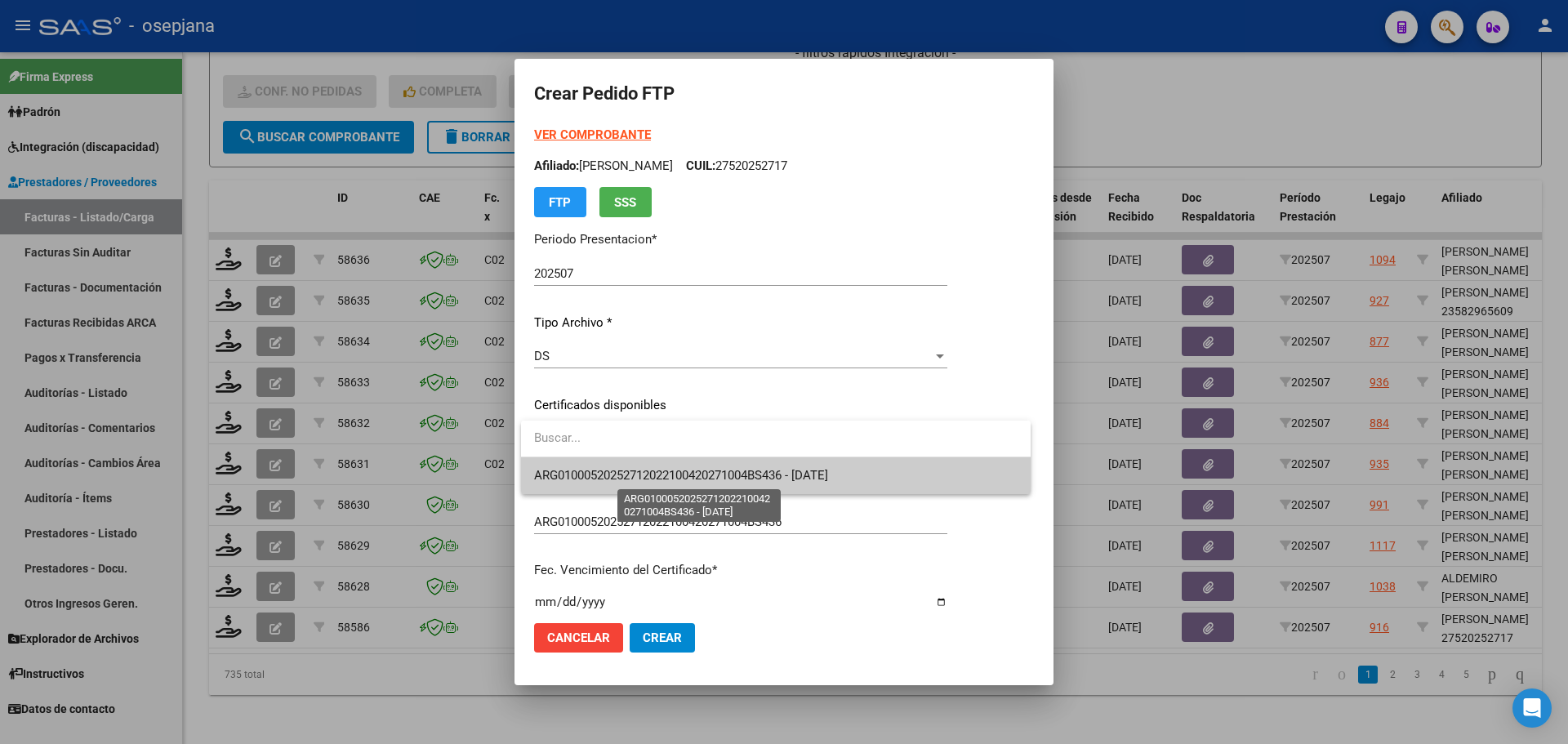
click at [604, 470] on span "ARG01000520252712022100420271004BS436 - 2027-10-04" at bounding box center [681, 476] width 294 height 15
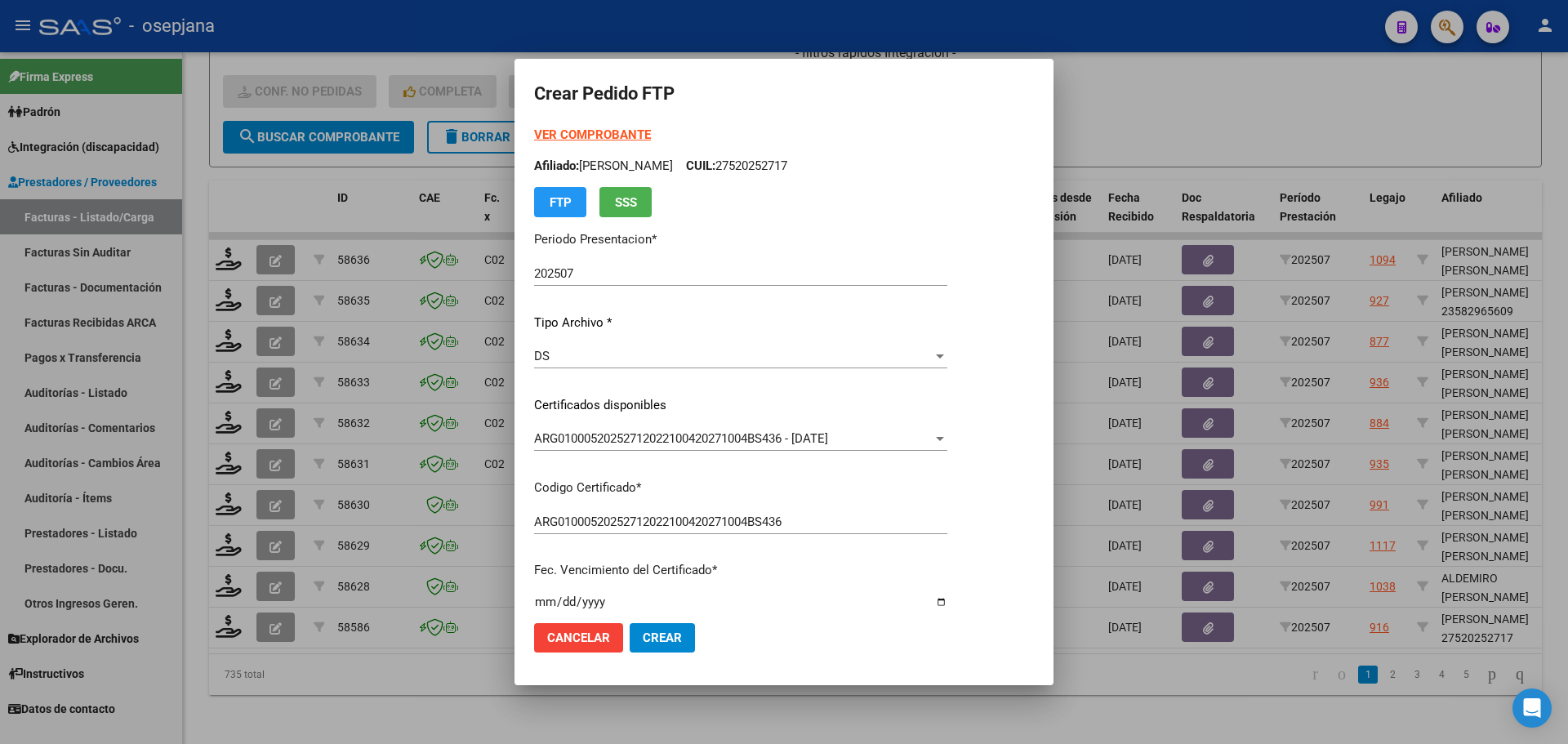
click at [622, 133] on strong "VER COMPROBANTE" at bounding box center [592, 135] width 117 height 15
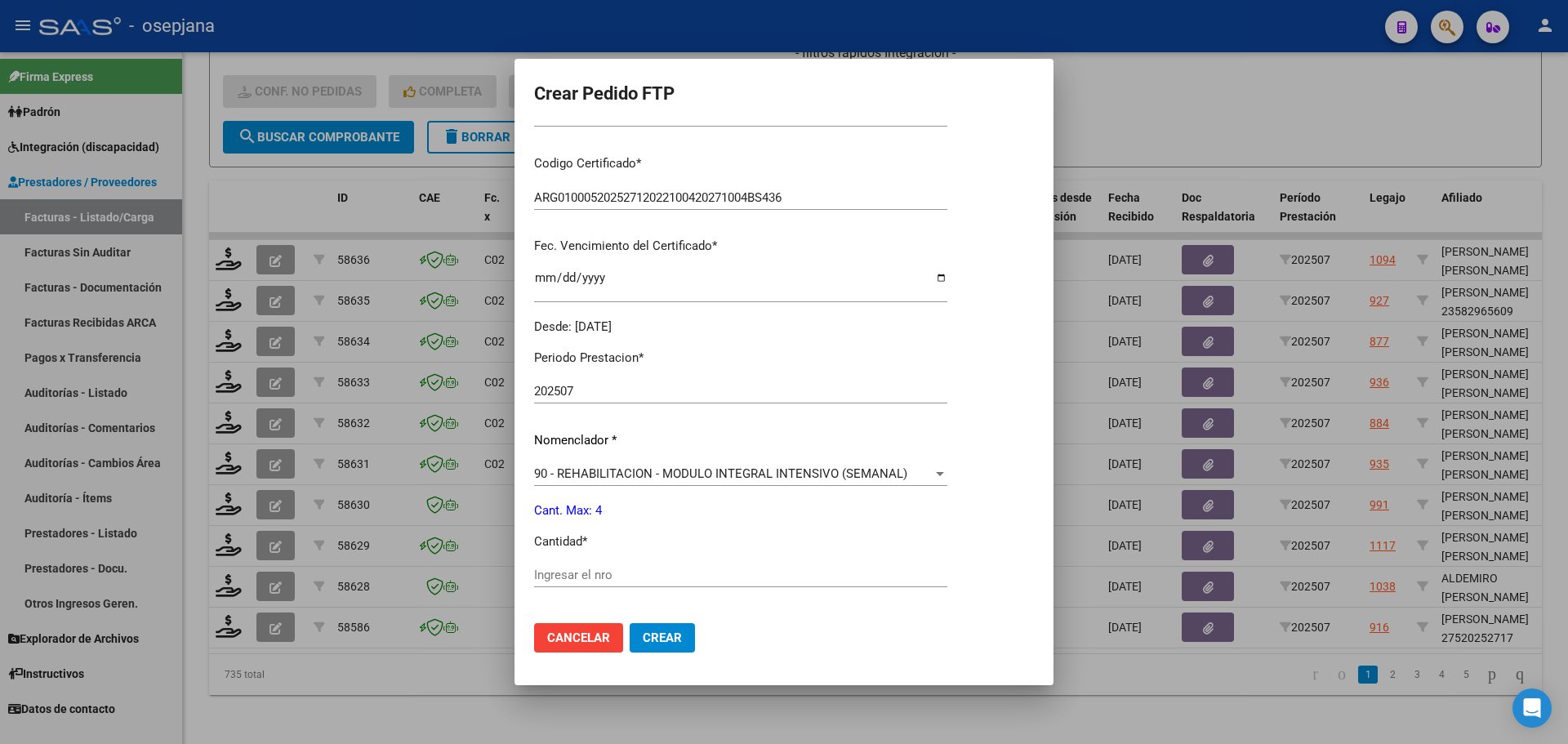
scroll to position [327, 0]
click at [551, 570] on input "Ingresar el nro" at bounding box center [740, 573] width 413 height 15
type input "1"
type input "4"
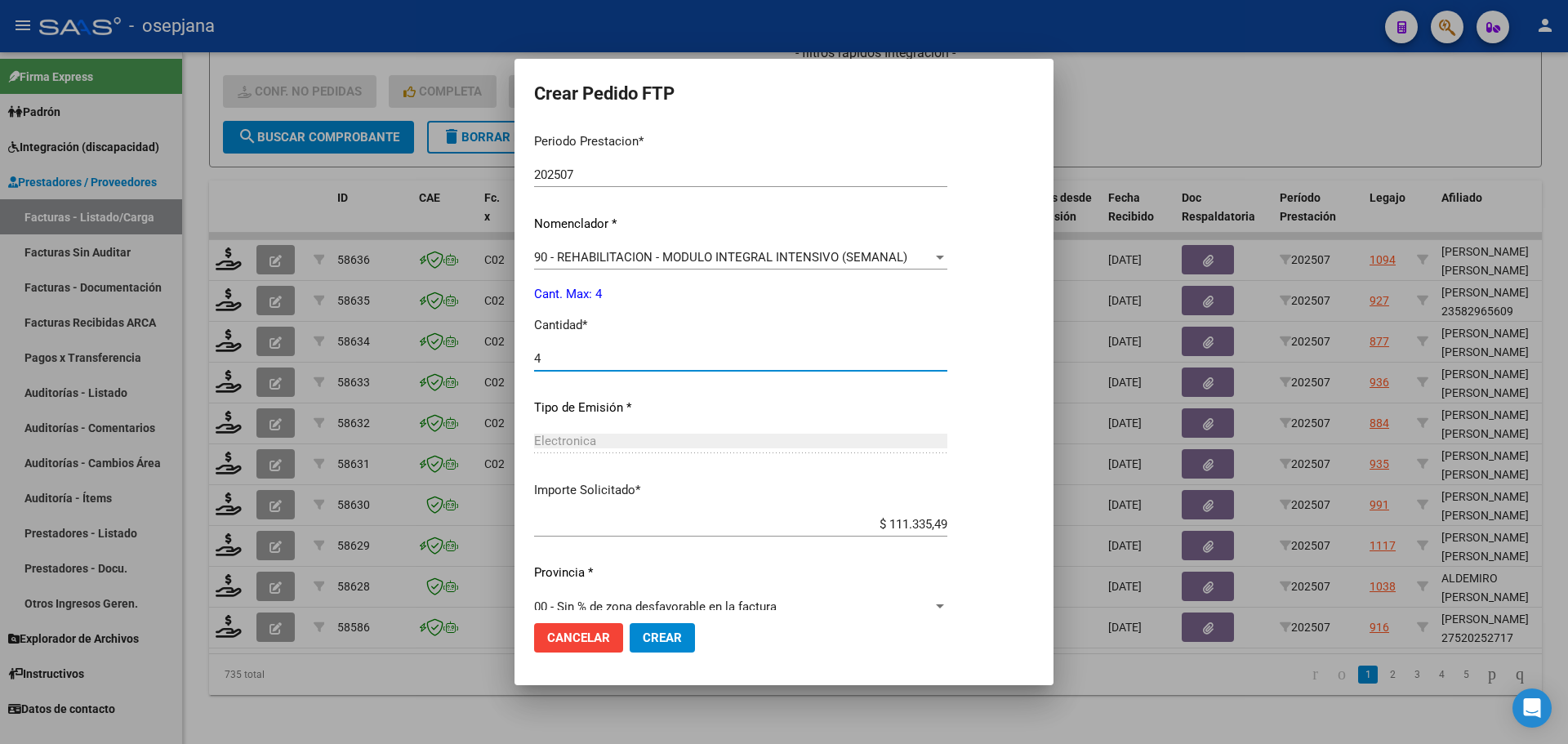
scroll to position [566, 0]
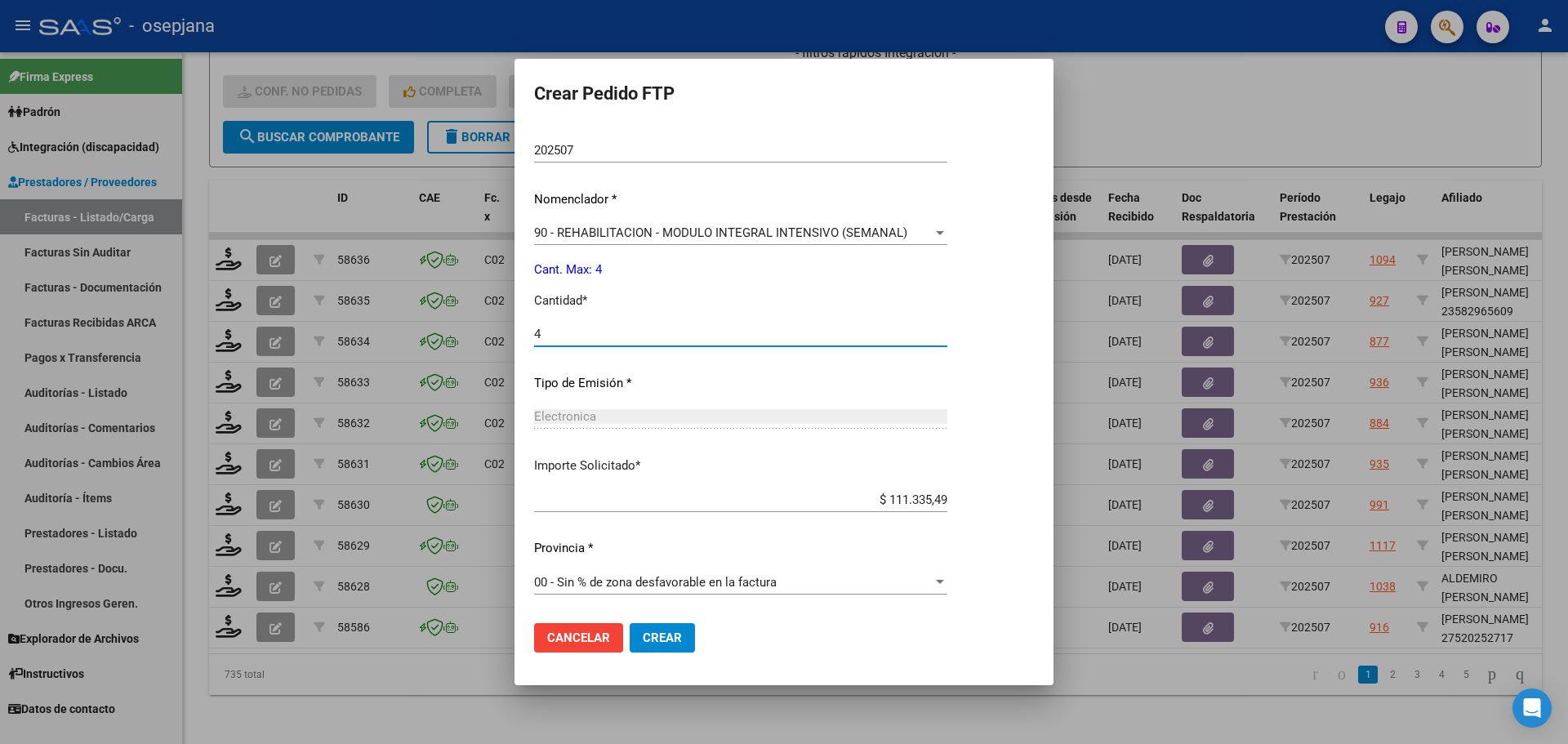
drag, startPoint x: 677, startPoint y: 624, endPoint x: 677, endPoint y: 636, distance: 12.0
click at [677, 632] on mat-dialog-actions "Cancelar Crear" at bounding box center [784, 638] width 500 height 56
click at [677, 638] on span "Crear" at bounding box center [663, 638] width 39 height 15
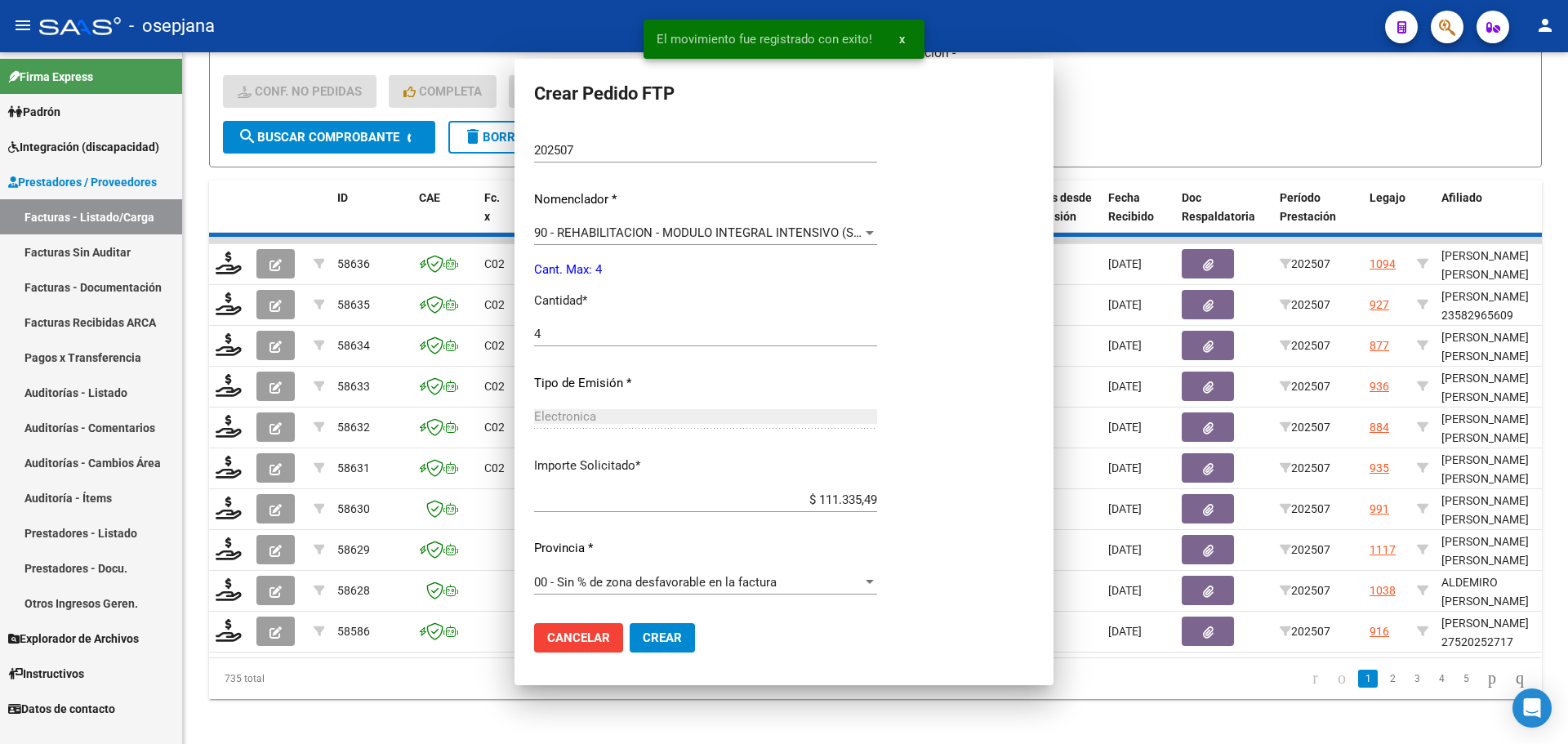
scroll to position [0, 0]
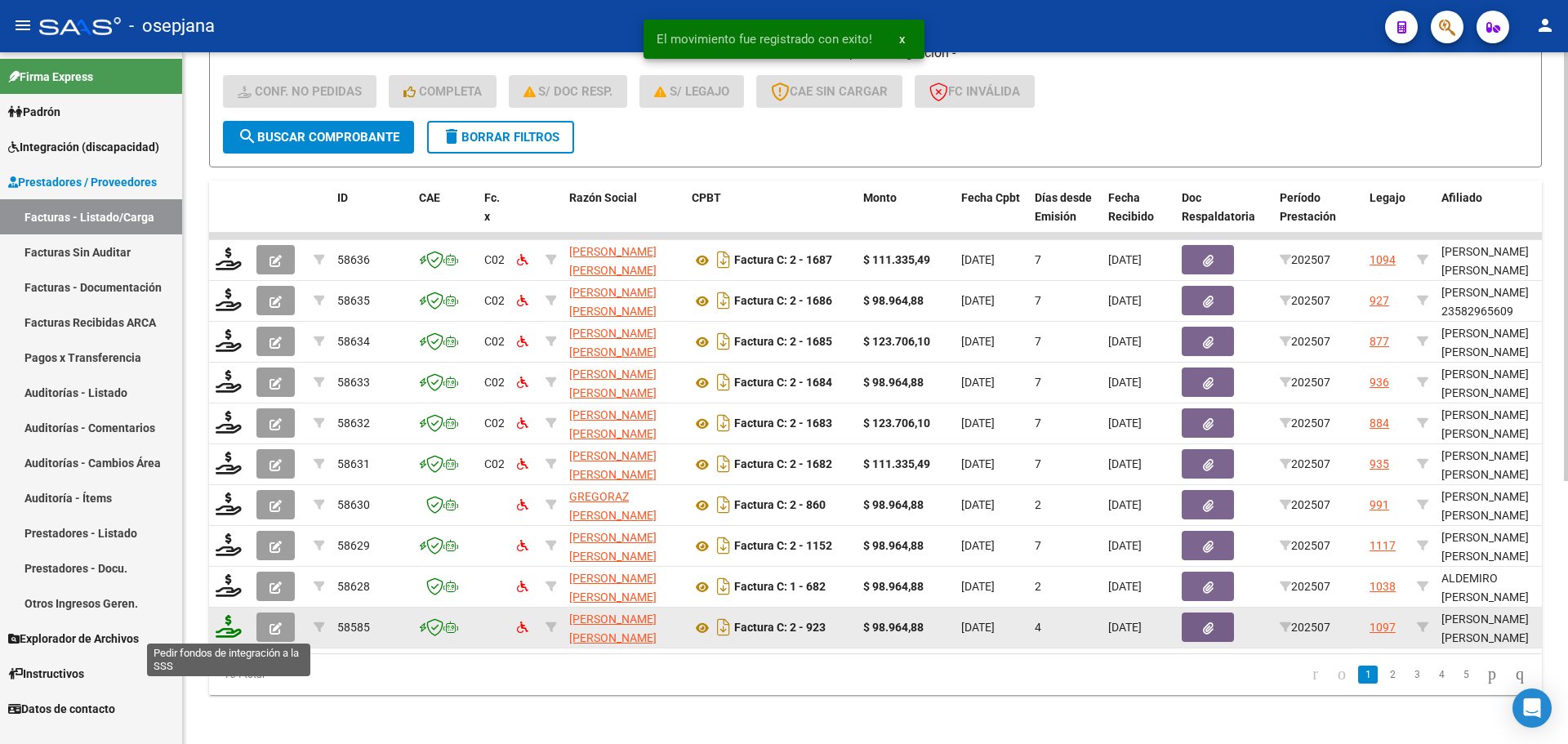
click at [232, 621] on icon at bounding box center [229, 627] width 26 height 23
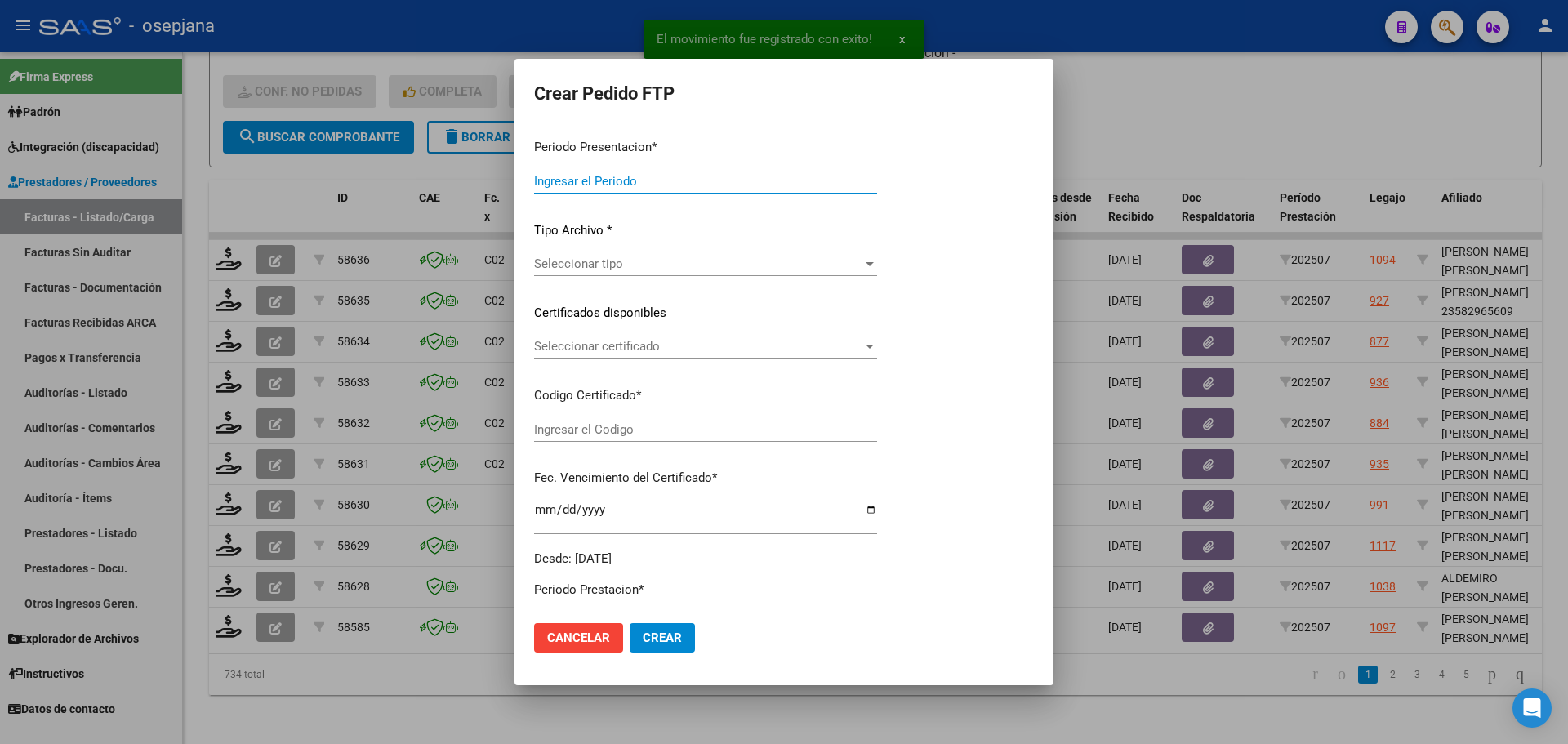
type input "202507"
type input "$ 98.964,88"
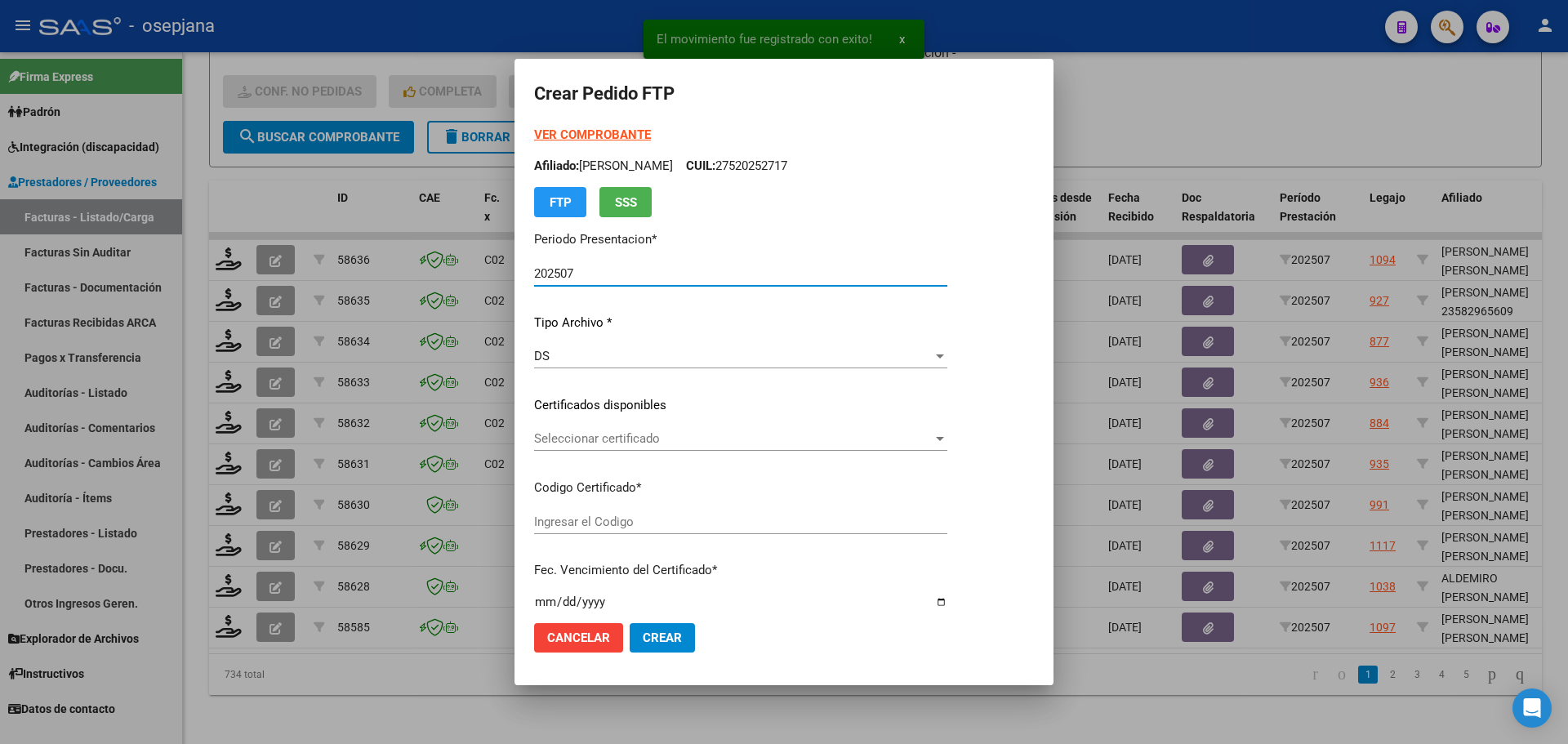
type input "ARG02000579034372022100420251004BS313"
type input "2025-10-04"
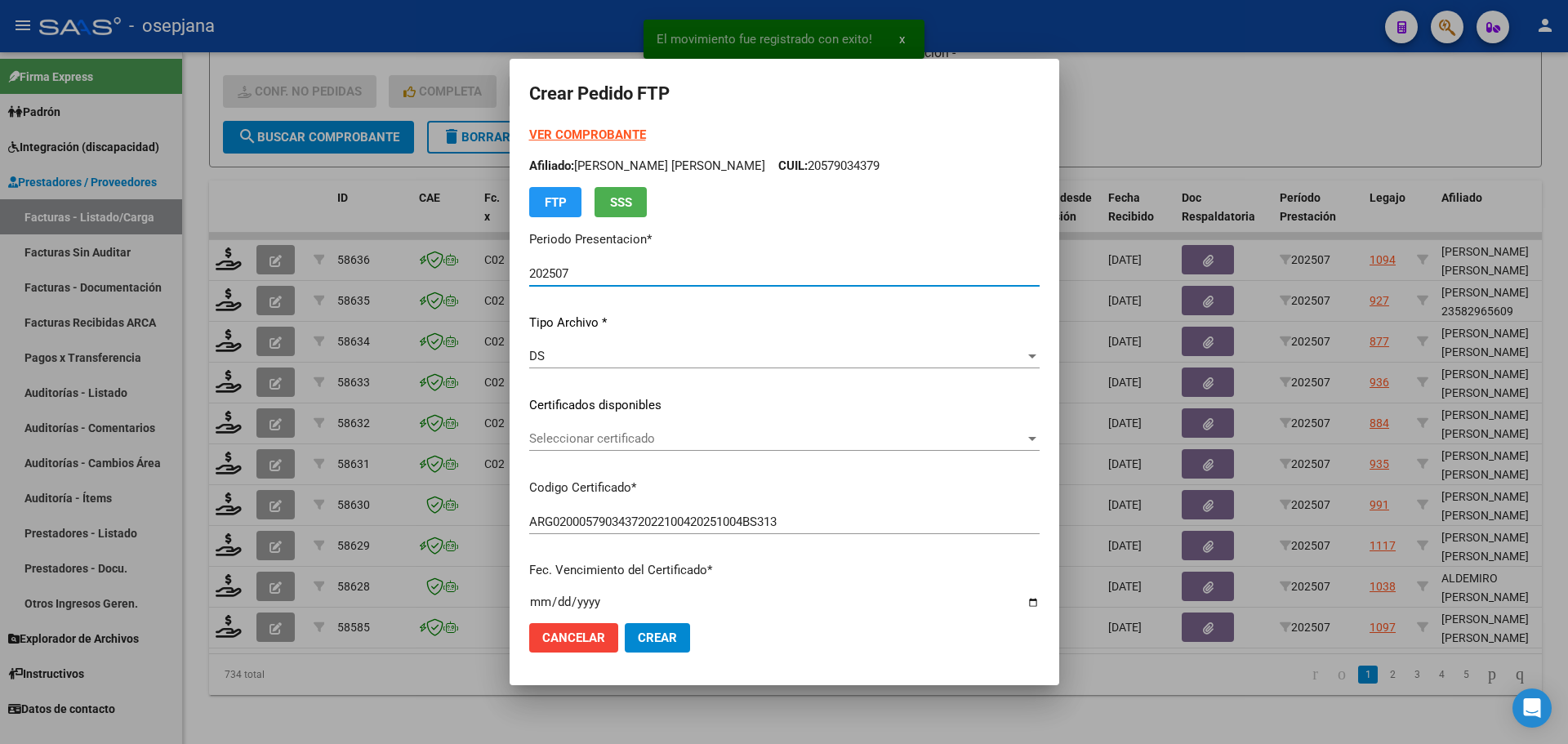
click at [626, 440] on span "Seleccionar certificado" at bounding box center [777, 439] width 496 height 15
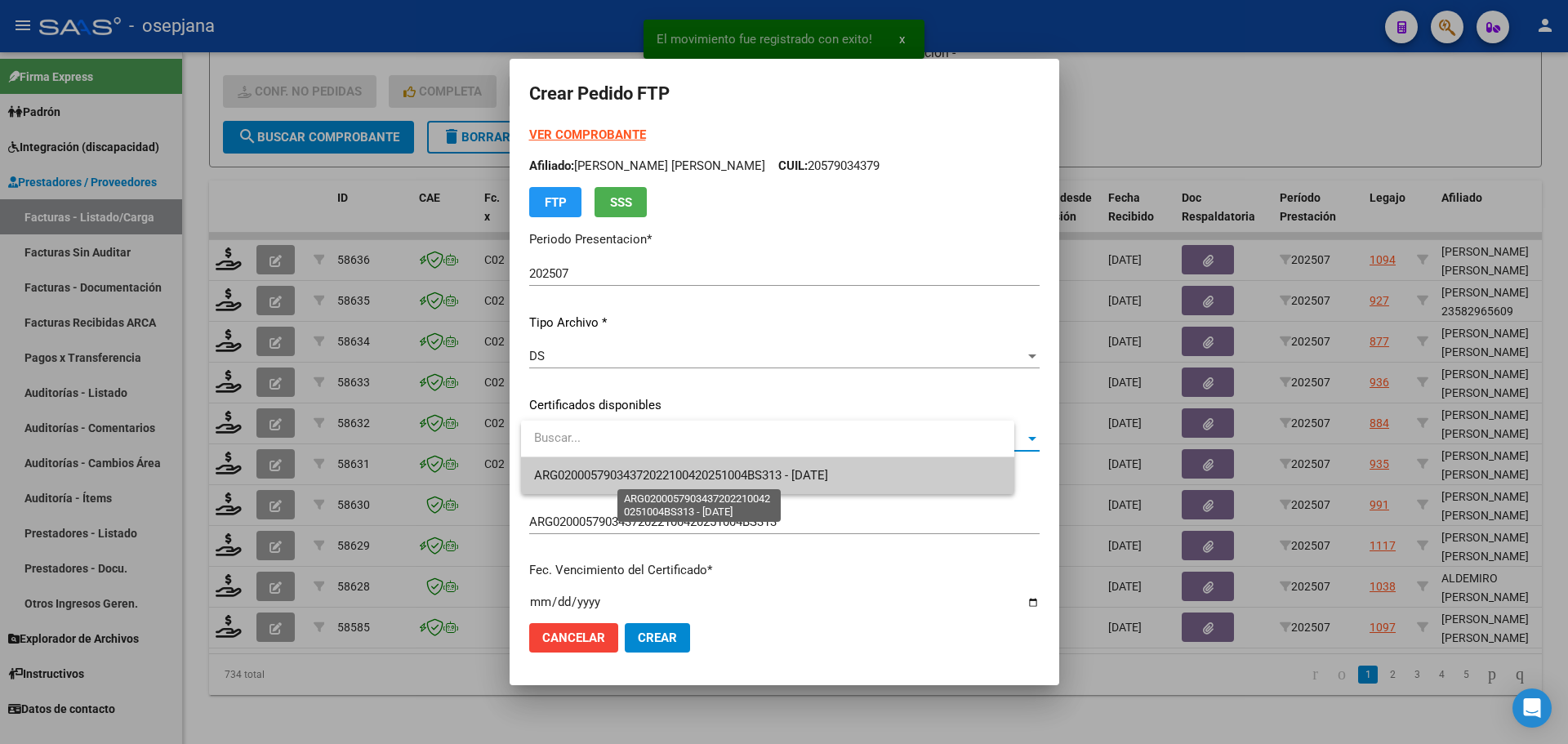
click at [631, 472] on span "ARG02000579034372022100420251004BS313 - 2025-10-04" at bounding box center [681, 476] width 294 height 15
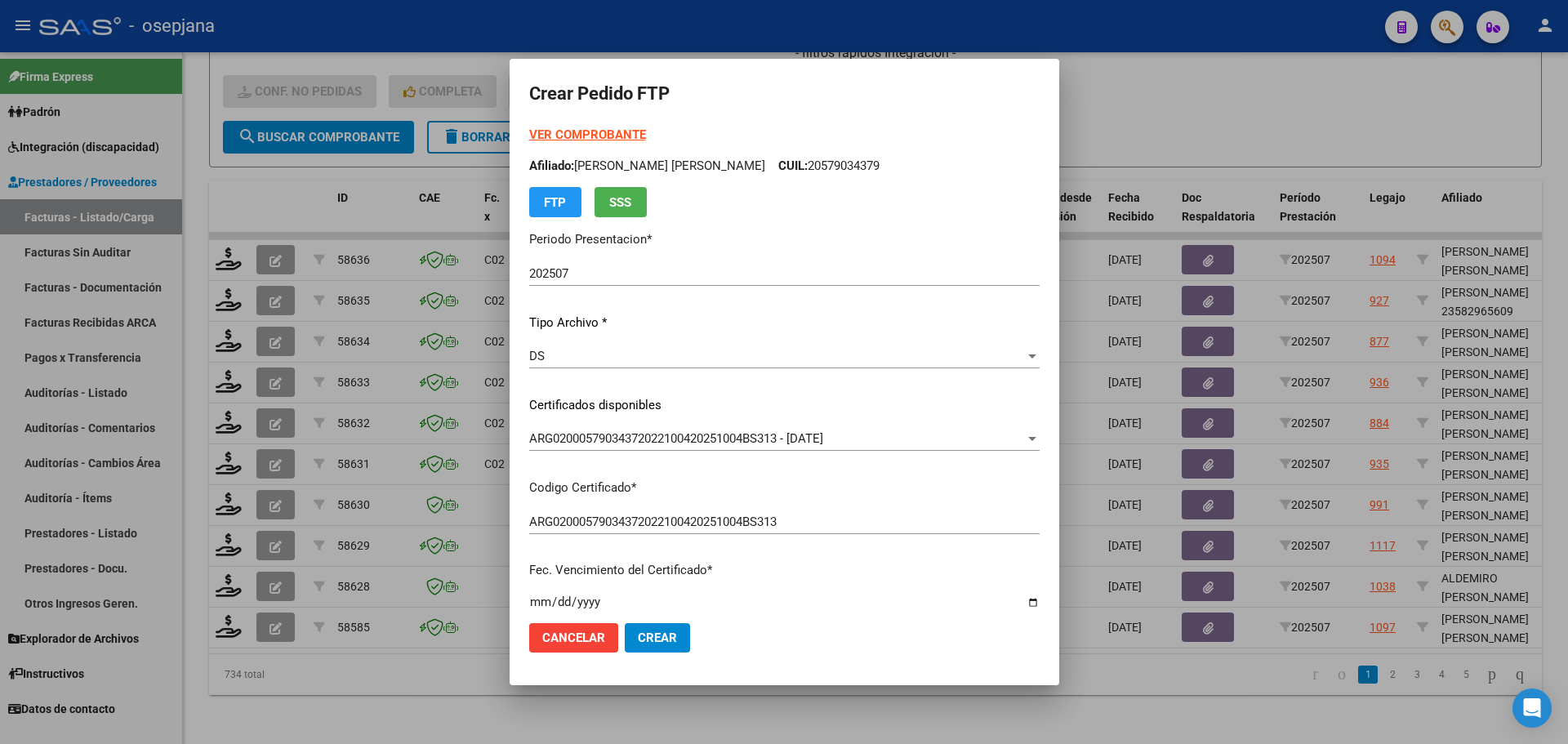
click at [611, 131] on strong "VER COMPROBANTE" at bounding box center [587, 135] width 117 height 15
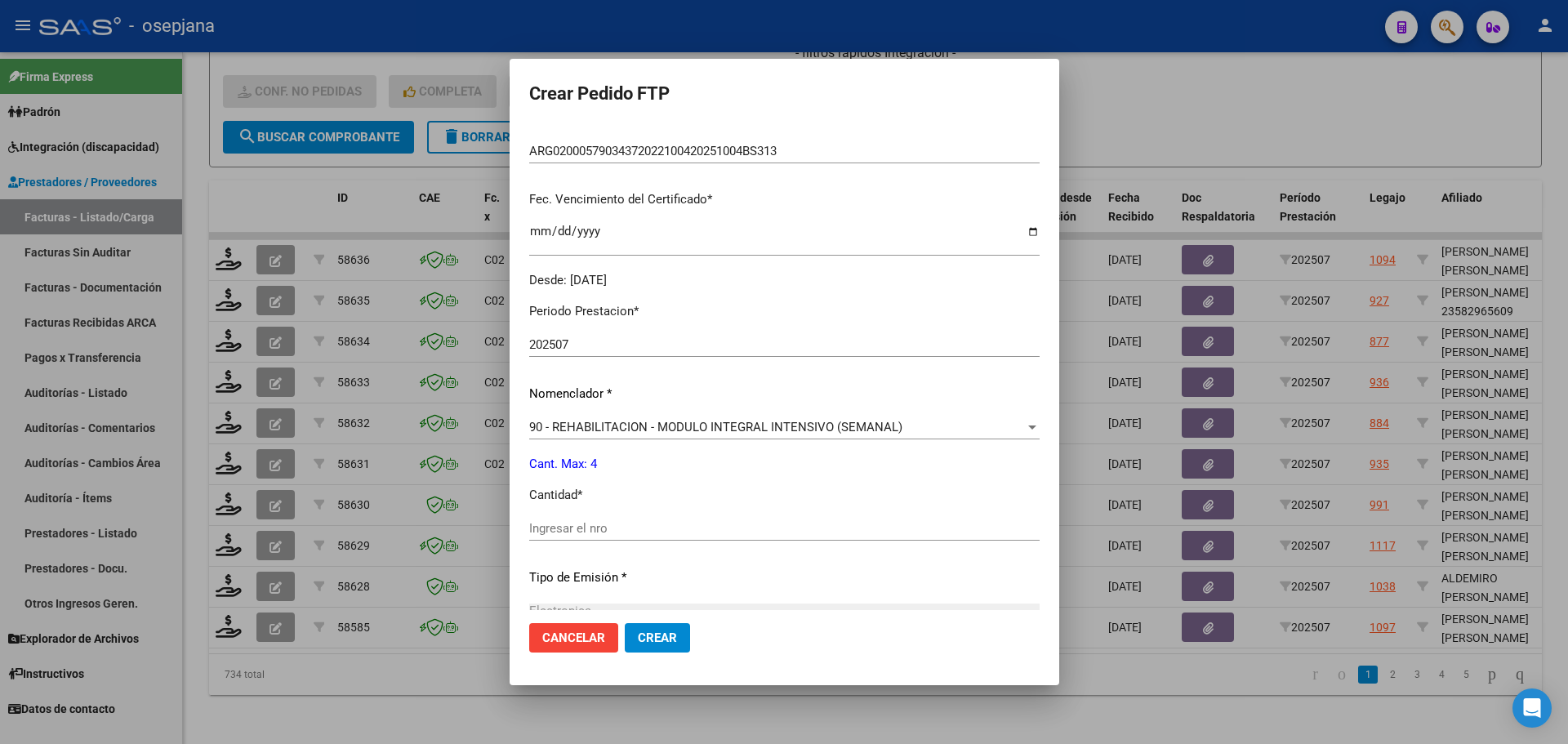
scroll to position [408, 0]
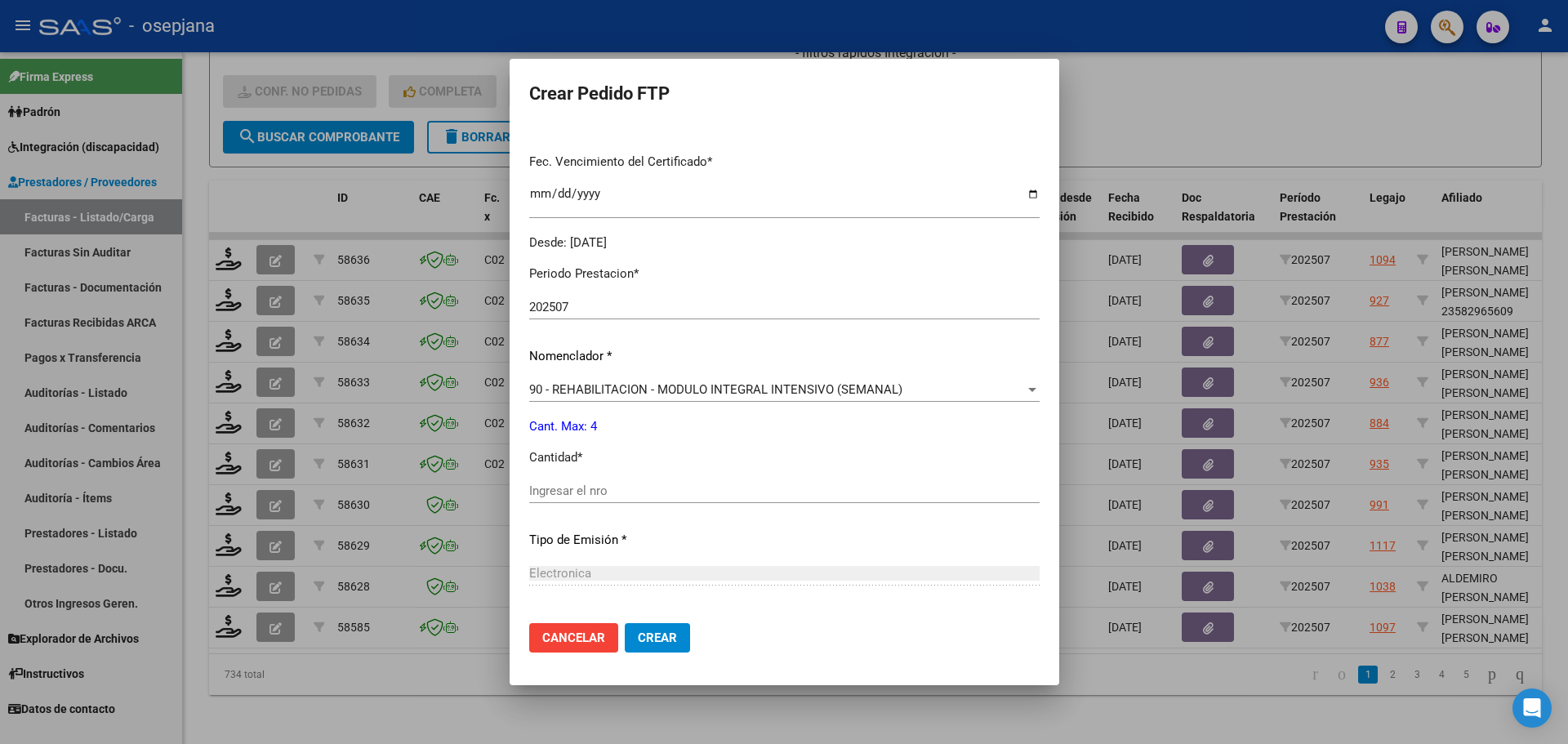
click at [588, 492] on input "Ingresar el nro" at bounding box center [784, 491] width 510 height 15
type input "4"
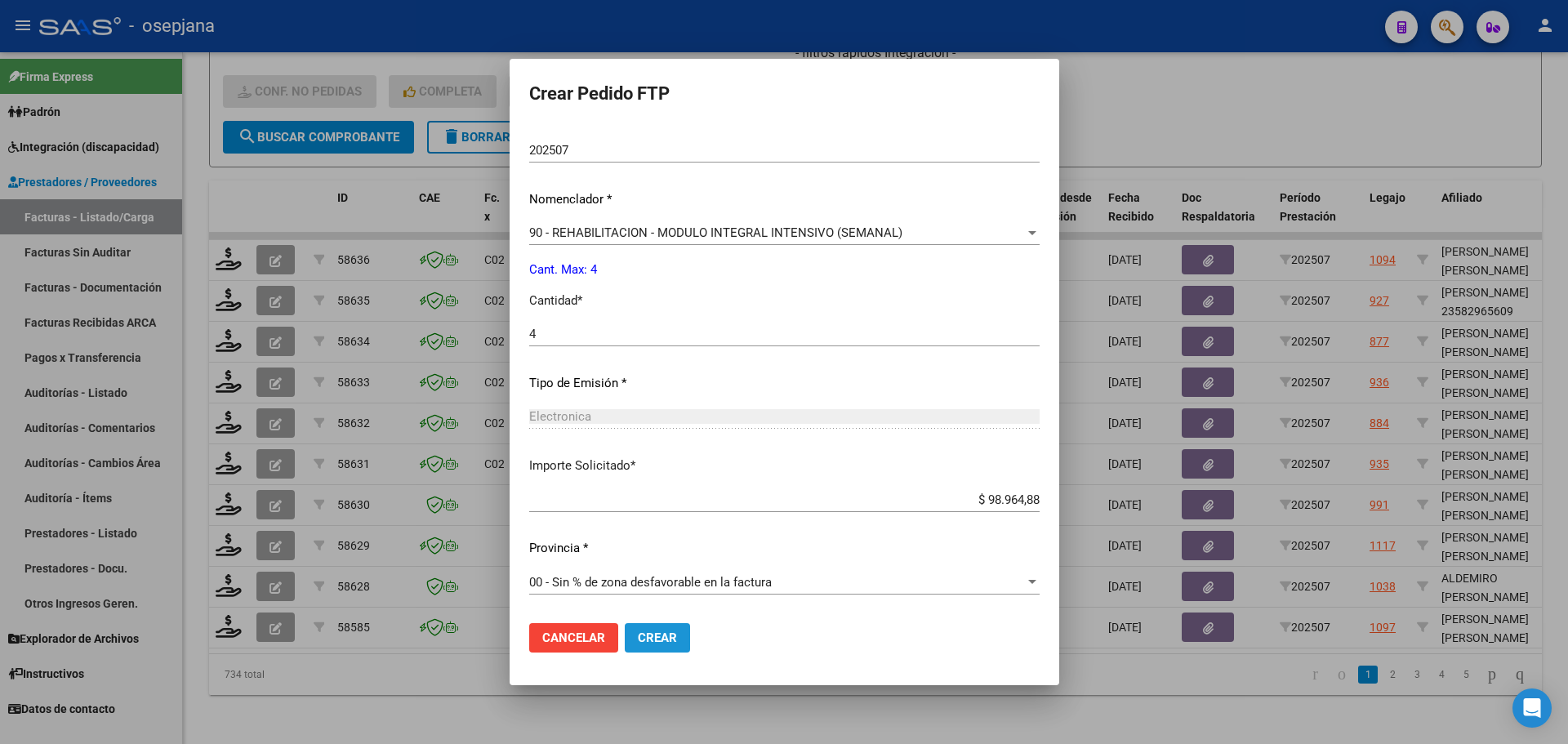
click at [655, 646] on button "Crear" at bounding box center [658, 638] width 65 height 29
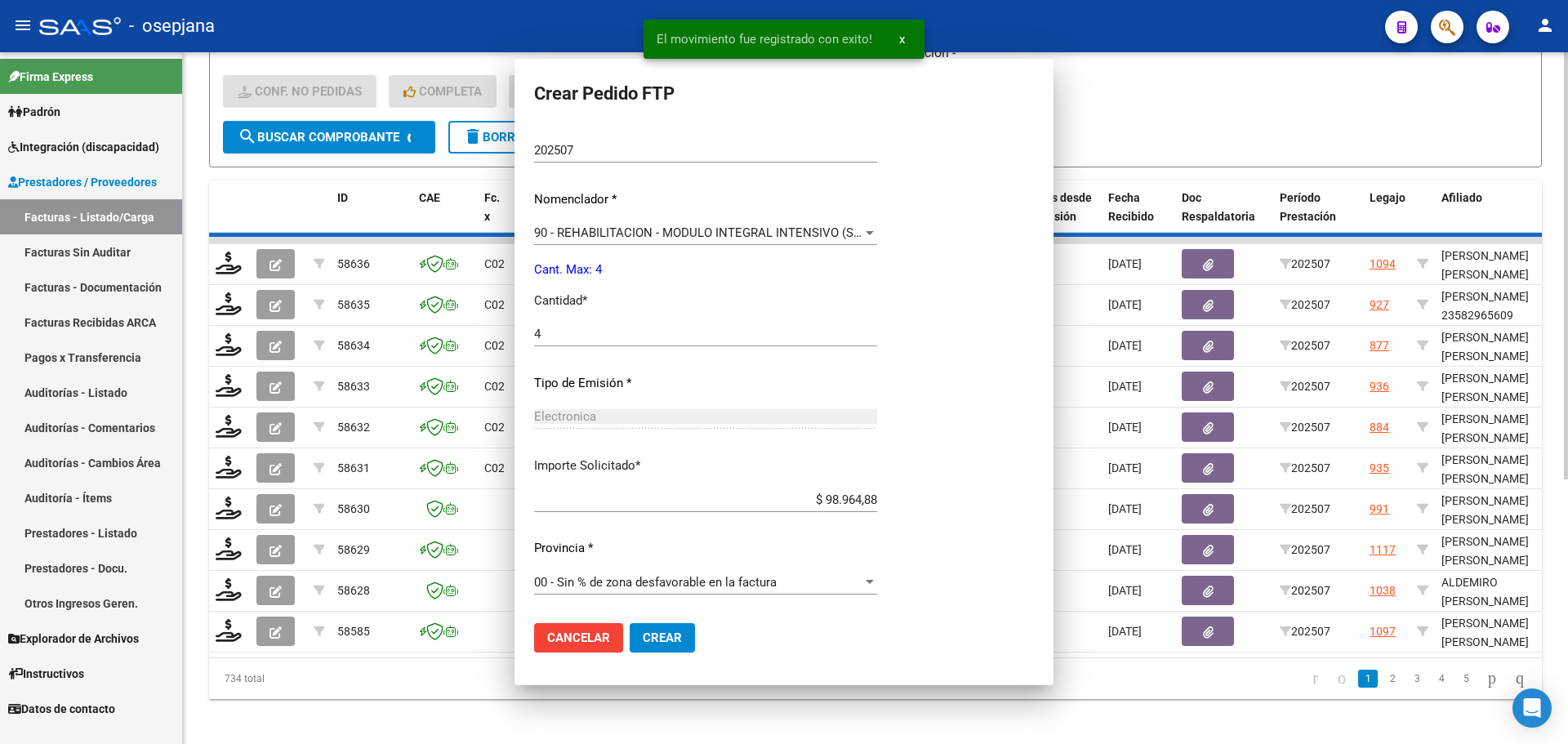
scroll to position [0, 0]
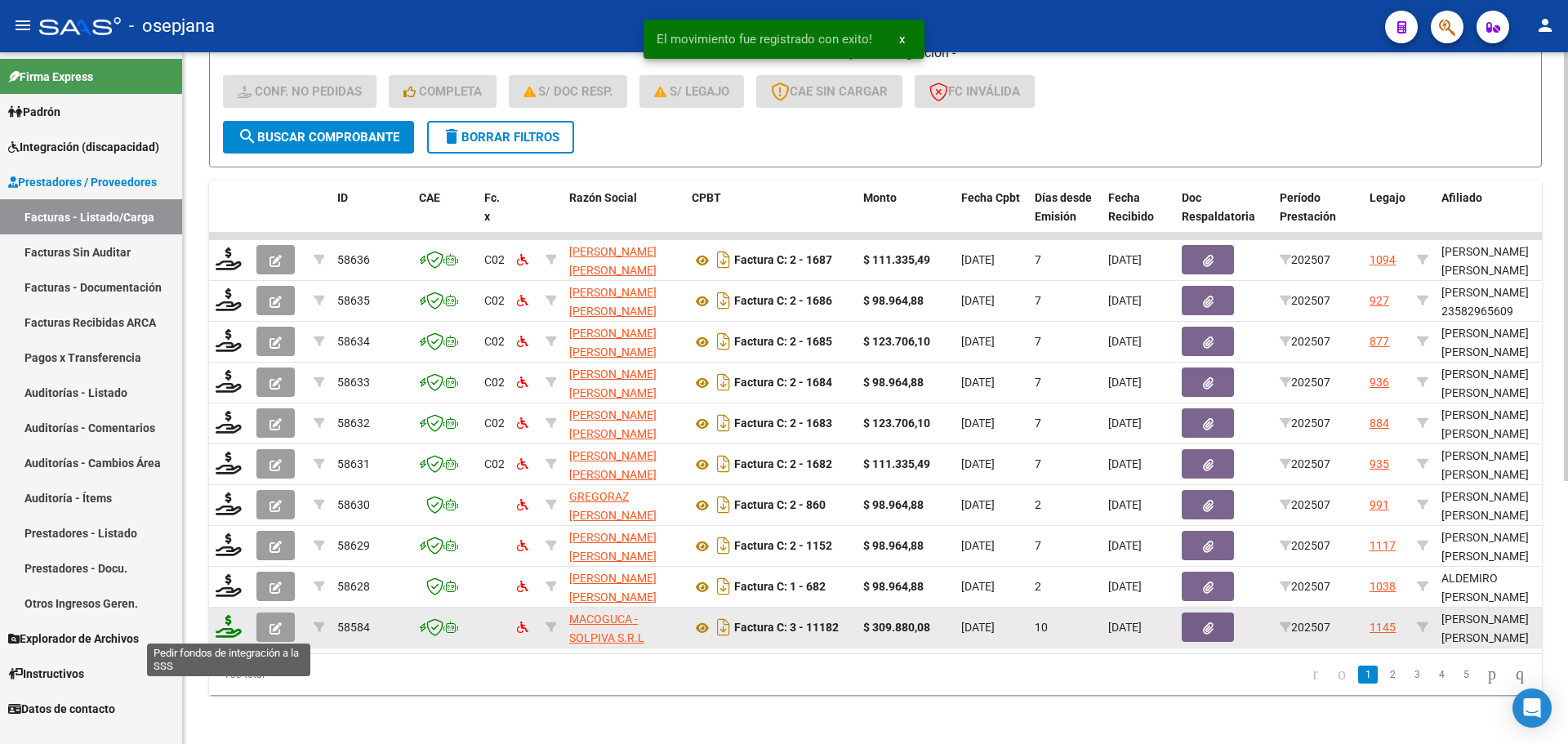
click at [228, 629] on icon at bounding box center [229, 627] width 26 height 23
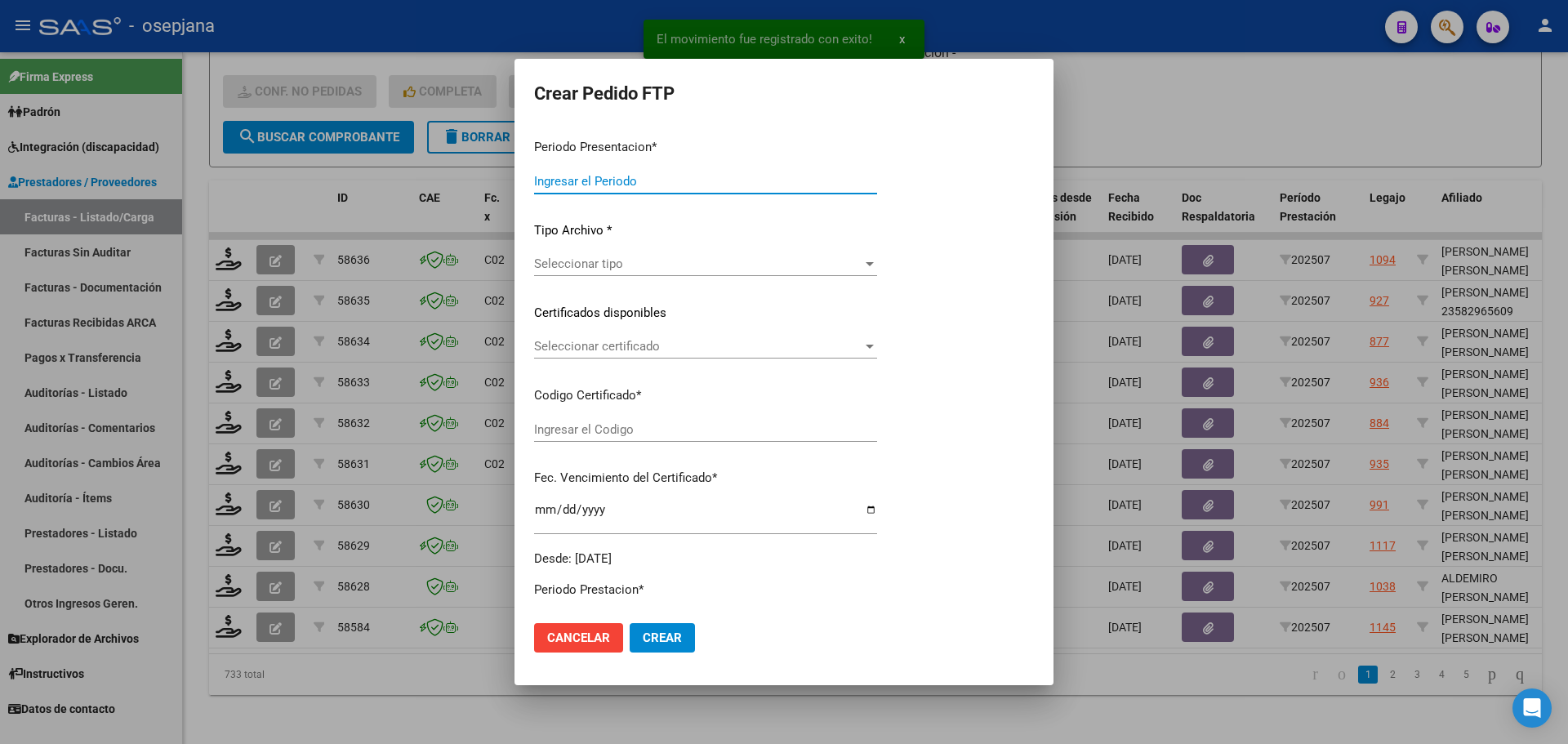
type input "202507"
type input "$ 309.880,08"
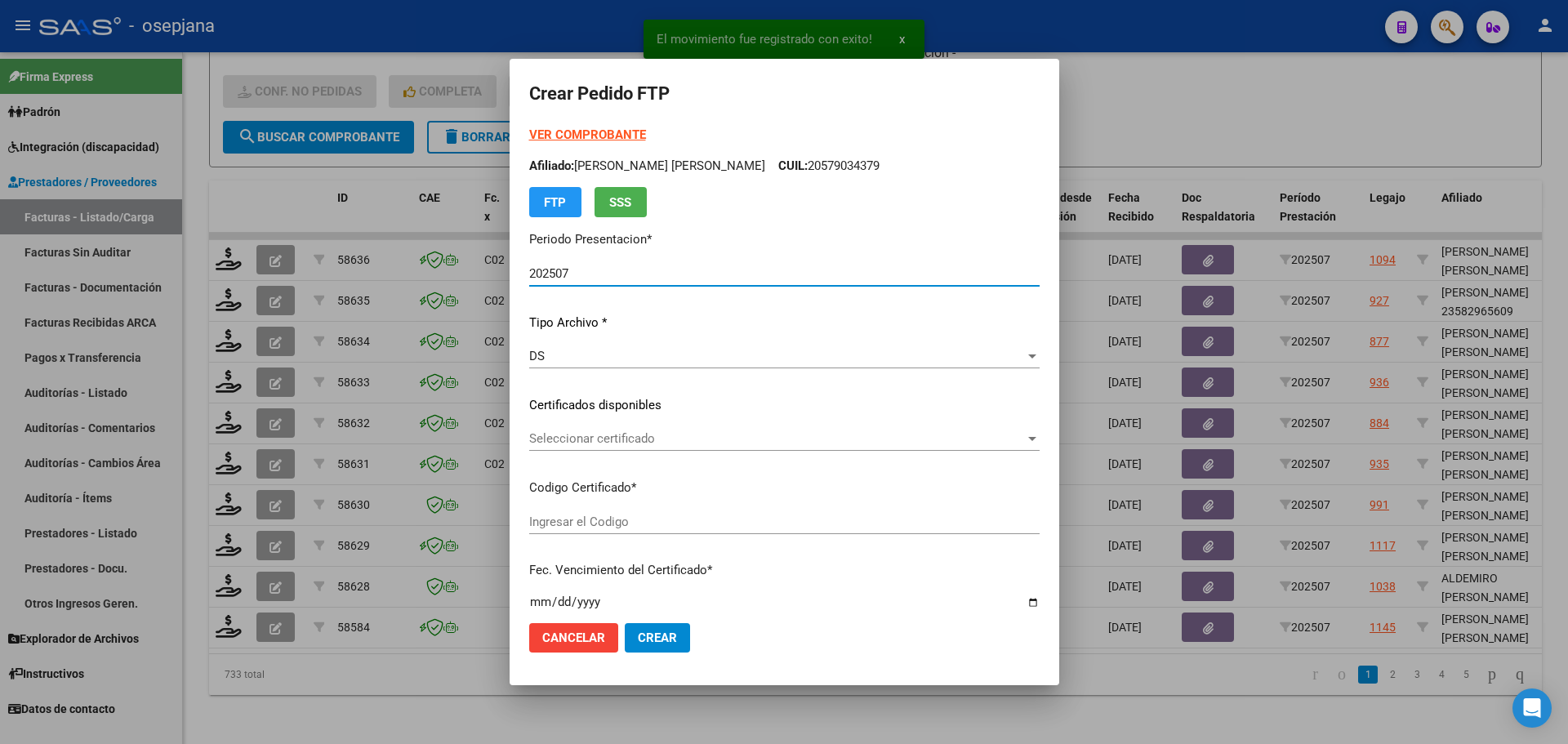
type input "ARG01000493788852019073120250731BSAS436"
type input "2025-07-31"
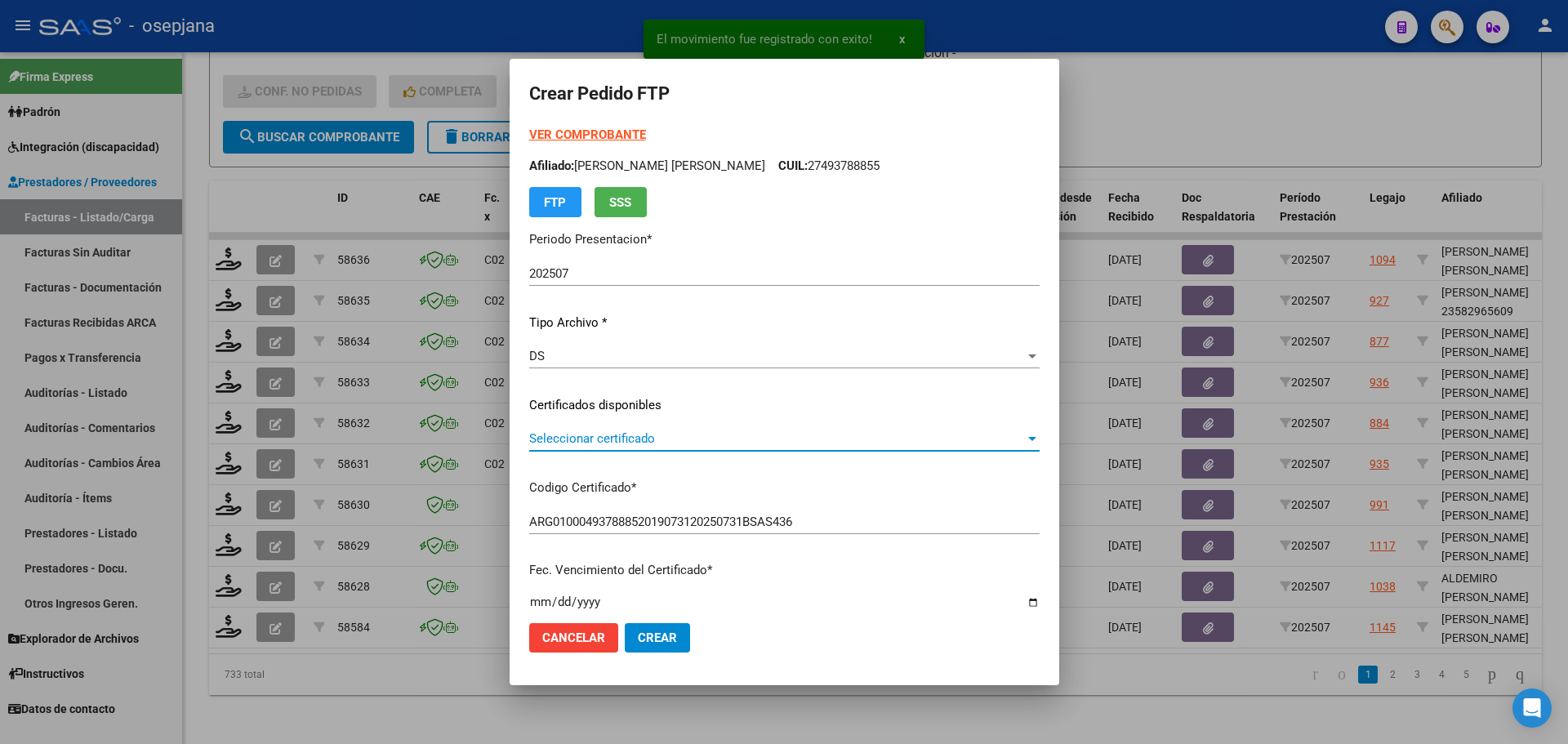
click at [653, 432] on span "Seleccionar certificado" at bounding box center [777, 439] width 496 height 15
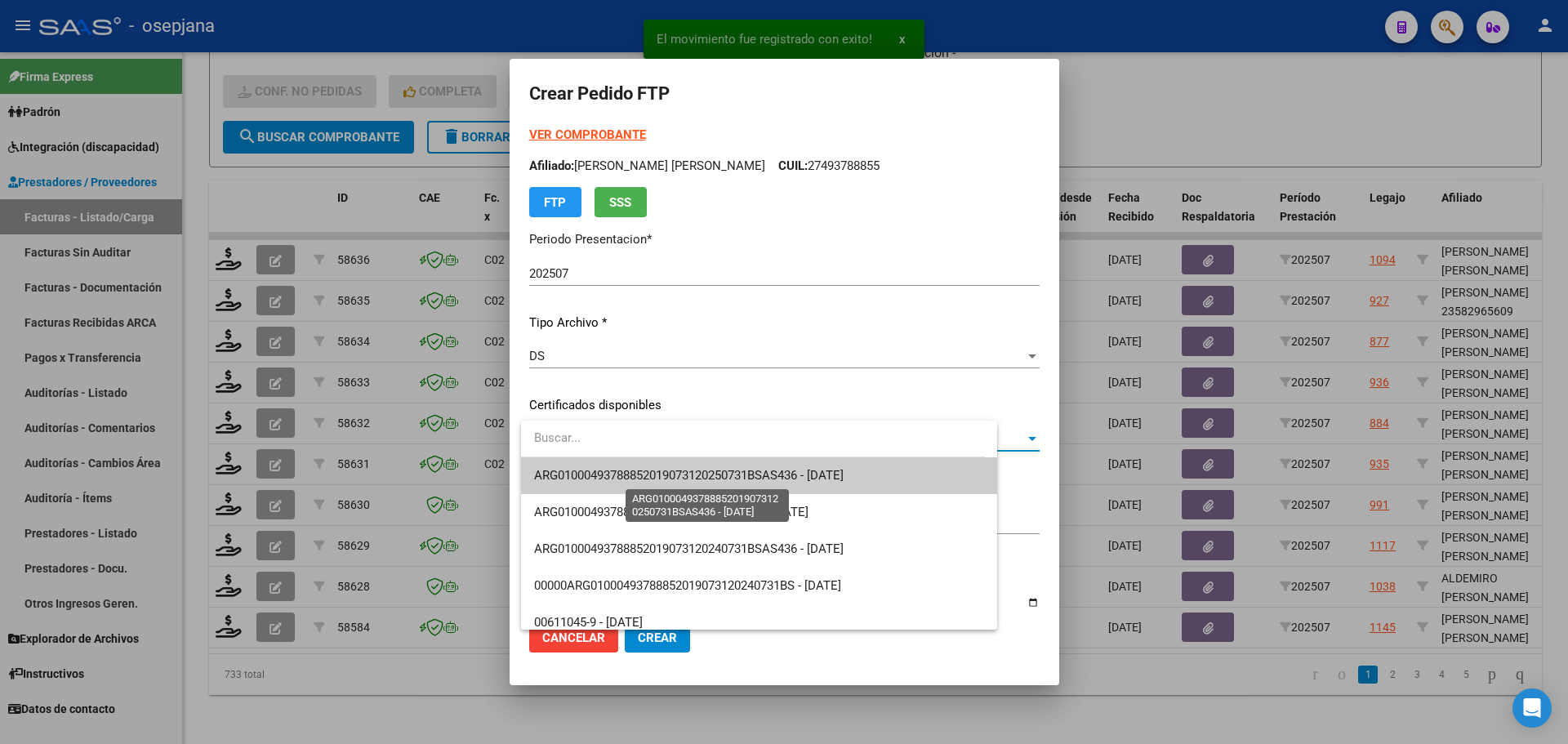
click at [654, 470] on span "ARG01000493788852019073120250731BSAS436 - 2025-07-31" at bounding box center [689, 476] width 309 height 15
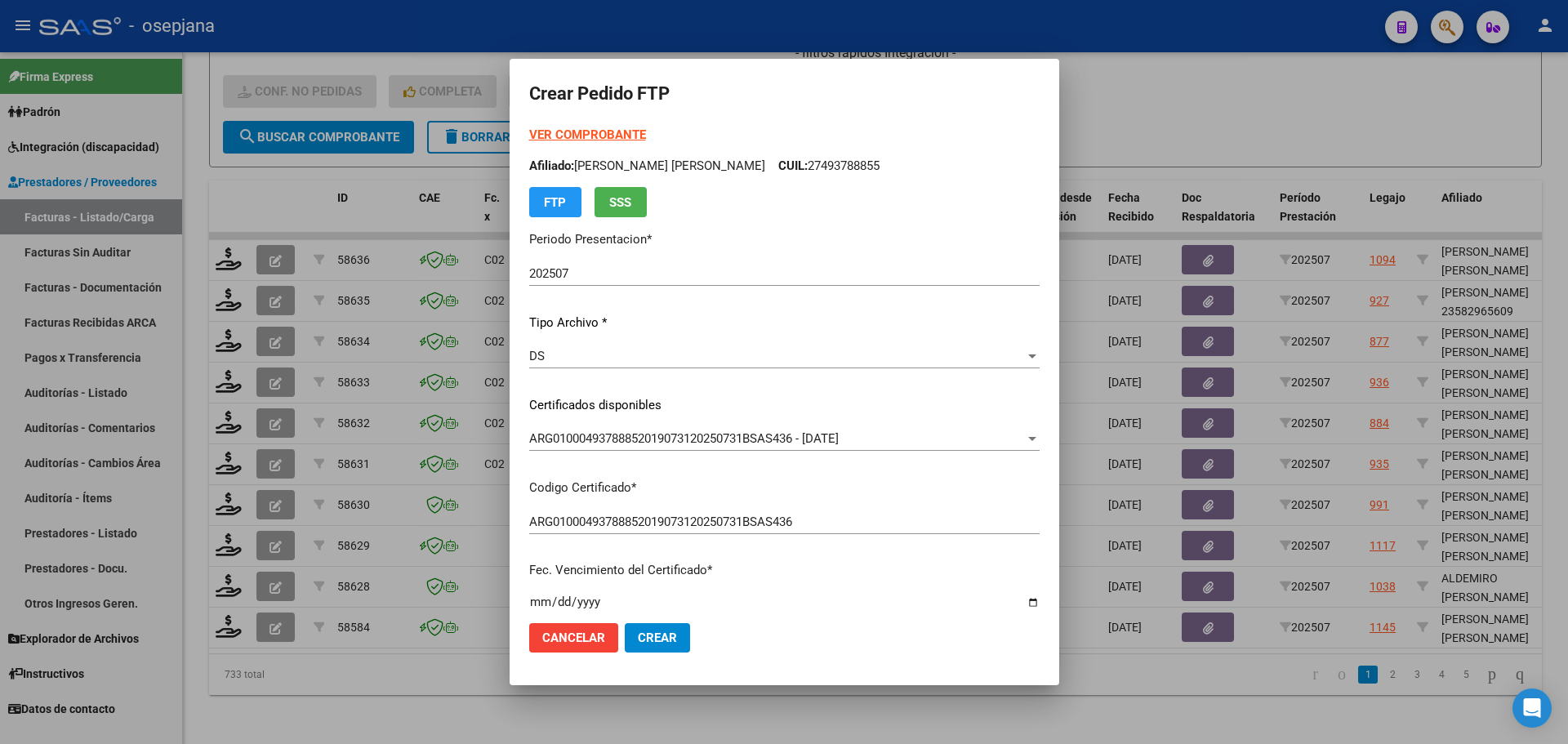
click at [601, 134] on strong "VER COMPROBANTE" at bounding box center [587, 135] width 117 height 15
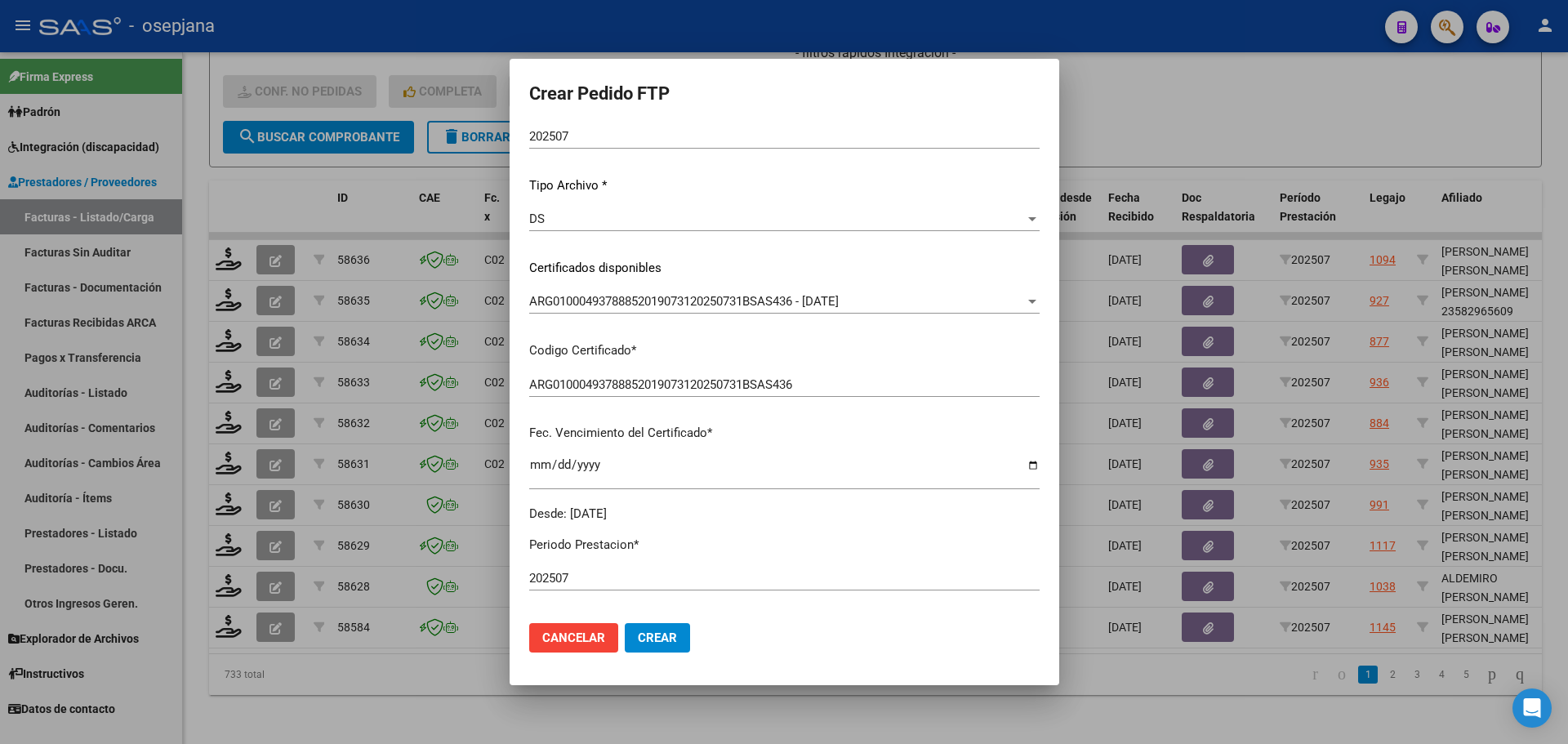
scroll to position [327, 0]
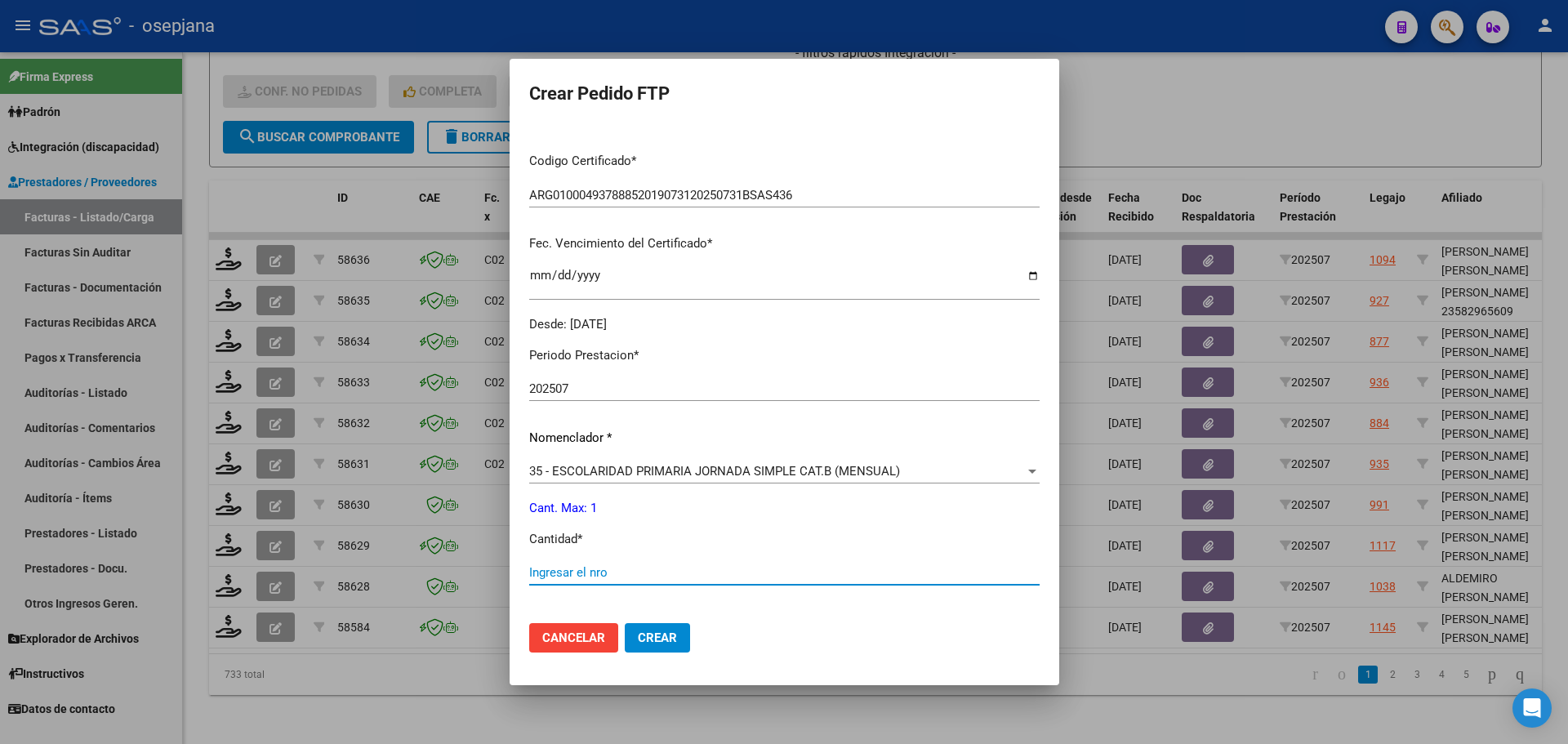
click at [564, 569] on input "Ingresar el nro" at bounding box center [784, 573] width 510 height 15
type input "1"
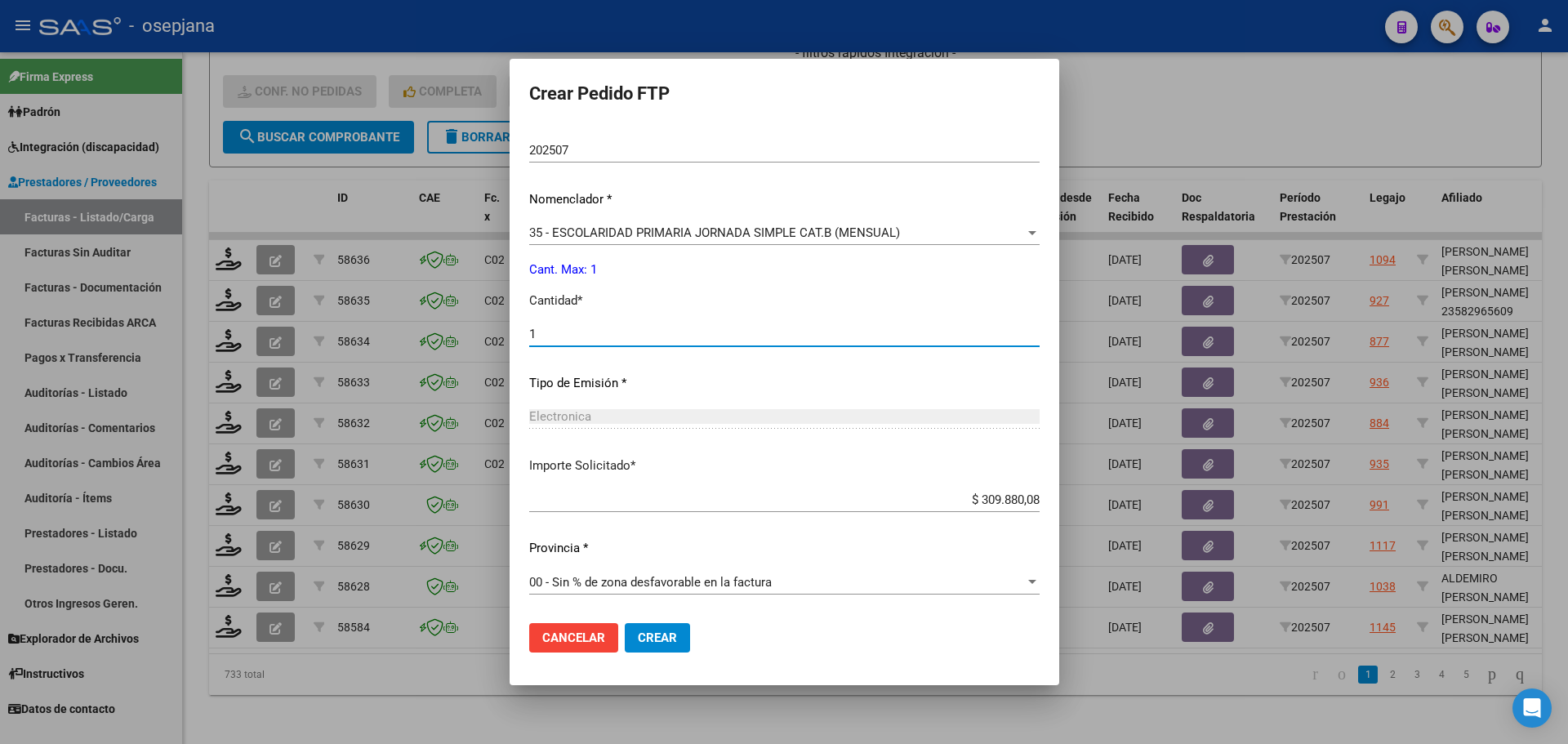
click at [663, 633] on span "Crear" at bounding box center [658, 638] width 39 height 15
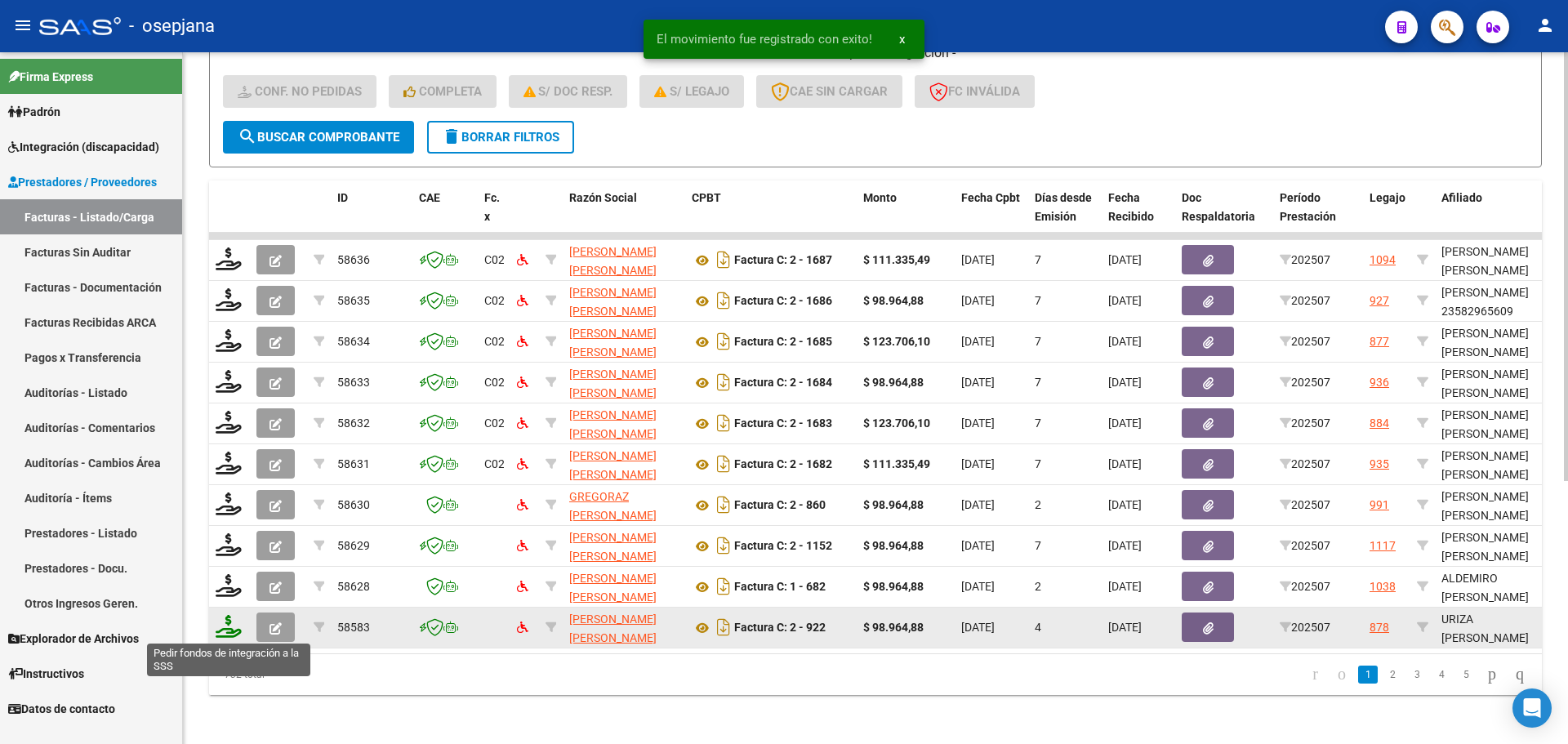
click at [227, 626] on icon at bounding box center [229, 627] width 26 height 23
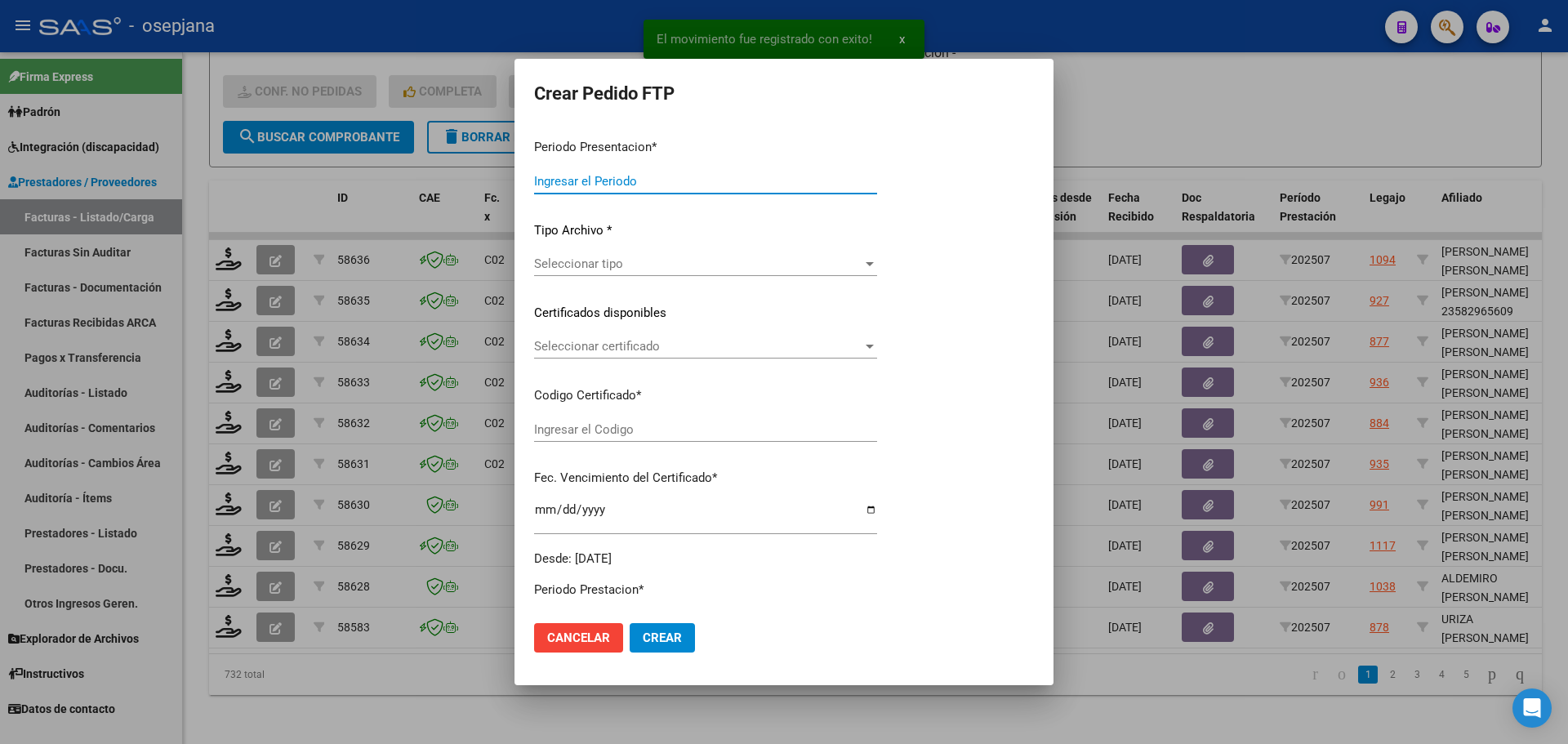
type input "202507"
type input "$ 98.964,88"
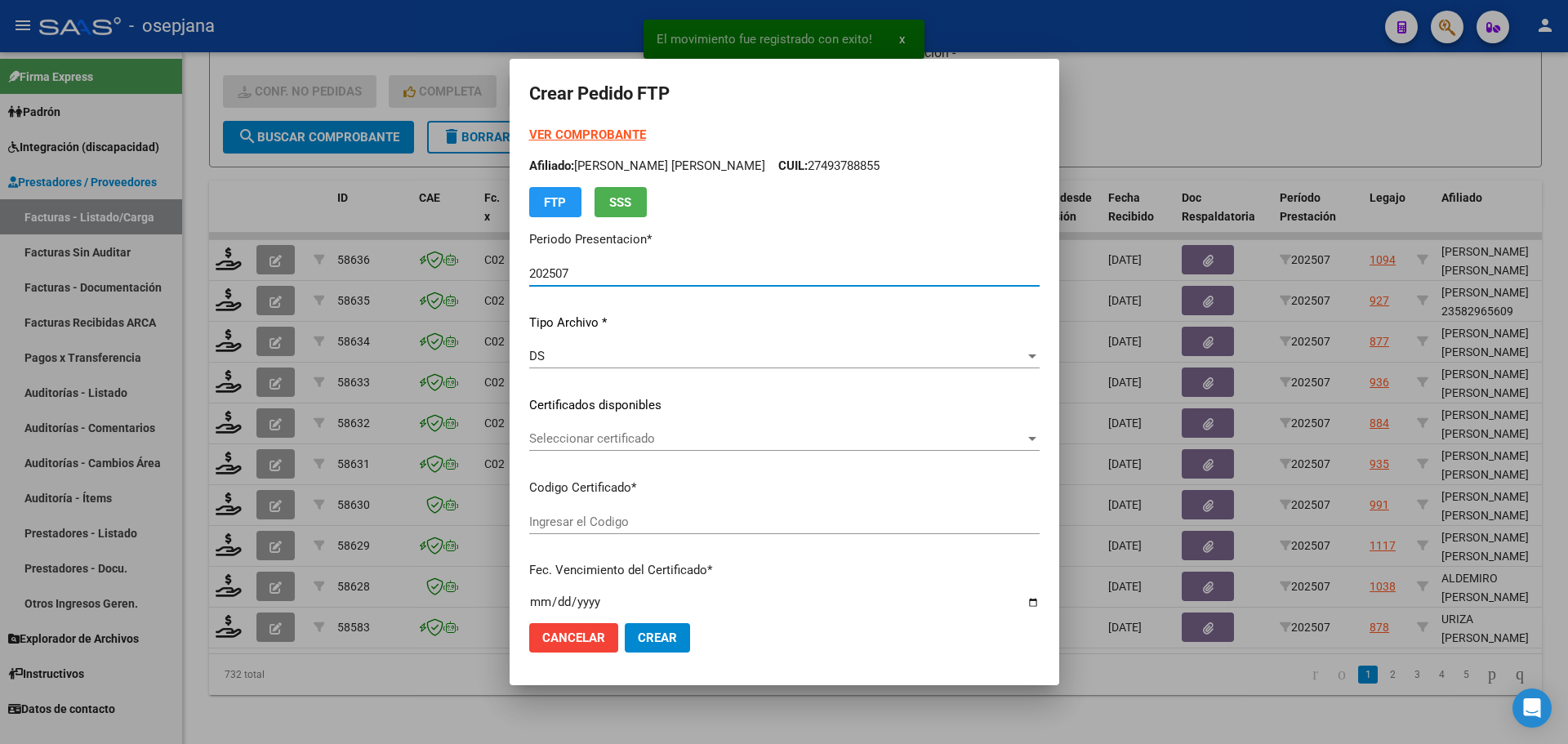
type input "ARG02000554265322024062520270625BSAS313"
type input "2027-06-25"
click at [622, 440] on span "Seleccionar certificado" at bounding box center [777, 439] width 496 height 15
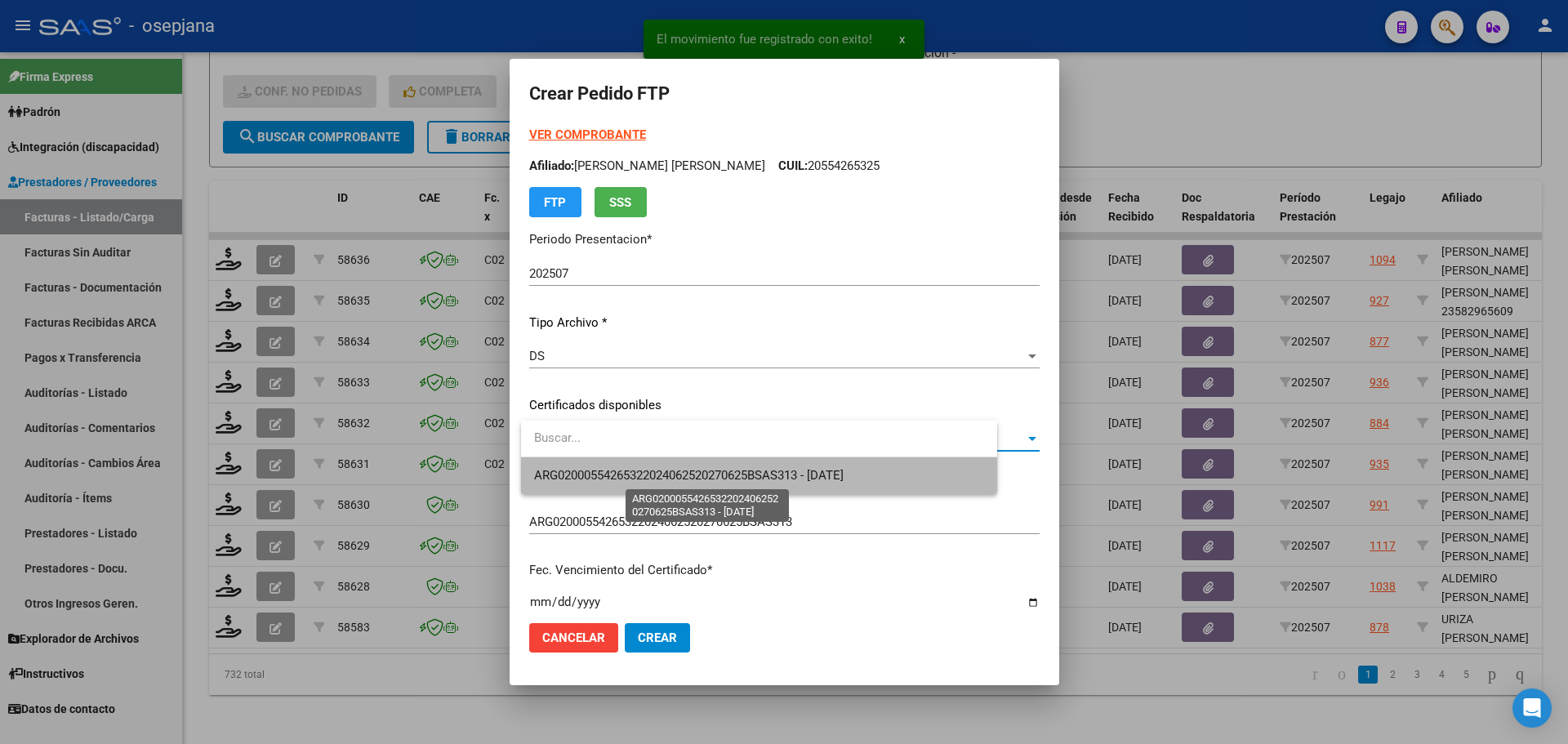
click at [630, 468] on span "ARG02000554265322024062520270625BSAS313 - 2027-06-25" at bounding box center [689, 476] width 309 height 15
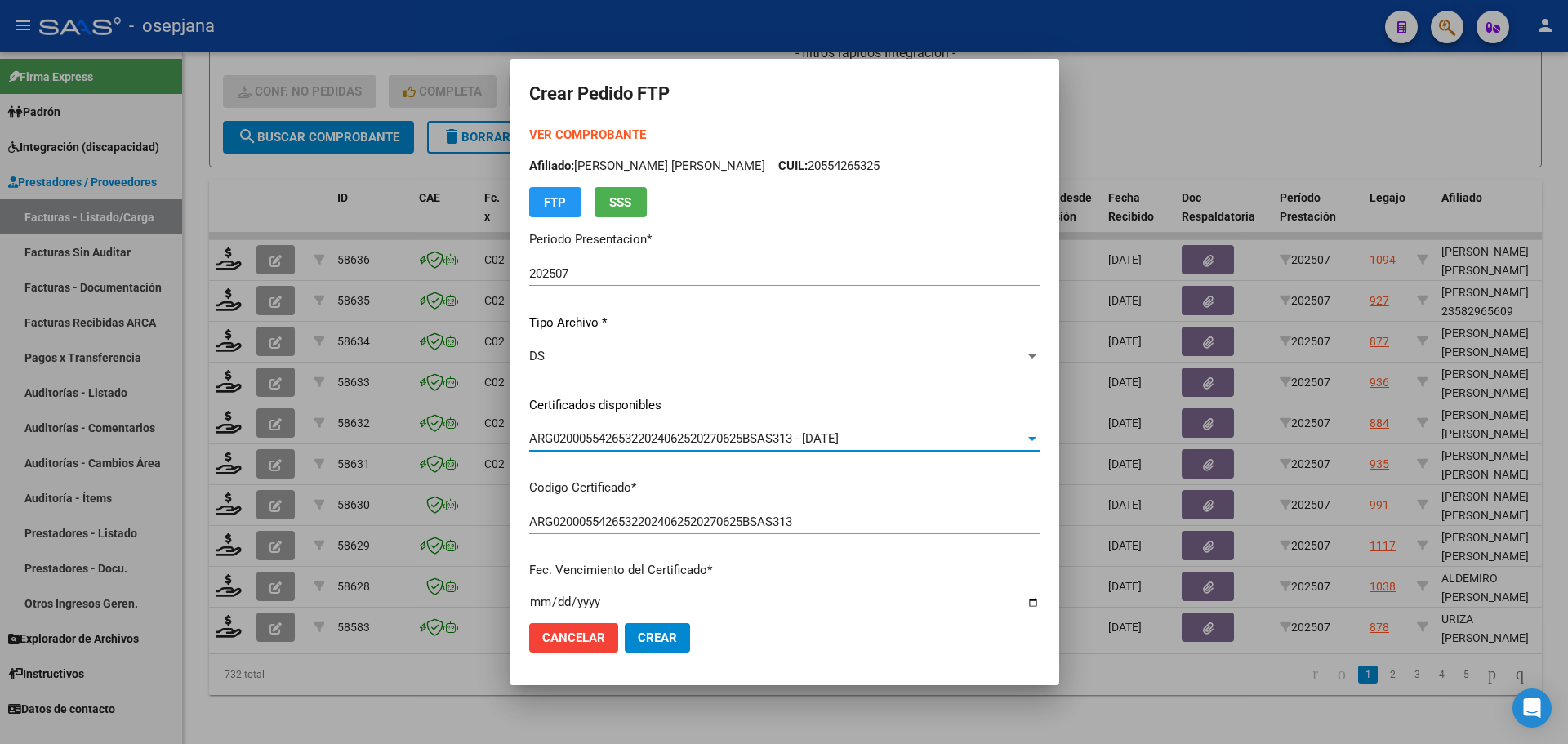
click at [639, 130] on strong "VER COMPROBANTE" at bounding box center [587, 135] width 117 height 15
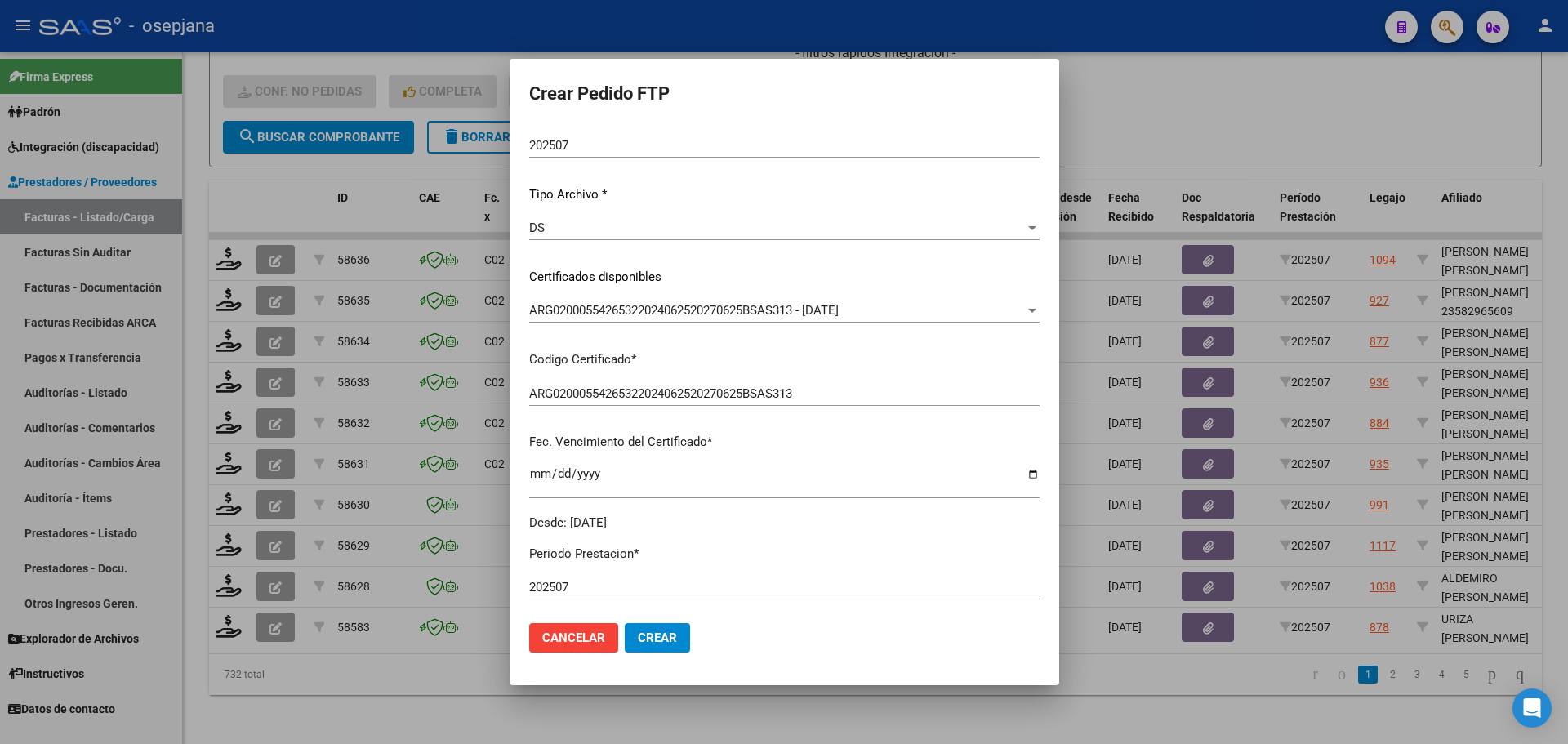
scroll to position [408, 0]
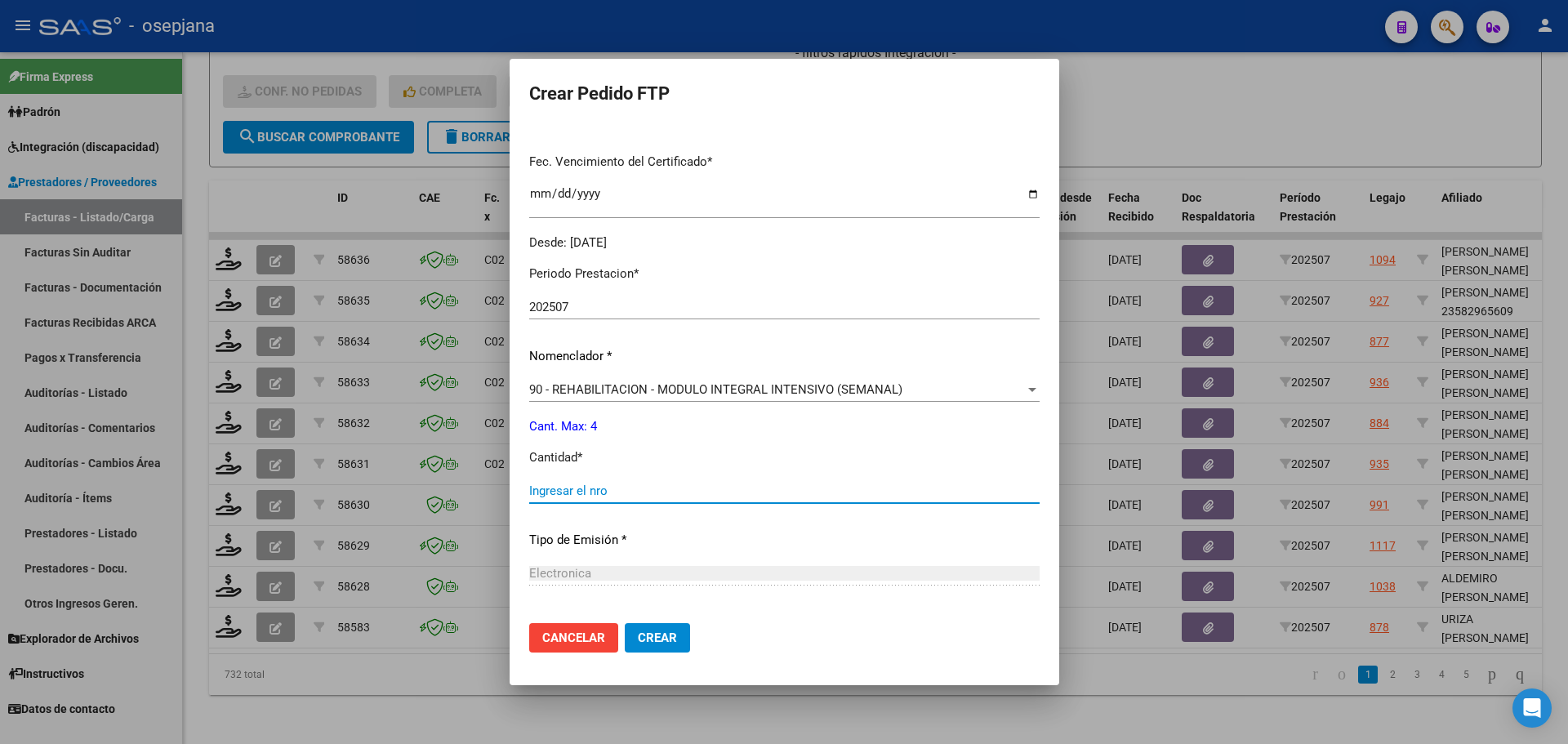
click at [591, 491] on input "Ingresar el nro" at bounding box center [784, 491] width 510 height 15
type input "4"
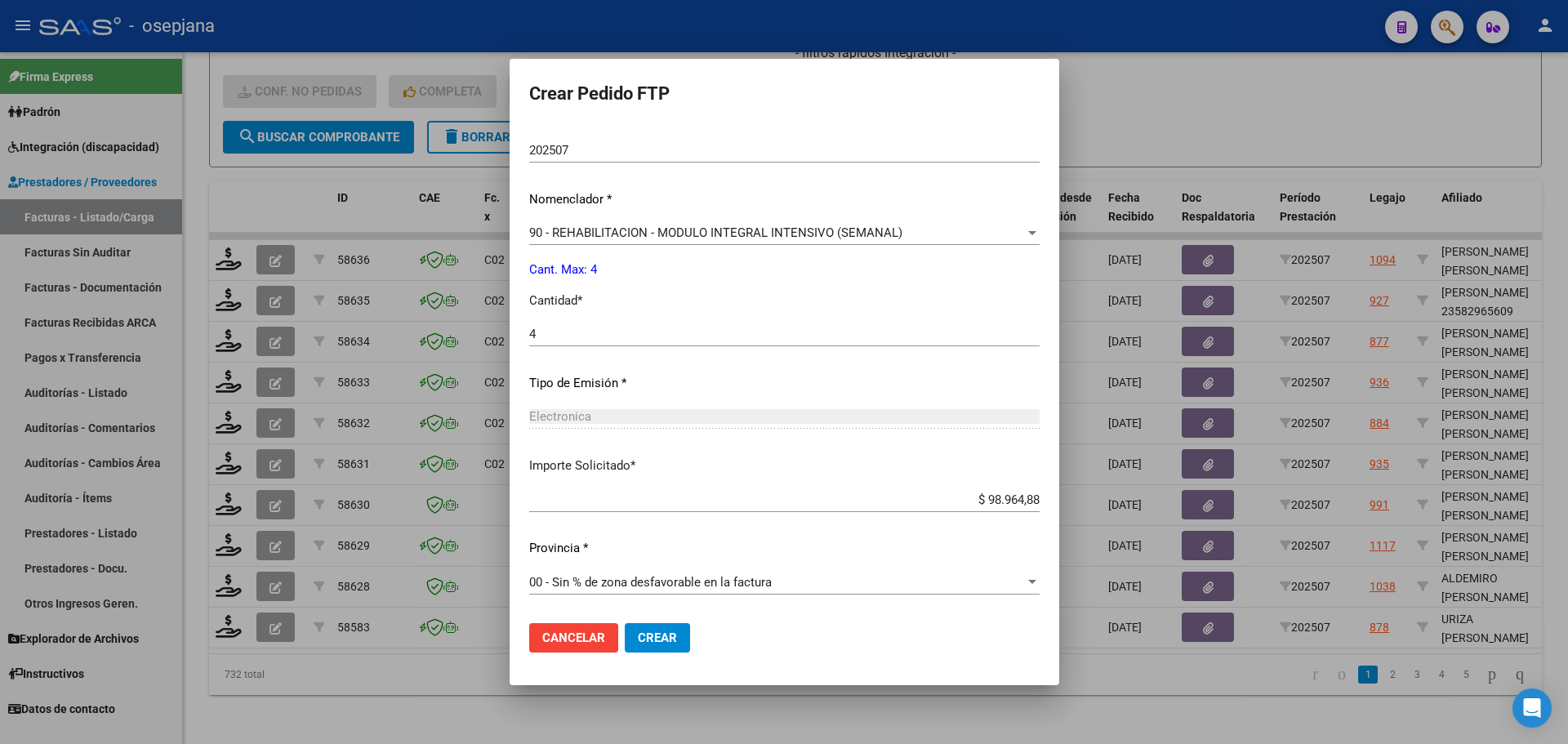
click at [664, 634] on span "Crear" at bounding box center [658, 638] width 39 height 15
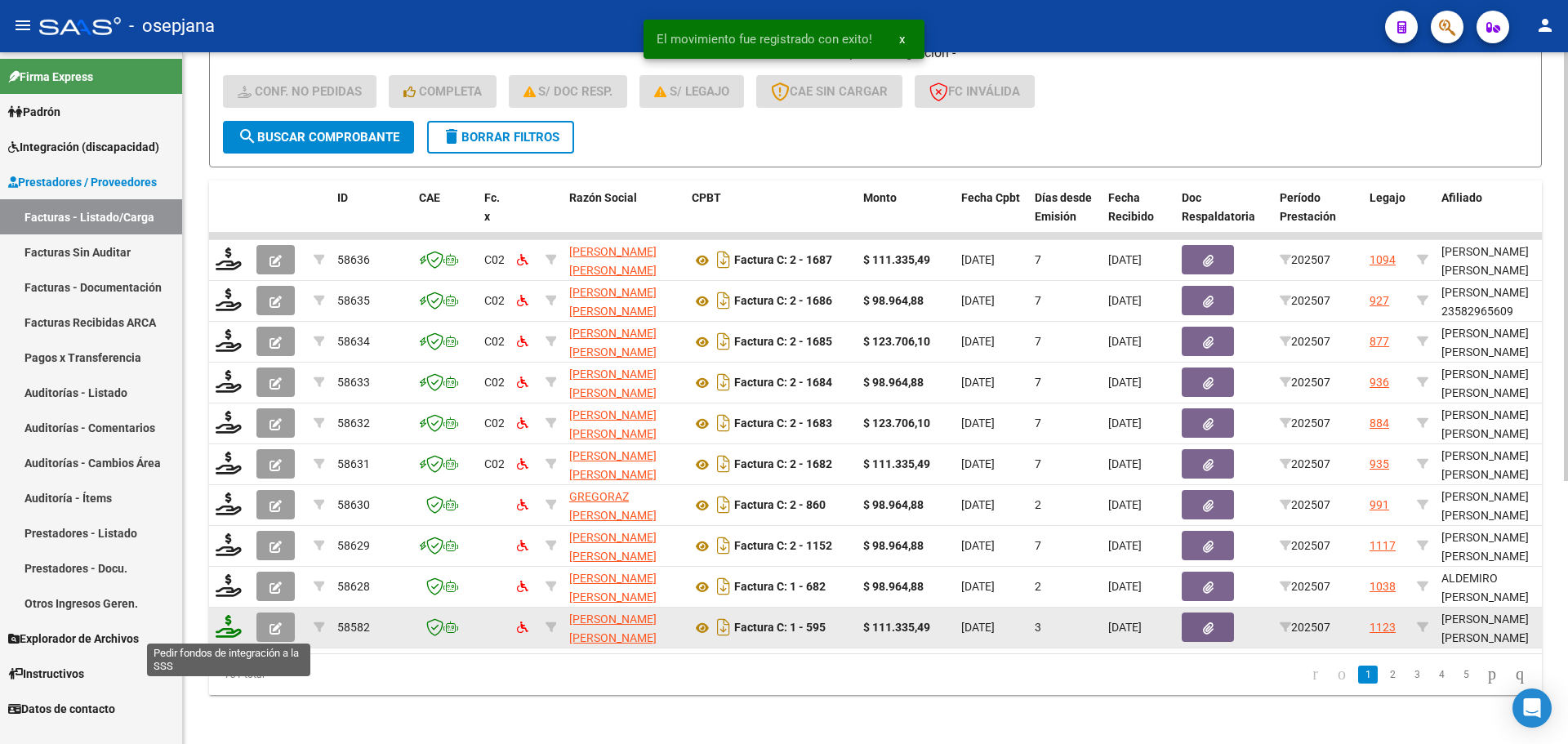
click at [226, 622] on icon at bounding box center [229, 627] width 26 height 23
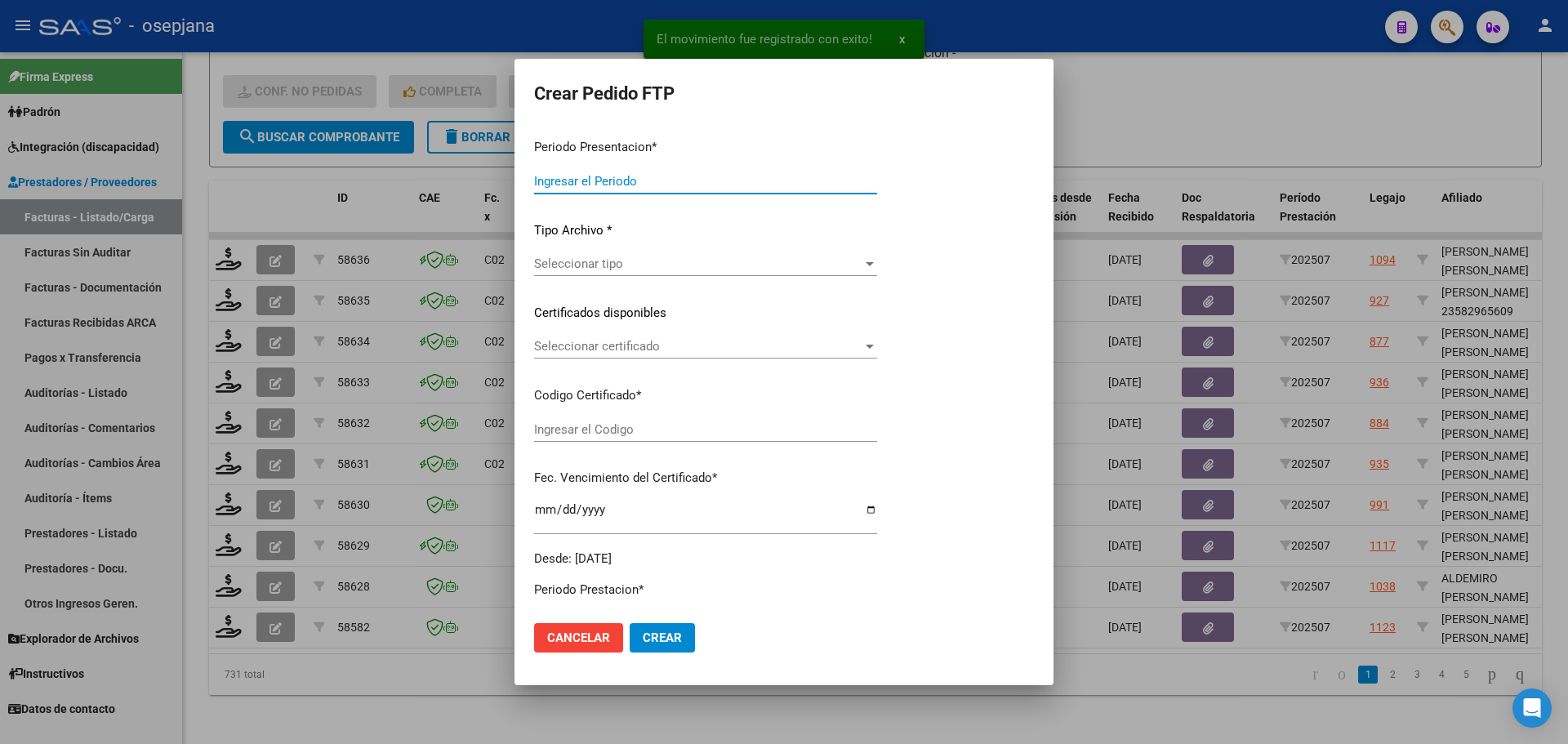
type input "202507"
type input "$ 111.335,49"
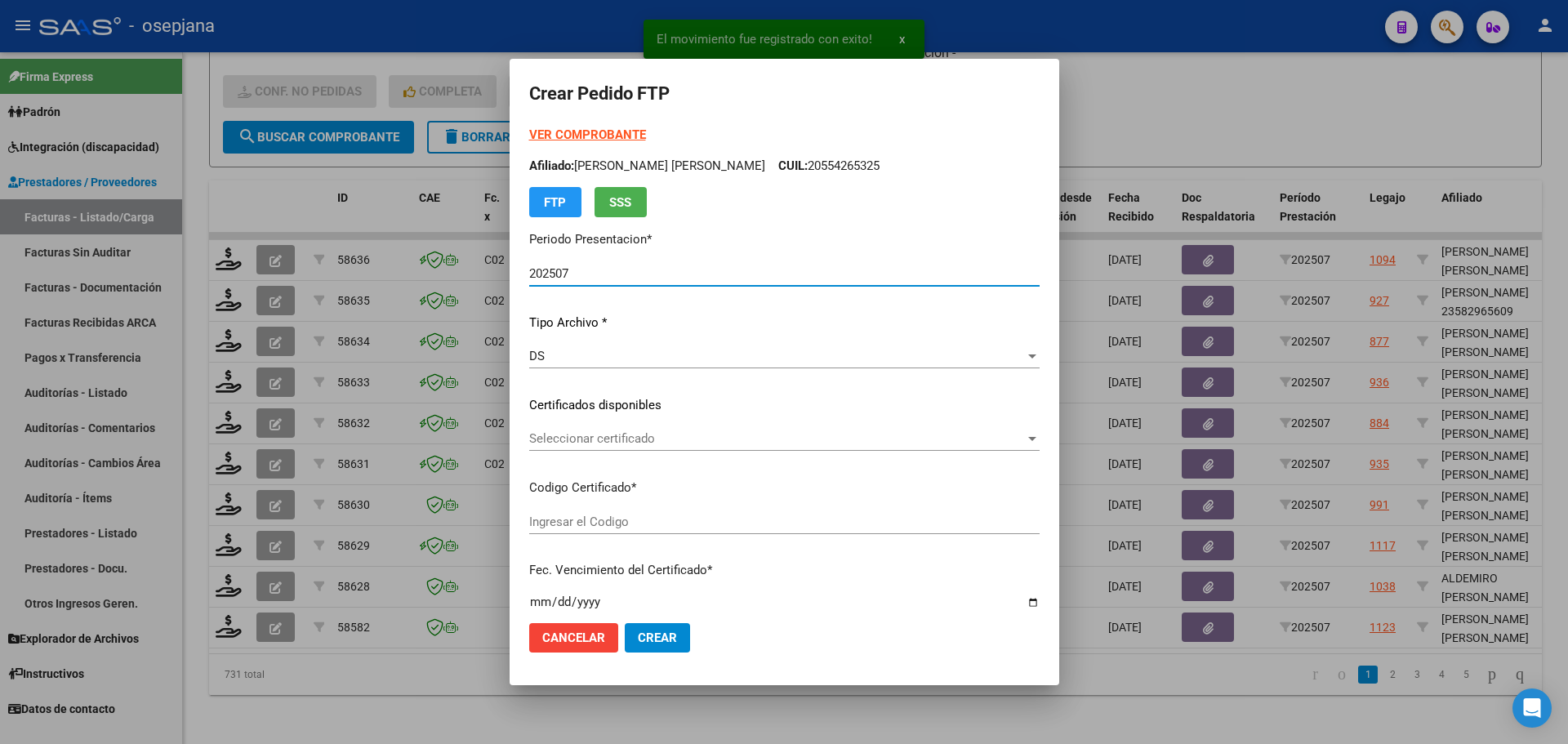
type input "ARG02000551988452022100620321006BSAS309"
type input "2032-10-06"
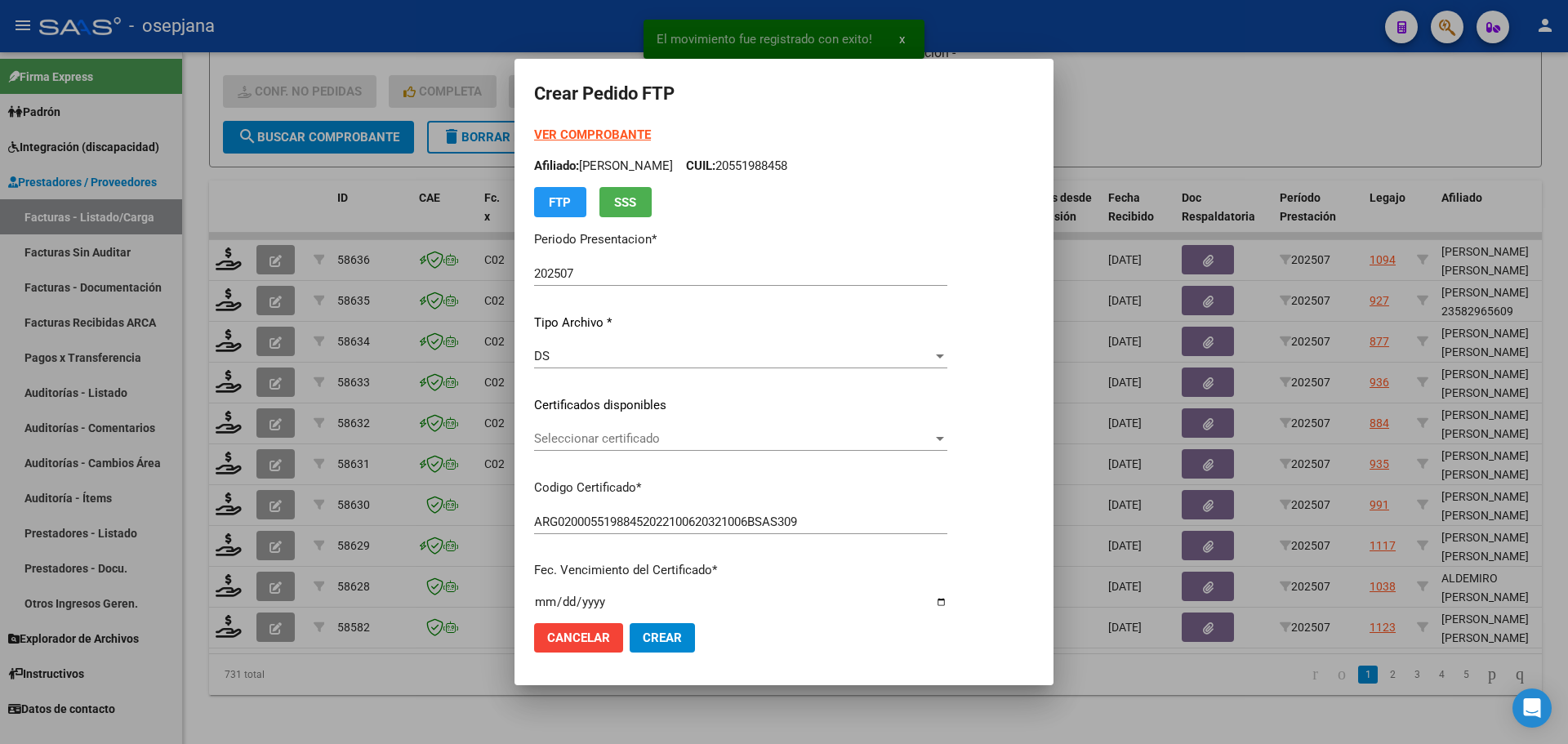
click at [653, 426] on div "Seleccionar certificado Seleccionar certificado" at bounding box center [740, 439] width 413 height 25
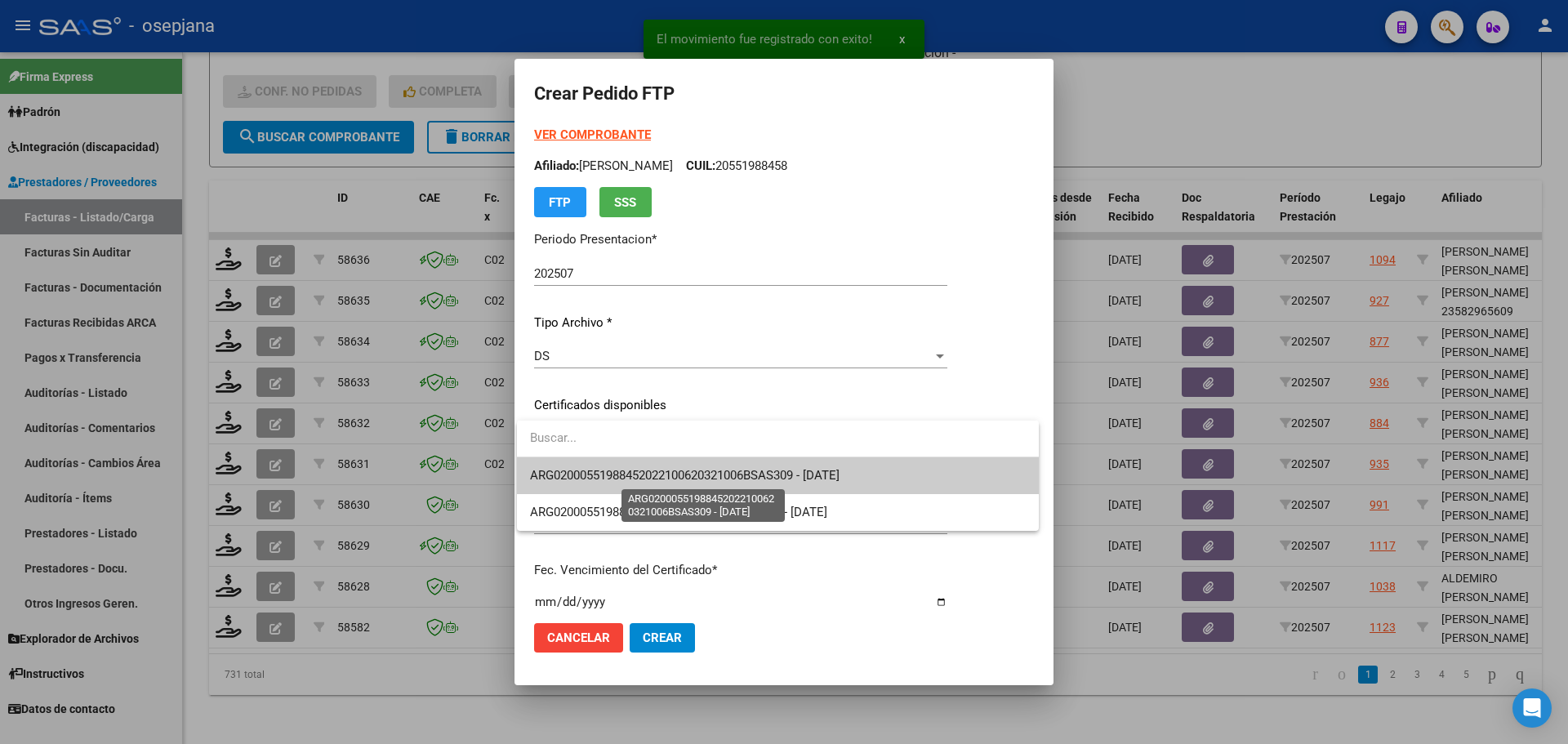
click at [662, 472] on span "ARG02000551988452022100620321006BSAS309 - 2032-10-06" at bounding box center [685, 476] width 309 height 15
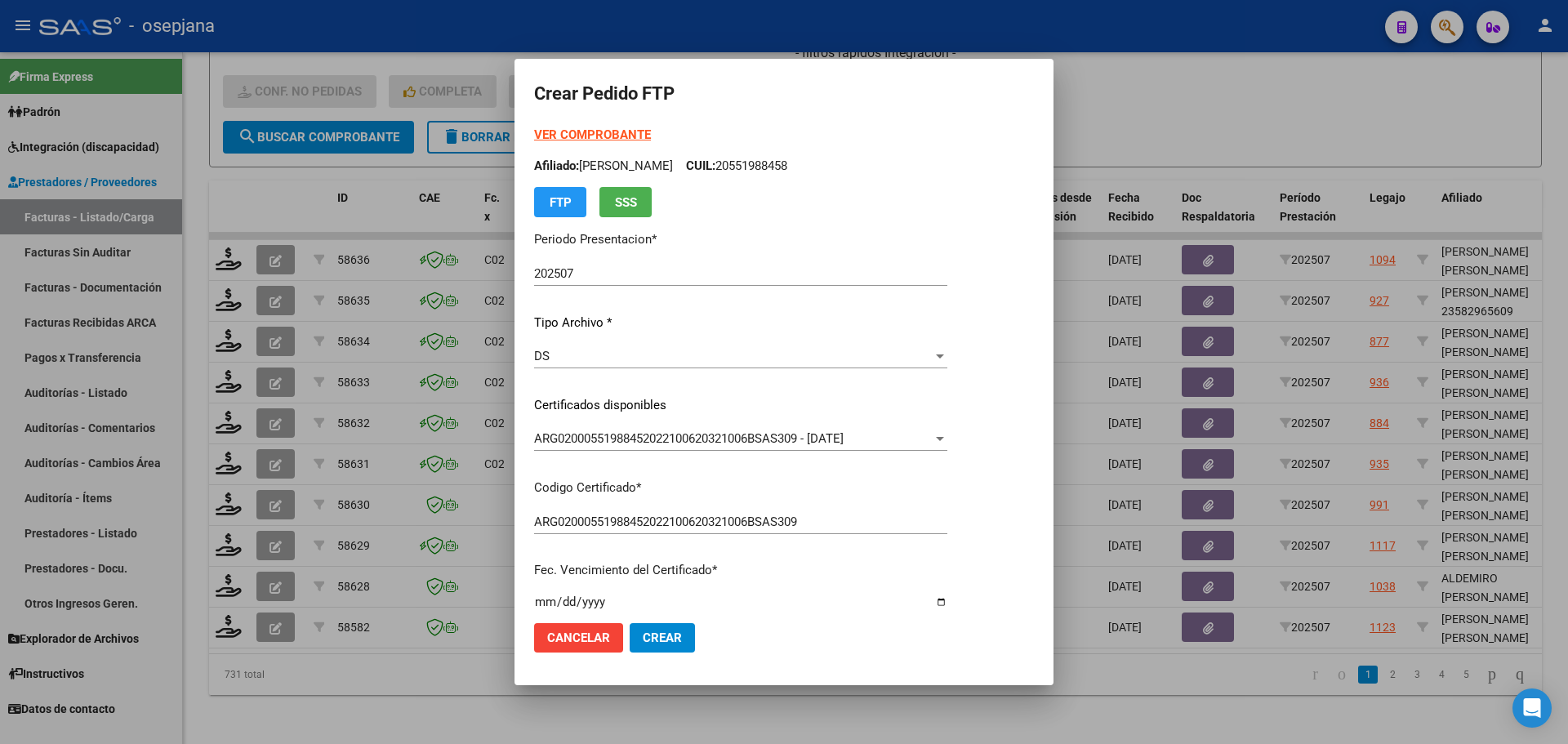
click at [629, 131] on strong "VER COMPROBANTE" at bounding box center [592, 135] width 117 height 15
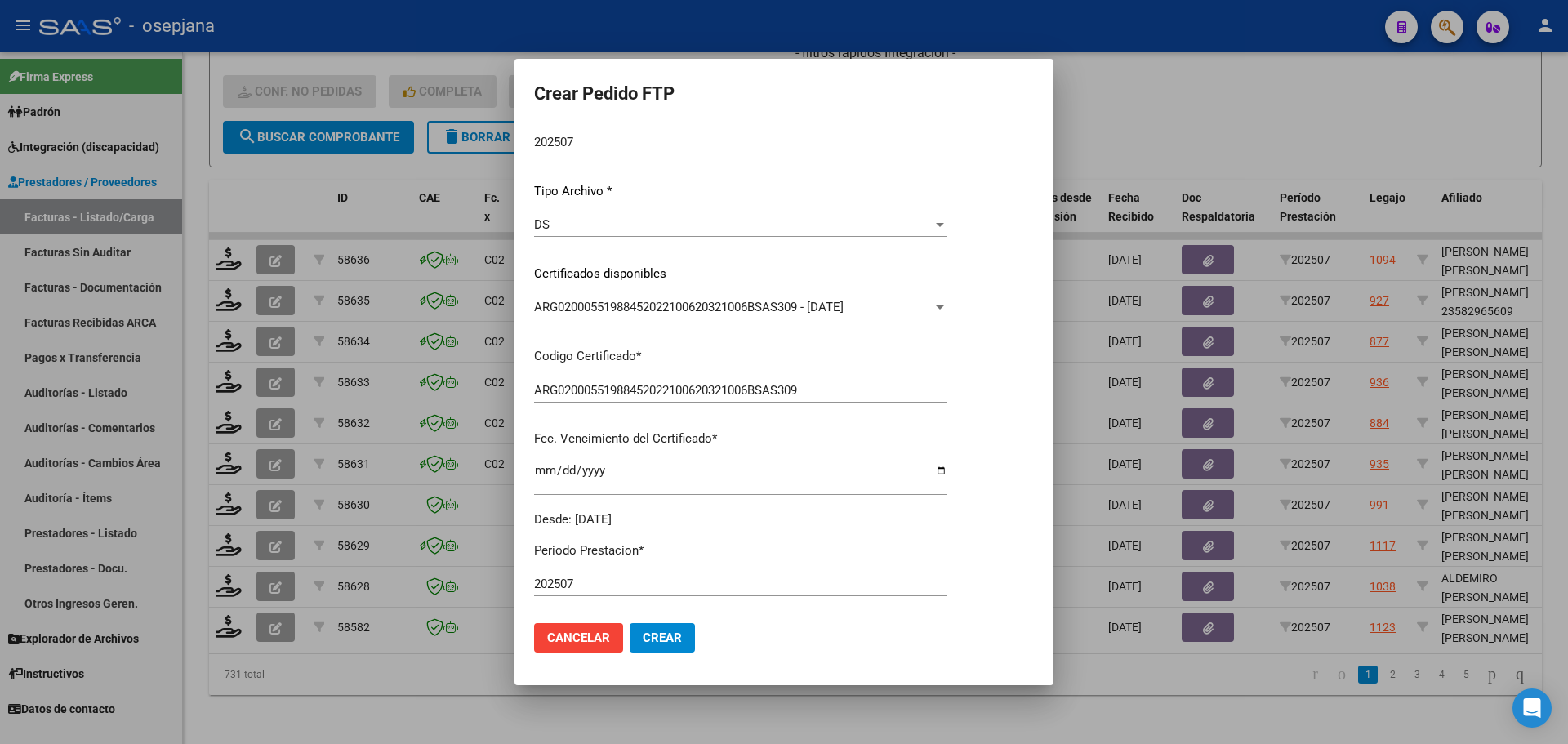
scroll to position [327, 0]
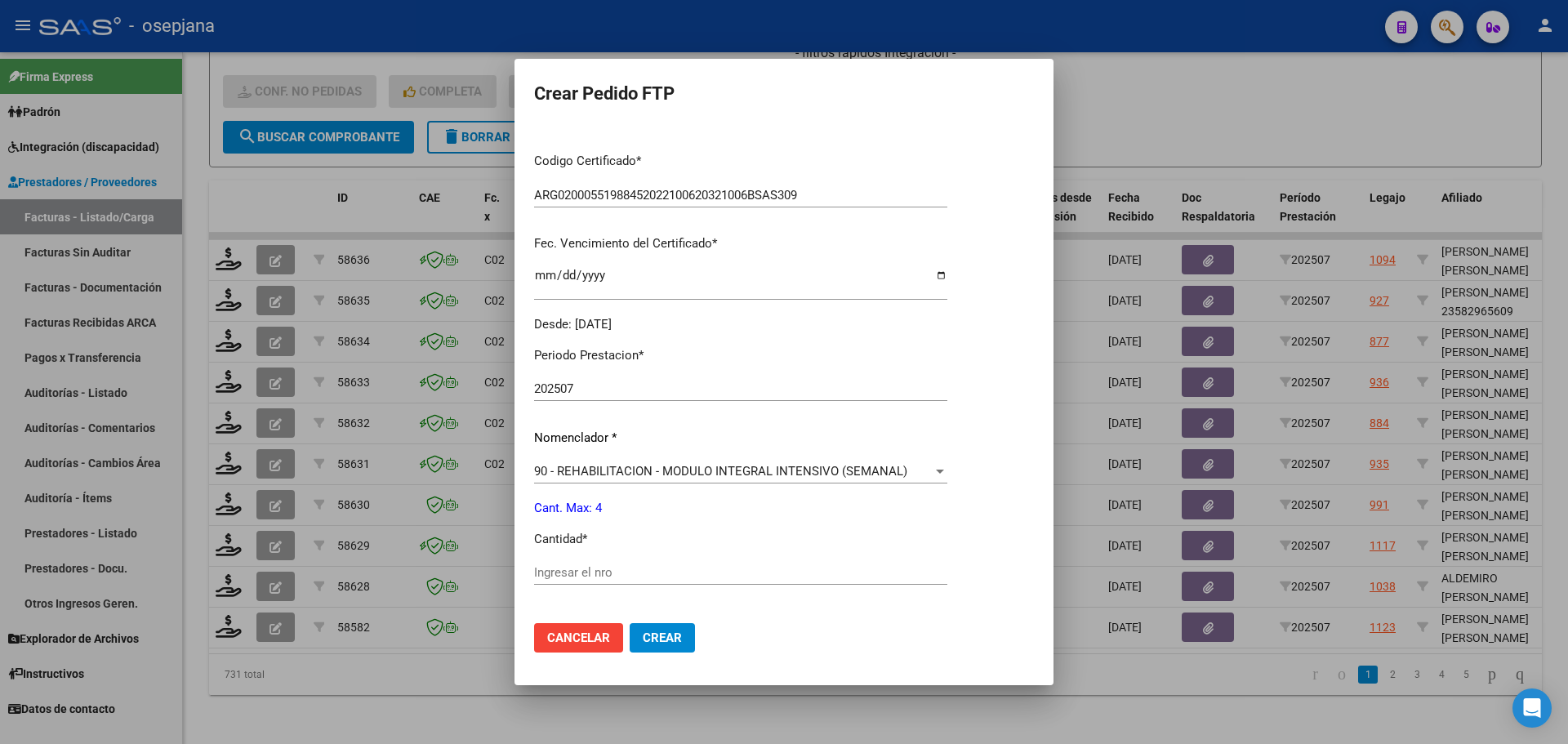
click at [575, 566] on div "Ingresar el nro" at bounding box center [740, 573] width 413 height 25
type input "4"
click at [651, 636] on span "Crear" at bounding box center [663, 638] width 39 height 15
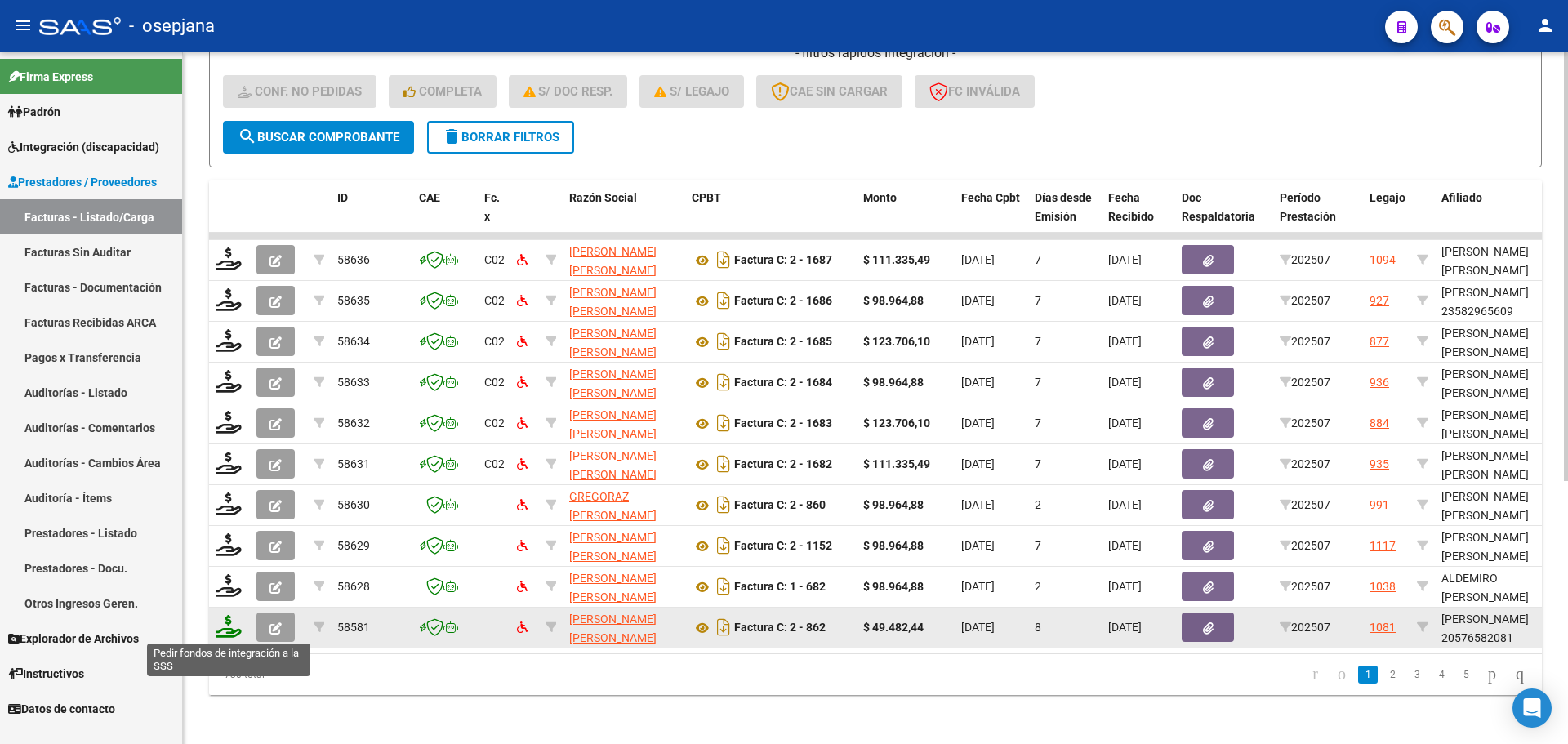
click at [236, 628] on icon at bounding box center [229, 627] width 26 height 23
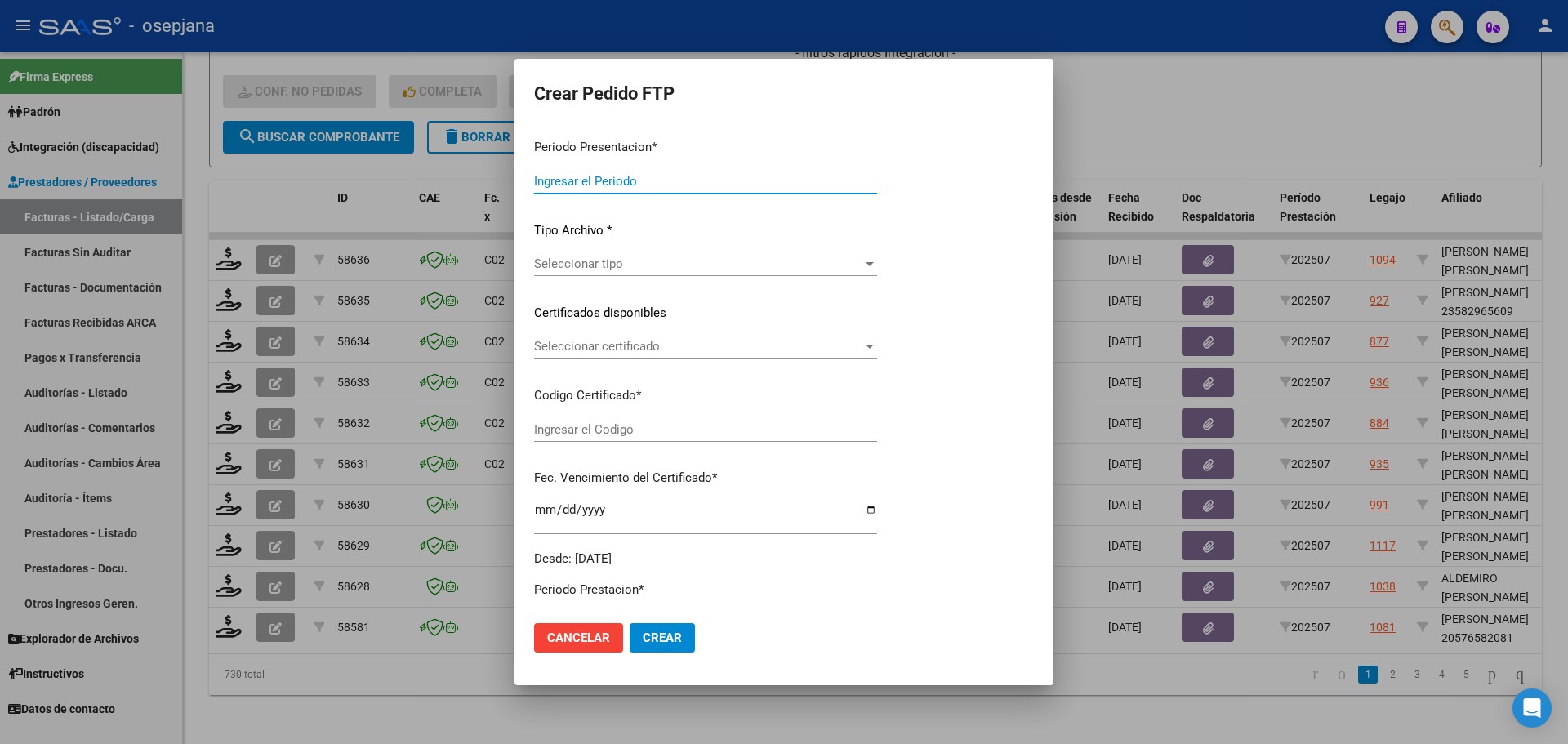
type input "202507"
type input "$ 49.482,44"
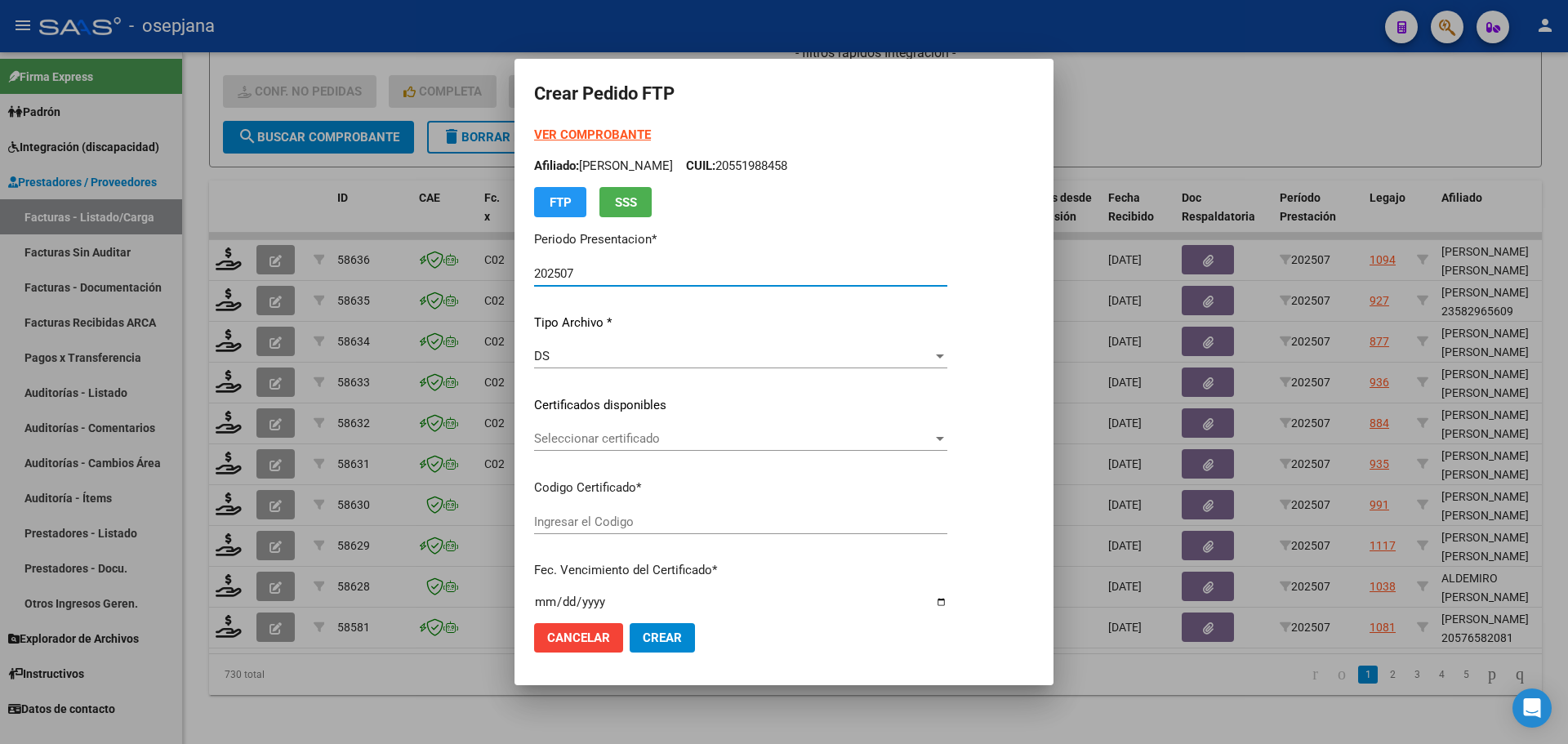
type input "ARG02000576582082022111020271110BSAS427"
type input "2027-11-10"
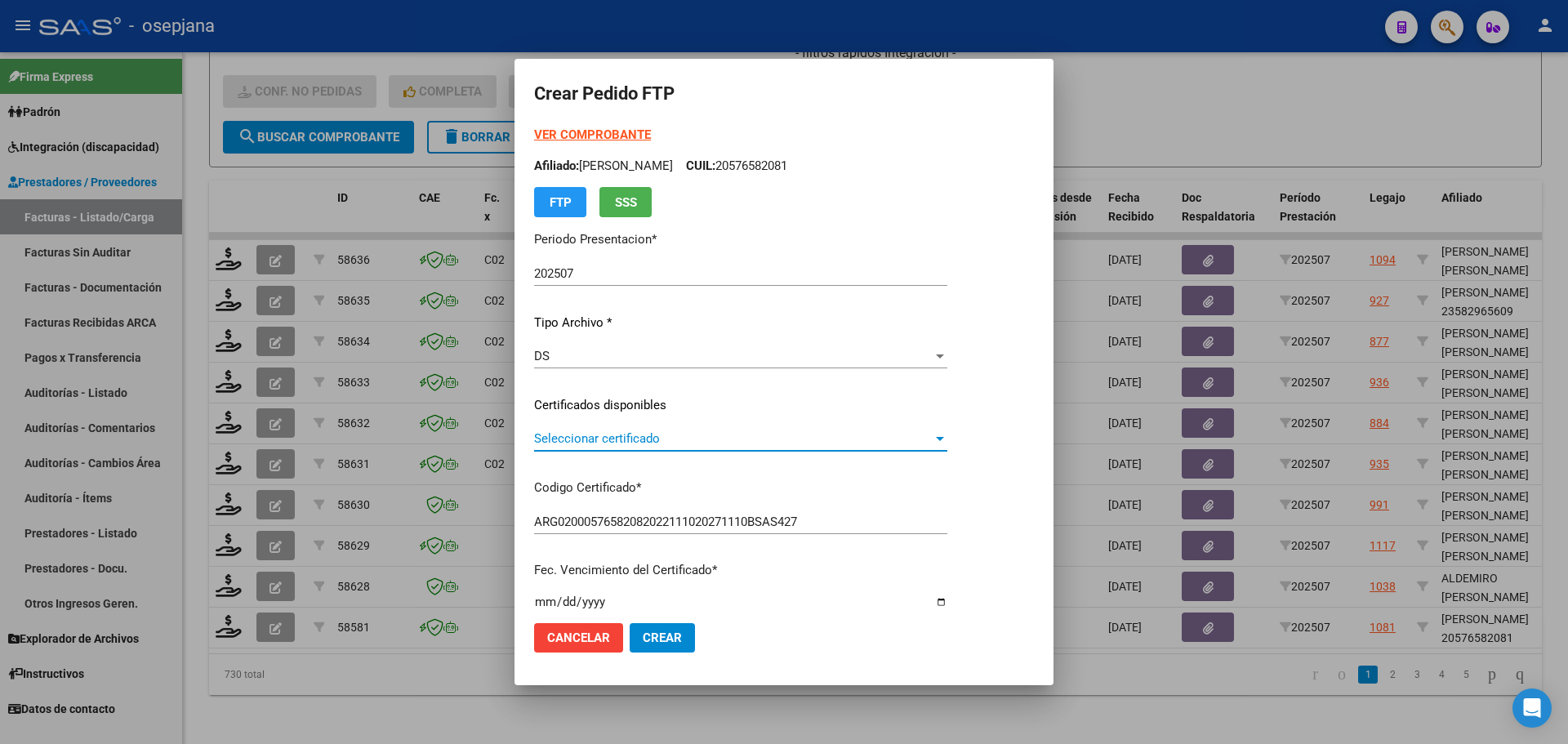
click at [675, 440] on span "Seleccionar certificado" at bounding box center [733, 439] width 398 height 15
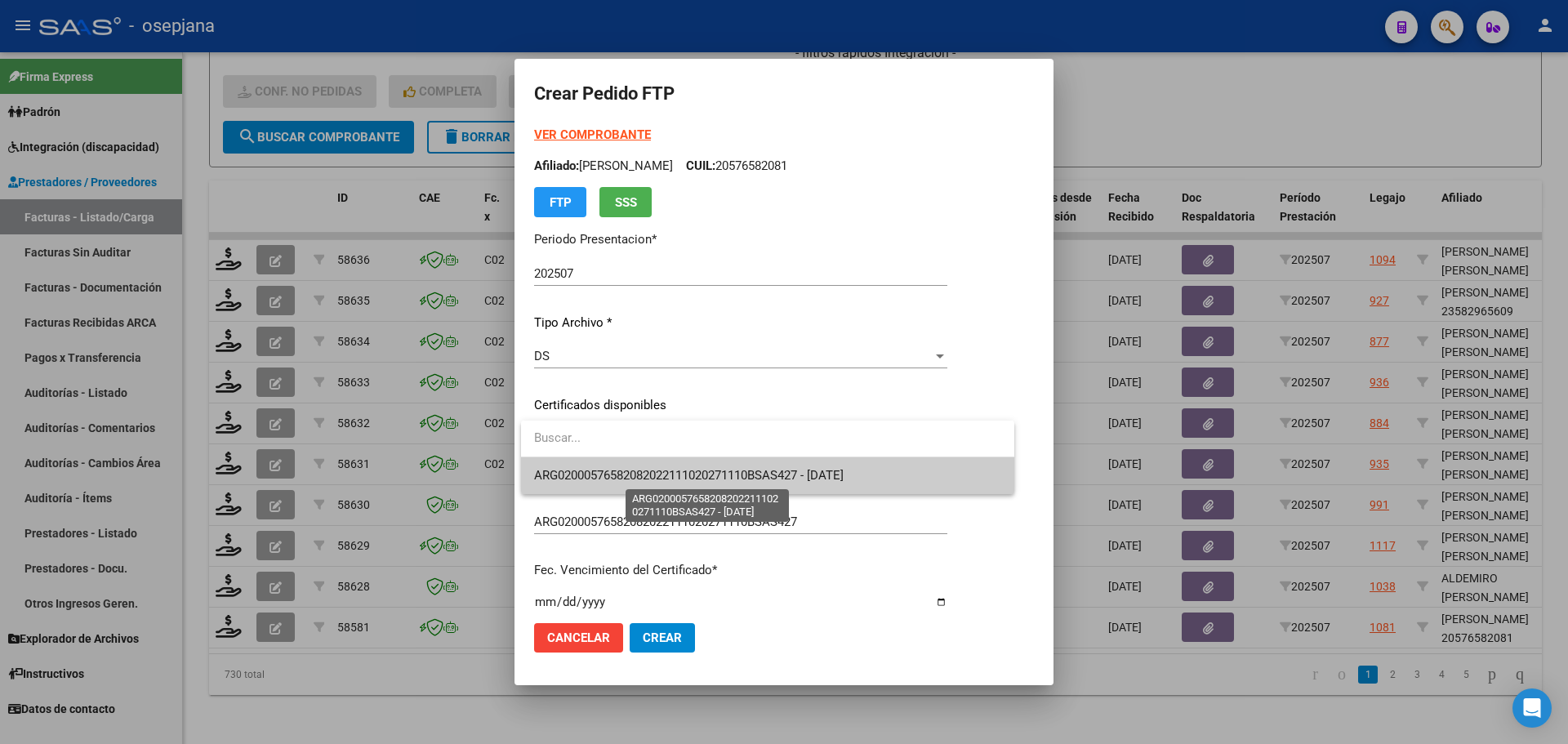
click at [683, 473] on span "ARG02000576582082022111020271110BSAS427 - 2027-11-10" at bounding box center [689, 476] width 309 height 15
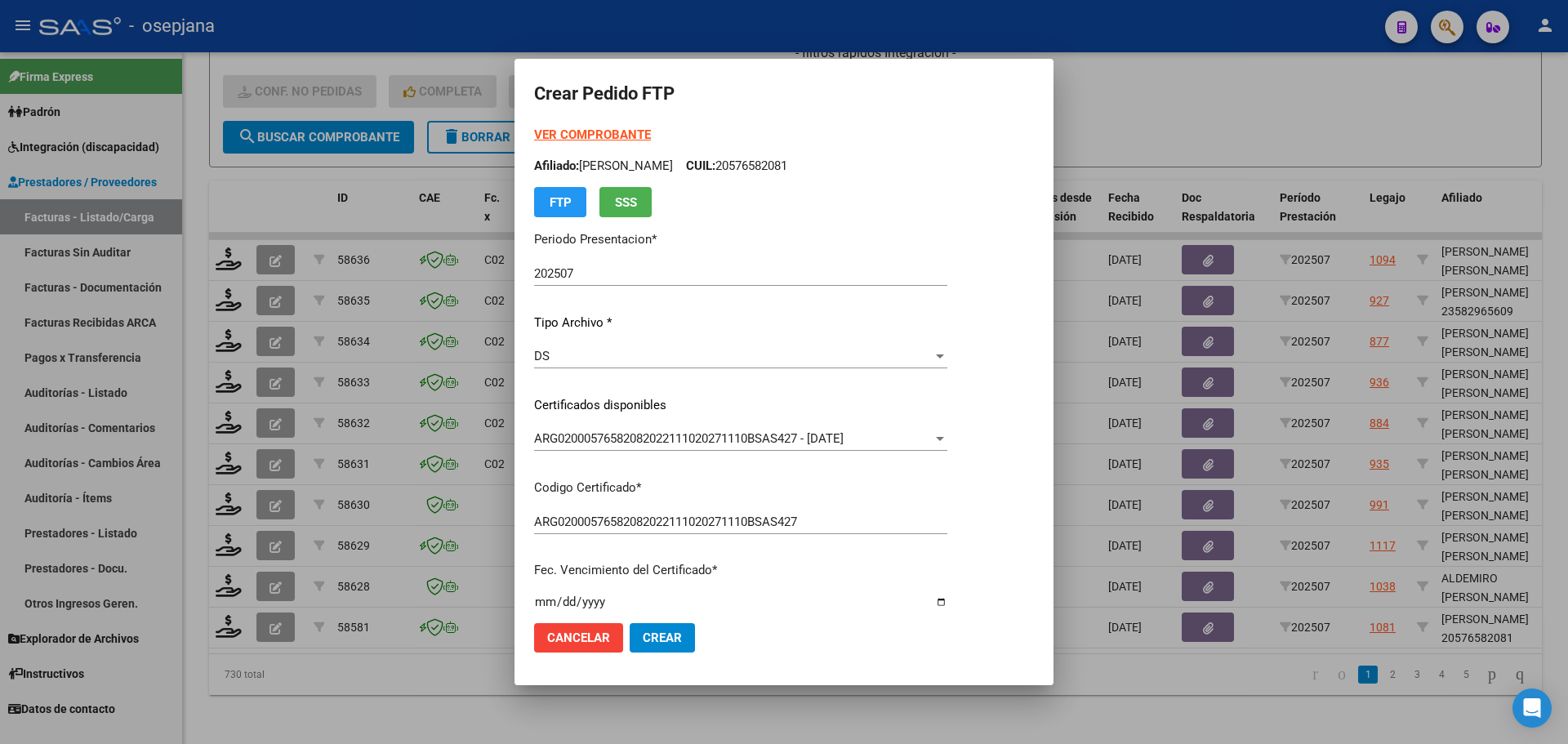
click at [597, 134] on strong "VER COMPROBANTE" at bounding box center [592, 135] width 117 height 15
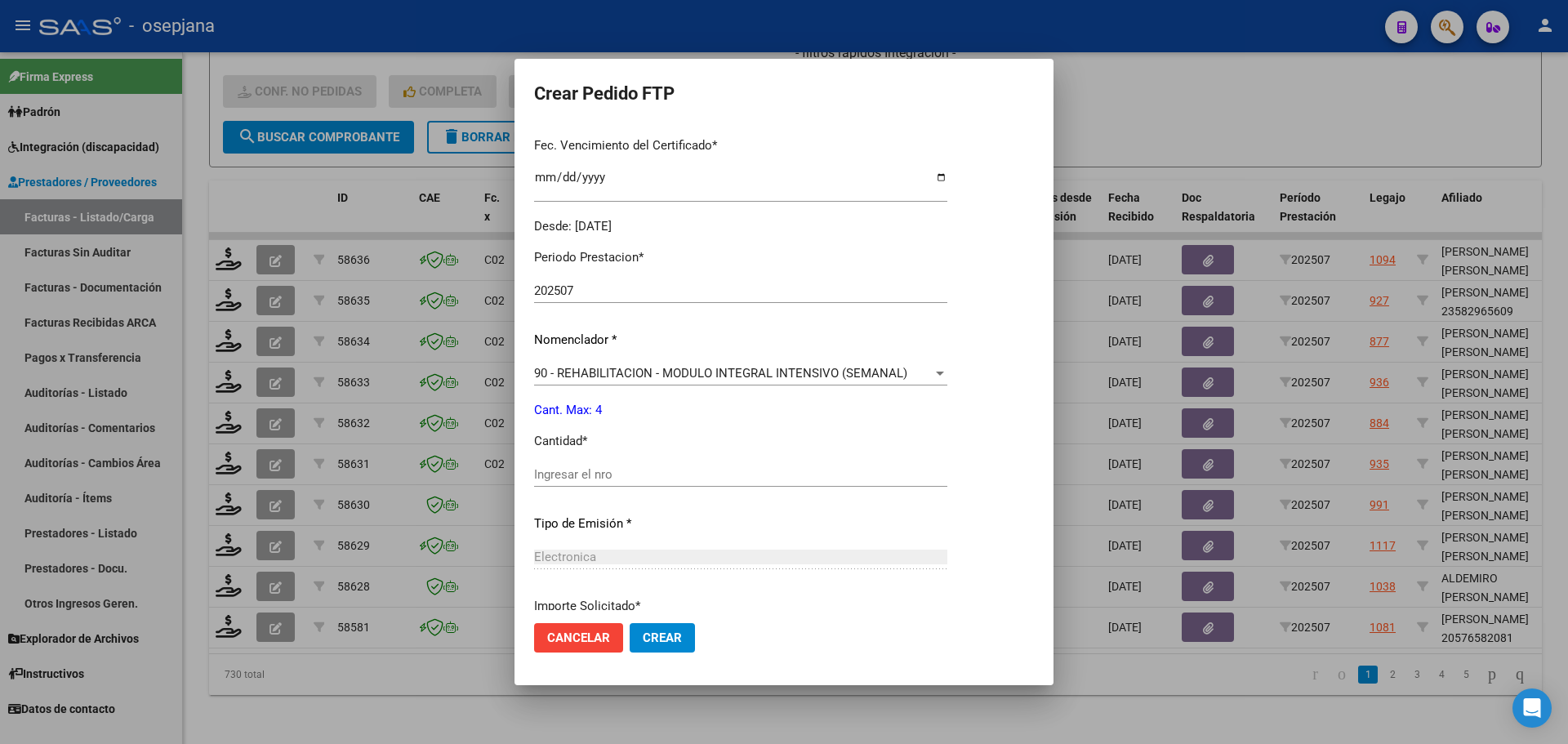
scroll to position [566, 0]
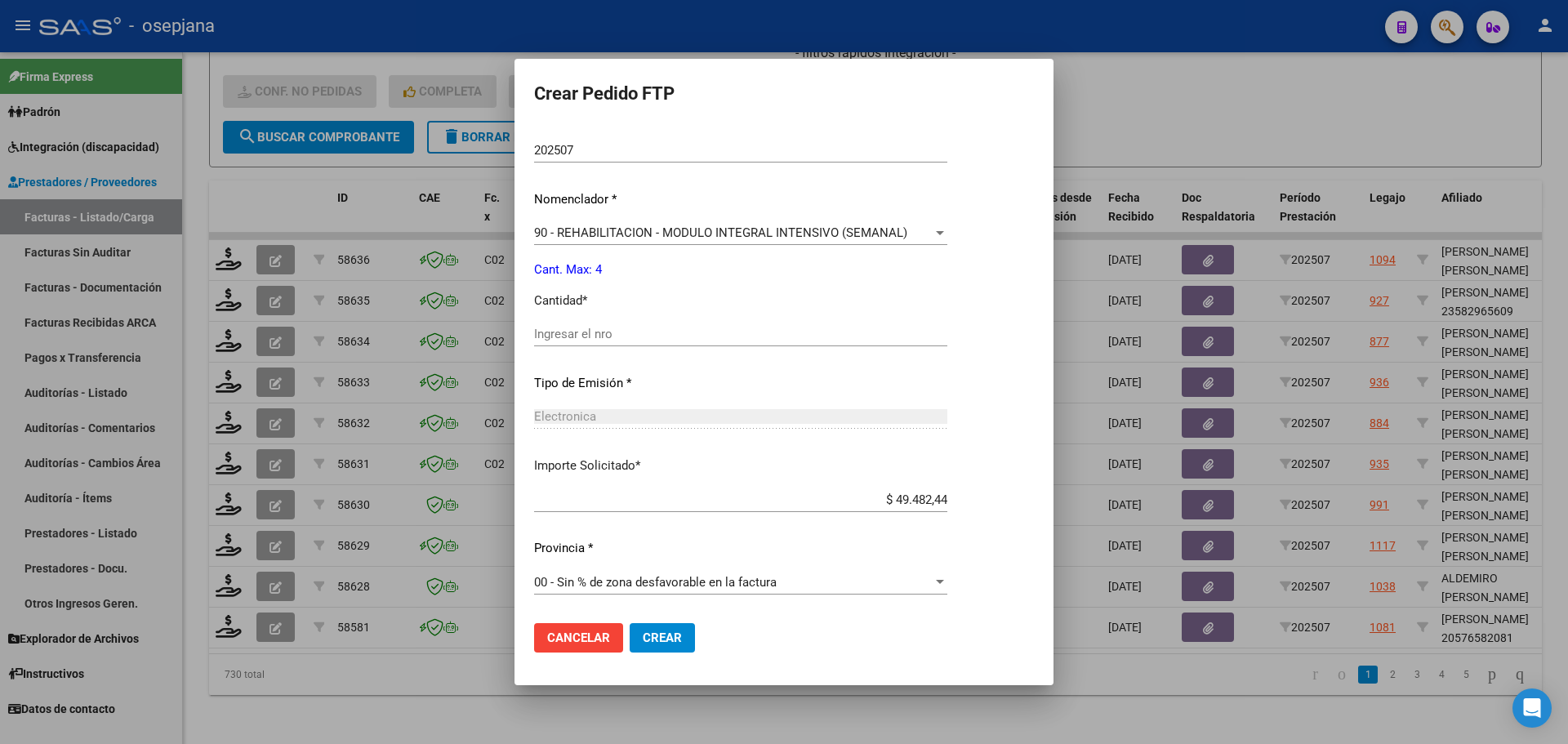
click at [648, 327] on input "Ingresar el nro" at bounding box center [740, 334] width 413 height 15
type input "4"
click at [658, 635] on span "Crear" at bounding box center [663, 638] width 39 height 15
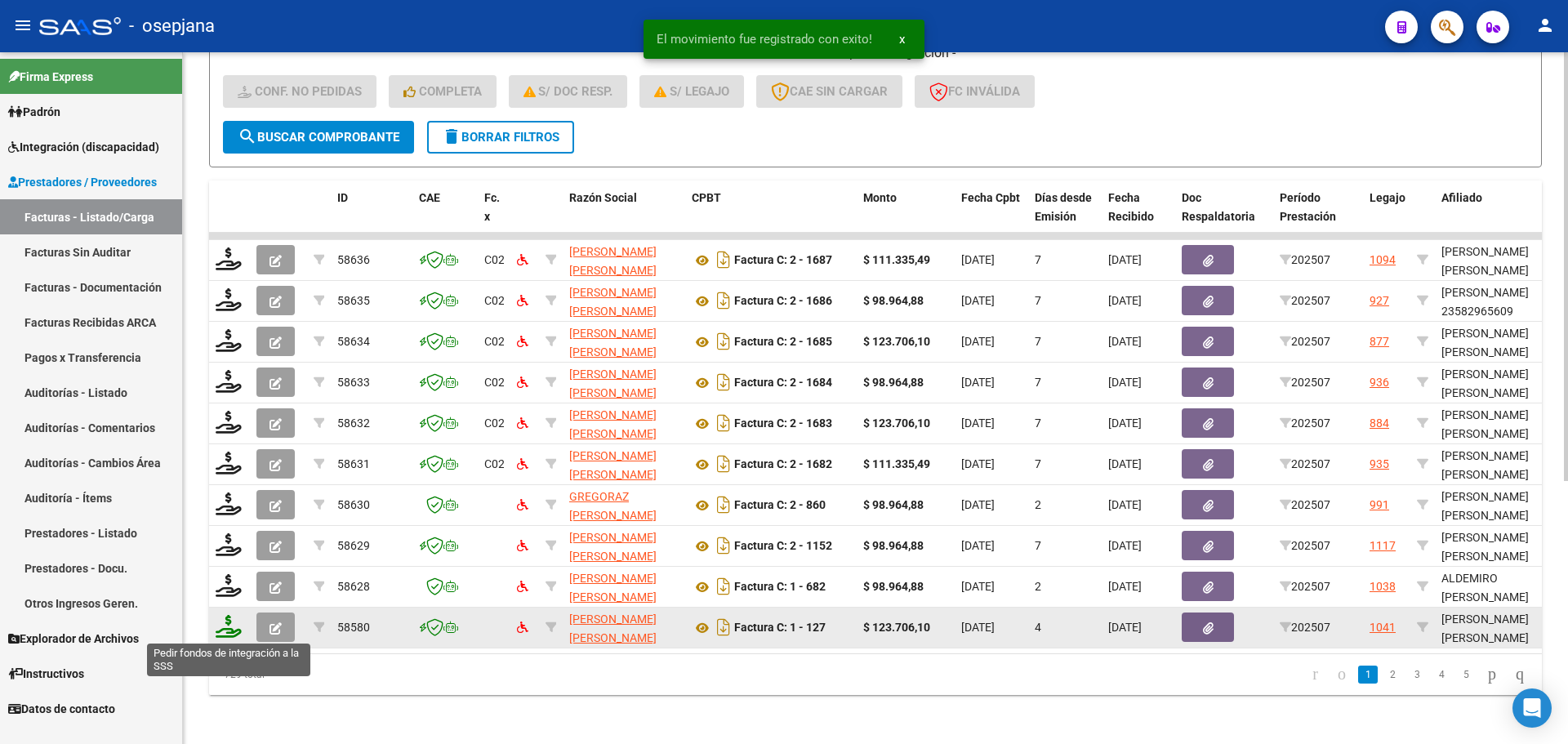
click at [227, 627] on icon at bounding box center [229, 627] width 26 height 23
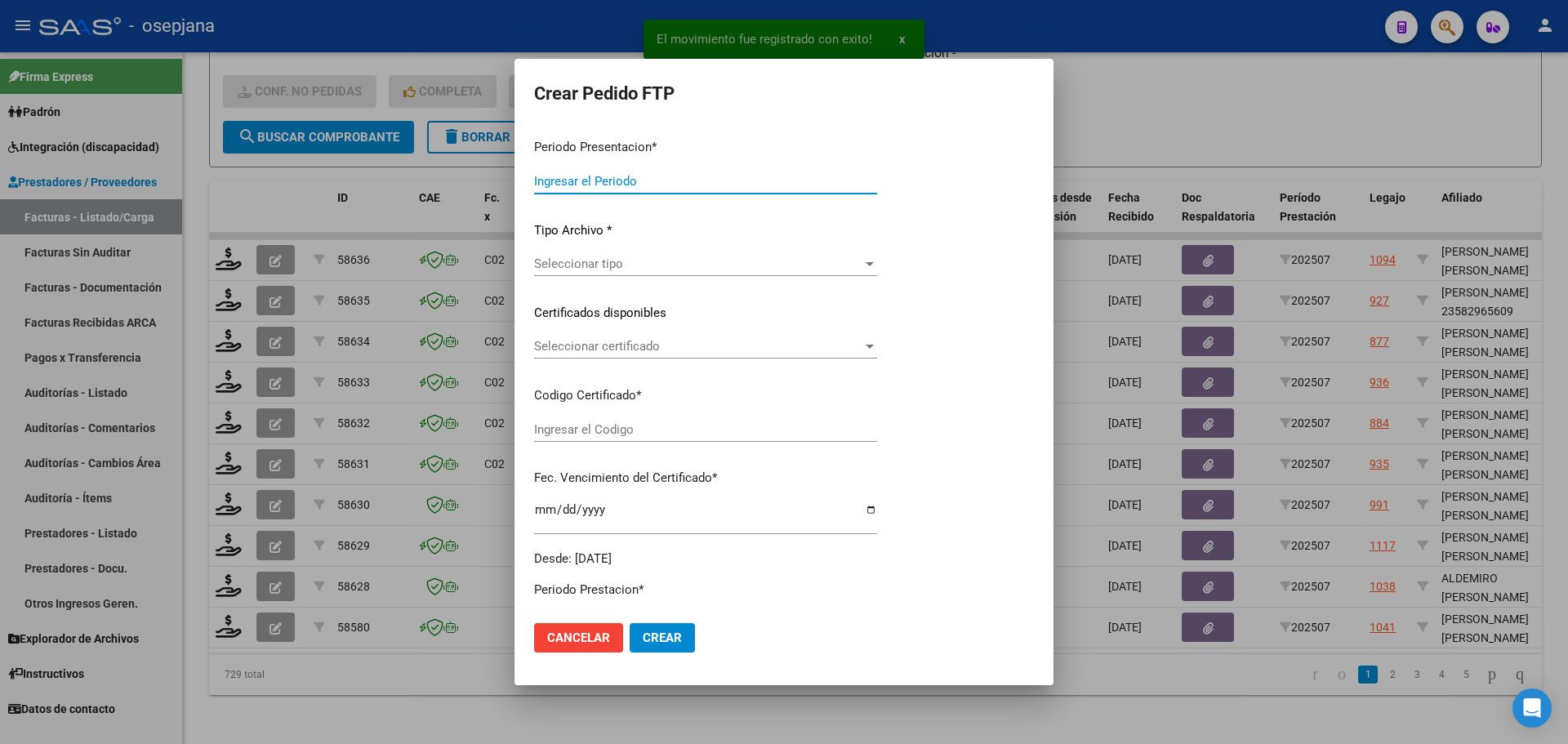
type input "202507"
type input "$ 123.706,10"
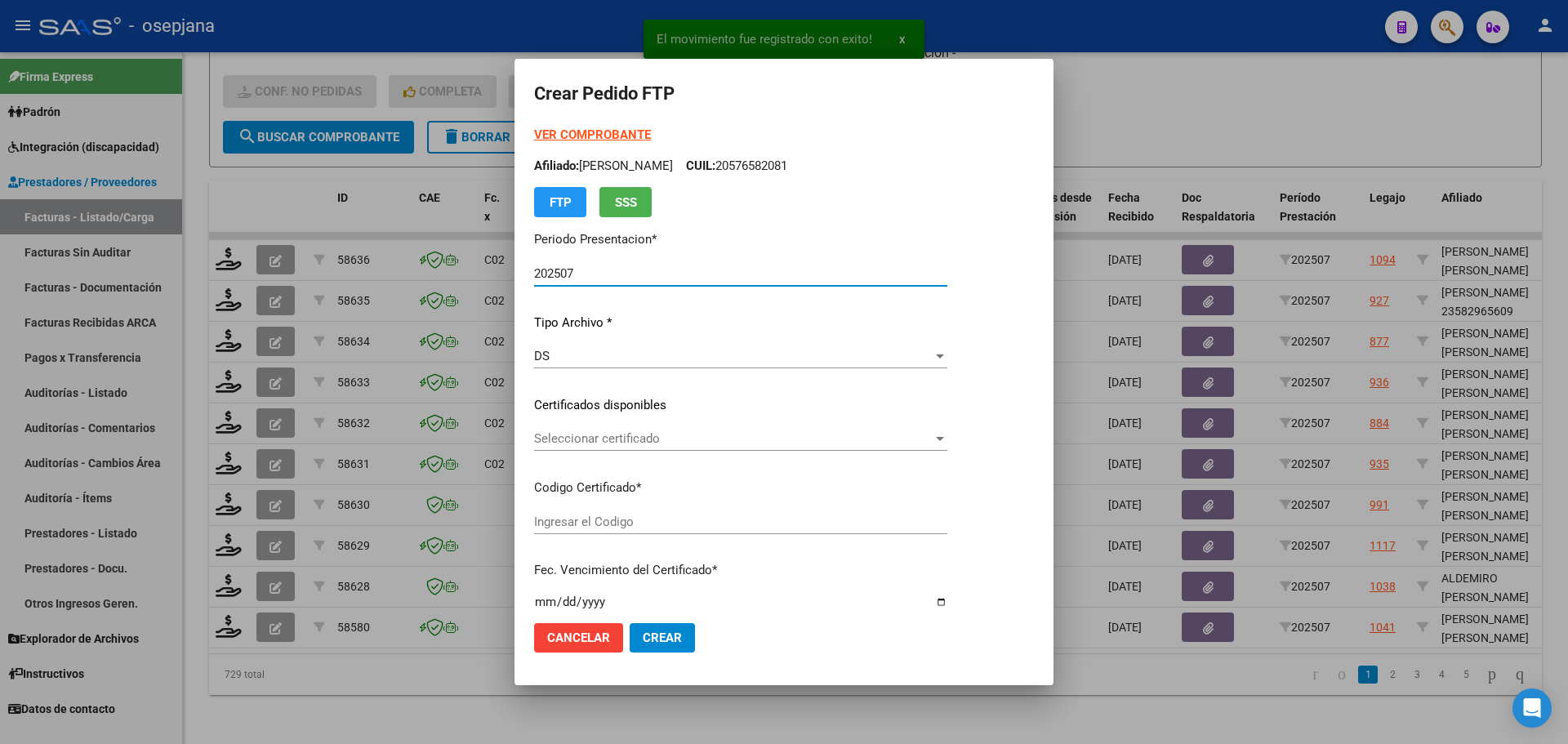
type input "ARG02000533015832025012720300127BSAS352"
type input "2030-01-27"
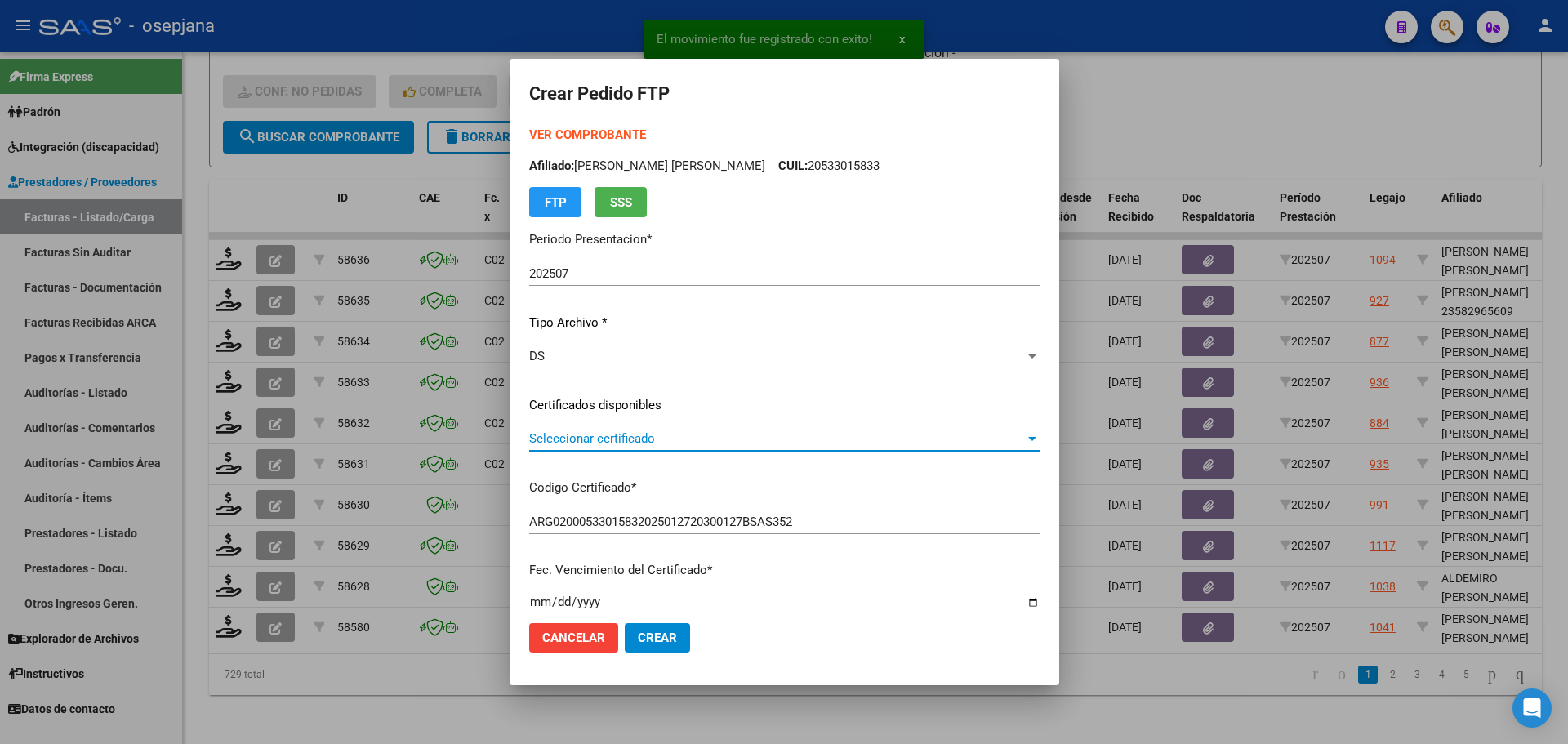
click at [656, 437] on span "Seleccionar certificado" at bounding box center [777, 439] width 496 height 15
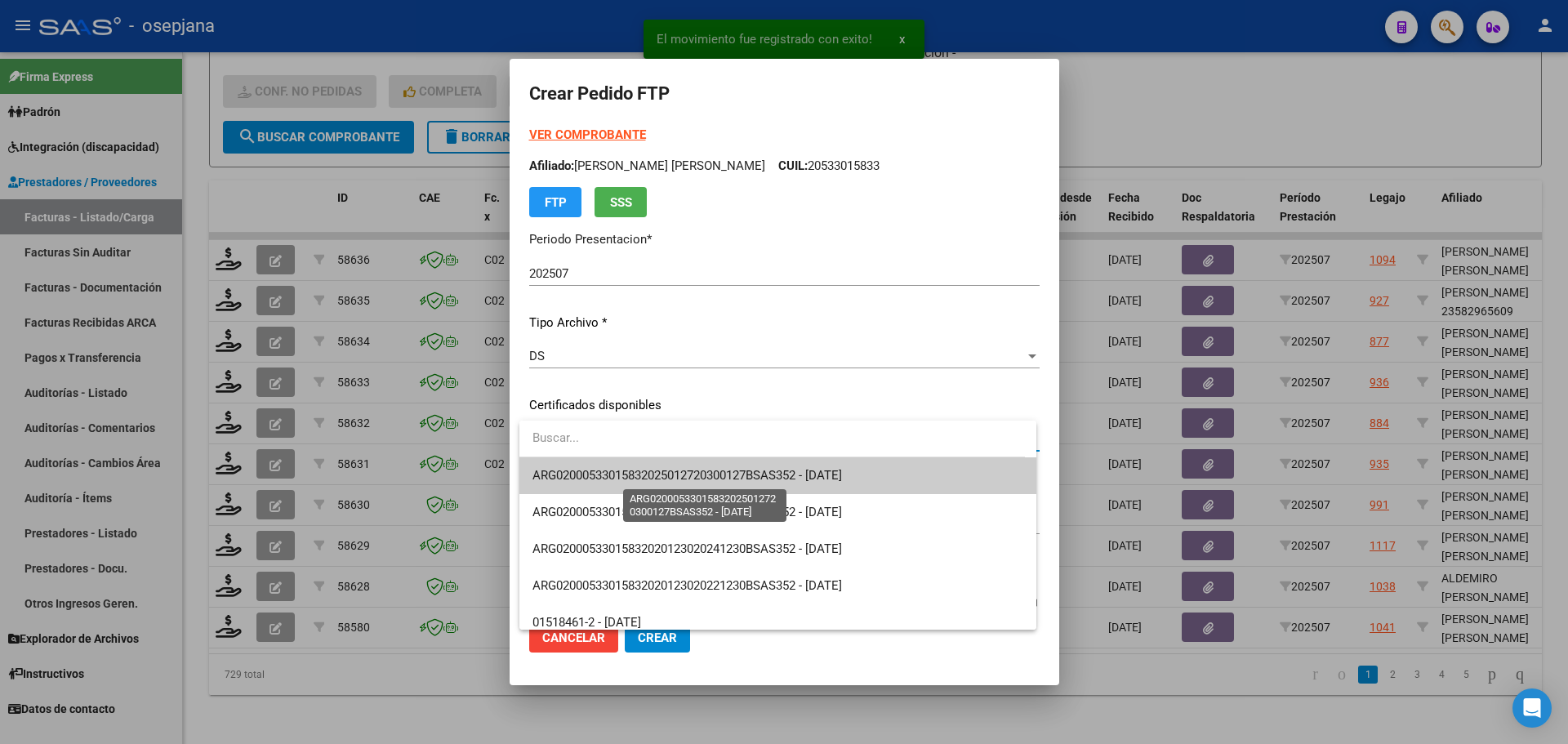
click at [663, 473] on span "ARG02000533015832025012720300127BSAS352 - 2030-01-27" at bounding box center [687, 476] width 309 height 15
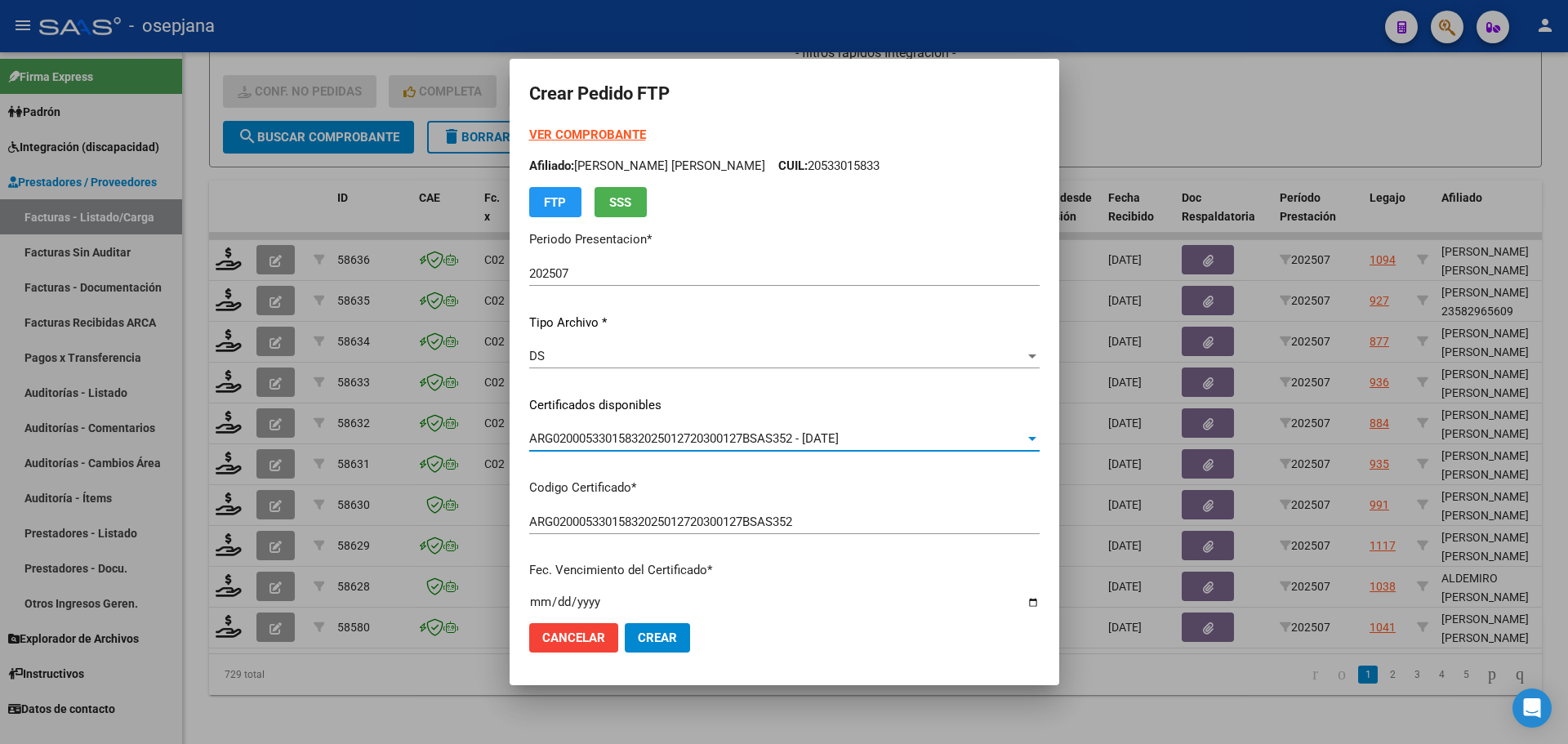
click at [619, 129] on strong "VER COMPROBANTE" at bounding box center [587, 135] width 117 height 15
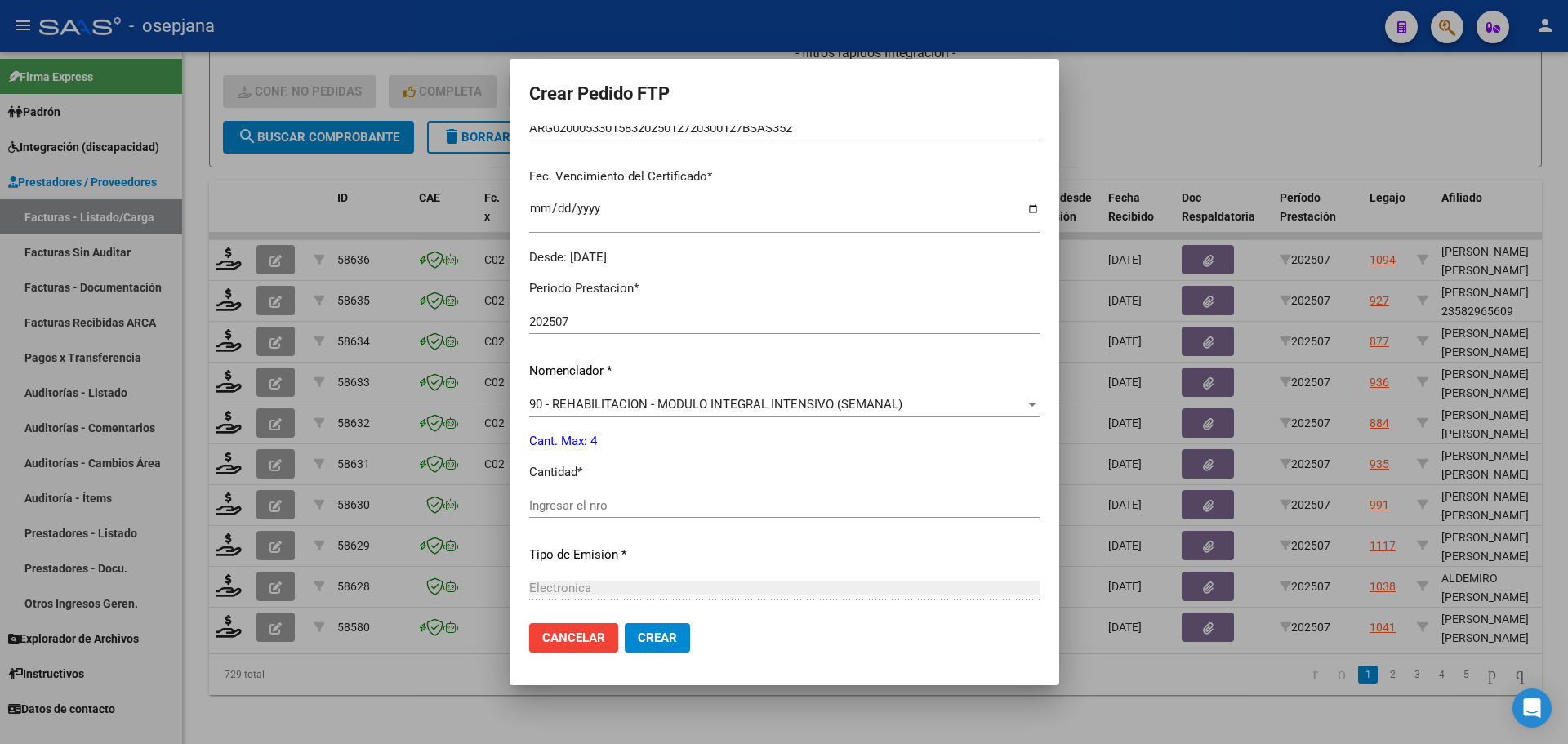
scroll to position [408, 0]
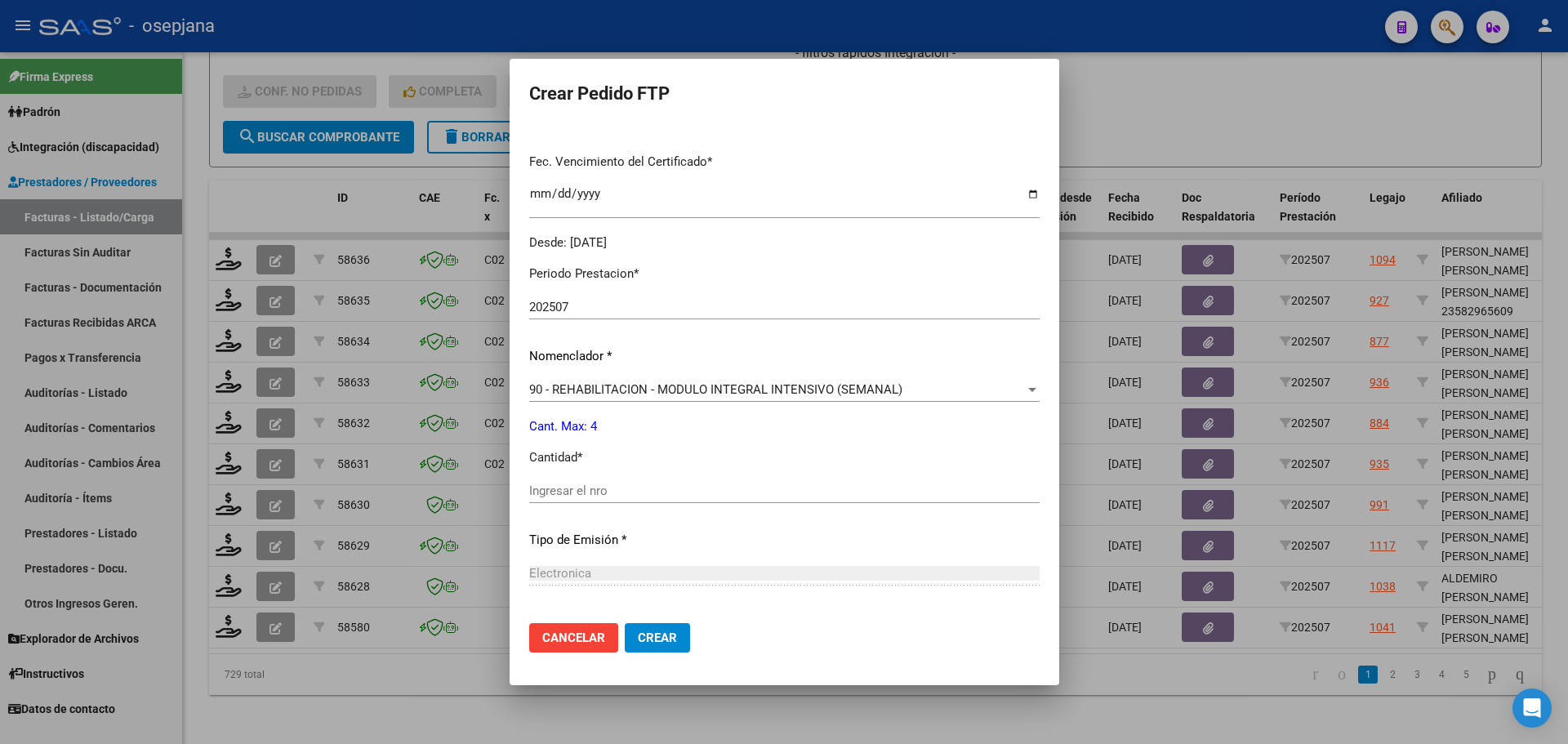
click at [580, 500] on div "Ingresar el nro" at bounding box center [784, 491] width 510 height 25
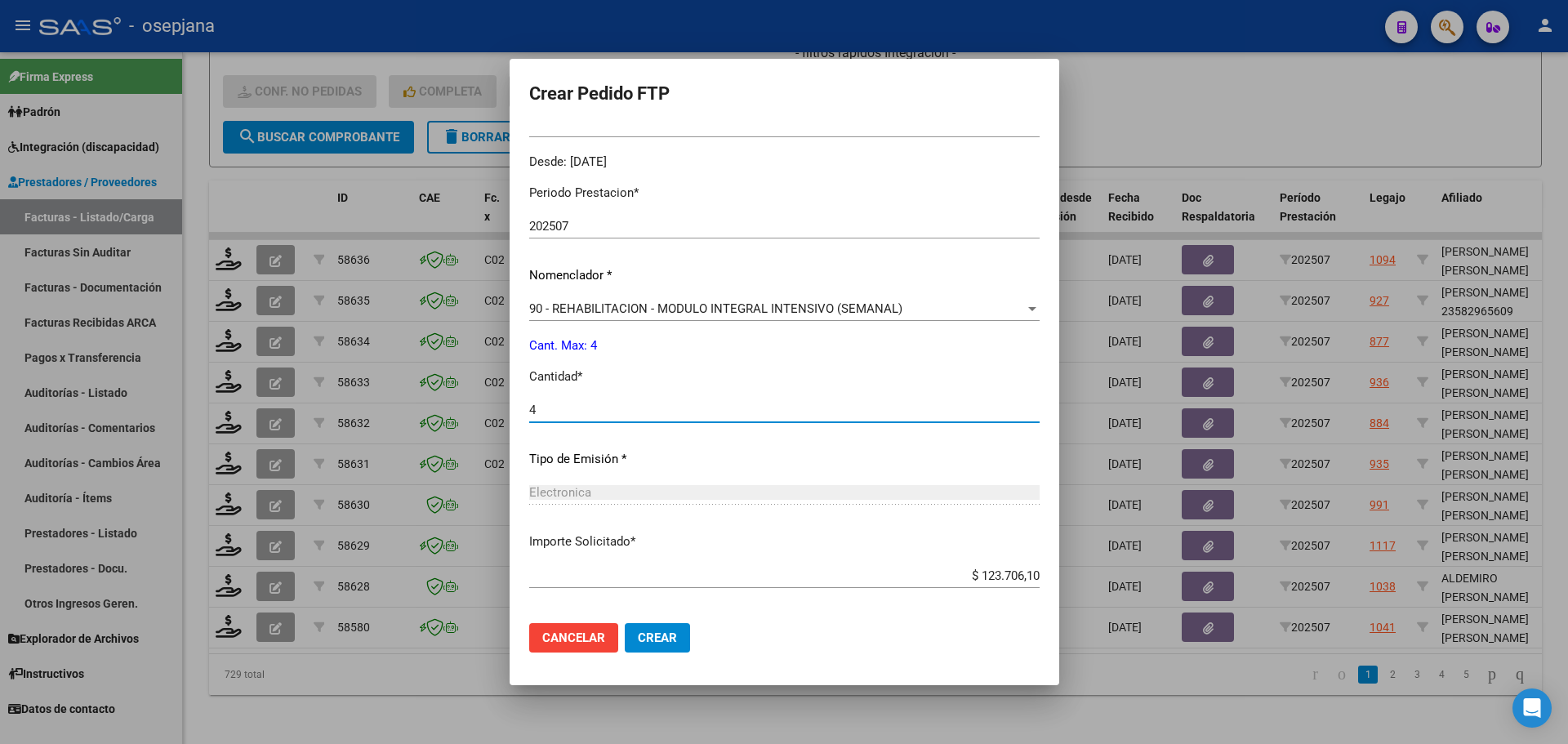
scroll to position [566, 0]
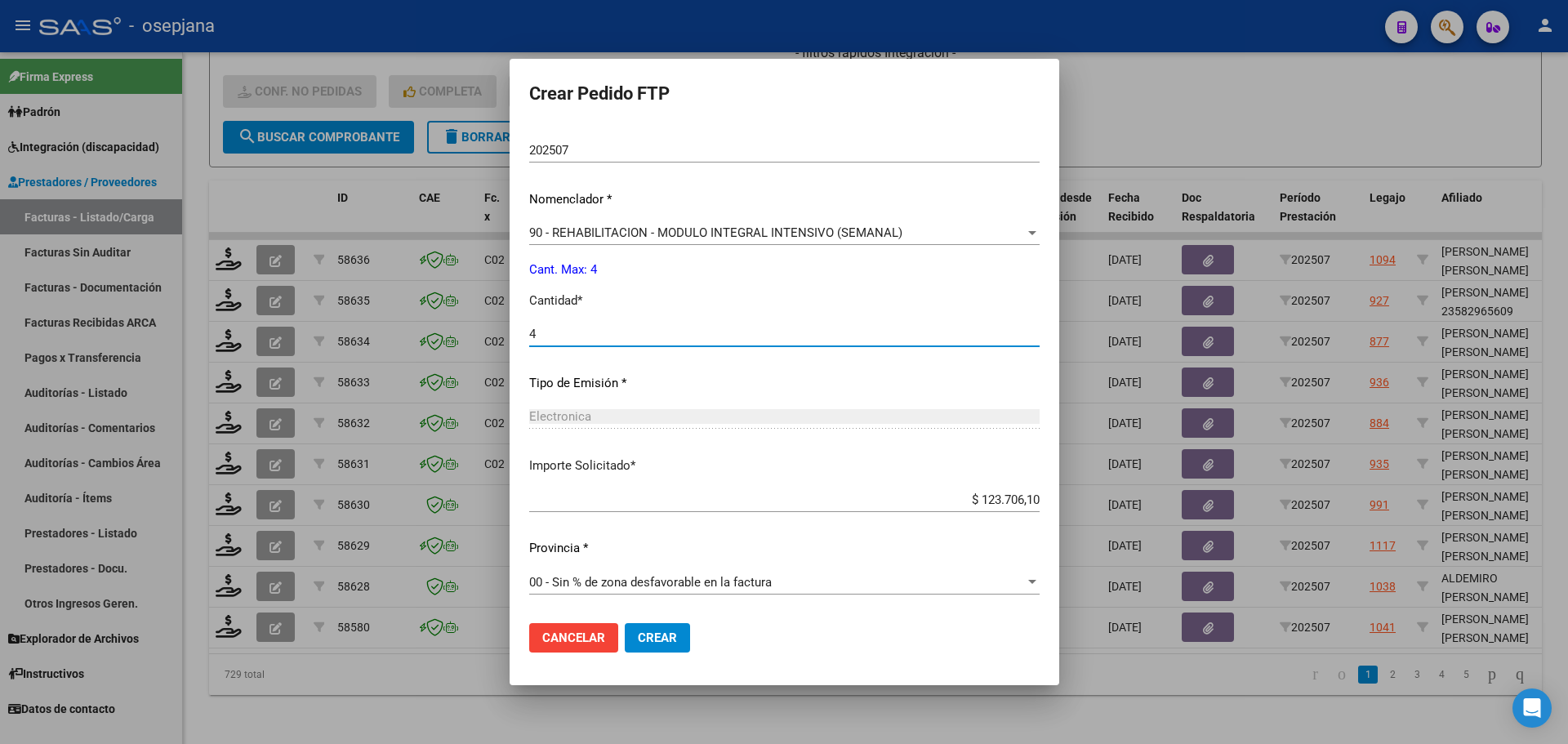
type input "4"
click at [677, 632] on span "Crear" at bounding box center [658, 638] width 39 height 15
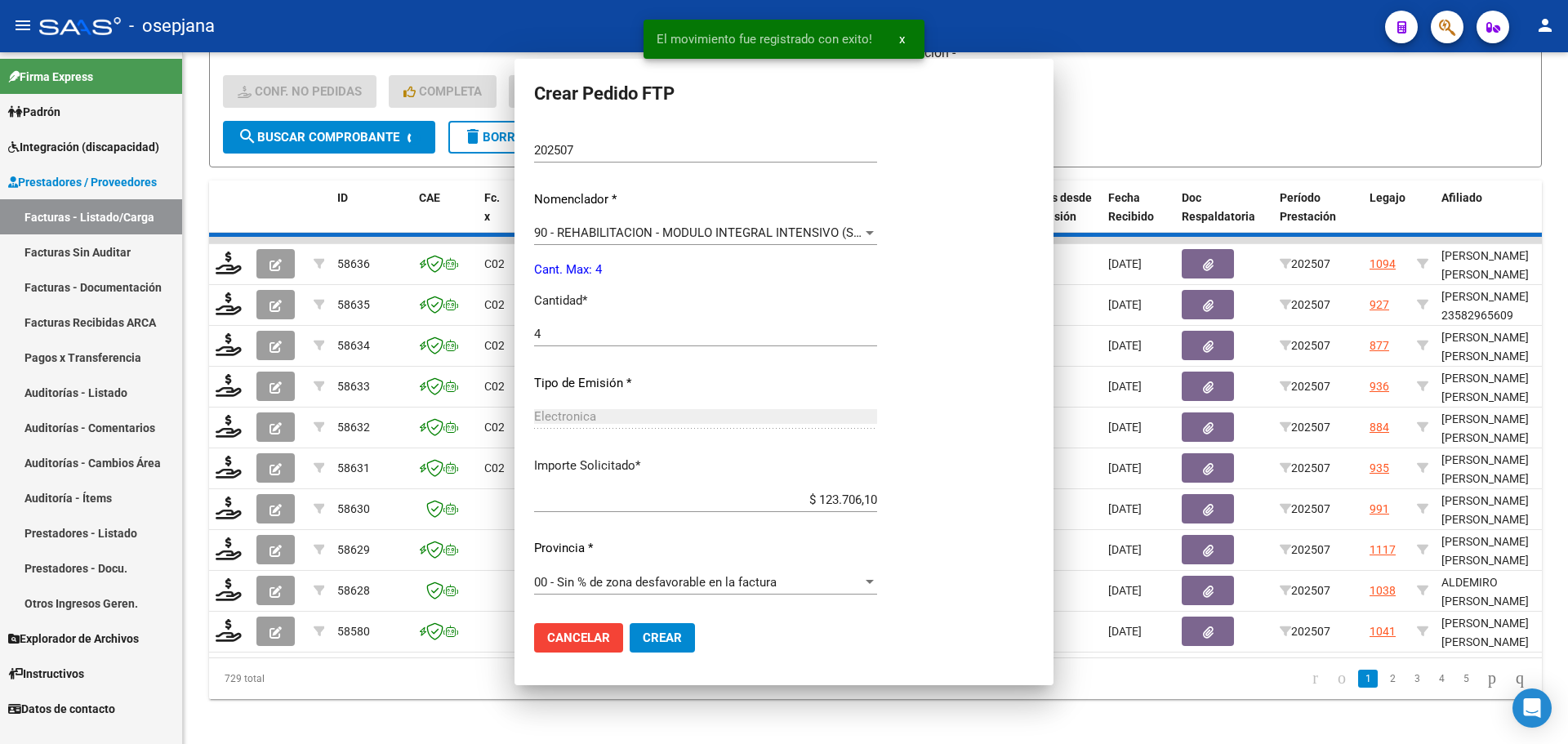
scroll to position [0, 0]
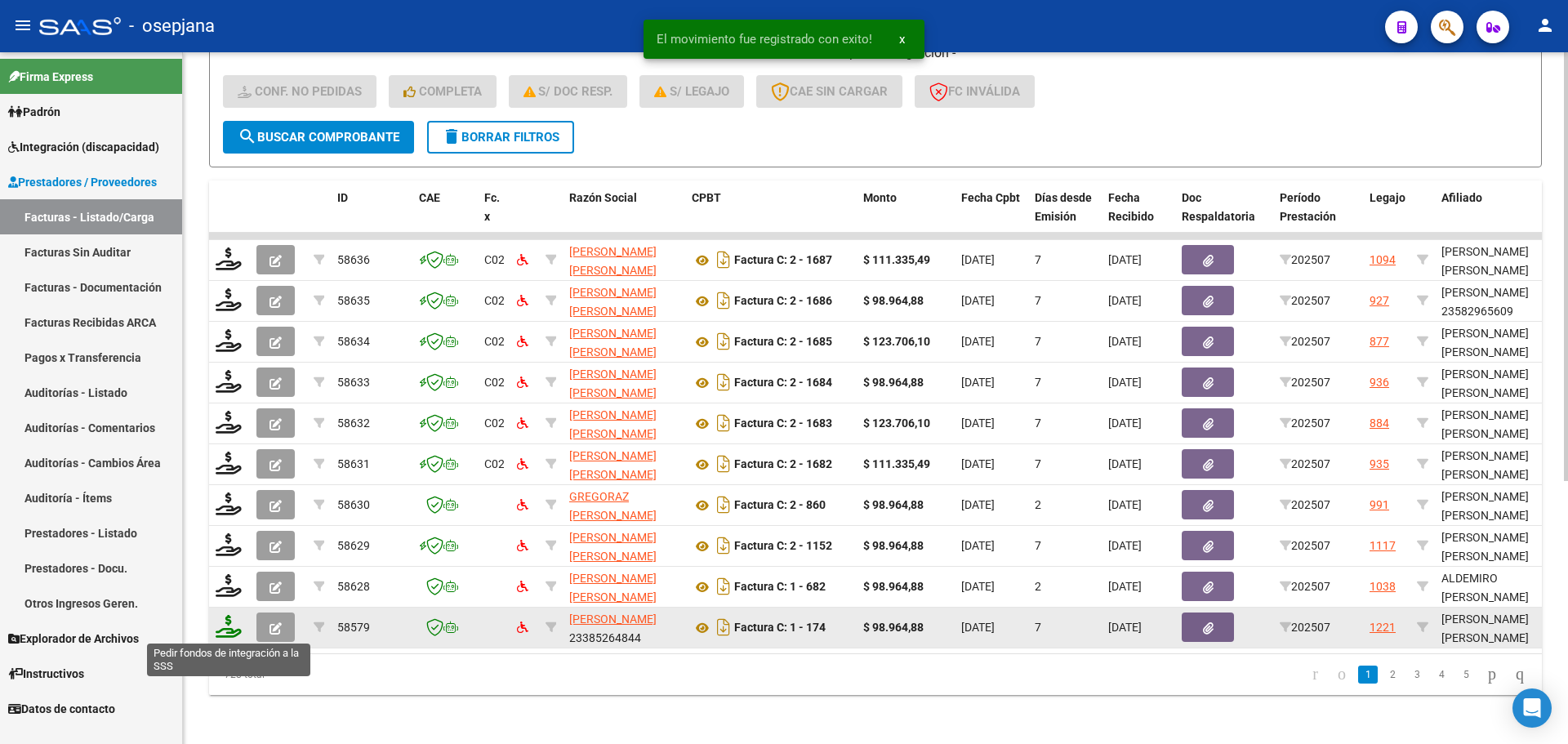
click at [228, 628] on icon at bounding box center [229, 627] width 26 height 23
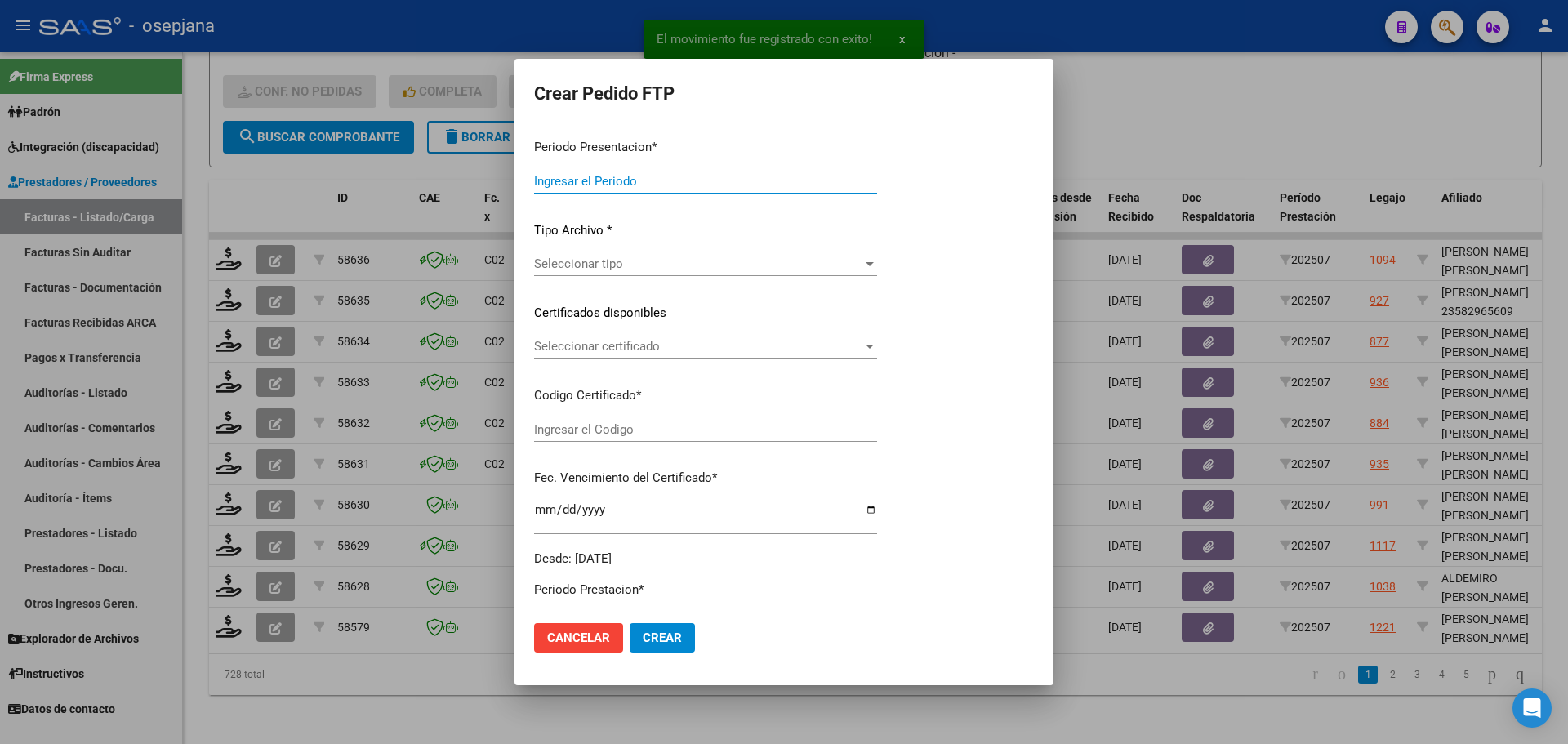
type input "202507"
type input "$ 98.964,88"
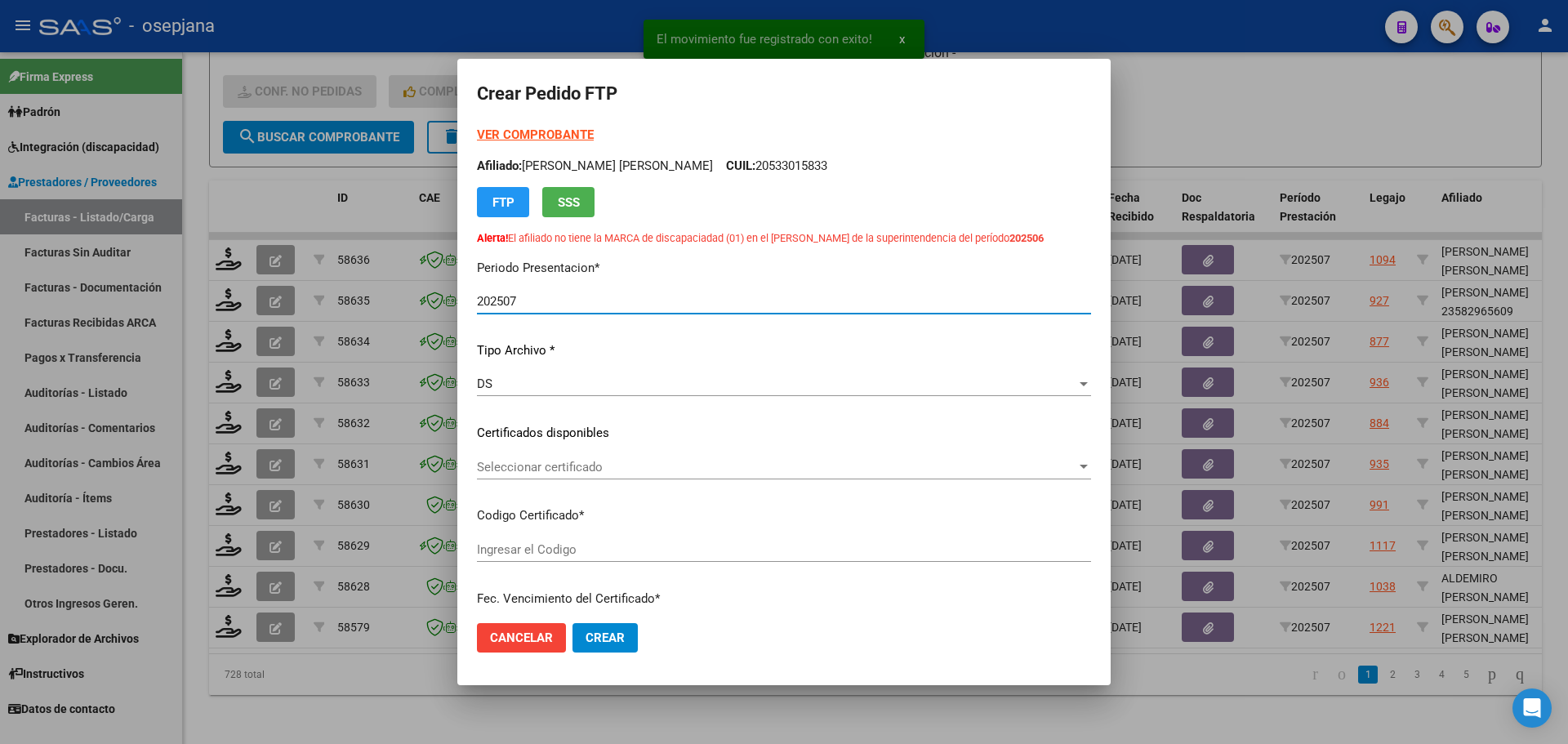
type input "ARG02000583497552025022420280224BSAS376"
type input "2028-02-24"
click at [620, 463] on span "Seleccionar certificado" at bounding box center [776, 467] width 600 height 15
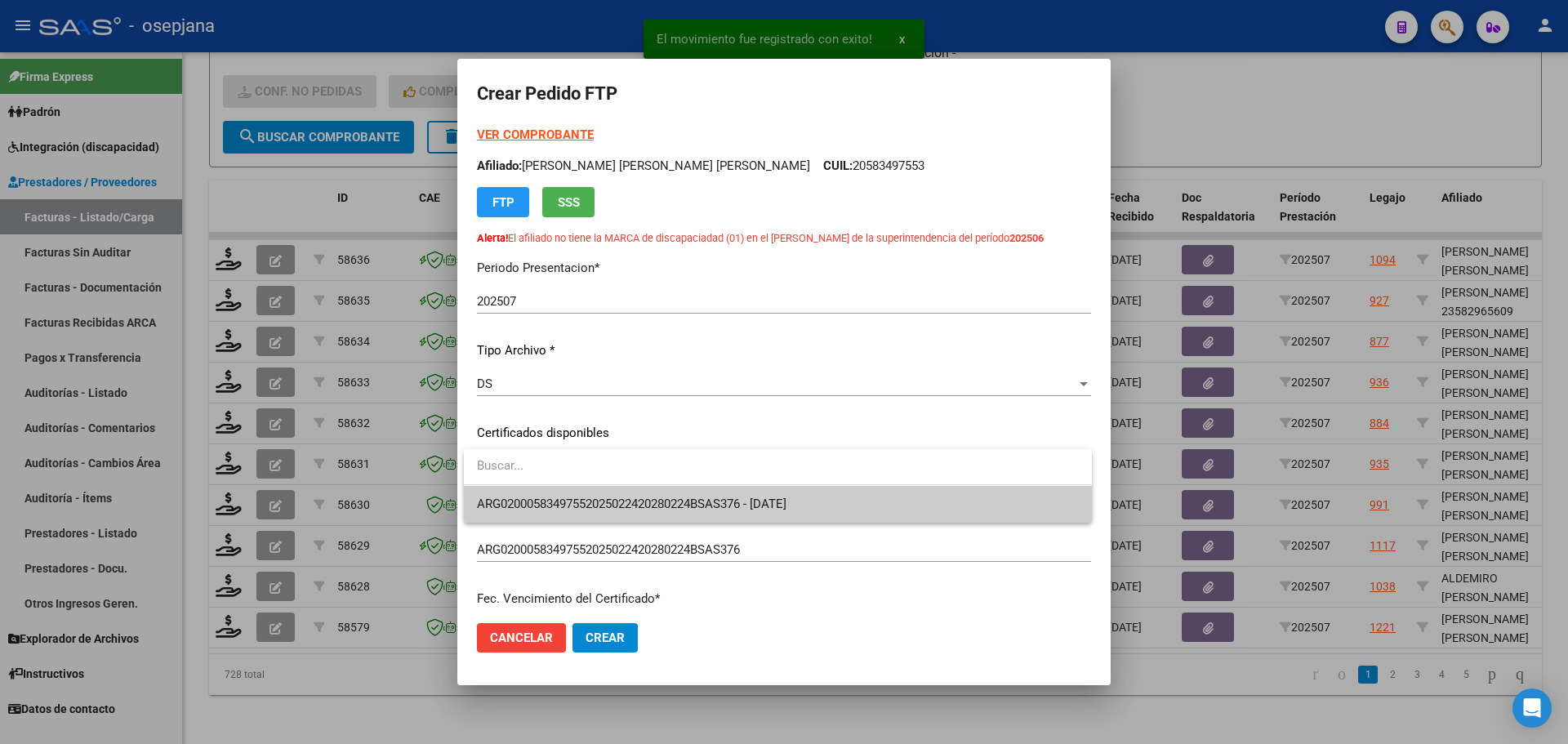
click at [628, 495] on span "ARG02000583497552025022420280224BSAS376 - 2028-02-24" at bounding box center [778, 504] width 602 height 37
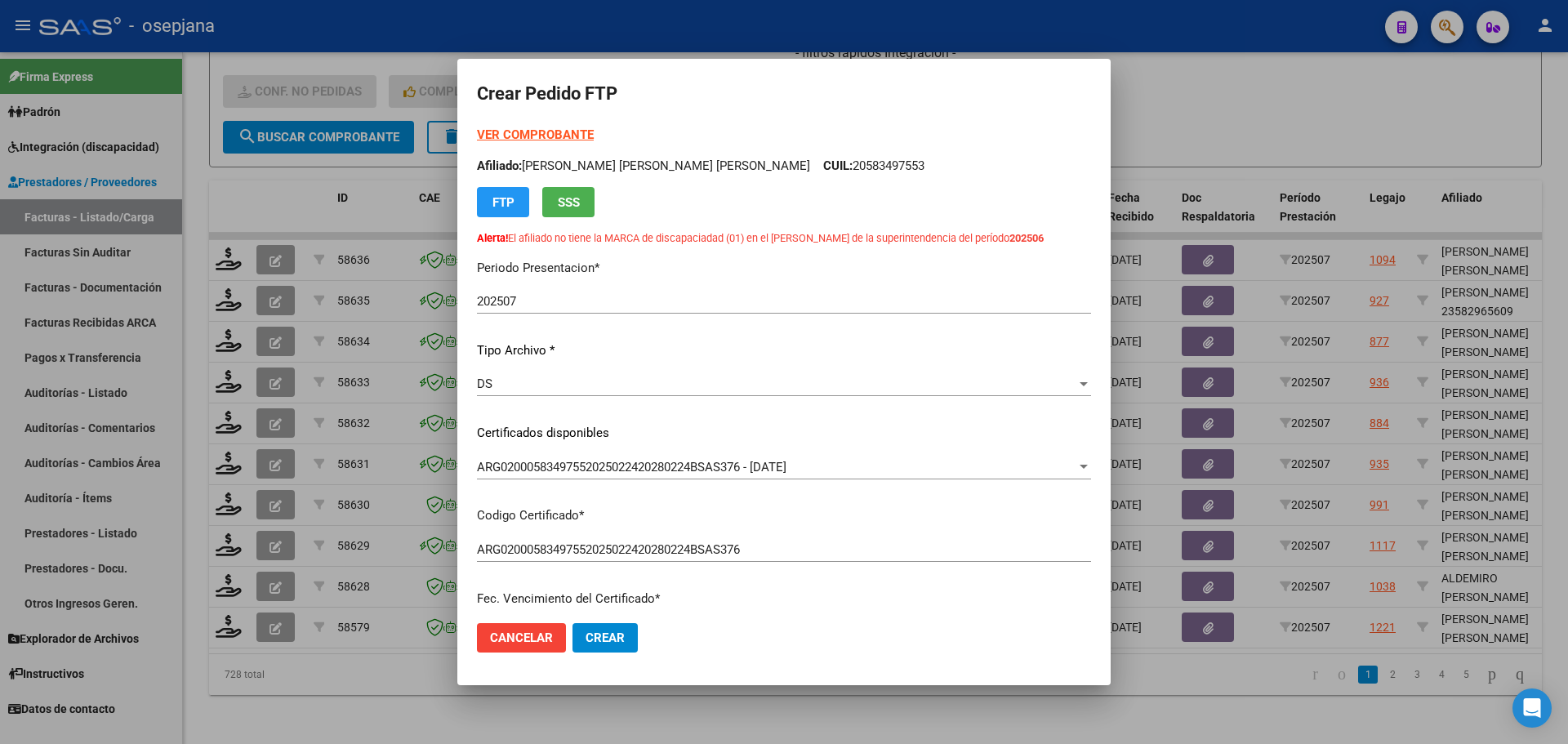
click at [549, 133] on strong "VER COMPROBANTE" at bounding box center [535, 135] width 117 height 15
click at [1139, 106] on div at bounding box center [784, 372] width 1568 height 744
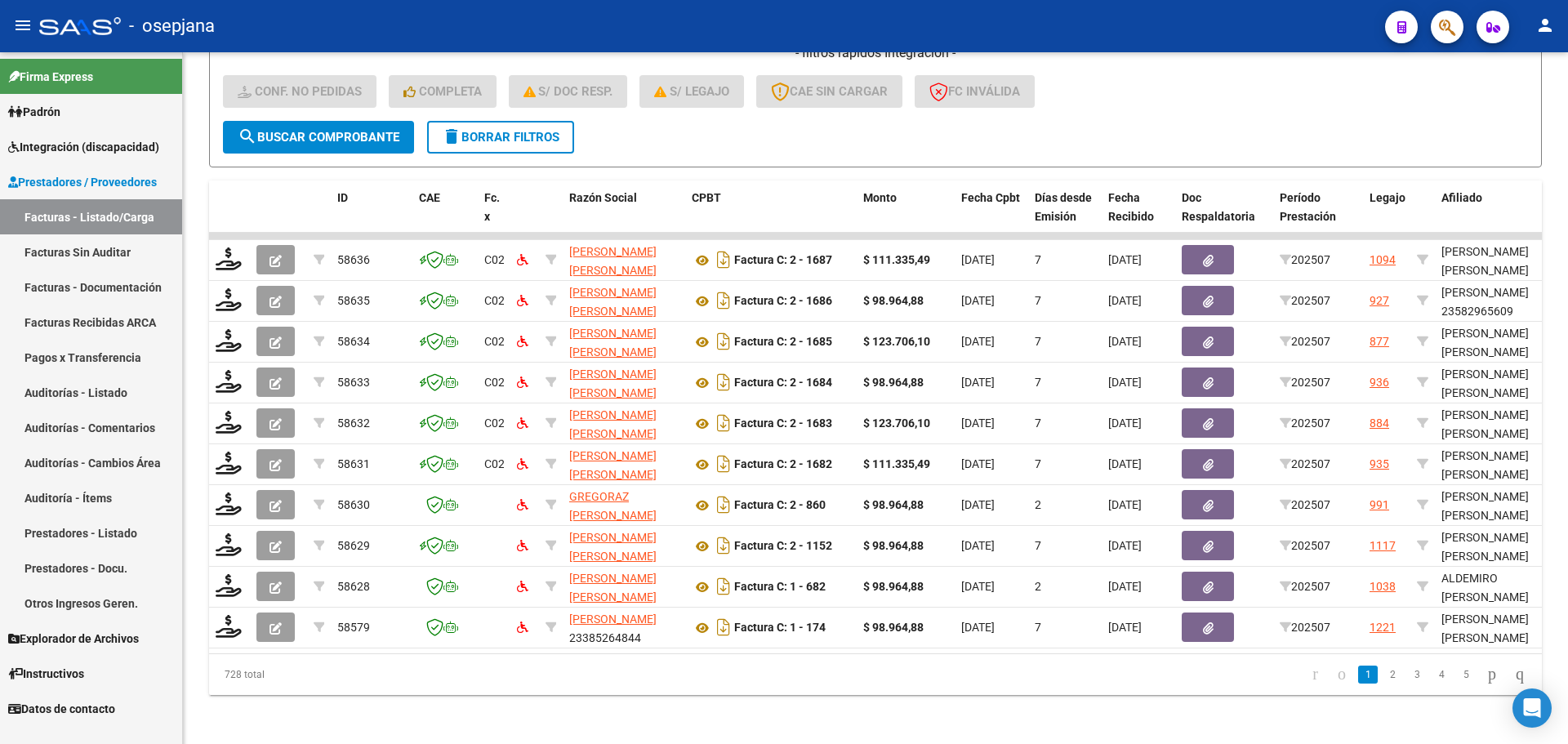
click at [45, 146] on span "Integración (discapacidad)" at bounding box center [83, 147] width 151 height 18
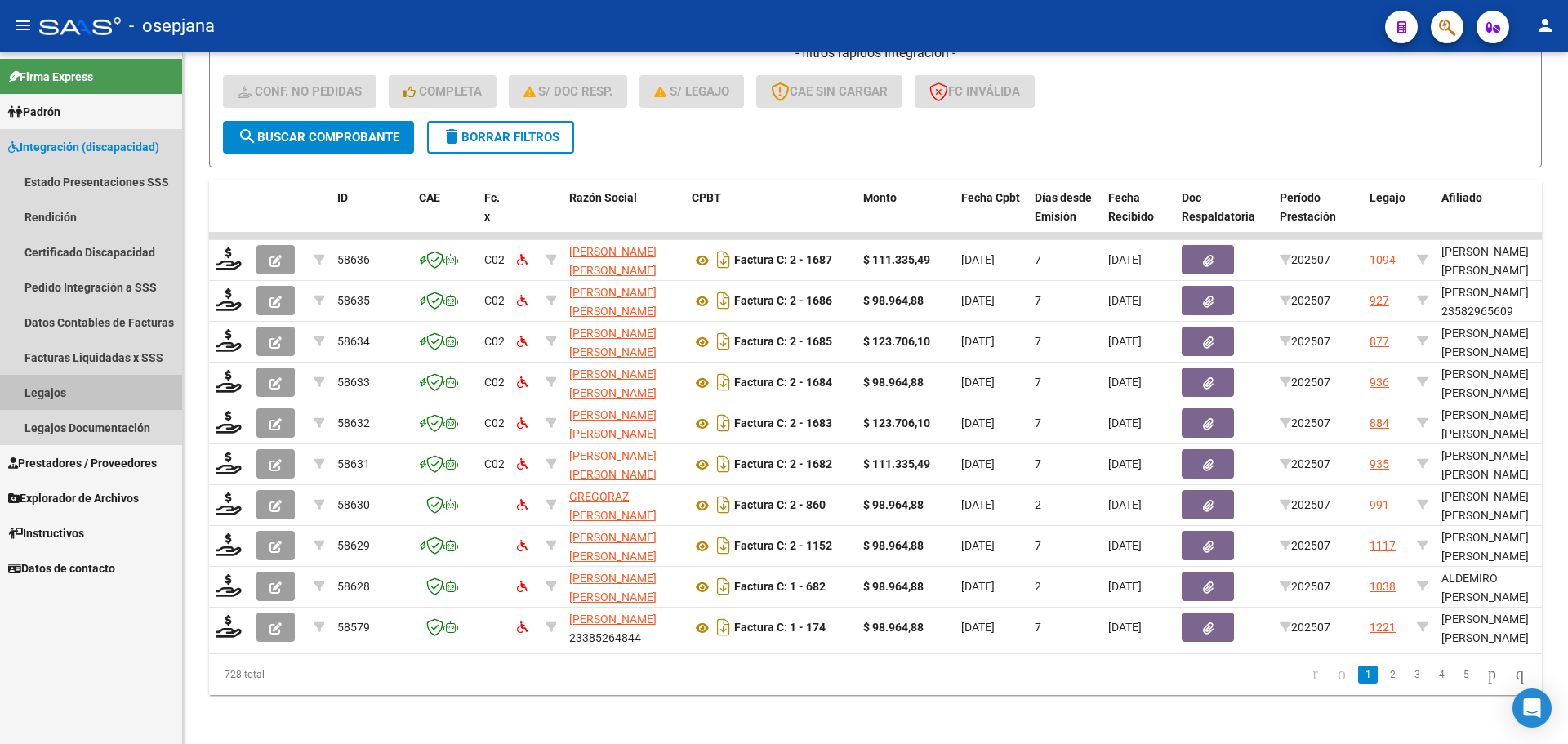
click at [65, 398] on link "Legajos" at bounding box center [91, 392] width 182 height 35
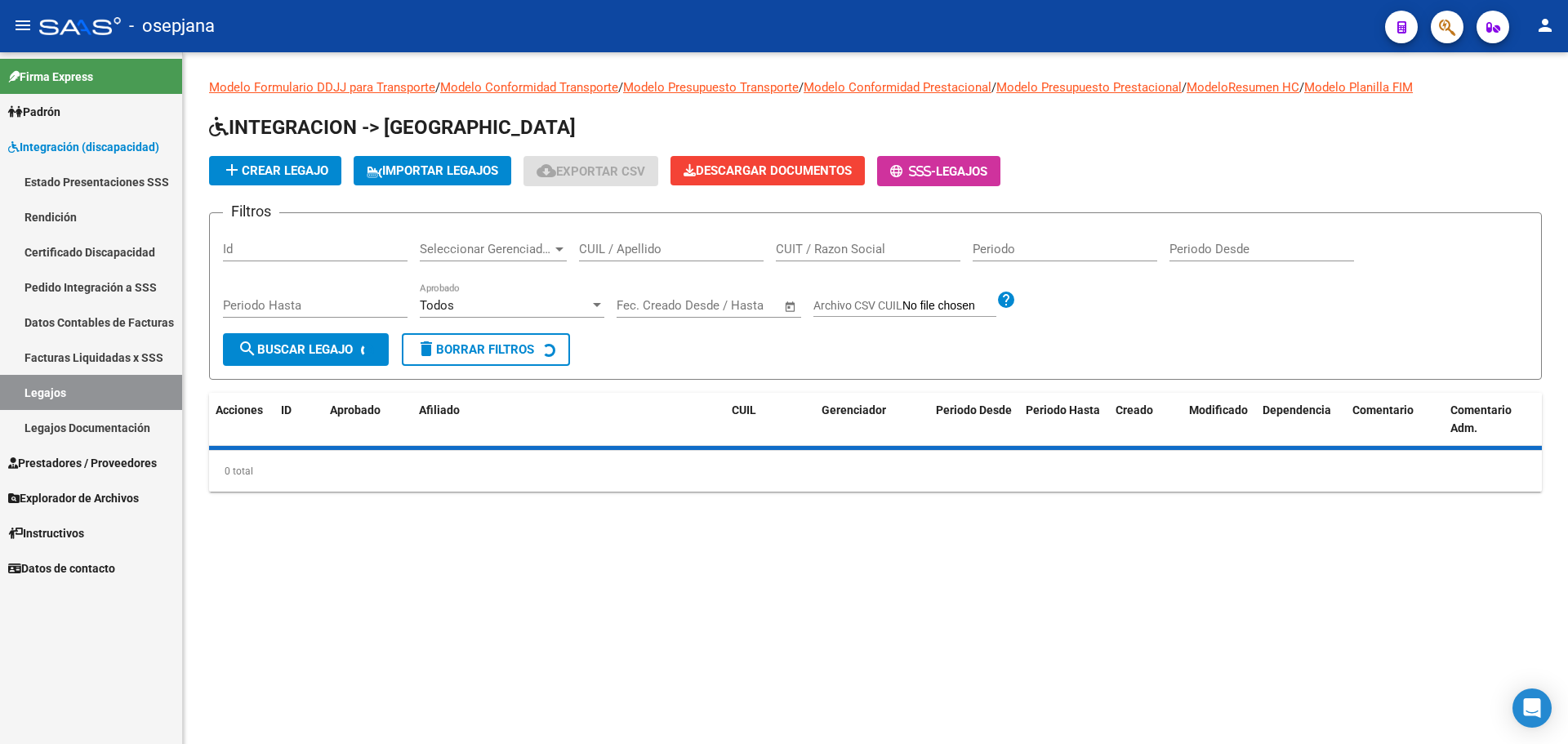
click at [712, 250] on input "CUIL / Apellido" at bounding box center [672, 250] width 185 height 15
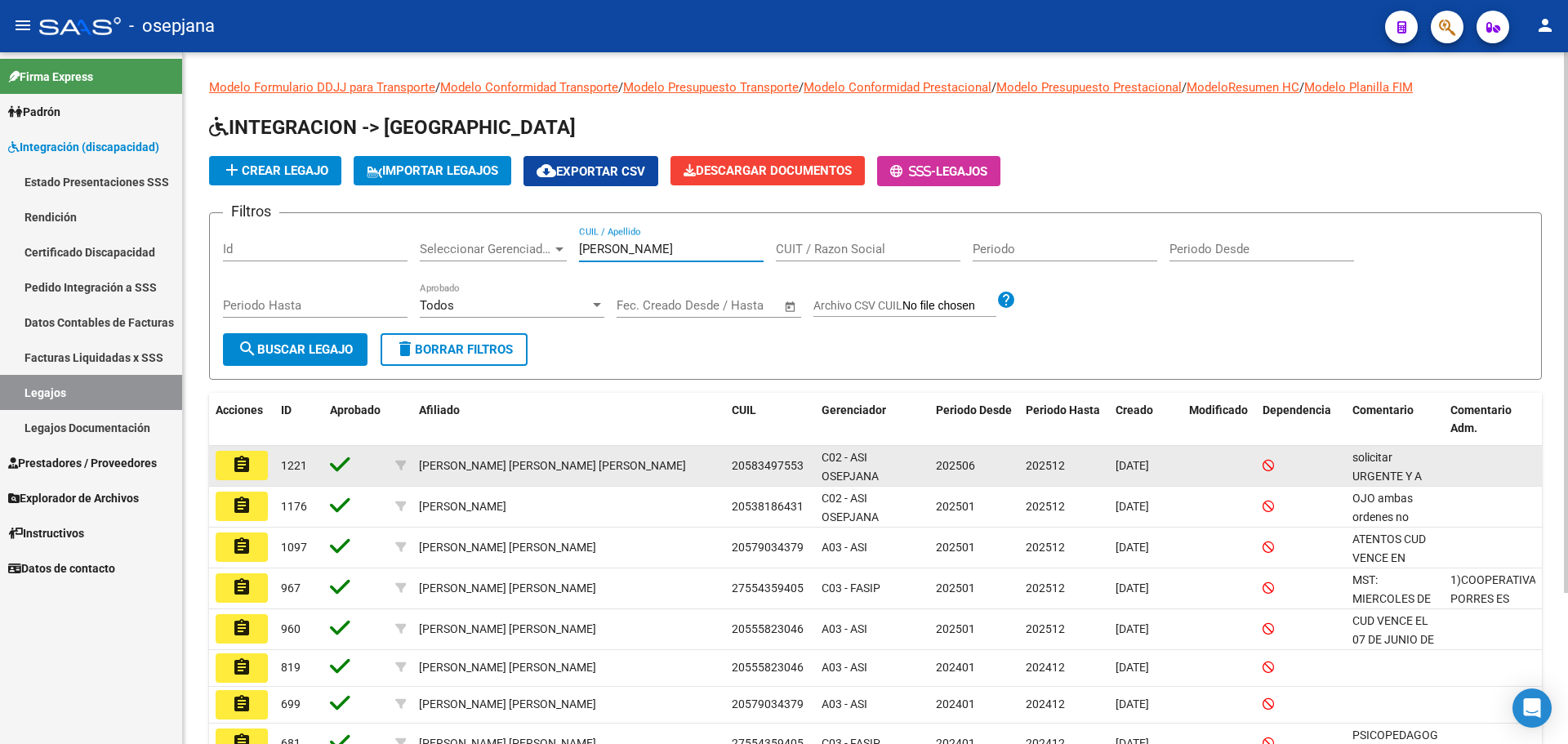
type input "MOLINA"
click at [258, 468] on button "assignment" at bounding box center [242, 466] width 52 height 29
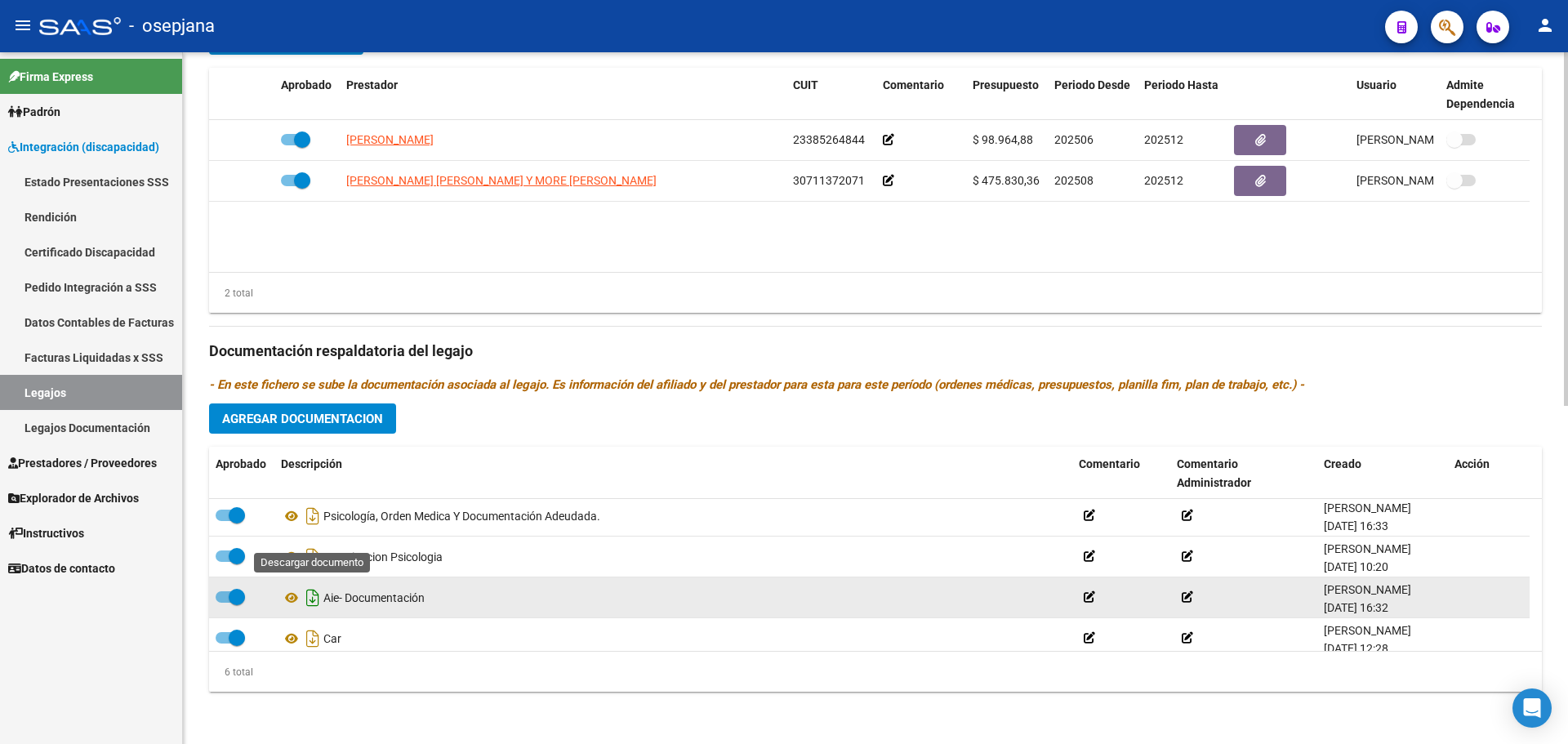
scroll to position [16, 0]
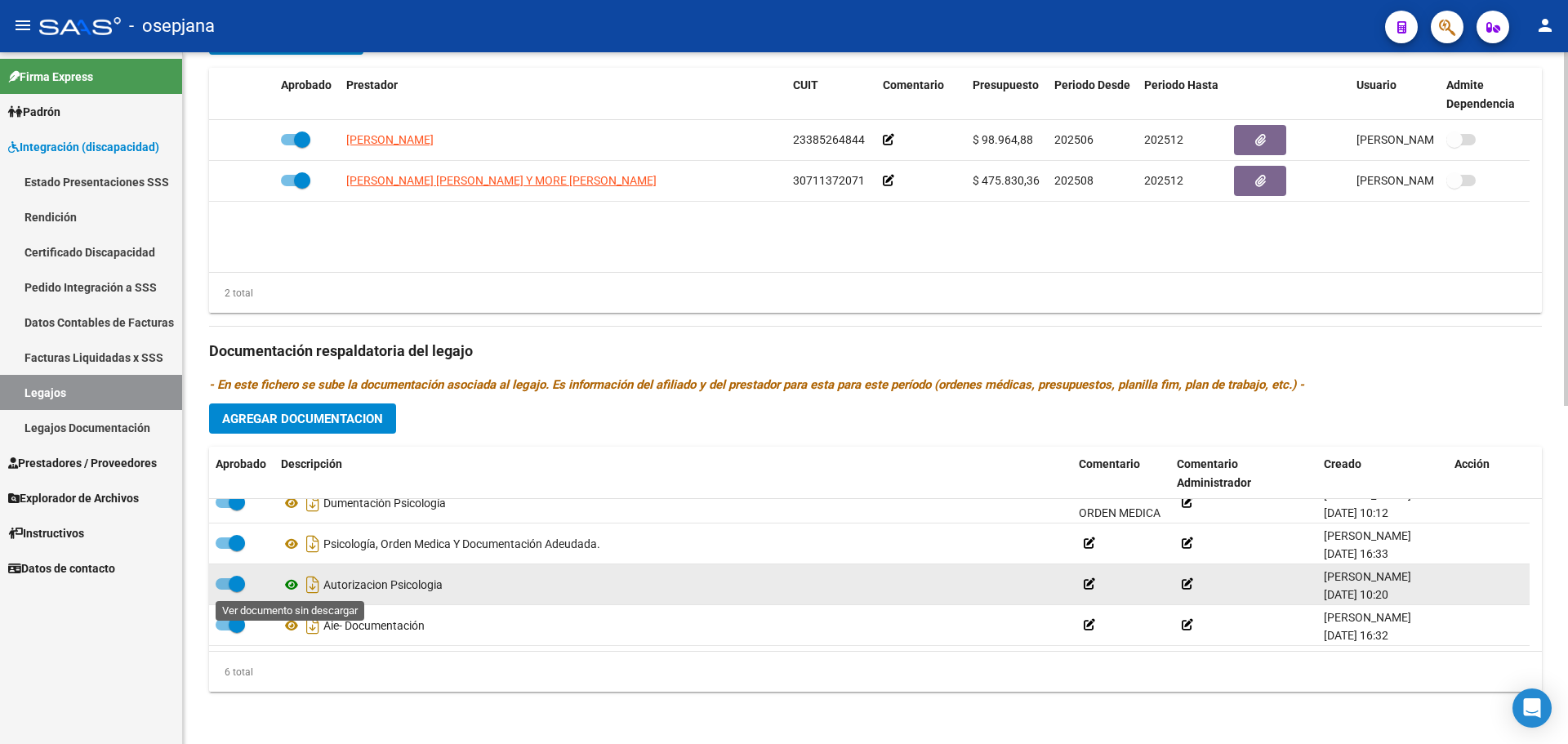
click at [288, 586] on icon at bounding box center [291, 585] width 21 height 20
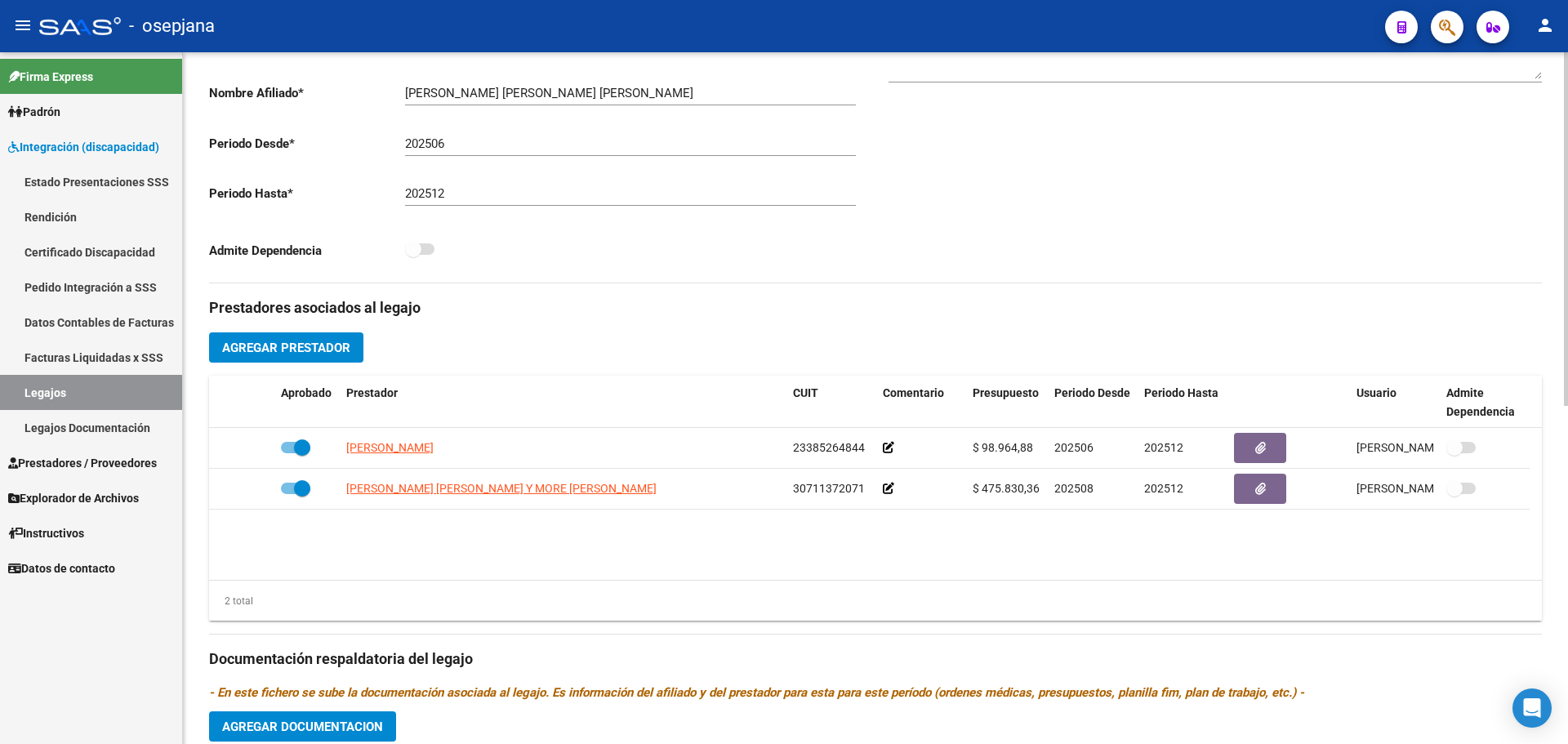
scroll to position [333, 0]
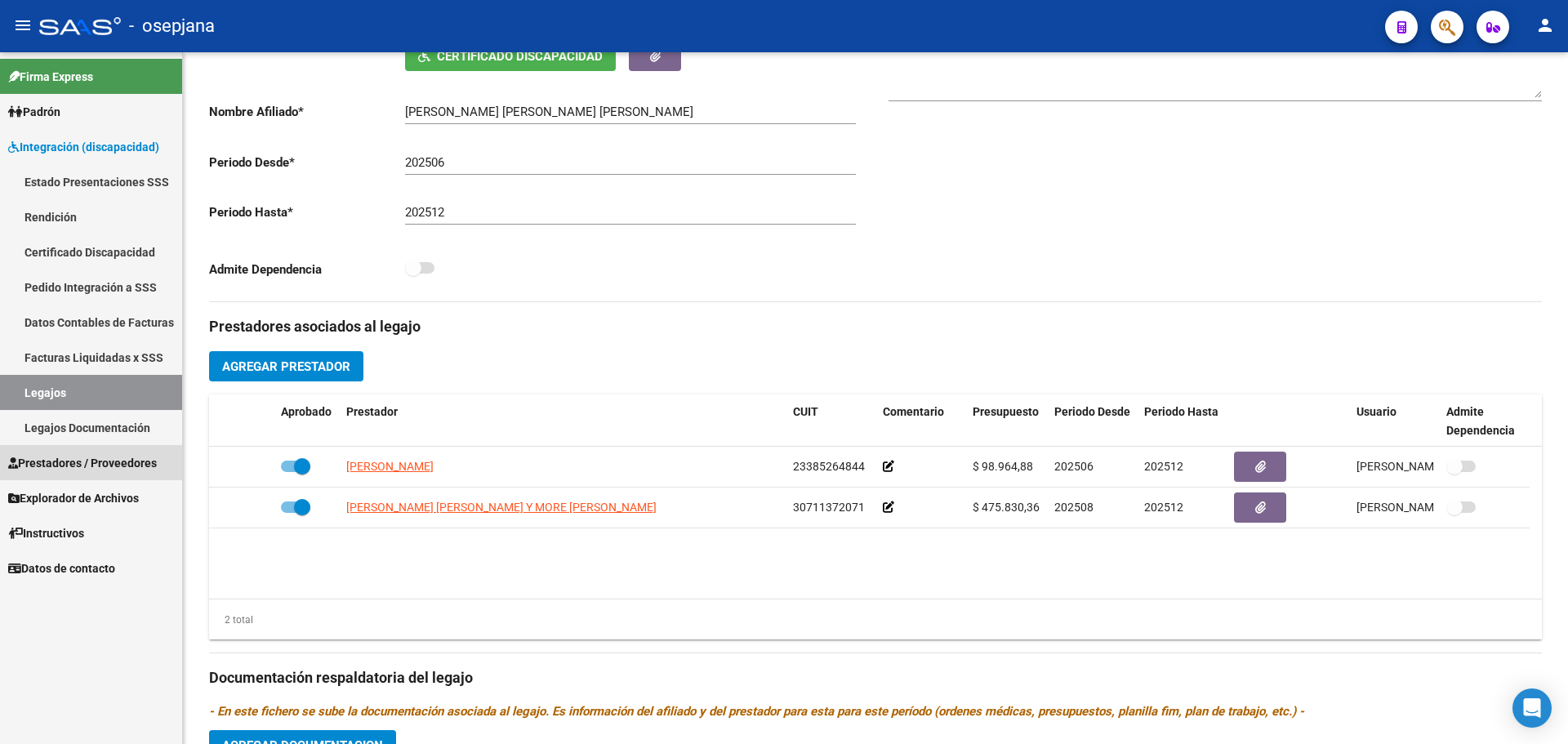
click at [70, 458] on span "Prestadores / Proveedores" at bounding box center [83, 463] width 149 height 18
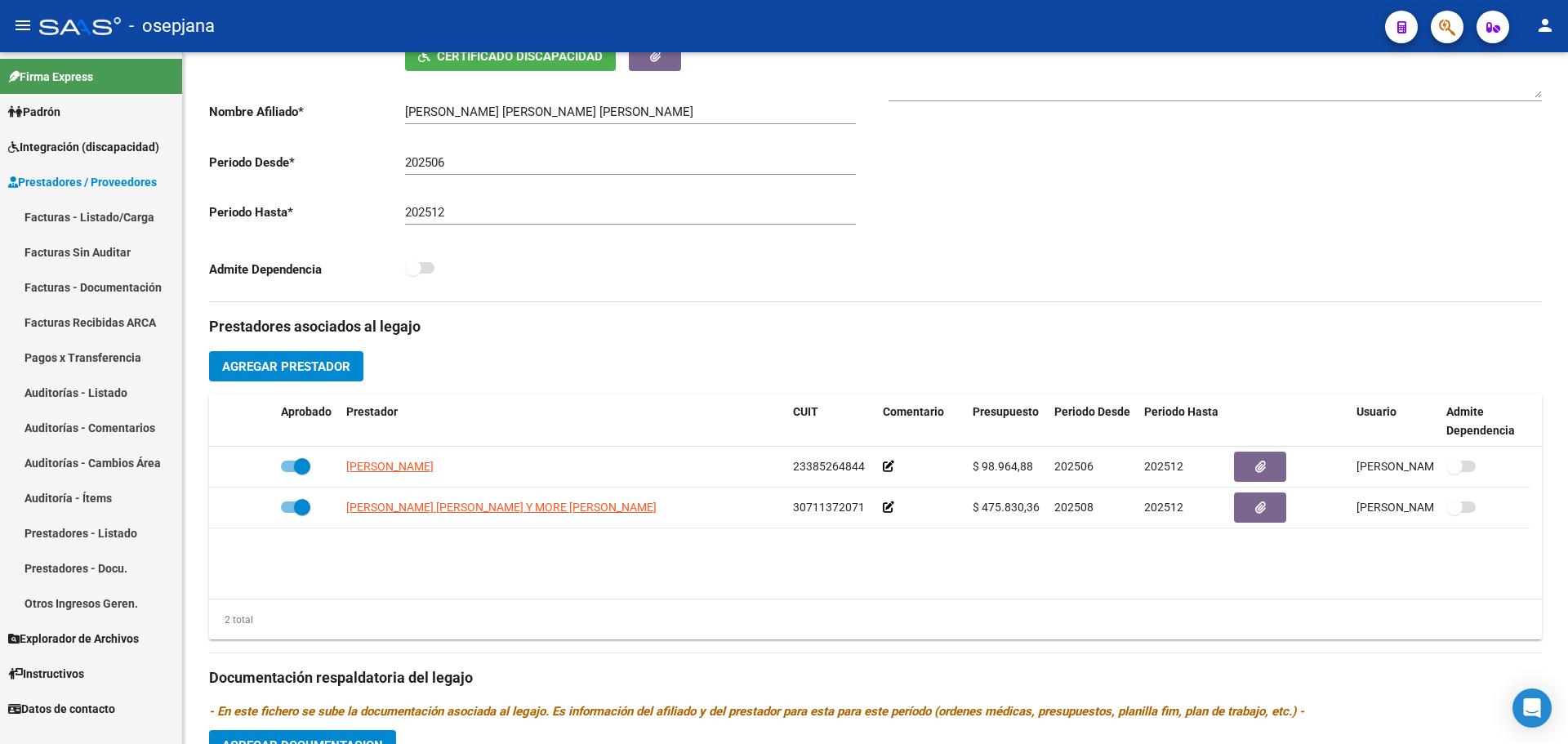
click at [77, 219] on link "Facturas - Listado/Carga" at bounding box center [91, 217] width 182 height 35
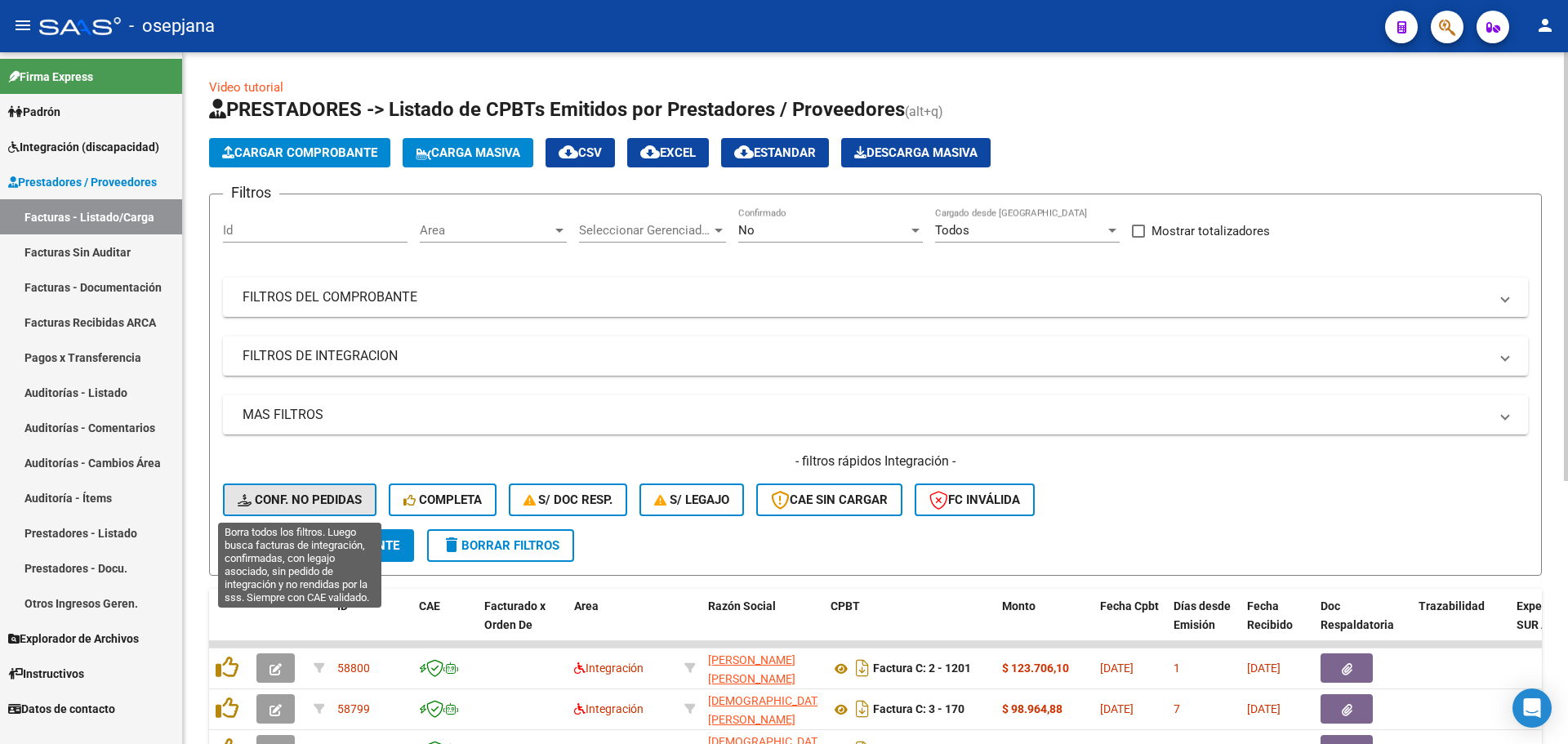
click at [329, 491] on button "Conf. no pedidas" at bounding box center [300, 500] width 154 height 33
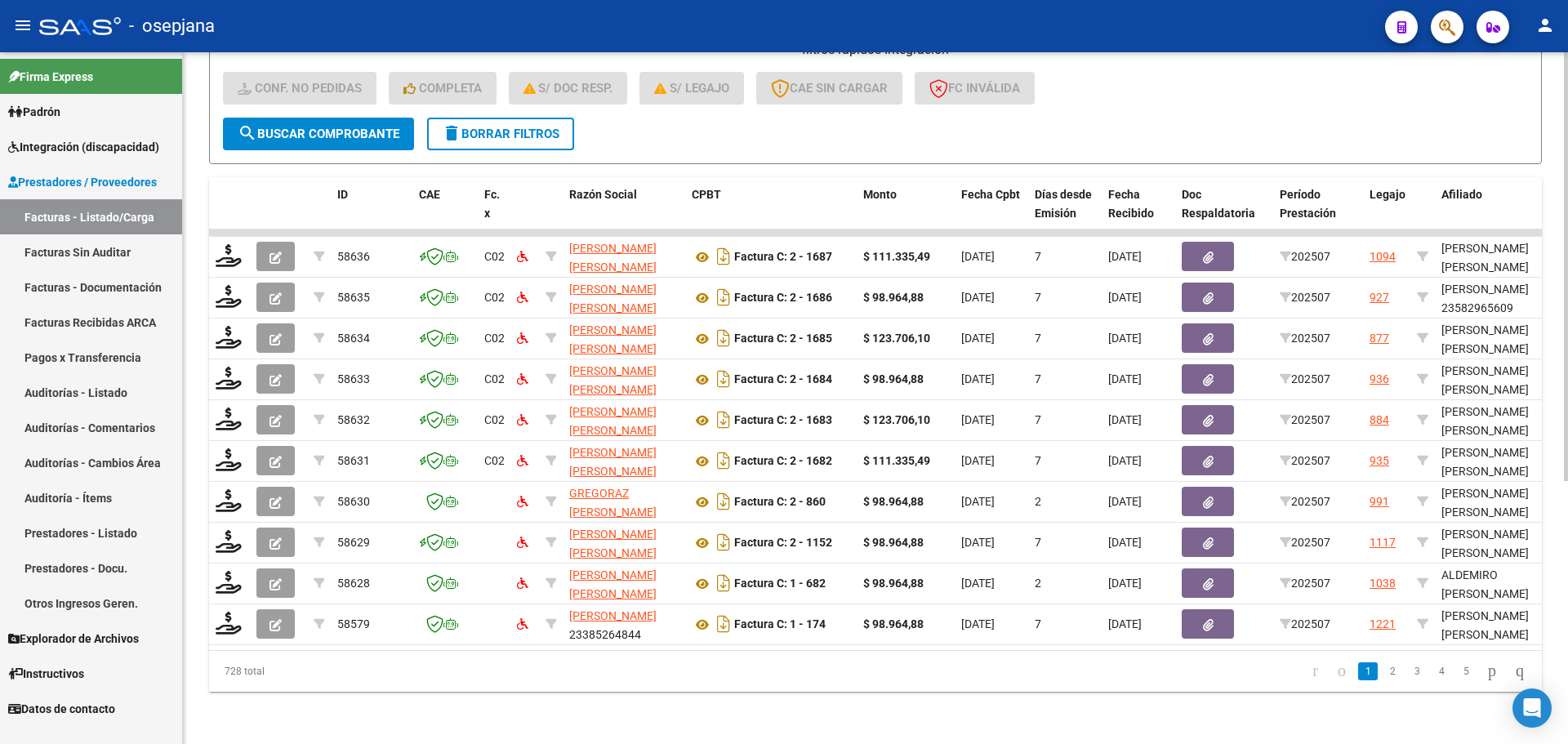
scroll to position [424, 0]
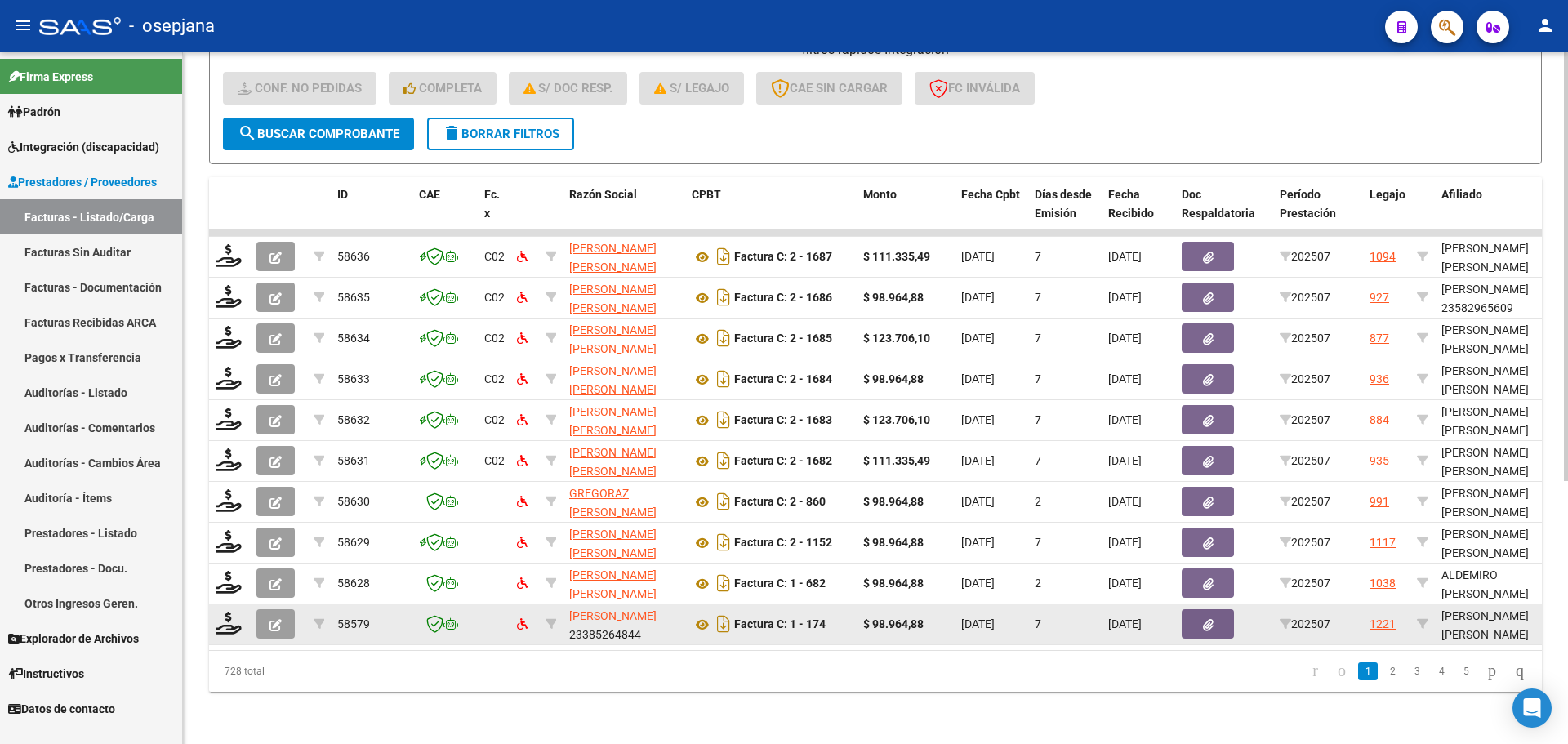
click at [230, 628] on datatable-body-cell at bounding box center [230, 625] width 41 height 40
click at [236, 612] on icon at bounding box center [229, 624] width 26 height 23
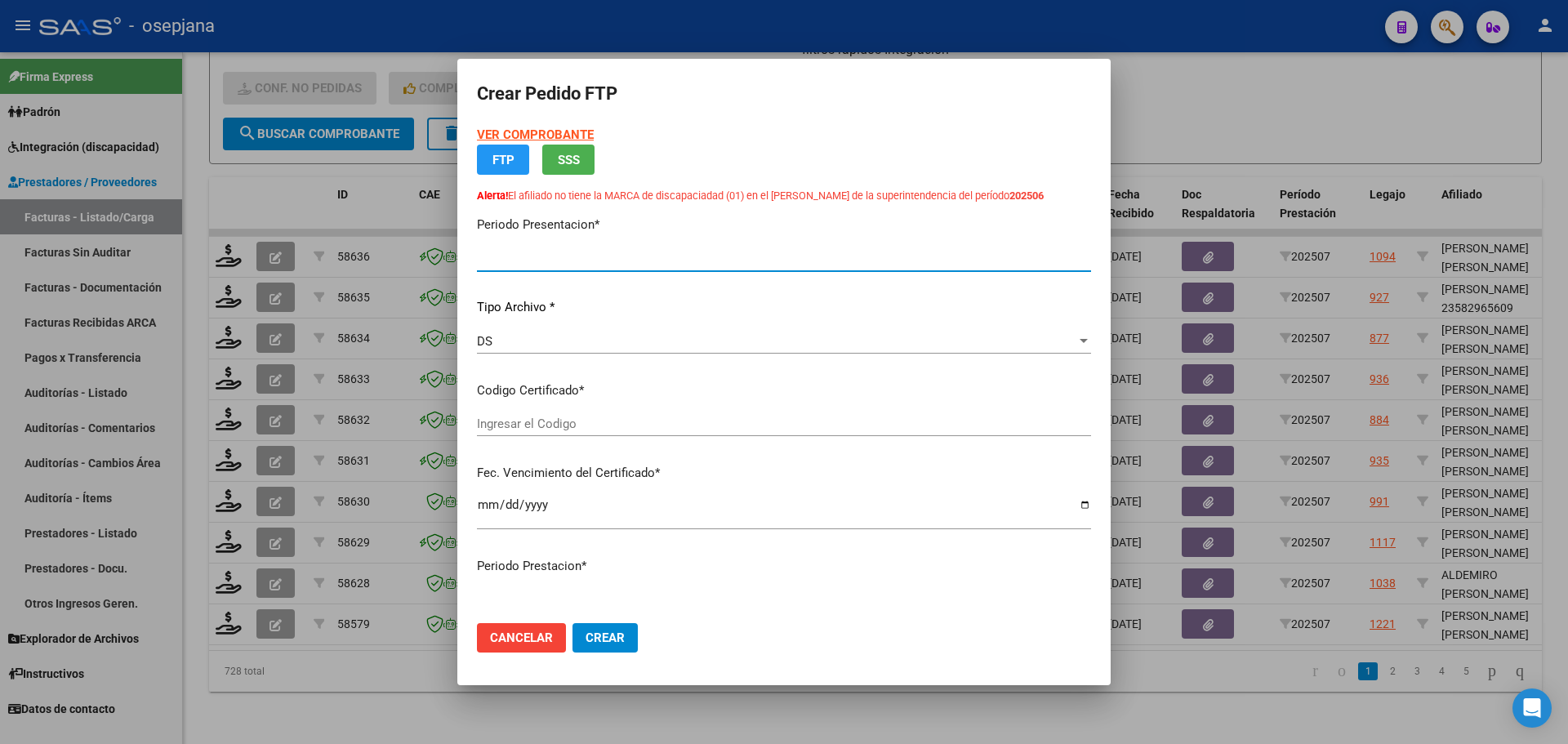
type input "202507"
type input "$ 98.964,88"
type input "ARG02000583497552025022420280224BSAS376"
type input "2028-02-24"
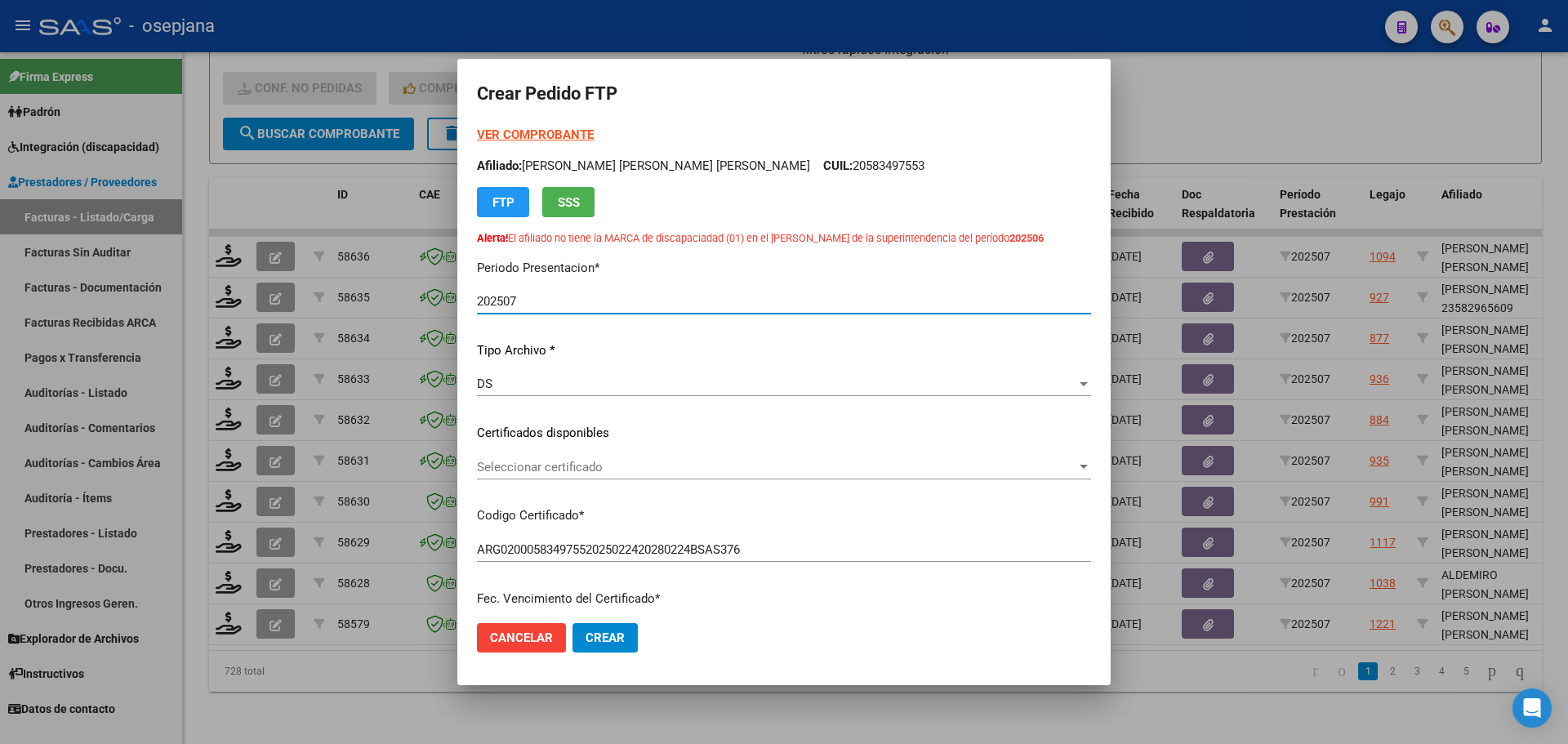
click at [658, 472] on span "Seleccionar certificado" at bounding box center [776, 467] width 600 height 15
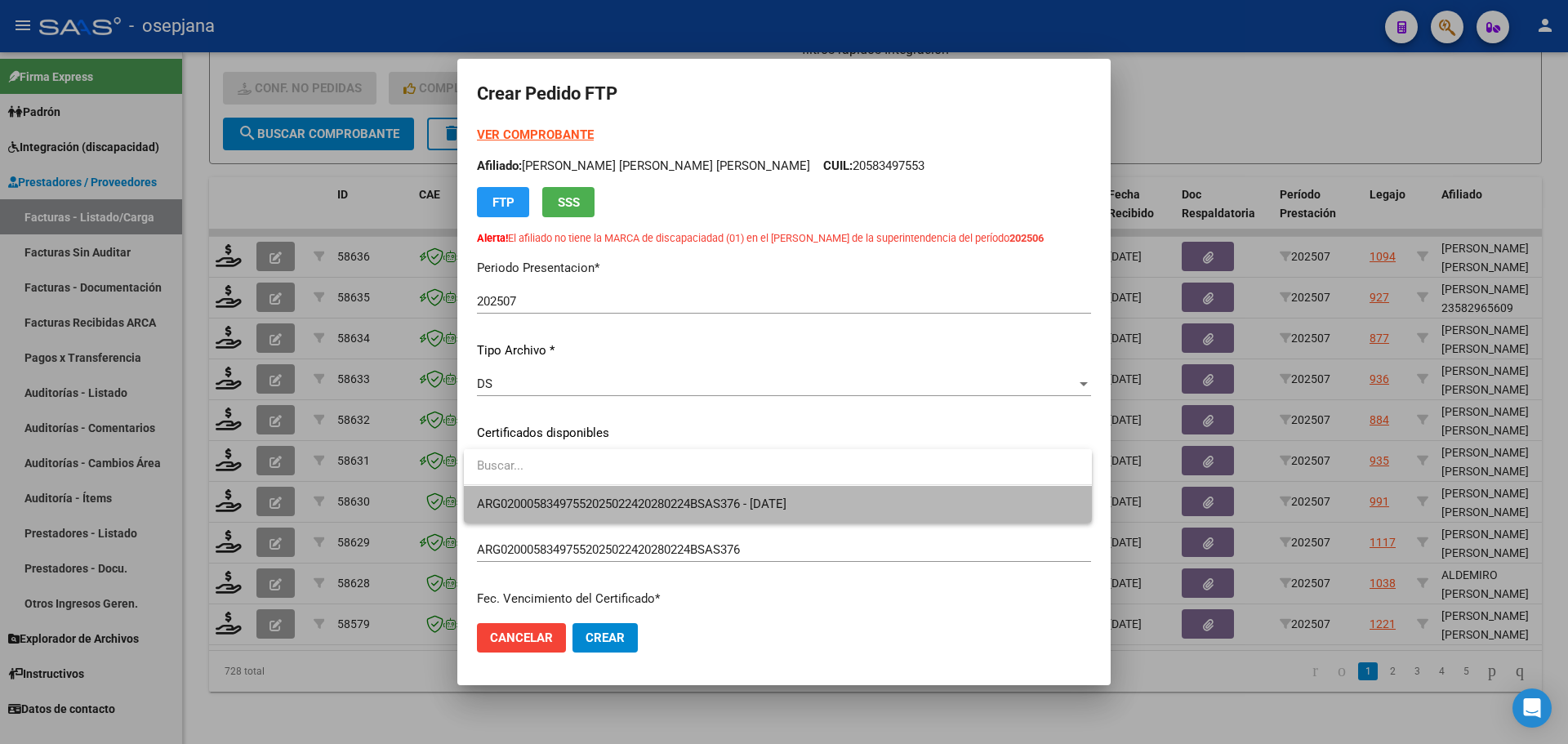
click at [653, 492] on span "ARG02000583497552025022420280224BSAS376 - 2028-02-24" at bounding box center [778, 504] width 602 height 37
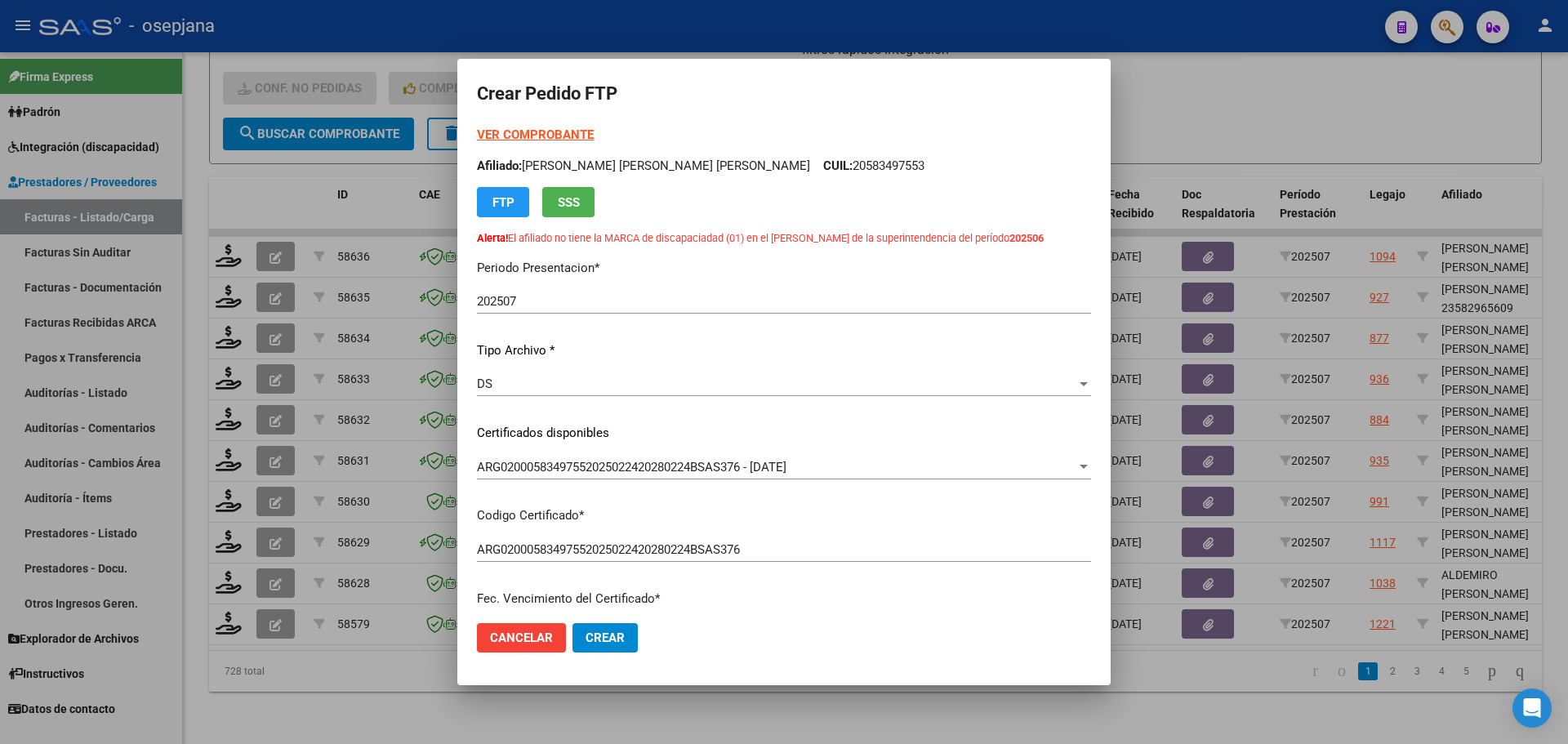
click at [525, 125] on form "Crear Pedido FTP VER COMPROBANTE ARCA Padrón Afiliado: MOLINA GOMEZ GONZALO ARI…" at bounding box center [784, 372] width 614 height 587
click at [525, 129] on strong "VER COMPROBANTE" at bounding box center [535, 135] width 117 height 15
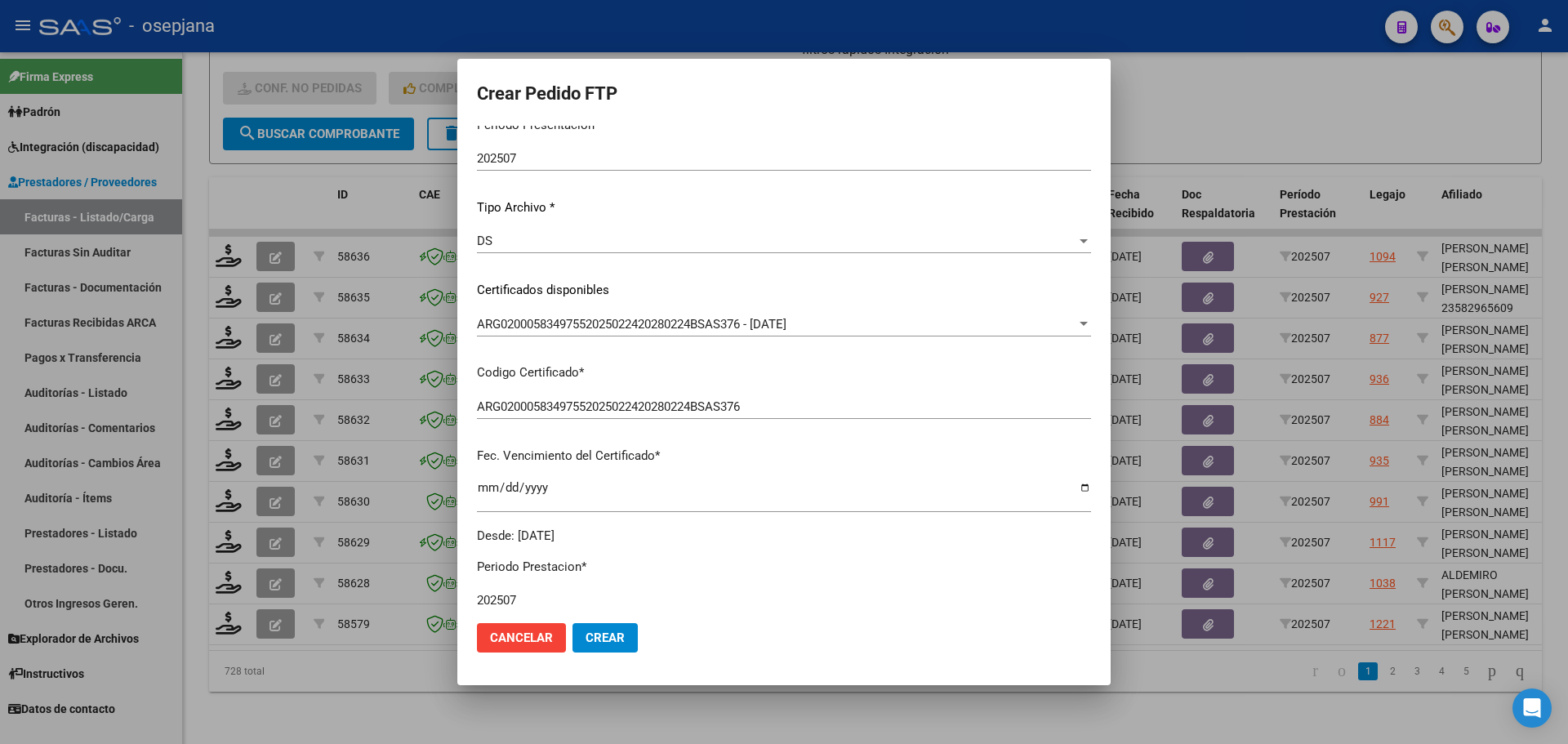
scroll to position [327, 0]
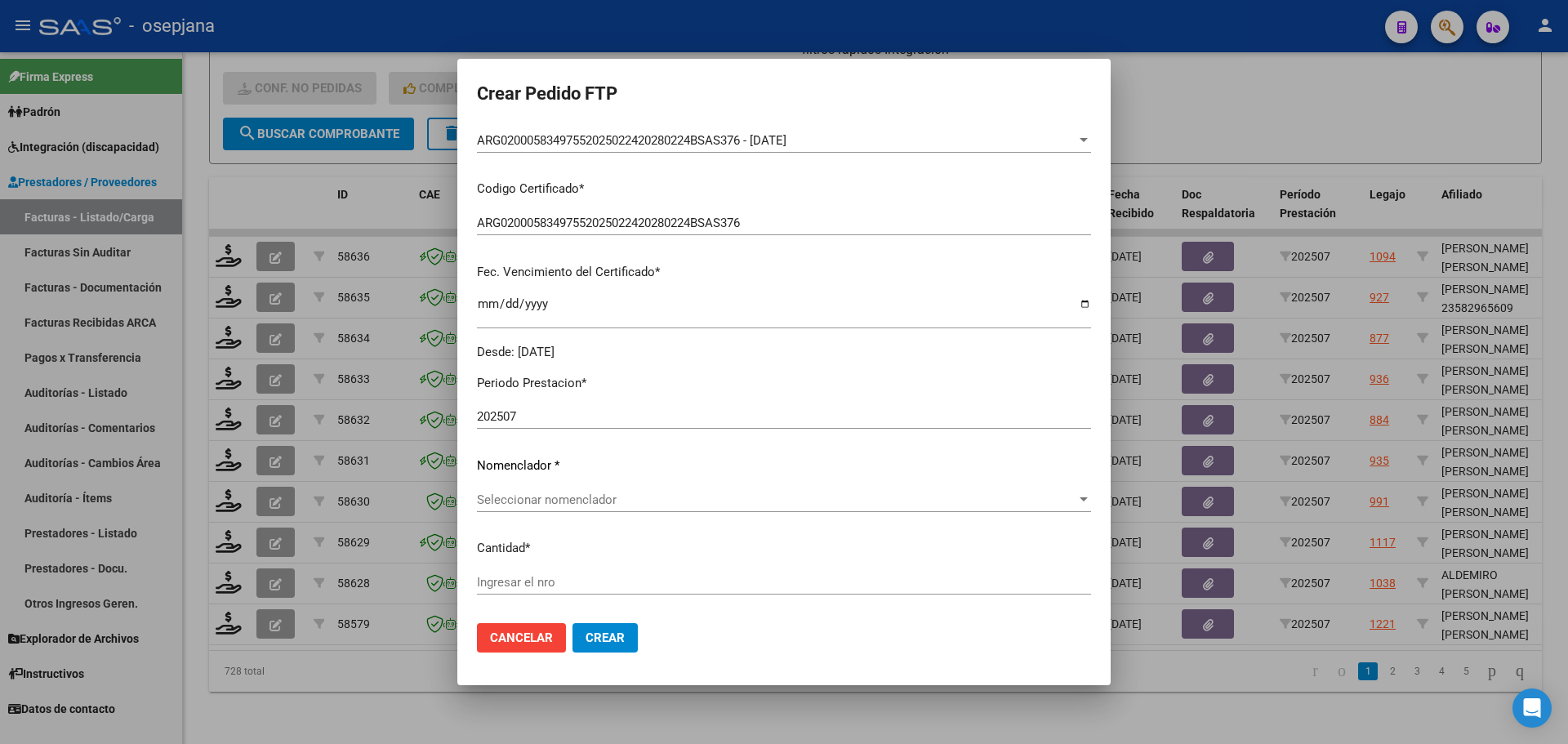
click at [535, 494] on span "Seleccionar nomenclador" at bounding box center [776, 500] width 600 height 15
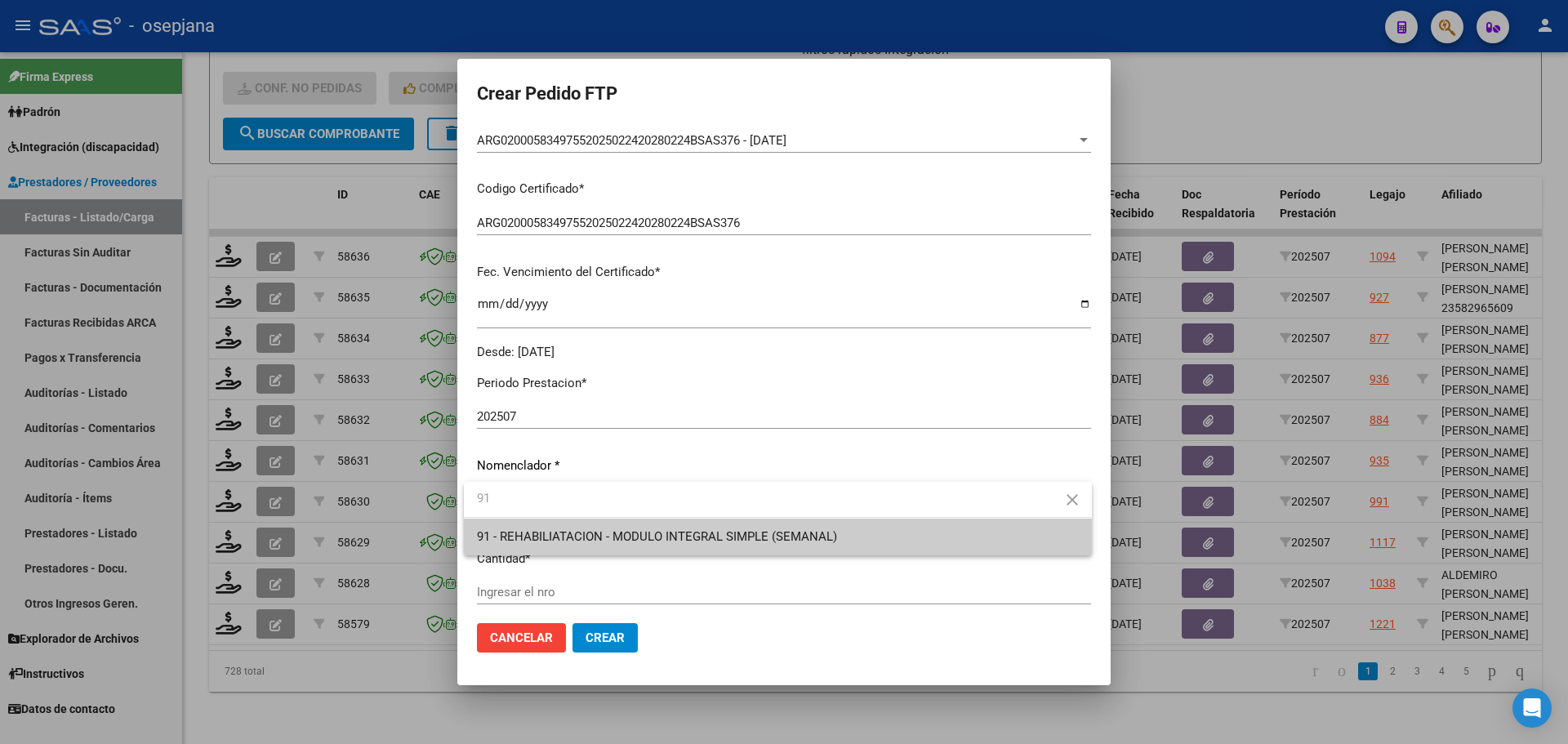
type input "91"
click at [550, 527] on span "91 - REHABILIATACION - MODULO INTEGRAL SIMPLE (SEMANAL)" at bounding box center [778, 537] width 602 height 37
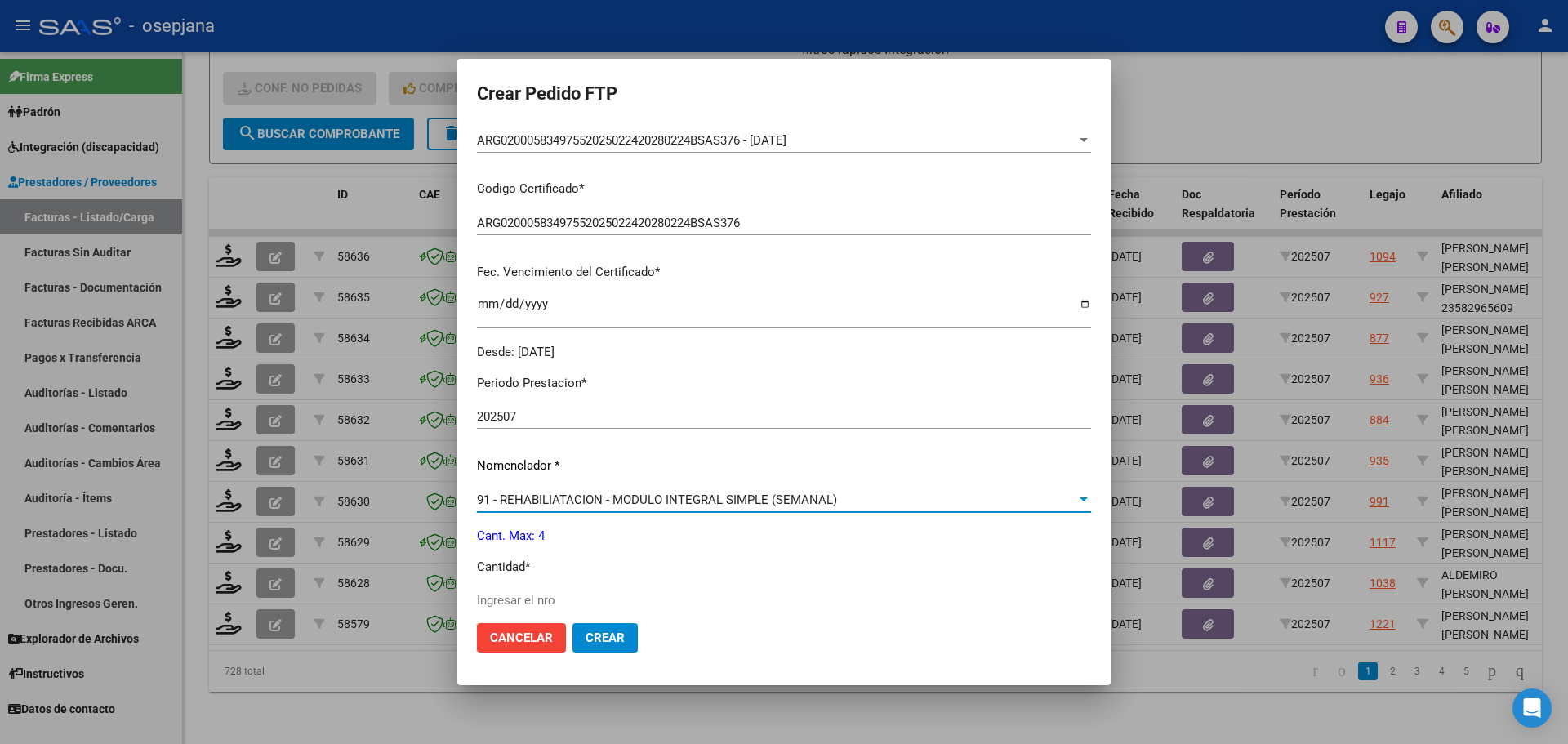
scroll to position [572, 0]
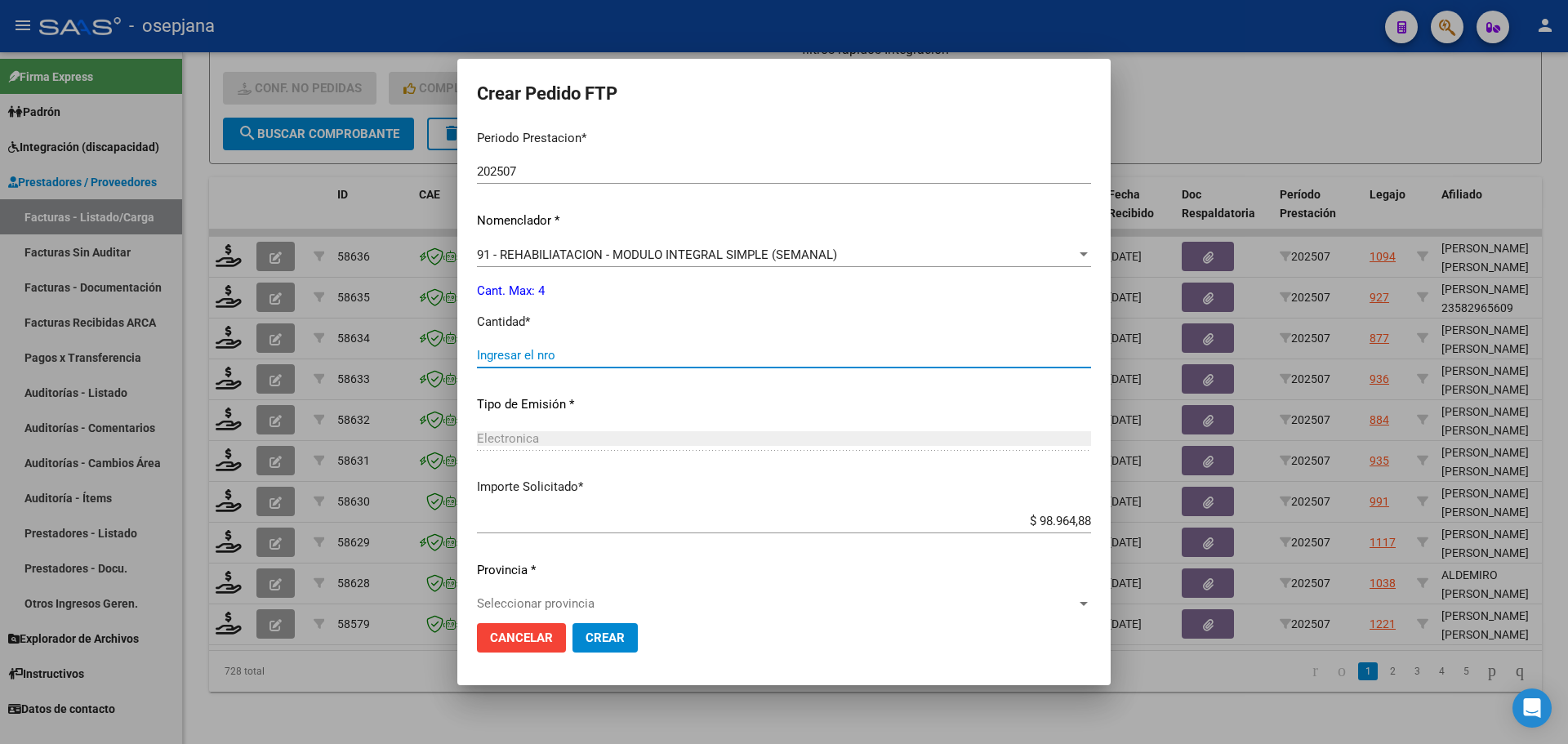
click at [543, 356] on input "Ingresar el nro" at bounding box center [784, 355] width 614 height 15
type input "4"
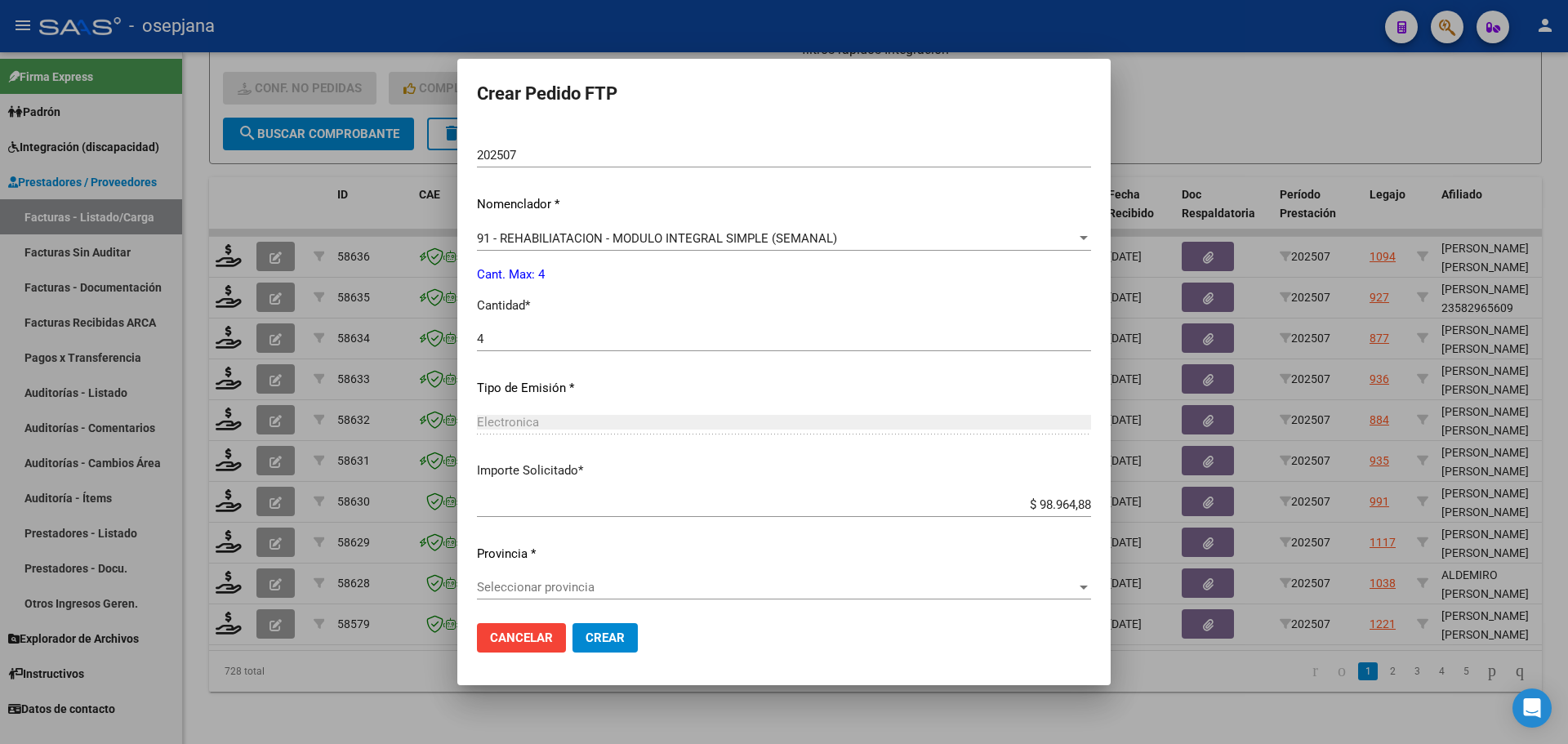
scroll to position [593, 0]
click at [580, 592] on div "Seleccionar provincia Seleccionar provincia" at bounding box center [784, 583] width 614 height 25
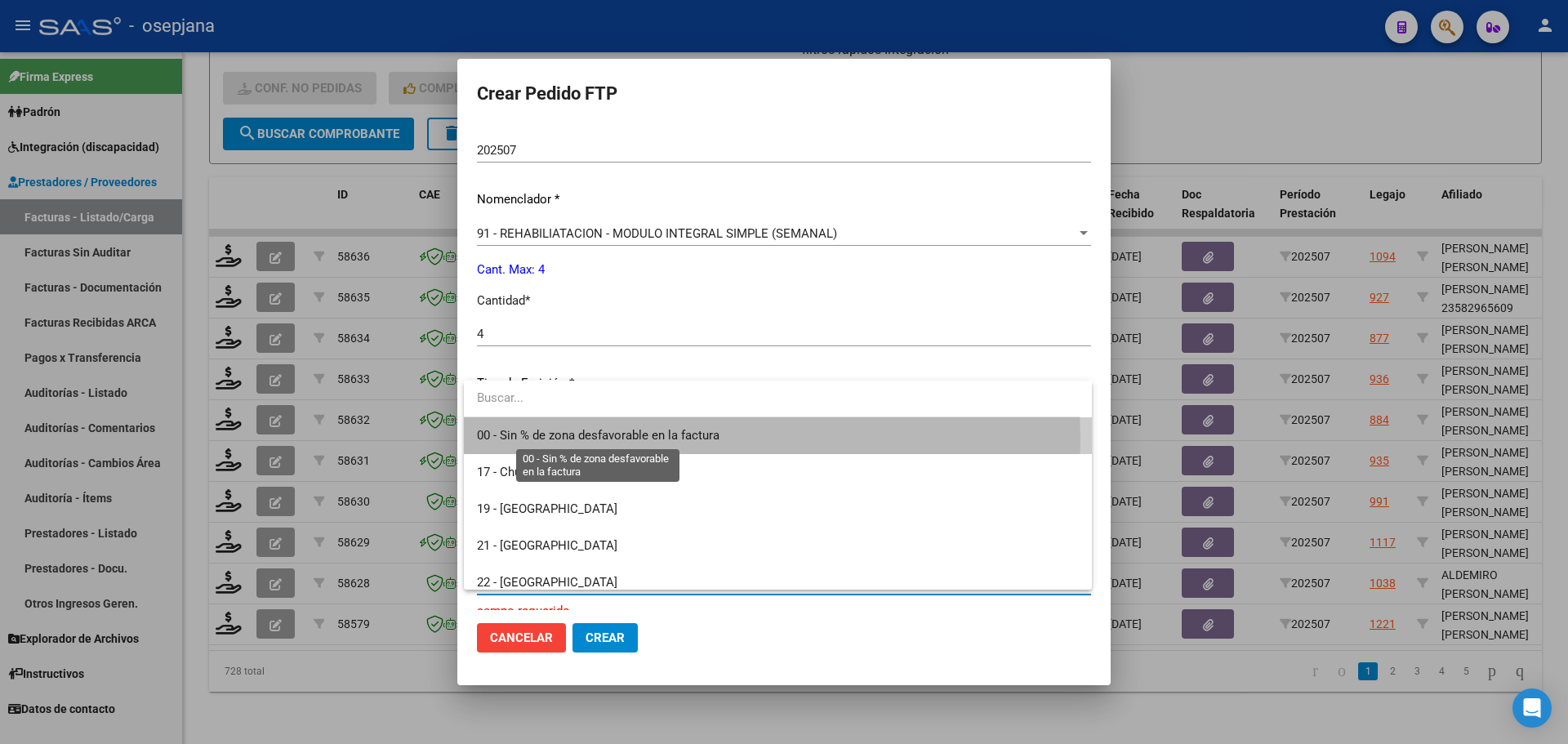
click at [586, 438] on span "00 - Sin % de zona desfavorable en la factura" at bounding box center [598, 435] width 243 height 15
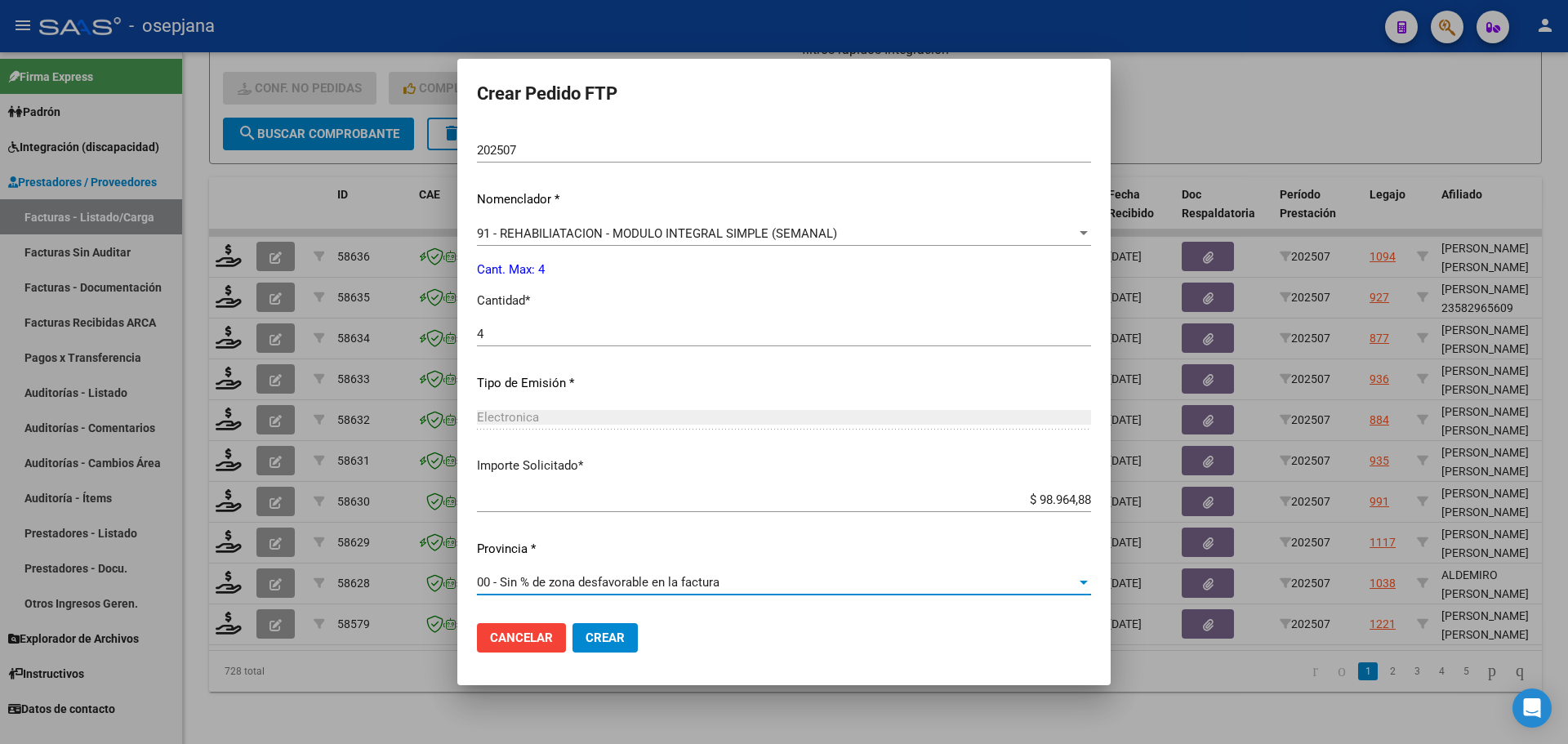
click at [613, 631] on button "Crear" at bounding box center [605, 638] width 65 height 29
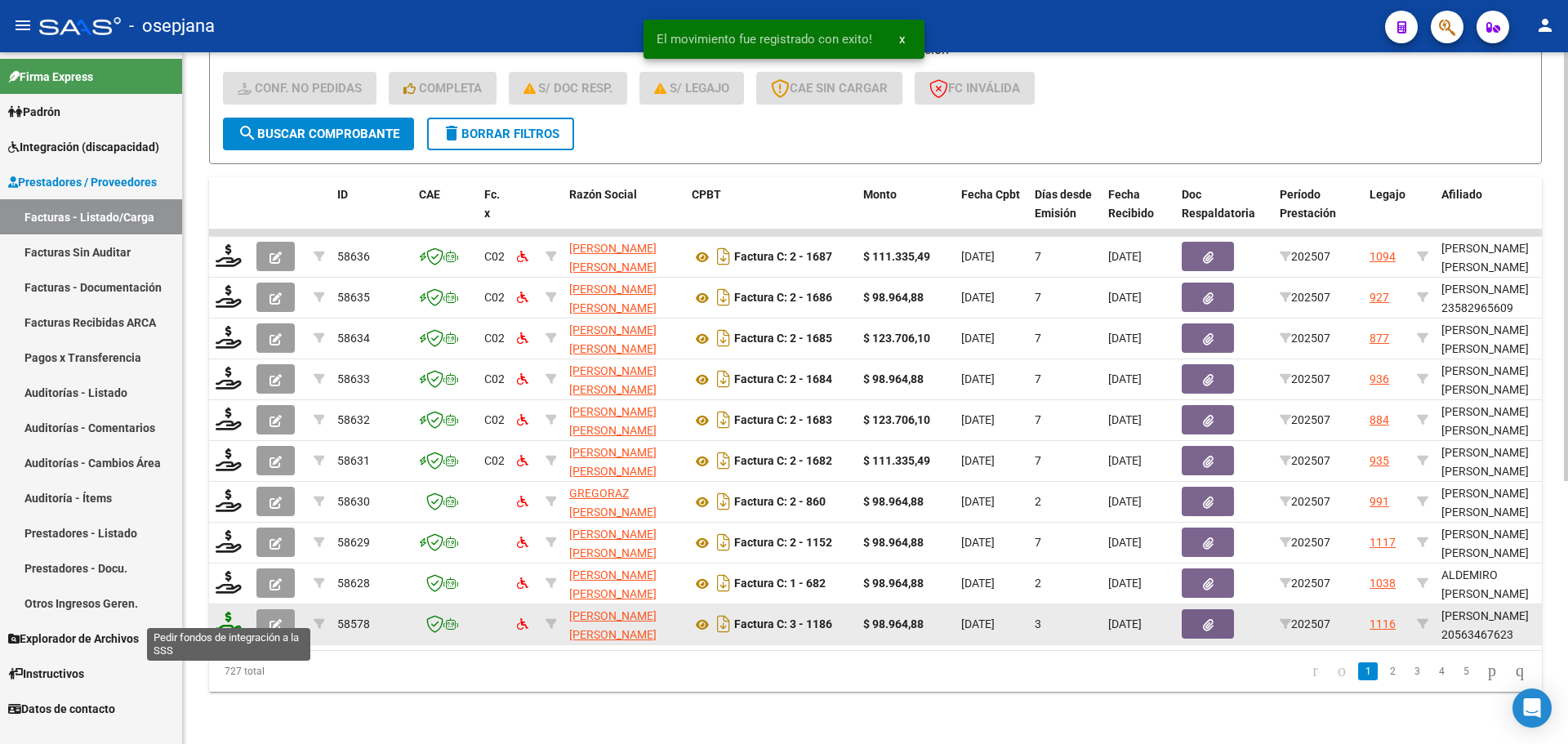
click at [231, 619] on icon at bounding box center [229, 624] width 26 height 23
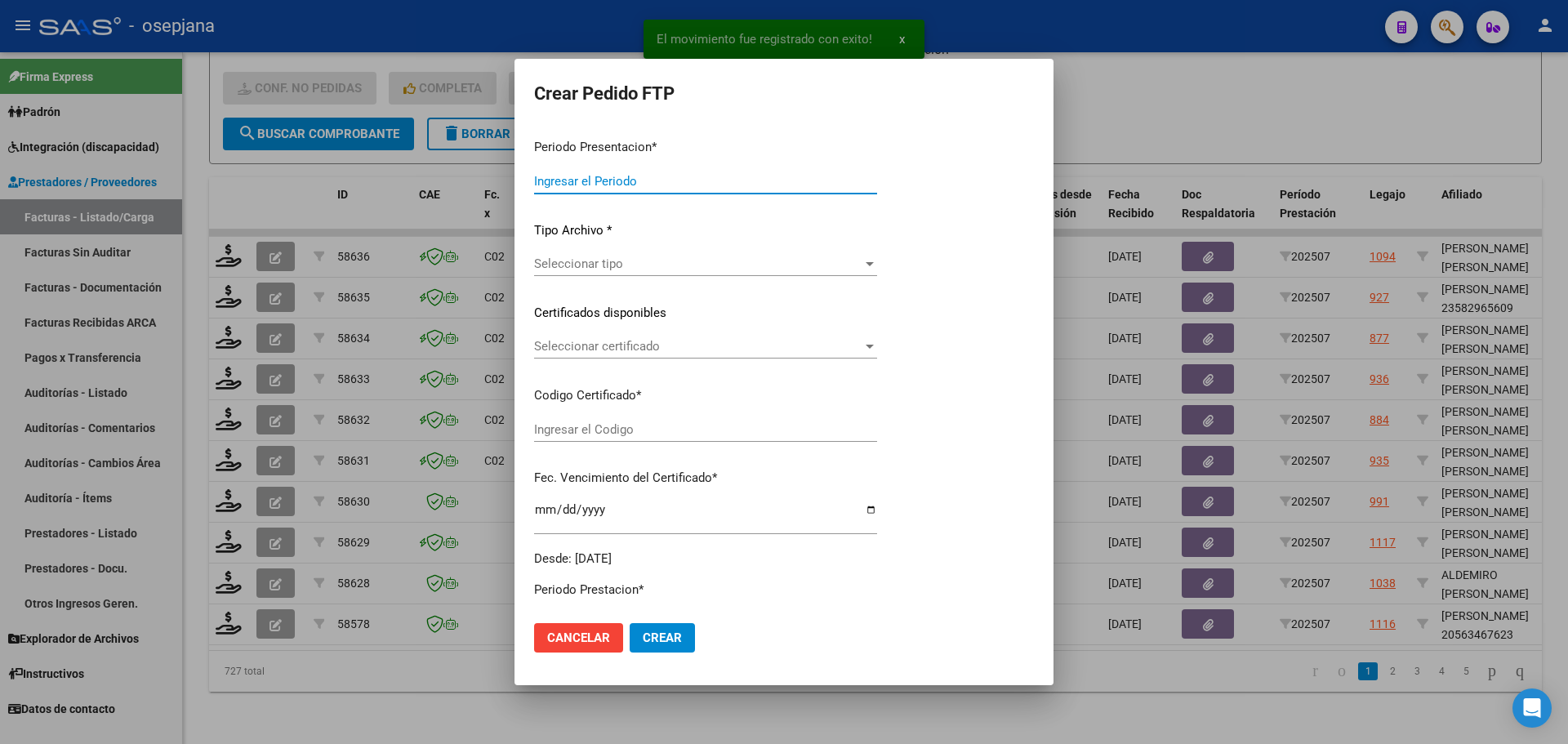
type input "202507"
type input "$ 98.964,88"
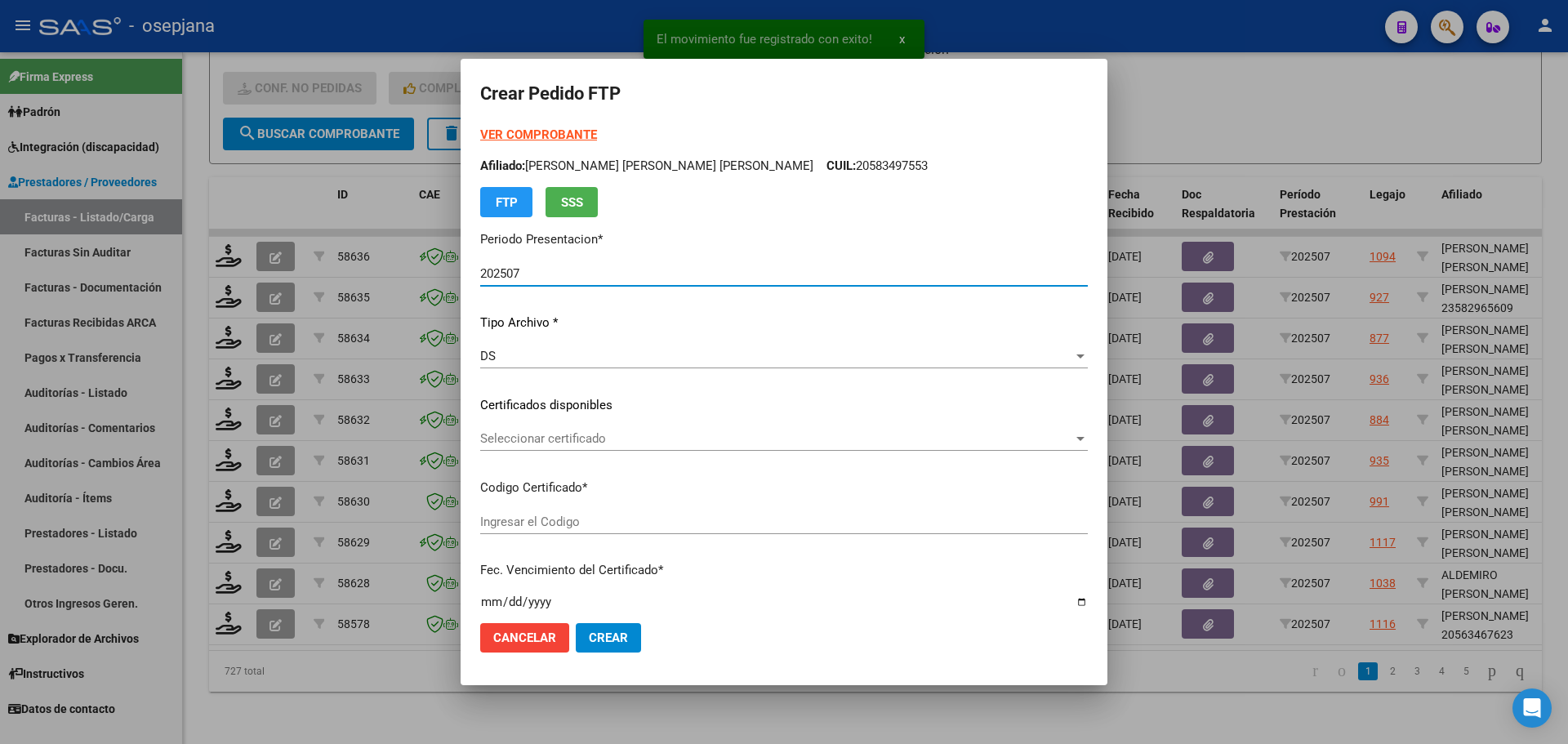
type input "ARG02000563467622024031120290311BUE311"
type input "2029-03-16"
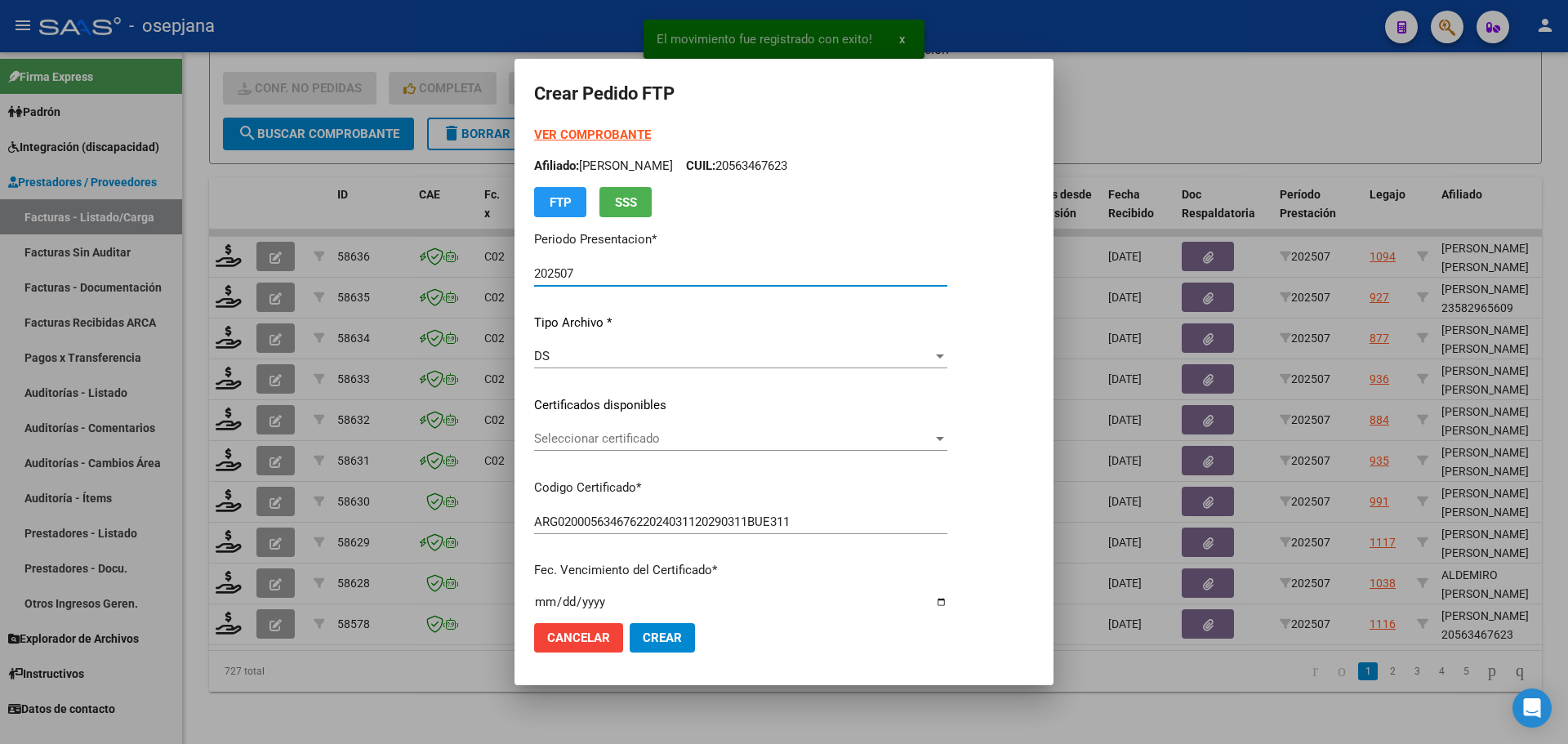
click at [645, 440] on span "Seleccionar certificado" at bounding box center [733, 439] width 398 height 15
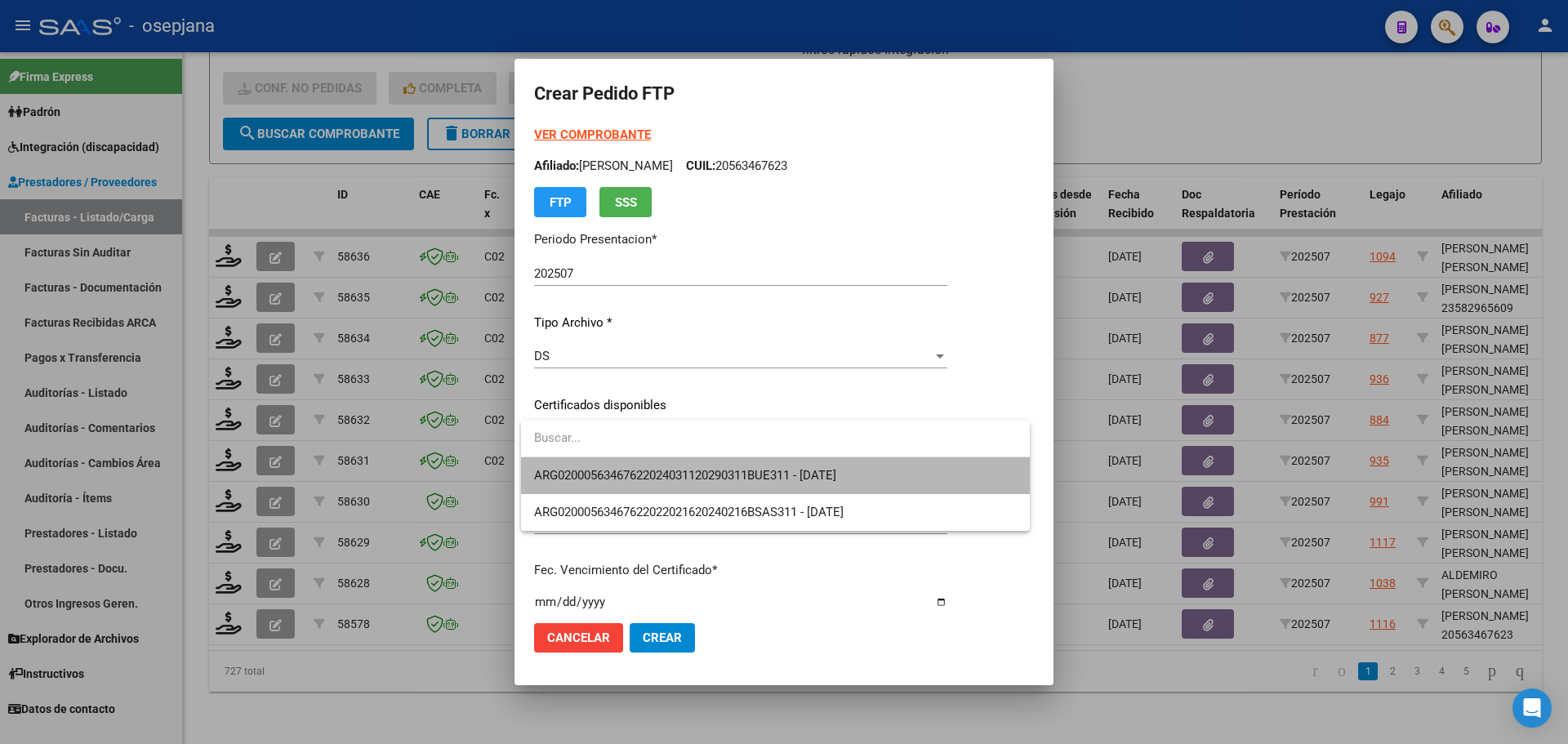
click at [646, 462] on span "ARG02000563467622024031120290311BUE311 - 2029-03-16" at bounding box center [775, 476] width 483 height 37
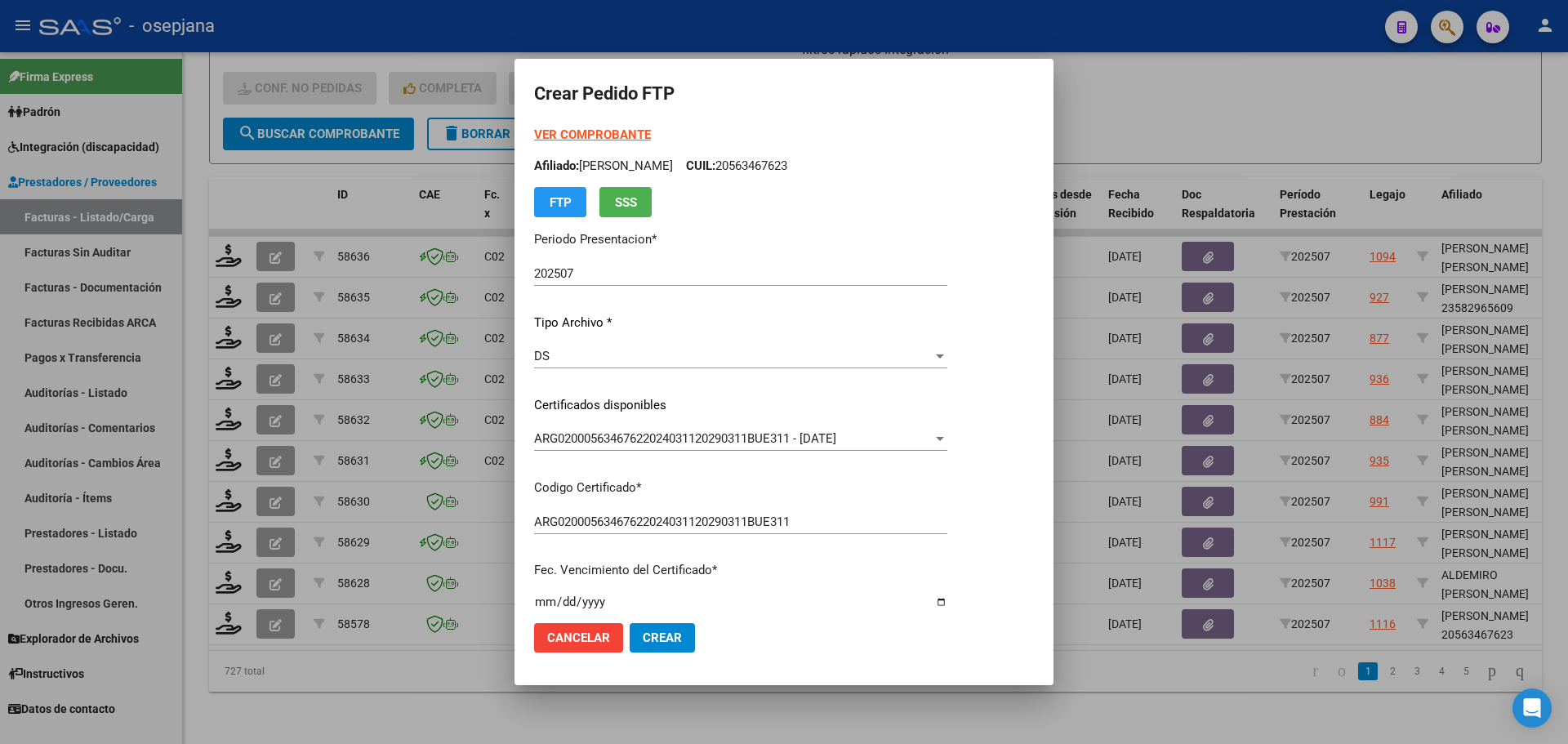
click at [614, 131] on strong "VER COMPROBANTE" at bounding box center [592, 135] width 117 height 15
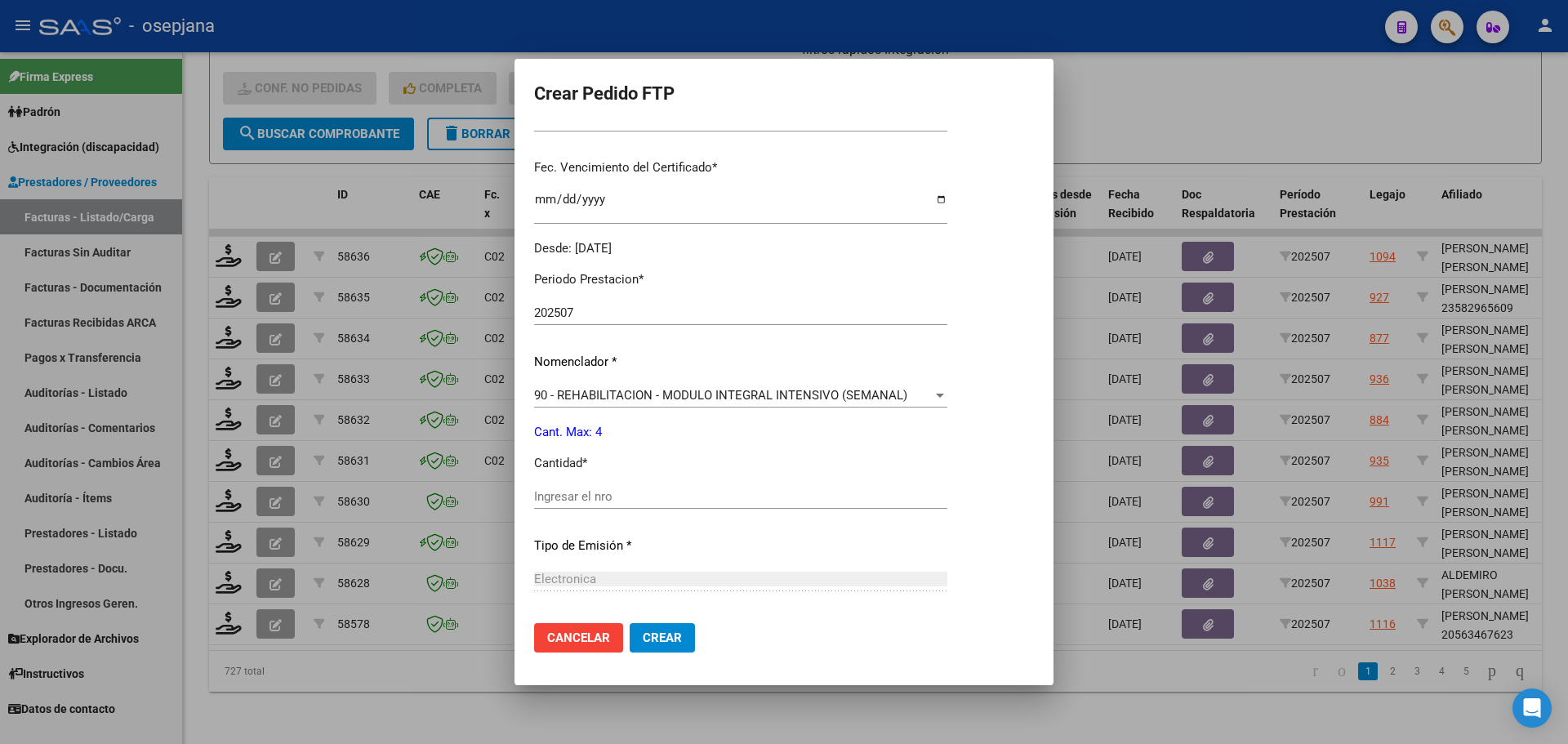
scroll to position [408, 0]
click at [585, 480] on div "Ingresar el nro" at bounding box center [740, 491] width 413 height 25
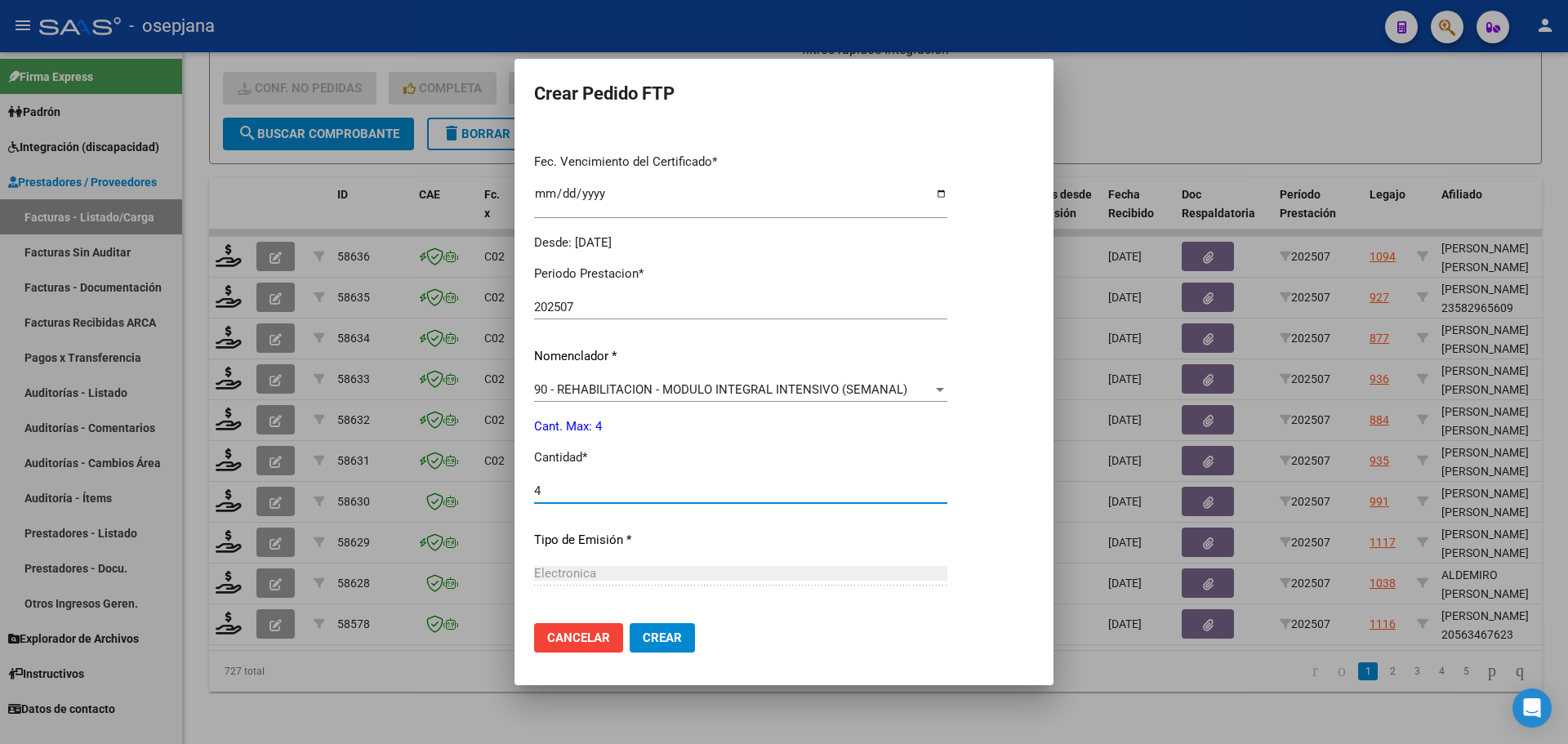
type input "4"
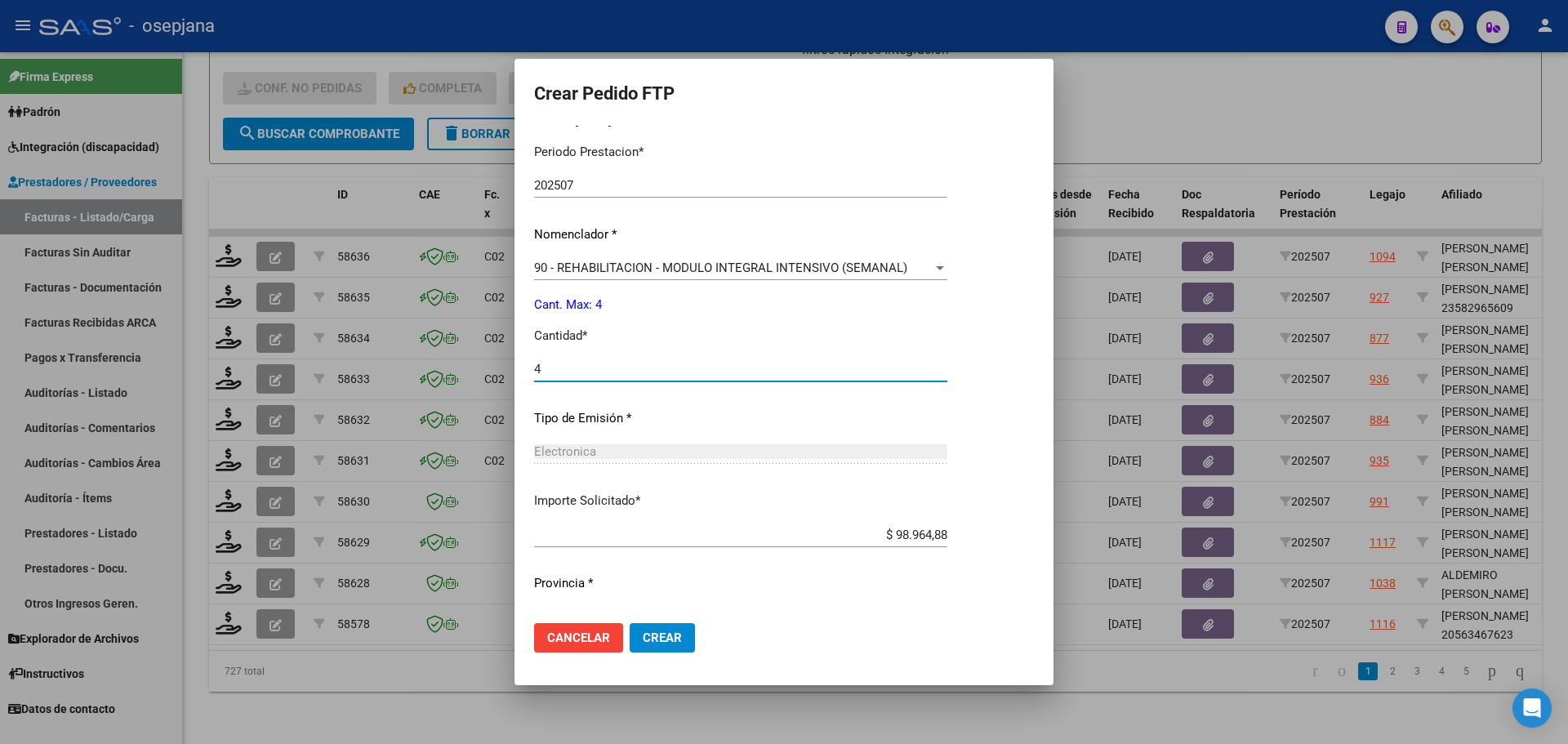
scroll to position [566, 0]
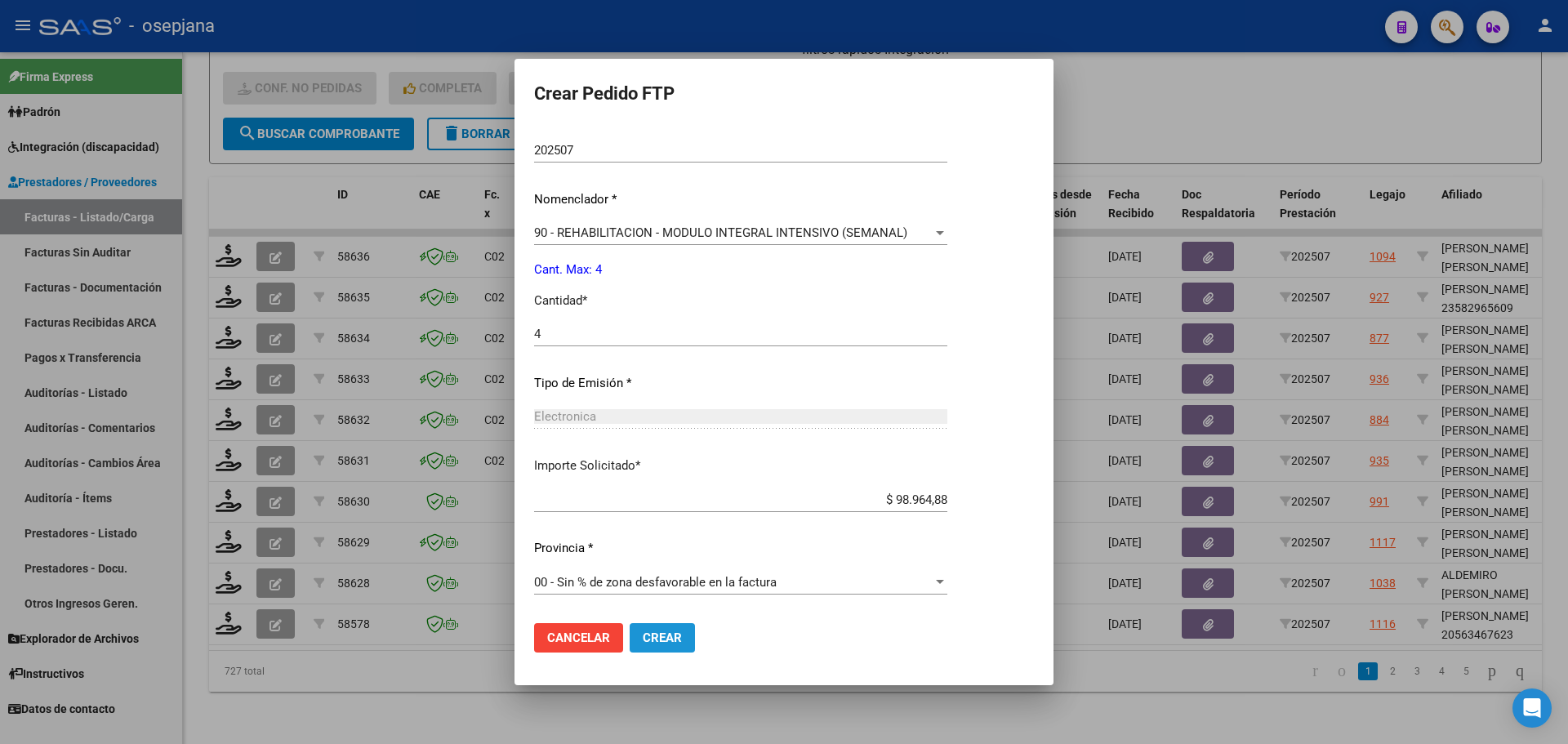
click at [680, 634] on span "Crear" at bounding box center [663, 638] width 39 height 15
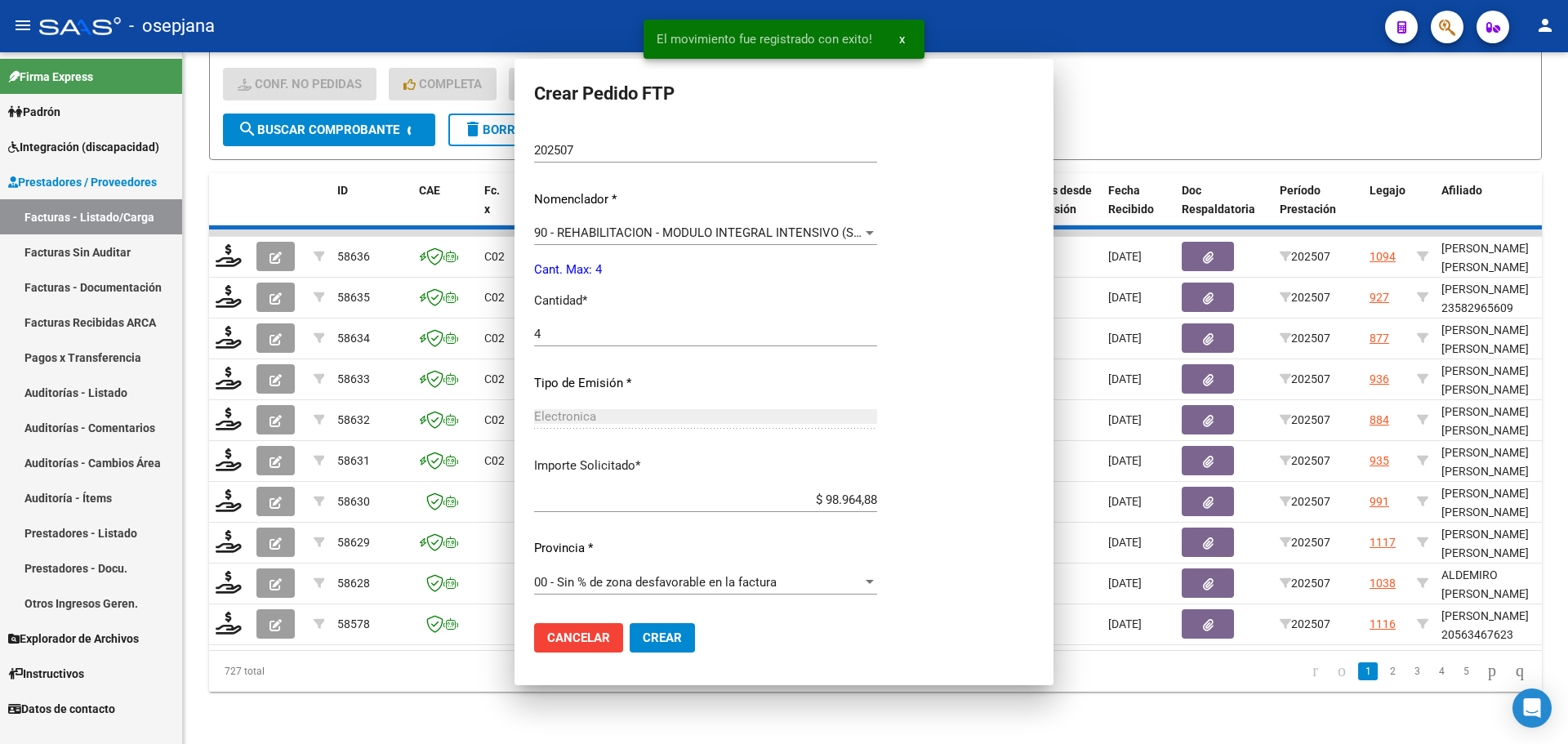
scroll to position [0, 0]
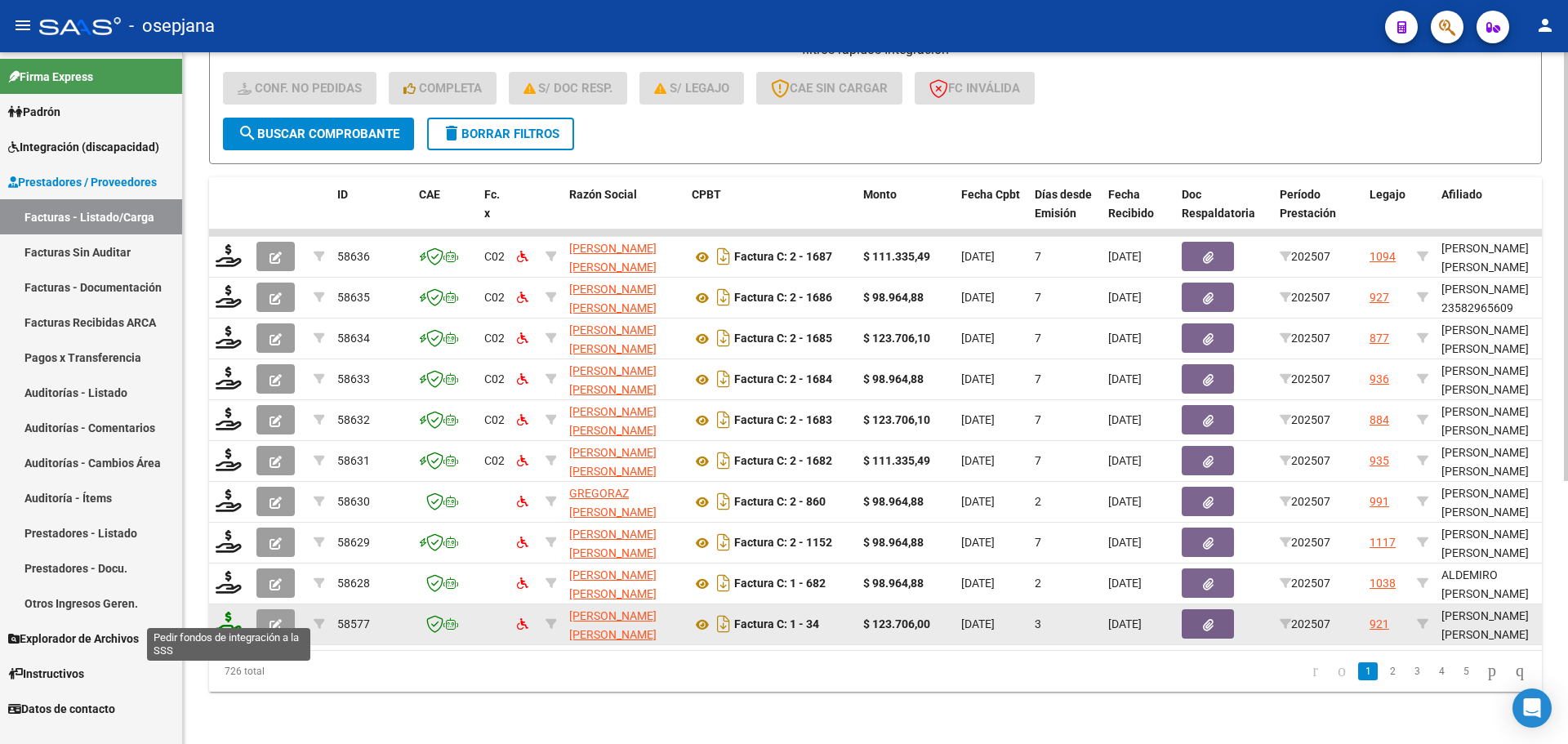
click at [223, 613] on icon at bounding box center [229, 624] width 26 height 23
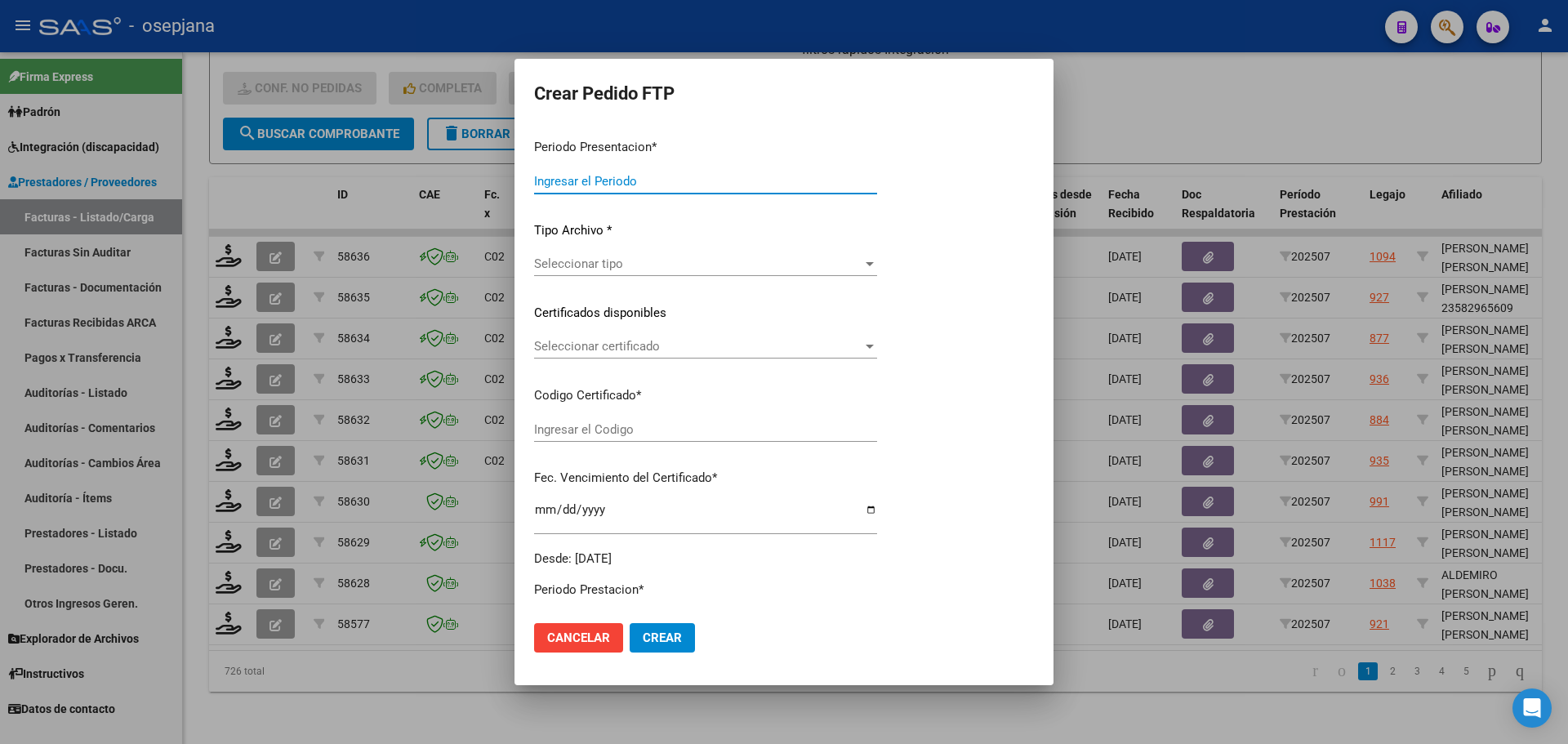
type input "202507"
type input "$ 123.706,00"
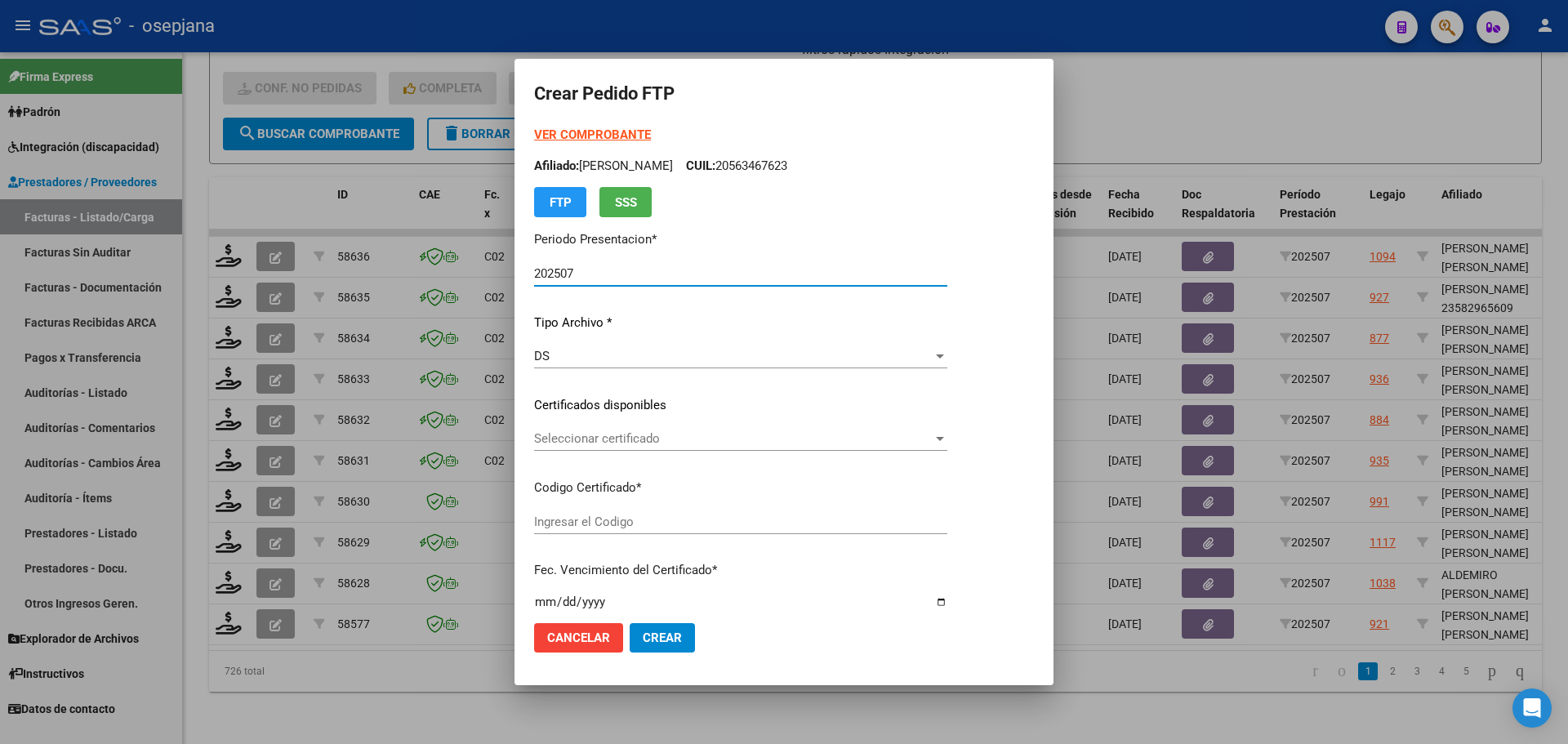
type input "ARG02000575485512022090720250807BS312"
type input "2025-09-07"
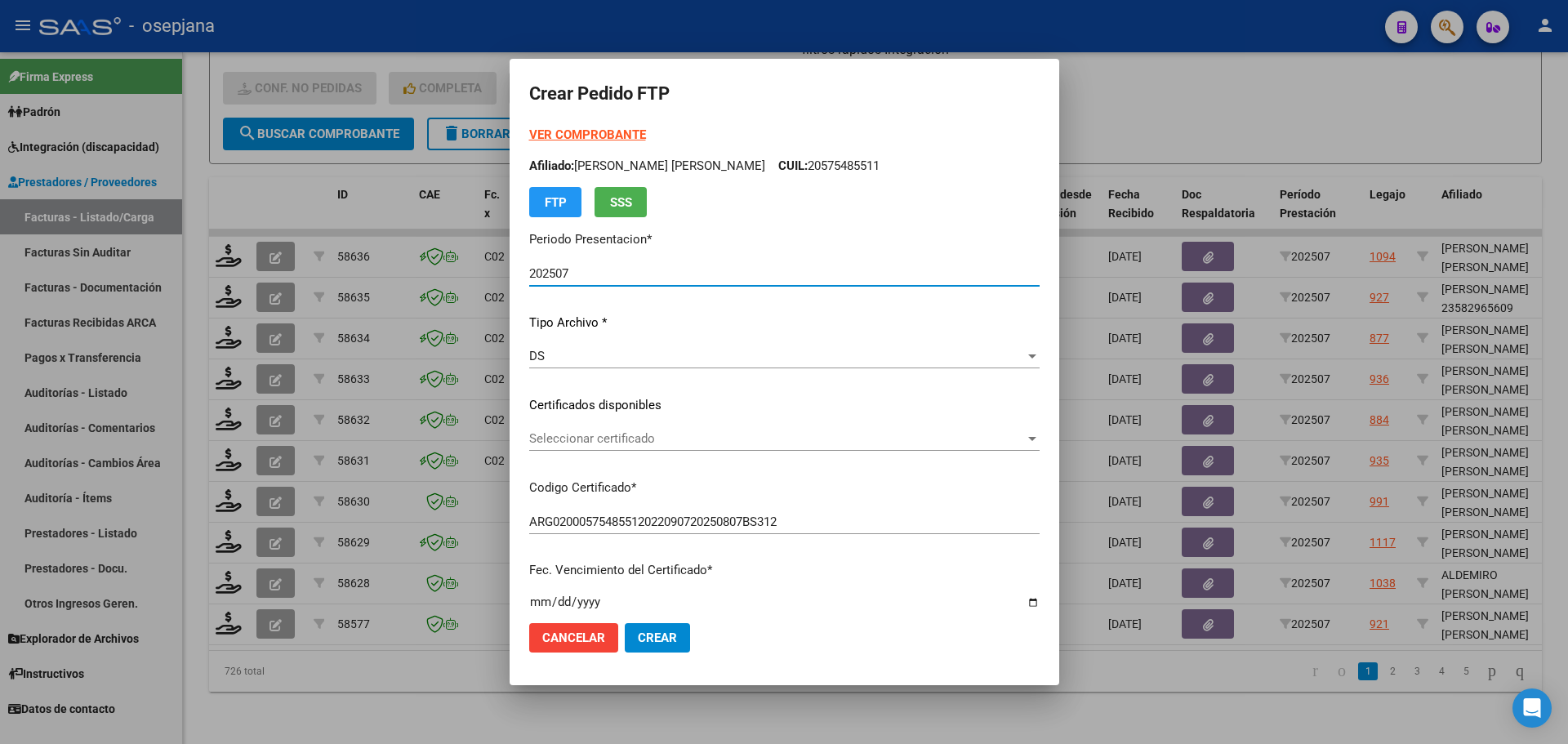
click at [652, 439] on span "Seleccionar certificado" at bounding box center [777, 439] width 496 height 15
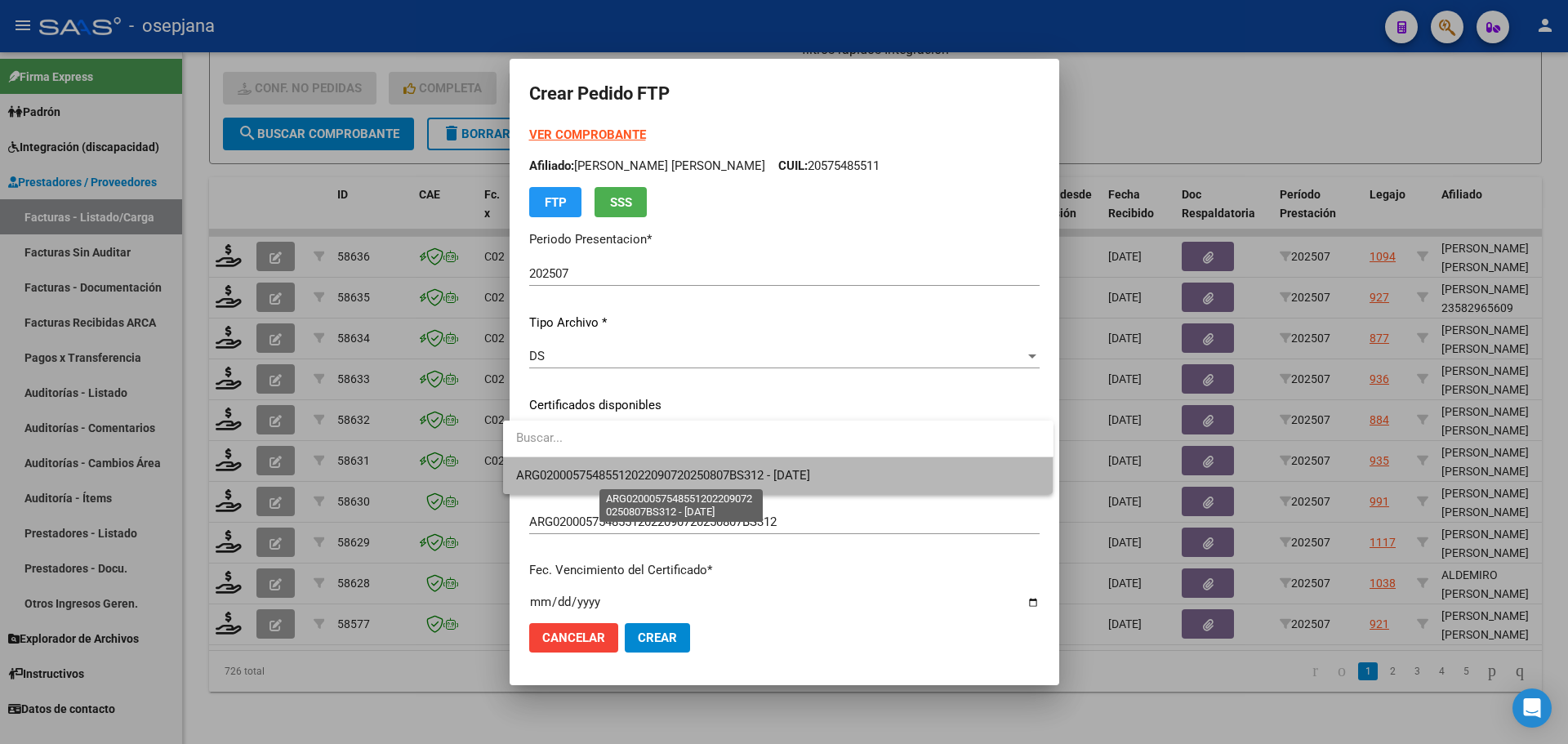
click at [650, 468] on span "ARG02000575485512022090720250807BS312 - 2025-09-07" at bounding box center [663, 476] width 294 height 15
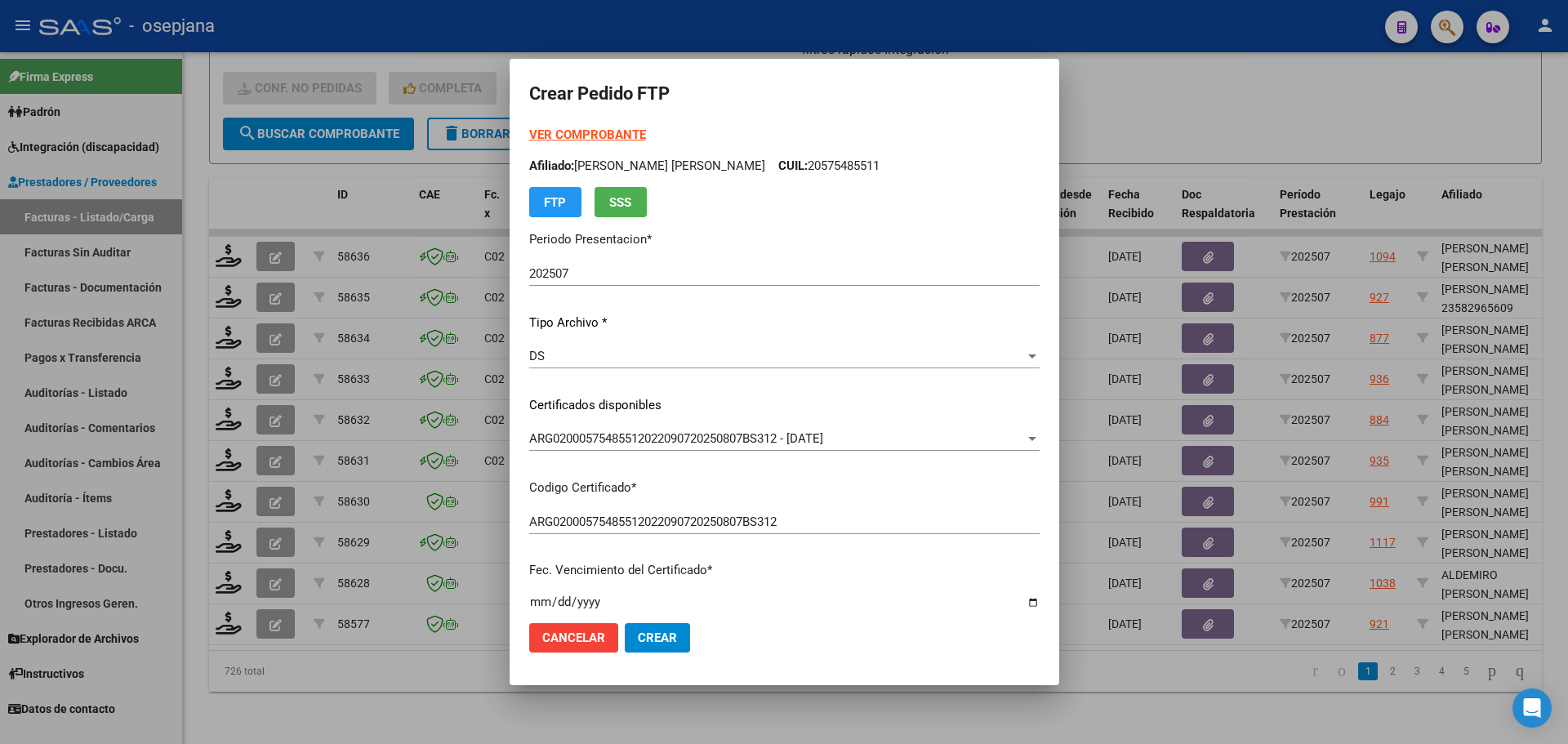
click at [595, 137] on strong "VER COMPROBANTE" at bounding box center [587, 135] width 117 height 15
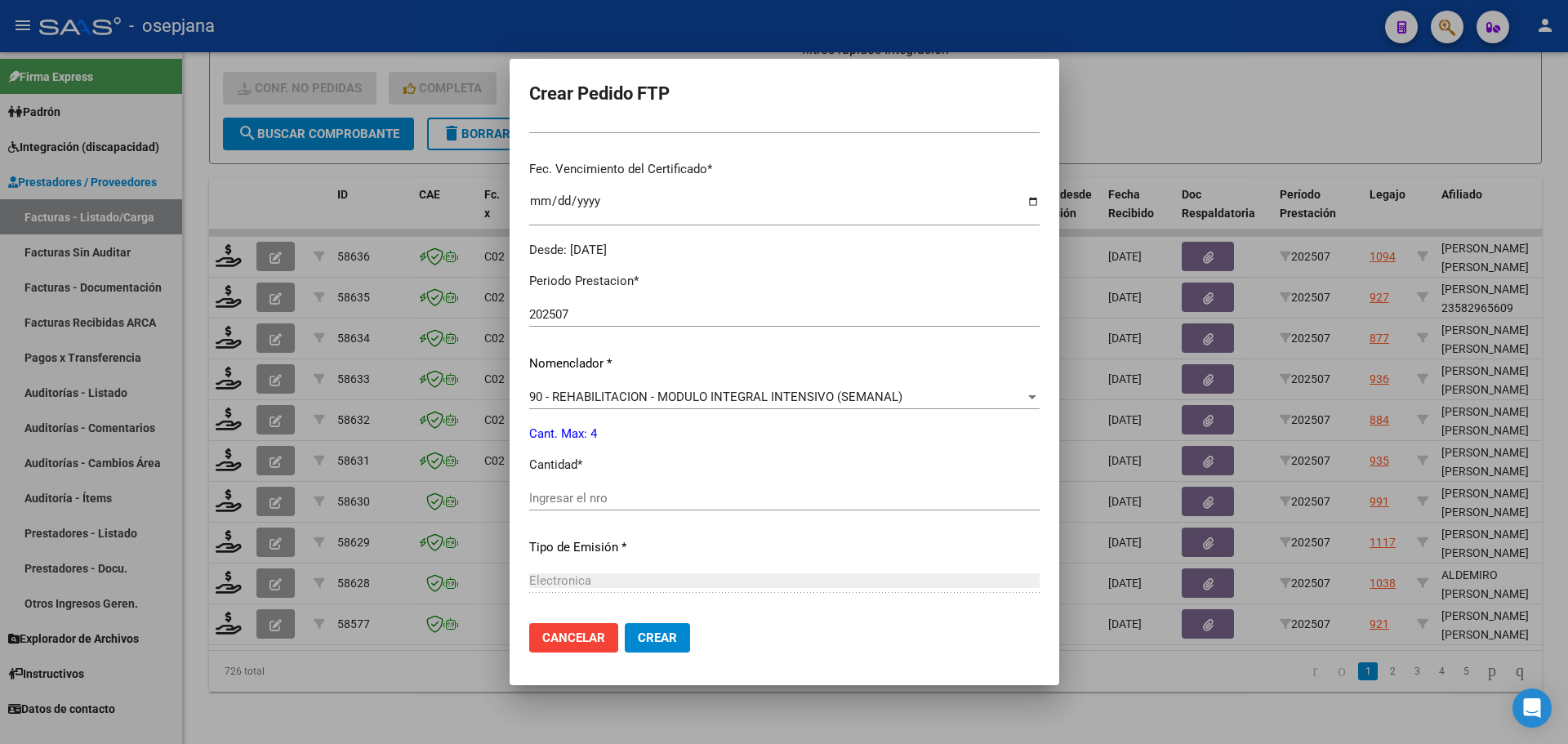
scroll to position [408, 0]
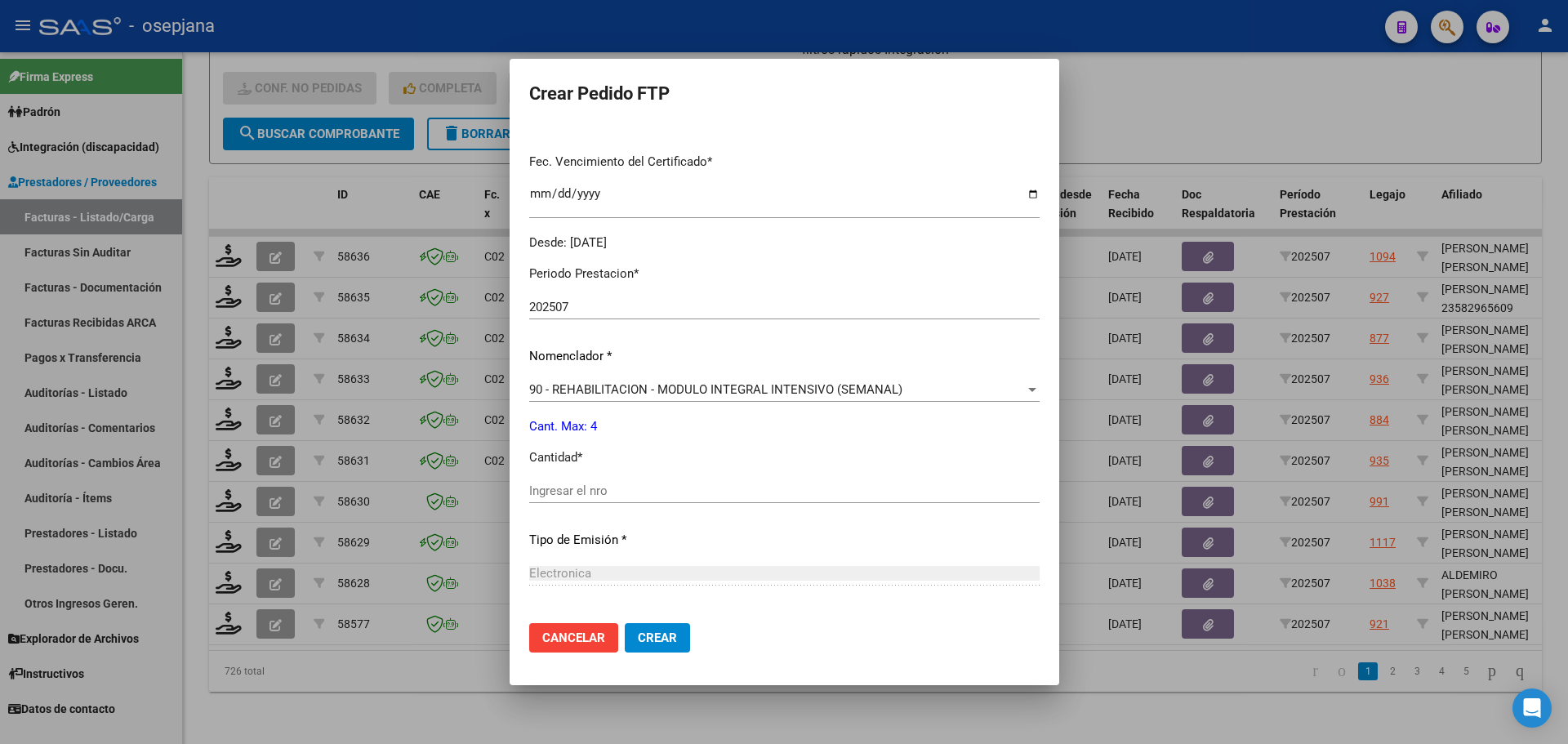
click at [537, 506] on div "Ingresar el nro" at bounding box center [784, 498] width 510 height 40
click at [537, 496] on input "Ingresar el nro" at bounding box center [784, 491] width 510 height 15
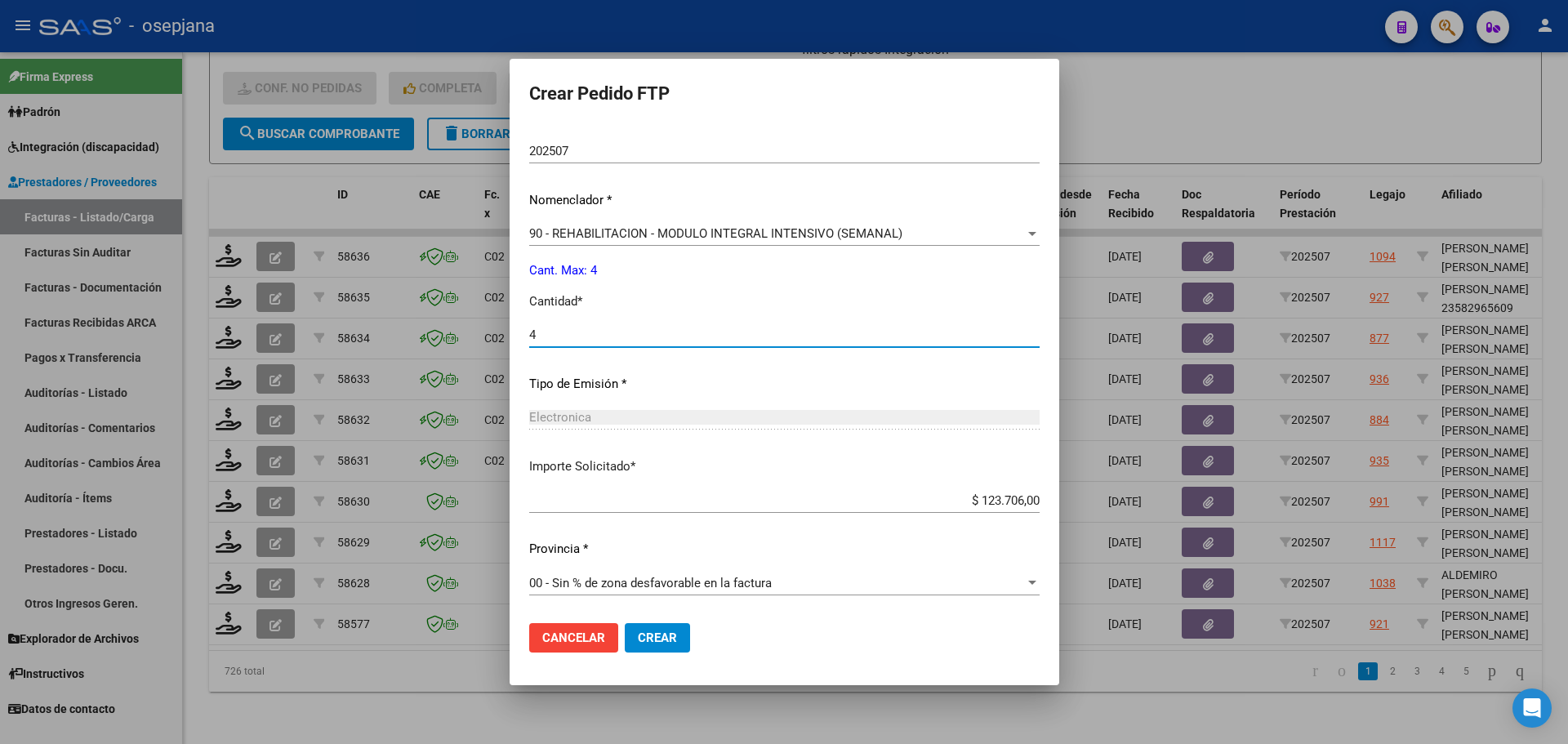
scroll to position [566, 0]
type input "4"
click at [667, 636] on button "Crear" at bounding box center [658, 638] width 65 height 29
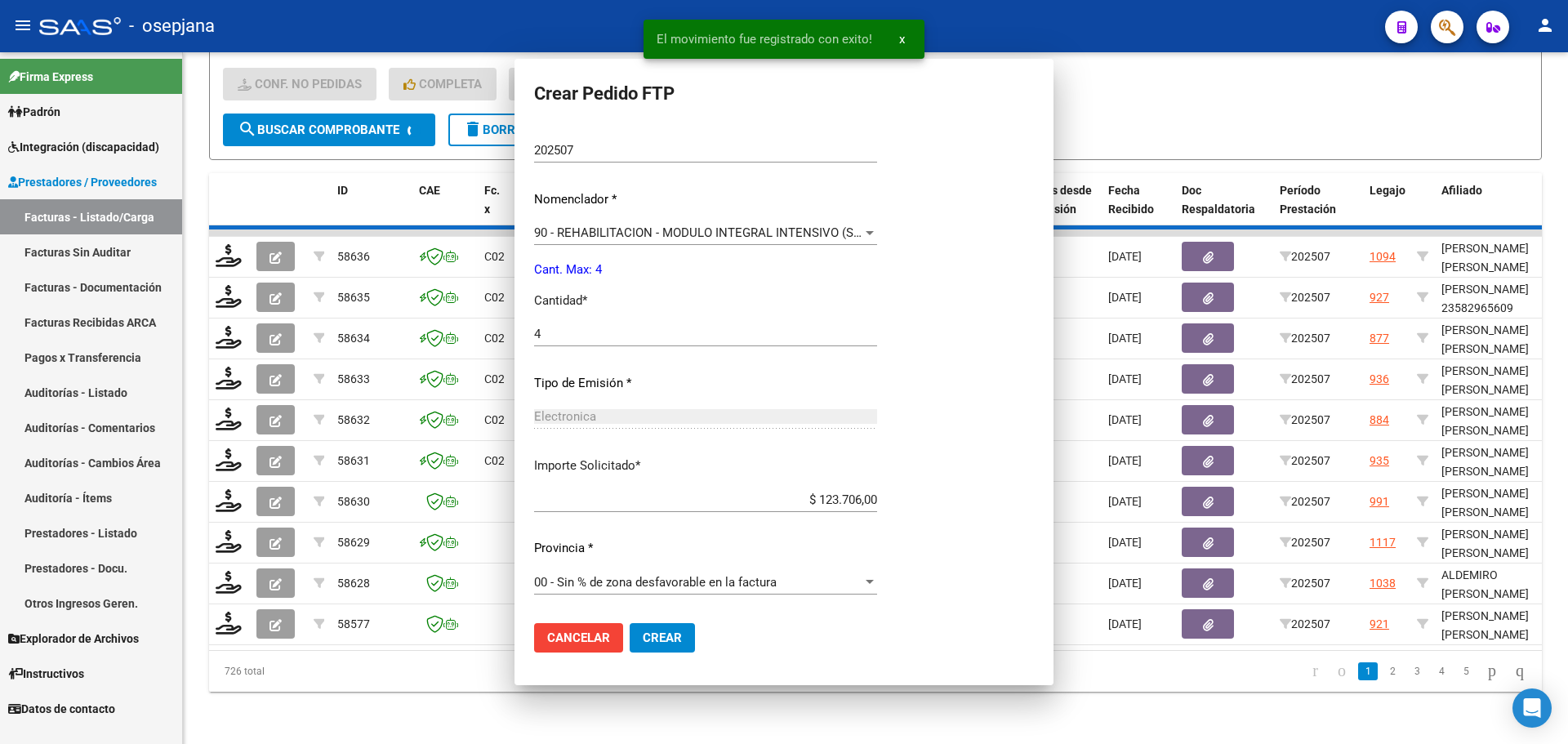
scroll to position [0, 0]
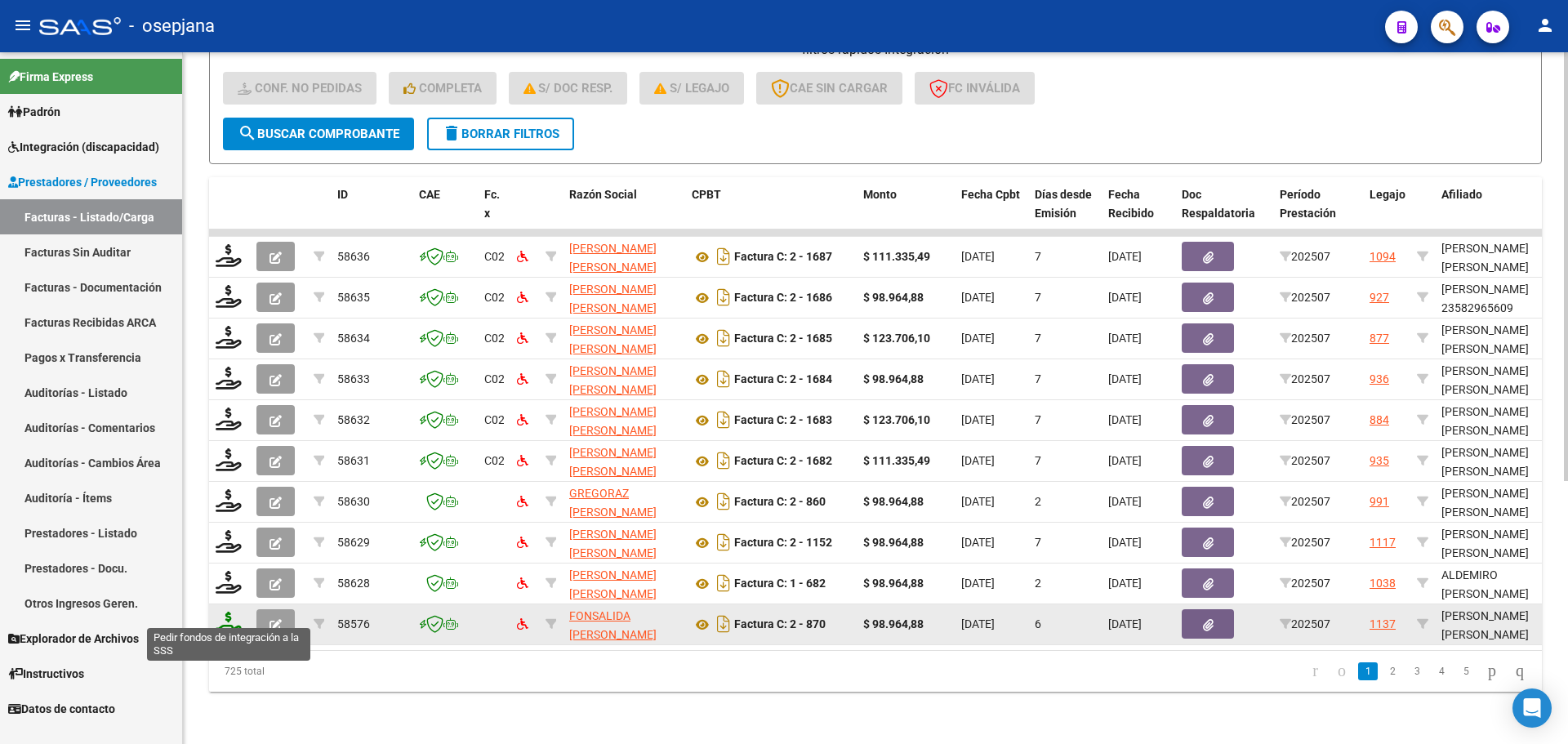
click at [224, 614] on icon at bounding box center [229, 624] width 26 height 23
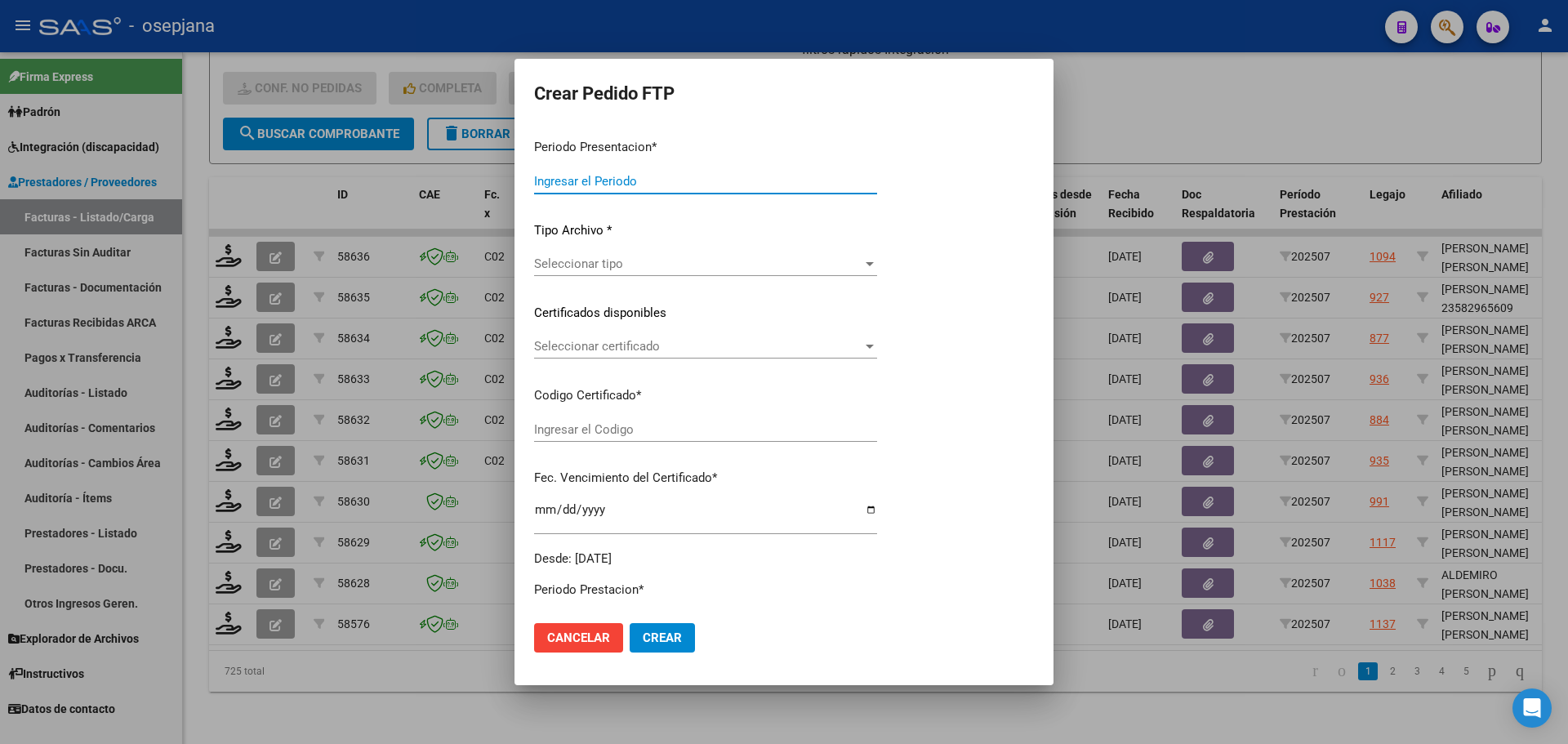
type input "202507"
type input "$ 98.964,88"
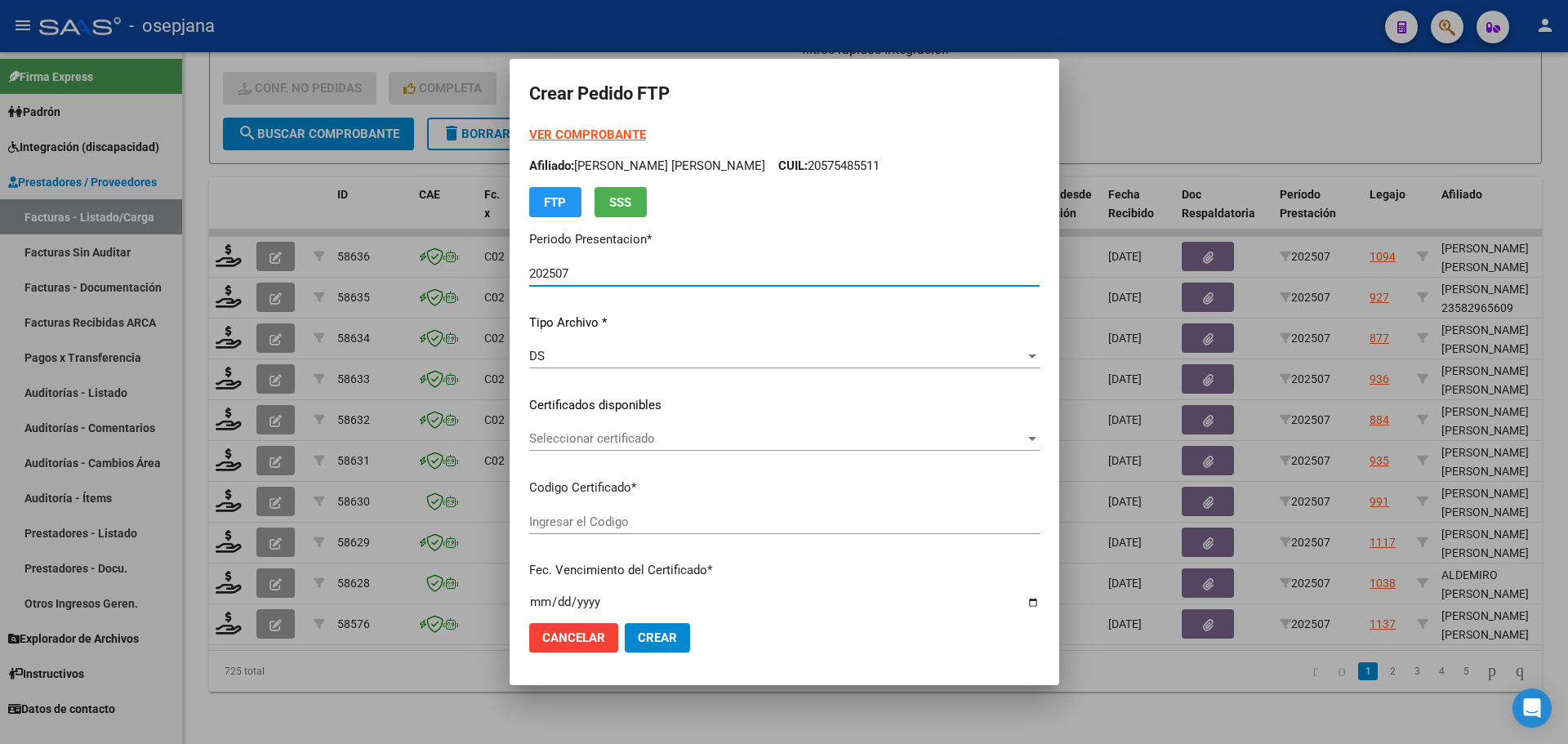
type input "ARG02000552033292020121720251217BSAS436"
type input "2025-12-17"
click at [621, 435] on span "Seleccionar certificado" at bounding box center [777, 439] width 496 height 15
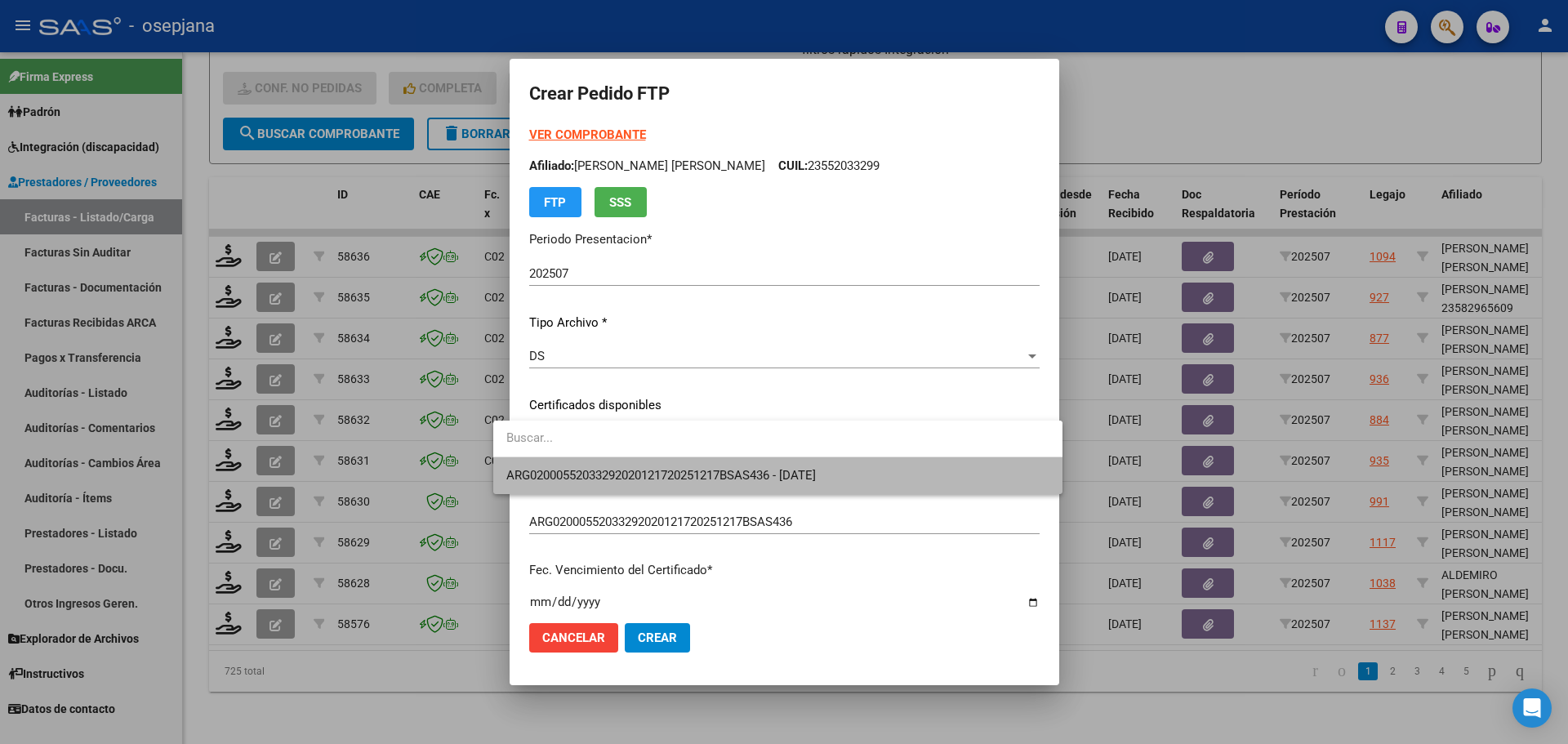
click at [616, 466] on span "ARG02000552033292020121720251217BSAS436 - 2025-12-17" at bounding box center [778, 476] width 543 height 37
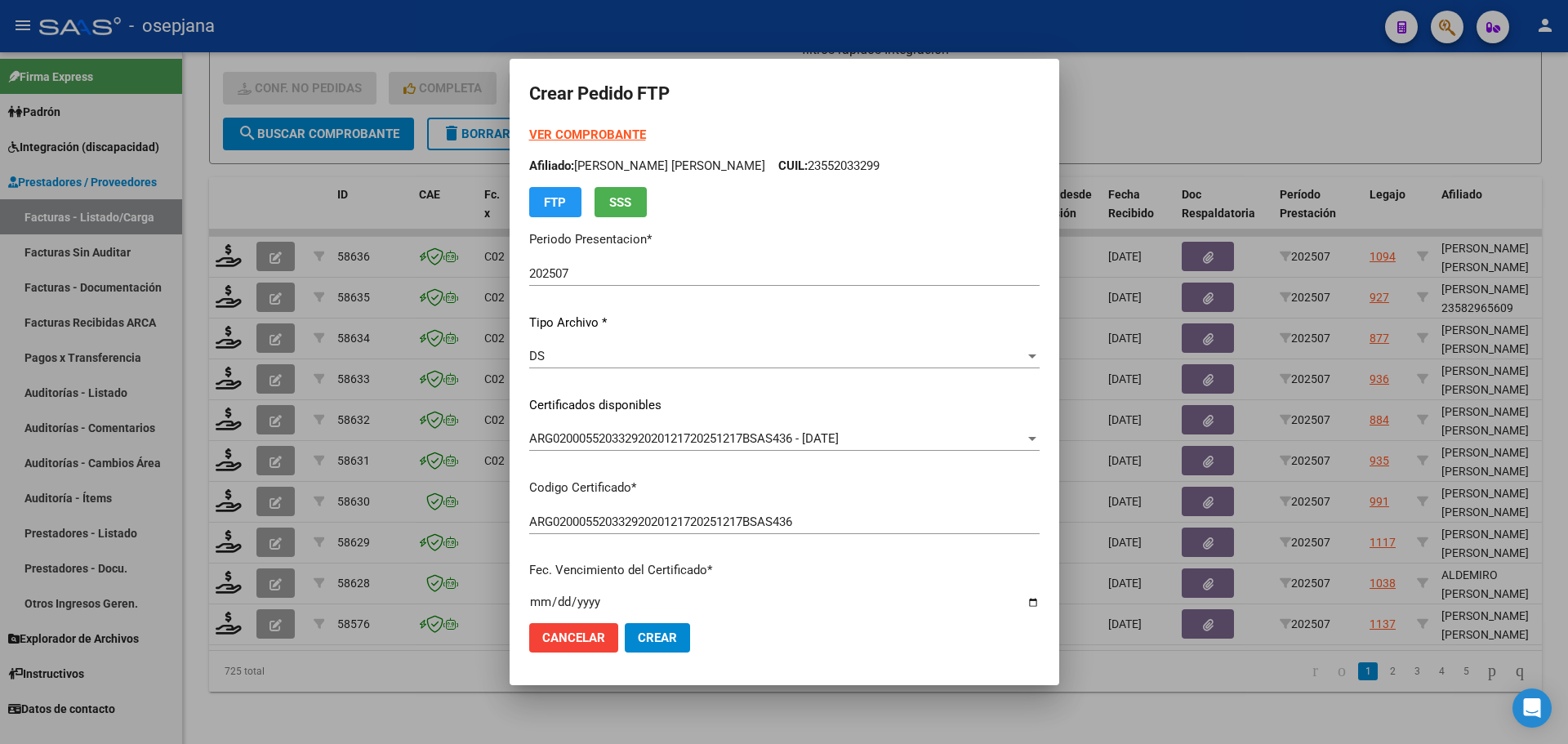
click at [604, 129] on strong "VER COMPROBANTE" at bounding box center [587, 135] width 117 height 15
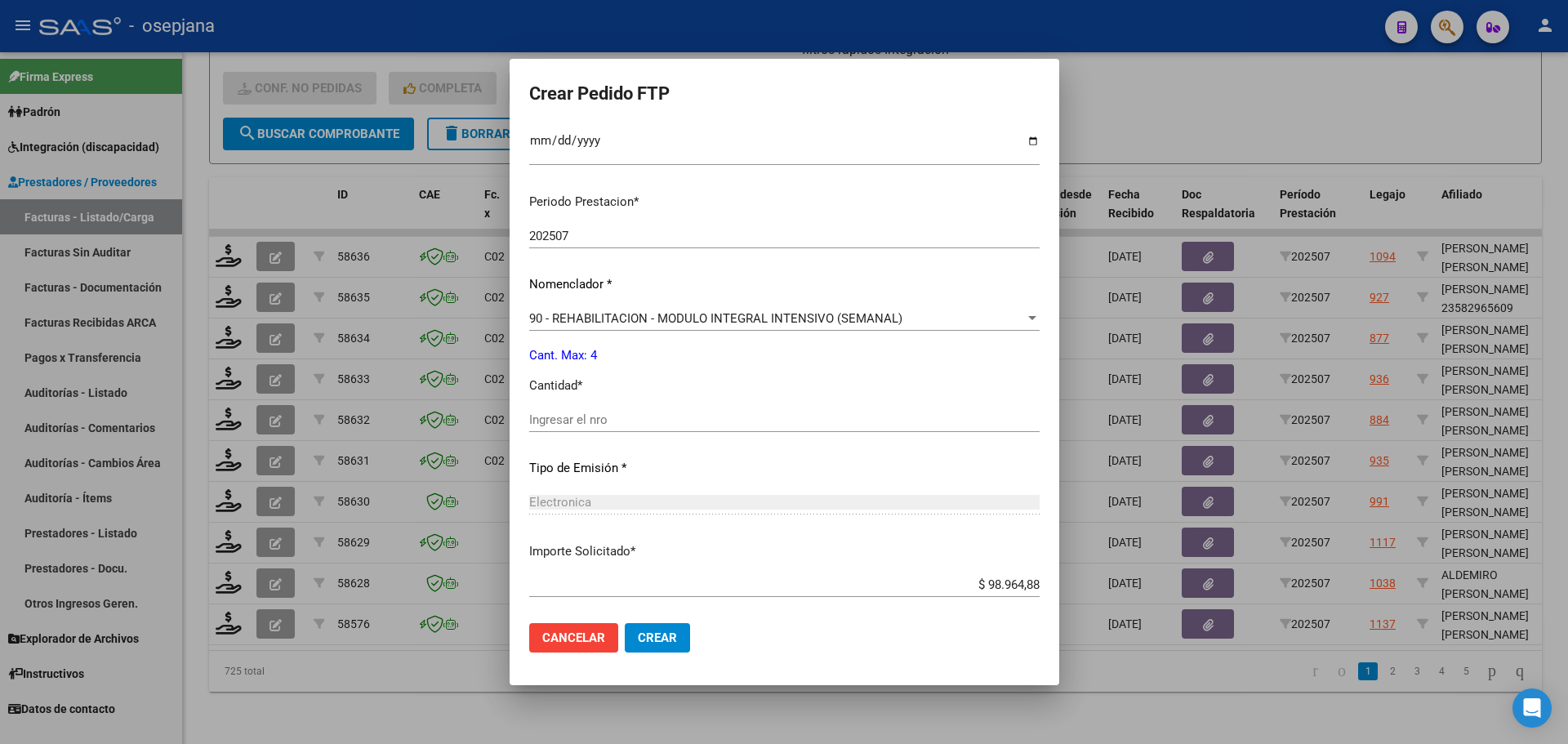
scroll to position [490, 0]
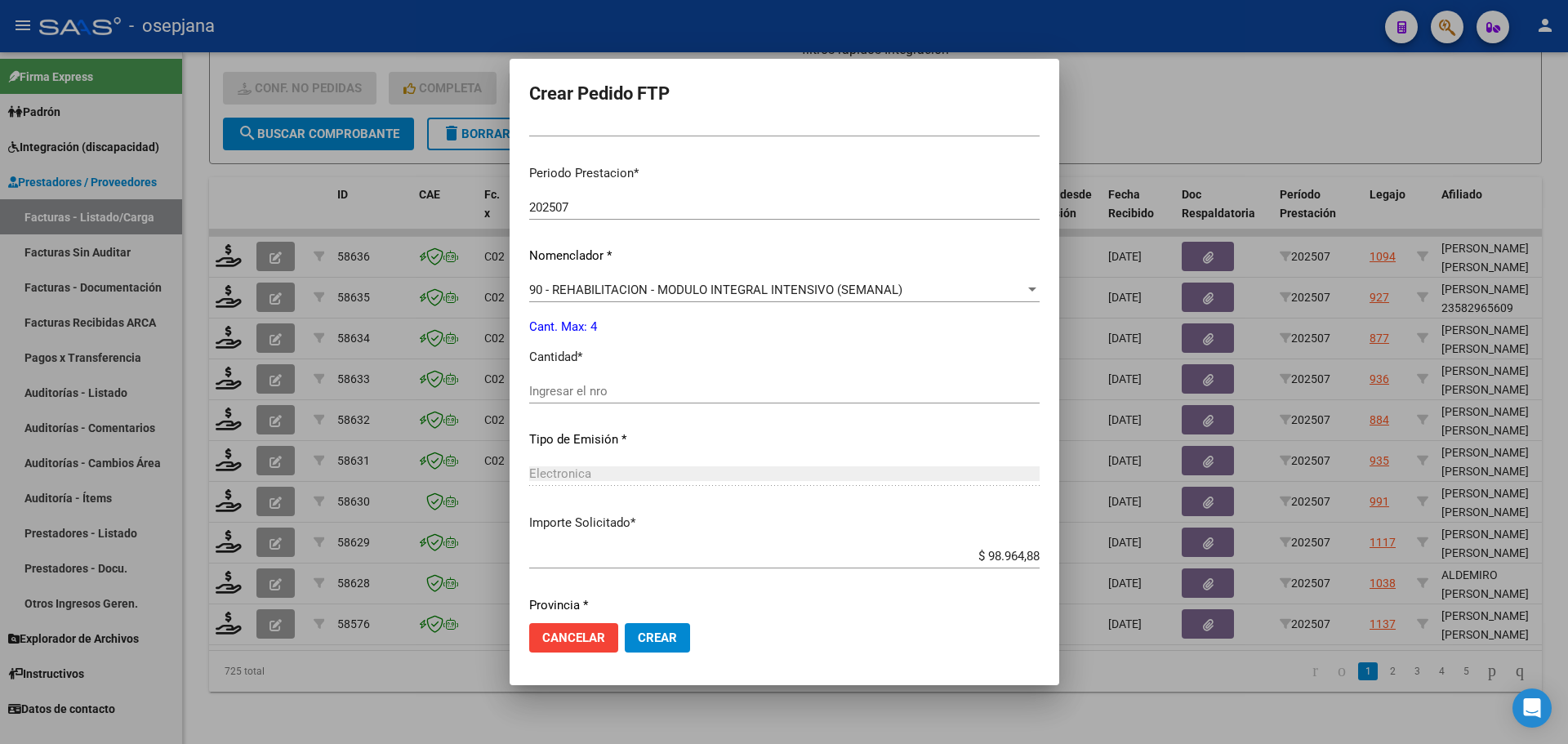
click at [582, 388] on input "Ingresar el nro" at bounding box center [784, 391] width 510 height 15
type input "4"
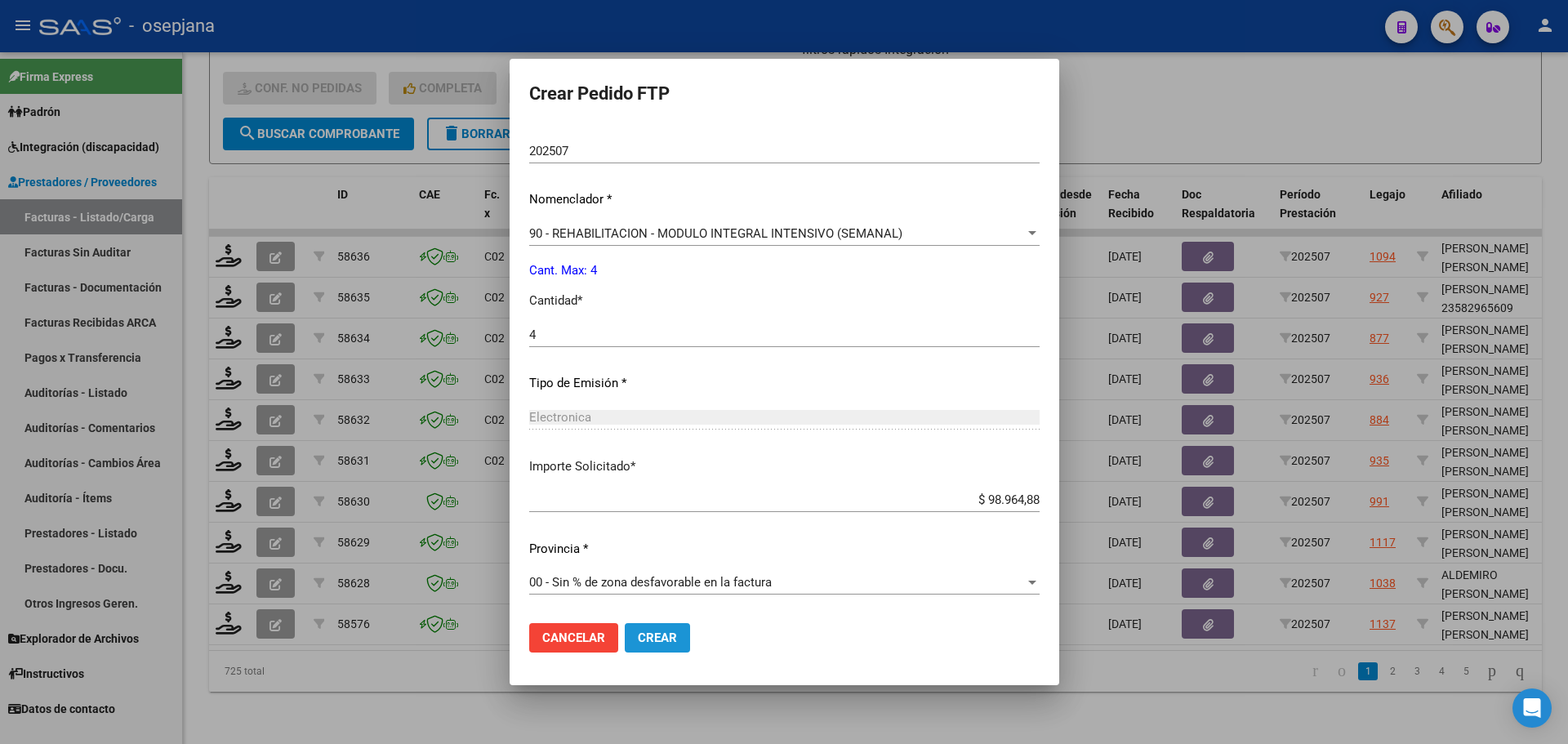
click at [641, 634] on span "Crear" at bounding box center [658, 638] width 39 height 15
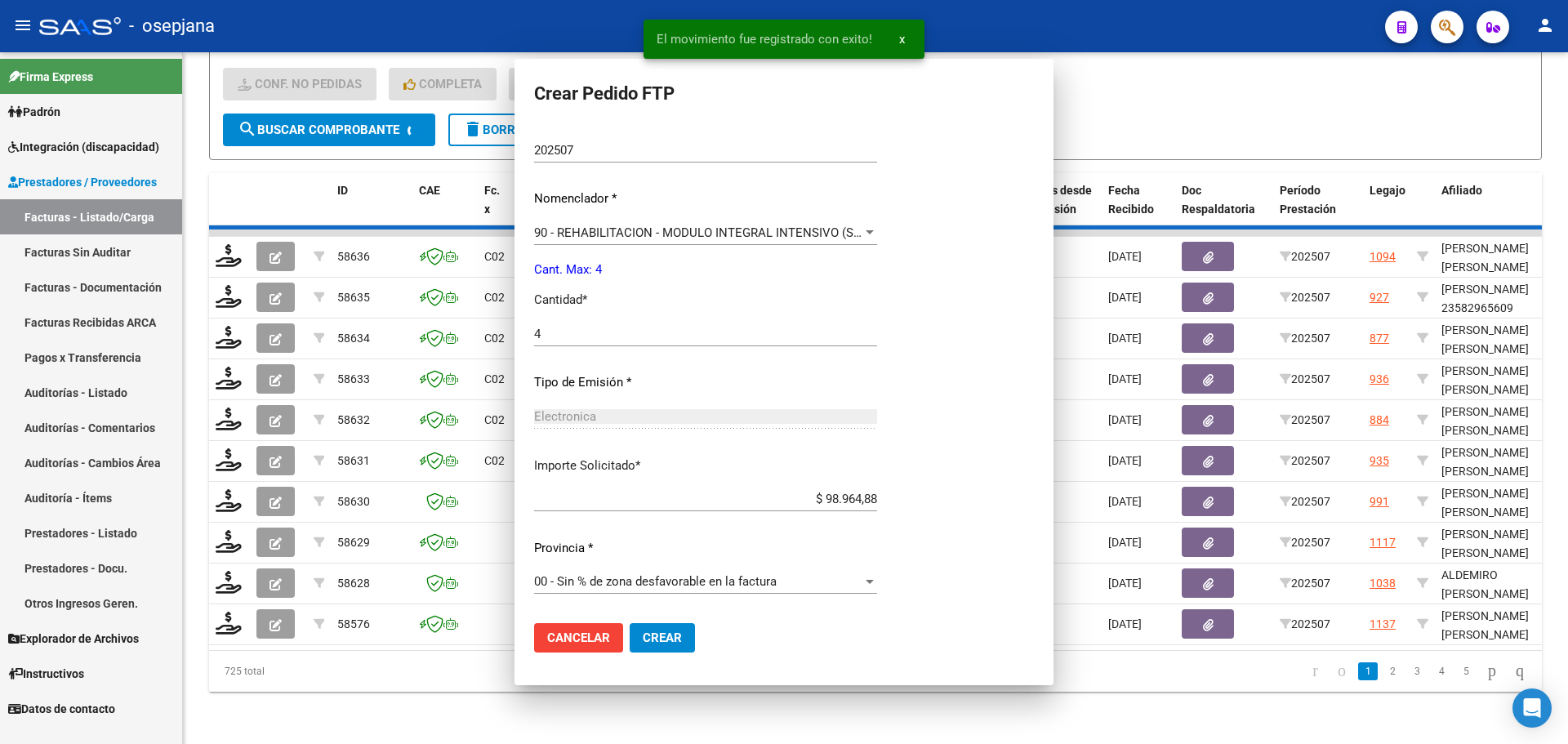
scroll to position [454, 0]
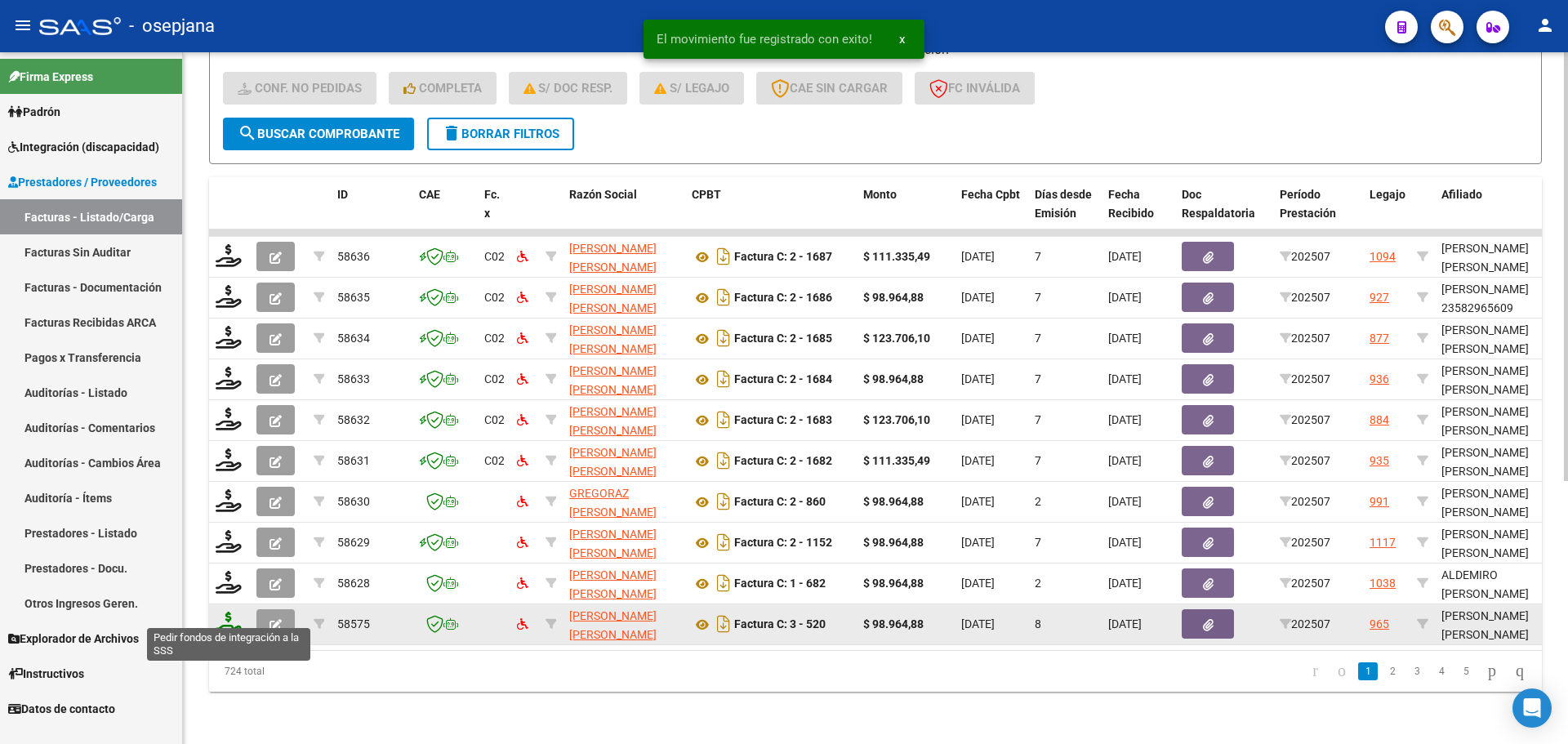
click at [233, 613] on icon at bounding box center [229, 624] width 26 height 23
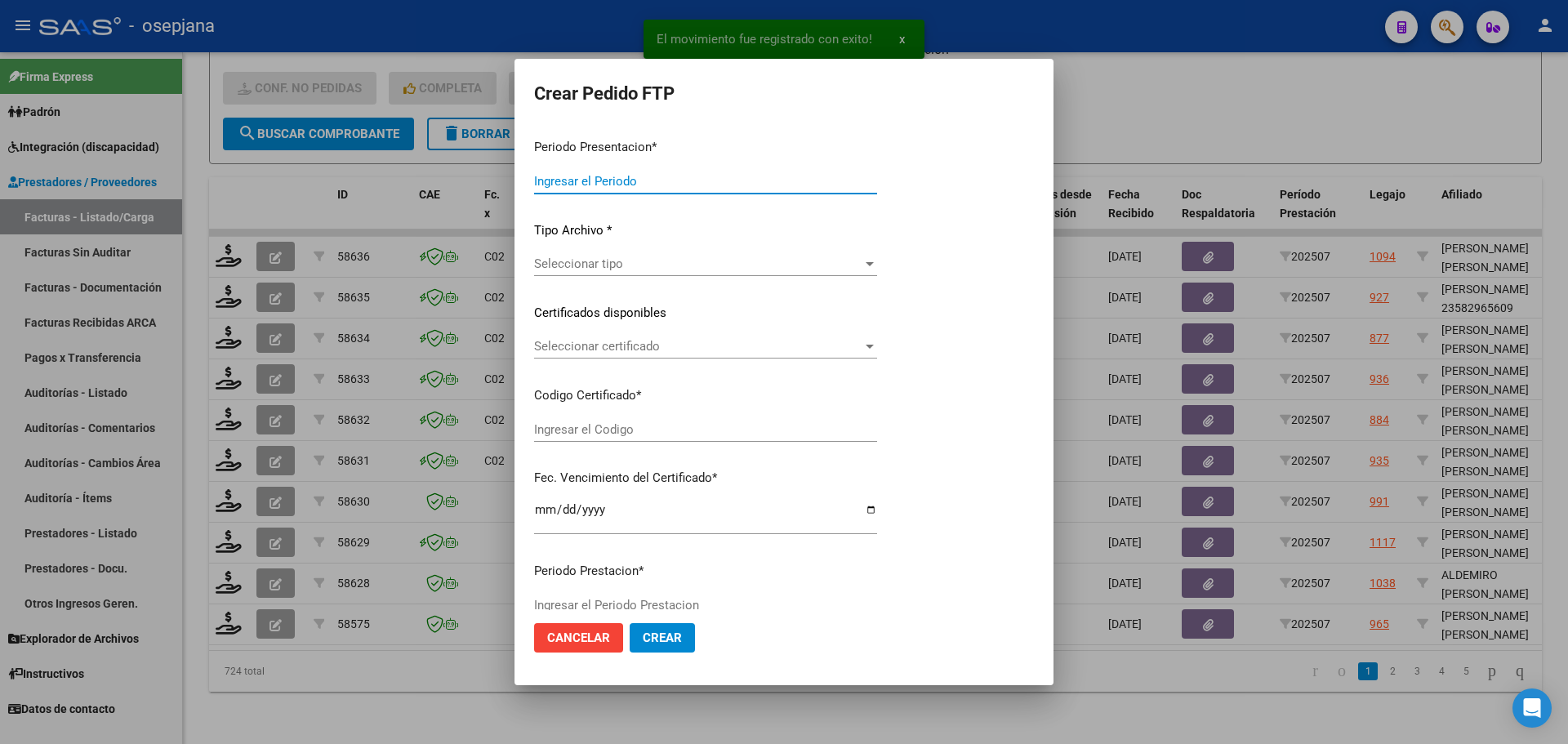
type input "202507"
type input "$ 98.964,88"
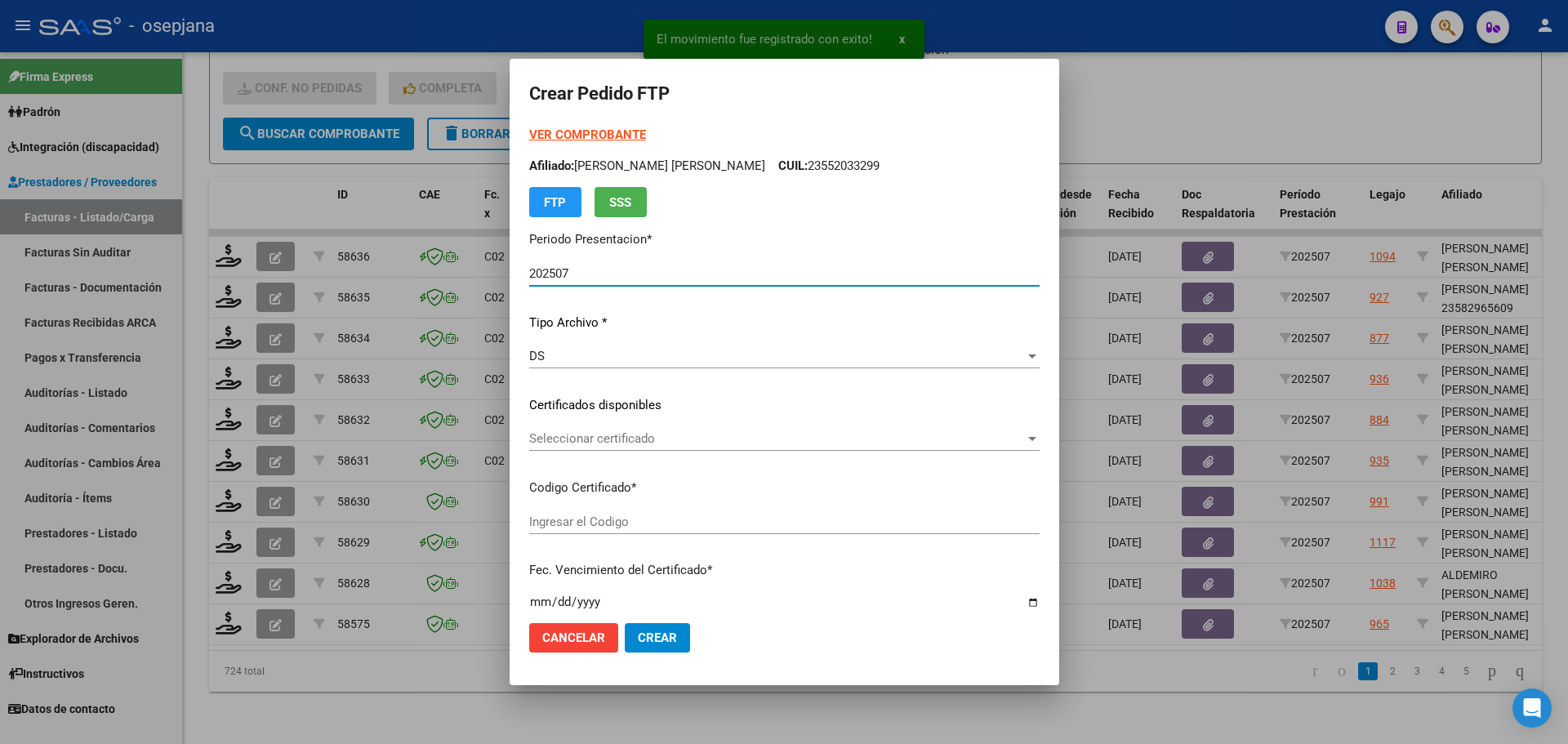
type input "ARG01000572393092025011620300116BSAS313"
type input "2030-01-16"
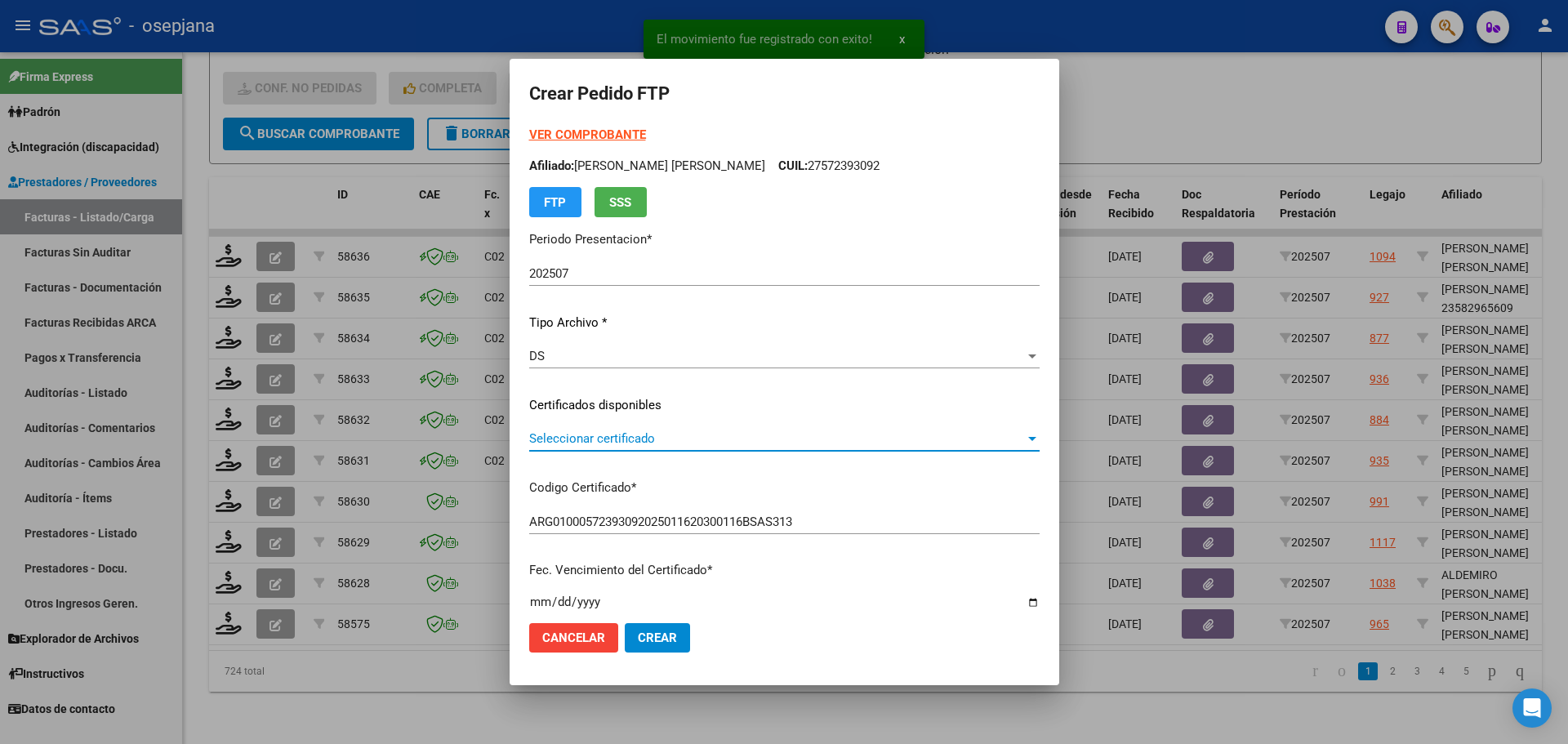
click at [587, 435] on span "Seleccionar certificado" at bounding box center [777, 439] width 496 height 15
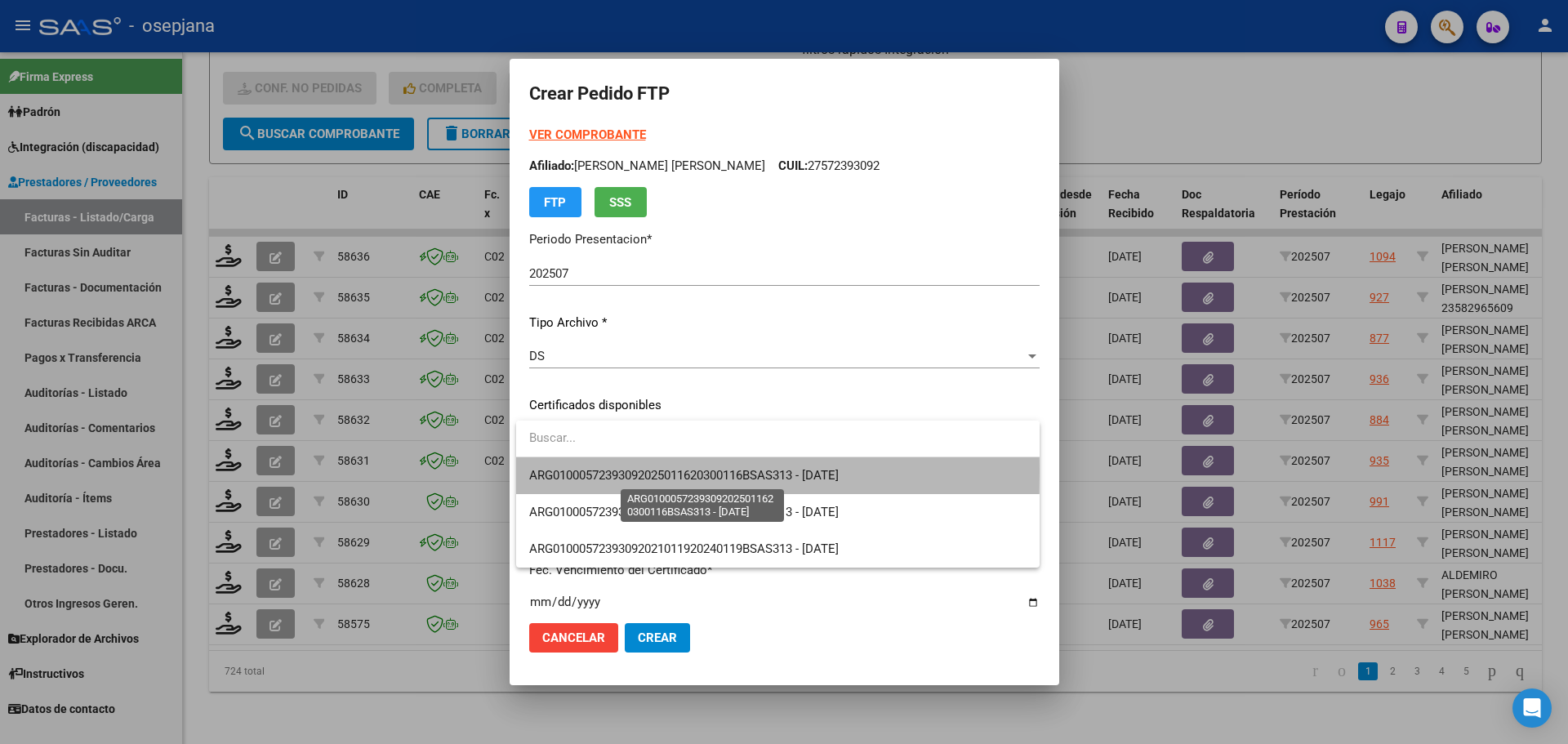
click at [587, 471] on span "ARG01000572393092025011620300116BSAS313 - 2030-01-16" at bounding box center [684, 476] width 309 height 15
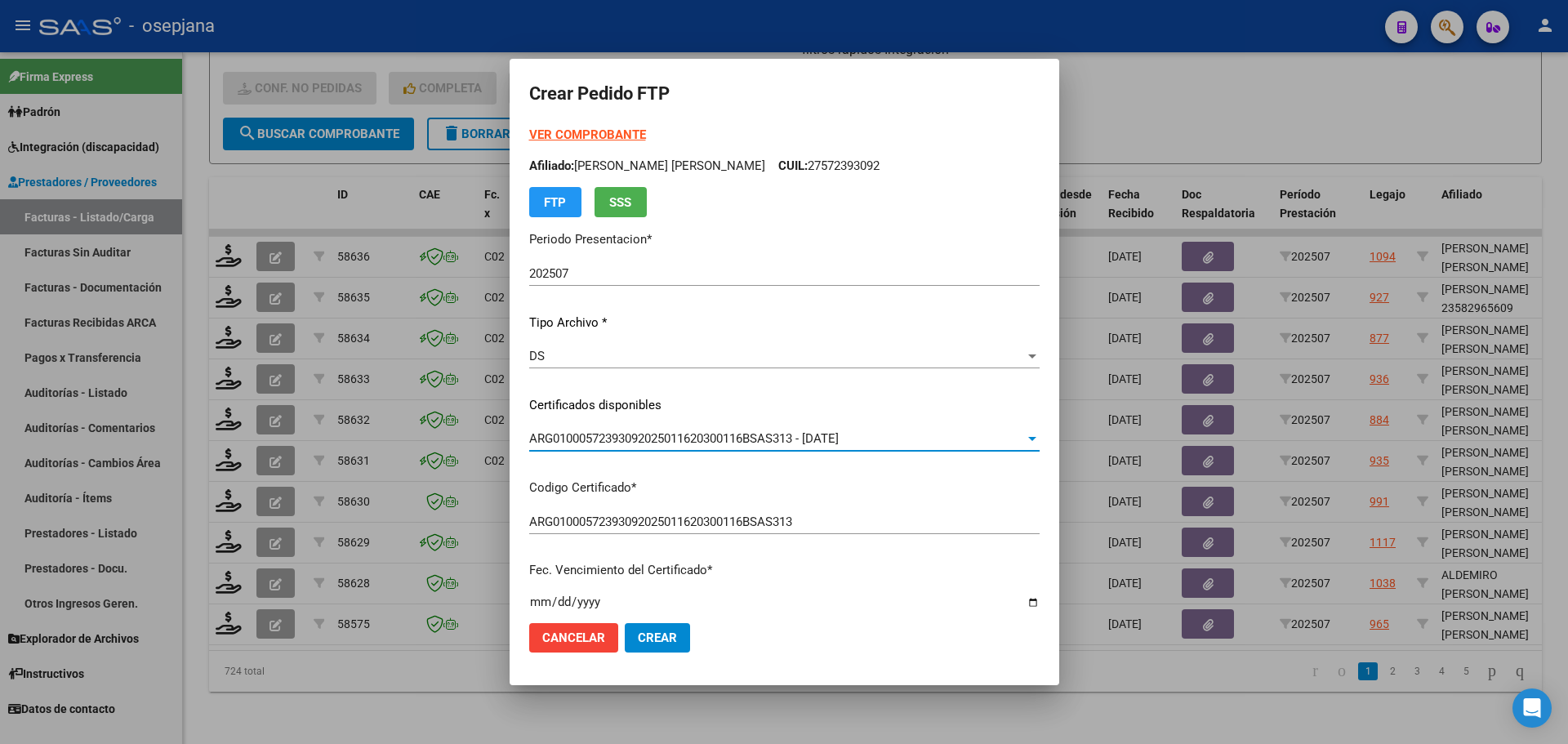
click at [602, 134] on strong "VER COMPROBANTE" at bounding box center [587, 135] width 117 height 15
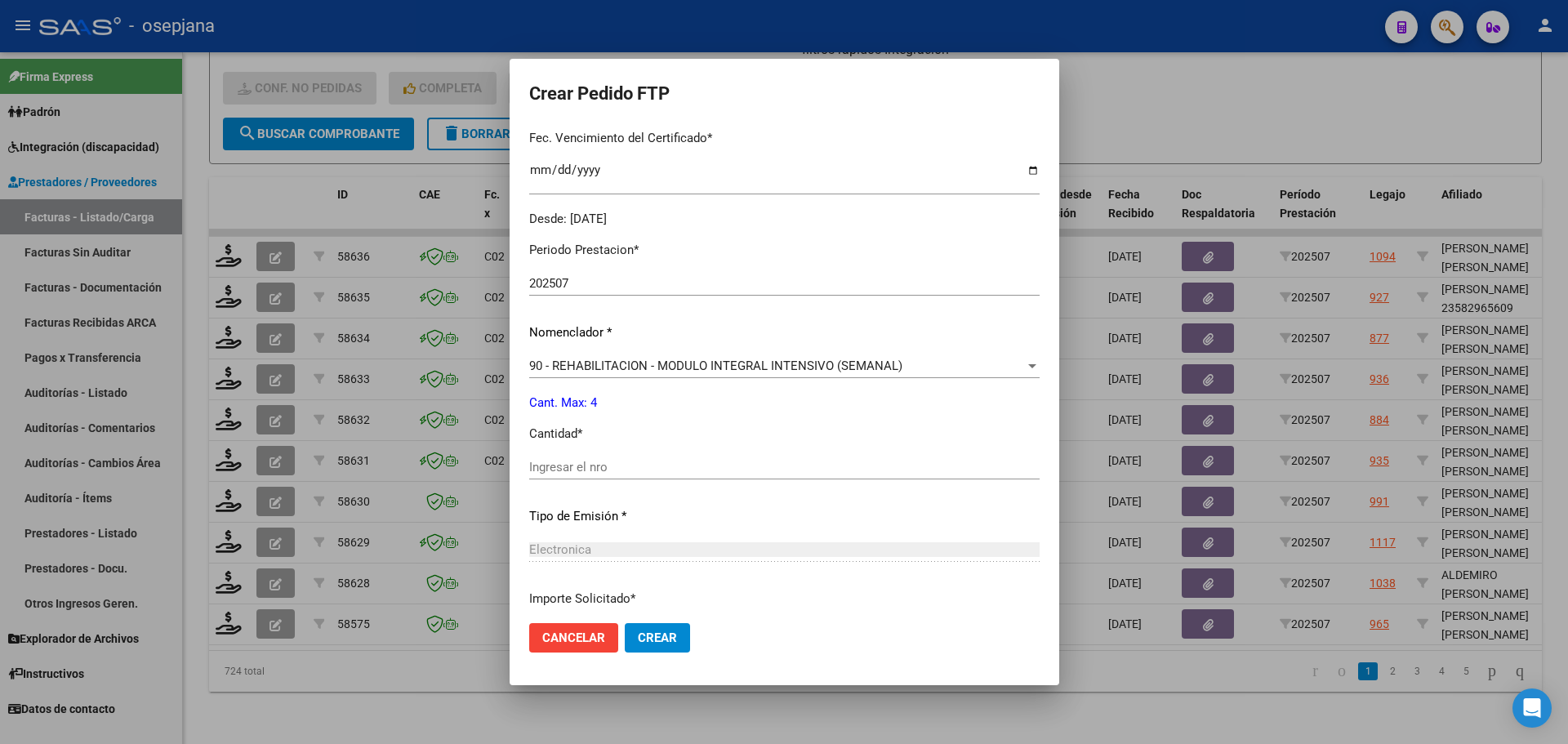
scroll to position [566, 0]
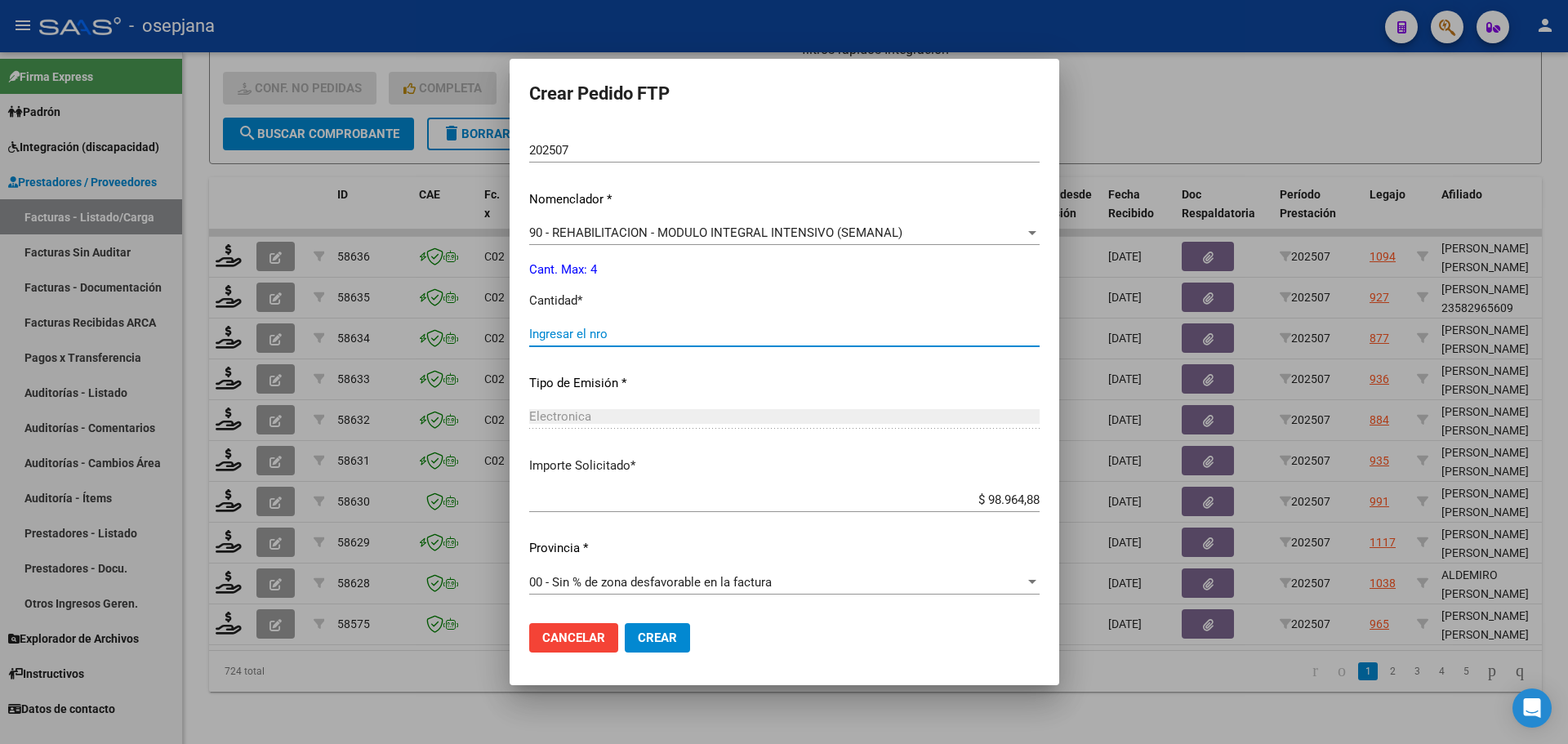
click at [585, 334] on input "Ingresar el nro" at bounding box center [784, 334] width 510 height 15
type input "4"
click at [681, 638] on button "Crear" at bounding box center [658, 638] width 65 height 29
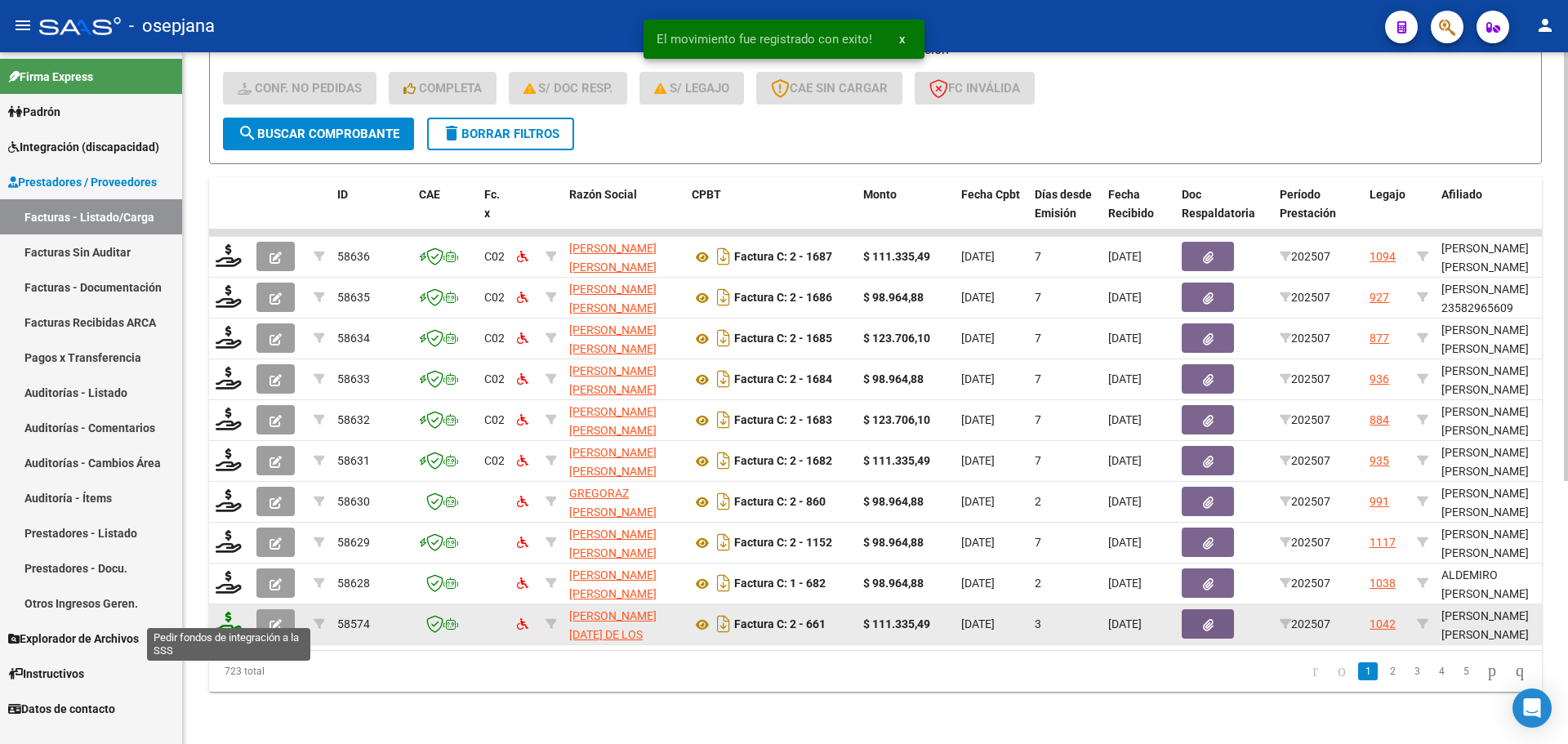
click at [231, 612] on icon at bounding box center [229, 624] width 26 height 23
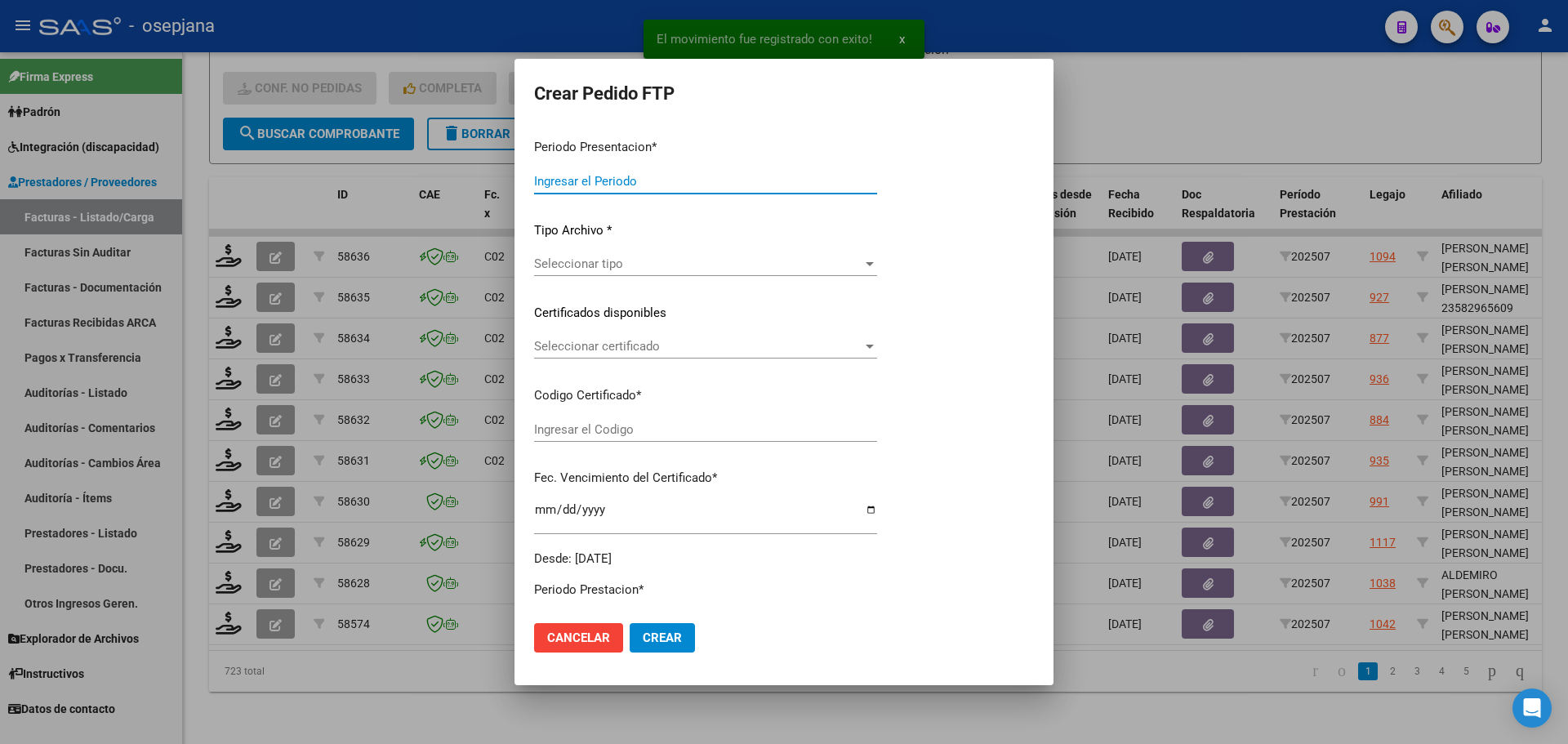
type input "202507"
type input "$ 111.335,49"
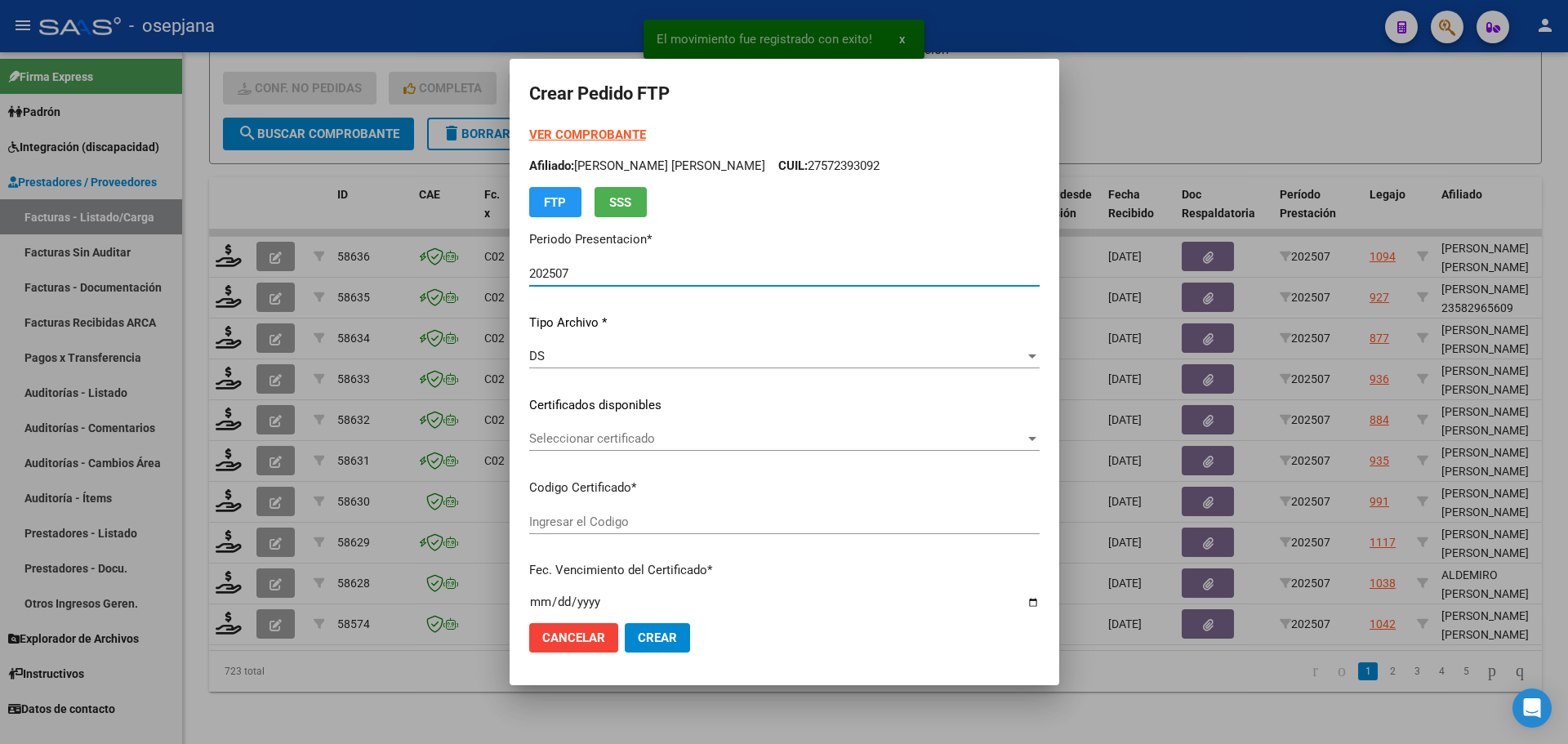
type input "ARG02000555130482020022620250226BSAS313"
type input "2026-02-26"
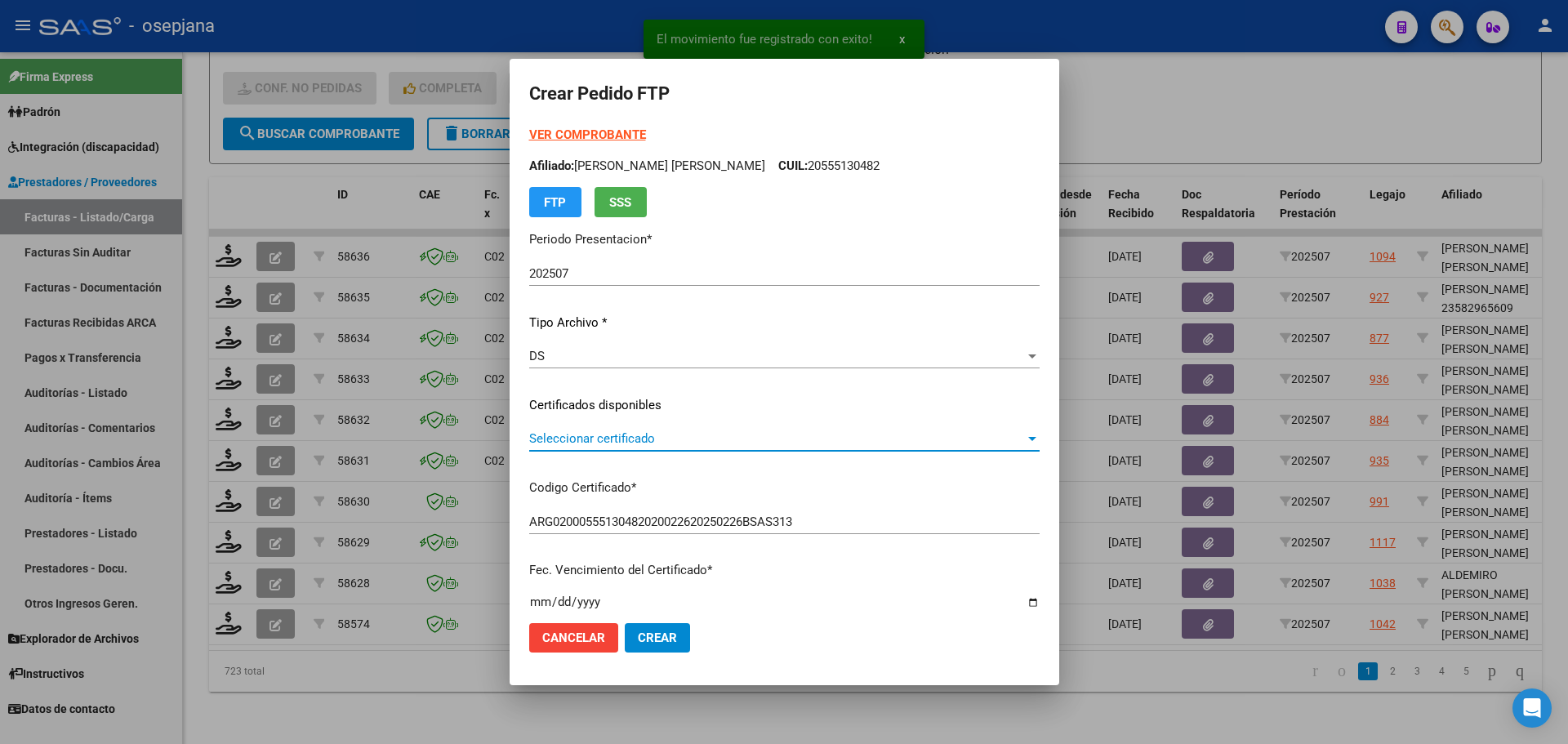
click at [600, 435] on span "Seleccionar certificado" at bounding box center [777, 439] width 496 height 15
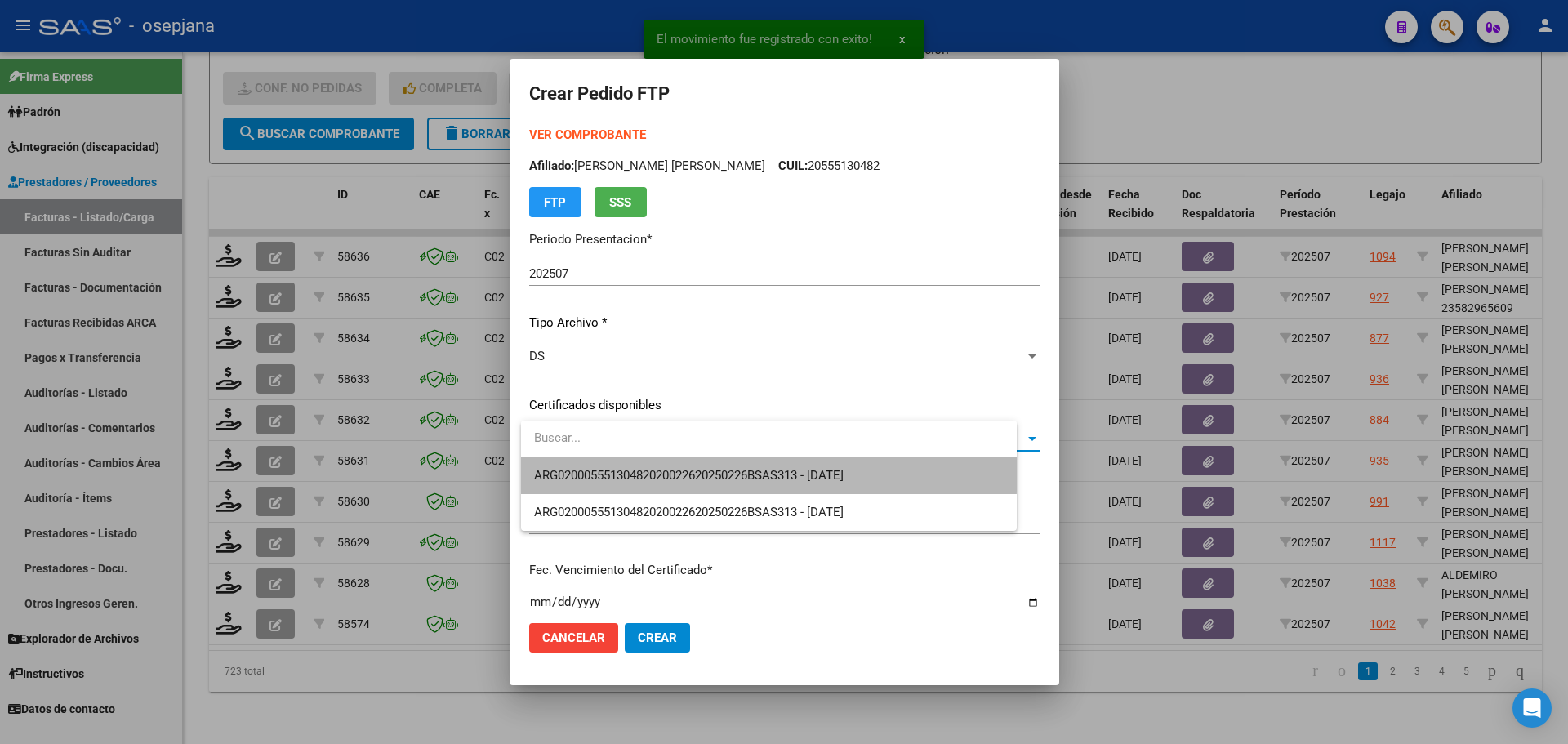
click at [611, 466] on span "ARG02000555130482020022620250226BSAS313 - 2026-02-26" at bounding box center [769, 476] width 470 height 37
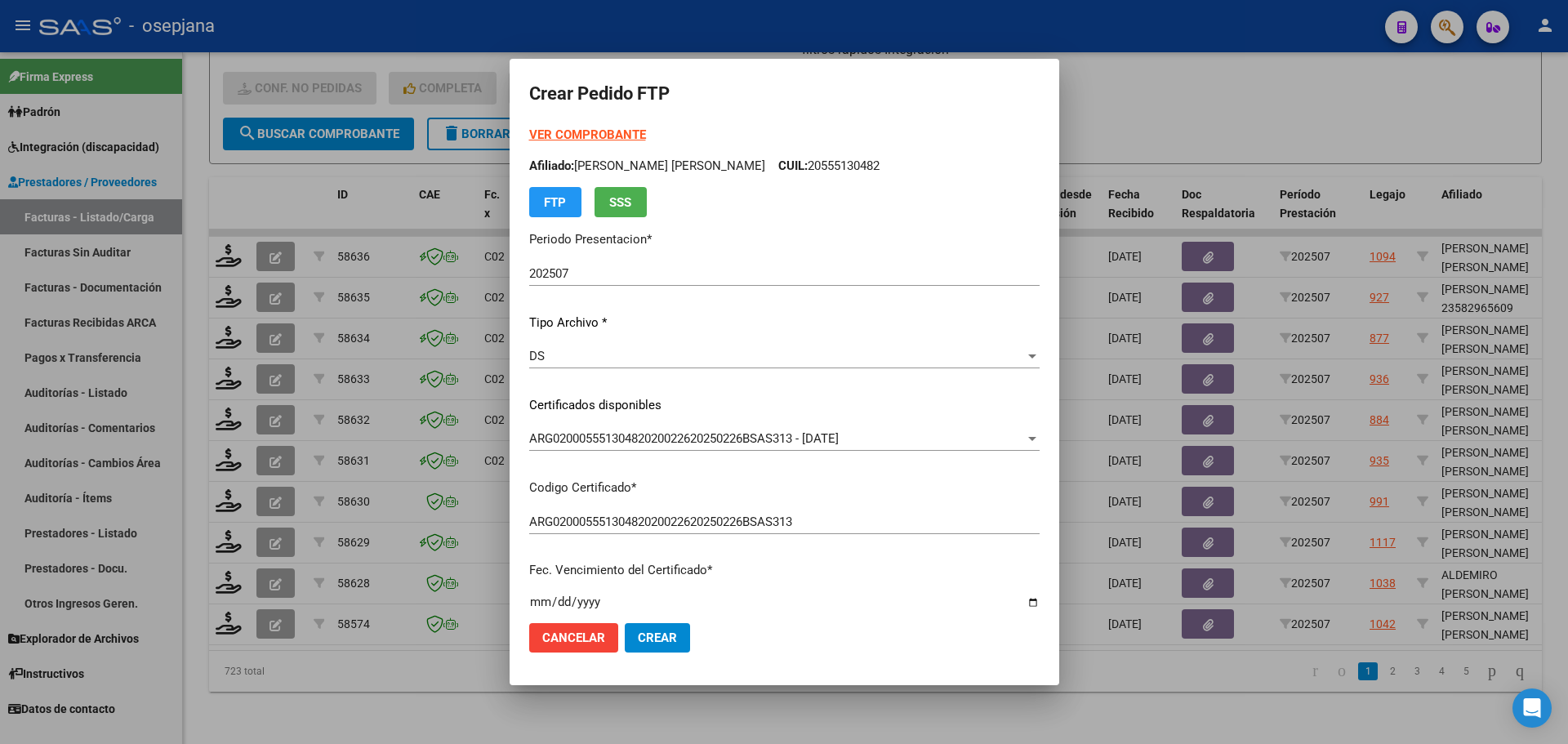
click at [591, 133] on strong "VER COMPROBANTE" at bounding box center [587, 135] width 117 height 15
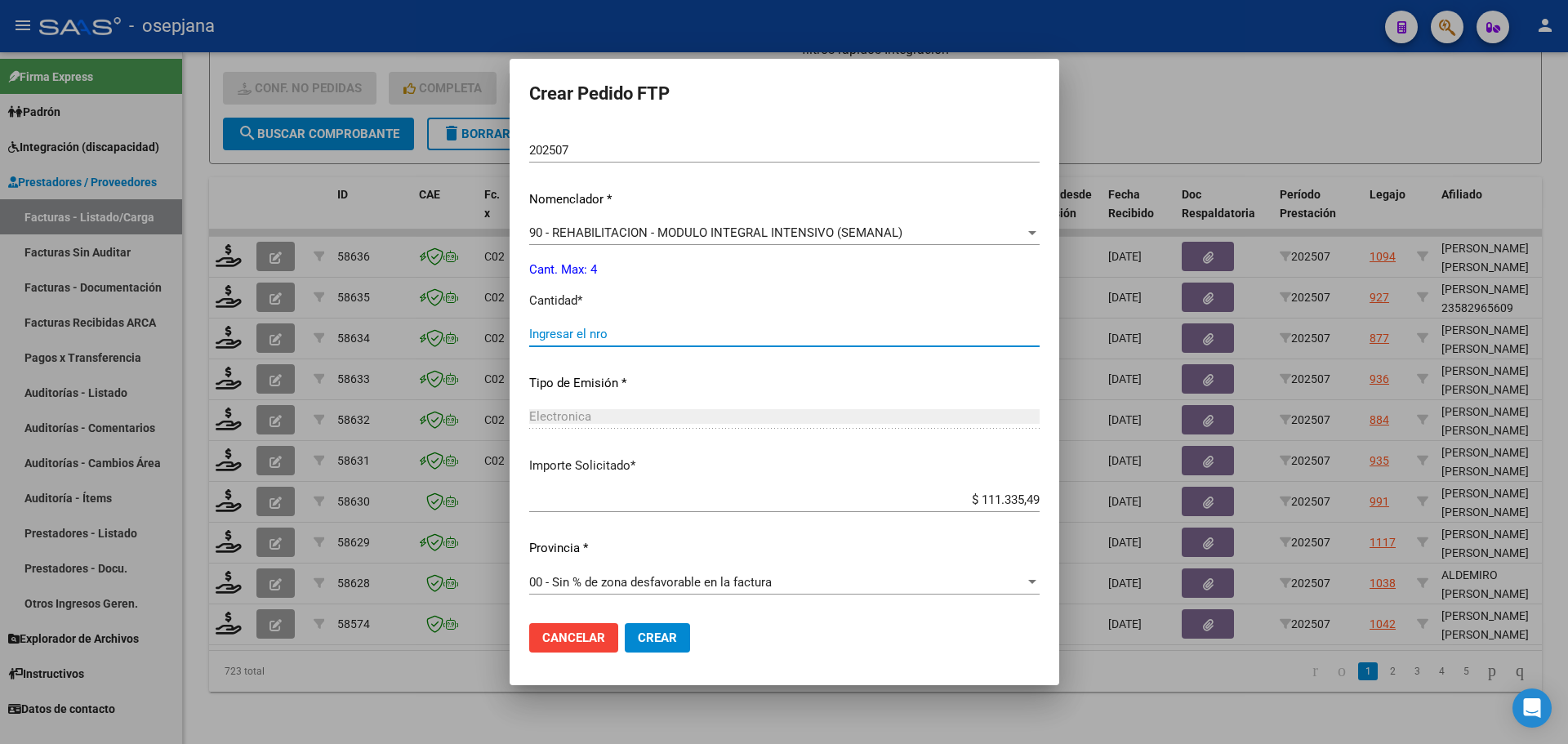
click at [577, 341] on input "Ingresar el nro" at bounding box center [784, 334] width 510 height 15
type input "4"
click at [667, 647] on button "Crear" at bounding box center [658, 638] width 65 height 29
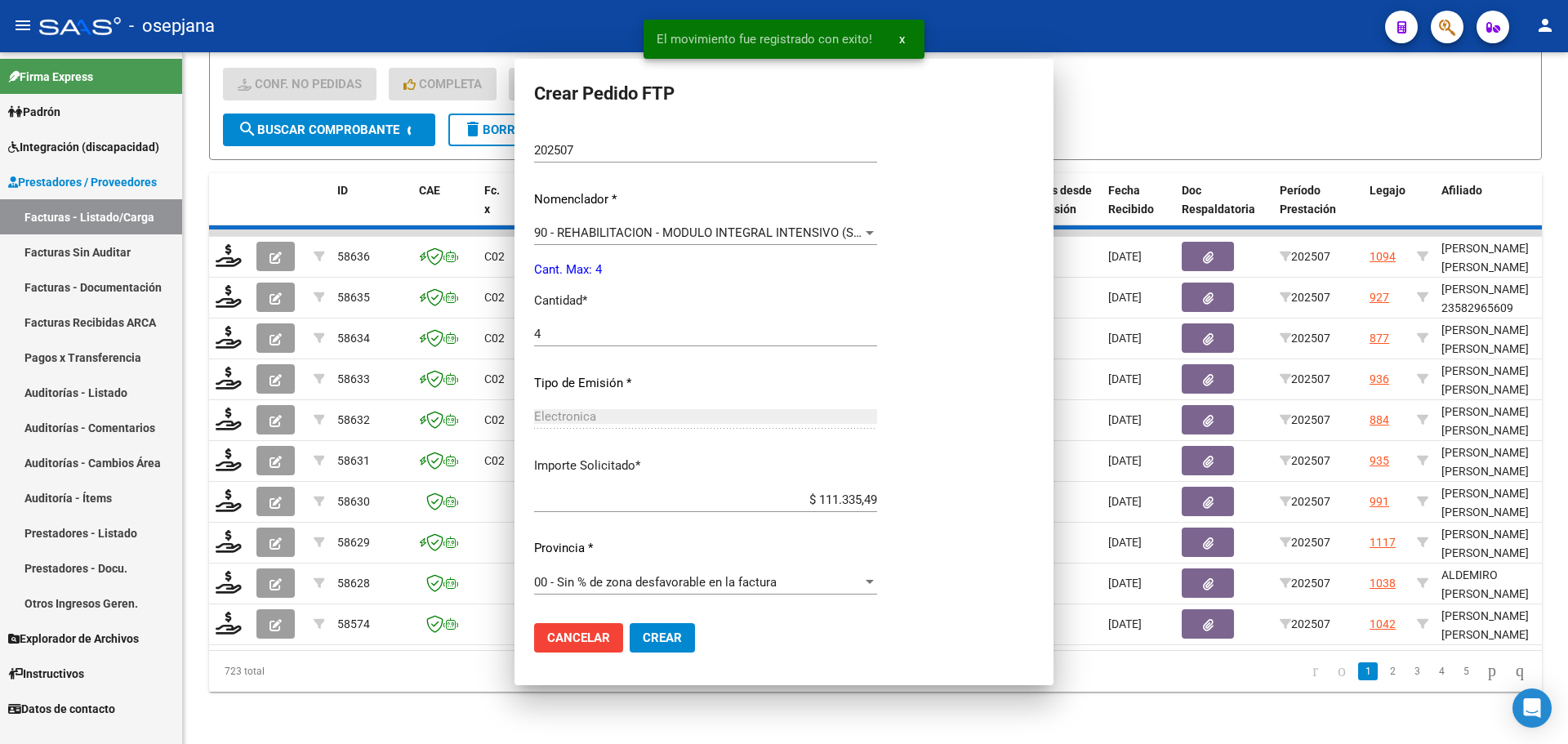
scroll to position [0, 0]
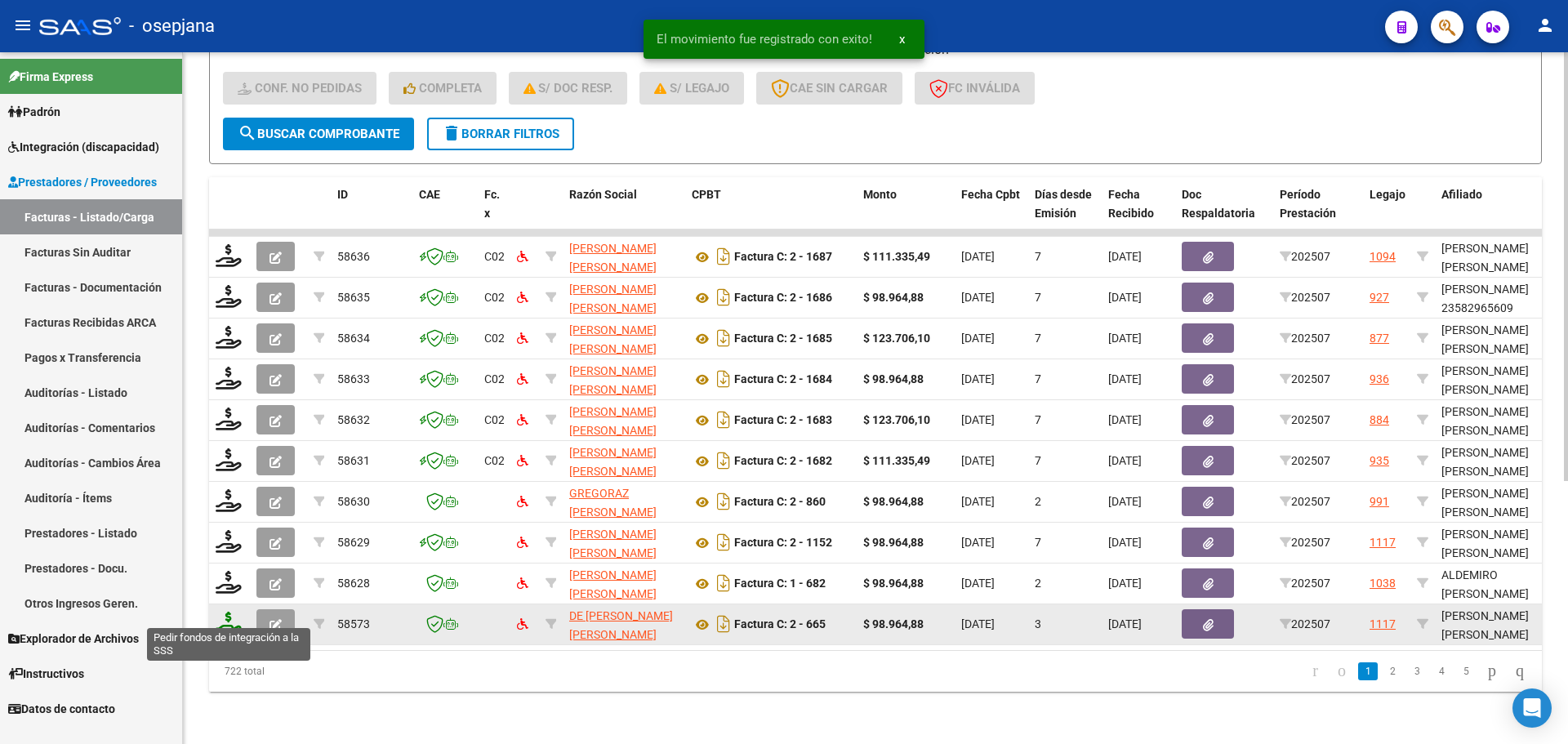
click at [227, 612] on icon at bounding box center [229, 624] width 26 height 23
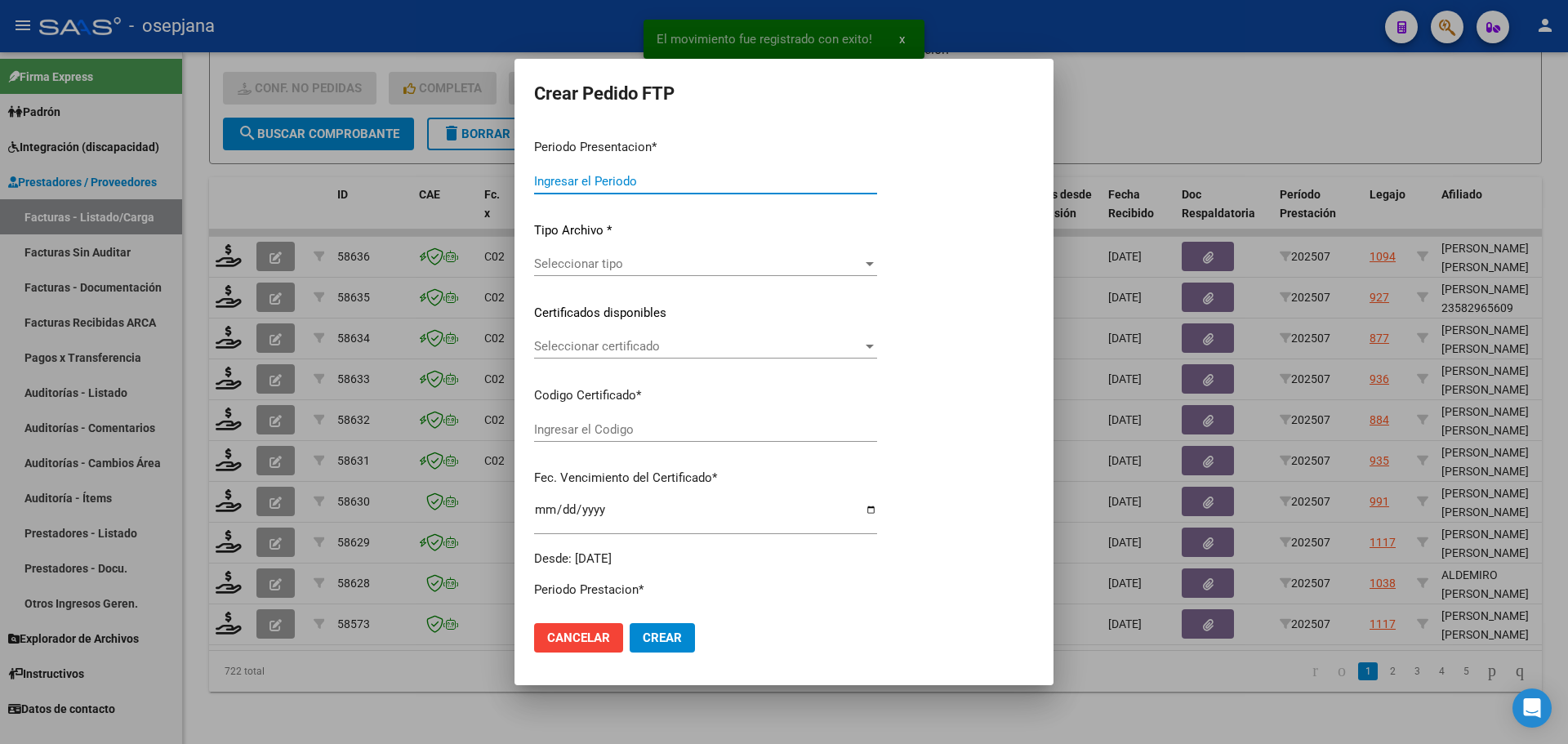
type input "202507"
type input "$ 98.964,88"
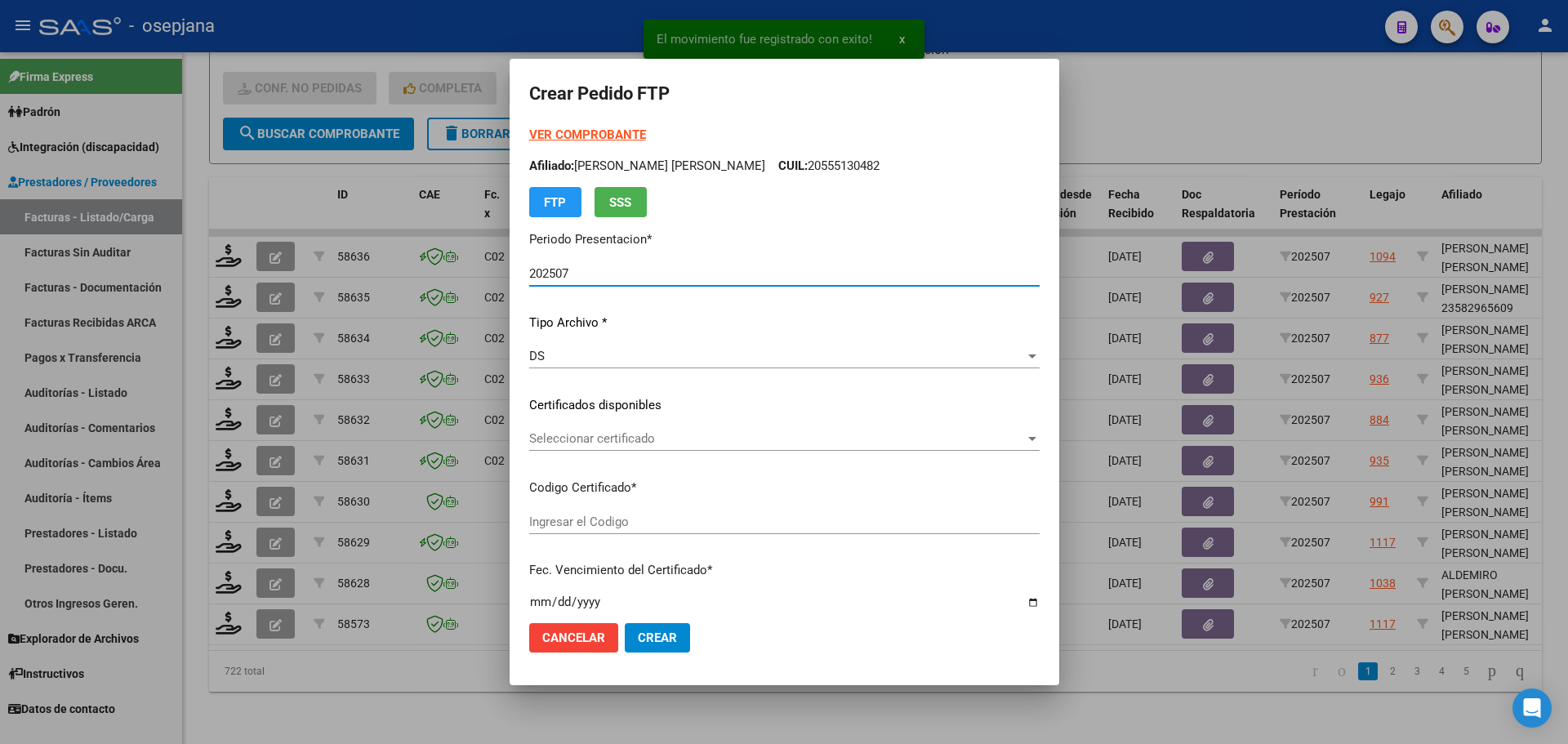
type input "ARG02000556867822021120320241203BSAS342"
type input "2025-12-03"
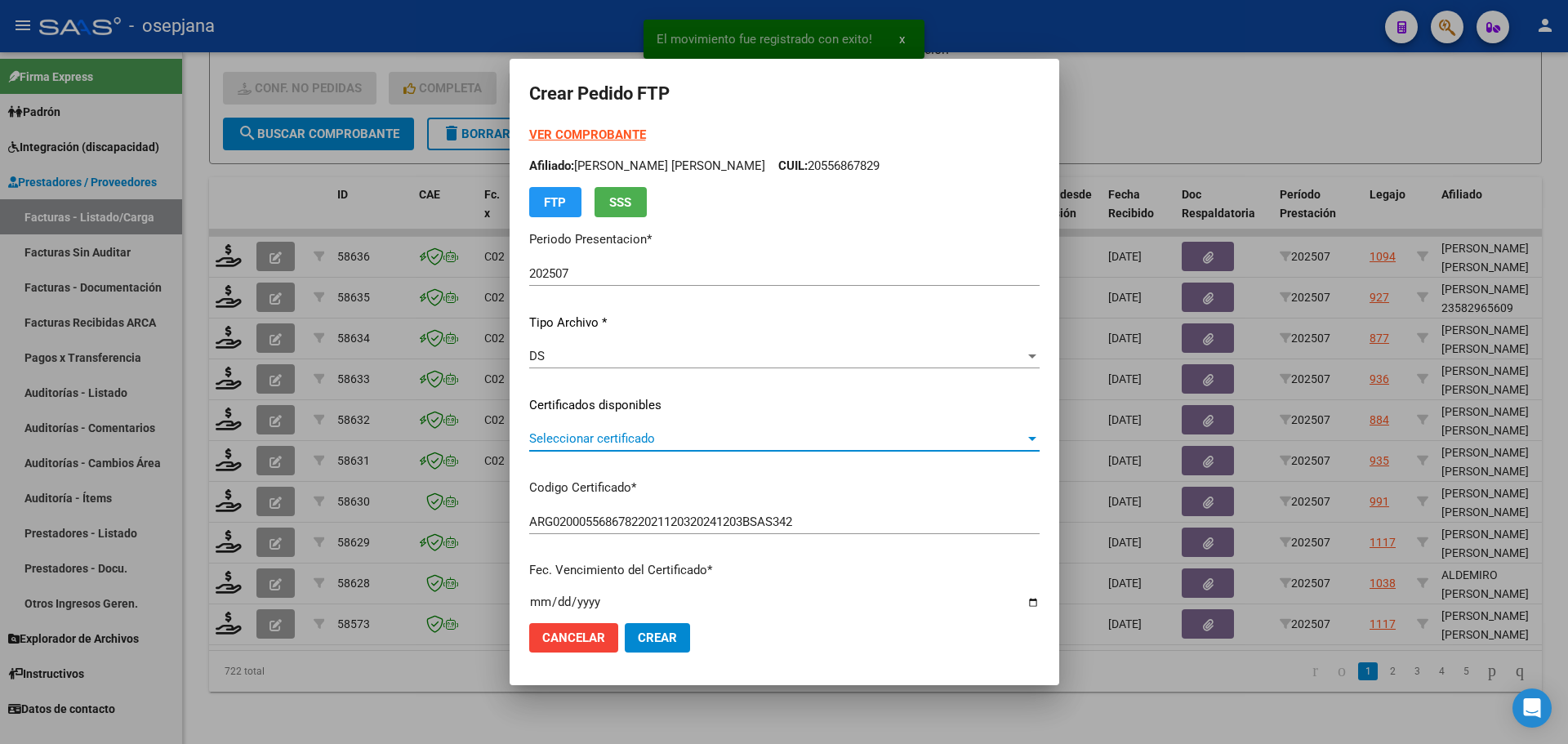
click at [593, 437] on span "Seleccionar certificado" at bounding box center [777, 439] width 496 height 15
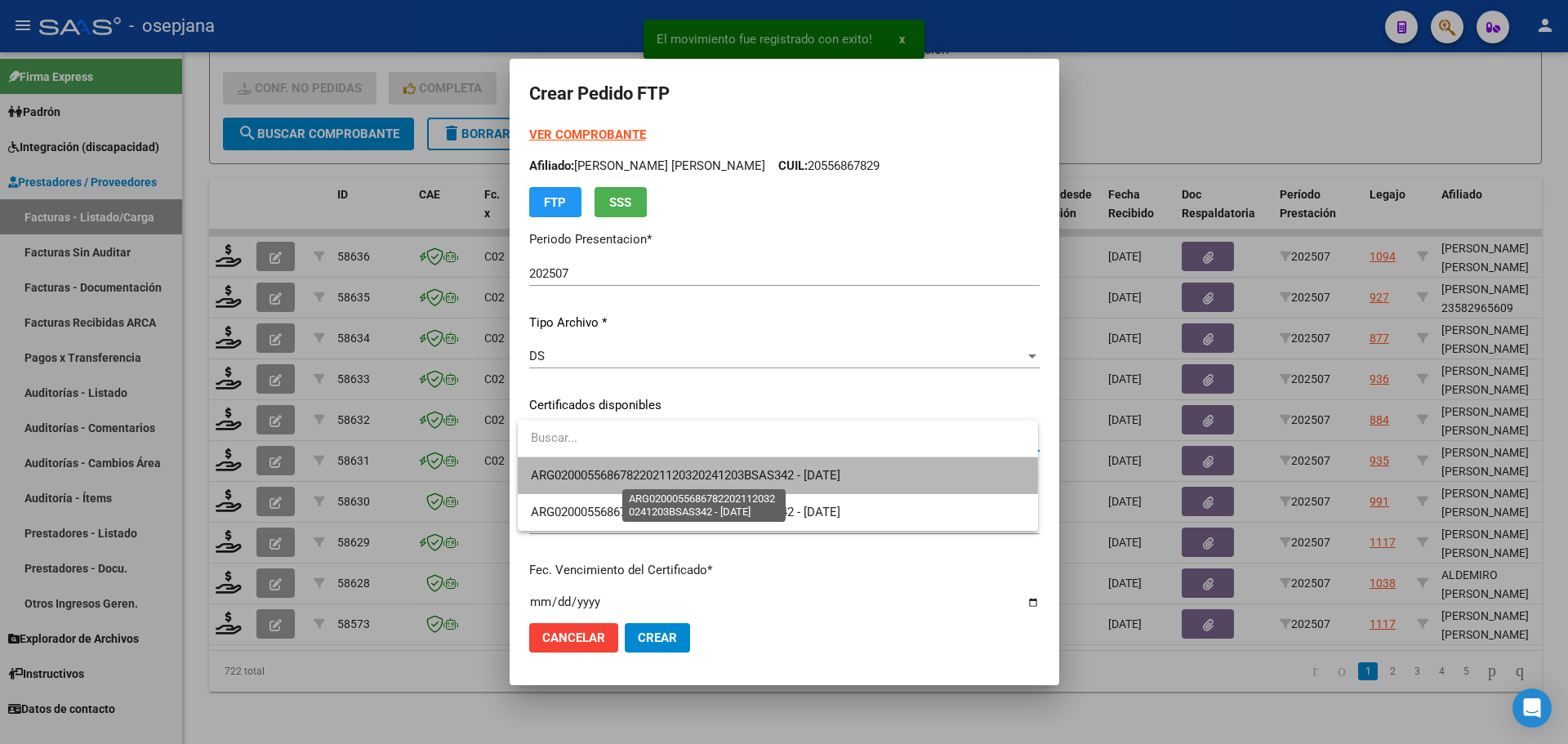
click at [591, 479] on span "ARG02000556867822021120320241203BSAS342 - 2025-12-03" at bounding box center [685, 476] width 309 height 15
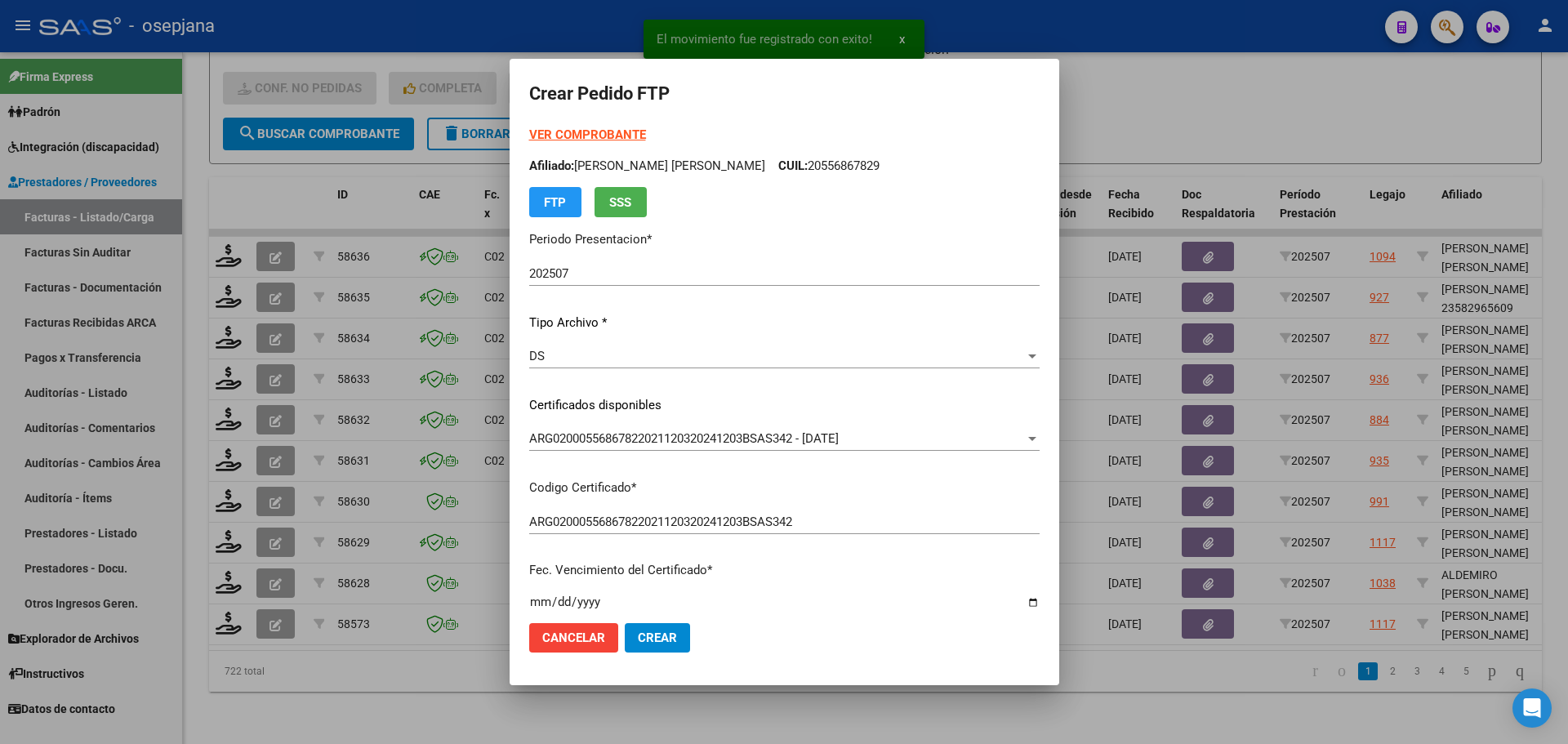
click at [608, 131] on strong "VER COMPROBANTE" at bounding box center [587, 135] width 117 height 15
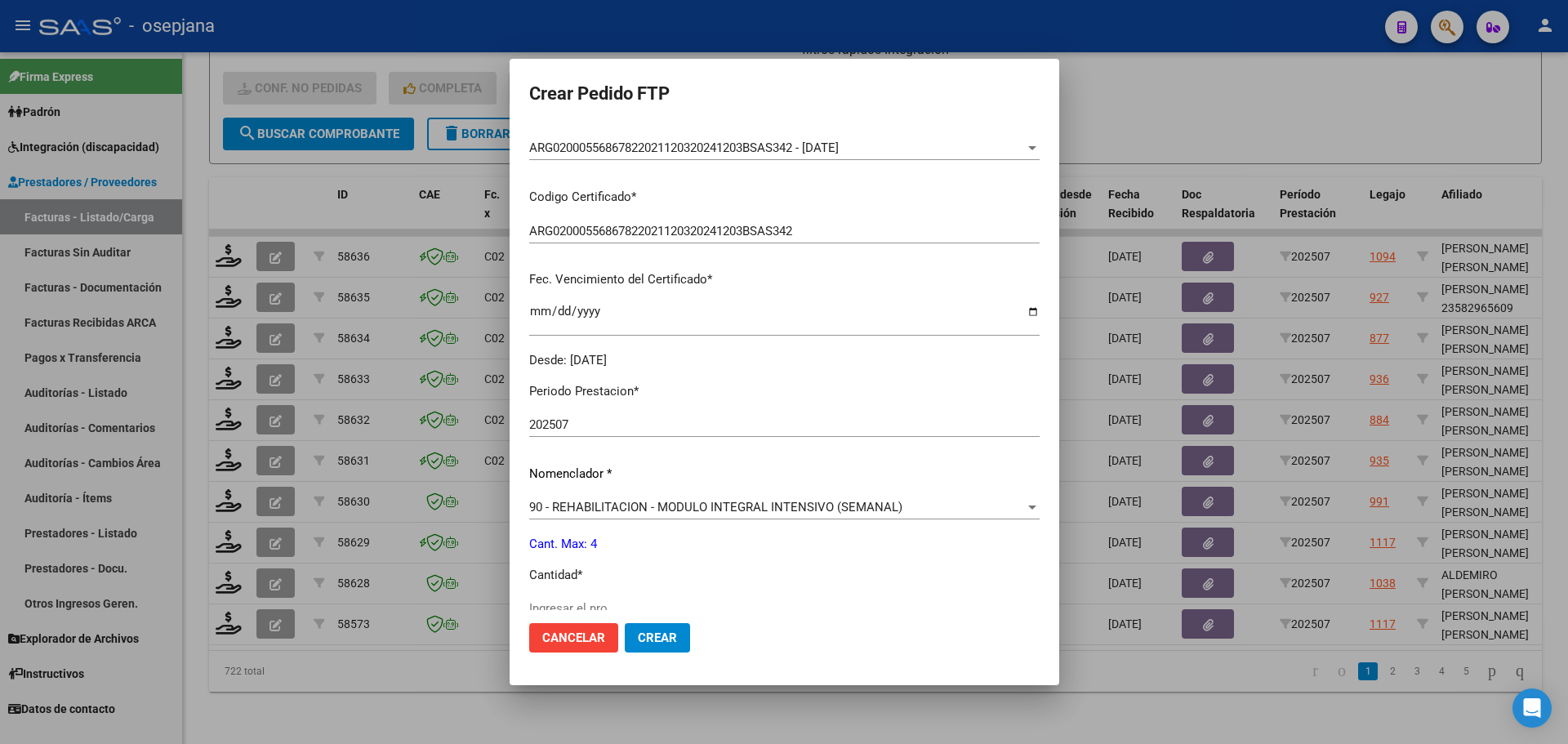
scroll to position [408, 0]
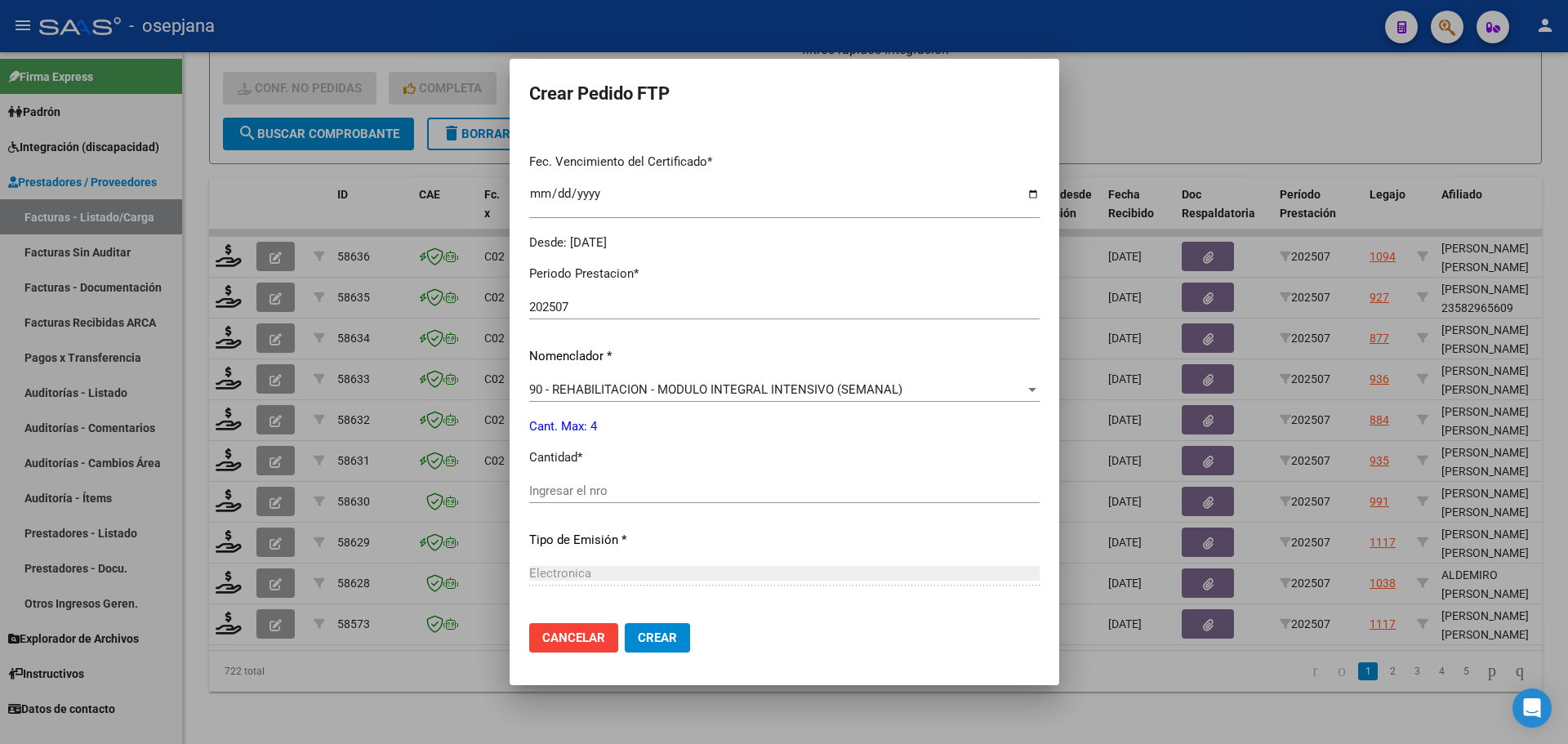
click at [578, 476] on div "Periodo Prestacion * 202507 Ingresar el Periodo Prestacion Nomenclador * 90 - R…" at bounding box center [784, 509] width 510 height 515
click at [576, 492] on input "Ingresar el nro" at bounding box center [784, 491] width 510 height 15
type input "4"
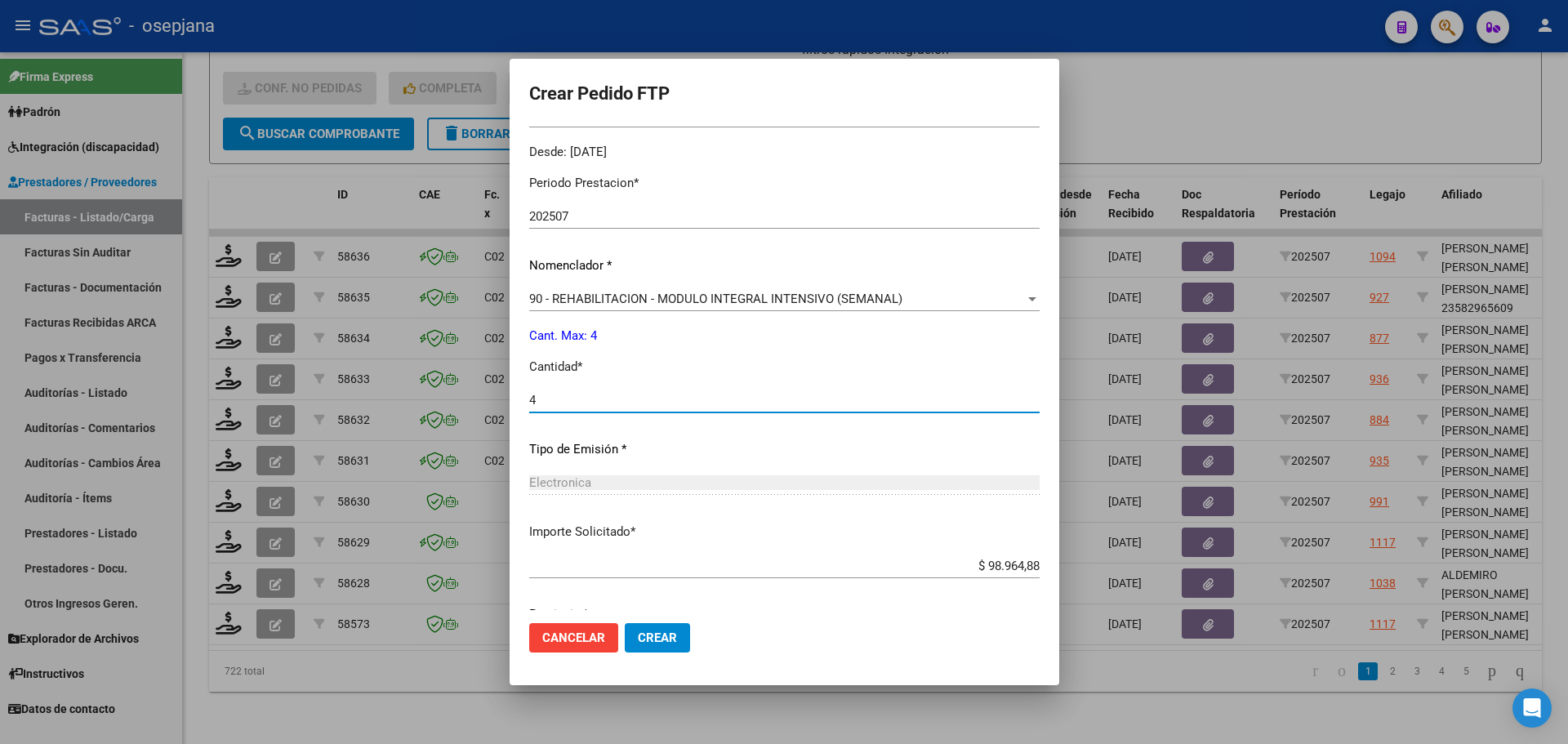
scroll to position [566, 0]
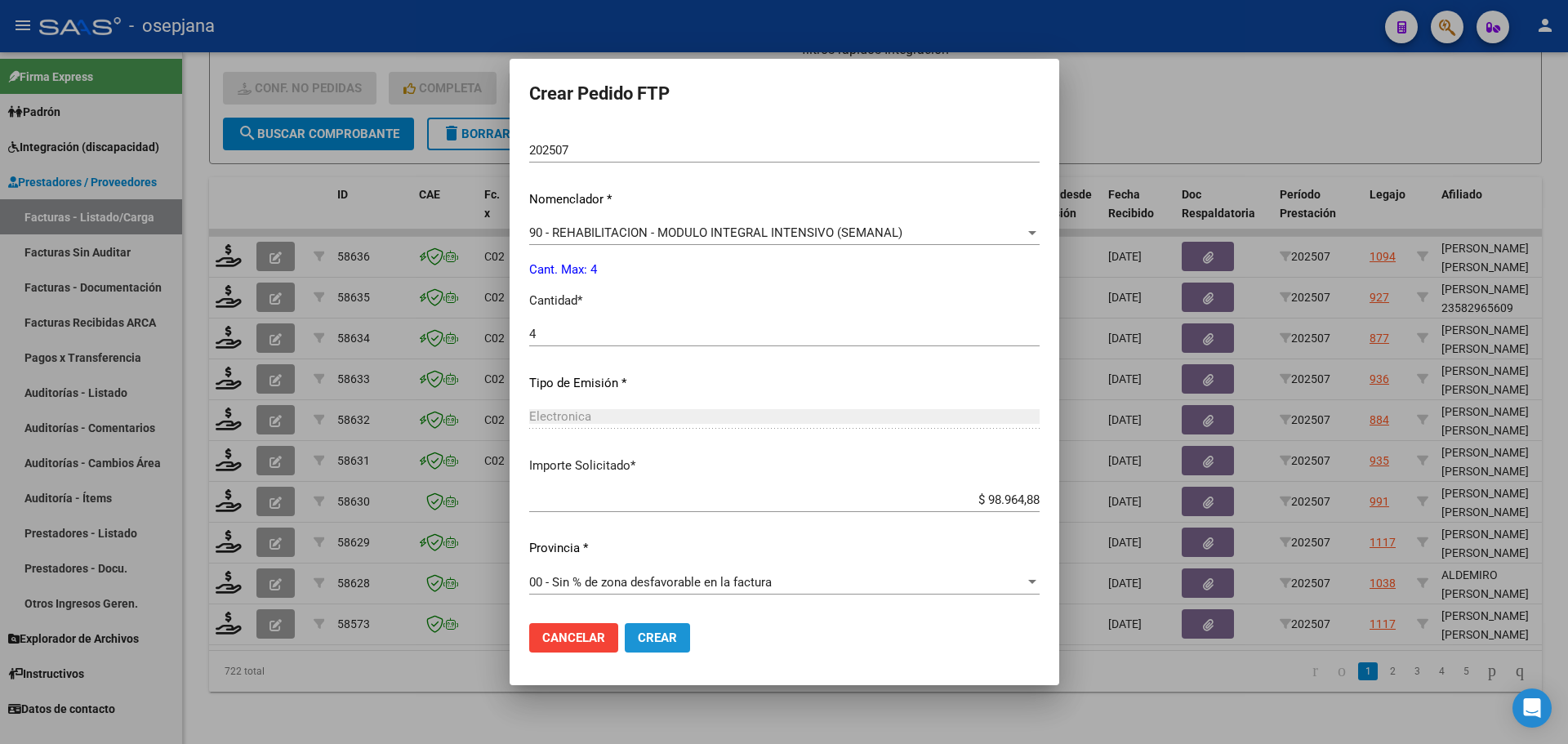
click at [650, 626] on button "Crear" at bounding box center [658, 638] width 65 height 29
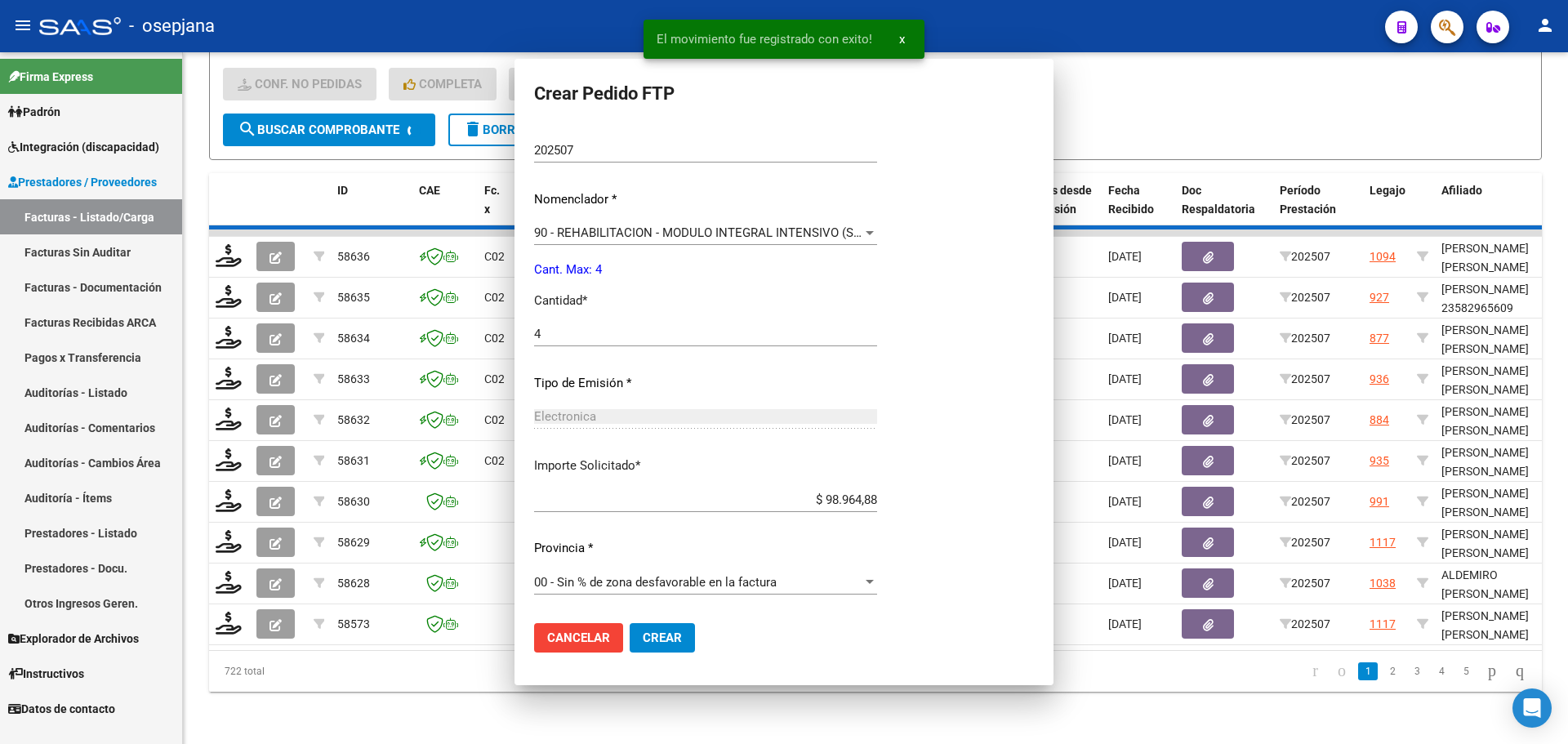
scroll to position [0, 0]
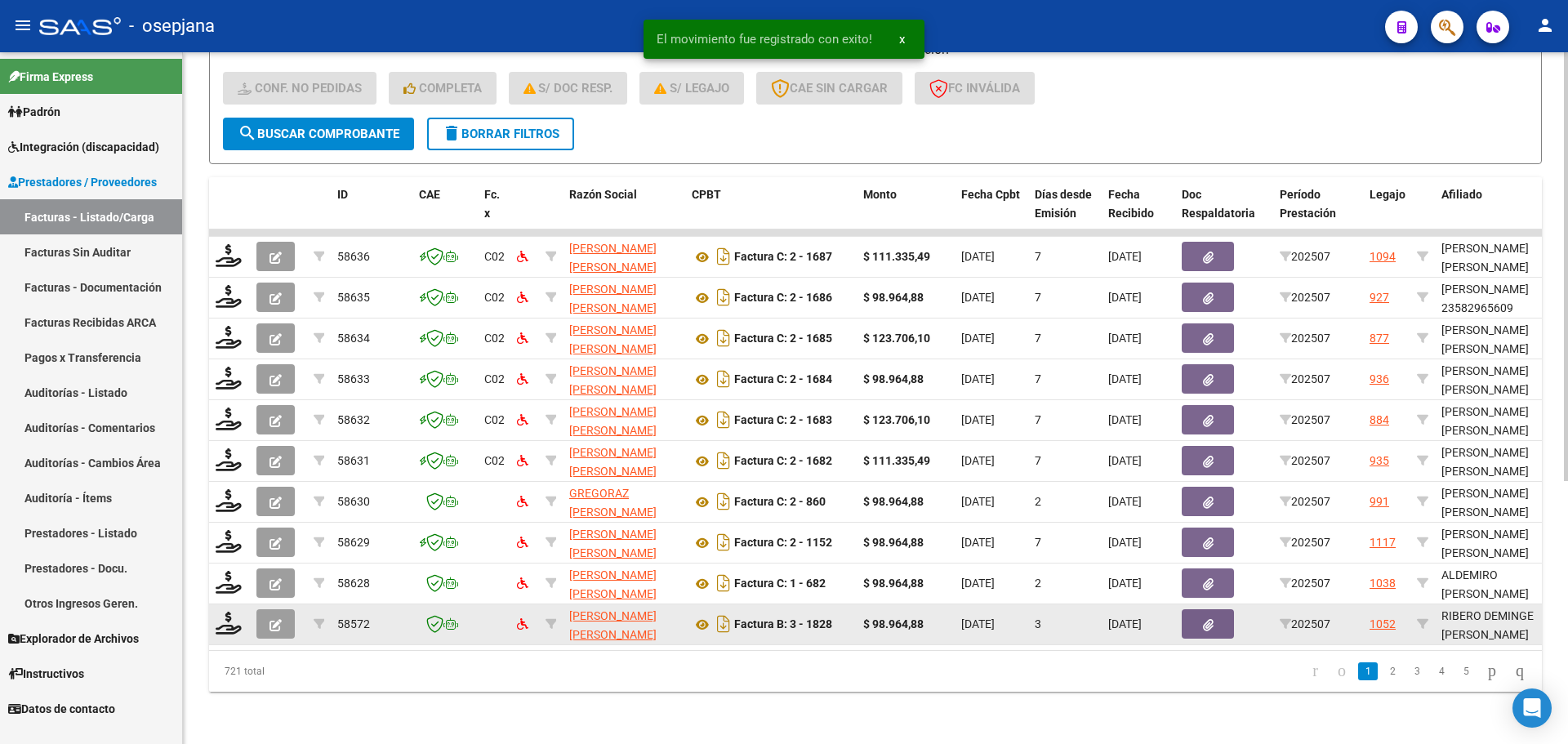
click at [242, 610] on datatable-body-cell at bounding box center [230, 625] width 41 height 40
click at [231, 619] on icon at bounding box center [229, 624] width 26 height 23
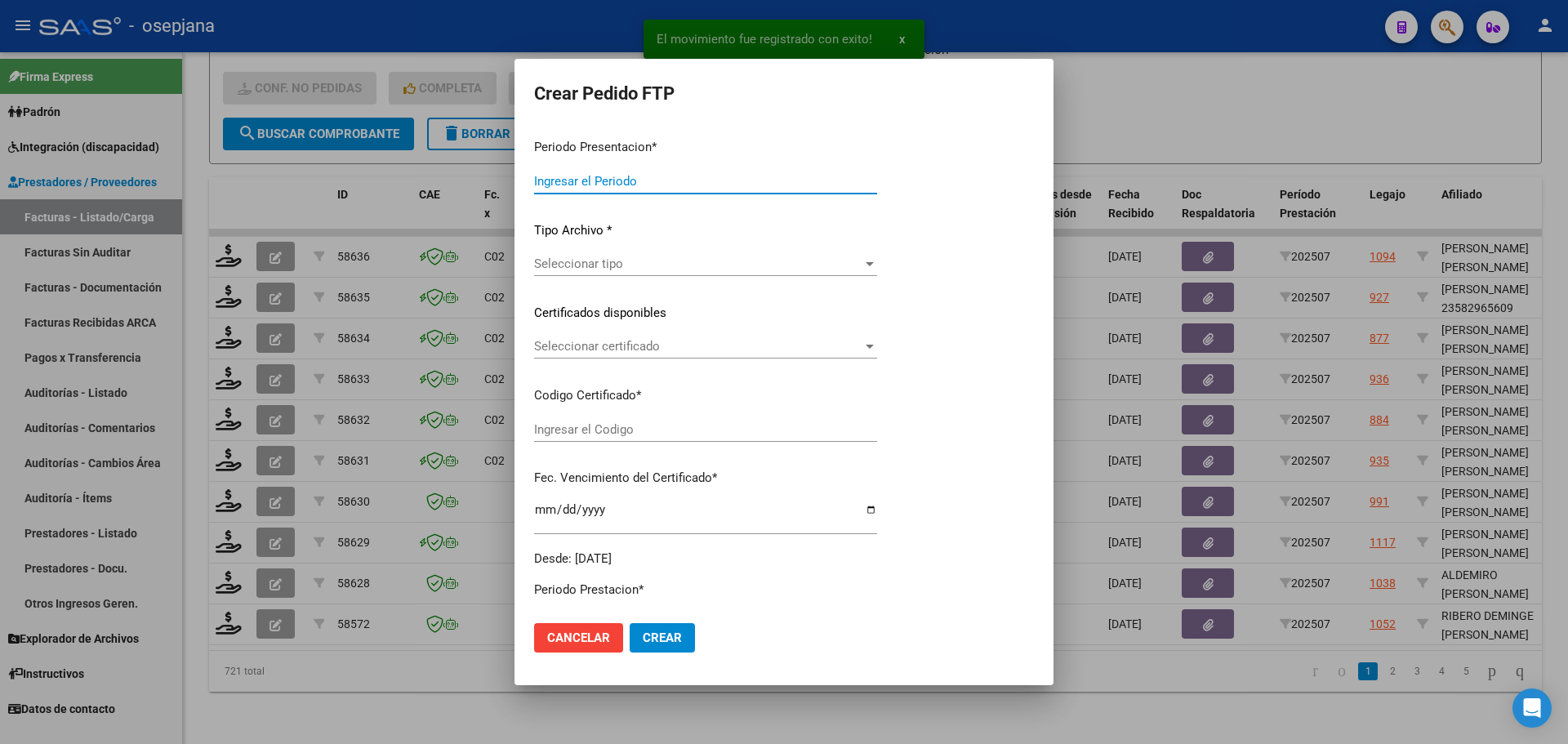
type input "202507"
type input "$ 98.964,88"
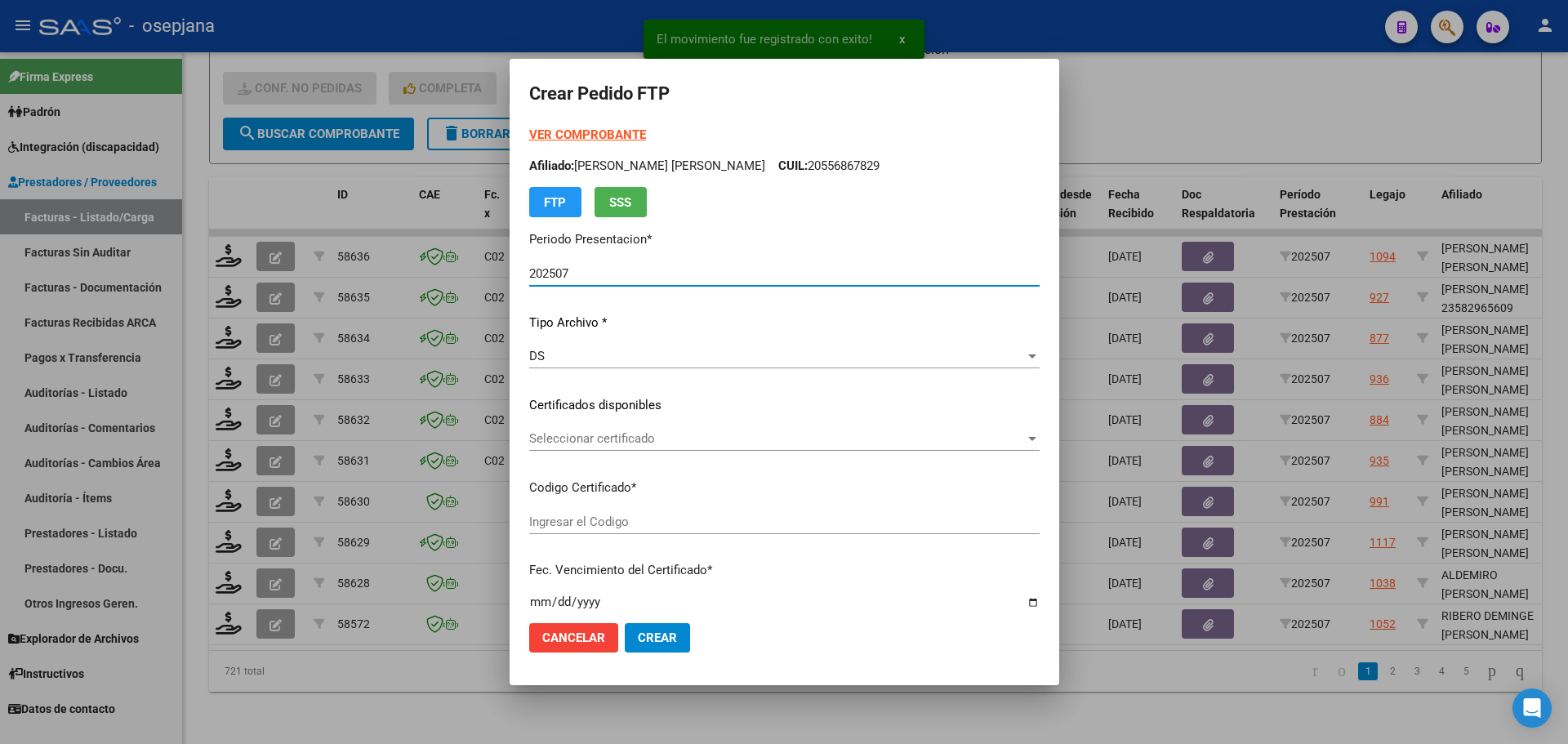
type input "ARG02000487892192019092620250926BSAS427"
type input "2025-09-26"
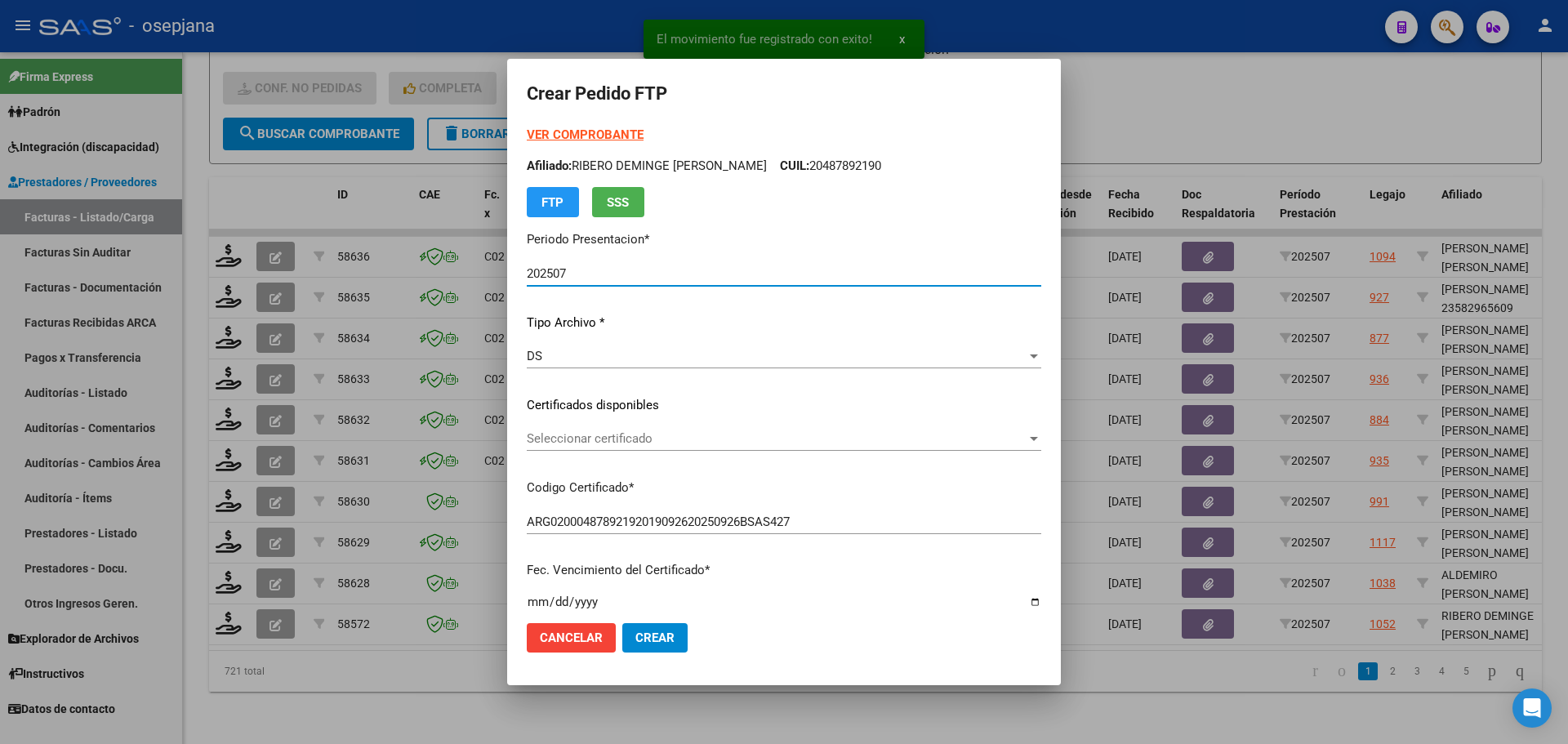
click at [672, 436] on span "Seleccionar certificado" at bounding box center [776, 439] width 500 height 15
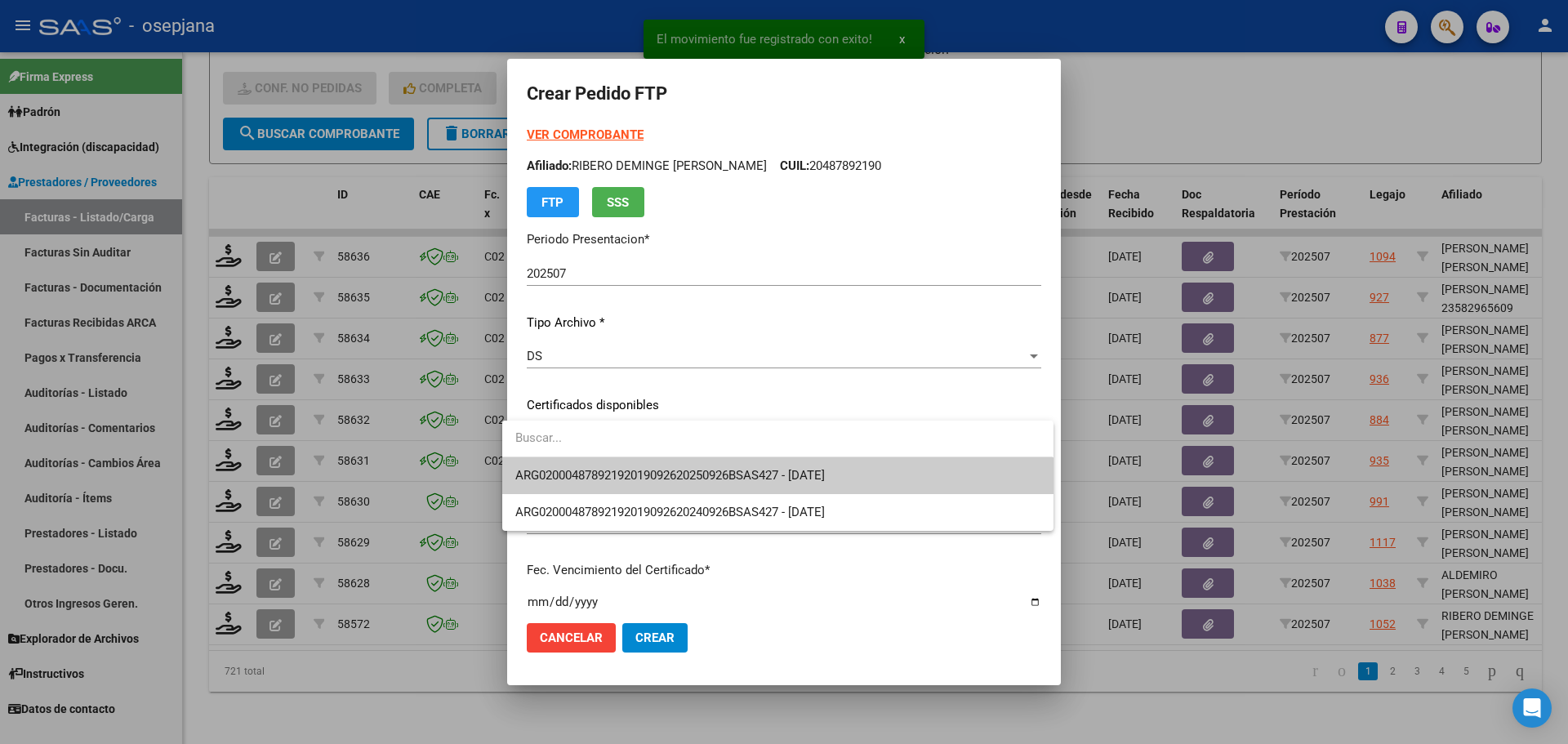
click at [672, 467] on span "ARG02000487892192019092620250926BSAS427 - 2025-09-26" at bounding box center [777, 476] width 524 height 37
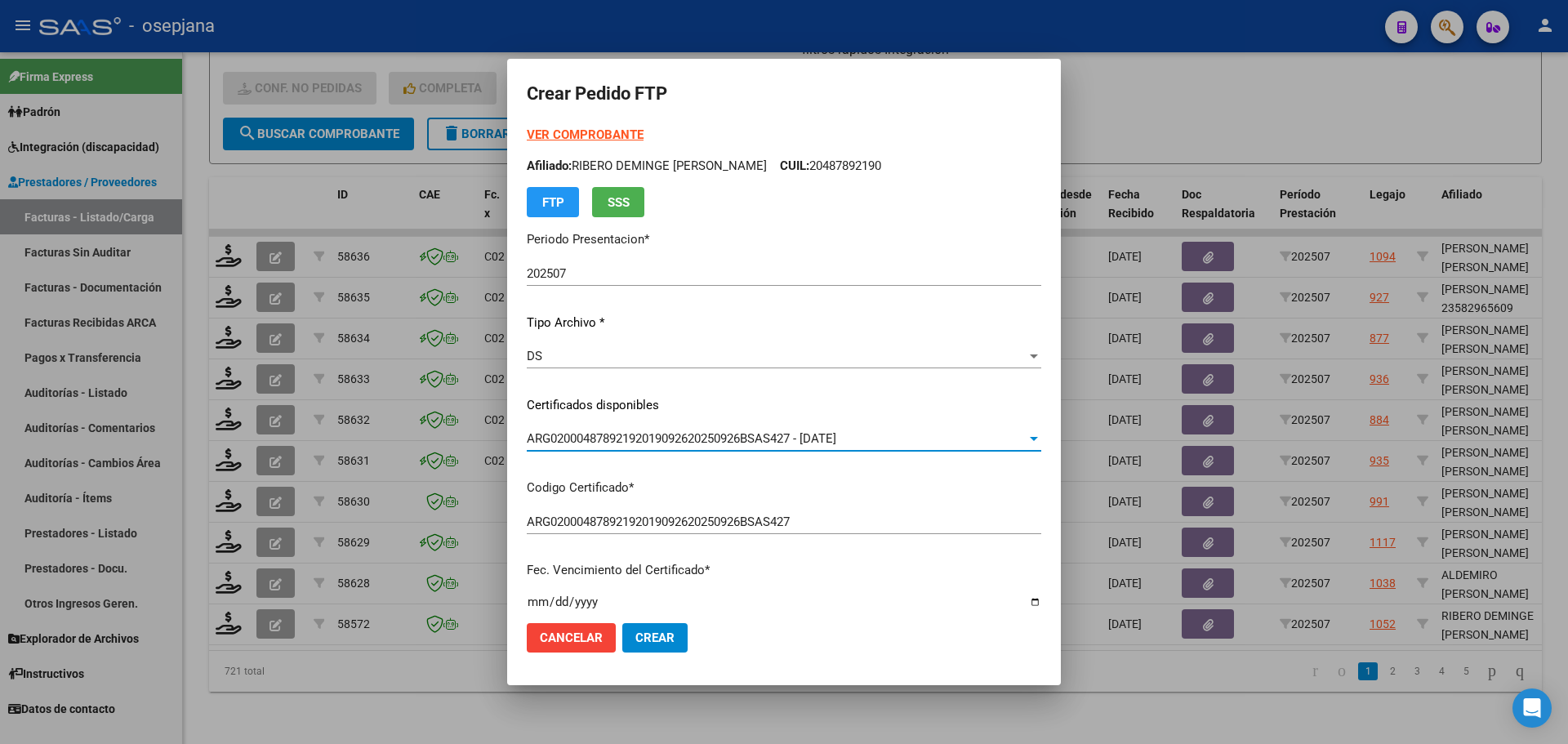
click at [593, 137] on strong "VER COMPROBANTE" at bounding box center [585, 135] width 117 height 15
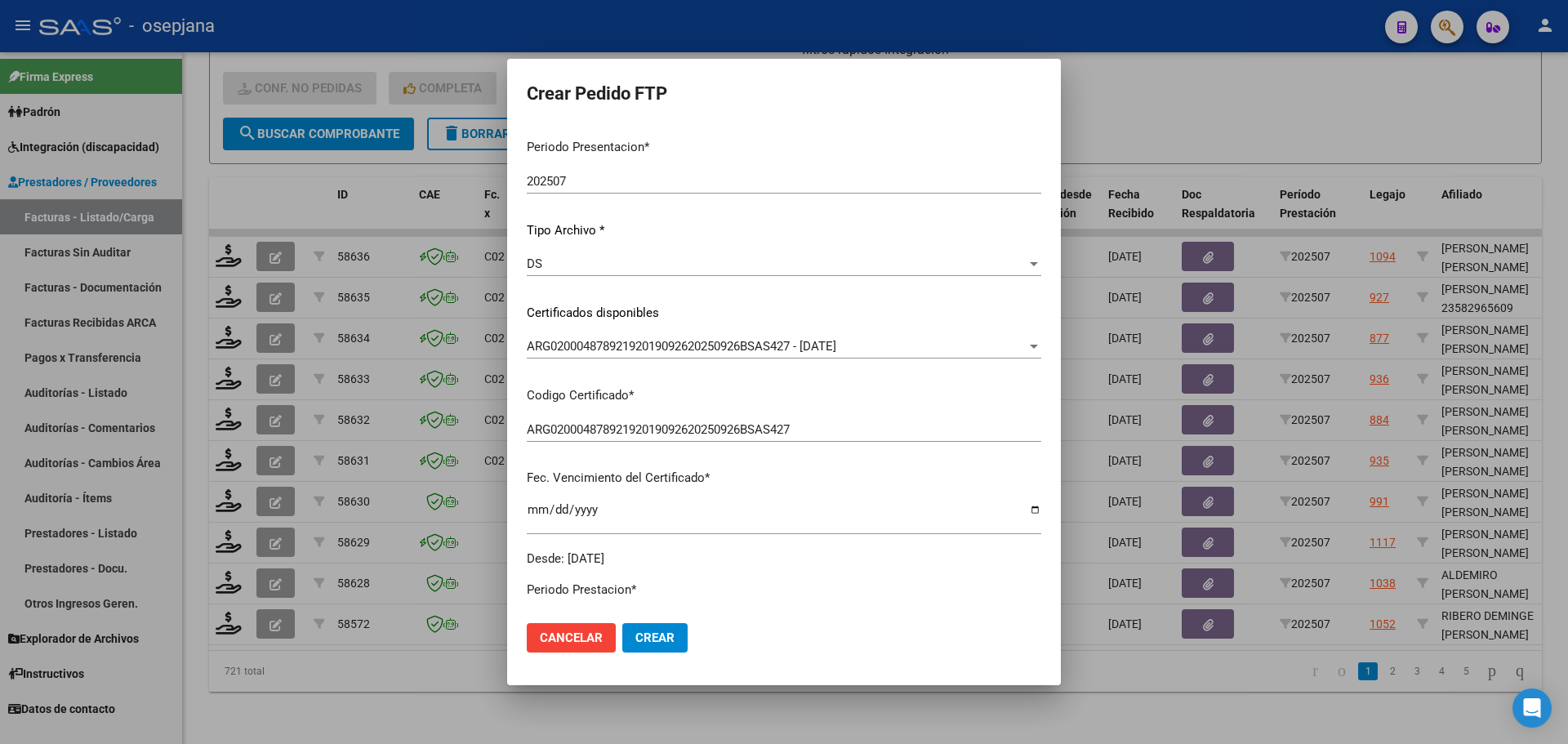
scroll to position [490, 0]
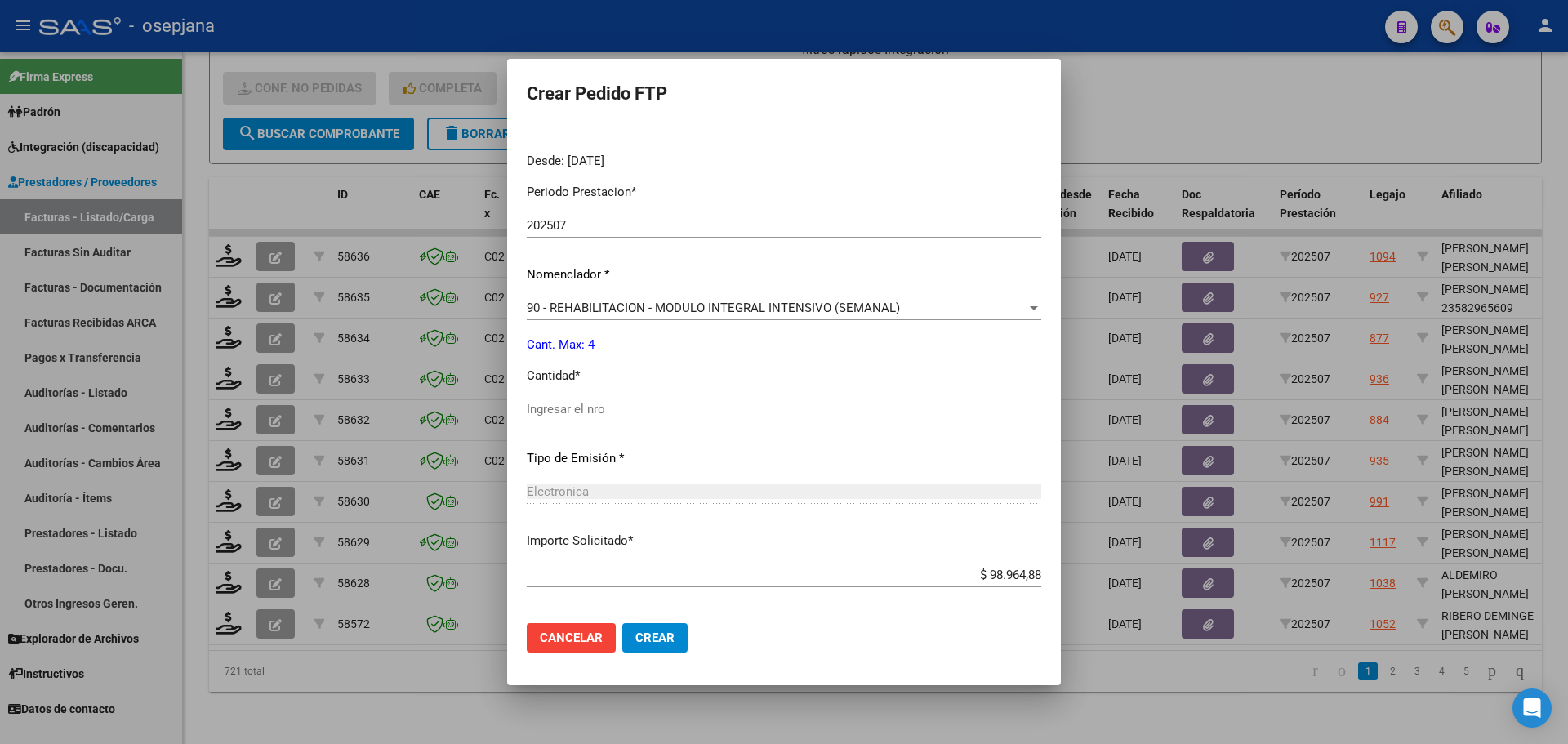
click at [564, 411] on input "Ingresar el nro" at bounding box center [784, 409] width 514 height 15
type input "4"
click at [646, 634] on span "Crear" at bounding box center [655, 638] width 39 height 15
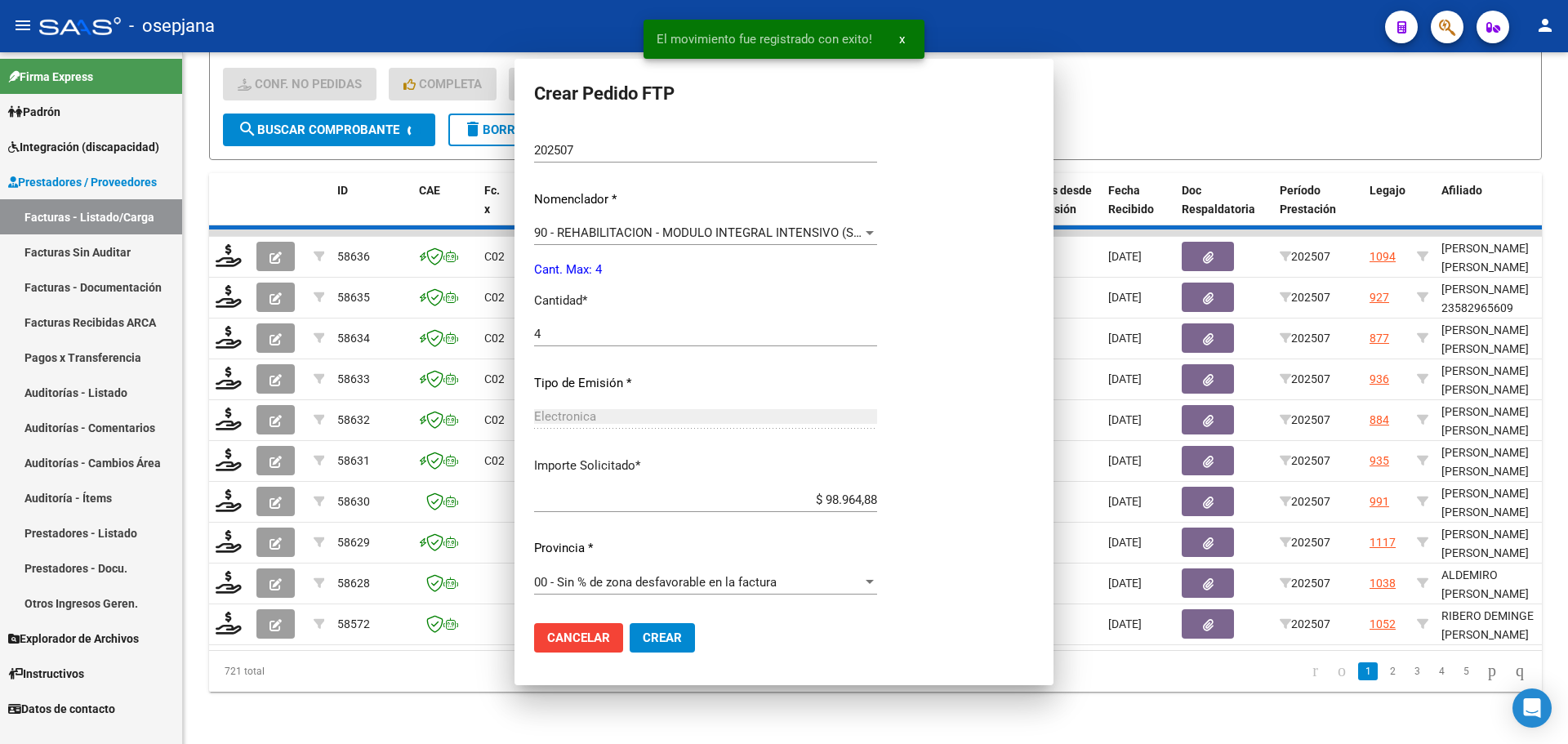
scroll to position [0, 0]
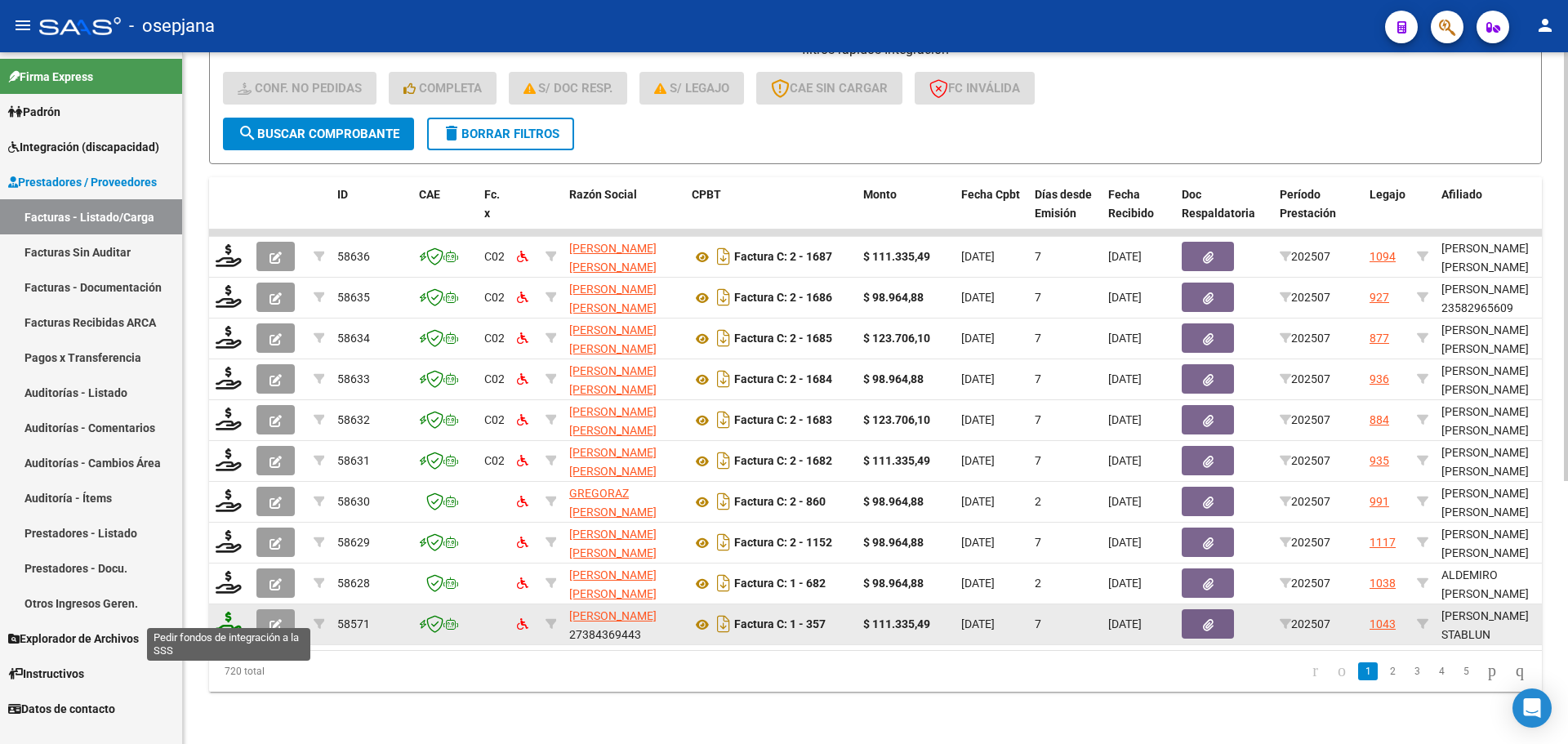
click at [230, 613] on icon at bounding box center [229, 624] width 26 height 23
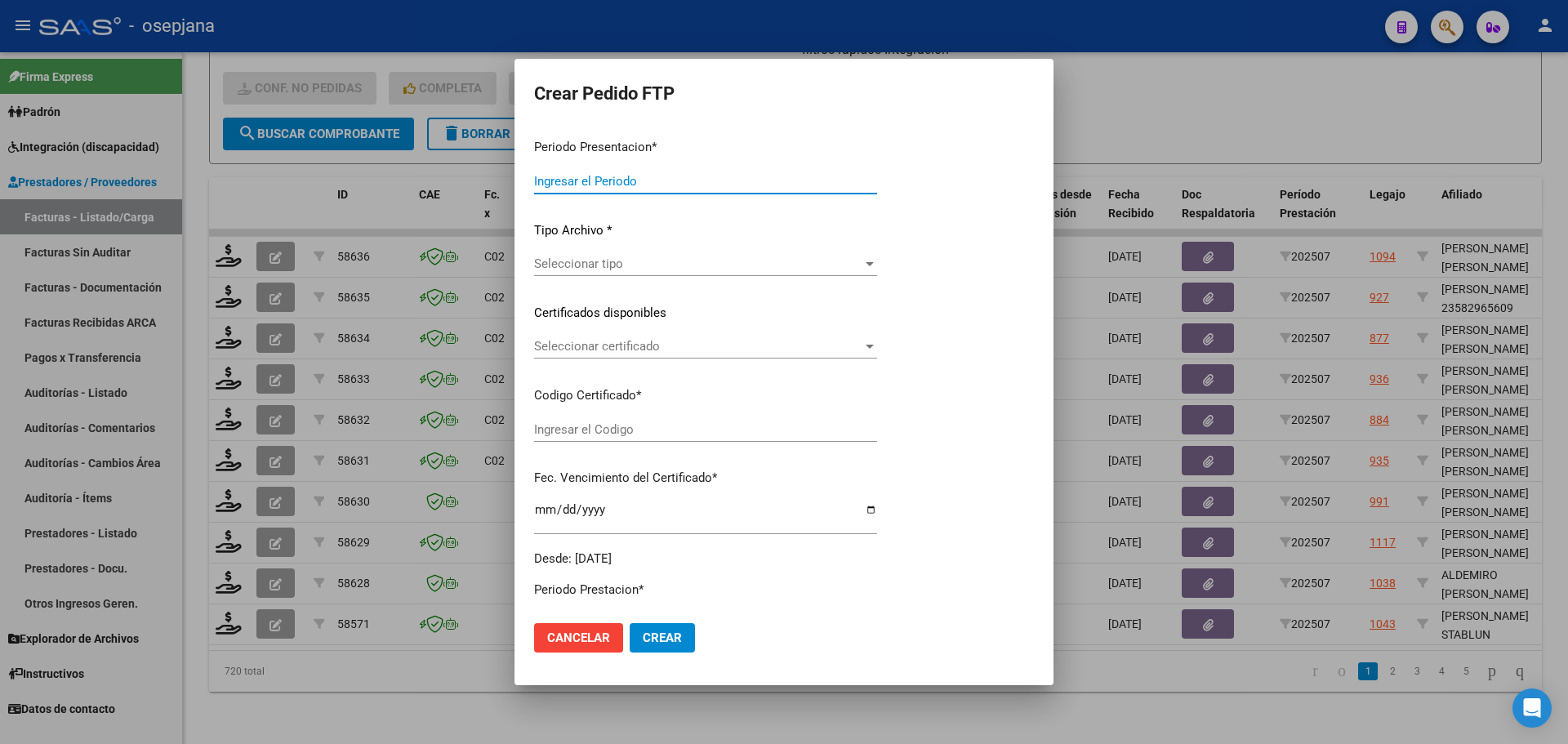
type input "202507"
type input "$ 111.335,49"
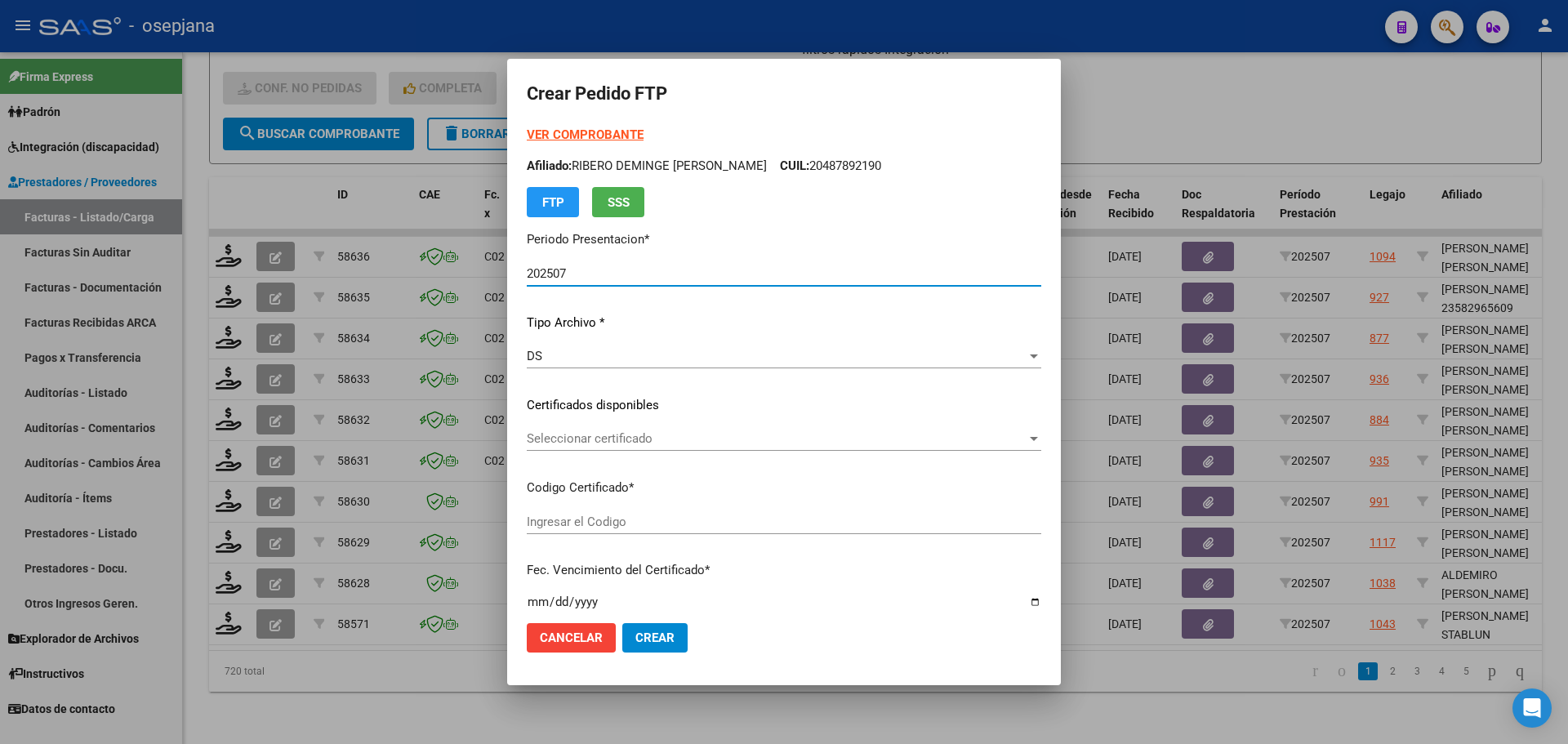
type input "ARG02000578928372023050820280508AND297"
type input "2028-05-01"
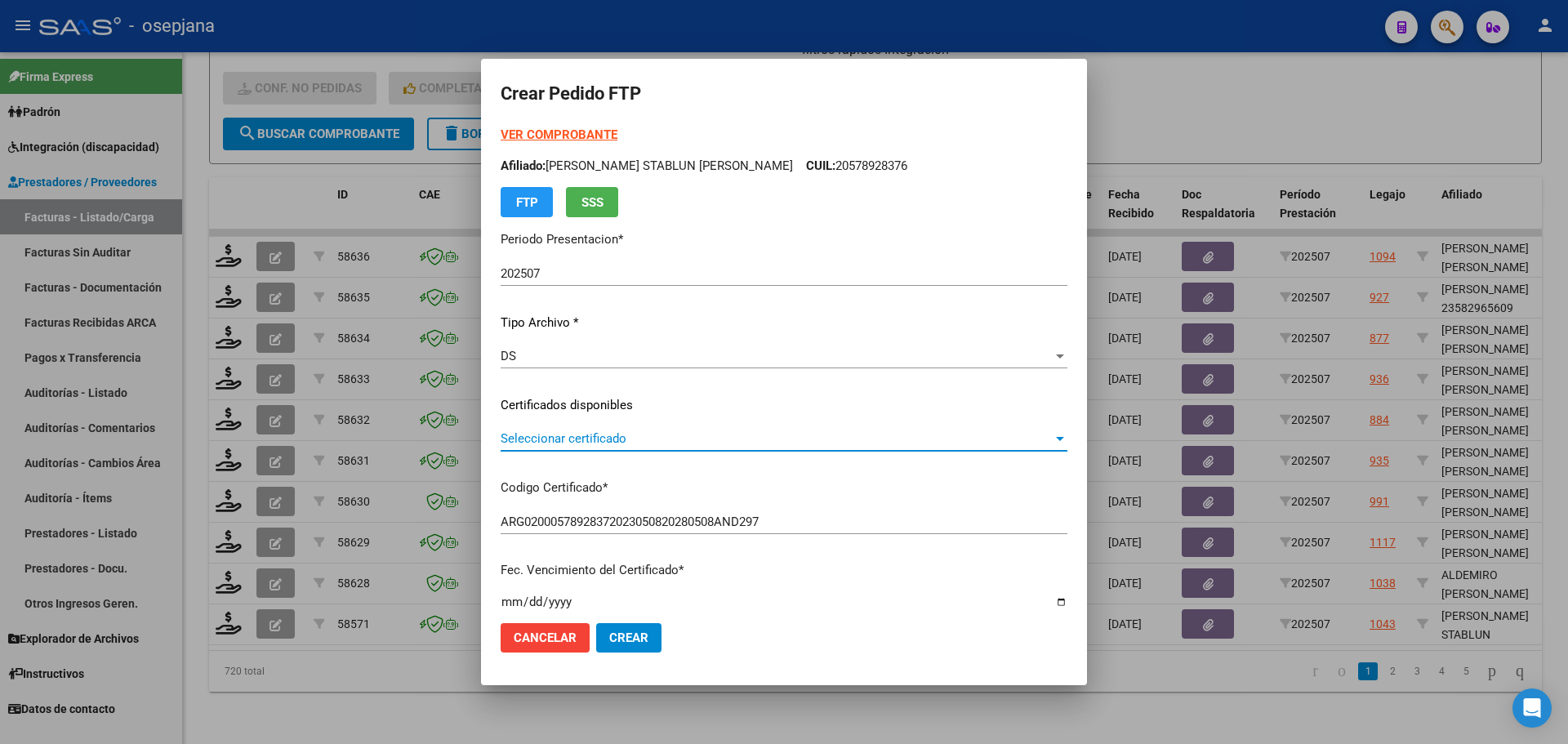
click at [617, 437] on span "Seleccionar certificado" at bounding box center [776, 439] width 552 height 15
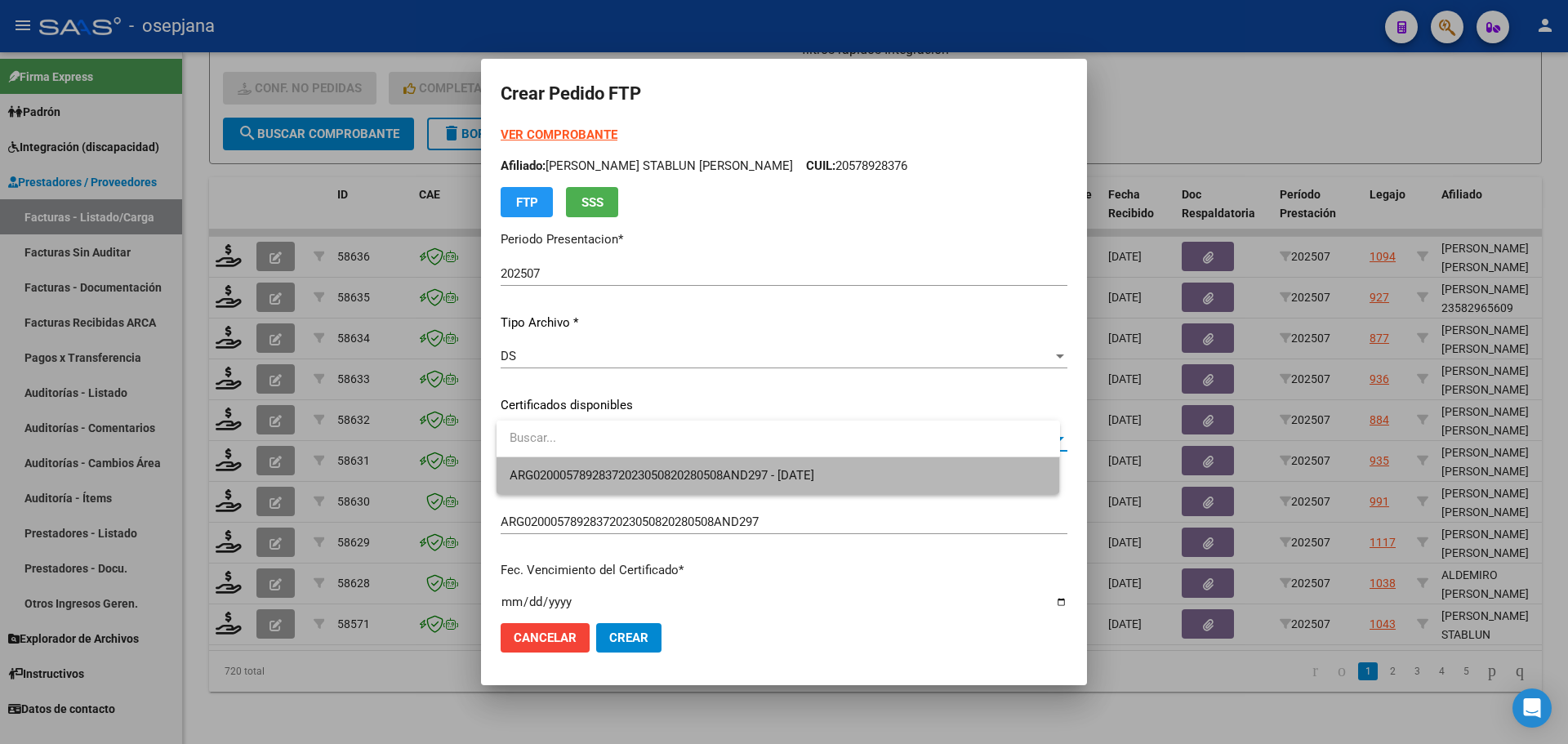
click at [619, 465] on span "ARG02000578928372023050820280508AND297 - 2028-05-01" at bounding box center [778, 476] width 537 height 37
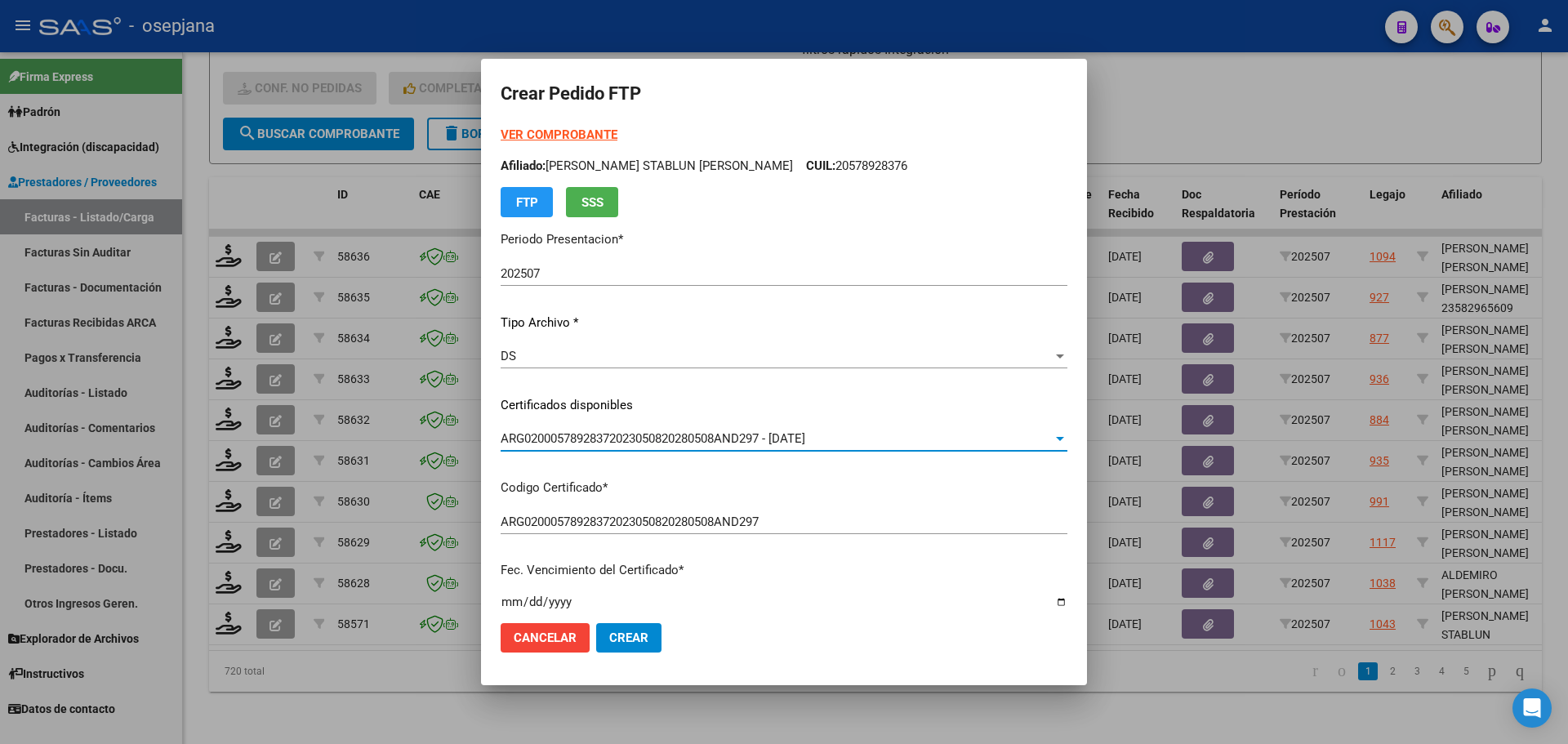
click at [606, 133] on strong "VER COMPROBANTE" at bounding box center [559, 135] width 117 height 15
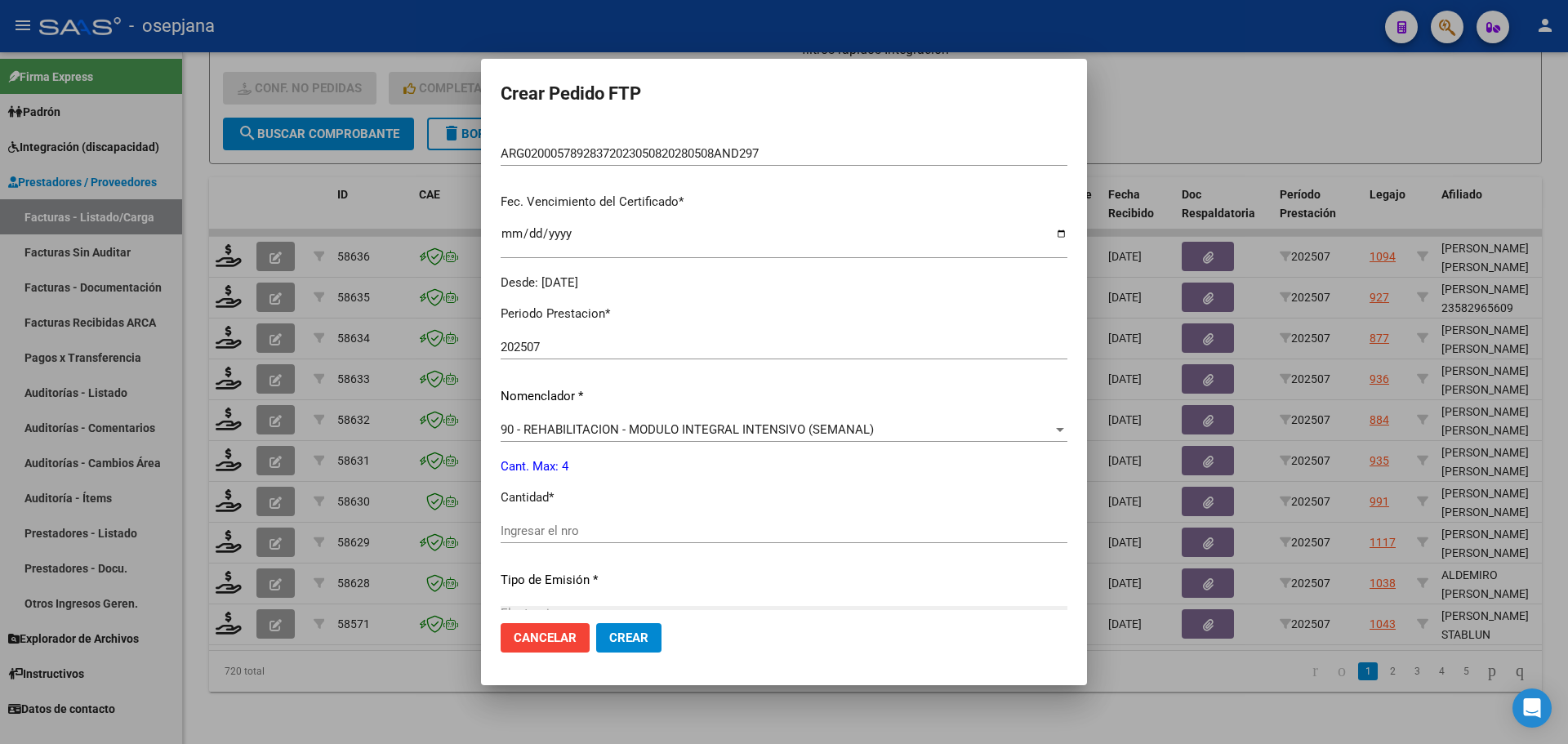
scroll to position [408, 0]
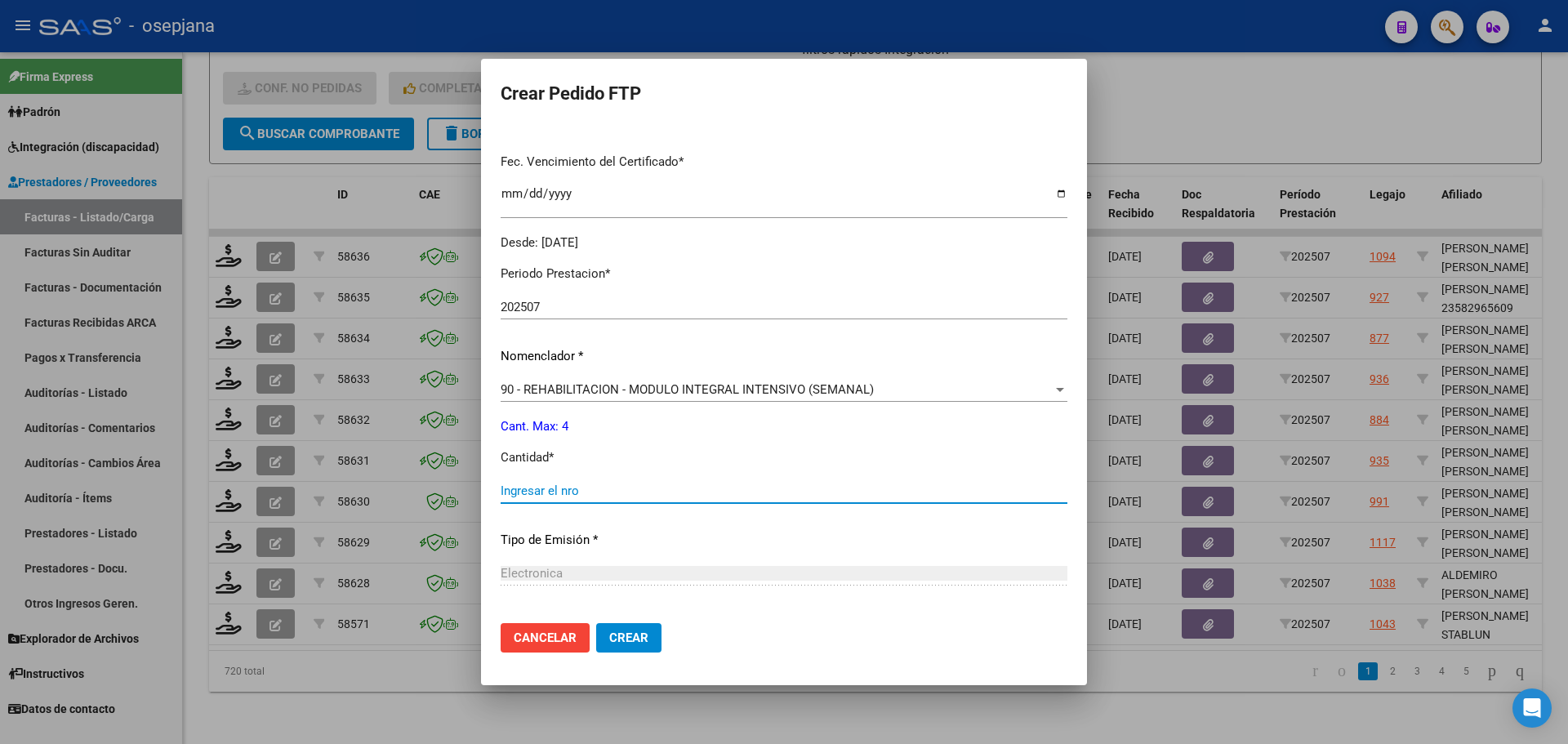
click at [541, 498] on input "Ingresar el nro" at bounding box center [784, 491] width 567 height 15
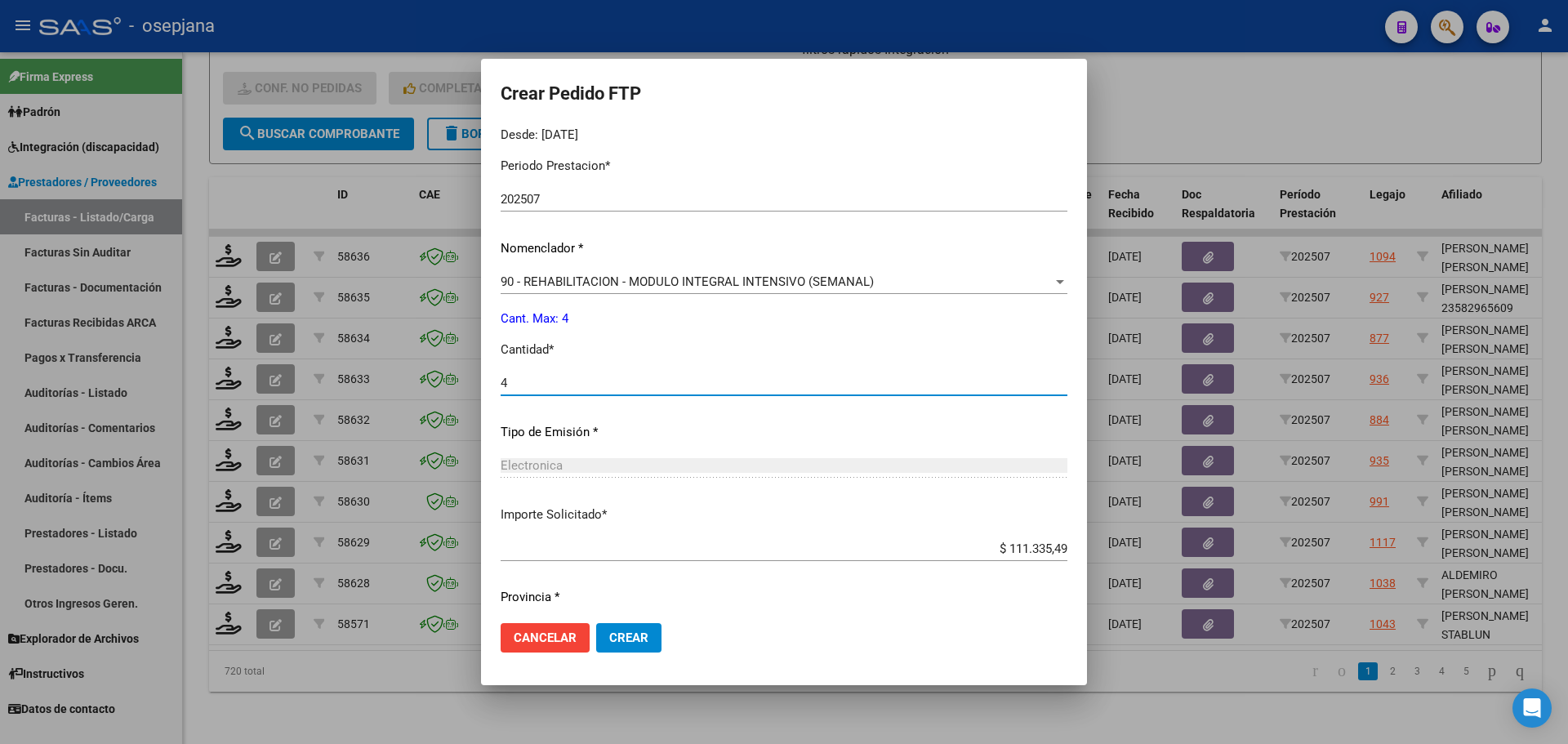
scroll to position [566, 0]
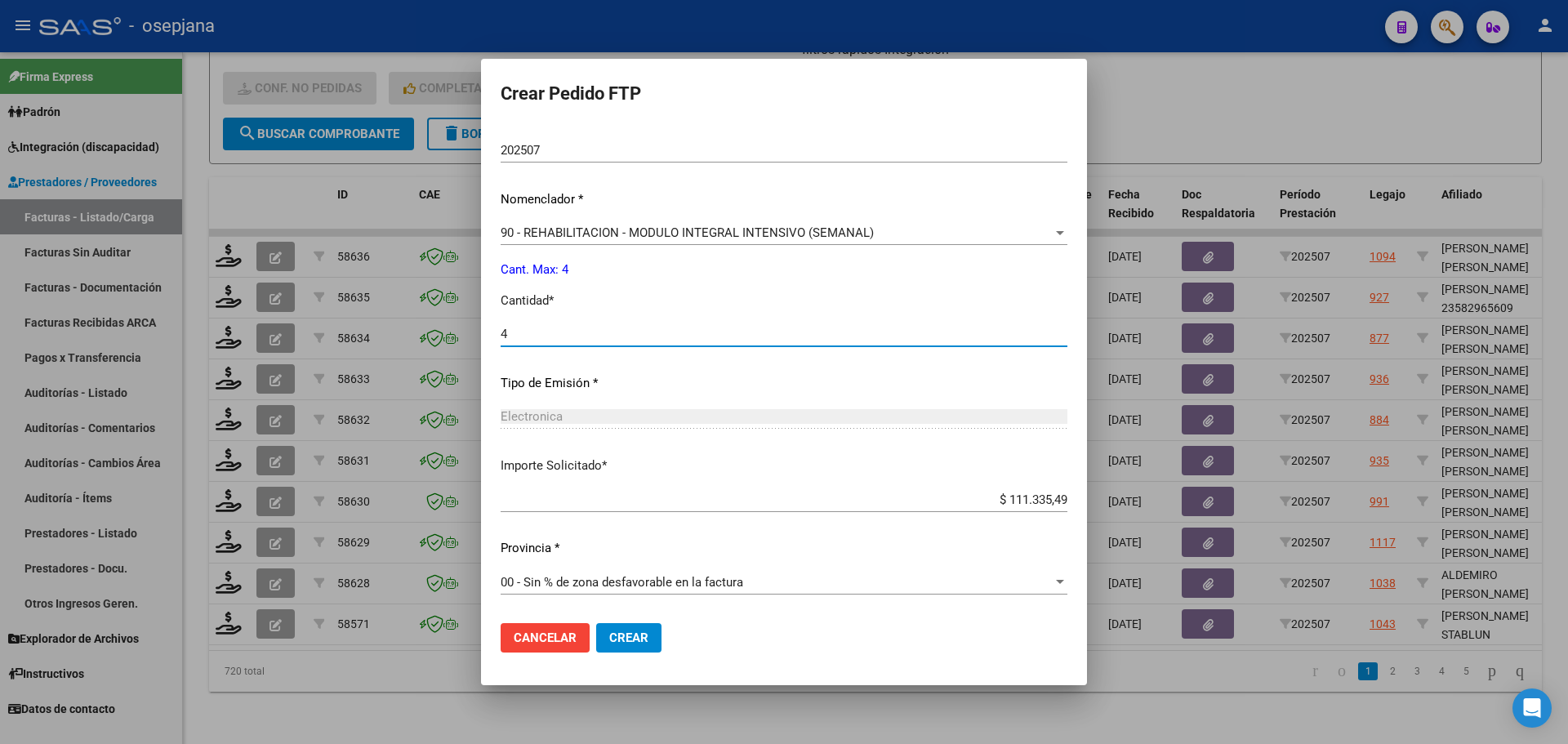
type input "4"
click at [632, 640] on span "Crear" at bounding box center [629, 638] width 39 height 15
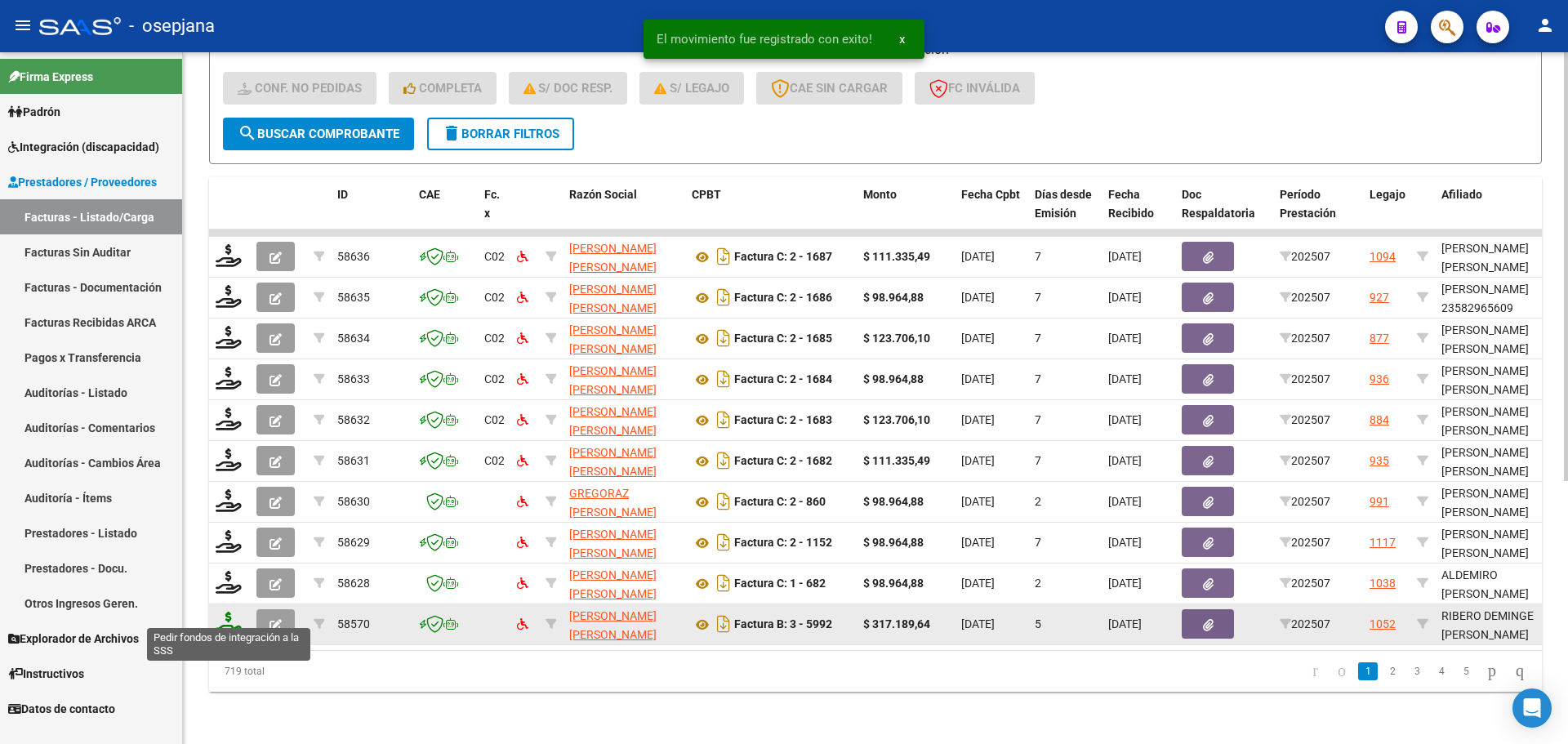
click at [226, 616] on icon at bounding box center [229, 624] width 26 height 23
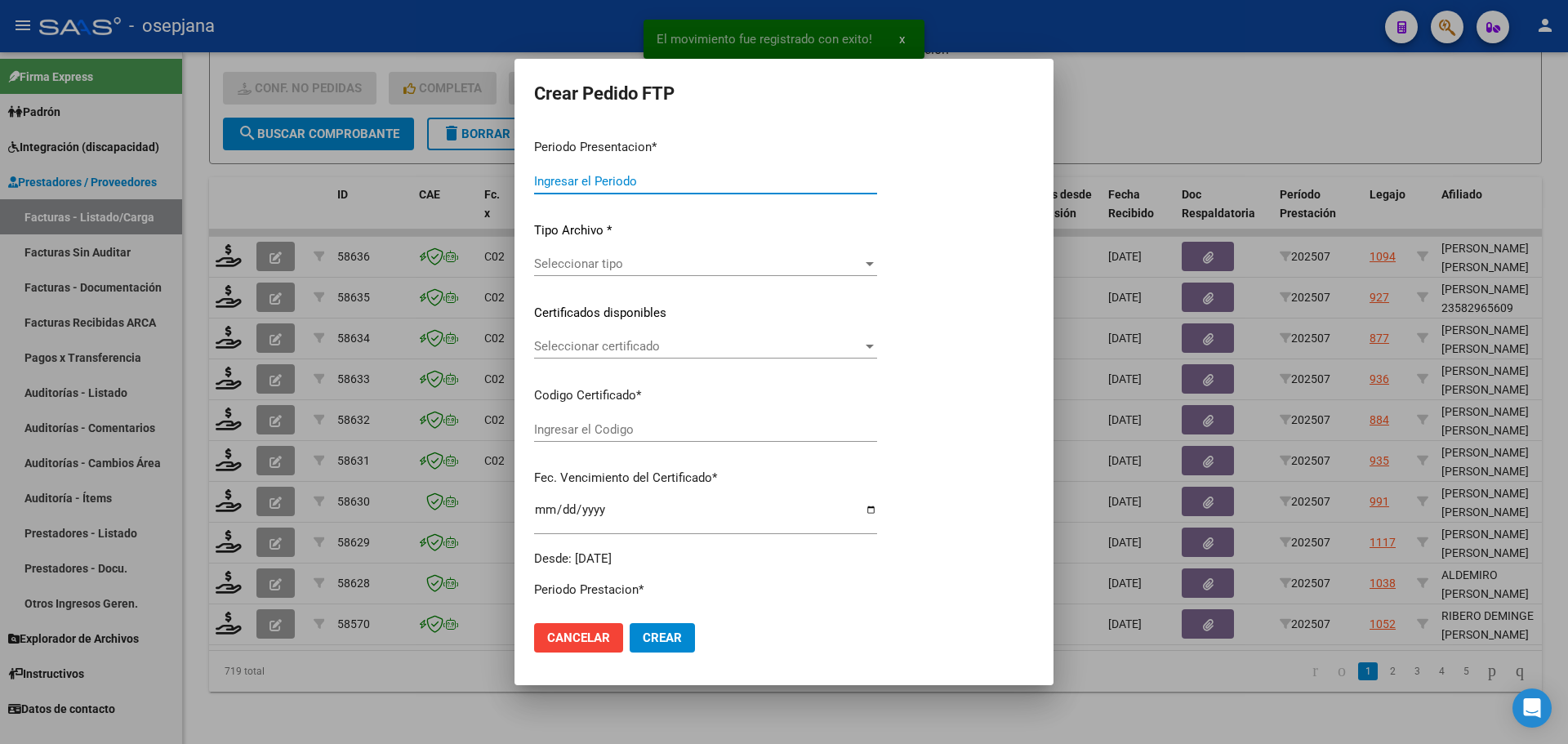
type input "202507"
type input "$ 317.189,64"
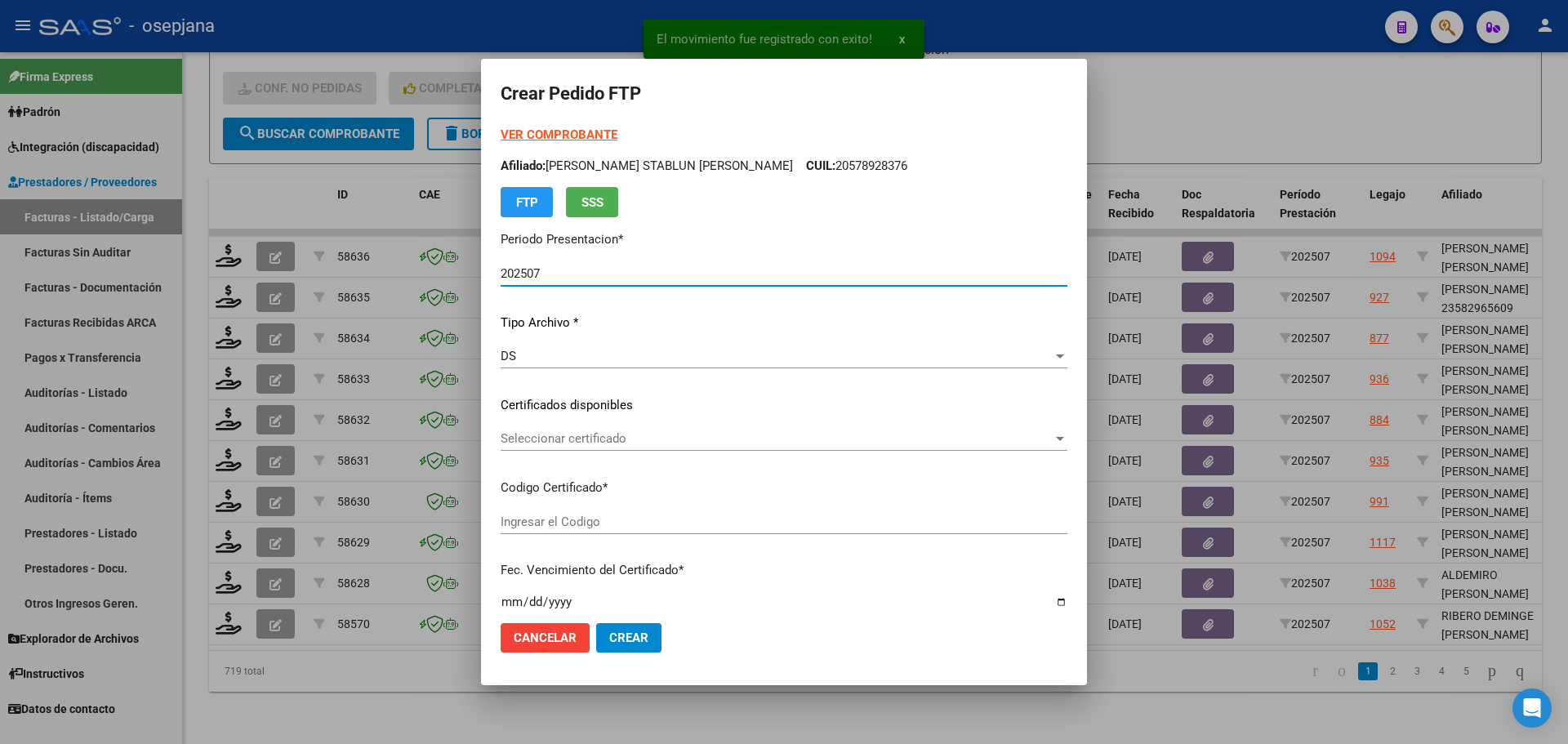
type input "ARG02000487892192019092620250926BSAS427"
type input "2025-09-26"
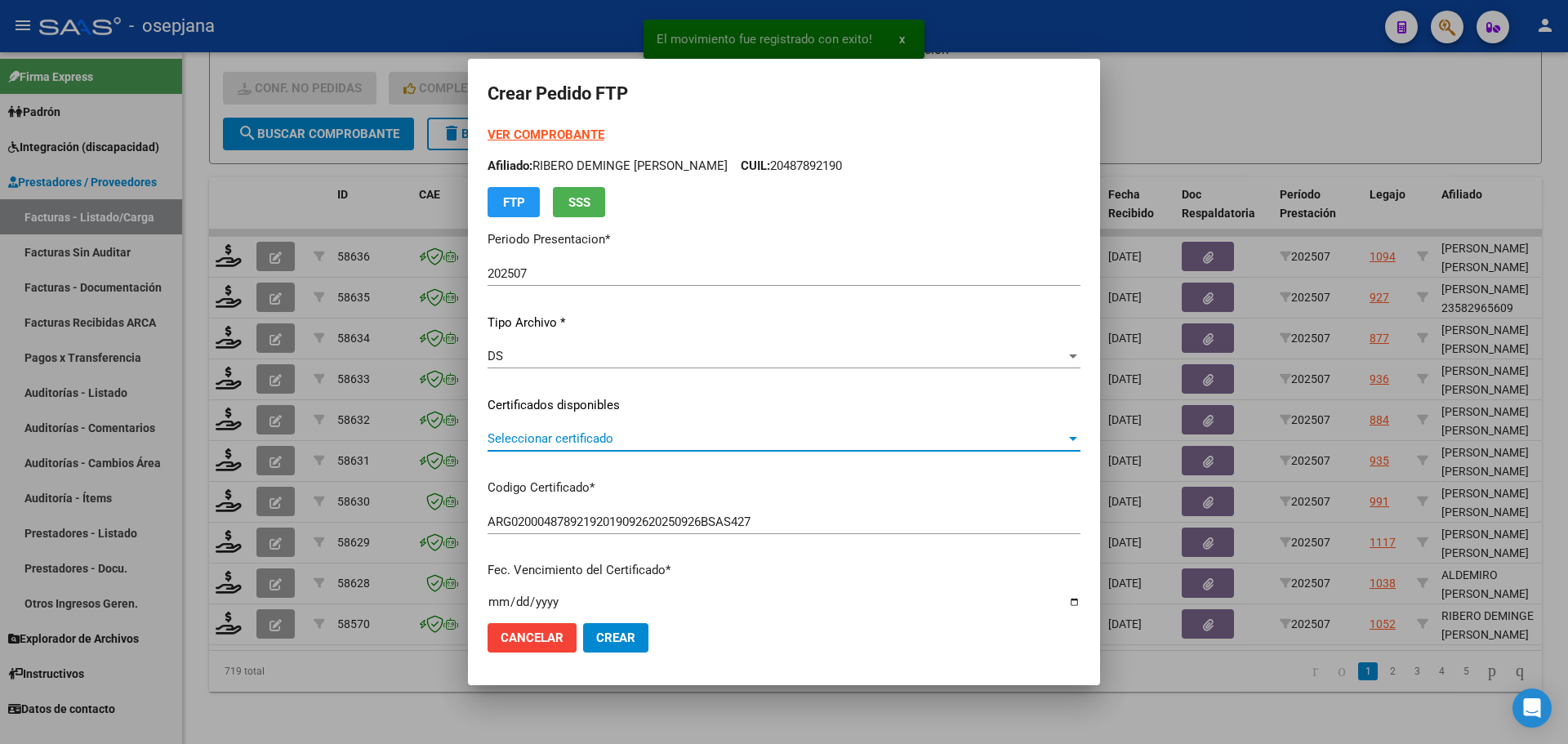
click at [612, 443] on span "Seleccionar certificado" at bounding box center [776, 439] width 578 height 15
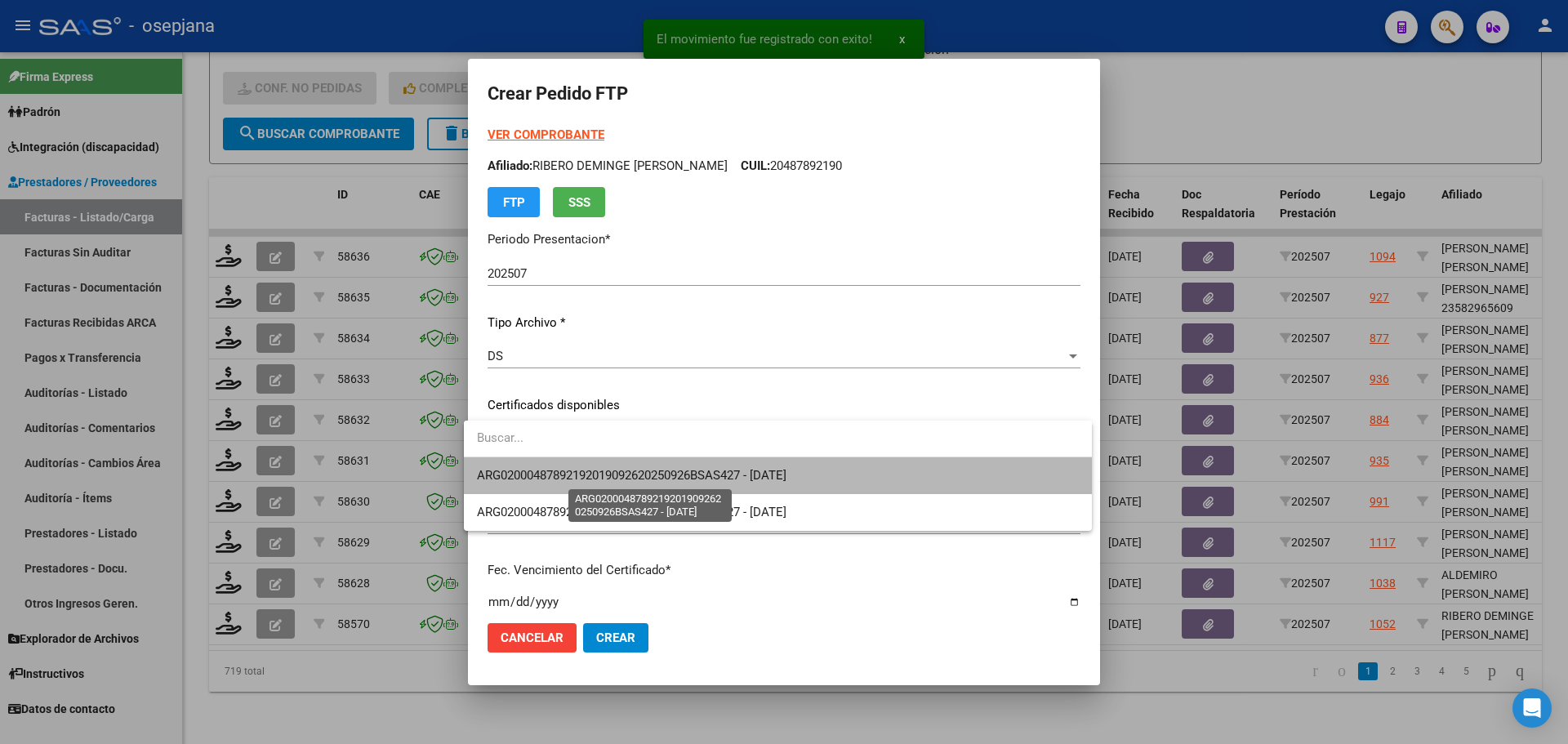
click at [615, 471] on span "ARG02000487892192019092620250926BSAS427 - 2025-09-26" at bounding box center [631, 476] width 309 height 15
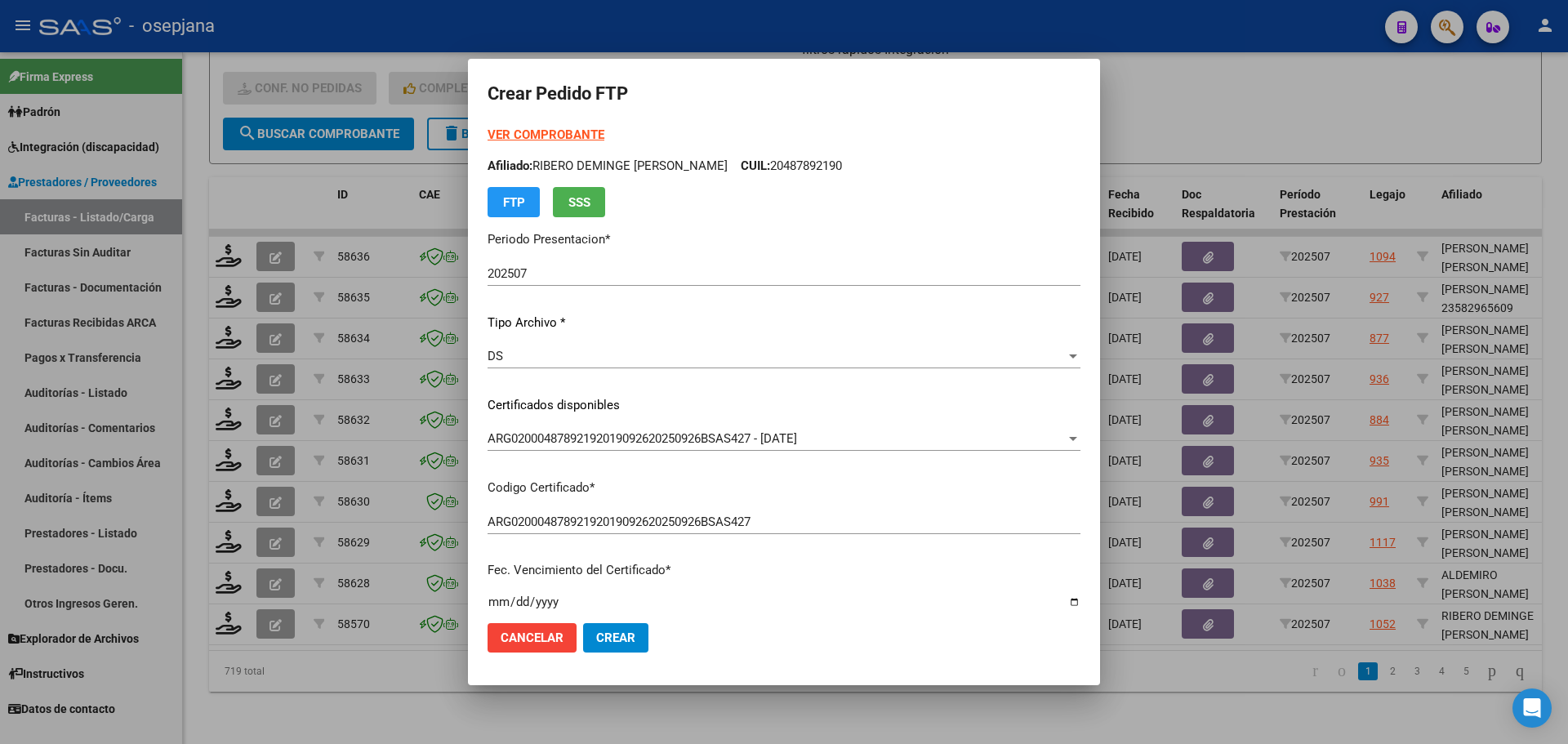
click at [570, 133] on strong "VER COMPROBANTE" at bounding box center [546, 135] width 117 height 15
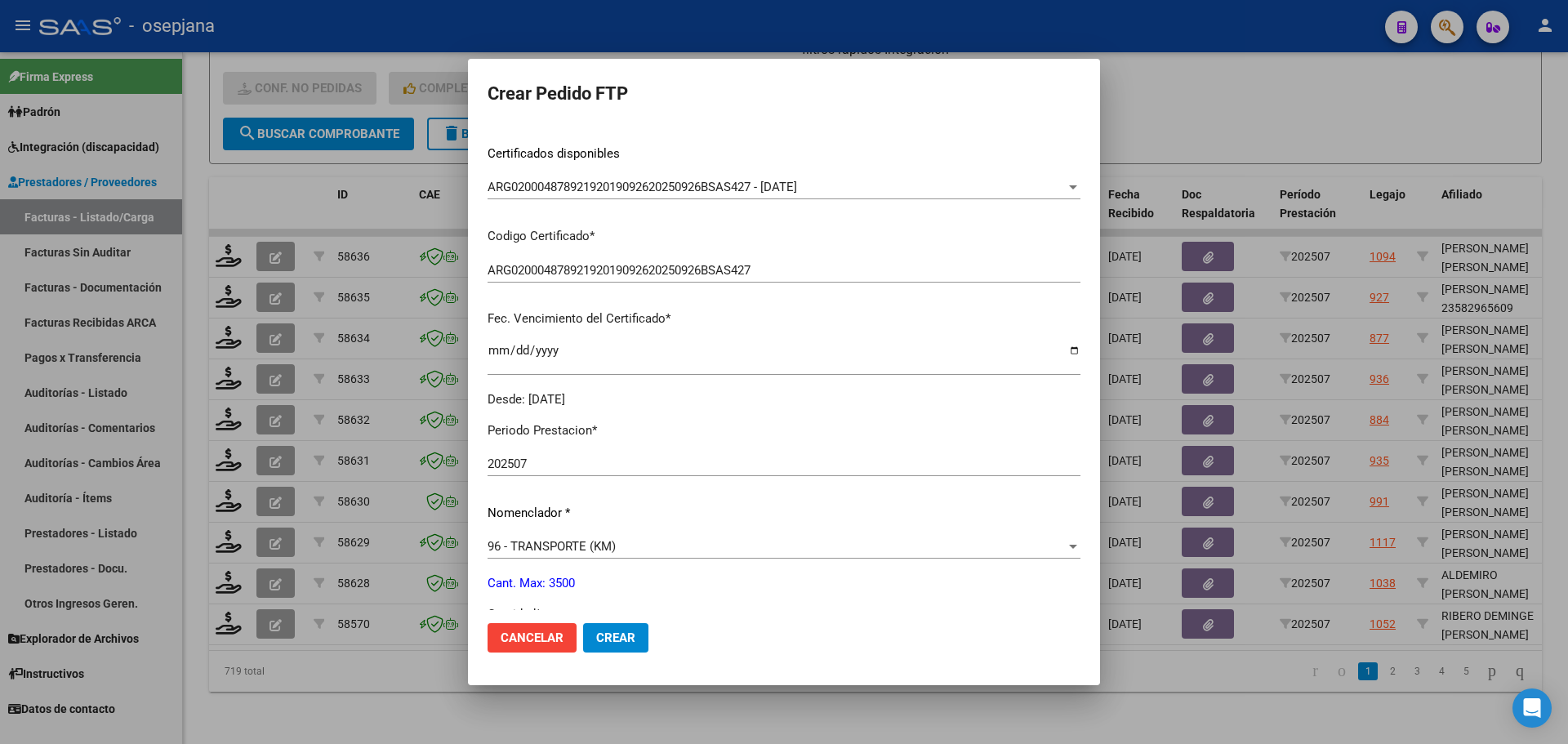
scroll to position [408, 0]
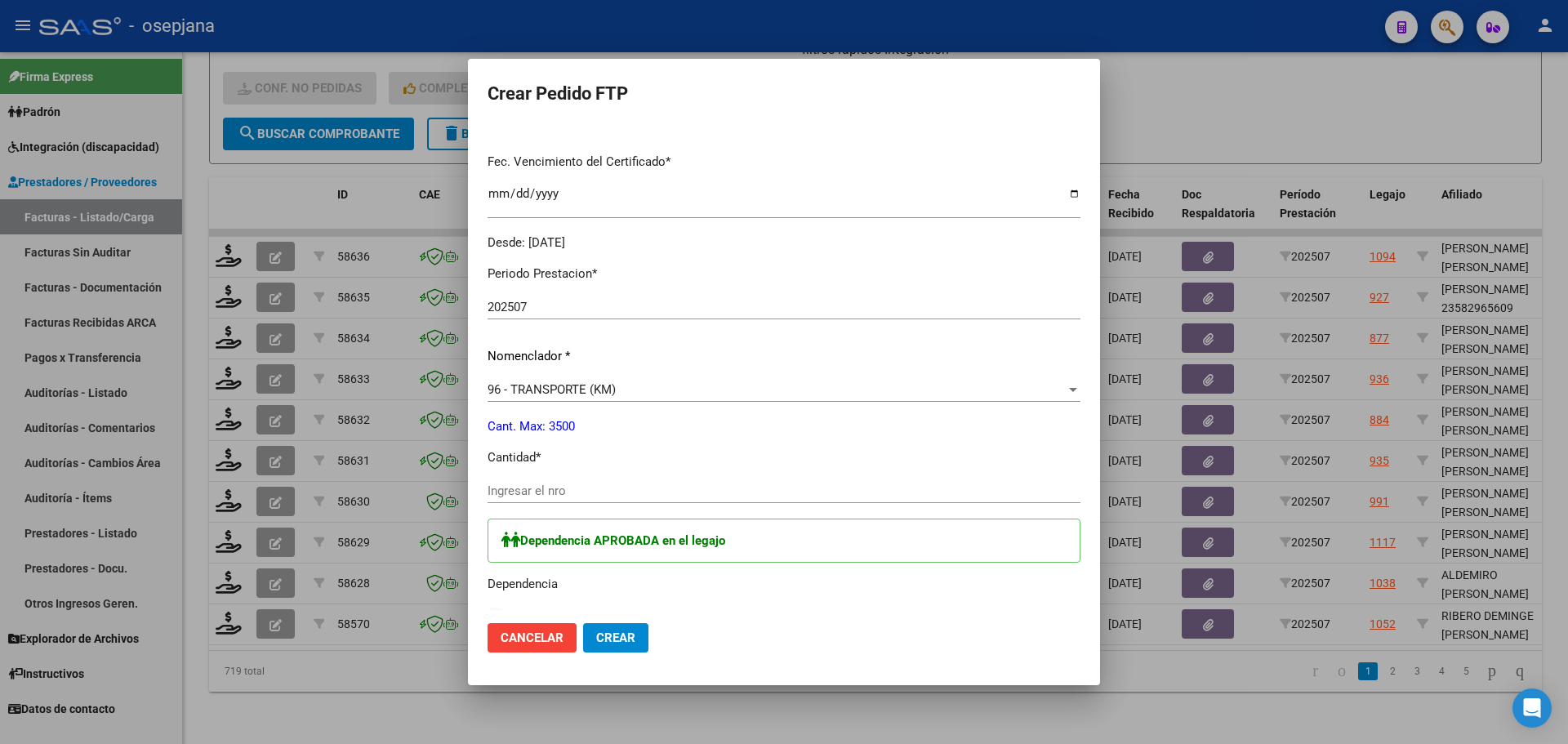
click at [519, 498] on input "Ingresar el nro" at bounding box center [784, 491] width 593 height 15
type input "586"
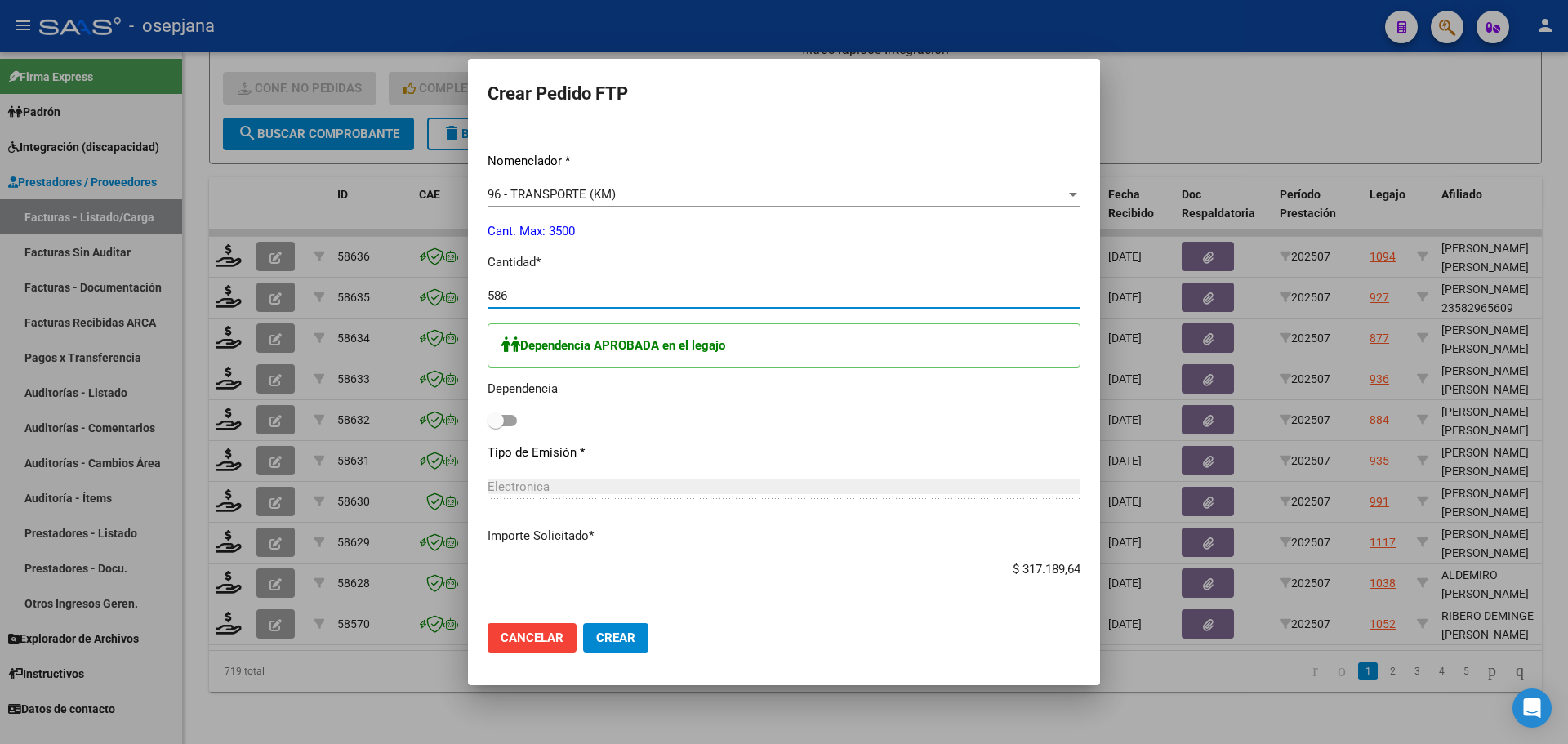
scroll to position [654, 0]
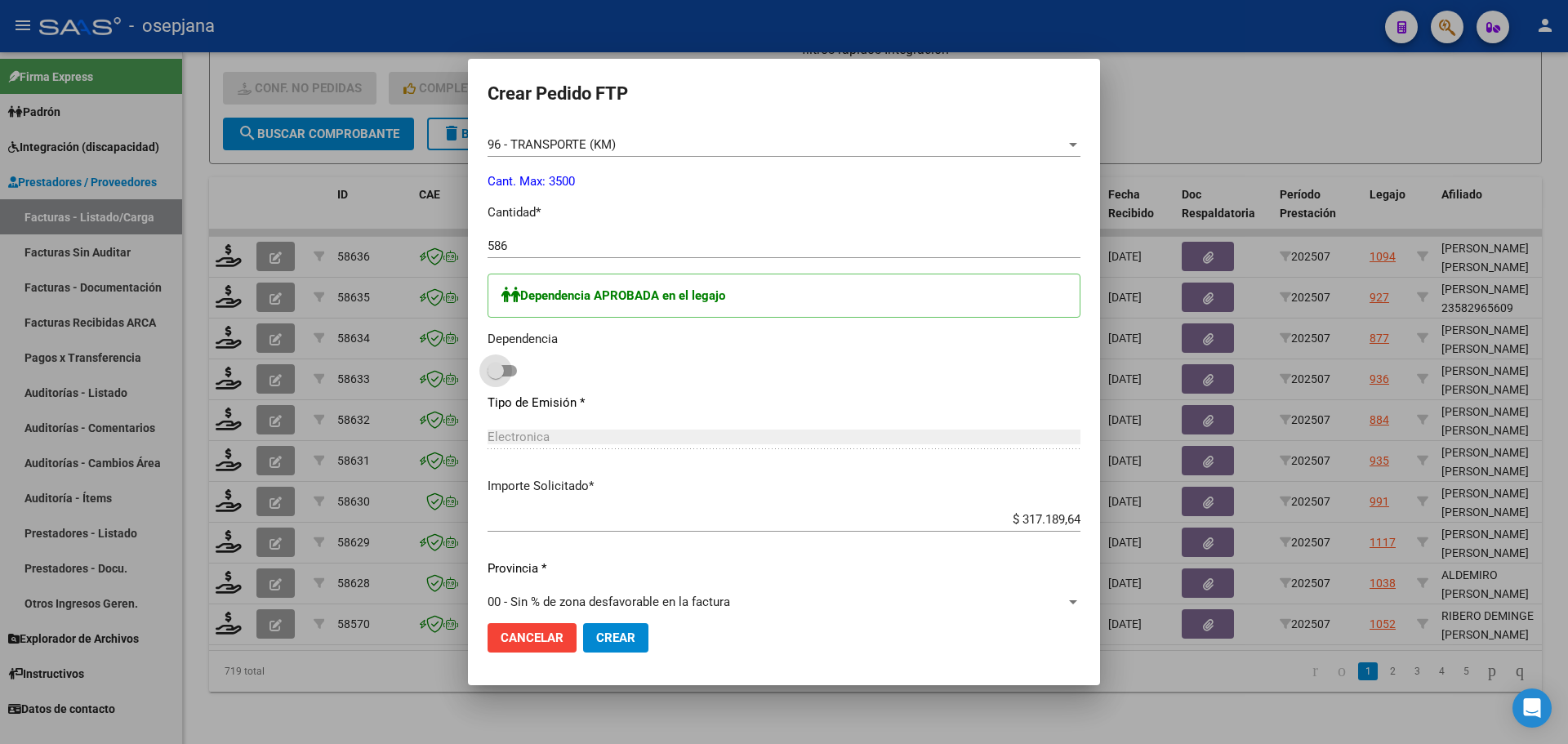
drag, startPoint x: 492, startPoint y: 367, endPoint x: 555, endPoint y: 442, distance: 97.9
click at [492, 367] on span at bounding box center [496, 371] width 16 height 16
click at [495, 377] on input "checkbox" at bounding box center [495, 377] width 1 height 1
checkbox input "true"
click at [609, 637] on span "Crear" at bounding box center [616, 638] width 39 height 15
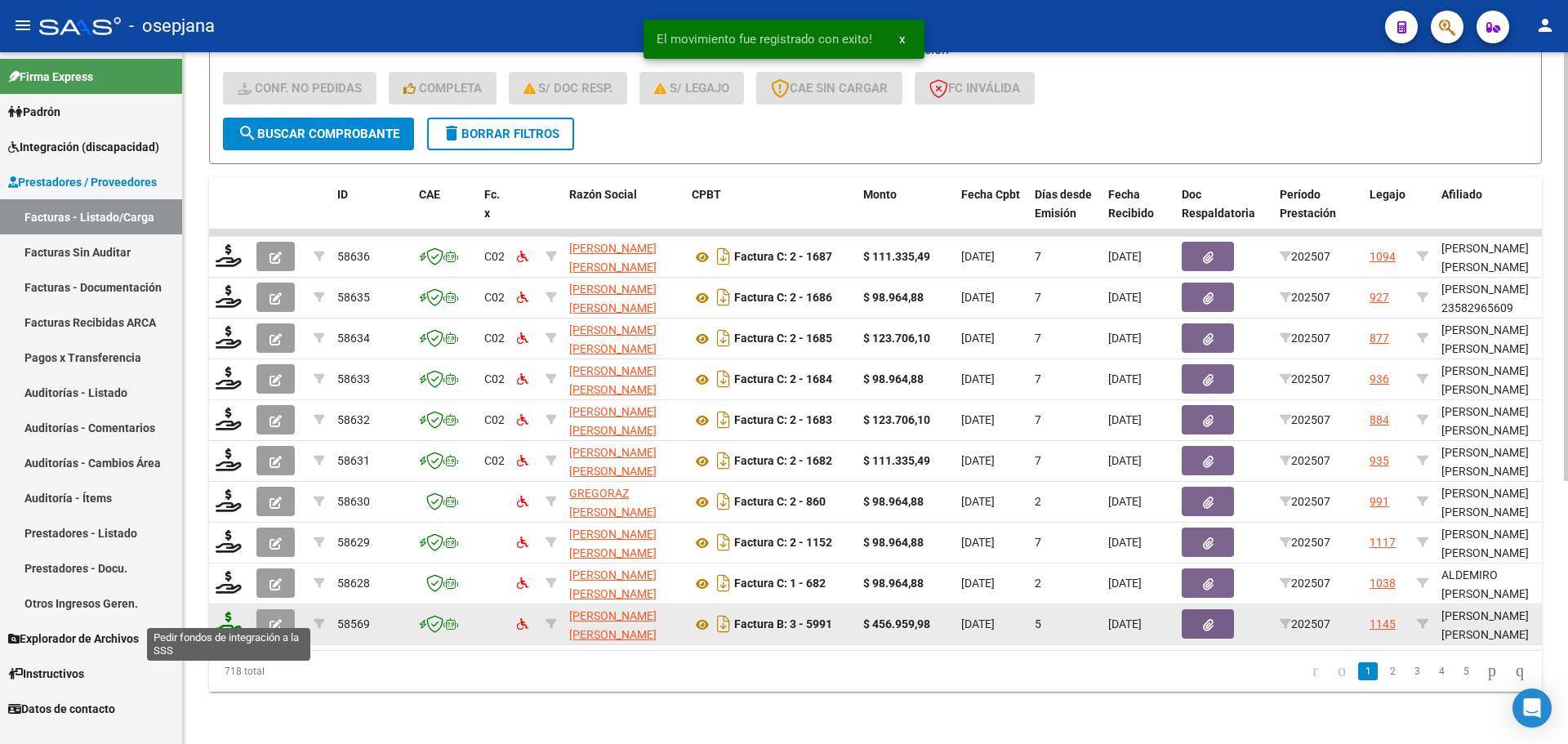
click at [229, 618] on icon at bounding box center [229, 624] width 26 height 23
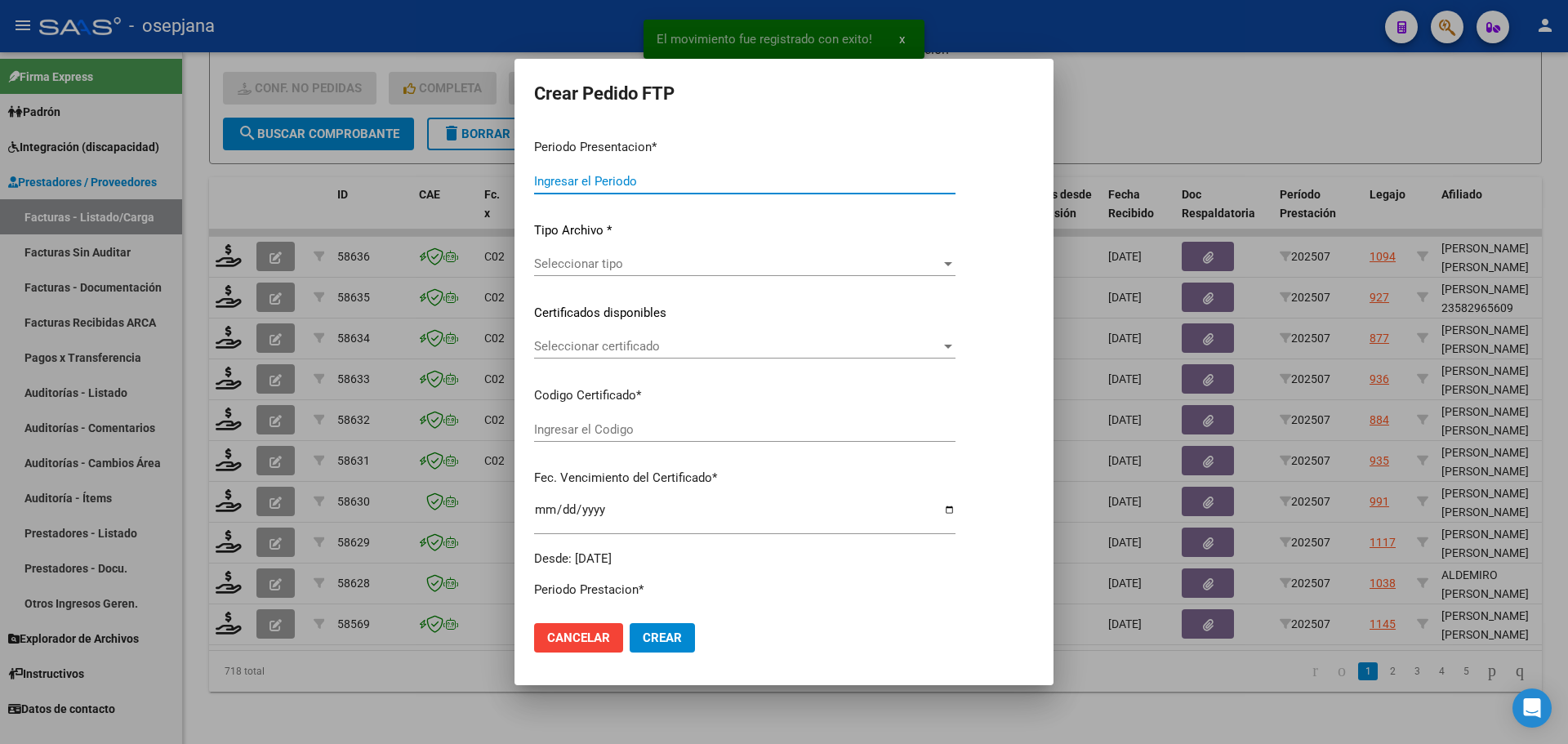
type input "202507"
type input "$ 456.959,98"
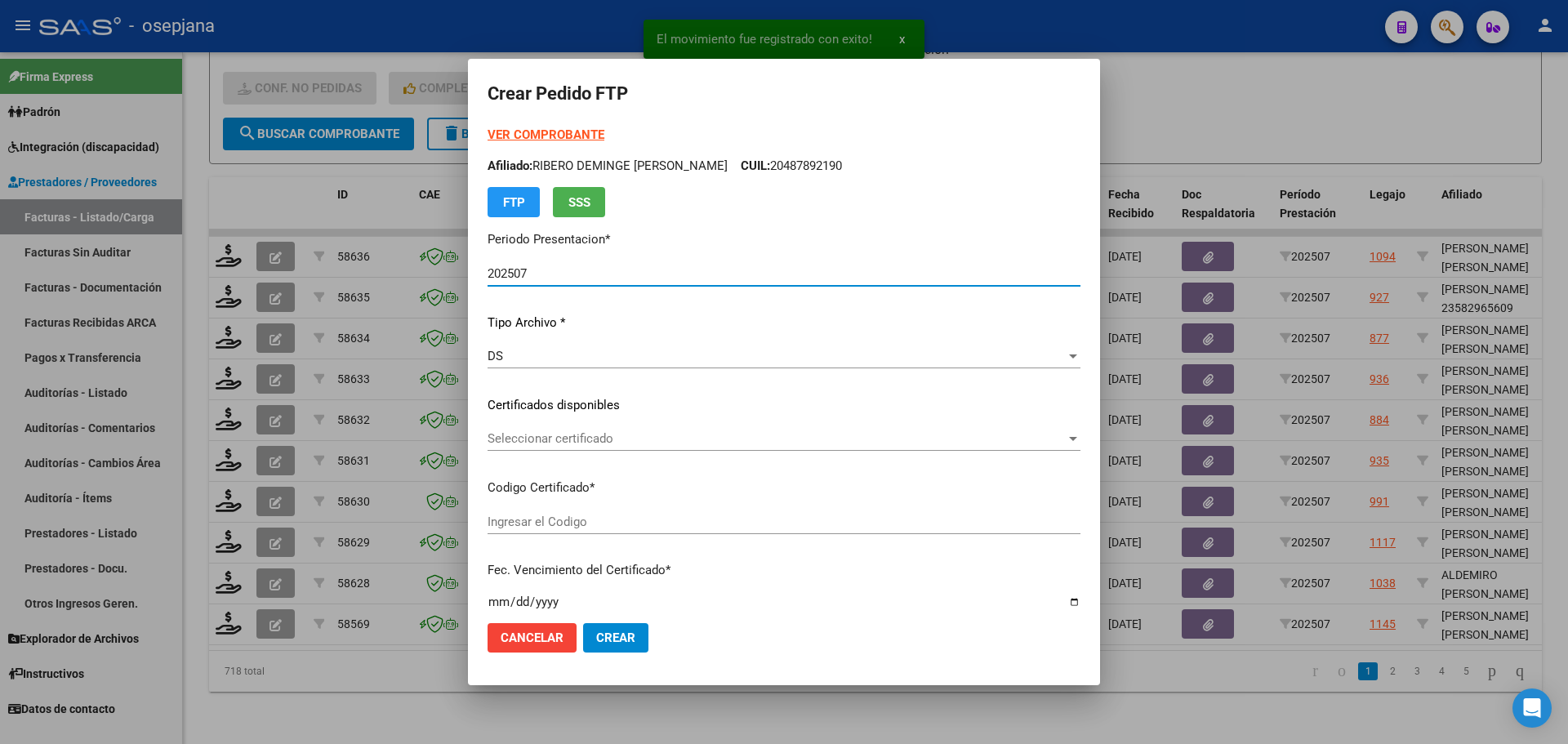
type input "ARG01000493788852019073120250731BSAS436"
type input "2025-07-31"
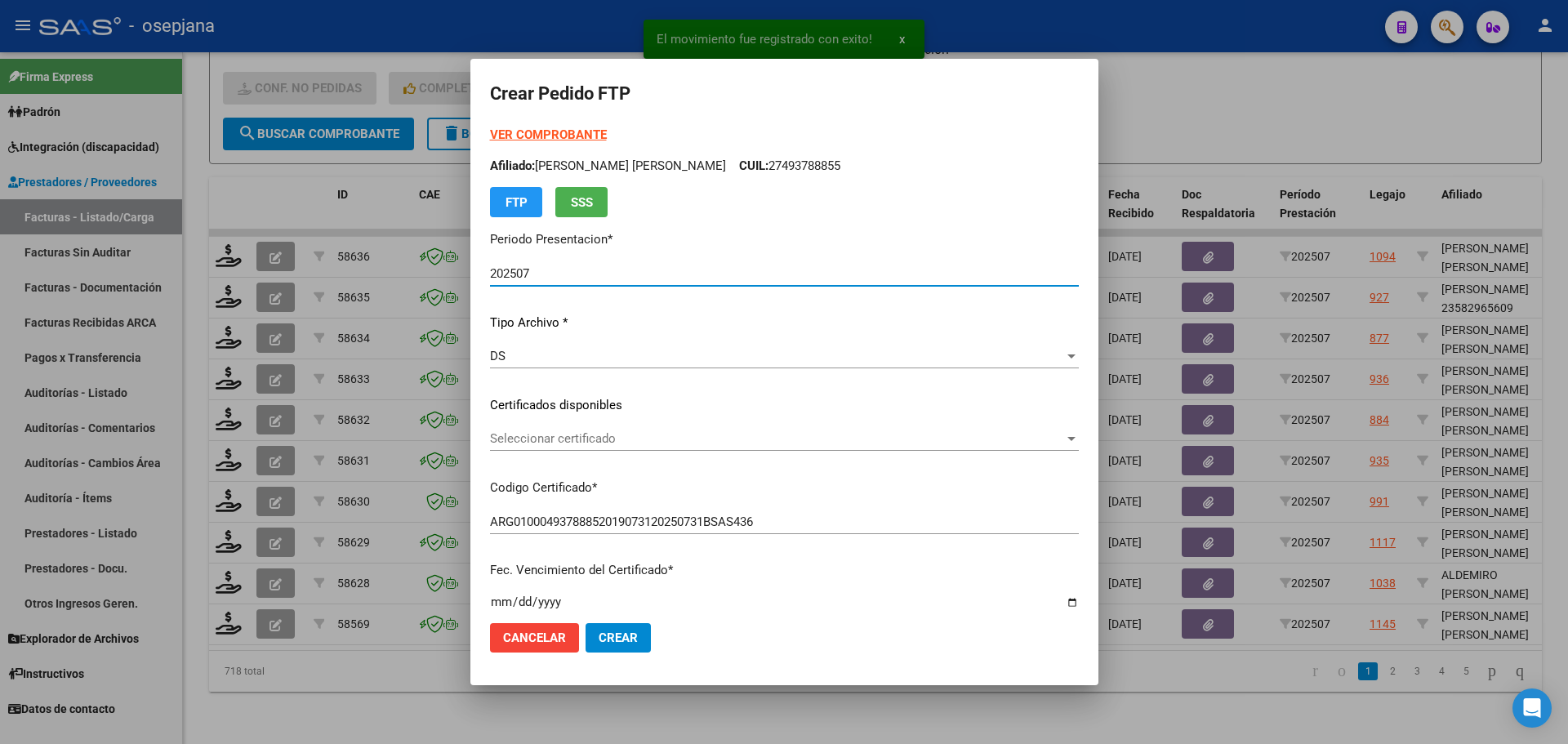
click at [670, 433] on span "Seleccionar certificado" at bounding box center [777, 439] width 574 height 15
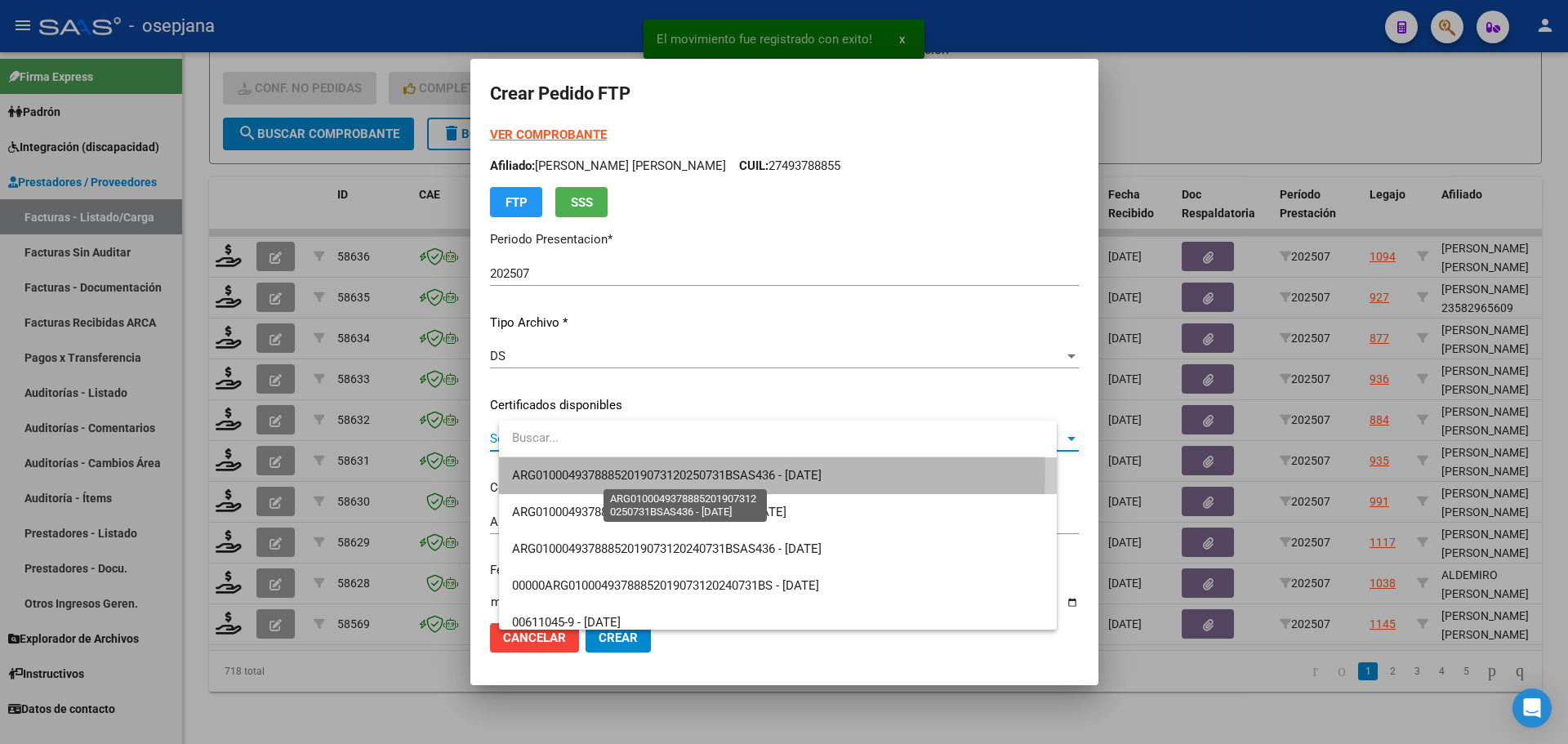
click at [670, 469] on span "ARG01000493788852019073120250731BSAS436 - 2025-07-31" at bounding box center [667, 476] width 309 height 15
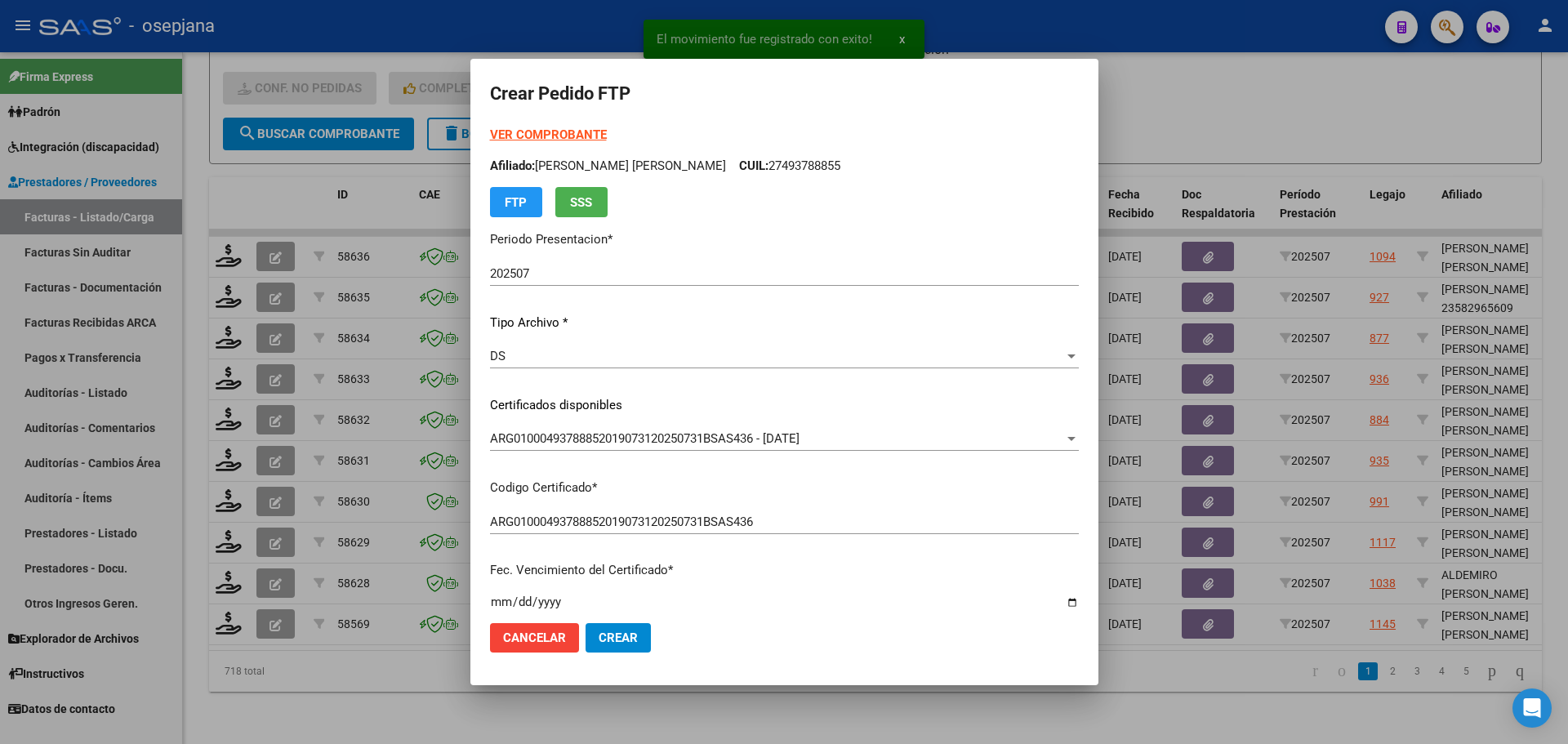
click at [585, 137] on strong "VER COMPROBANTE" at bounding box center [548, 135] width 117 height 15
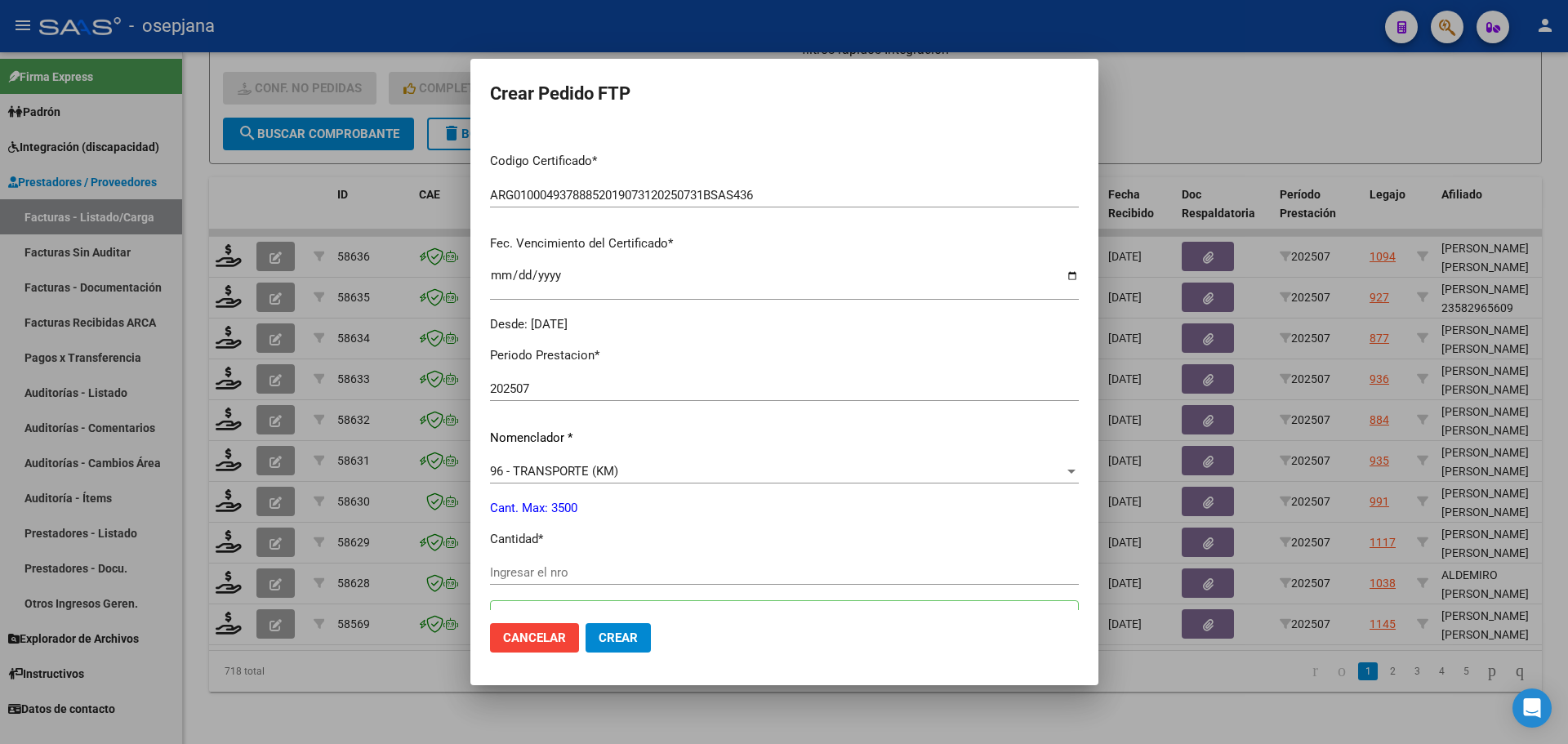
click at [564, 556] on div "Periodo Prestacion * 202507 Ingresar el Periodo Prestacion Nomenclador * 96 - T…" at bounding box center [784, 728] width 589 height 788
click at [568, 570] on input "Ingresar el nro" at bounding box center [784, 573] width 589 height 15
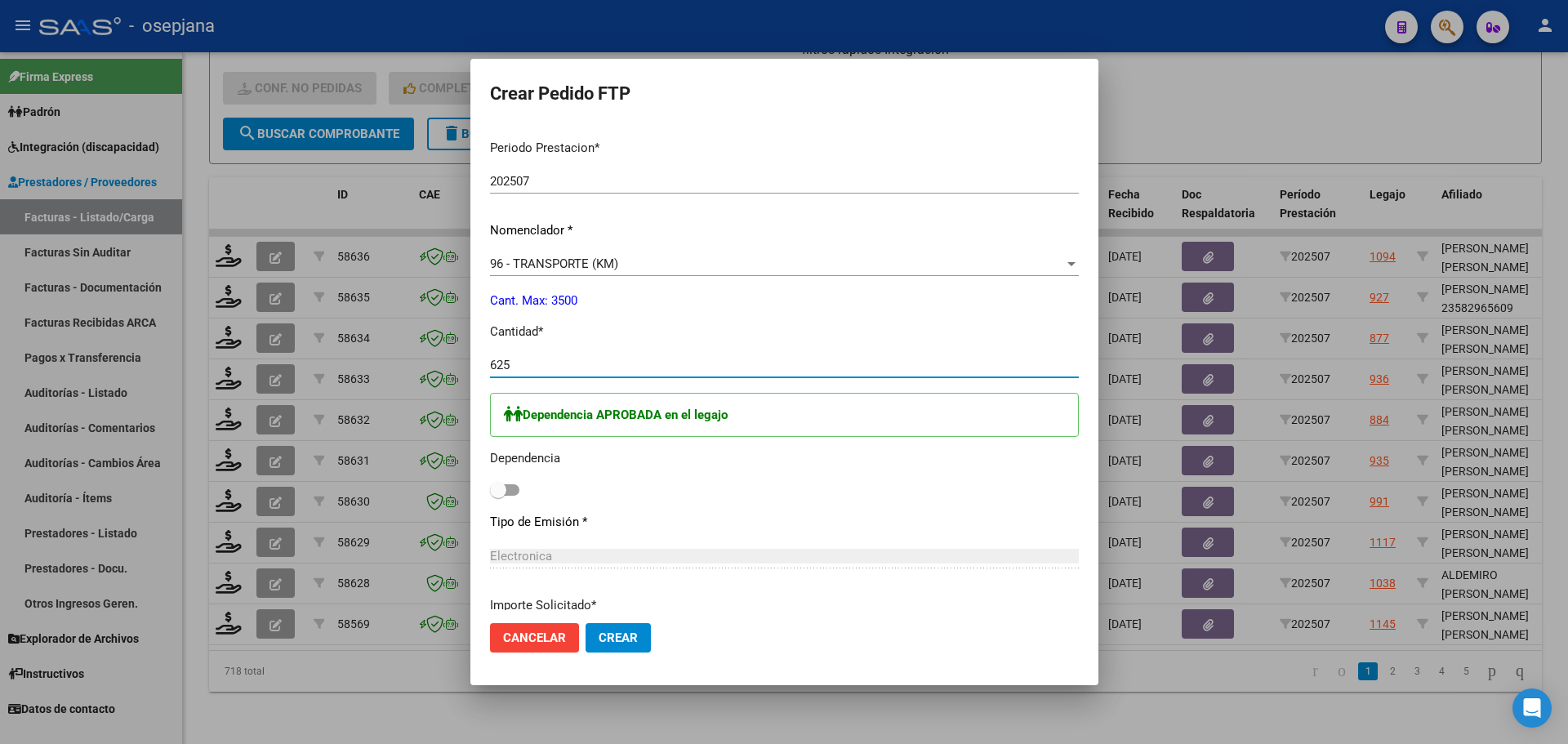
scroll to position [736, 0]
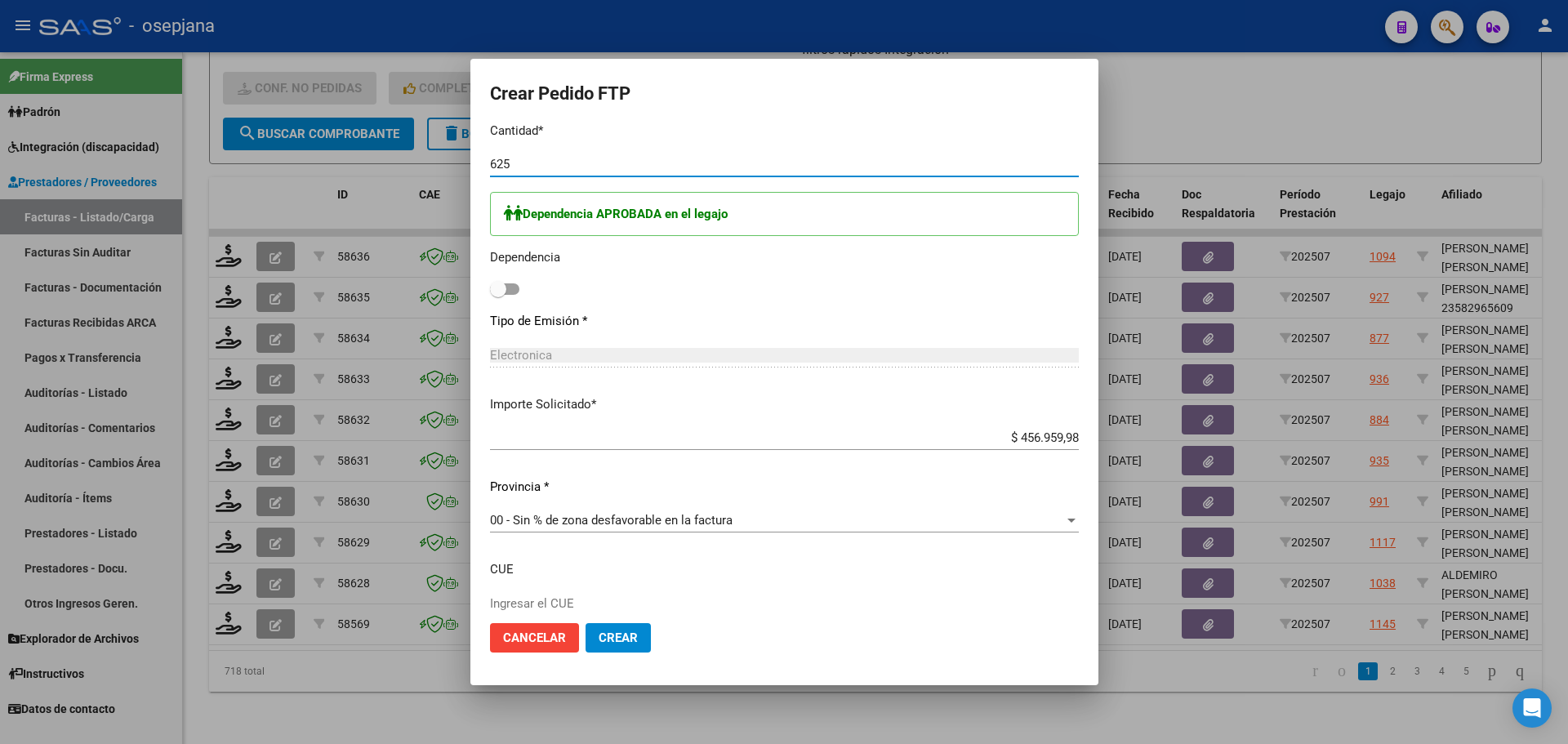
type input "625"
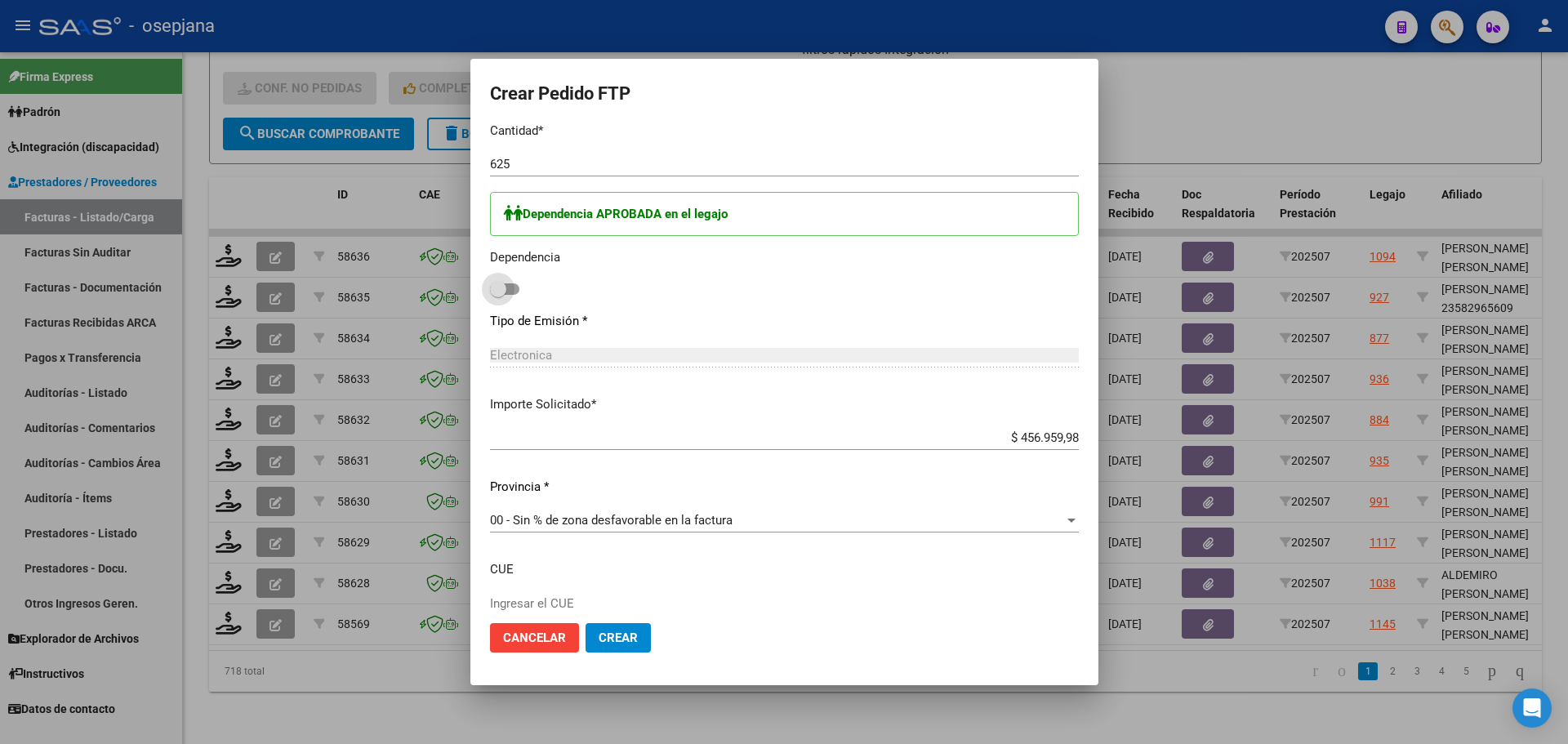
click at [519, 291] on span at bounding box center [505, 289] width 29 height 11
click at [498, 295] on input "checkbox" at bounding box center [497, 295] width 1 height 1
checkbox input "true"
click at [638, 641] on span "Crear" at bounding box center [618, 638] width 39 height 15
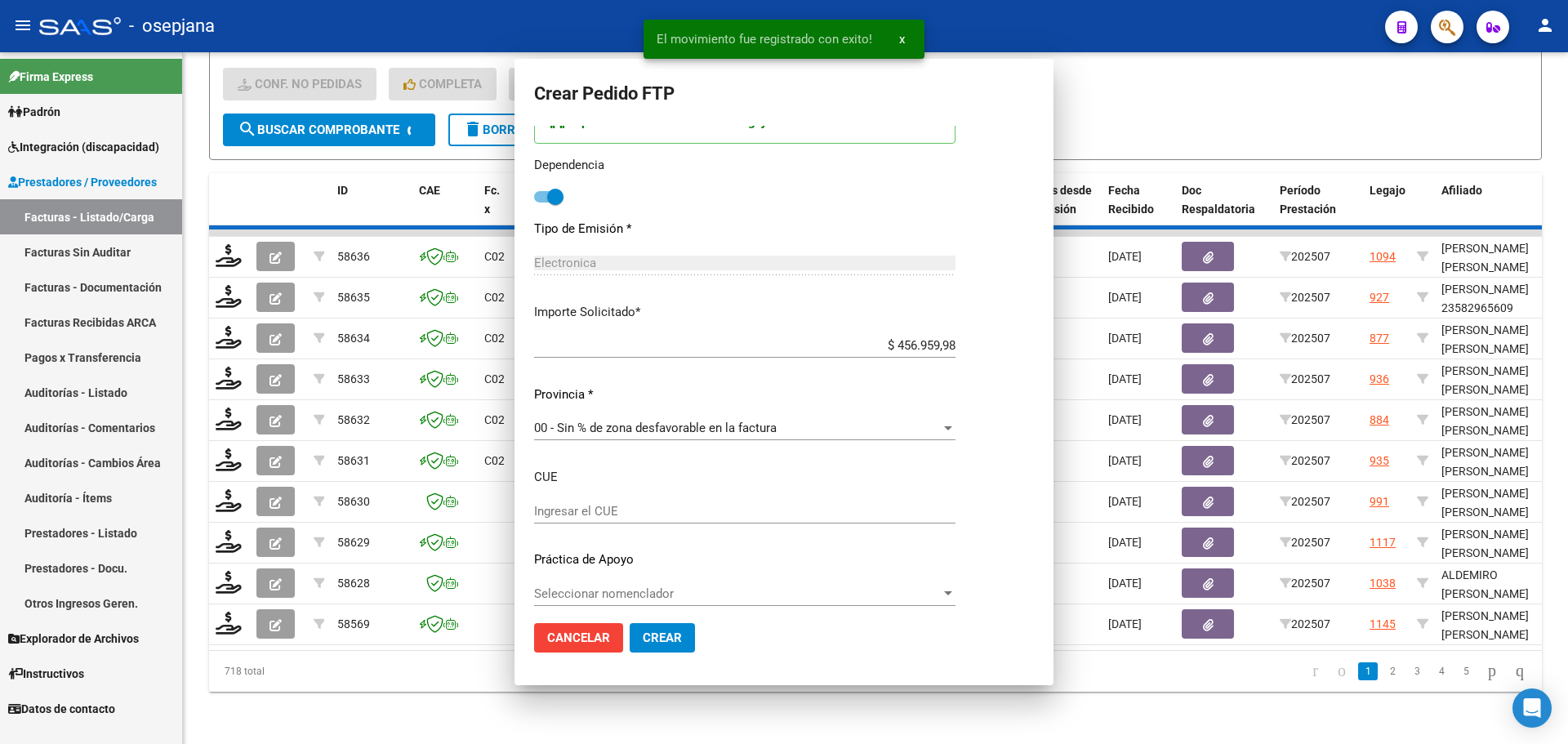
scroll to position [643, 0]
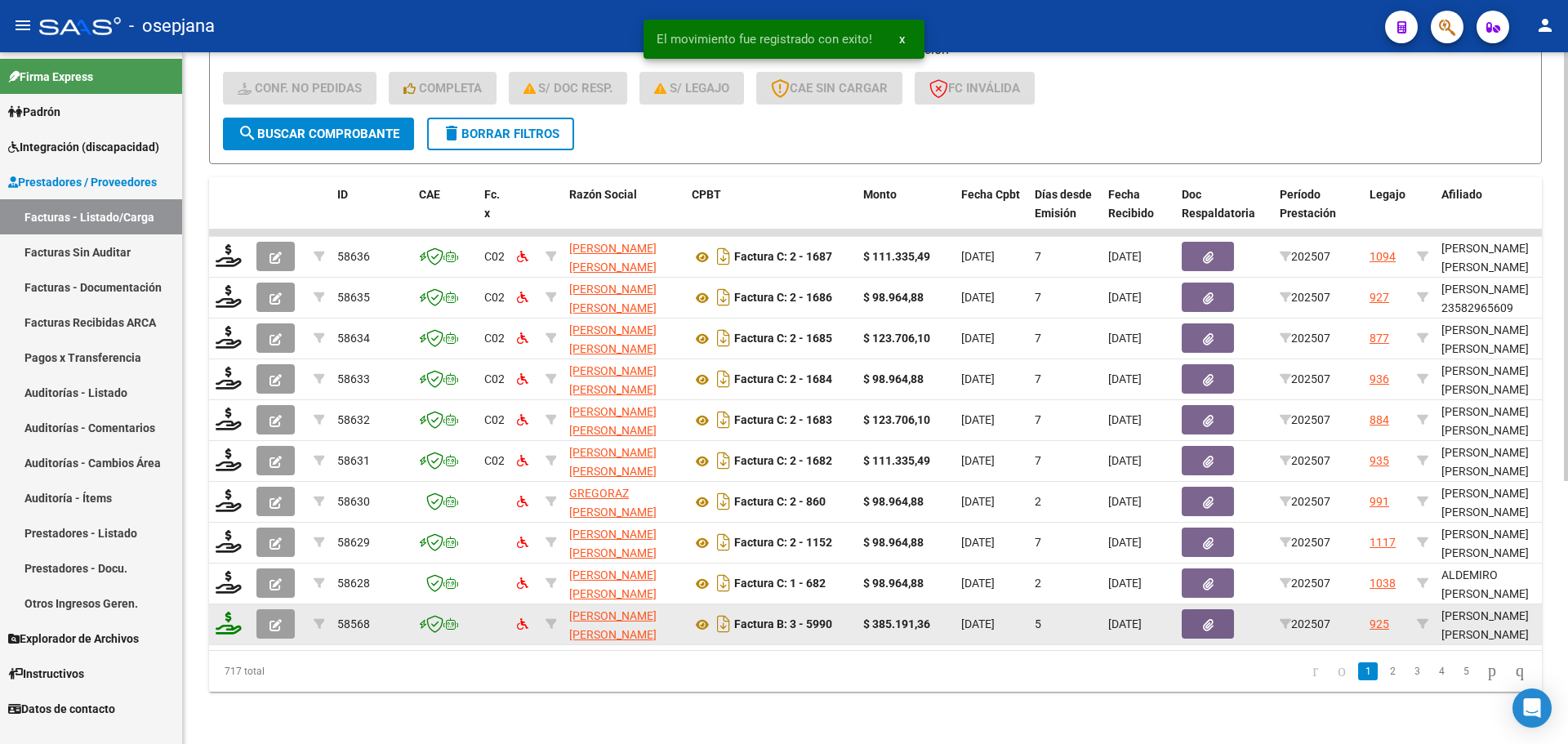
click at [217, 616] on icon at bounding box center [229, 624] width 26 height 23
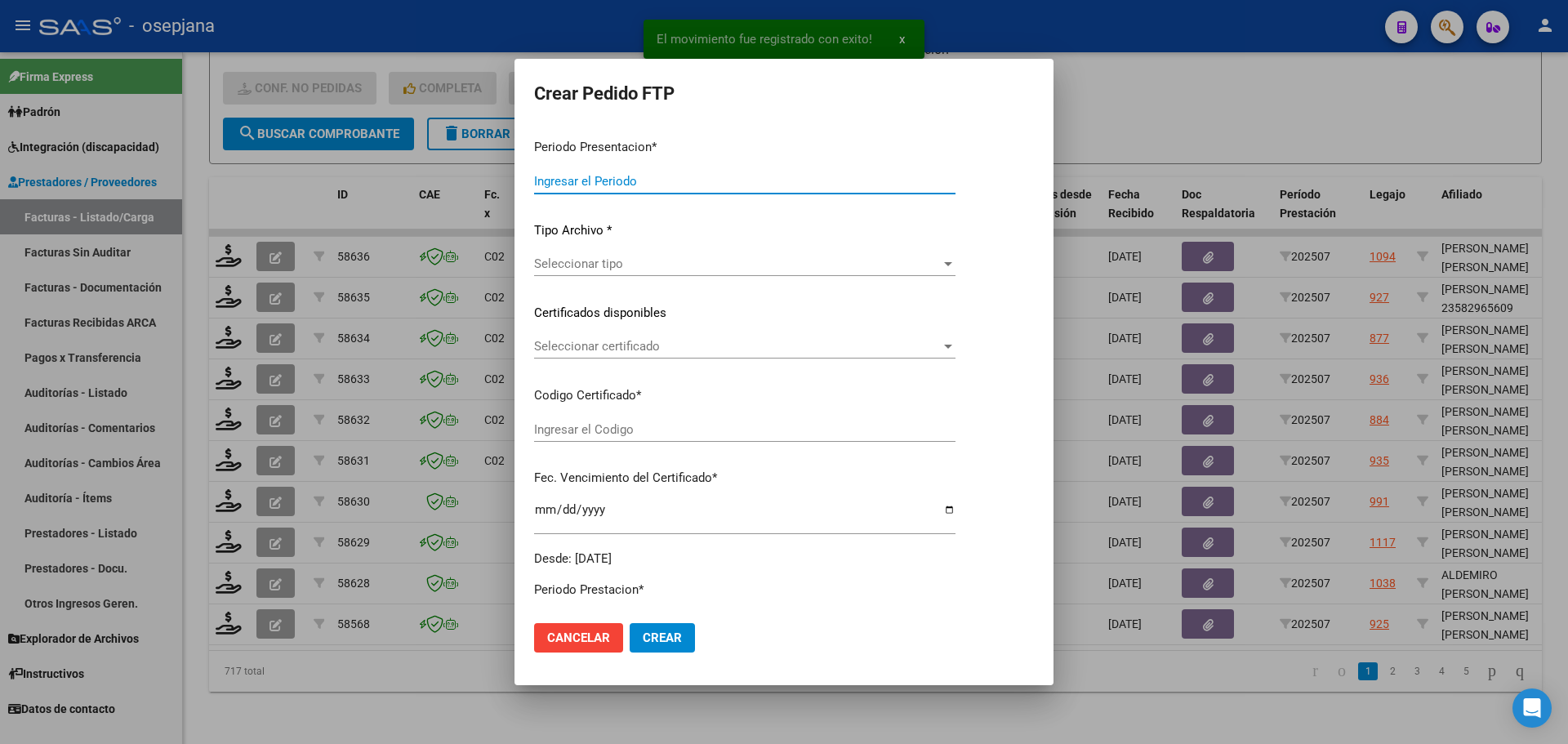
type input "202507"
type input "$ 385.191,36"
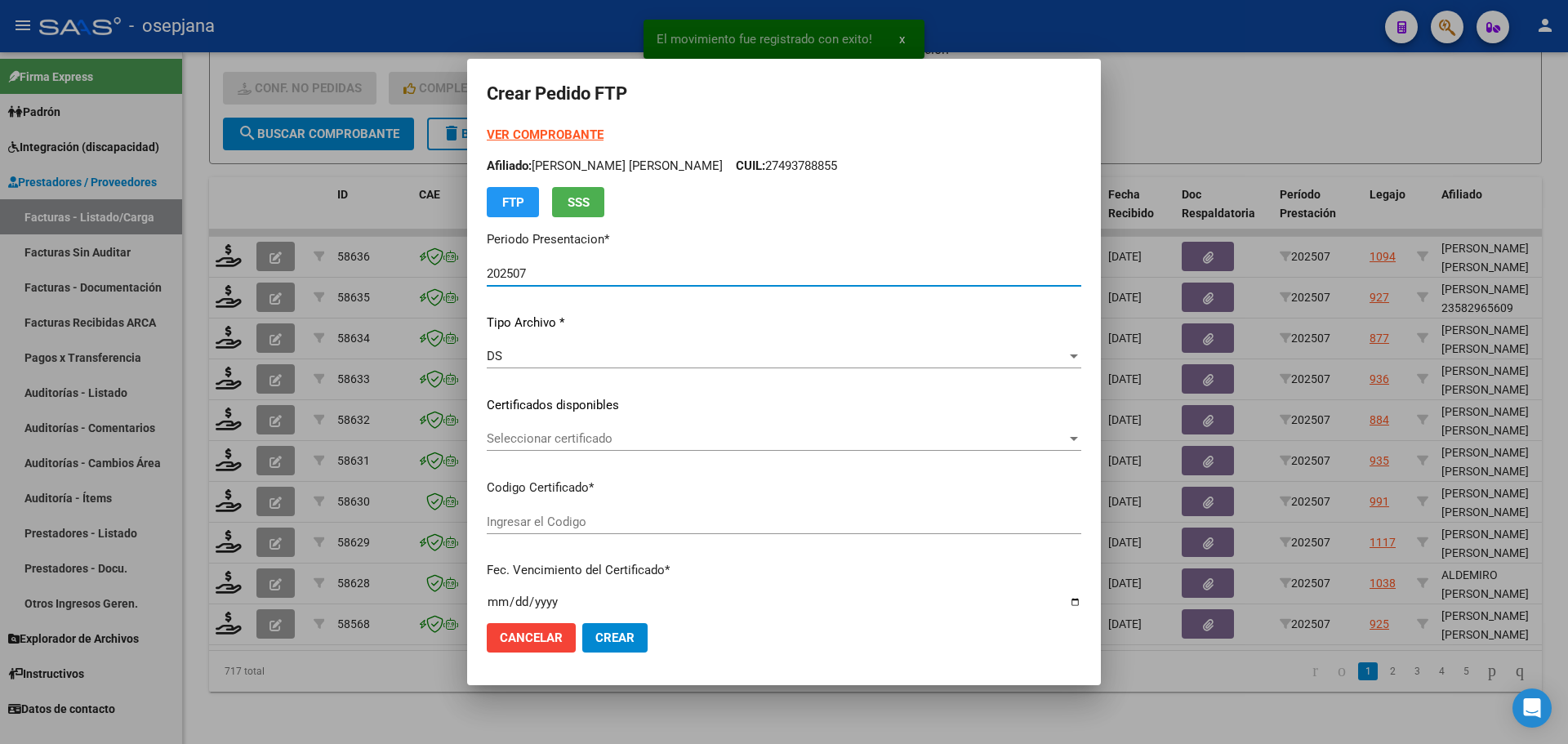
type input "ARG01000570944642025031220300312BSAS313"
type input "2030-03-04"
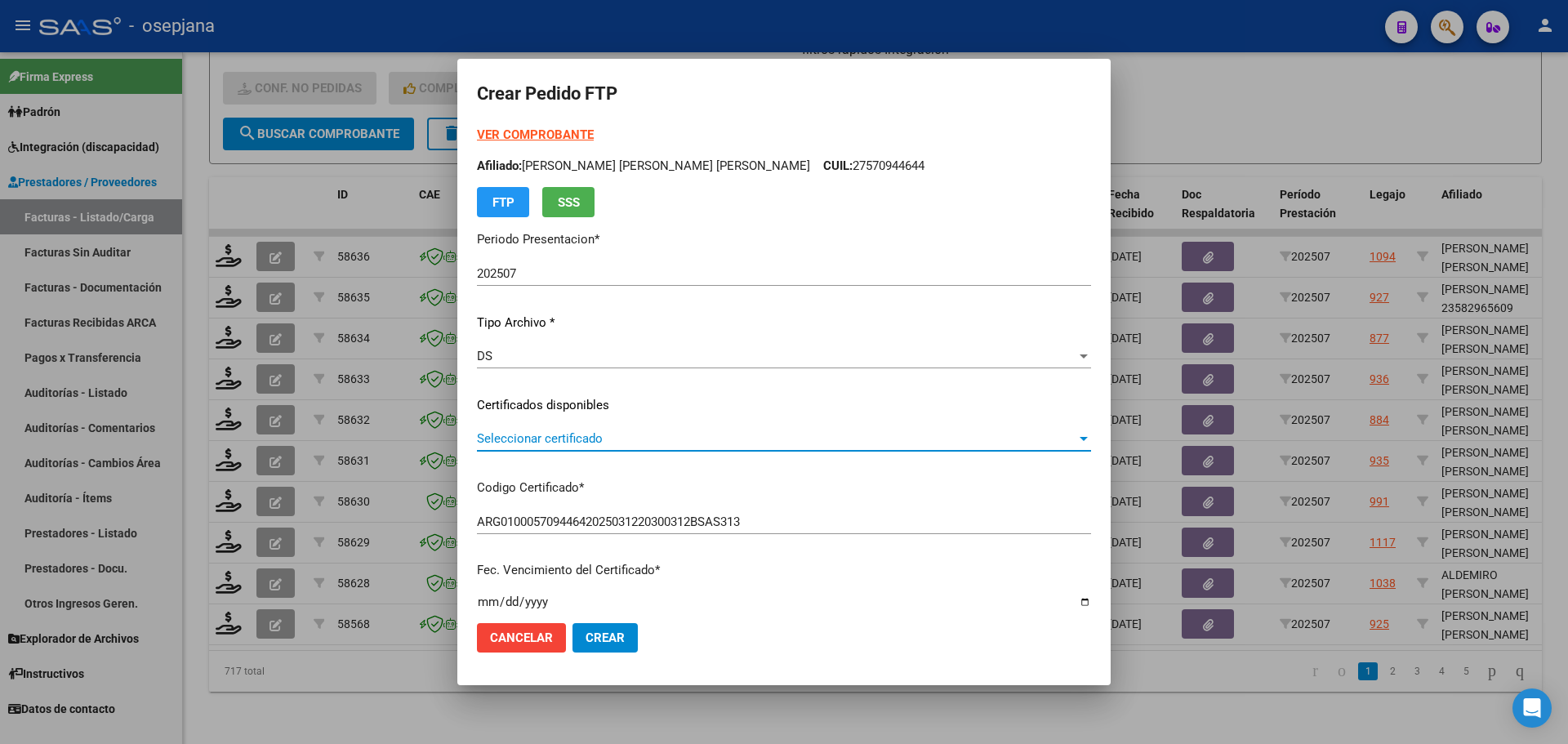
click at [586, 435] on span "Seleccionar certificado" at bounding box center [776, 439] width 600 height 15
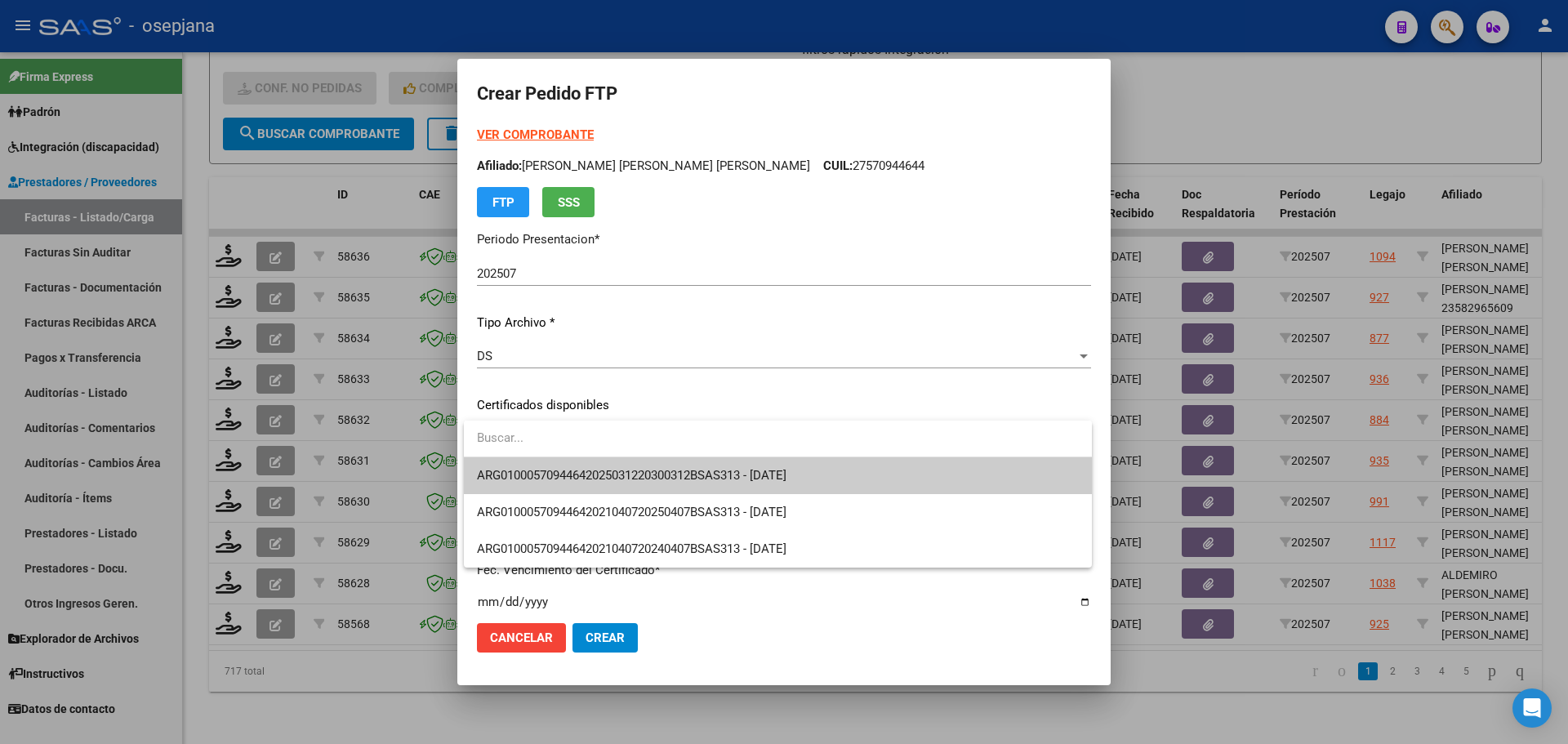
click at [589, 467] on span "ARG01000570944642025031220300312BSAS313 - 2030-03-04" at bounding box center [778, 476] width 602 height 37
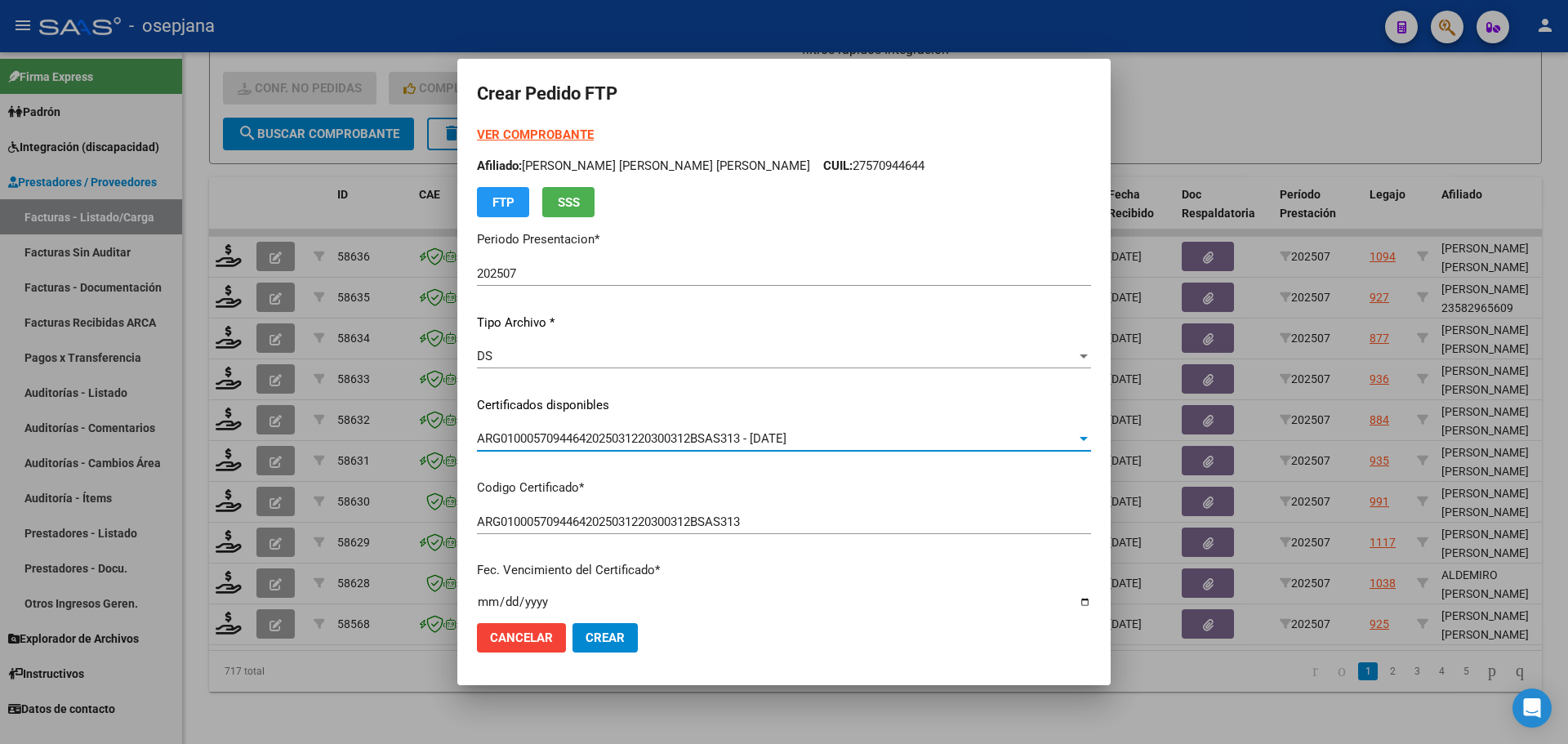
click at [550, 133] on strong "VER COMPROBANTE" at bounding box center [535, 135] width 117 height 15
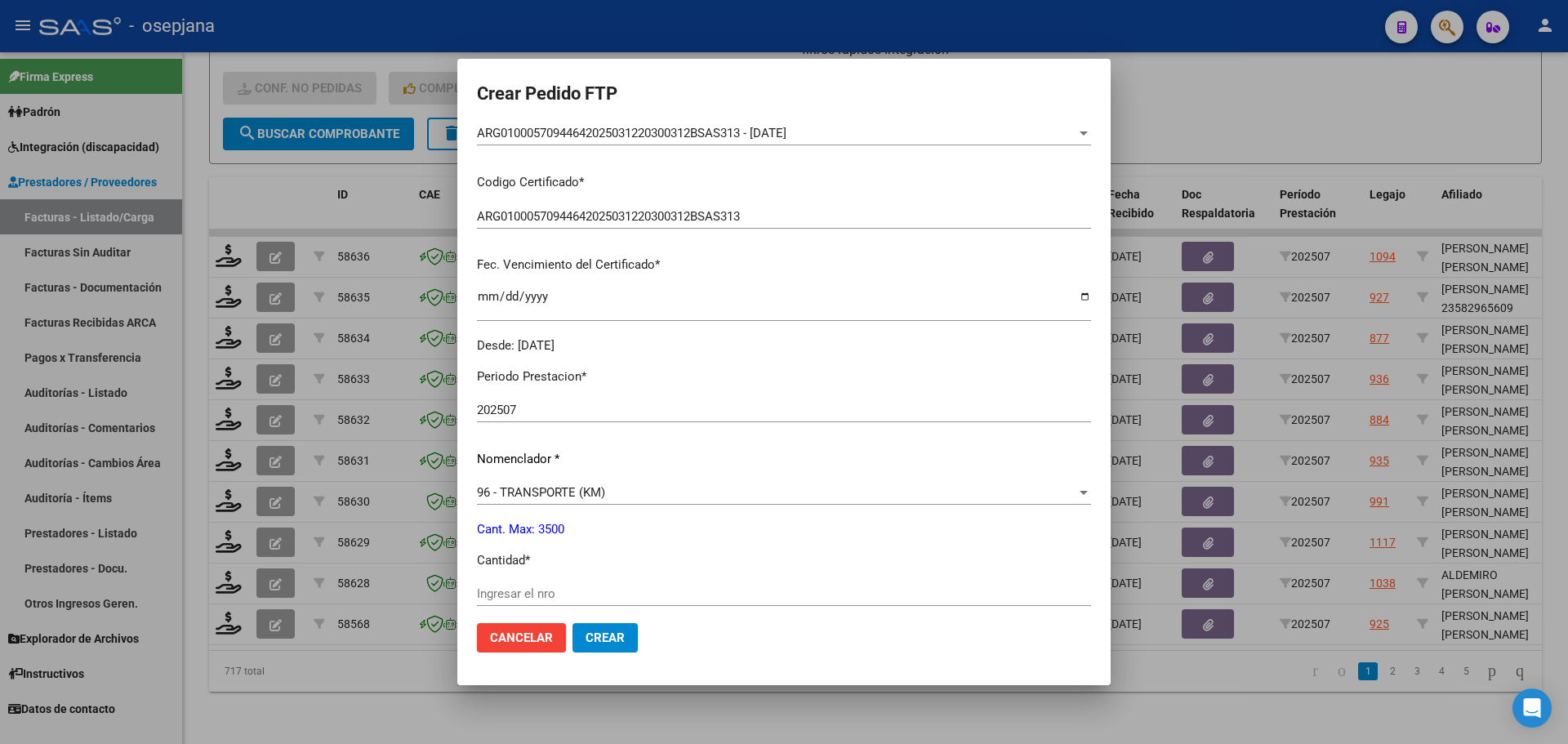
scroll to position [408, 0]
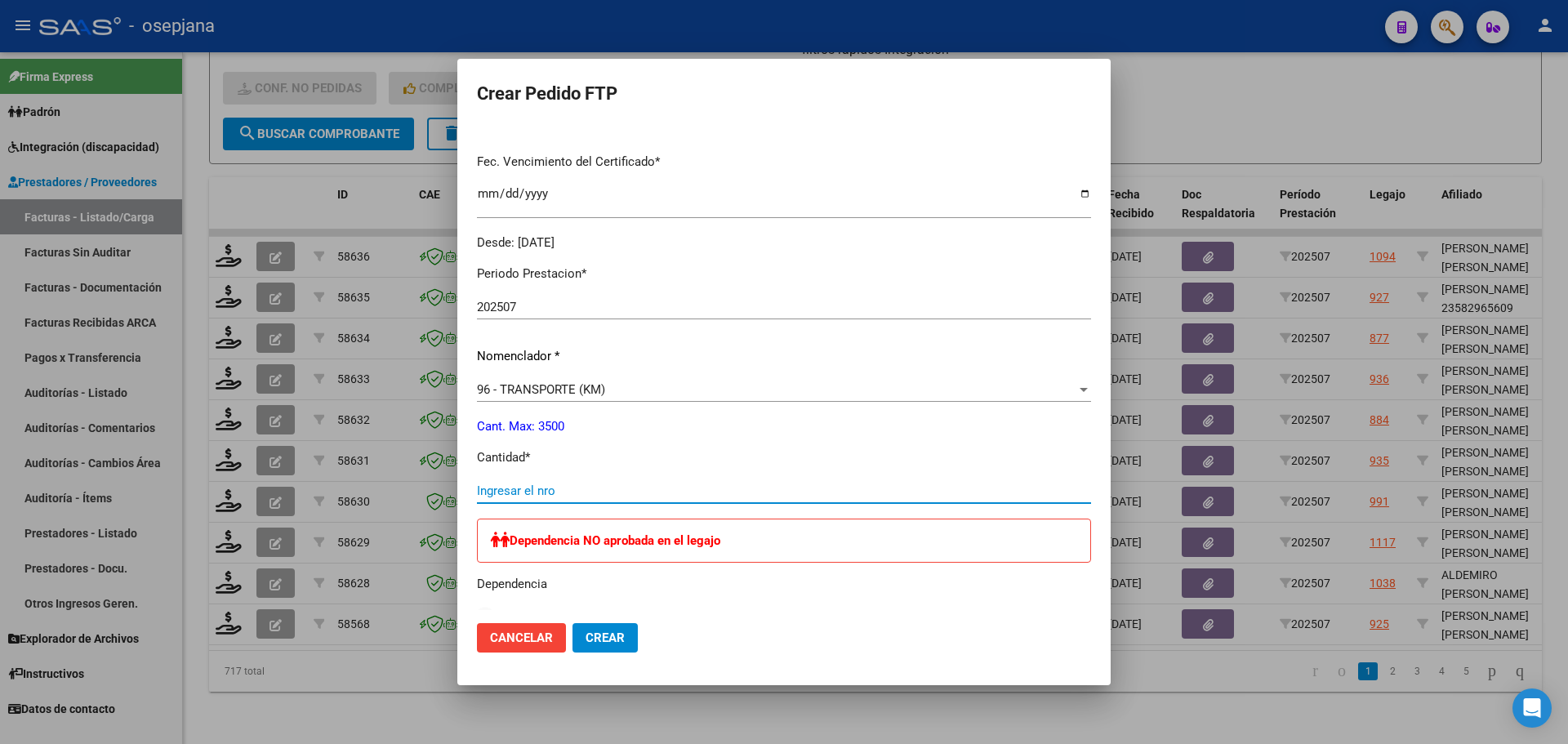
click at [532, 493] on input "Ingresar el nro" at bounding box center [784, 491] width 614 height 15
type input "711"
click at [608, 635] on span "Crear" at bounding box center [605, 638] width 39 height 15
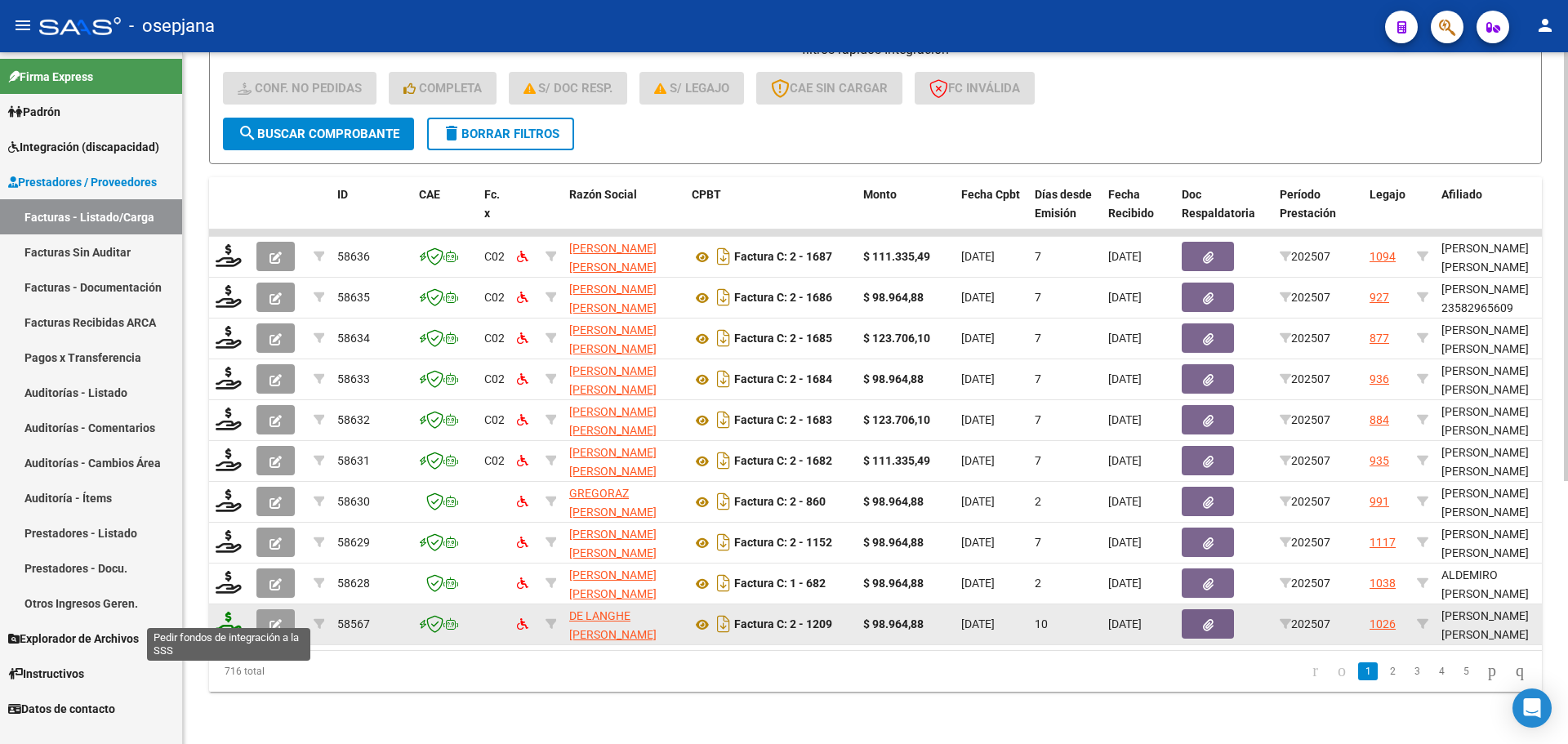
click at [230, 612] on icon at bounding box center [229, 624] width 26 height 23
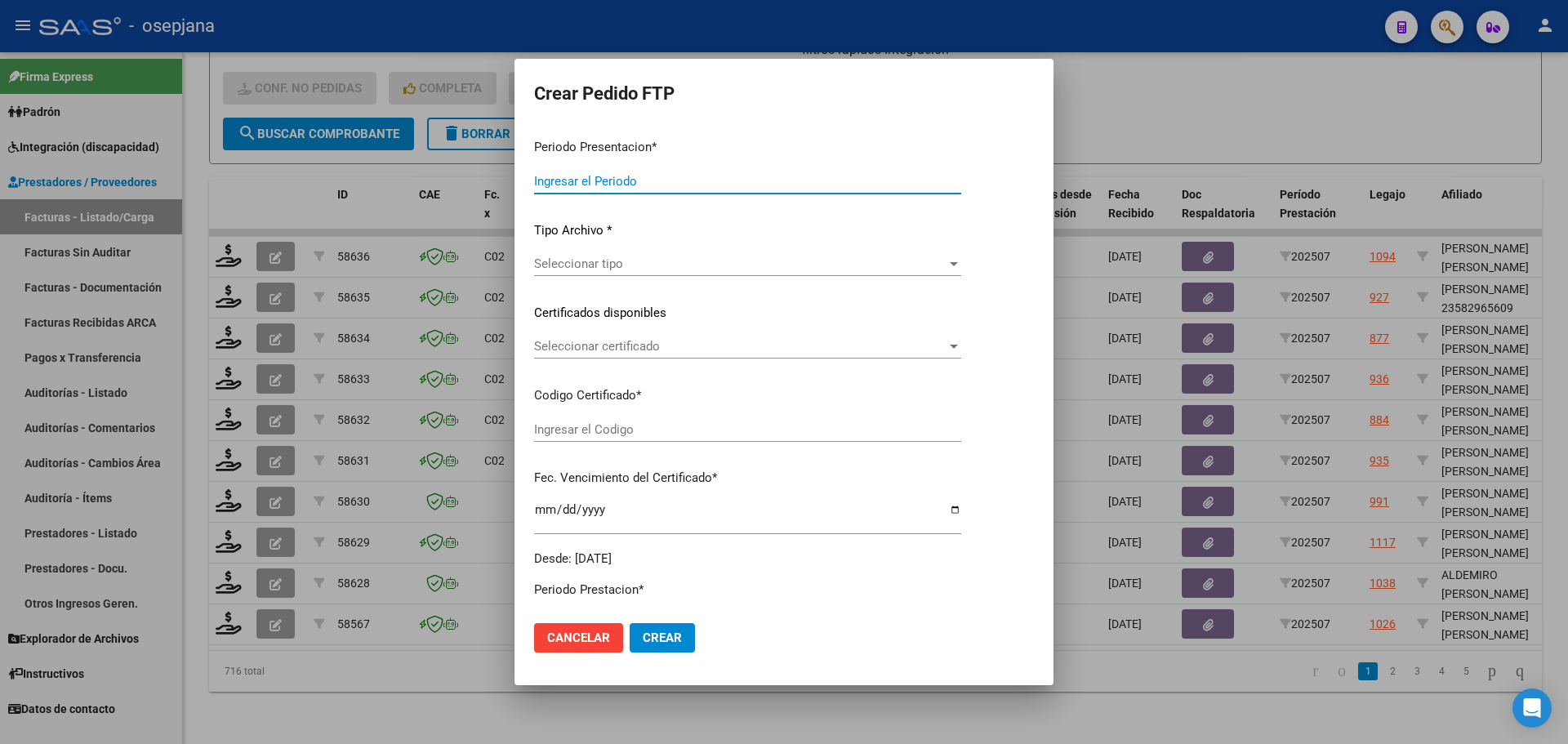
type input "202507"
type input "$ 98.964,88"
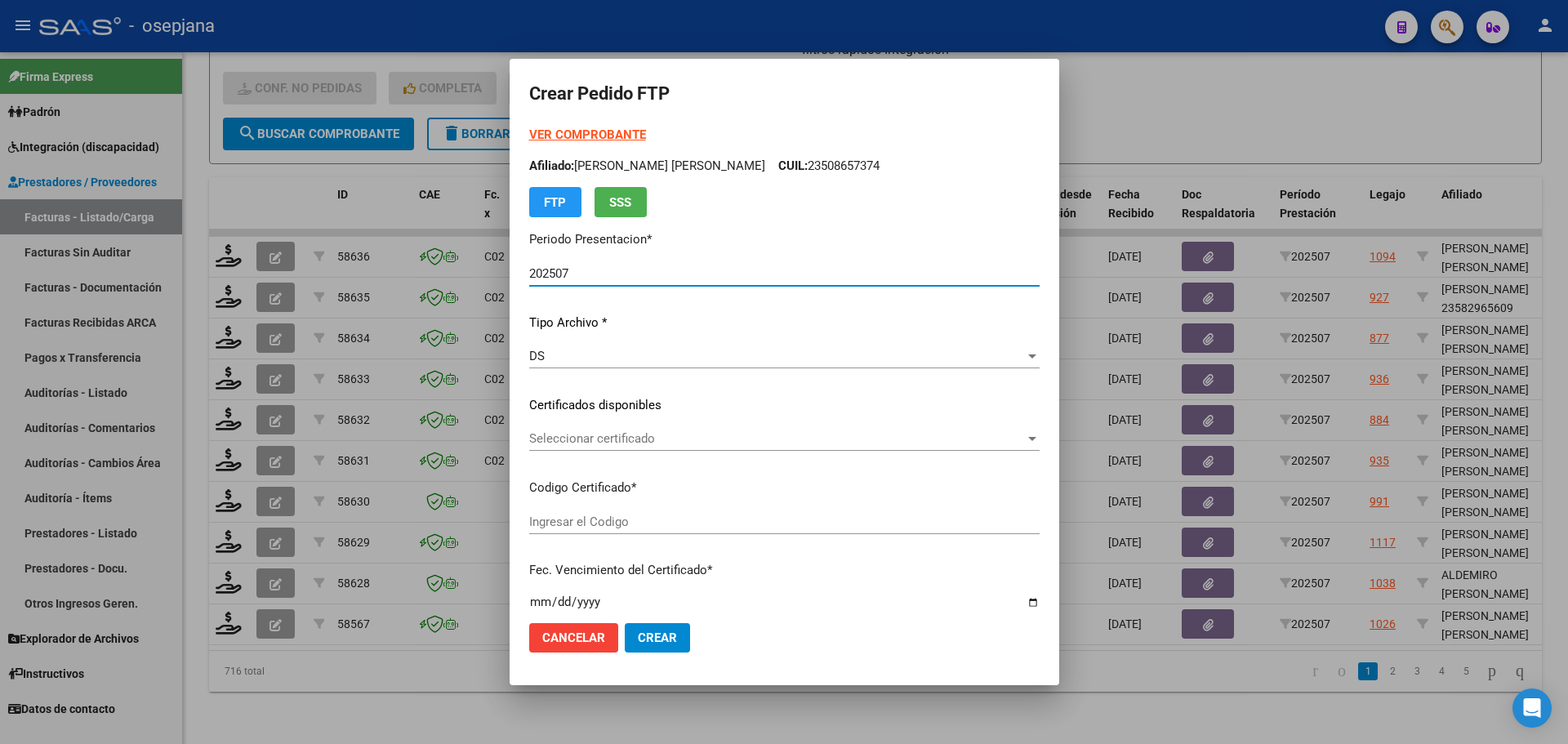
type input "ARG01000508657372025062520300625BSAS427"
type input "2030-06-25"
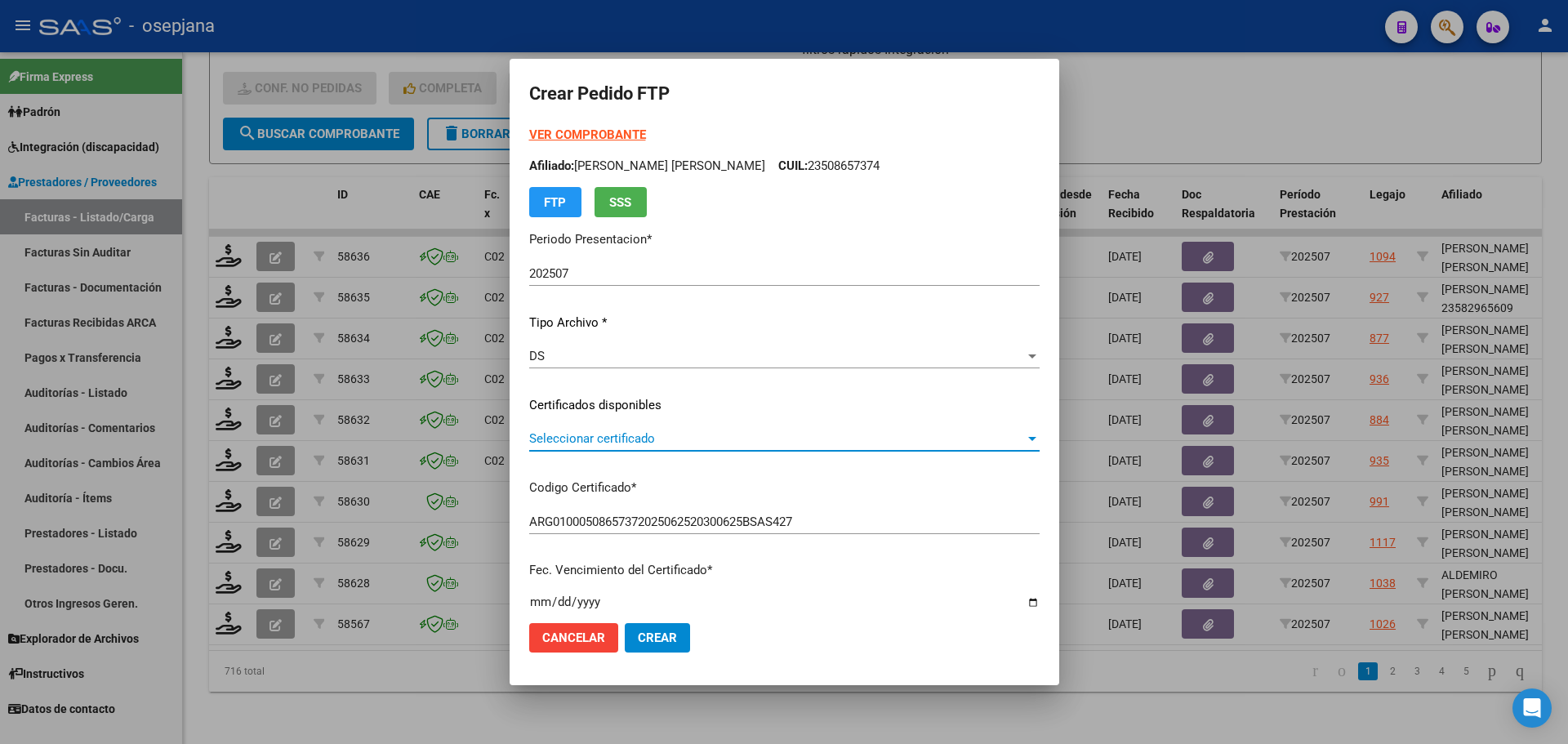
click at [617, 439] on span "Seleccionar certificado" at bounding box center [777, 439] width 496 height 15
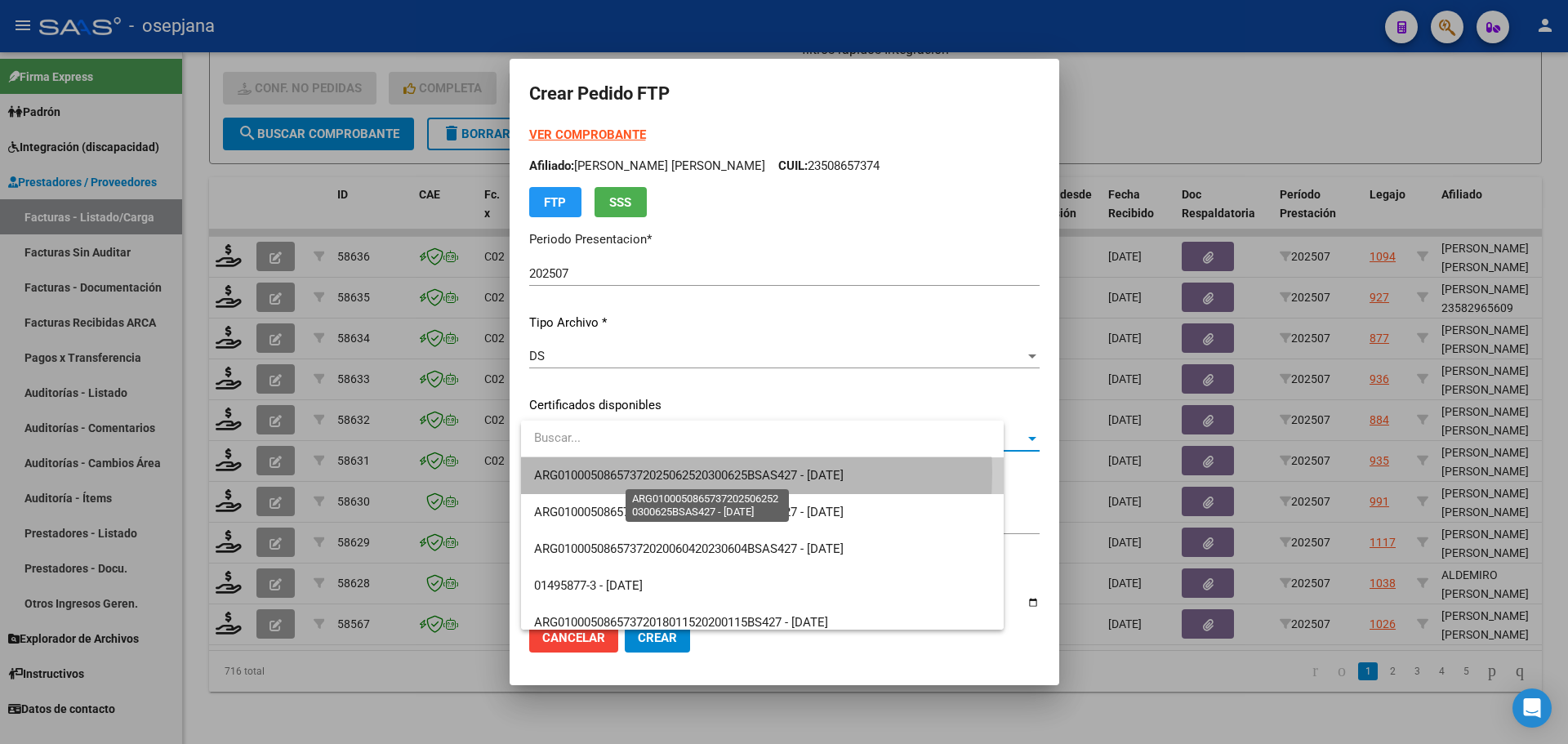
click at [618, 472] on span "ARG01000508657372025062520300625BSAS427 - 2030-06-25" at bounding box center [689, 476] width 309 height 15
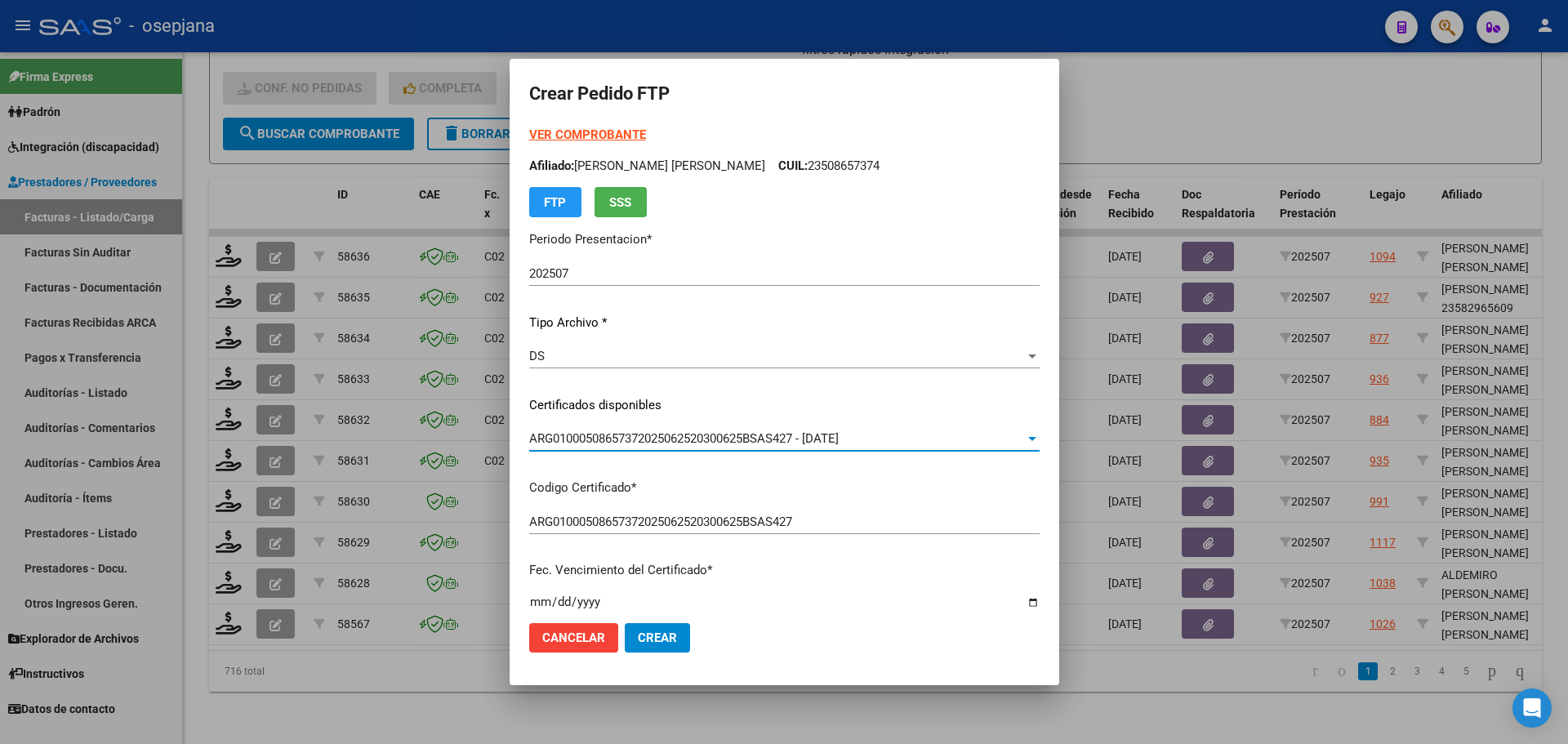
click at [613, 130] on strong "VER COMPROBANTE" at bounding box center [587, 135] width 117 height 15
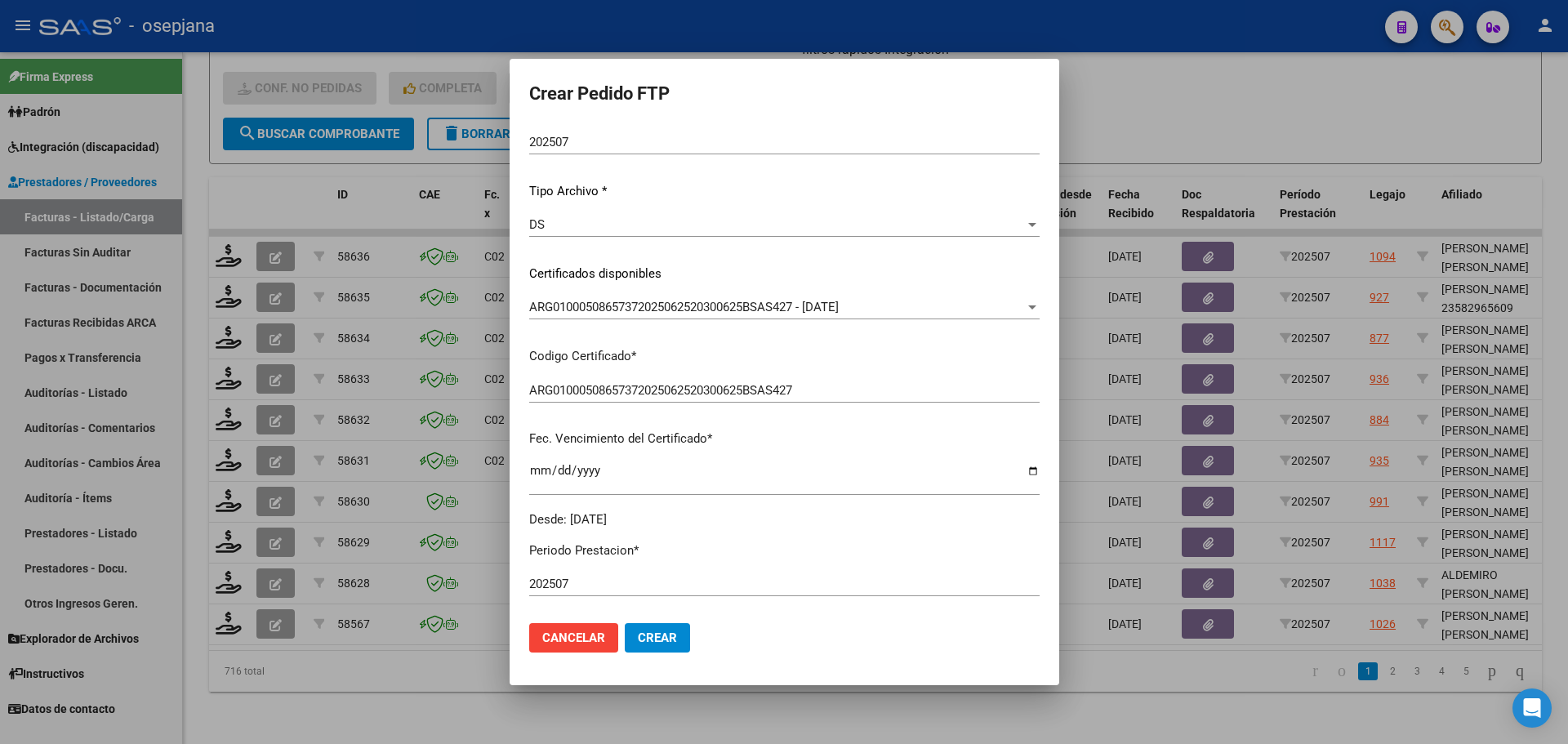
scroll to position [327, 0]
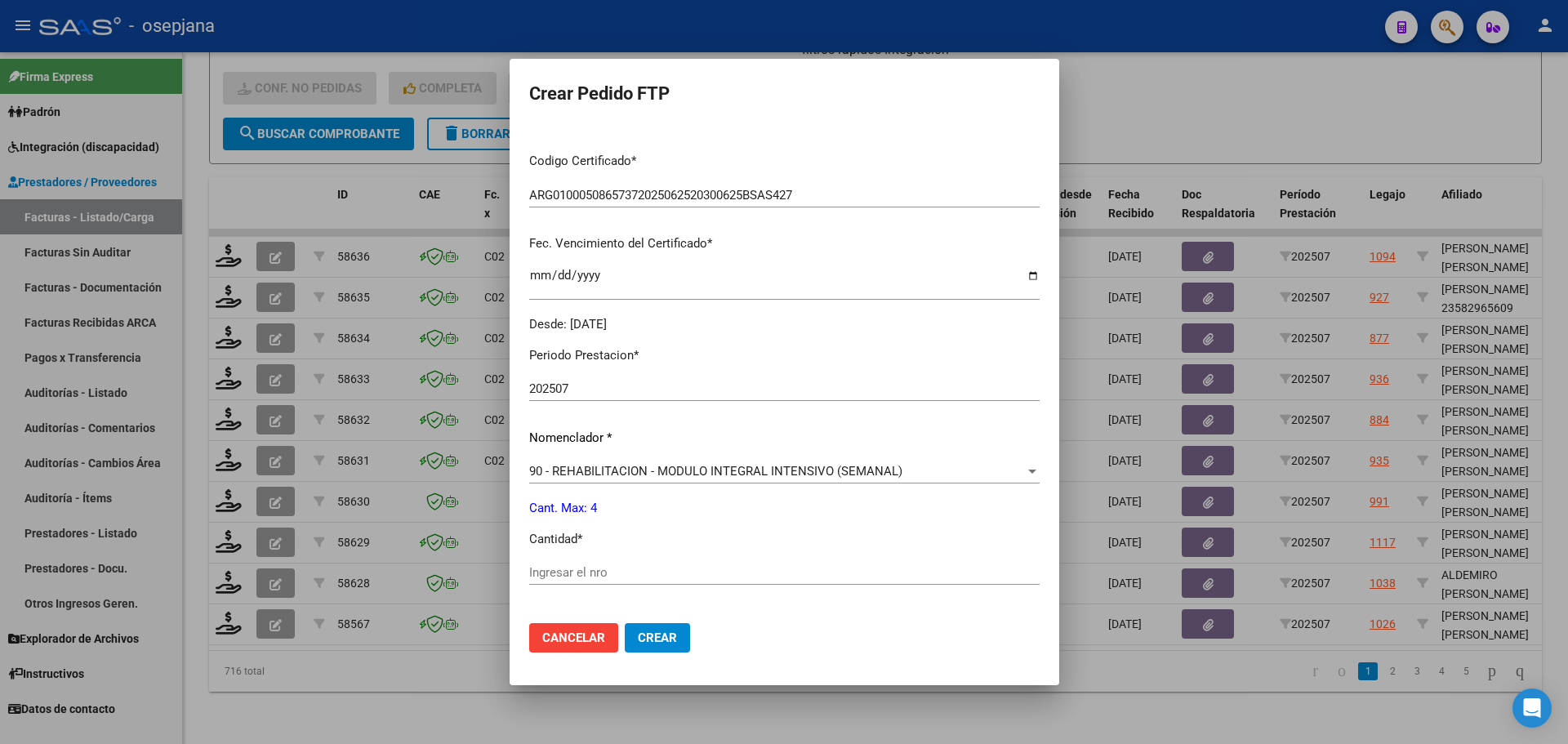
drag, startPoint x: 593, startPoint y: 558, endPoint x: 587, endPoint y: 579, distance: 21.8
click at [588, 578] on div "Periodo Prestacion * 202507 Ingresar el Periodo Prestacion Nomenclador * 90 - R…" at bounding box center [784, 591] width 510 height 515
click at [587, 579] on input "Ingresar el nro" at bounding box center [784, 573] width 510 height 15
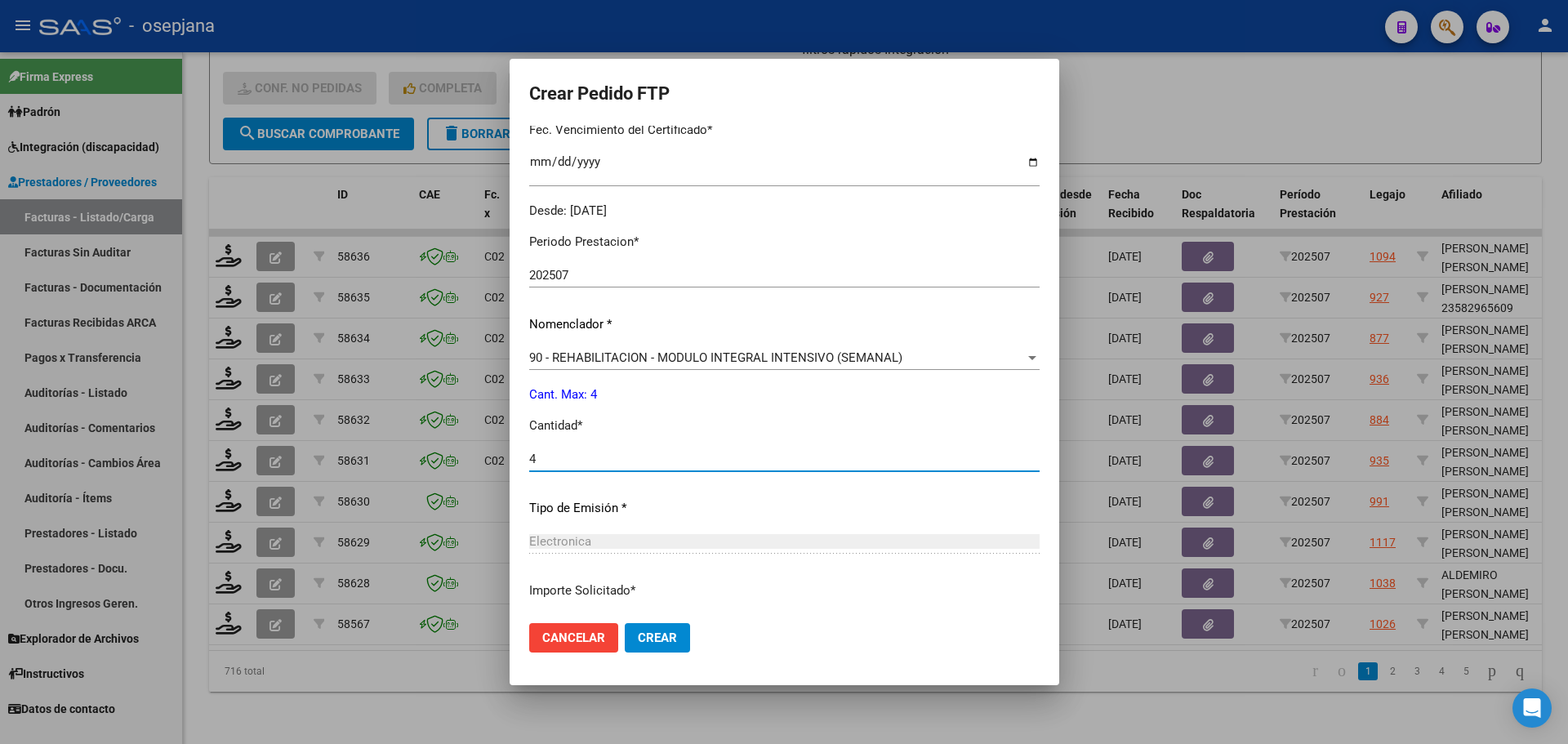
scroll to position [566, 0]
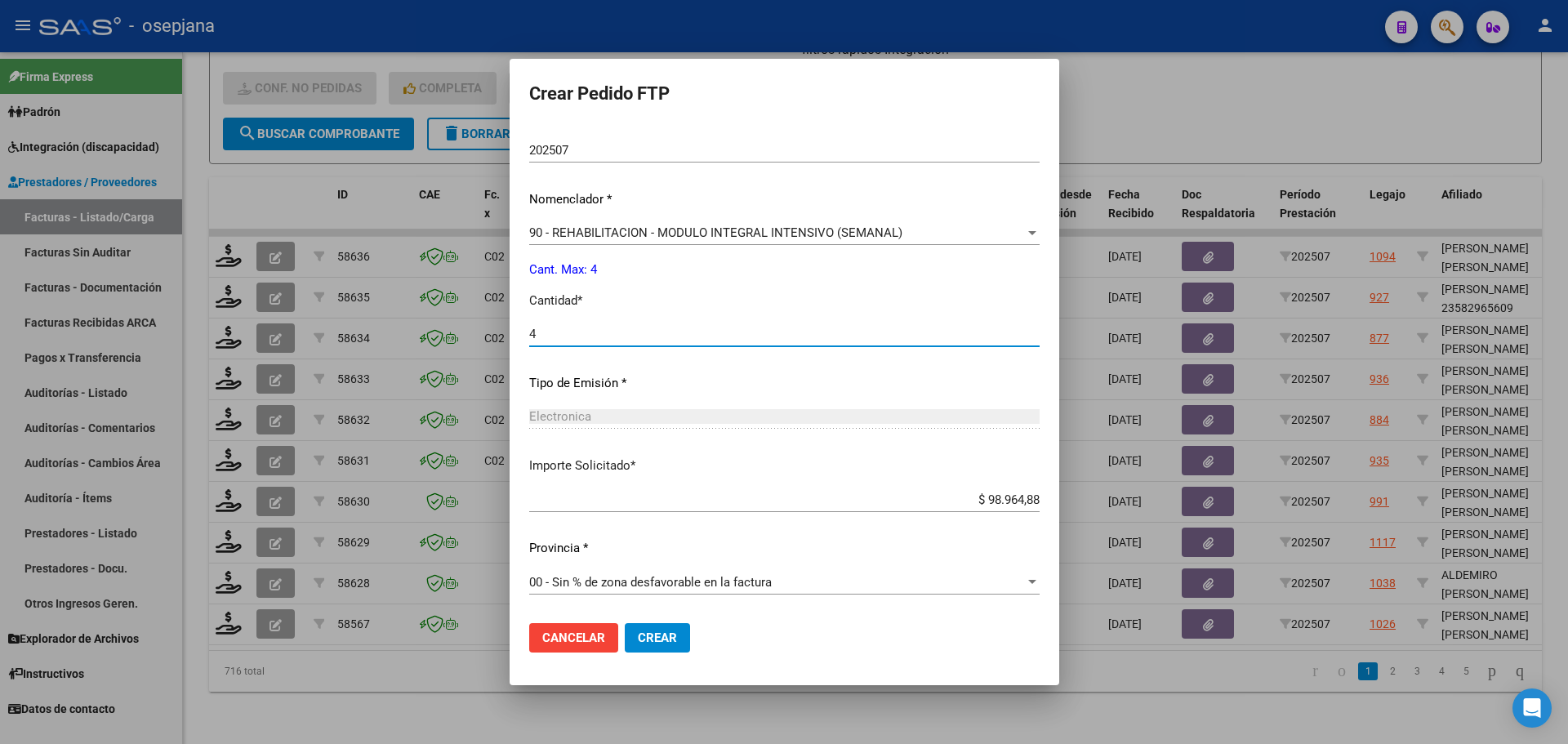
type input "4"
click at [677, 644] on span "Crear" at bounding box center [658, 638] width 39 height 15
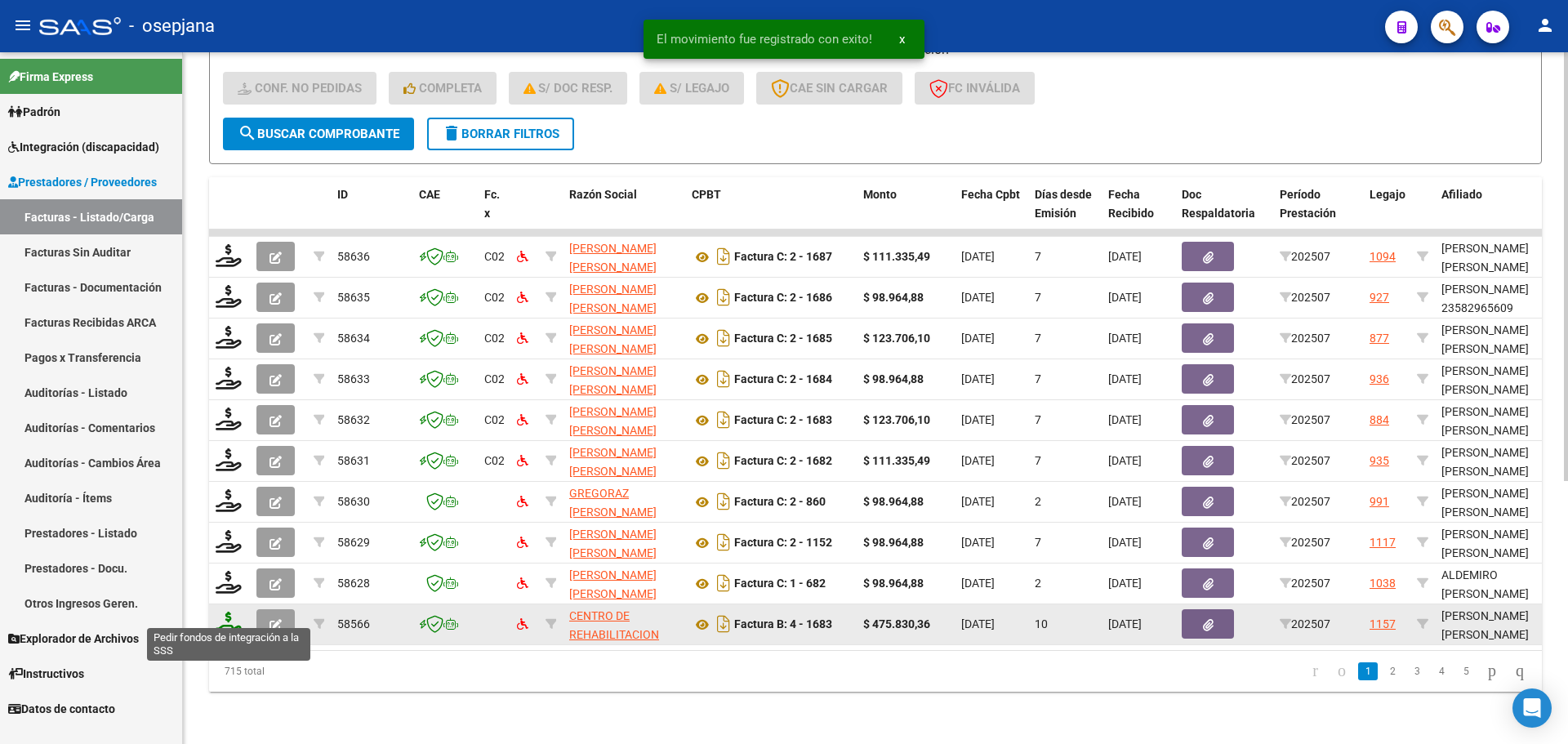
click at [236, 614] on icon at bounding box center [229, 624] width 26 height 23
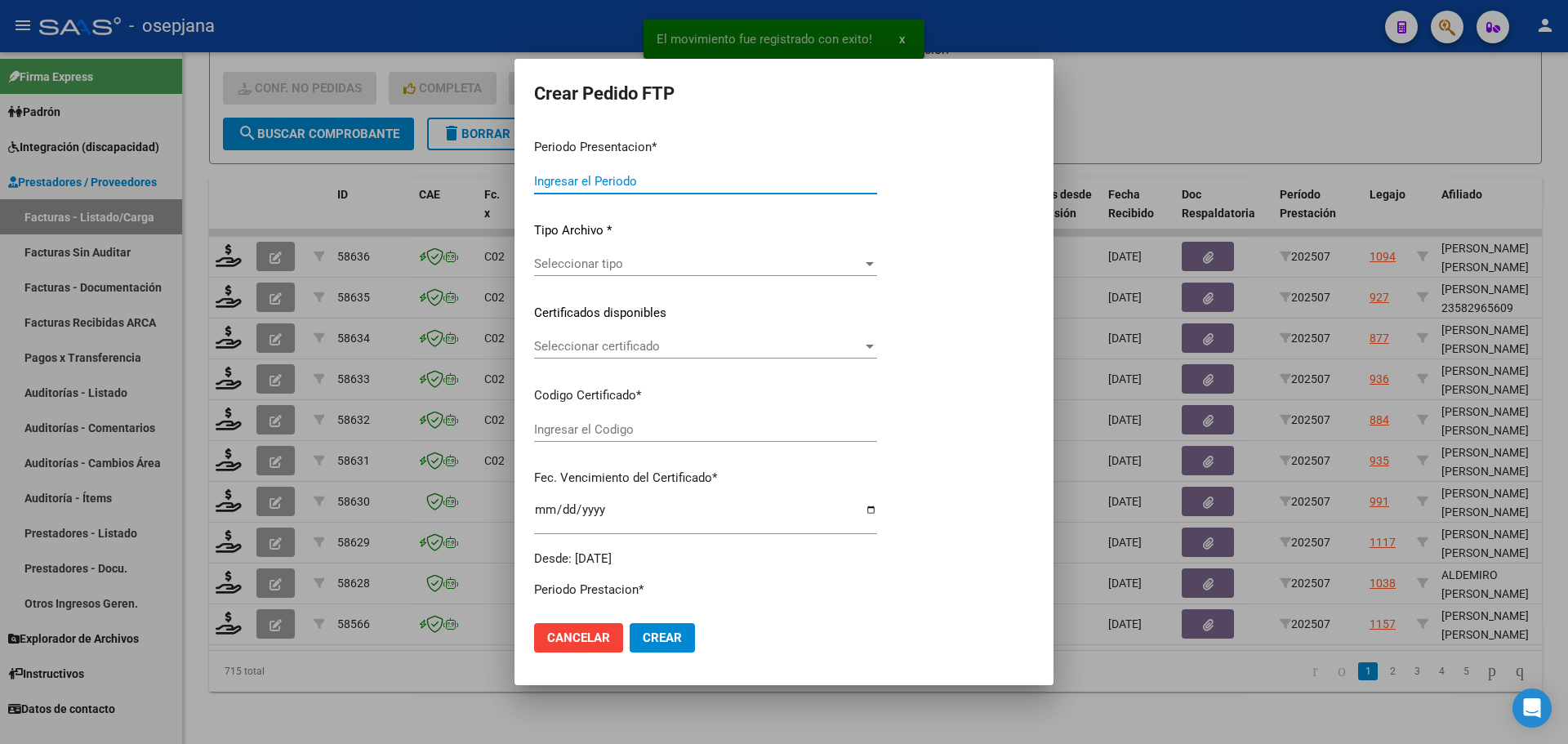
type input "202507"
type input "$ 475.830,36"
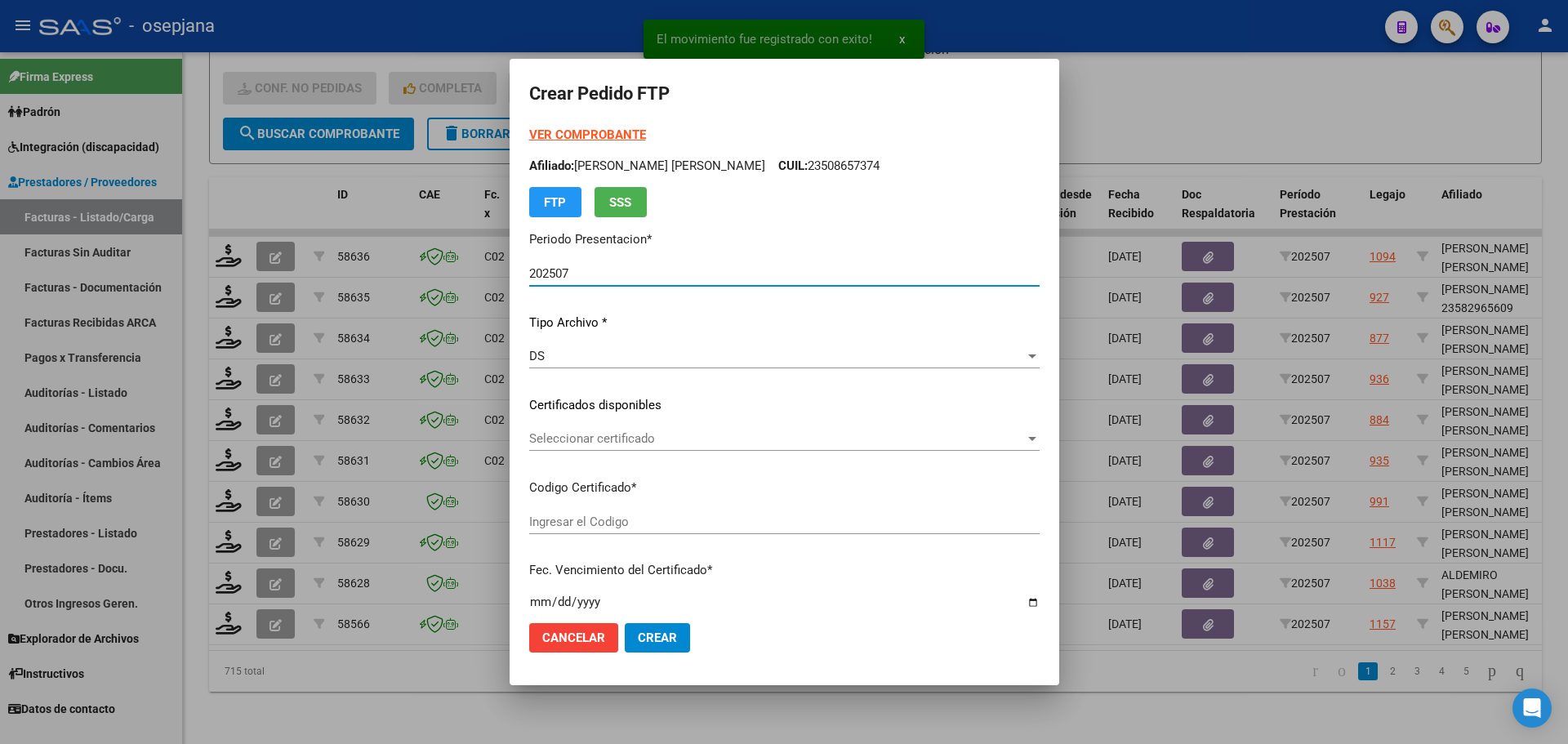
type input "ARG02000477917132022053120270531BSAS436"
type input "2027-05-31"
click at [716, 444] on span "Seleccionar certificado" at bounding box center [777, 439] width 496 height 15
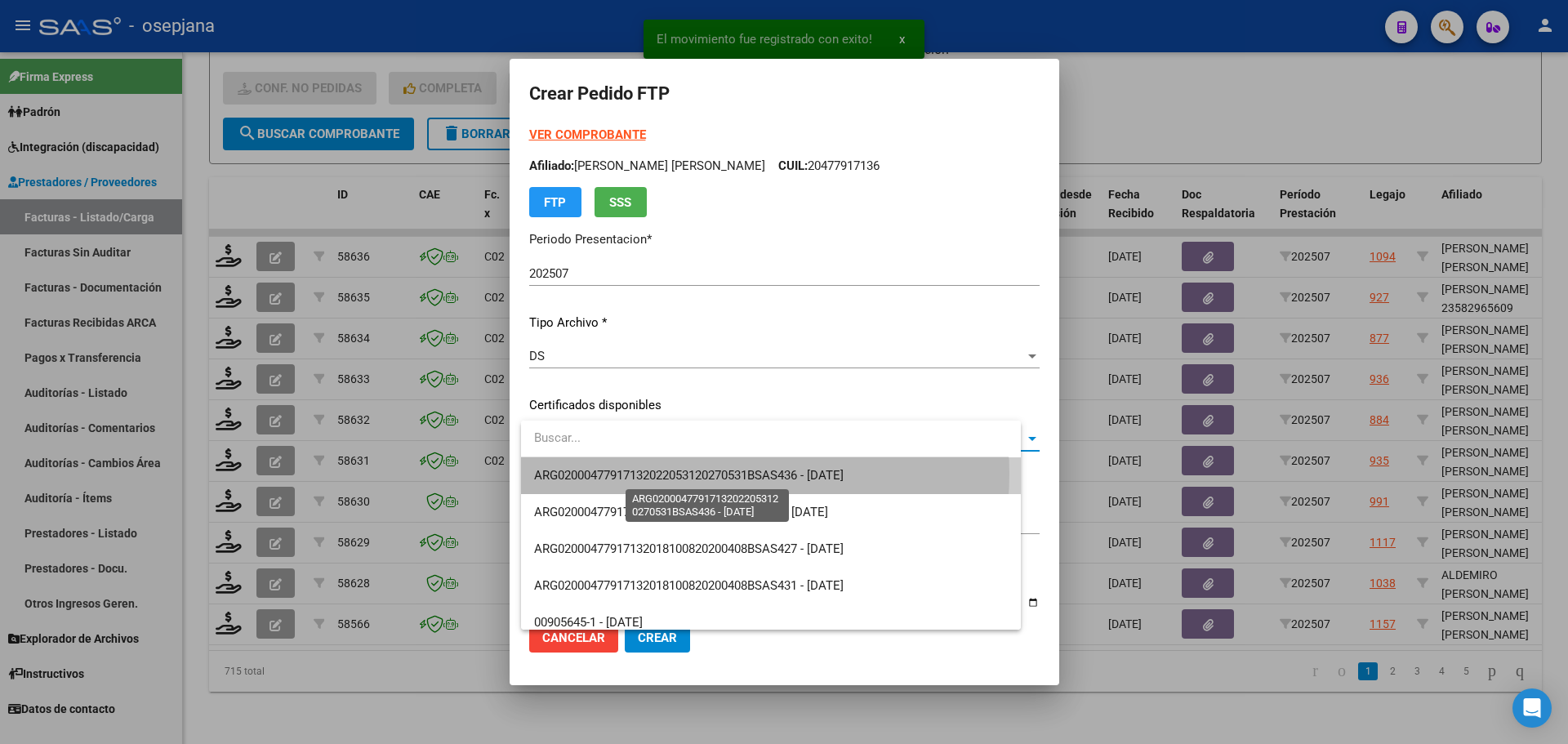
click at [721, 474] on span "ARG02000477917132022053120270531BSAS436 - 2027-05-31" at bounding box center [689, 476] width 309 height 15
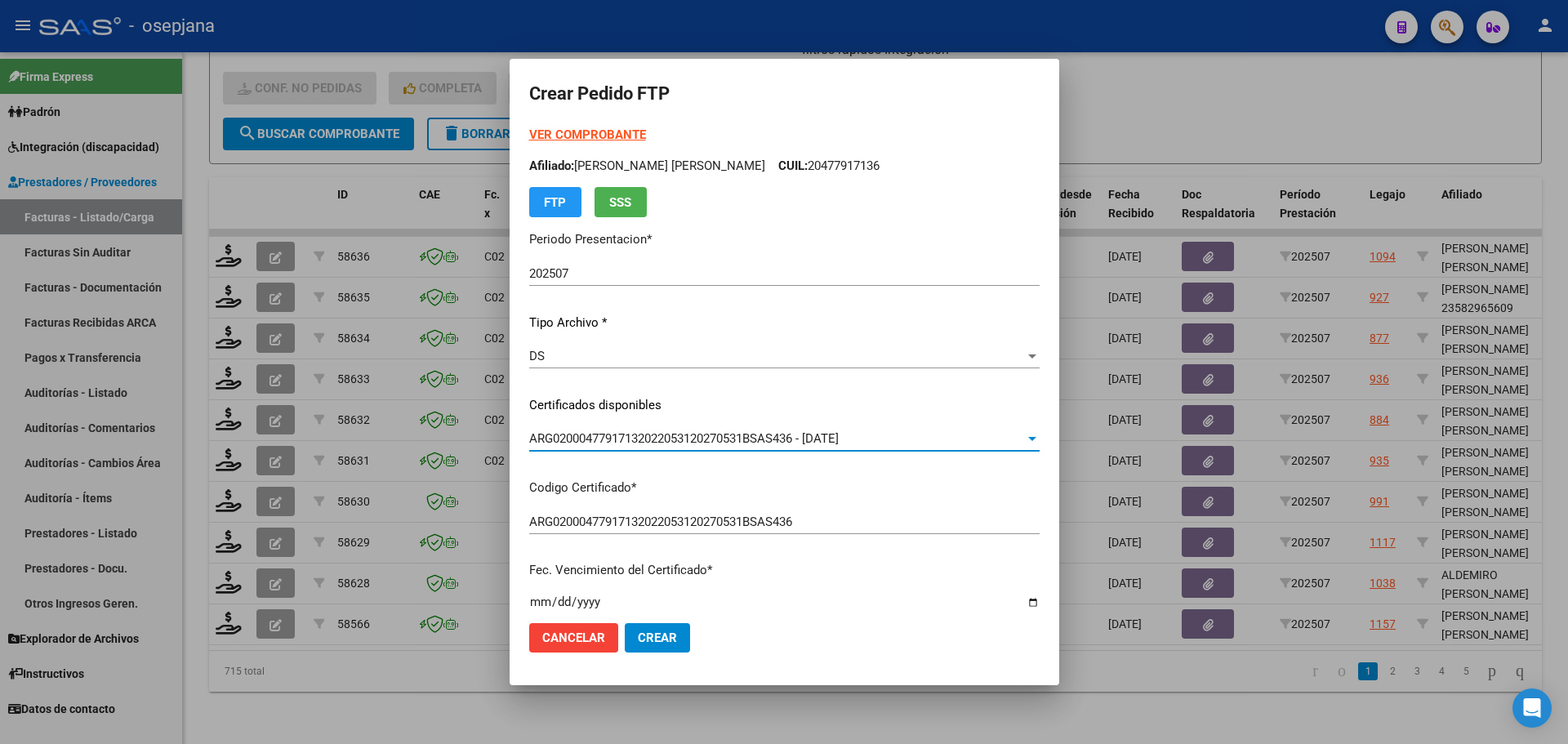
click at [633, 134] on strong "VER COMPROBANTE" at bounding box center [587, 135] width 117 height 15
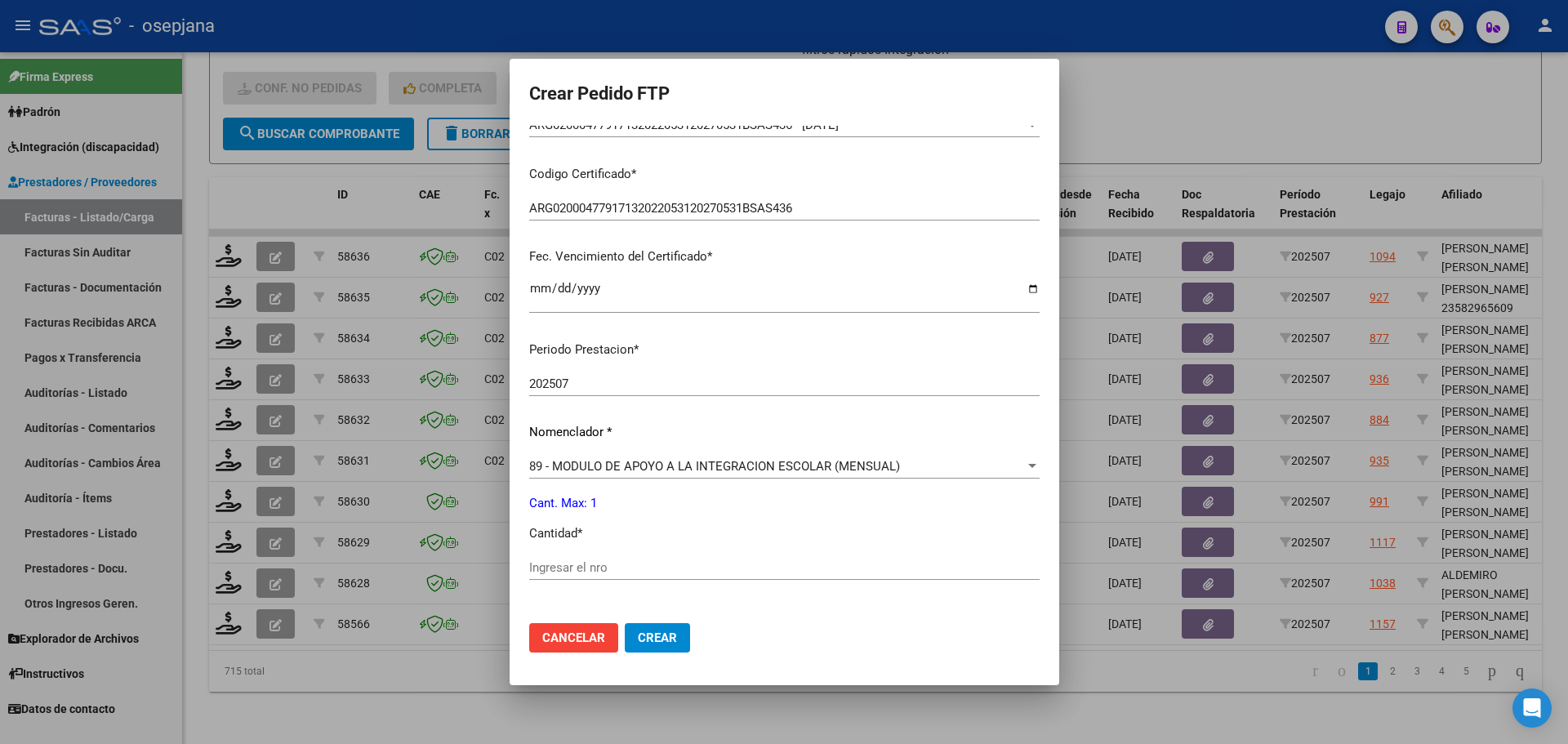
scroll to position [327, 0]
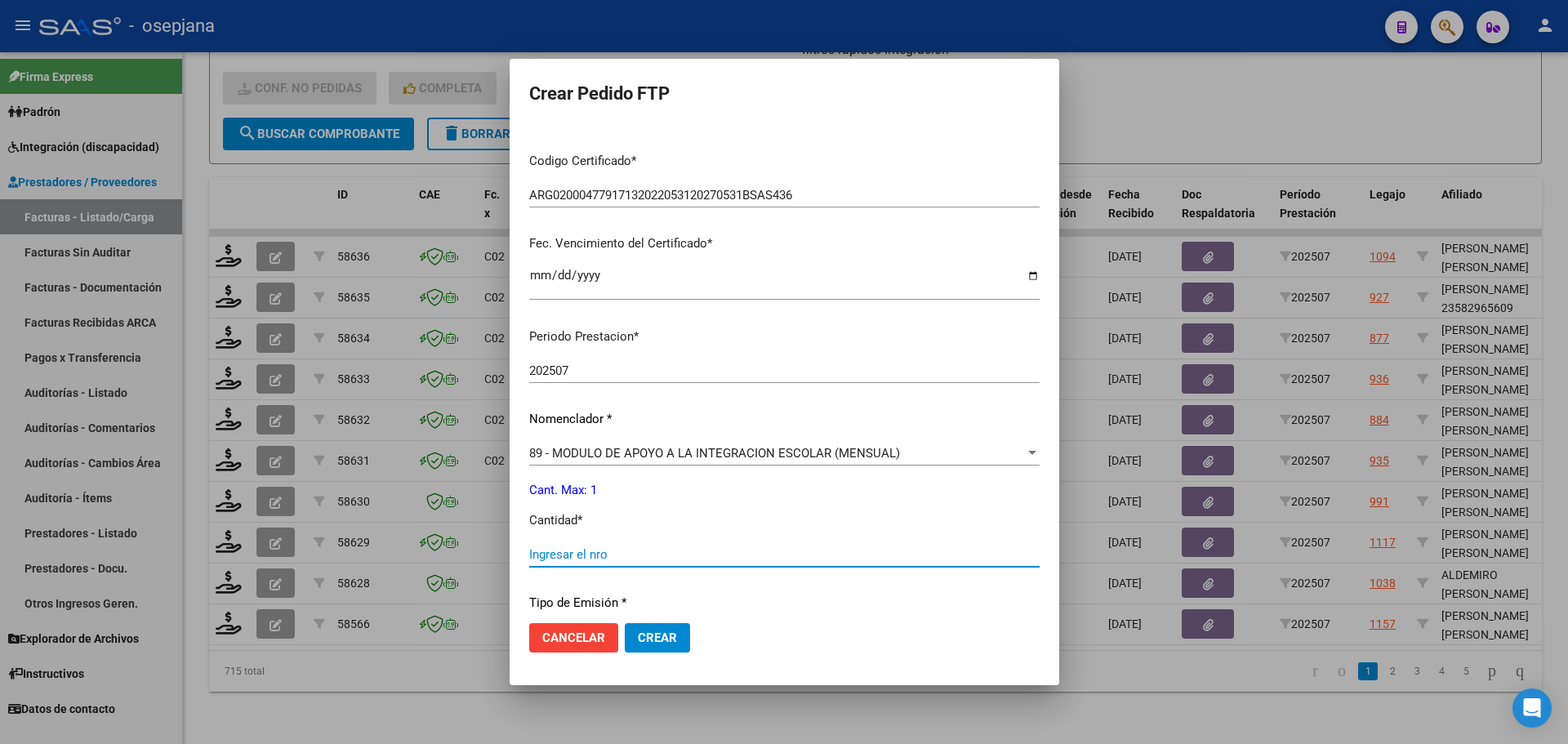
click at [557, 557] on input "Ingresar el nro" at bounding box center [784, 555] width 510 height 15
type input "1"
click at [671, 634] on span "Crear" at bounding box center [658, 638] width 39 height 15
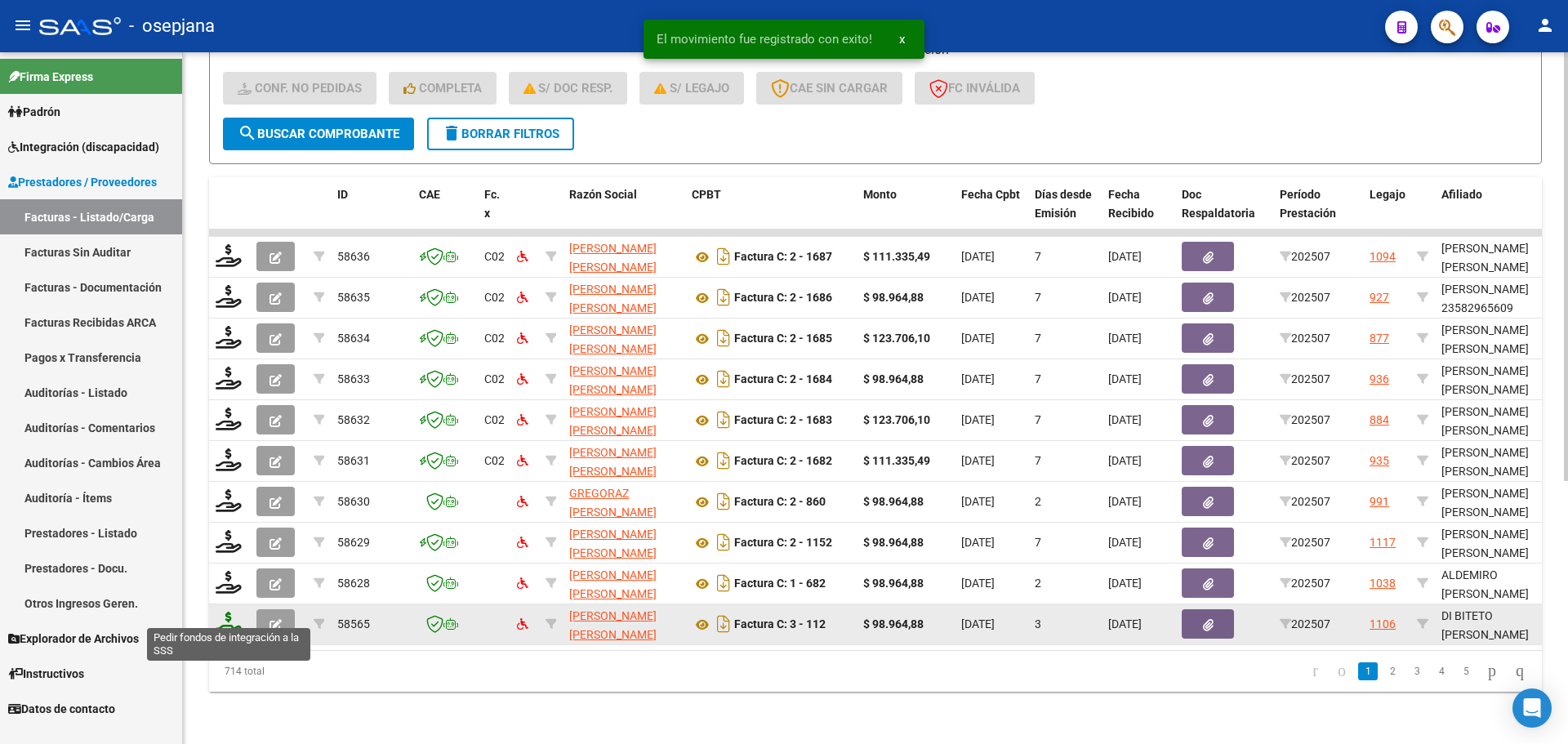
click at [226, 618] on icon at bounding box center [229, 624] width 26 height 23
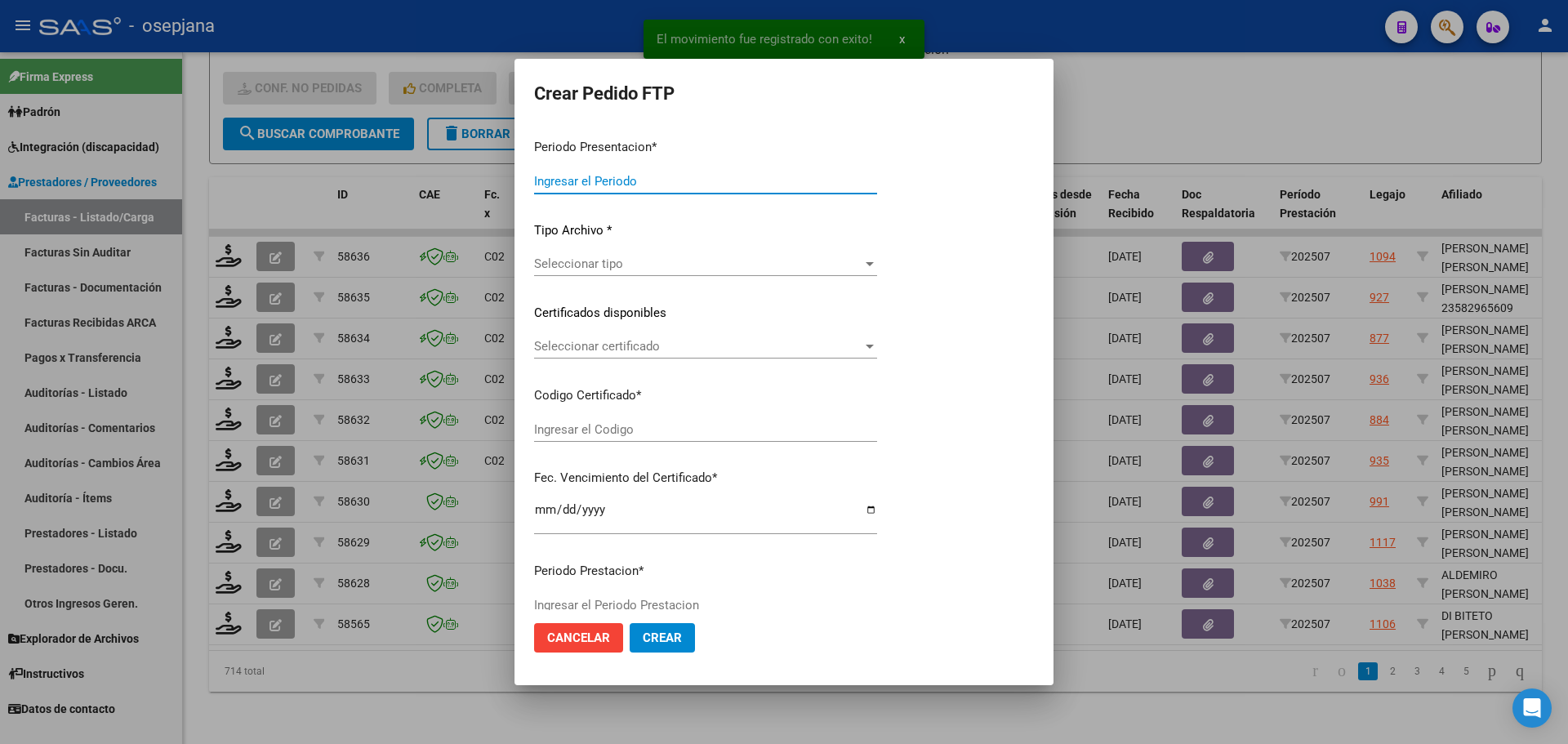
type input "202507"
type input "$ 98.964,88"
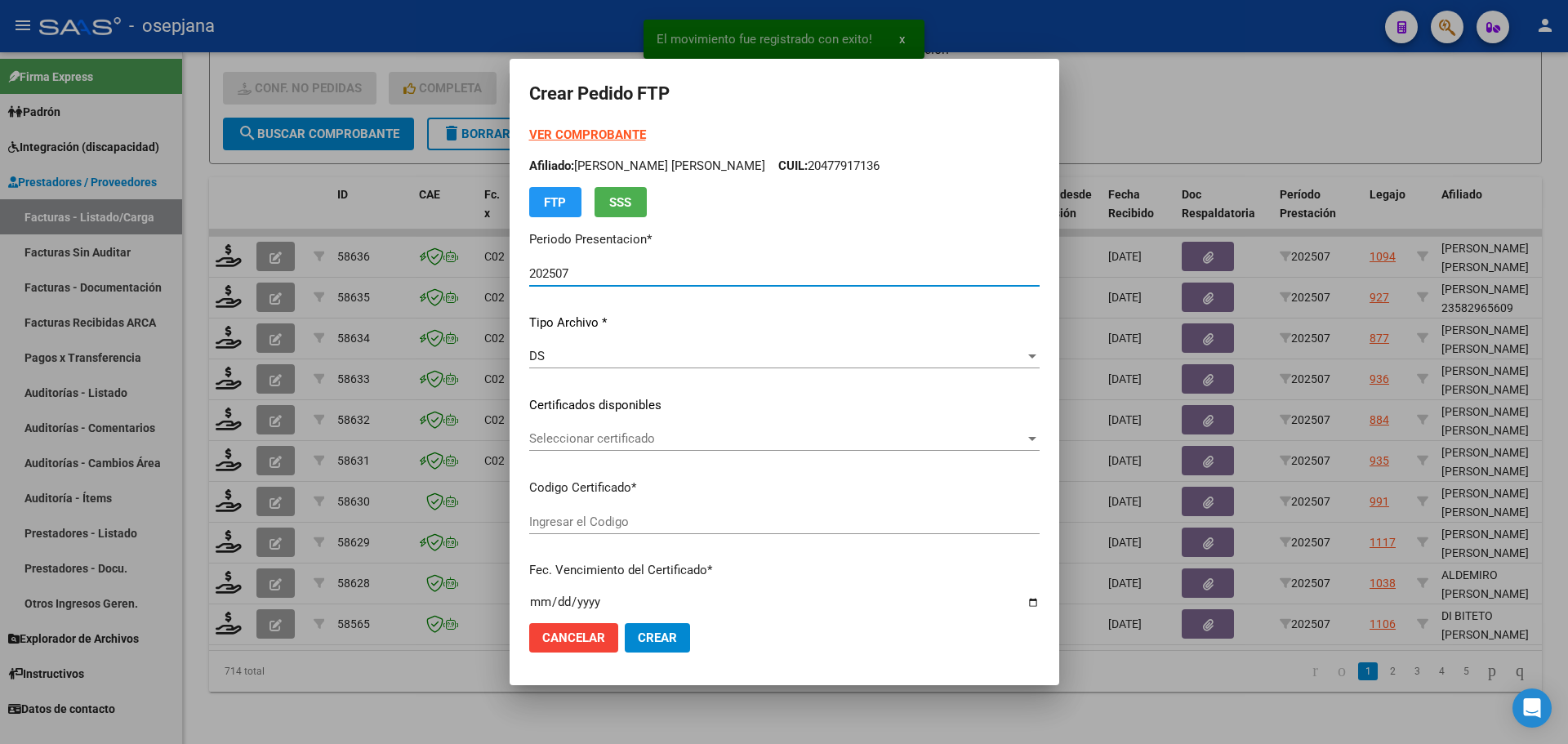
type input "SIN/NRO"
type input "2099-12-31"
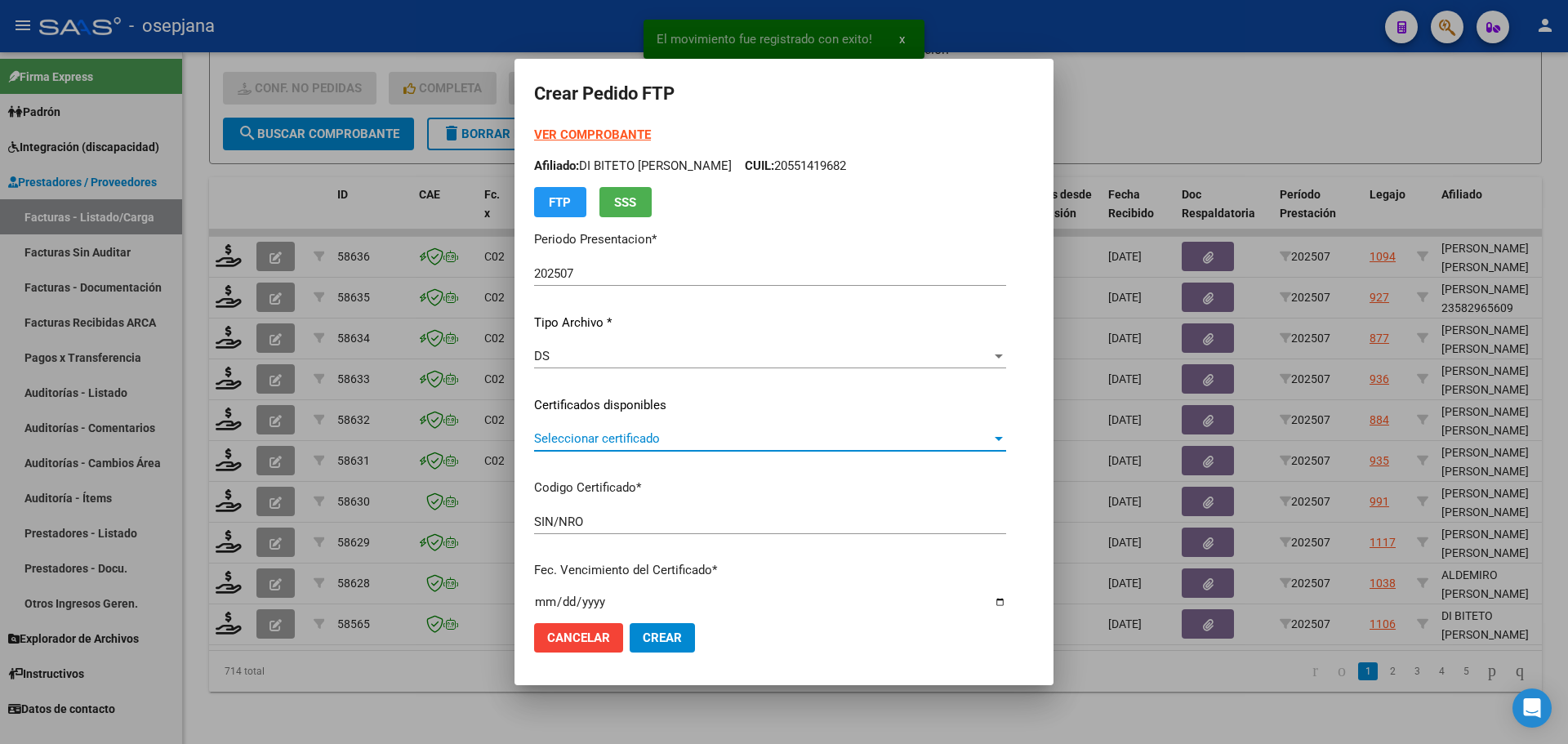
click at [690, 445] on span "Seleccionar certificado" at bounding box center [762, 439] width 457 height 15
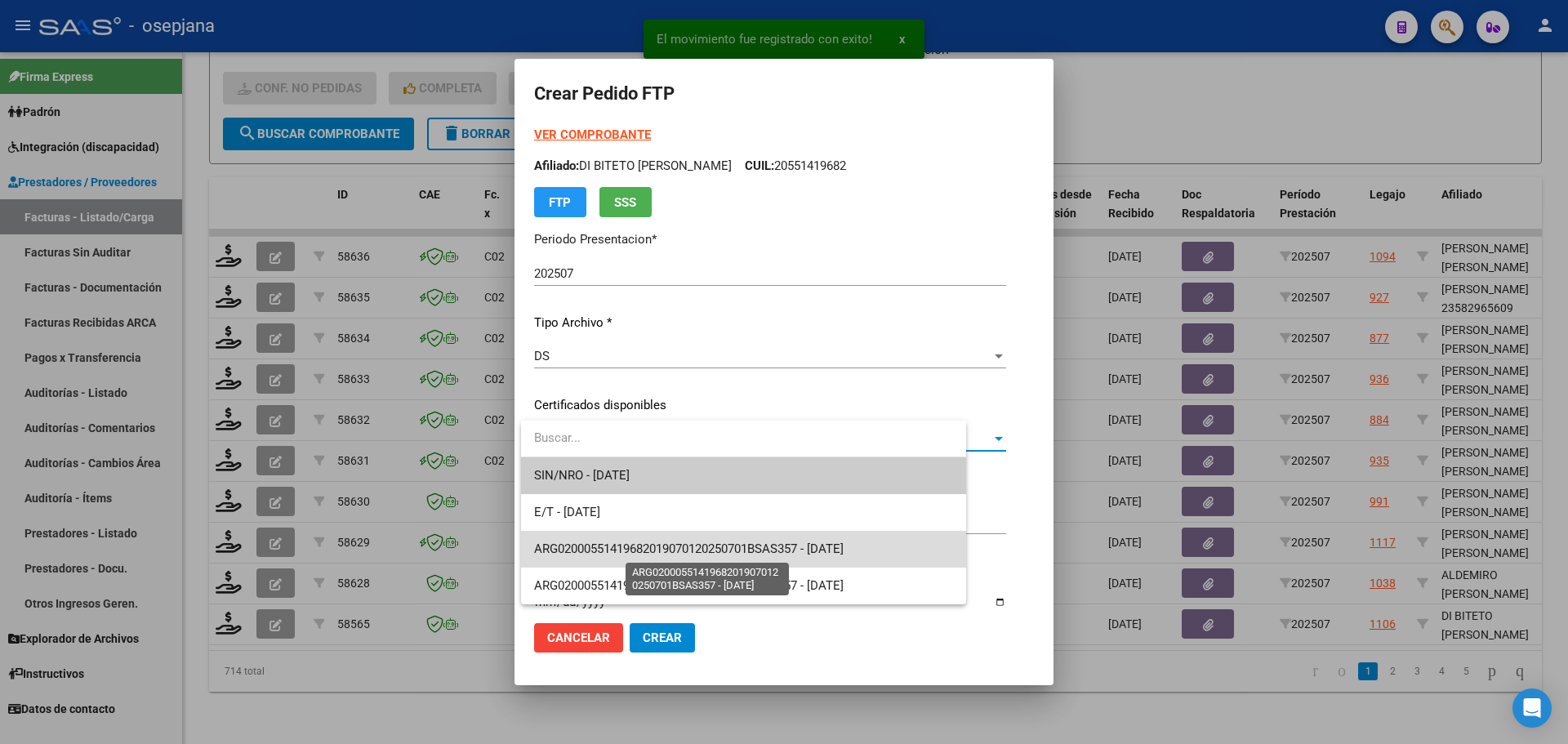
click at [696, 547] on span "ARG02000551419682019070120250701BSAS357 - 2025-07-02" at bounding box center [689, 549] width 309 height 15
type input "ARG02000551419682019070120250701BSAS357"
type input "2025-07-02"
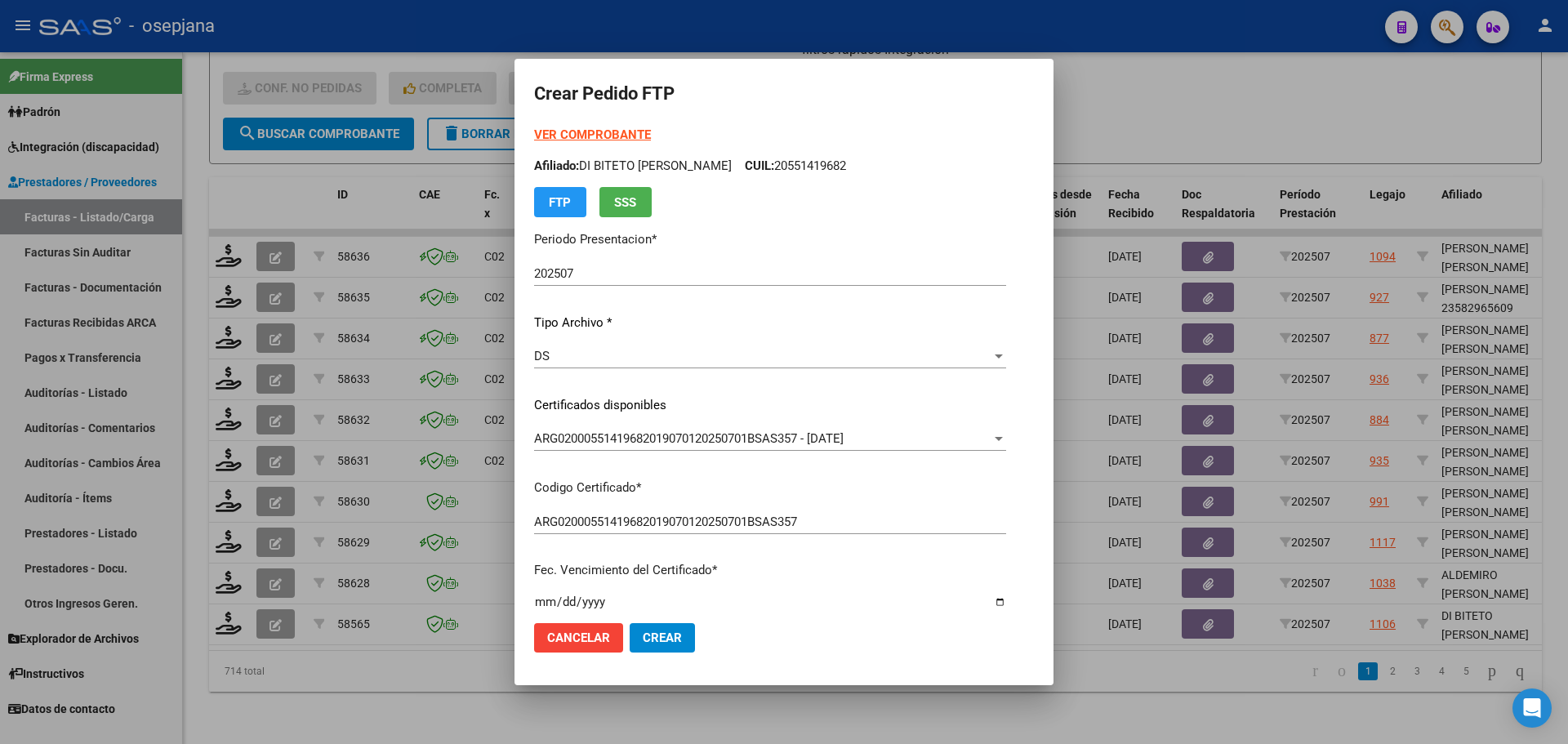
click at [617, 129] on strong "VER COMPROBANTE" at bounding box center [592, 135] width 117 height 15
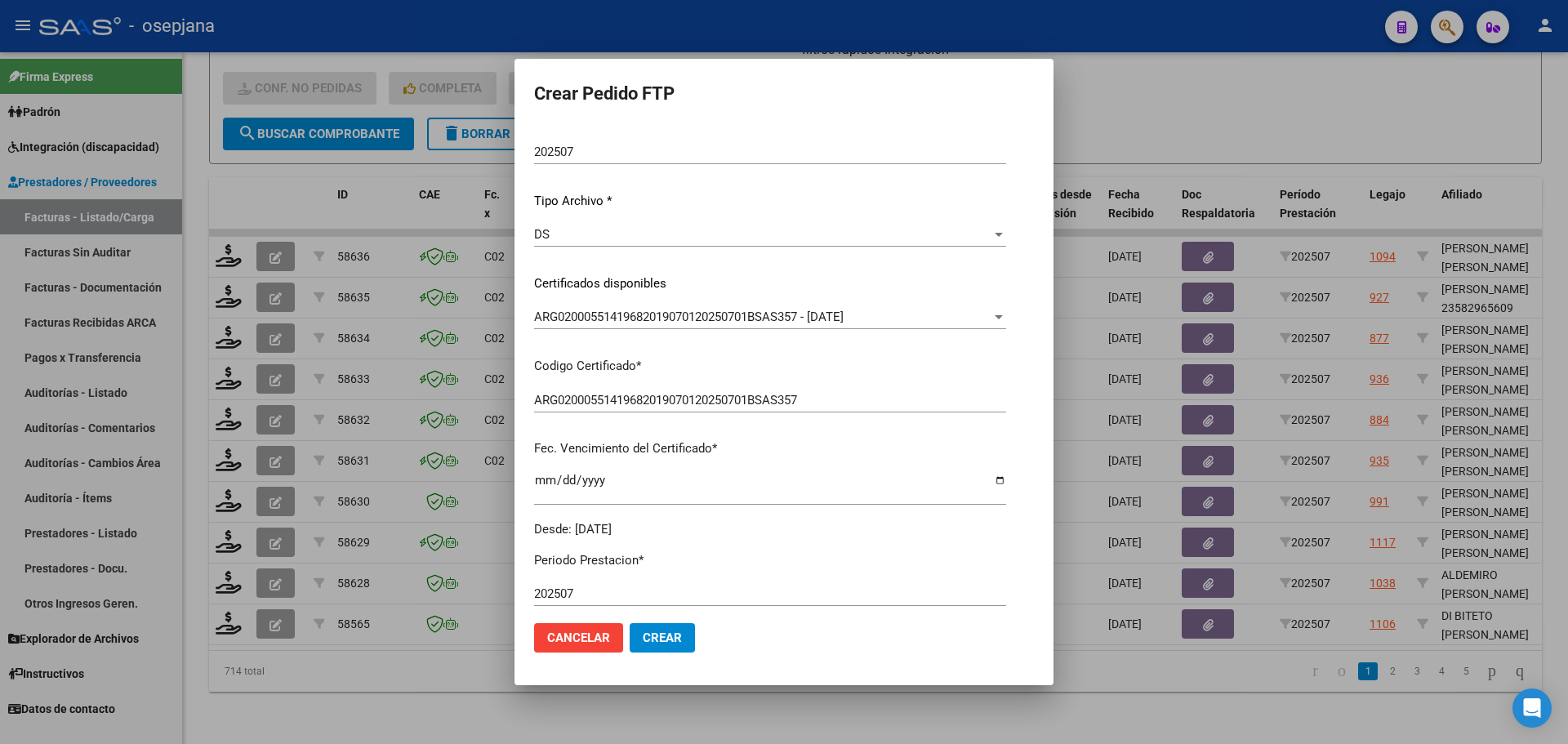
scroll to position [327, 0]
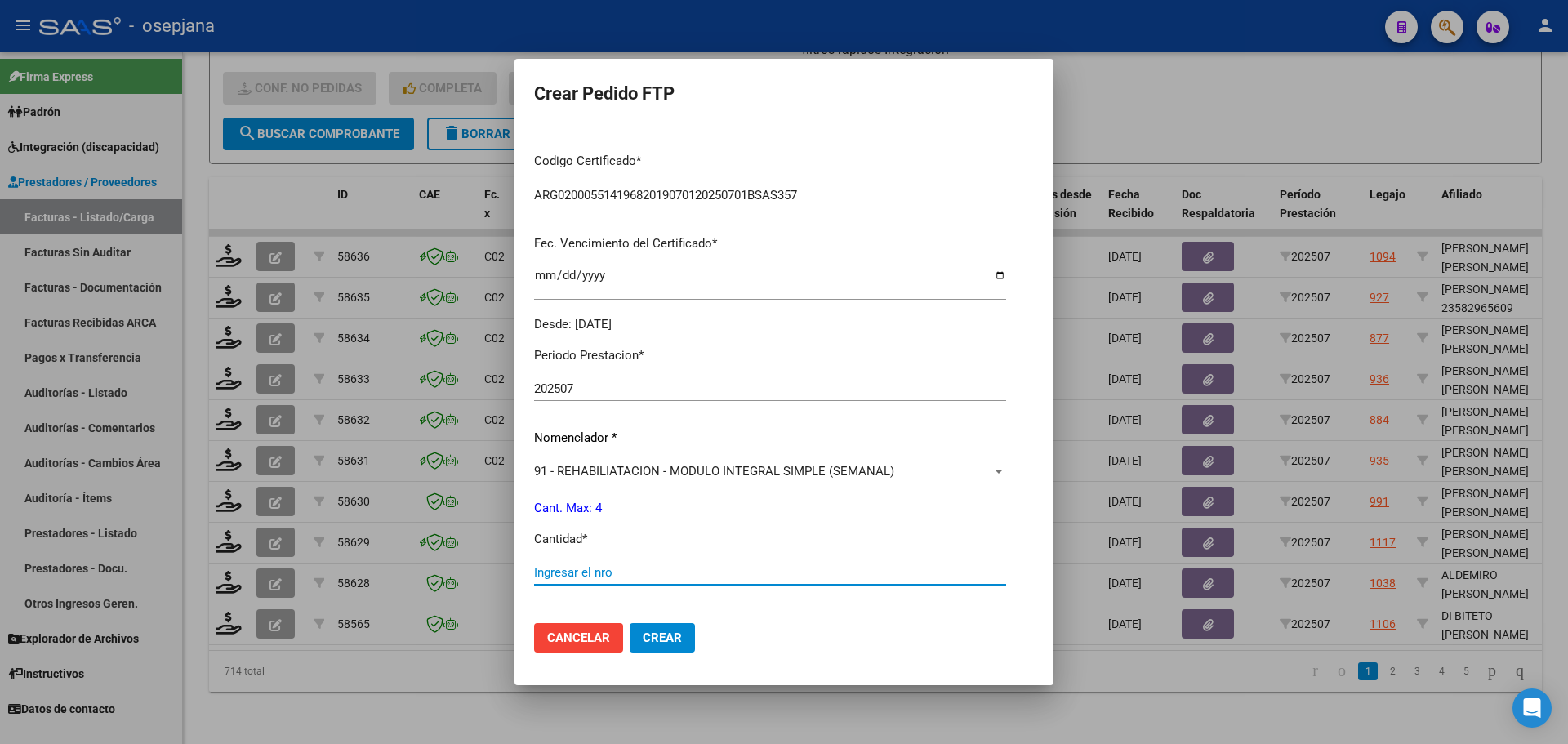
click at [563, 569] on input "Ingresar el nro" at bounding box center [770, 573] width 472 height 15
type input "4"
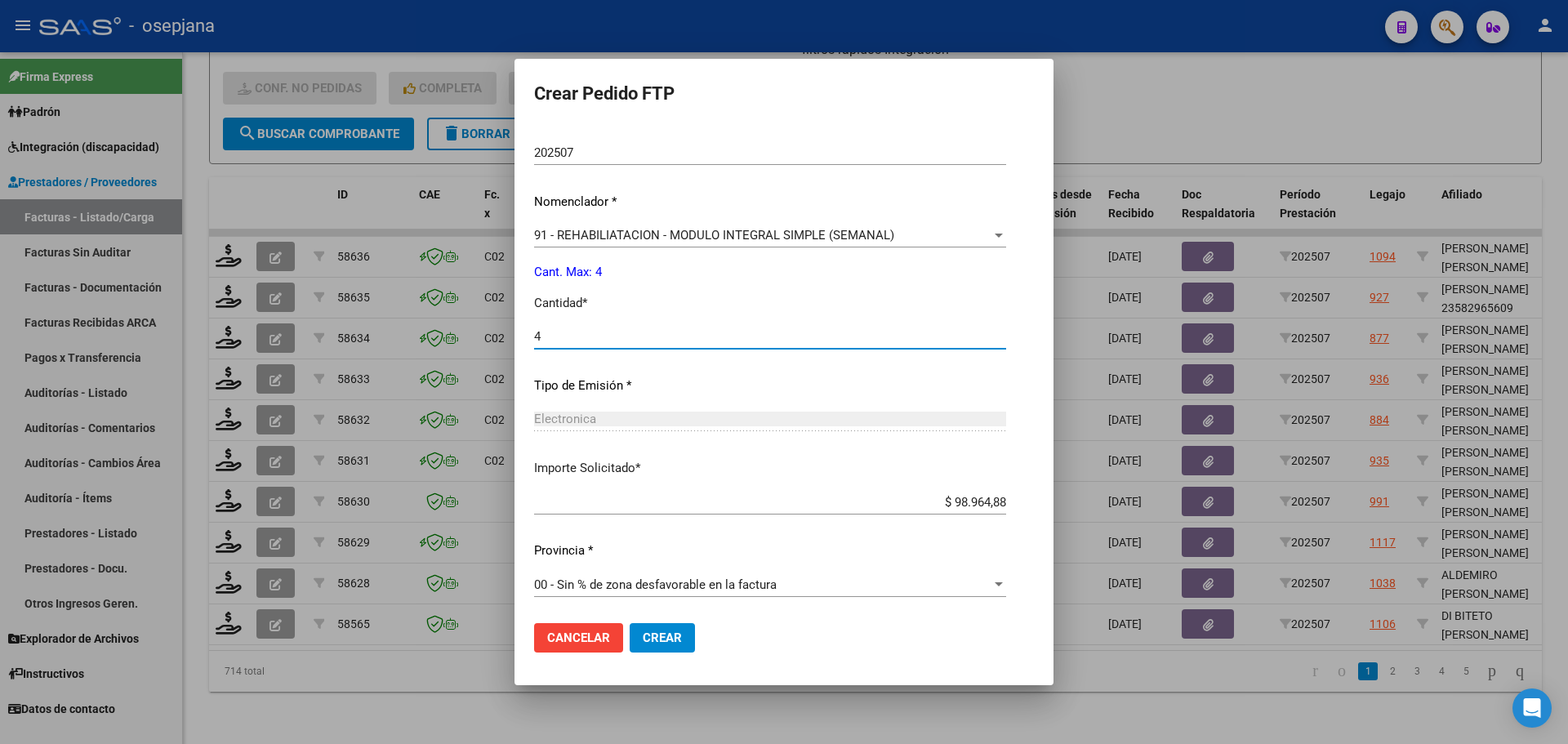
scroll to position [566, 0]
click at [672, 636] on span "Crear" at bounding box center [663, 638] width 39 height 15
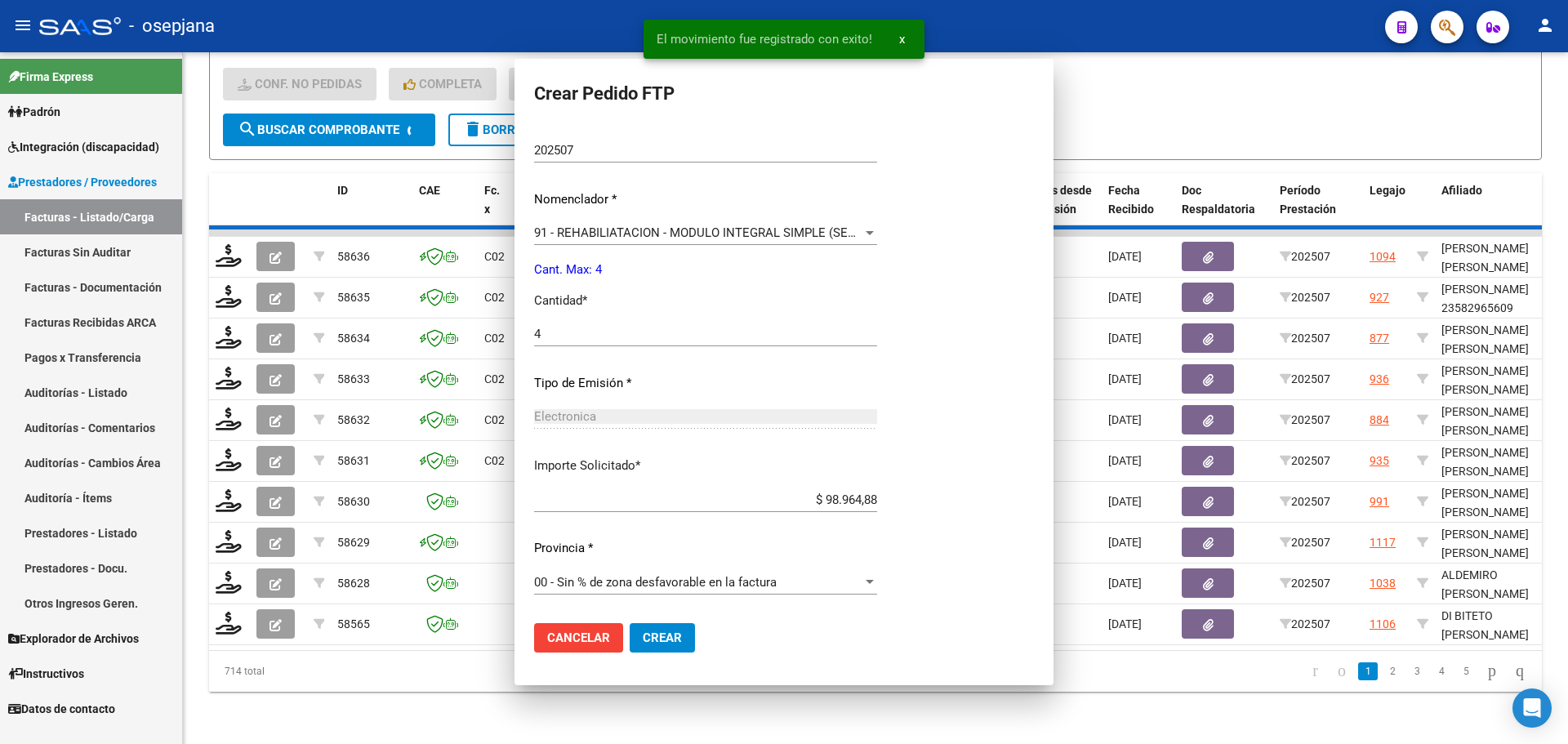
scroll to position [0, 0]
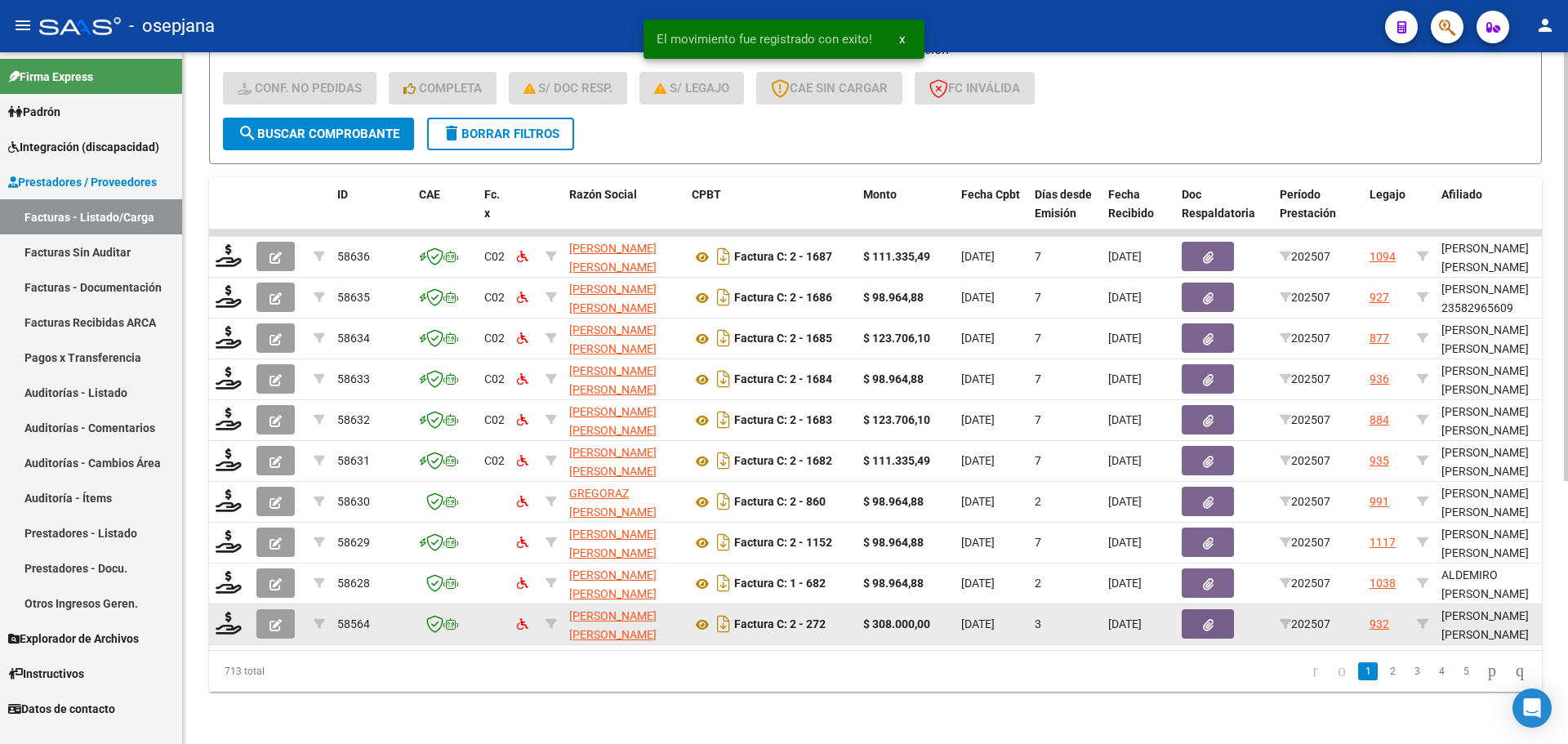
click at [214, 615] on datatable-body-cell at bounding box center [230, 625] width 41 height 40
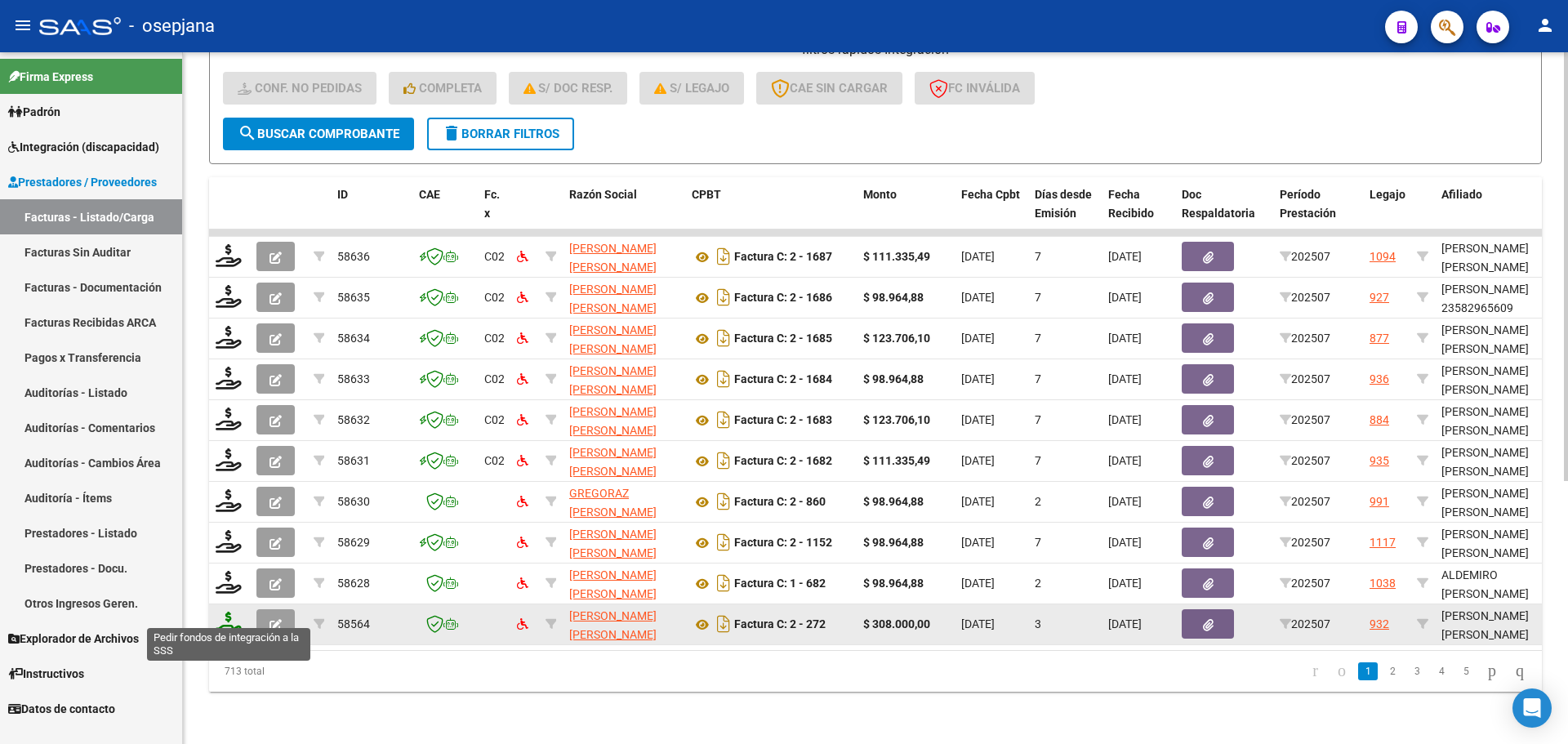
click at [231, 612] on icon at bounding box center [229, 624] width 26 height 23
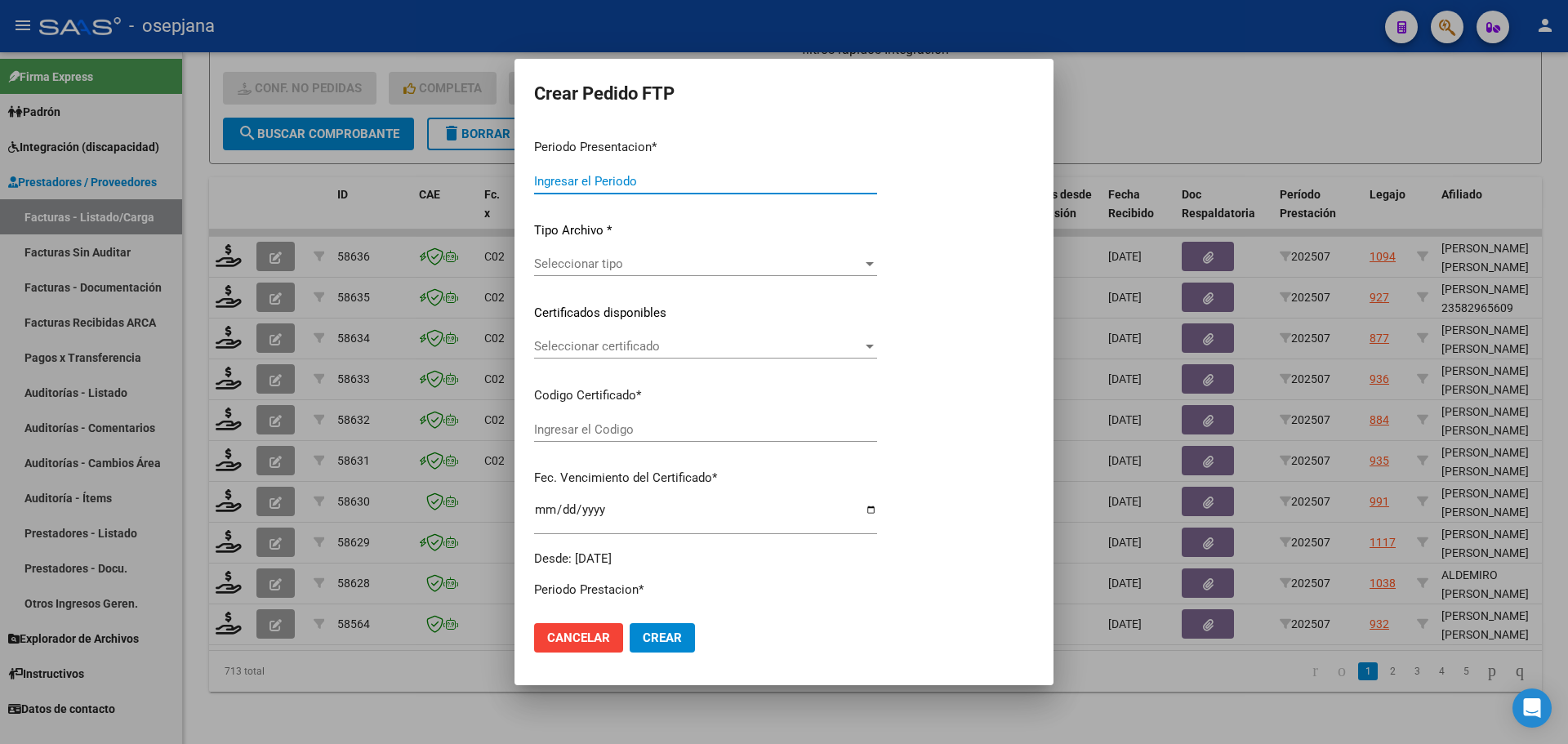
type input "202507"
type input "$ 308.000,00"
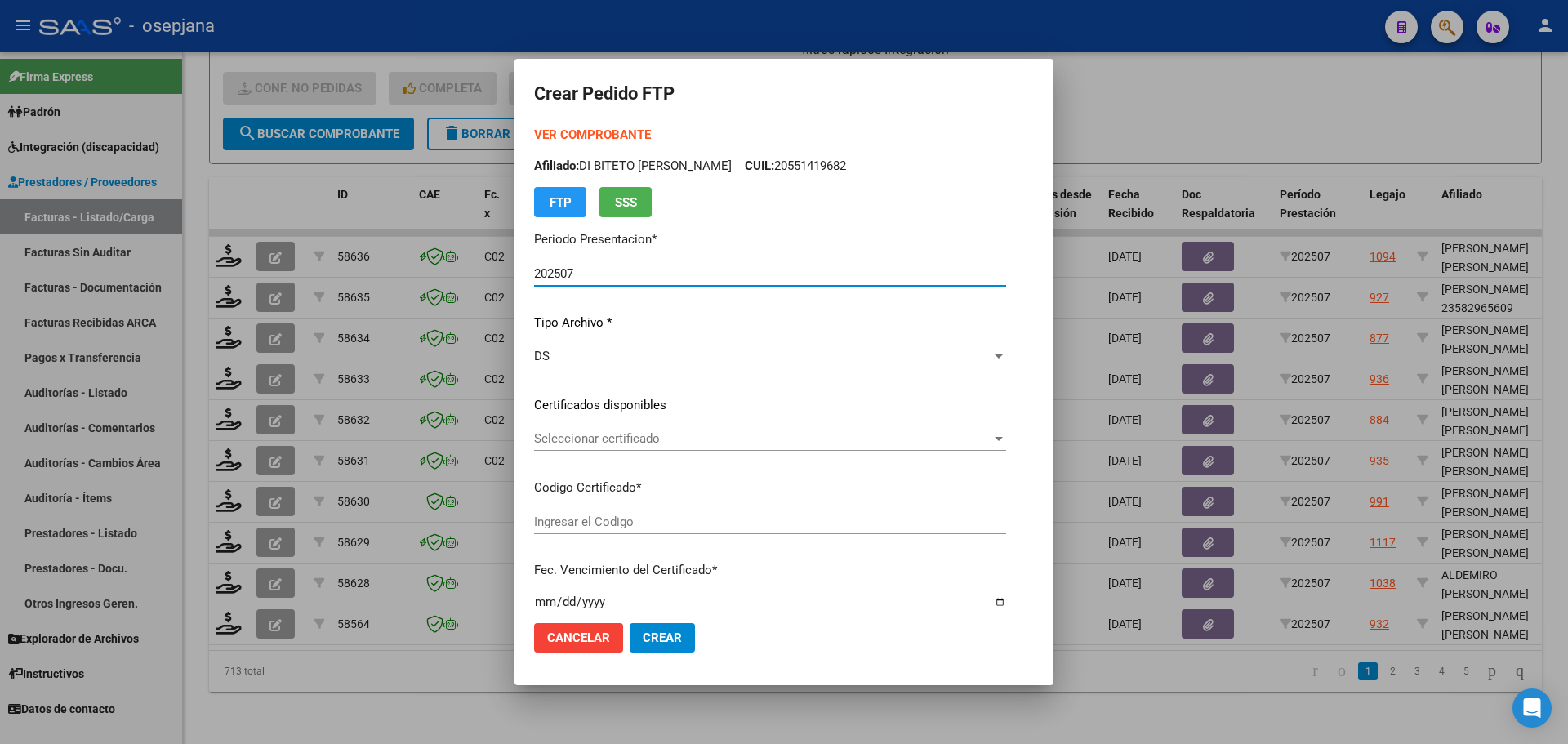
type input "ARG01000558888772022022320270223BS357"
type input "2027-02-23"
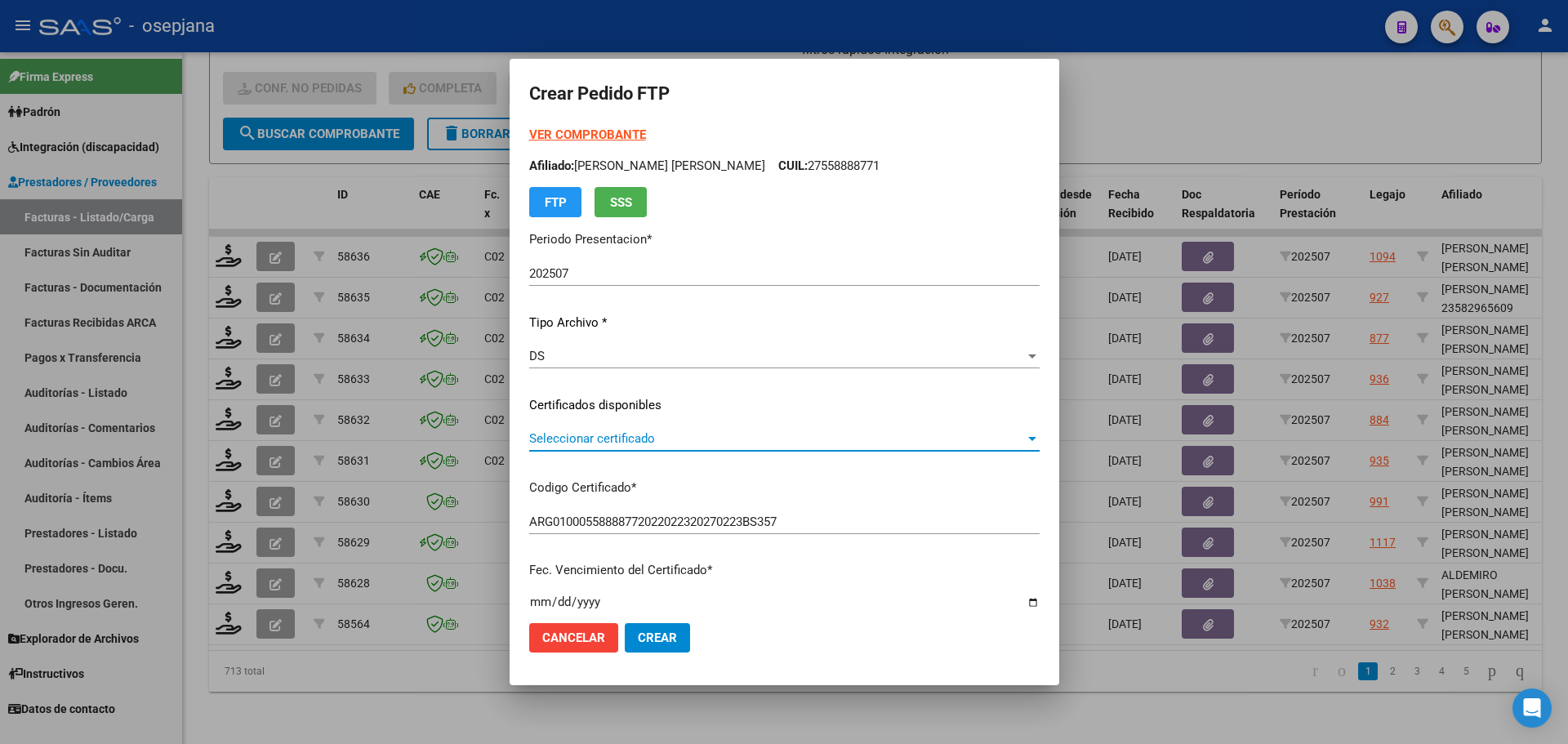
click at [624, 437] on span "Seleccionar certificado" at bounding box center [777, 439] width 496 height 15
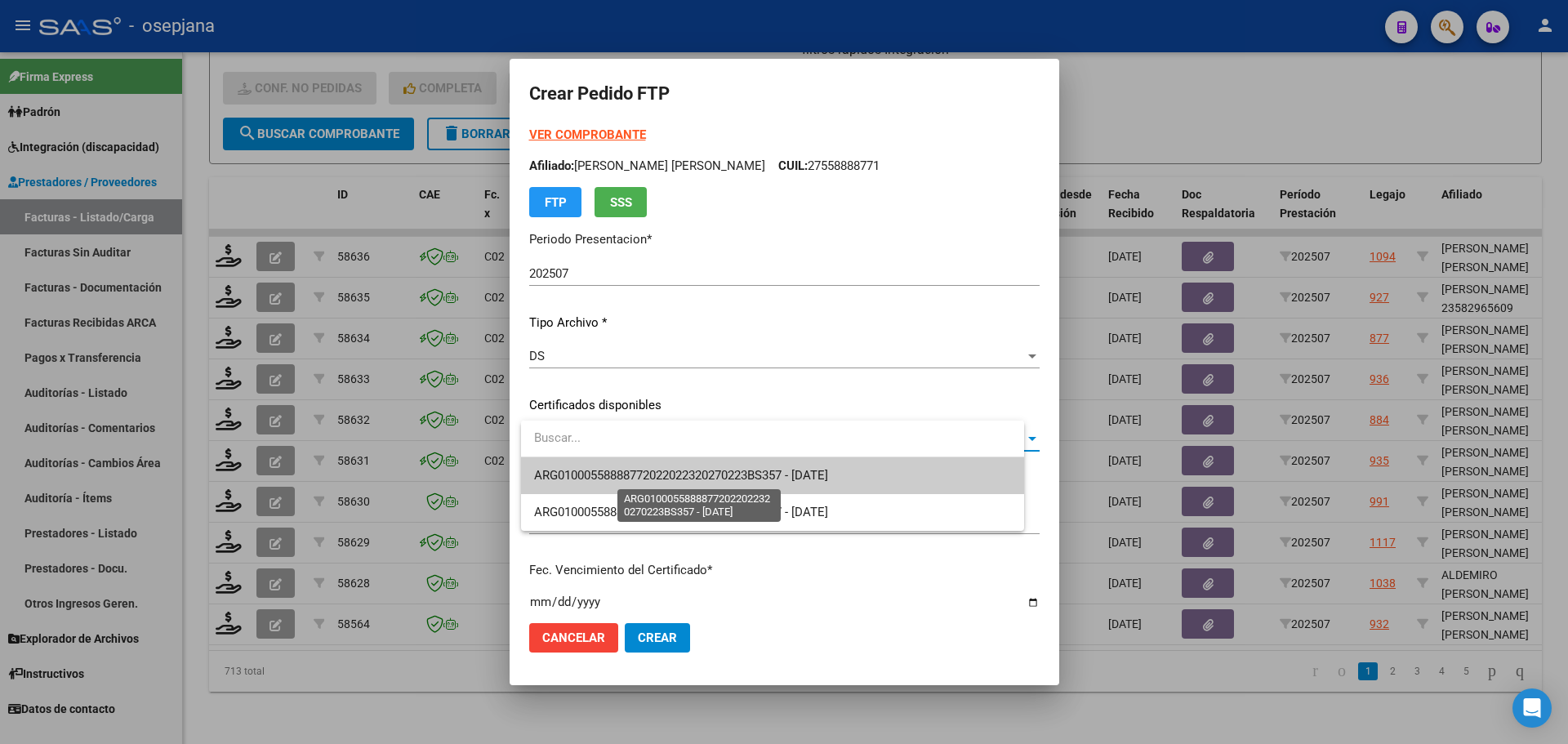
click at [624, 470] on span "ARG01000558888772022022320270223BS357 - 2027-02-23" at bounding box center [681, 476] width 294 height 15
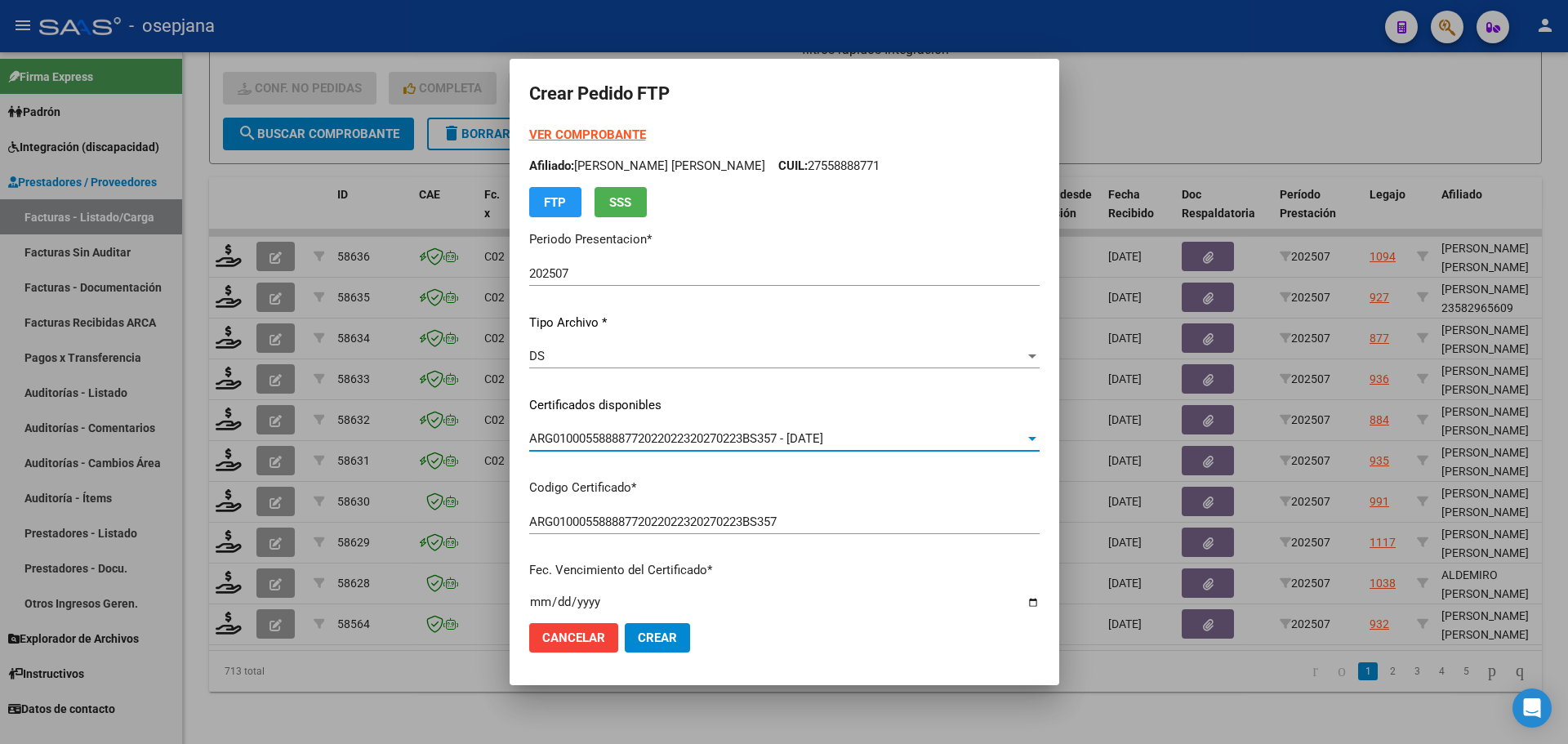
click at [627, 130] on strong "VER COMPROBANTE" at bounding box center [587, 135] width 117 height 15
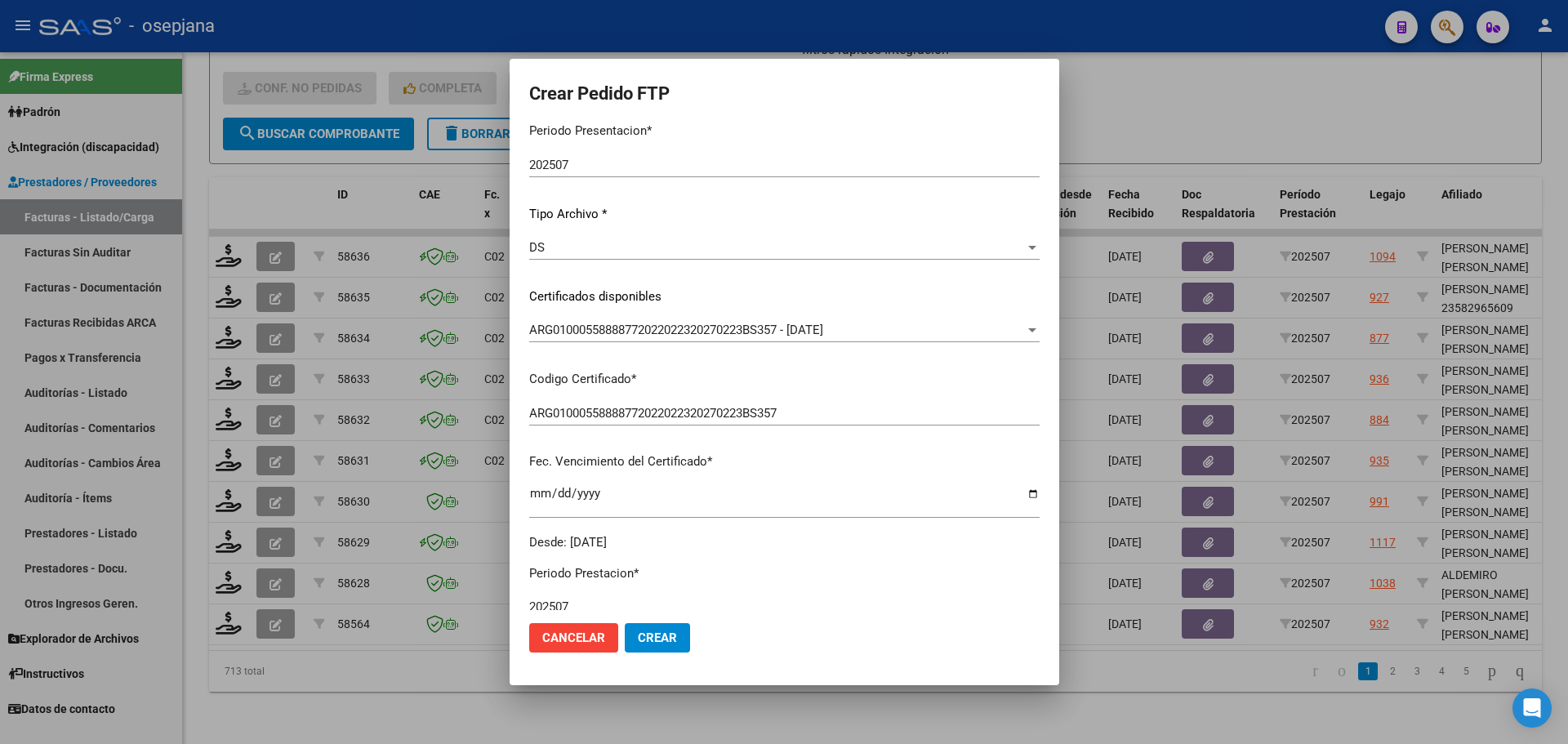
scroll to position [408, 0]
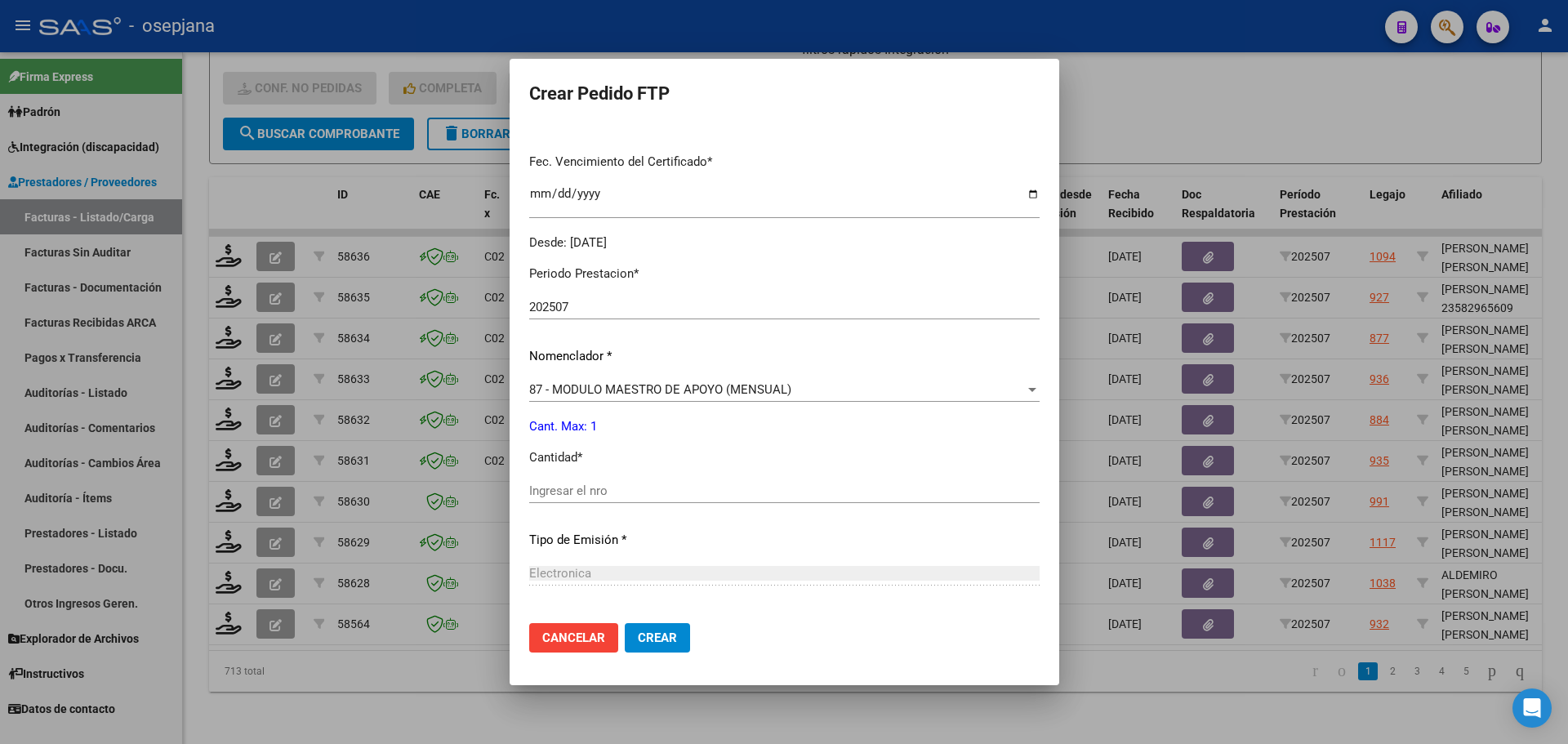
click at [555, 480] on div "Ingresar el nro" at bounding box center [784, 491] width 510 height 25
type input "1"
click at [663, 634] on span "Crear" at bounding box center [658, 638] width 39 height 15
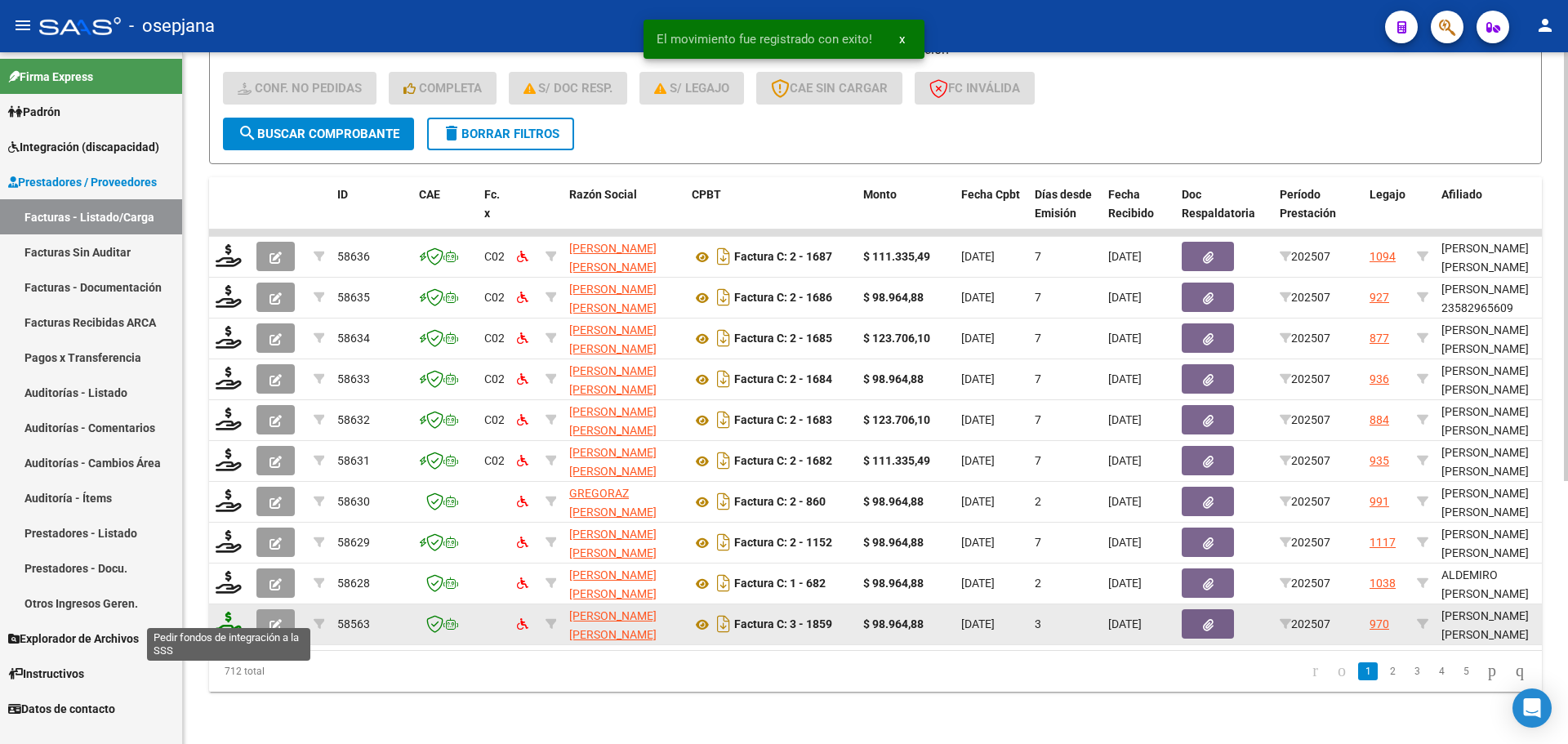
click at [228, 612] on icon at bounding box center [229, 624] width 26 height 23
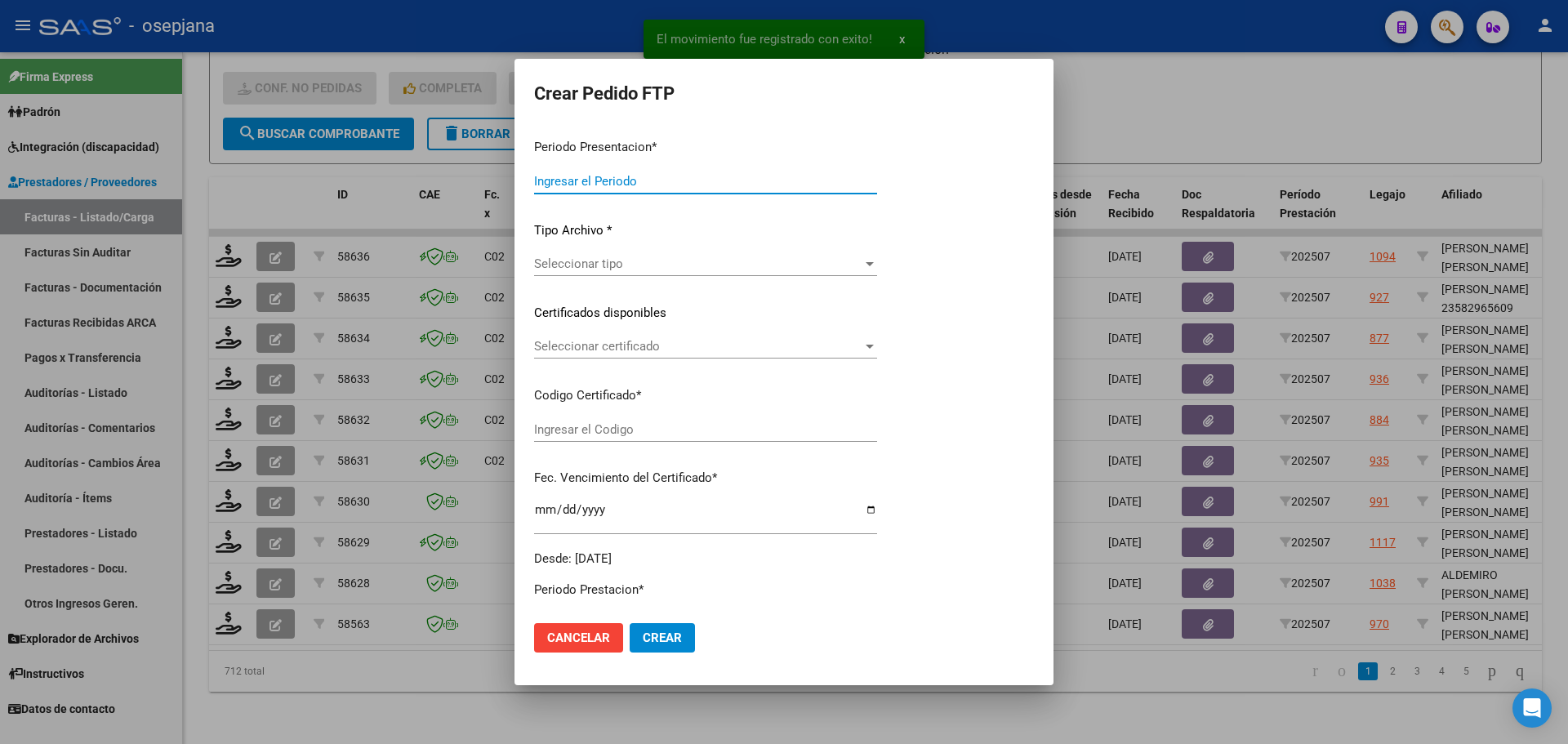
type input "202507"
type input "$ 98.964,88"
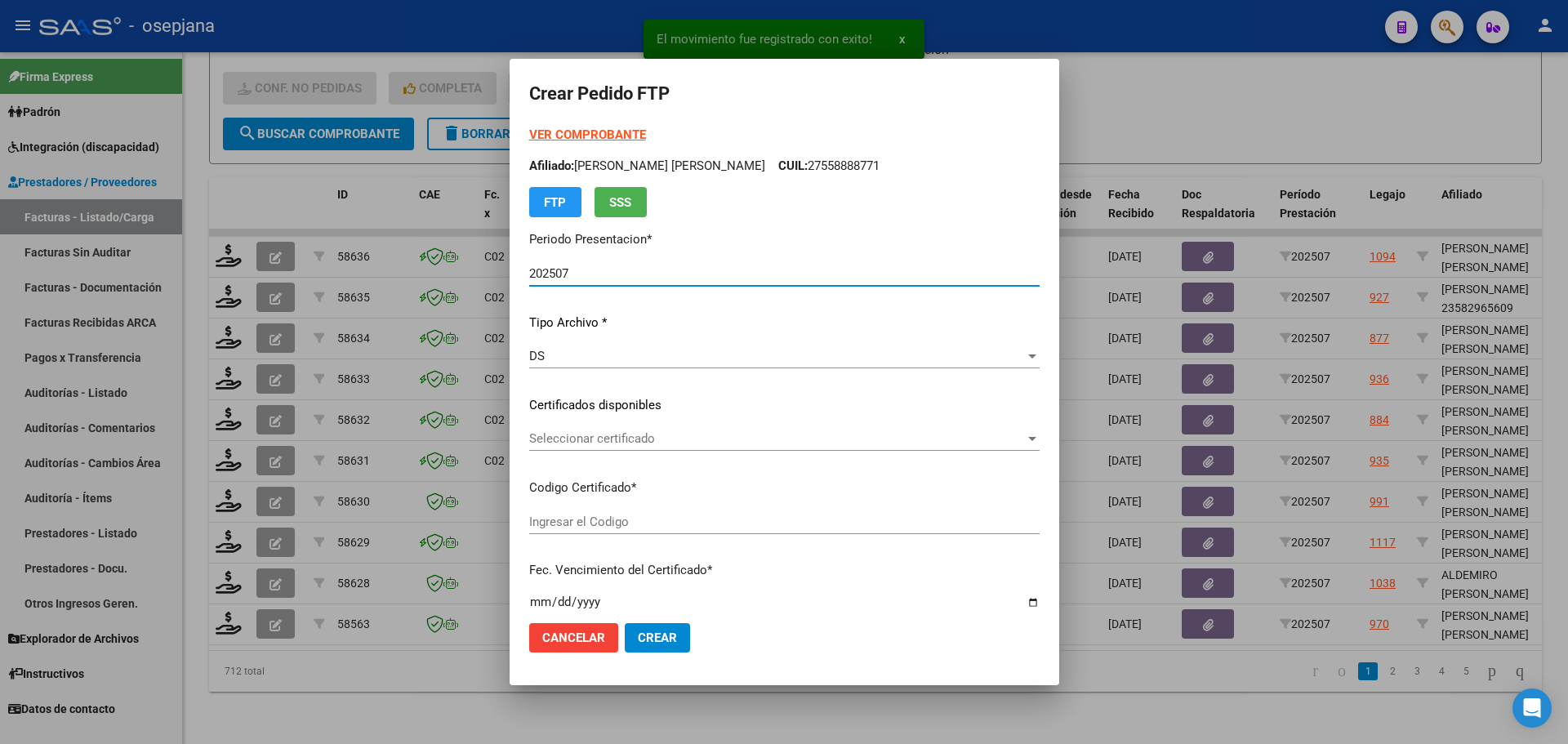
type input "ARG02000550392152022111520251115BSAS313"
type input "2025-11-15"
click at [645, 433] on span "Seleccionar certificado" at bounding box center [777, 439] width 496 height 15
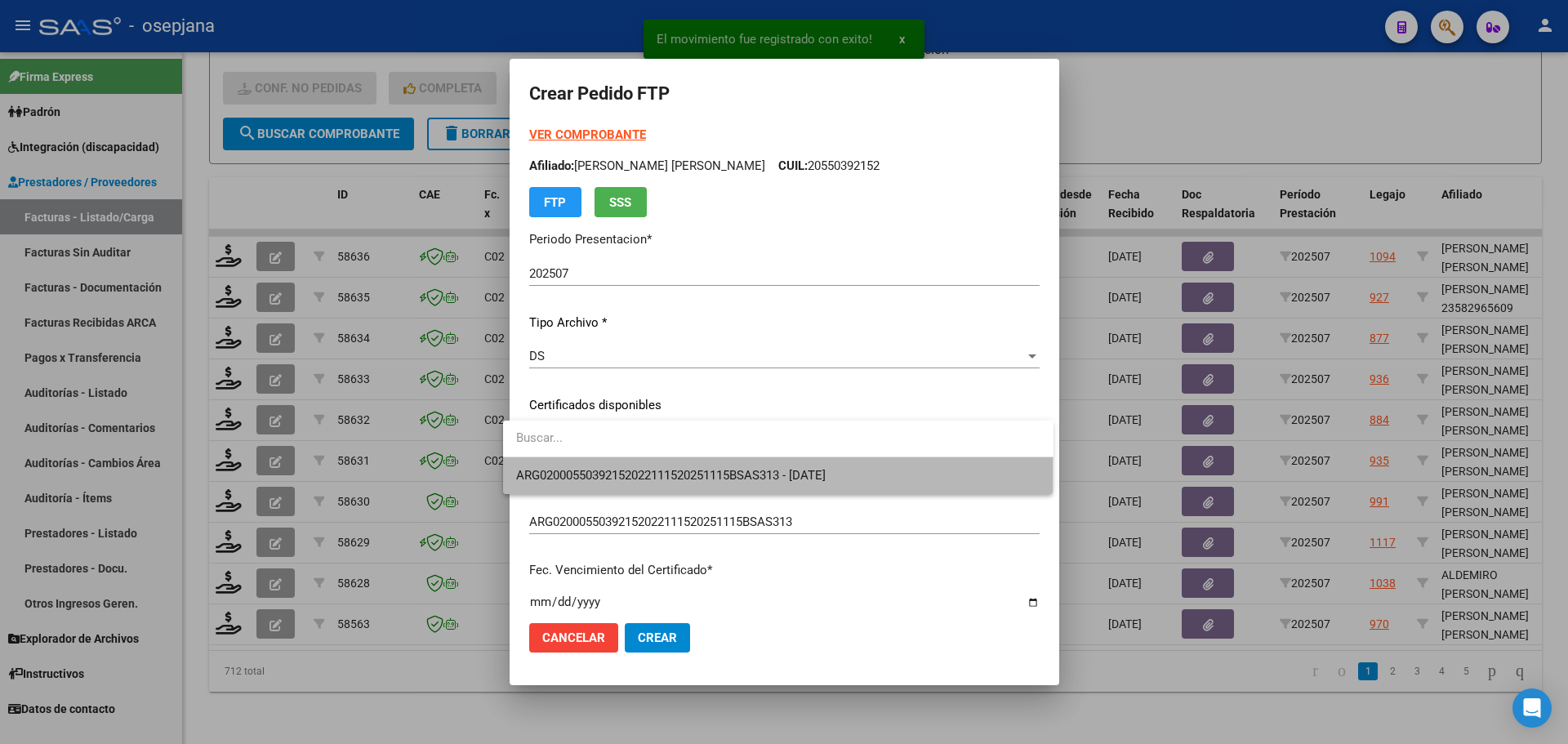
click at [651, 467] on span "ARG02000550392152022111520251115BSAS313 - 2025-11-15" at bounding box center [778, 476] width 524 height 37
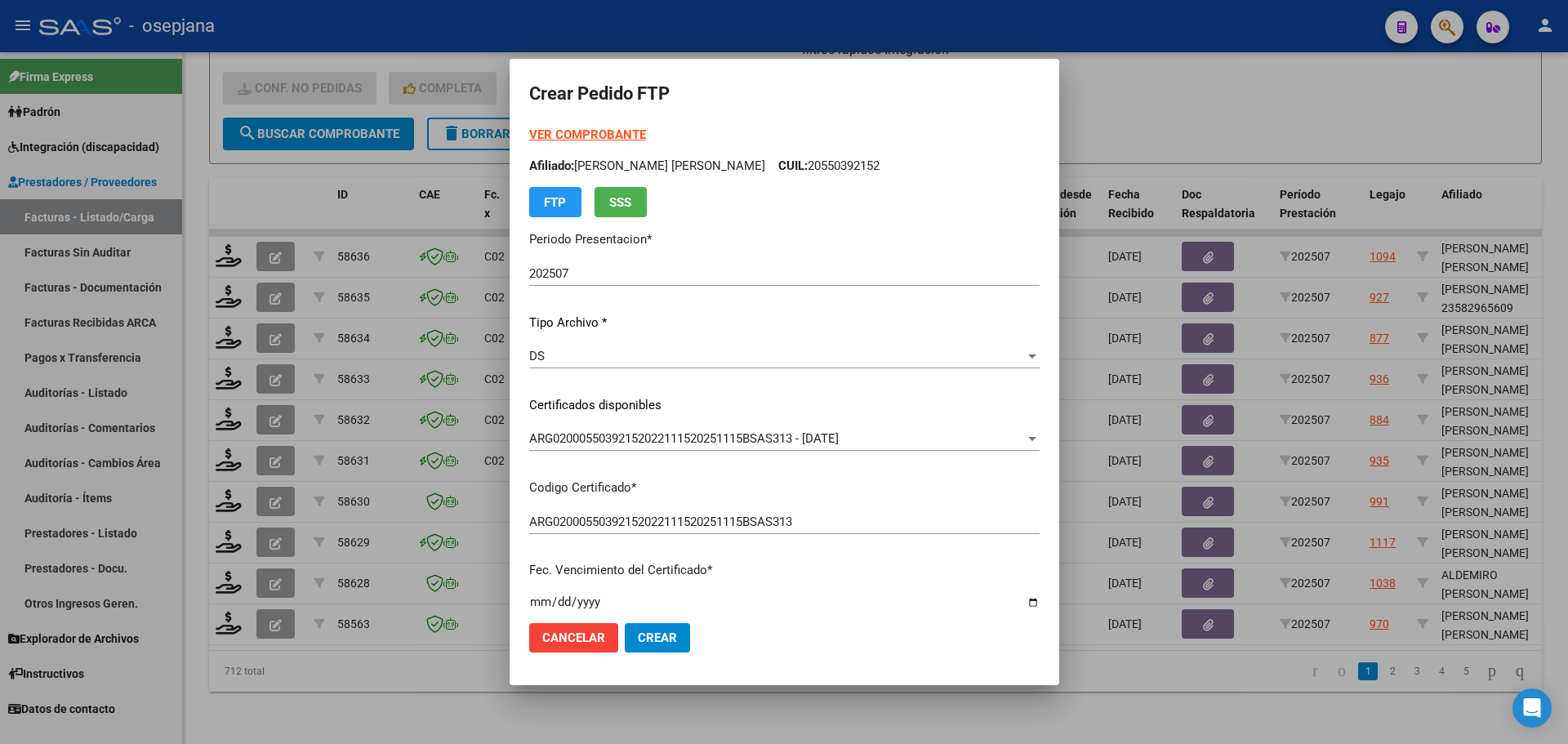
click at [606, 135] on strong "VER COMPROBANTE" at bounding box center [587, 135] width 117 height 15
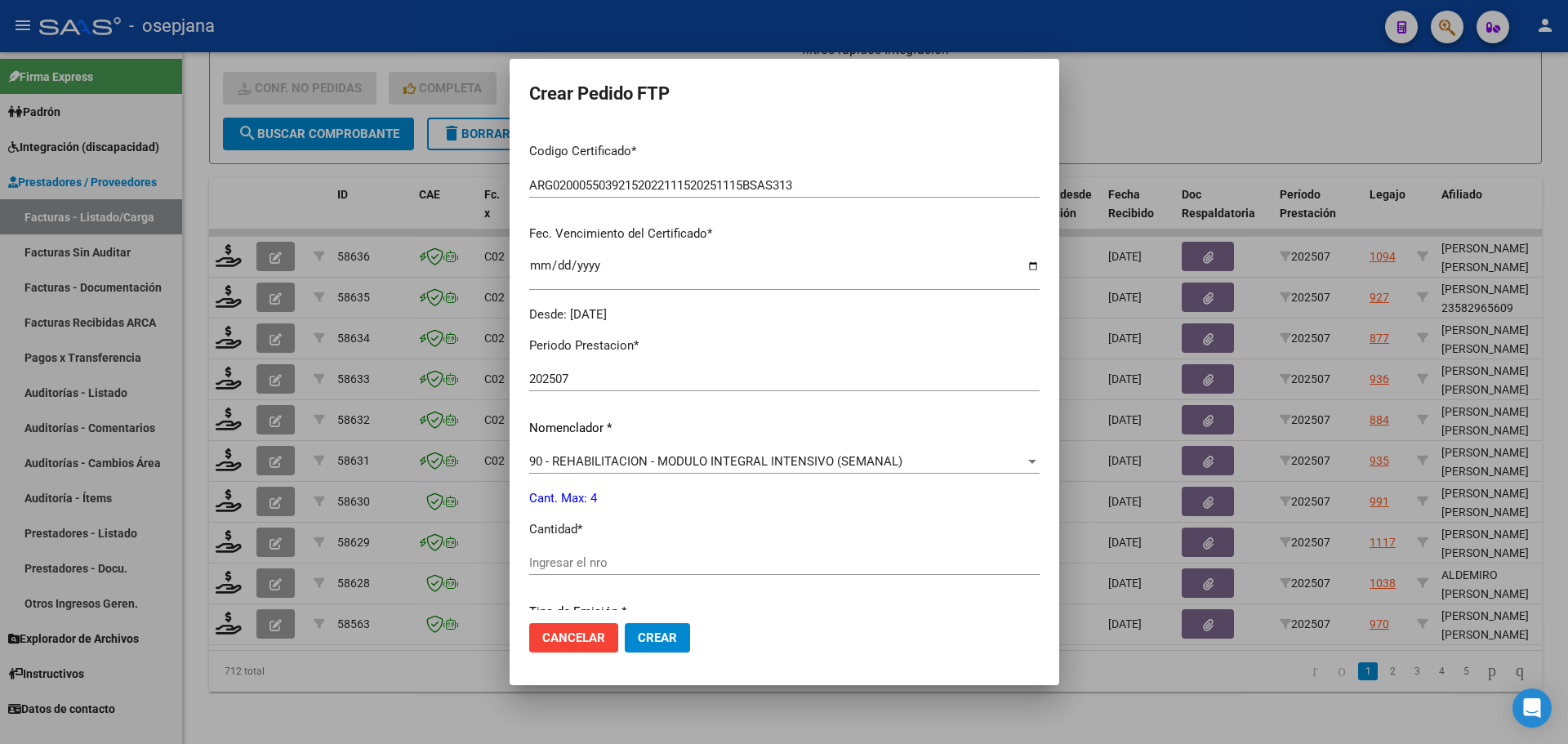
scroll to position [408, 0]
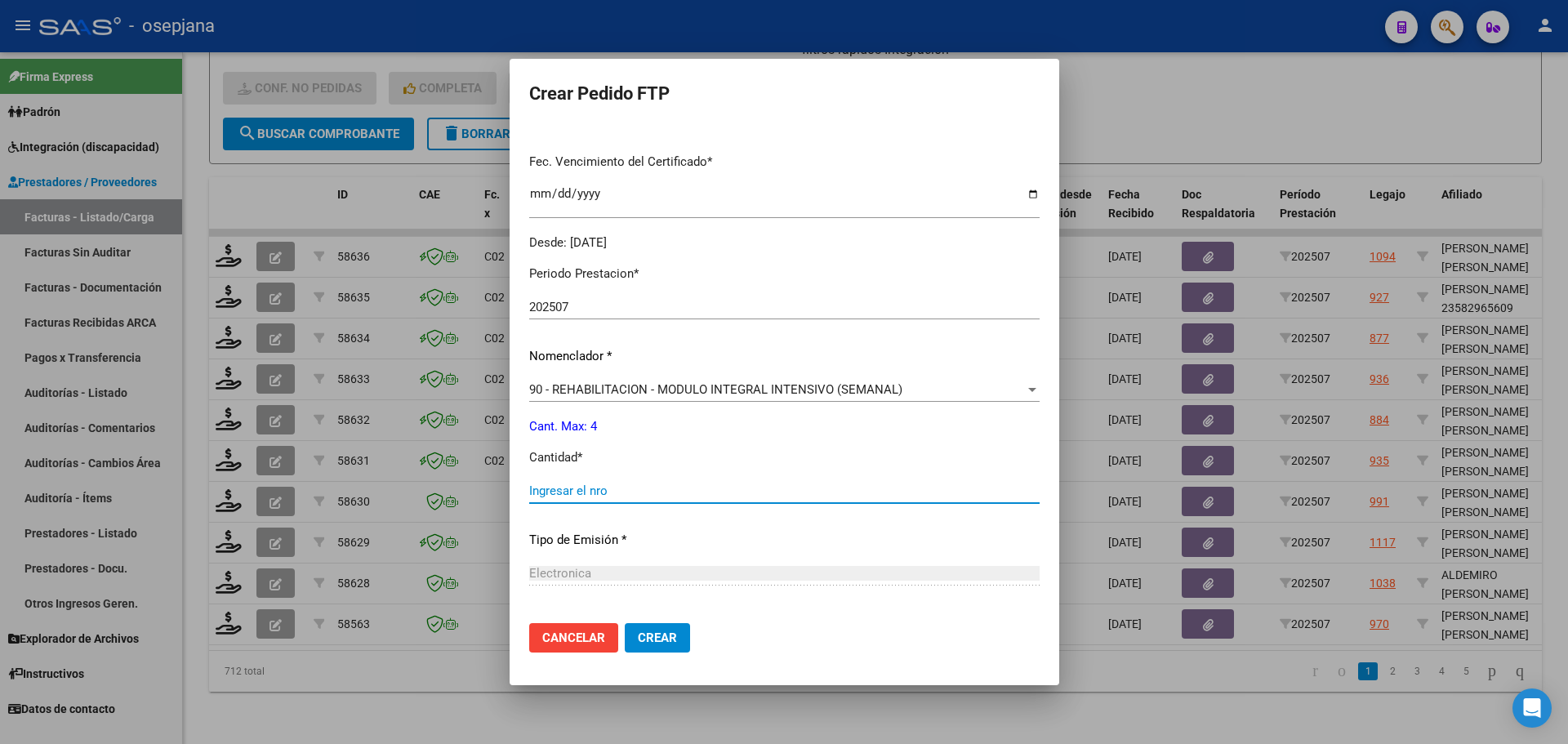
click at [564, 491] on input "Ingresar el nro" at bounding box center [784, 491] width 510 height 15
type input "4"
click at [654, 643] on span "Crear" at bounding box center [658, 638] width 39 height 15
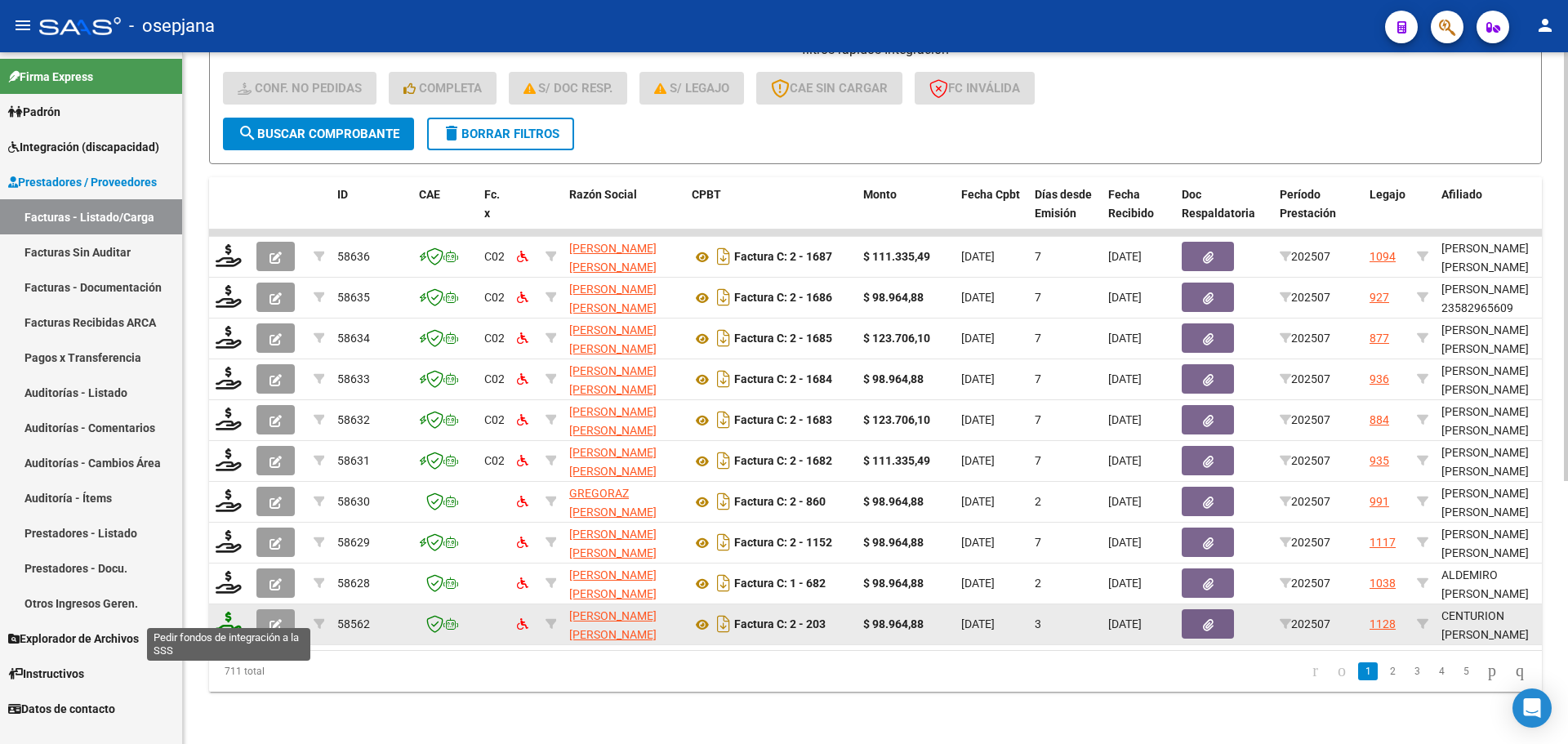
click at [229, 615] on icon at bounding box center [229, 624] width 26 height 23
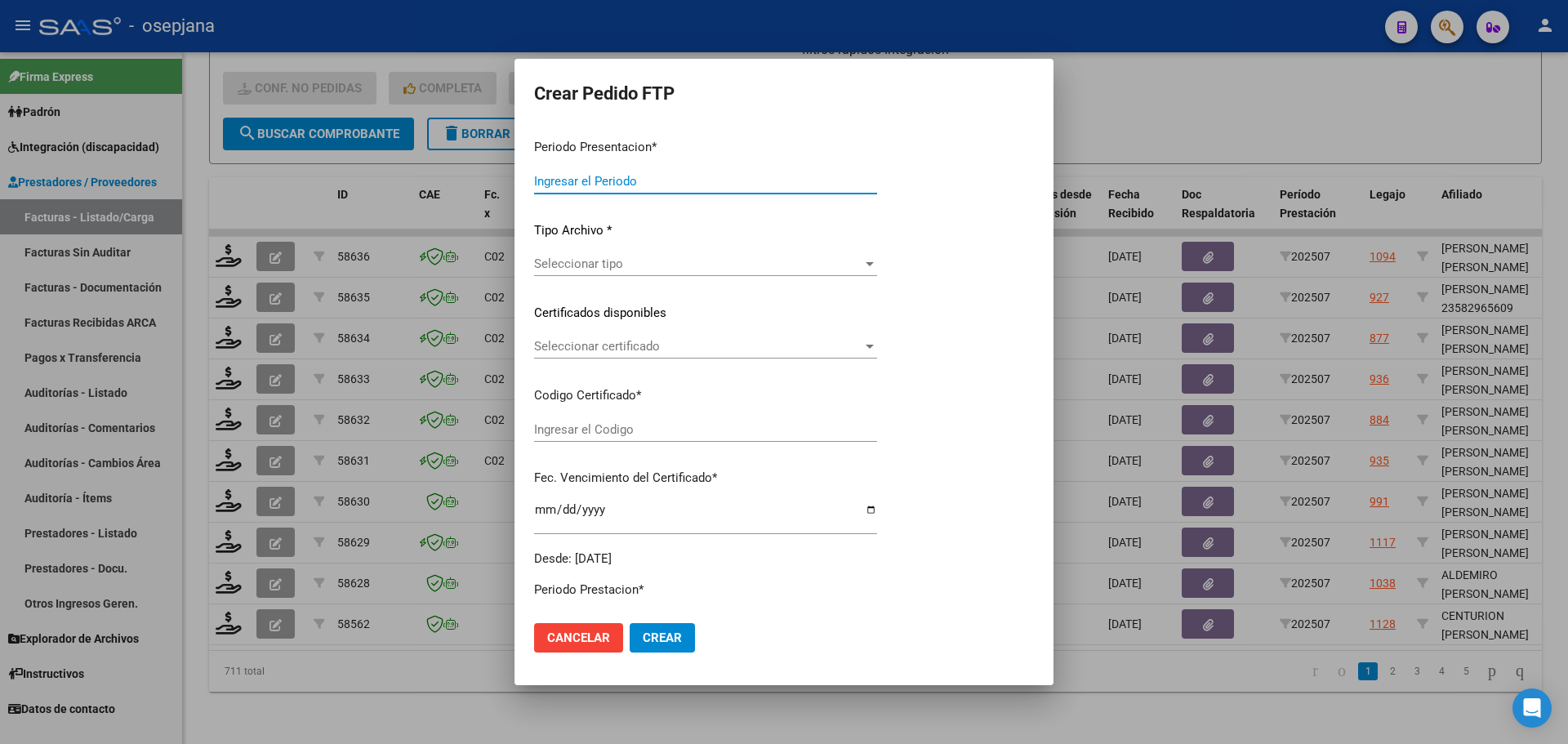
type input "202507"
type input "$ 98.964,88"
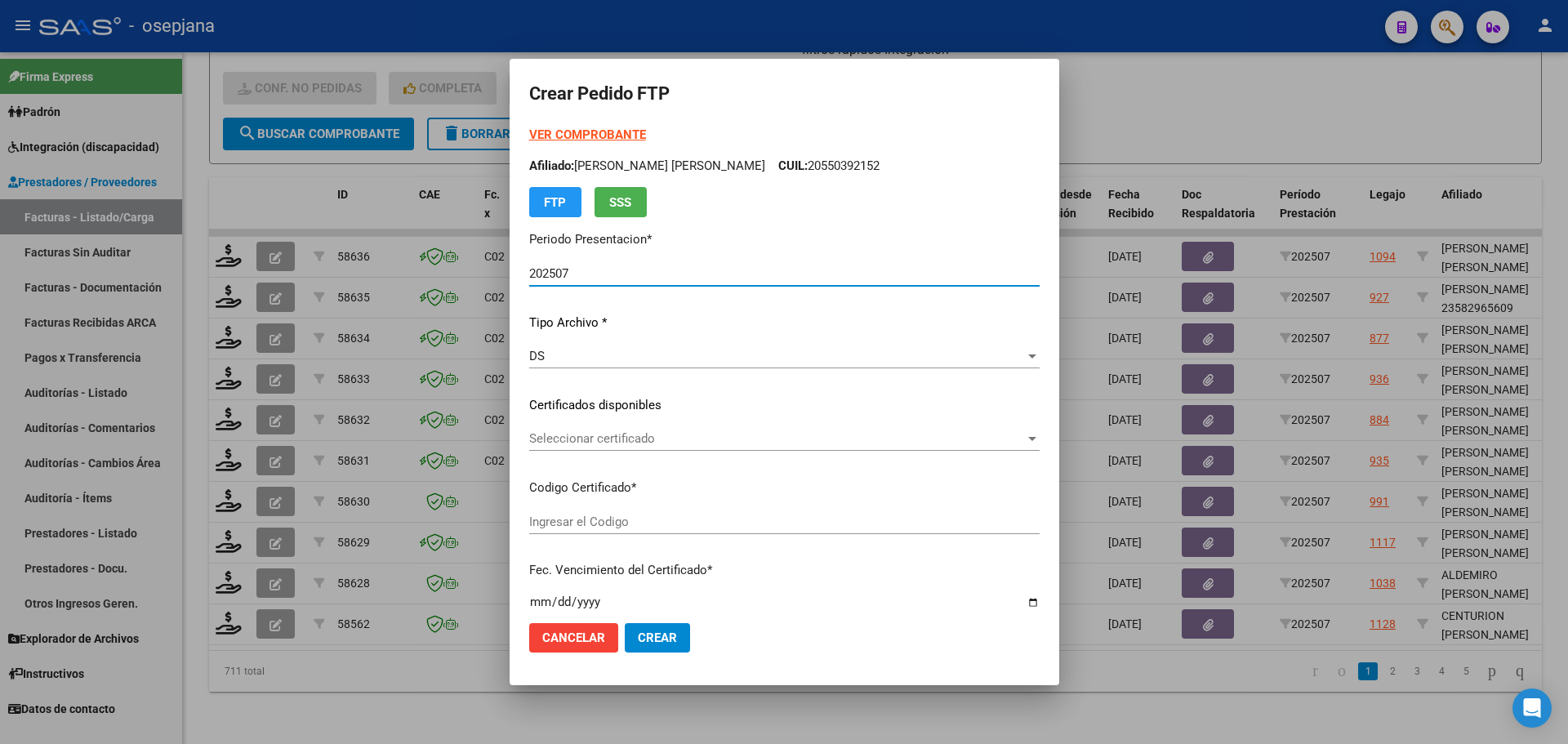
type input "ARG02000548108662023030620260306BSAS313"
type input "2026-03-23"
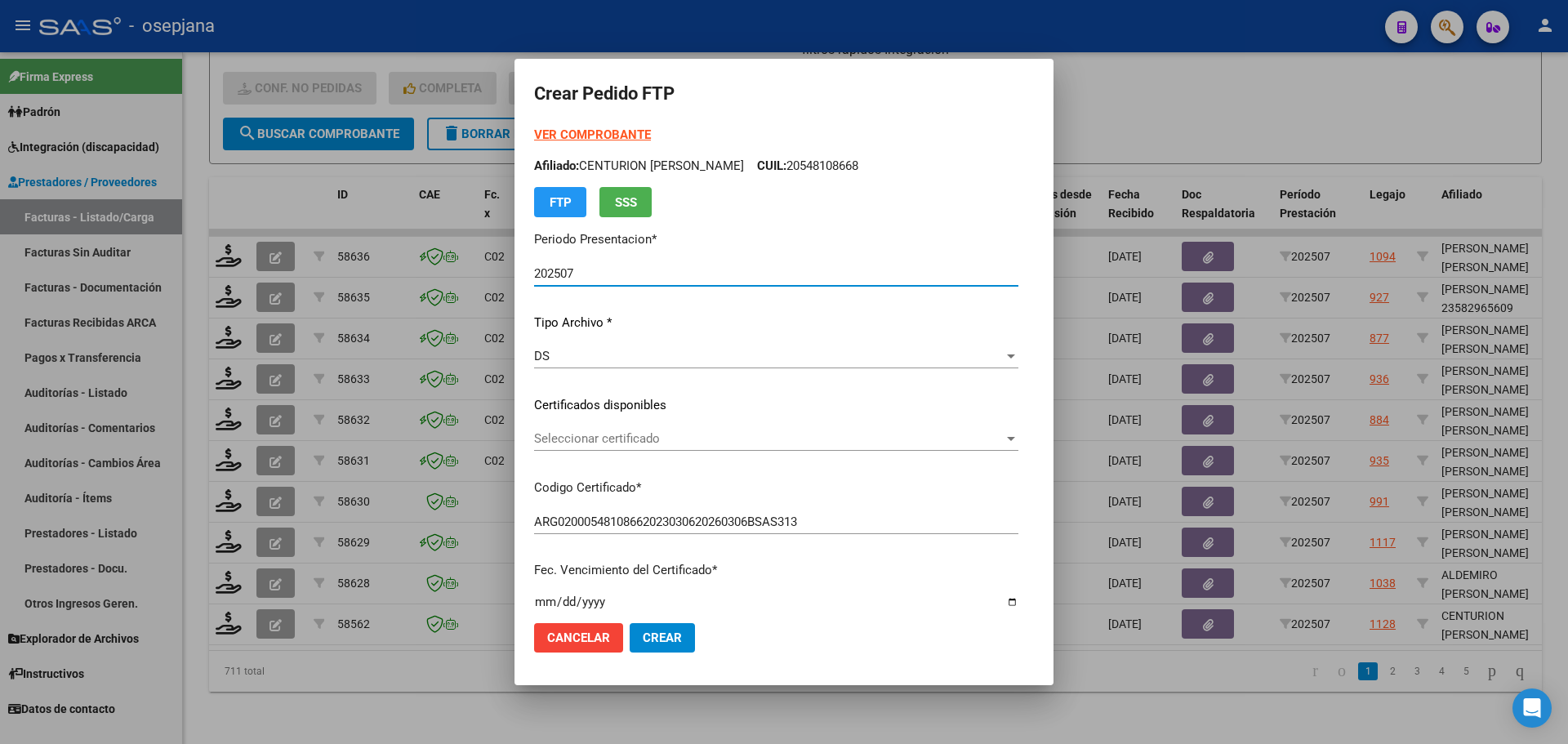
click at [663, 433] on span "Seleccionar certificado" at bounding box center [769, 439] width 470 height 15
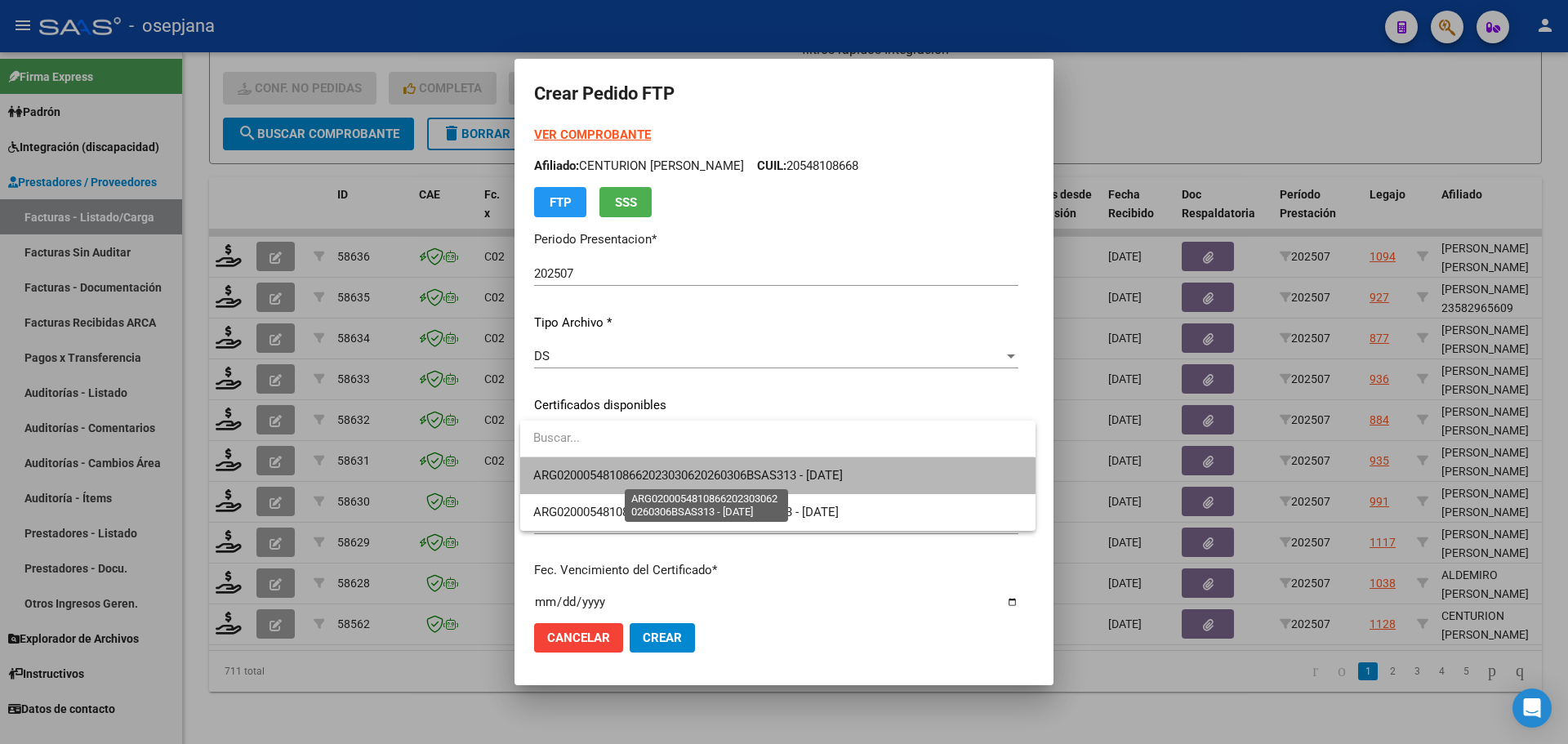
click at [672, 468] on span "ARG02000548108662023030620260306BSAS313 - 2026-03-23" at bounding box center [688, 476] width 309 height 15
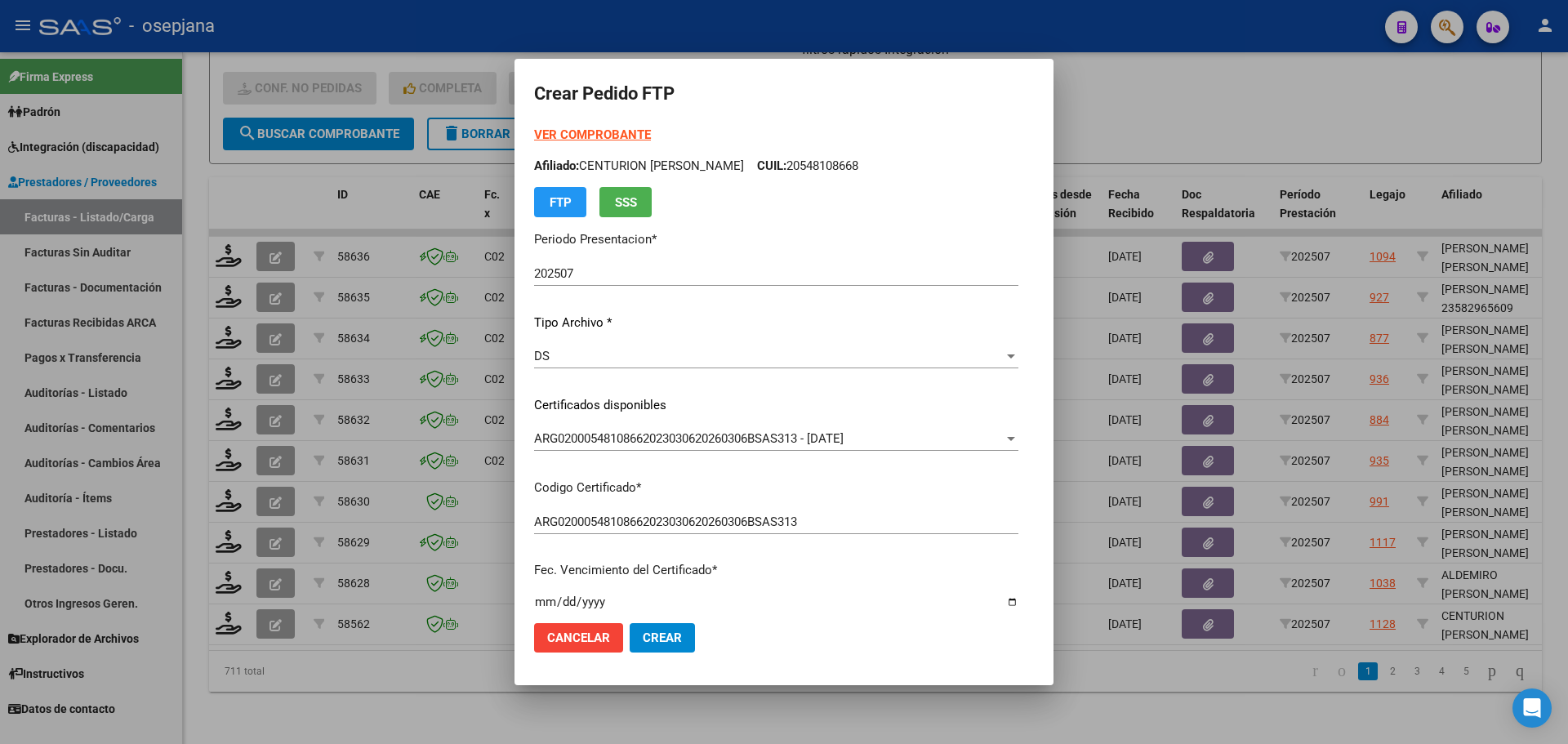
click at [614, 130] on strong "VER COMPROBANTE" at bounding box center [592, 135] width 117 height 15
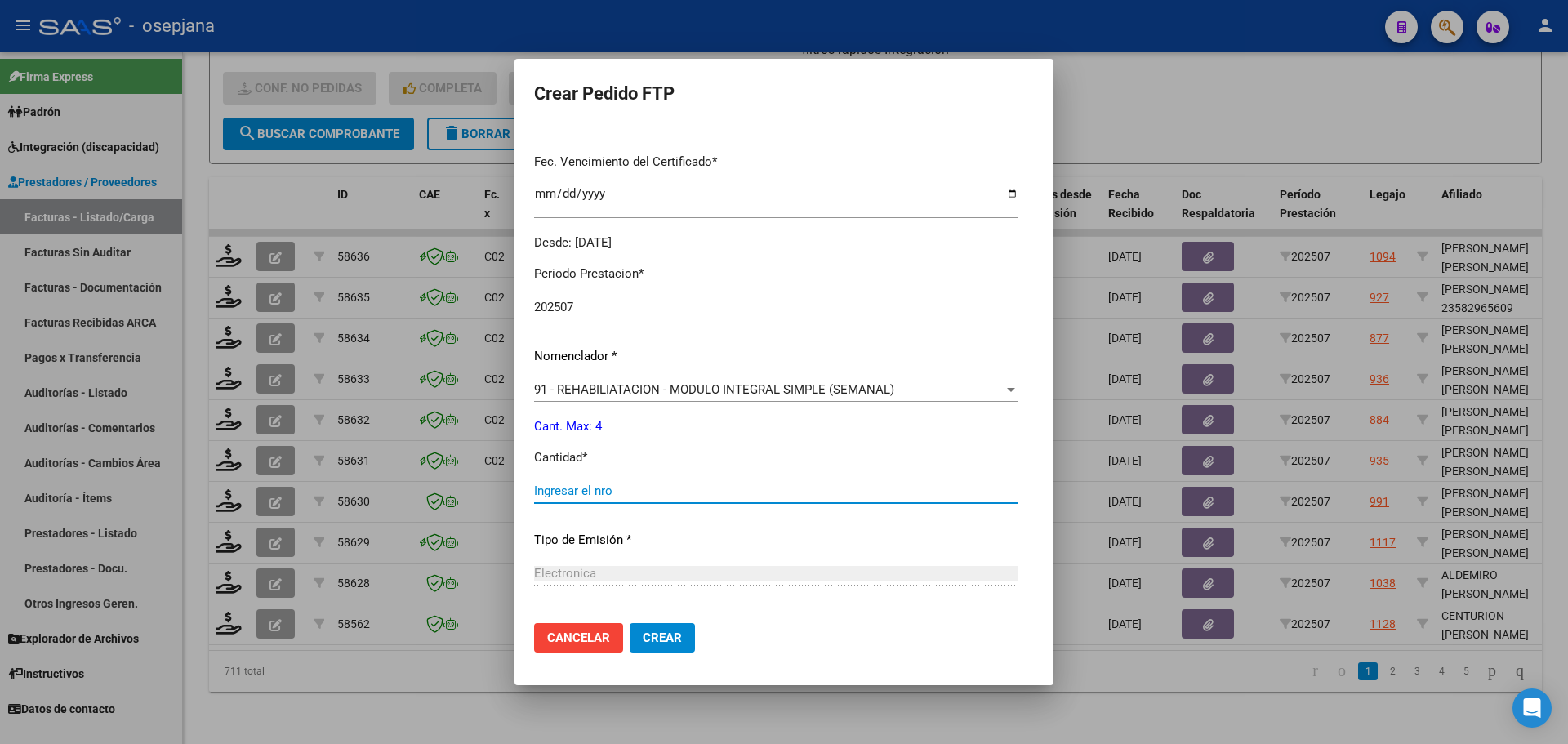
click at [594, 487] on input "Ingresar el nro" at bounding box center [776, 491] width 484 height 15
type input "4"
click at [675, 644] on span "Crear" at bounding box center [663, 638] width 39 height 15
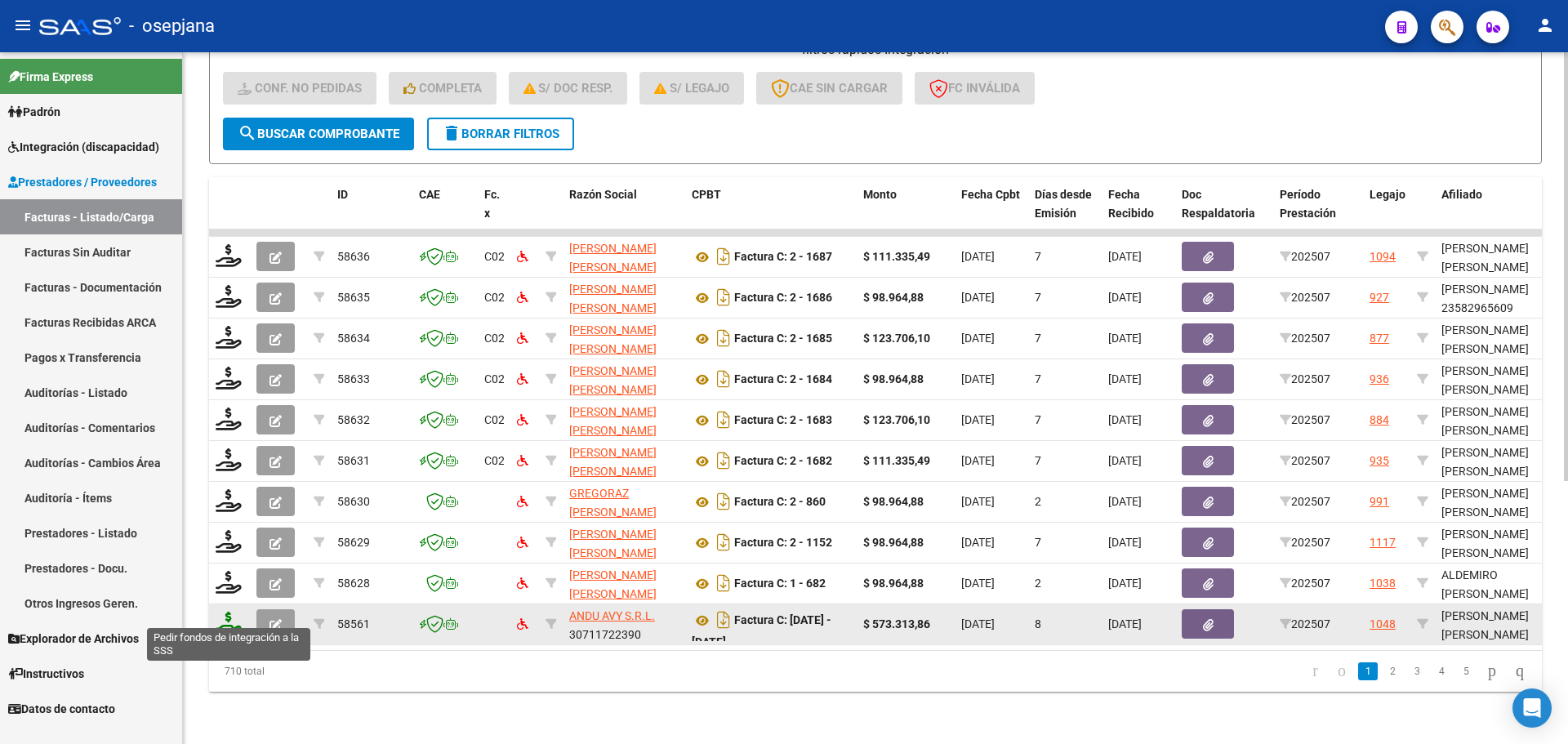
click at [230, 612] on icon at bounding box center [229, 624] width 26 height 23
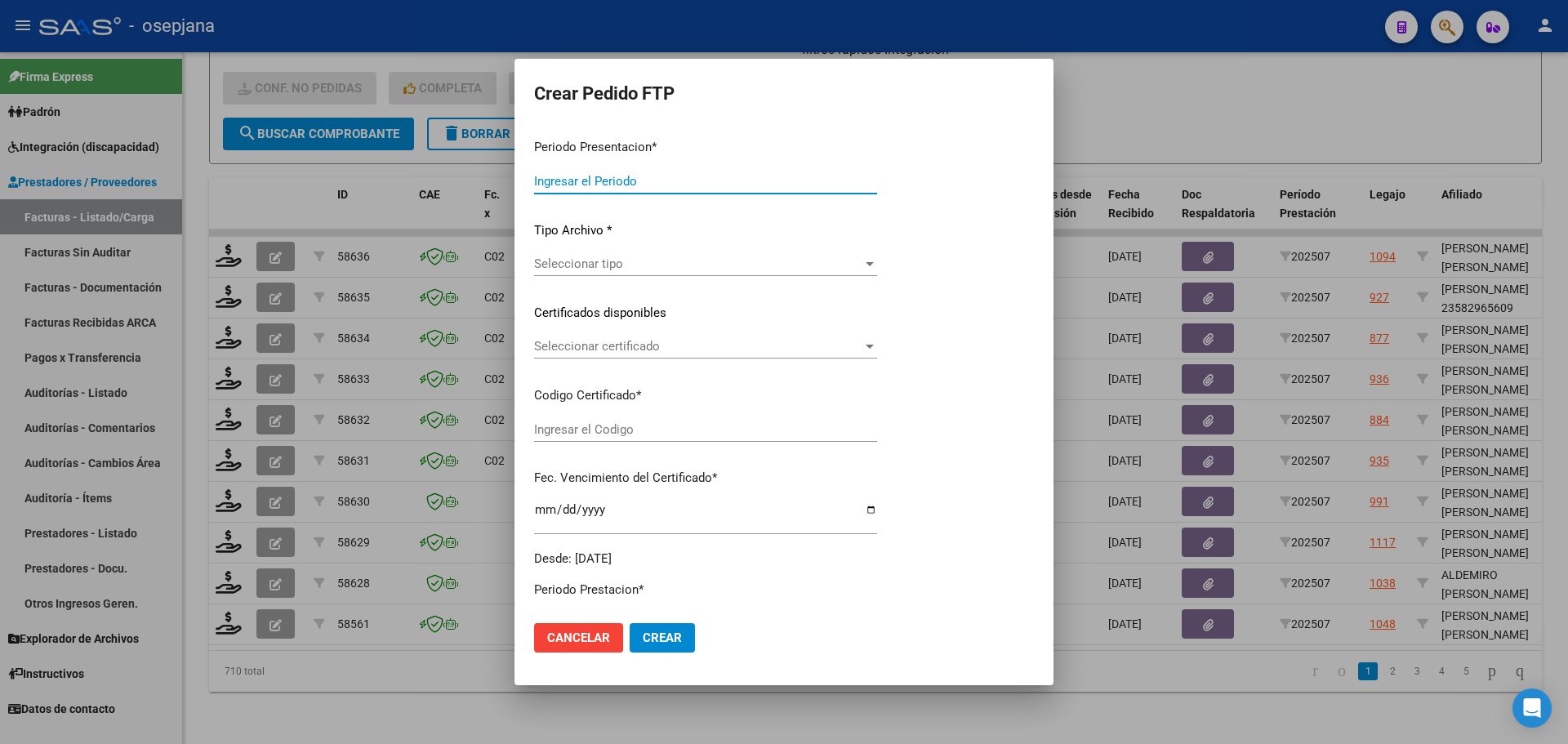
type input "202507"
type input "$ 573.313,86"
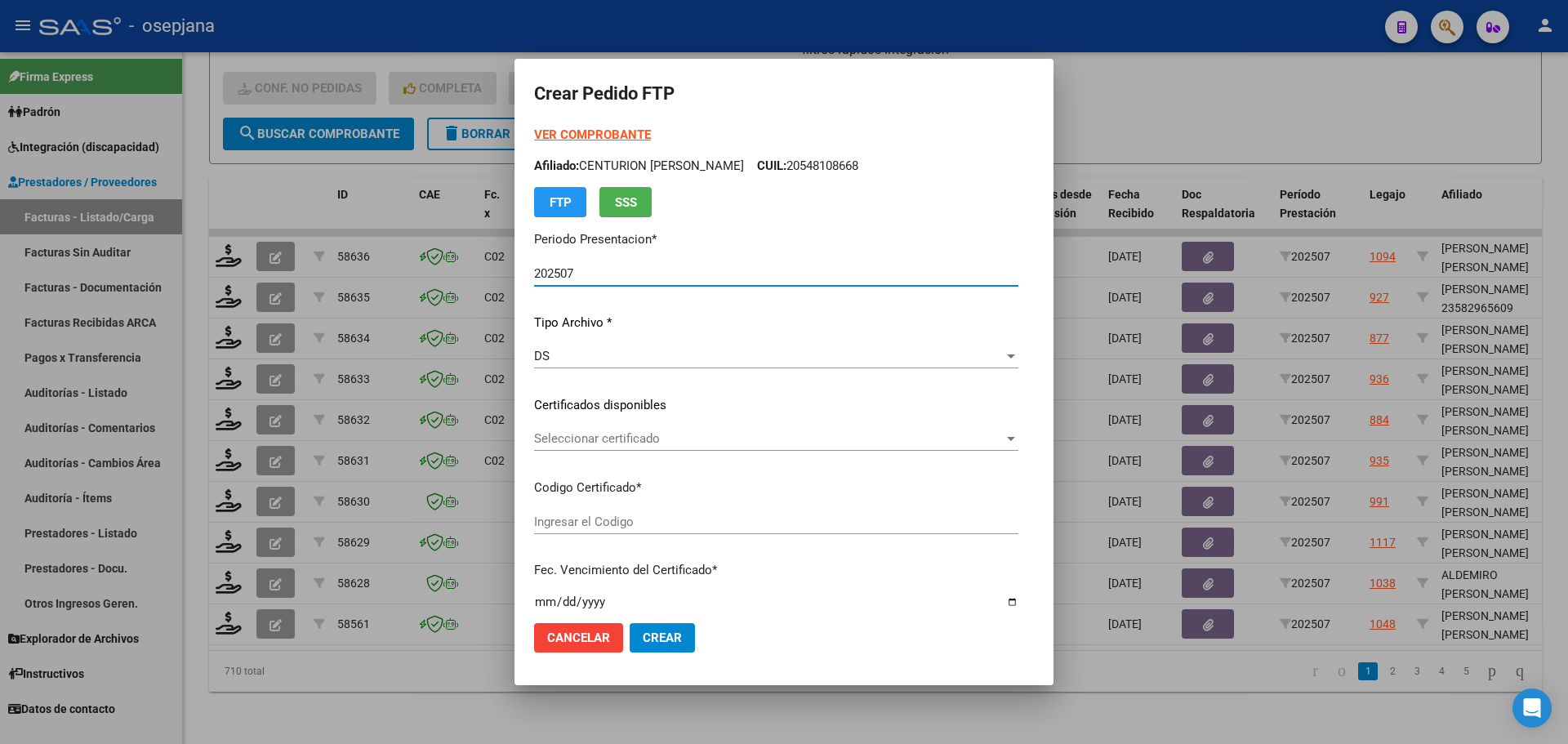
type input "permanente"
type input "2099-01-01"
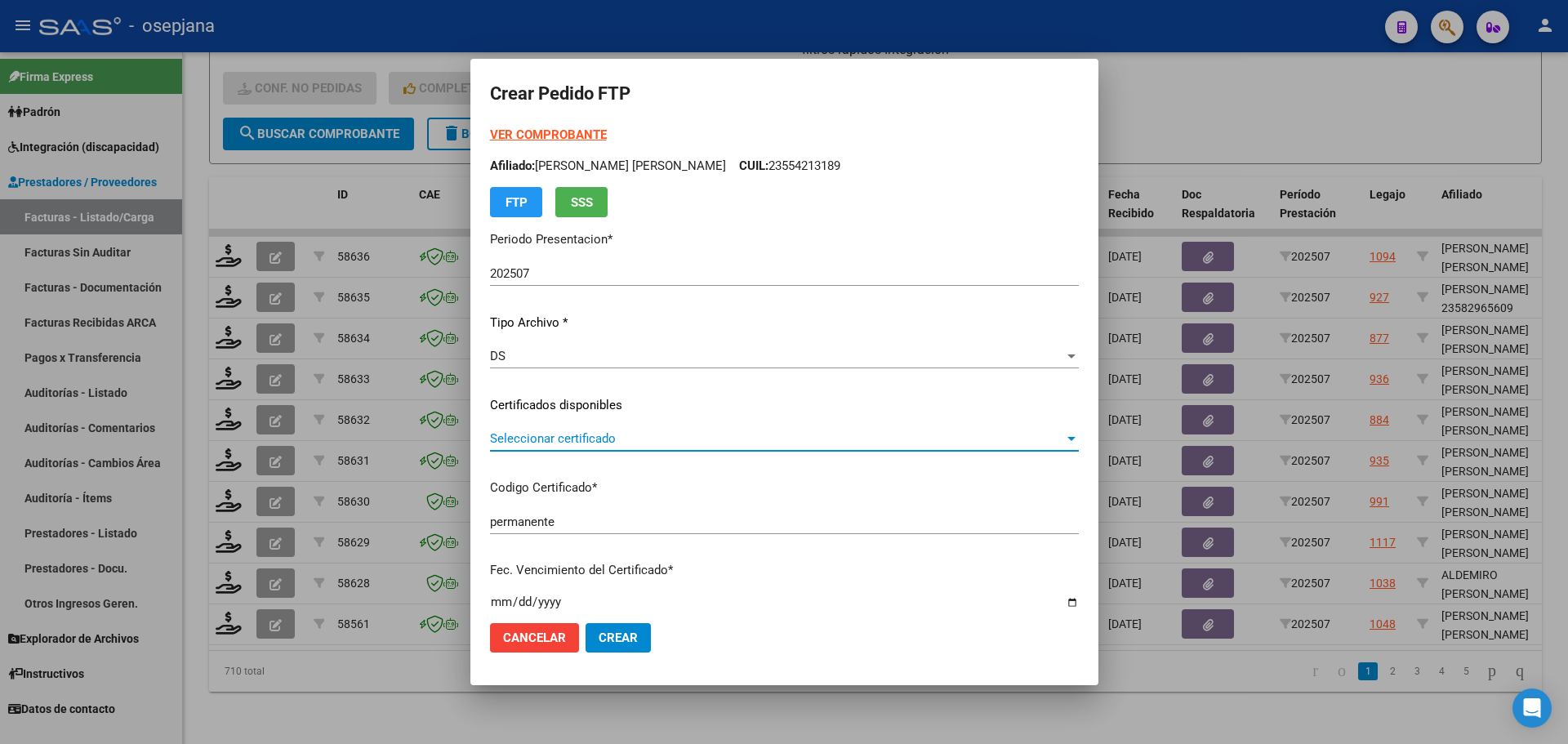
click at [647, 435] on span "Seleccionar certificado" at bounding box center [777, 439] width 574 height 15
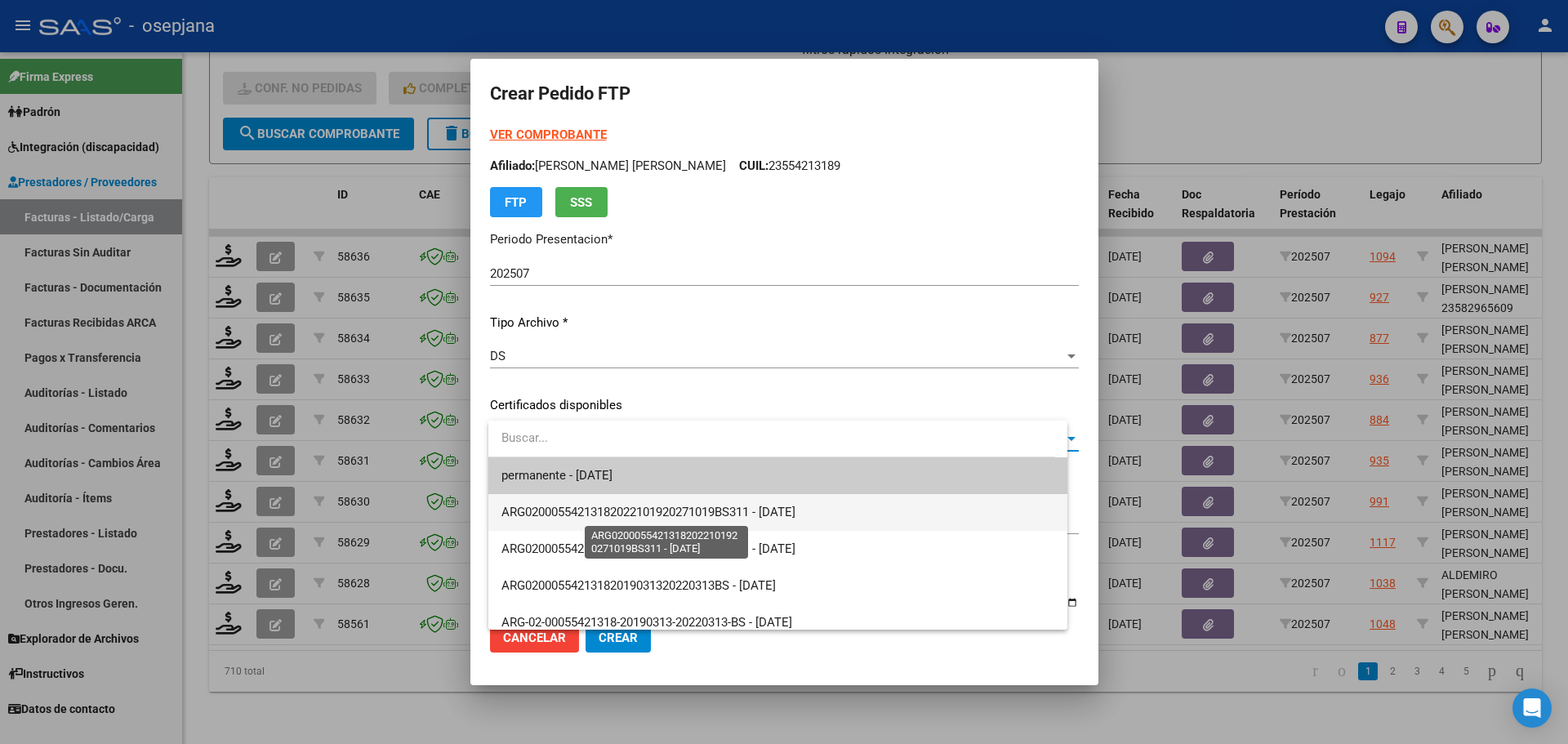
click at [654, 506] on span "ARG02000554213182022101920271019BS311 - 2027-10-19" at bounding box center [648, 512] width 294 height 15
type input "ARG02000554213182022101920271019BS311"
type input "2027-10-19"
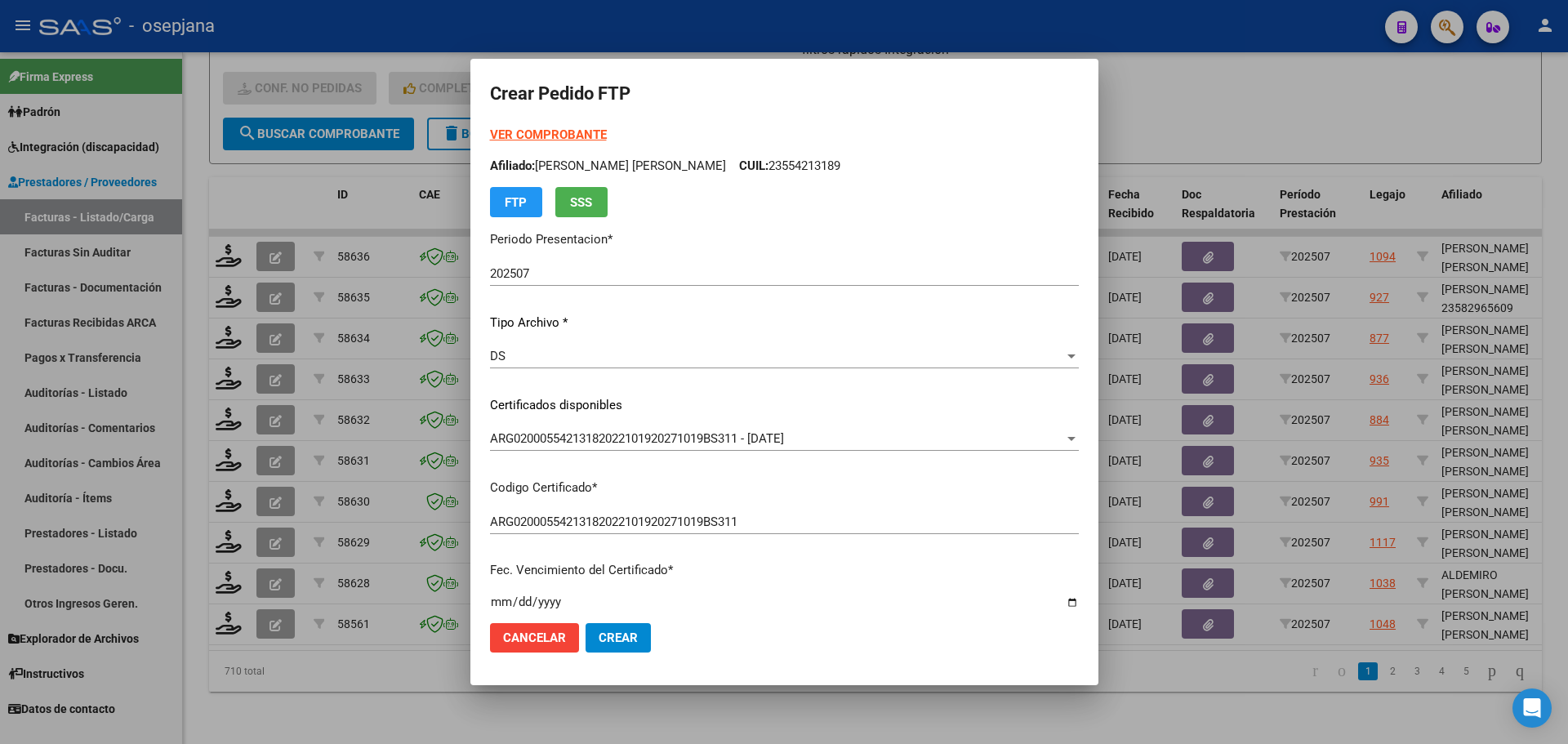
click at [573, 133] on strong "VER COMPROBANTE" at bounding box center [548, 135] width 117 height 15
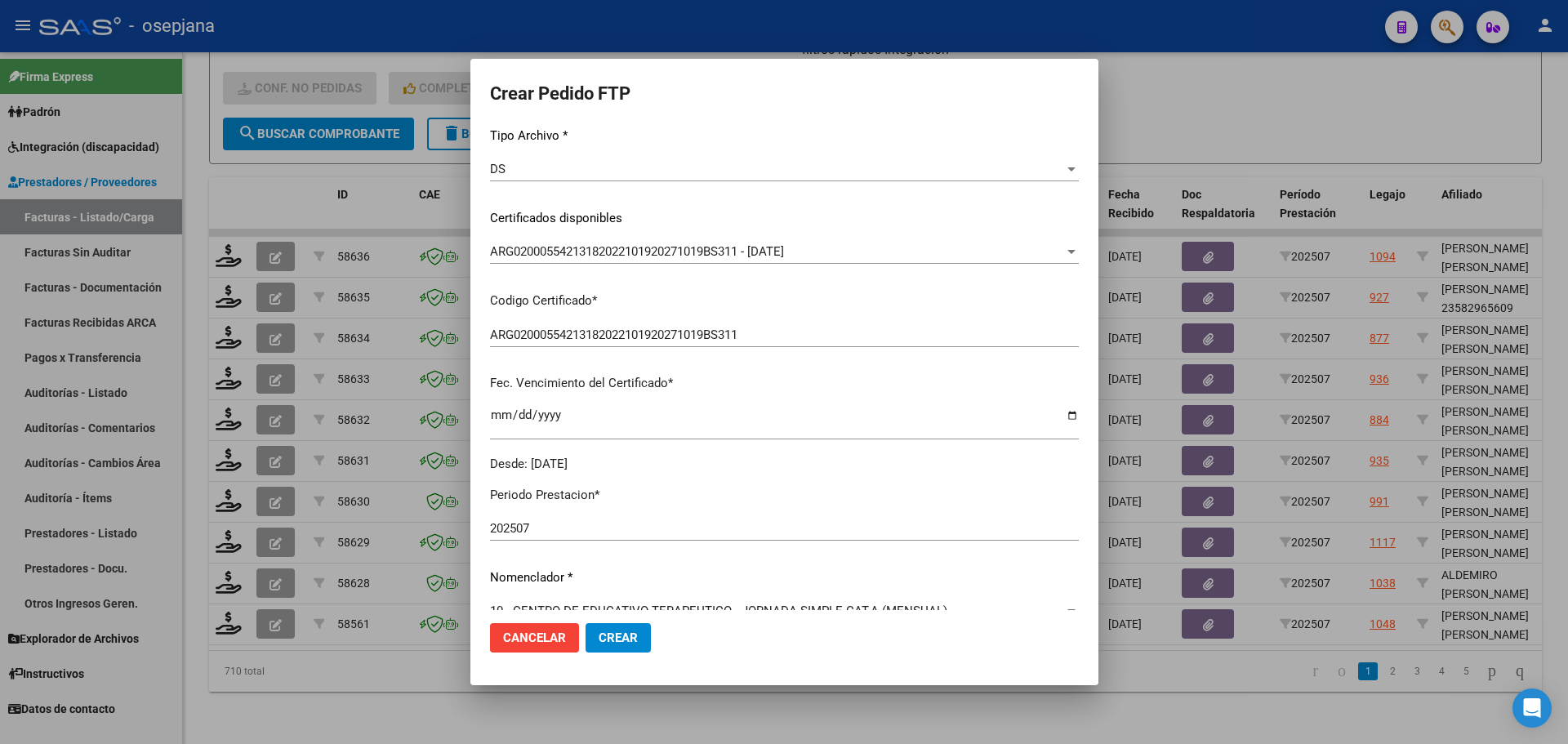
scroll to position [408, 0]
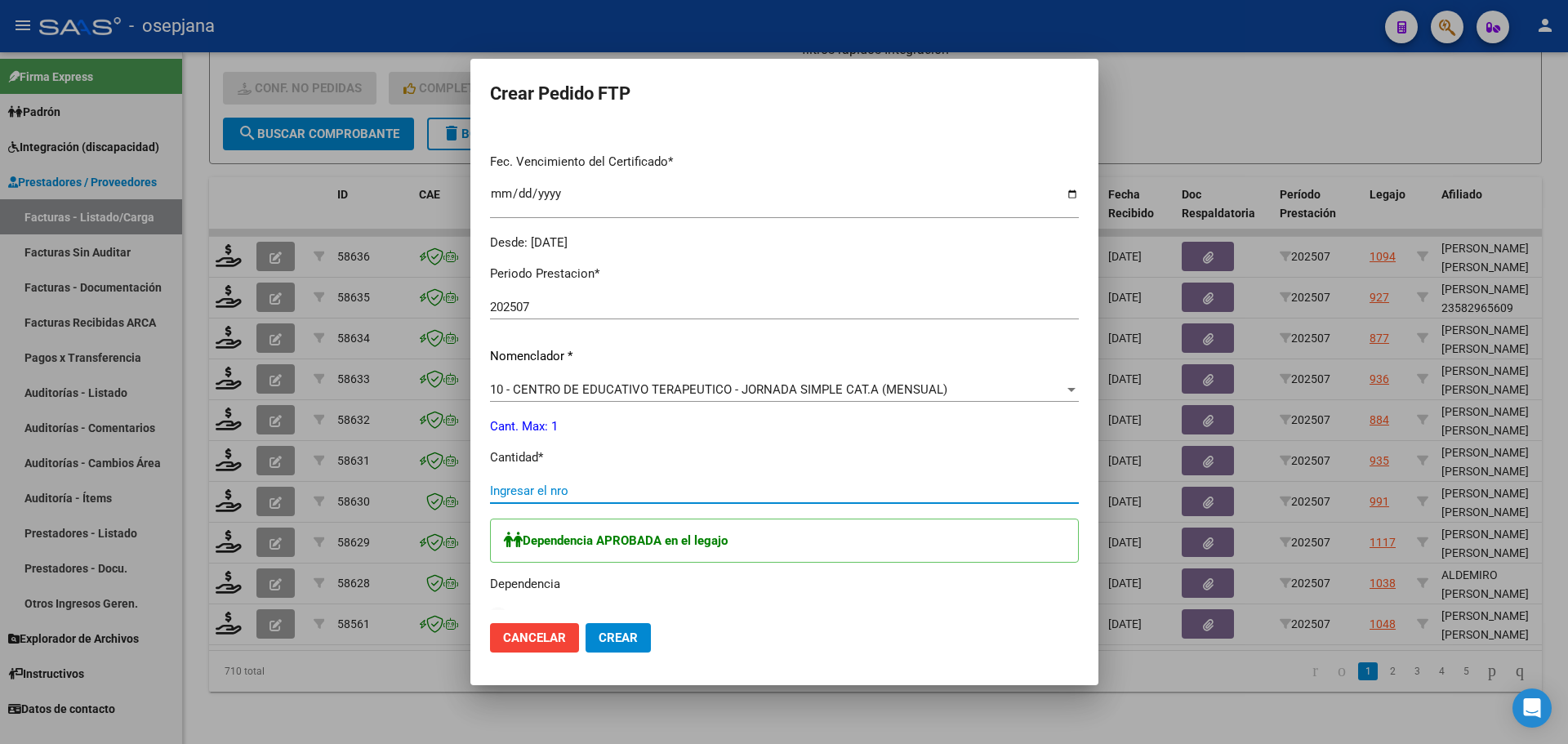
click at [556, 489] on input "Ingresar el nro" at bounding box center [784, 491] width 589 height 15
type input "4"
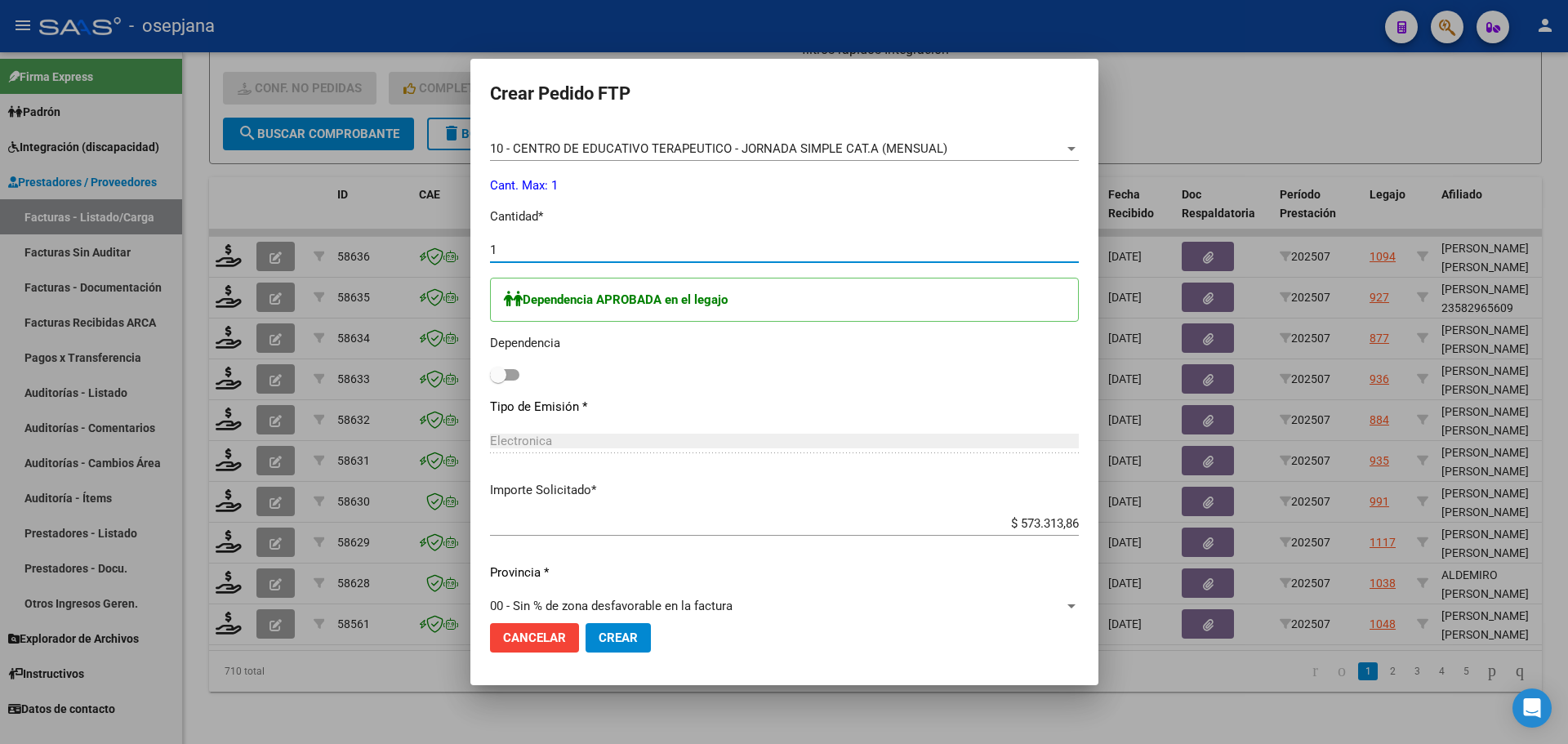
scroll to position [654, 0]
type input "1"
click at [506, 375] on span at bounding box center [498, 371] width 16 height 16
click at [498, 377] on input "checkbox" at bounding box center [497, 377] width 1 height 1
checkbox input "true"
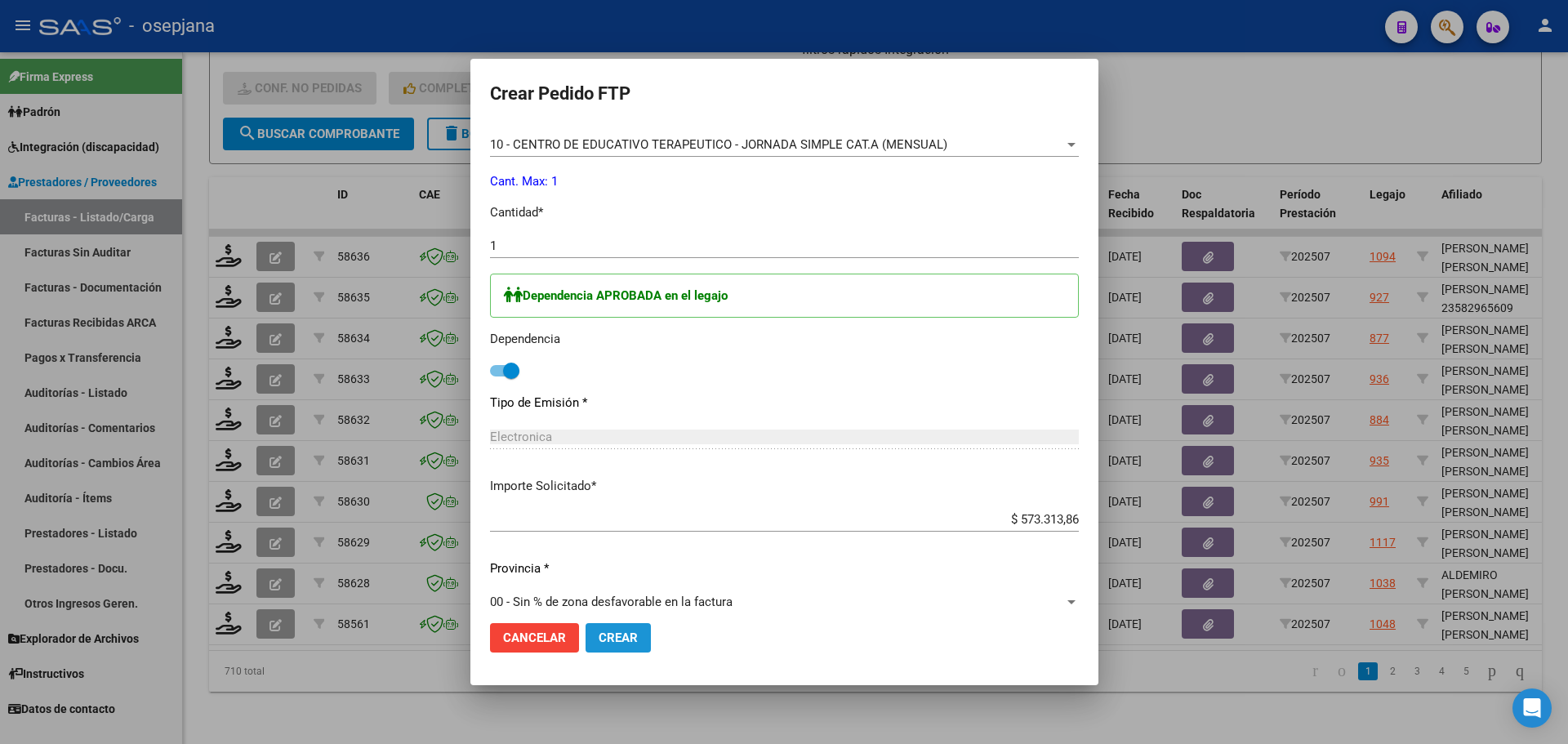
click at [628, 635] on span "Crear" at bounding box center [618, 638] width 39 height 15
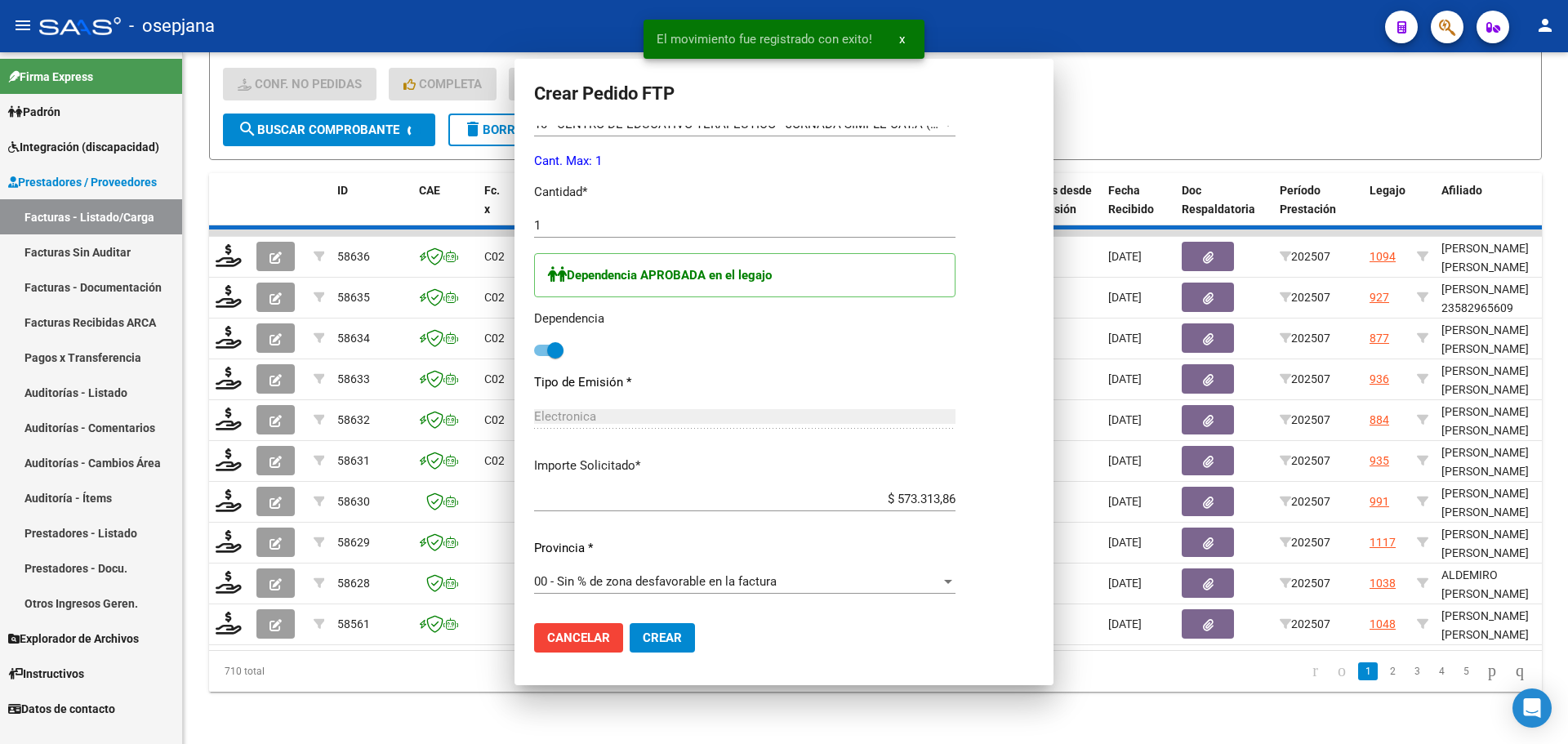
scroll to position [0, 0]
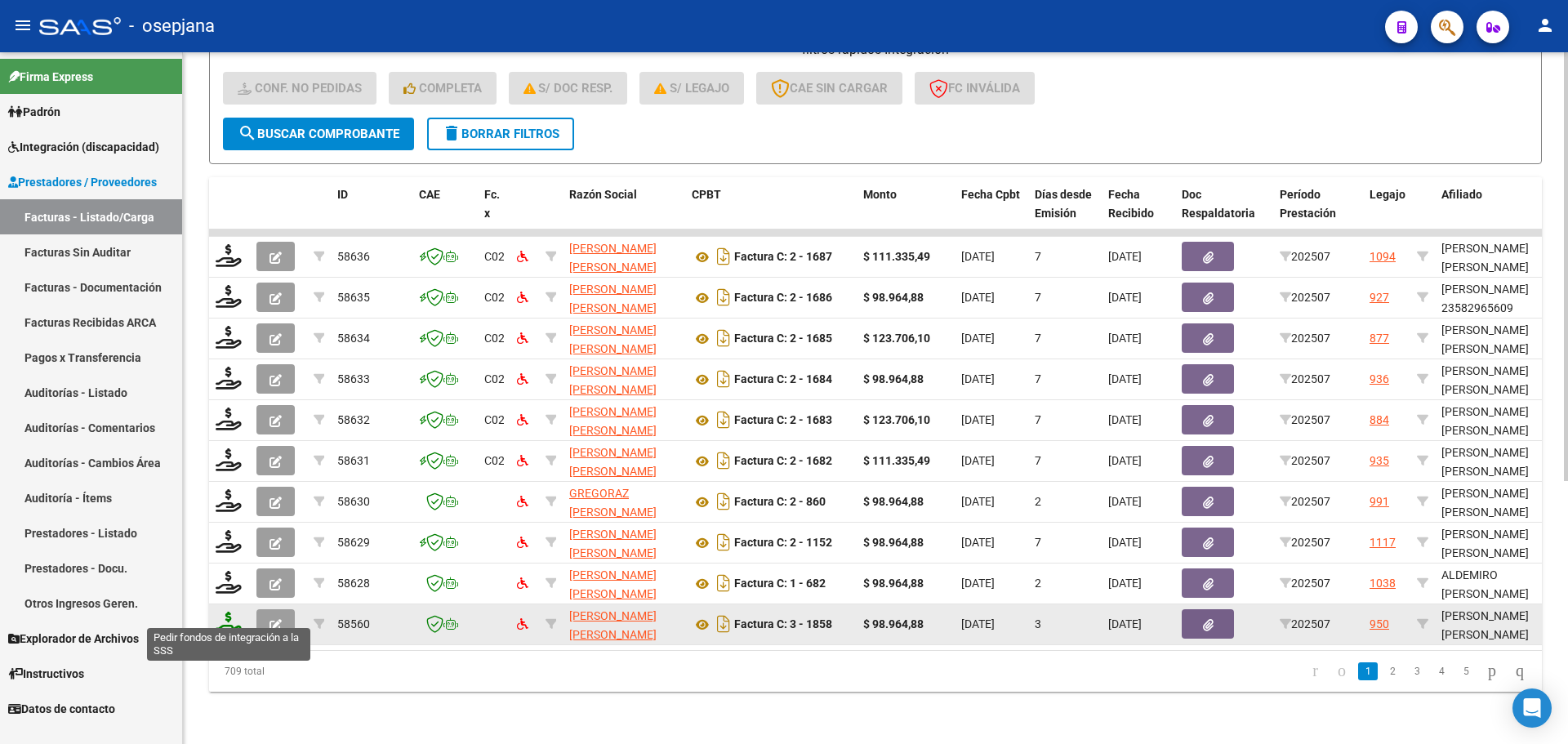
click at [224, 618] on icon at bounding box center [229, 624] width 26 height 23
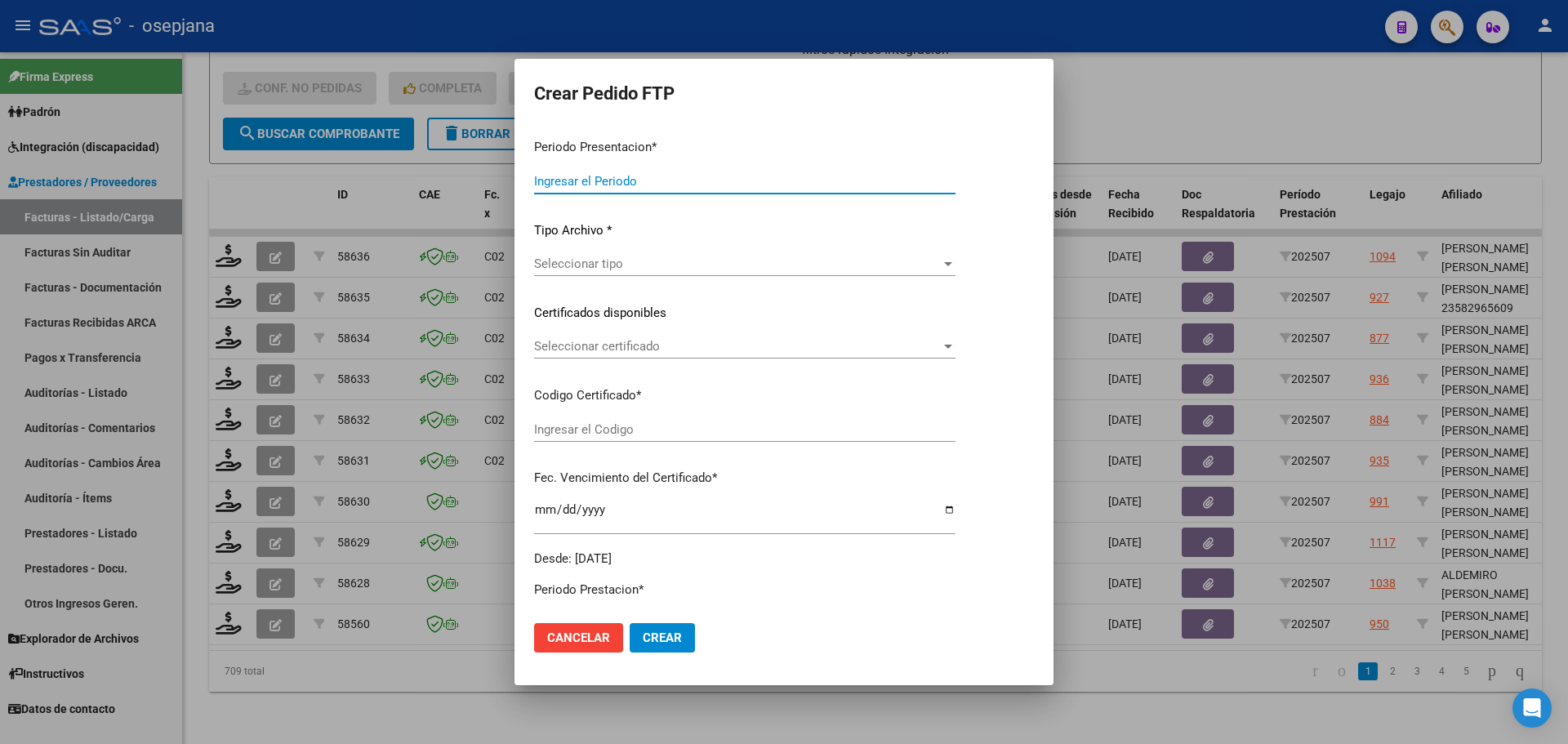
type input "202507"
type input "$ 98.964,88"
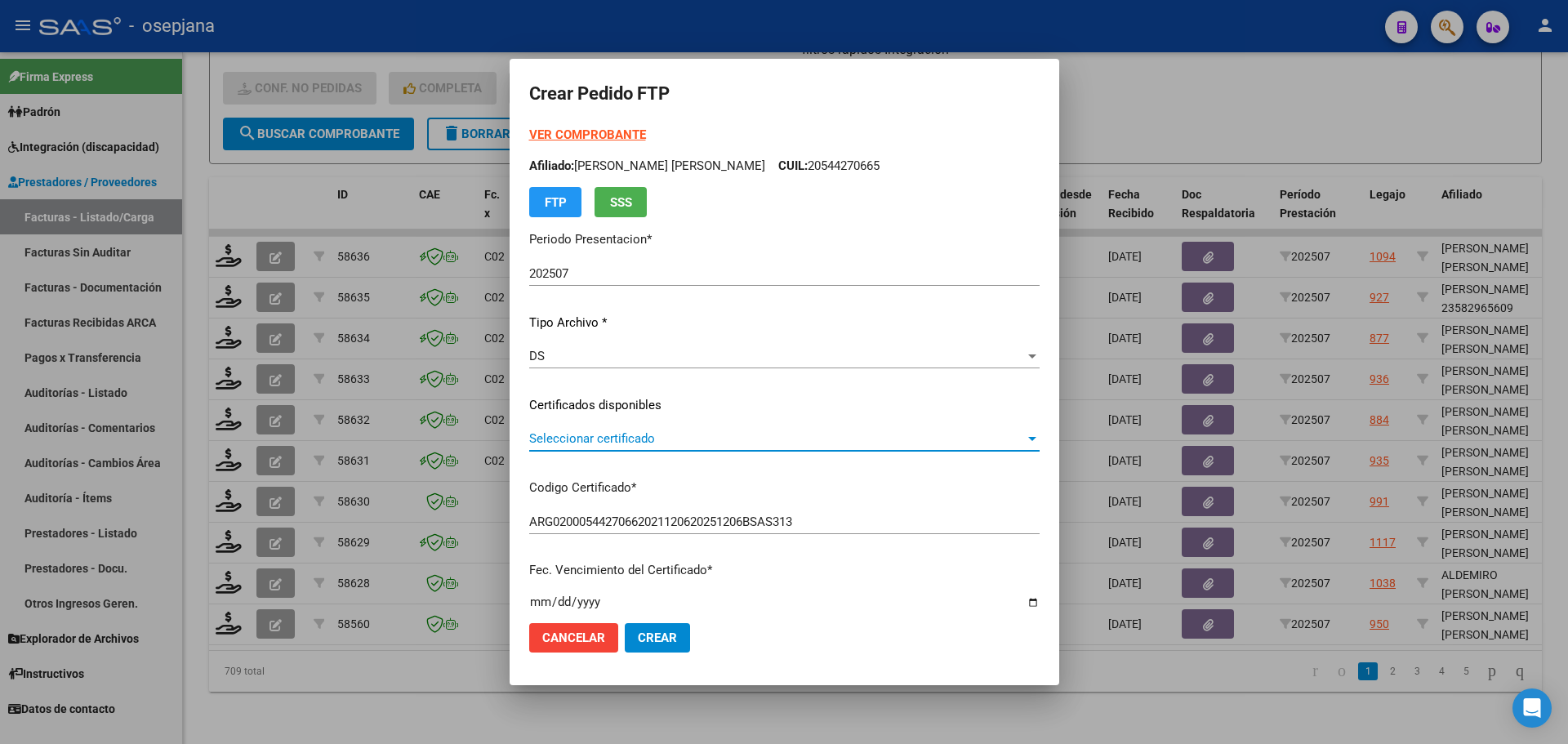
click at [631, 444] on span "Seleccionar certificado" at bounding box center [777, 439] width 496 height 15
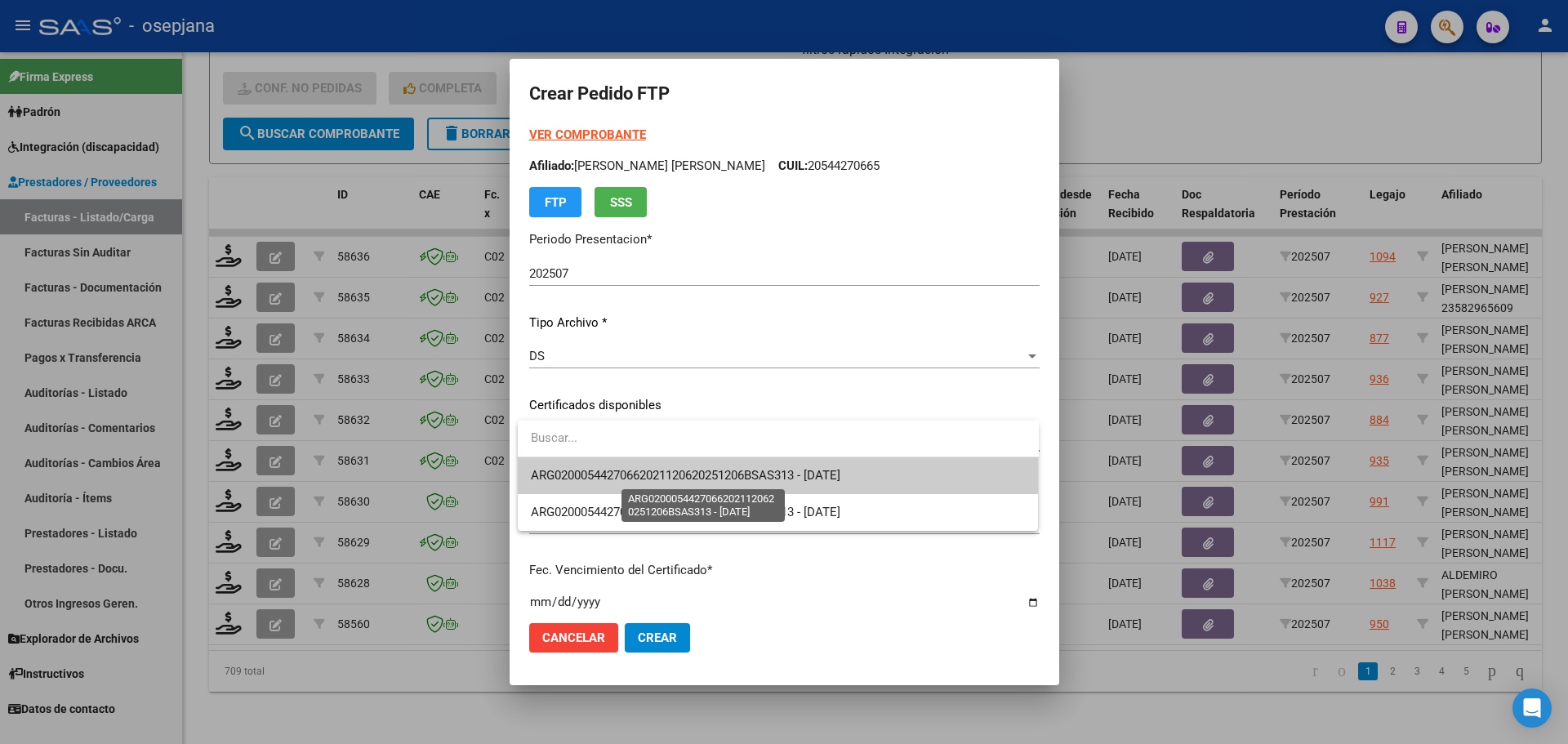
click at [644, 474] on span "ARG02000544270662021120620251206BSAS313 - 2025-12-06" at bounding box center [685, 476] width 309 height 15
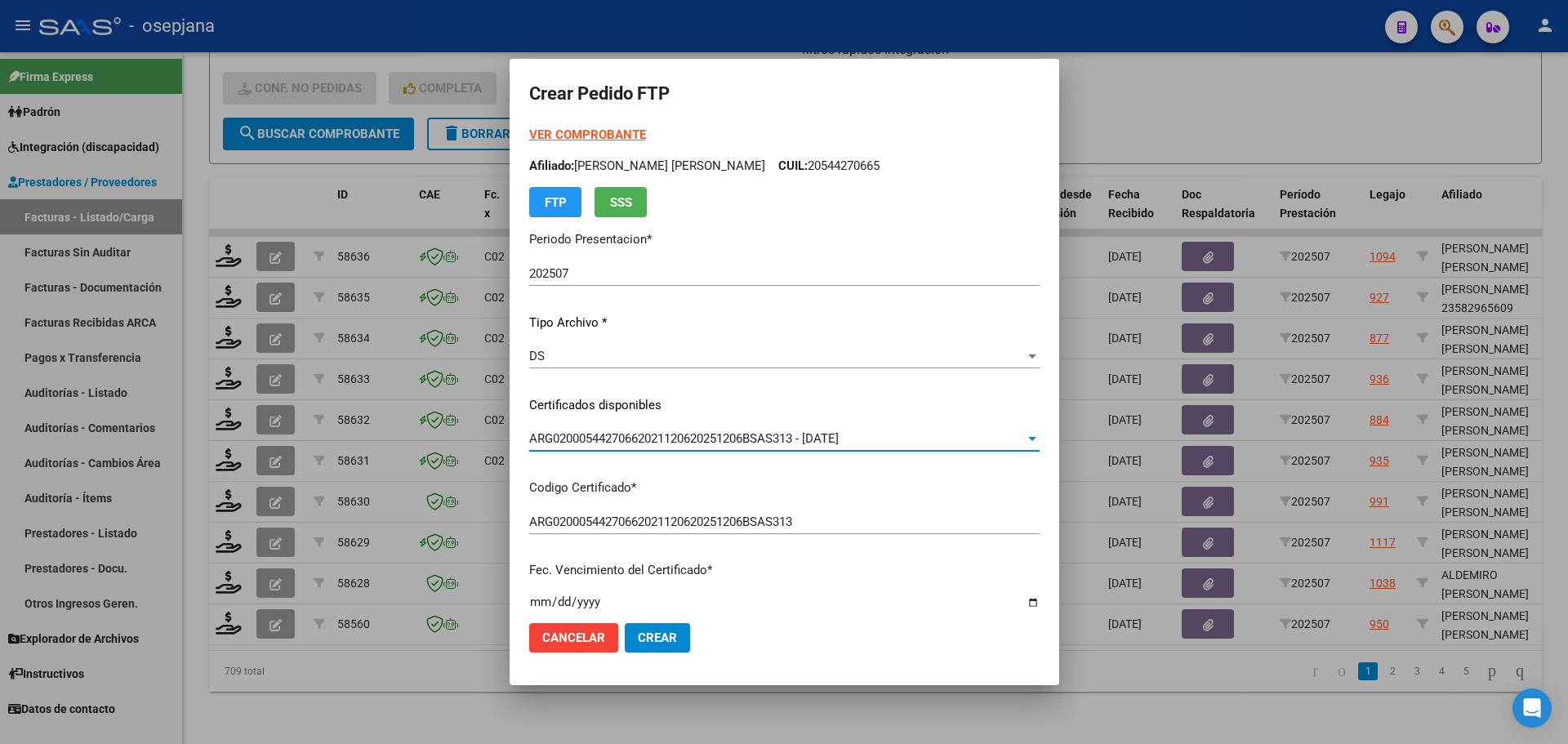
click at [620, 125] on form "Crear Pedido FTP VER COMPROBANTE ARCA Padrón Afiliado: SCALISE FABRIZZIO VICENT…" at bounding box center [784, 372] width 510 height 587
click at [618, 134] on strong "VER COMPROBANTE" at bounding box center [587, 135] width 117 height 15
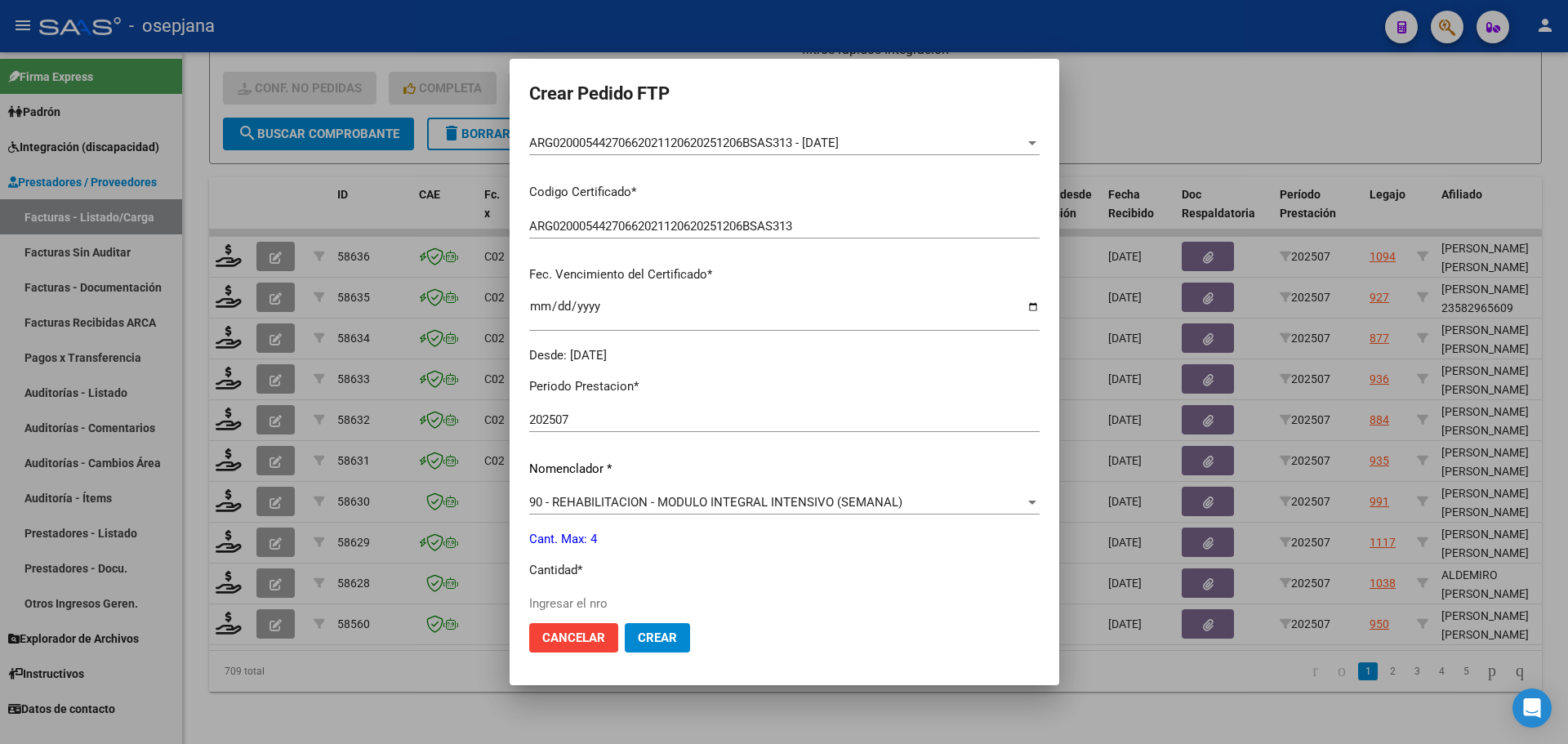
scroll to position [327, 0]
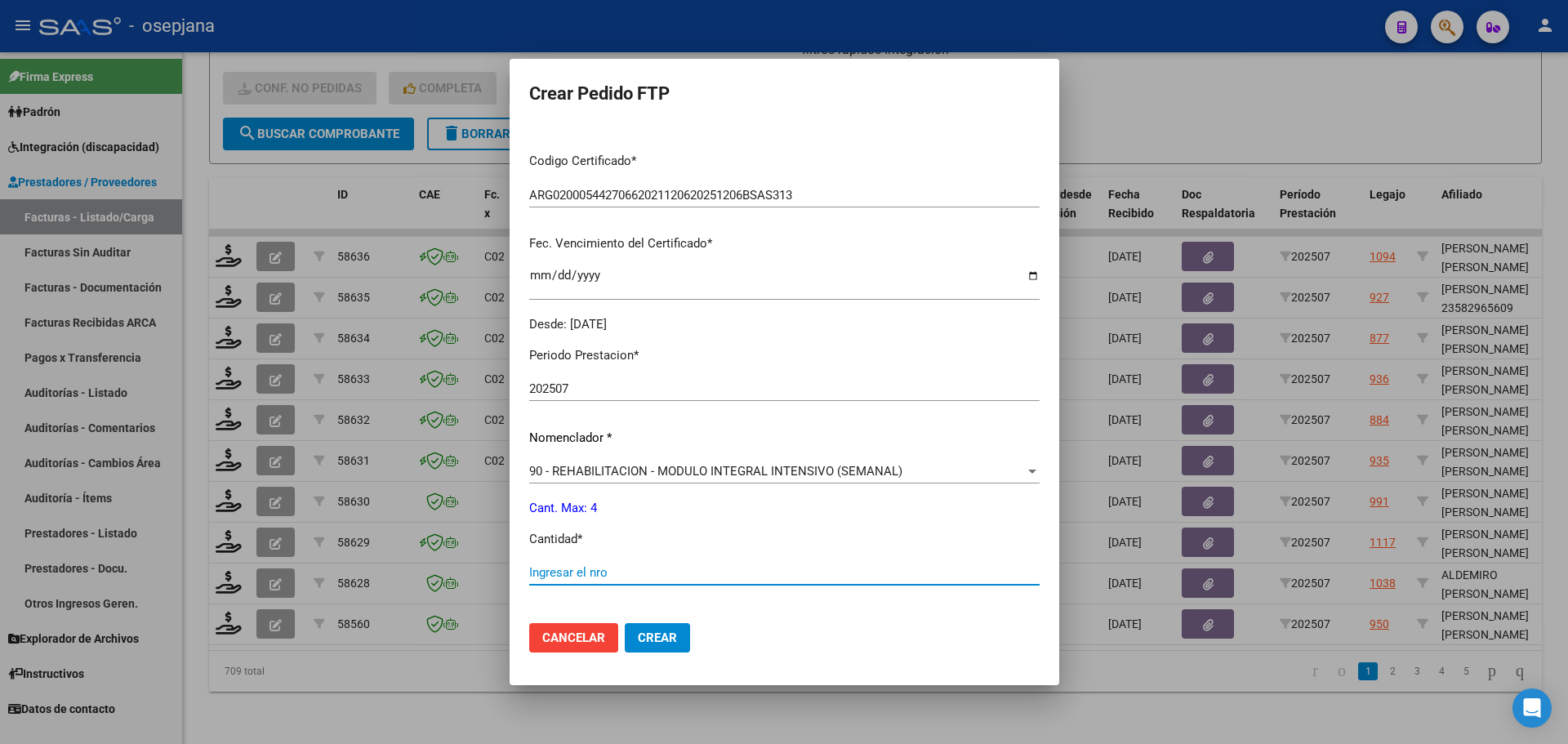
click at [560, 576] on input "Ingresar el nro" at bounding box center [784, 573] width 510 height 15
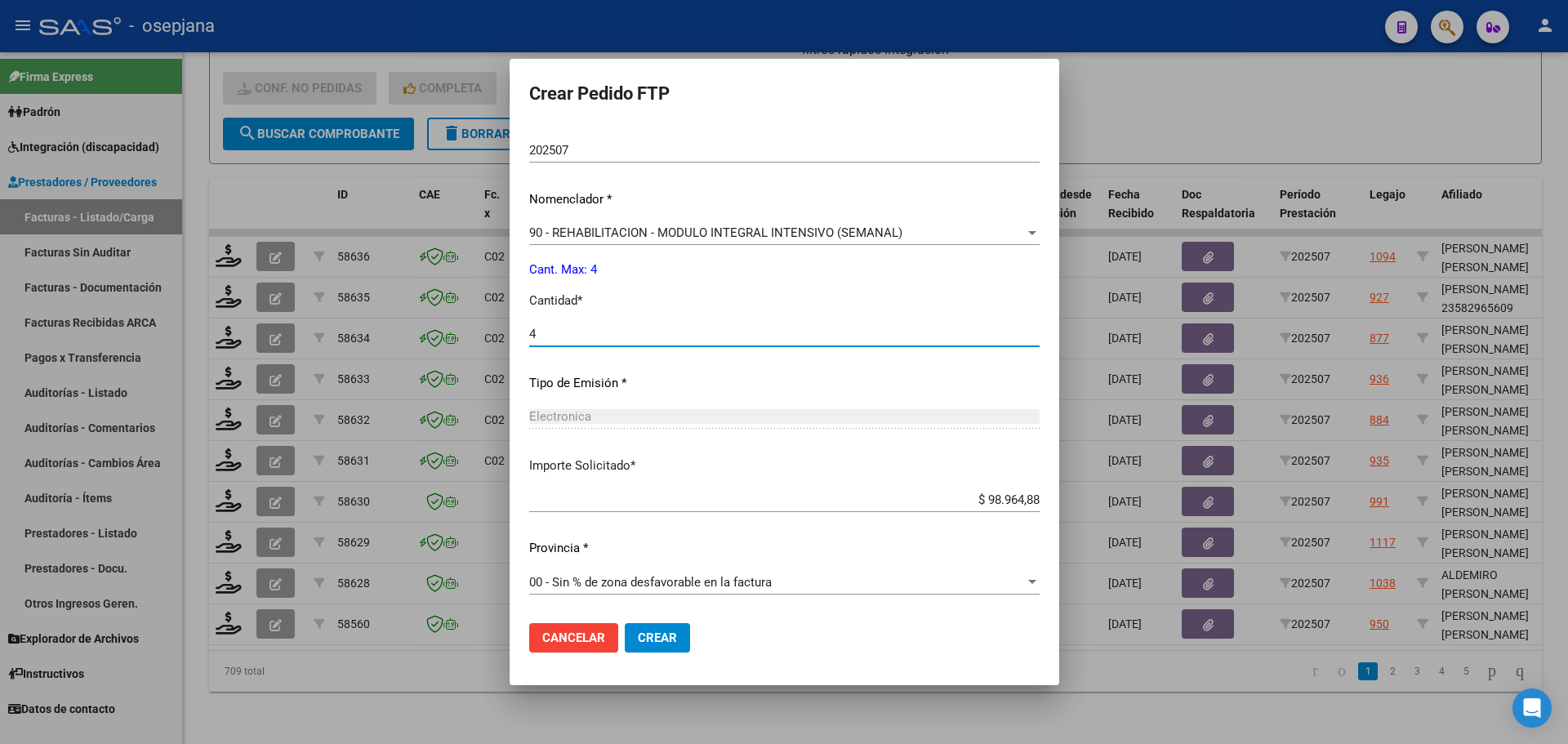
click at [675, 640] on span "Crear" at bounding box center [658, 638] width 39 height 15
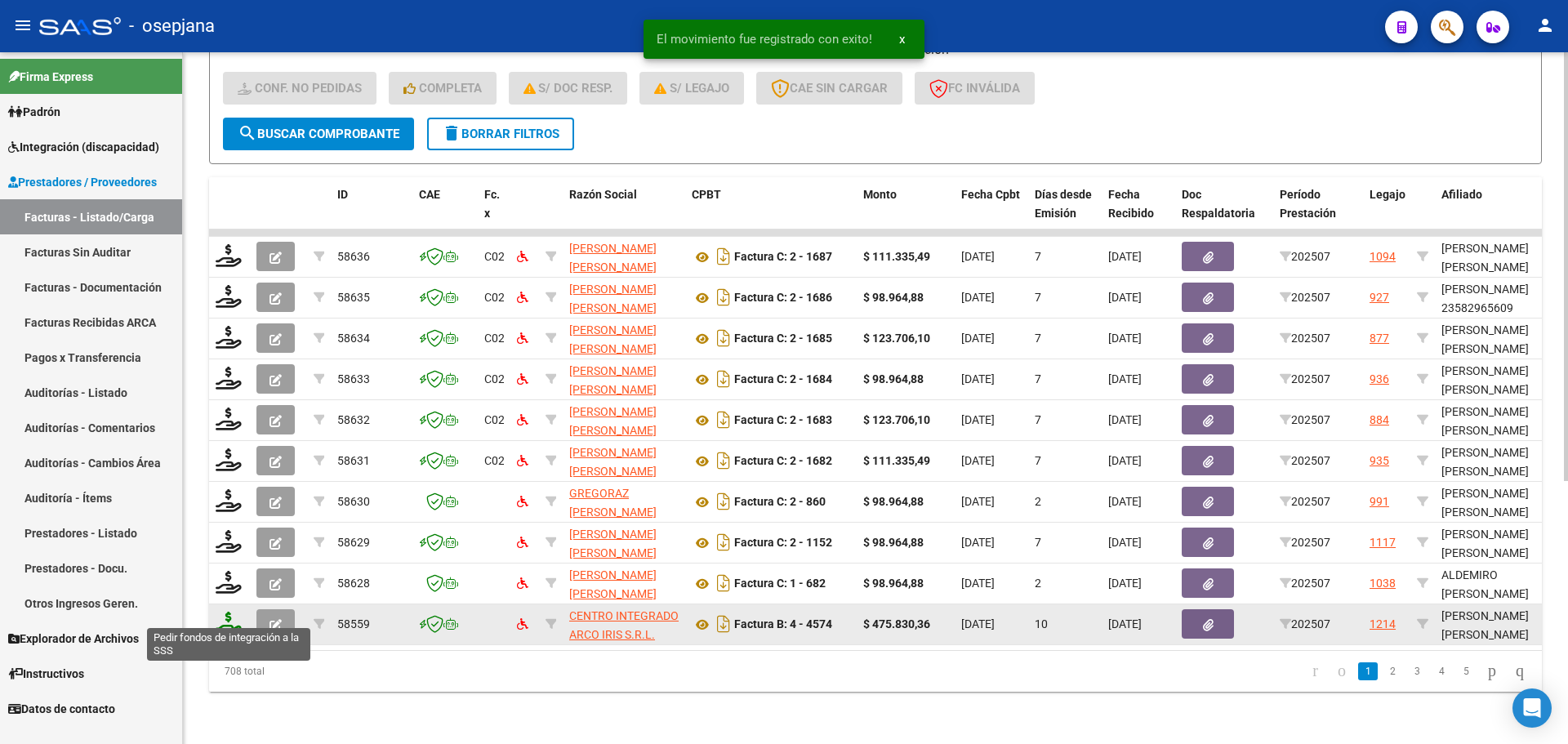
click at [227, 615] on icon at bounding box center [229, 624] width 26 height 23
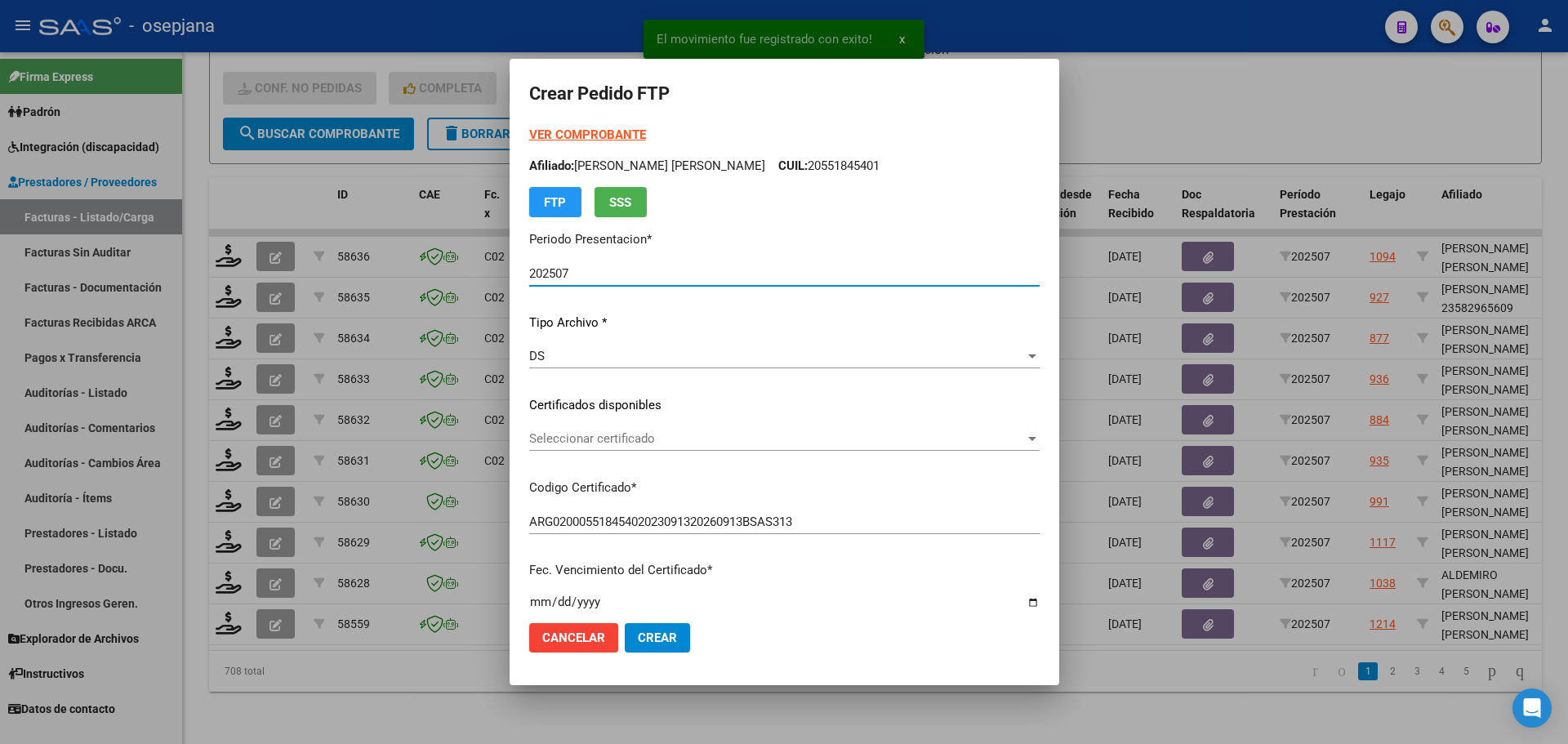
click at [660, 436] on span "Seleccionar certificado" at bounding box center [777, 439] width 496 height 15
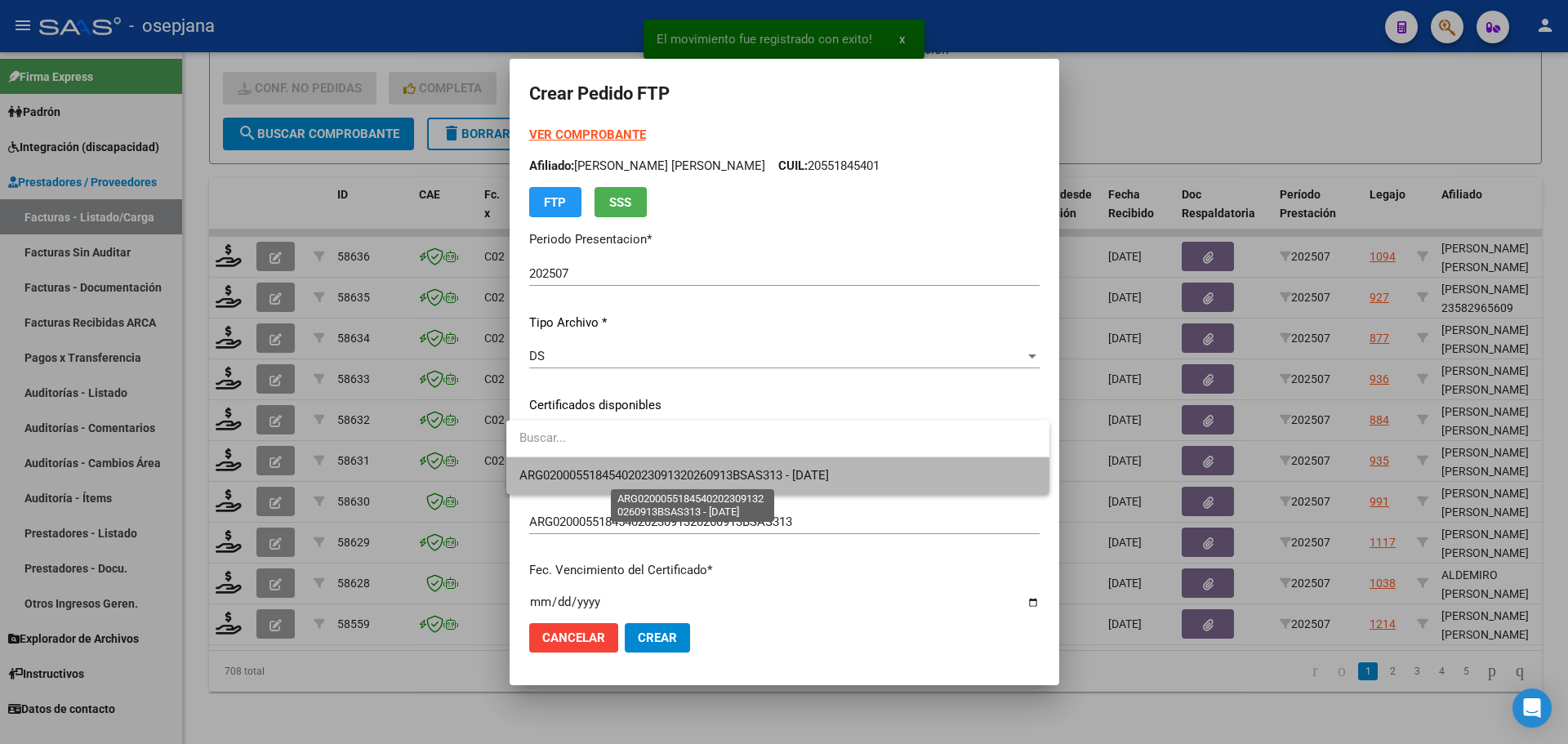
click at [663, 473] on span "ARG02000551845402023091320260913BSAS313 - 2026-09-13" at bounding box center [674, 476] width 309 height 15
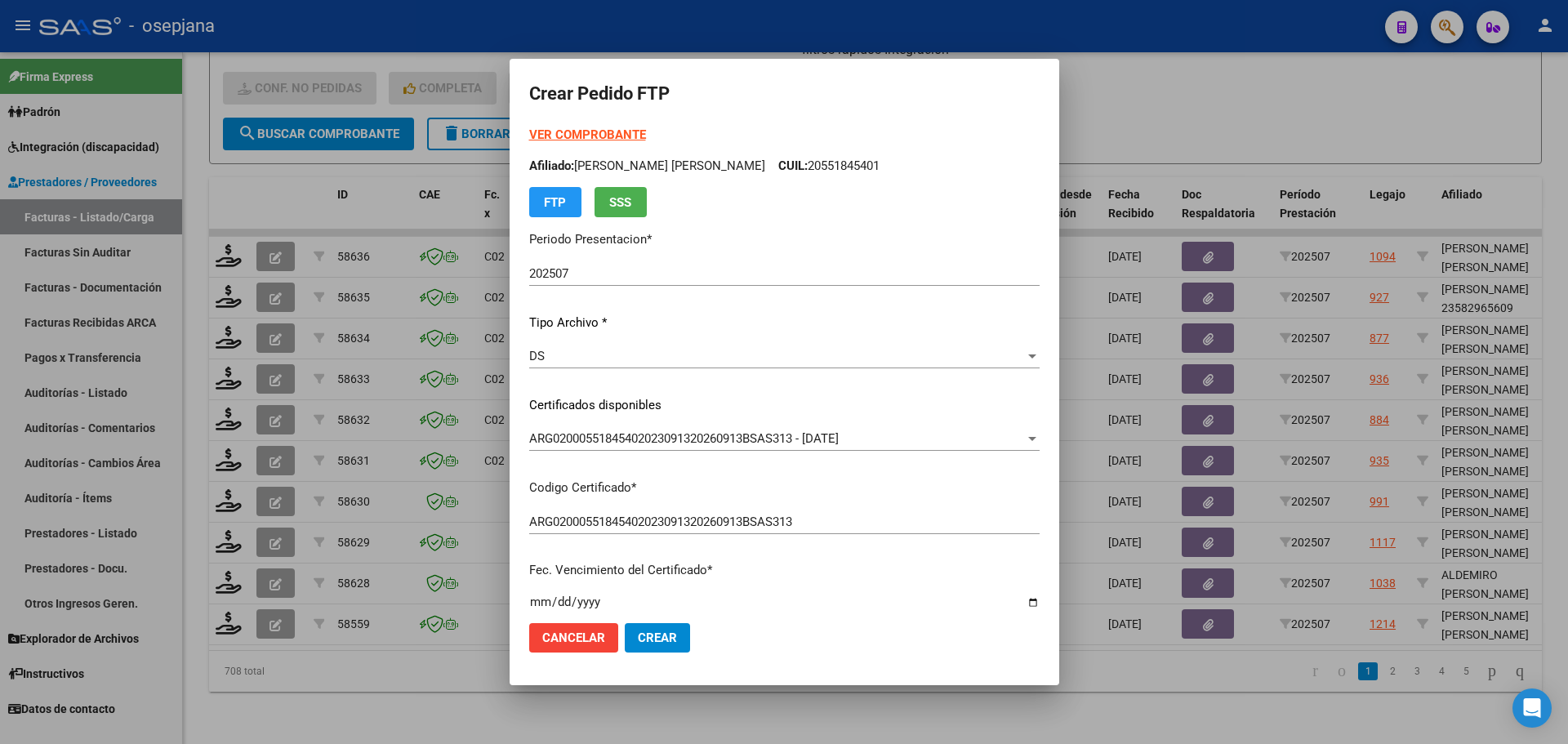
click at [622, 130] on strong "VER COMPROBANTE" at bounding box center [587, 135] width 117 height 15
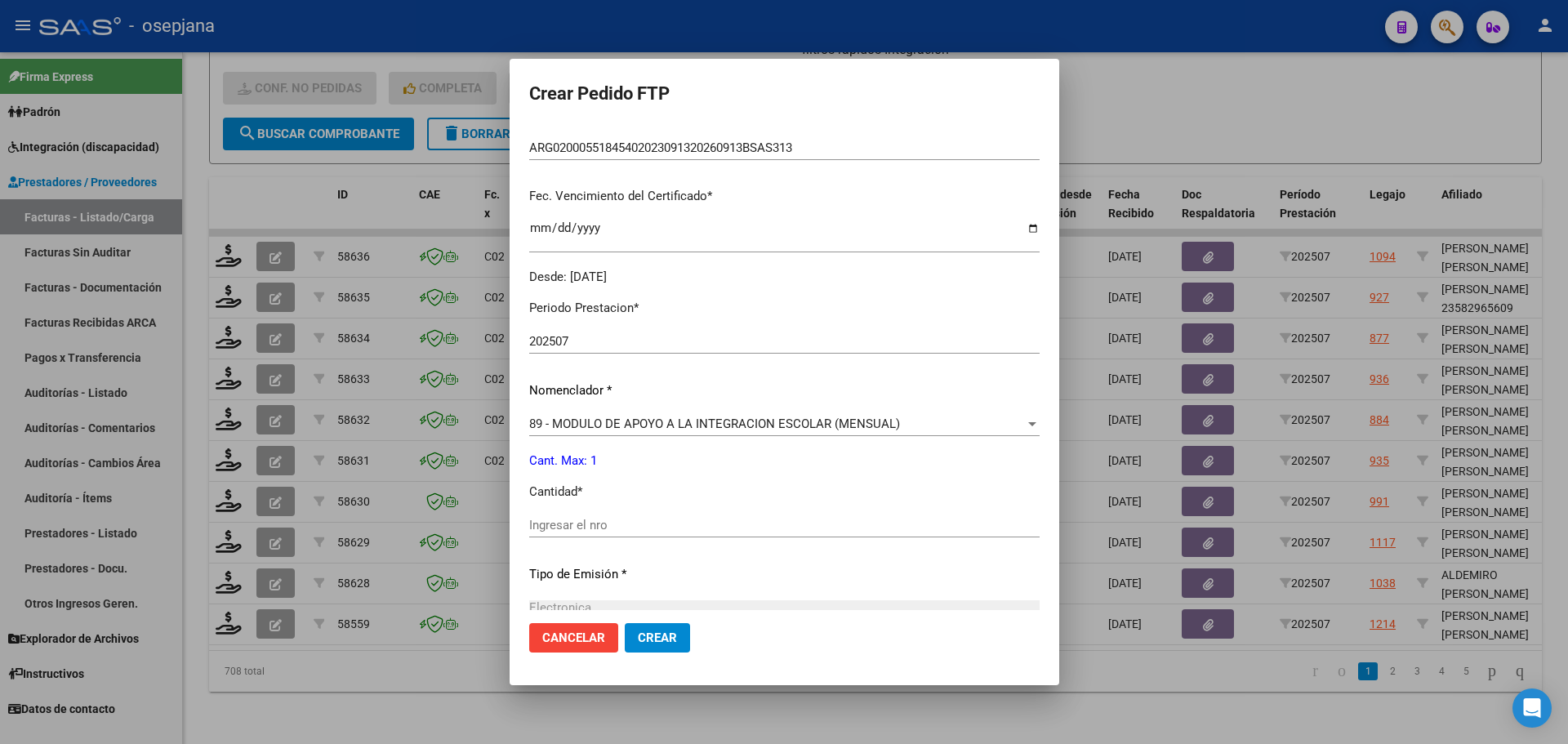
scroll to position [408, 0]
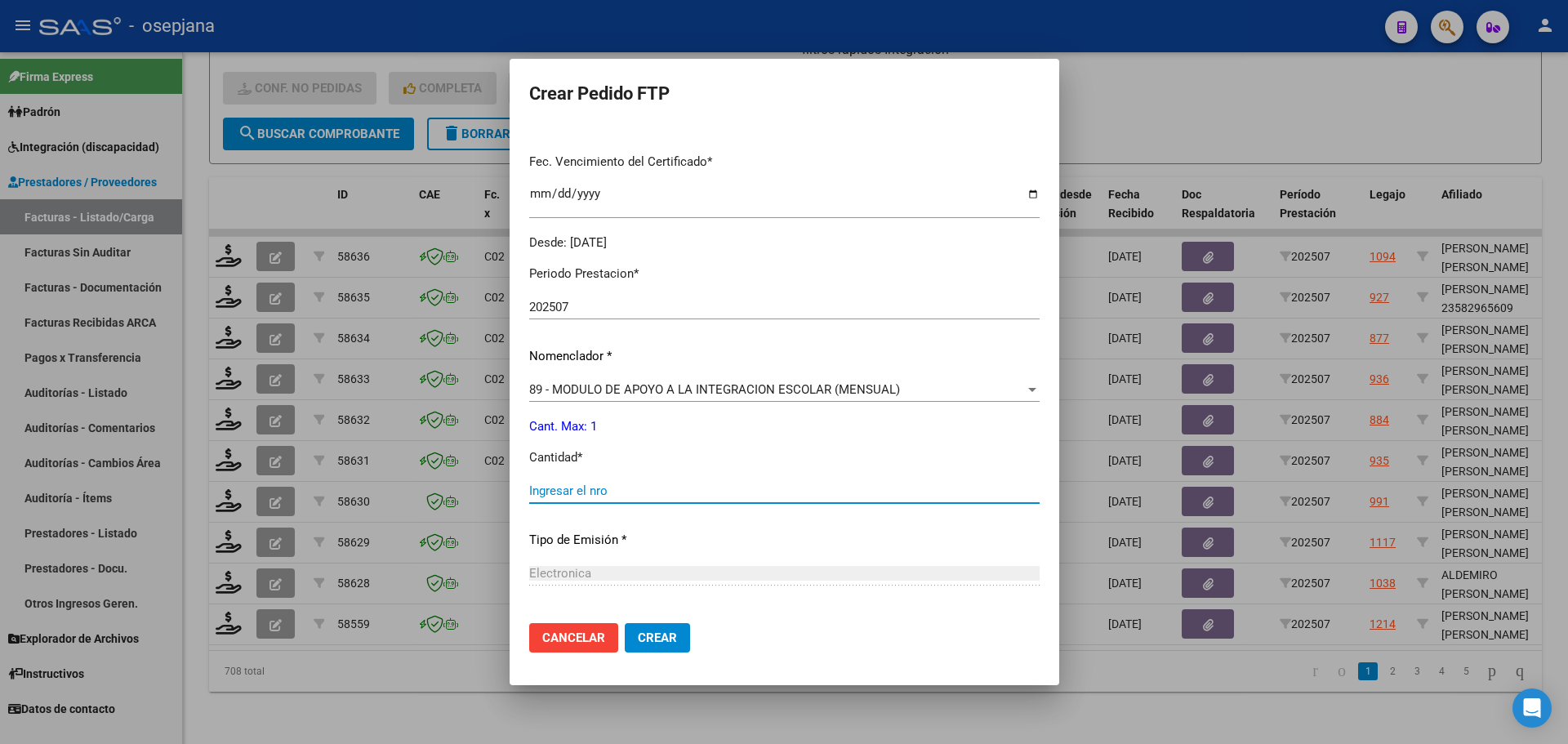
click at [557, 489] on input "Ingresar el nro" at bounding box center [784, 491] width 510 height 15
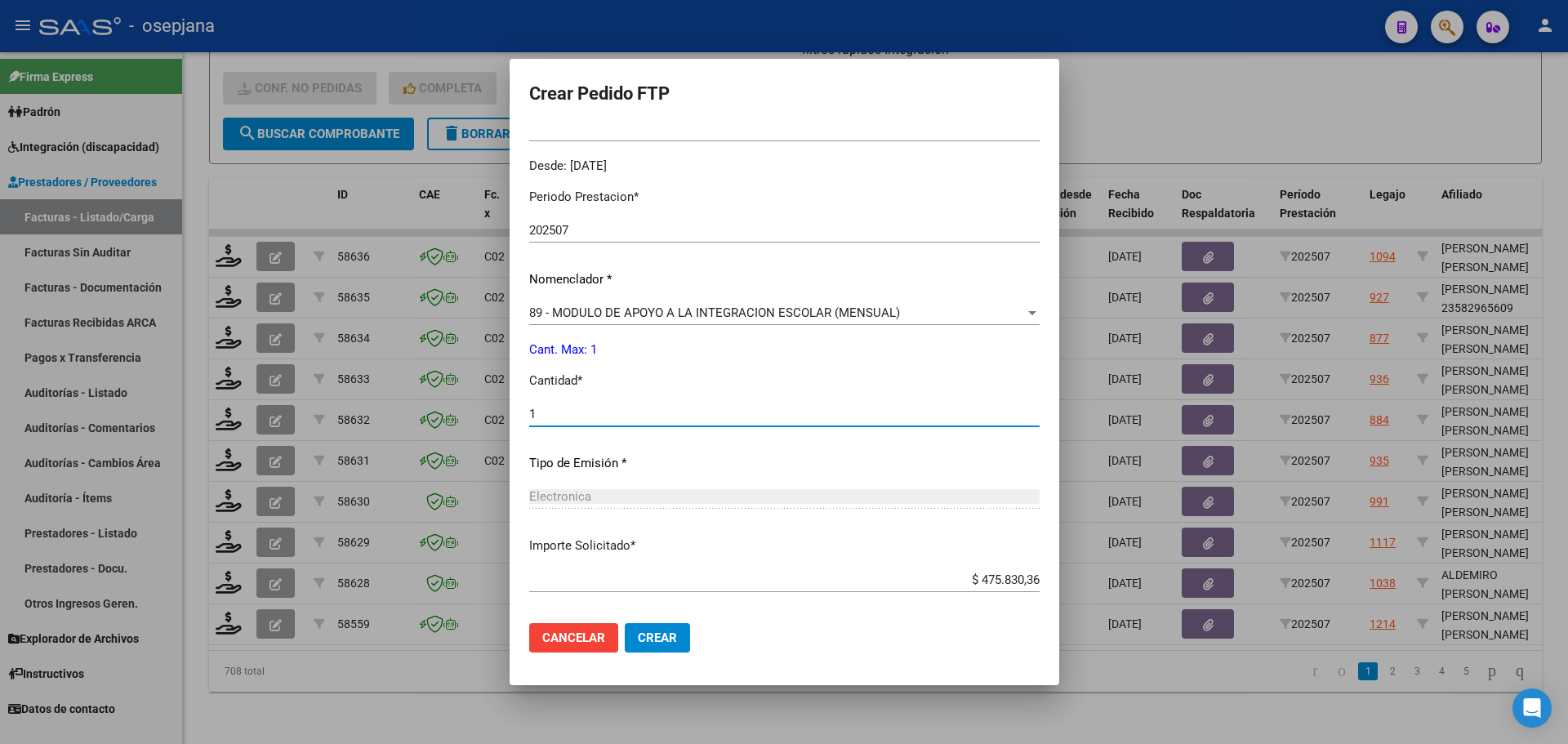
scroll to position [490, 0]
click at [657, 629] on button "Crear" at bounding box center [658, 638] width 65 height 29
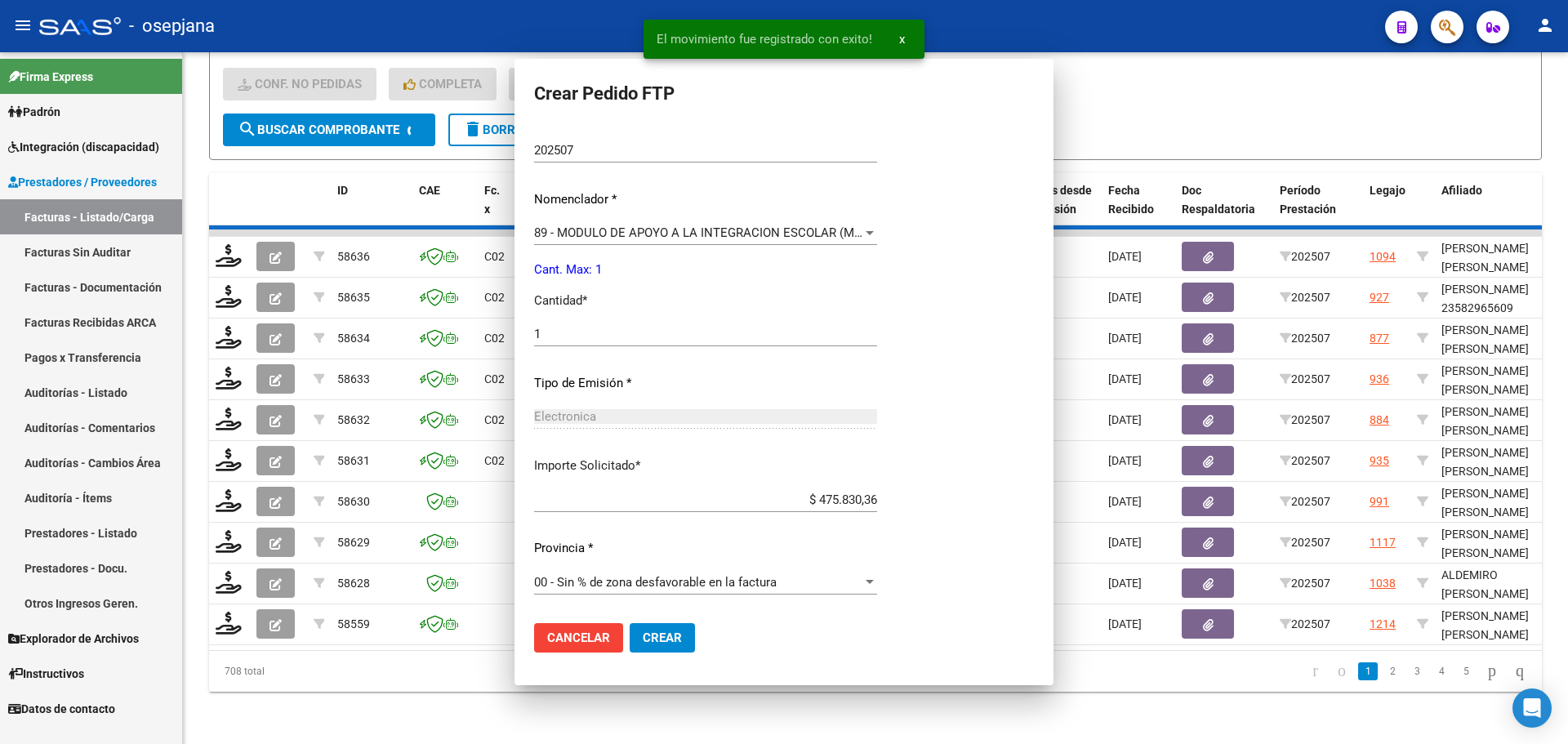
scroll to position [0, 0]
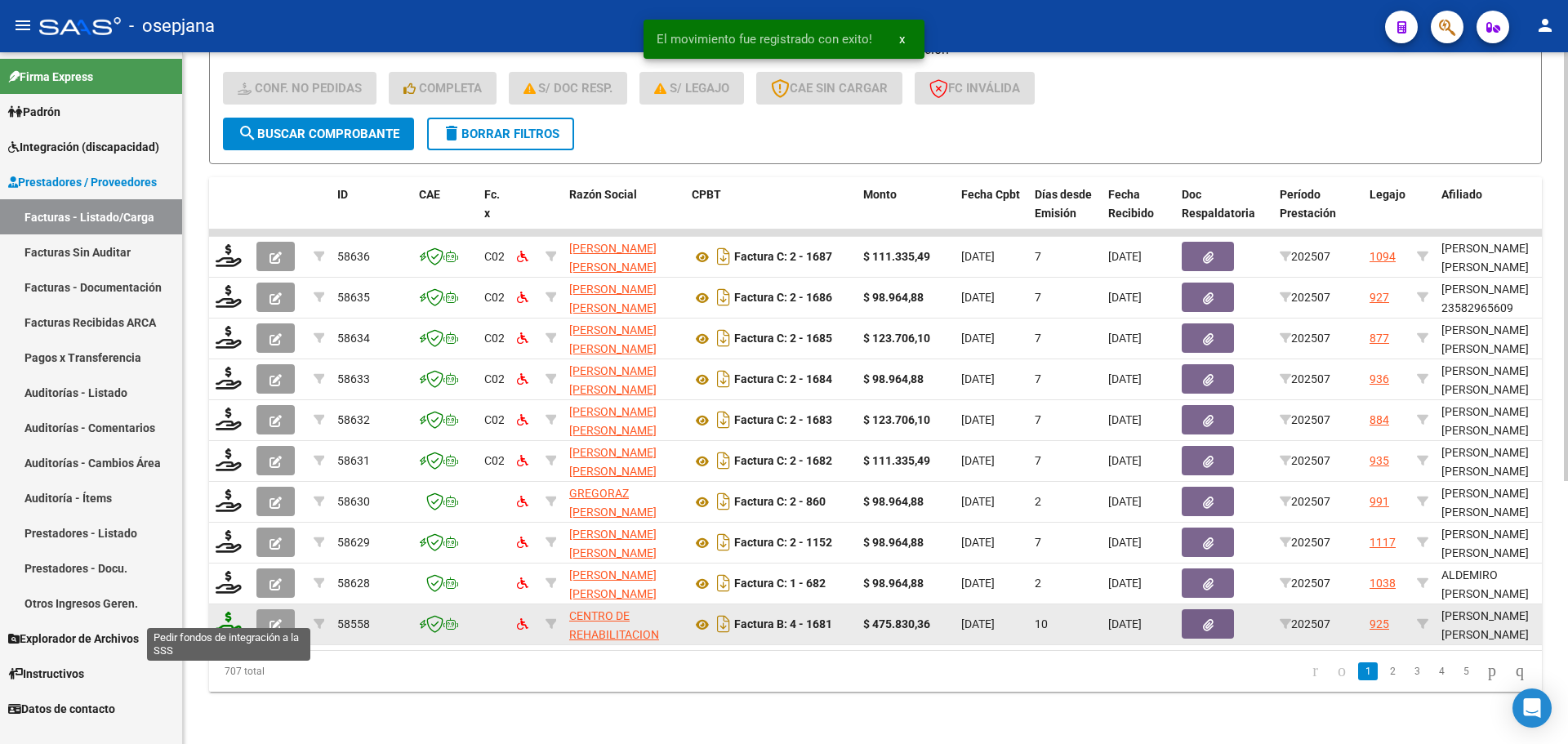
click at [235, 612] on icon at bounding box center [229, 624] width 26 height 23
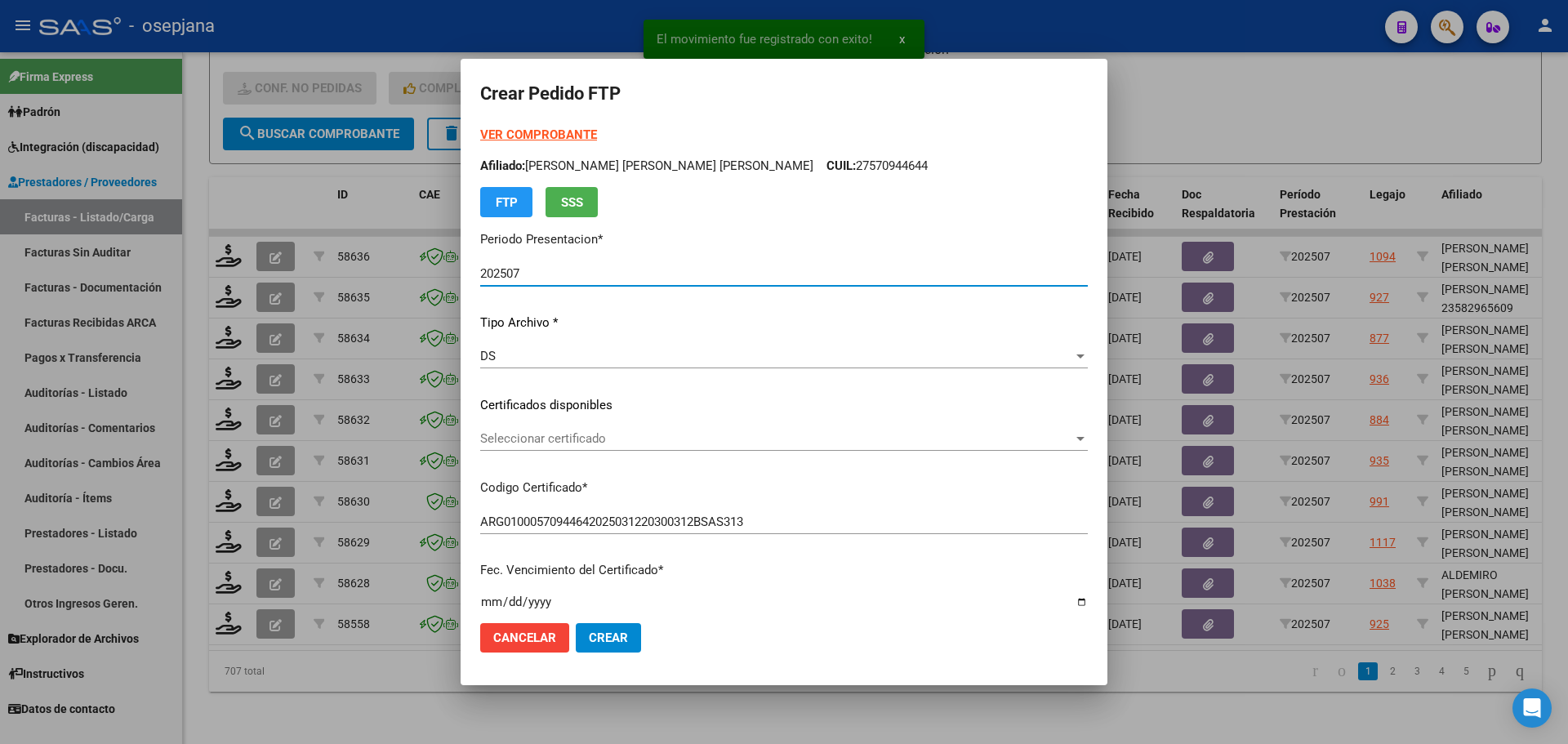
click at [639, 444] on span "Seleccionar certificado" at bounding box center [776, 439] width 593 height 15
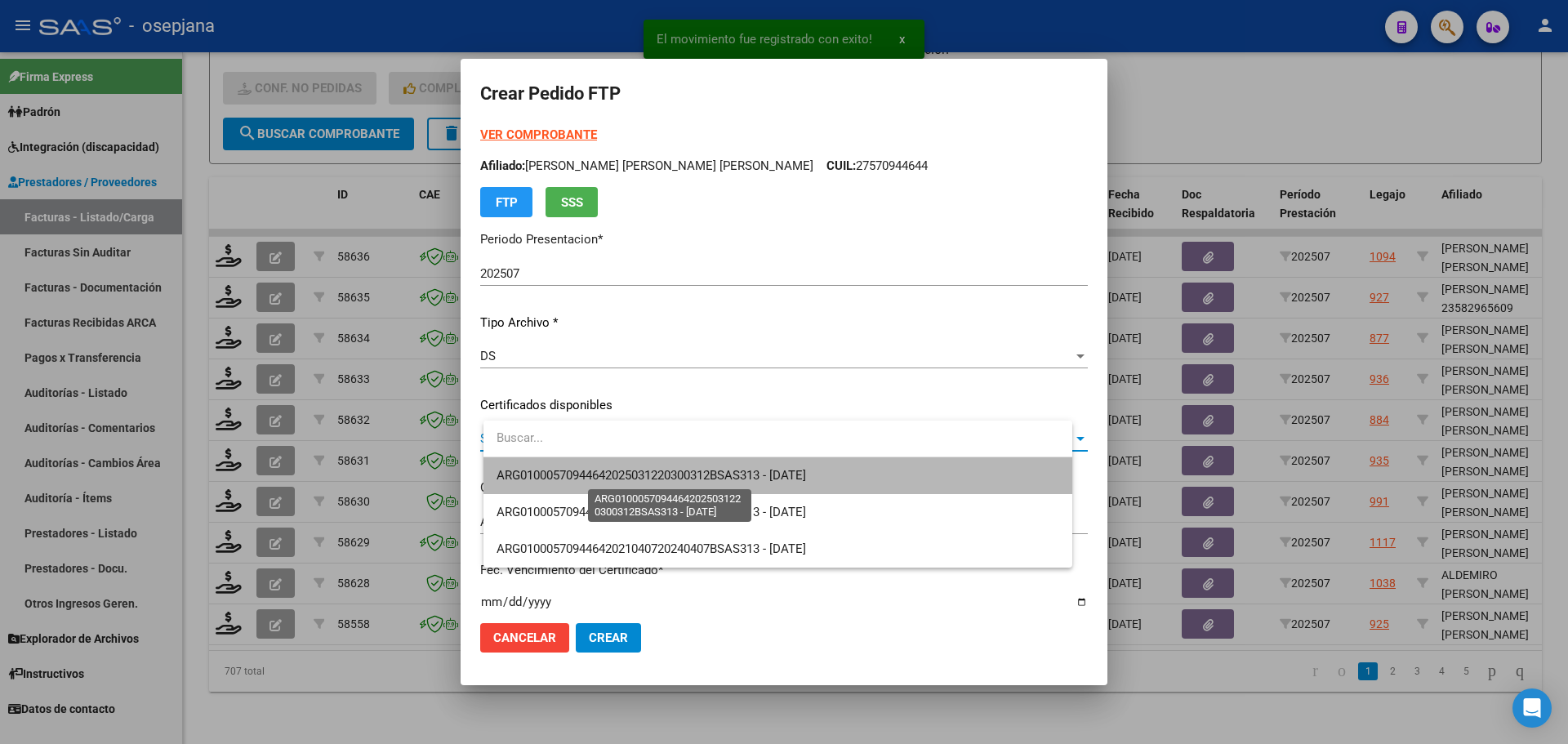
click at [642, 480] on span "ARG01000570944642025031220300312BSAS313 - 2030-03-04" at bounding box center [651, 476] width 309 height 15
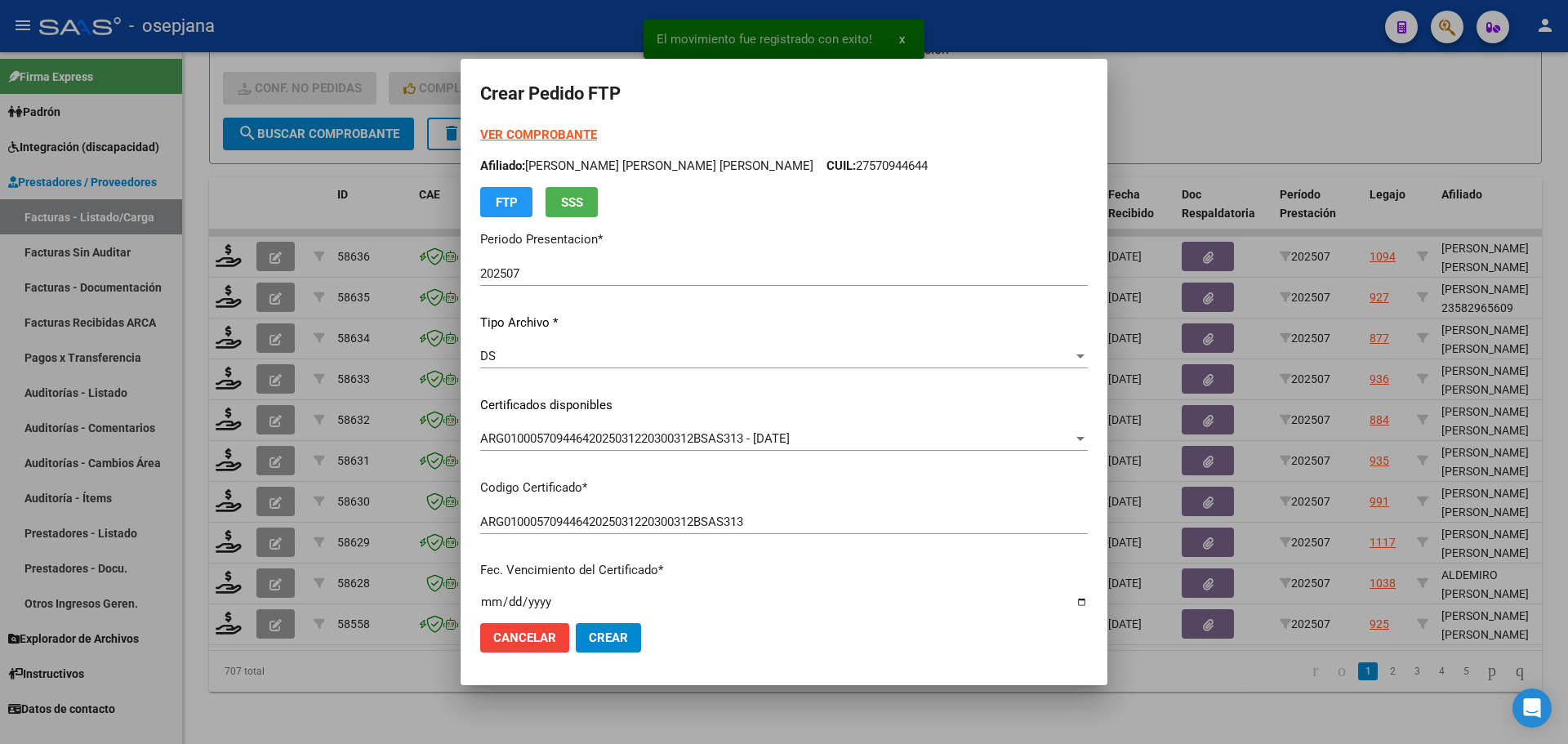
click at [576, 131] on strong "VER COMPROBANTE" at bounding box center [538, 135] width 117 height 15
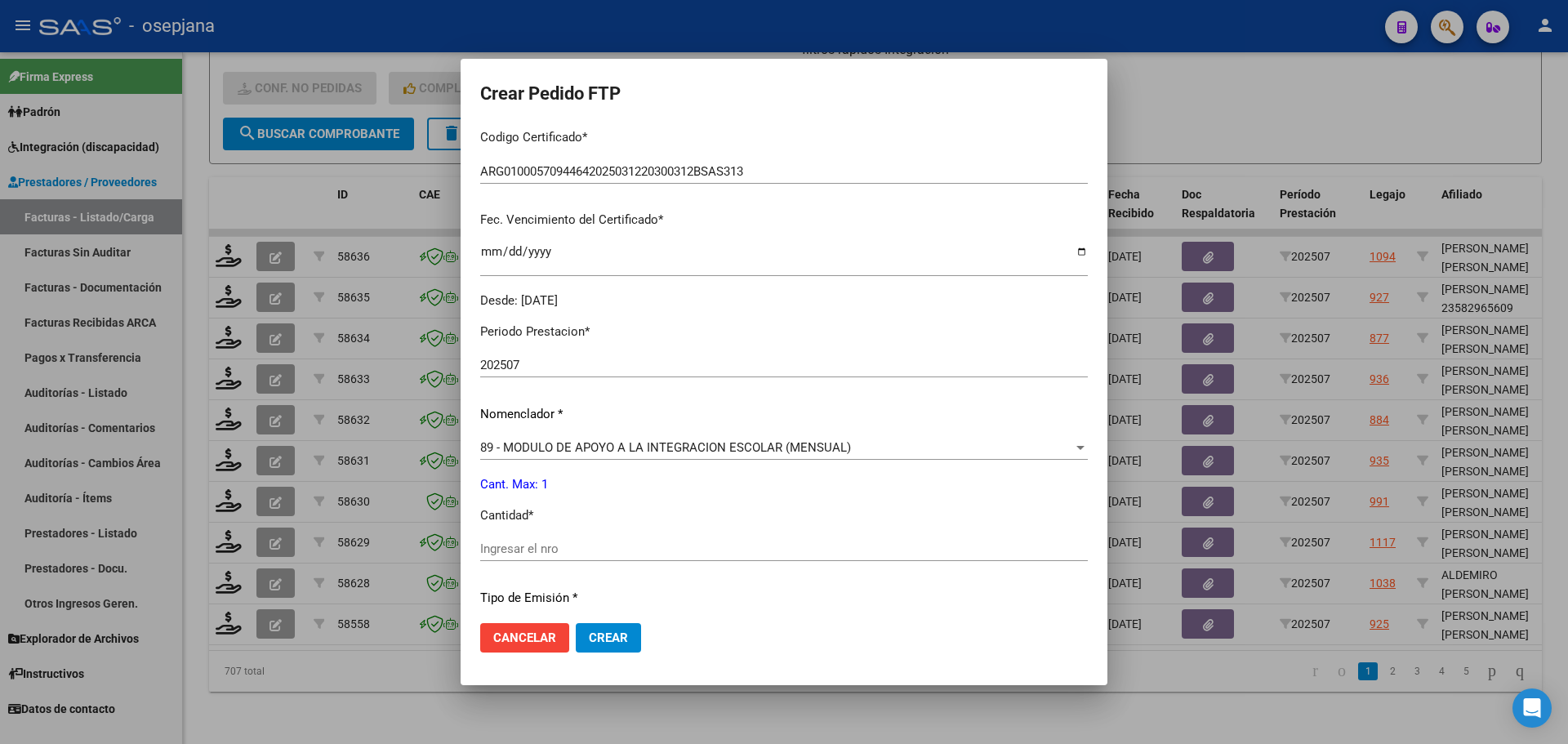
scroll to position [408, 0]
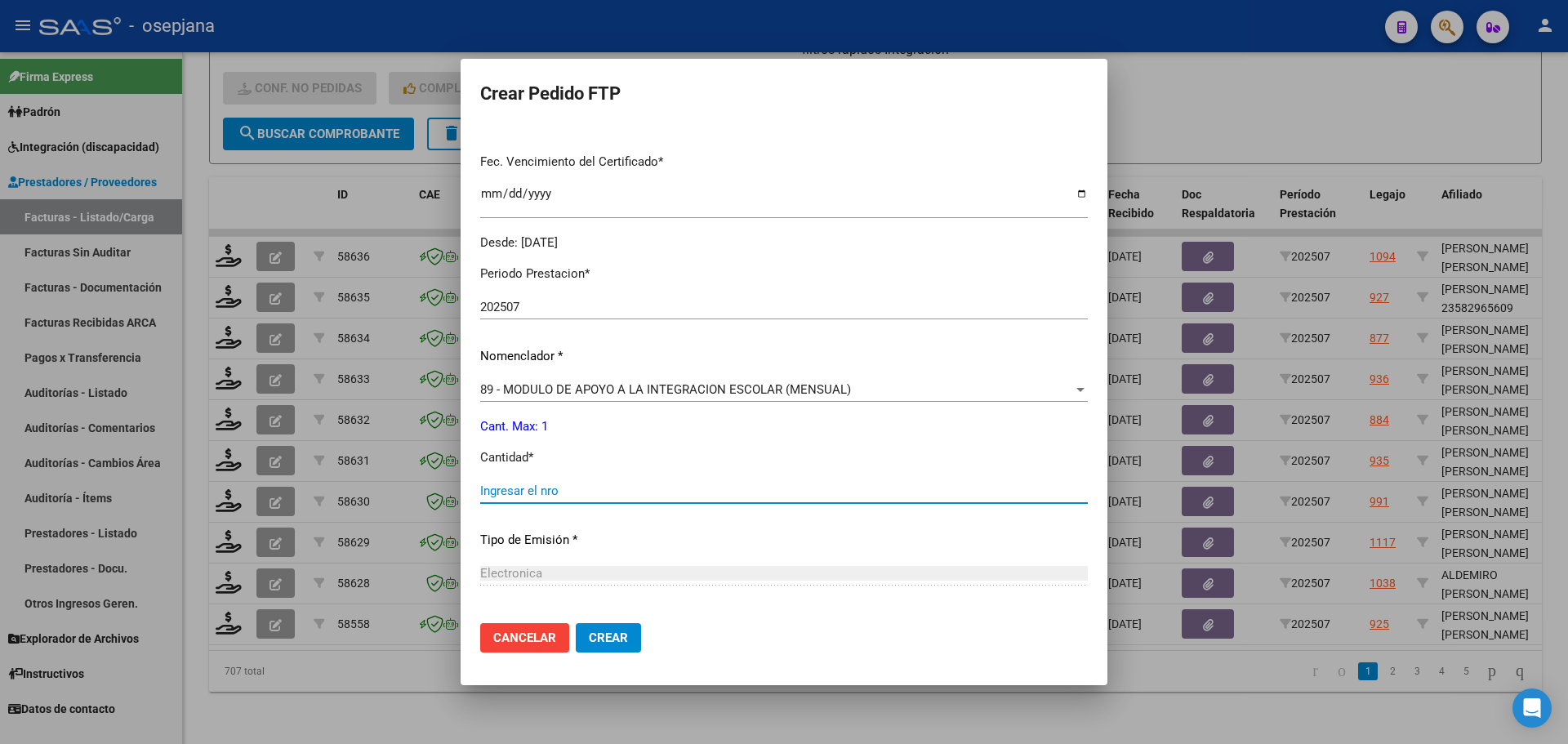
click at [518, 494] on input "Ingresar el nro" at bounding box center [784, 491] width 608 height 15
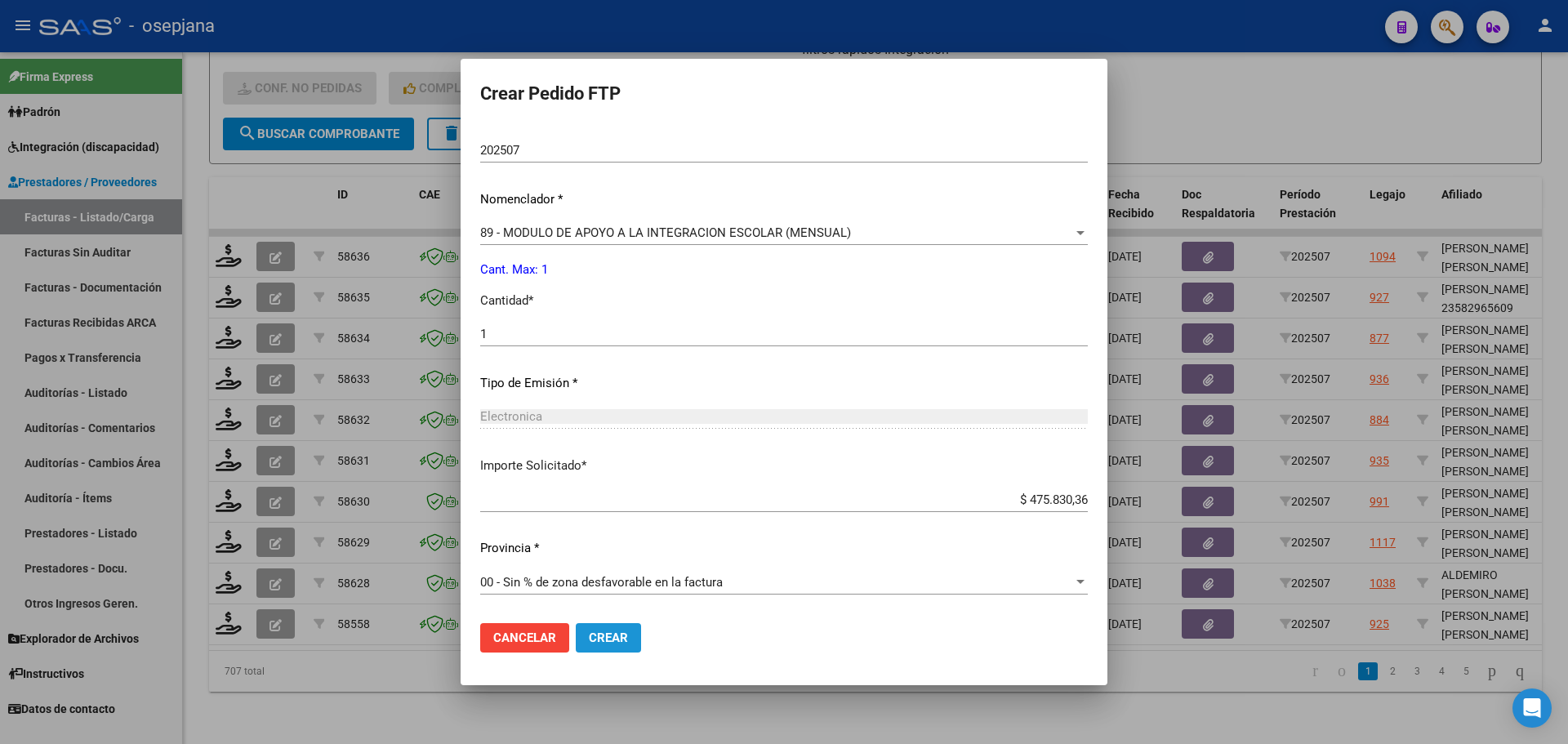
click at [627, 643] on span "Crear" at bounding box center [609, 638] width 39 height 15
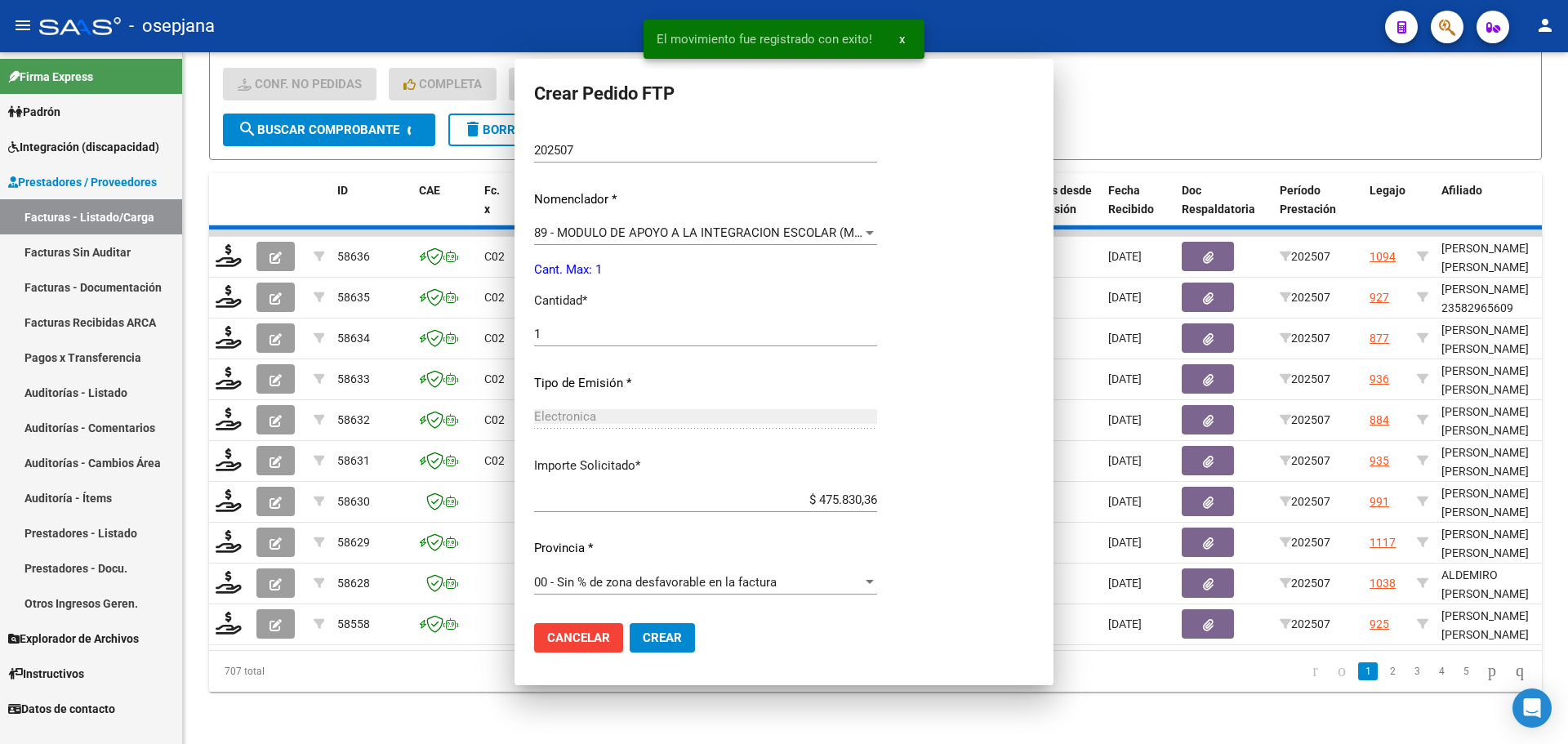
scroll to position [0, 0]
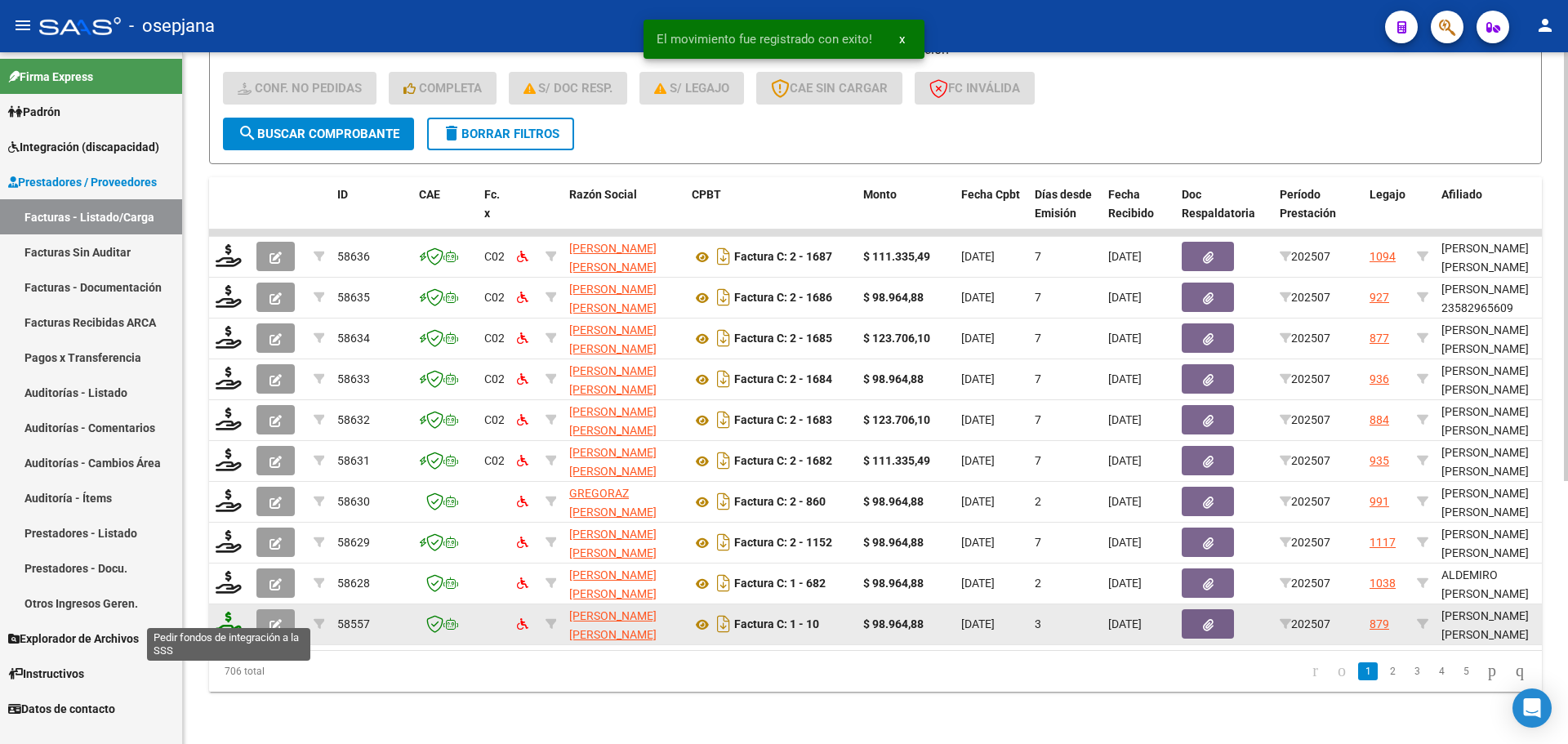
click at [226, 612] on icon at bounding box center [229, 624] width 26 height 23
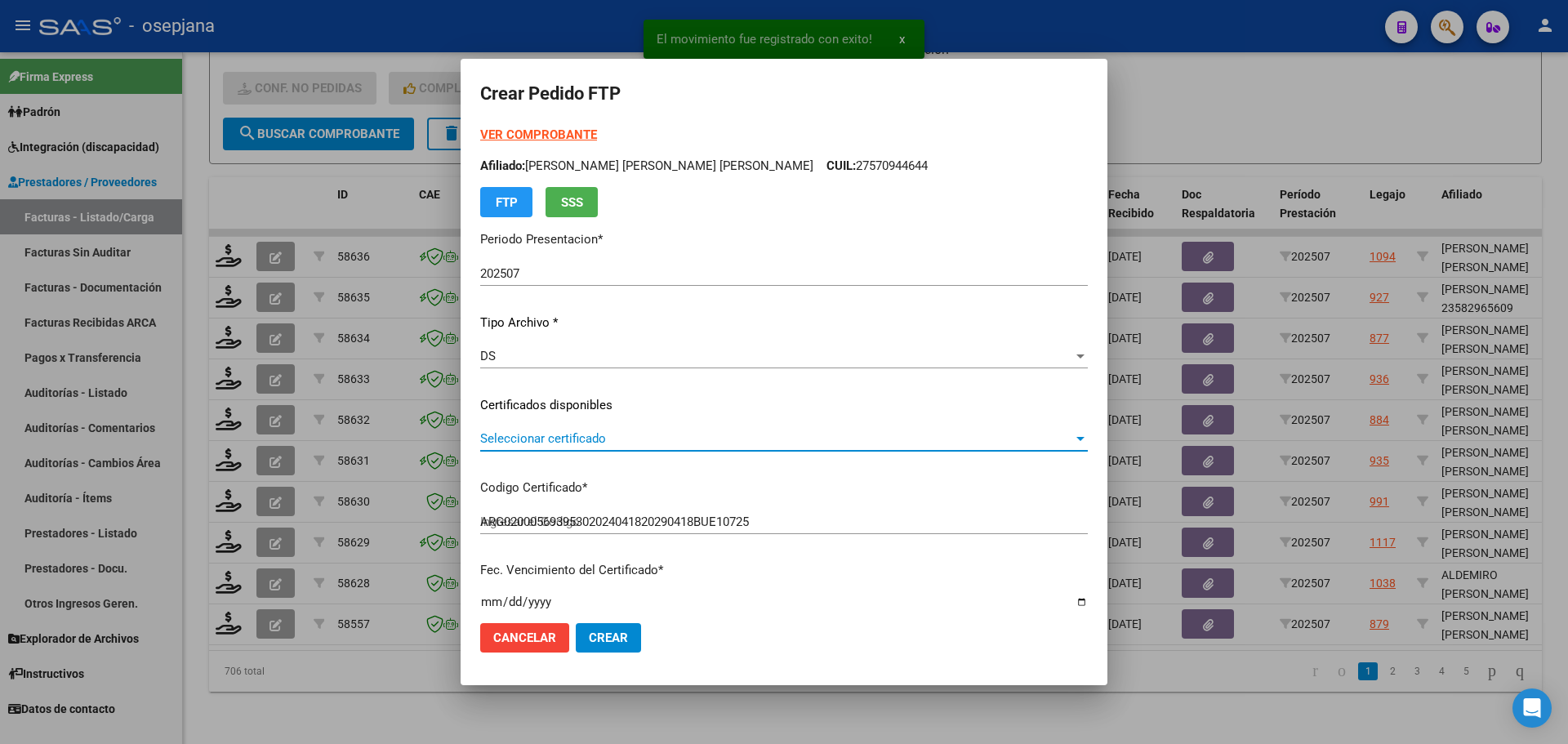
click at [635, 435] on span "Seleccionar certificado" at bounding box center [776, 439] width 593 height 15
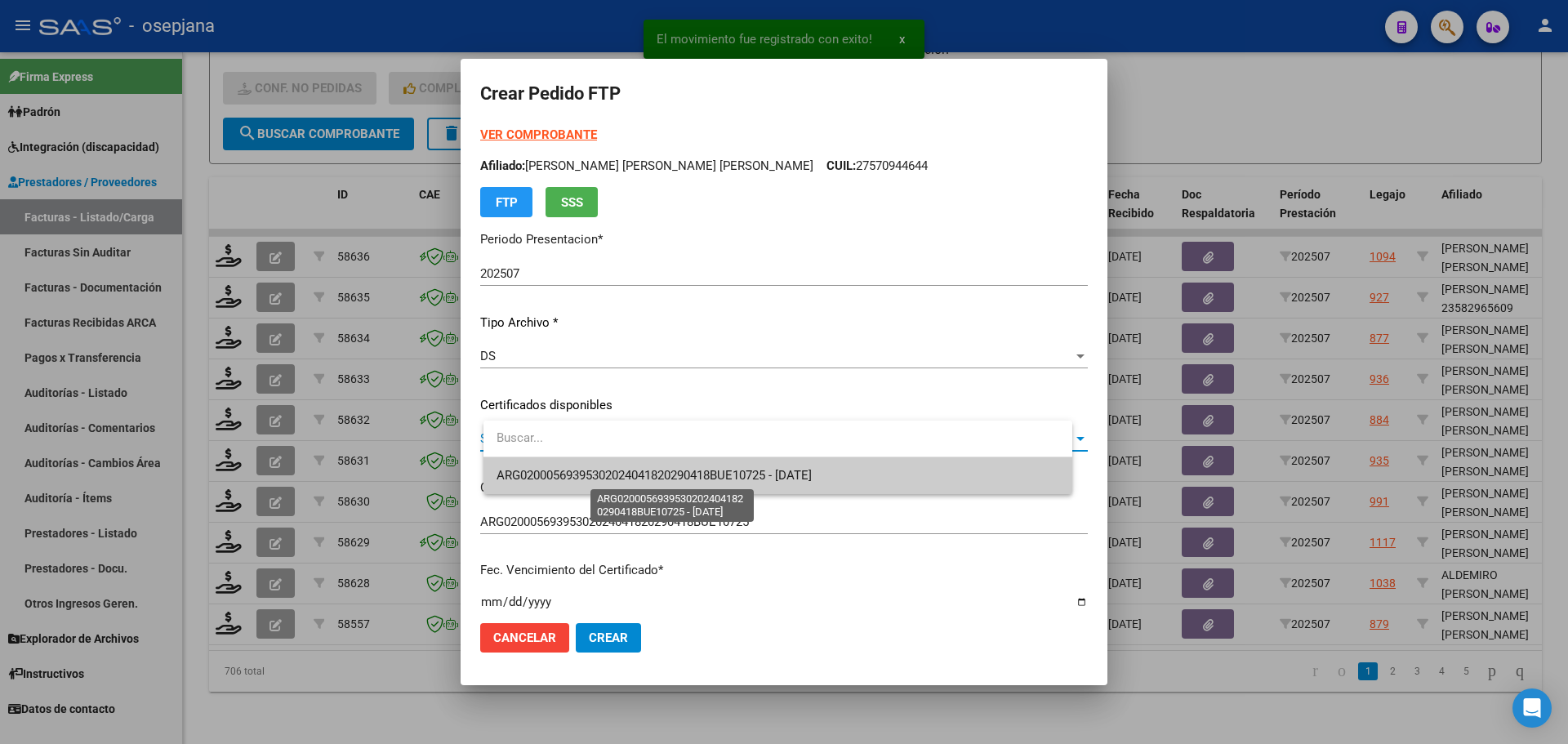
click at [636, 470] on span "ARG02000569395302024041820290418BUE10725 - 2029-04-18" at bounding box center [654, 476] width 315 height 15
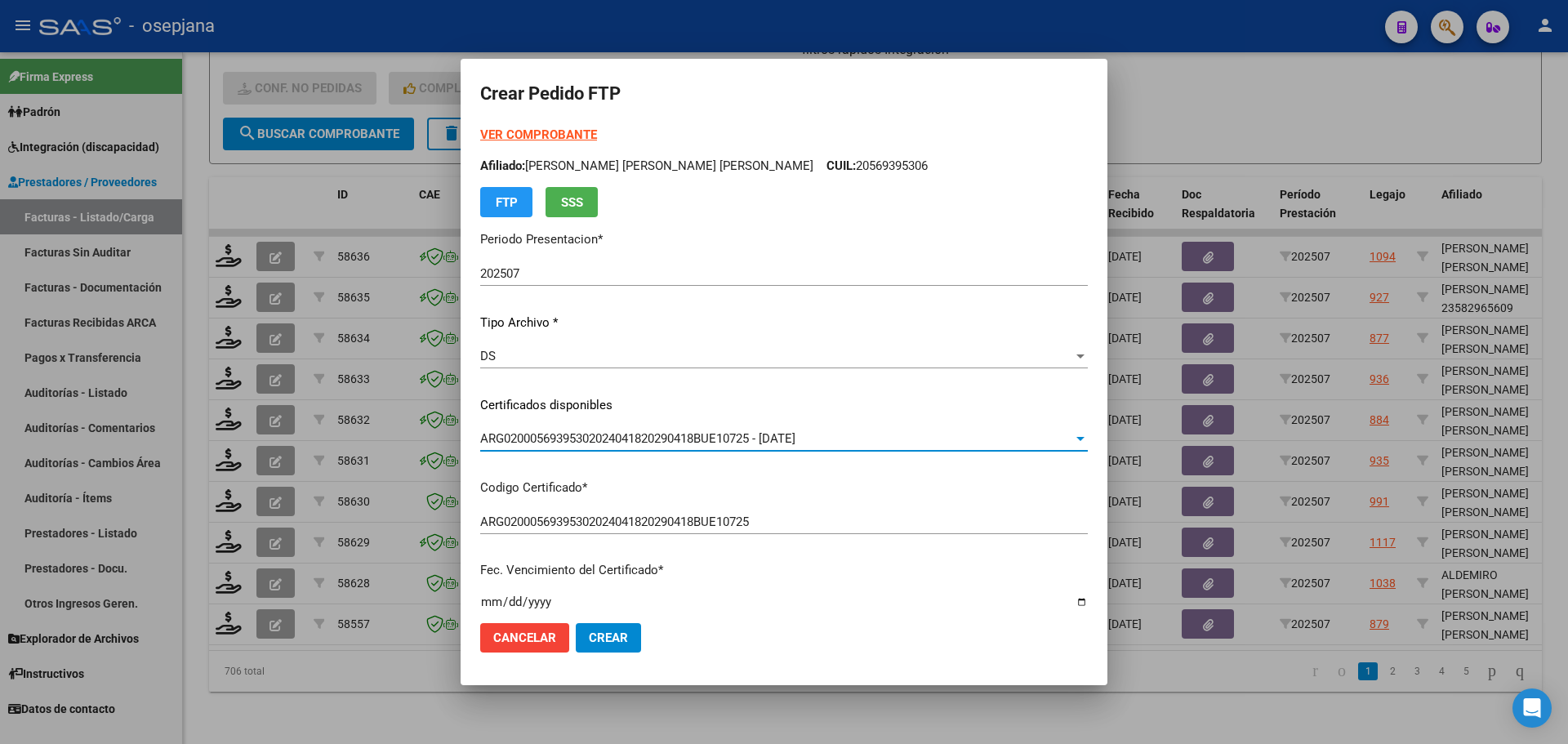
click at [597, 130] on strong "VER COMPROBANTE" at bounding box center [538, 135] width 117 height 15
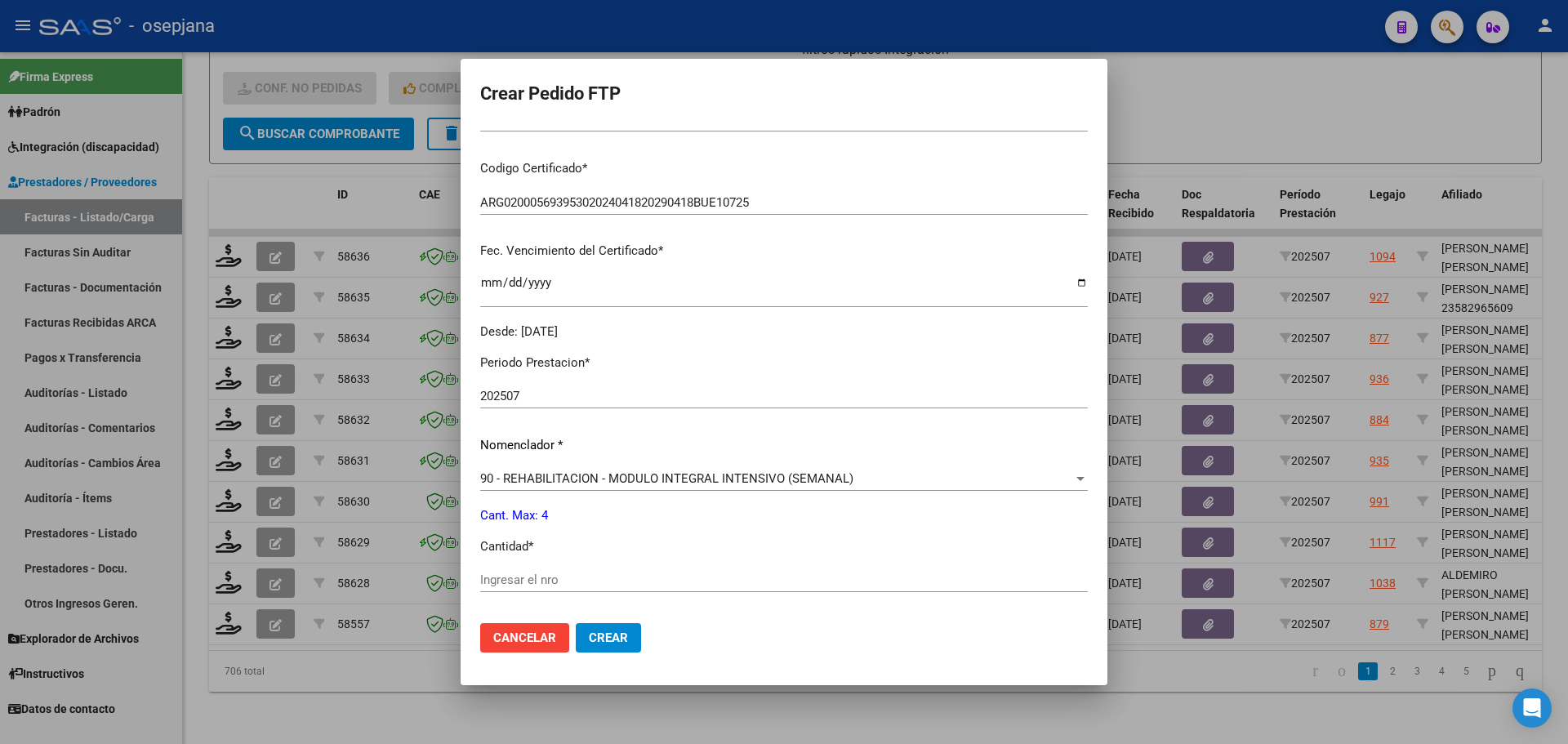
scroll to position [327, 0]
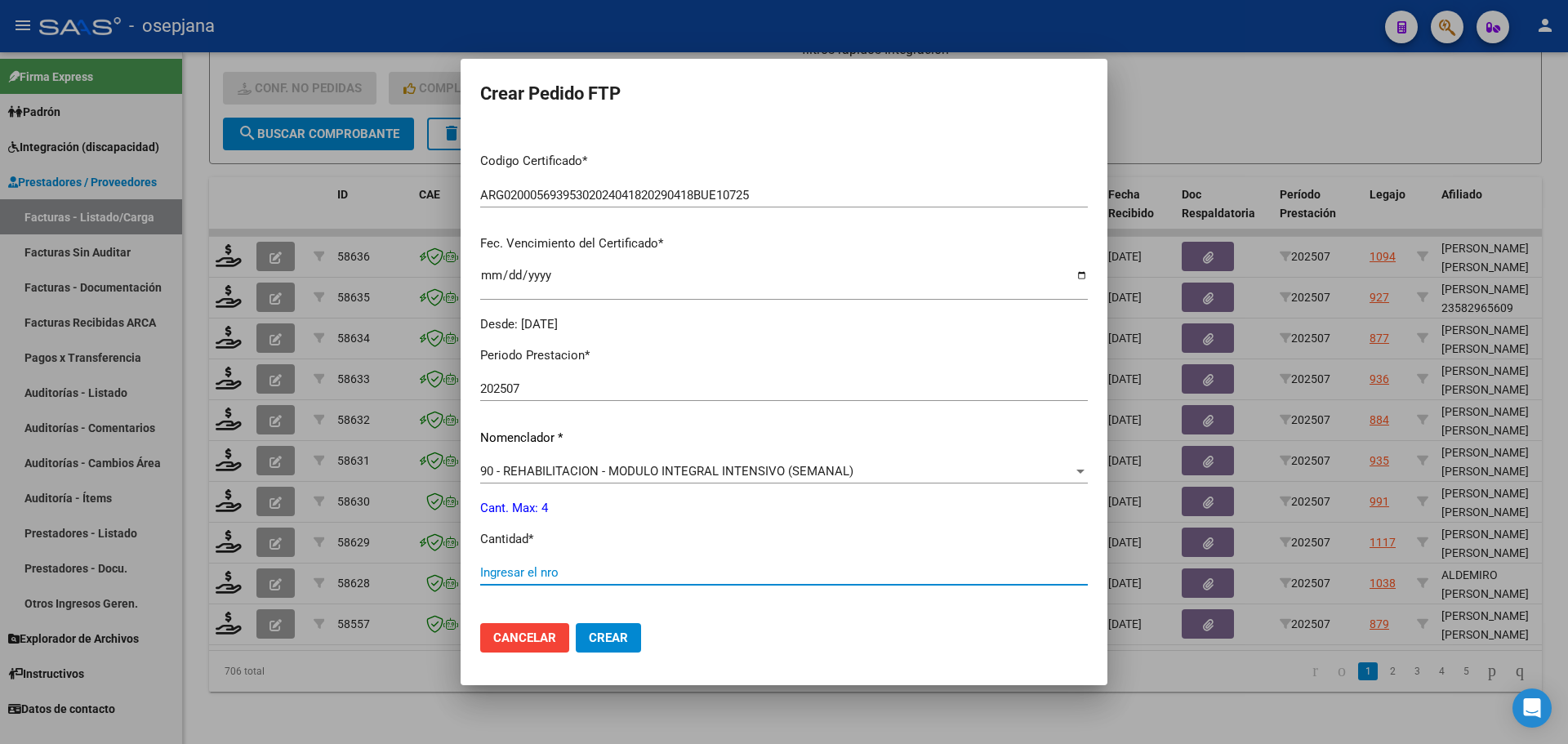
click at [556, 569] on input "Ingresar el nro" at bounding box center [784, 573] width 608 height 15
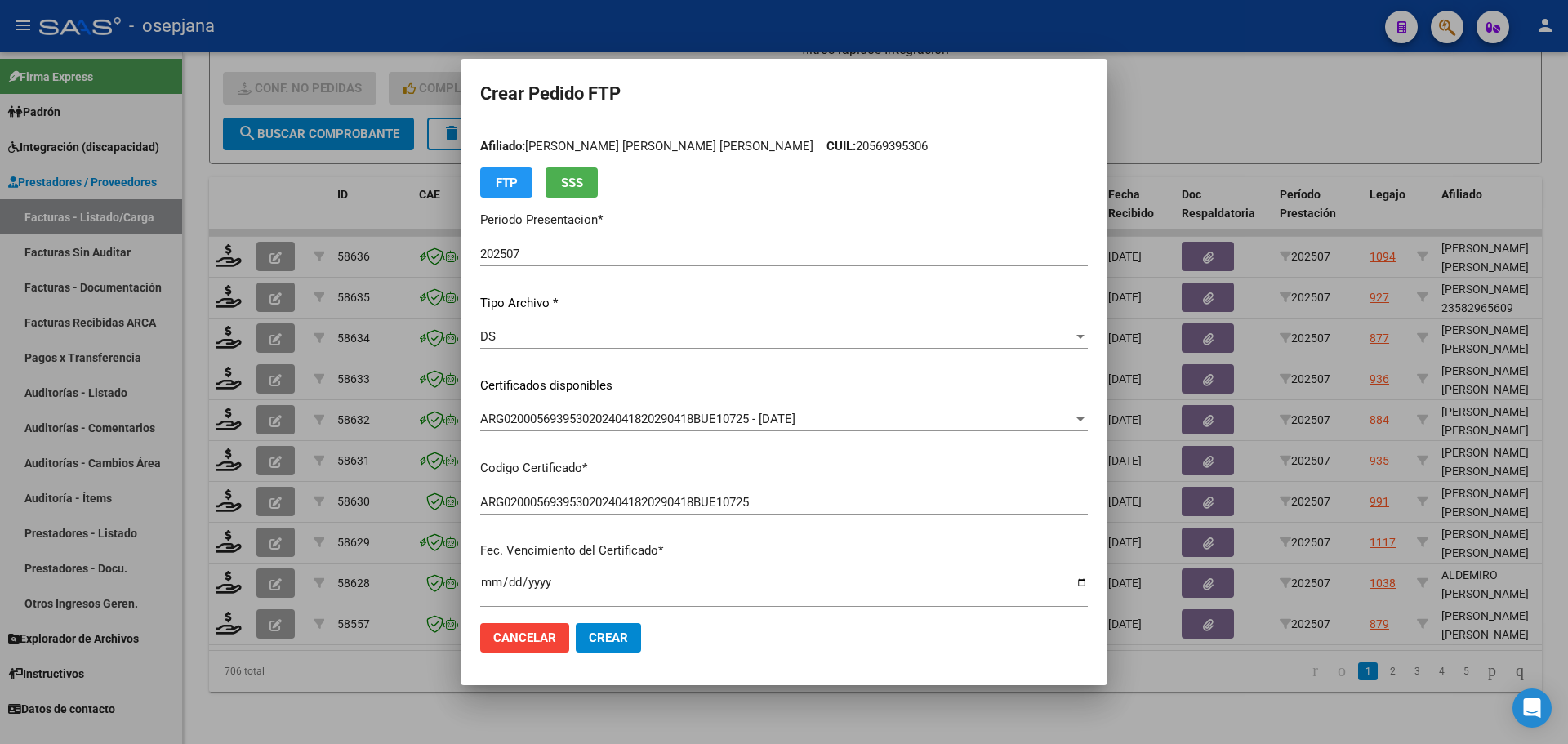
scroll to position [0, 0]
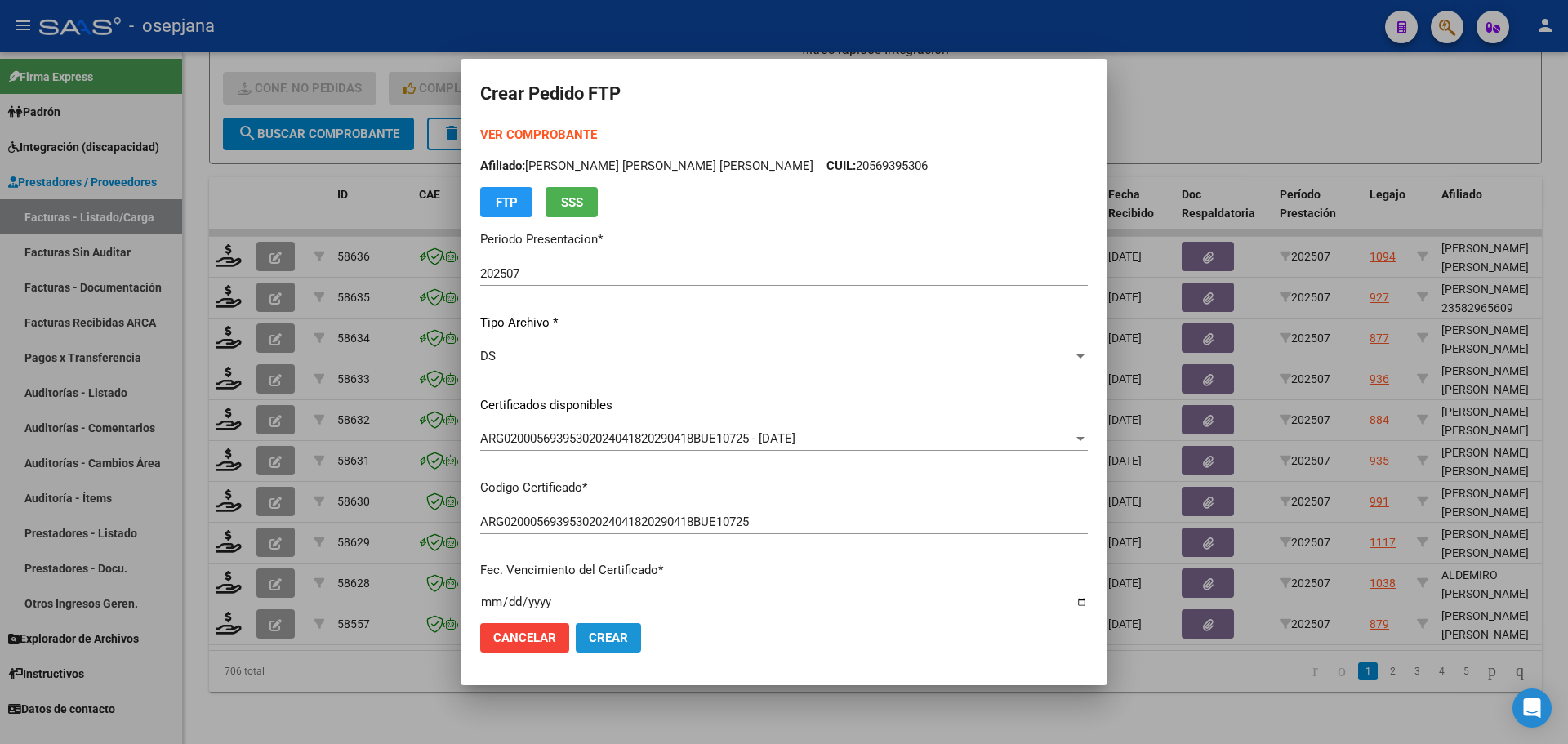
click at [628, 643] on span "Crear" at bounding box center [609, 638] width 39 height 15
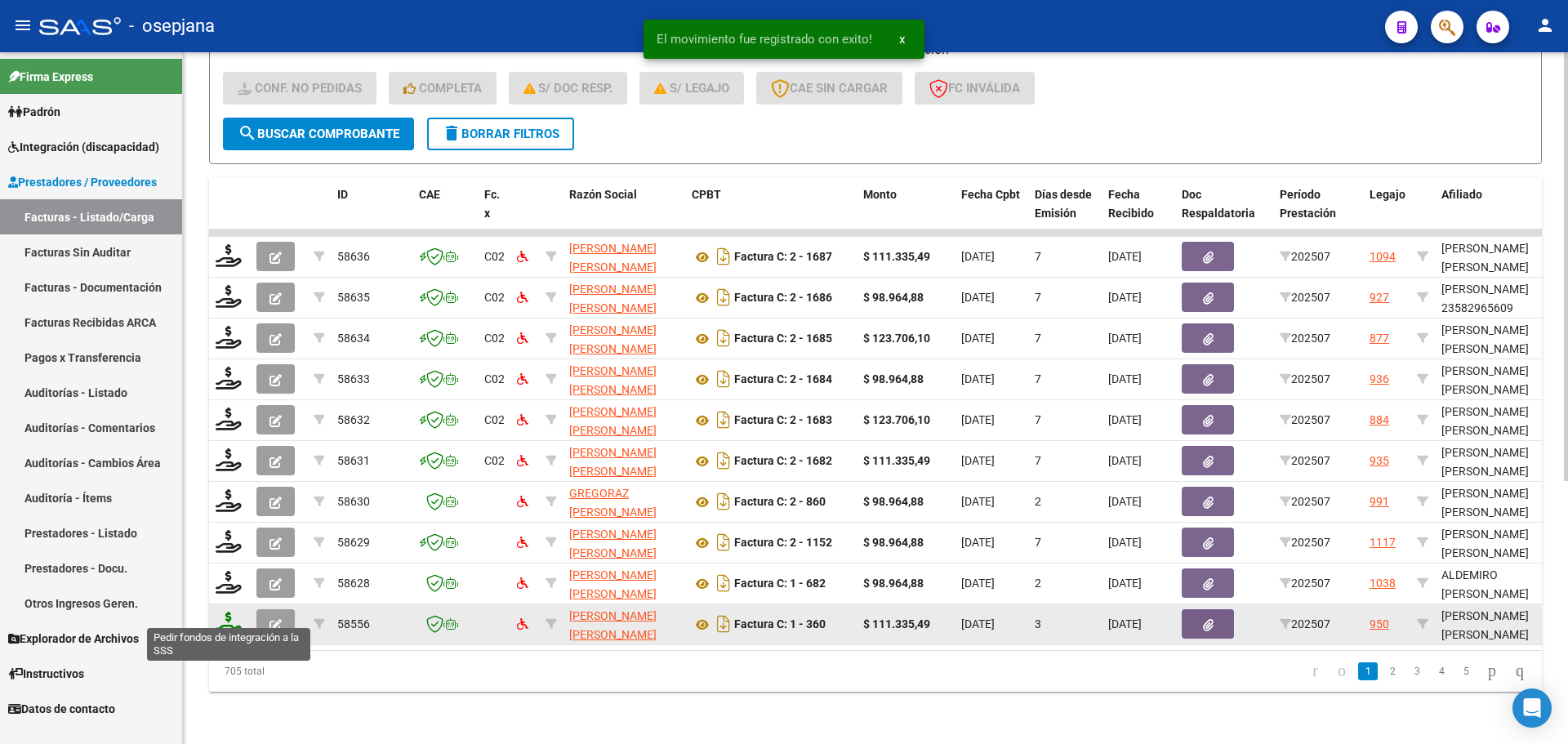
click at [235, 620] on icon at bounding box center [229, 624] width 26 height 23
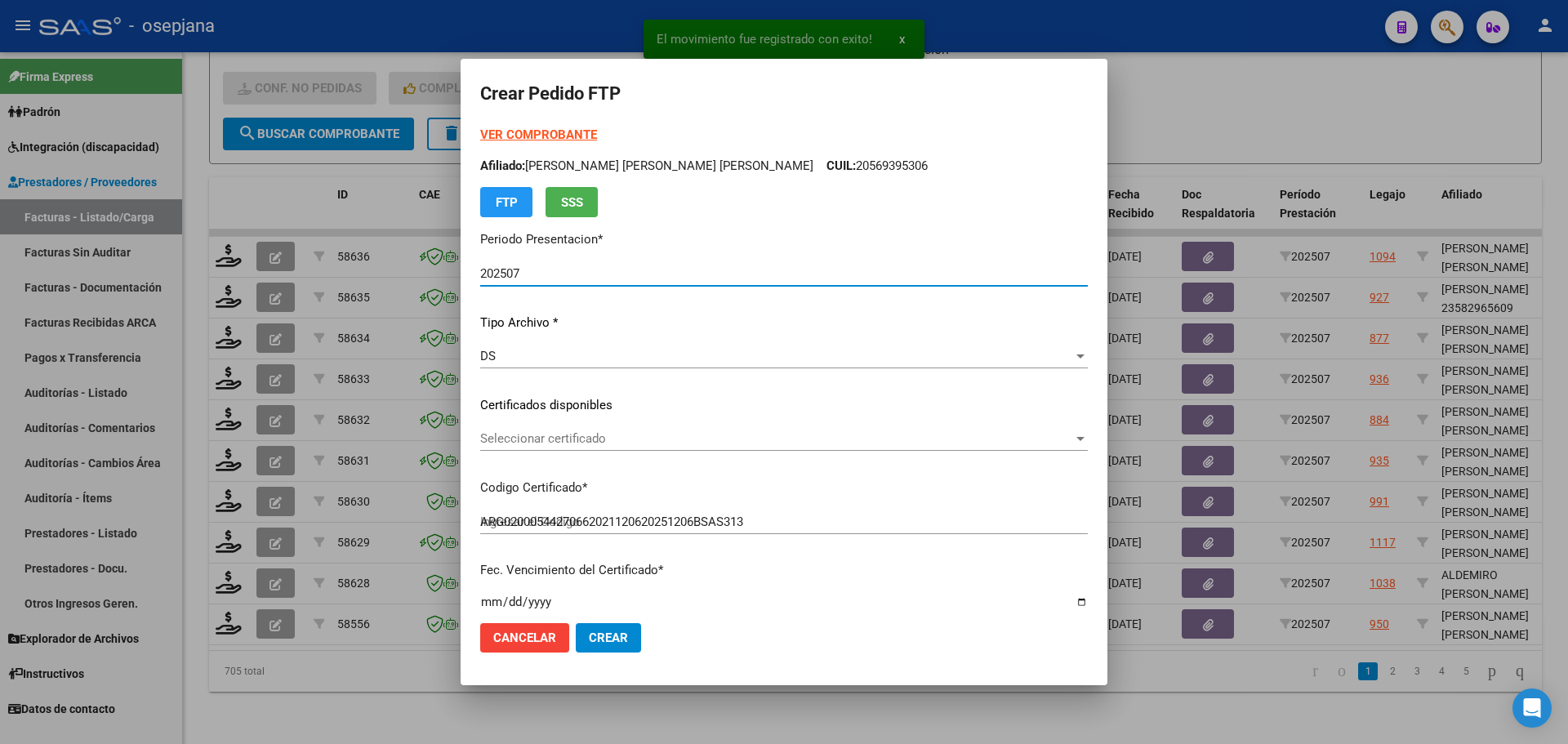
click at [625, 438] on span "Seleccionar certificado" at bounding box center [776, 439] width 593 height 15
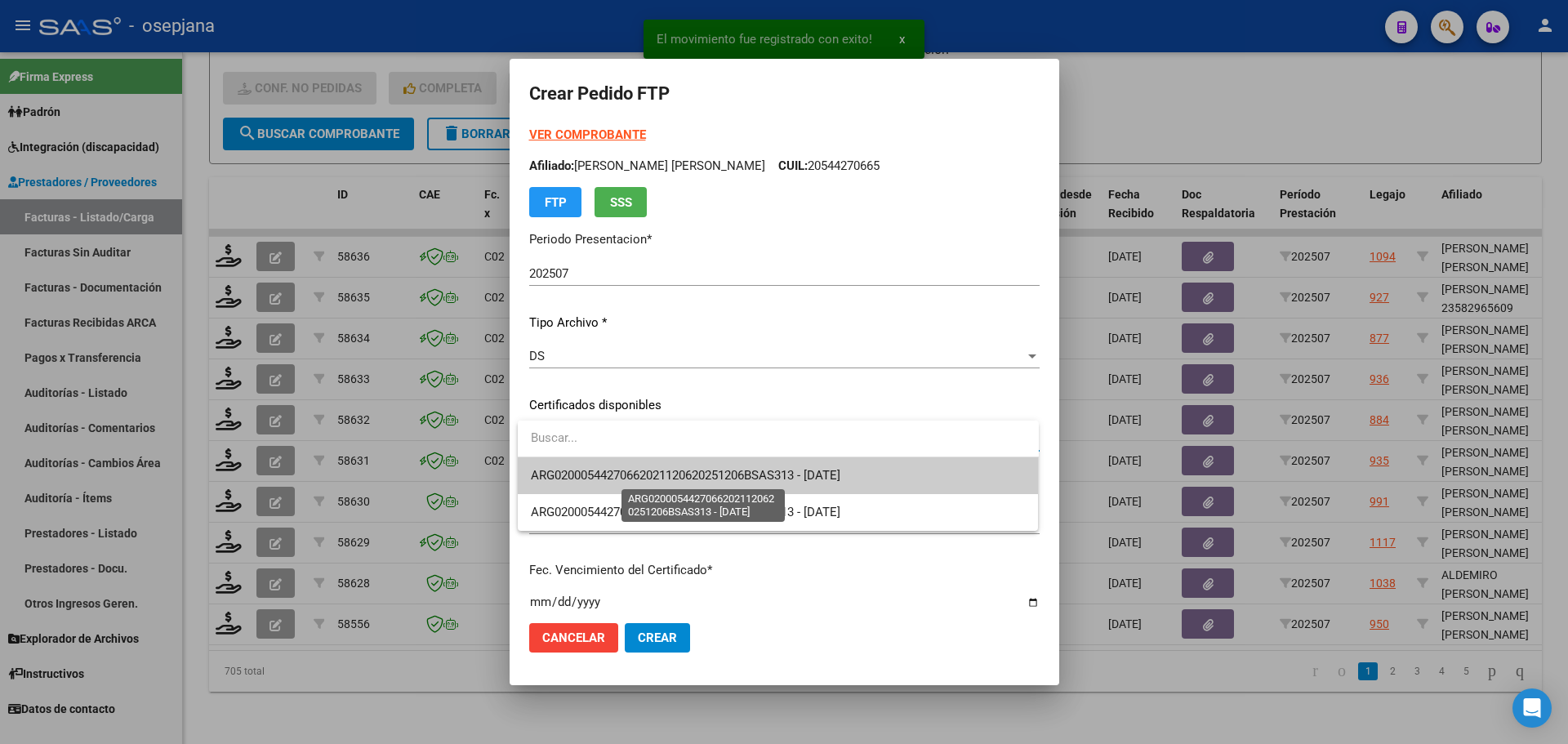
click at [626, 469] on span "ARG02000544270662021120620251206BSAS313 - 2025-12-06" at bounding box center [685, 476] width 309 height 15
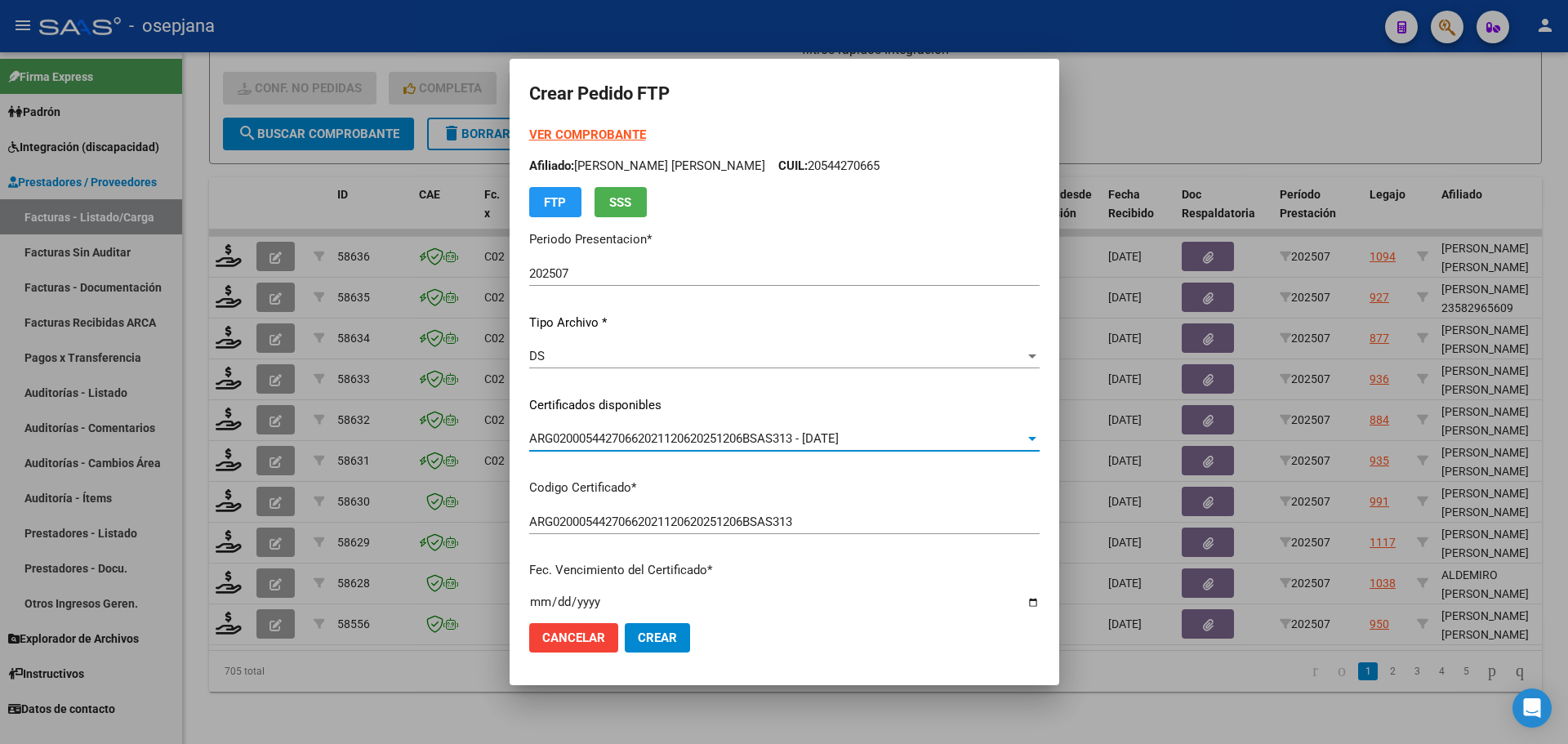
click at [620, 130] on strong "VER COMPROBANTE" at bounding box center [587, 135] width 117 height 15
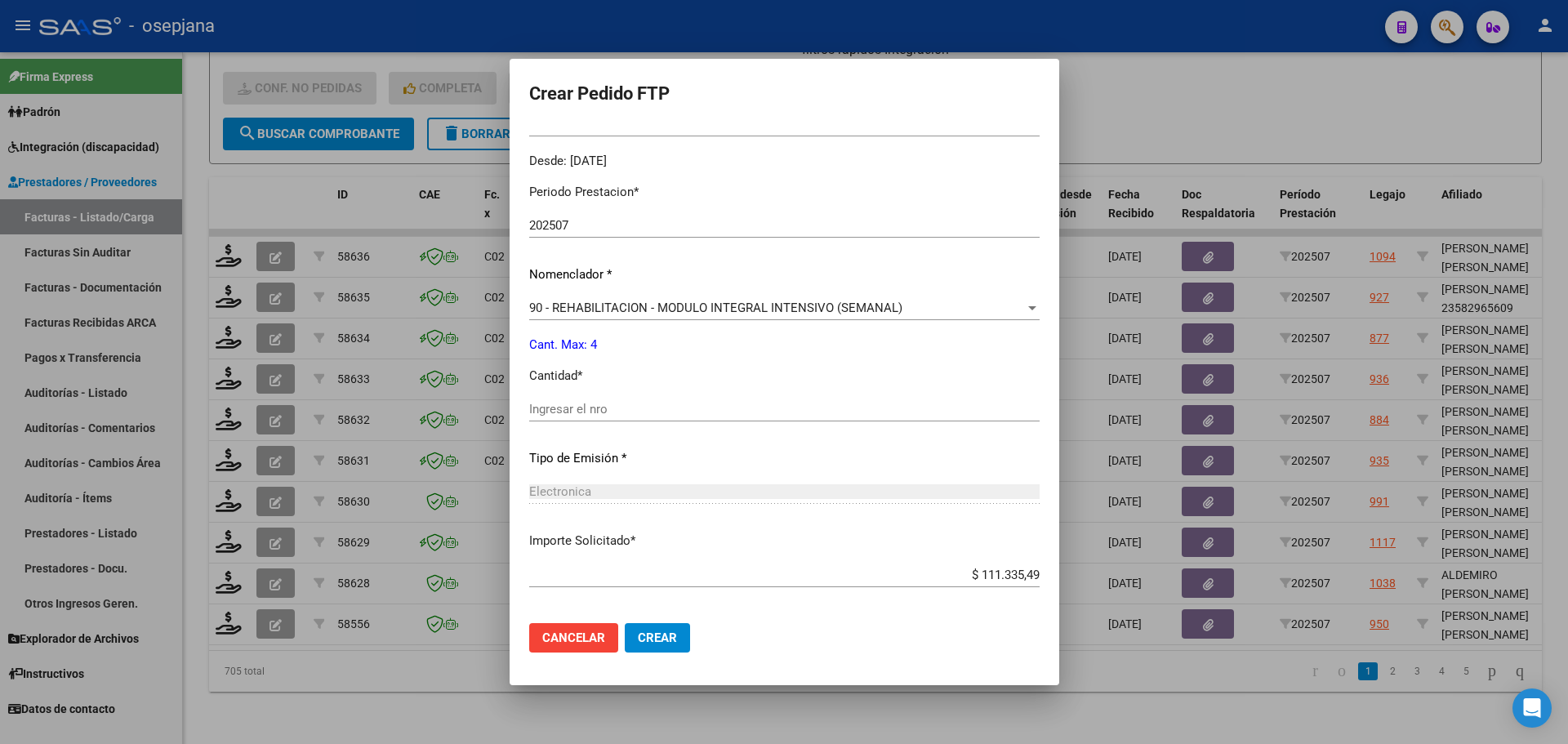
click at [577, 395] on div "Periodo Prestacion * 202507 Ingresar el Periodo Prestacion Nomenclador * 90 - R…" at bounding box center [784, 428] width 510 height 515
click at [562, 416] on input "Ingresar el nro" at bounding box center [784, 409] width 510 height 15
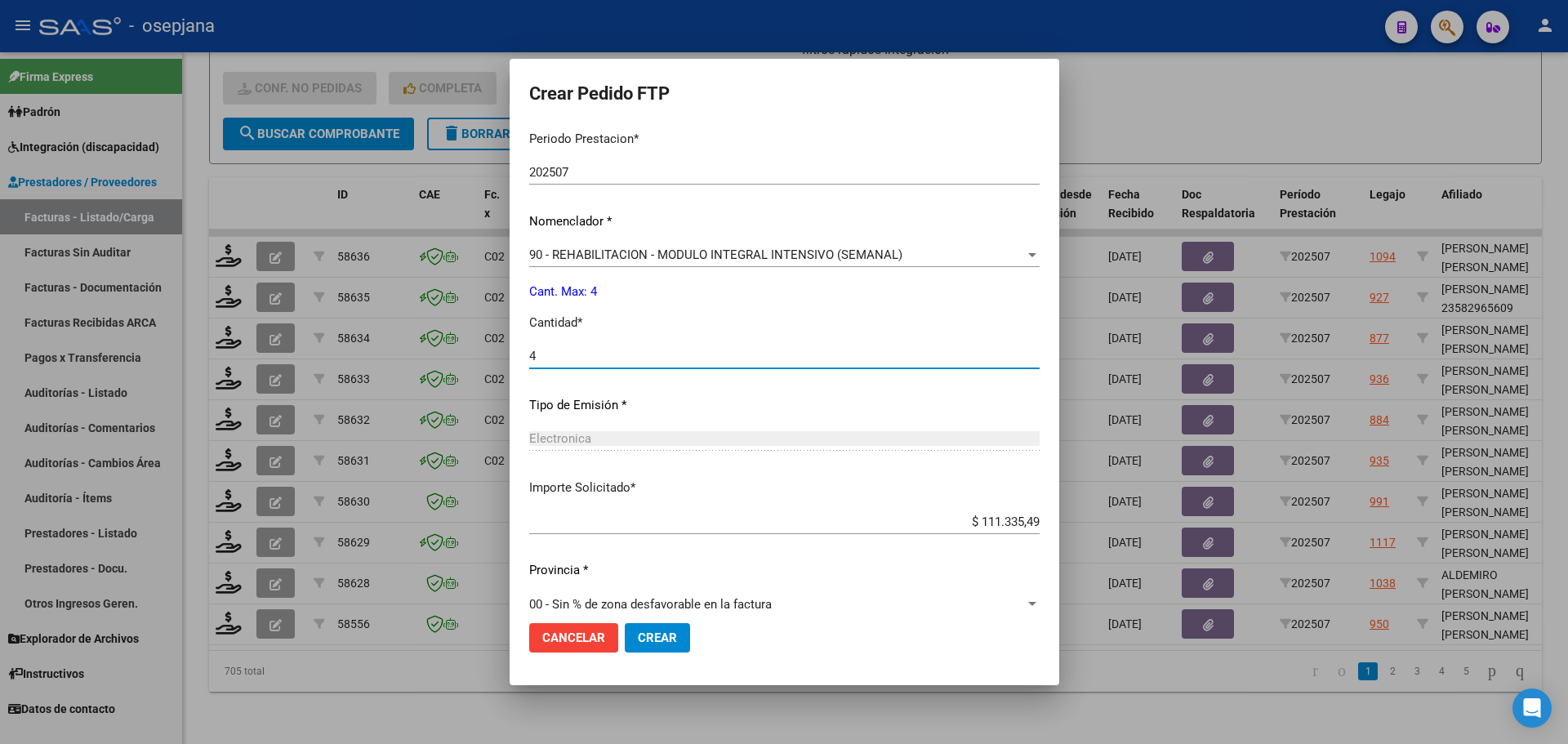
scroll to position [566, 0]
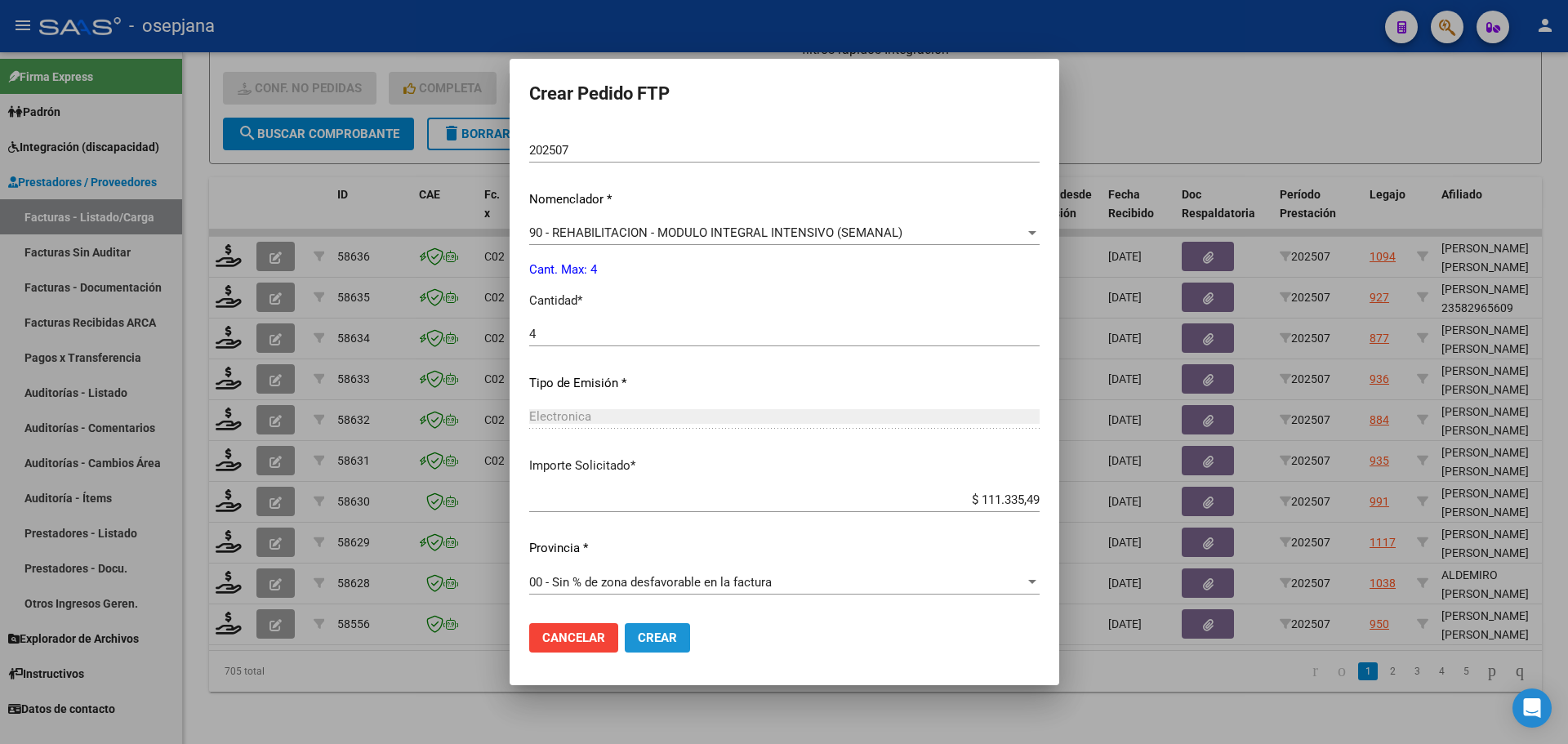
click at [667, 641] on span "Crear" at bounding box center [658, 638] width 39 height 15
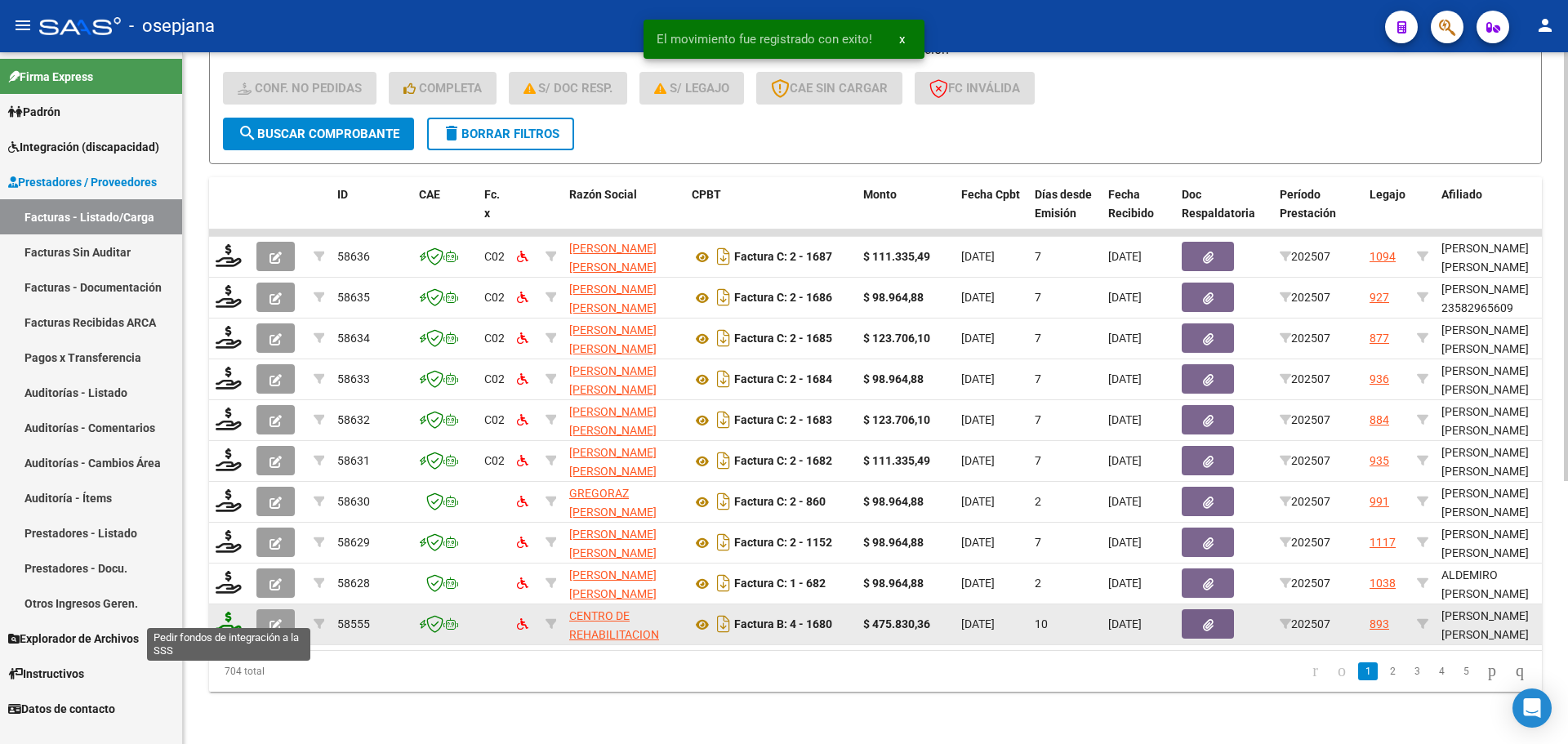
click at [223, 613] on icon at bounding box center [229, 624] width 26 height 23
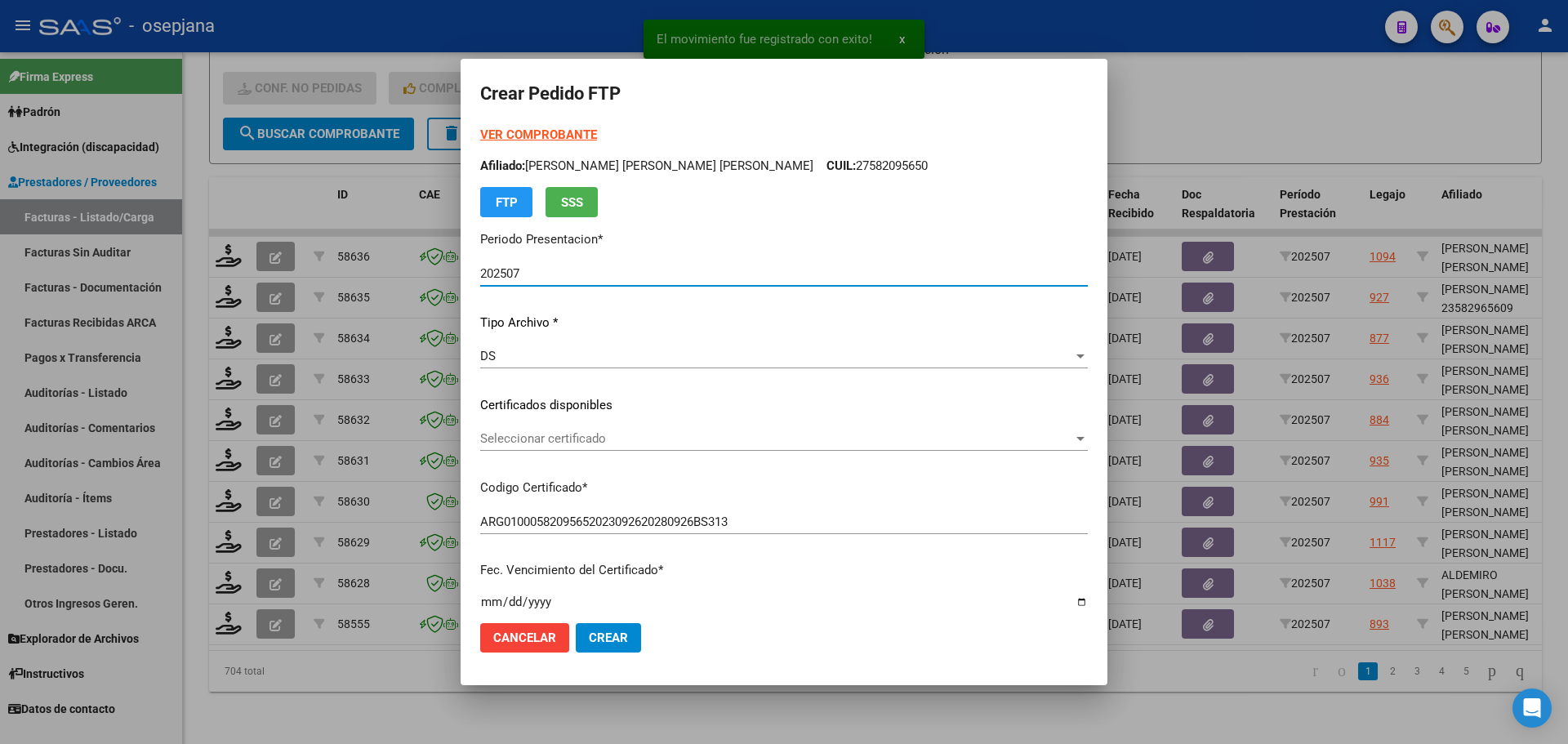
click at [649, 431] on span "Seleccionar certificado" at bounding box center [776, 439] width 593 height 15
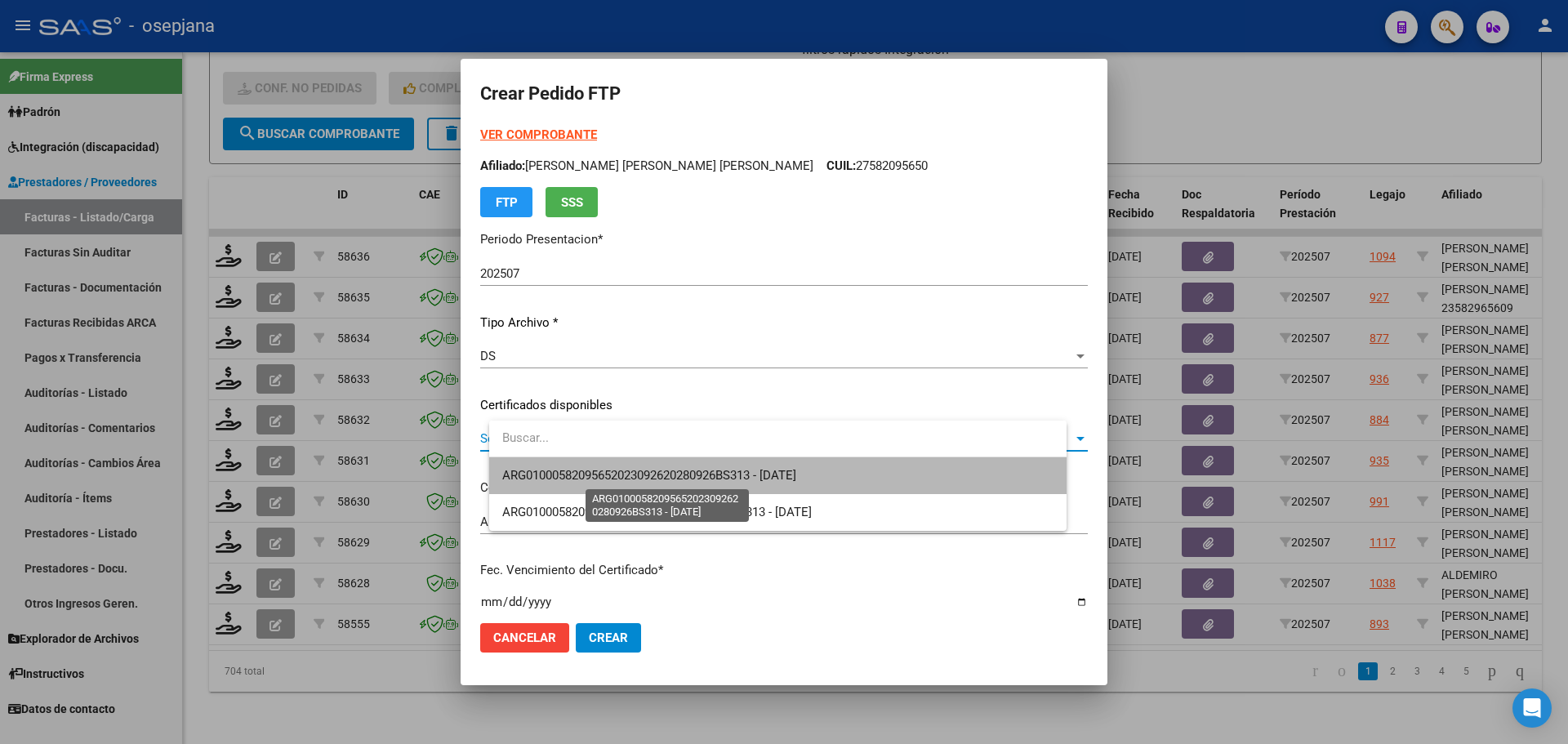
click at [648, 471] on span "ARG01000582095652023092620280926BS313 - 2028-09-06" at bounding box center [649, 476] width 294 height 15
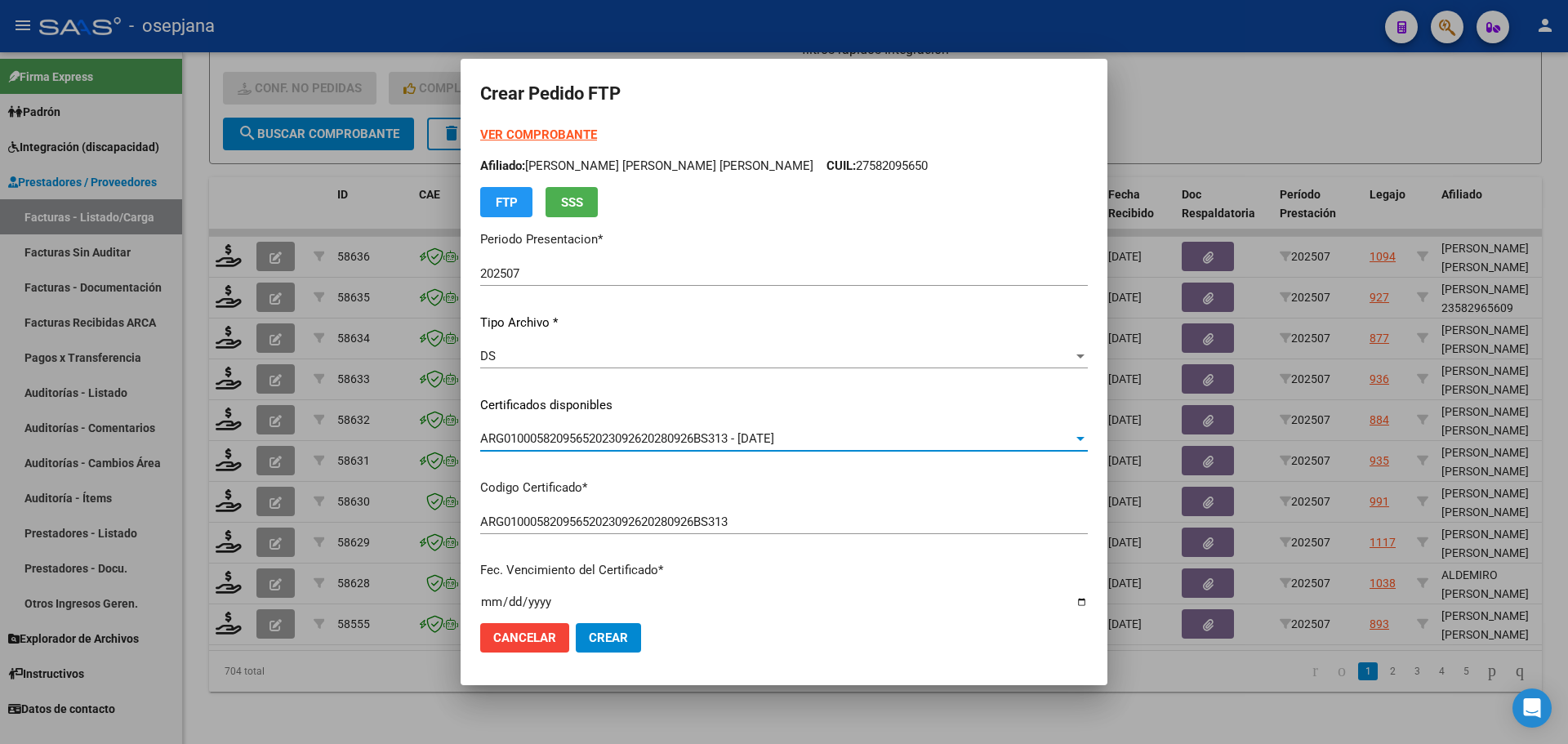
click at [597, 135] on strong "VER COMPROBANTE" at bounding box center [538, 135] width 117 height 15
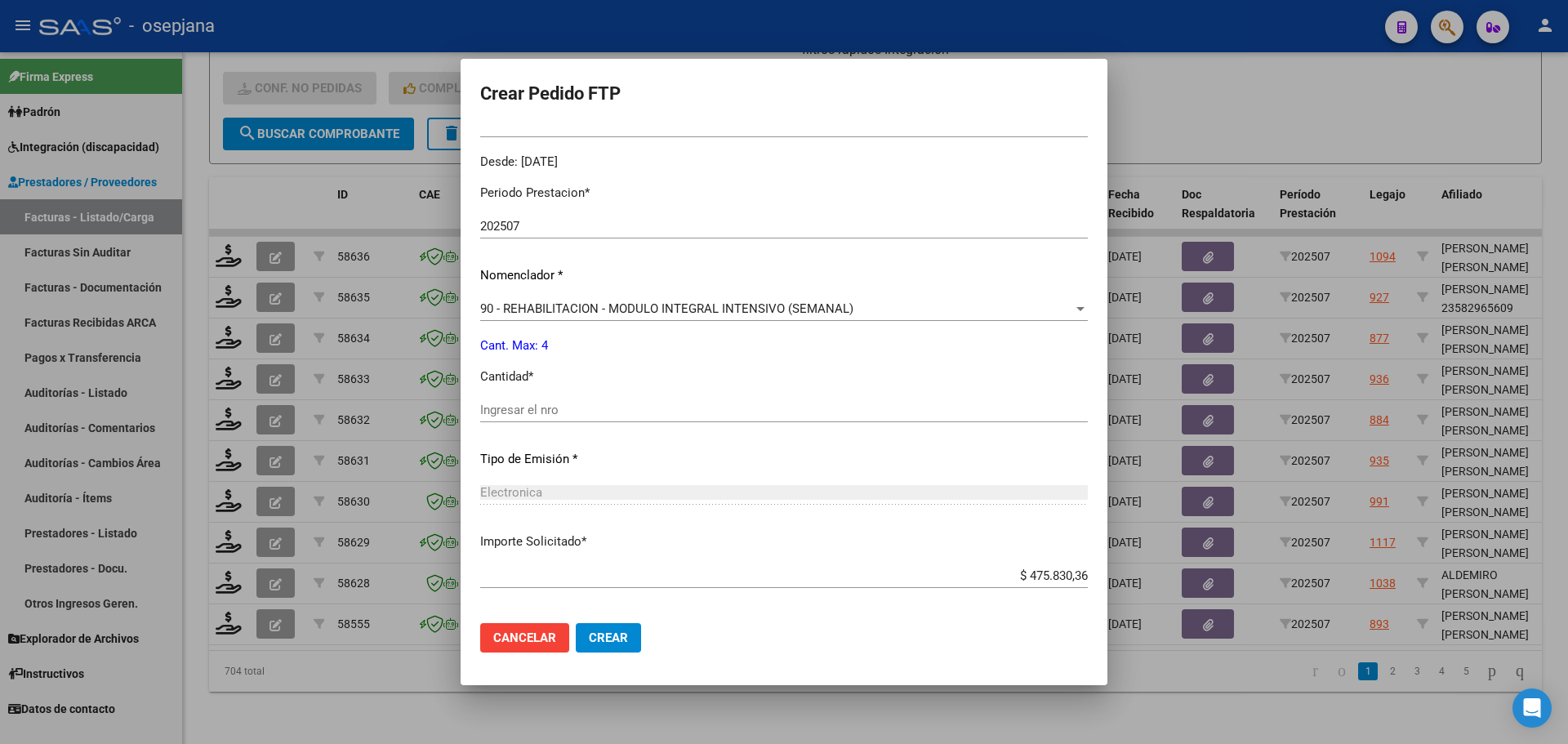
scroll to position [490, 0]
click at [547, 313] on span "90 - REHABILITACION - MODULO INTEGRAL INTENSIVO (SEMANAL)" at bounding box center [667, 308] width 373 height 15
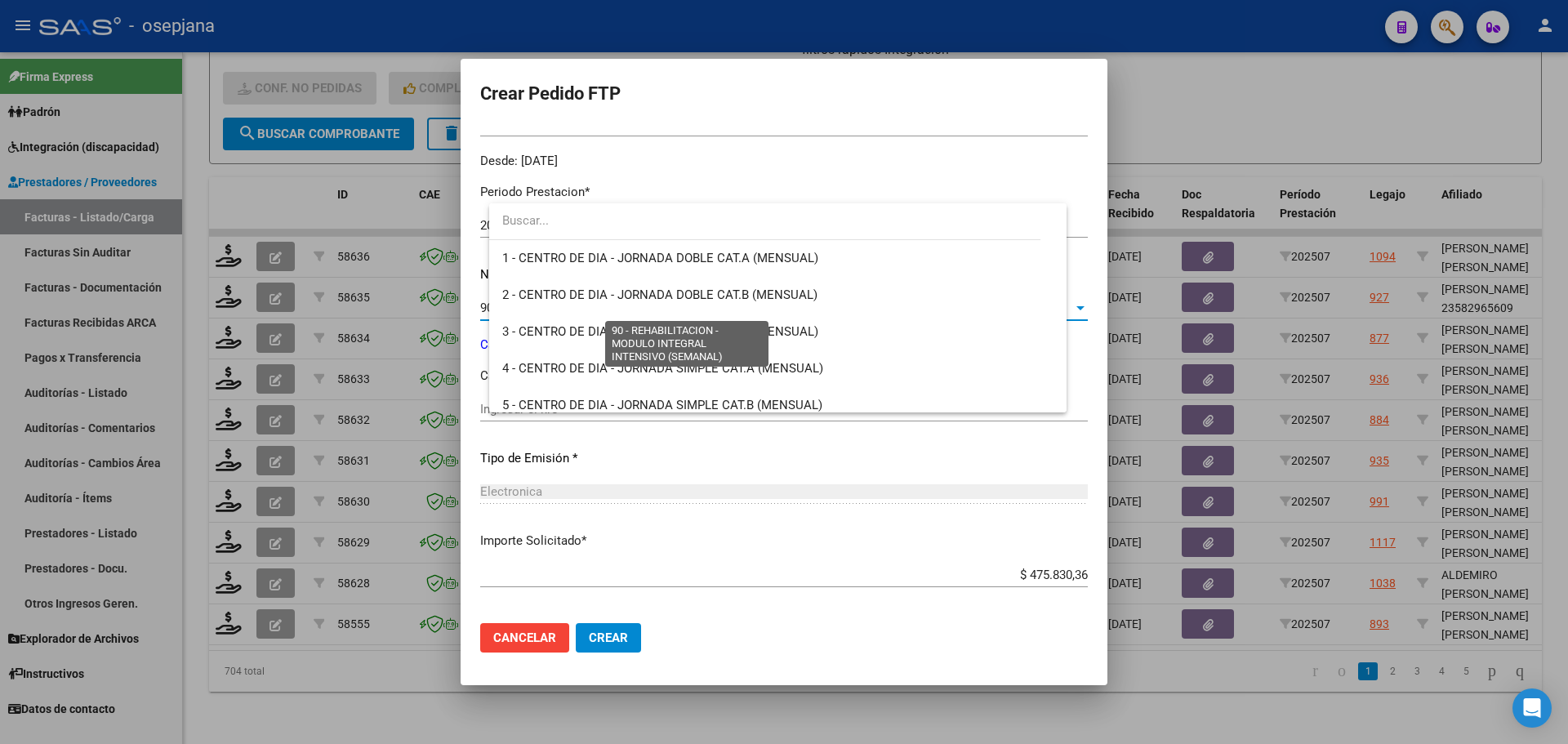
scroll to position [3223, 0]
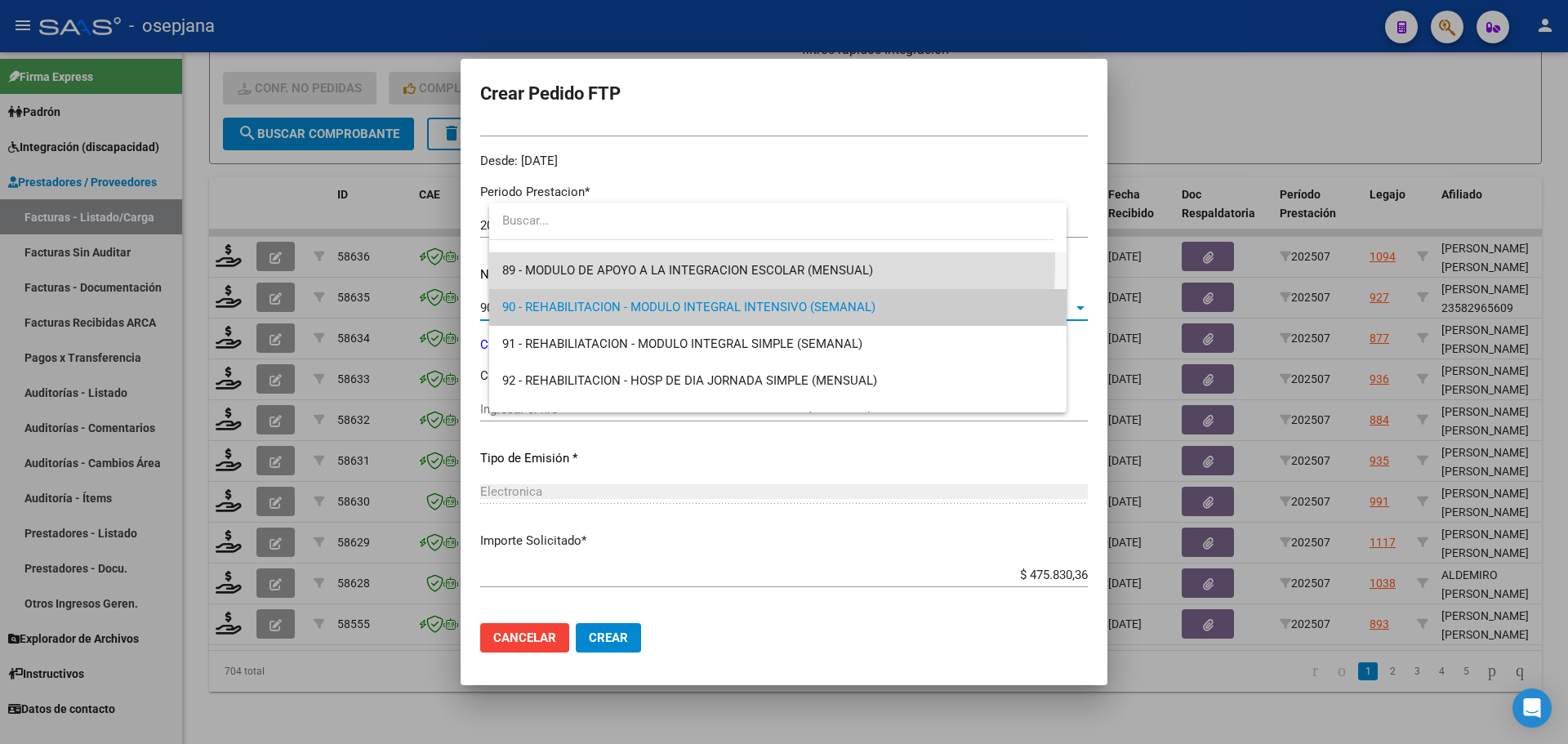
click at [575, 261] on span "89 - MODULO DE APOYO A LA INTEGRACION ESCOLAR (MENSUAL)" at bounding box center [778, 270] width 551 height 37
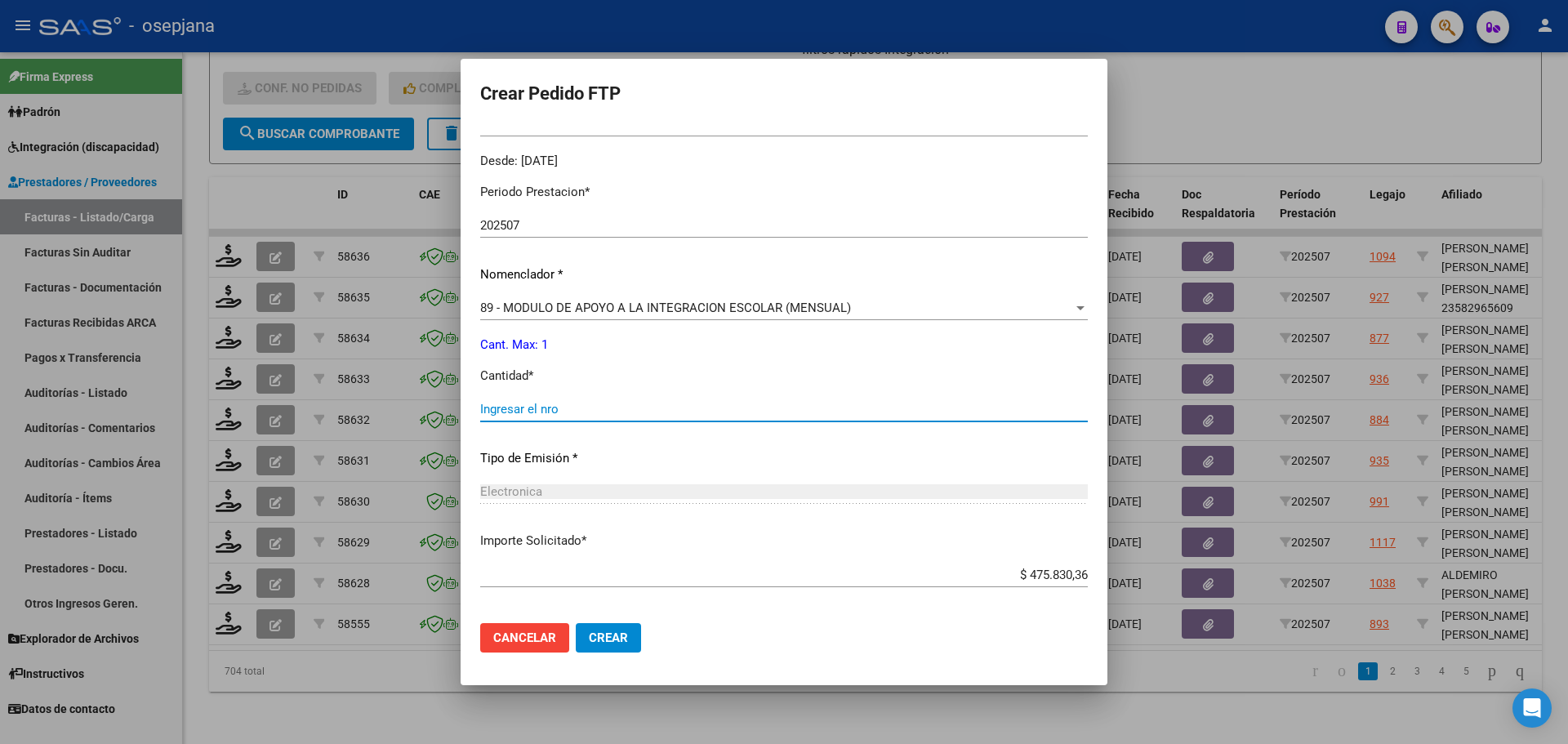
click at [537, 409] on input "Ingresar el nro" at bounding box center [784, 409] width 608 height 15
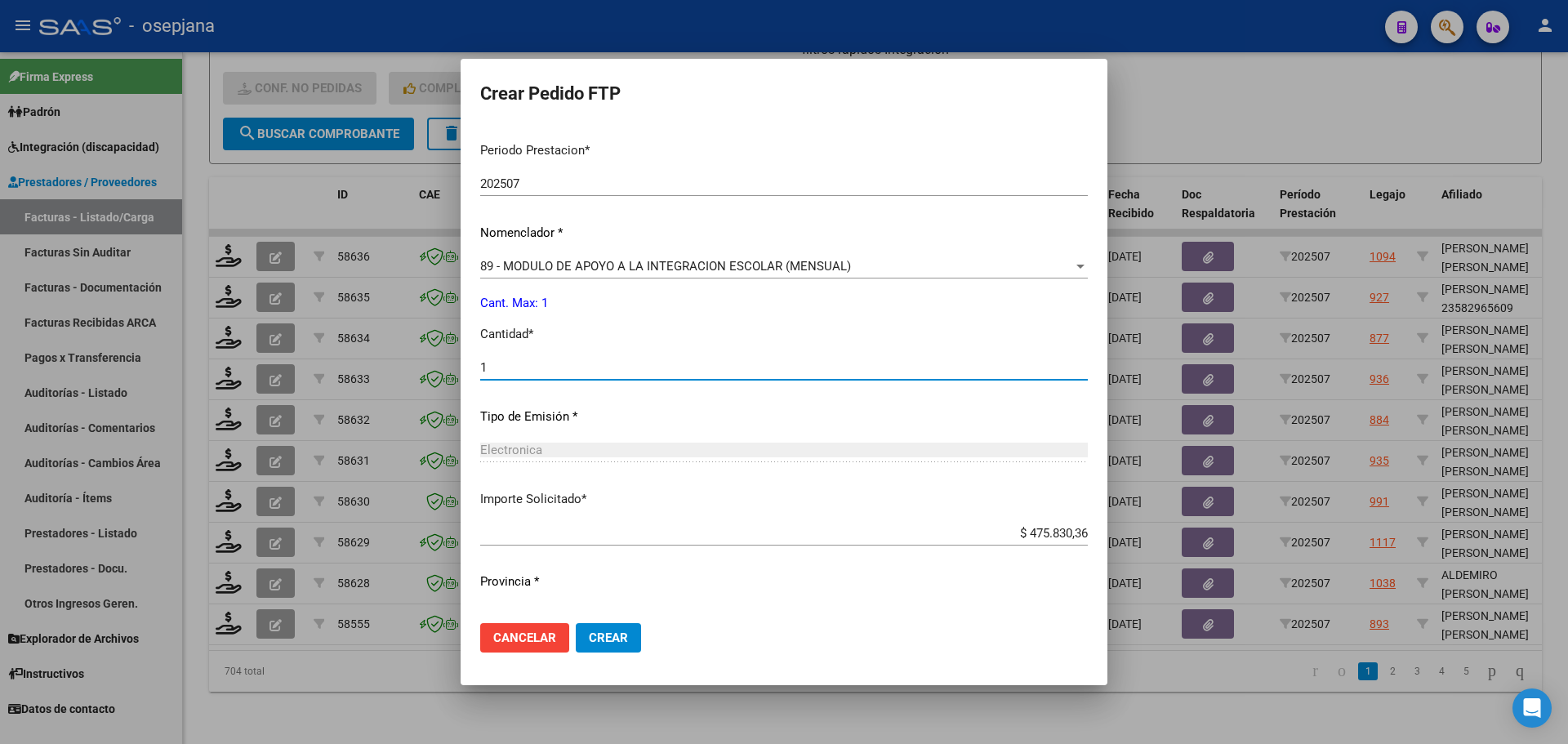
scroll to position [566, 0]
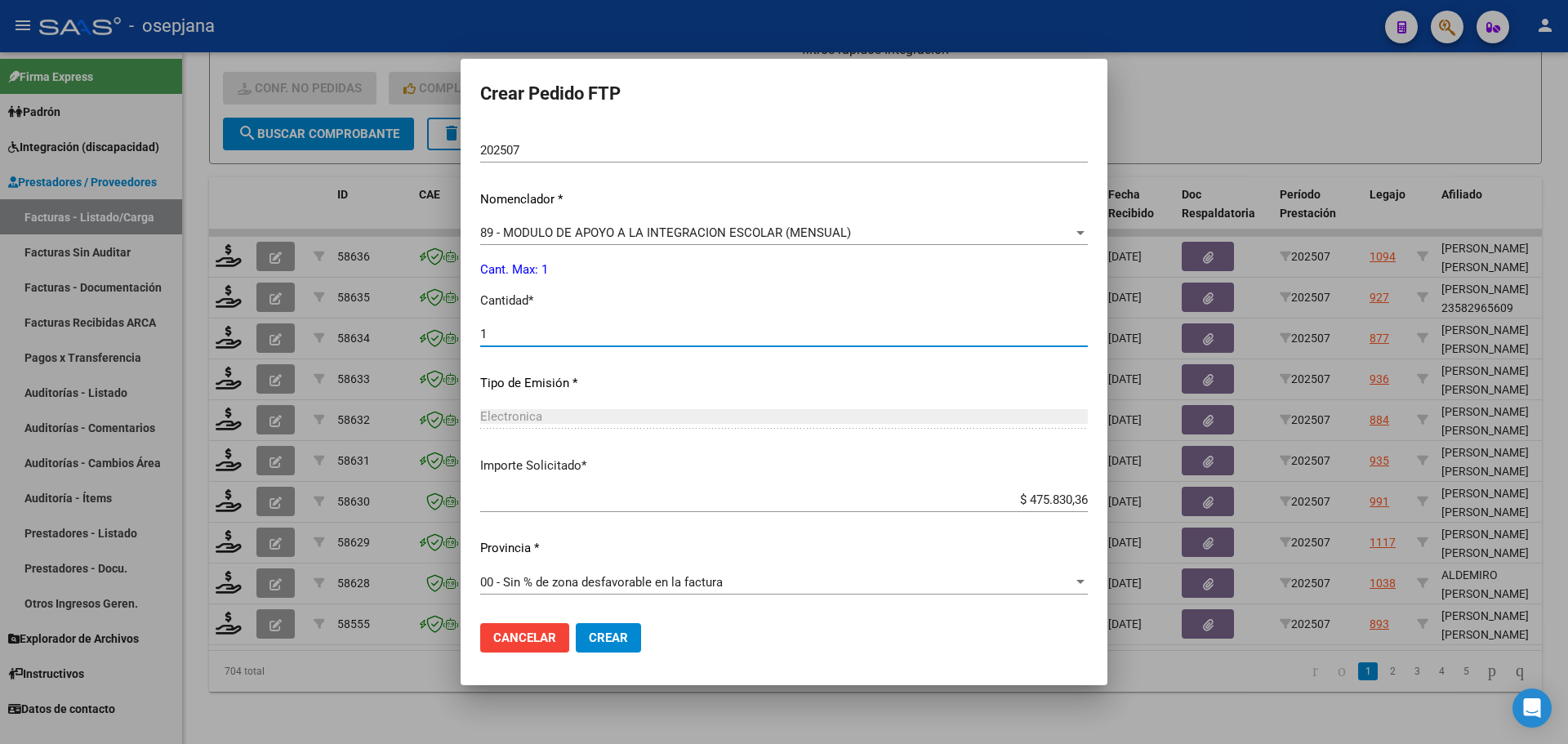
click at [628, 643] on span "Crear" at bounding box center [609, 638] width 39 height 15
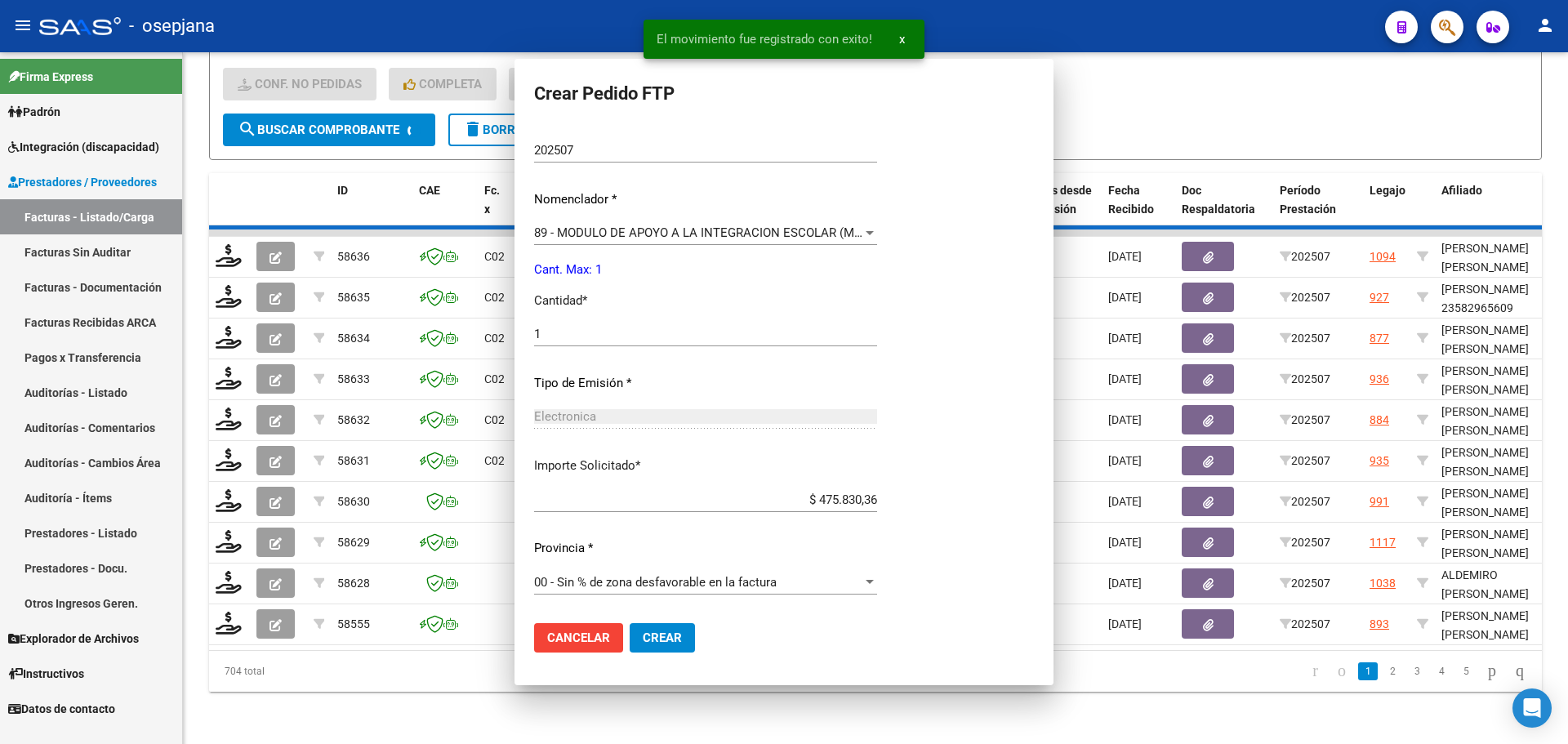
scroll to position [0, 0]
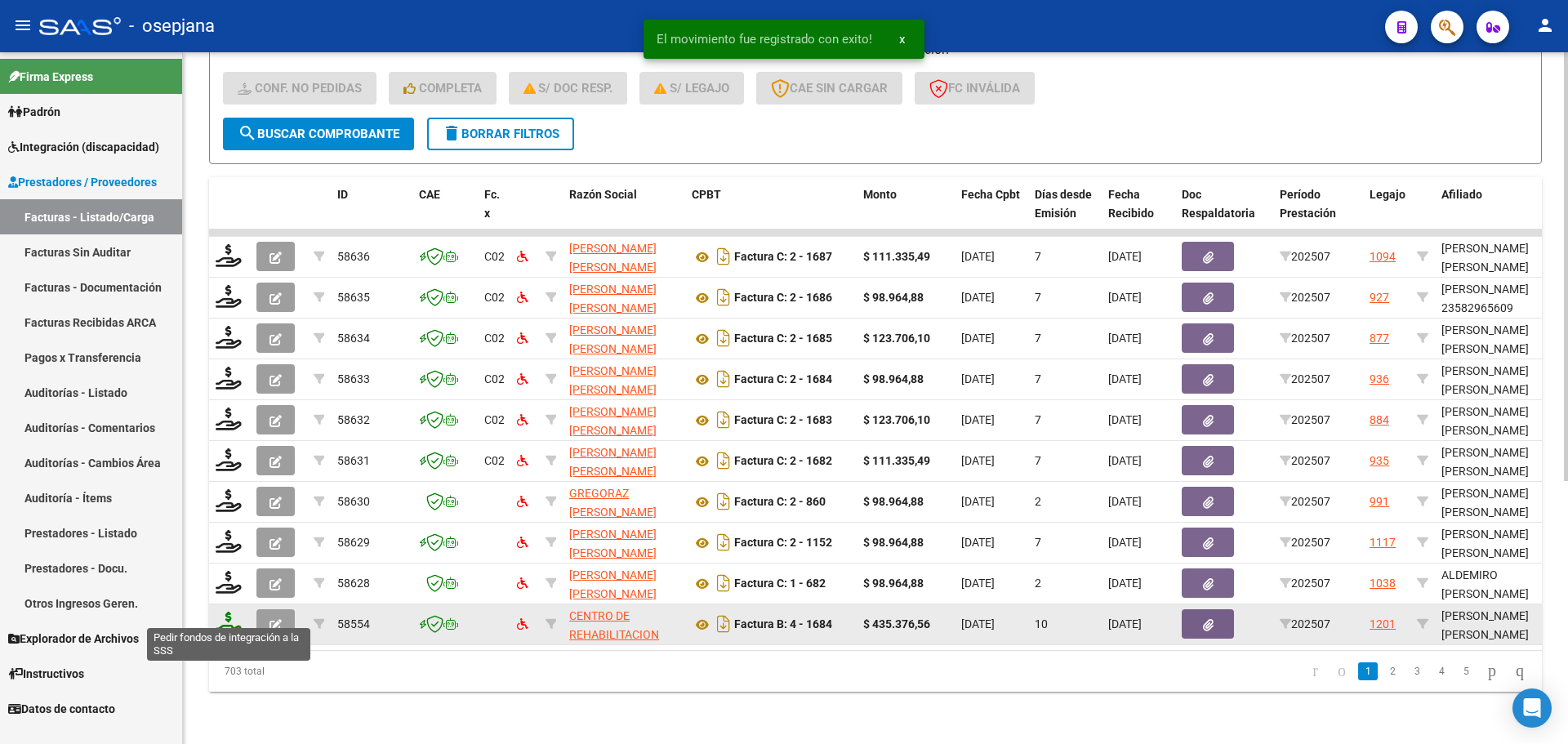
click at [234, 612] on icon at bounding box center [229, 624] width 26 height 23
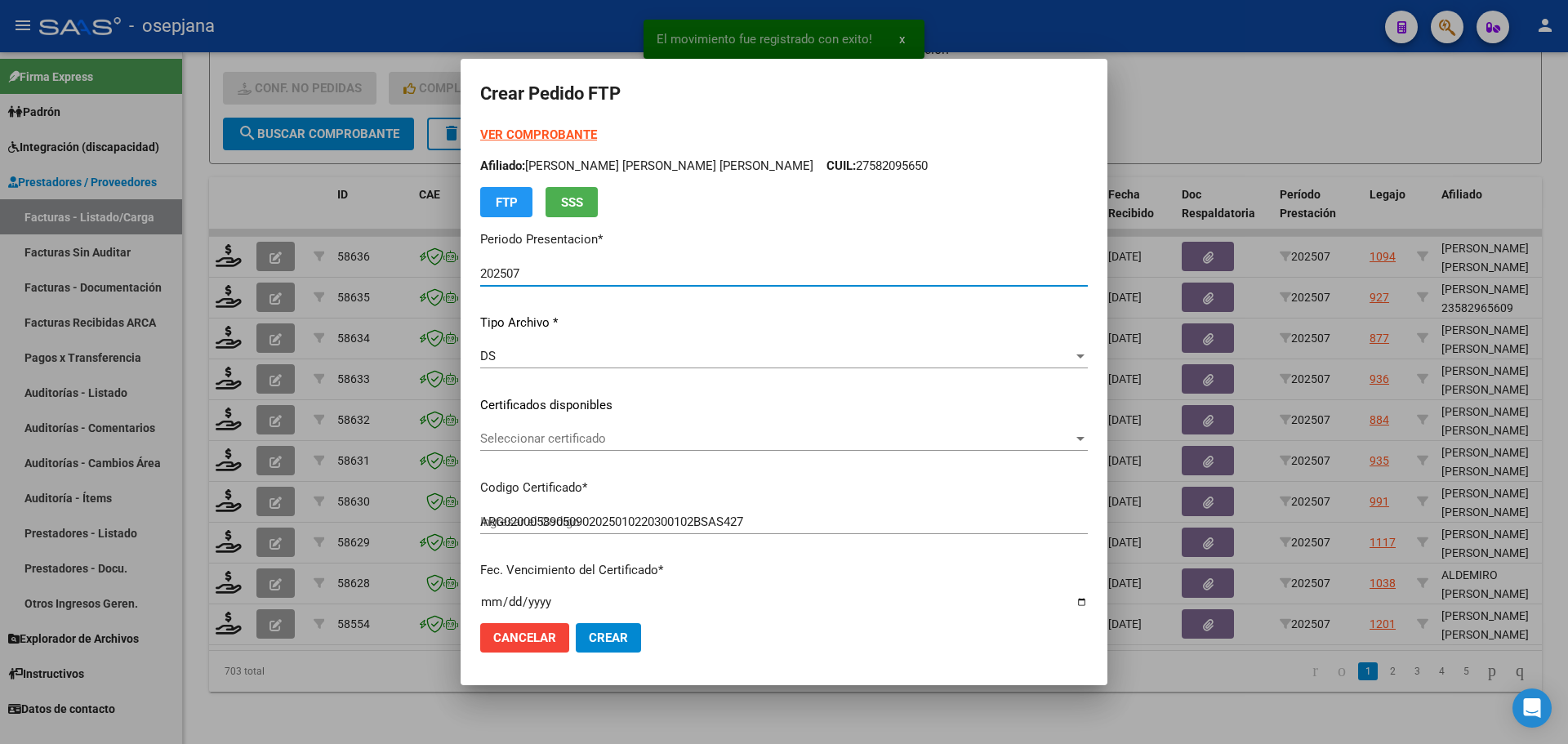
click at [591, 432] on span "Seleccionar certificado" at bounding box center [776, 439] width 593 height 15
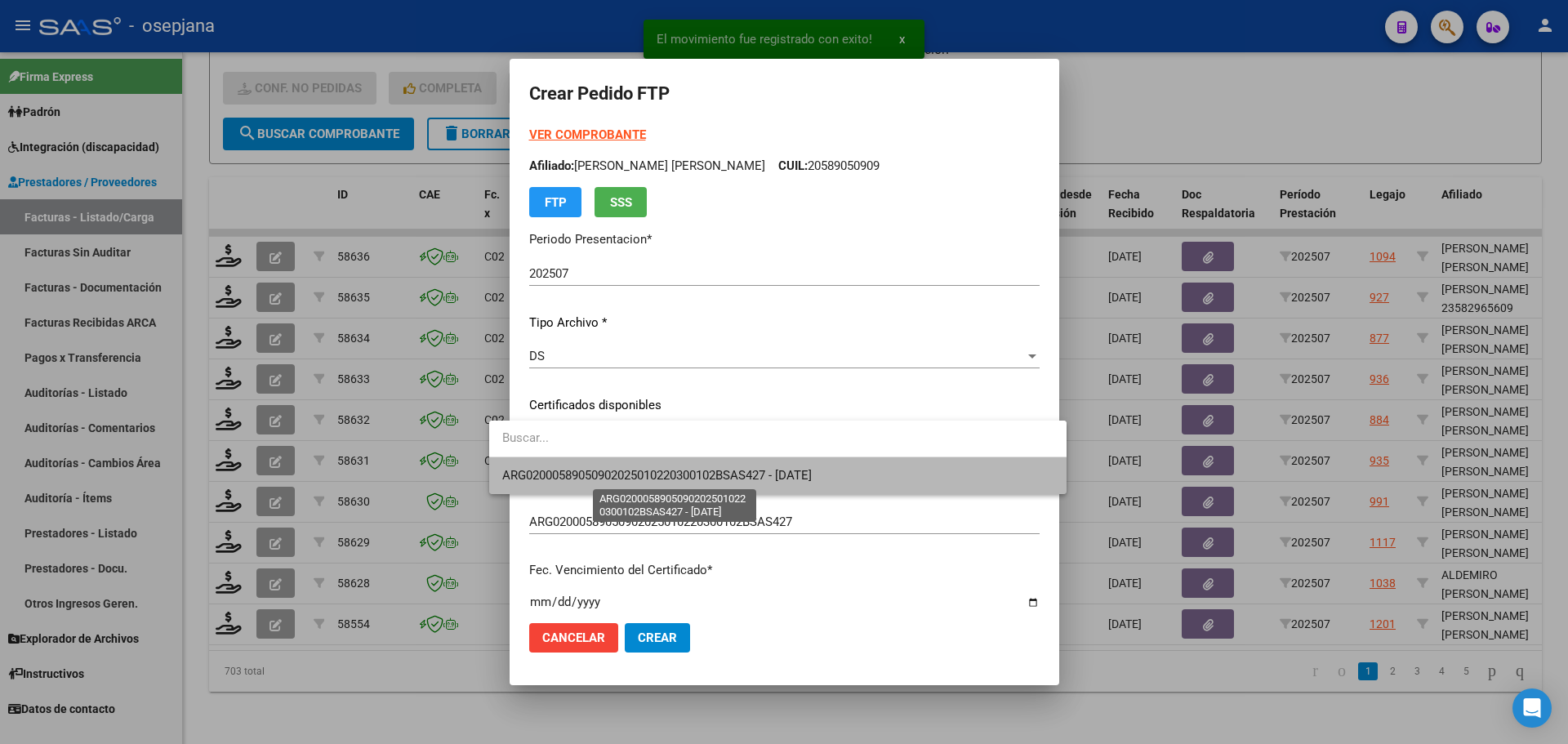
click at [608, 473] on span "ARG02000589050902025010220300102BSAS427 - 2030-01-02" at bounding box center [657, 476] width 309 height 15
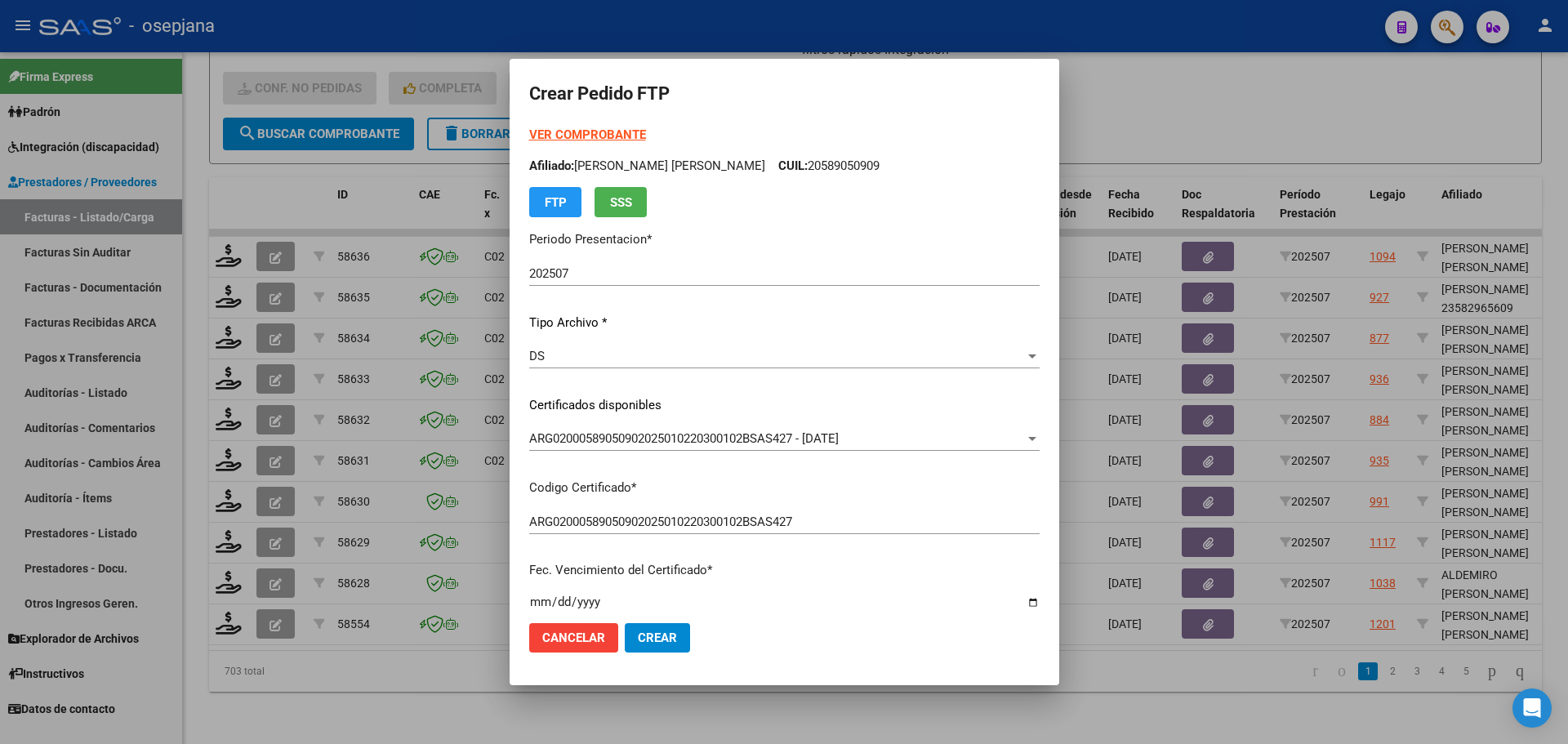
click at [627, 132] on strong "VER COMPROBANTE" at bounding box center [587, 135] width 117 height 15
click at [1119, 106] on div at bounding box center [784, 372] width 1568 height 744
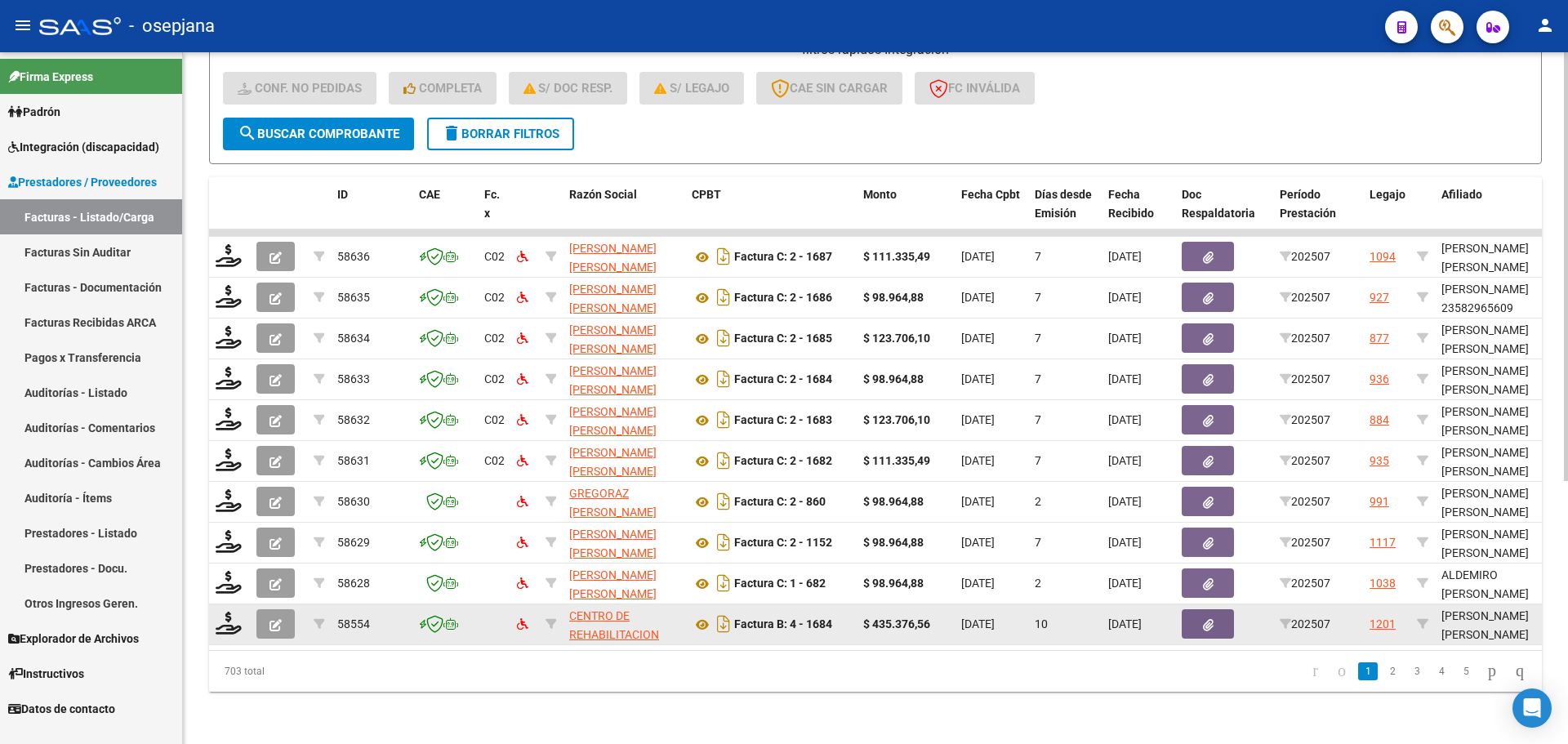
click at [268, 610] on button "button" at bounding box center [275, 625] width 38 height 29
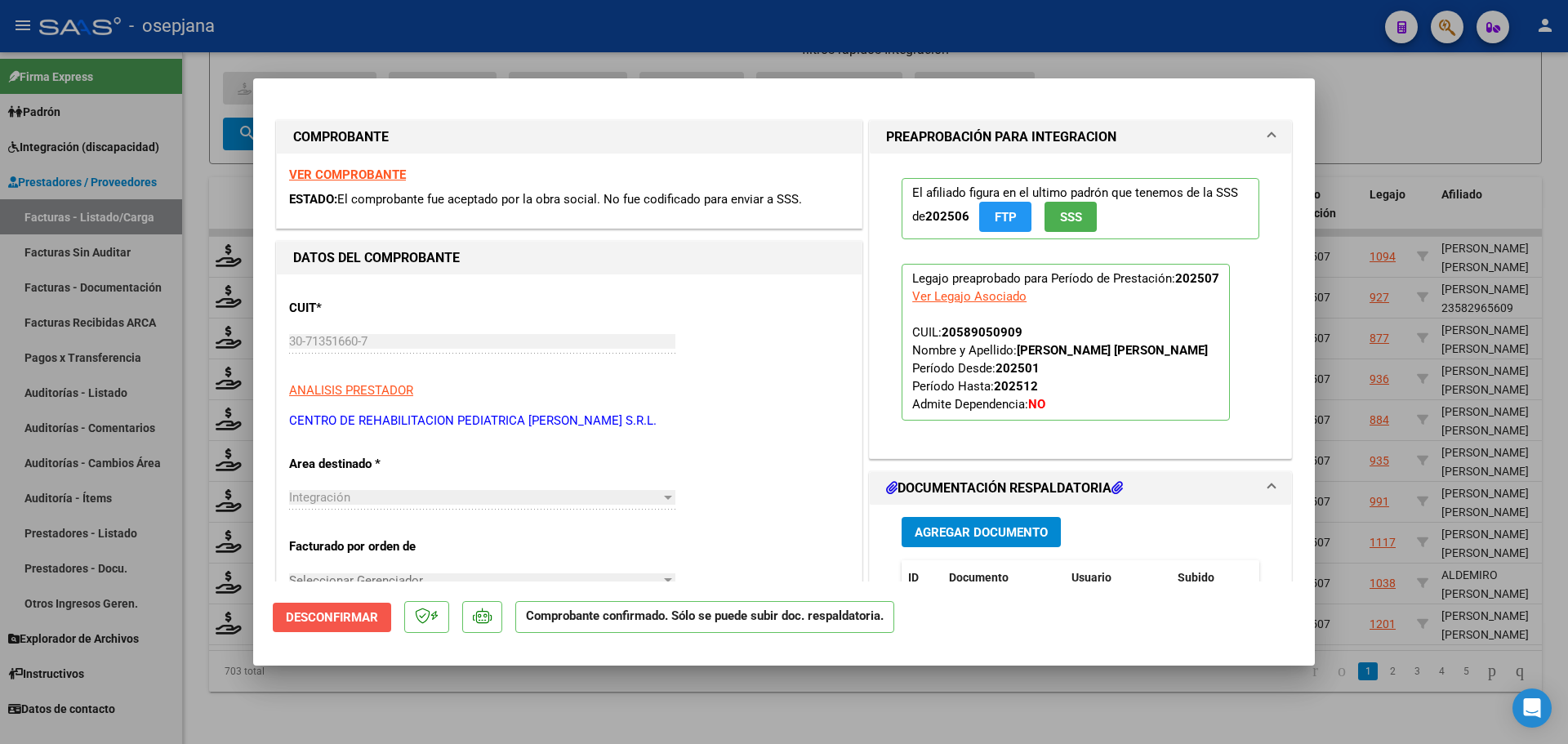
click at [317, 617] on span "Desconfirmar" at bounding box center [331, 618] width 92 height 15
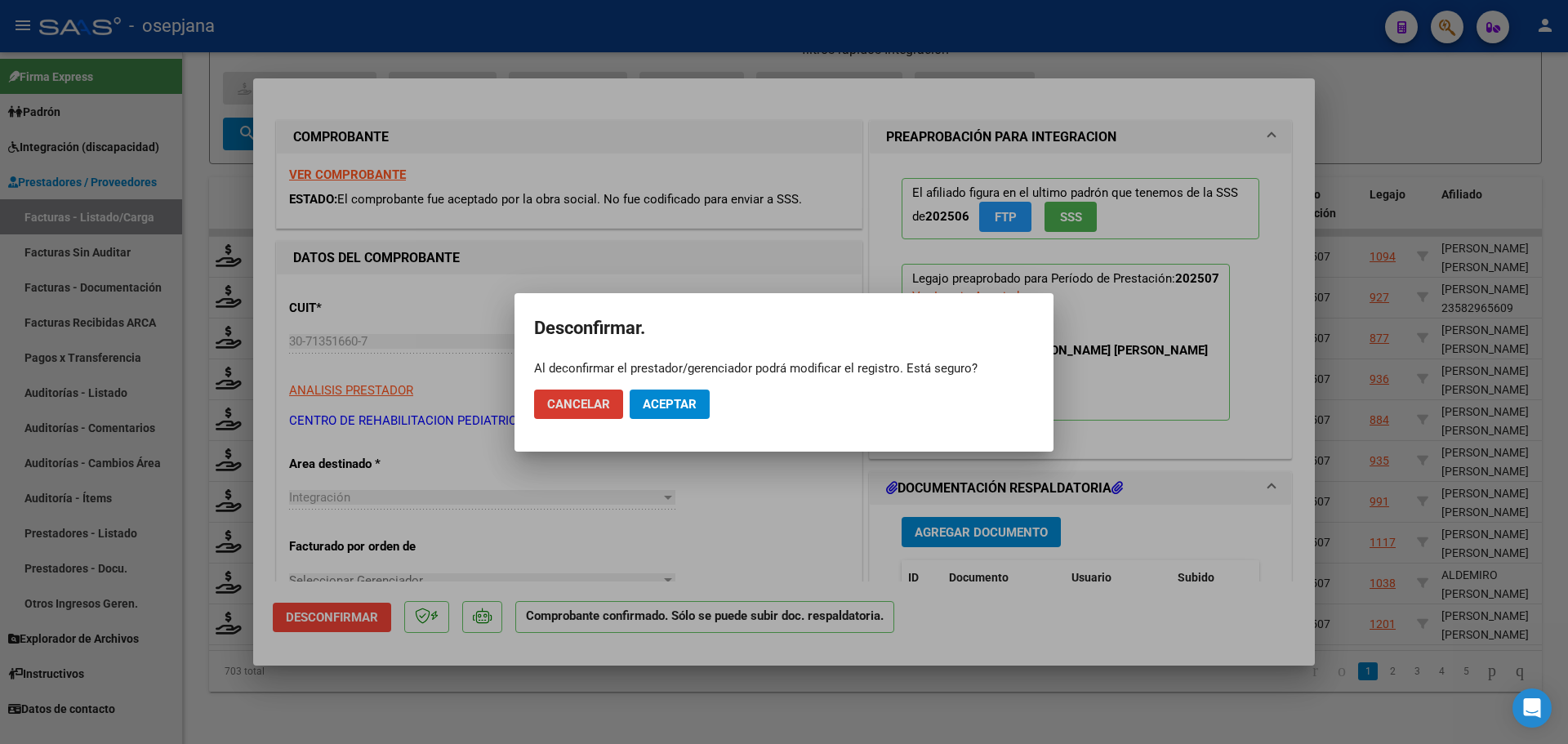
click at [697, 409] on button "Aceptar" at bounding box center [670, 404] width 80 height 29
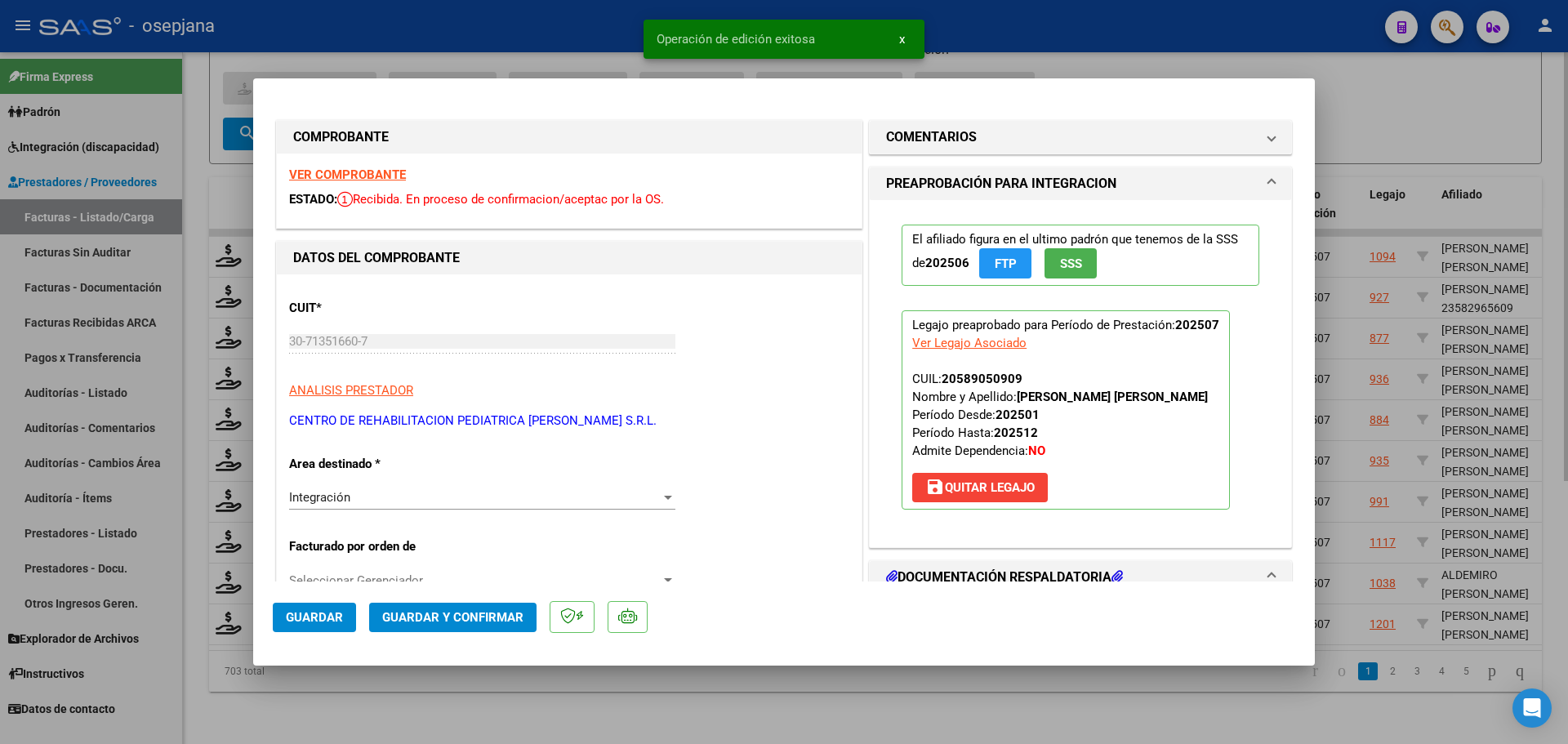
click at [1364, 119] on div at bounding box center [784, 372] width 1568 height 744
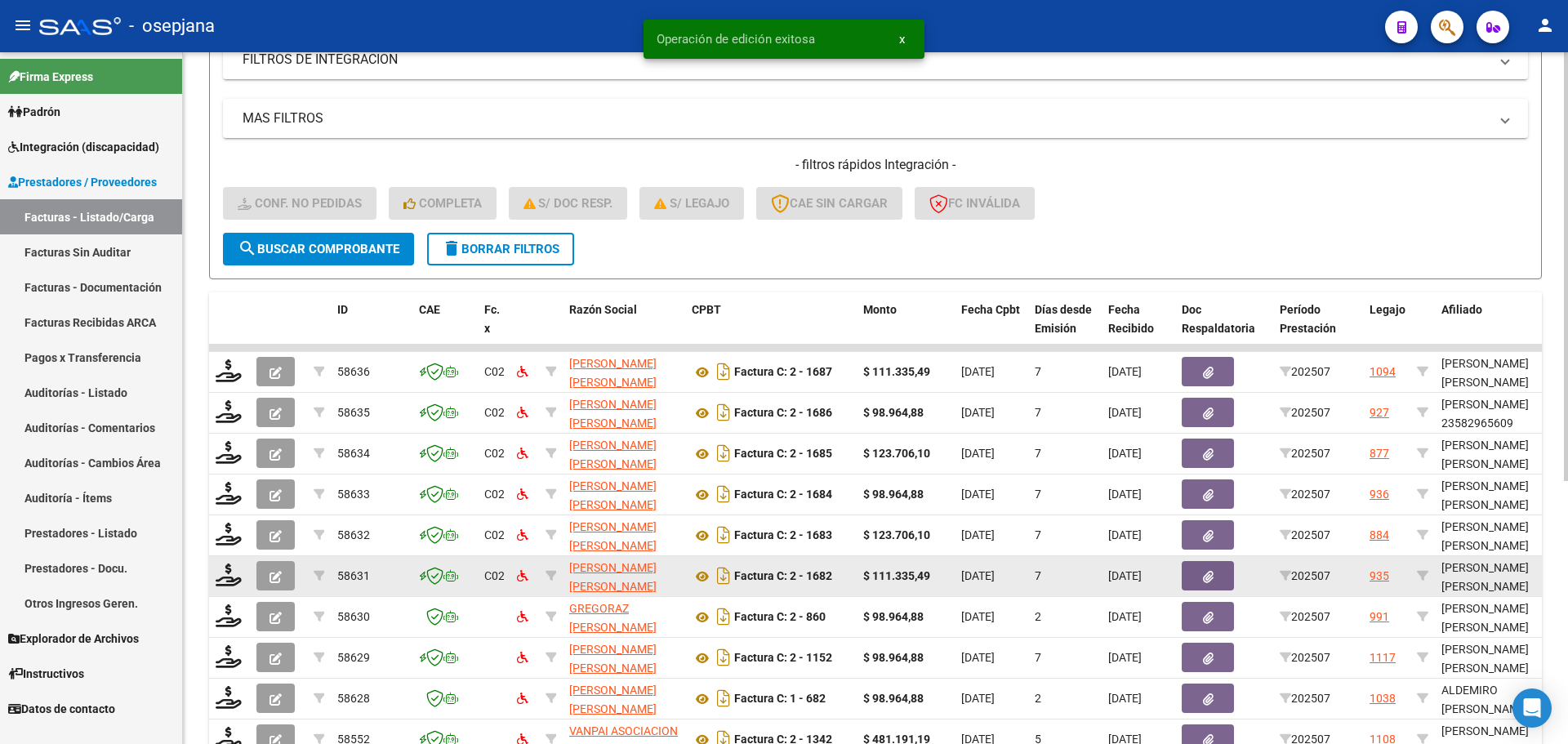
scroll to position [179, 0]
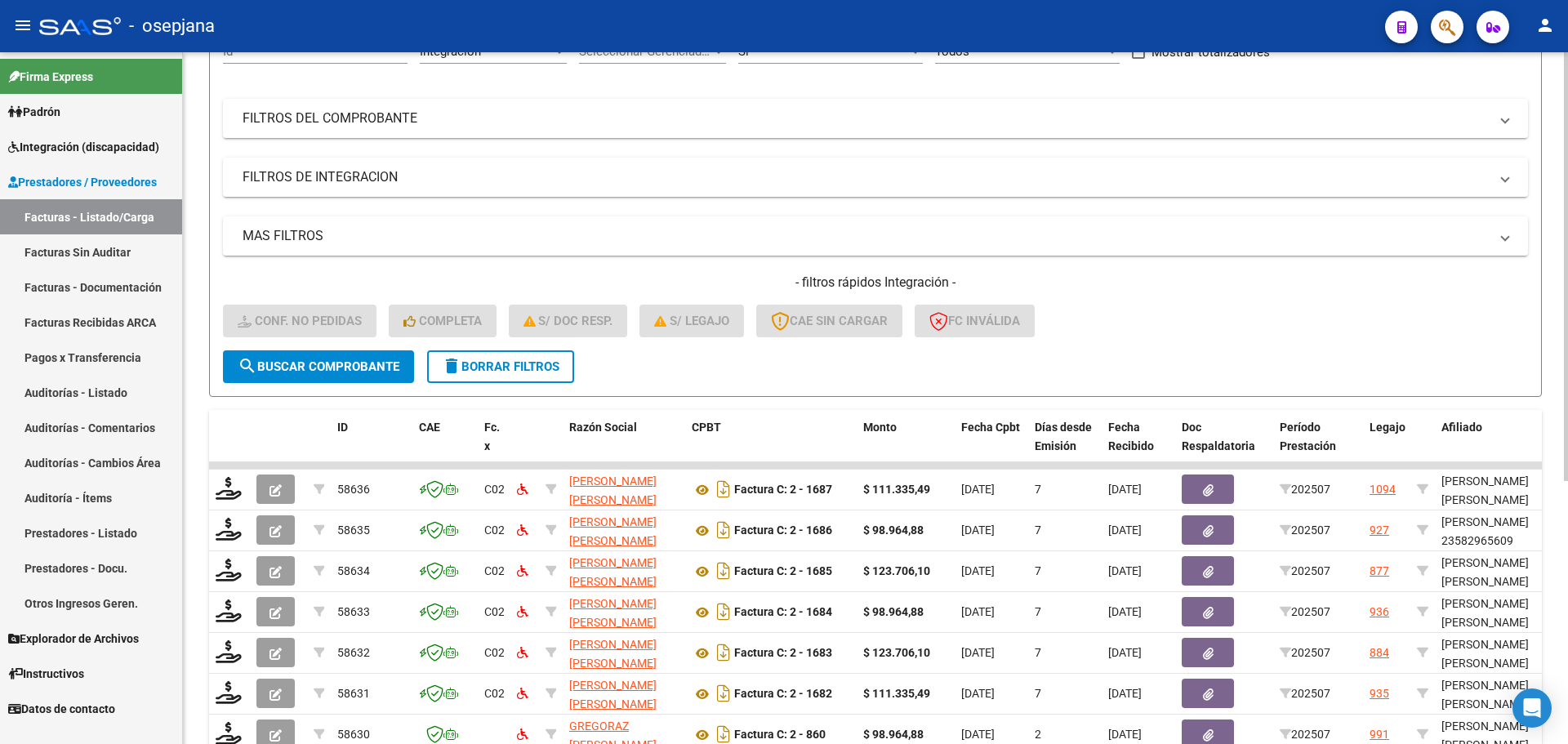
click at [502, 367] on span "delete Borrar Filtros" at bounding box center [501, 367] width 118 height 15
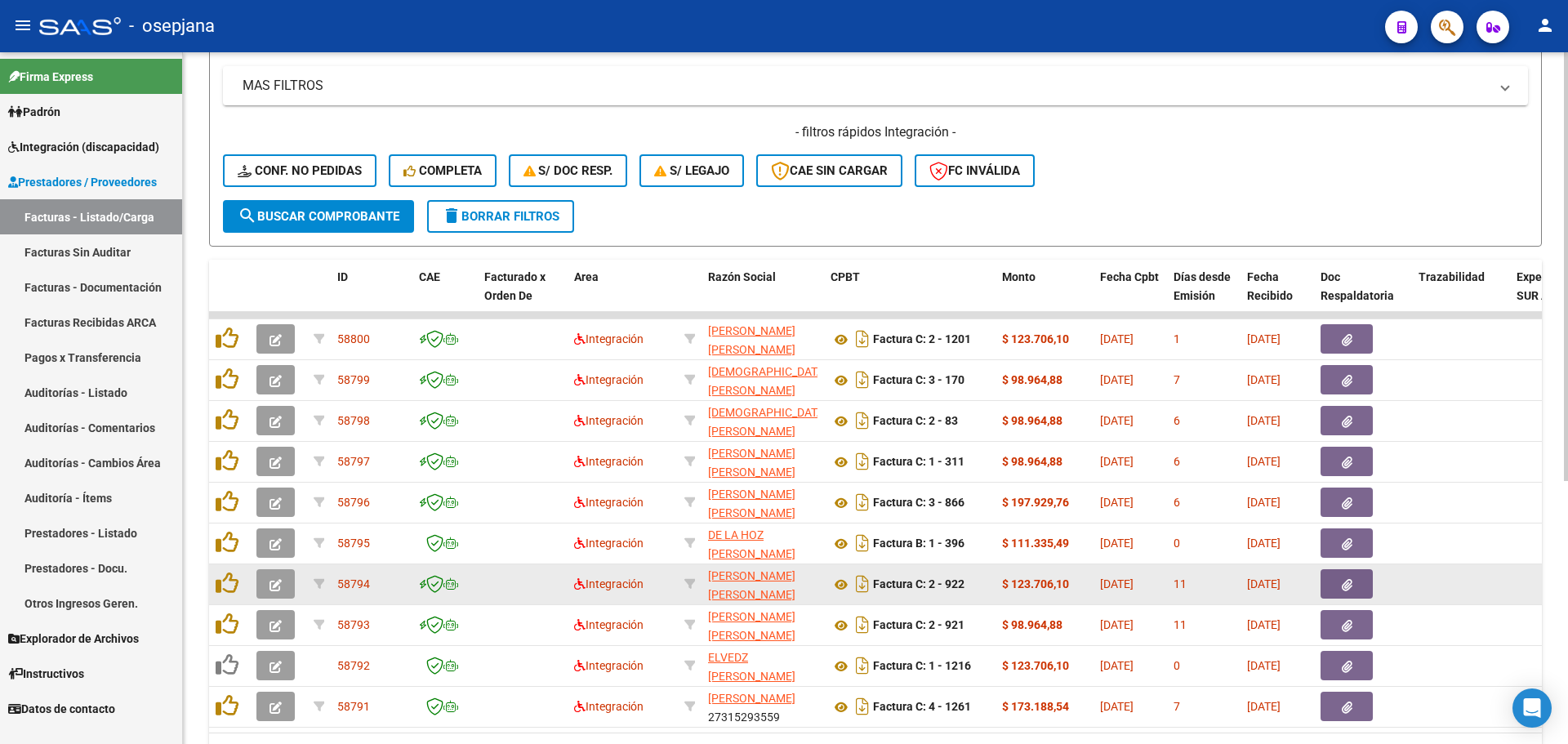
scroll to position [424, 0]
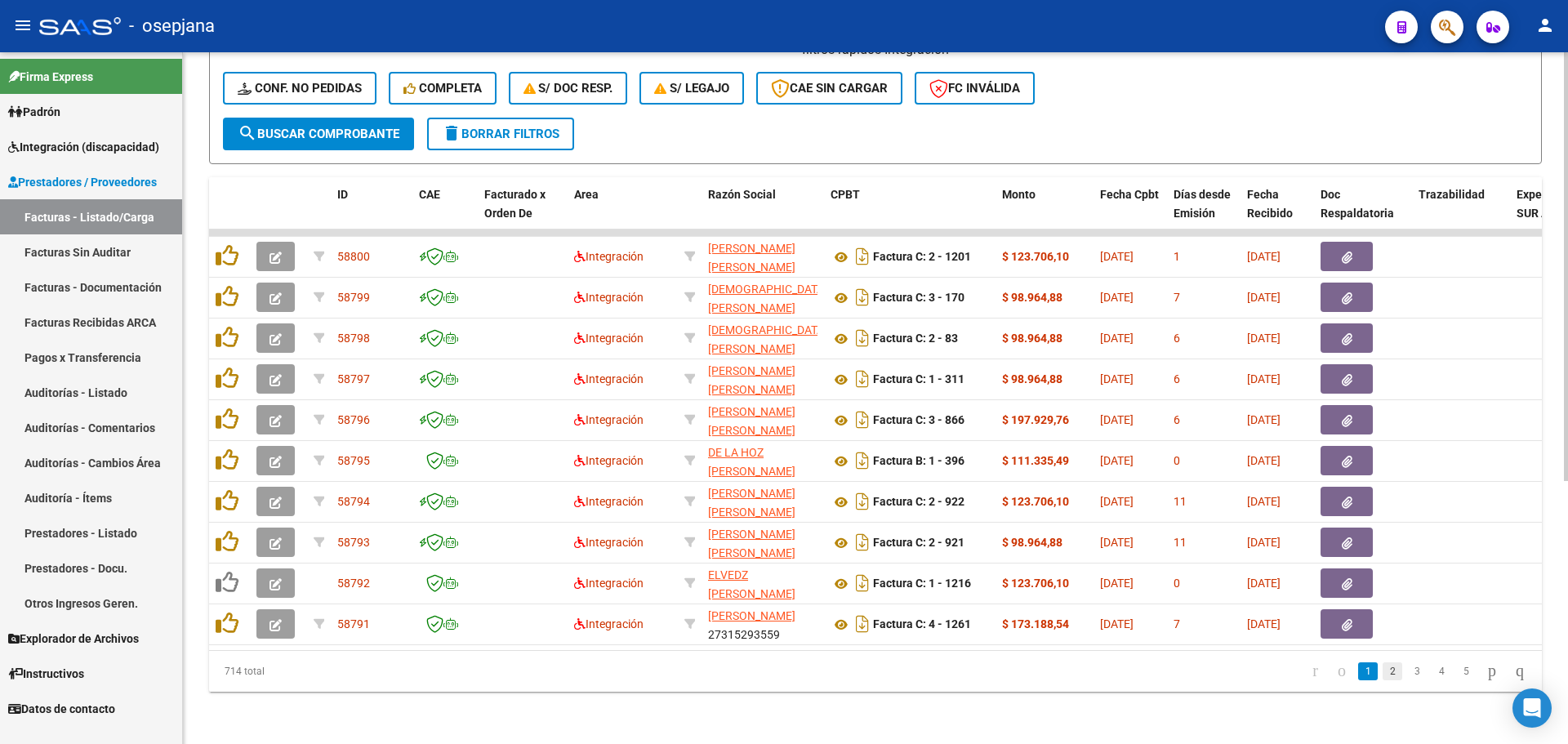
click at [1382, 677] on link "2" at bounding box center [1392, 672] width 20 height 18
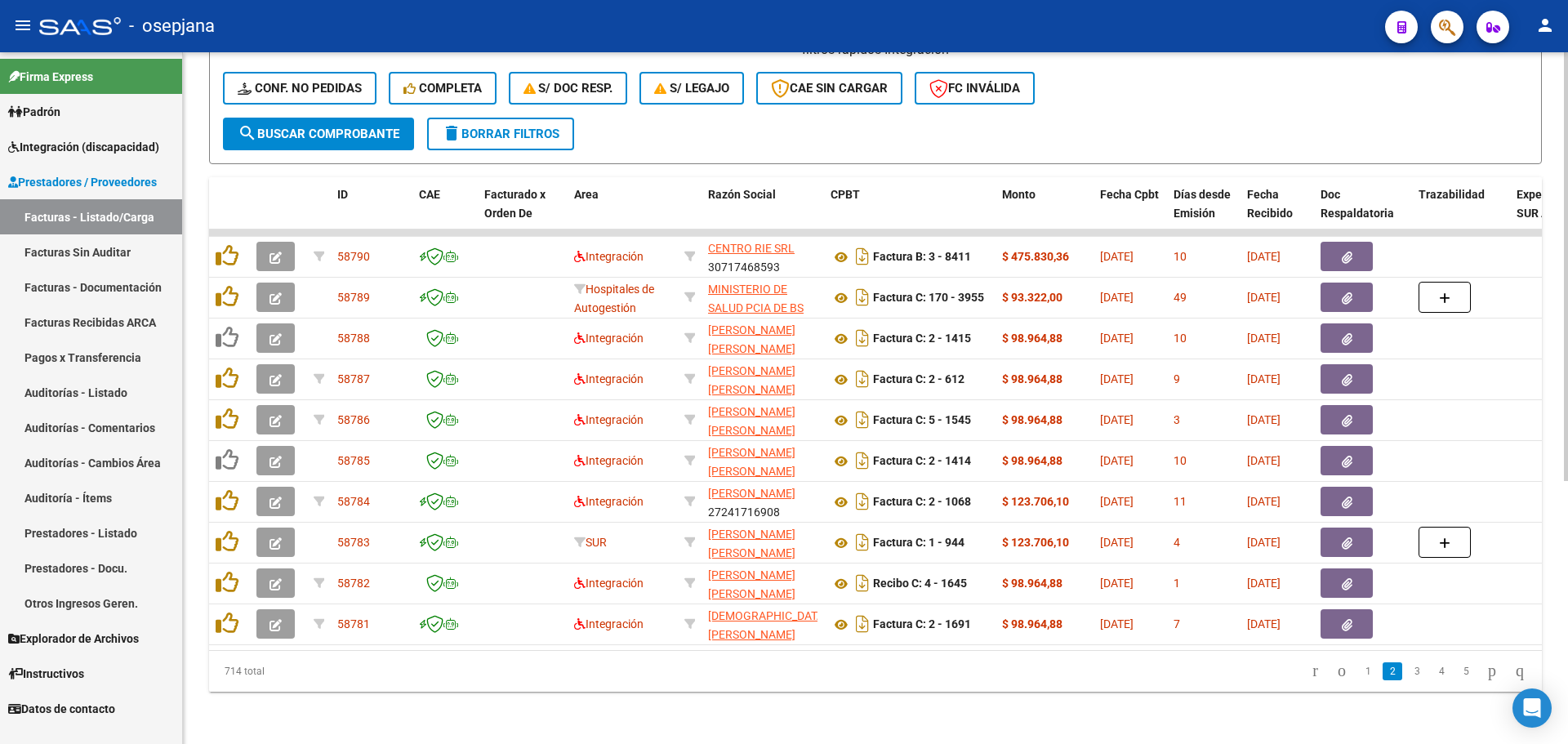
click at [1407, 674] on link "3" at bounding box center [1417, 672] width 20 height 18
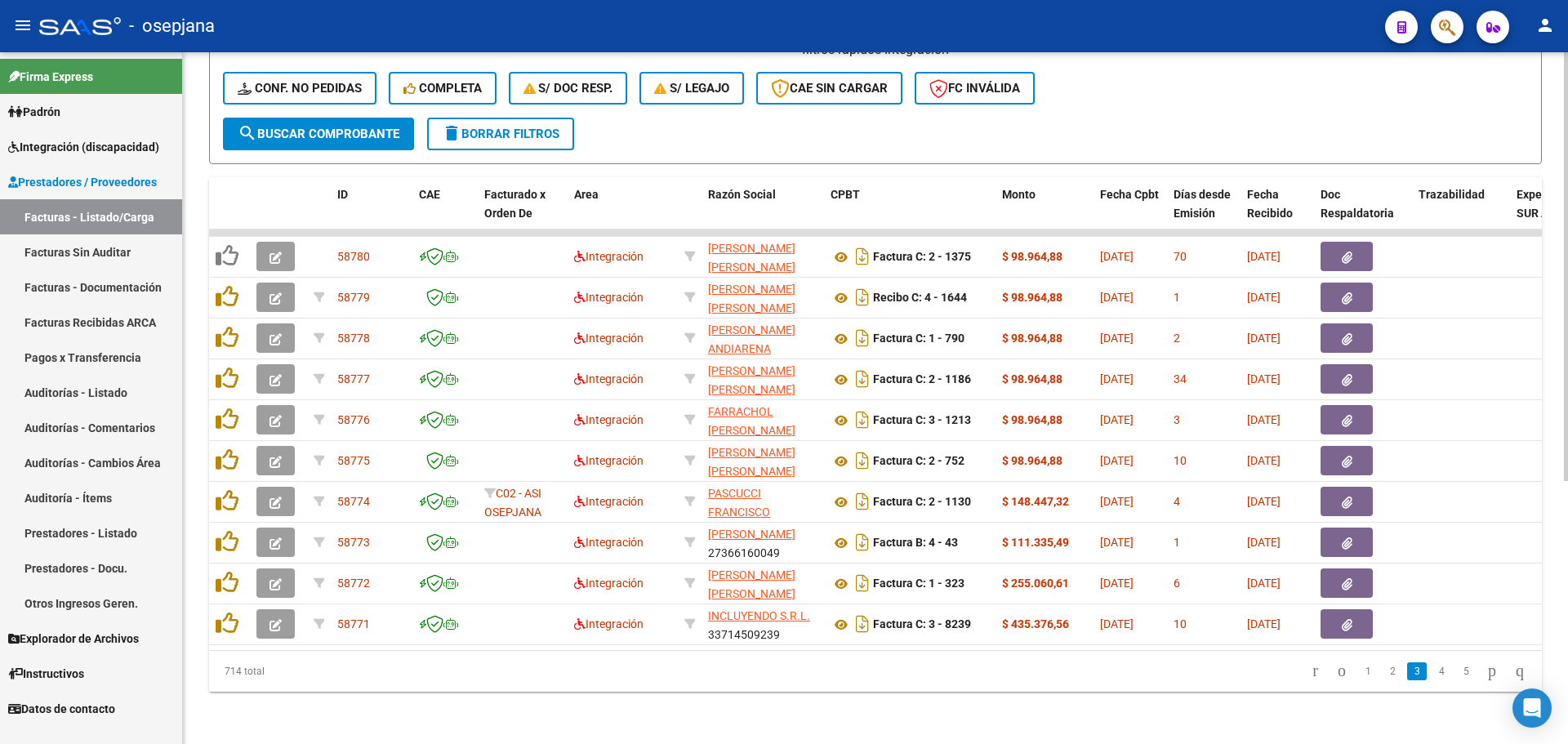
click at [1515, 670] on icon "go to last page" at bounding box center [1520, 671] width 13 height 20
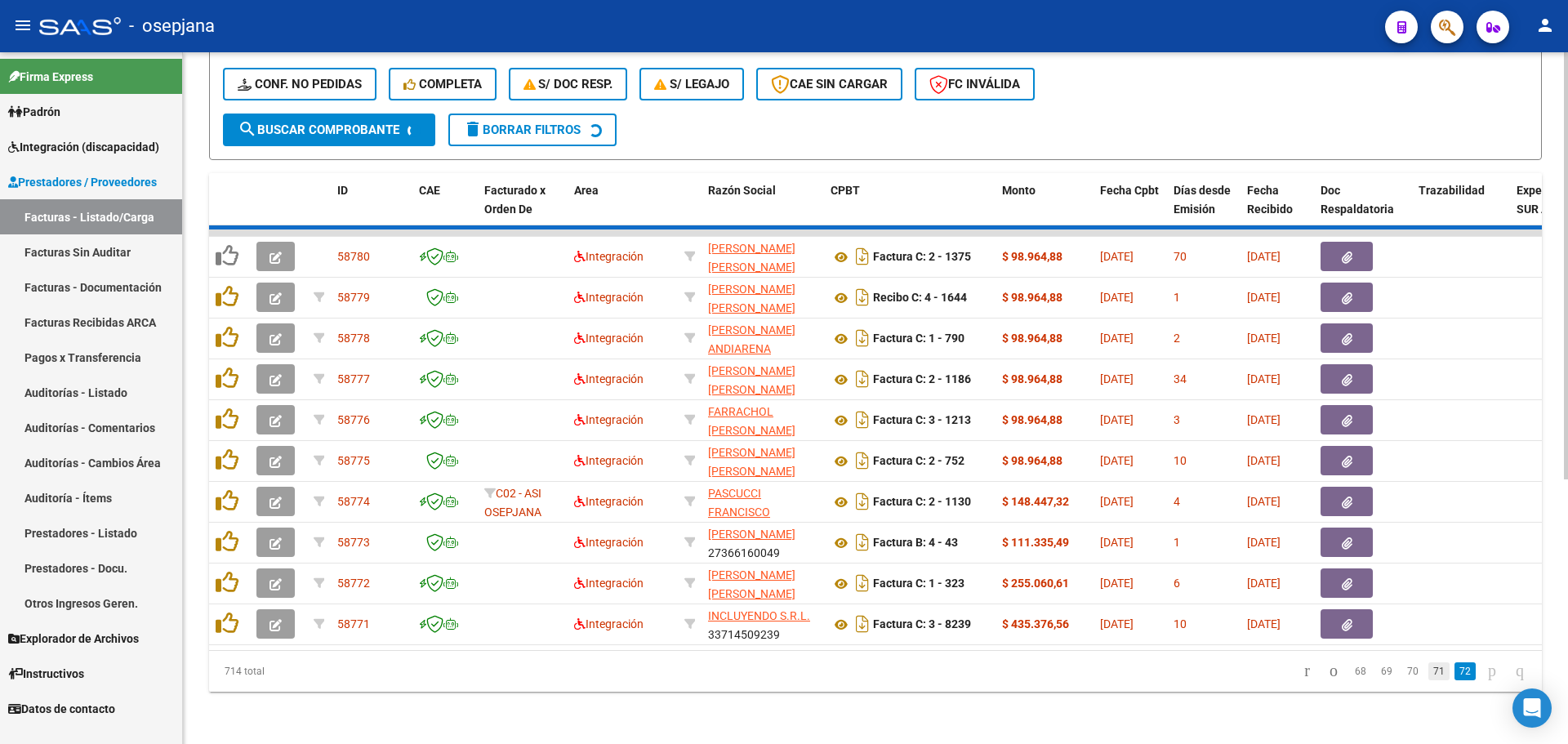
scroll to position [179, 0]
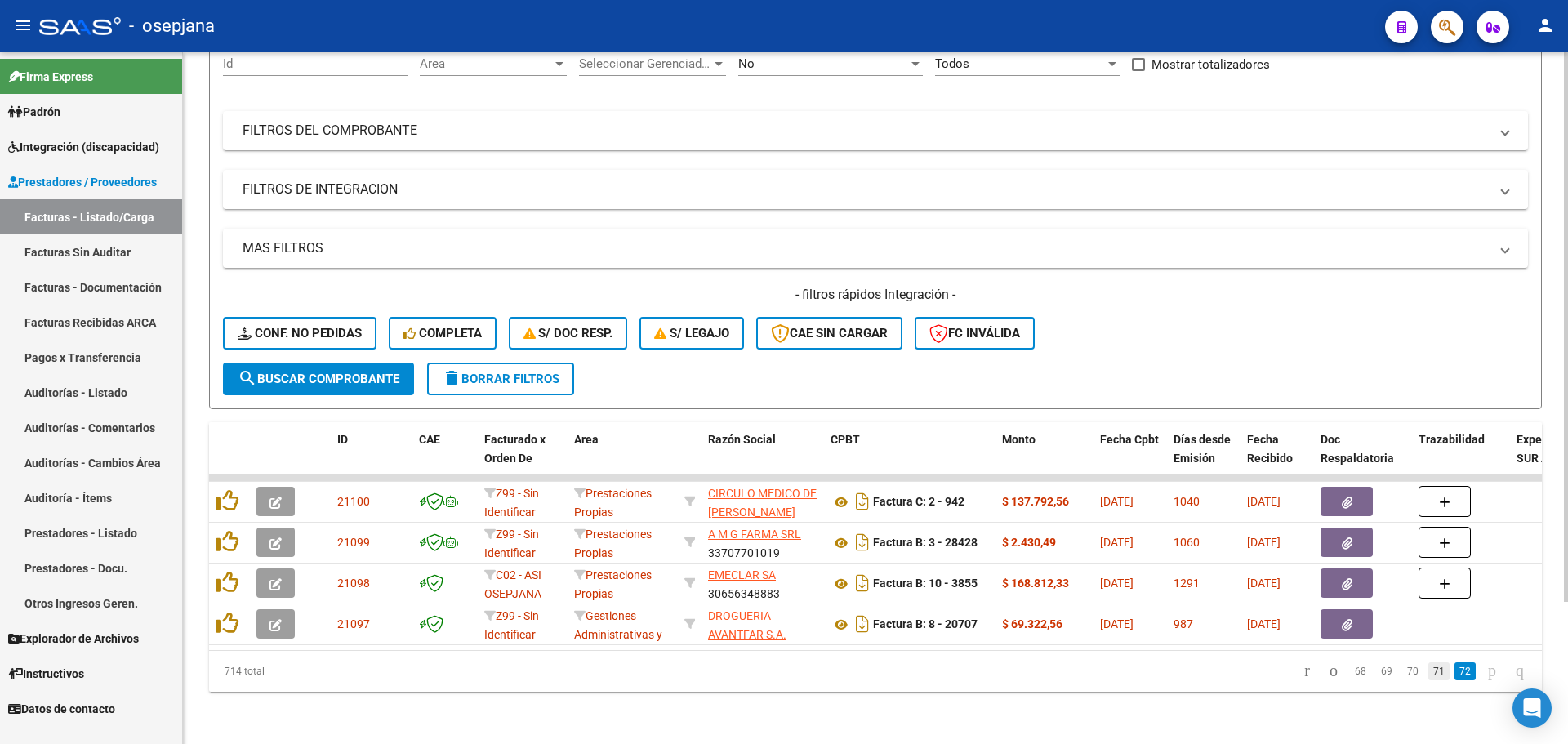
click at [1428, 675] on link "71" at bounding box center [1439, 672] width 21 height 18
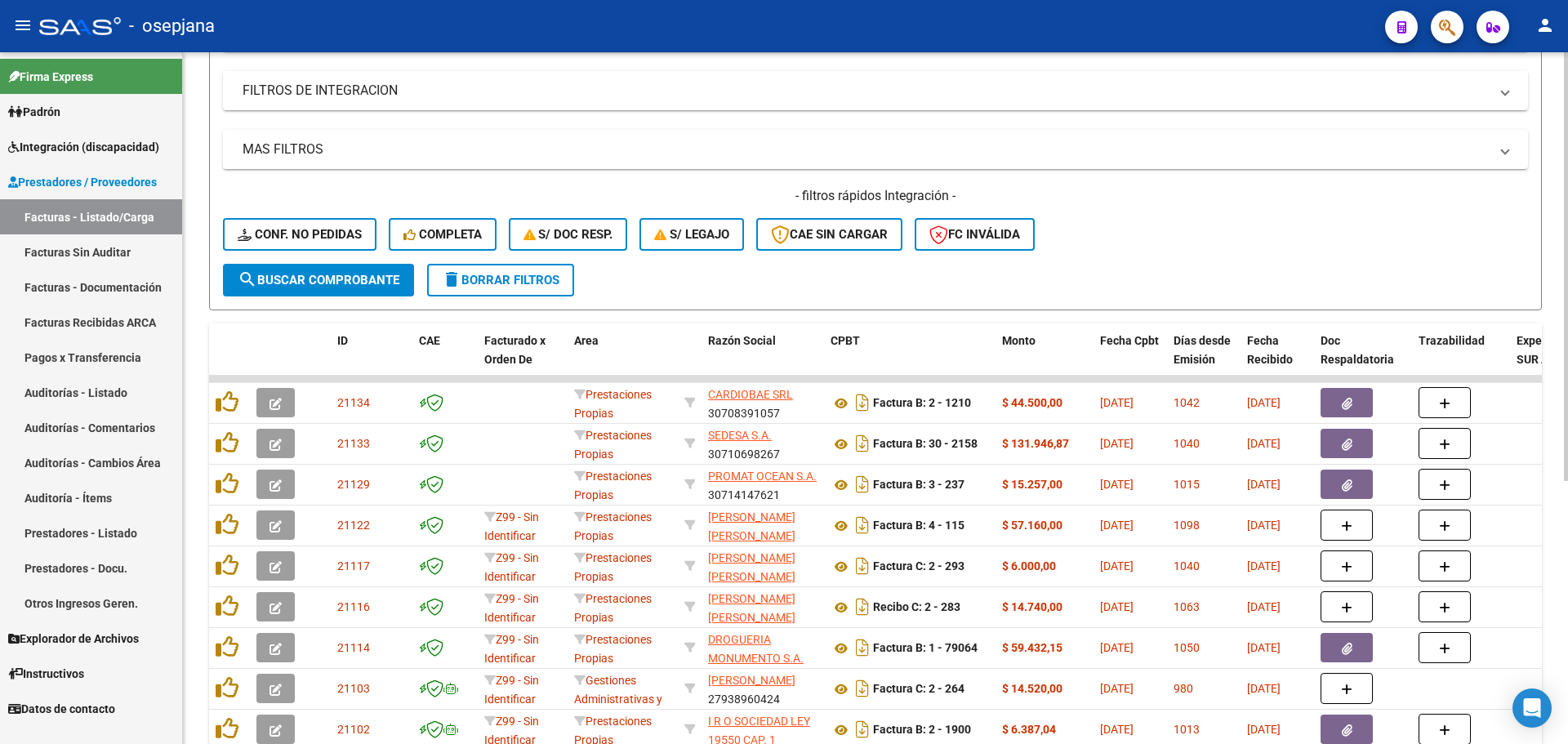
scroll to position [424, 0]
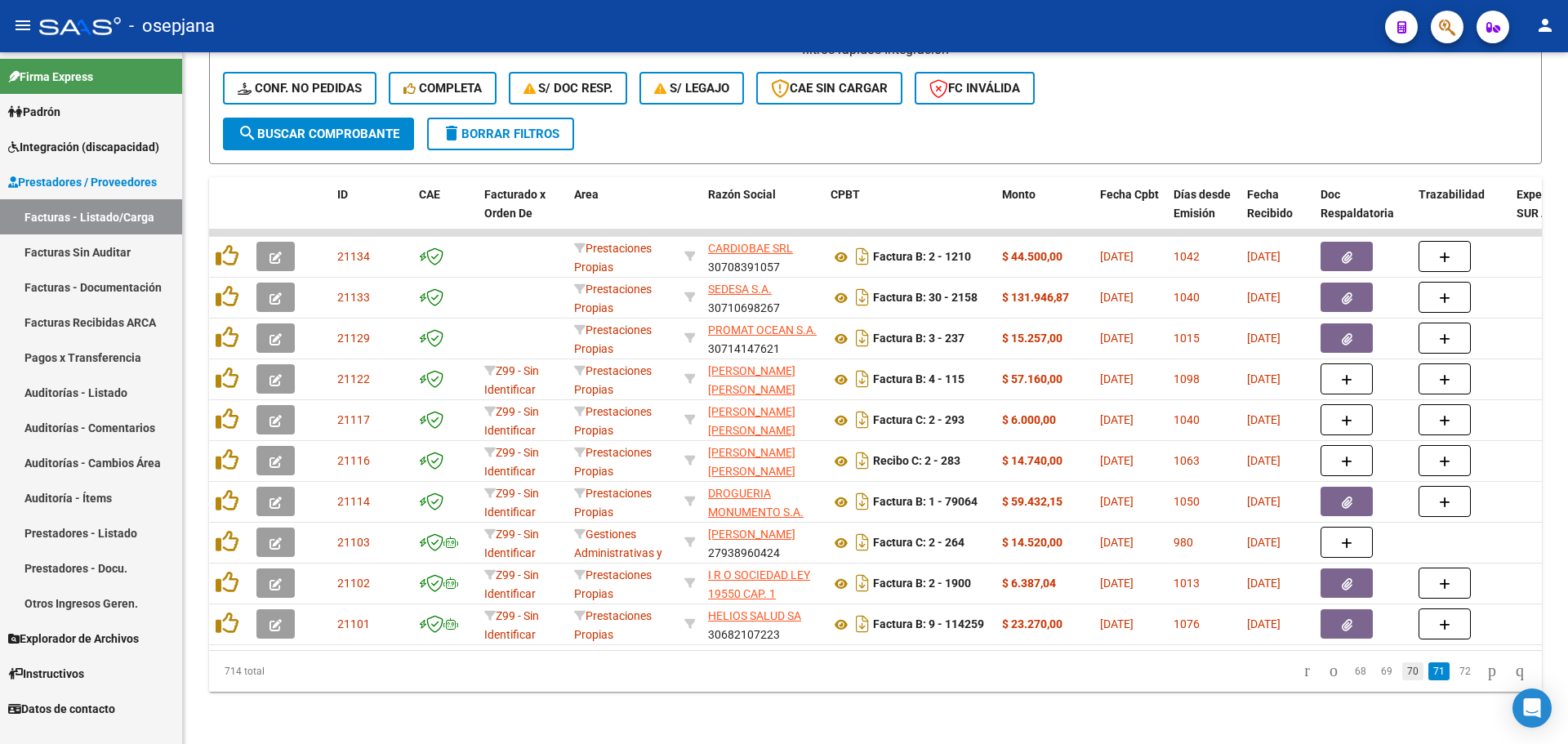
click at [1402, 670] on link "70" at bounding box center [1413, 672] width 21 height 18
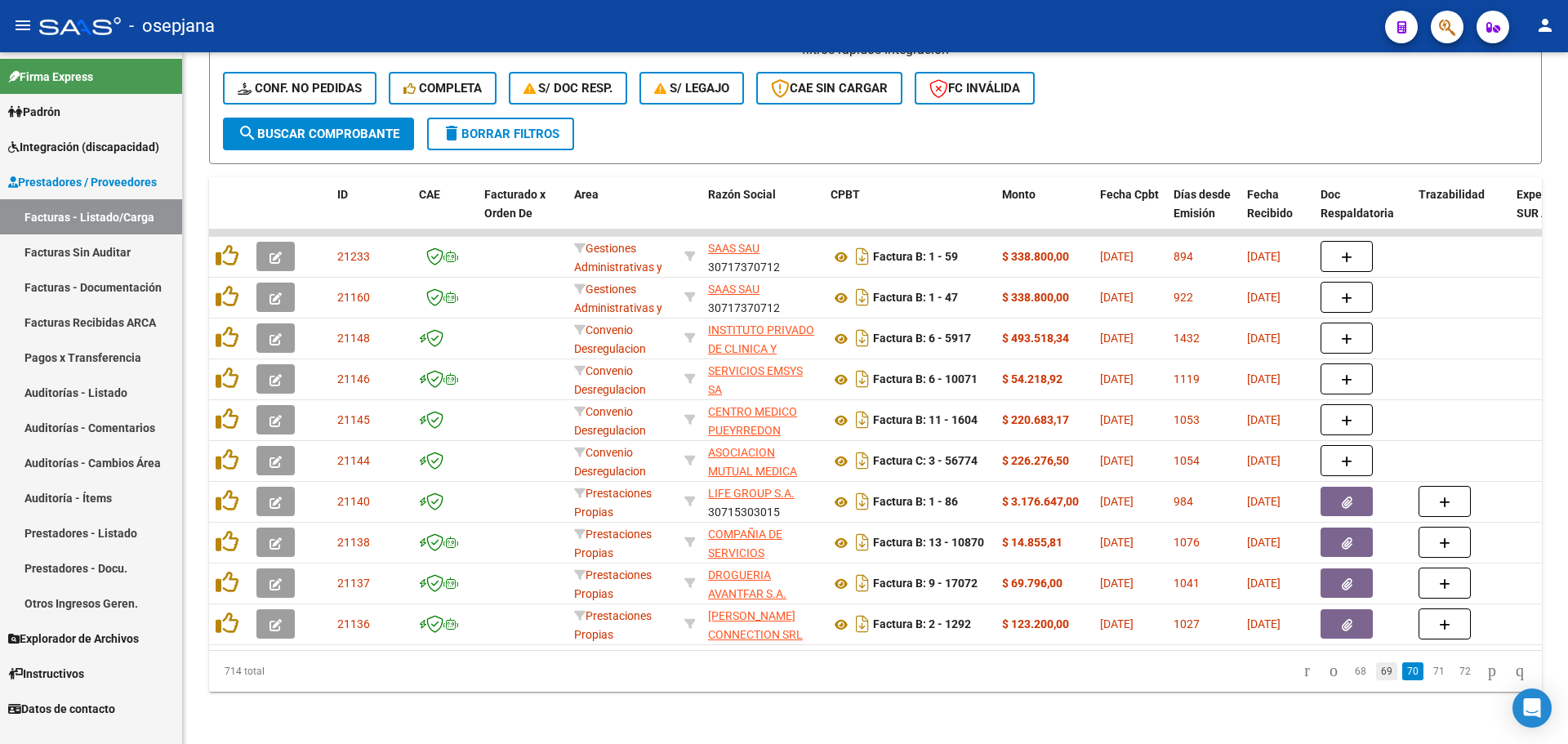
click at [1377, 677] on link "69" at bounding box center [1386, 672] width 21 height 18
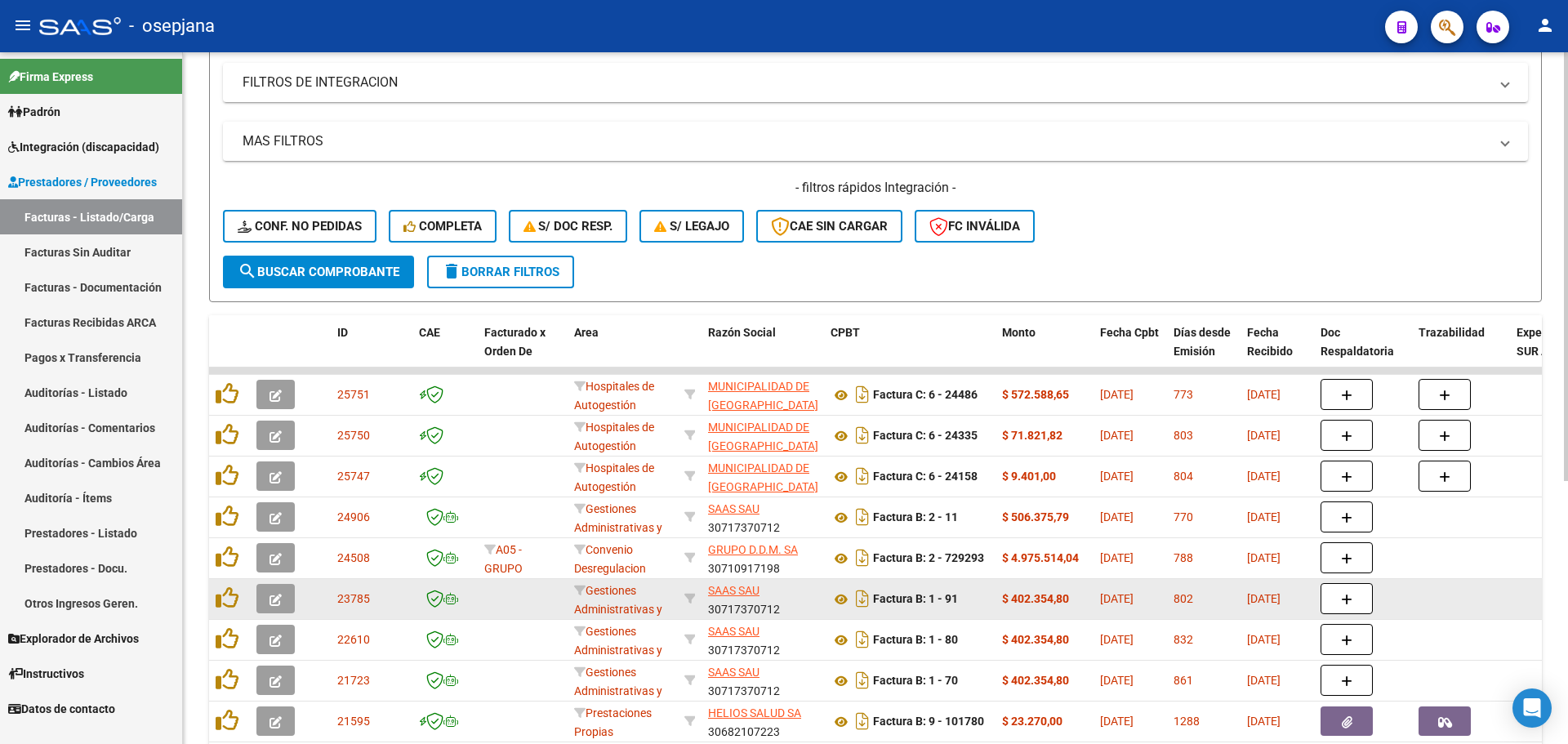
scroll to position [97, 0]
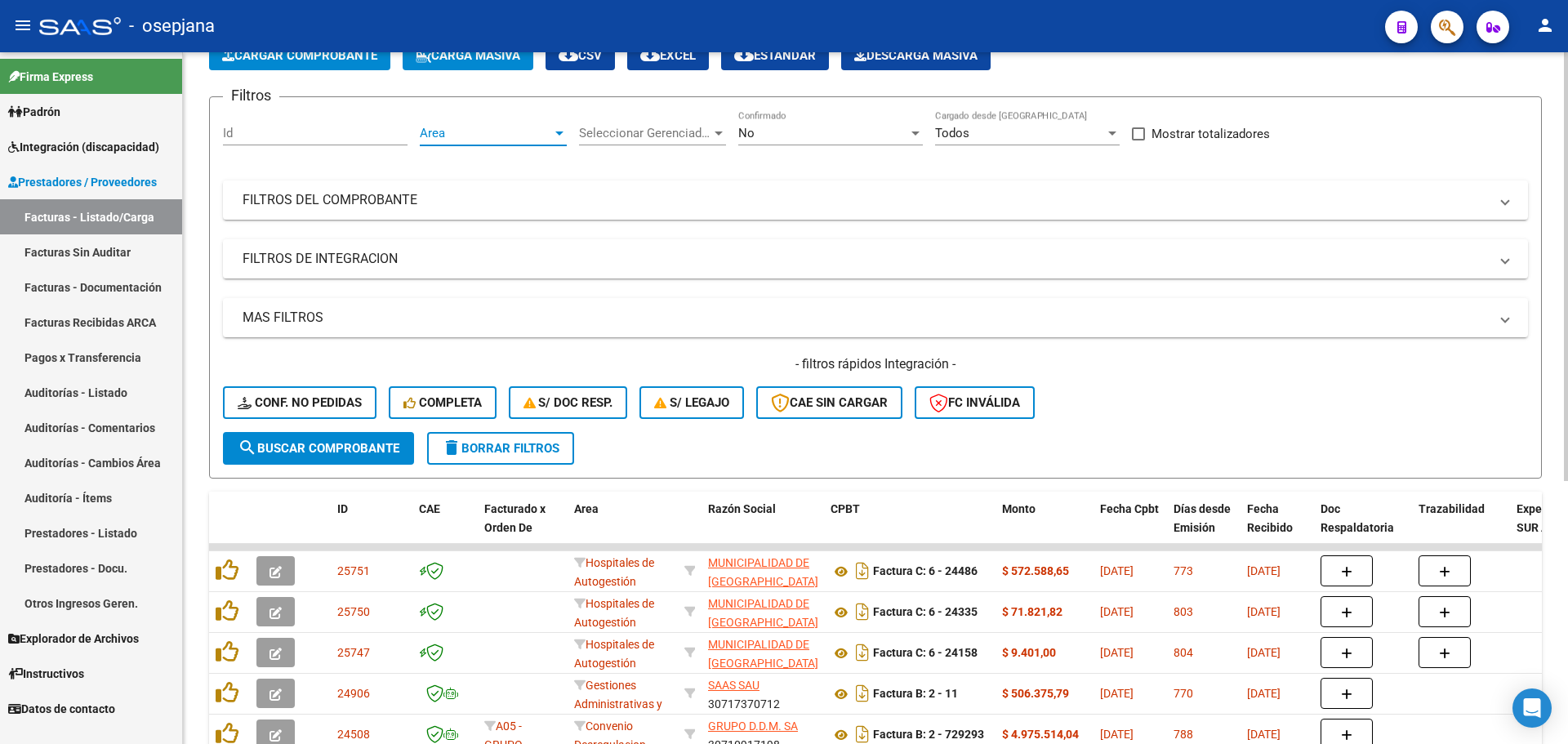
click at [530, 126] on span "Area" at bounding box center [486, 133] width 133 height 15
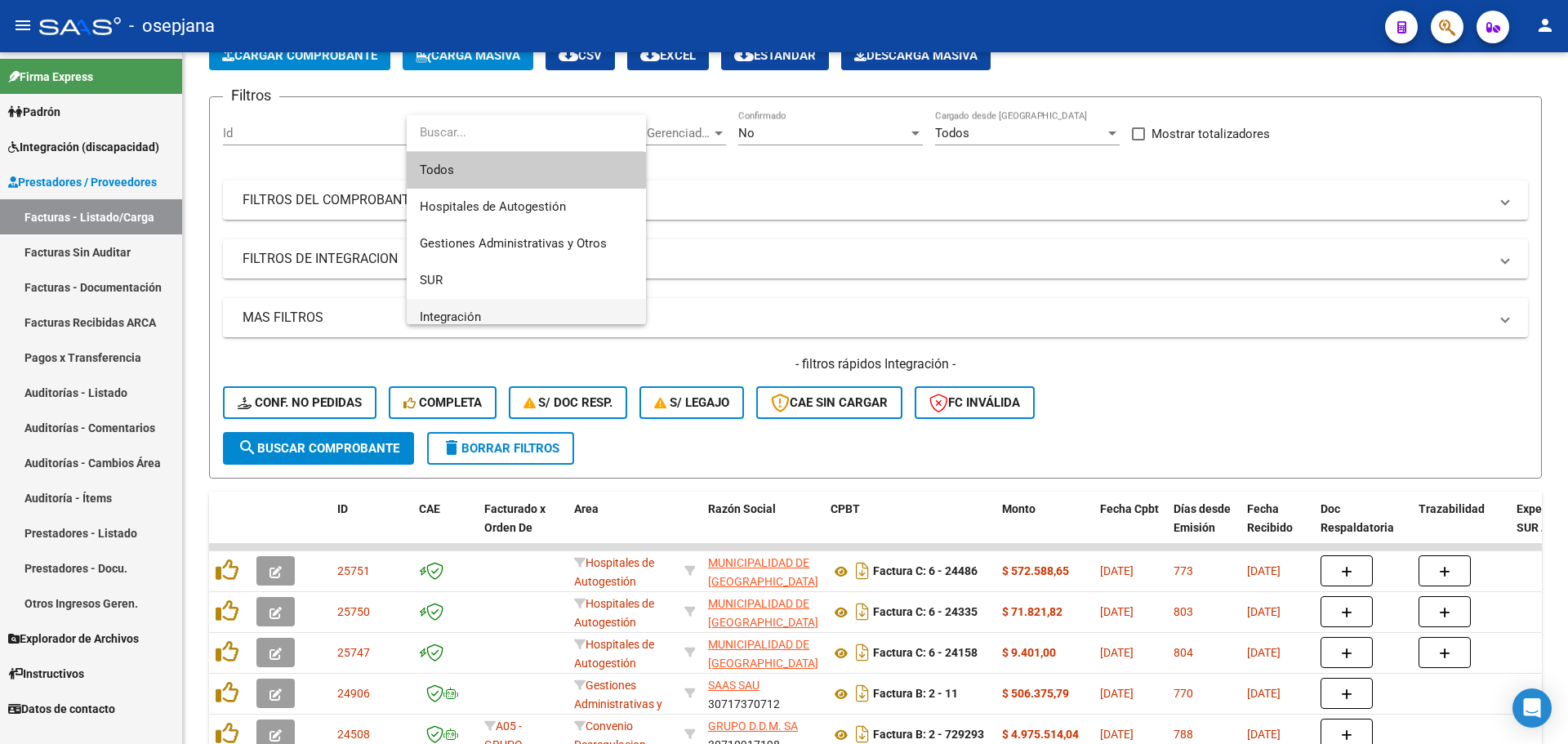
click at [467, 305] on span "Integración" at bounding box center [526, 317] width 213 height 37
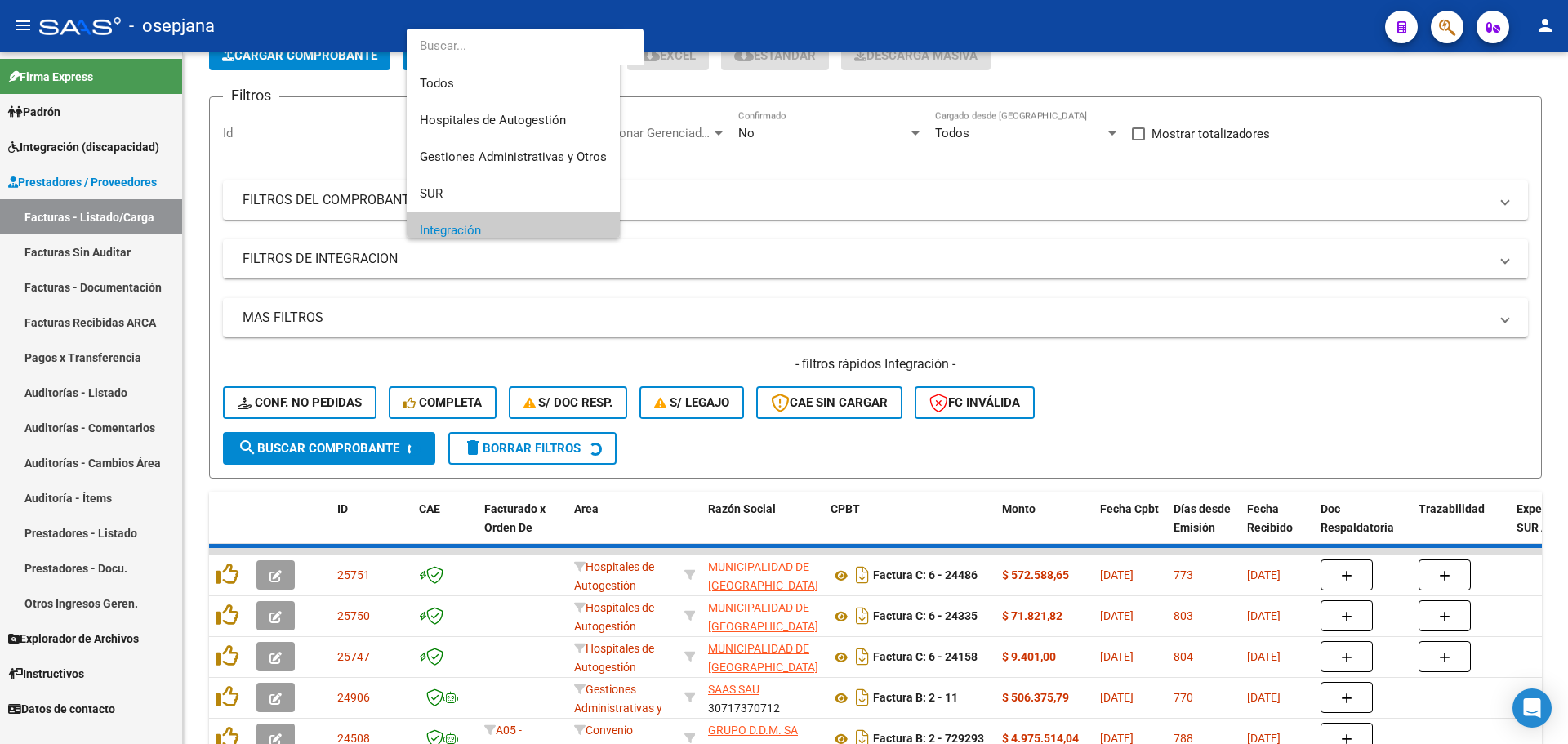
scroll to position [98, 0]
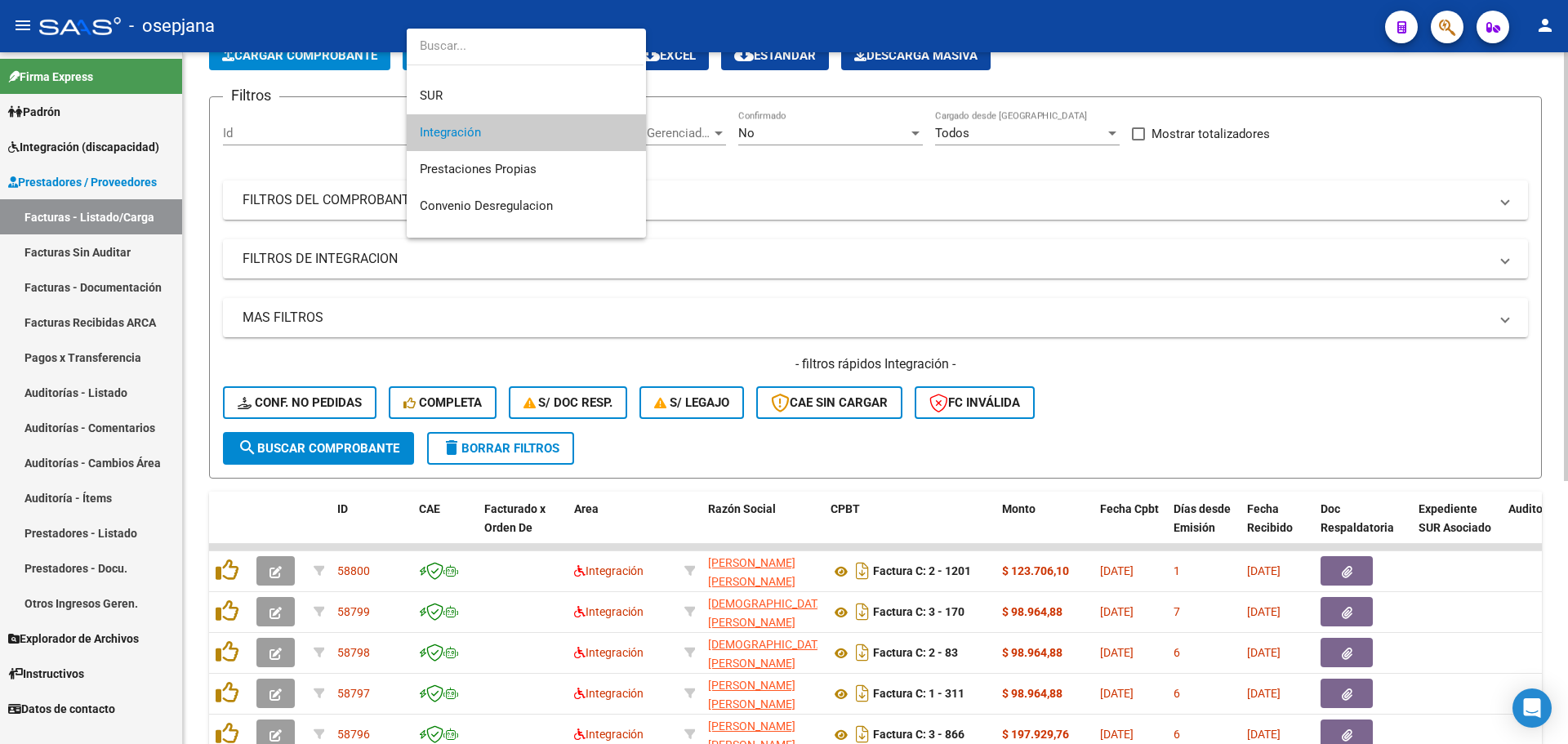
click at [536, 141] on span "Integración" at bounding box center [526, 133] width 213 height 37
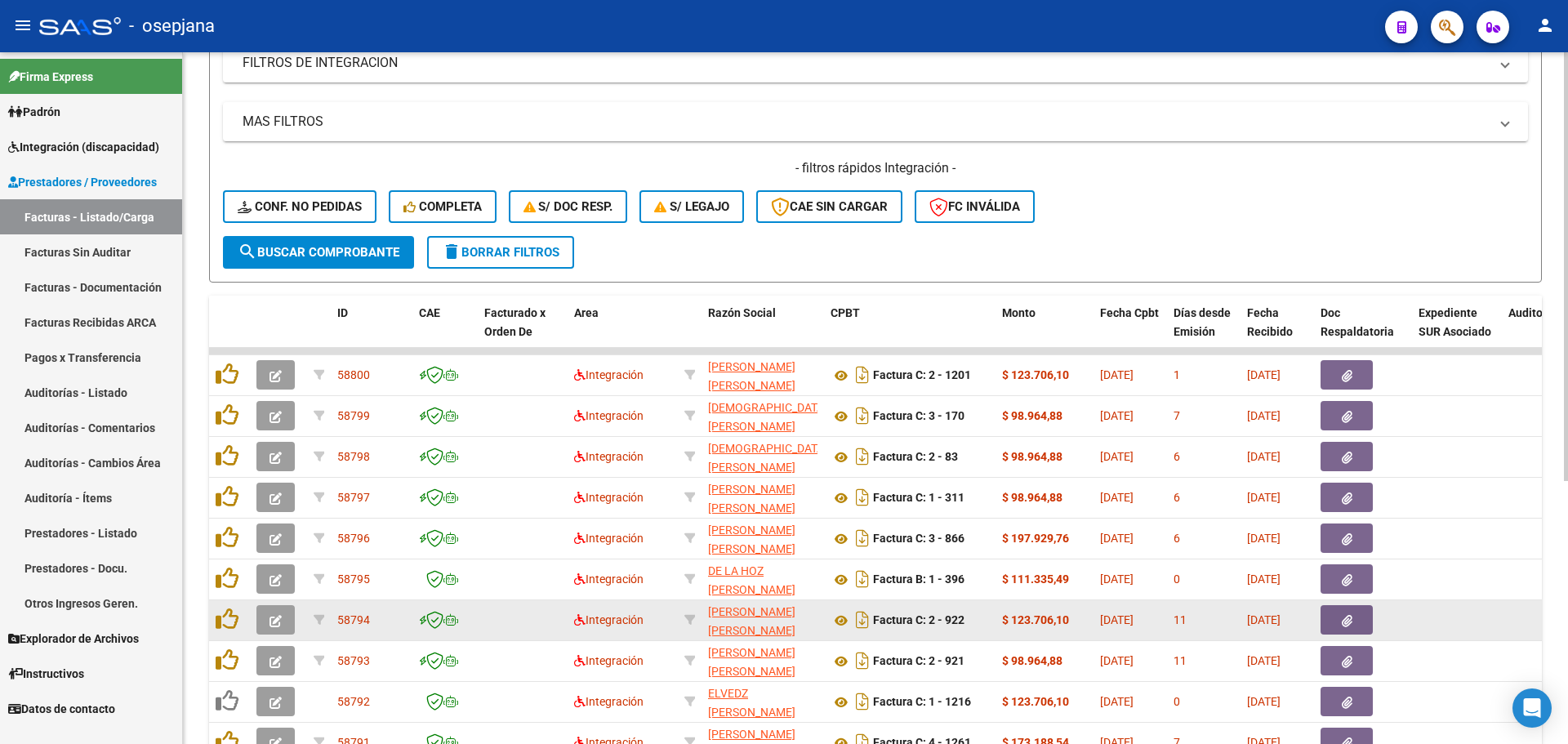
scroll to position [424, 0]
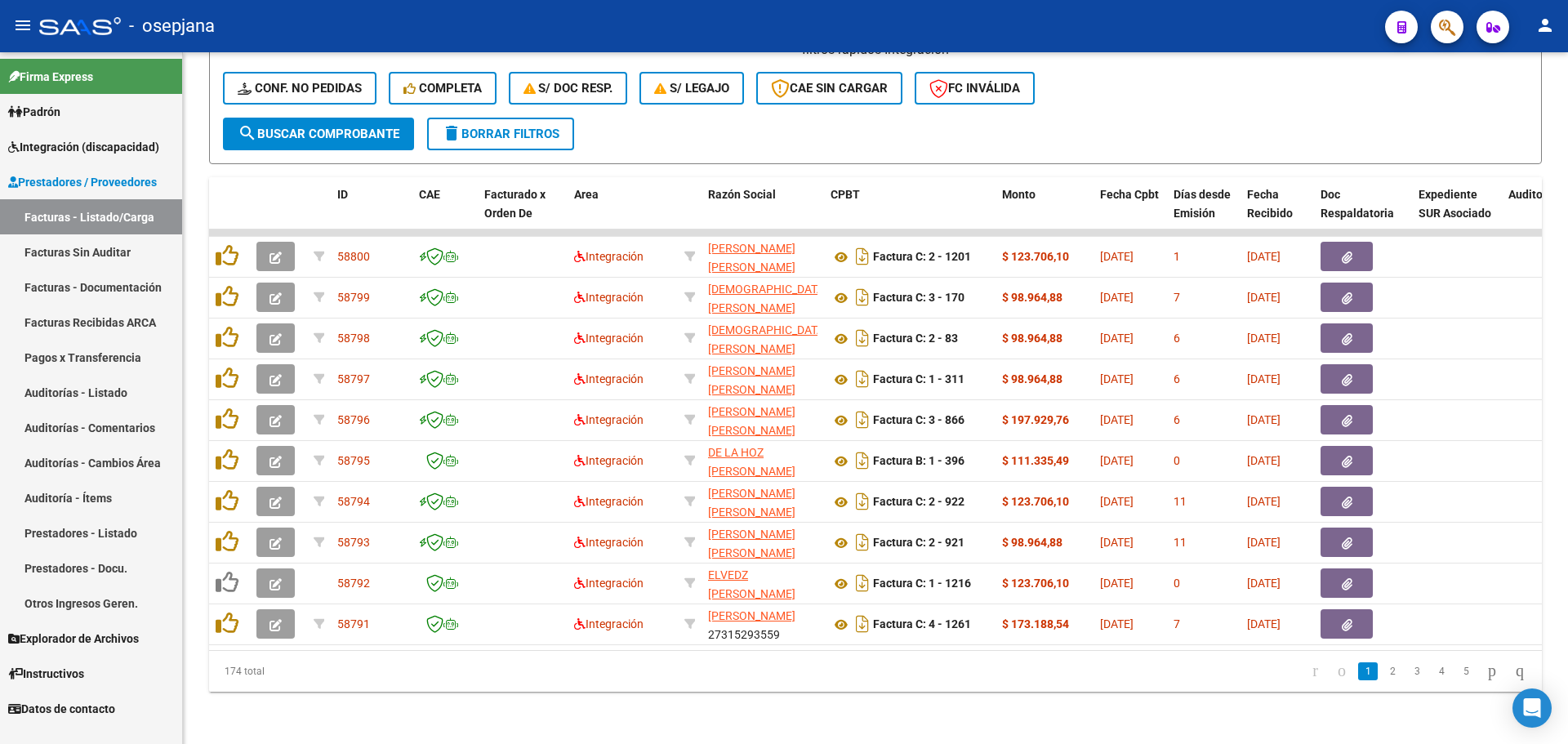
click at [1513, 666] on icon "go to last page" at bounding box center [1520, 671] width 13 height 20
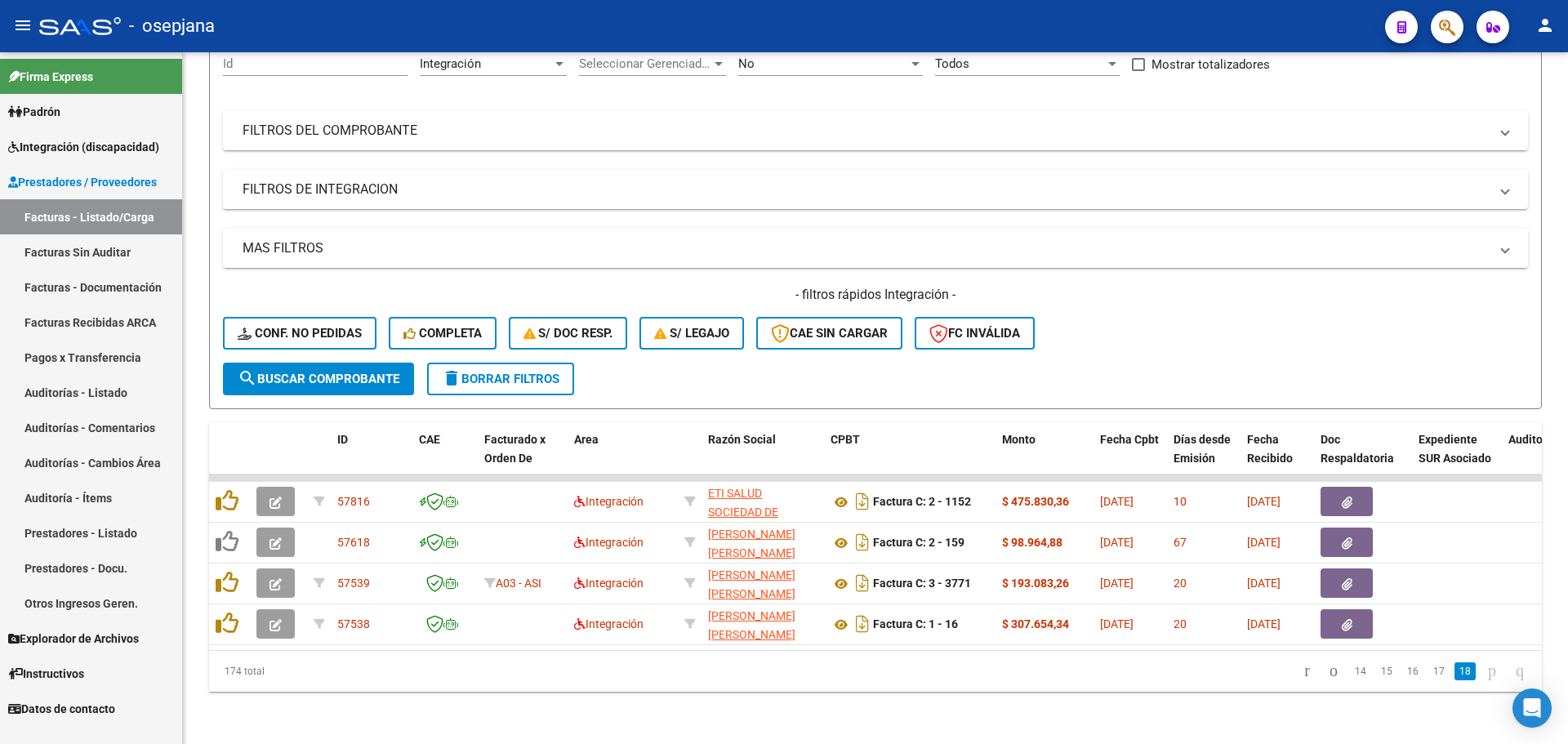
scroll to position [179, 0]
click at [1428, 672] on link "17" at bounding box center [1439, 672] width 21 height 18
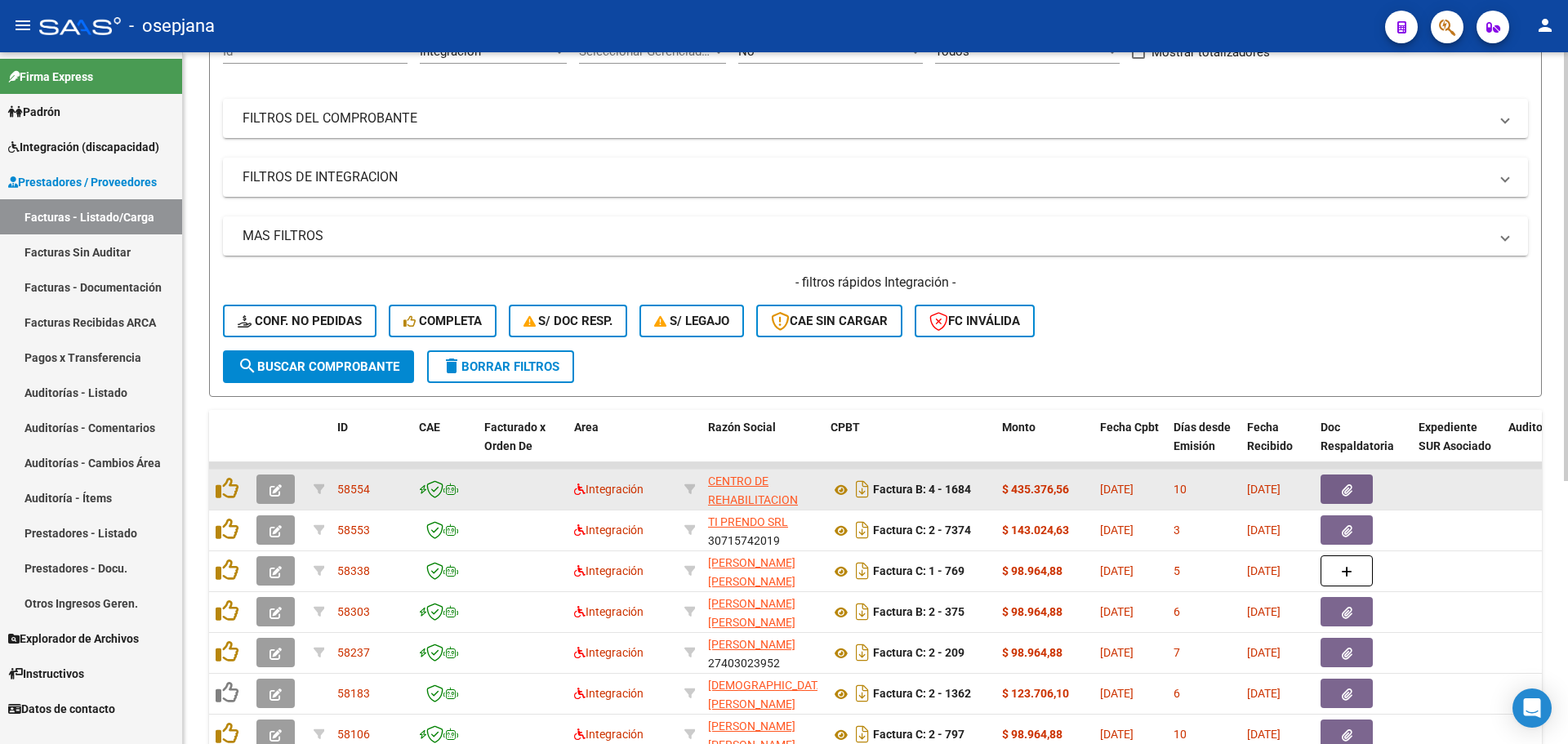
click at [275, 482] on span "button" at bounding box center [275, 489] width 12 height 15
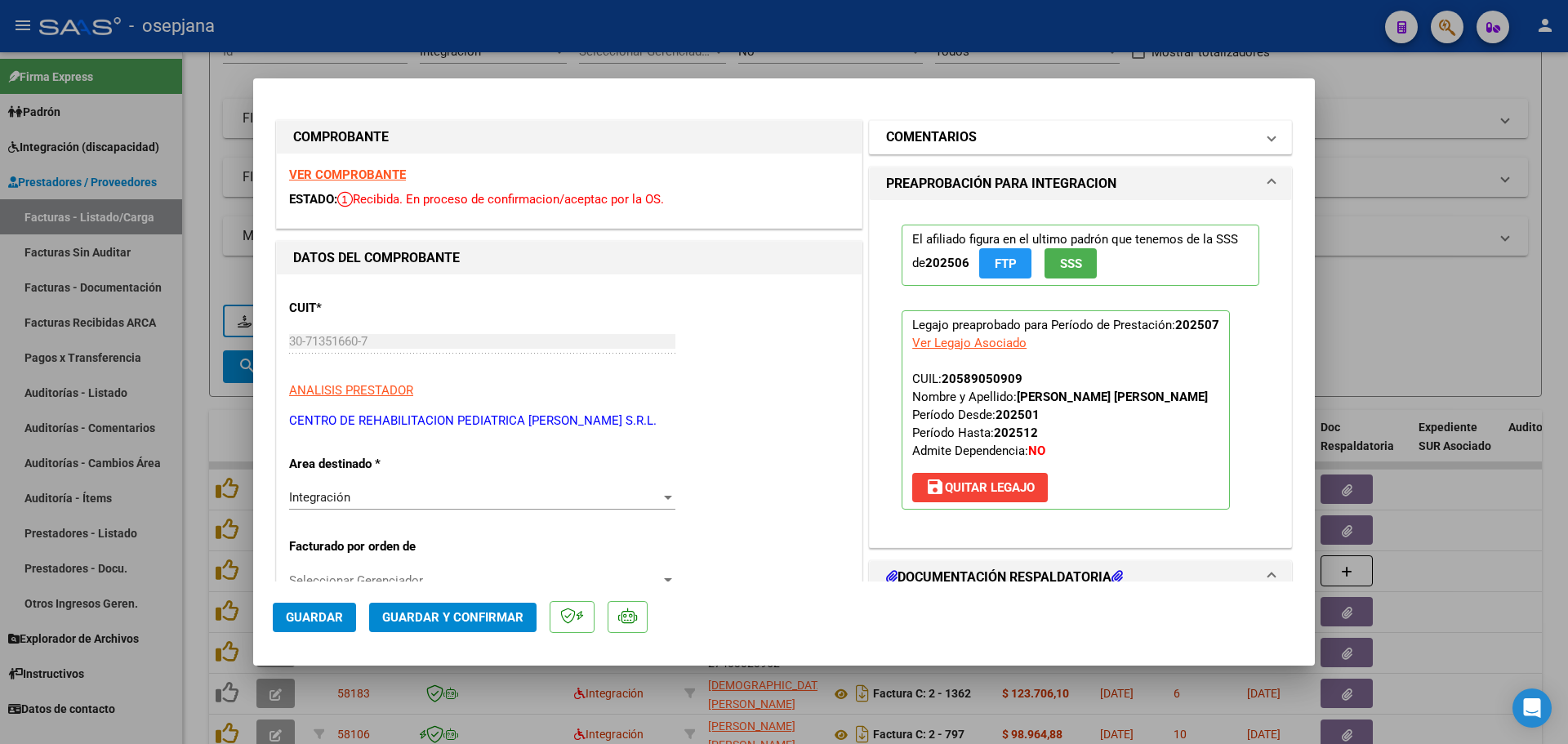
click at [964, 136] on h1 "COMENTARIOS" at bounding box center [931, 138] width 91 height 20
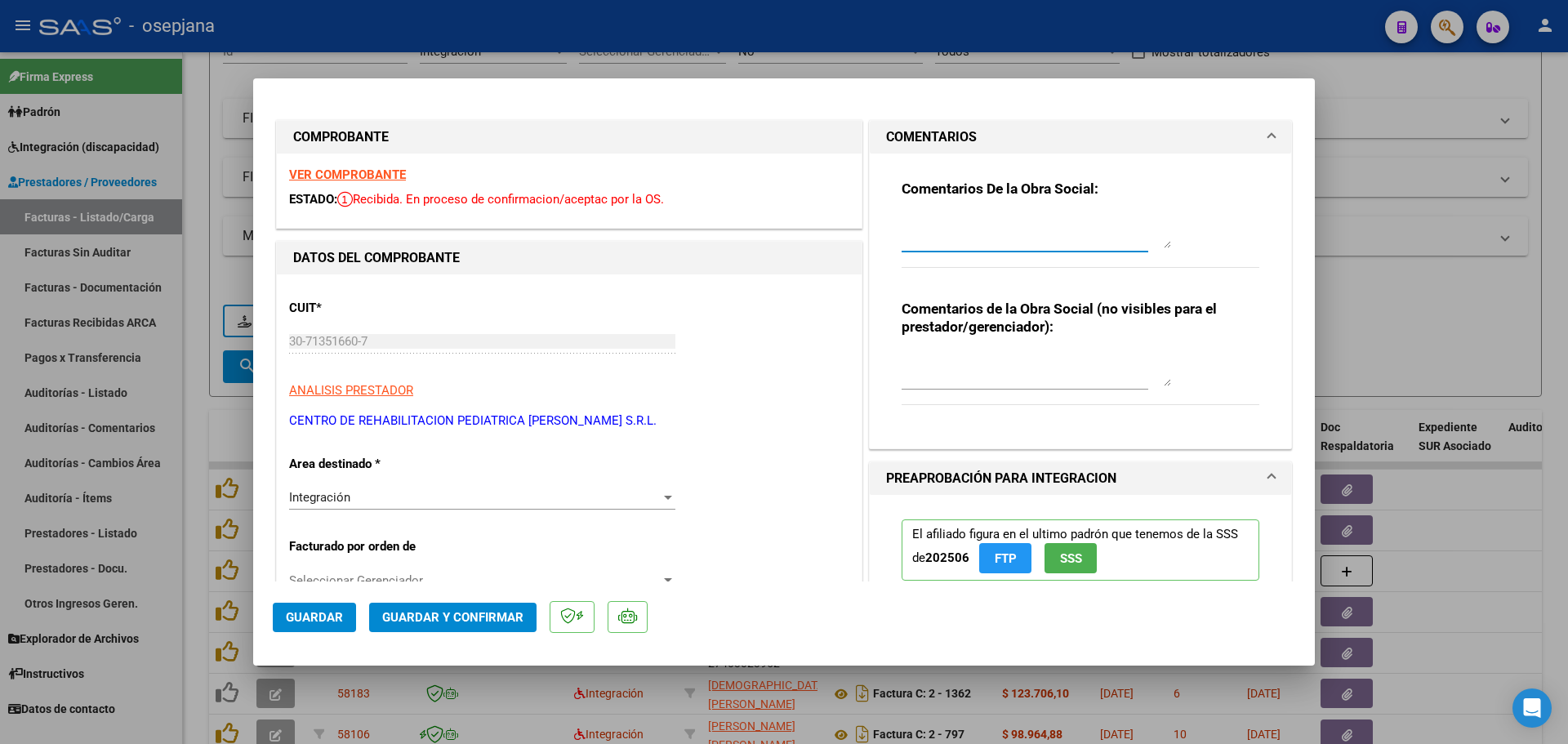
click at [964, 237] on textarea at bounding box center [1036, 232] width 269 height 33
click at [1103, 225] on textarea "ESTA MAL INDICADA LA PRESTACION . SE DEBITA FACTURA" at bounding box center [1036, 232] width 269 height 33
click at [248, 57] on div at bounding box center [784, 372] width 1568 height 744
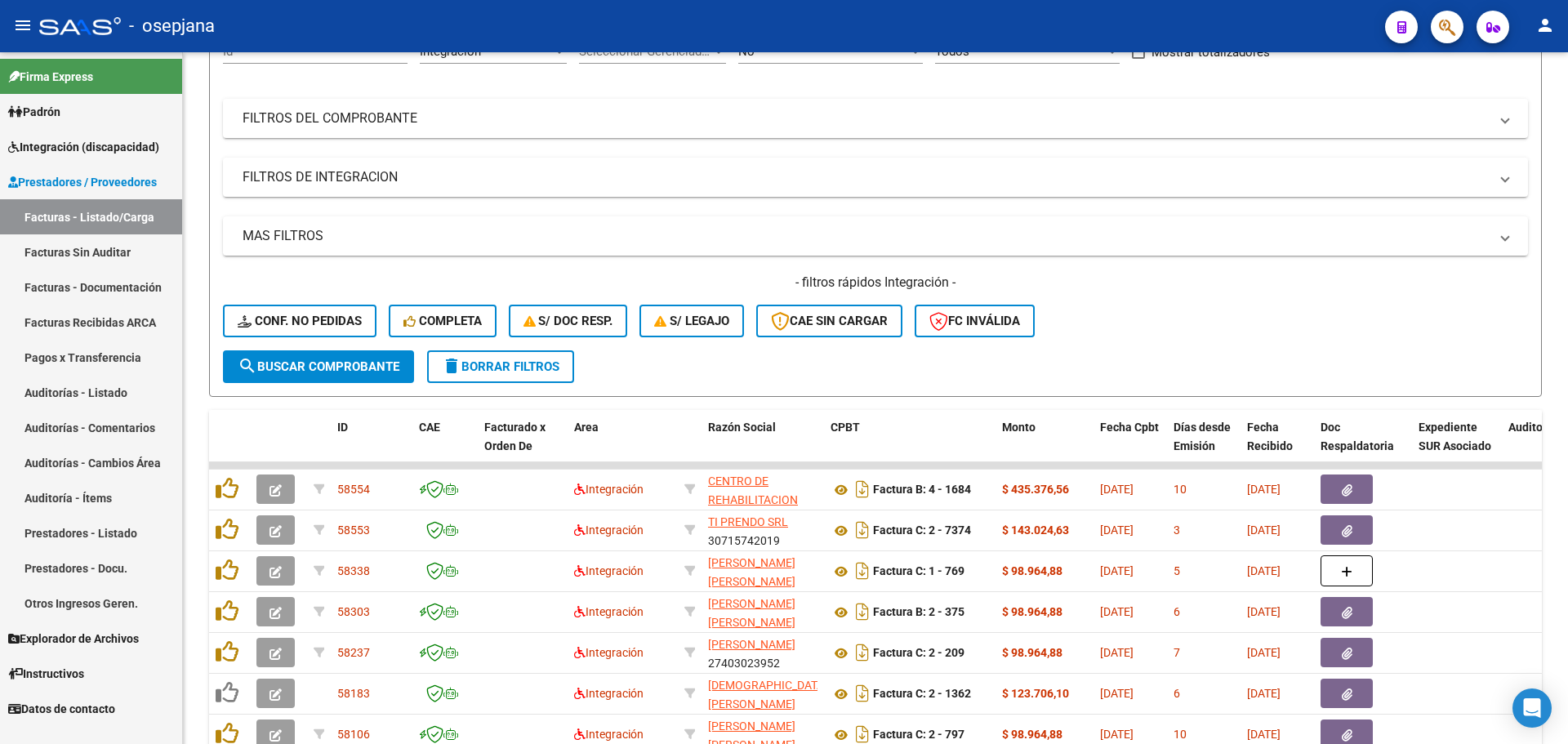
click at [91, 154] on span "Integración (discapacidad)" at bounding box center [83, 147] width 151 height 18
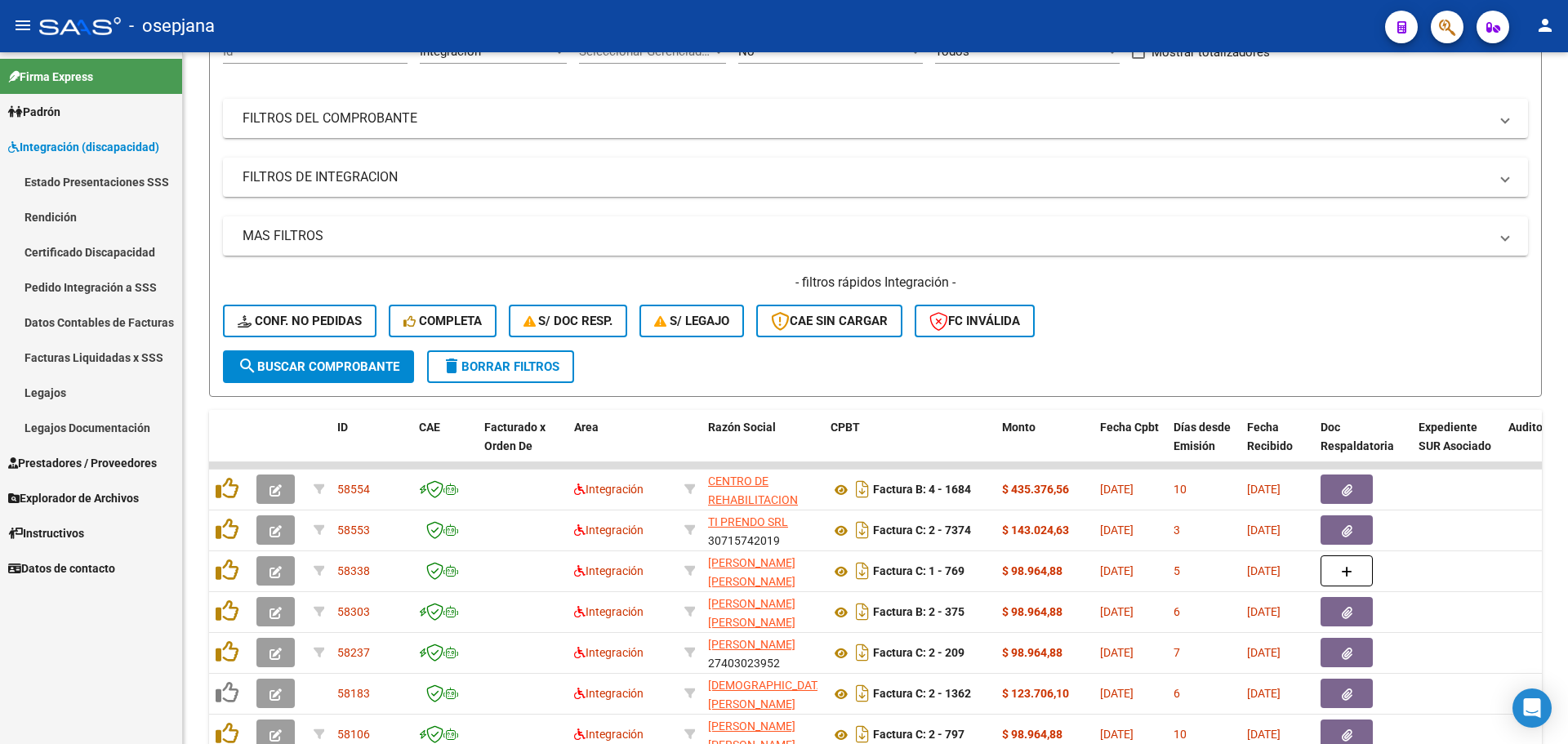
click at [92, 277] on link "Pedido Integración a SSS" at bounding box center [91, 286] width 182 height 35
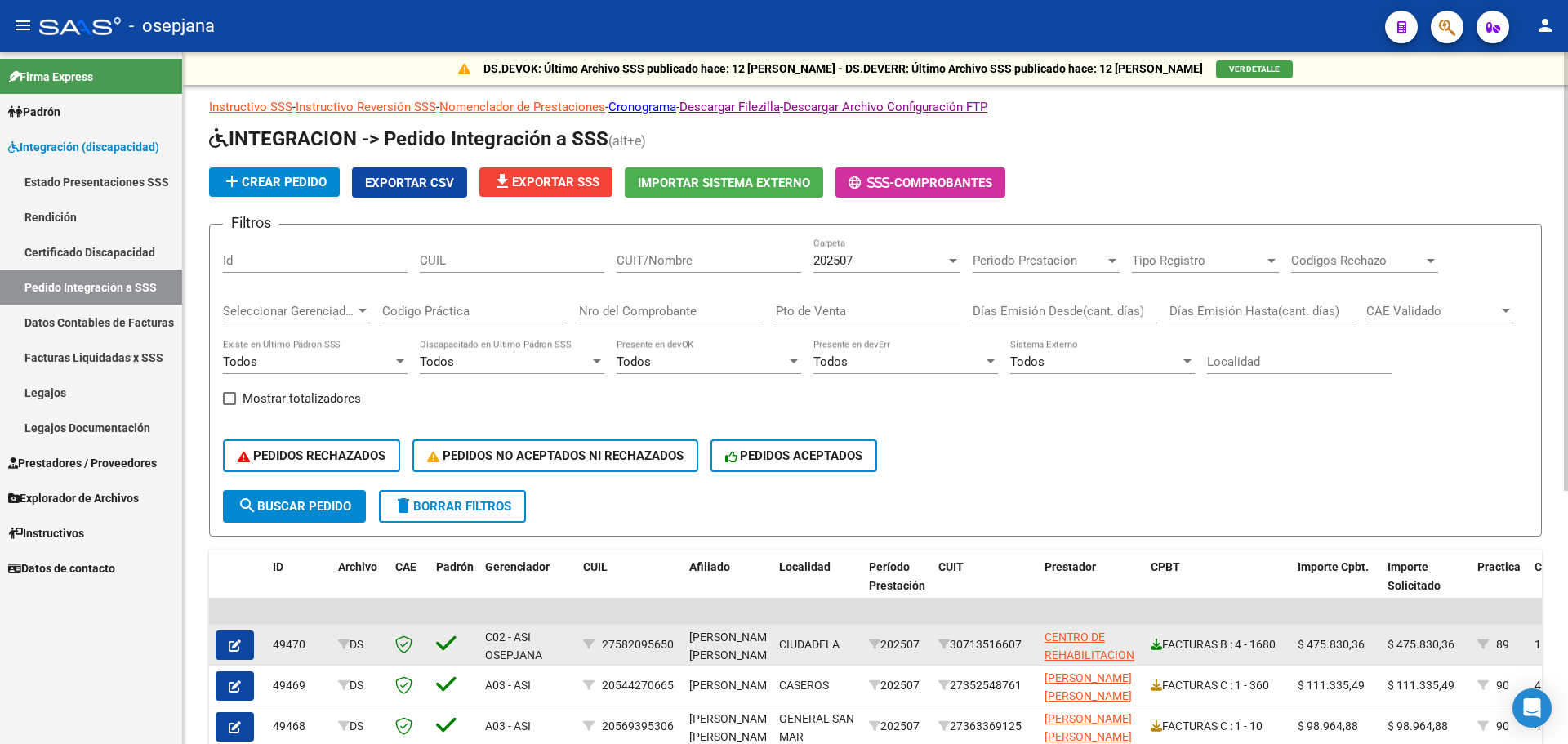
click at [1154, 645] on icon at bounding box center [1157, 645] width 11 height 11
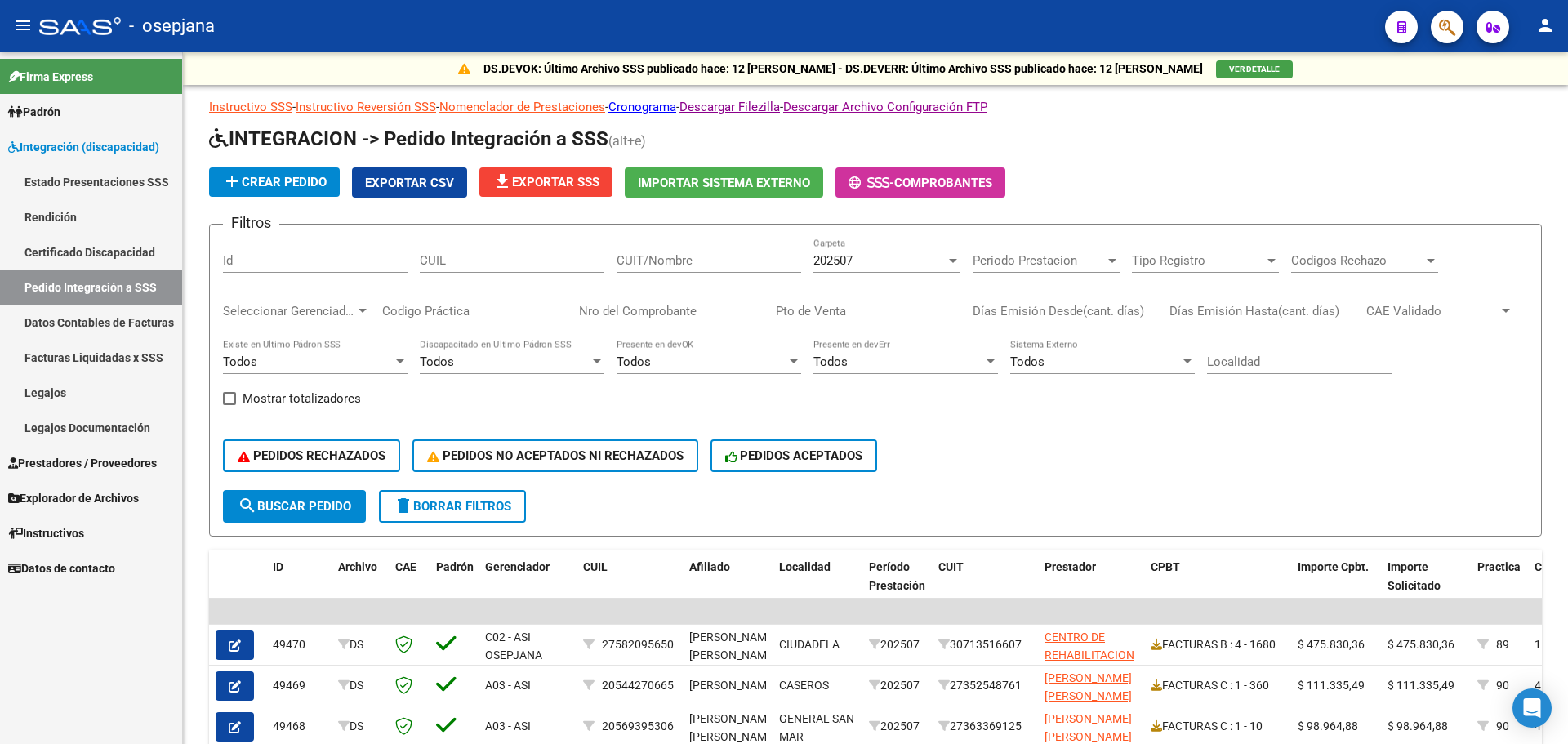
click at [71, 462] on span "Prestadores / Proveedores" at bounding box center [83, 463] width 149 height 18
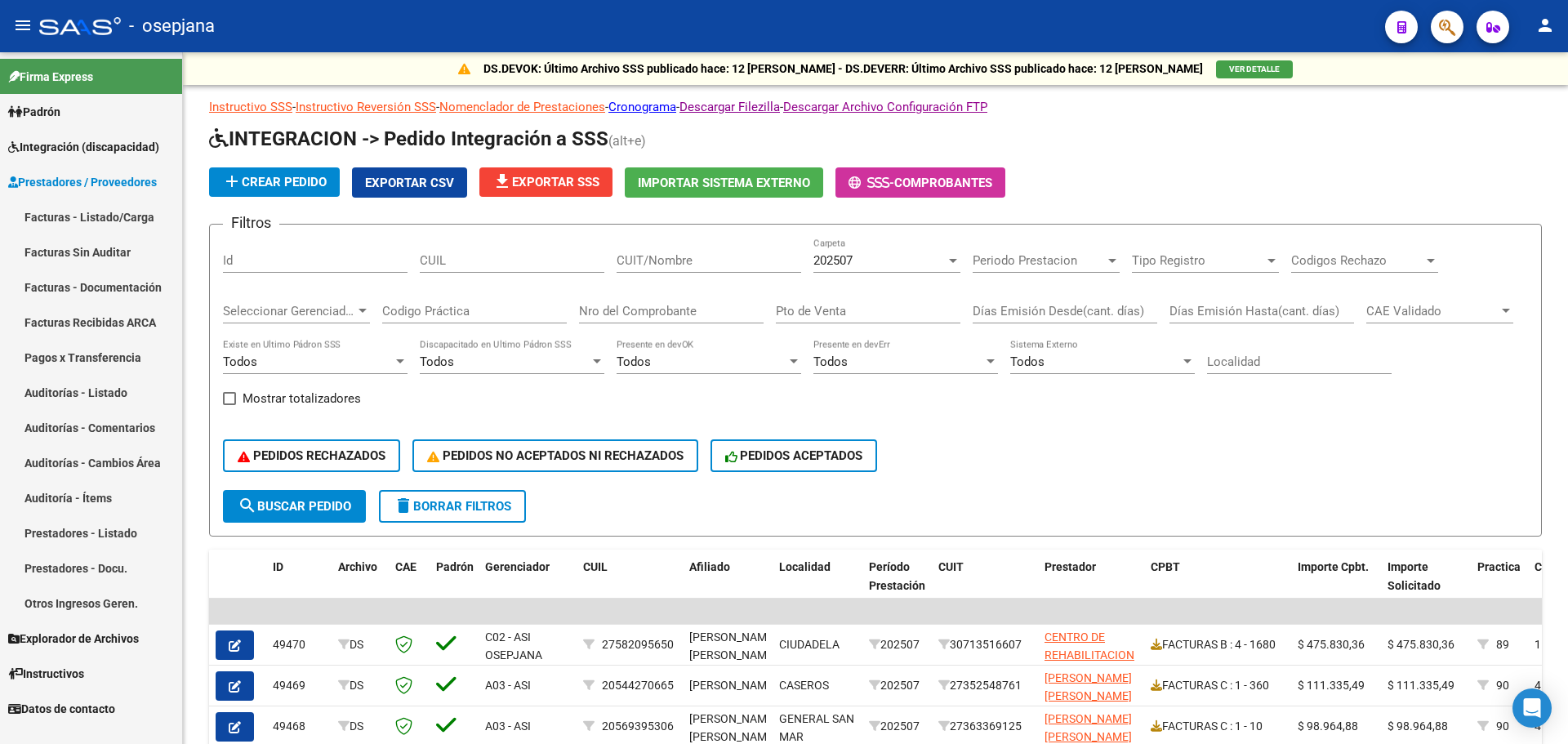
click at [89, 205] on link "Facturas - Listado/Carga" at bounding box center [91, 217] width 182 height 35
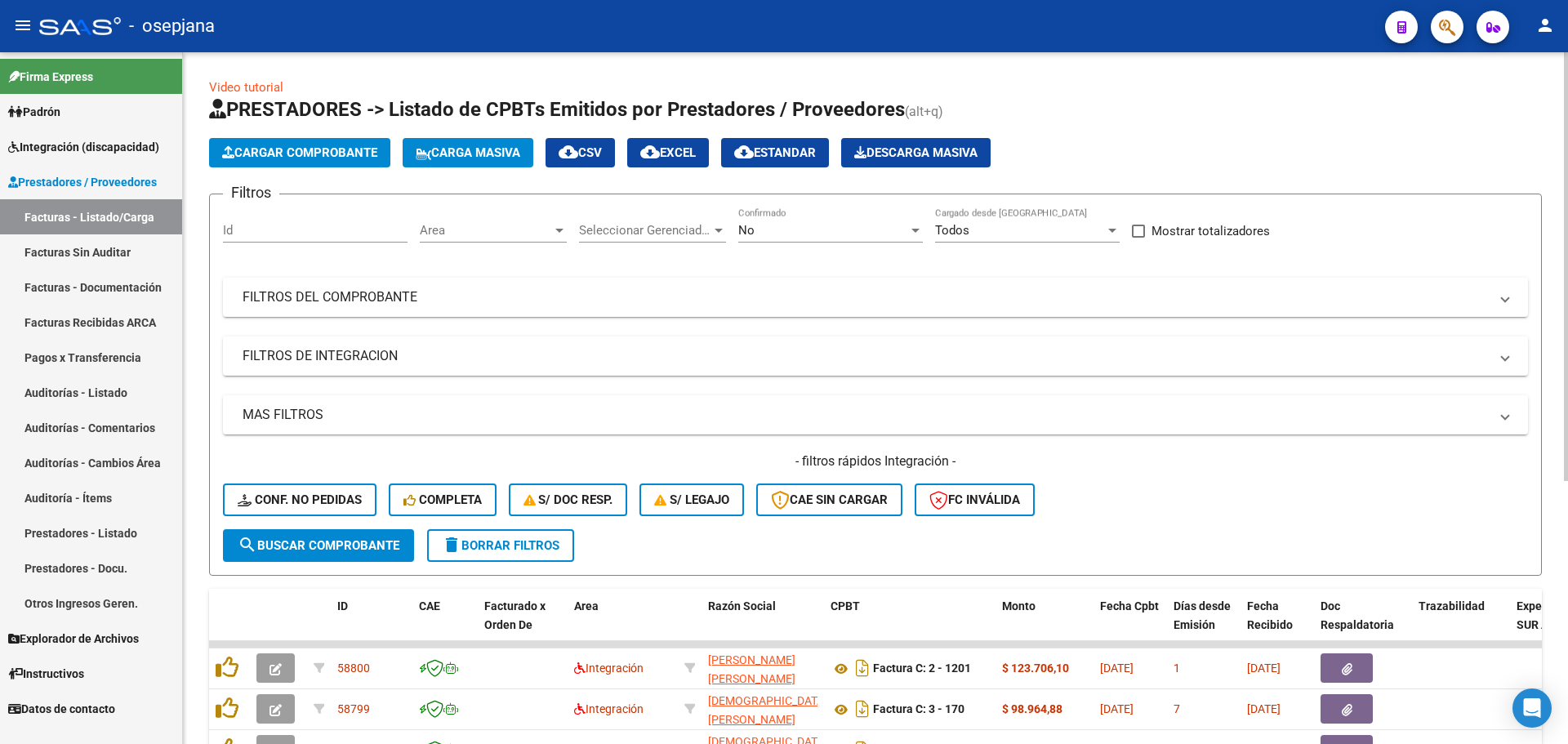
click at [443, 232] on span "Area" at bounding box center [486, 231] width 133 height 15
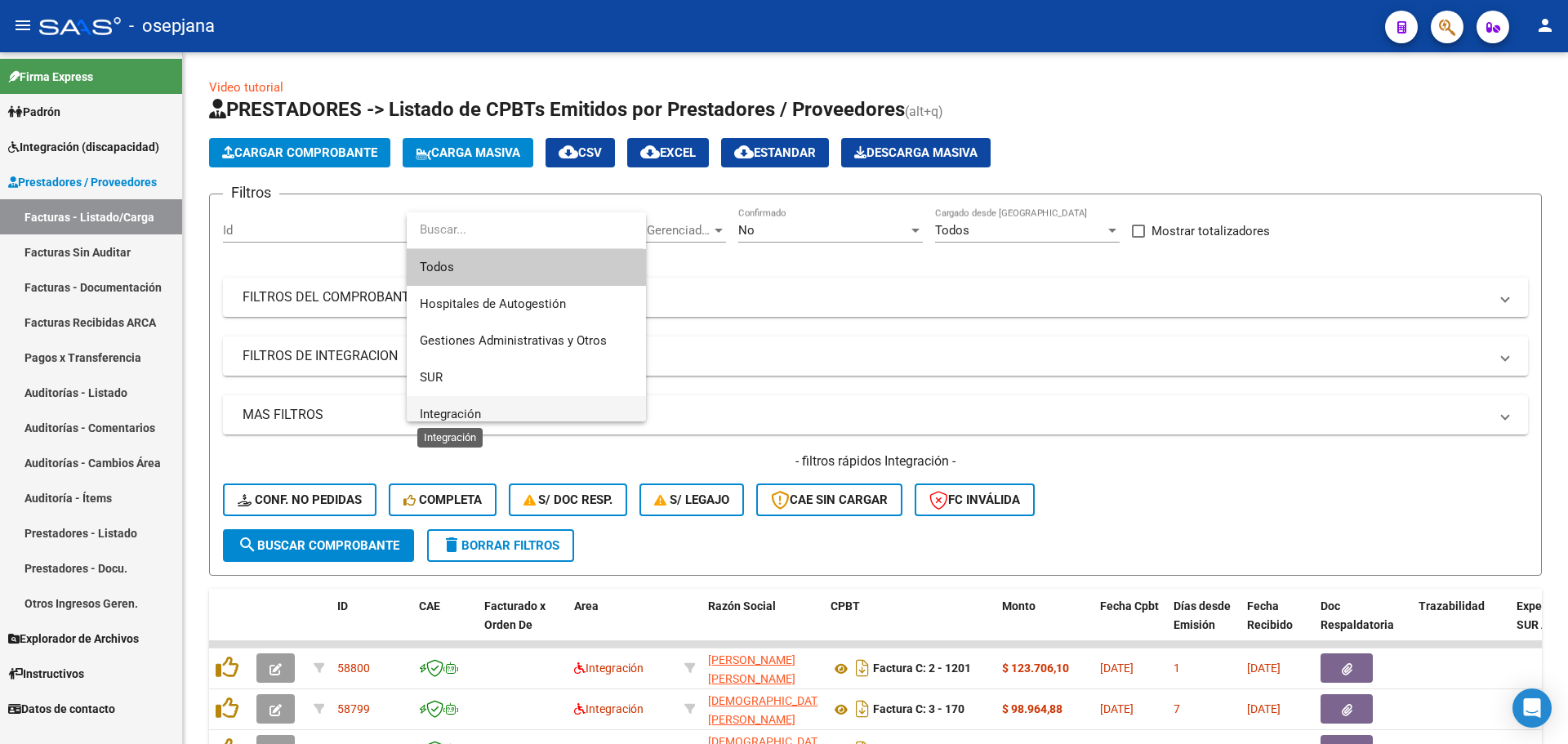
click at [452, 412] on span "Integración" at bounding box center [450, 414] width 61 height 15
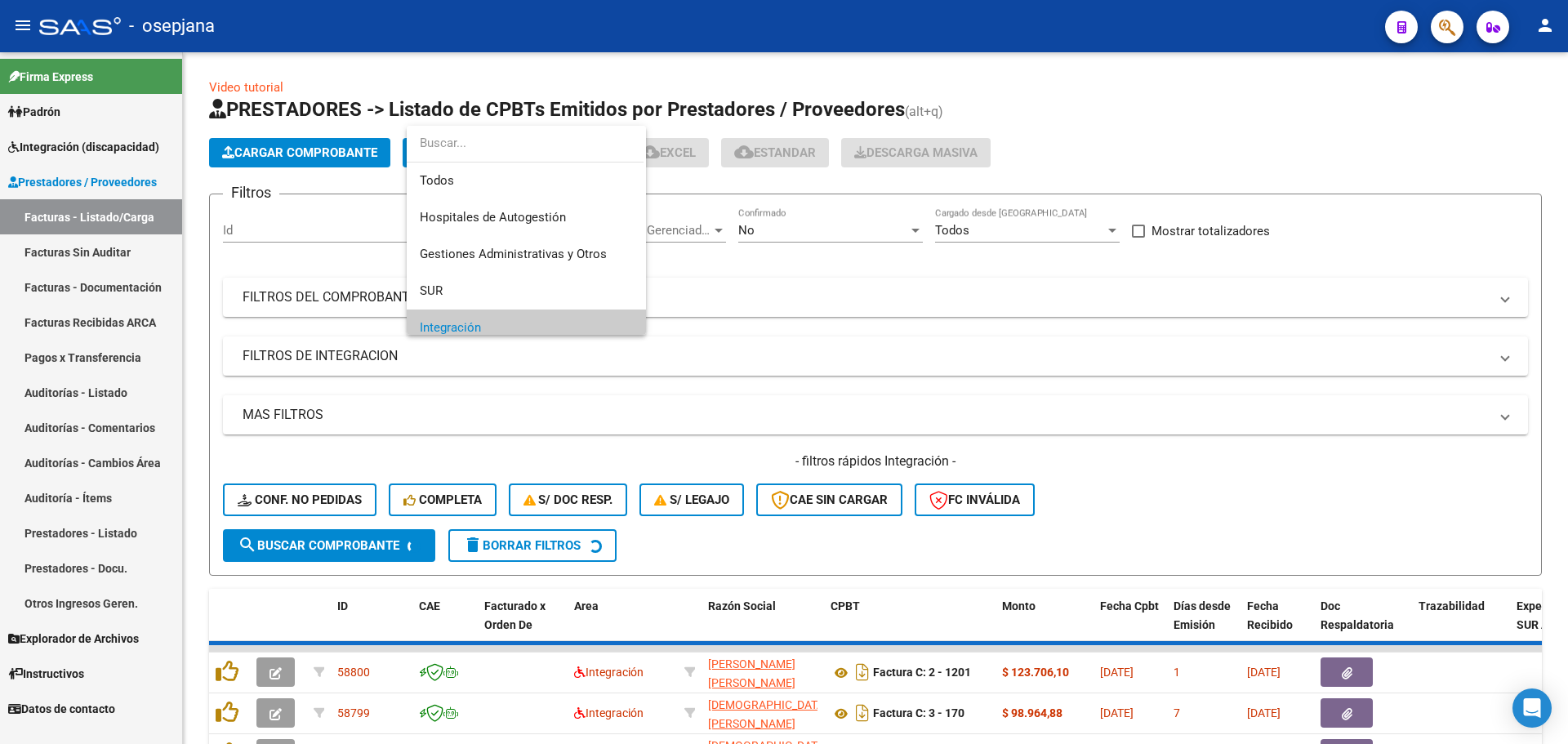
scroll to position [98, 0]
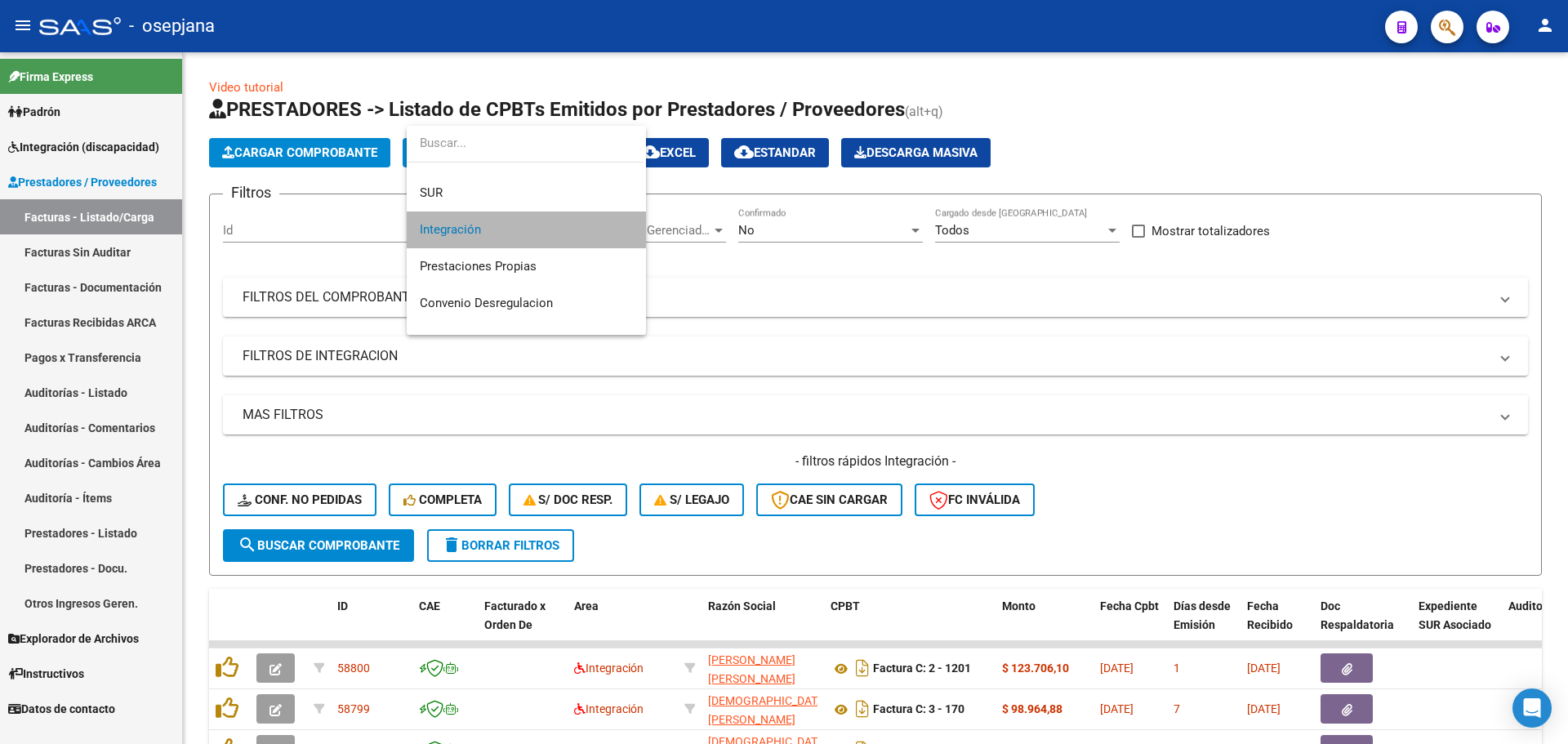
click at [550, 226] on span "Integración" at bounding box center [526, 230] width 213 height 37
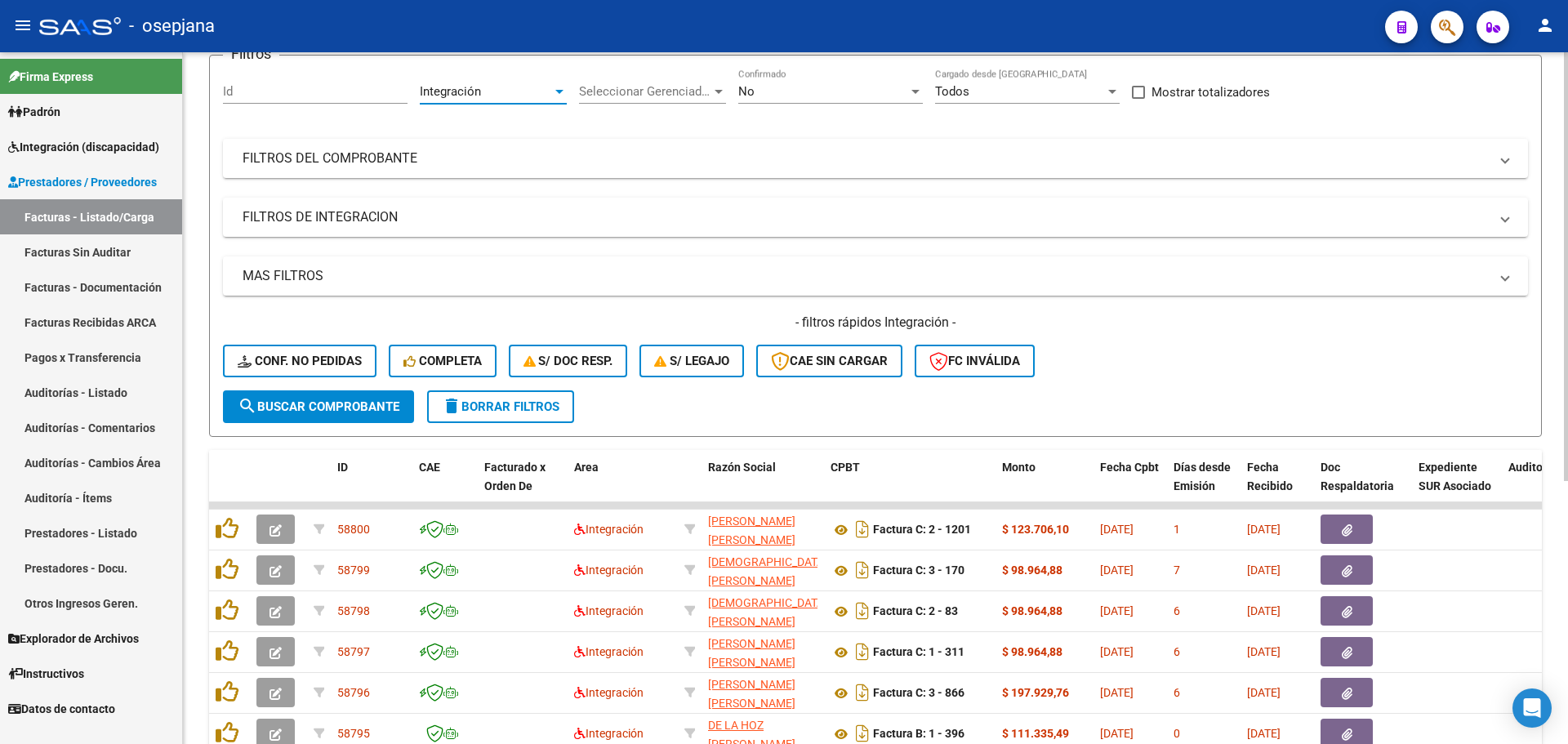
scroll to position [408, 0]
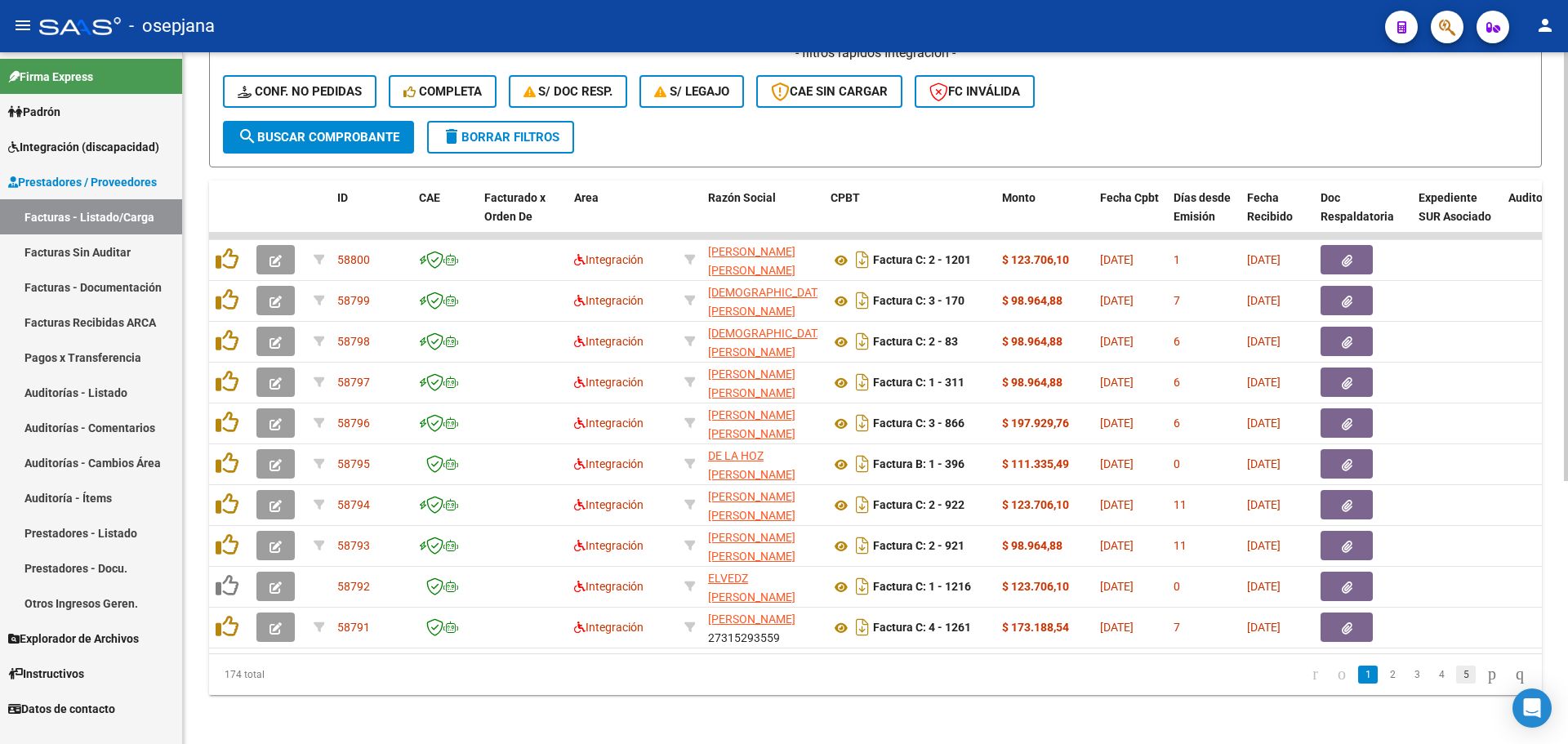
click at [1456, 684] on link "5" at bounding box center [1466, 675] width 20 height 18
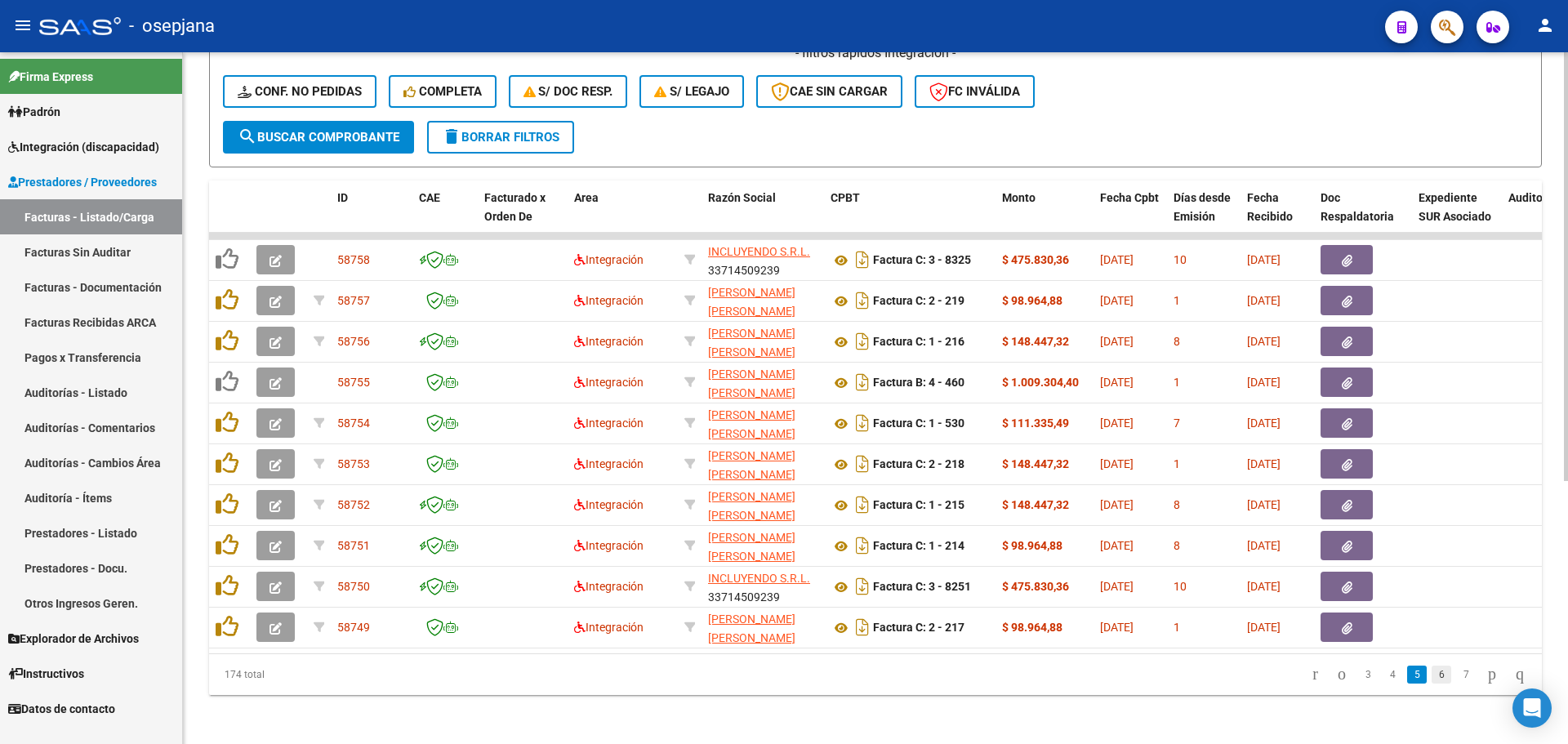
click at [1431, 684] on link "6" at bounding box center [1441, 675] width 20 height 18
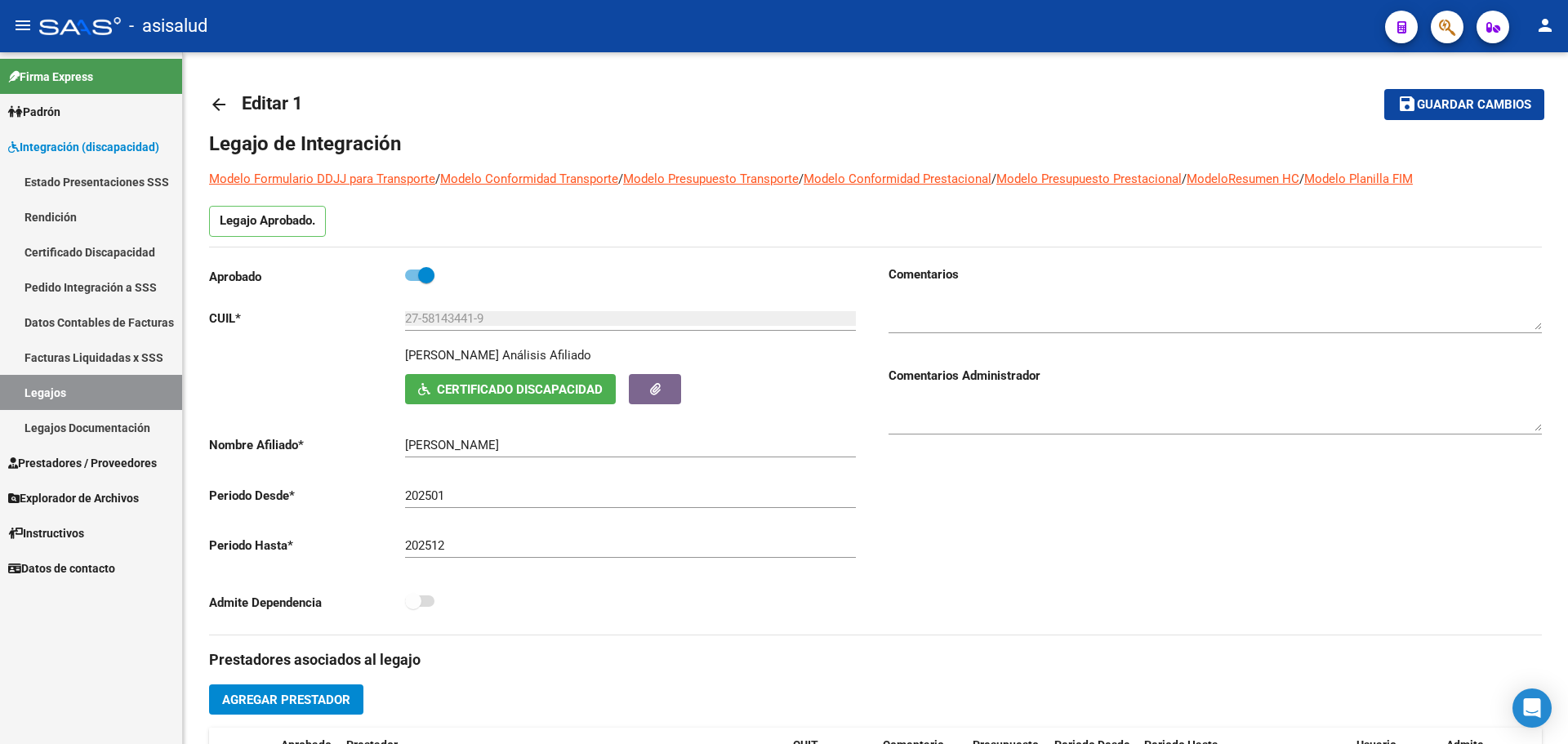
scroll to position [16, 0]
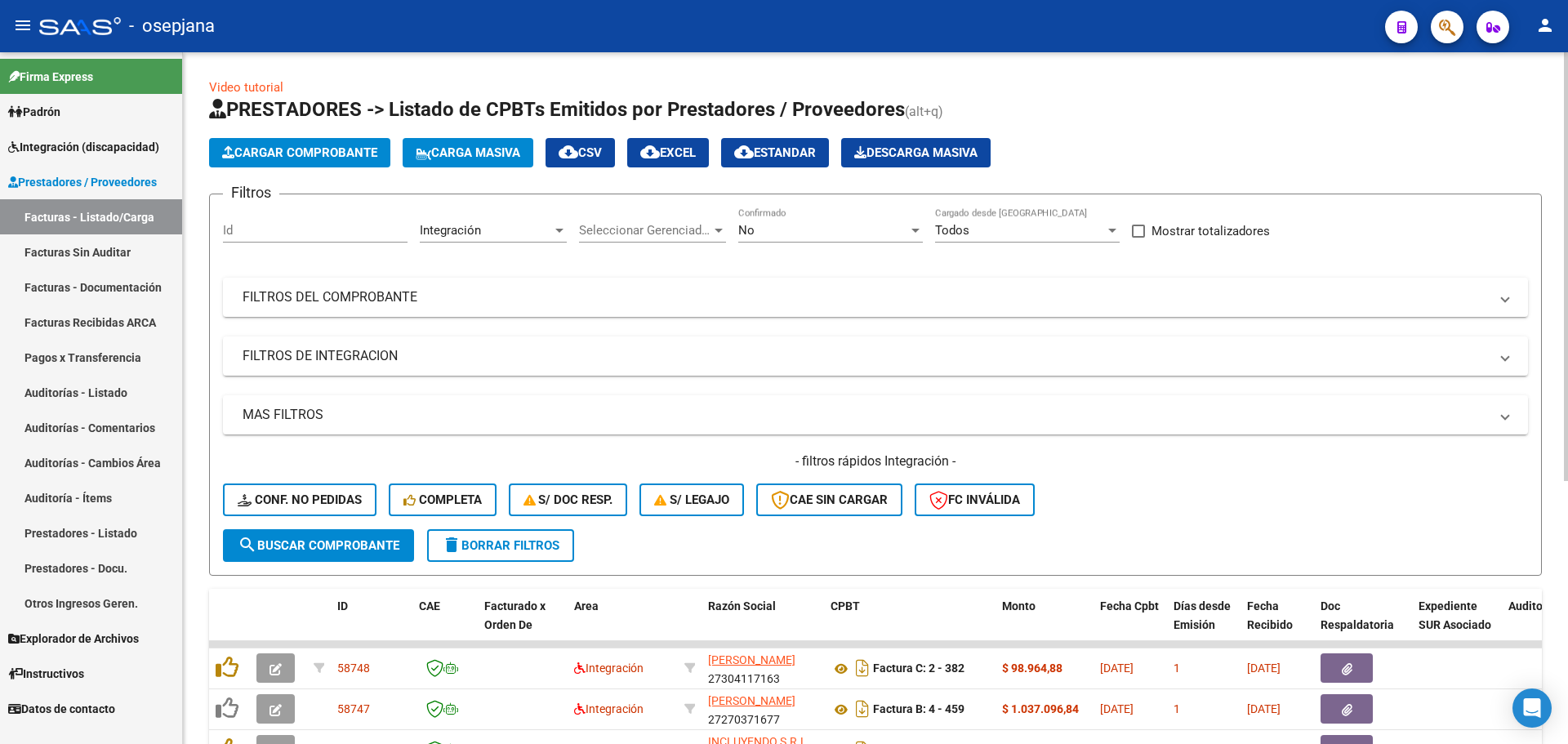
scroll to position [408, 0]
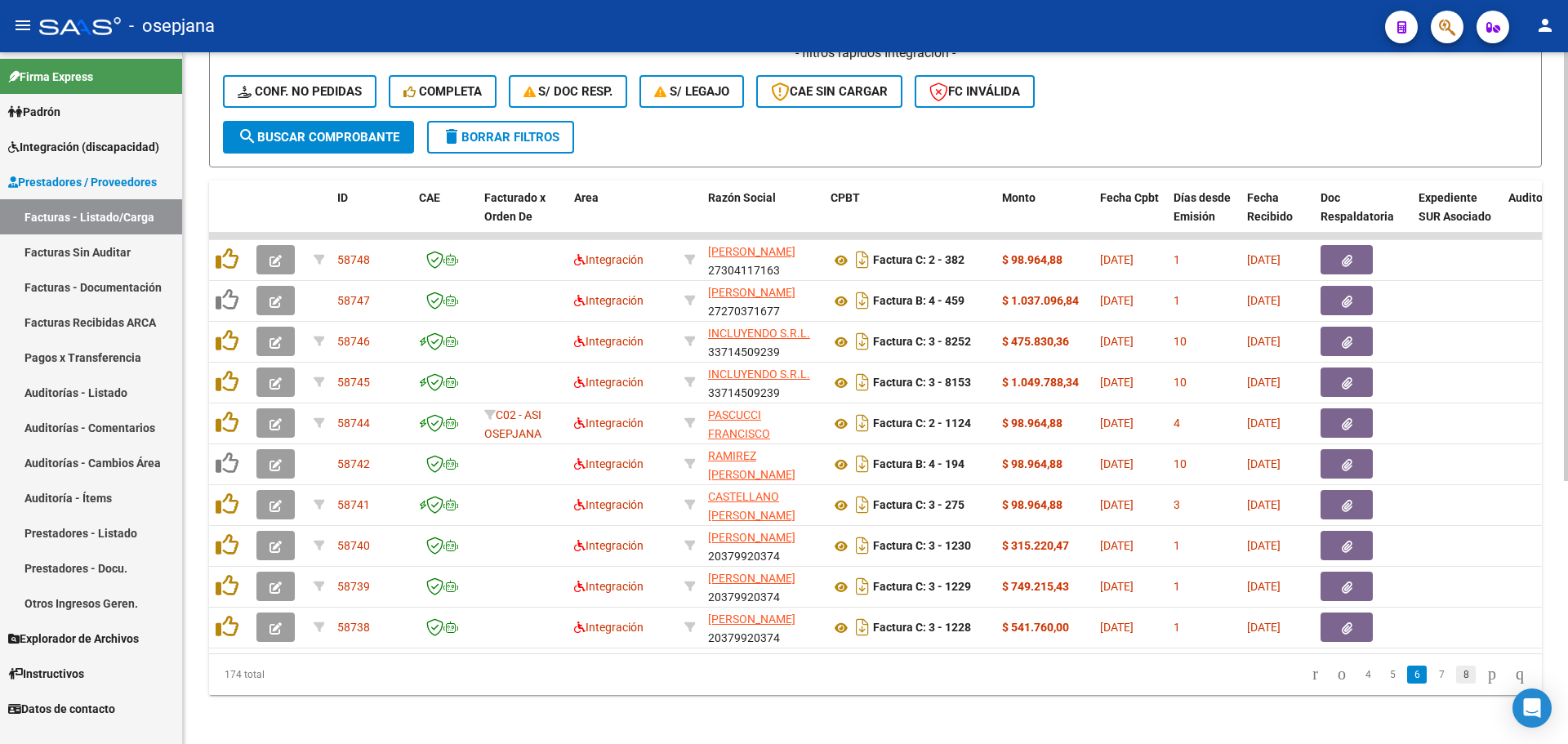
click at [1456, 684] on link "8" at bounding box center [1466, 675] width 20 height 18
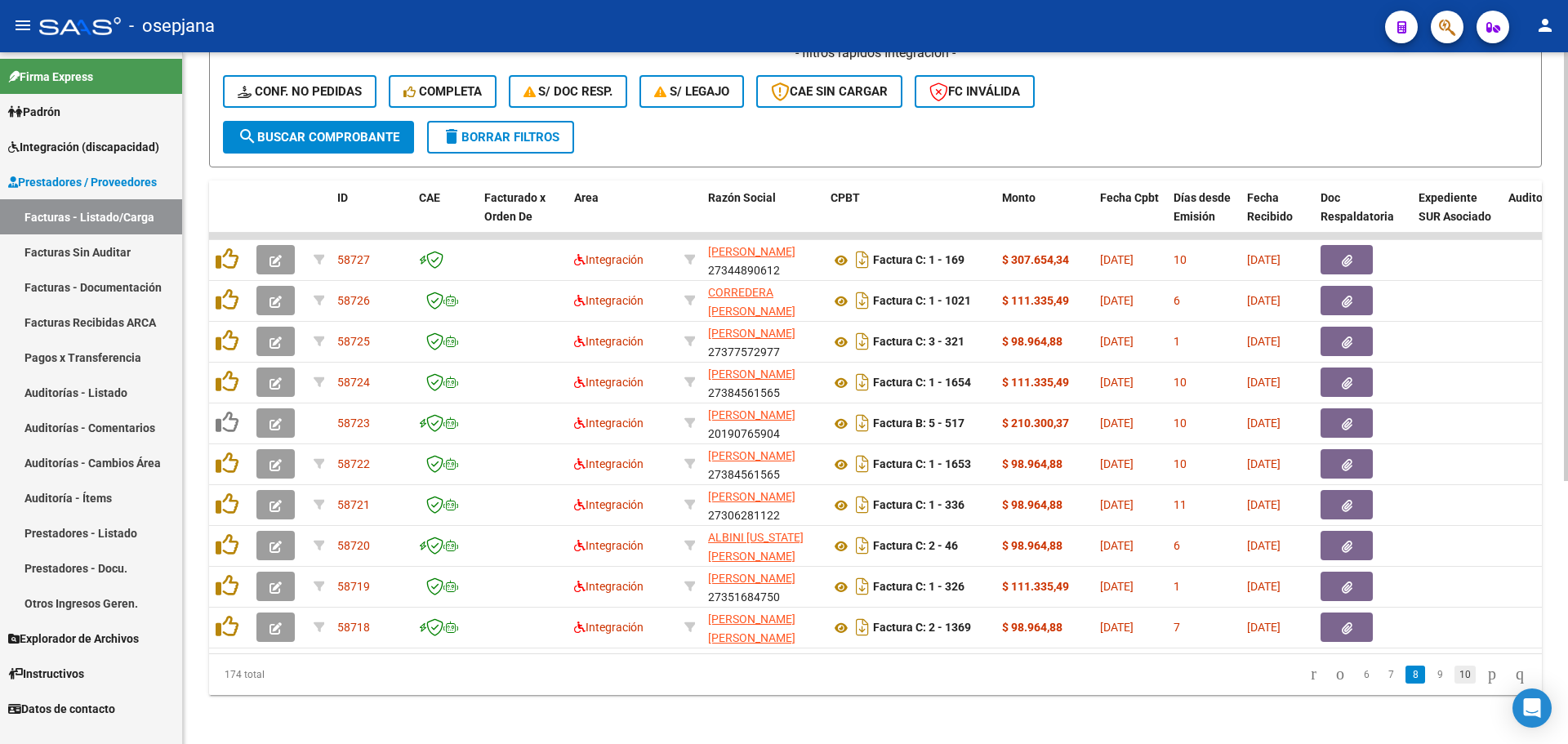
click at [1454, 684] on link "10" at bounding box center [1465, 675] width 21 height 18
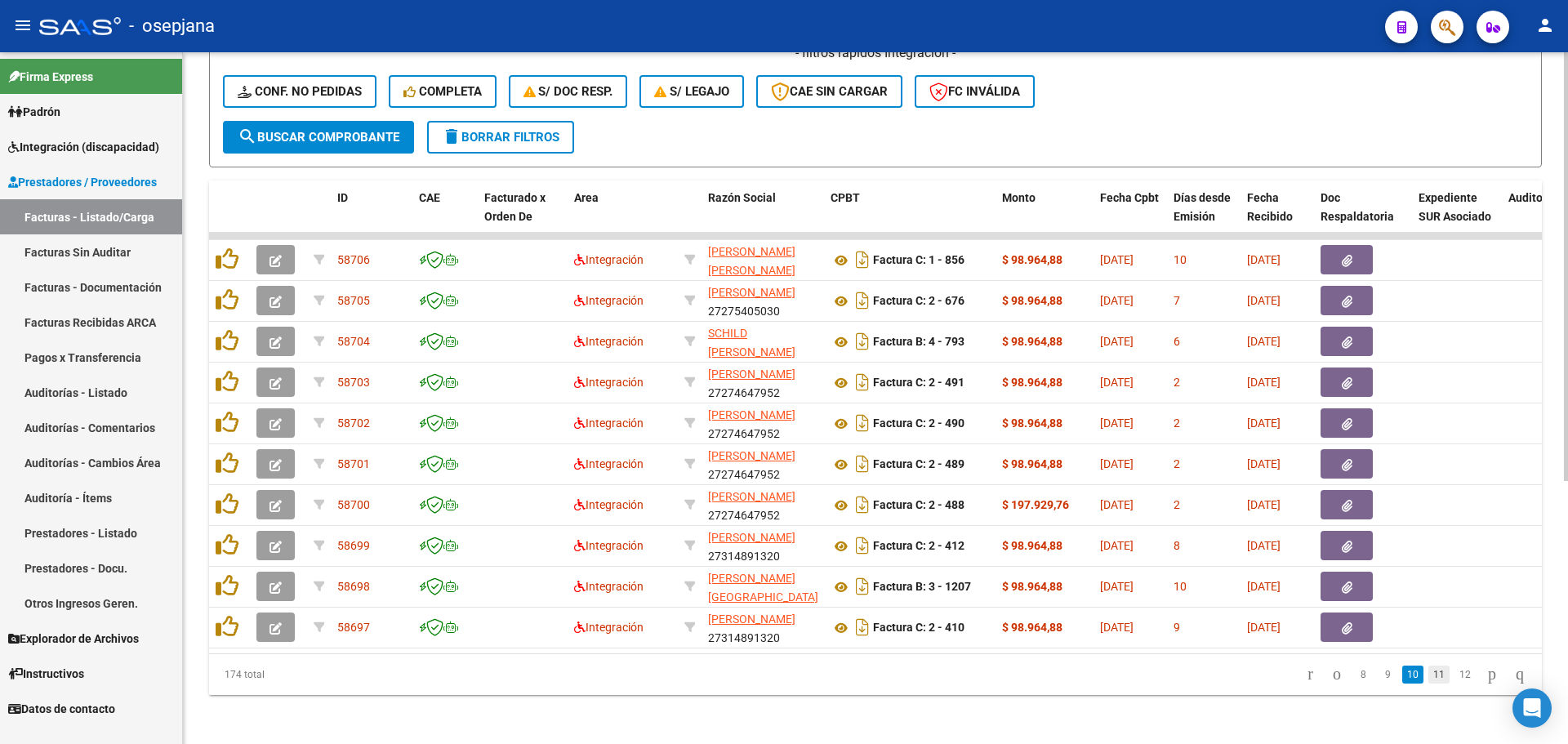
click at [1428, 684] on link "11" at bounding box center [1439, 675] width 21 height 18
click at [1454, 684] on link "13" at bounding box center [1465, 675] width 21 height 18
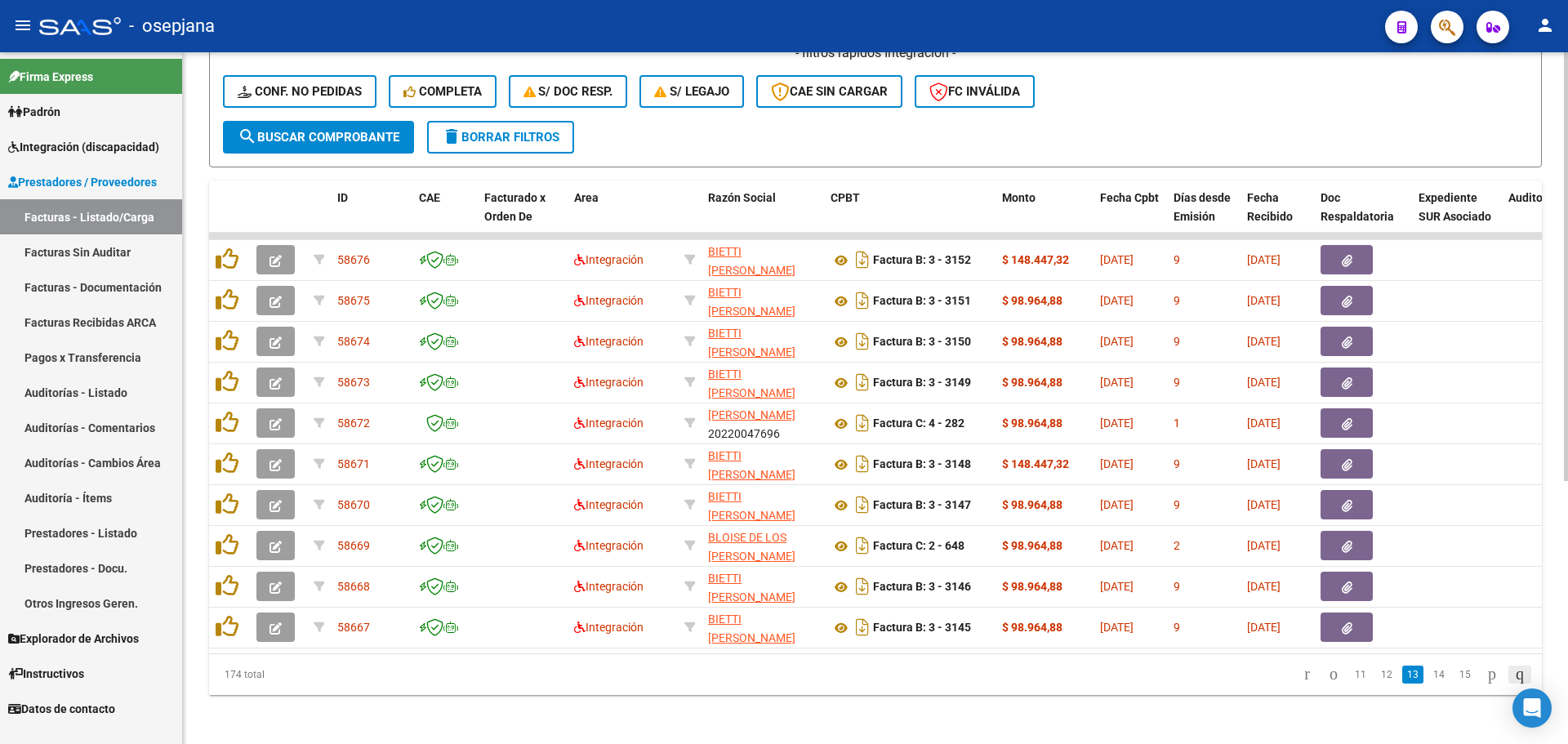
click at [1513, 684] on icon "go to last page" at bounding box center [1520, 674] width 13 height 20
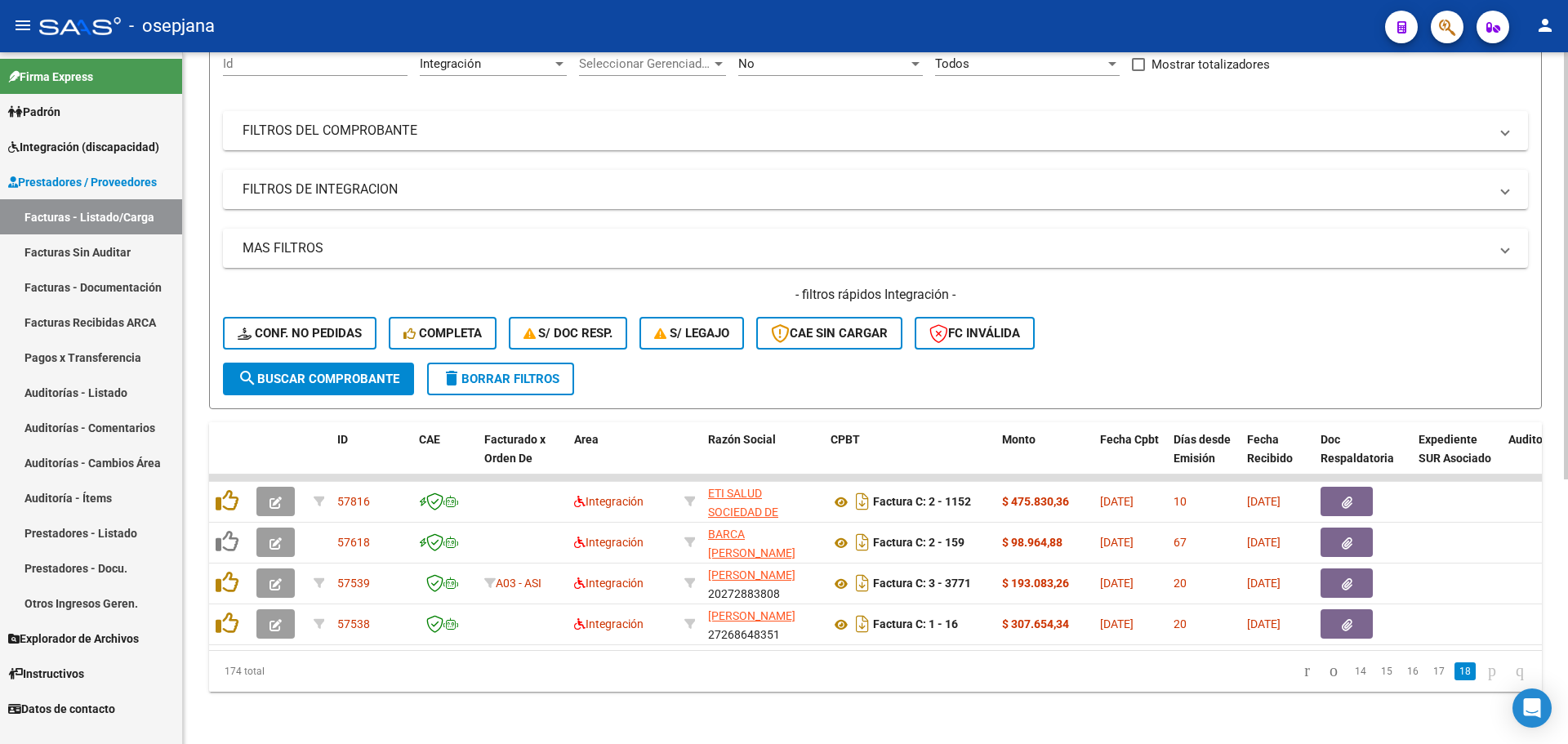
scroll to position [179, 0]
click at [1429, 668] on link "17" at bounding box center [1439, 672] width 21 height 18
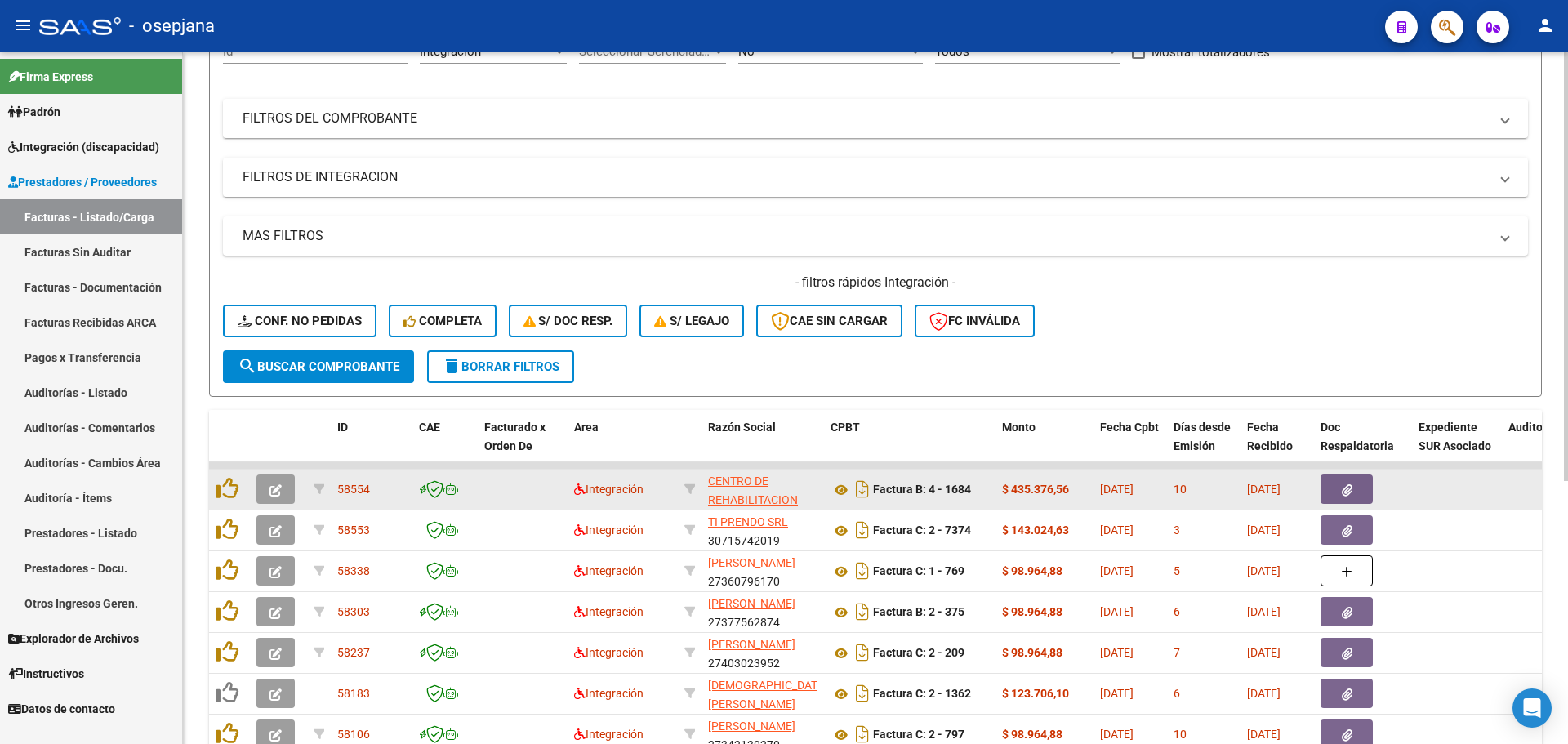
click at [272, 482] on span "button" at bounding box center [275, 489] width 12 height 15
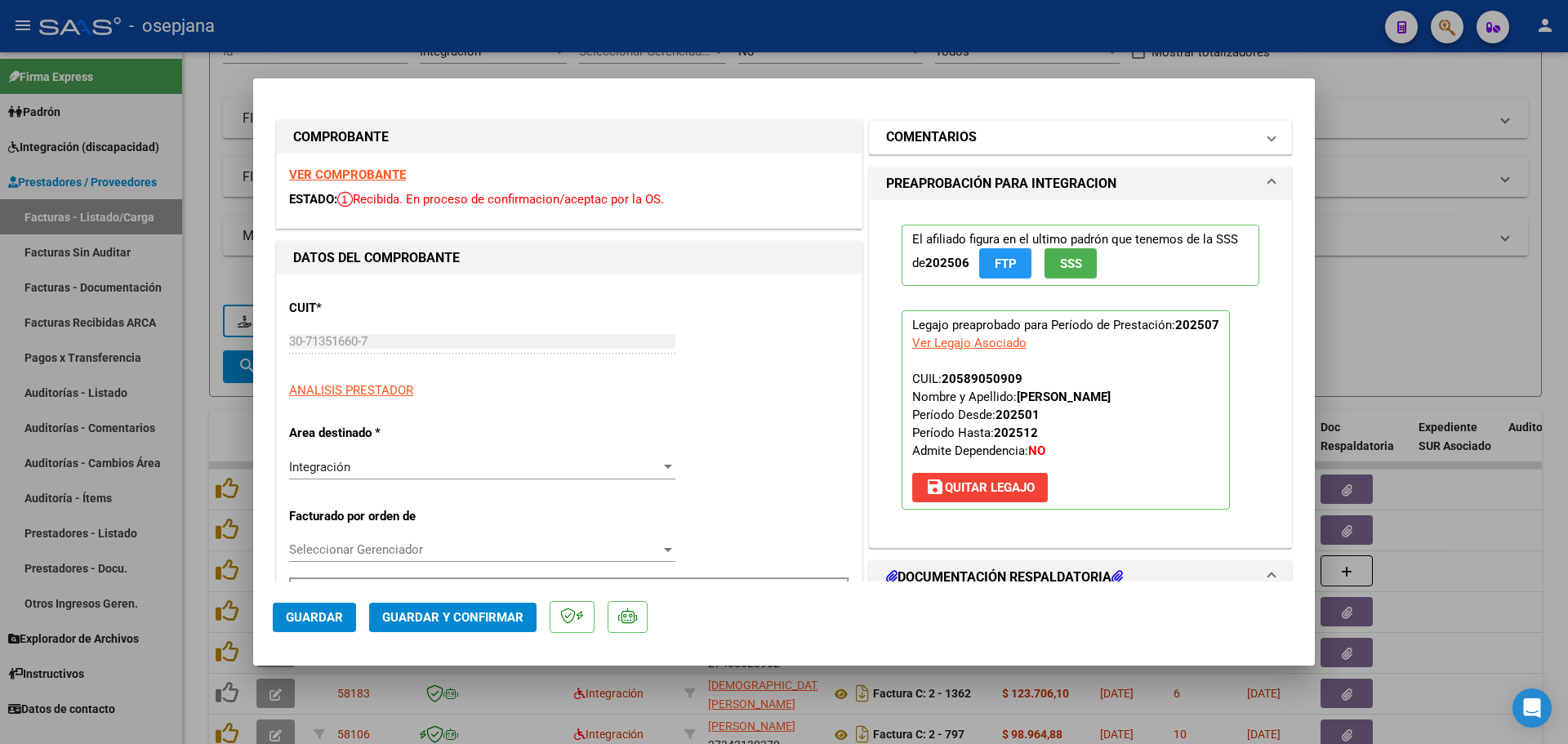
click at [914, 139] on h1 "COMENTARIOS" at bounding box center [931, 138] width 91 height 20
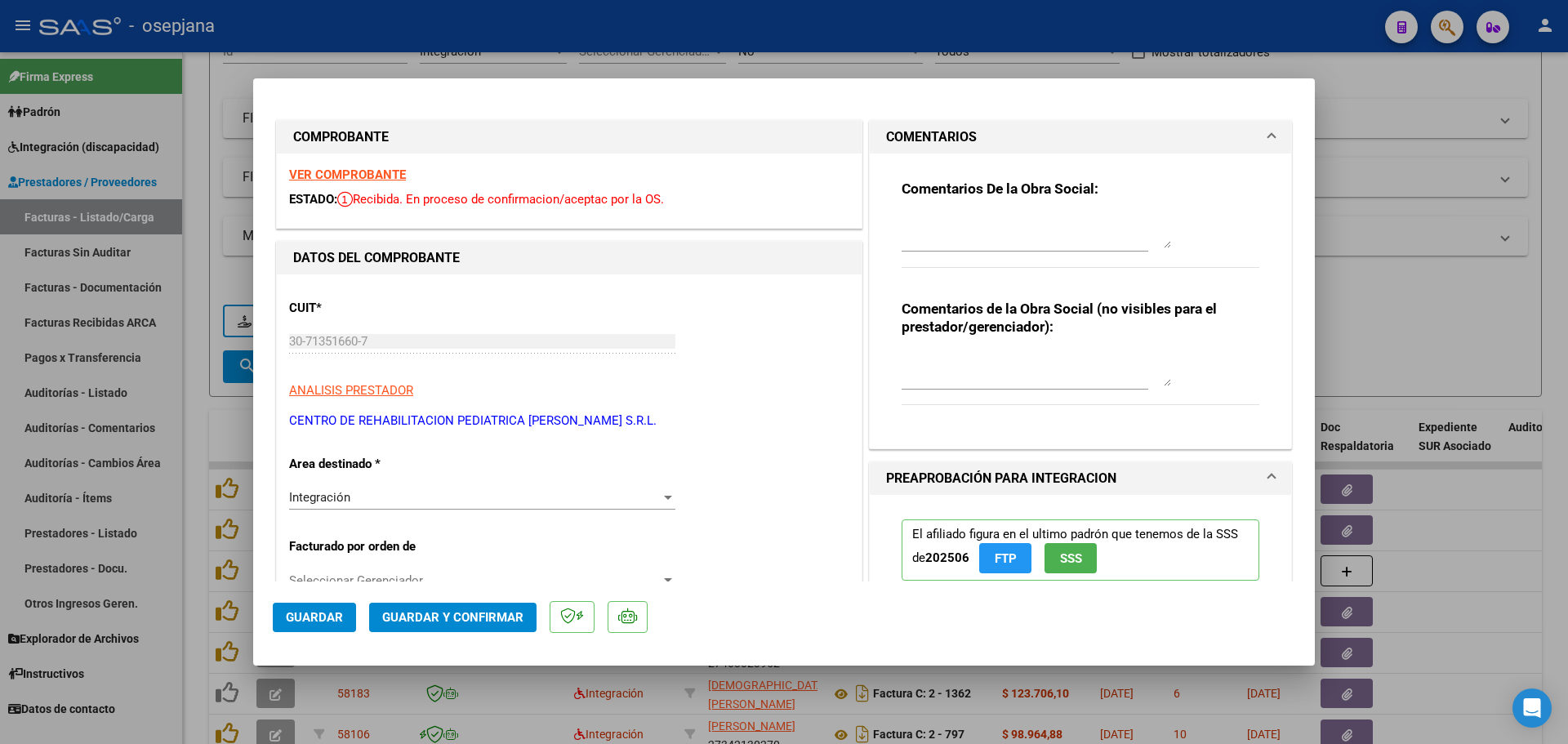
click at [929, 235] on textarea at bounding box center [1036, 232] width 269 height 33
type textarea "ELIMPORTE NO COINCIDE CON LA PRESTACION. SE DEBITA FACTURA."
click at [278, 625] on button "Guardar" at bounding box center [314, 618] width 83 height 29
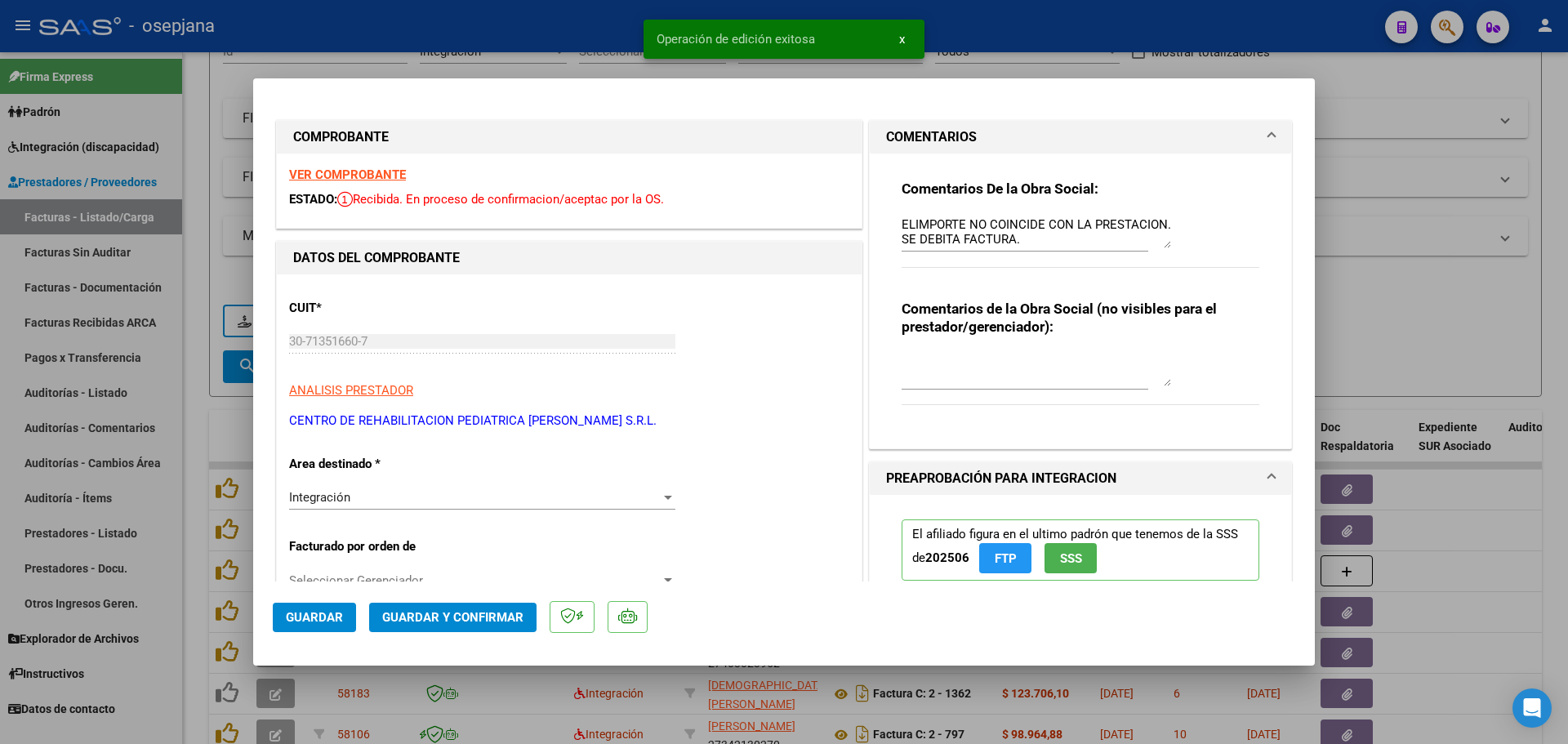
click at [1507, 404] on div at bounding box center [784, 372] width 1568 height 744
type input "$ 0,00"
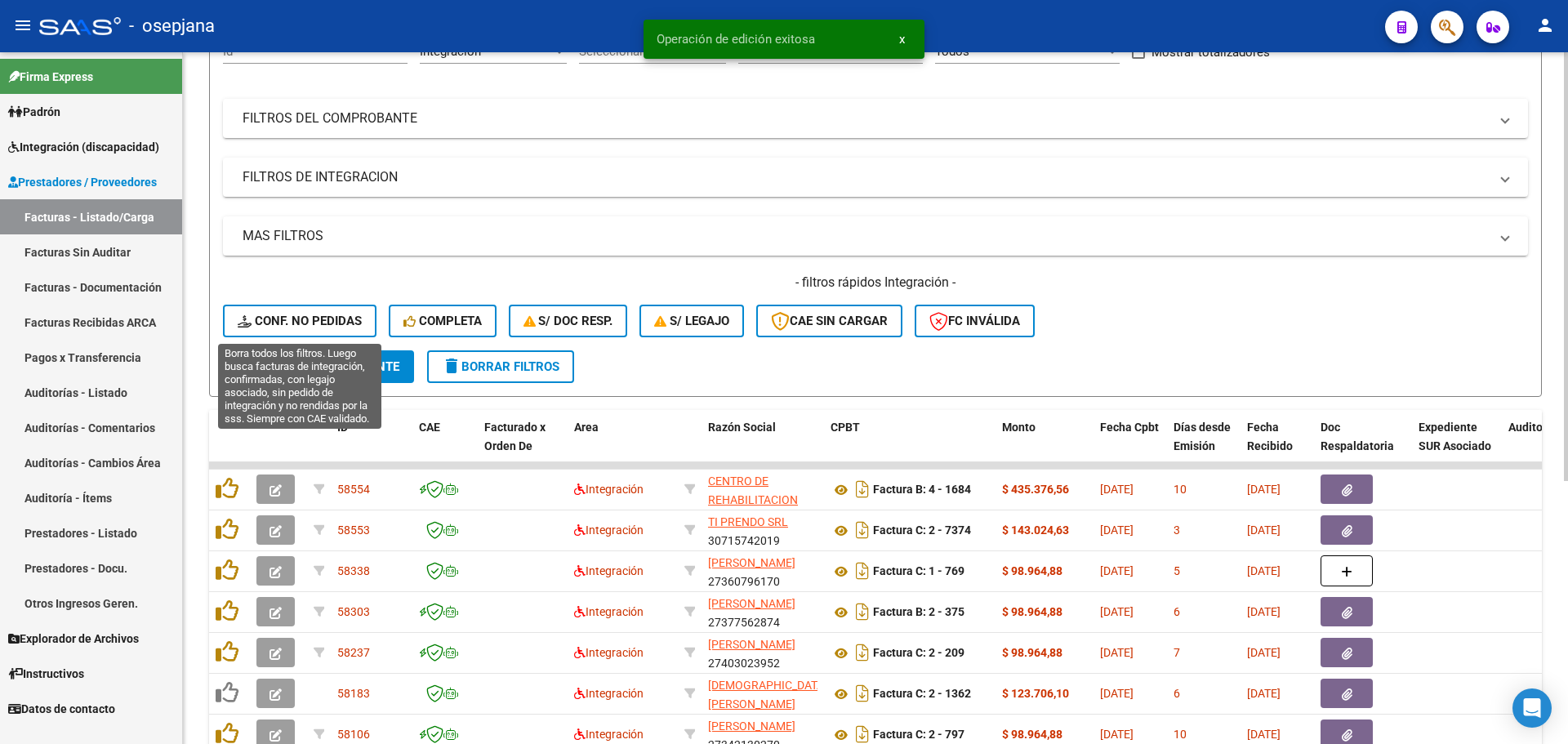
click at [317, 318] on span "Conf. no pedidas" at bounding box center [300, 321] width 124 height 15
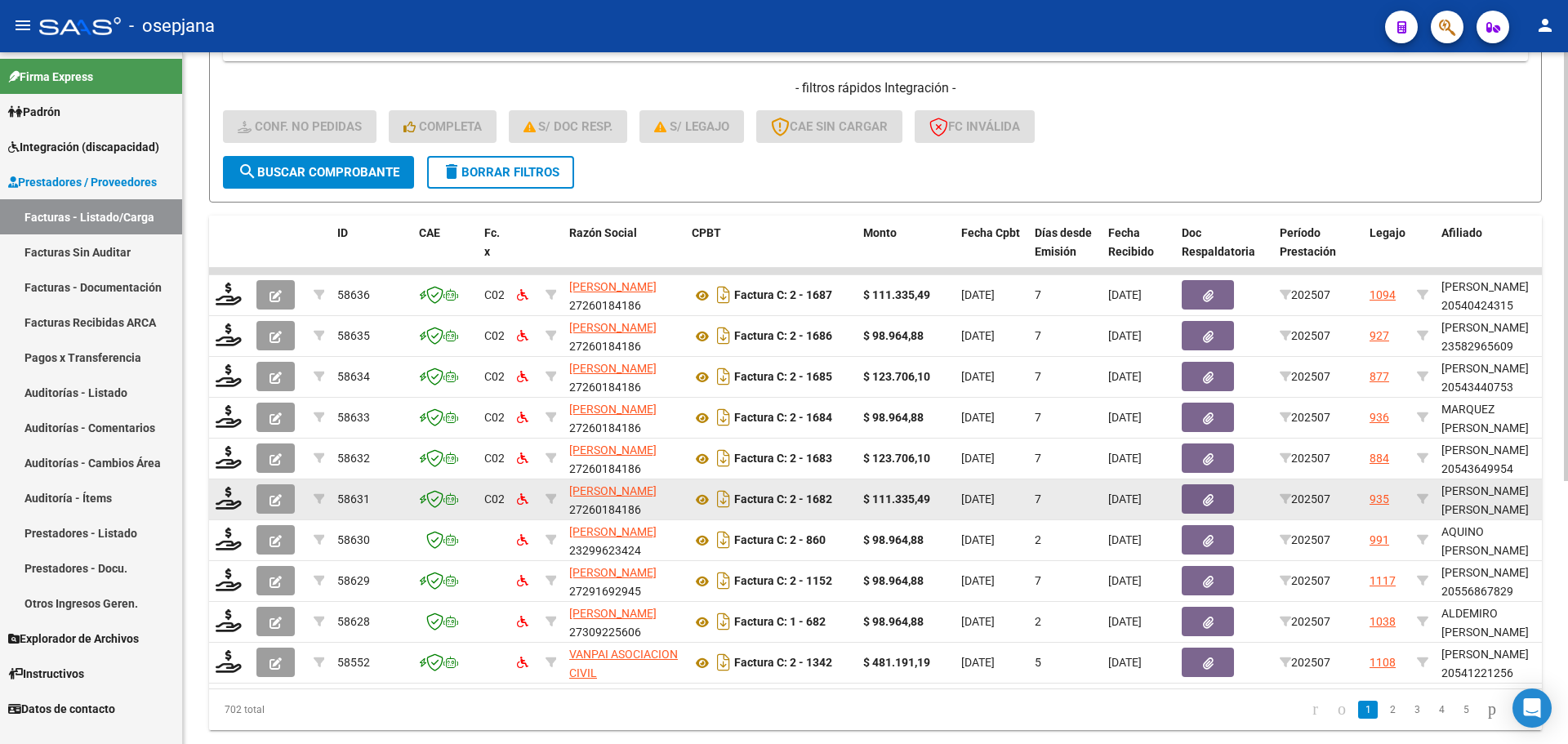
scroll to position [424, 0]
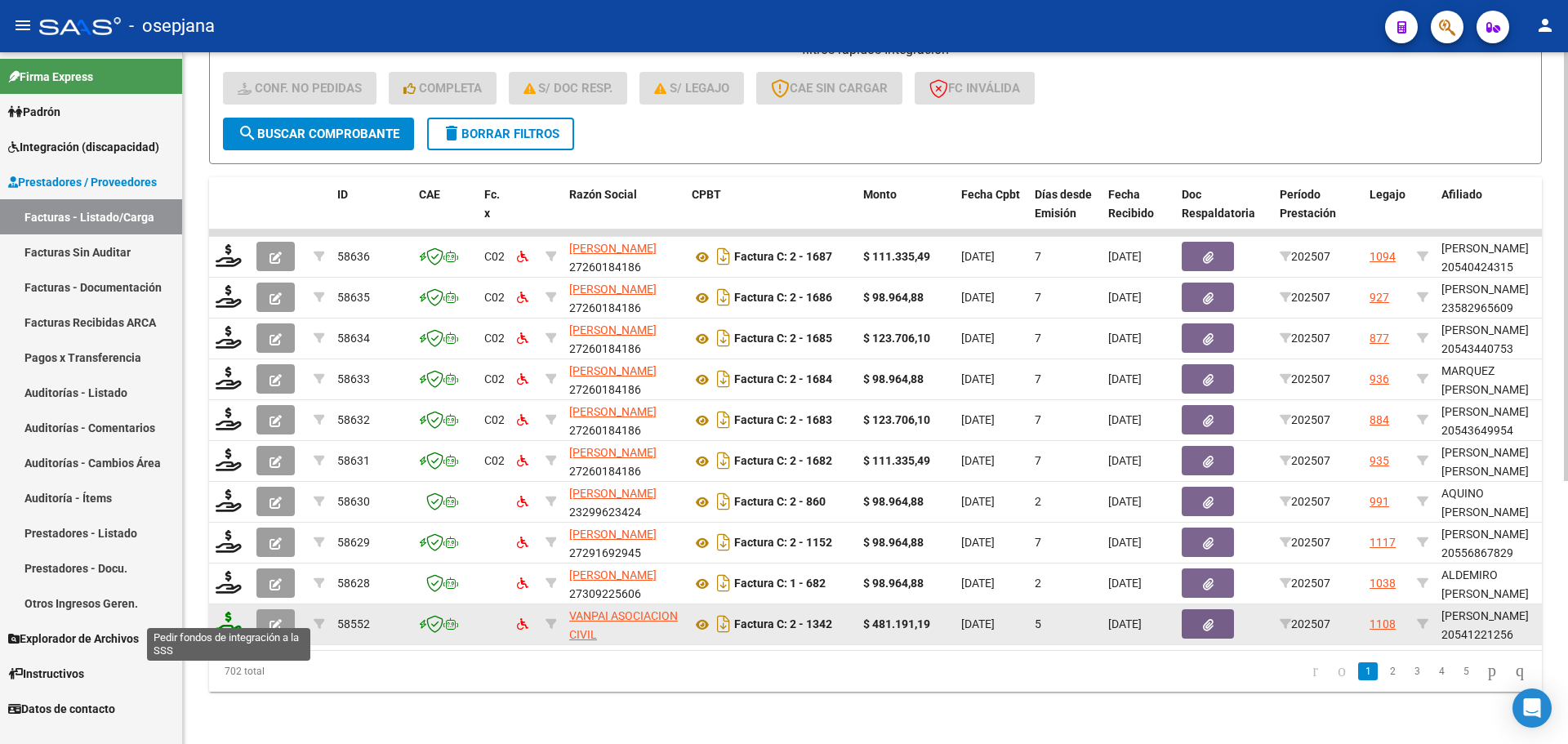
click at [222, 612] on icon at bounding box center [229, 624] width 26 height 23
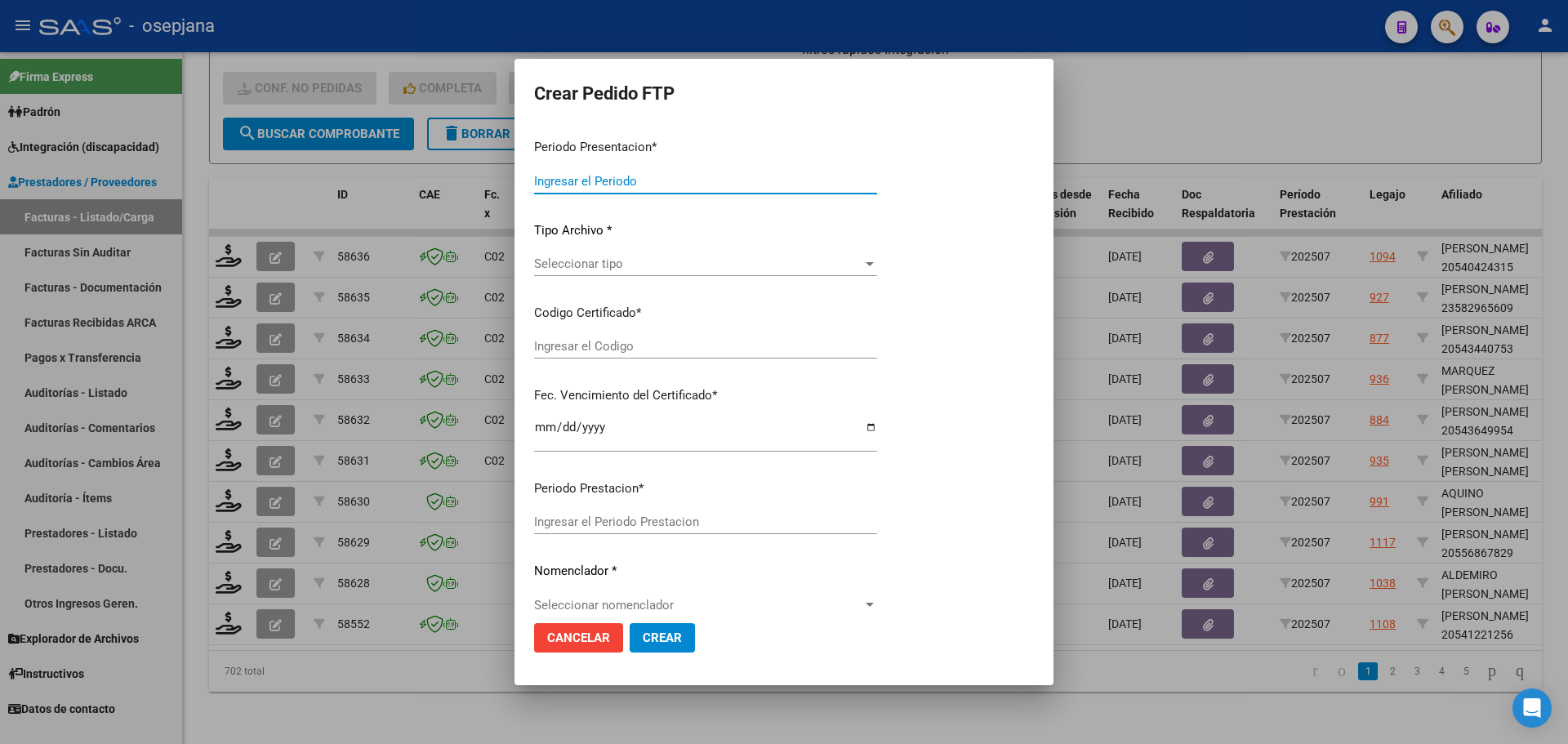
type input "202507"
type input "$ 481.191,19"
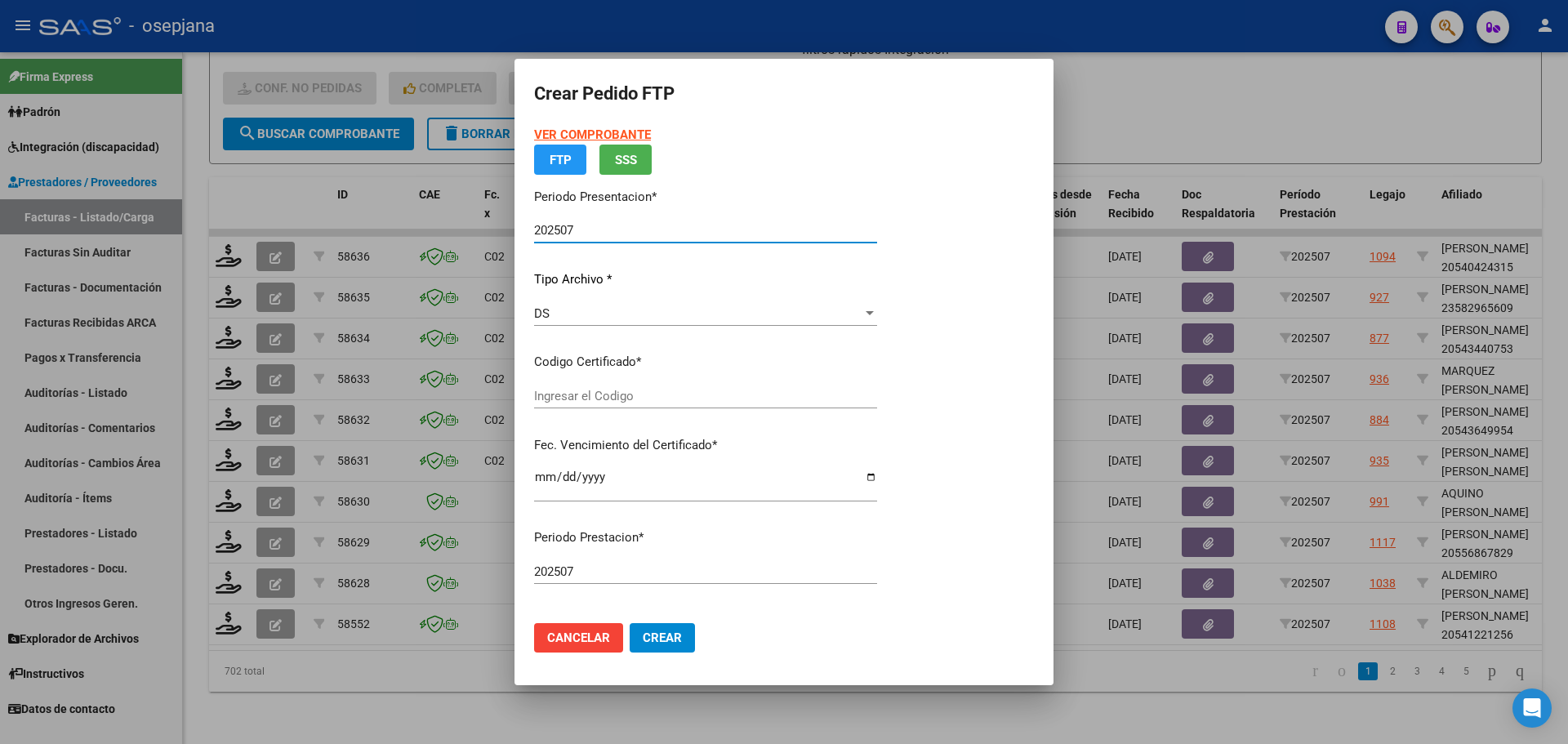
type input "ARG02000541221252023032720280327BS410"
type input "[DATE]"
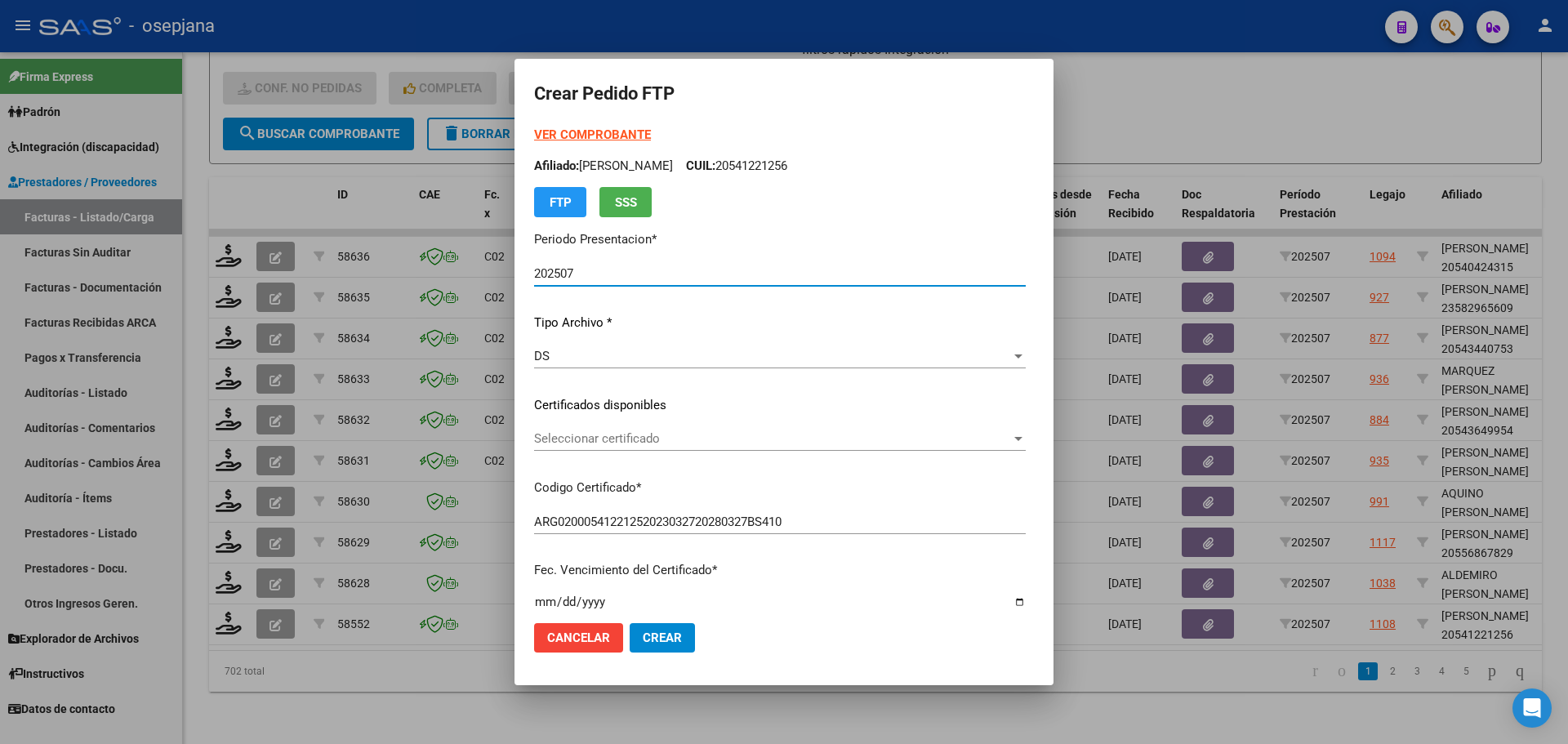
click at [648, 438] on span "Seleccionar certificado" at bounding box center [772, 439] width 477 height 15
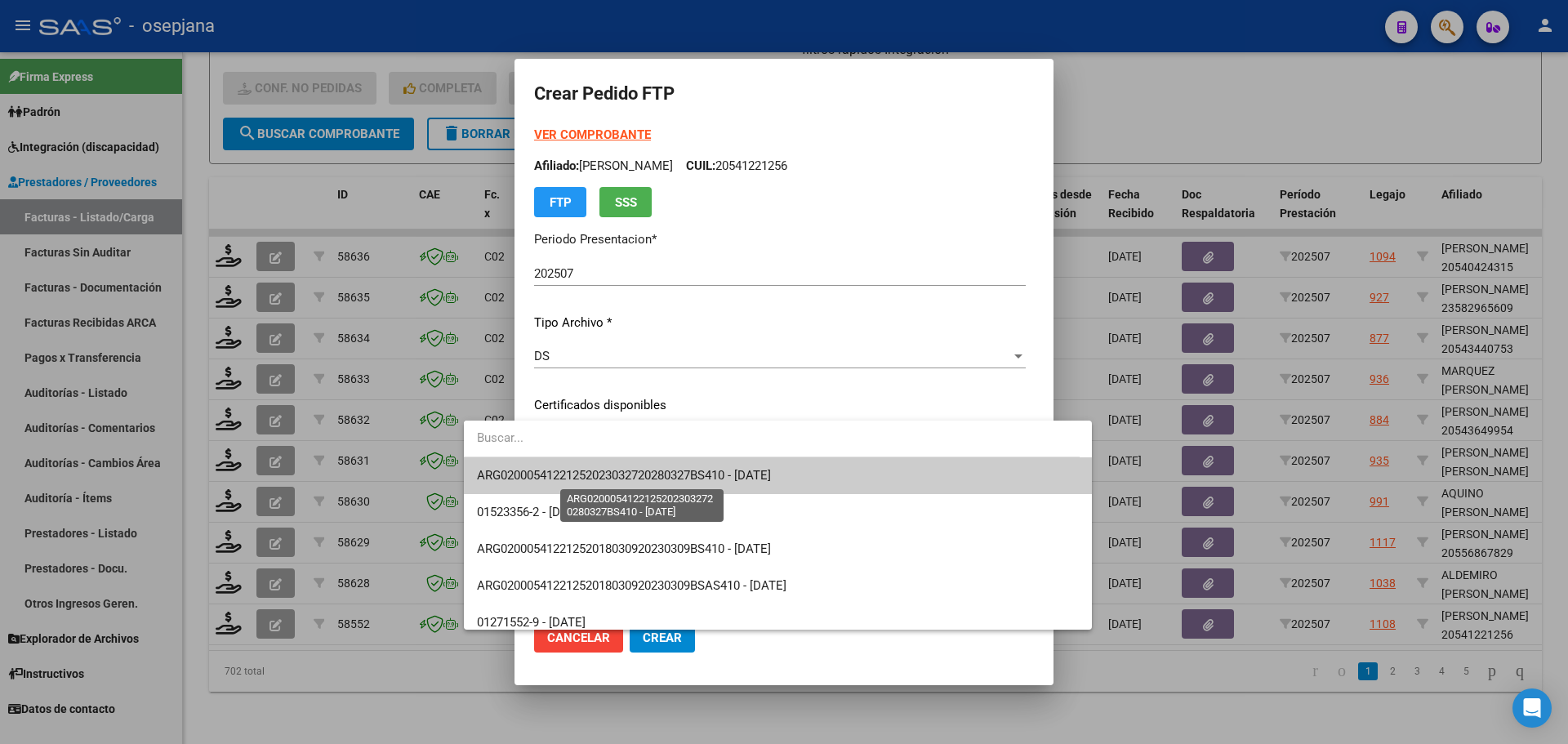
click at [651, 470] on span "ARG02000541221252023032720280327BS410 - [DATE]" at bounding box center [623, 476] width 294 height 15
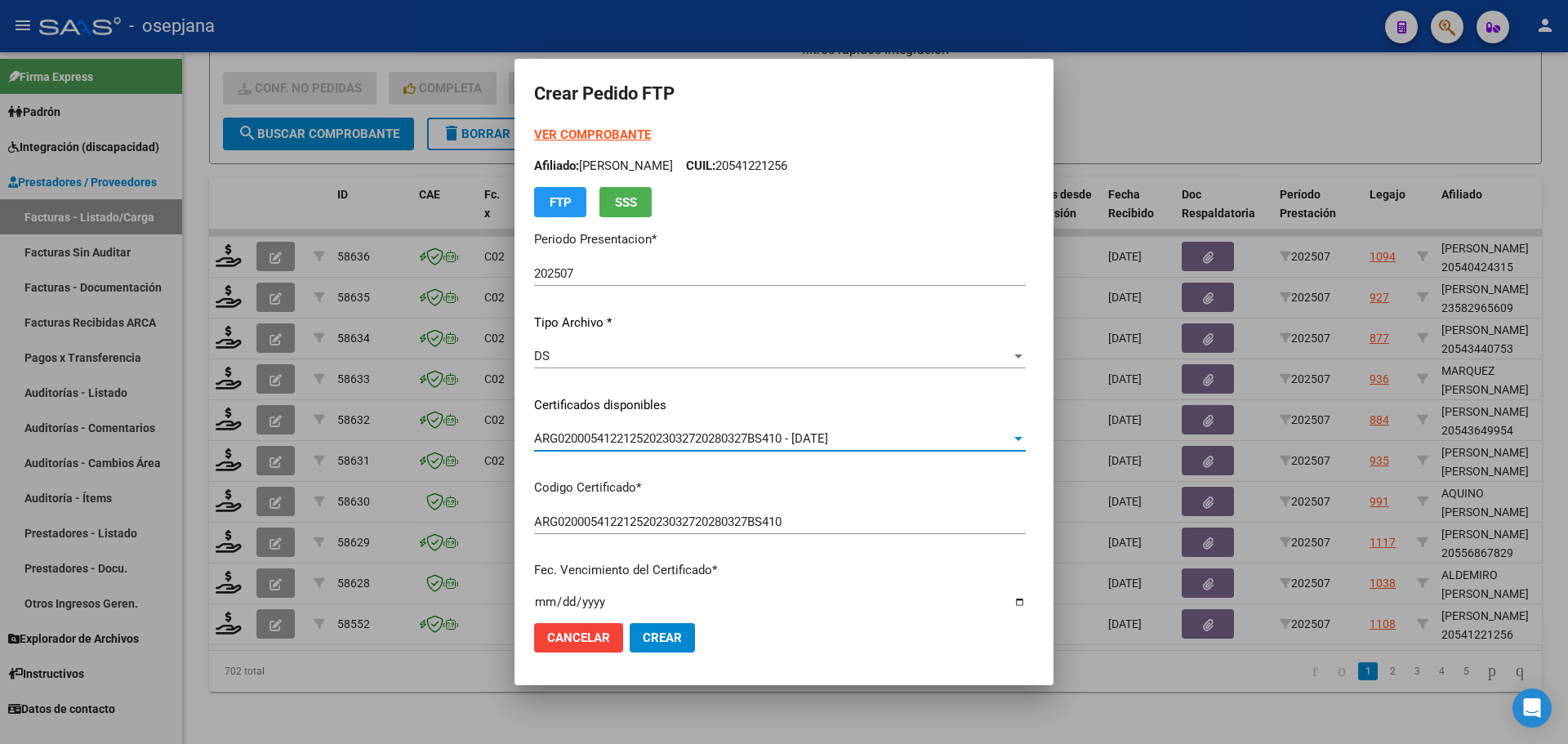
click at [576, 136] on strong "VER COMPROBANTE" at bounding box center [592, 135] width 117 height 15
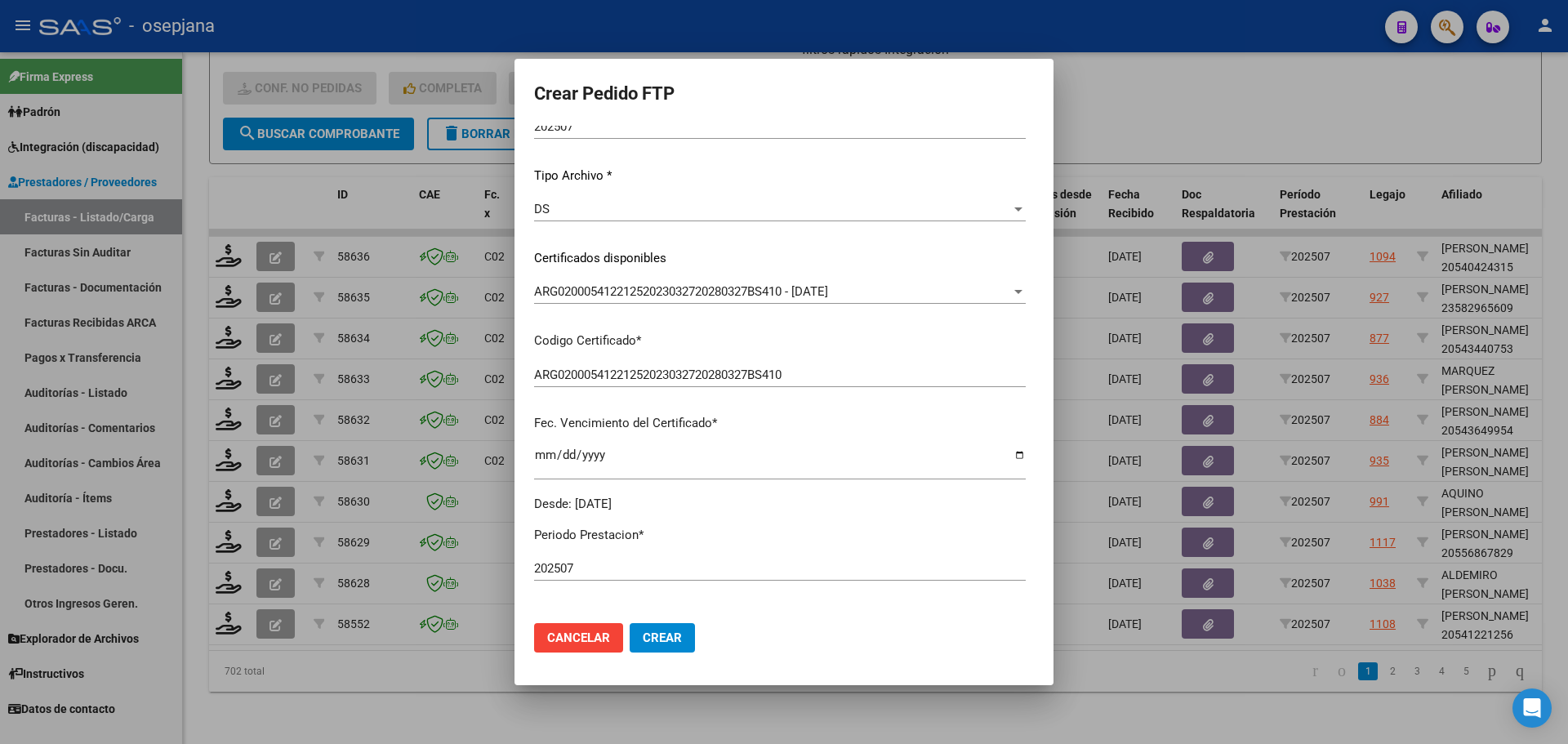
scroll to position [408, 0]
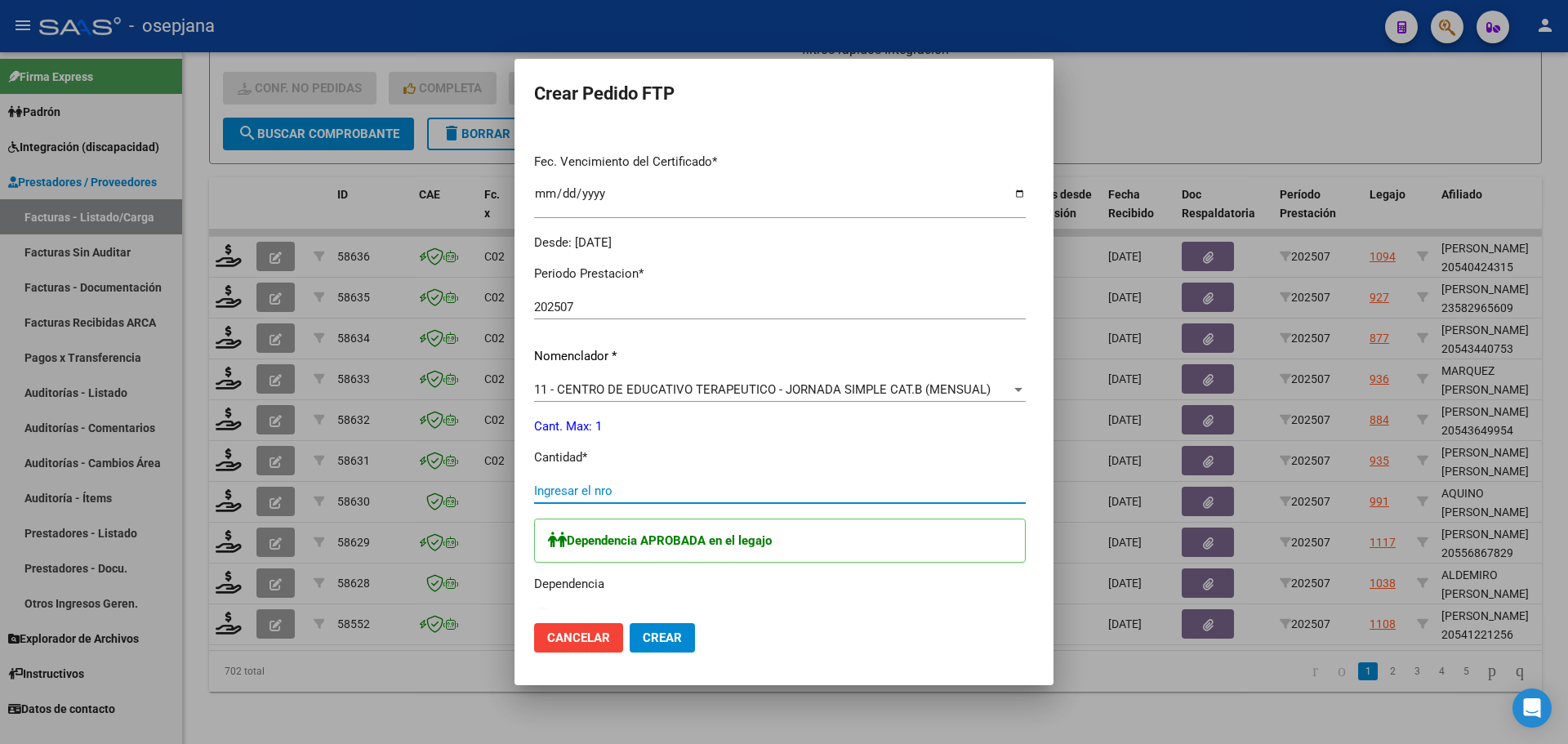
click at [534, 487] on input "Ingresar el nro" at bounding box center [780, 491] width 492 height 15
type input "1"
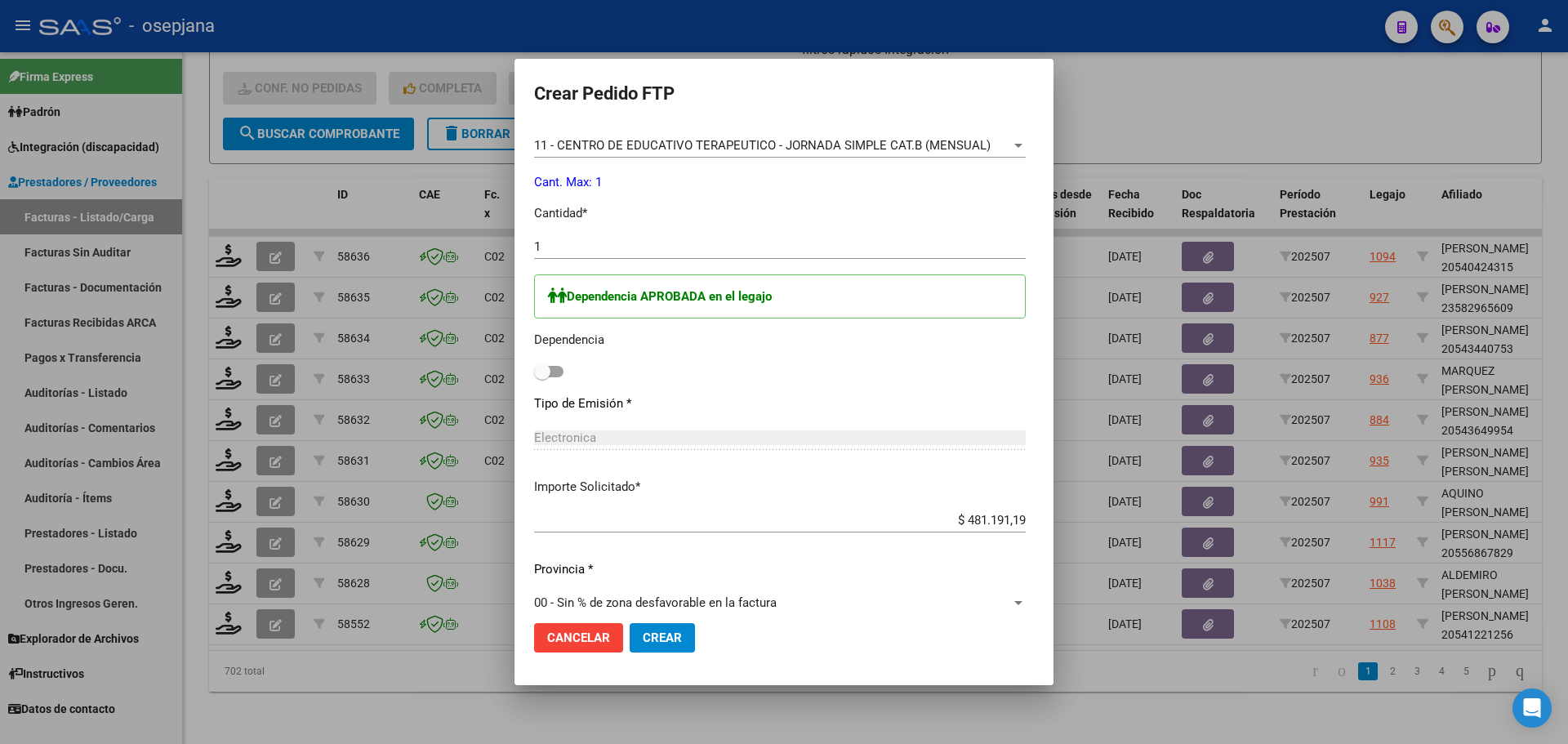
scroll to position [654, 0]
click at [534, 380] on label at bounding box center [549, 371] width 29 height 20
click at [541, 377] on input "checkbox" at bounding box center [541, 377] width 1 height 1
checkbox input "true"
click at [630, 626] on button "Crear" at bounding box center [663, 638] width 65 height 29
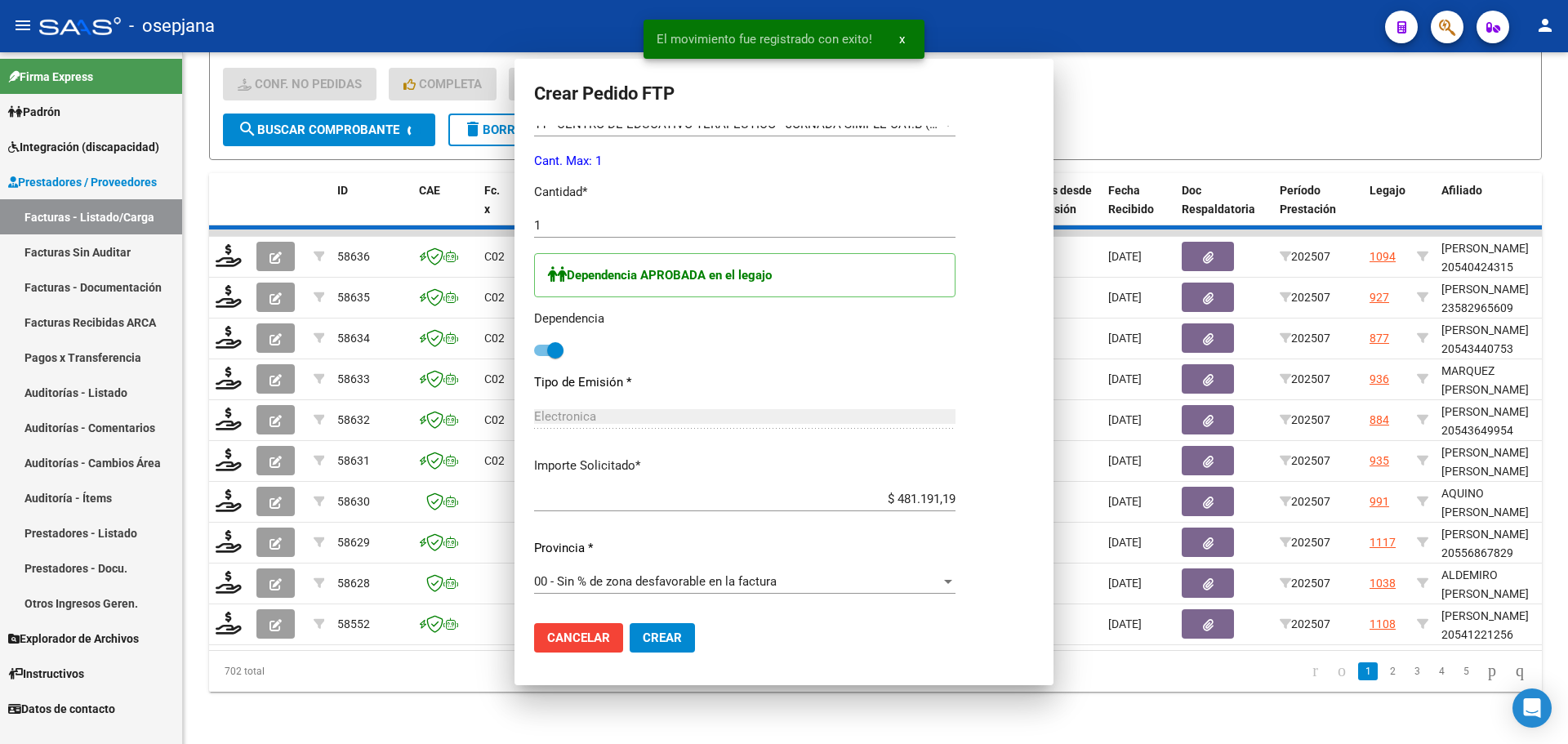
scroll to position [0, 0]
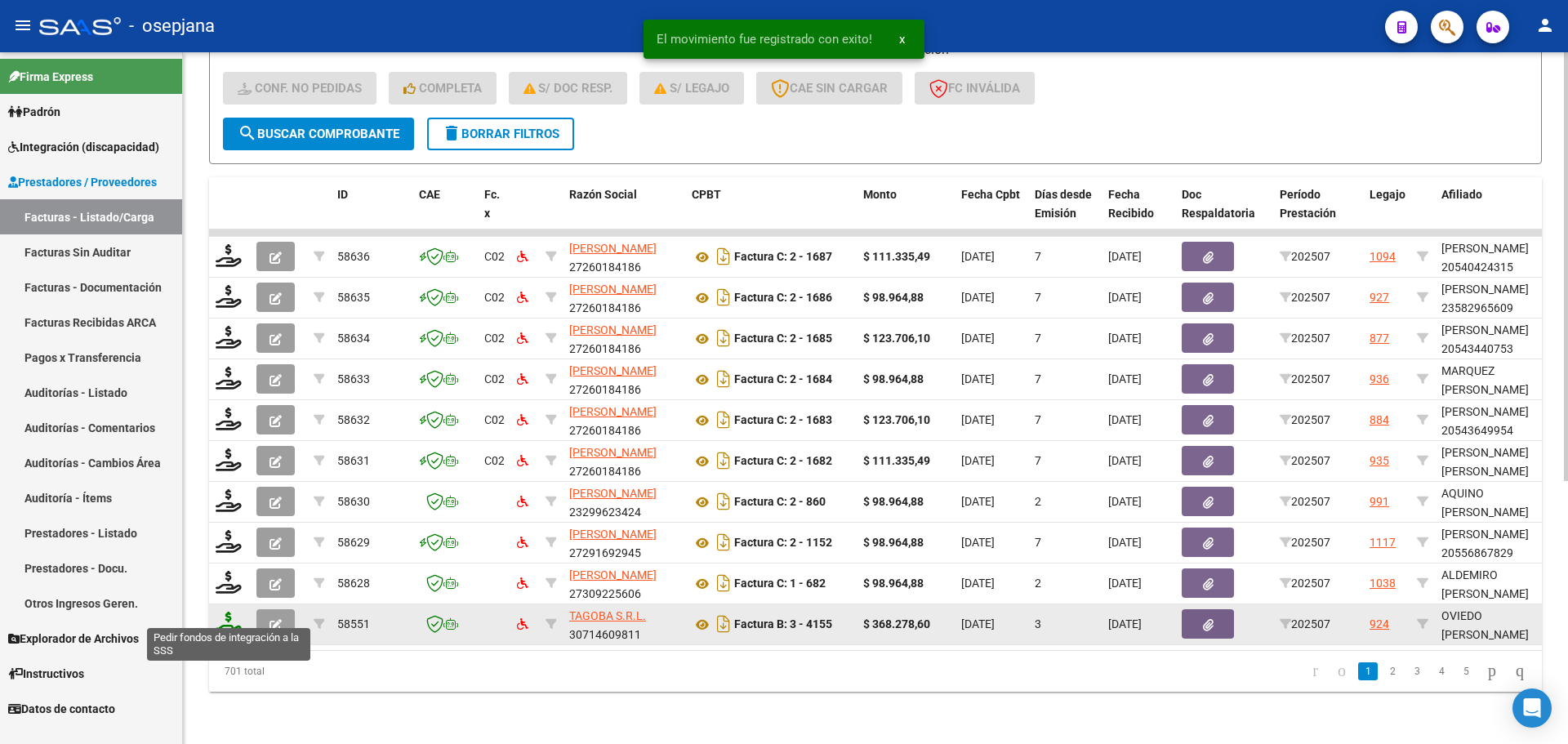
click at [241, 612] on icon at bounding box center [229, 624] width 26 height 23
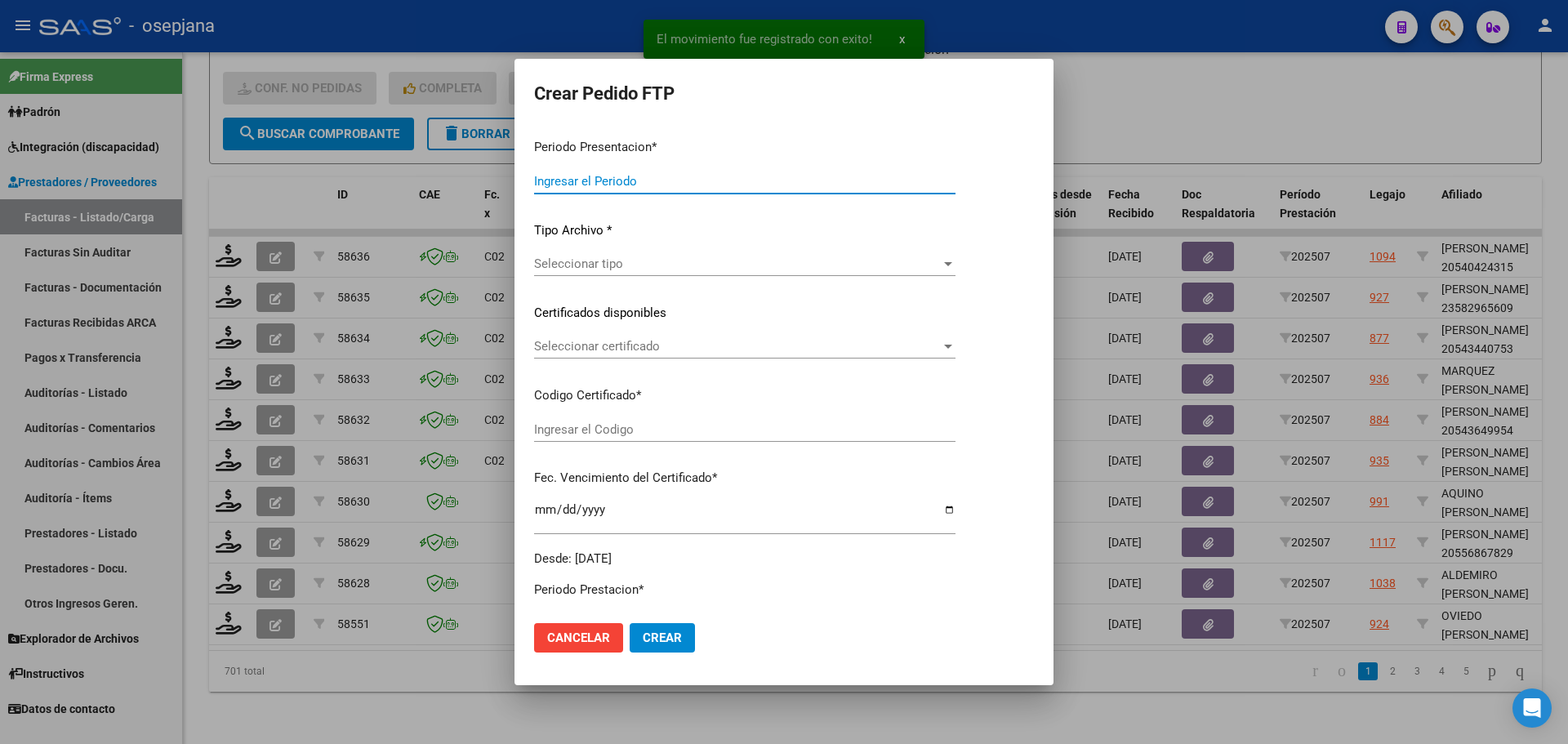
type input "202507"
type input "$ 368.278,60"
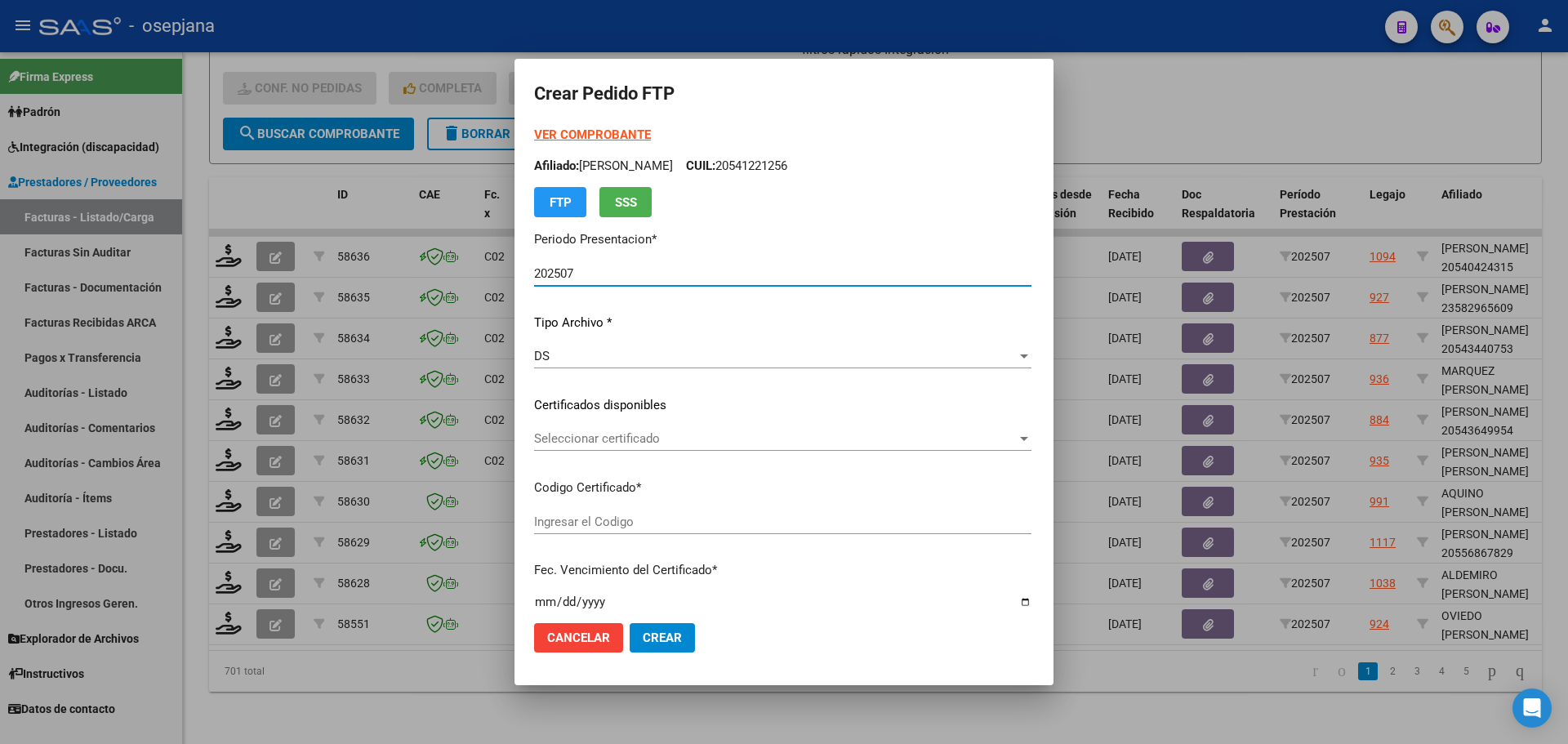
type input "ARG01000464783342024042920340429BUE10725"
type input "[DATE]"
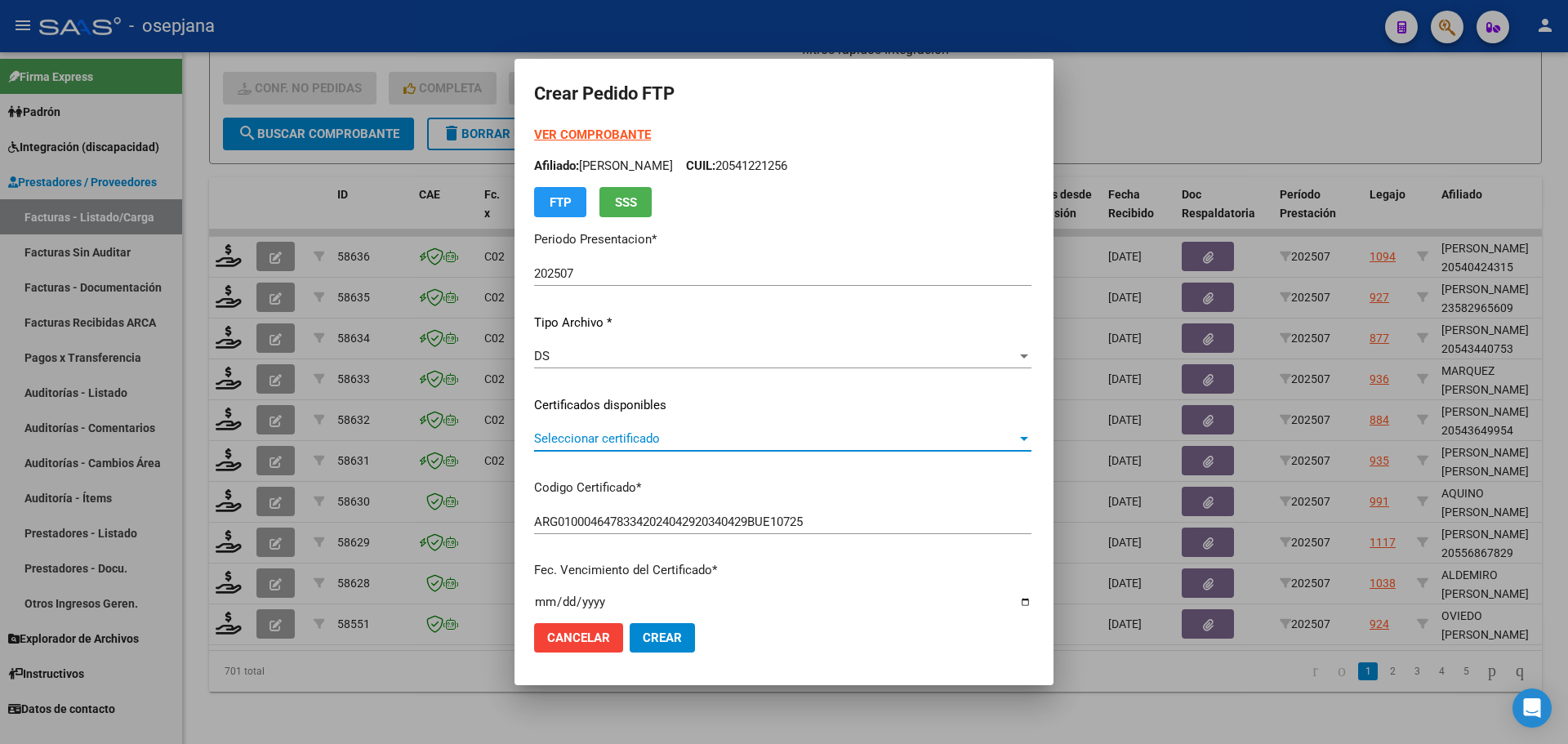
click at [660, 436] on span "Seleccionar certificado" at bounding box center [775, 439] width 483 height 15
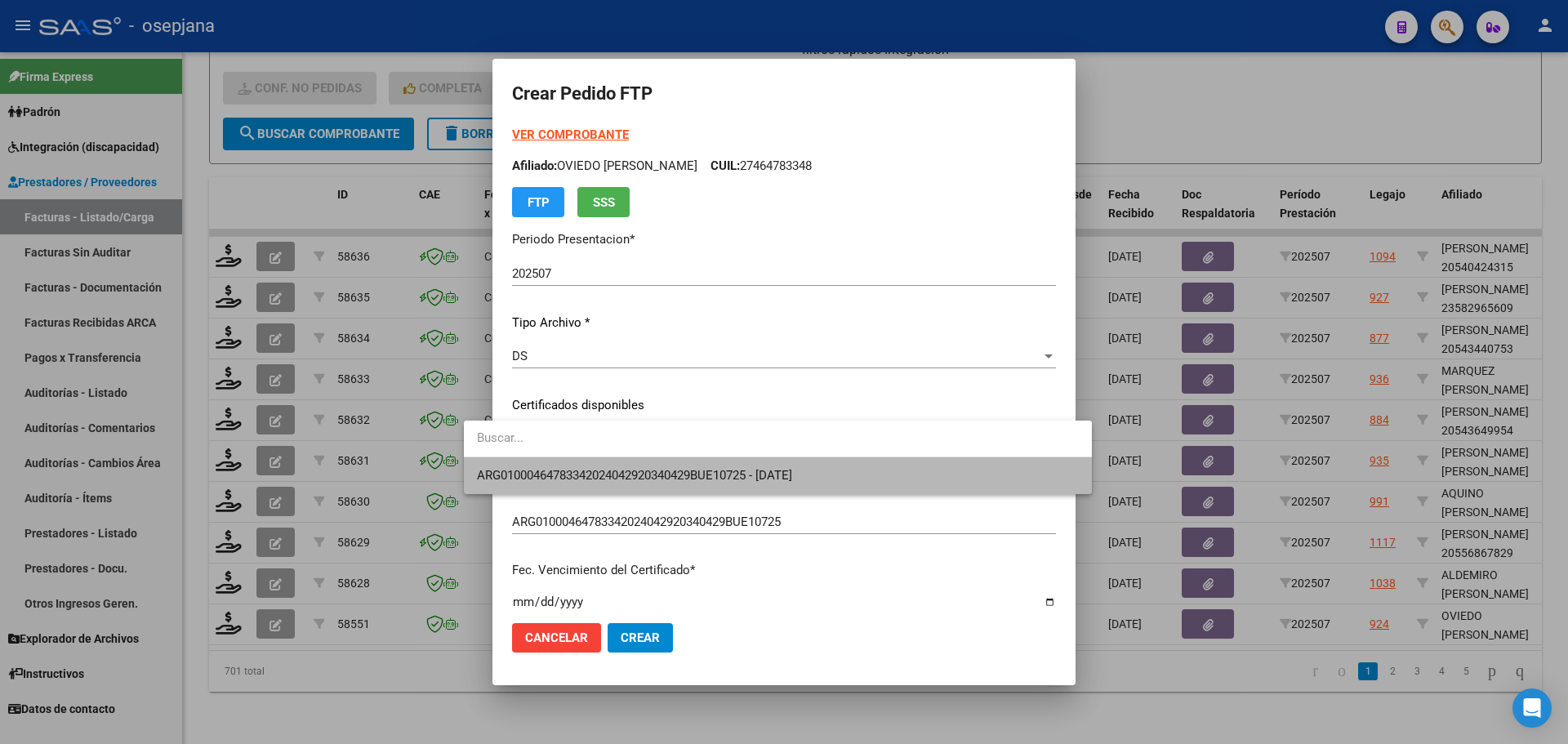
click at [666, 465] on span "ARG01000464783342024042920340429BUE10725 - [DATE]" at bounding box center [778, 476] width 602 height 37
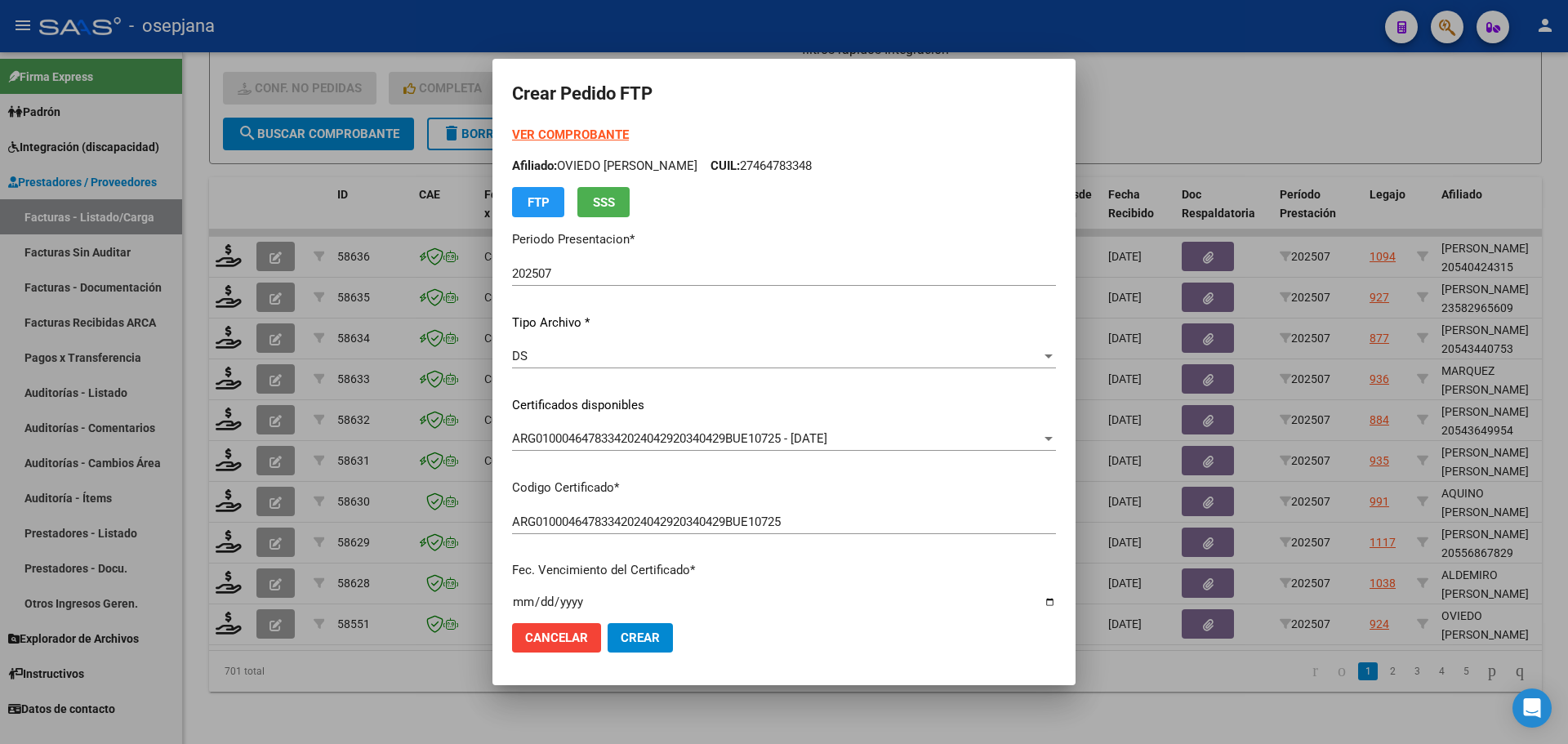
click at [582, 131] on strong "VER COMPROBANTE" at bounding box center [570, 135] width 117 height 15
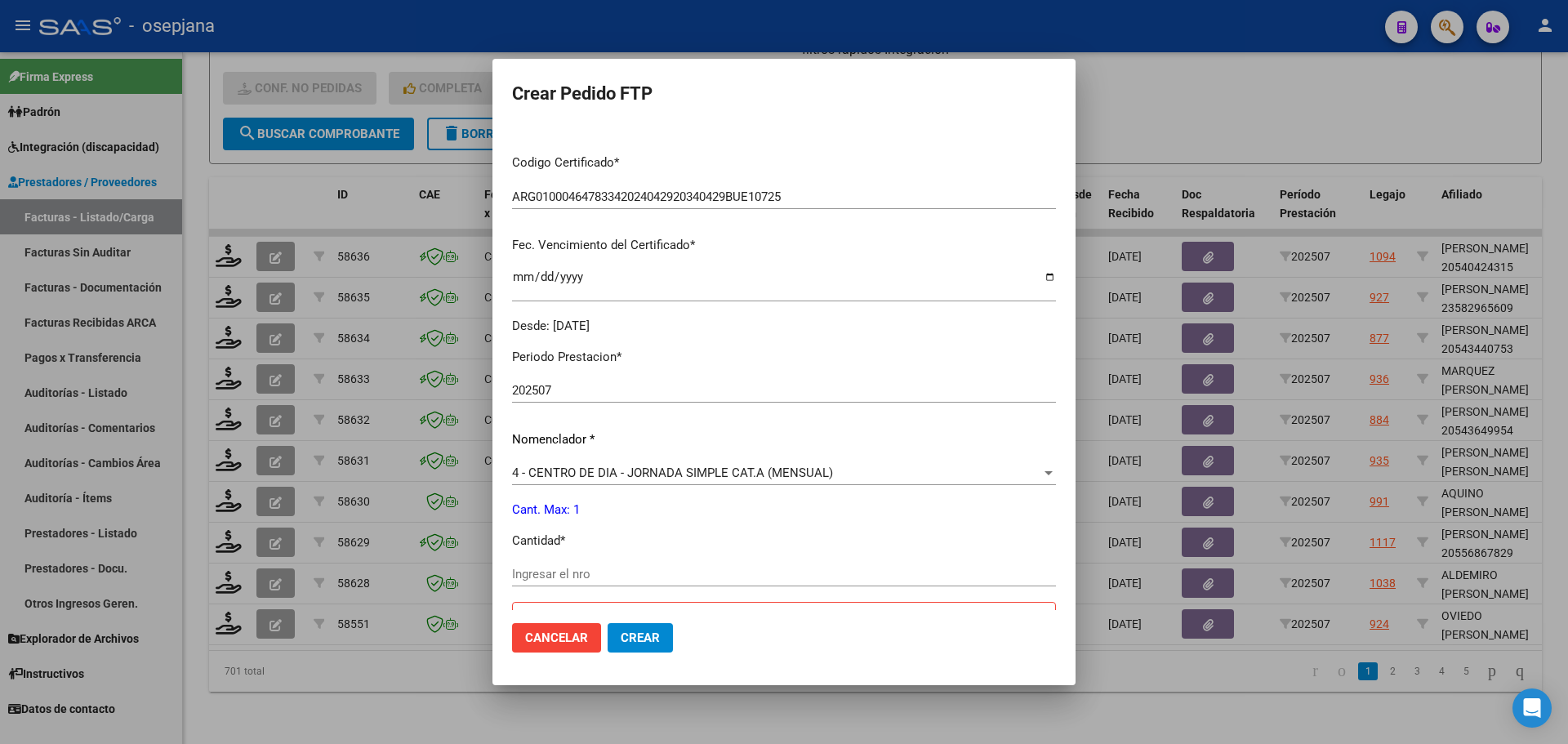
scroll to position [327, 0]
click at [512, 576] on input "Ingresar el nro" at bounding box center [784, 573] width 544 height 15
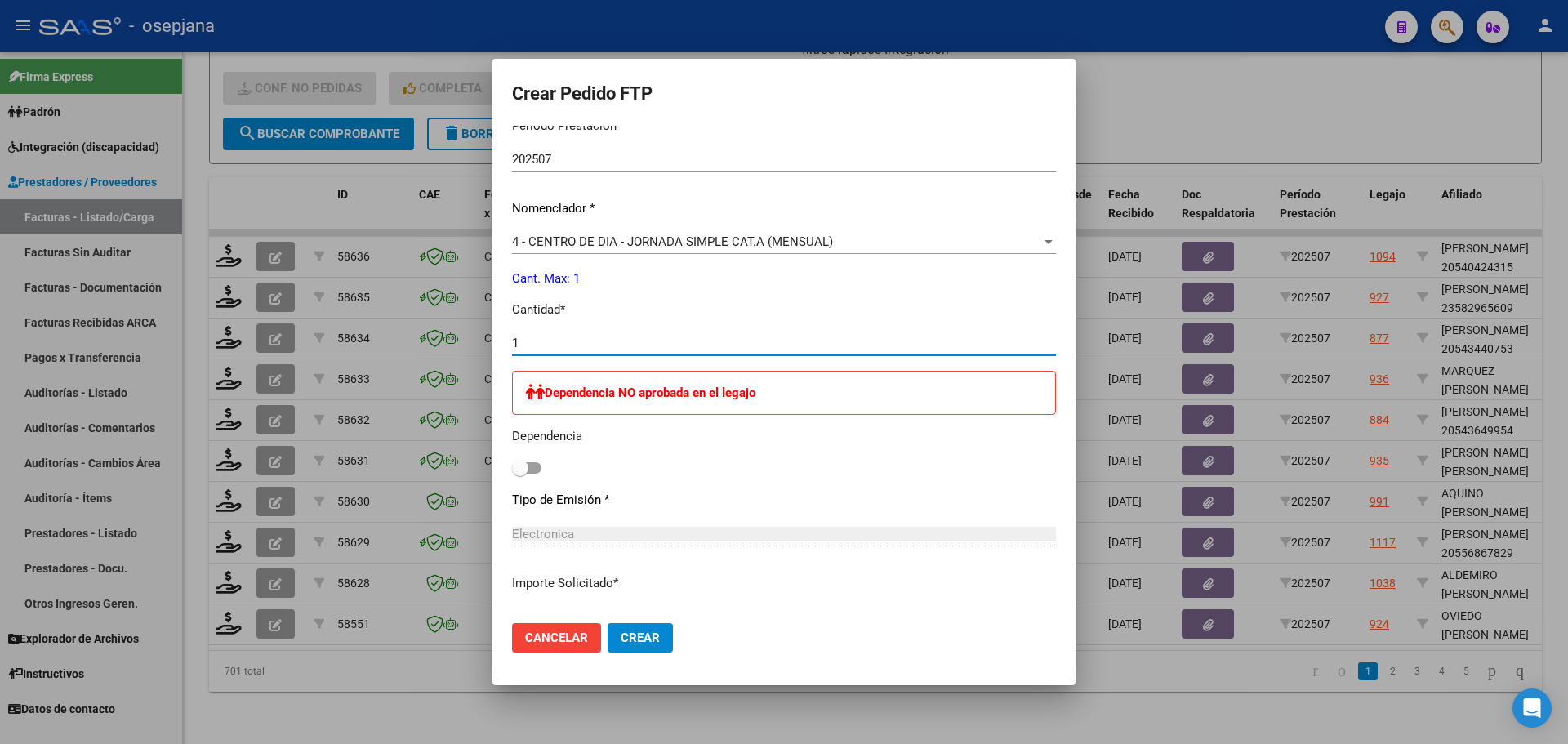
scroll to position [674, 0]
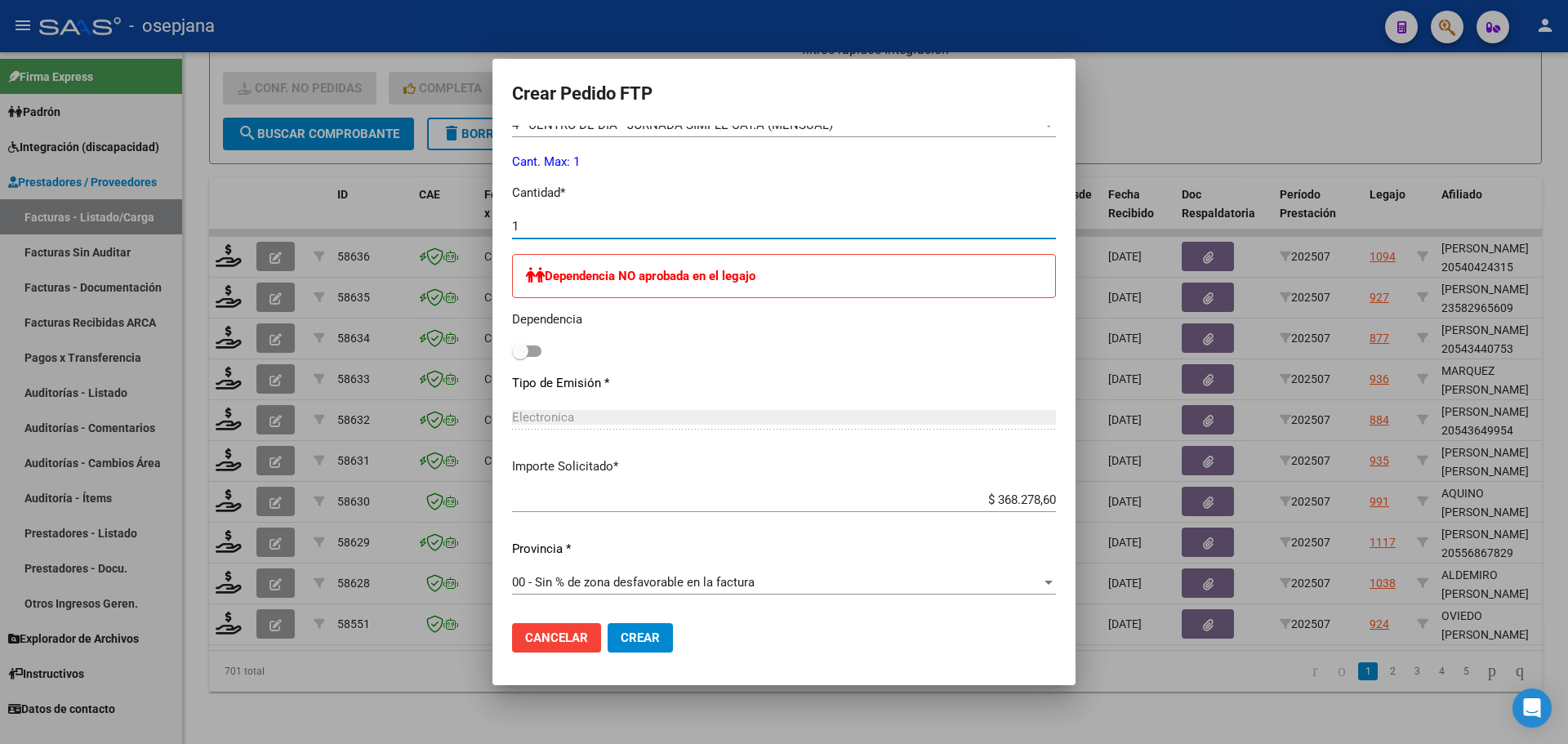
type input "1"
click at [626, 638] on span "Crear" at bounding box center [640, 638] width 39 height 15
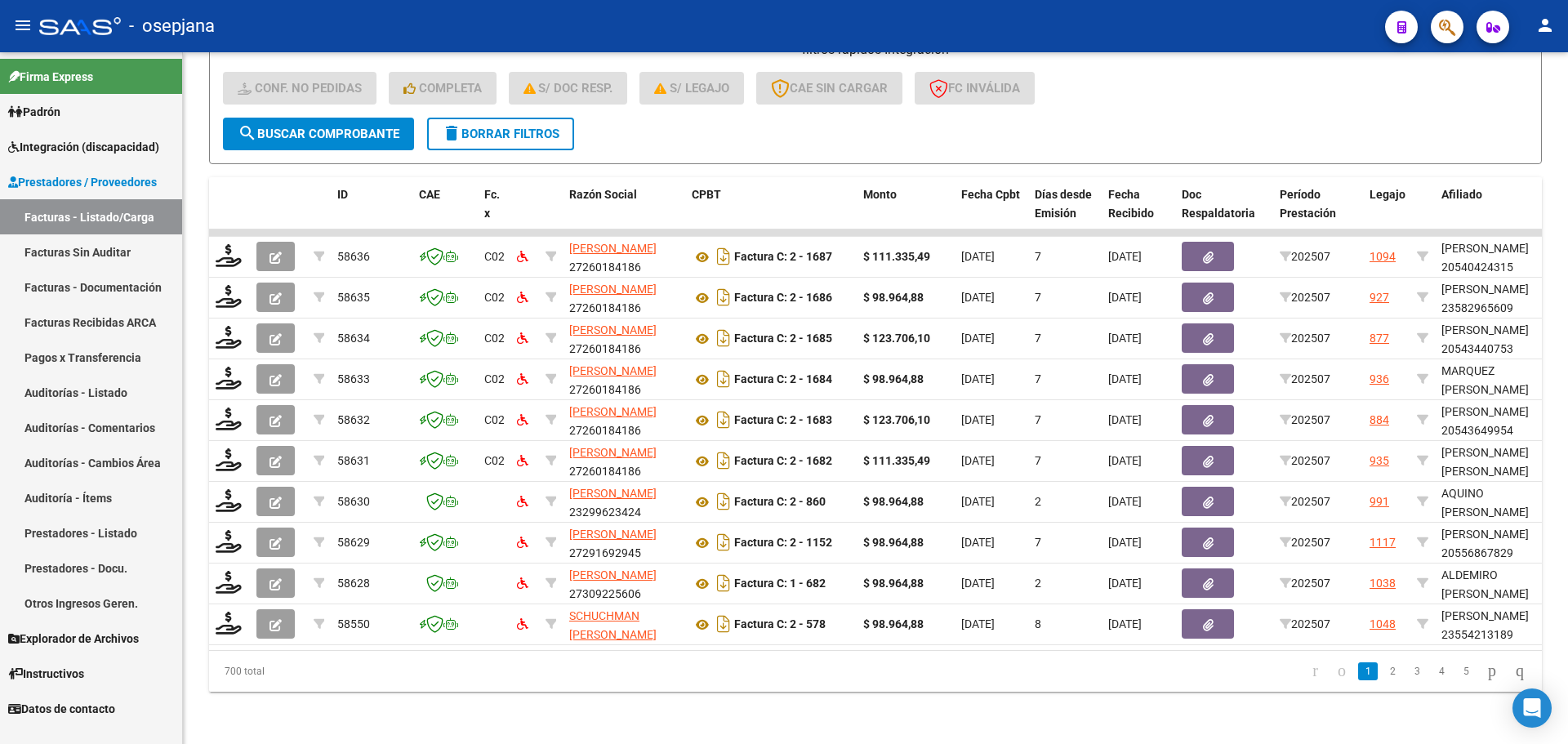
click at [116, 140] on span "Integración (discapacidad)" at bounding box center [83, 147] width 151 height 18
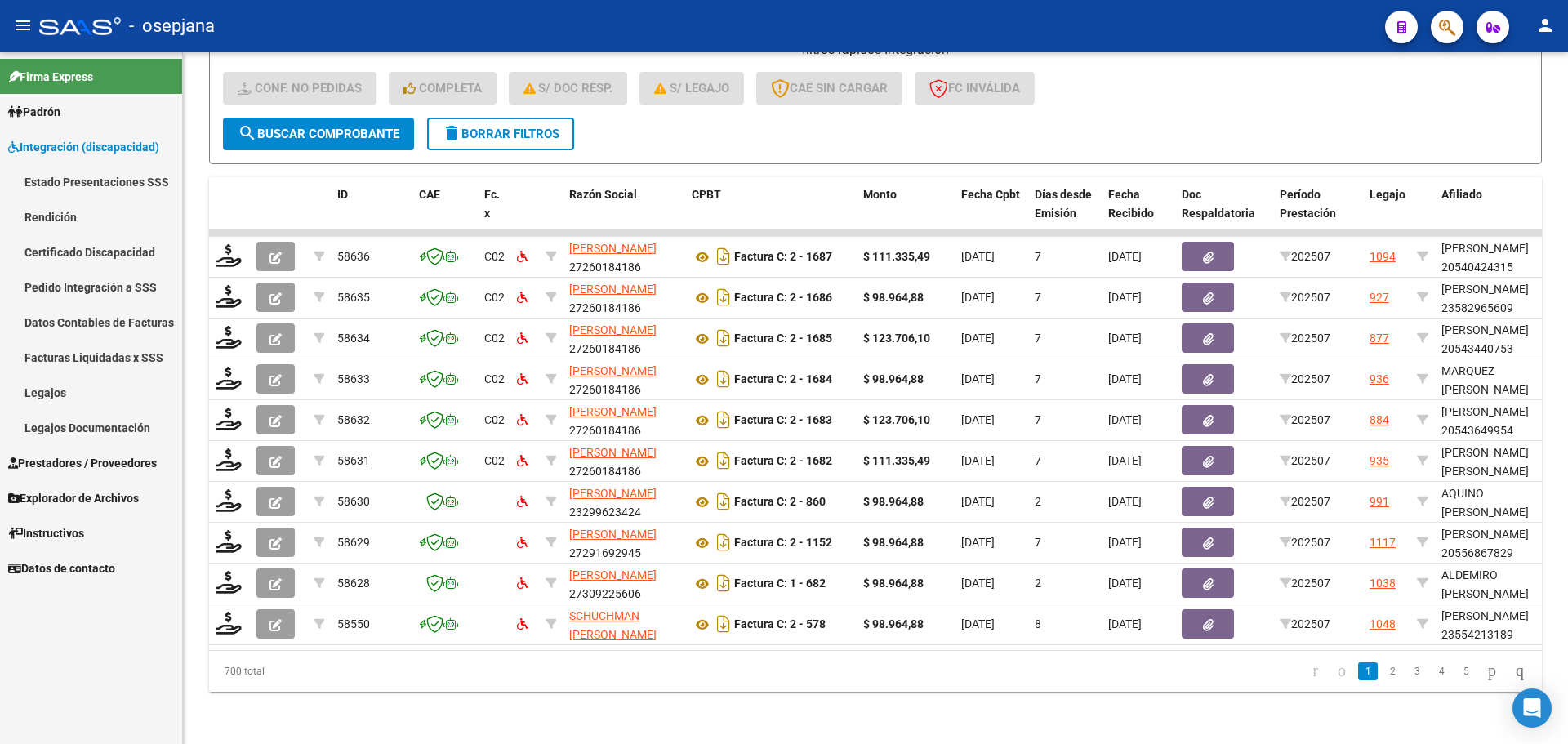
drag, startPoint x: 98, startPoint y: 286, endPoint x: 106, endPoint y: 290, distance: 8.9
click at [99, 286] on link "Pedido Integración a SSS" at bounding box center [91, 286] width 182 height 35
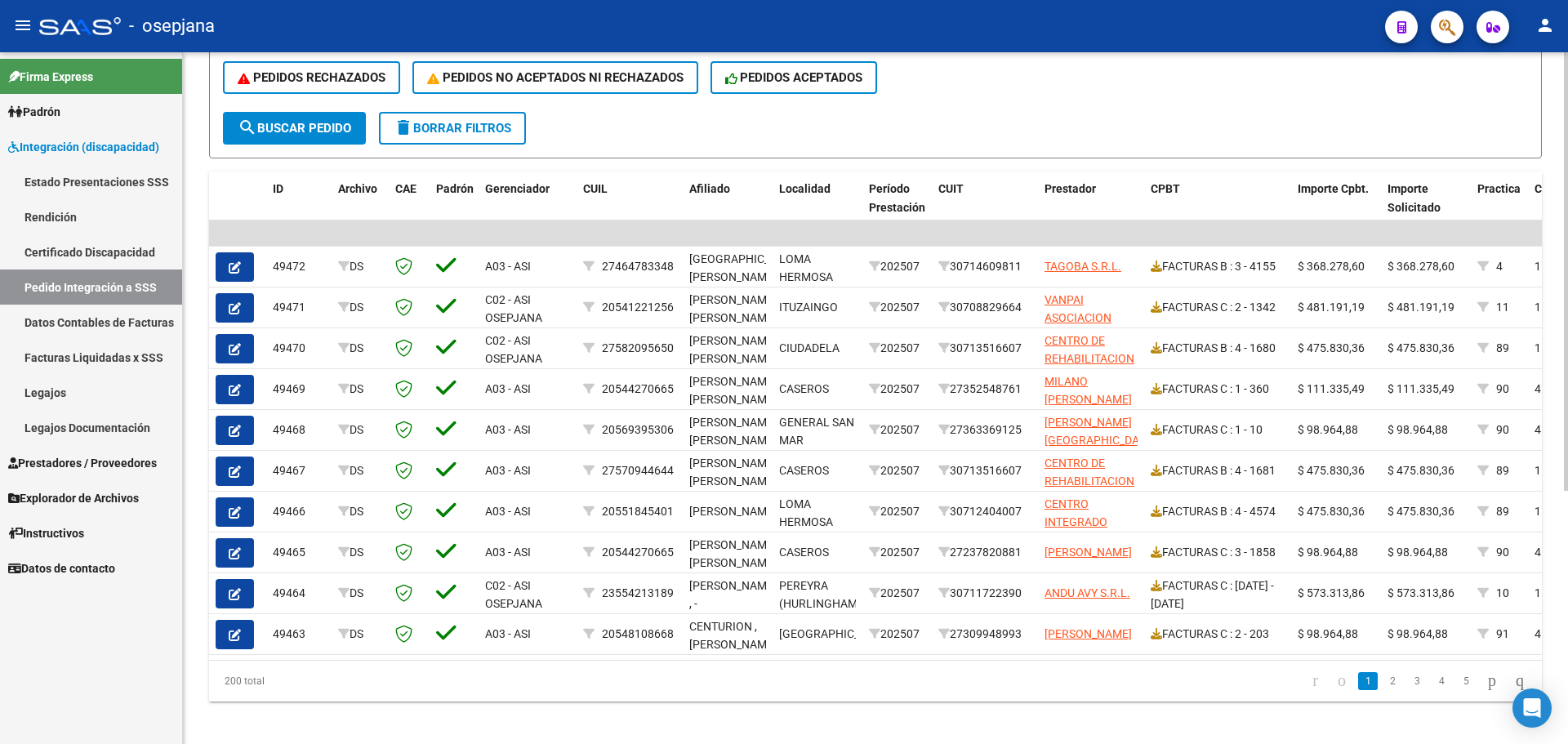
scroll to position [400, 0]
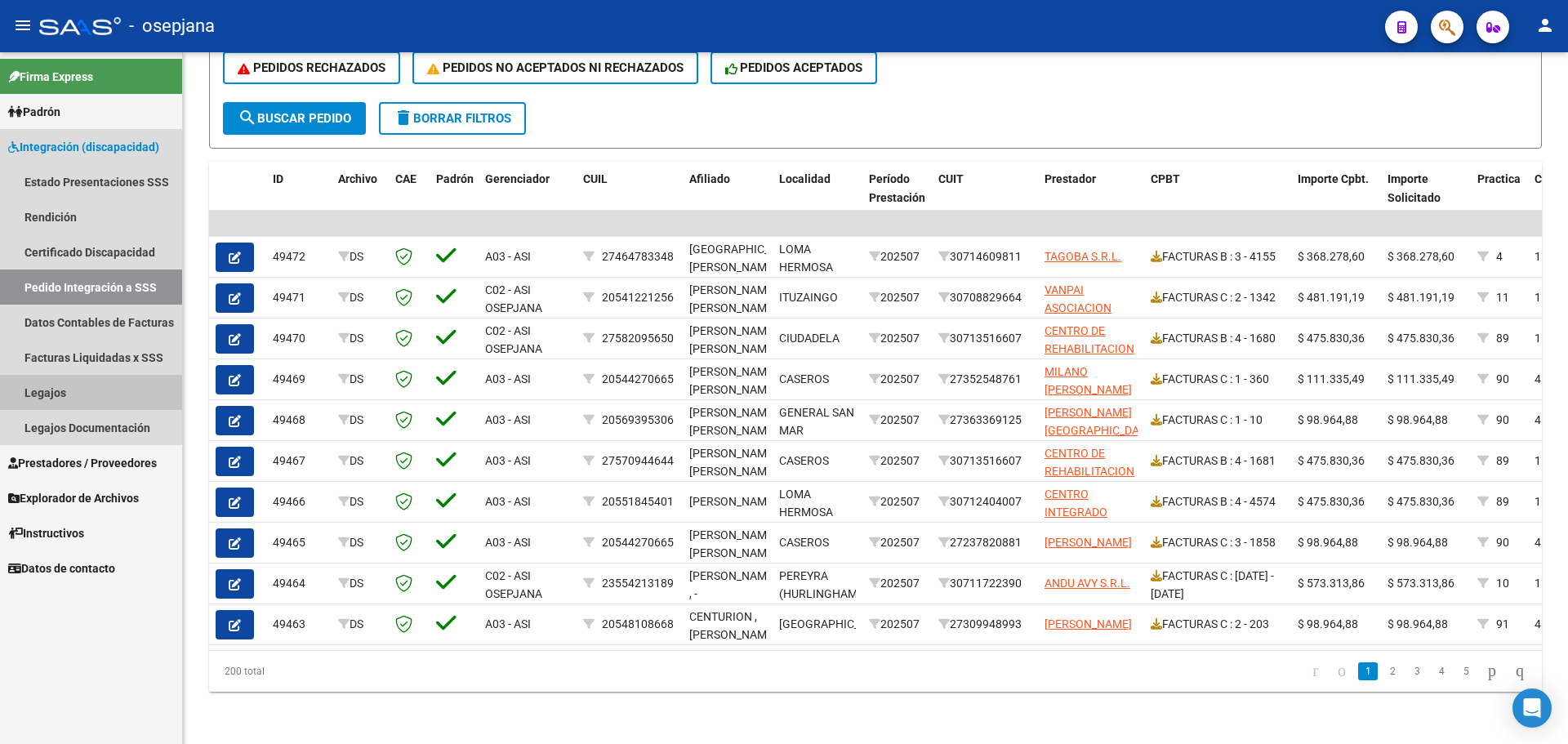
click at [66, 397] on link "Legajos" at bounding box center [91, 392] width 182 height 35
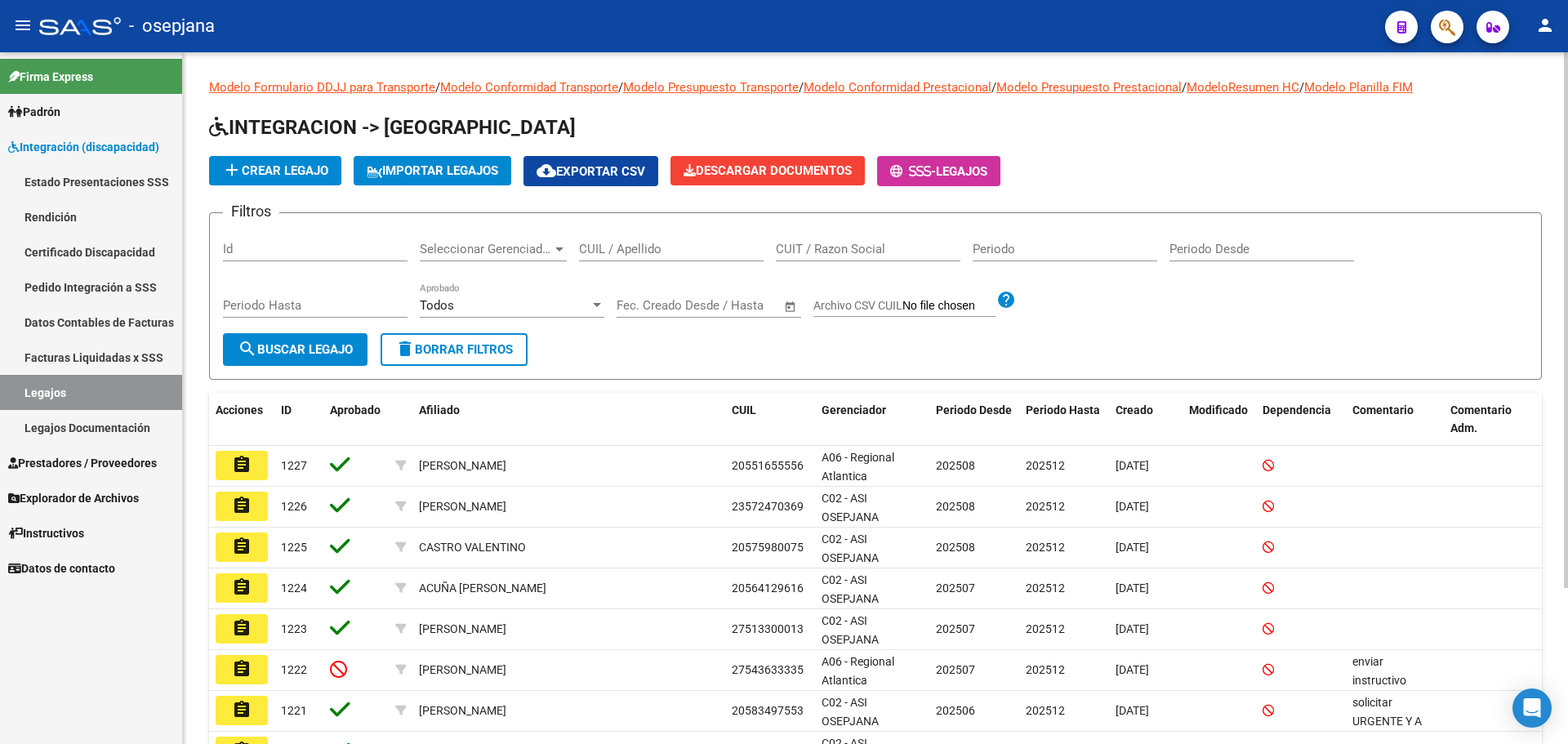
click at [635, 252] on input "CUIL / Apellido" at bounding box center [672, 250] width 185 height 15
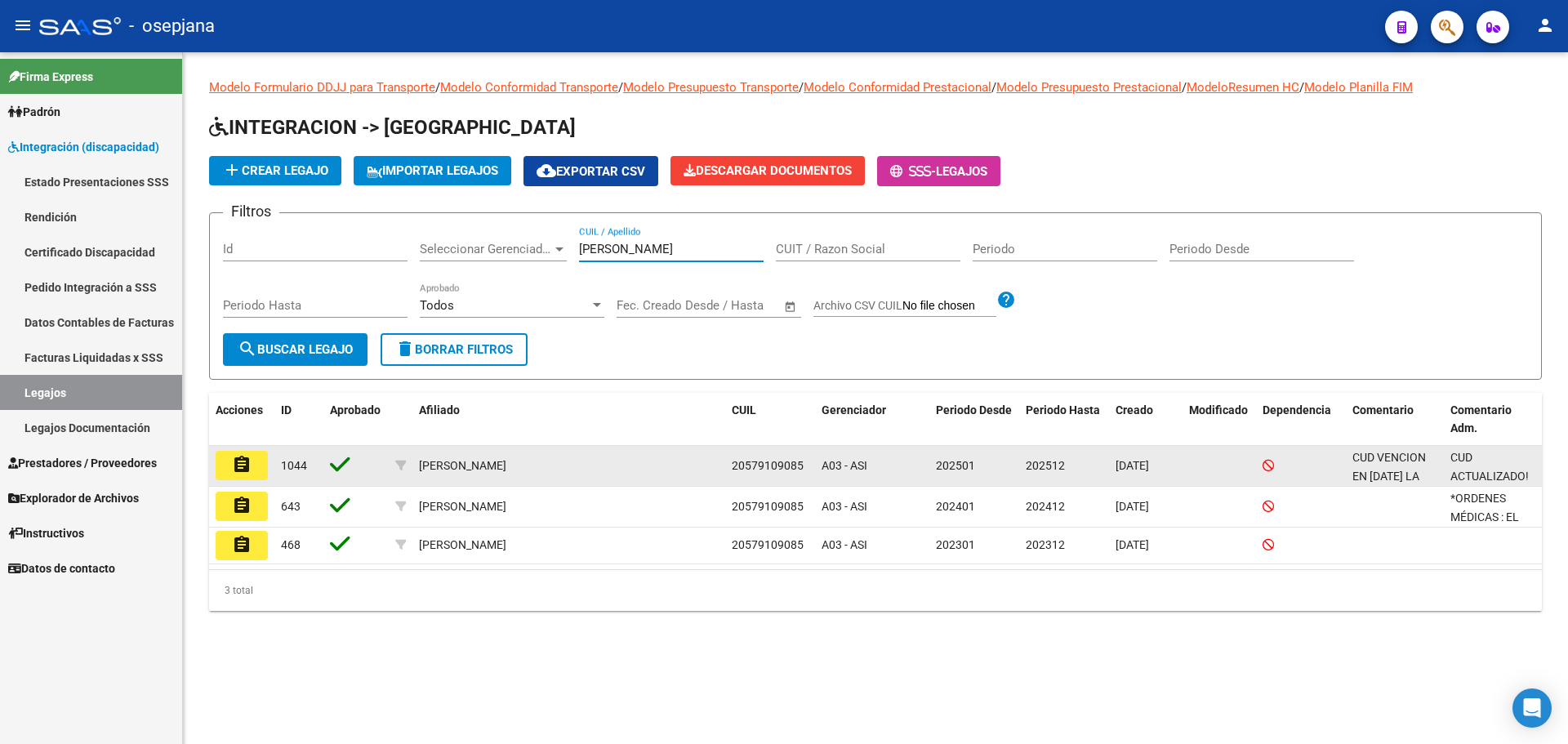
type input "[PERSON_NAME]"
click at [249, 467] on mat-icon "assignment" at bounding box center [242, 465] width 20 height 20
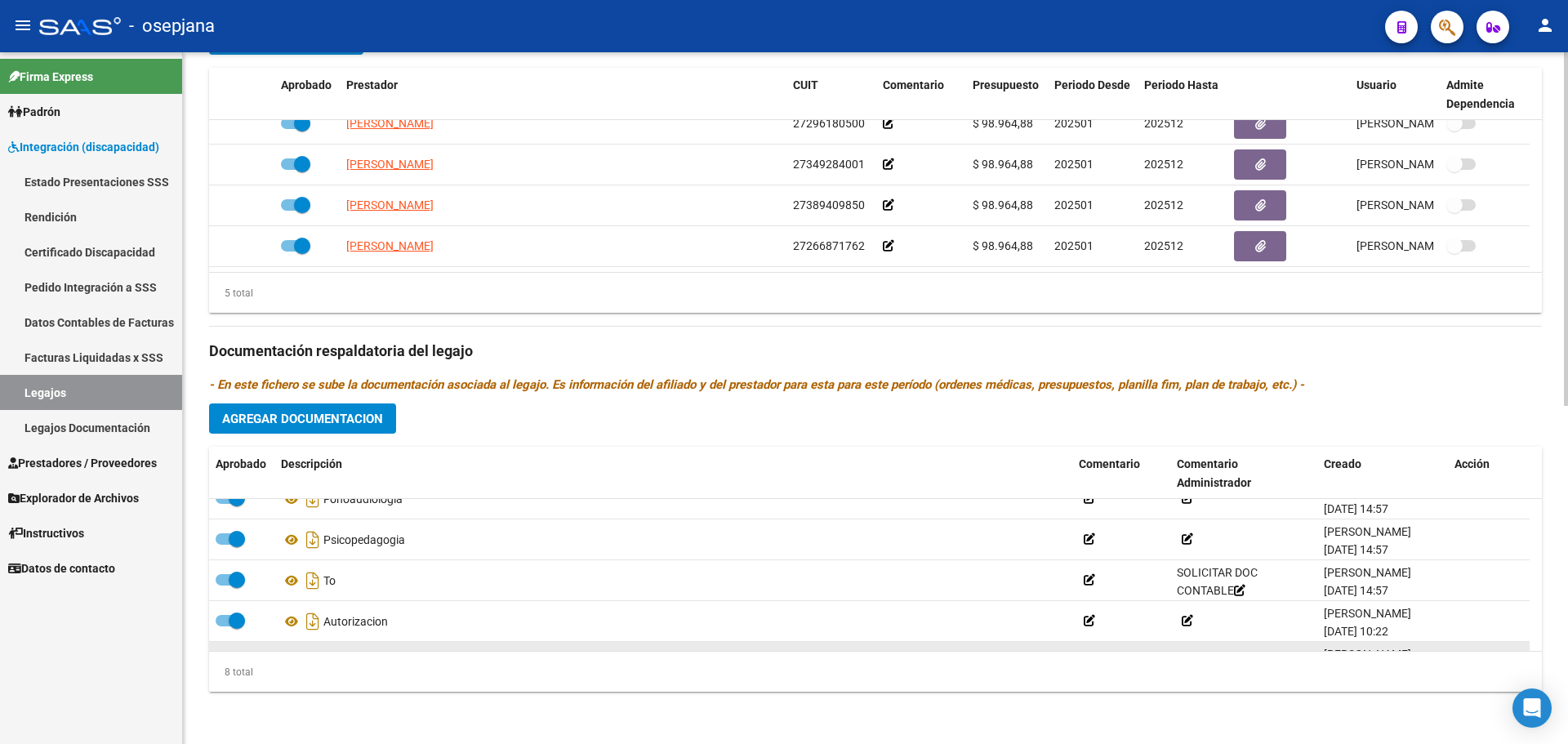
scroll to position [180, 0]
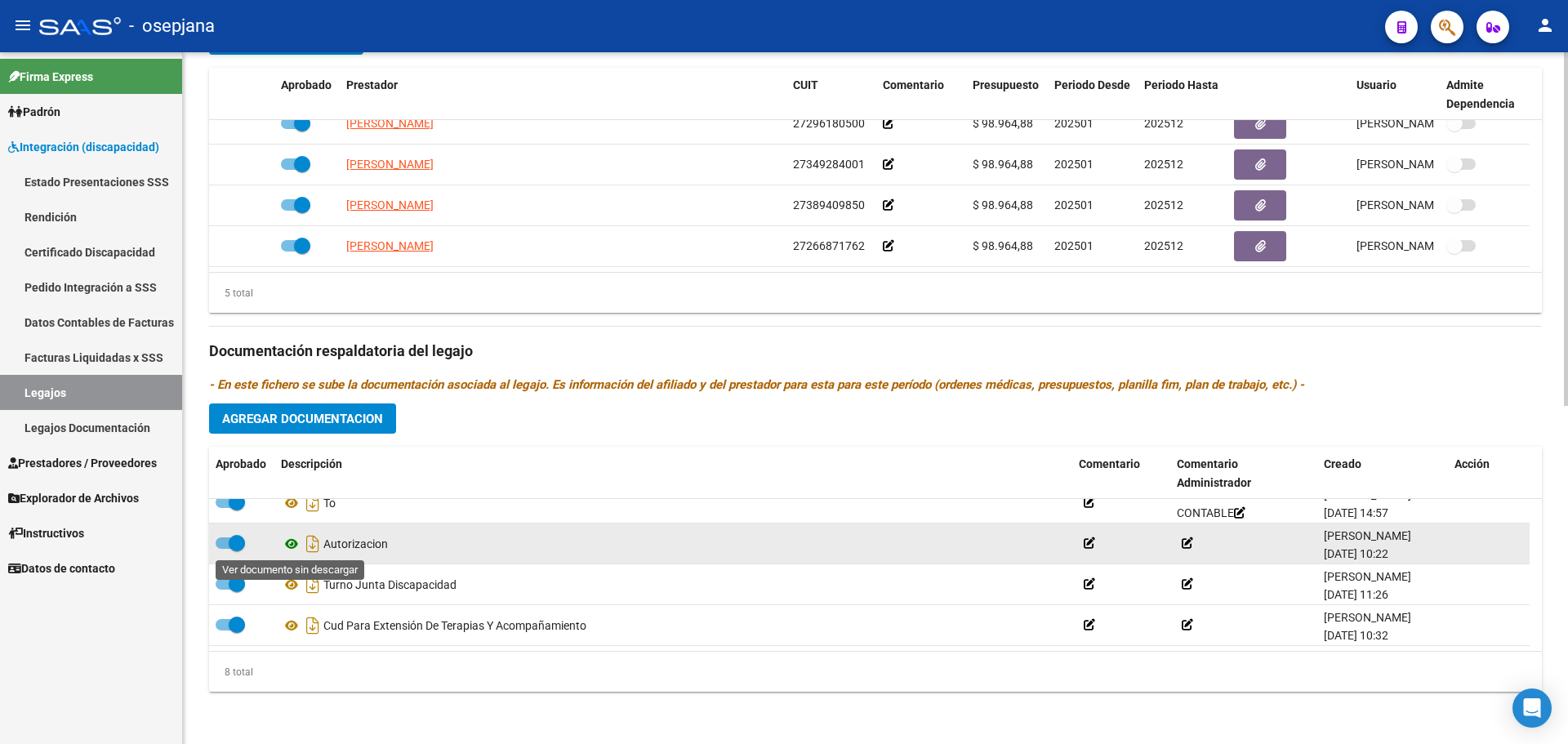
click at [290, 539] on icon at bounding box center [291, 544] width 21 height 20
